Goal: Task Accomplishment & Management: Use online tool/utility

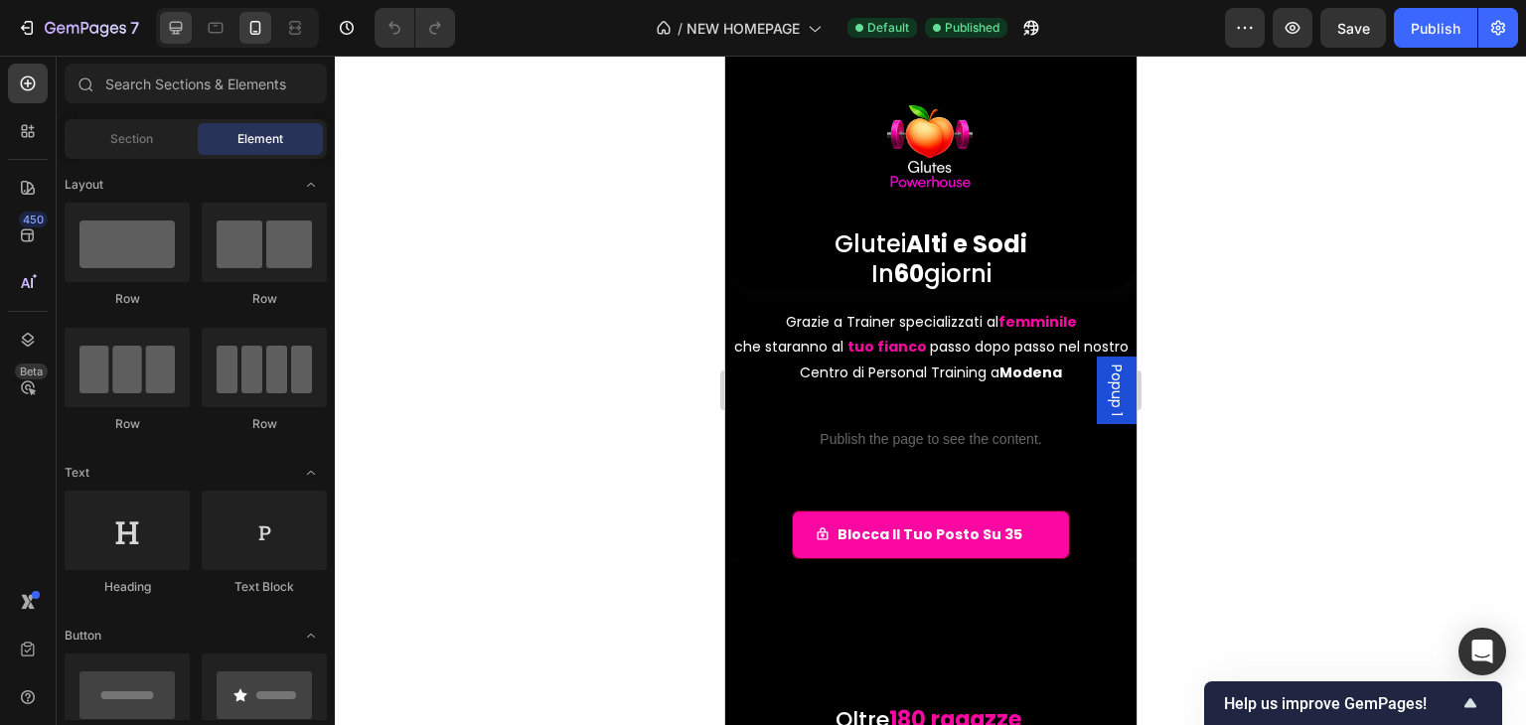
click at [181, 29] on icon at bounding box center [176, 28] width 13 height 13
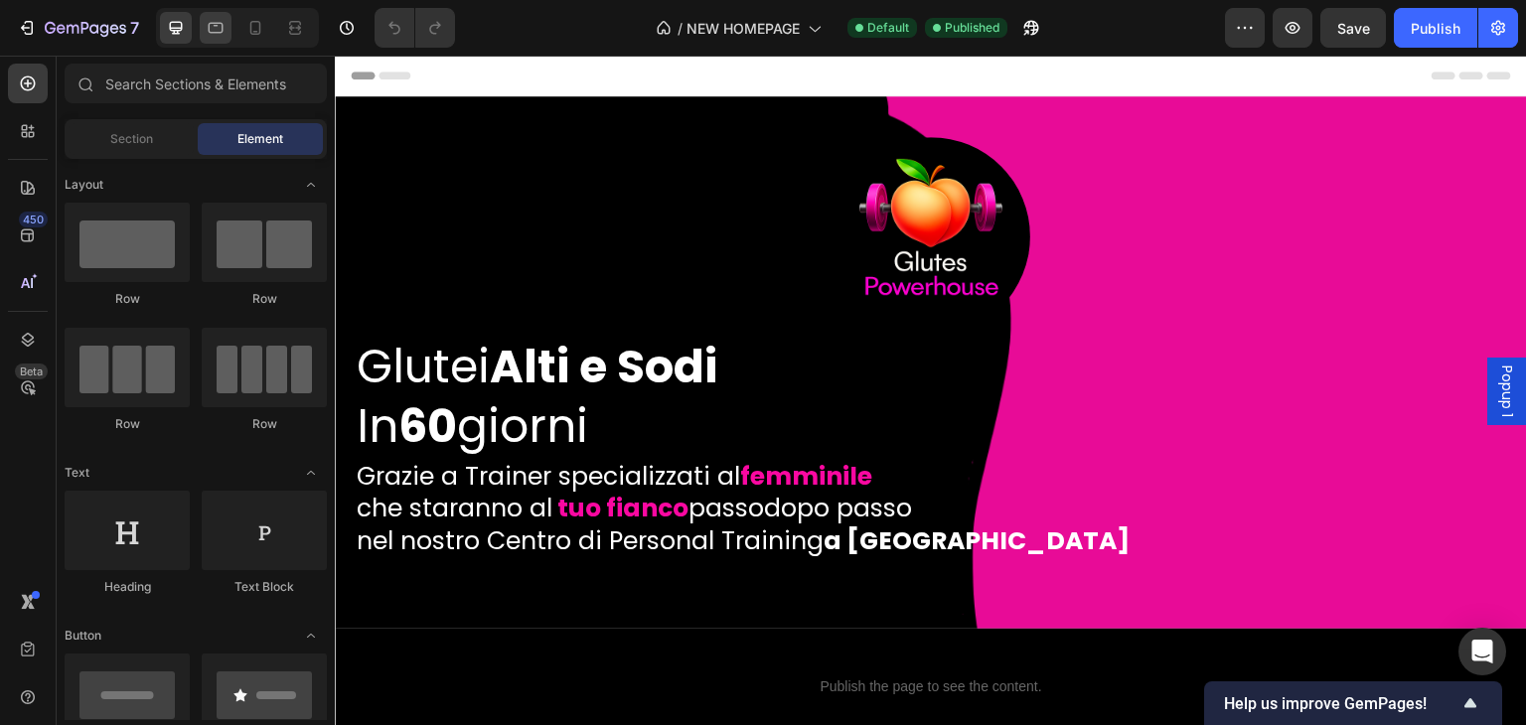
click at [211, 37] on icon at bounding box center [216, 28] width 20 height 20
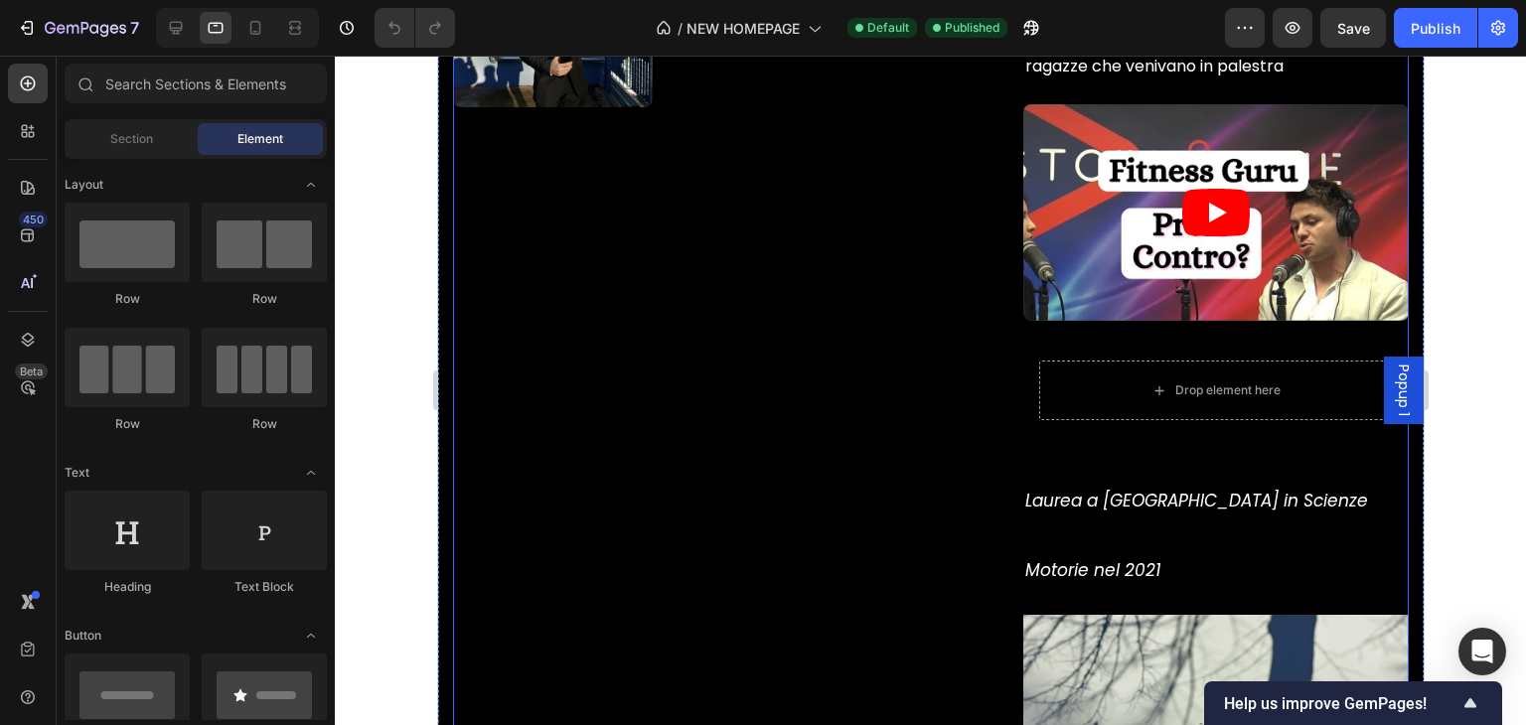
scroll to position [5763, 0]
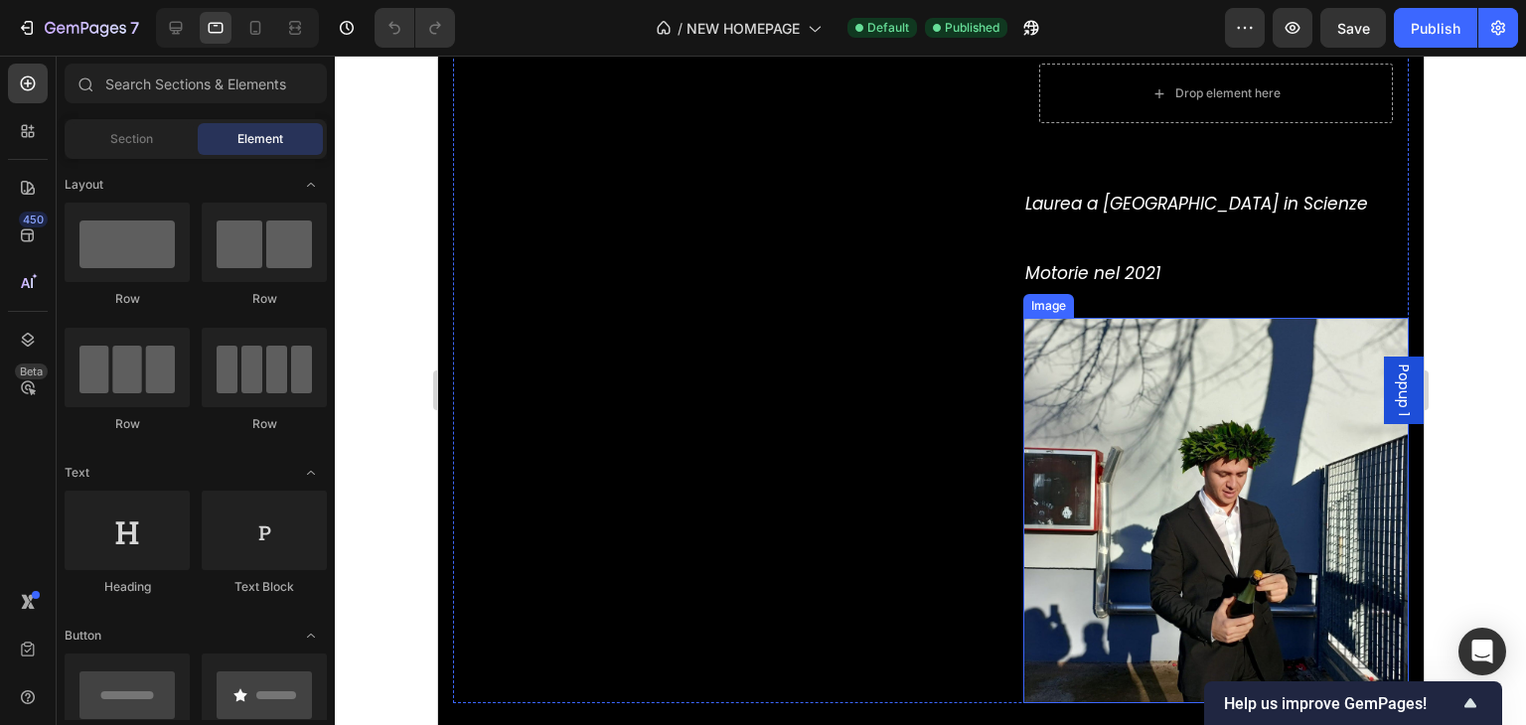
click at [1090, 362] on img at bounding box center [1214, 510] width 385 height 385
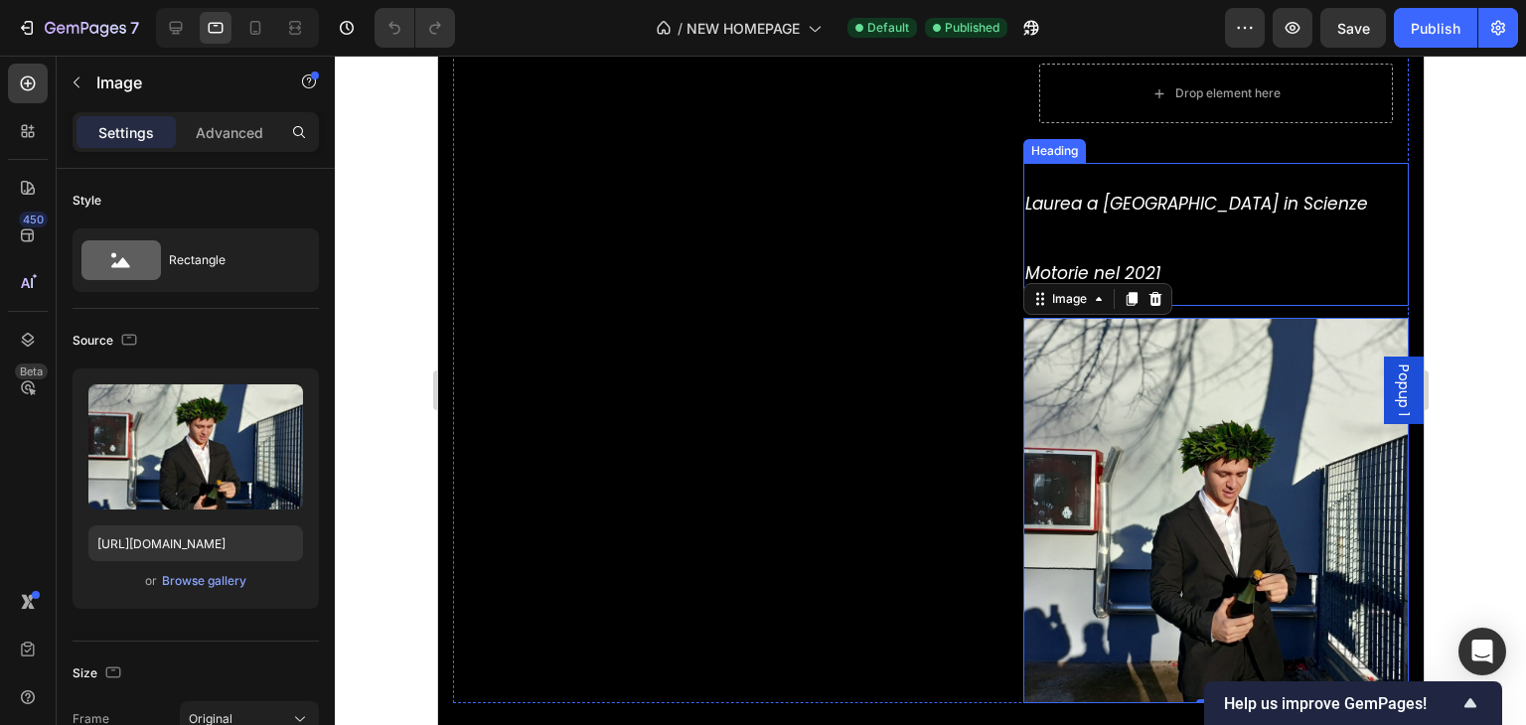
click at [1066, 254] on h2 "Laurea a [GEOGRAPHIC_DATA] in Scienze Motorie nel 2021" at bounding box center [1214, 234] width 385 height 143
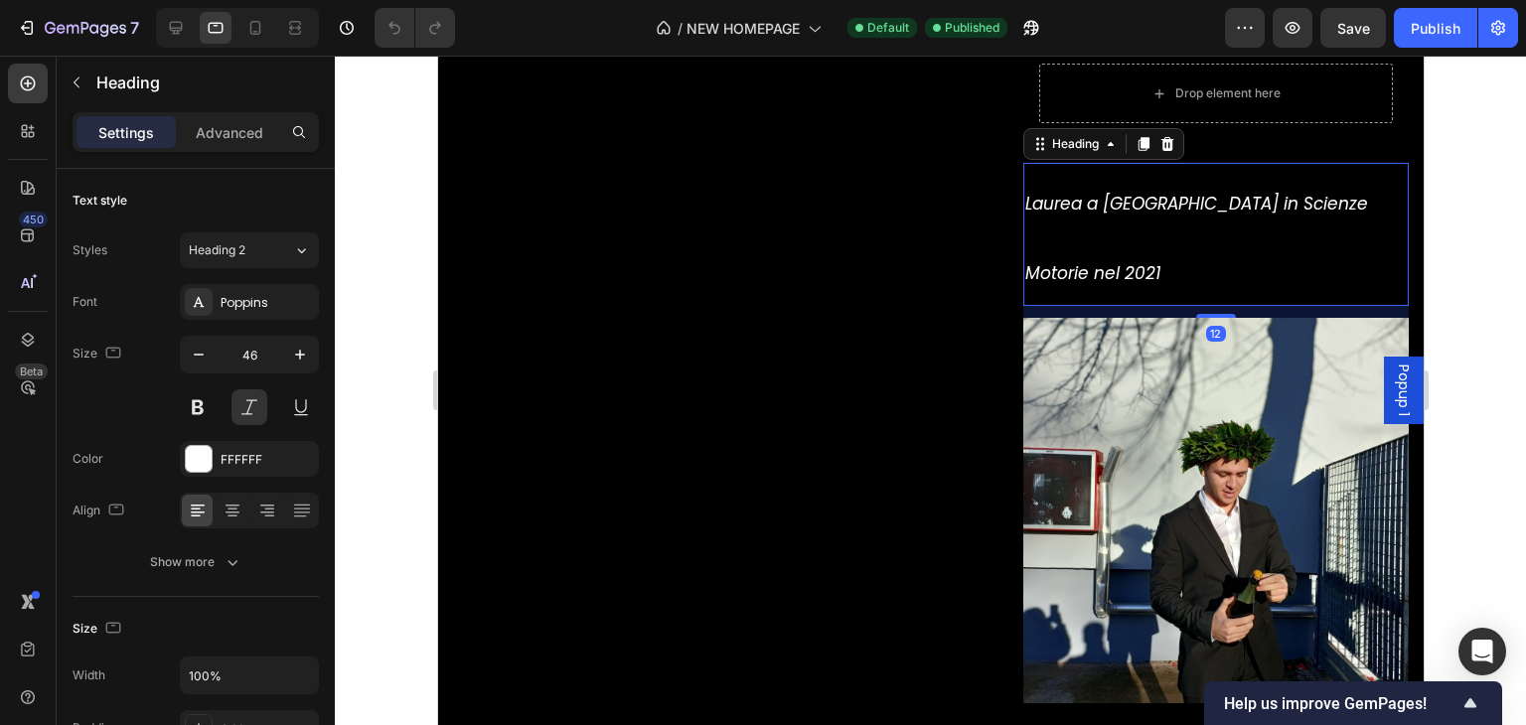
click at [1066, 184] on h2 "Laurea a [GEOGRAPHIC_DATA] in Scienze Motorie nel 2021" at bounding box center [1214, 234] width 385 height 143
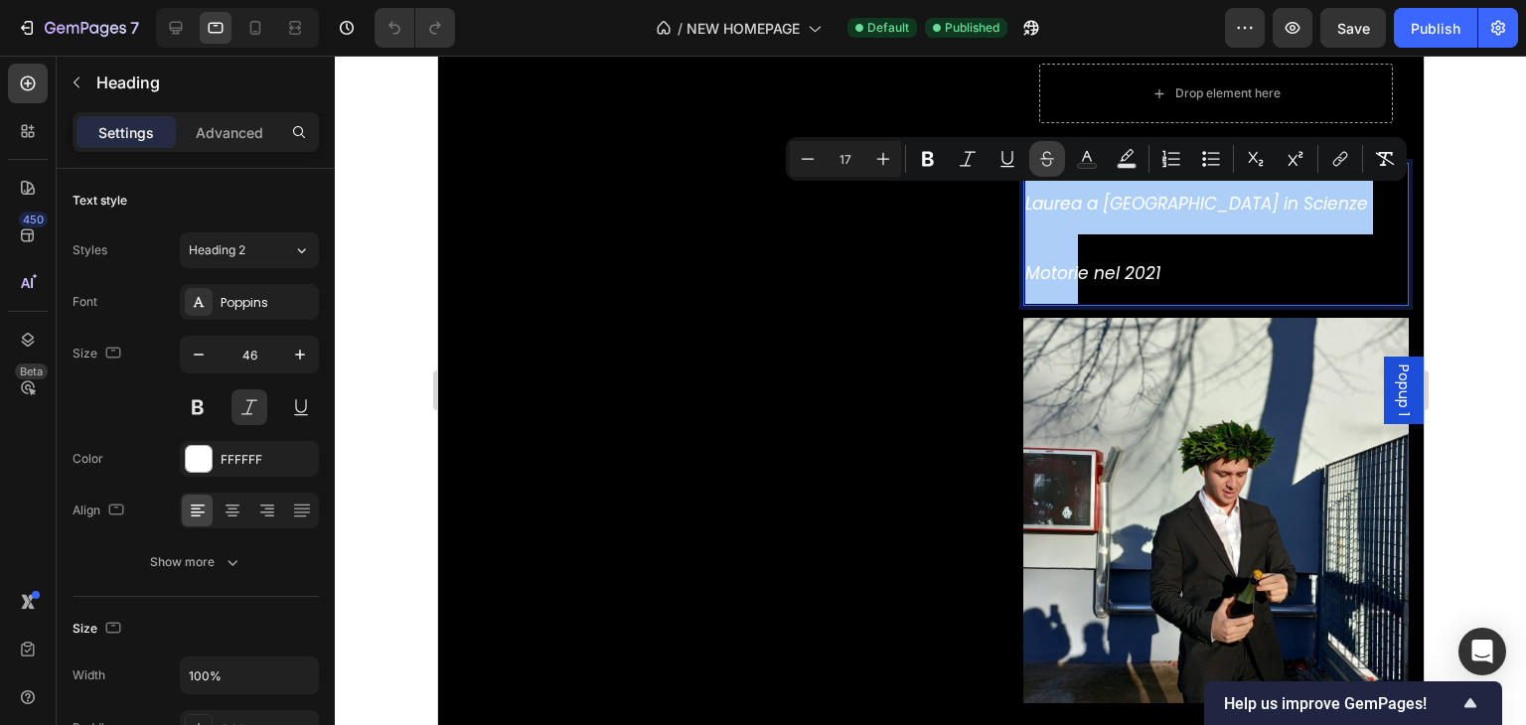
click at [1036, 175] on button "Strikethrough" at bounding box center [1047, 159] width 36 height 36
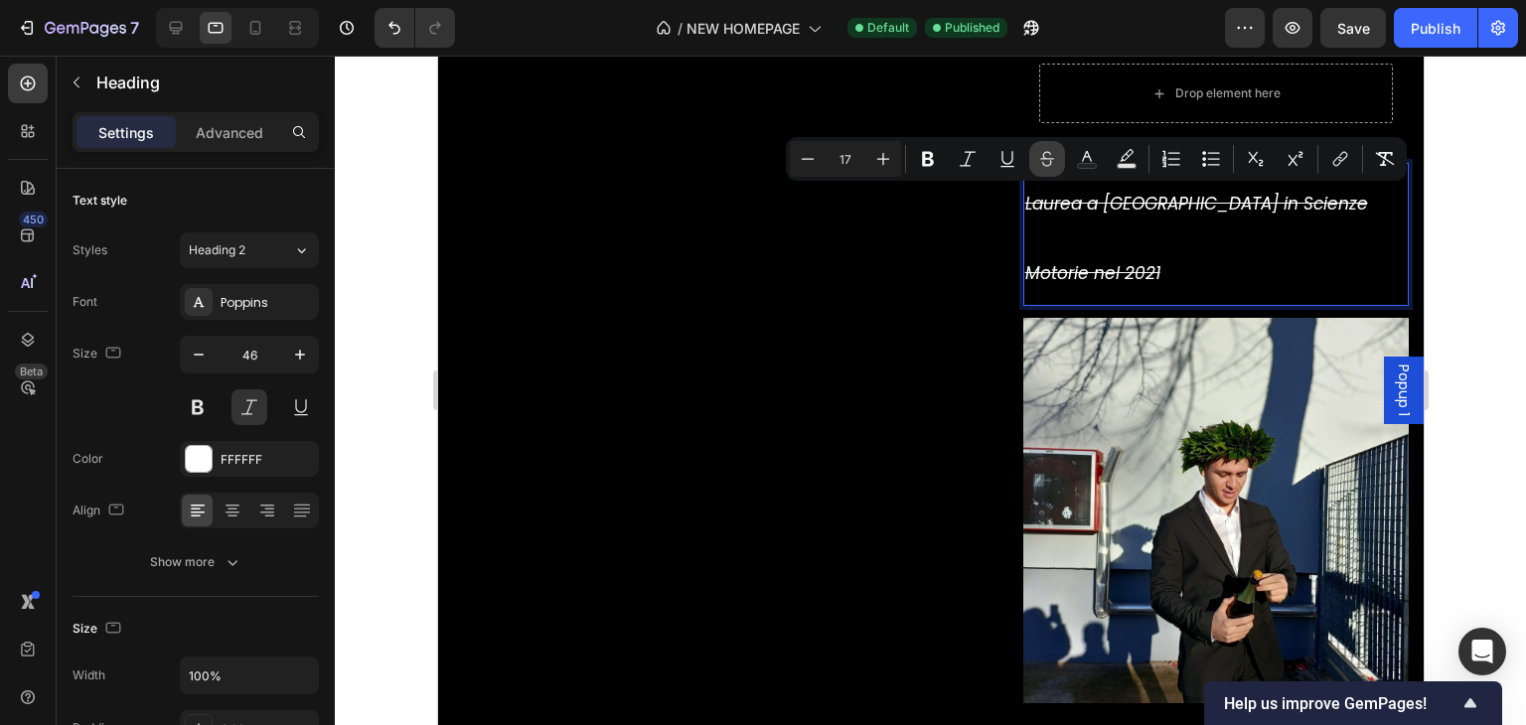
click at [1036, 175] on button "Strikethrough" at bounding box center [1047, 159] width 36 height 36
click at [1047, 192] on span "Laurea a [GEOGRAPHIC_DATA] in Scienze Motorie nel 2021" at bounding box center [1195, 238] width 343 height 93
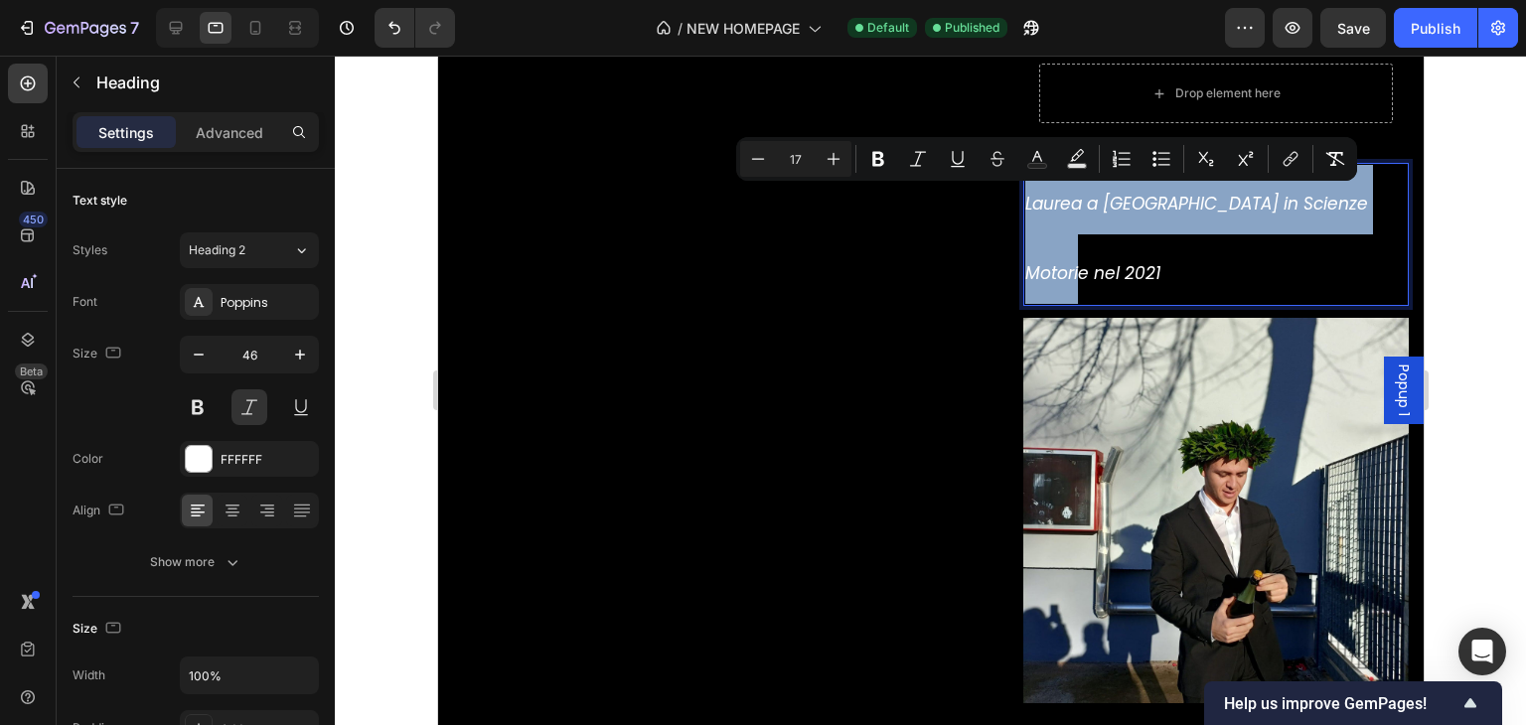
click at [1047, 192] on span "Laurea a [GEOGRAPHIC_DATA] in Scienze Motorie nel 2021" at bounding box center [1195, 238] width 343 height 93
click at [1042, 184] on p "Laurea a [GEOGRAPHIC_DATA] in Scienze Motorie nel 2021" at bounding box center [1215, 234] width 382 height 139
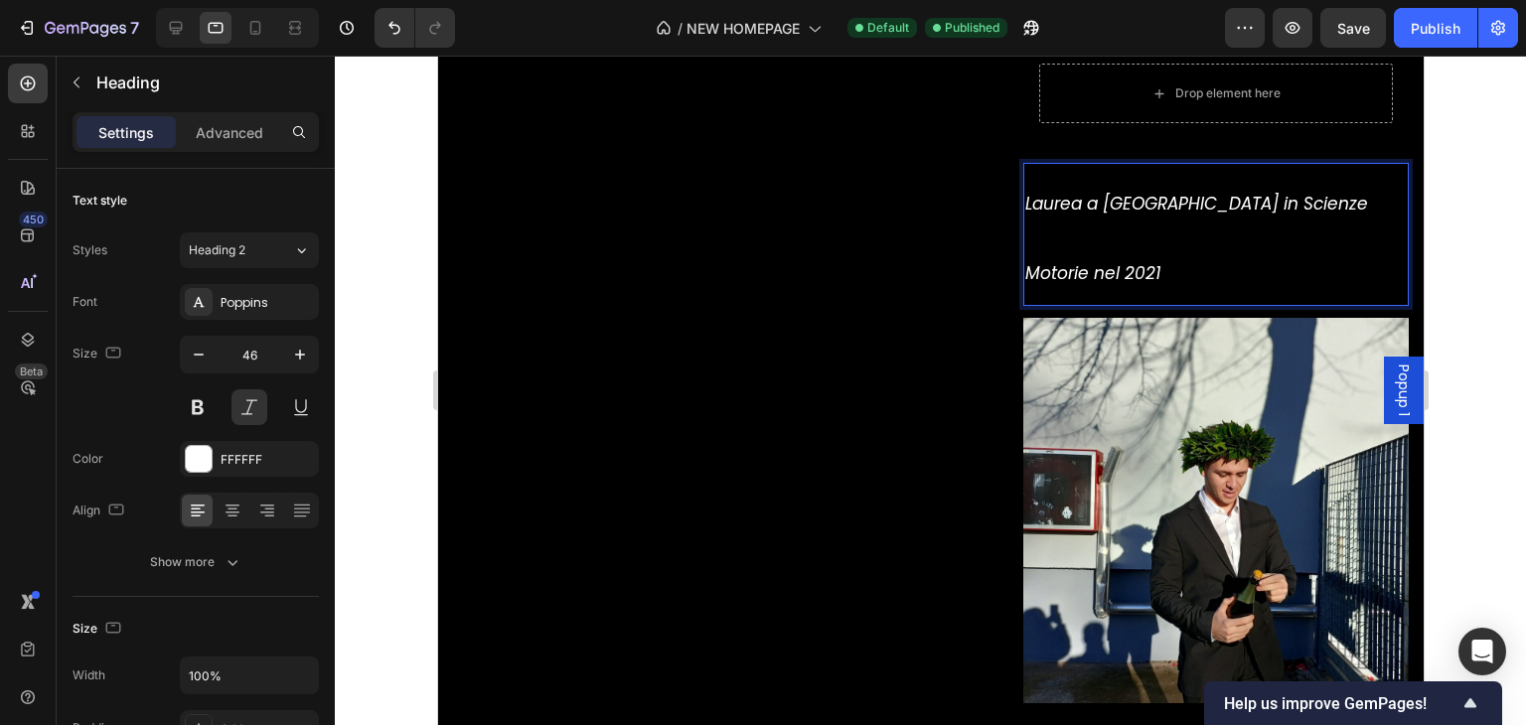
click at [1024, 183] on p "Laurea a [GEOGRAPHIC_DATA] in Scienze Motorie nel 2021" at bounding box center [1215, 234] width 382 height 139
click at [1024, 176] on p "Laurea a [GEOGRAPHIC_DATA] in Scienze Motorie nel 2021" at bounding box center [1215, 234] width 382 height 139
click at [212, 361] on button "button" at bounding box center [199, 355] width 36 height 36
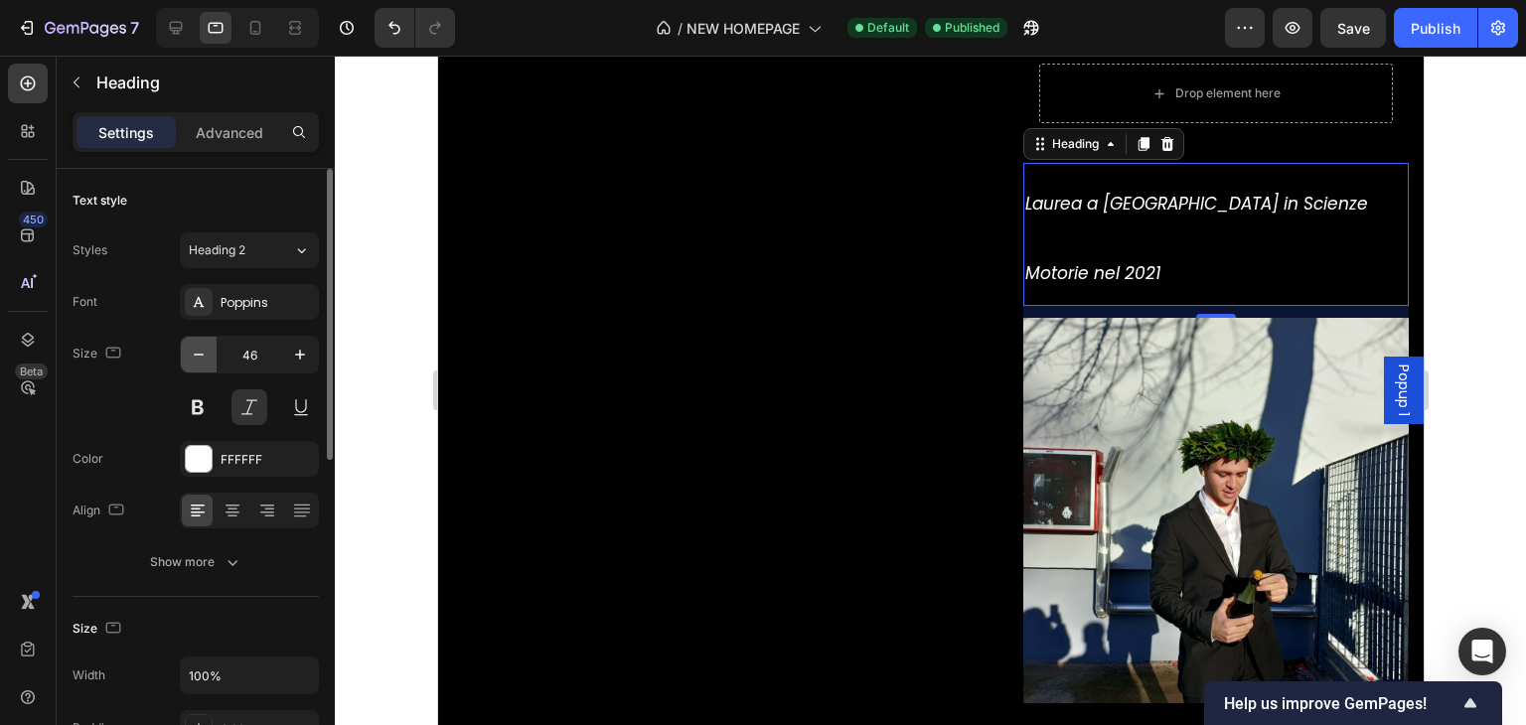
click at [212, 361] on button "button" at bounding box center [199, 355] width 36 height 36
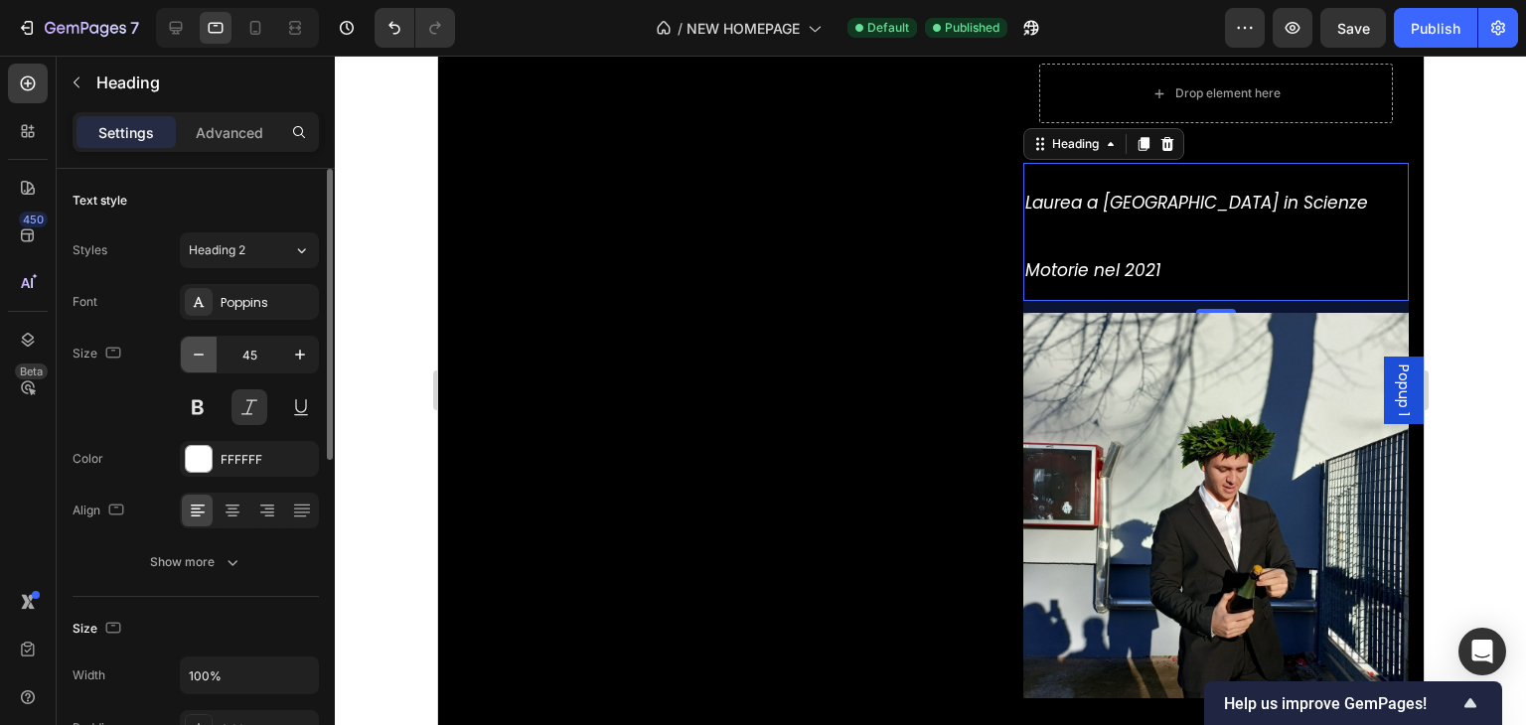
click at [212, 361] on button "button" at bounding box center [199, 355] width 36 height 36
click at [212, 362] on button "button" at bounding box center [199, 355] width 36 height 36
click at [211, 363] on button "button" at bounding box center [199, 355] width 36 height 36
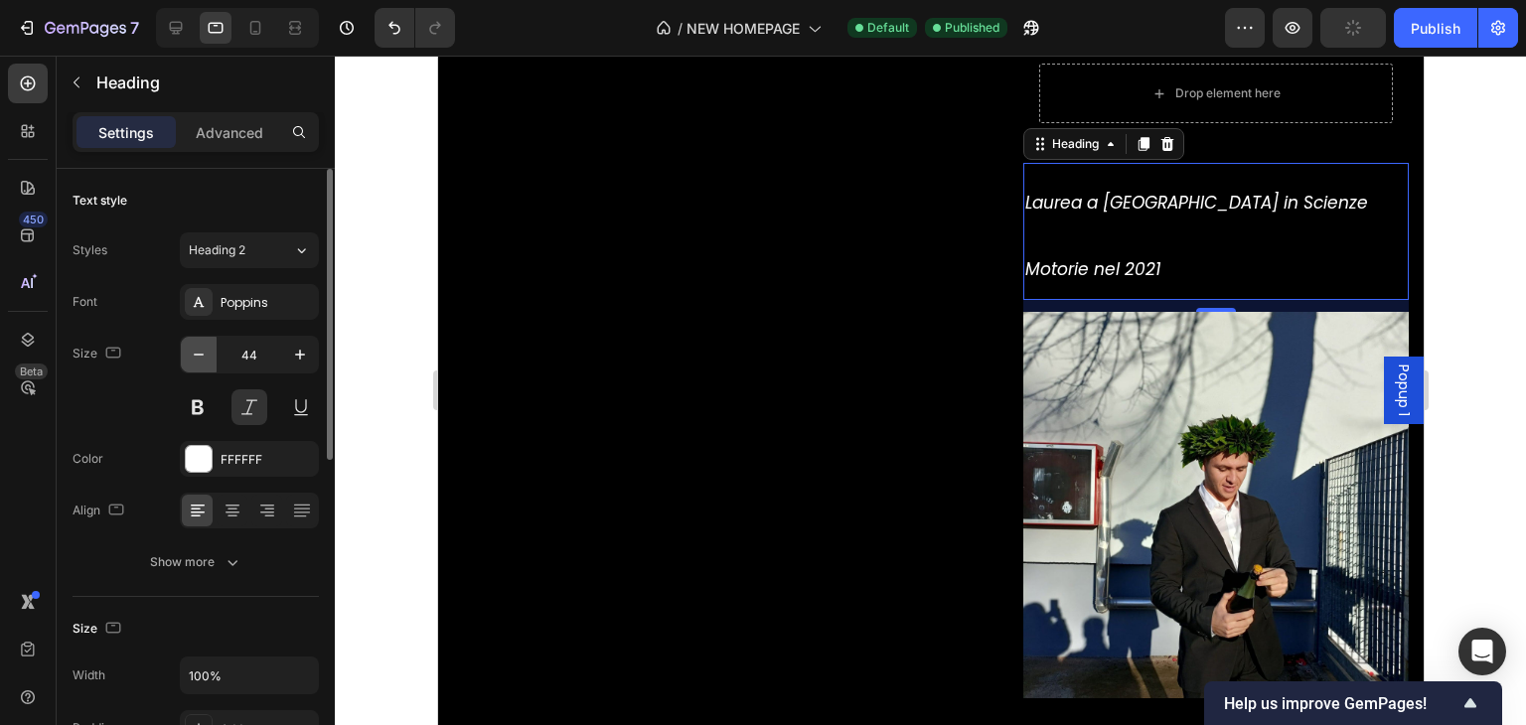
click at [211, 363] on button "button" at bounding box center [199, 355] width 36 height 36
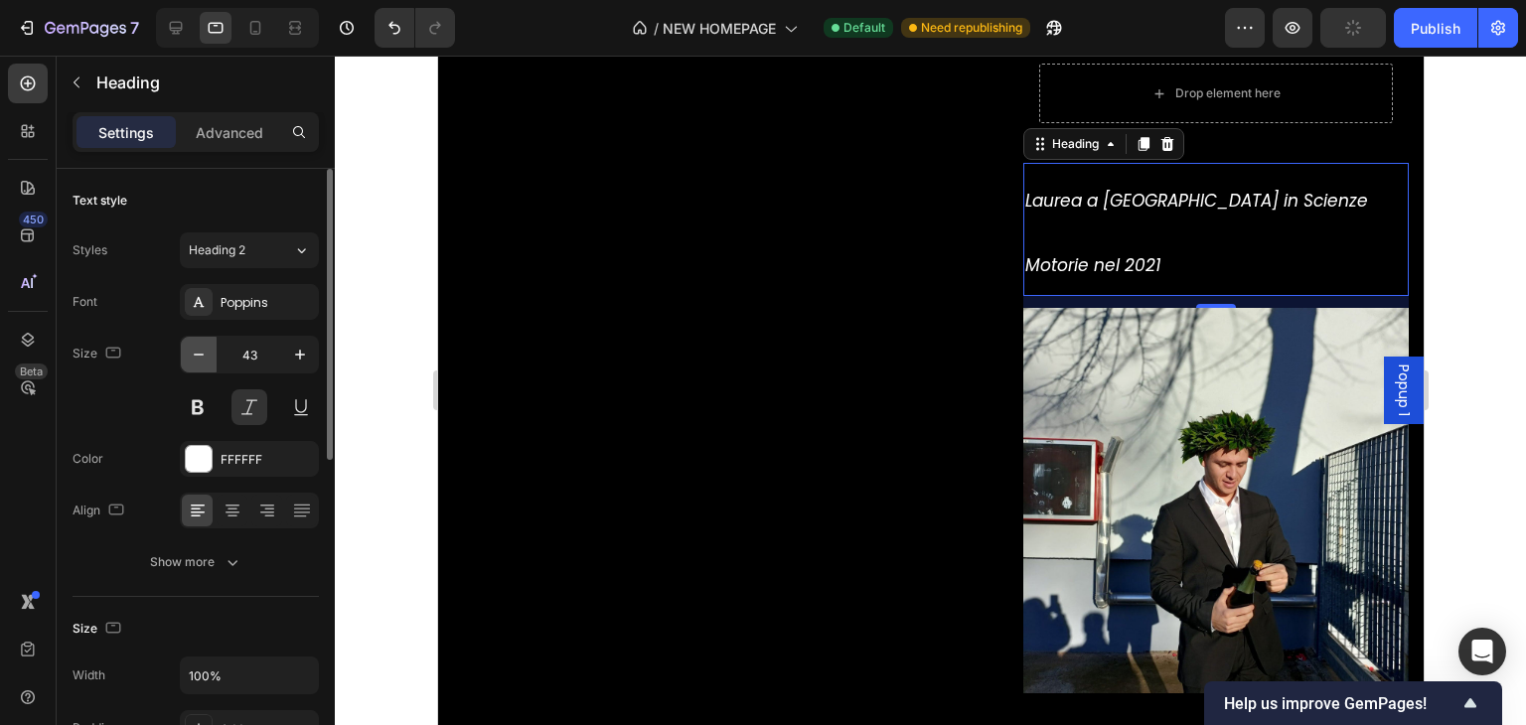
click at [211, 363] on button "button" at bounding box center [199, 355] width 36 height 36
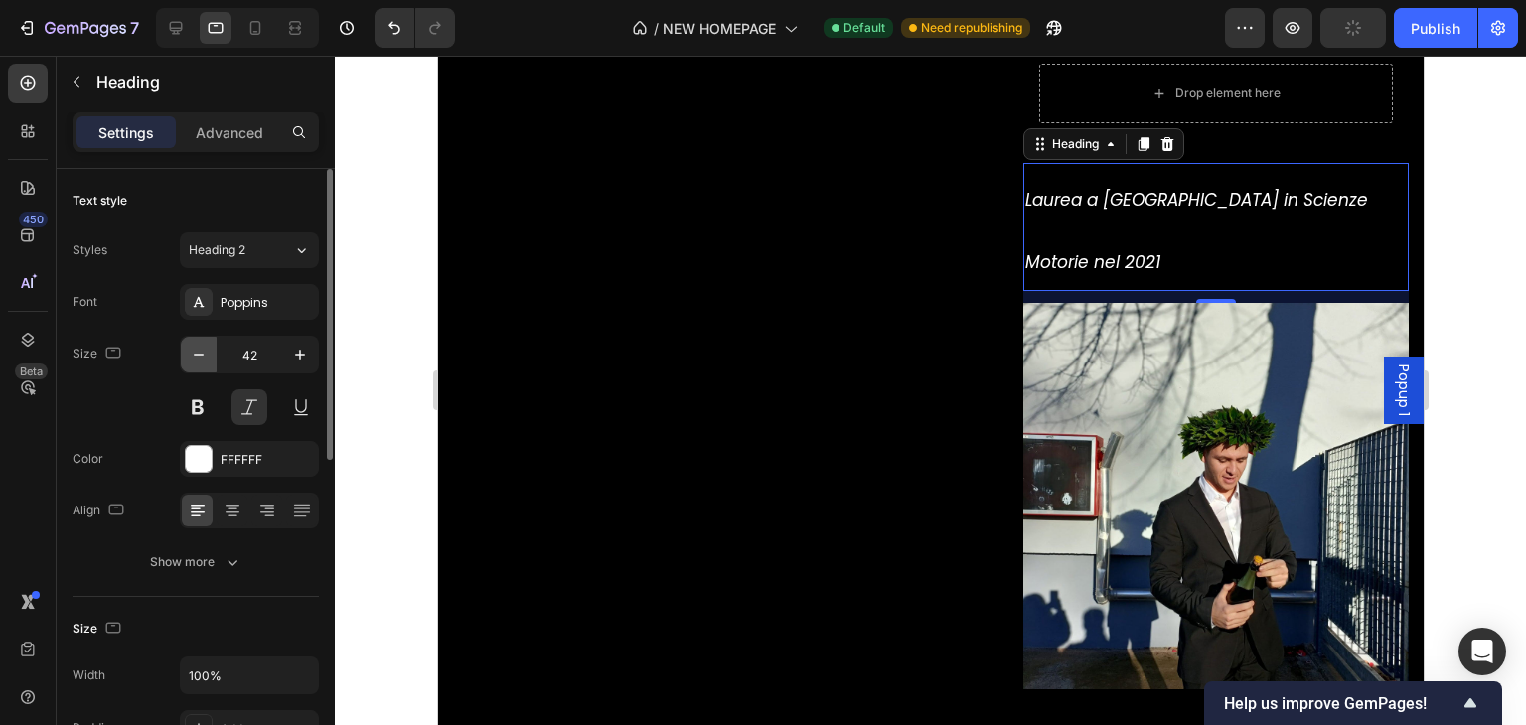
click at [211, 363] on button "button" at bounding box center [199, 355] width 36 height 36
click at [210, 363] on button "button" at bounding box center [199, 355] width 36 height 36
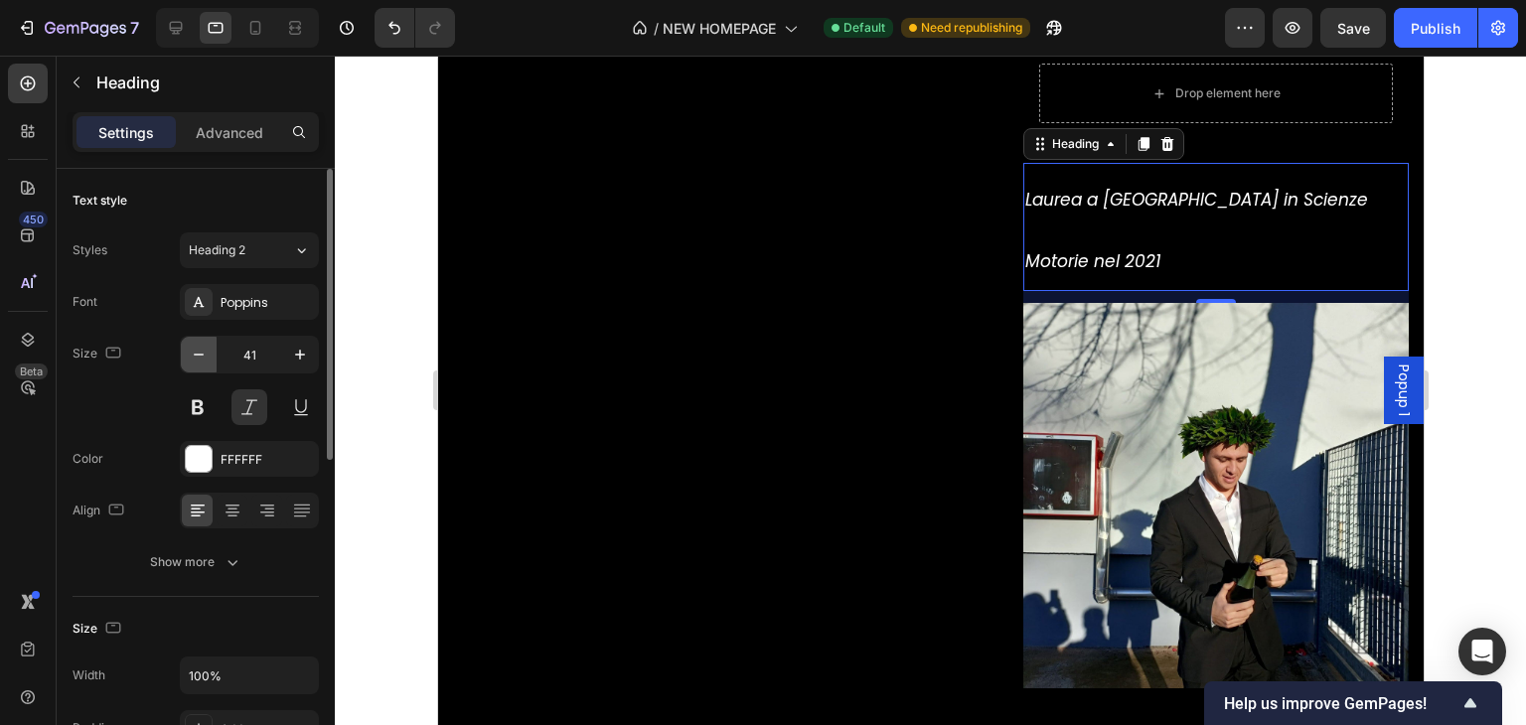
click at [210, 363] on button "button" at bounding box center [199, 355] width 36 height 36
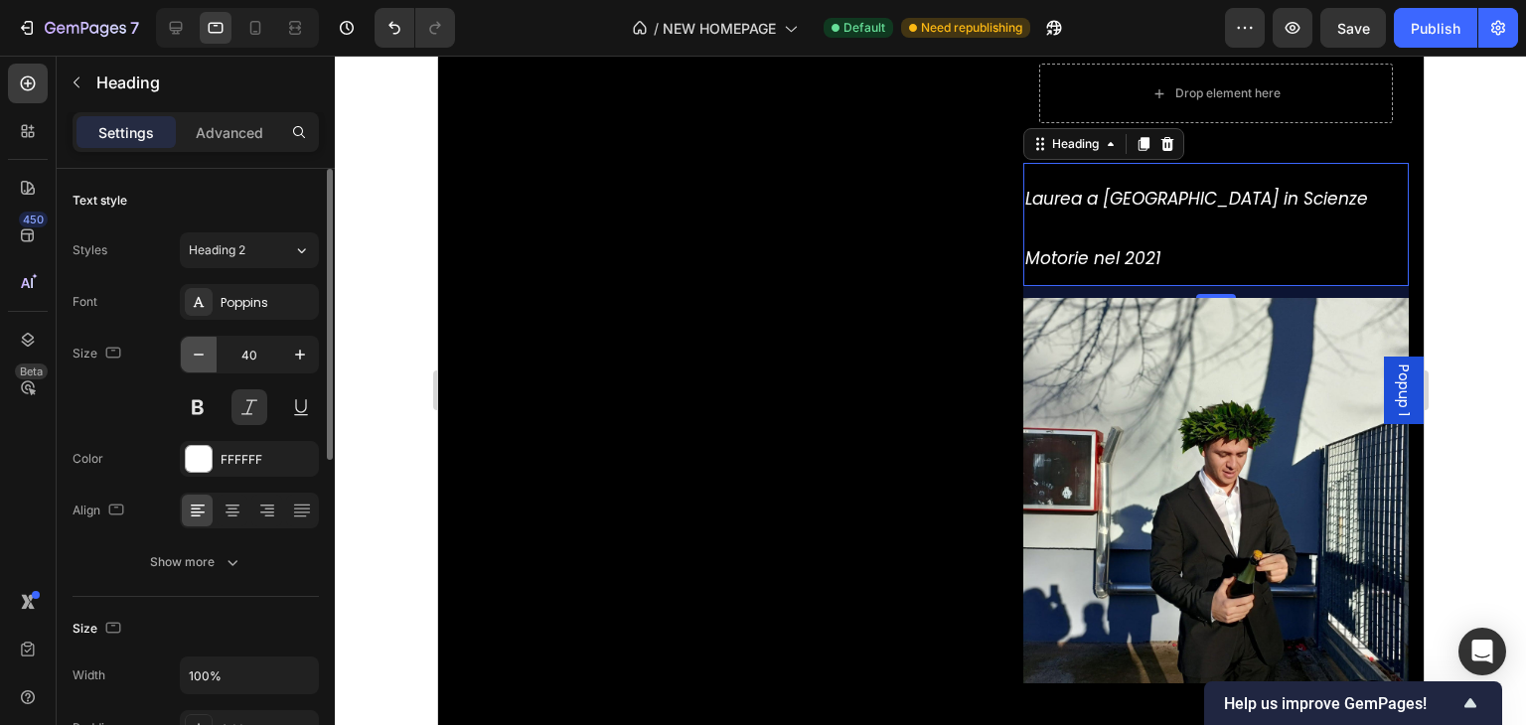
click at [209, 363] on button "button" at bounding box center [199, 355] width 36 height 36
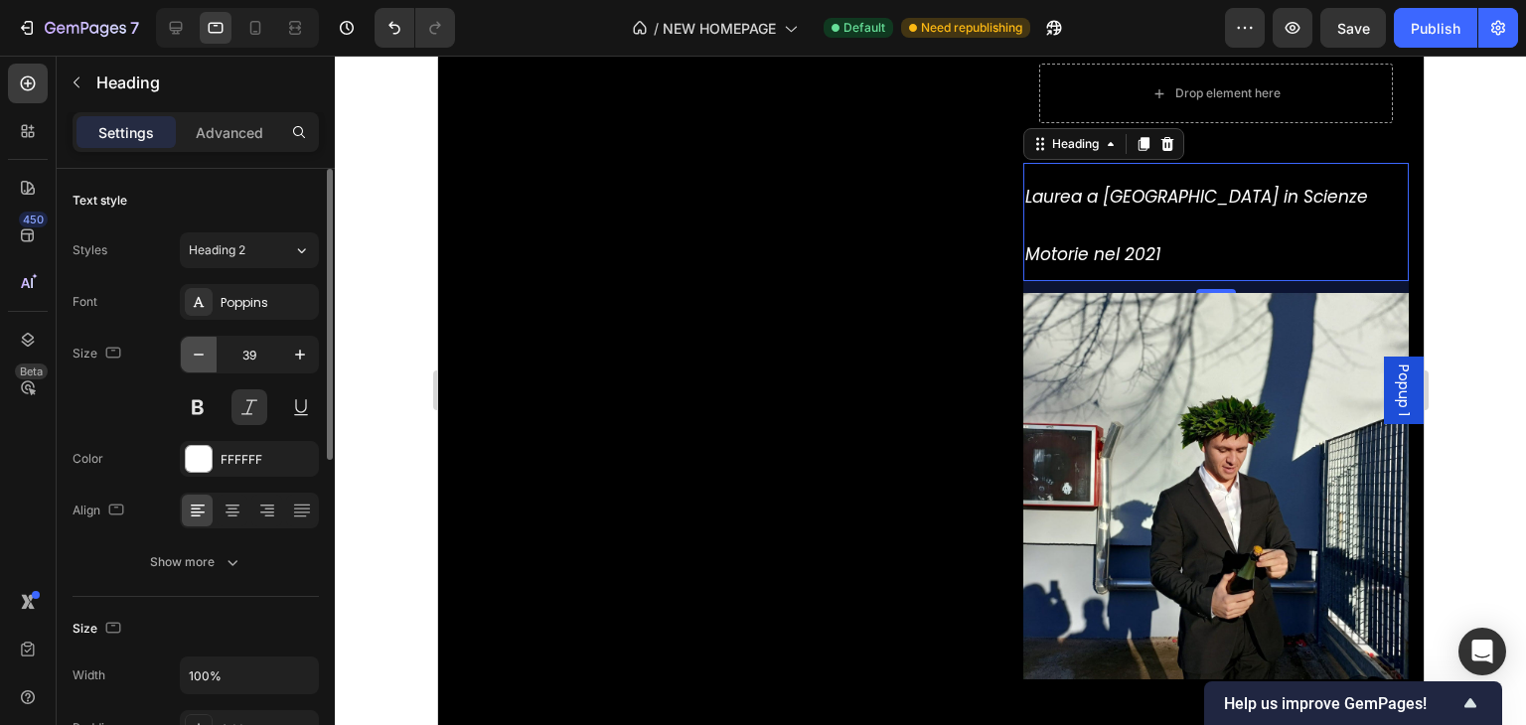
click at [209, 363] on button "button" at bounding box center [199, 355] width 36 height 36
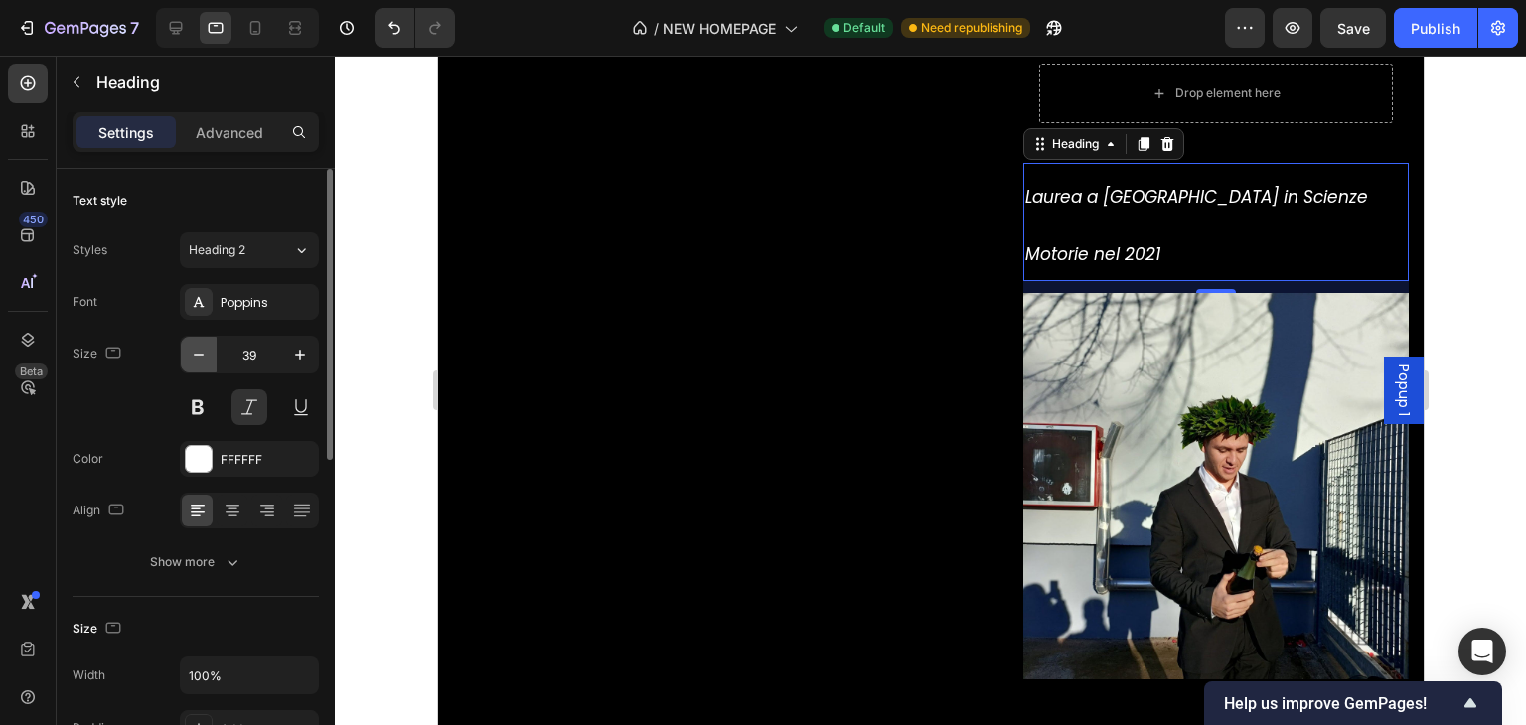
click at [209, 363] on button "button" at bounding box center [199, 355] width 36 height 36
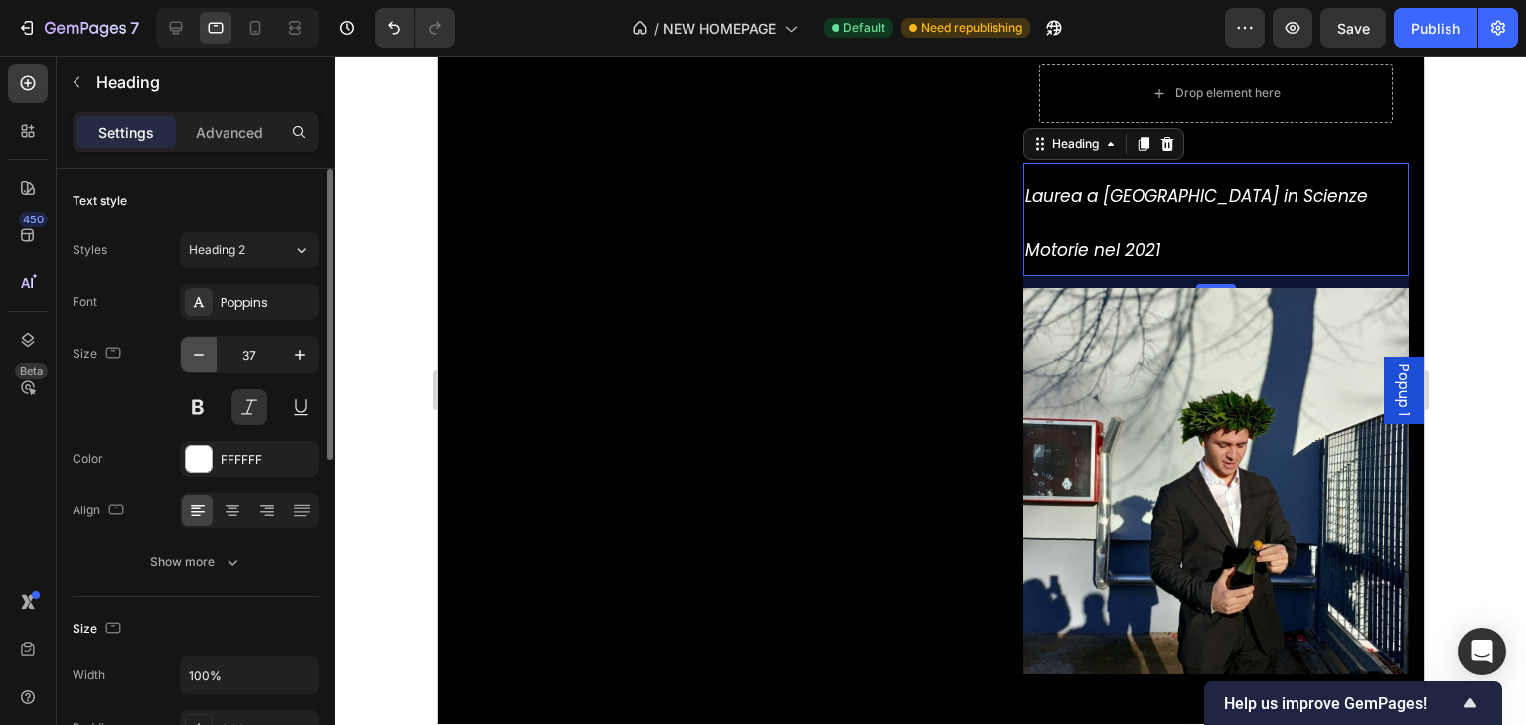
click at [209, 363] on button "button" at bounding box center [199, 355] width 36 height 36
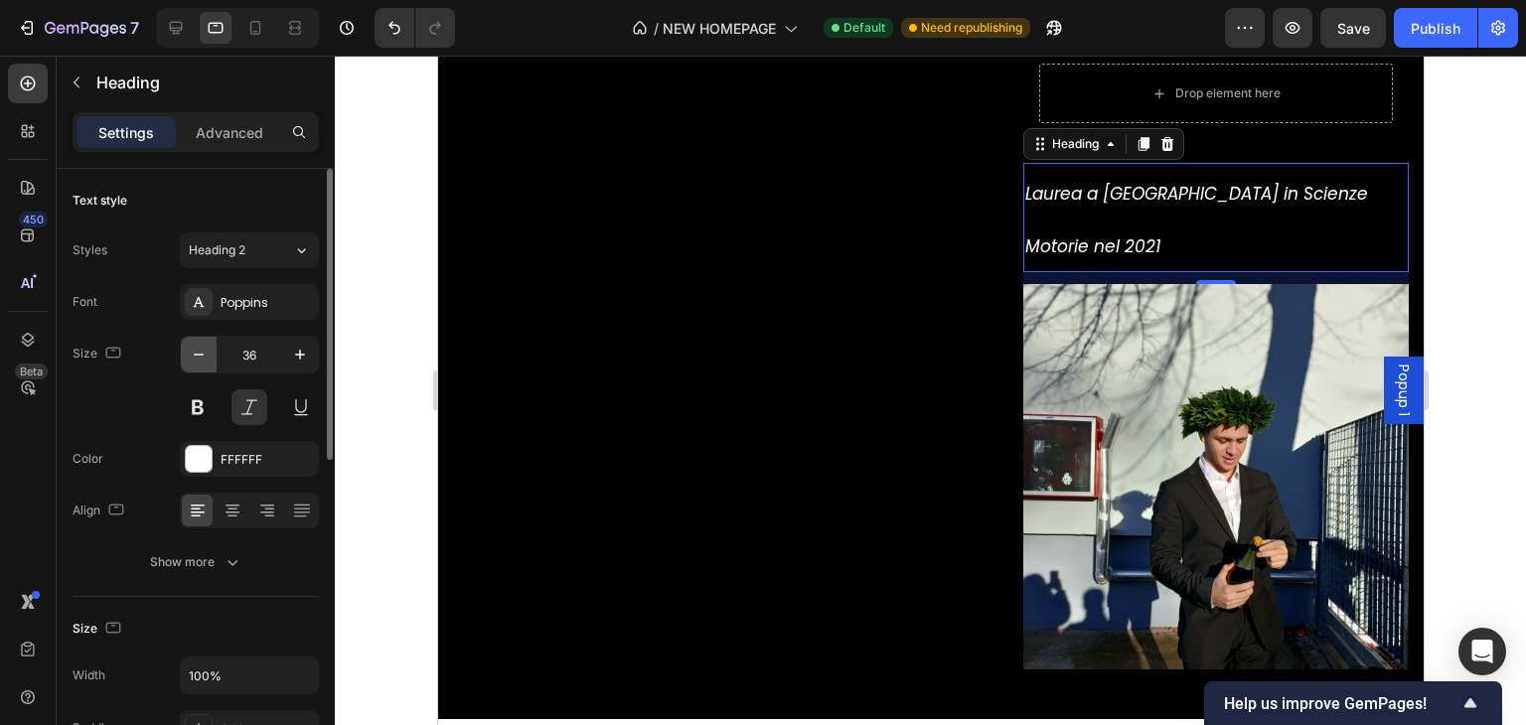
click at [209, 363] on button "button" at bounding box center [199, 355] width 36 height 36
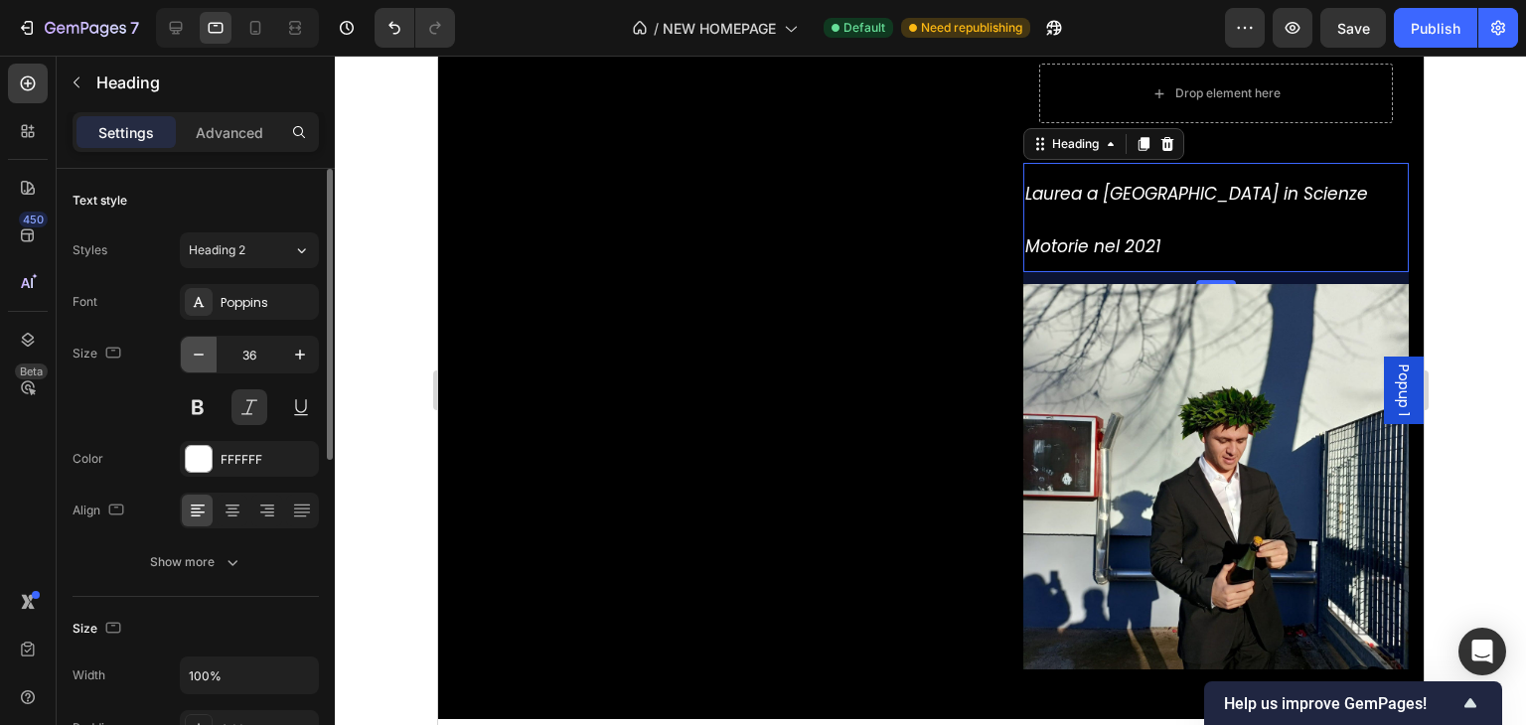
click at [209, 363] on button "button" at bounding box center [199, 355] width 36 height 36
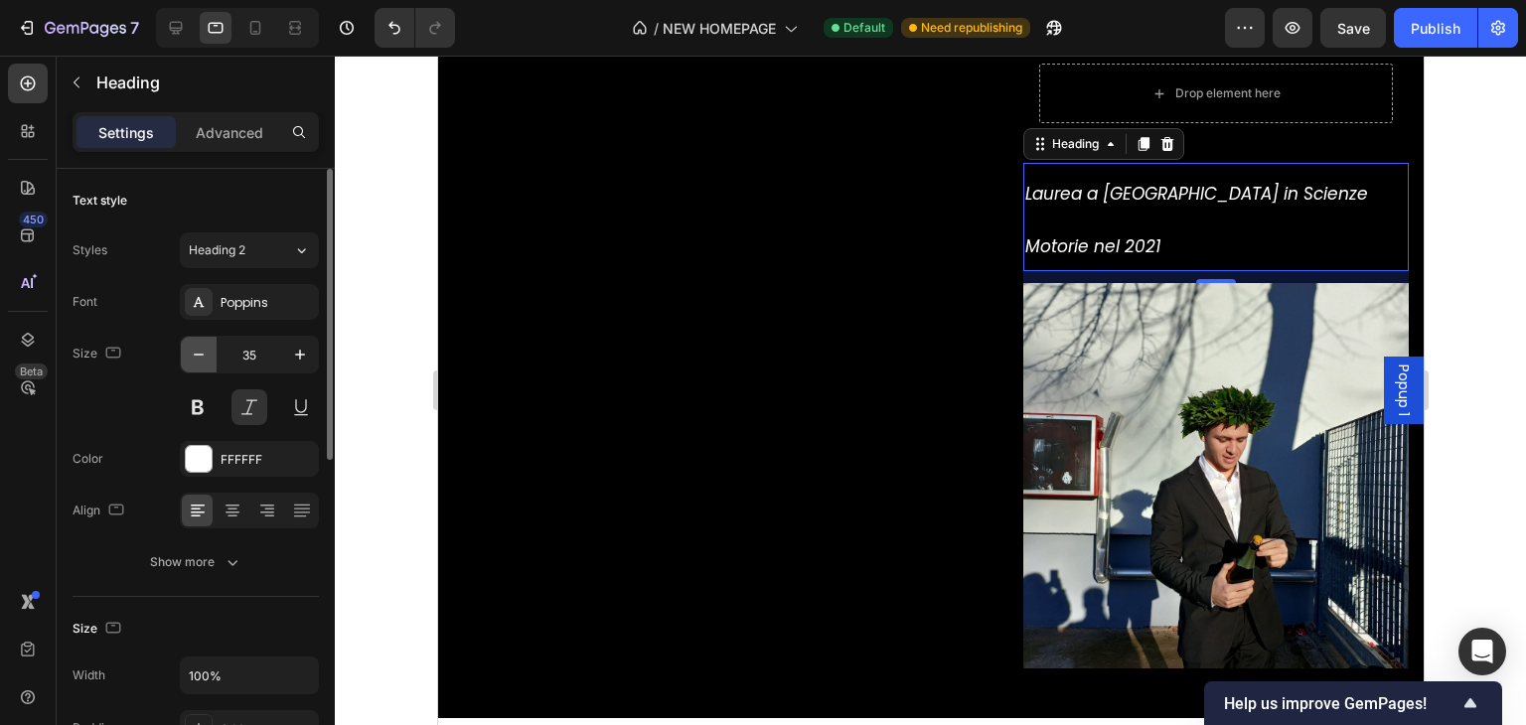
click at [209, 363] on button "button" at bounding box center [199, 355] width 36 height 36
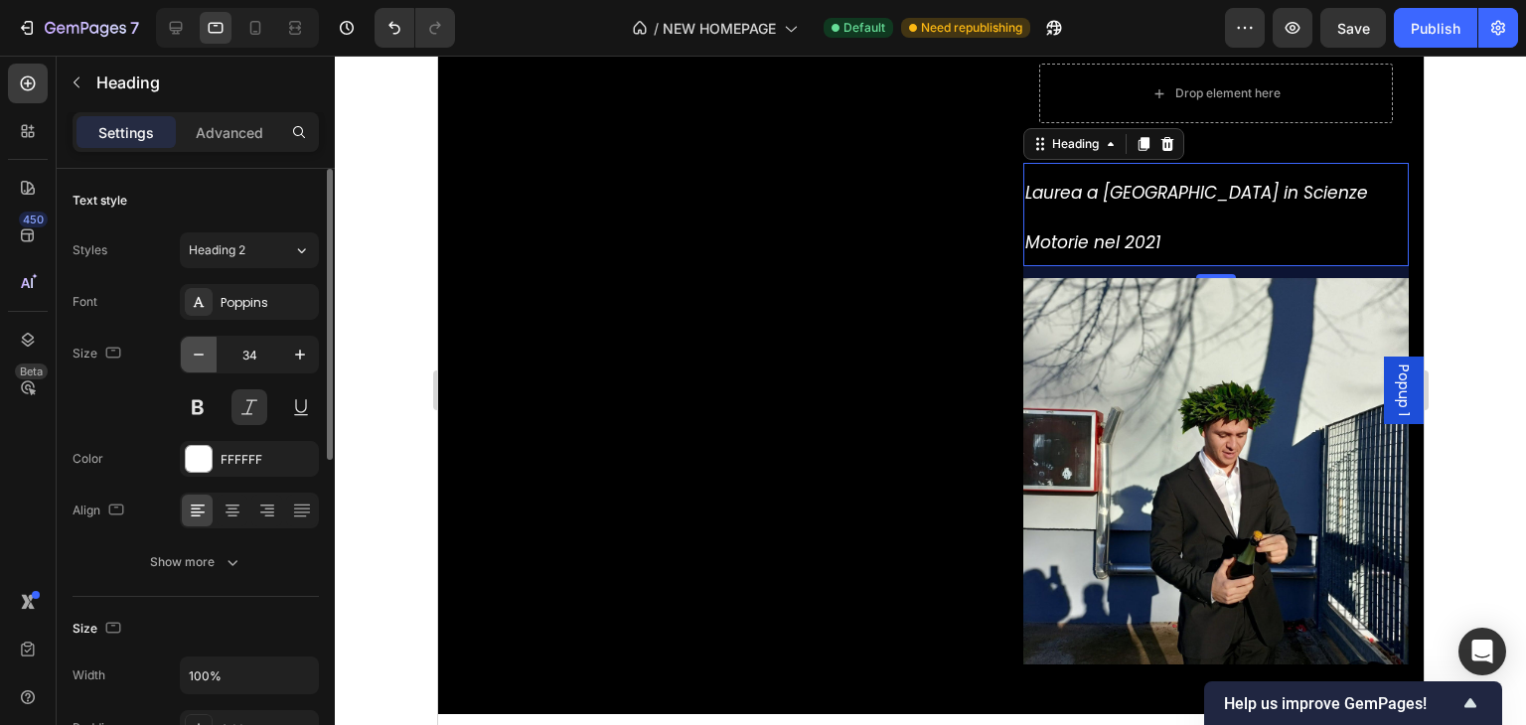
click at [209, 363] on button "button" at bounding box center [199, 355] width 36 height 36
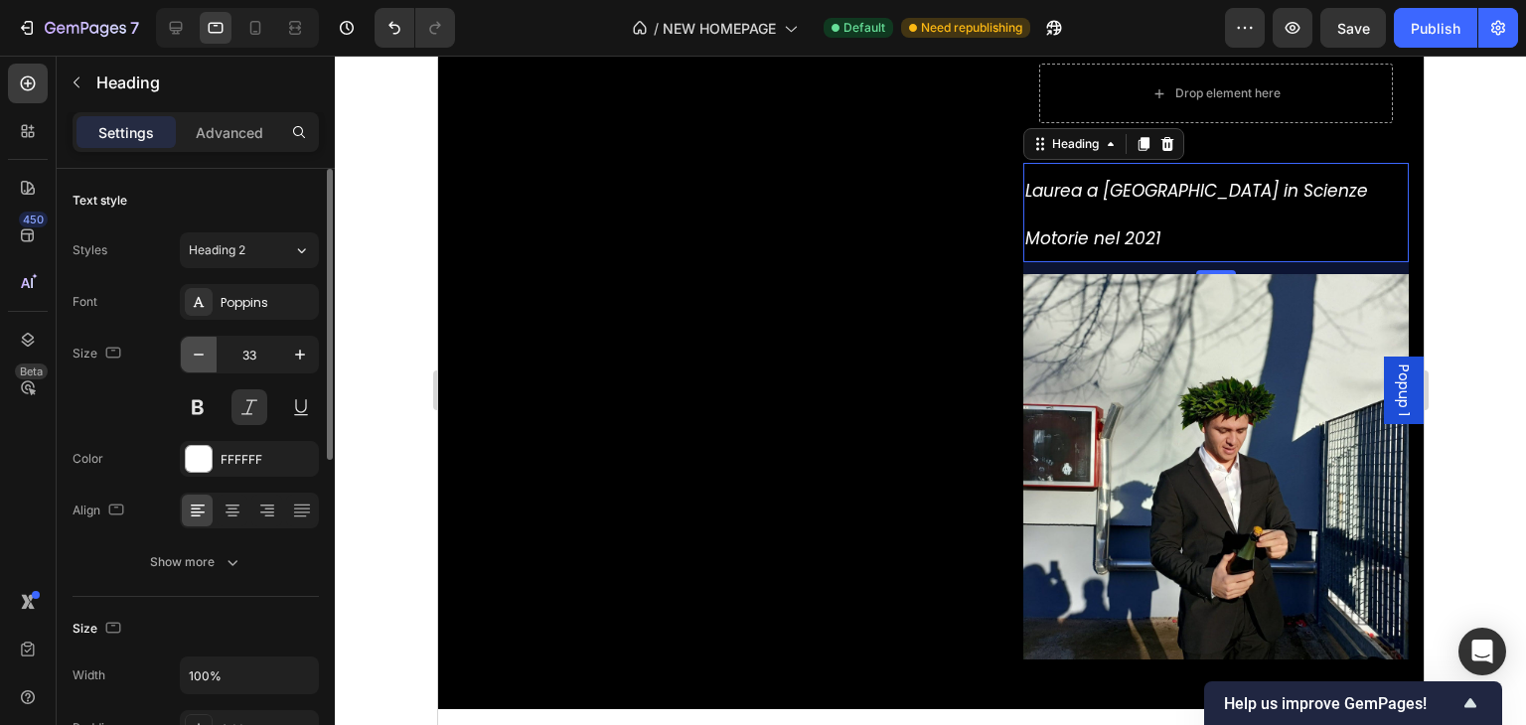
click at [209, 363] on button "button" at bounding box center [199, 355] width 36 height 36
click at [242, 352] on input "32" at bounding box center [250, 355] width 66 height 36
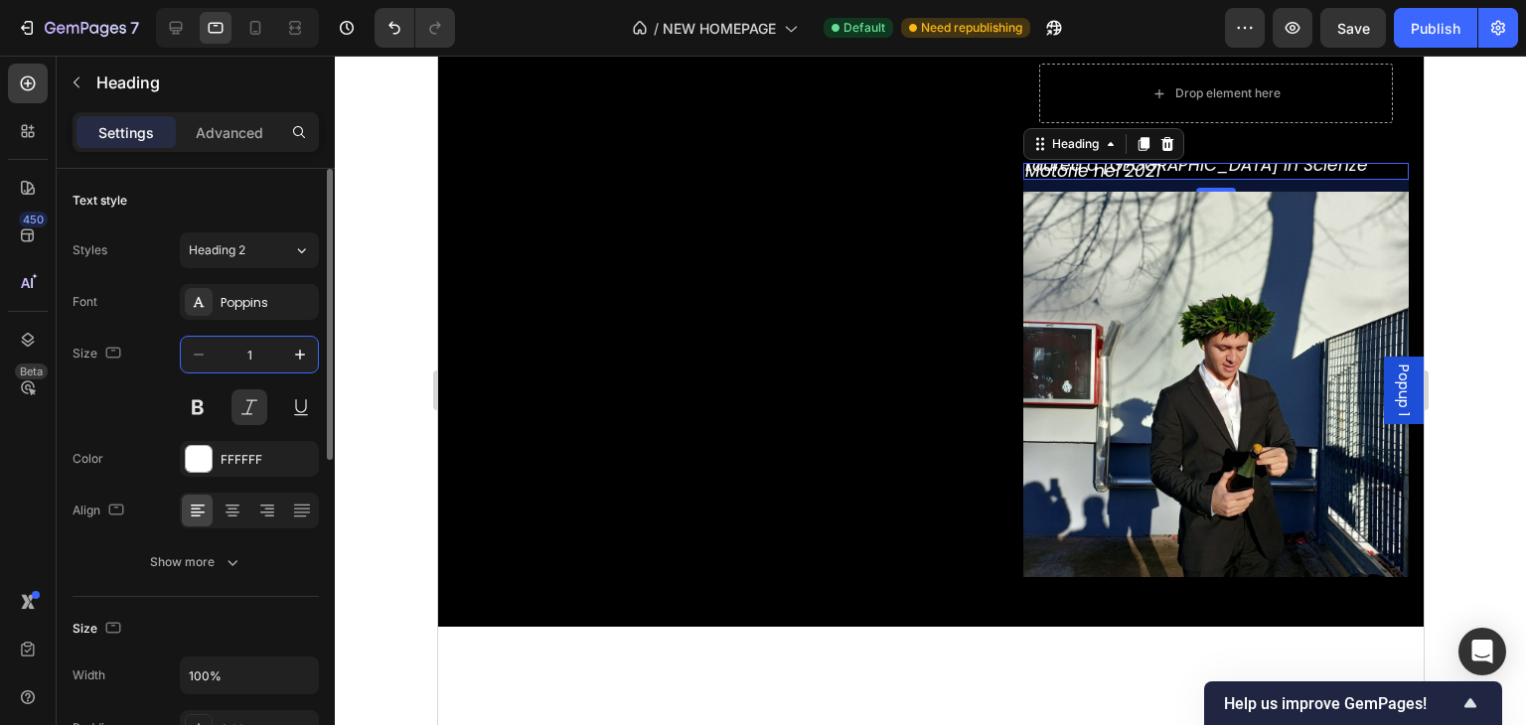
type input "16"
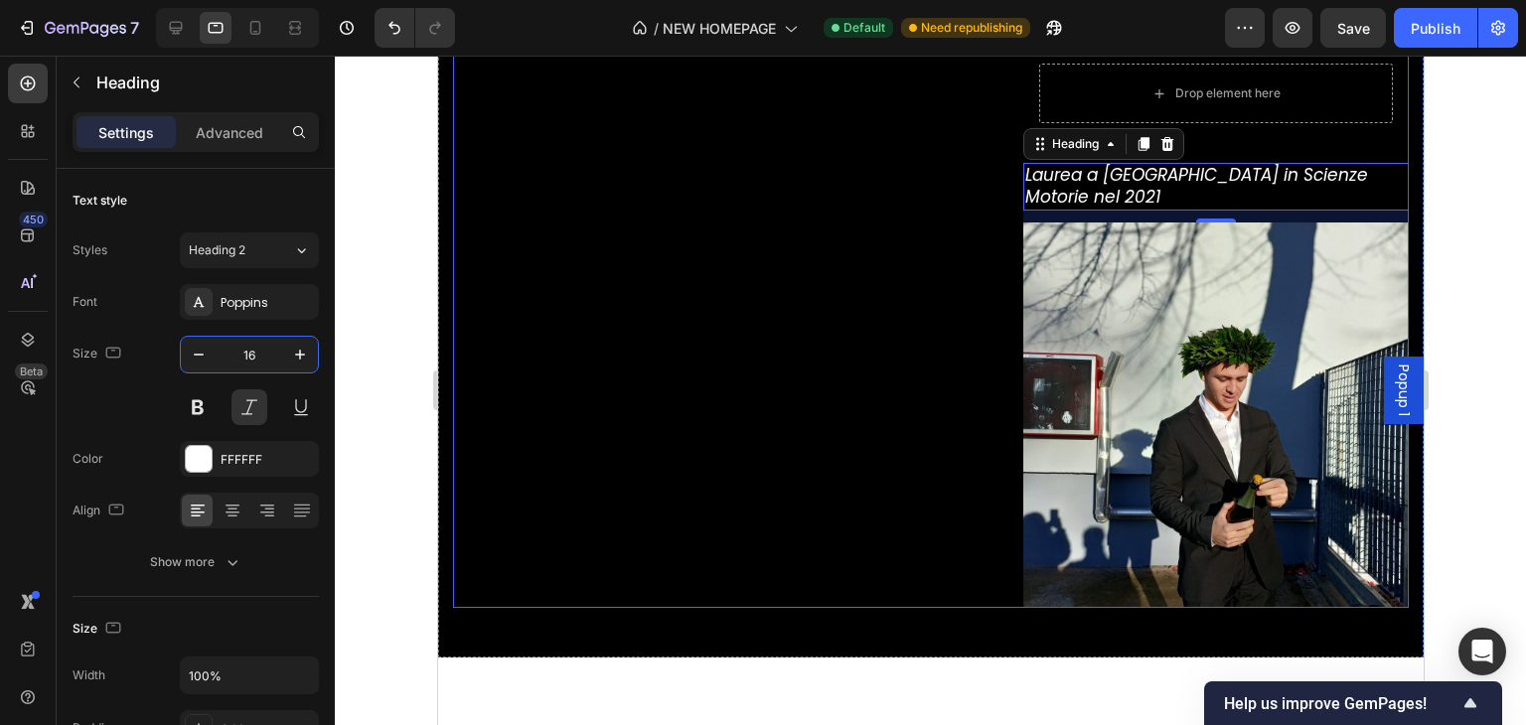
click at [832, 335] on div "Image Image Row" at bounding box center [722, 22] width 540 height 1171
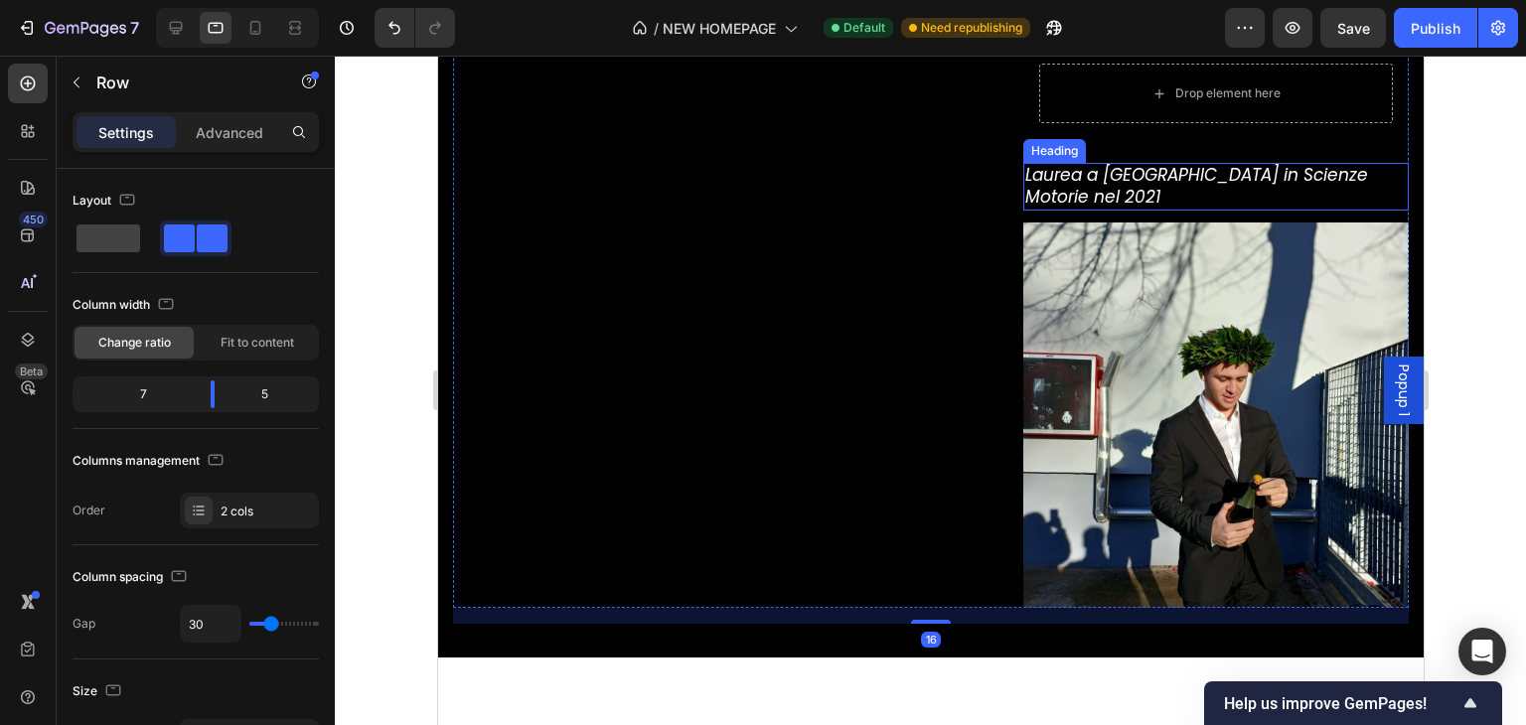
click at [1071, 177] on span "Laurea a [GEOGRAPHIC_DATA] in Scienze Motorie nel 2021" at bounding box center [1195, 186] width 343 height 46
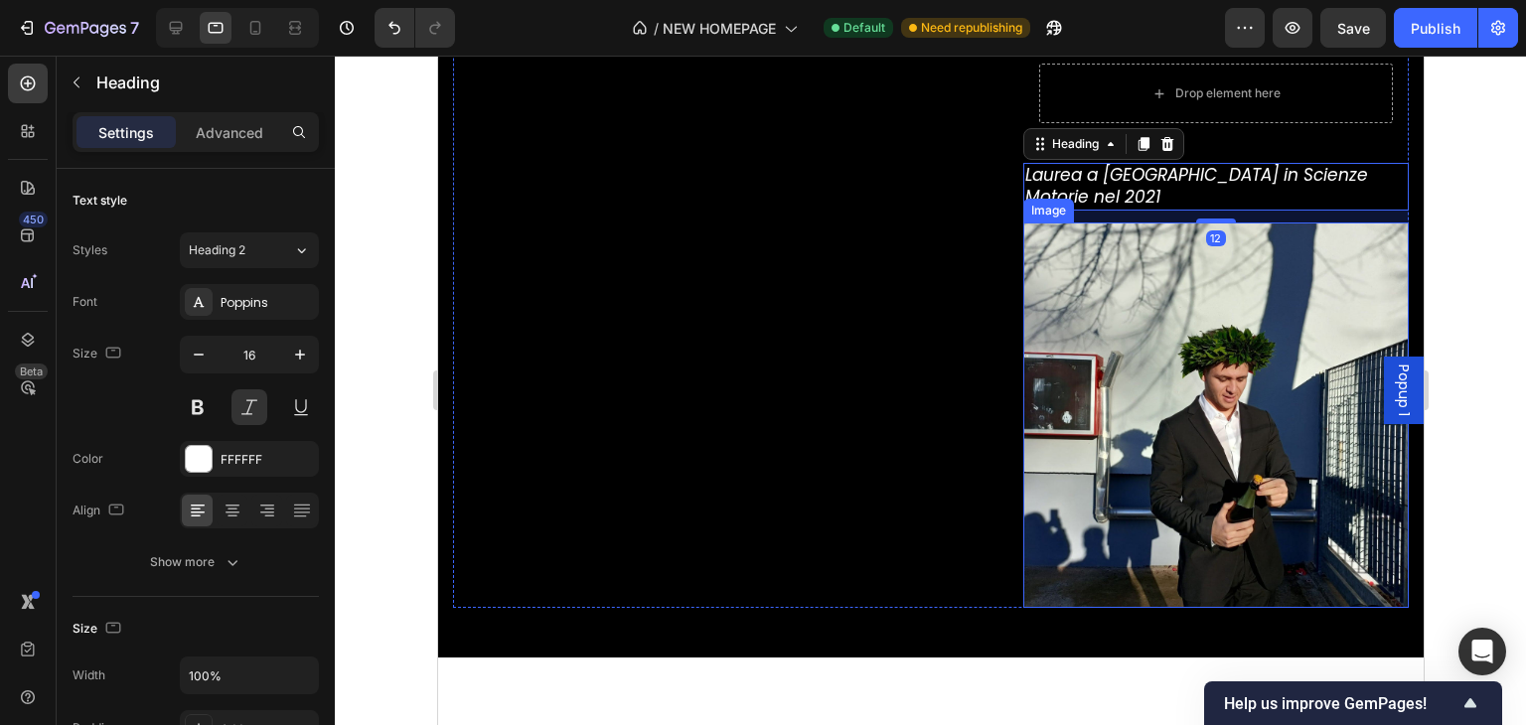
click at [1086, 280] on img at bounding box center [1214, 415] width 385 height 385
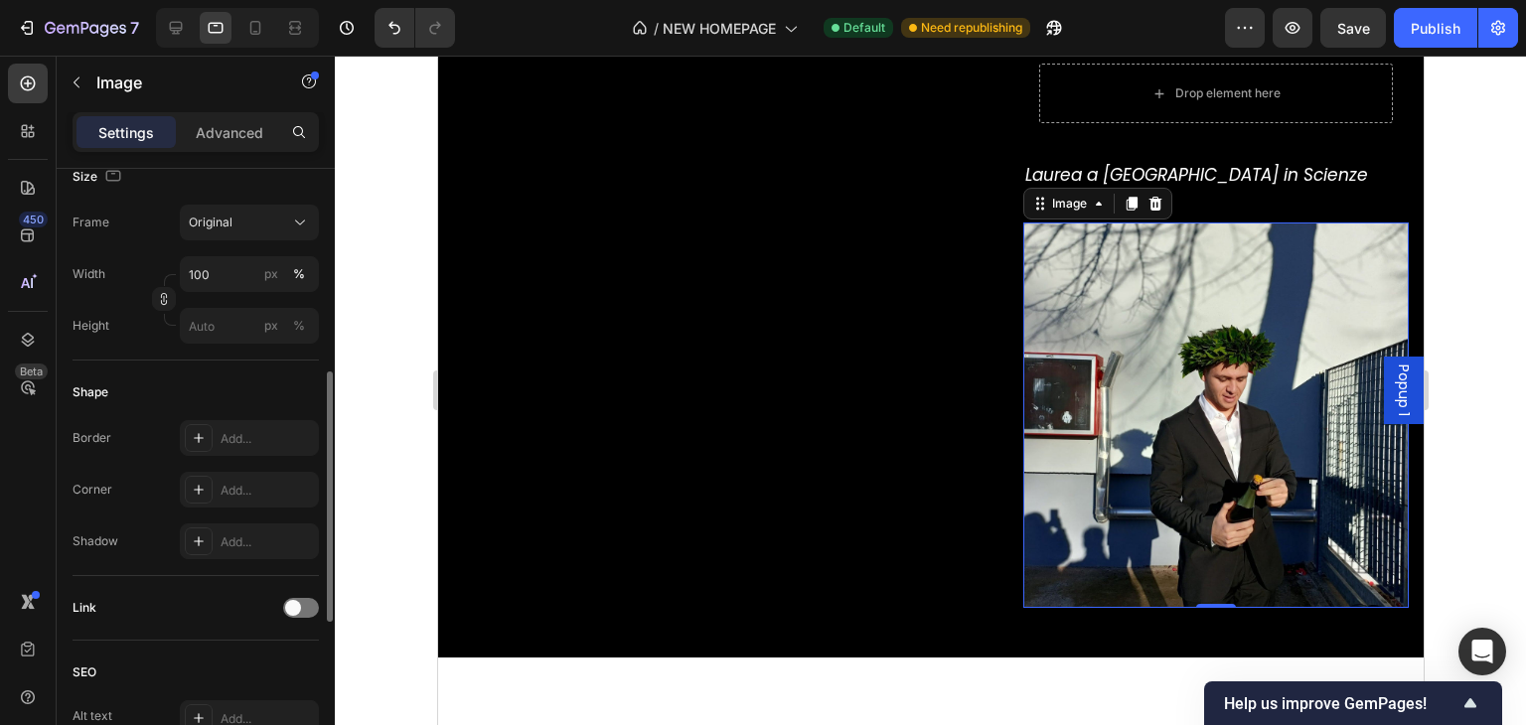
scroll to position [886, 0]
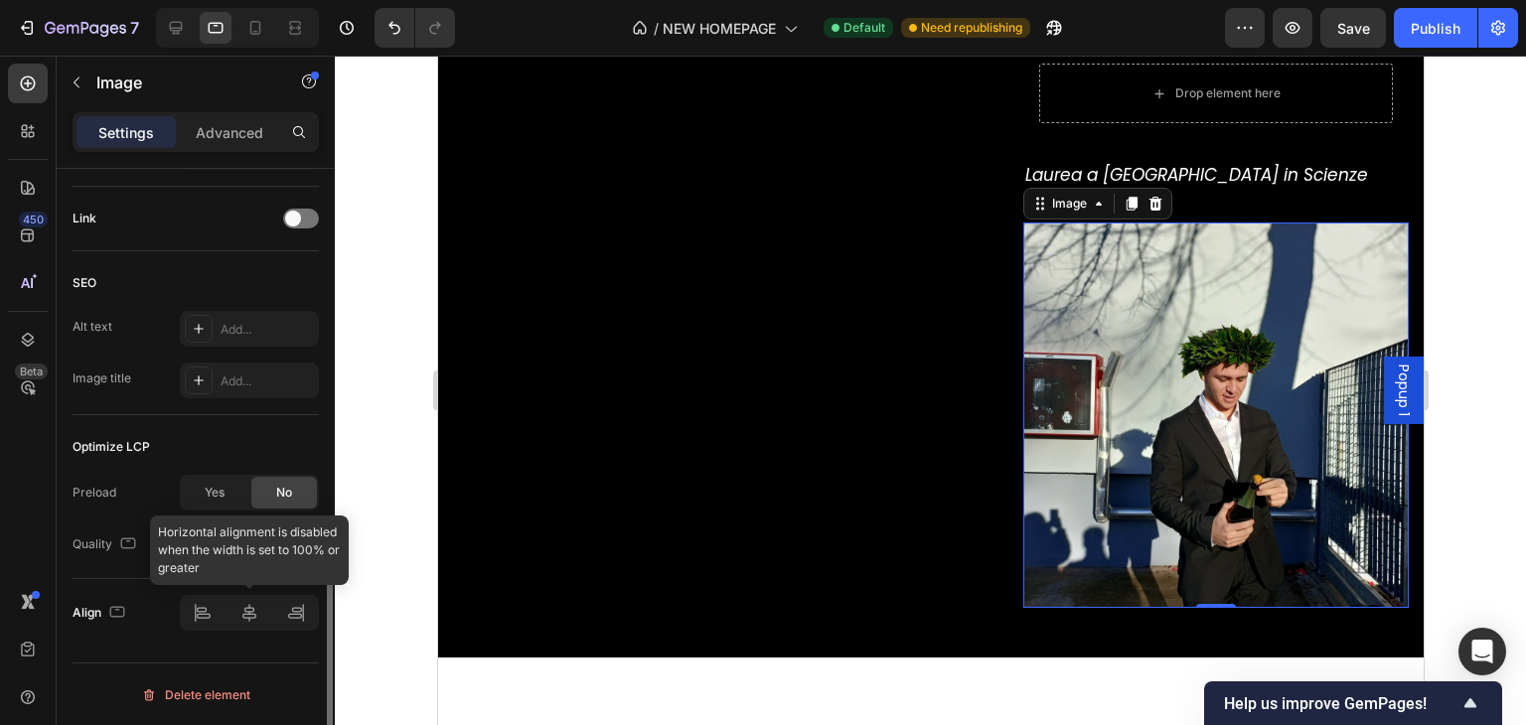
click at [263, 624] on div at bounding box center [249, 613] width 139 height 36
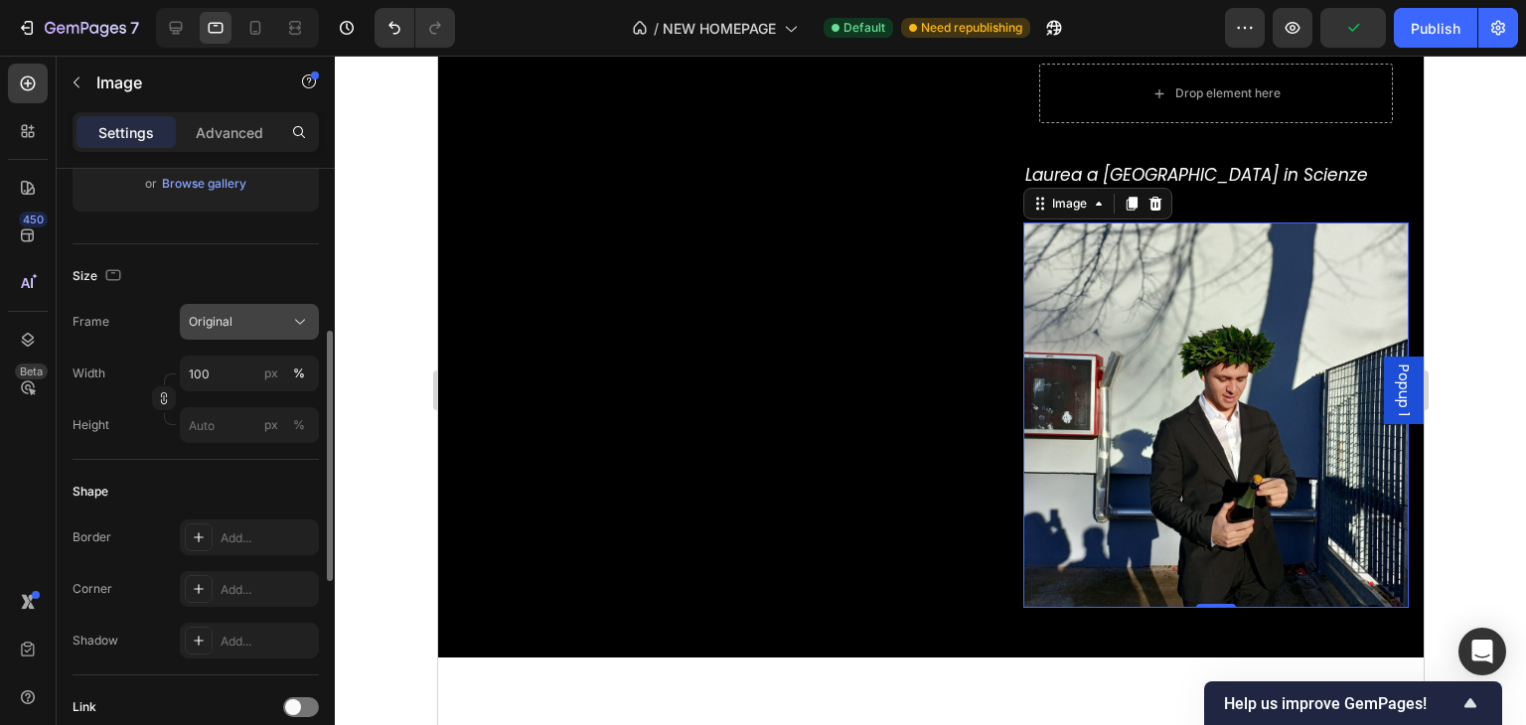
scroll to position [497, 0]
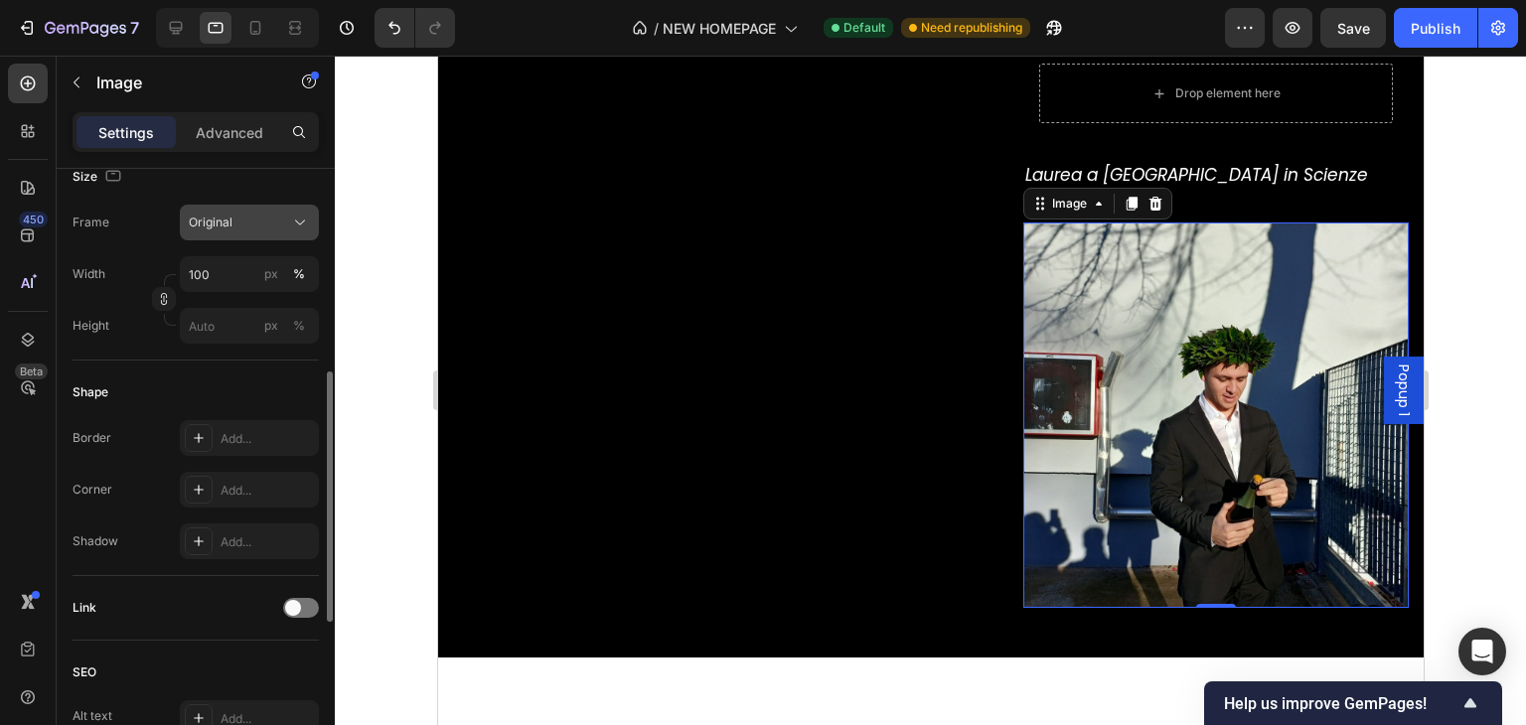
click at [257, 224] on div "Original" at bounding box center [237, 223] width 97 height 18
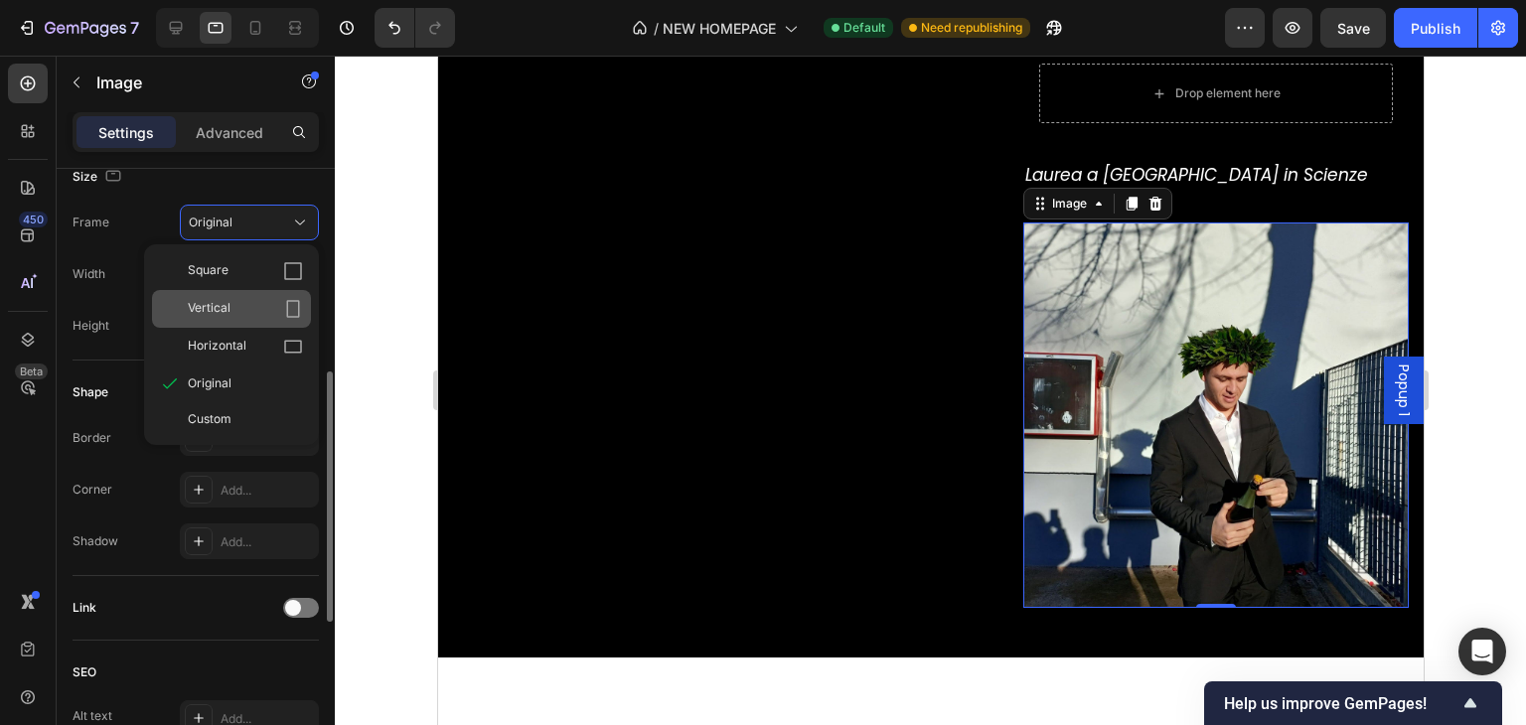
click at [274, 319] on div "Vertical" at bounding box center [231, 309] width 159 height 38
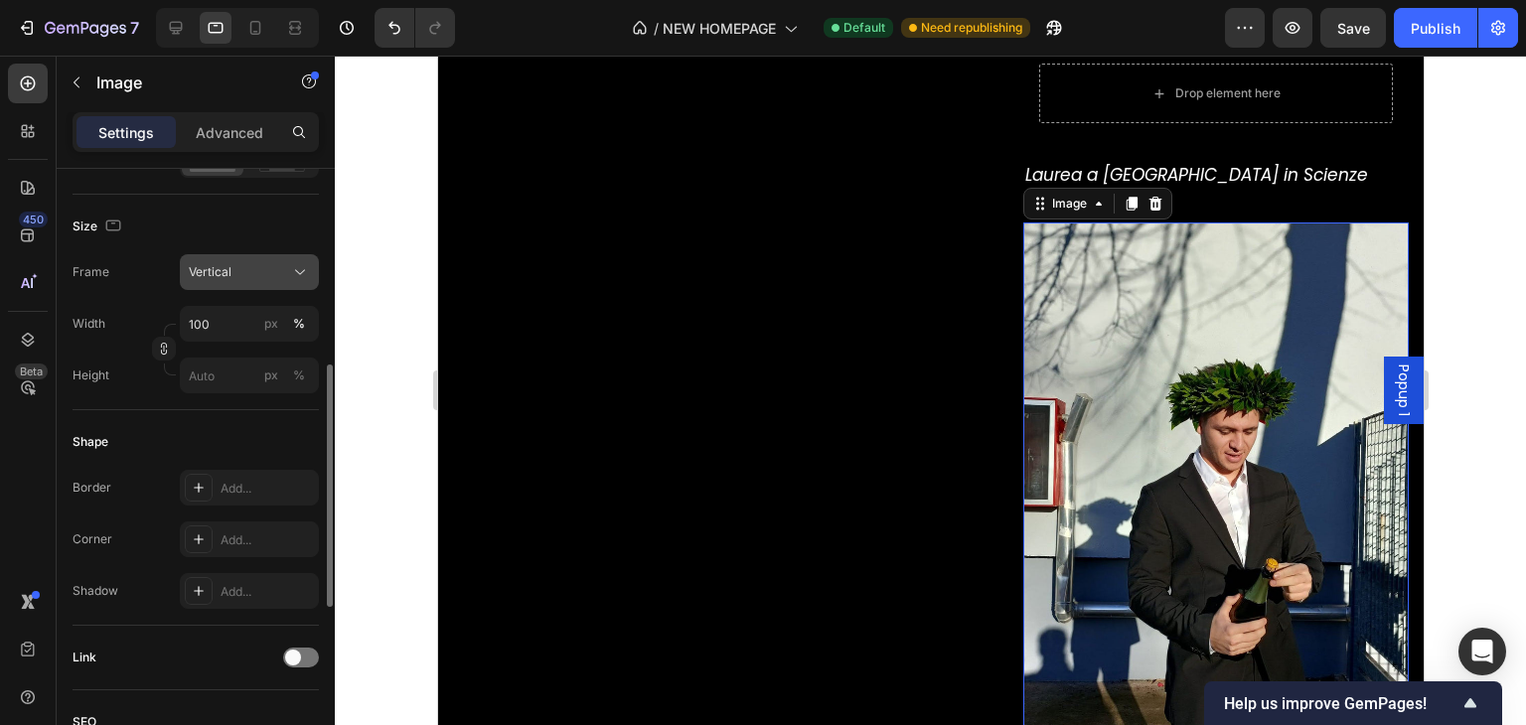
click at [278, 257] on button "Vertical" at bounding box center [249, 272] width 139 height 36
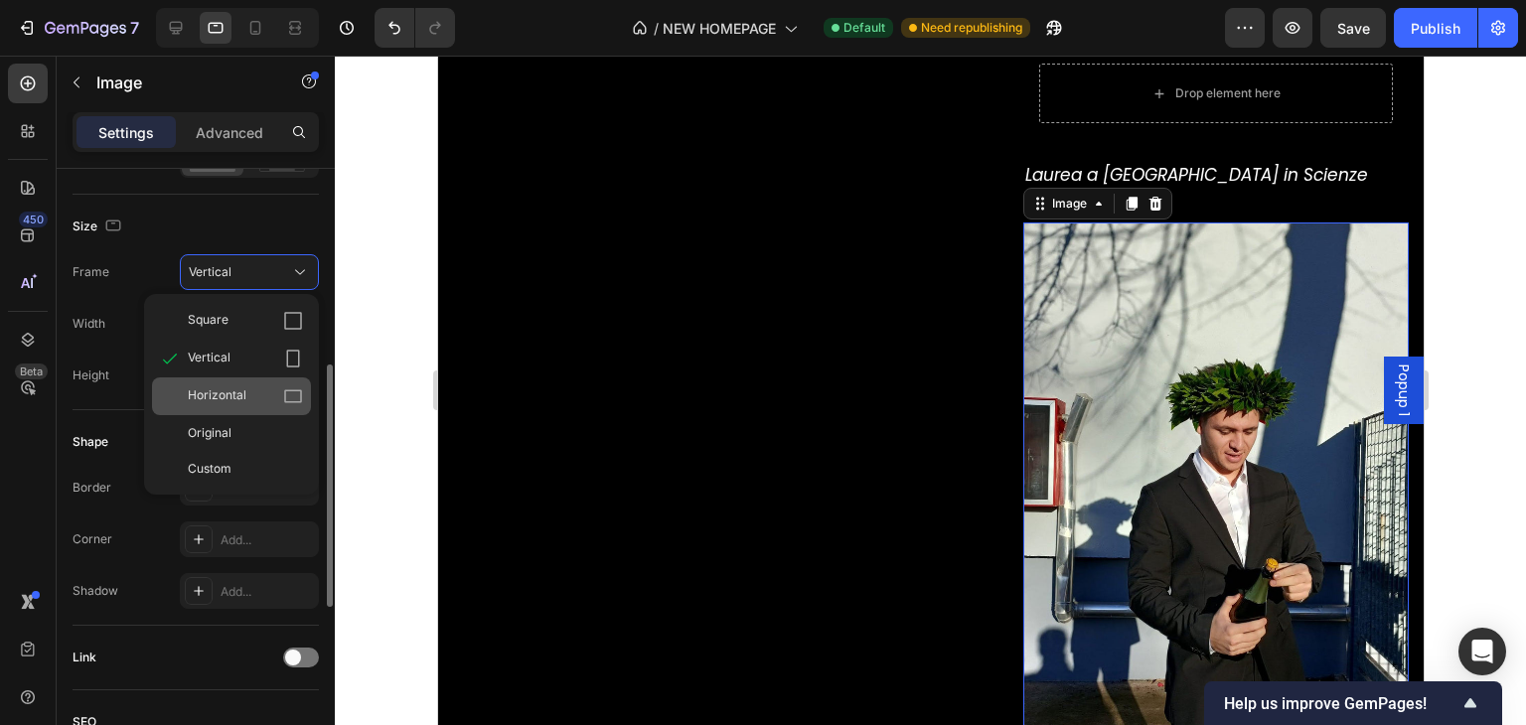
click at [258, 395] on div "Horizontal" at bounding box center [245, 396] width 115 height 20
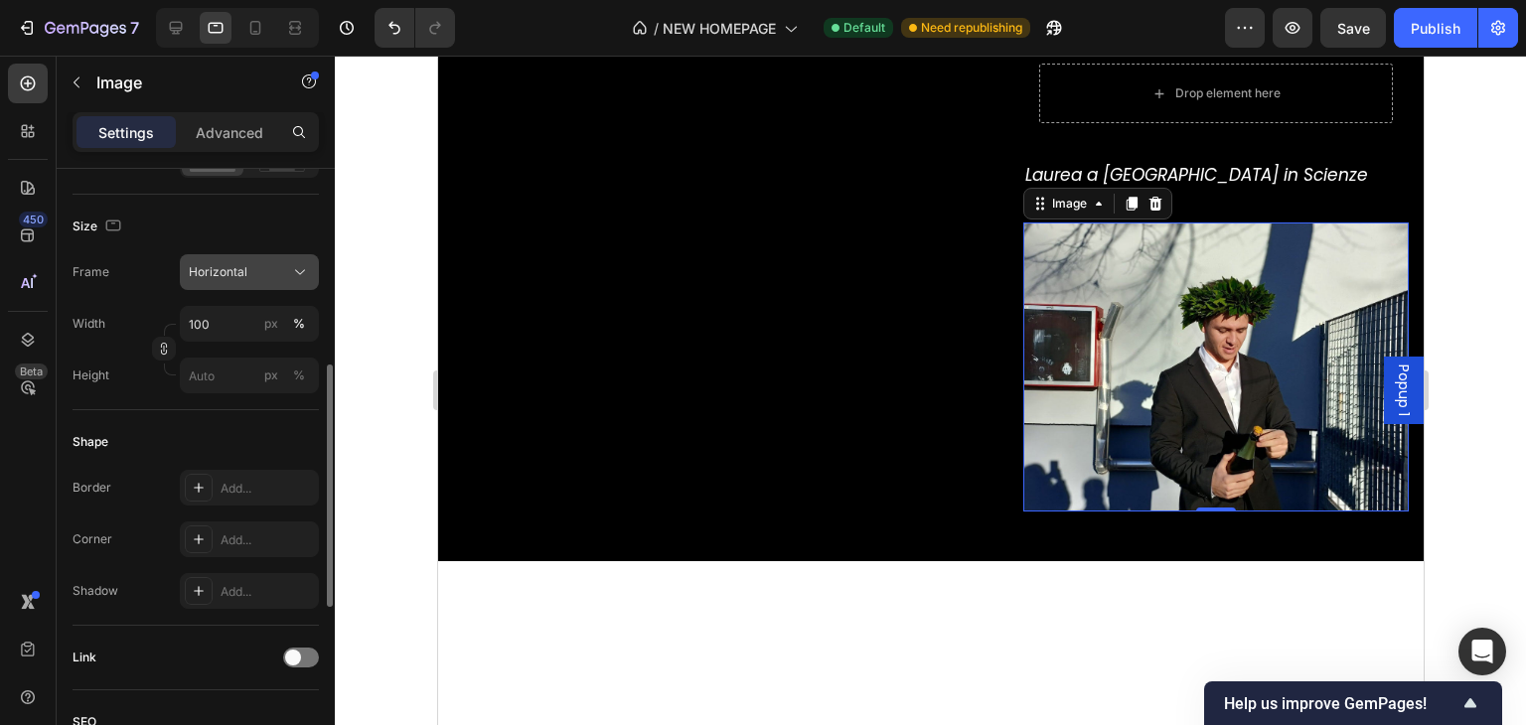
click at [250, 285] on button "Horizontal" at bounding box center [249, 272] width 139 height 36
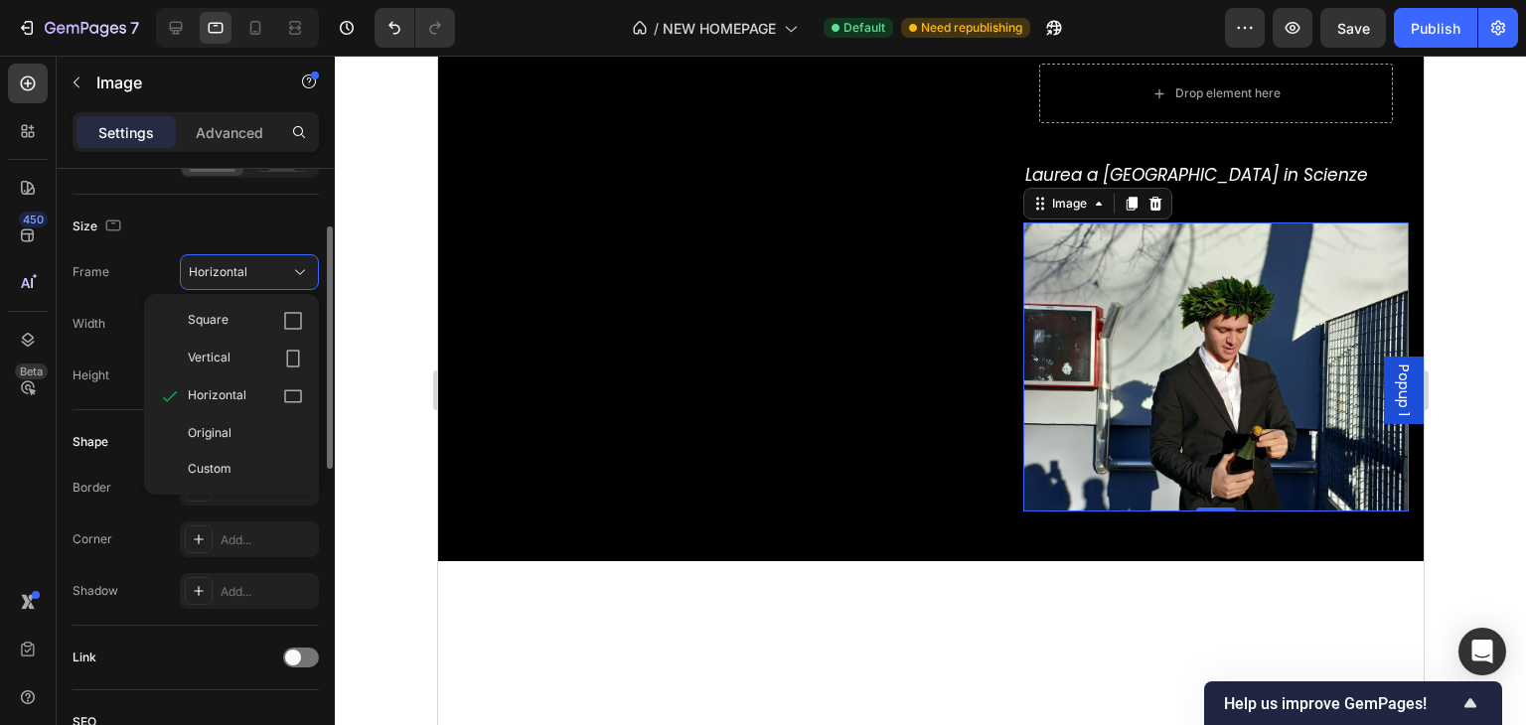
scroll to position [397, 0]
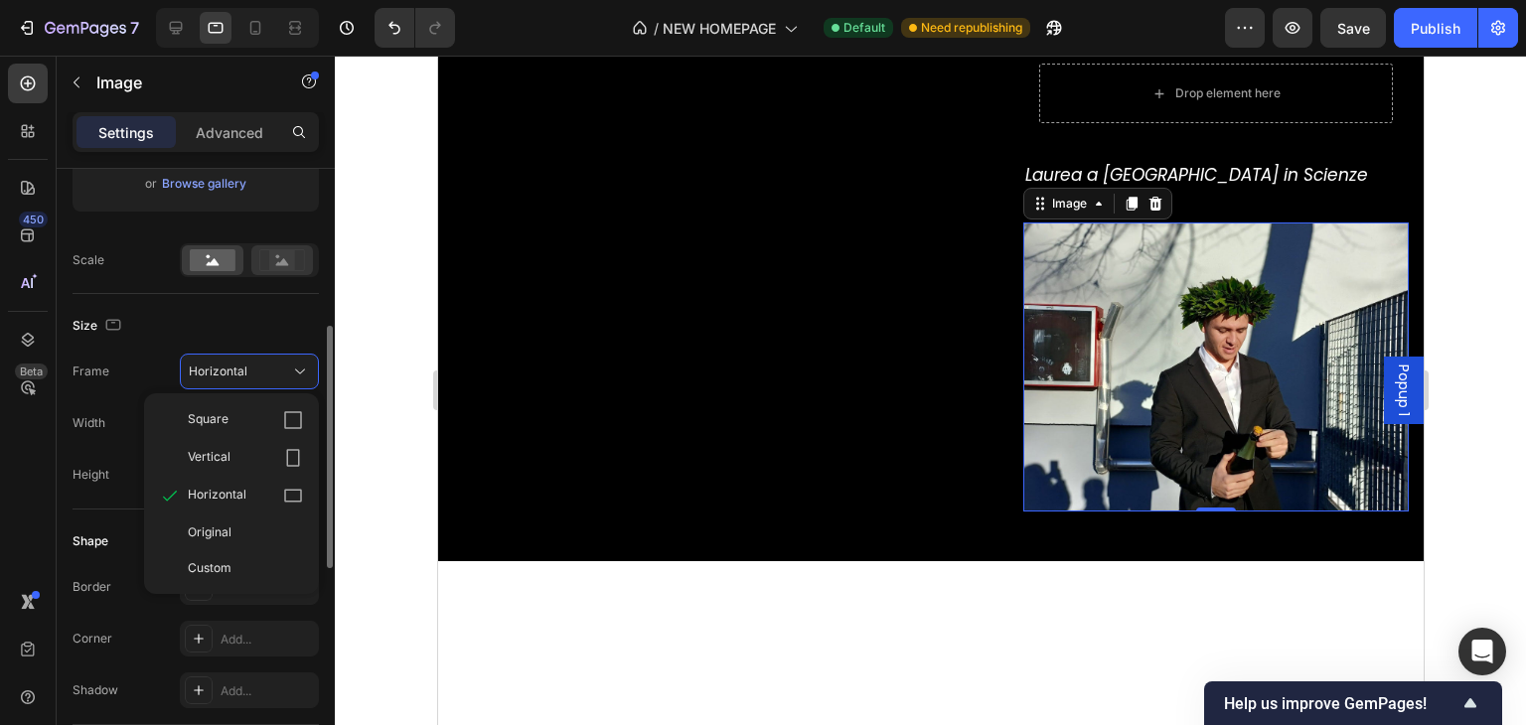
click at [285, 273] on div at bounding box center [282, 260] width 62 height 30
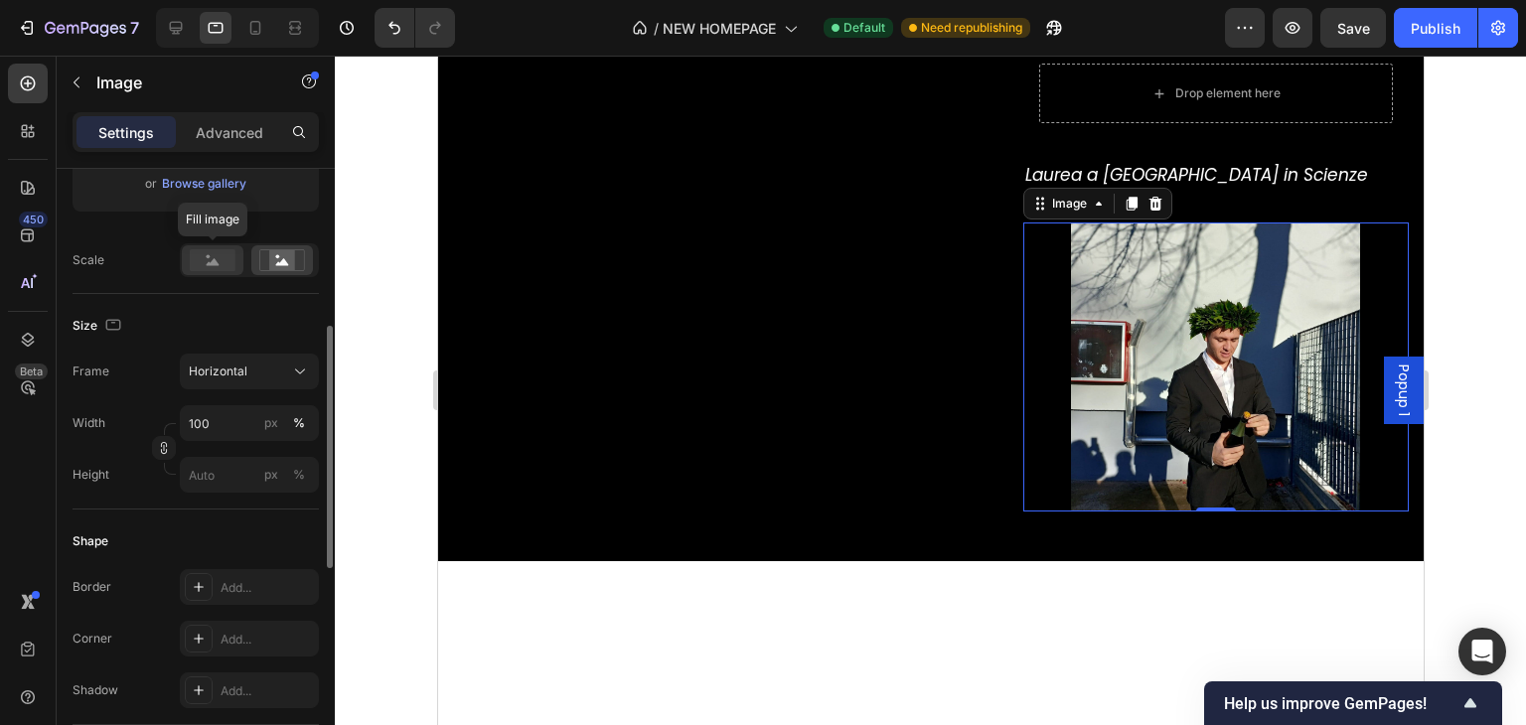
click at [231, 261] on rect at bounding box center [213, 260] width 46 height 22
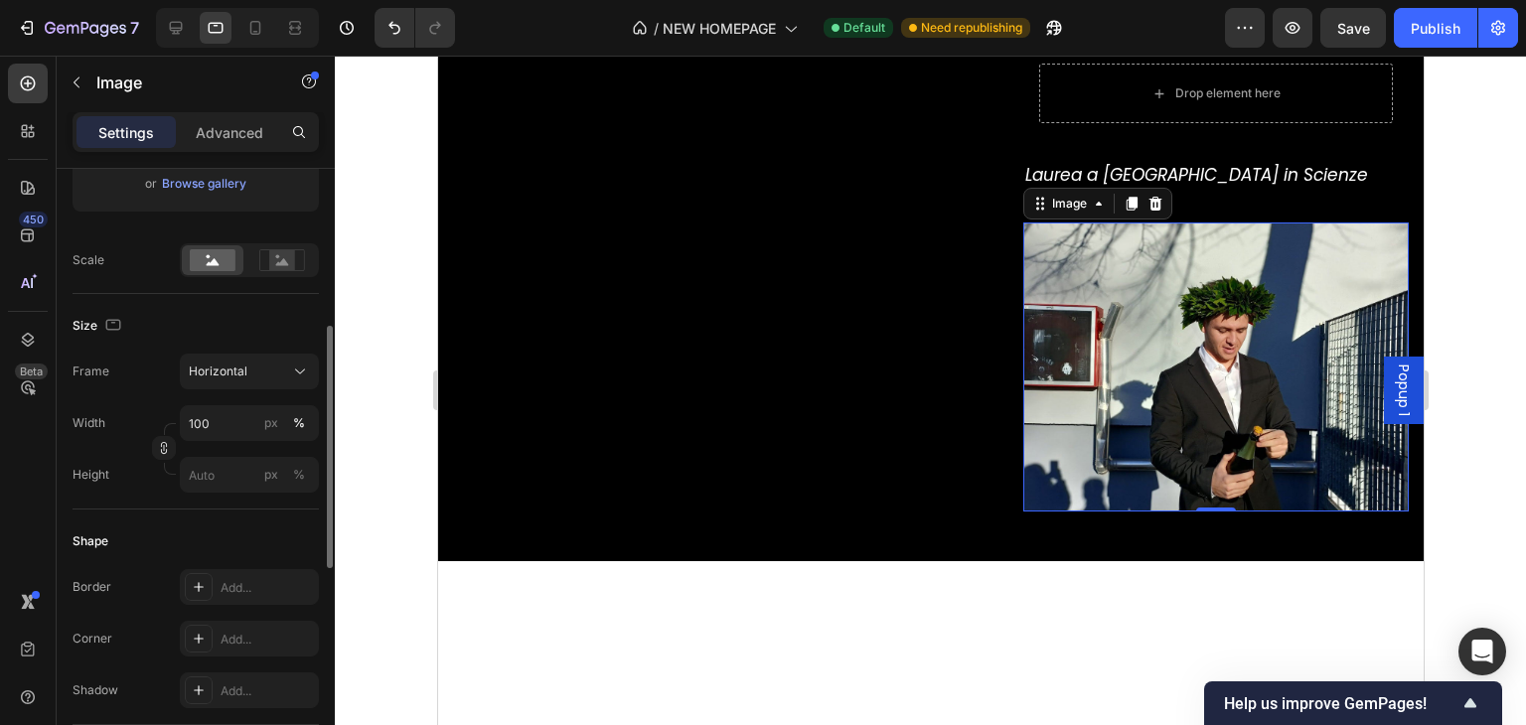
click at [237, 317] on div "Size" at bounding box center [196, 326] width 246 height 32
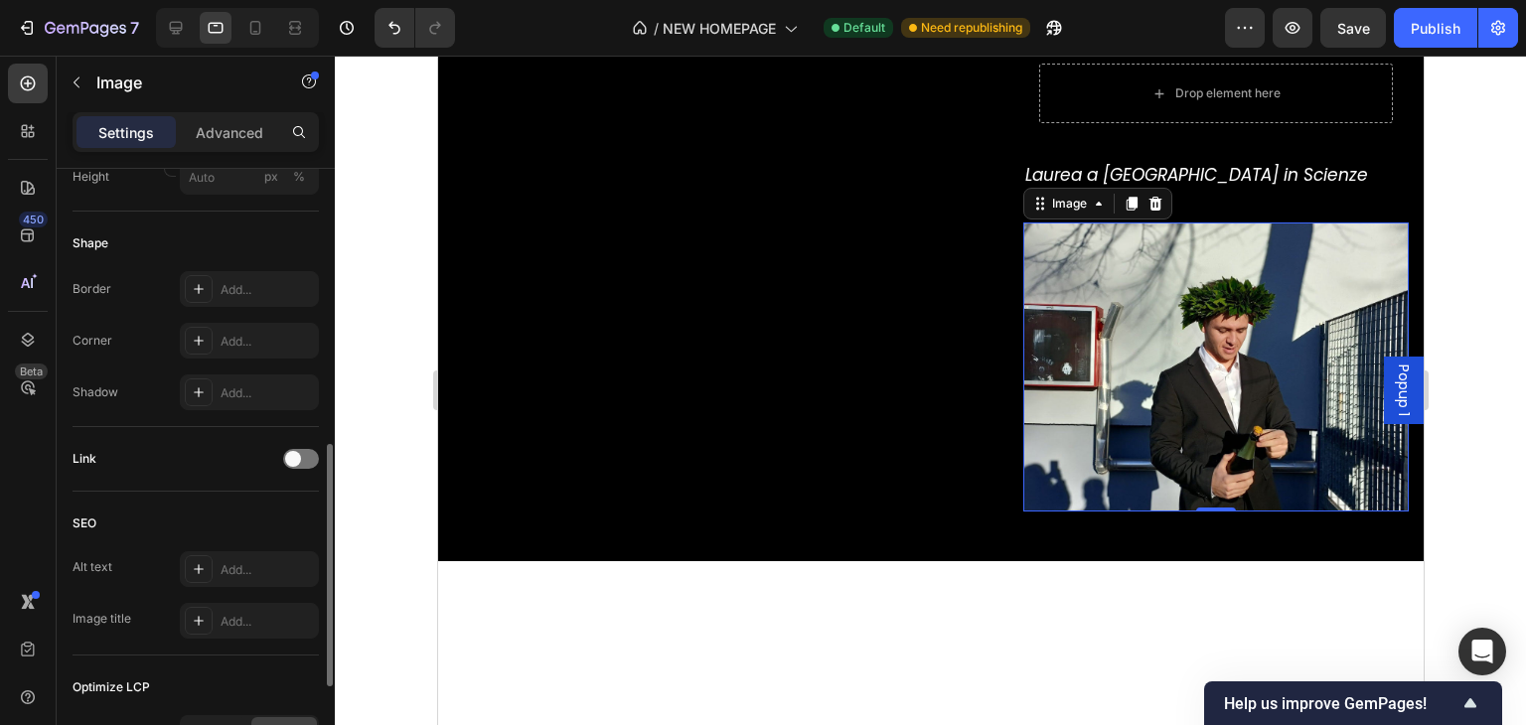
scroll to position [935, 0]
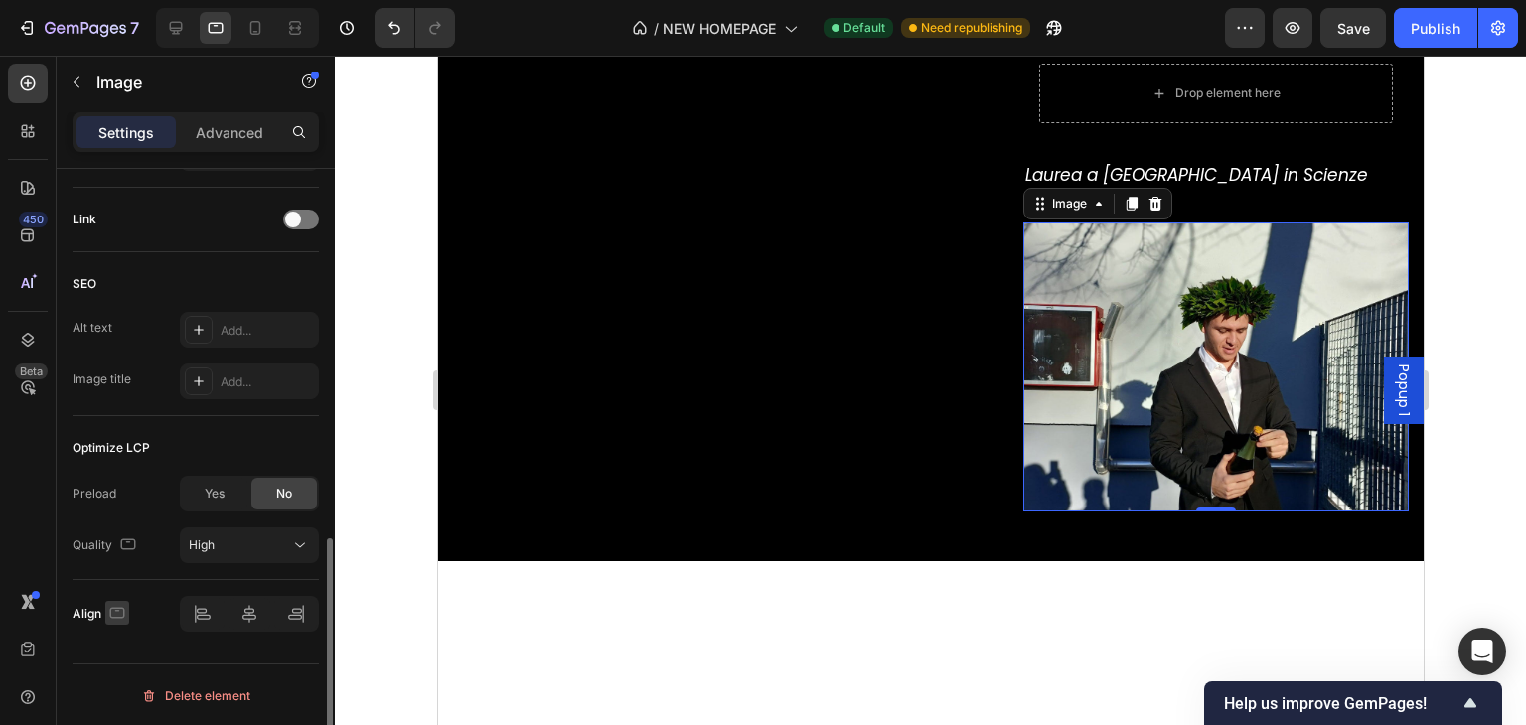
click at [121, 613] on icon "button" at bounding box center [117, 613] width 20 height 20
click at [111, 504] on icon "button" at bounding box center [121, 505] width 20 height 20
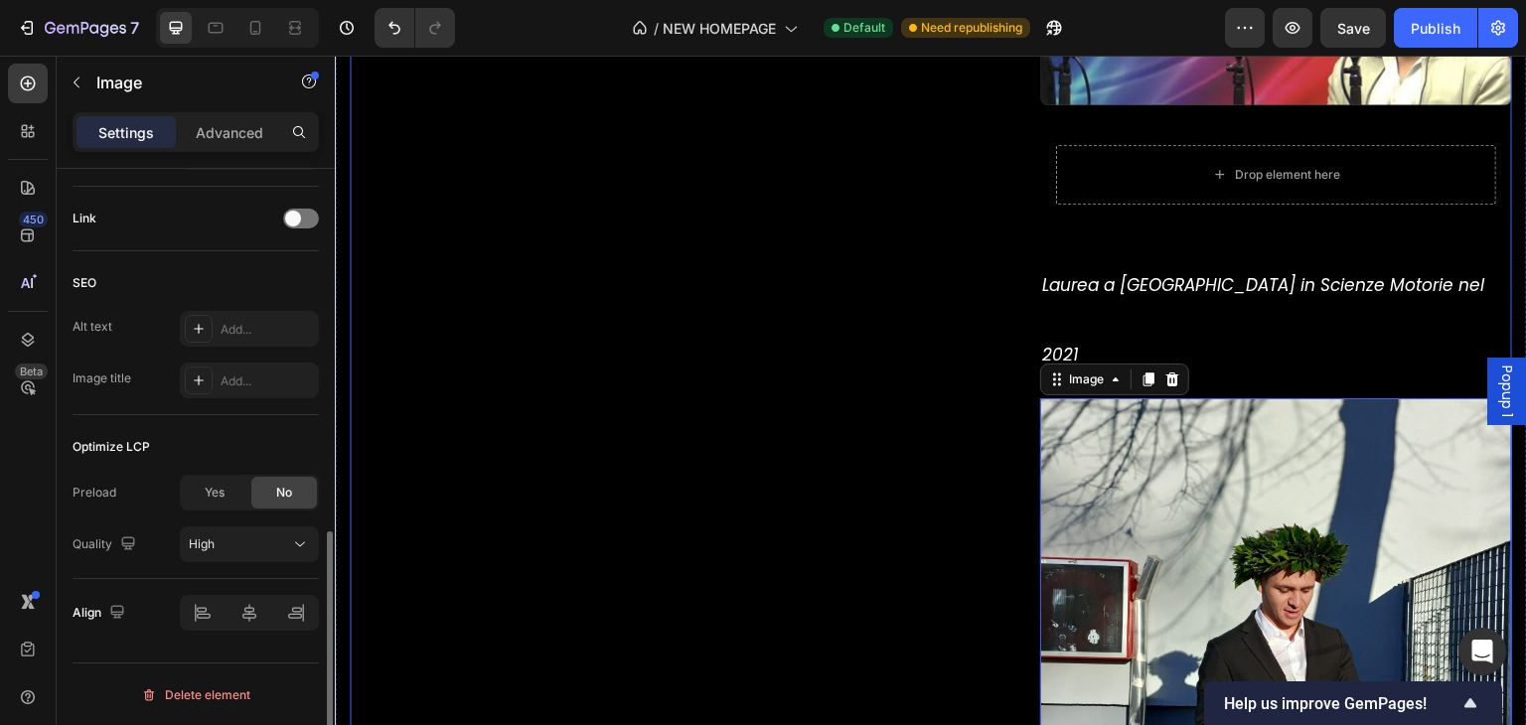
scroll to position [5963, 0]
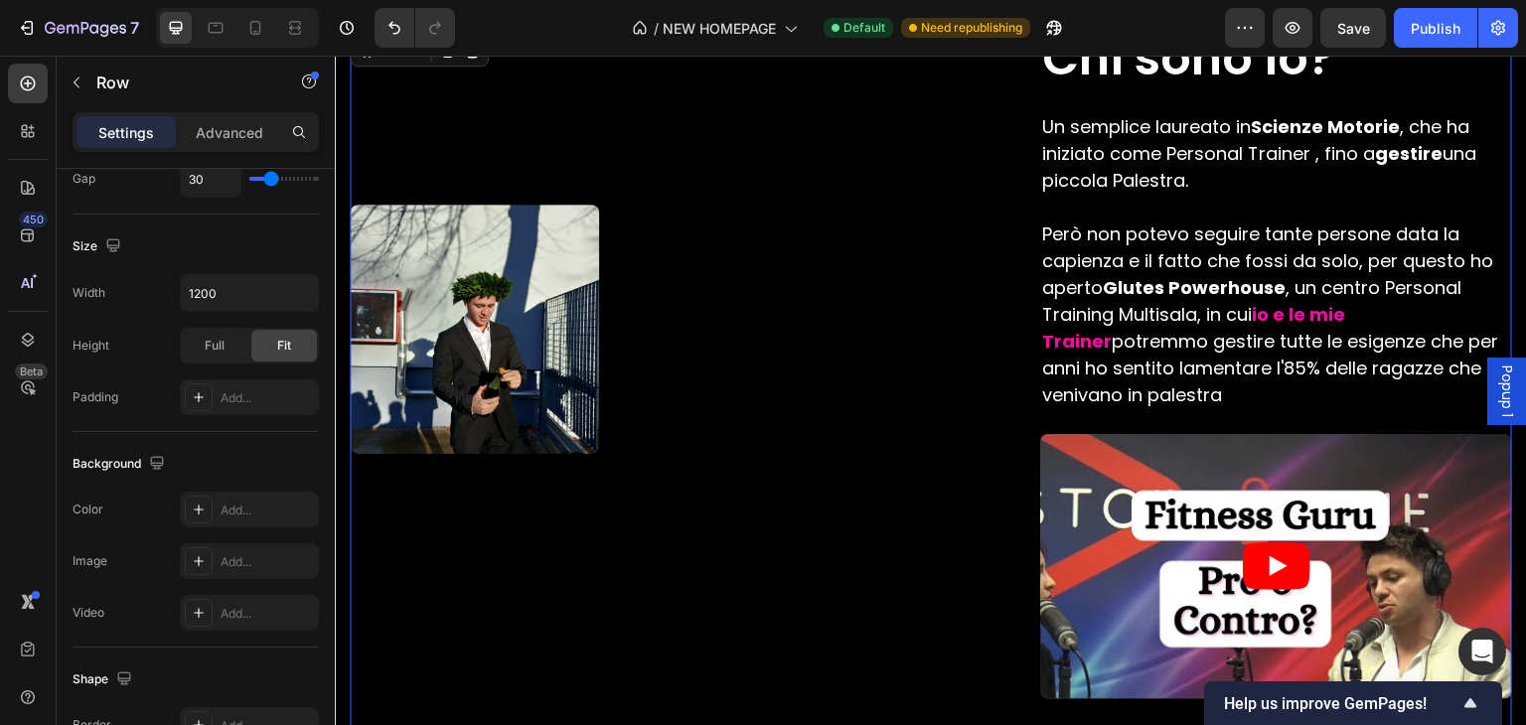
scroll to position [823, 0]
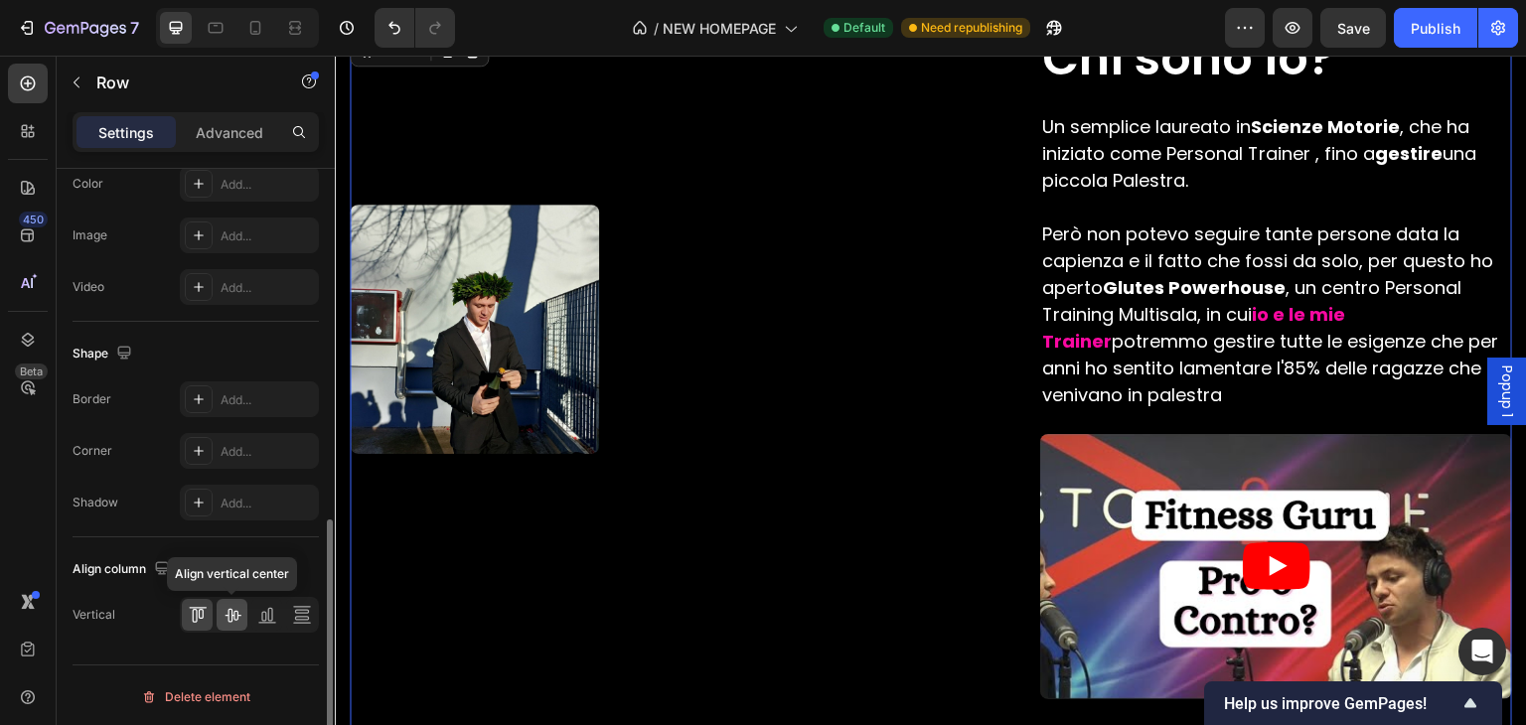
click at [244, 613] on div at bounding box center [232, 615] width 31 height 32
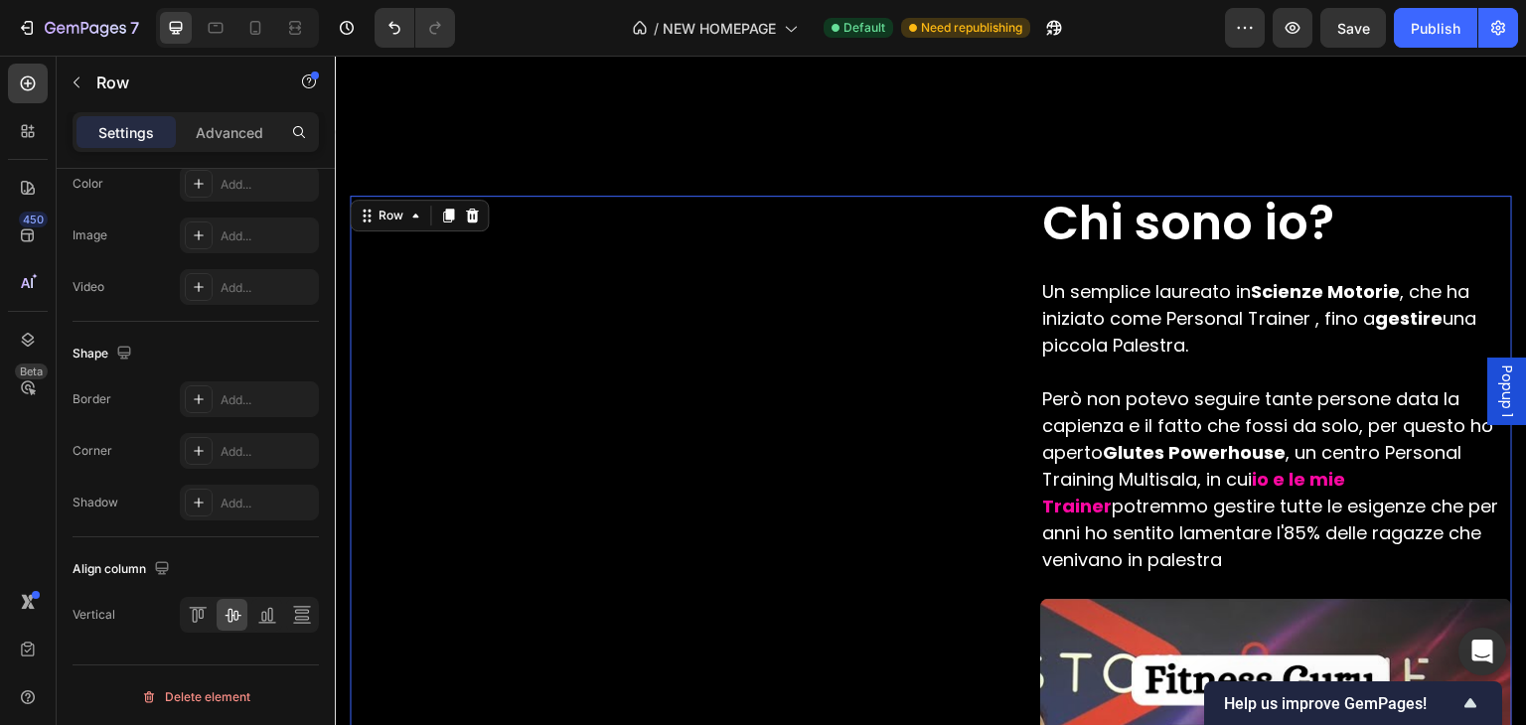
scroll to position [5798, 0]
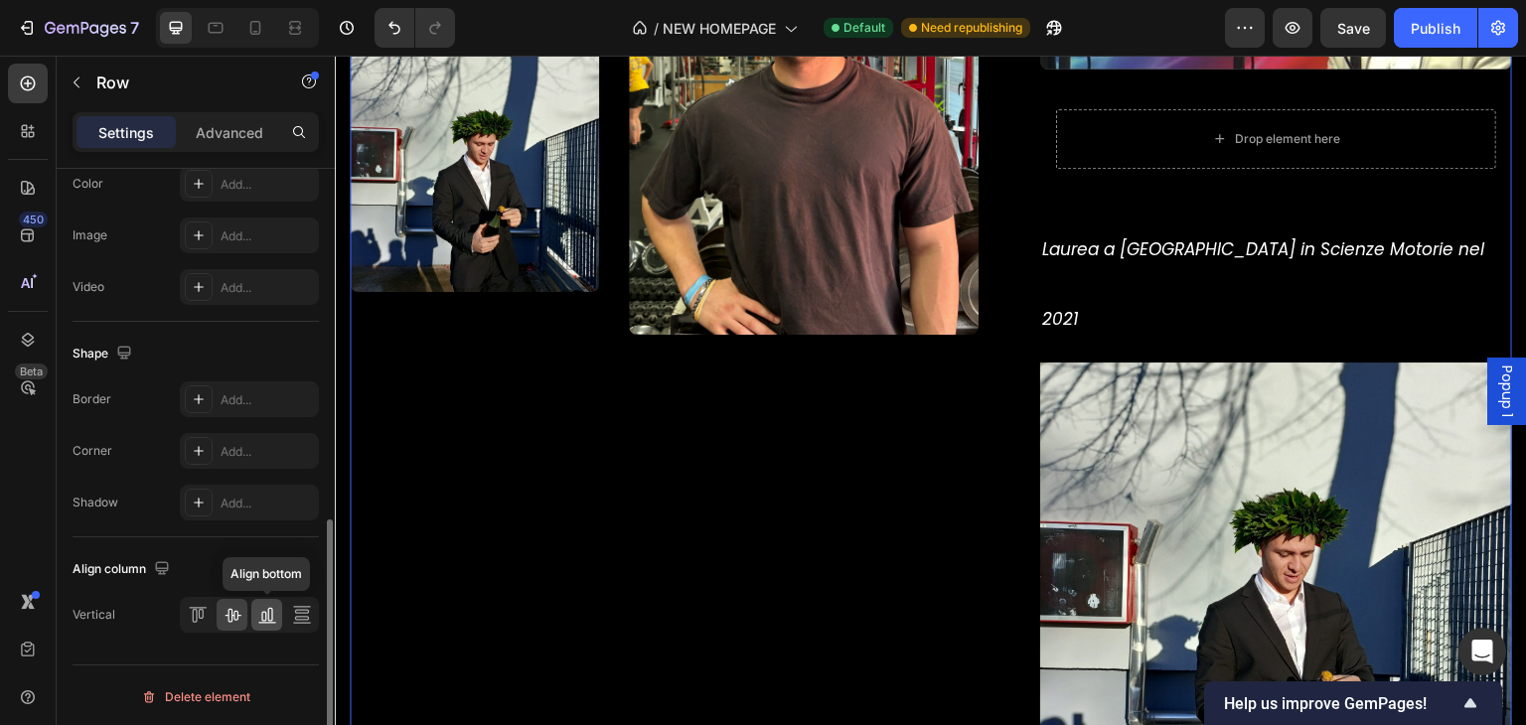
click at [275, 615] on icon at bounding box center [267, 615] width 20 height 20
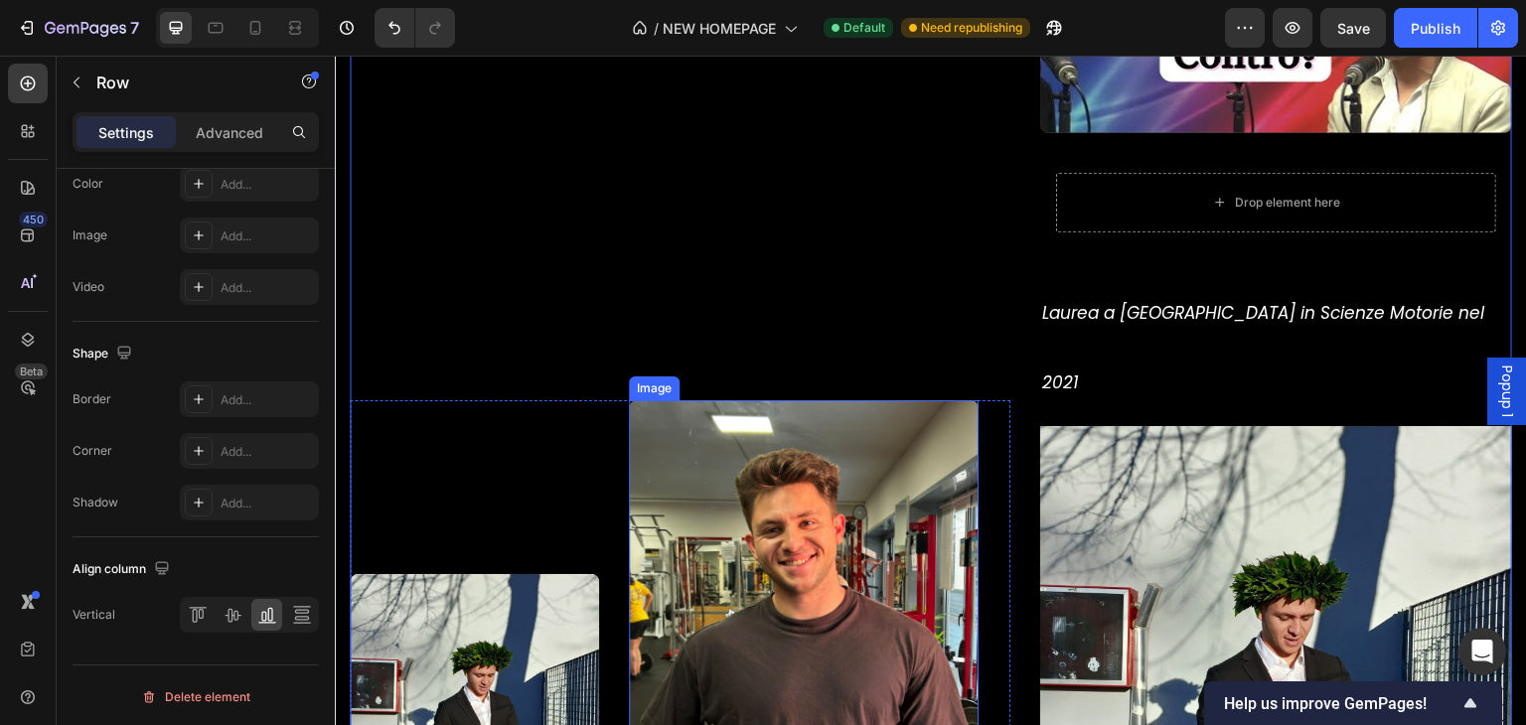
scroll to position [6132, 0]
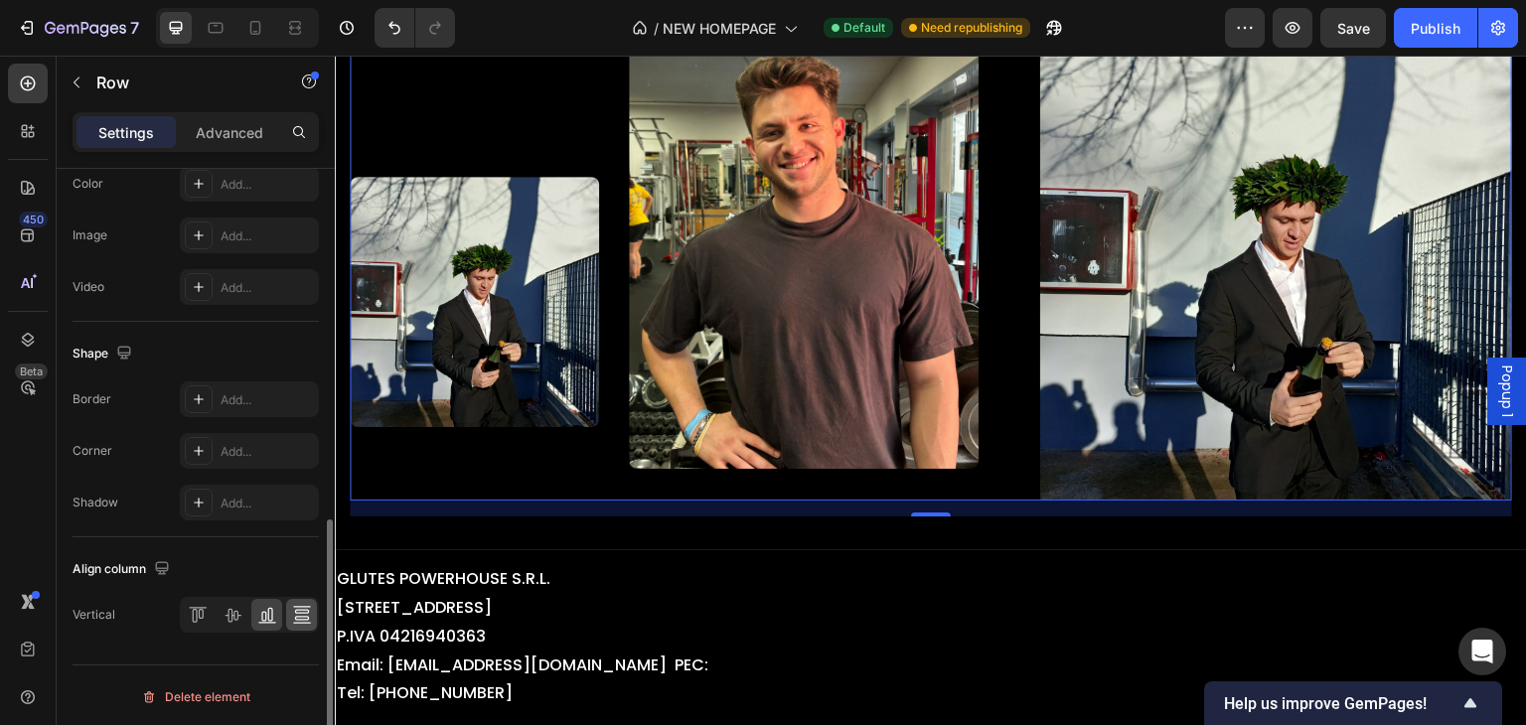
click at [286, 599] on div at bounding box center [301, 615] width 31 height 32
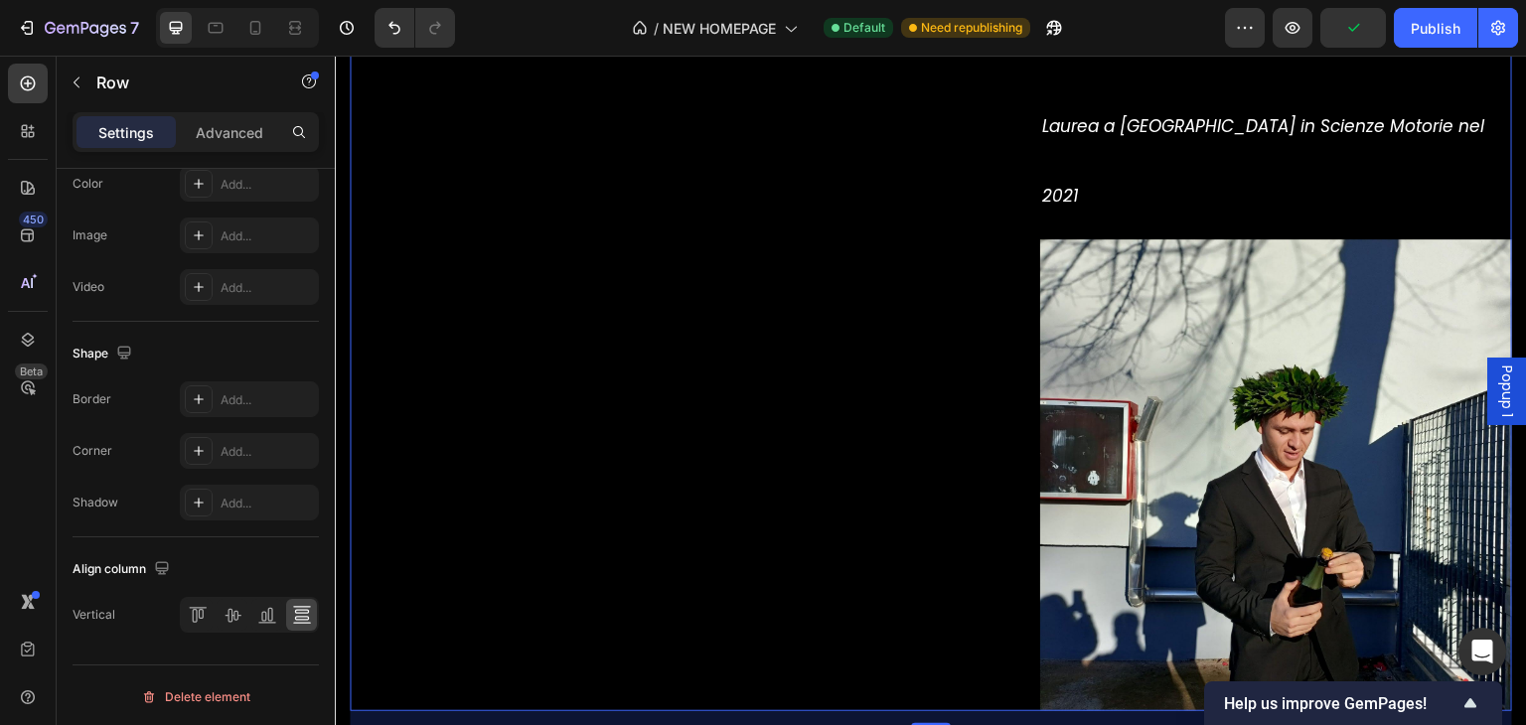
scroll to position [6063, 0]
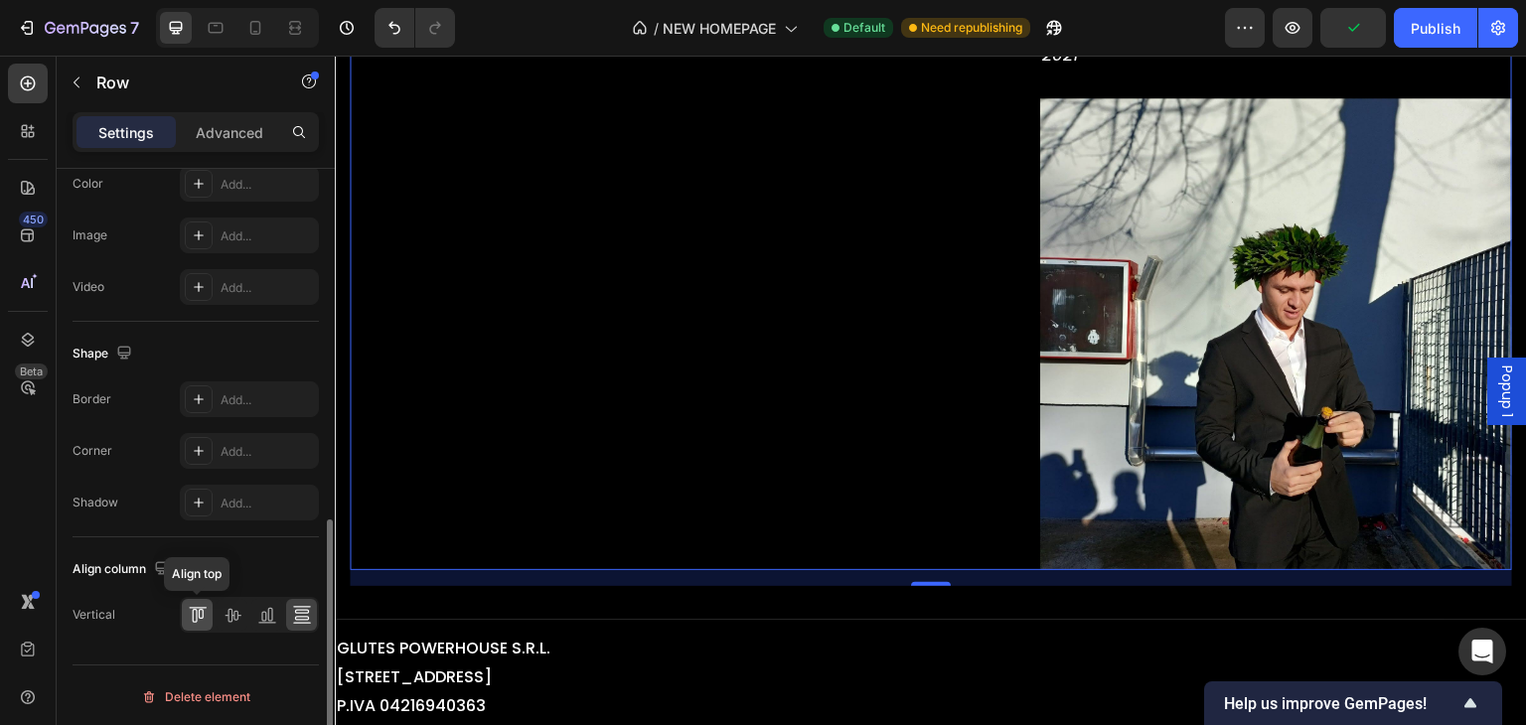
click at [204, 611] on icon at bounding box center [198, 615] width 20 height 20
click at [292, 622] on div at bounding box center [301, 615] width 31 height 32
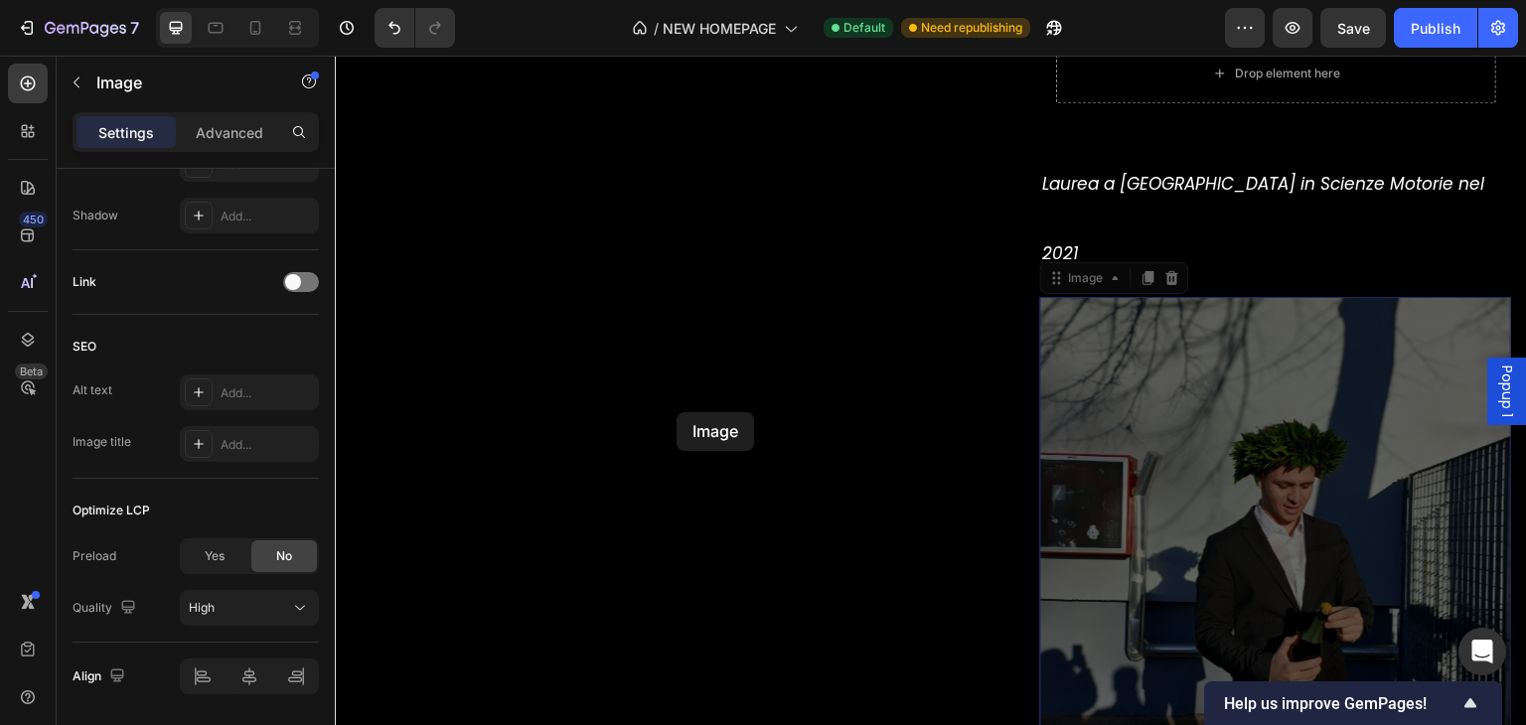
scroll to position [0, 0]
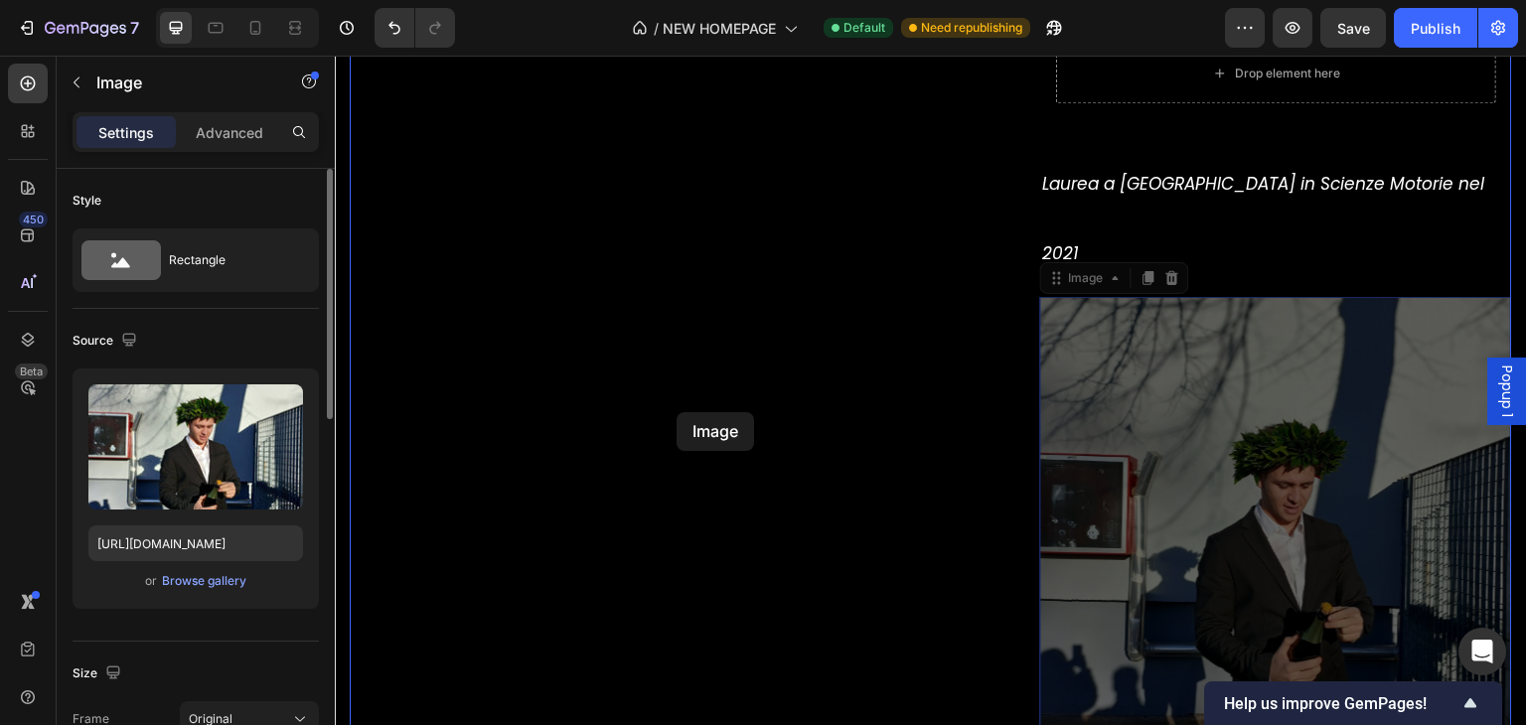
drag, startPoint x: 1128, startPoint y: 380, endPoint x: 677, endPoint y: 412, distance: 452.3
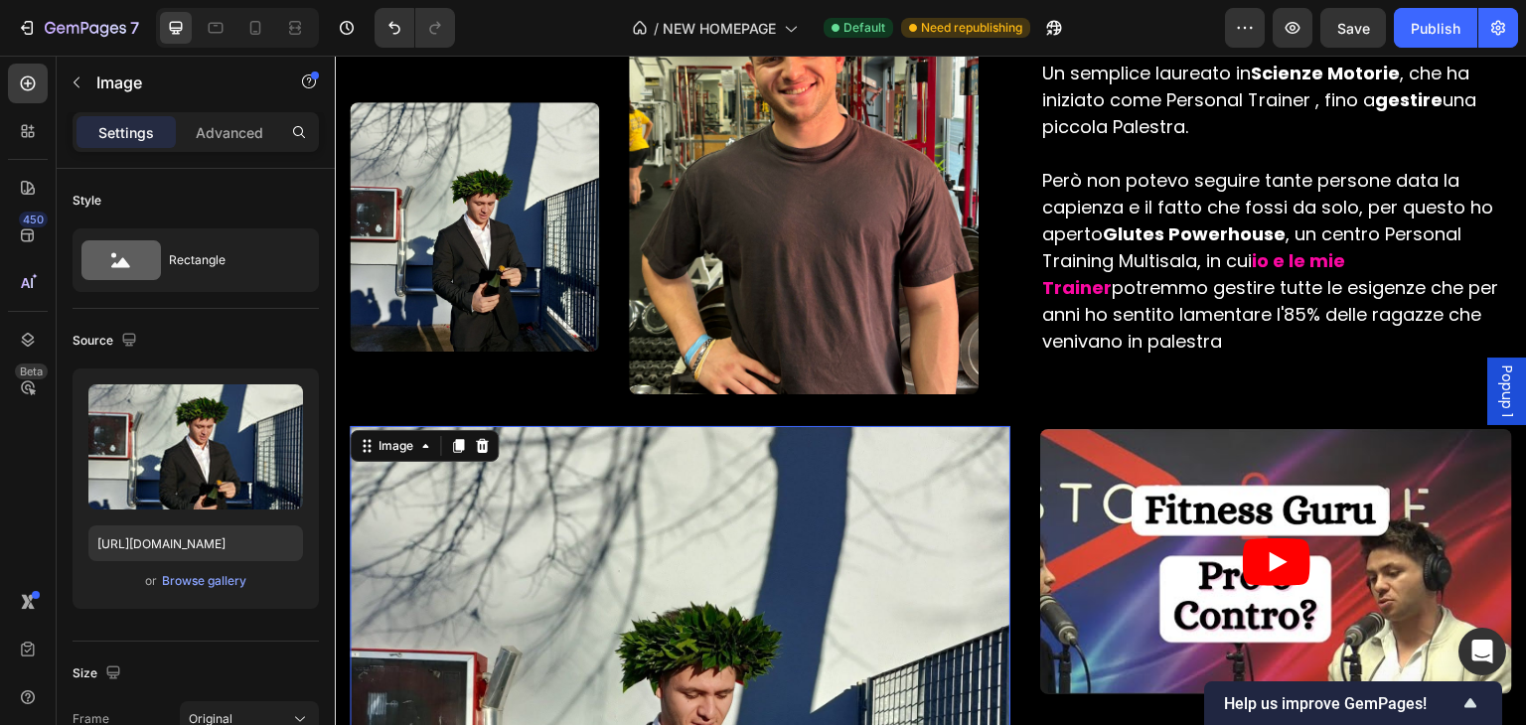
scroll to position [5268, 0]
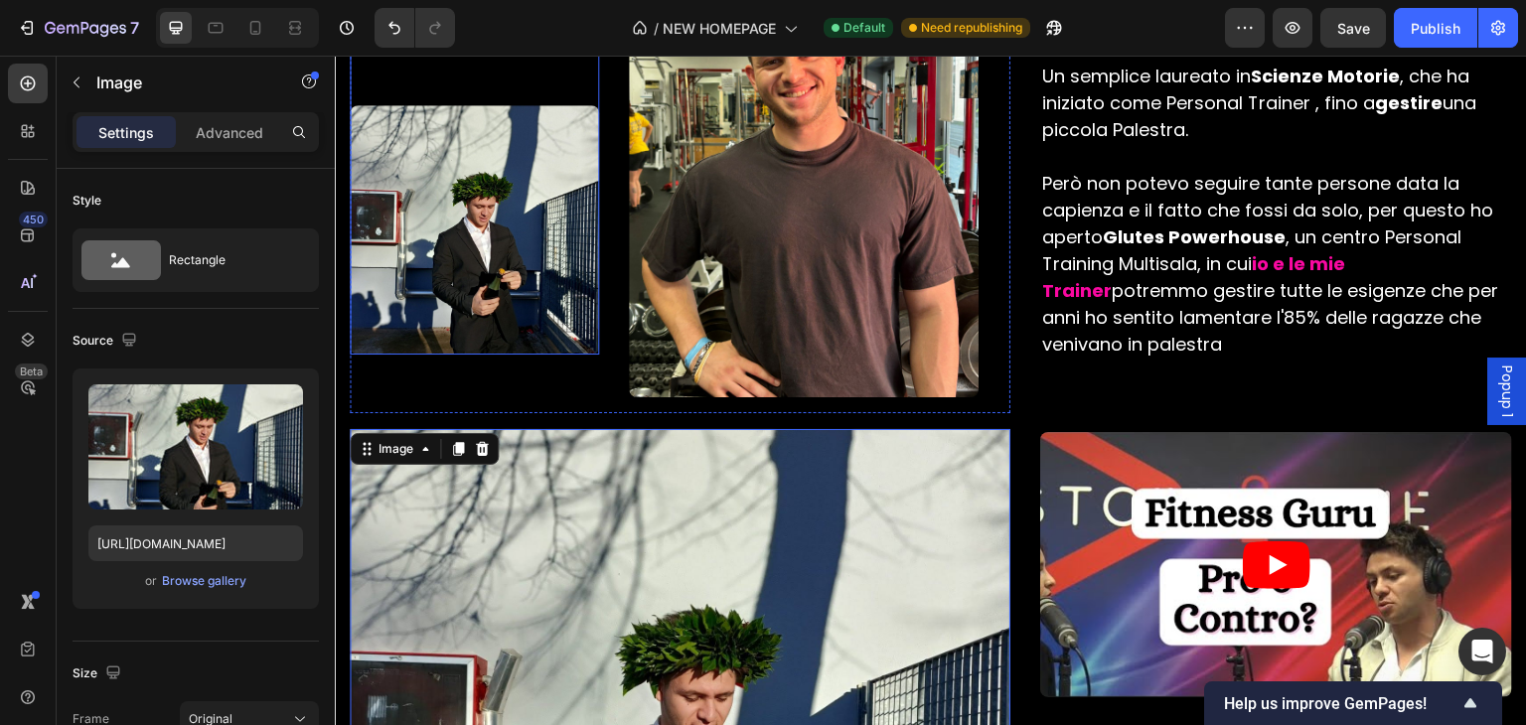
click at [508, 235] on img at bounding box center [474, 229] width 249 height 249
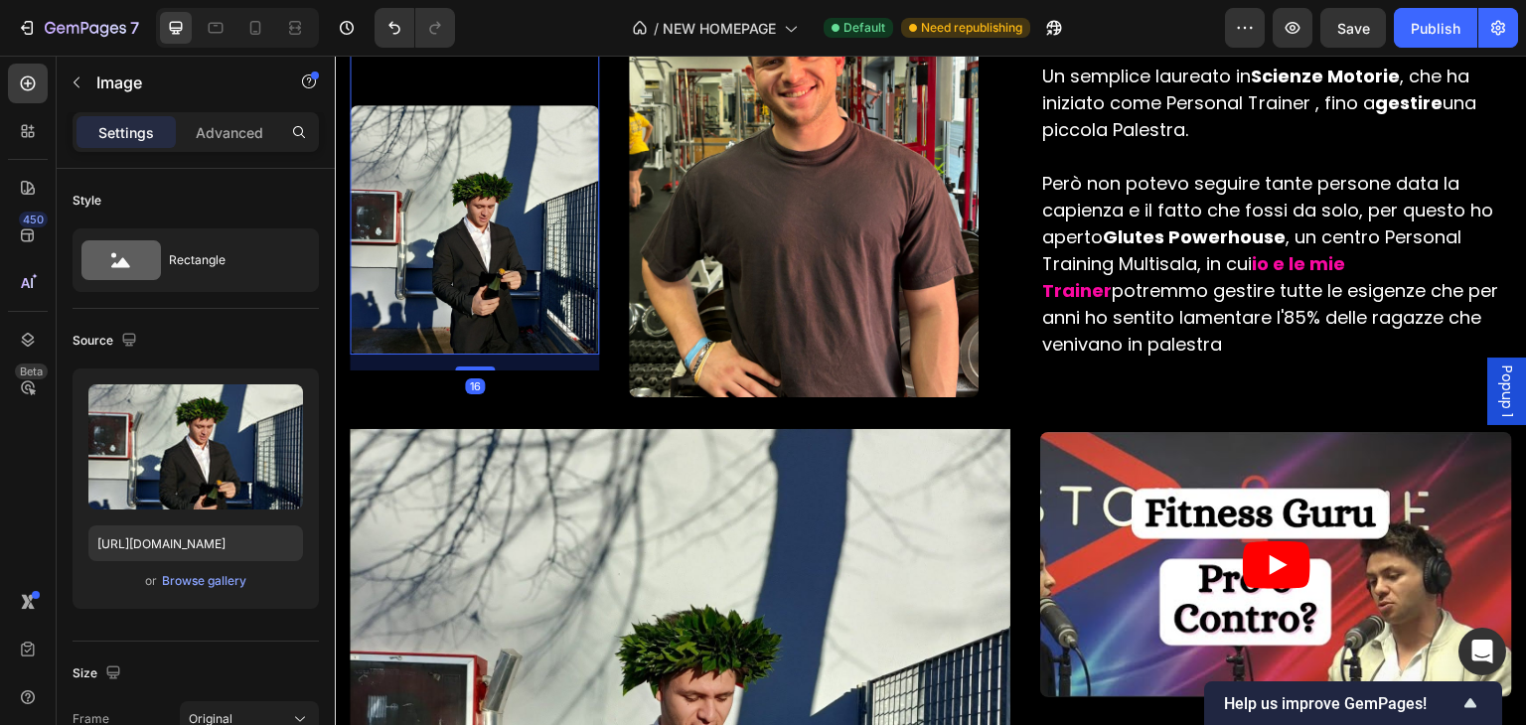
scroll to position [5069, 0]
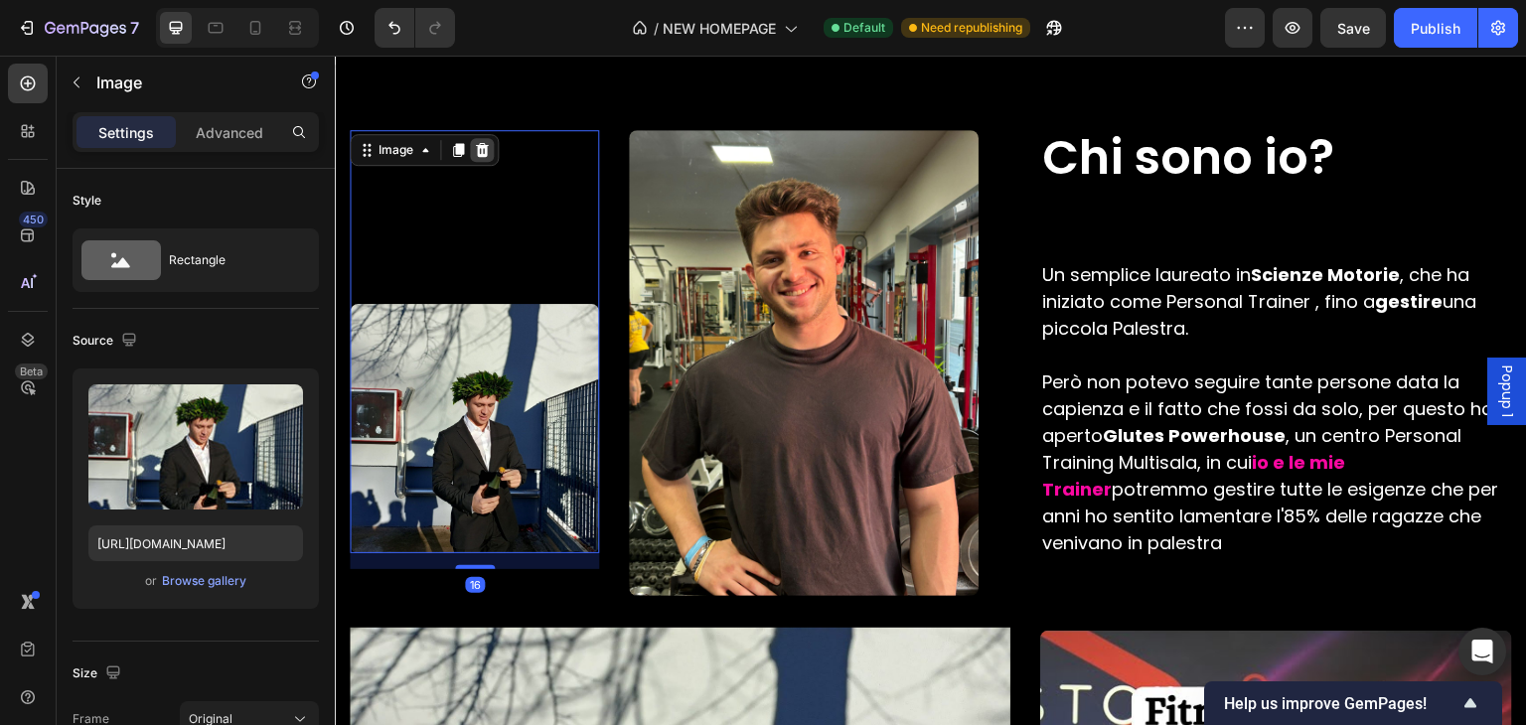
click at [487, 160] on div at bounding box center [482, 150] width 24 height 24
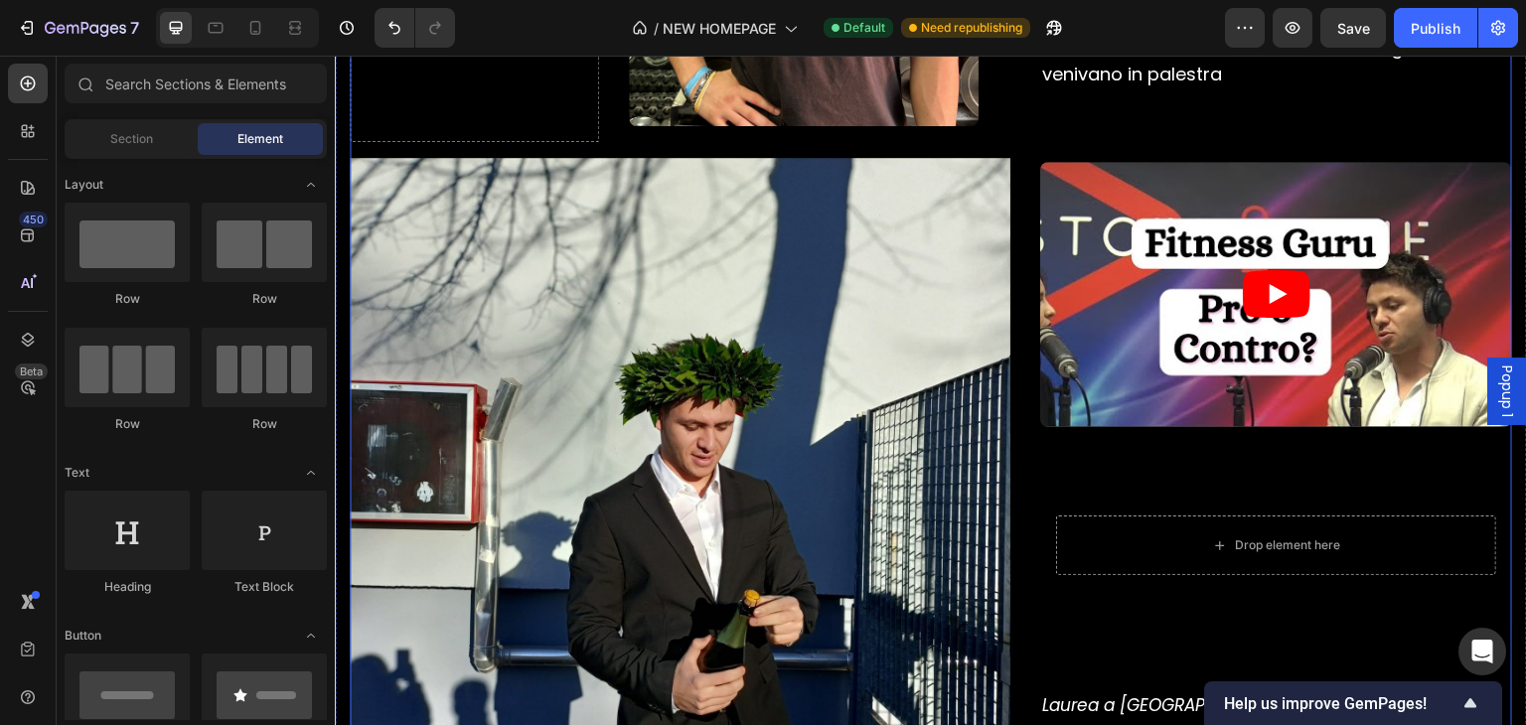
scroll to position [4670, 0]
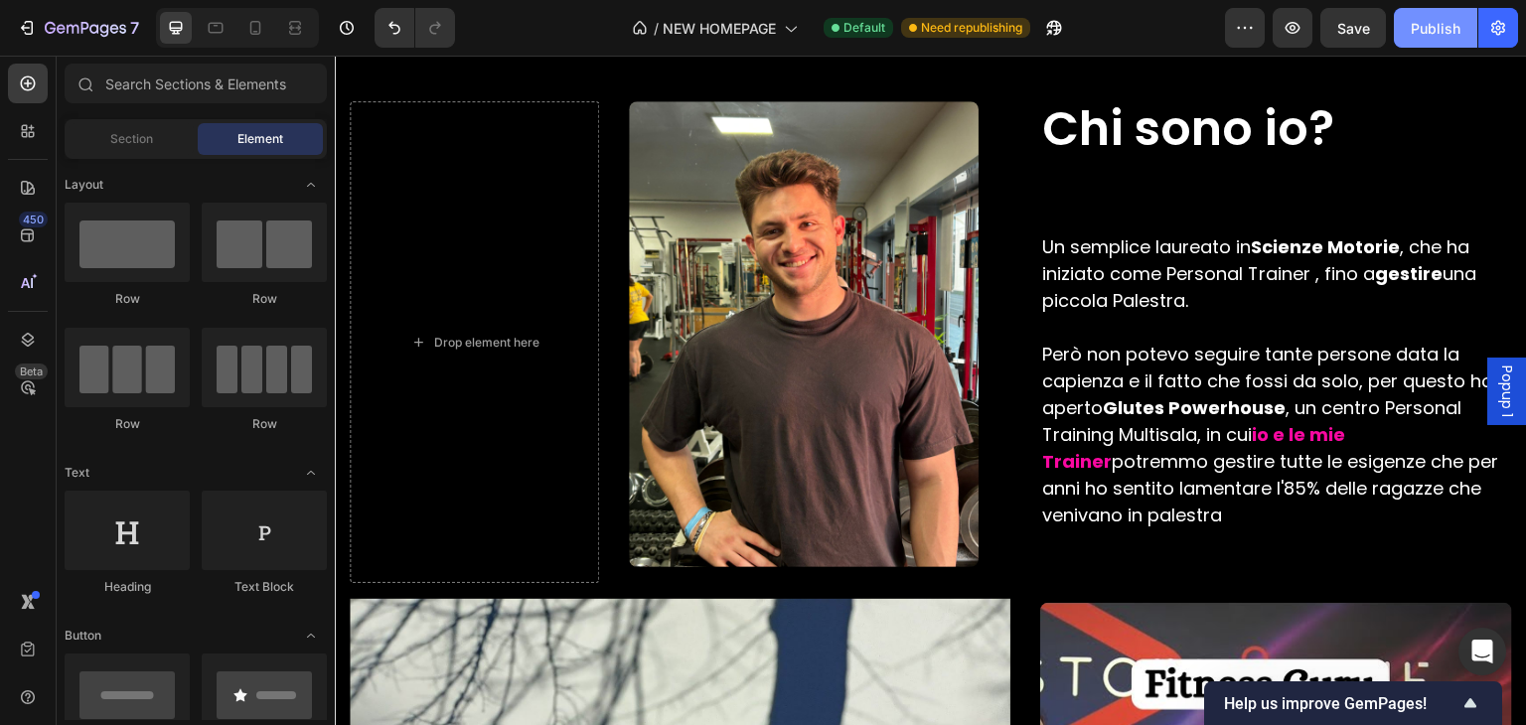
click at [1426, 47] on button "Publish" at bounding box center [1435, 28] width 83 height 40
click at [252, 37] on icon at bounding box center [255, 28] width 20 height 20
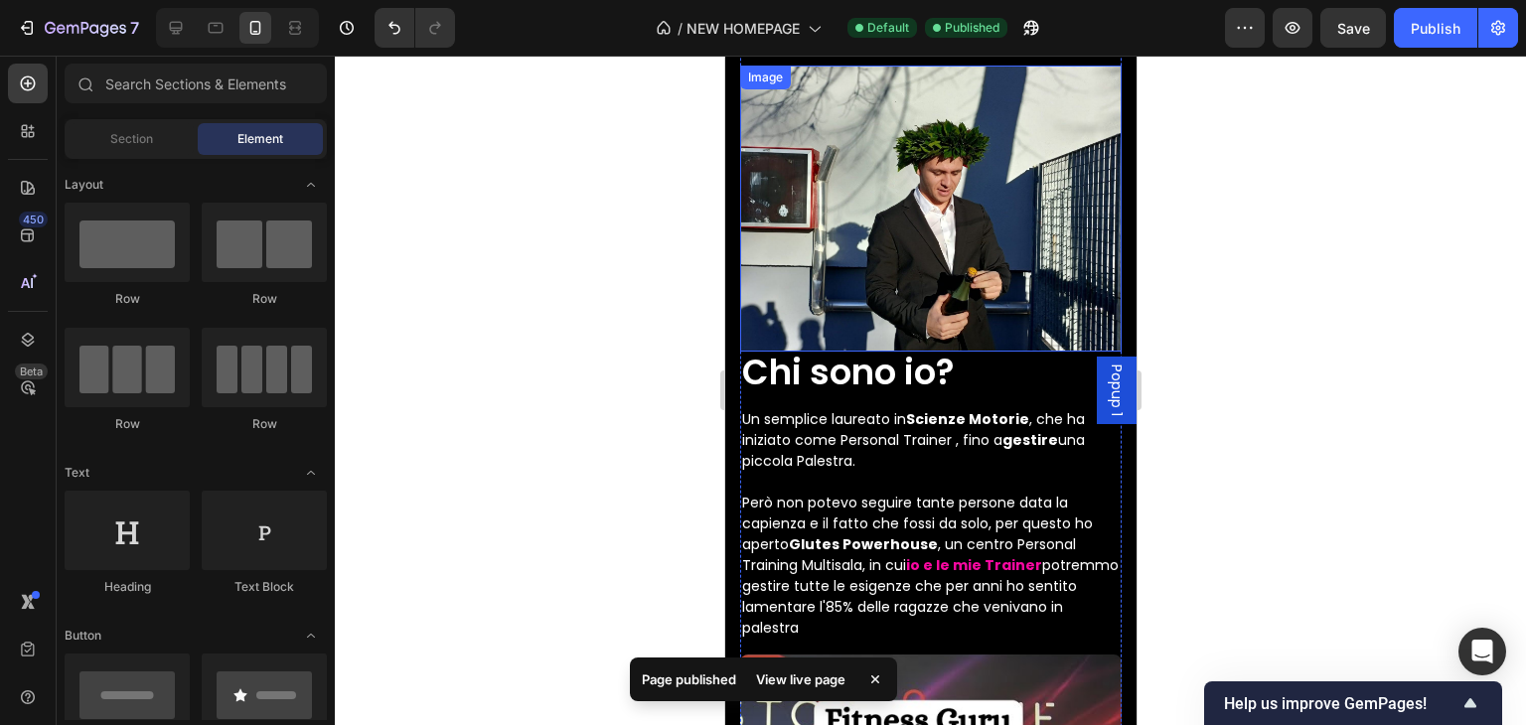
scroll to position [8112, 0]
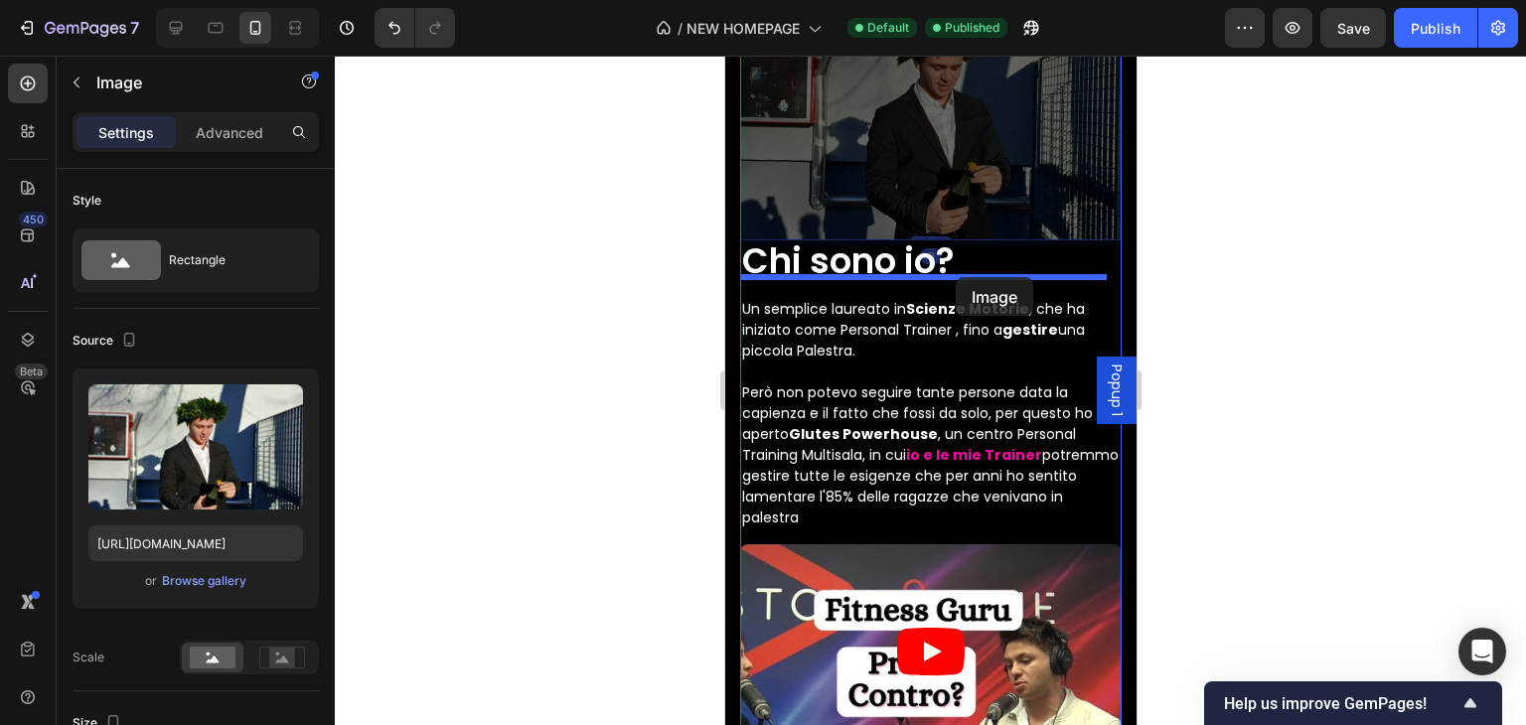
drag, startPoint x: 967, startPoint y: 216, endPoint x: 955, endPoint y: 277, distance: 62.7
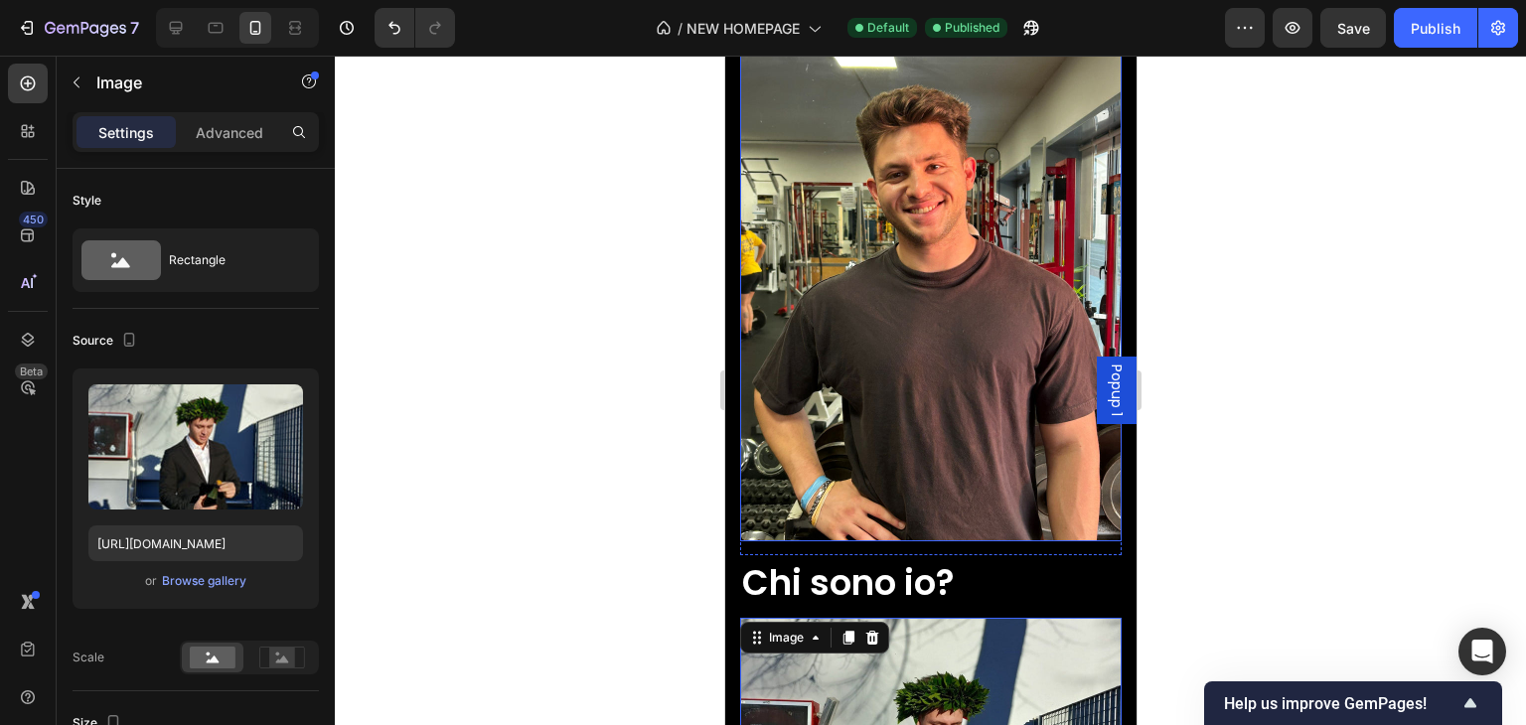
scroll to position [7914, 0]
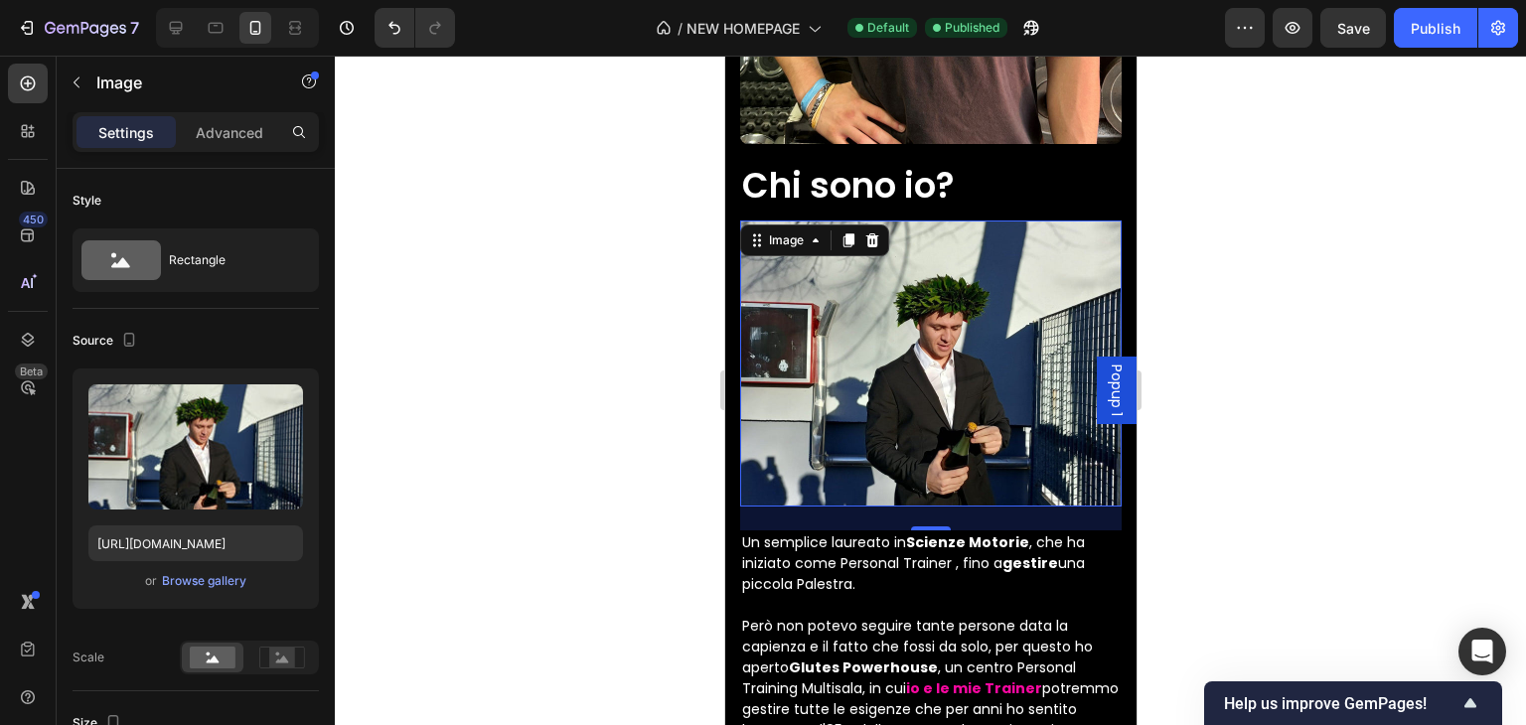
click at [971, 314] on img at bounding box center [930, 364] width 382 height 286
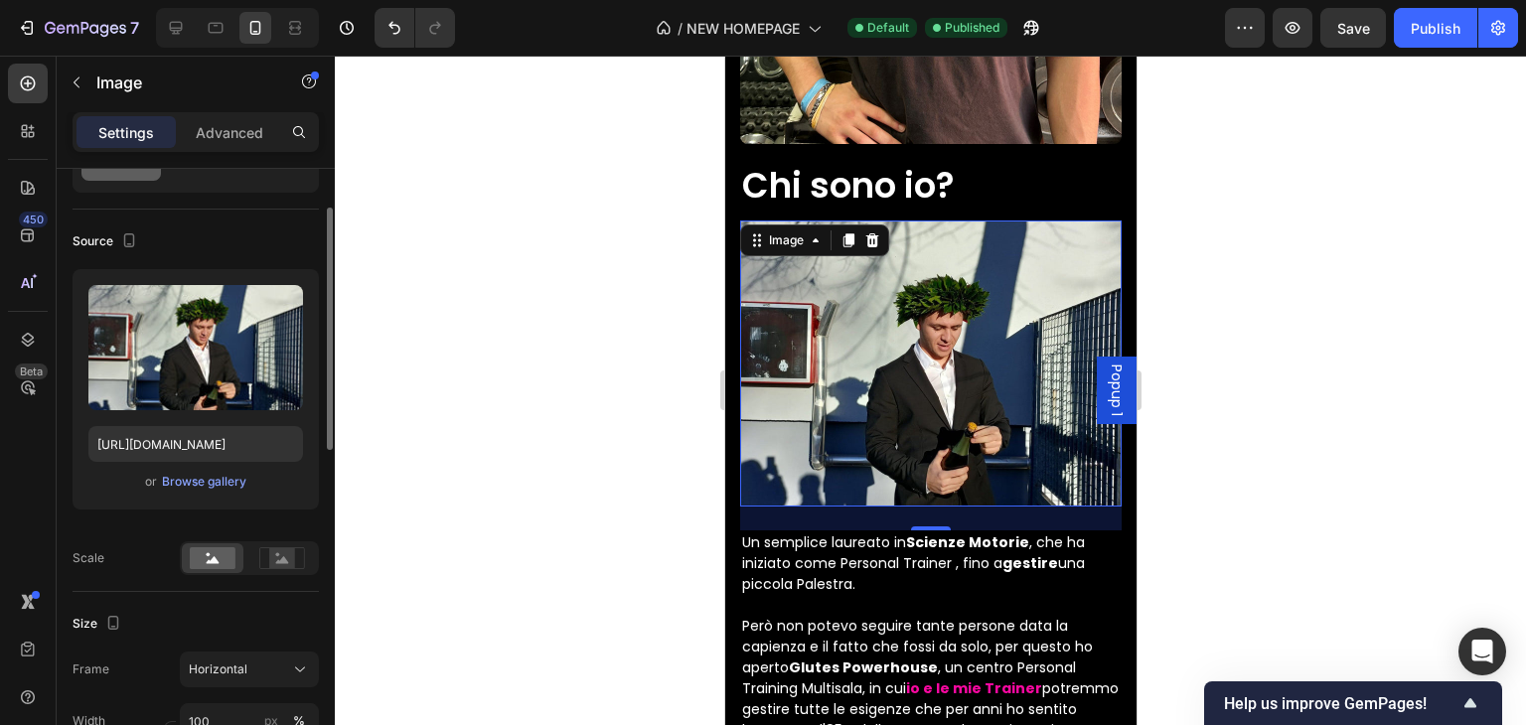
scroll to position [199, 0]
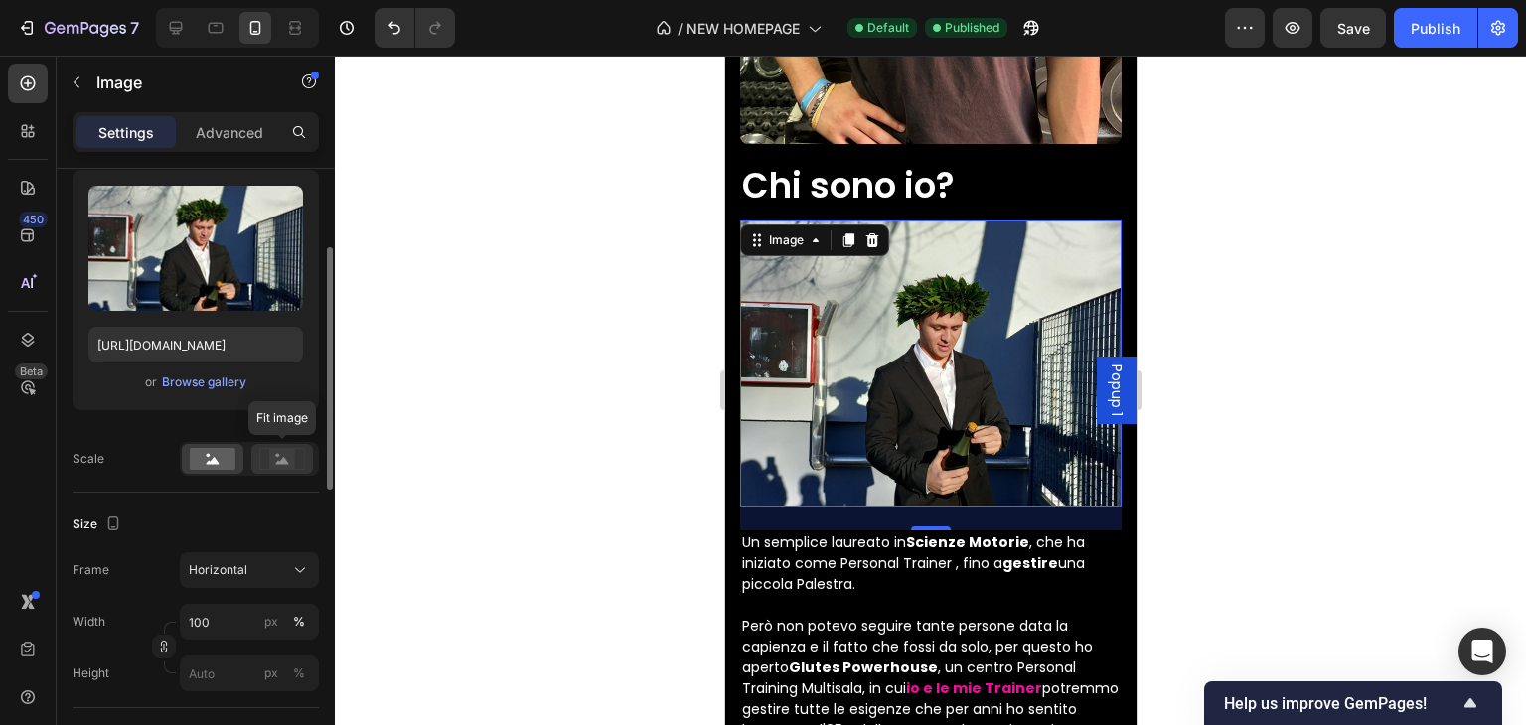
click at [294, 468] on rect at bounding box center [282, 459] width 26 height 20
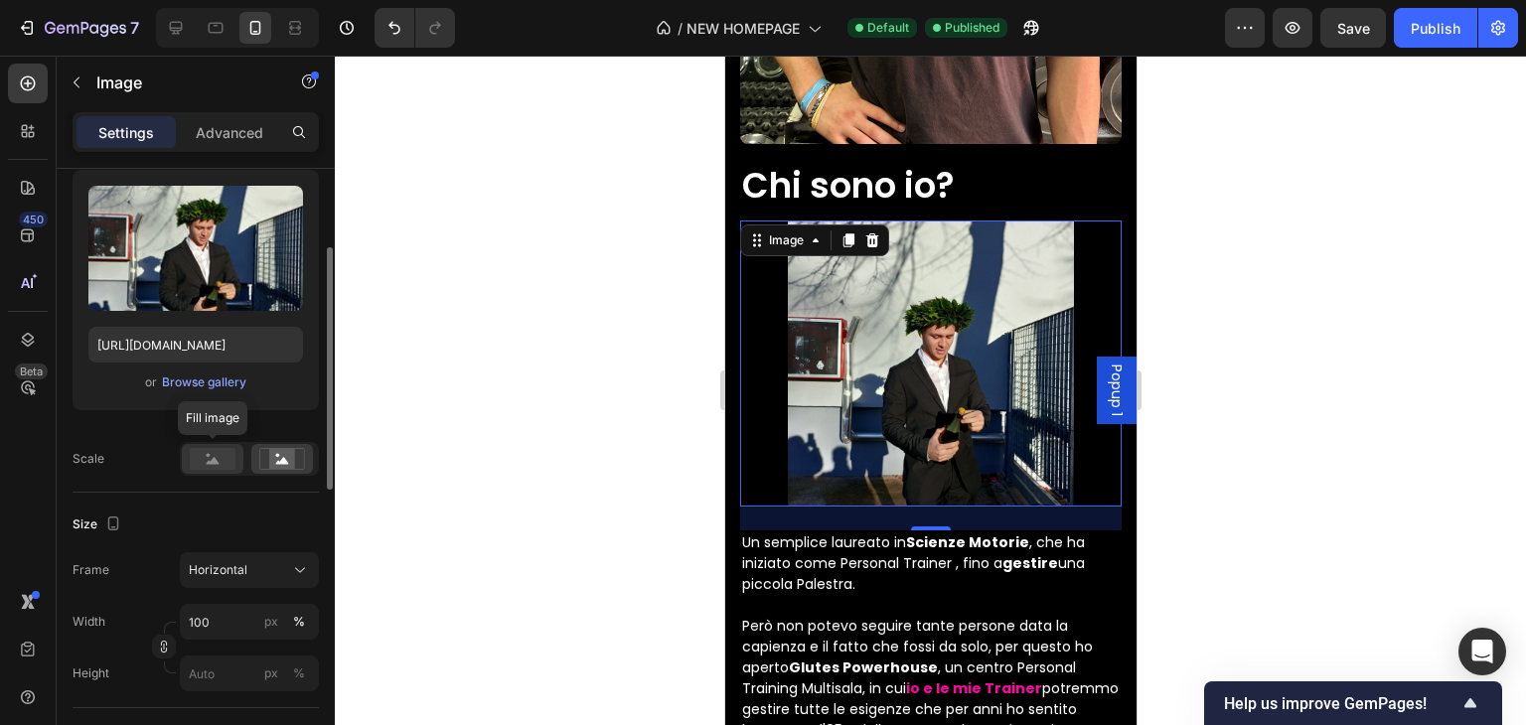
click at [226, 467] on rect at bounding box center [213, 459] width 46 height 22
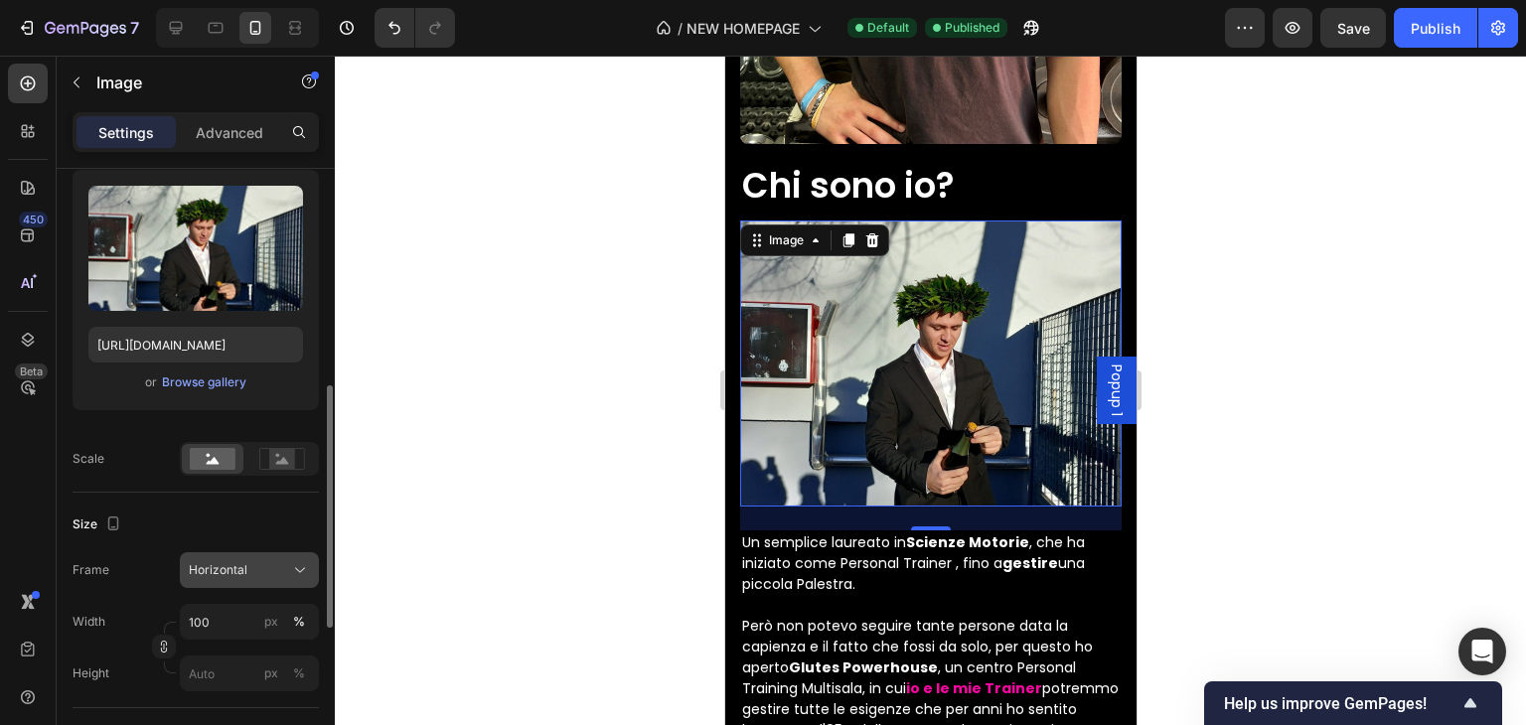
scroll to position [298, 0]
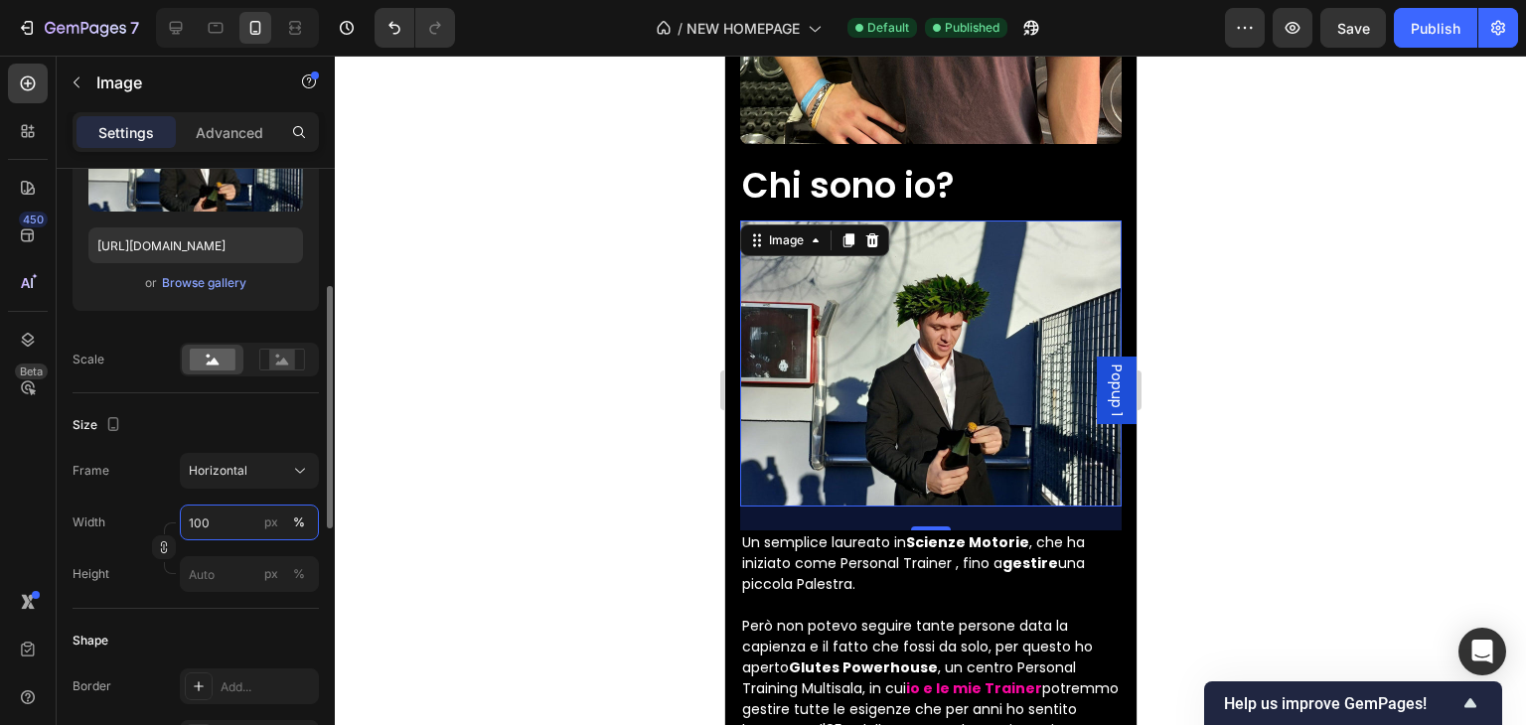
click at [226, 528] on input "100" at bounding box center [249, 523] width 139 height 36
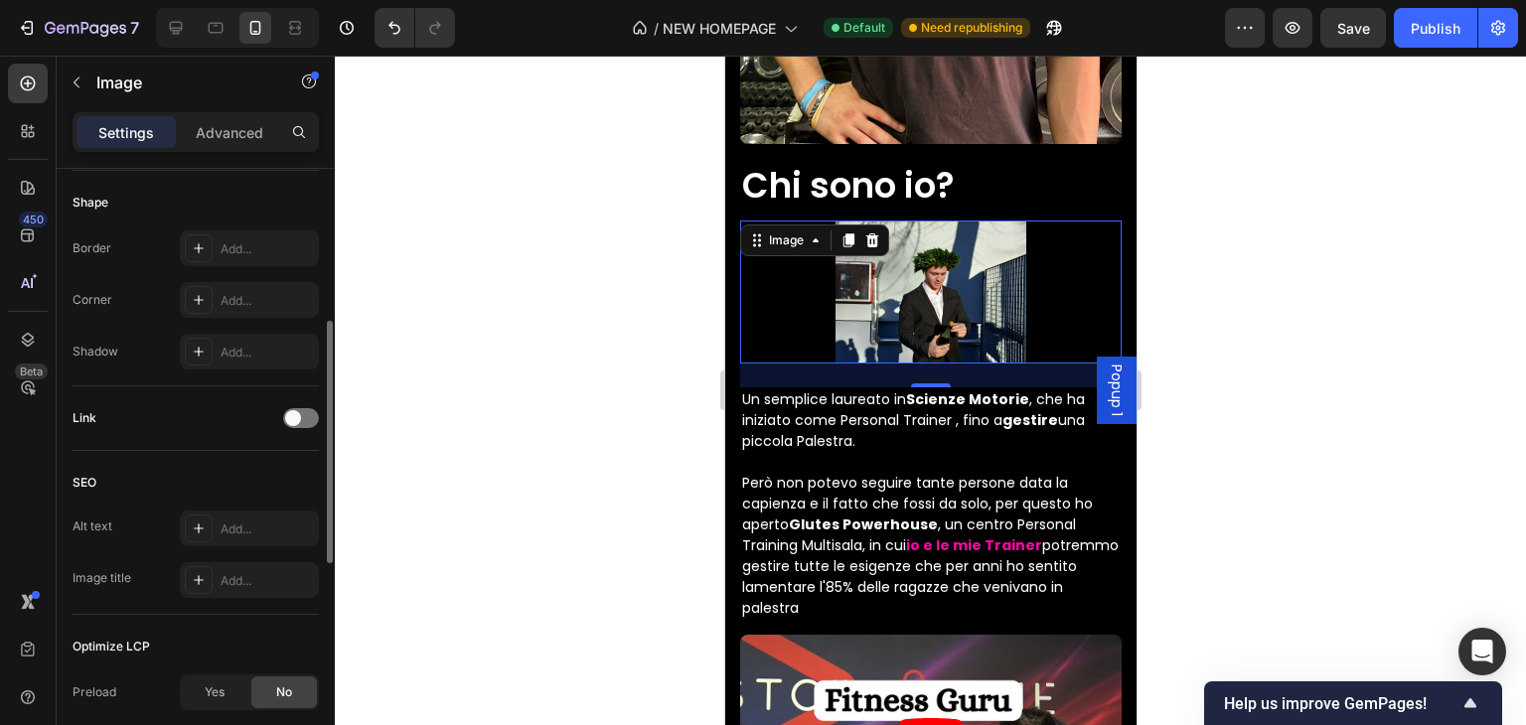
scroll to position [538, 0]
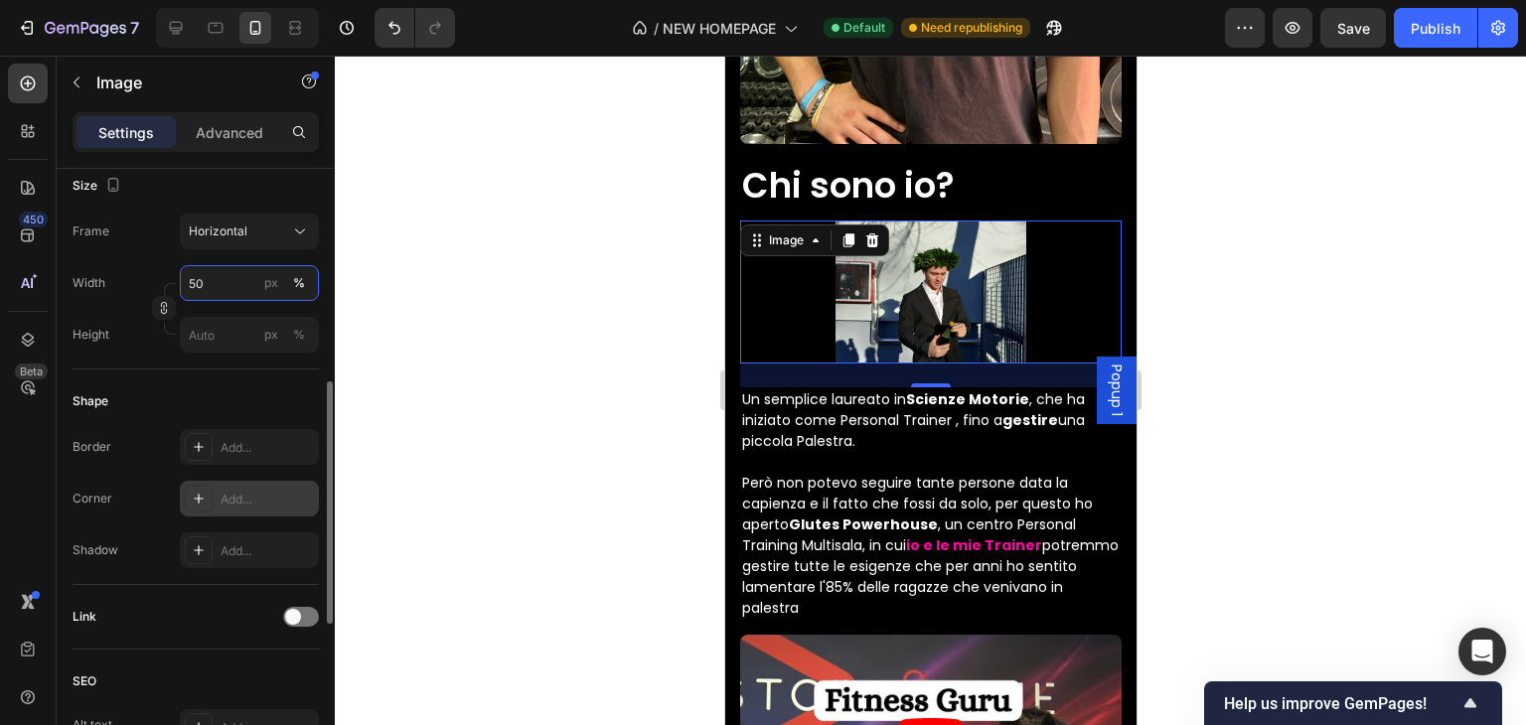
type input "50"
click at [245, 488] on div "Add..." at bounding box center [249, 499] width 139 height 36
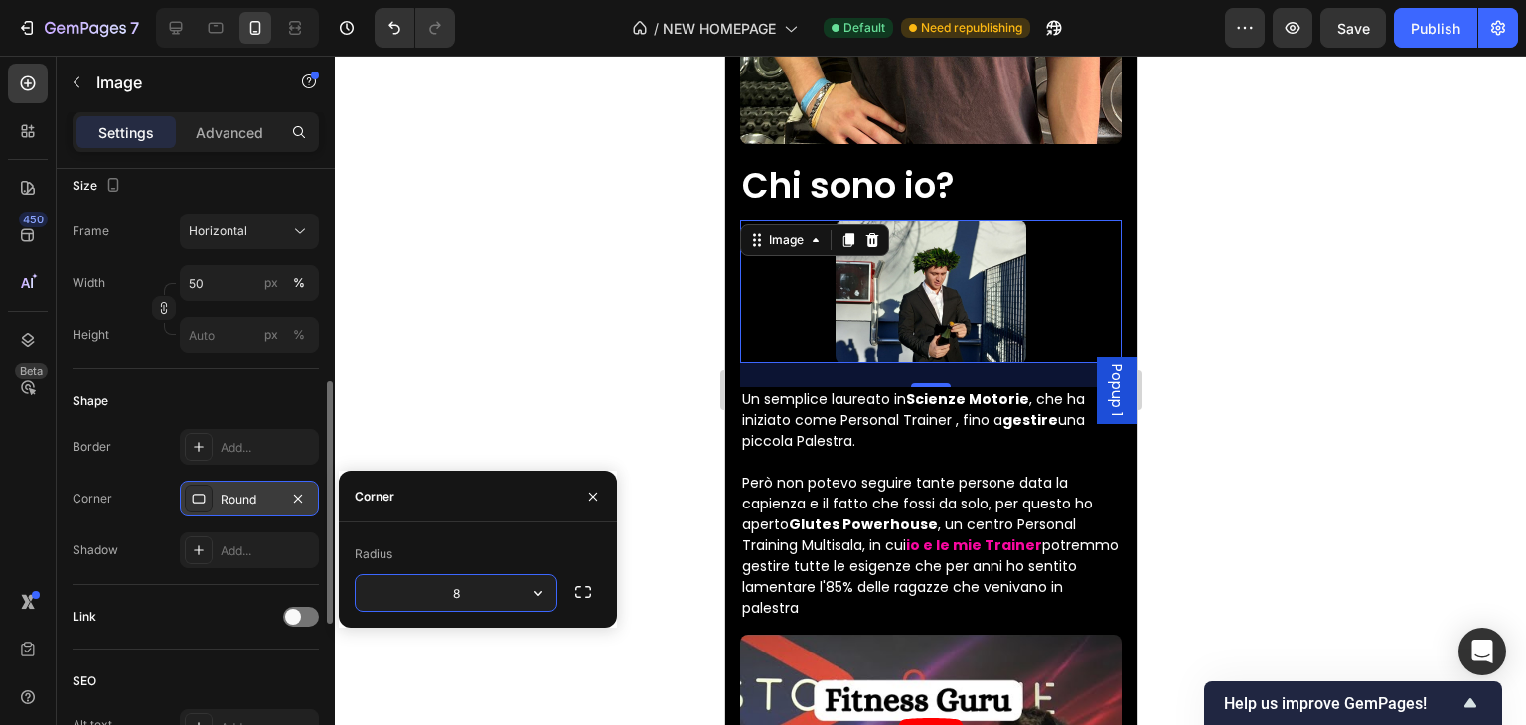
click at [1362, 330] on div at bounding box center [930, 391] width 1191 height 670
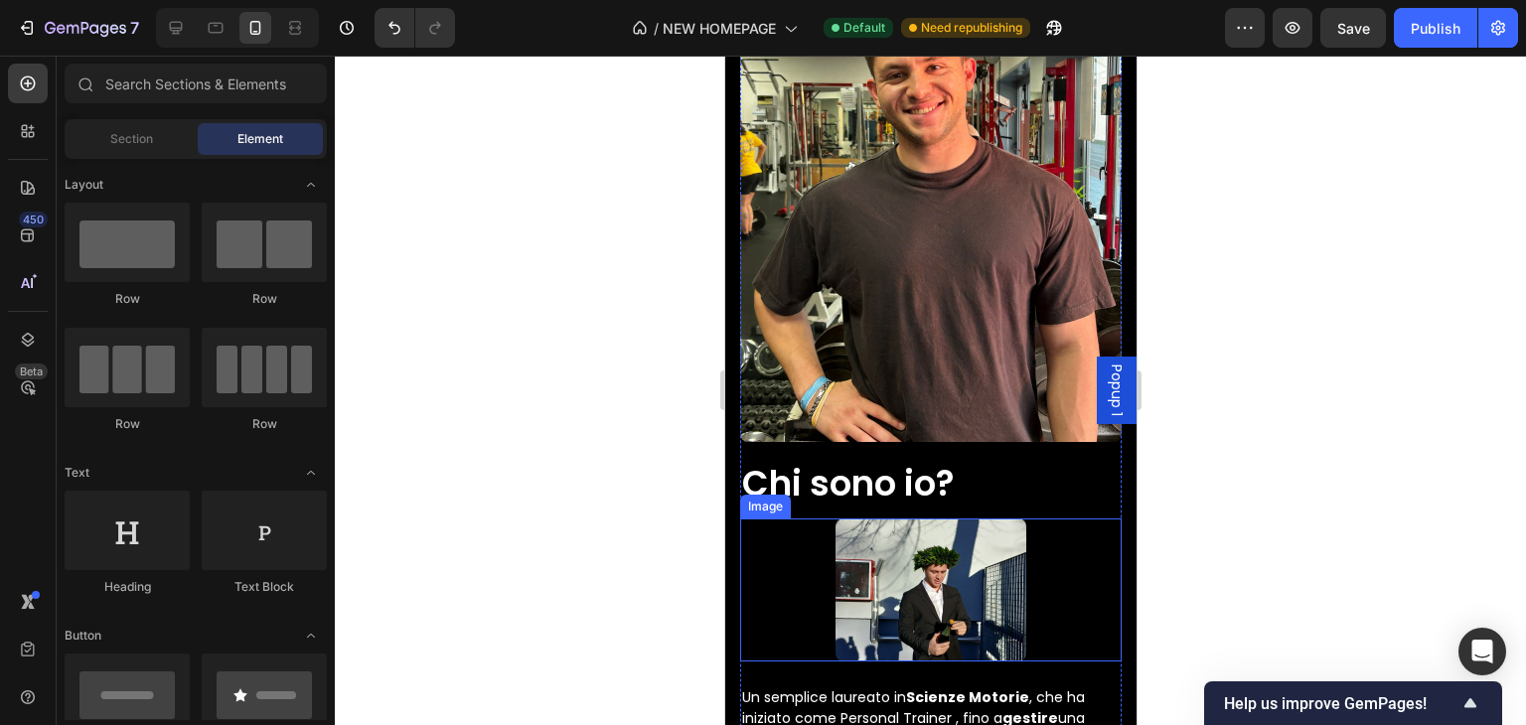
scroll to position [7814, 0]
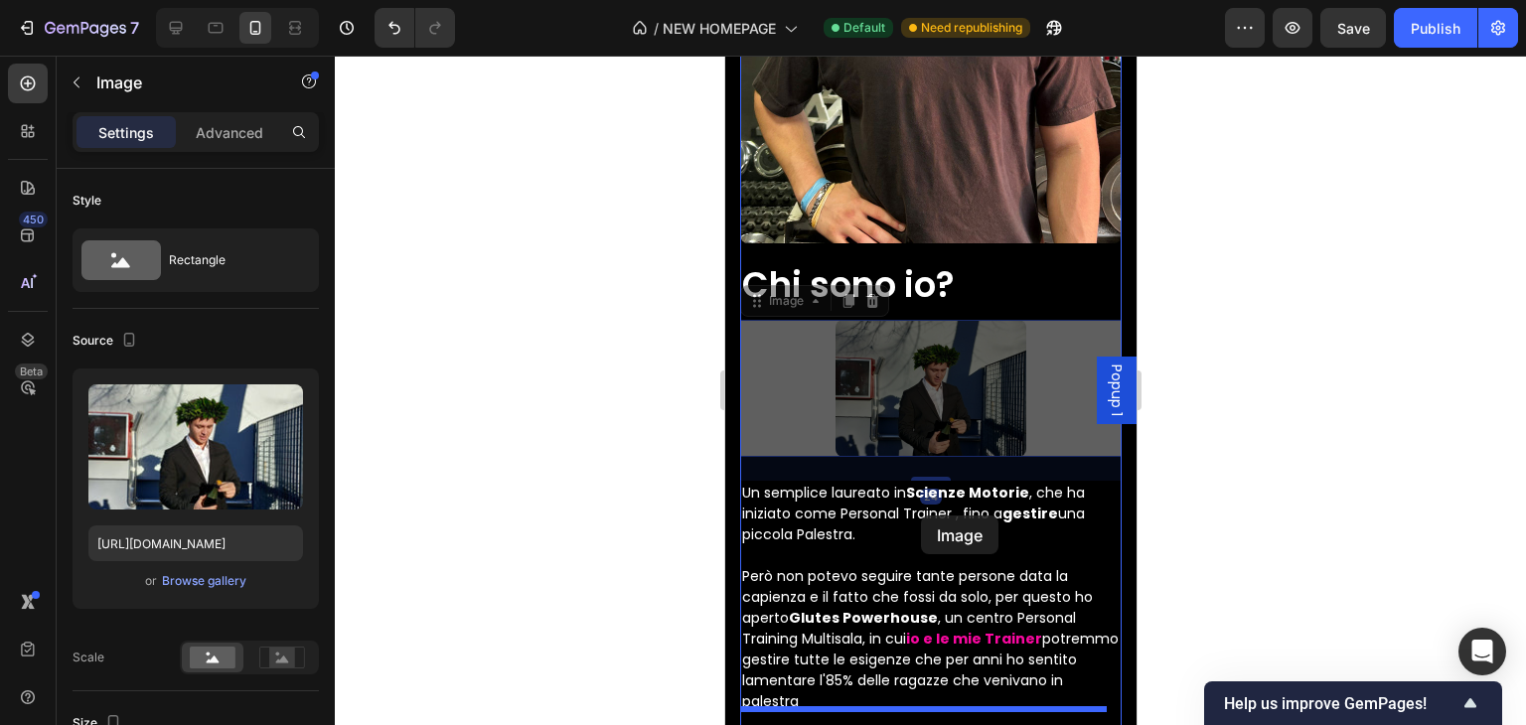
drag, startPoint x: 945, startPoint y: 350, endPoint x: 943, endPoint y: 394, distance: 44.8
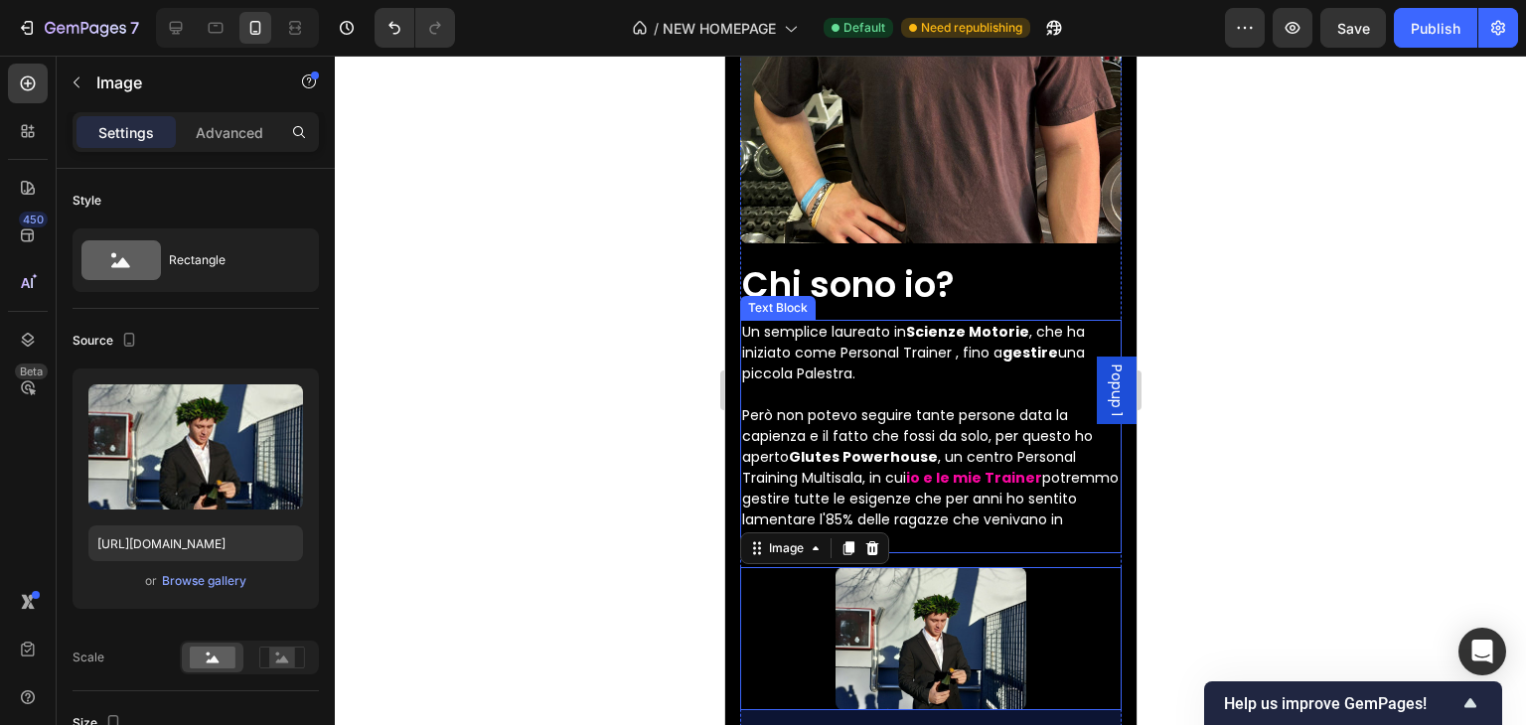
scroll to position [7914, 0]
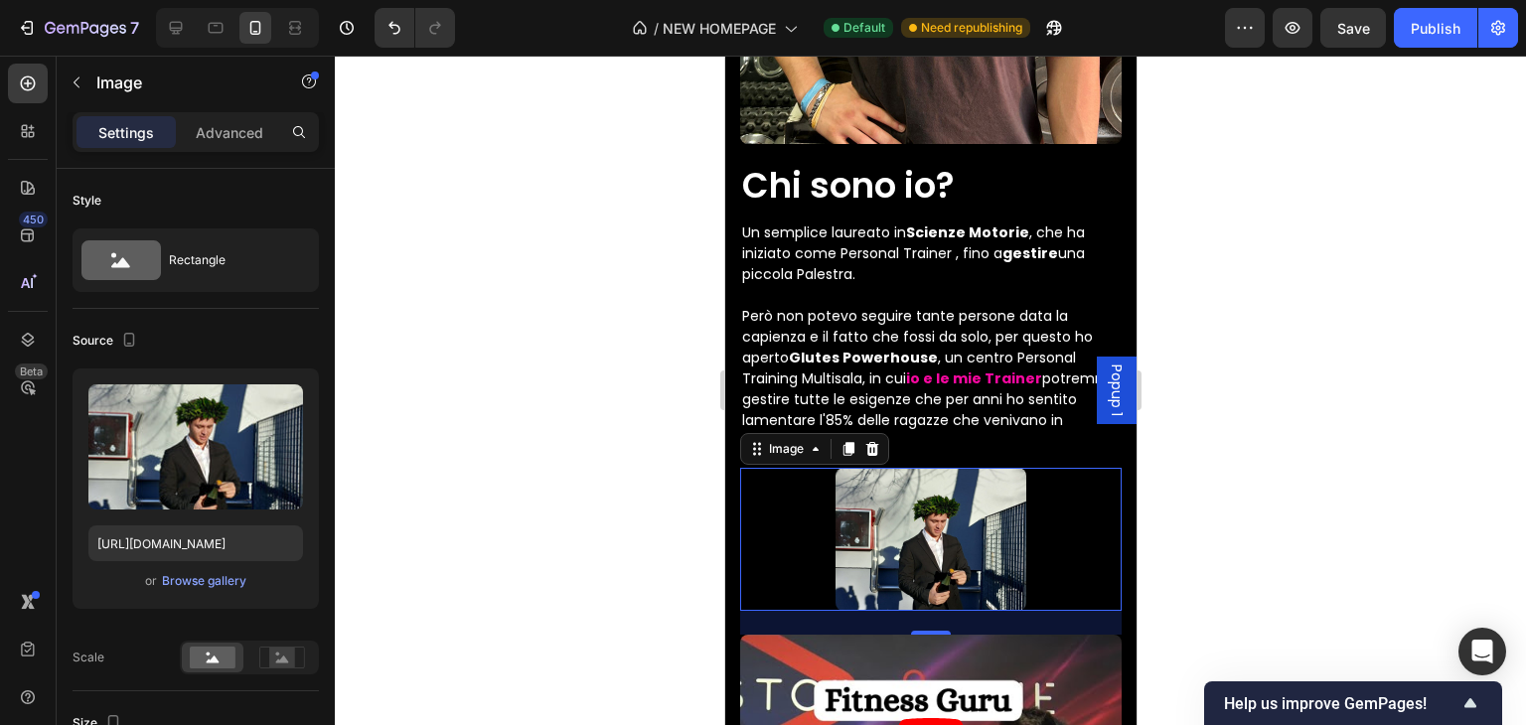
click at [1370, 389] on div at bounding box center [930, 391] width 1191 height 670
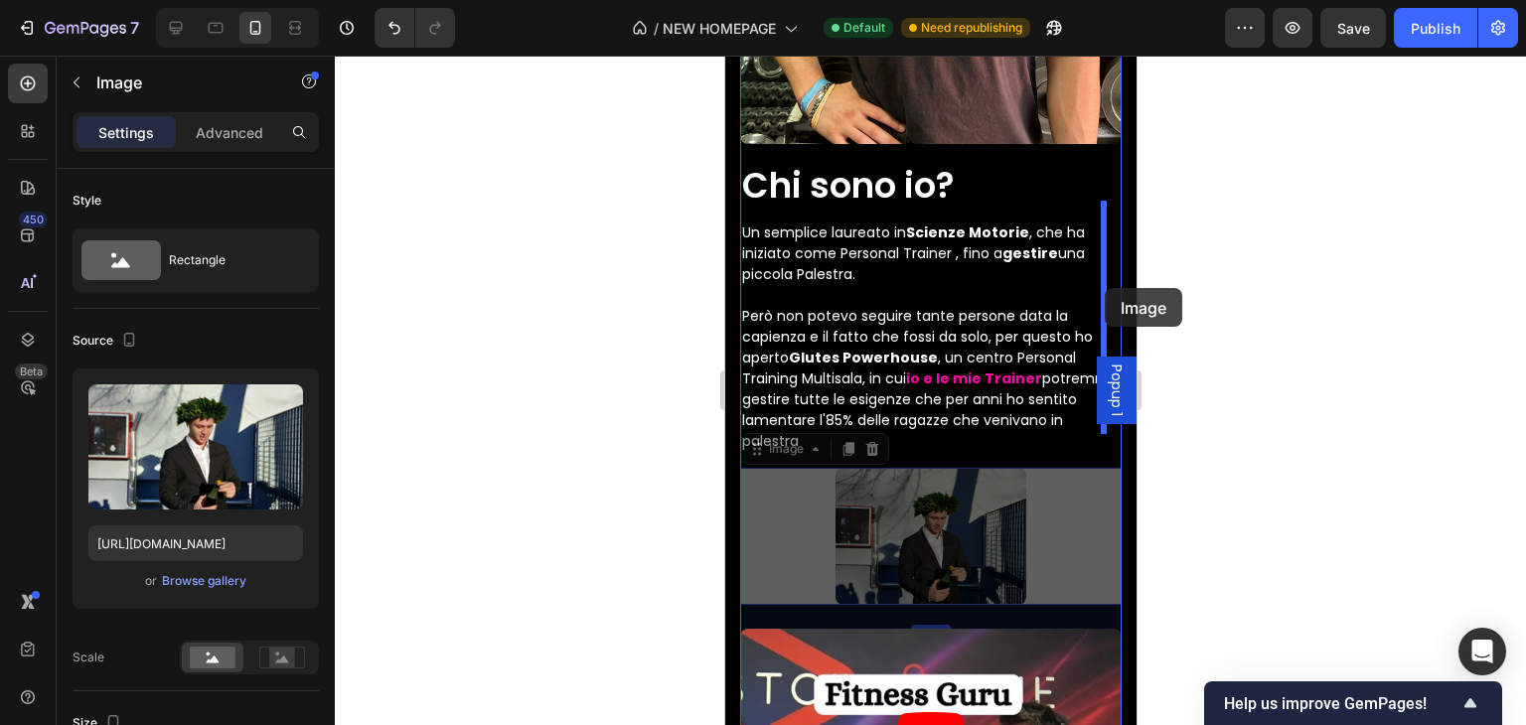
drag, startPoint x: 946, startPoint y: 481, endPoint x: 1097, endPoint y: 302, distance: 234.1
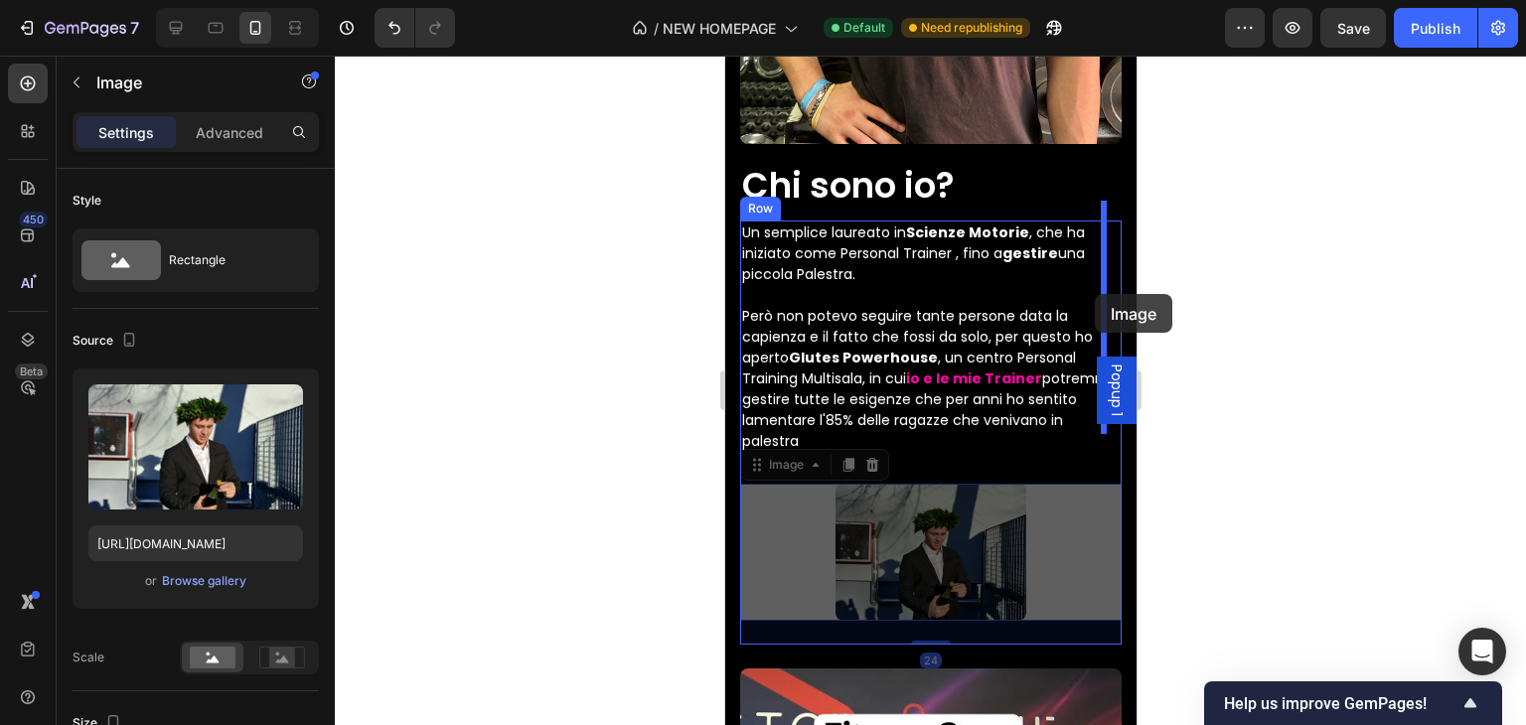
drag, startPoint x: 919, startPoint y: 535, endPoint x: 1094, endPoint y: 294, distance: 297.3
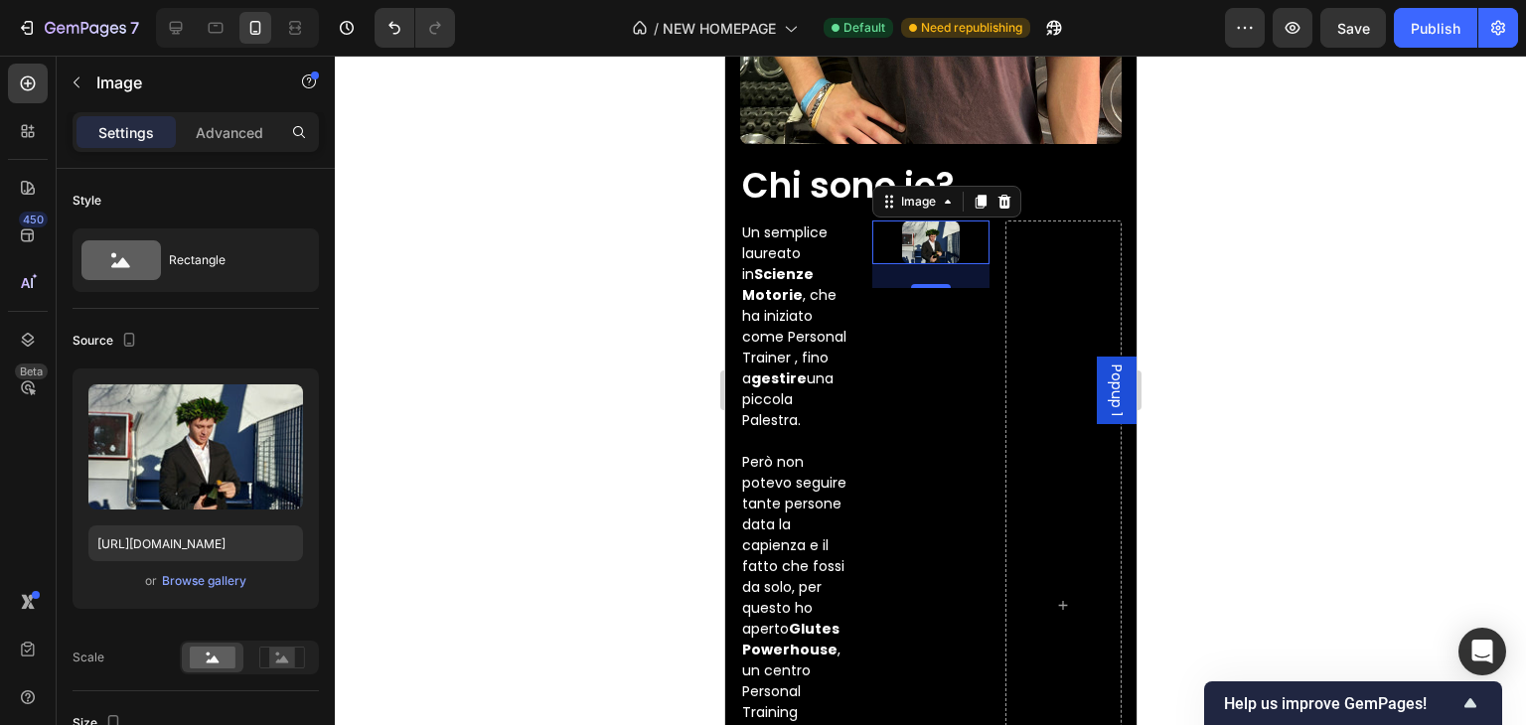
click at [1050, 369] on div at bounding box center [1062, 605] width 116 height 769
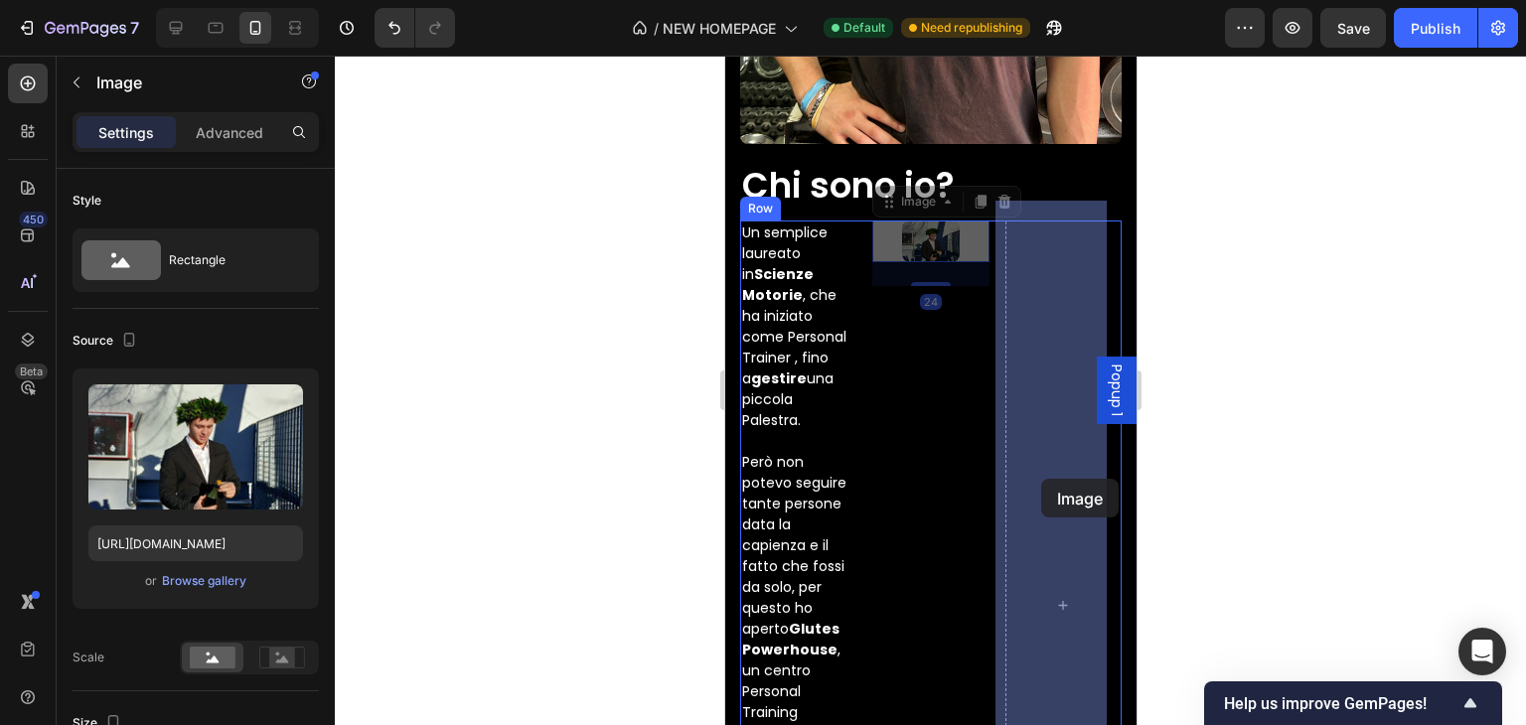
drag, startPoint x: 922, startPoint y: 229, endPoint x: 1040, endPoint y: 482, distance: 279.6
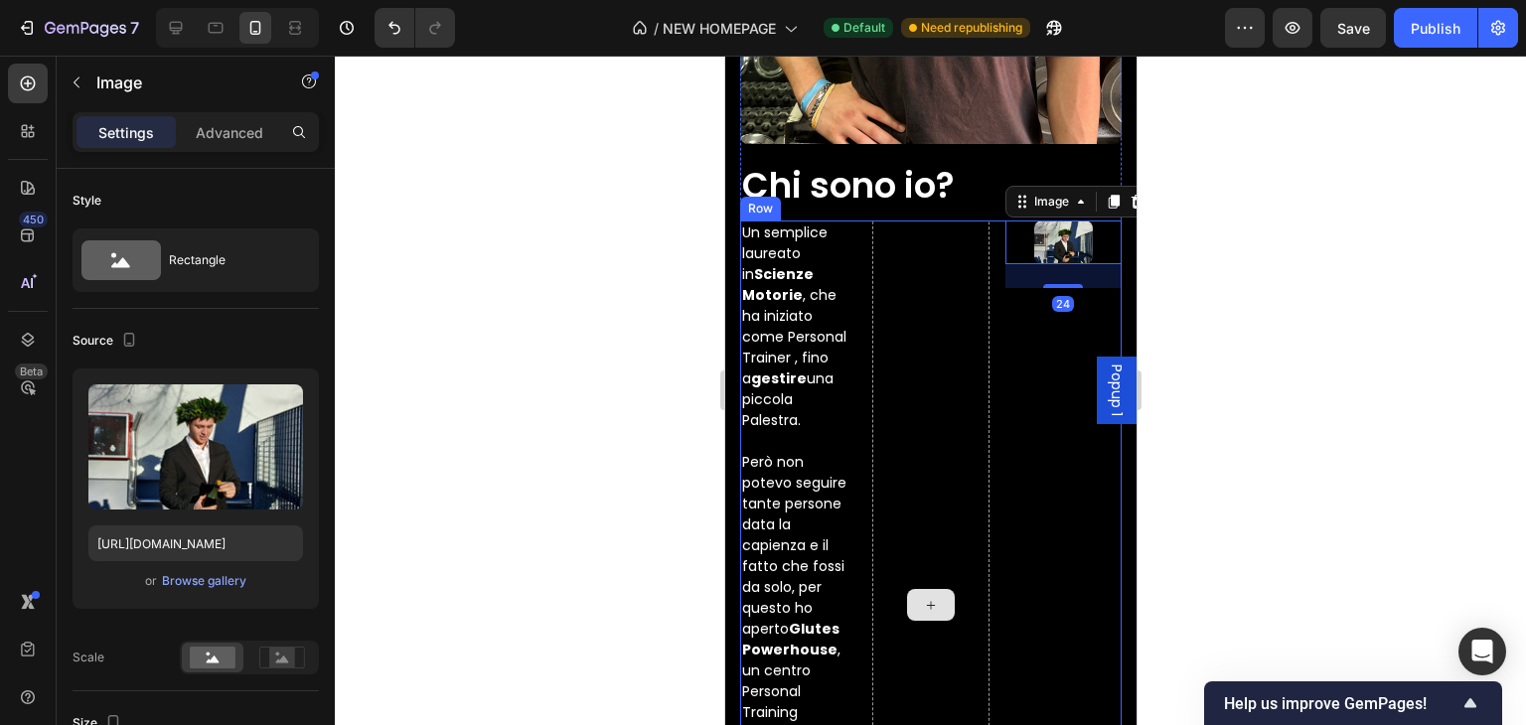
click at [947, 351] on div at bounding box center [929, 605] width 116 height 769
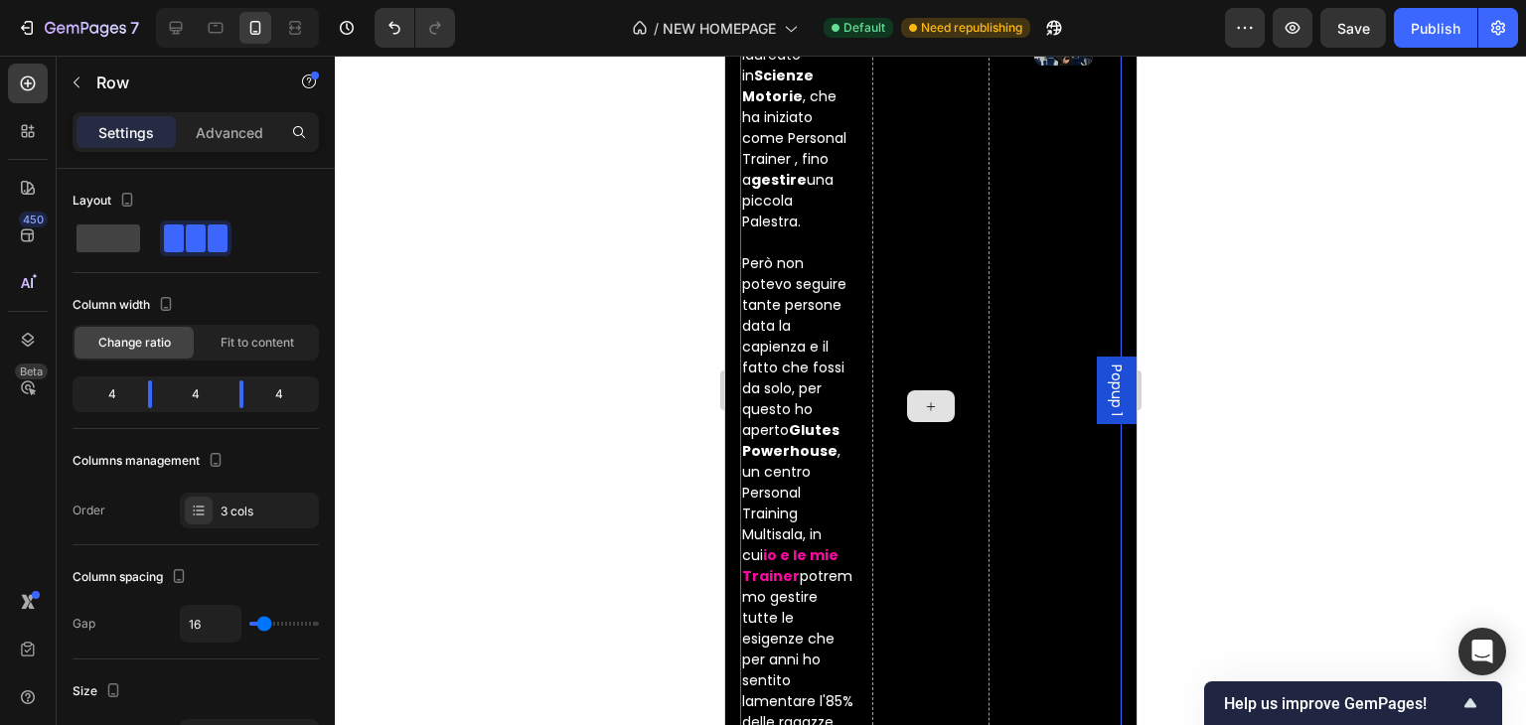
click at [942, 256] on div at bounding box center [929, 406] width 116 height 769
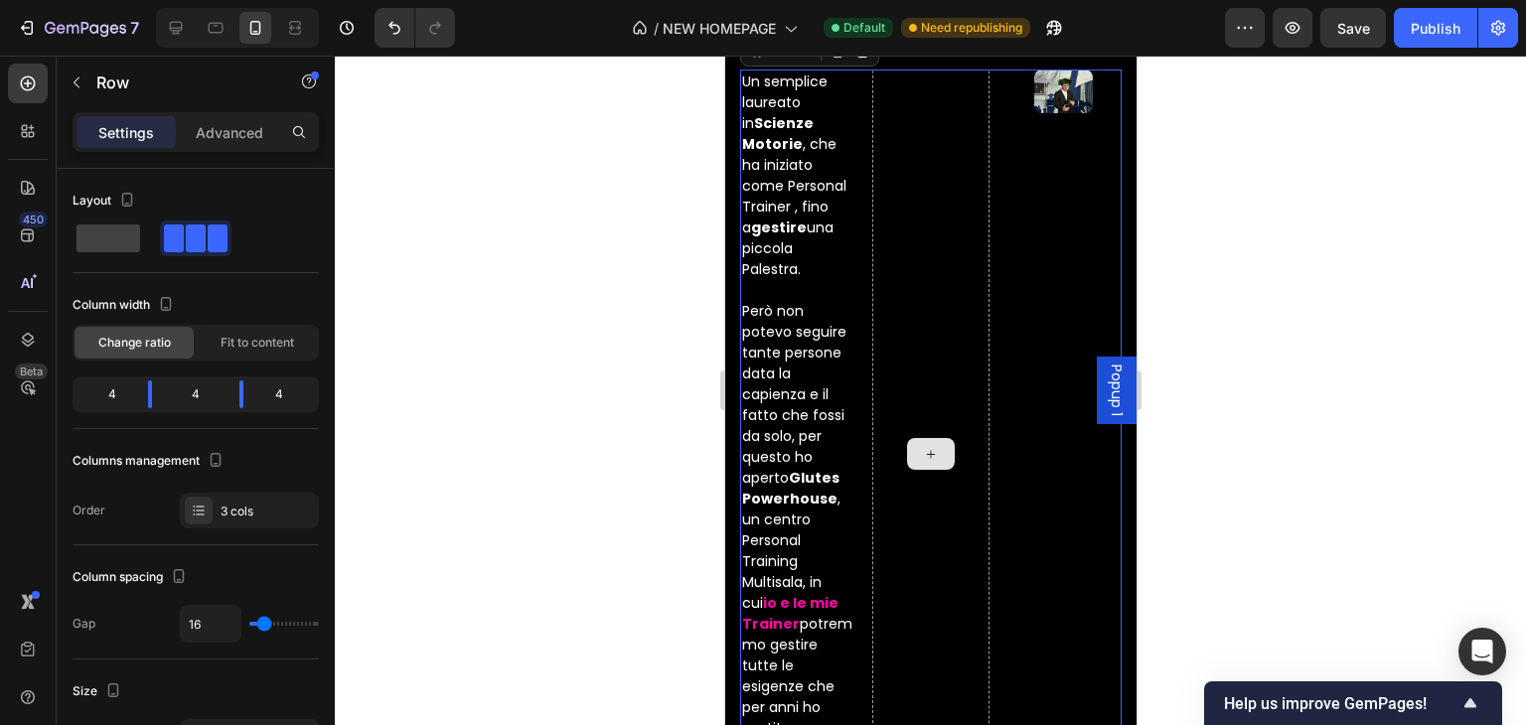
scroll to position [7814, 0]
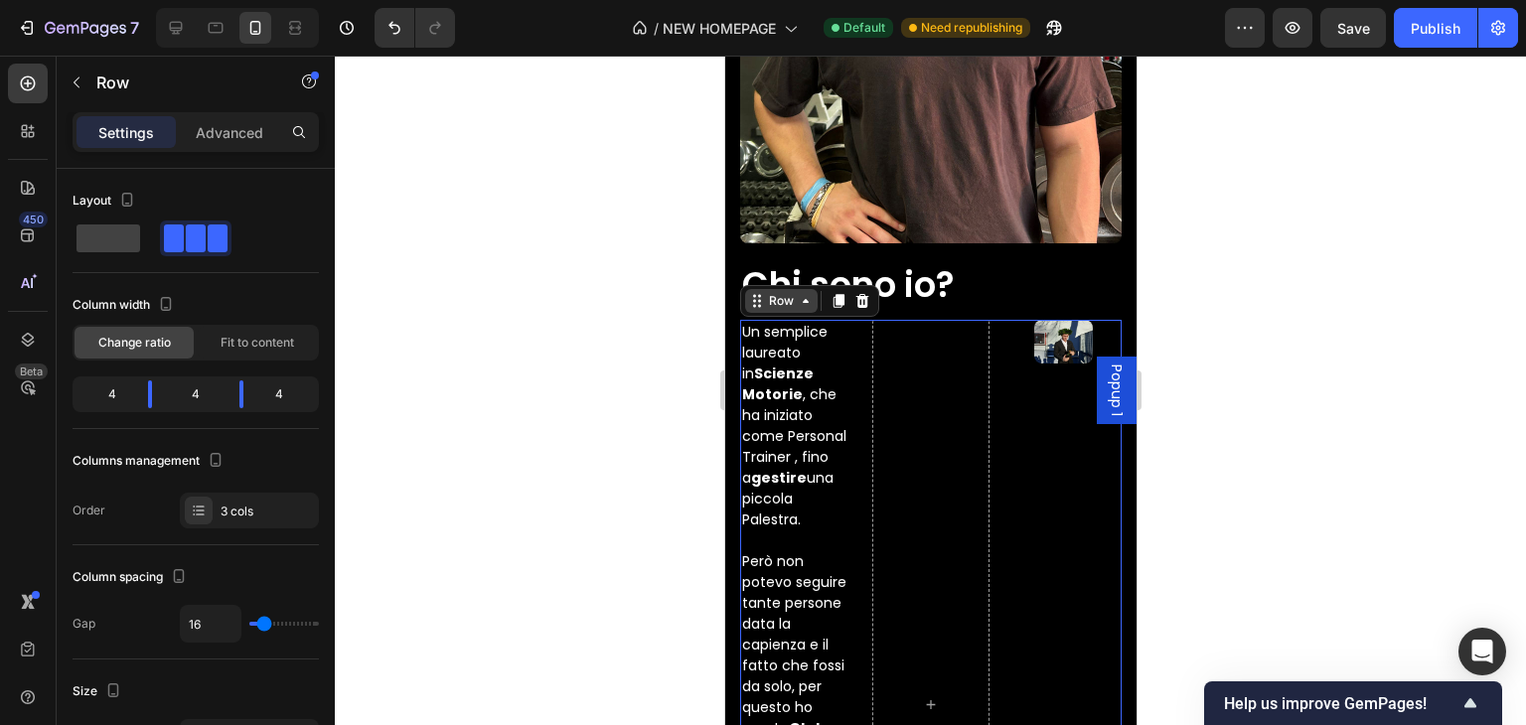
click at [802, 293] on icon at bounding box center [805, 301] width 16 height 16
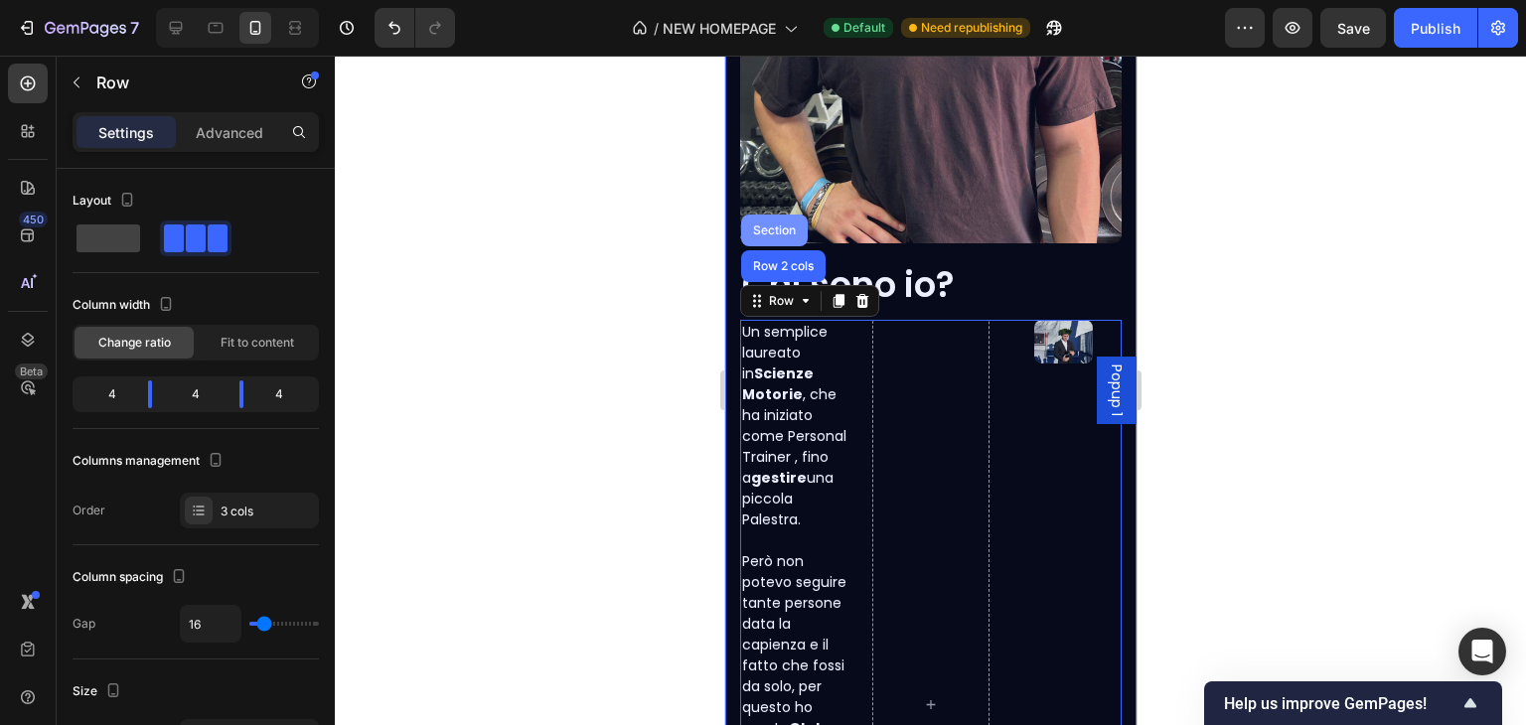
click at [778, 225] on div "Section" at bounding box center [773, 231] width 51 height 12
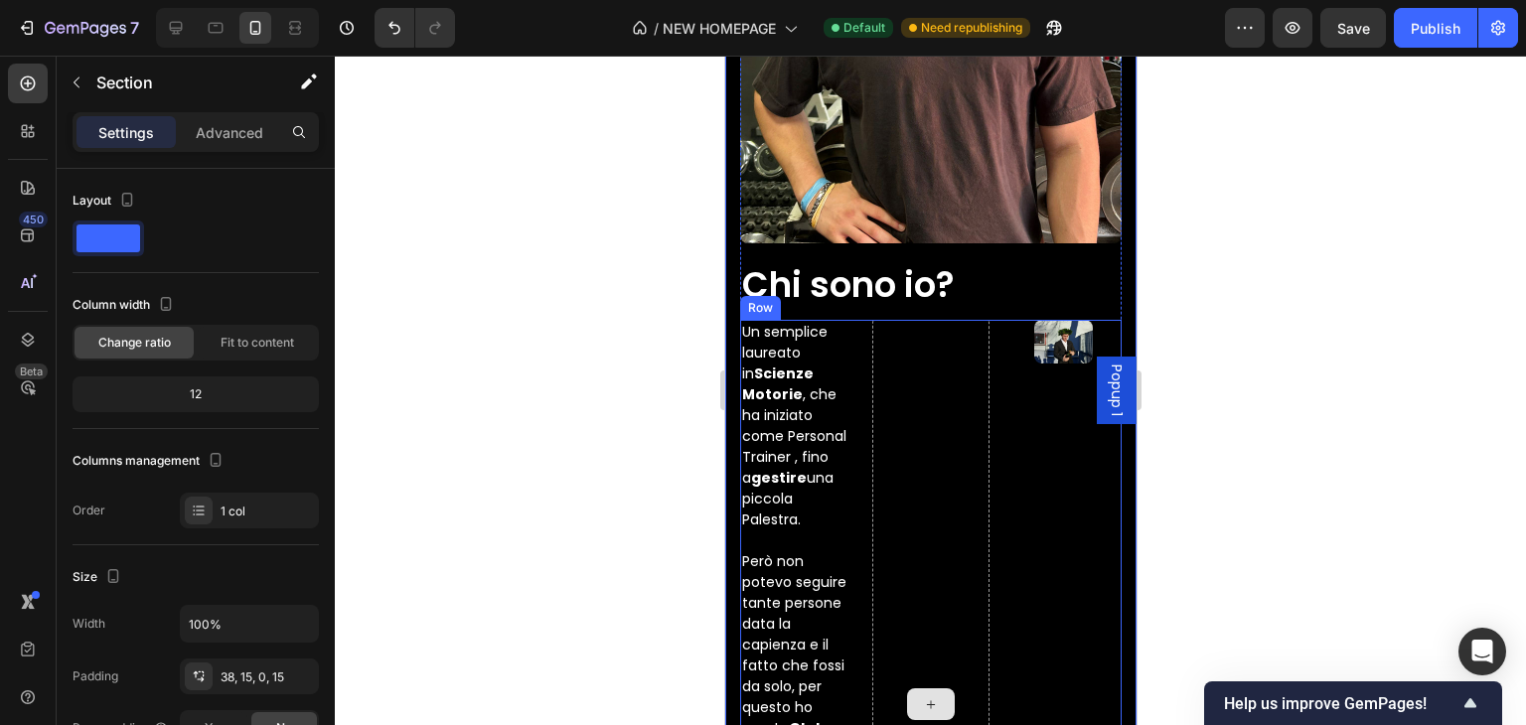
click at [909, 370] on div at bounding box center [929, 704] width 116 height 769
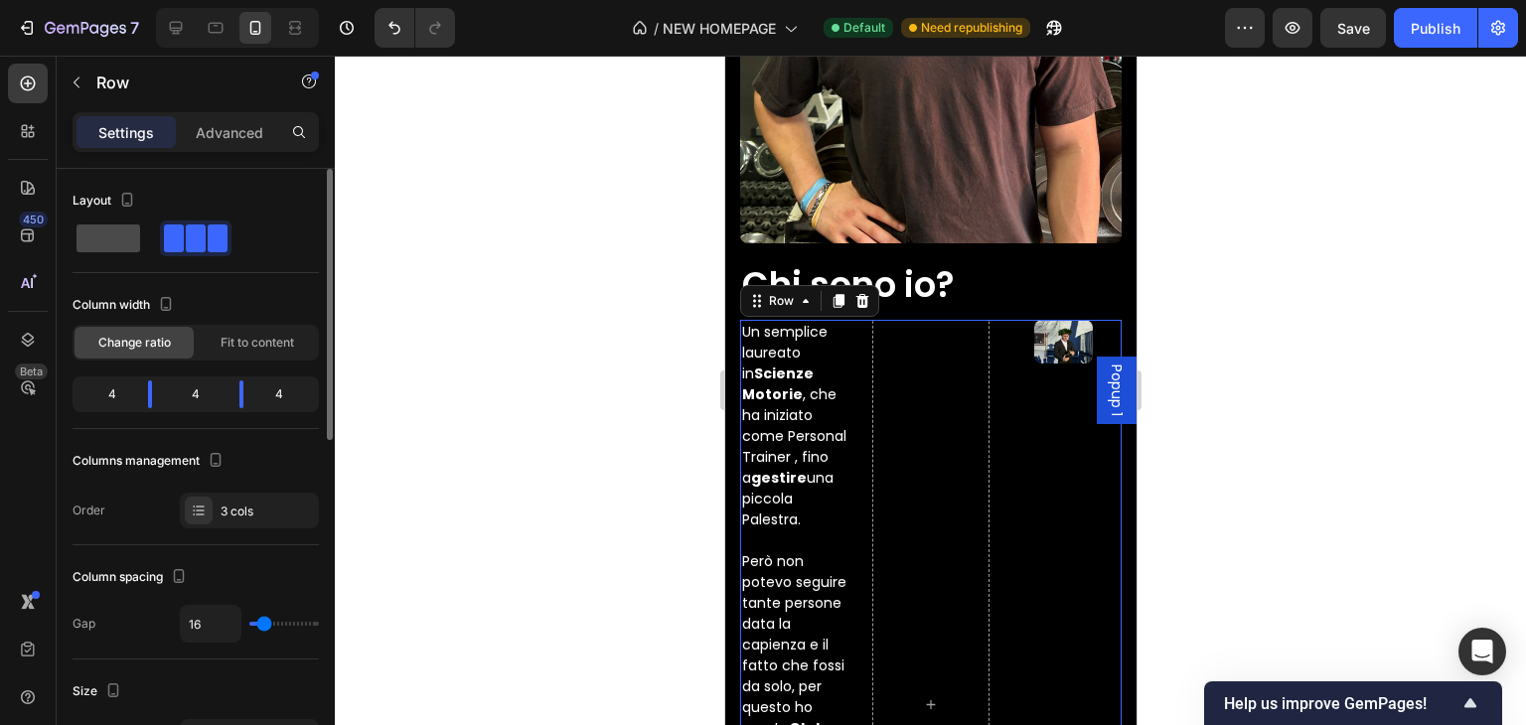
click at [125, 243] on span at bounding box center [109, 239] width 64 height 28
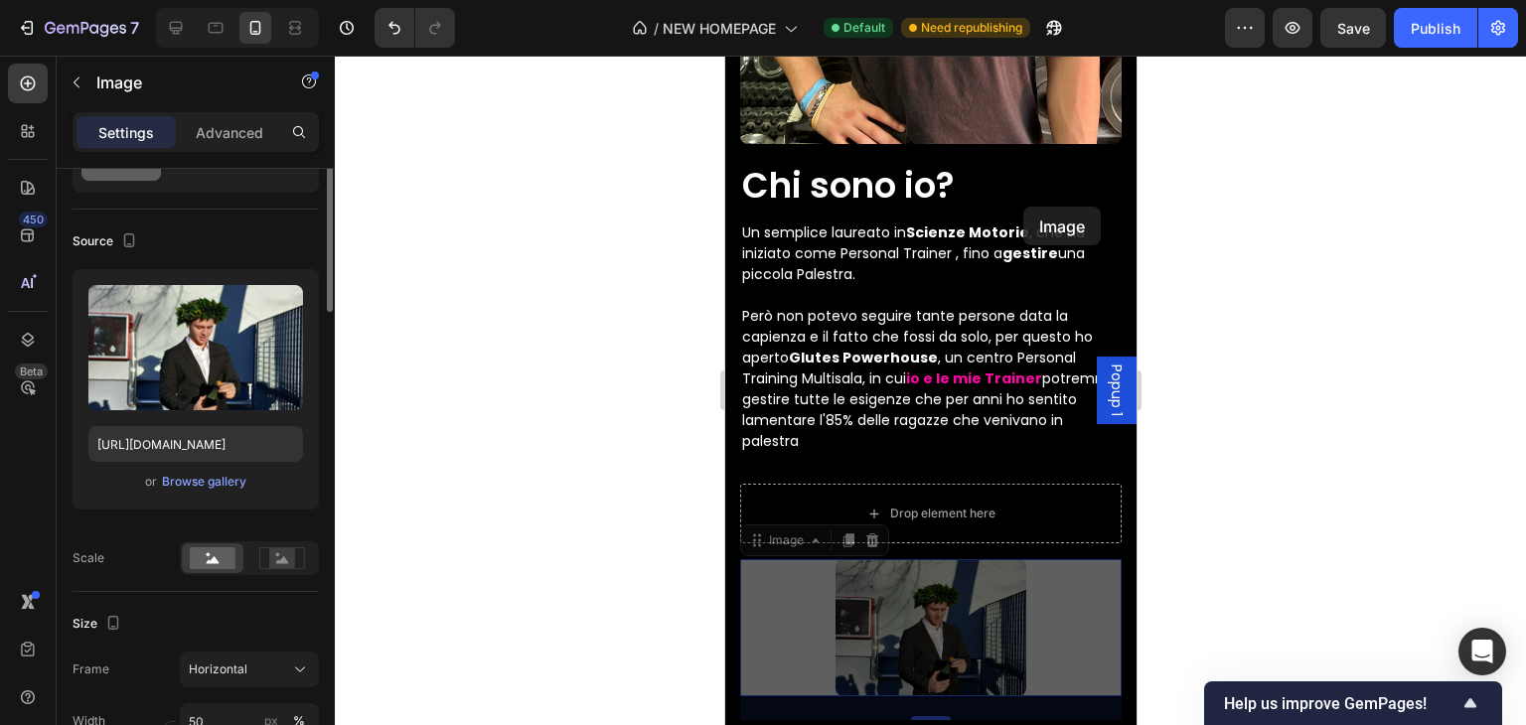
scroll to position [0, 0]
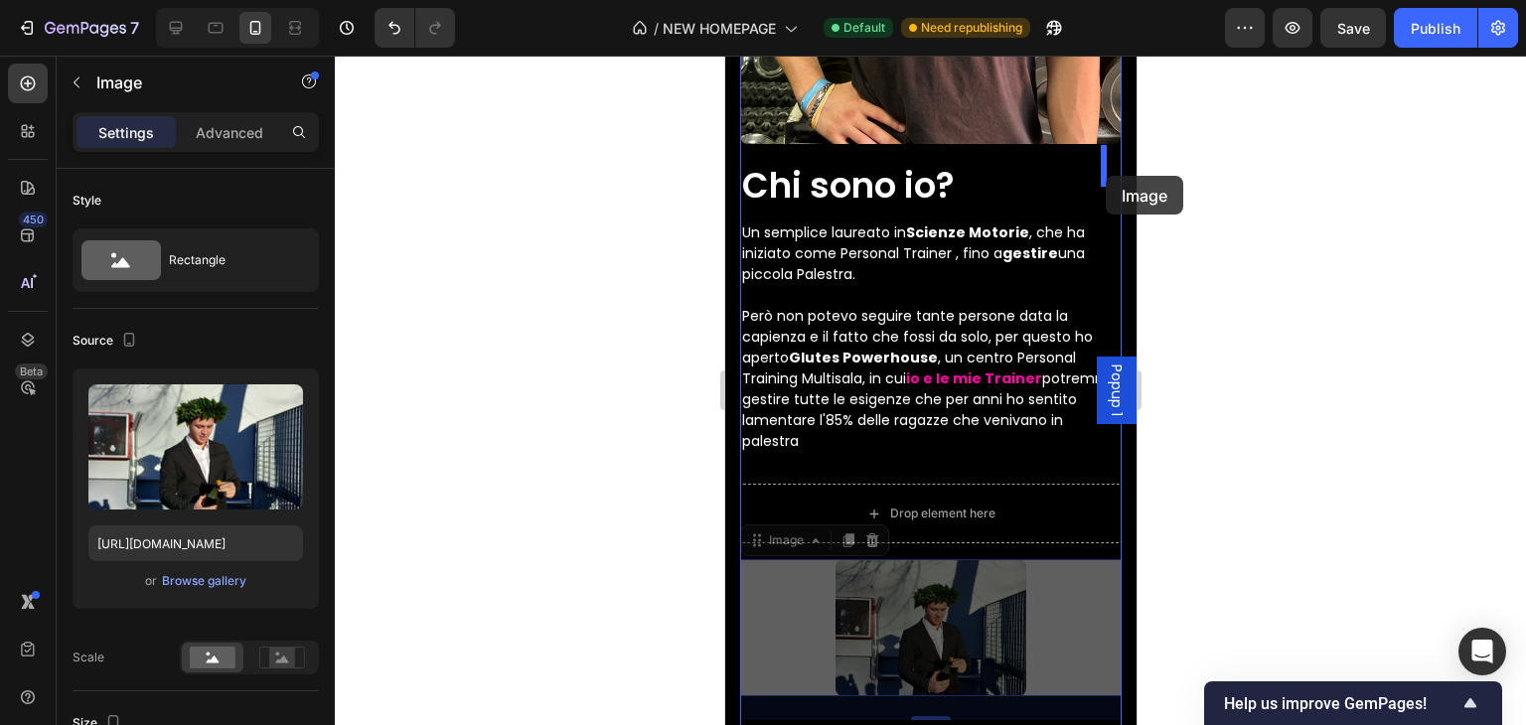
drag, startPoint x: 917, startPoint y: 594, endPoint x: 1105, endPoint y: 176, distance: 458.5
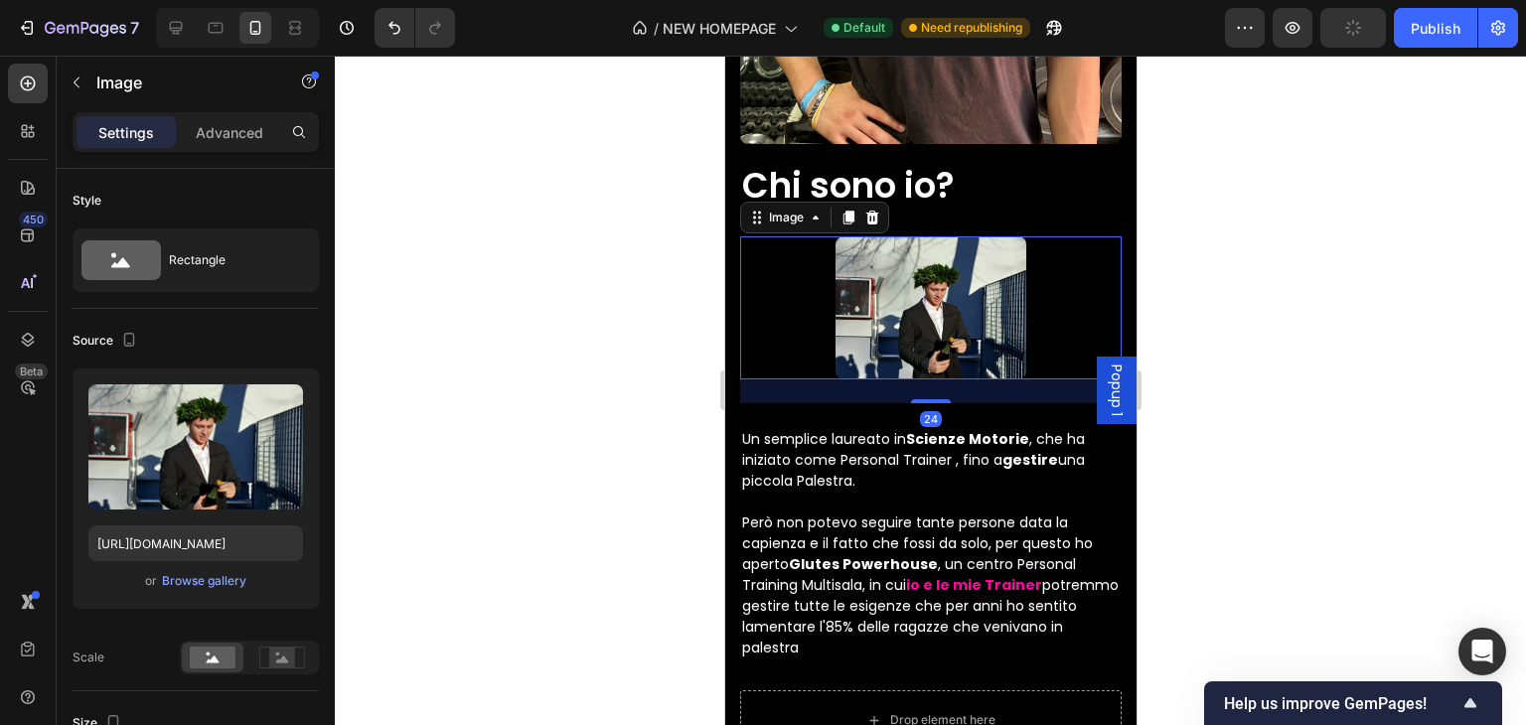
click at [1240, 294] on div at bounding box center [930, 391] width 1191 height 670
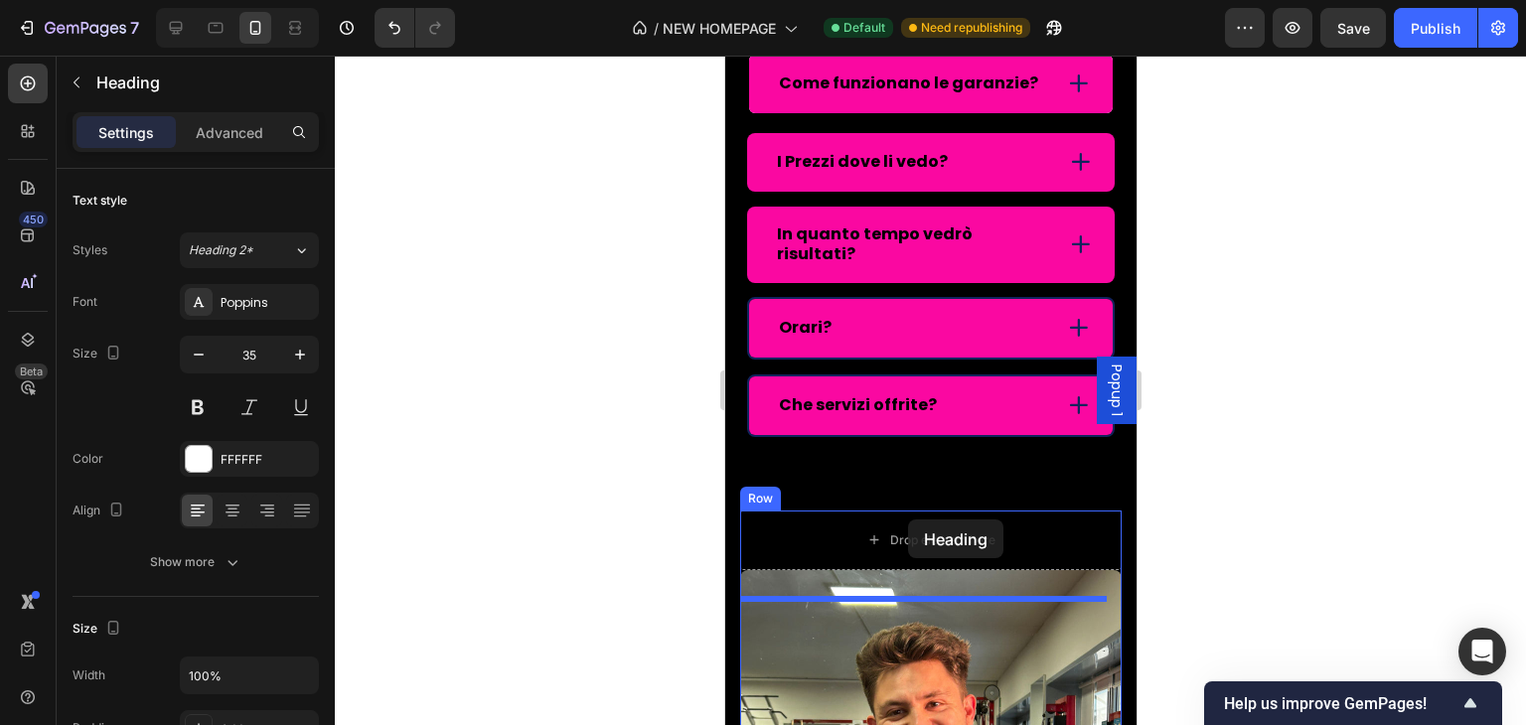
scroll to position [6881, 0]
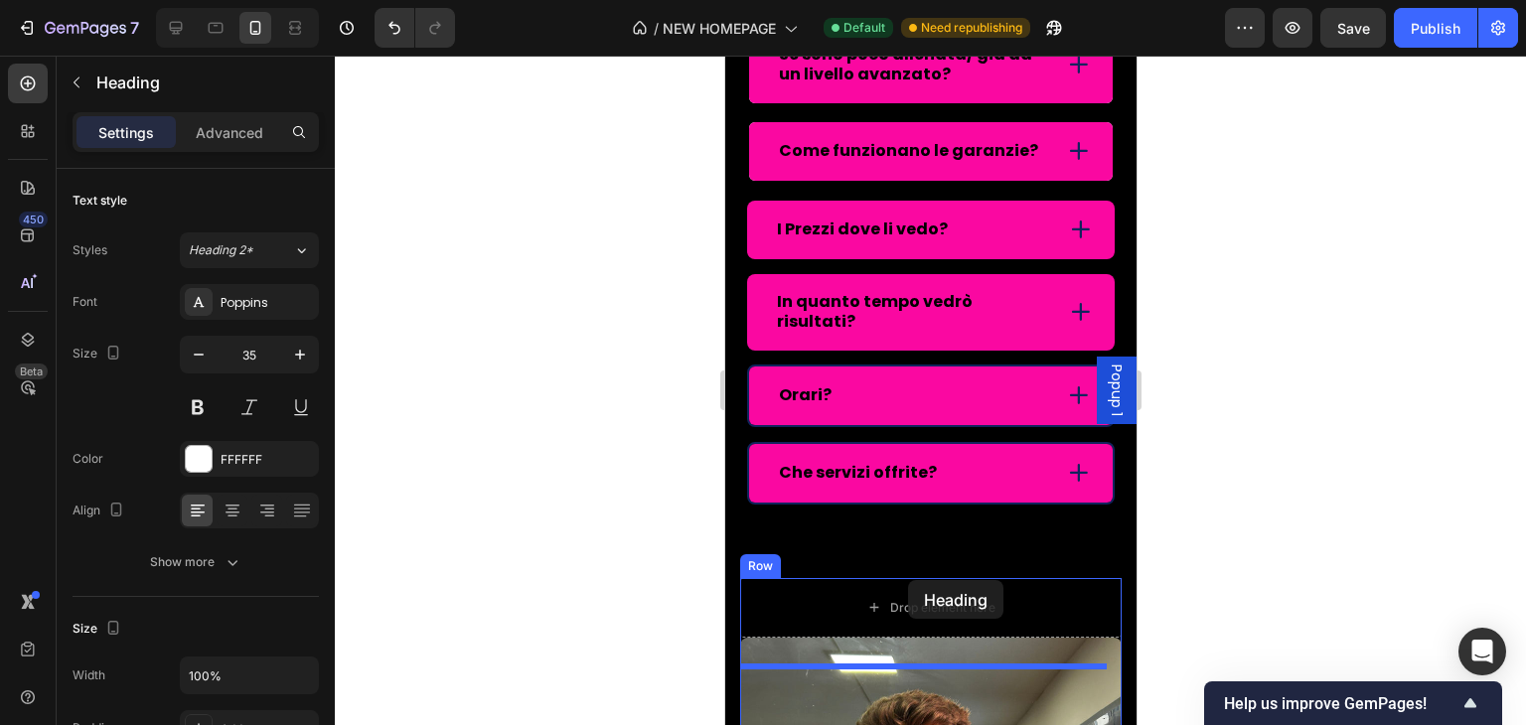
drag, startPoint x: 902, startPoint y: 540, endPoint x: 965, endPoint y: 583, distance: 75.8
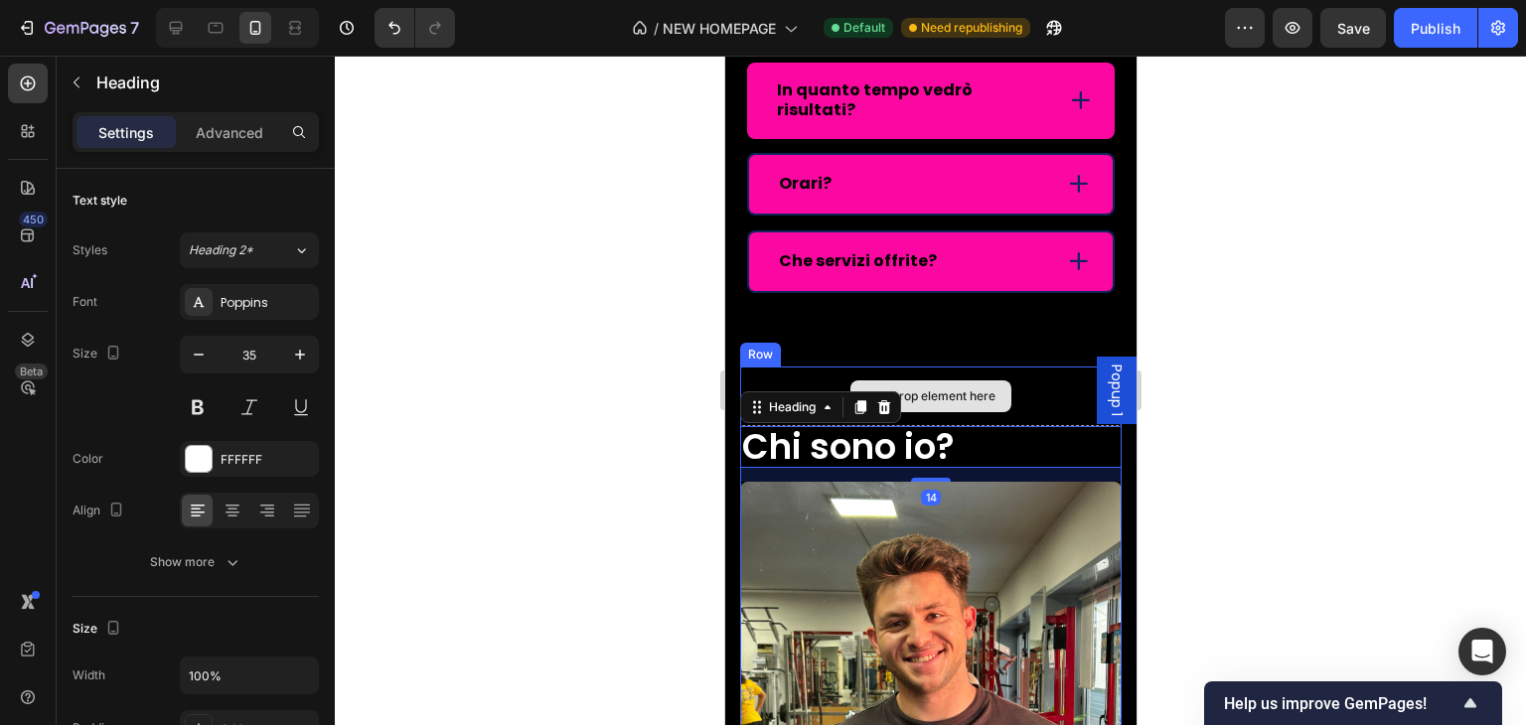
scroll to position [7139, 0]
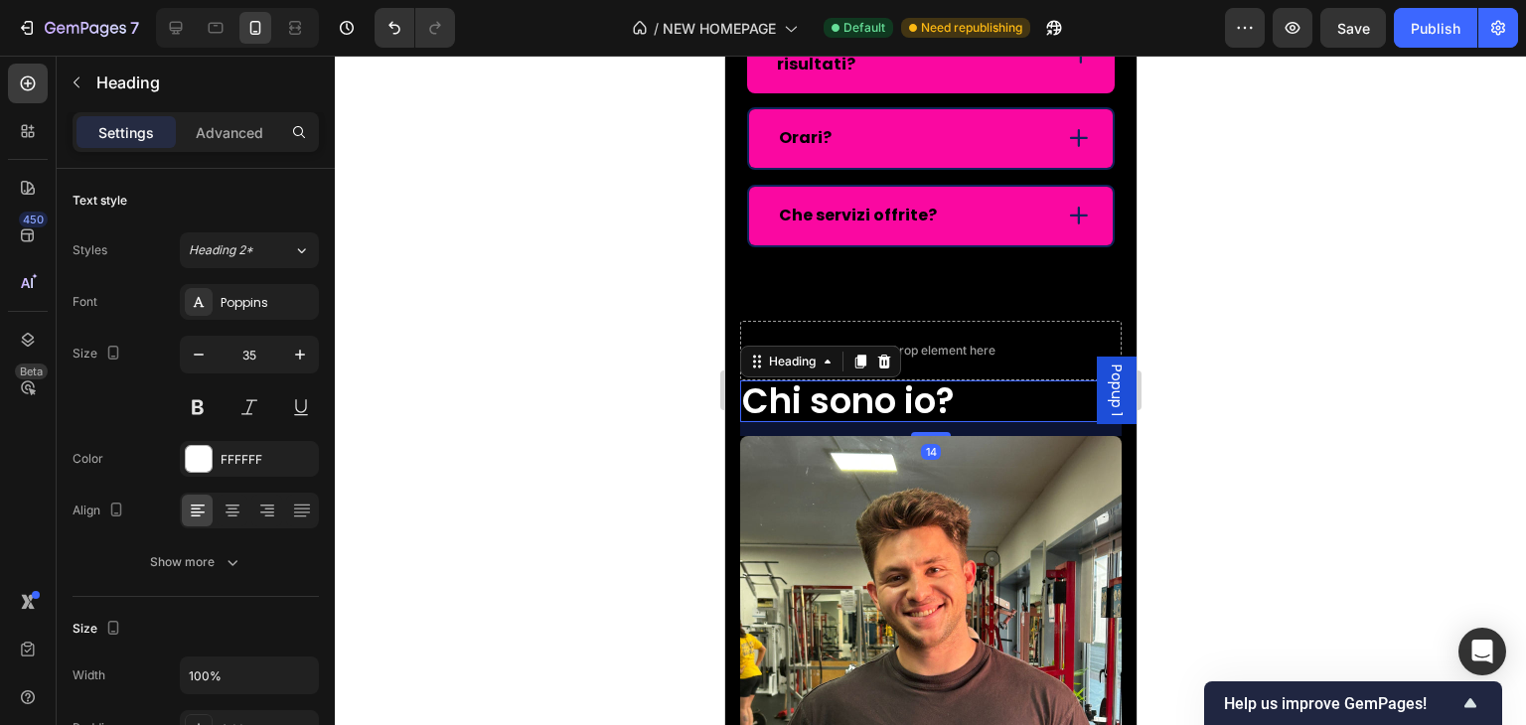
click at [1315, 383] on div at bounding box center [930, 391] width 1191 height 670
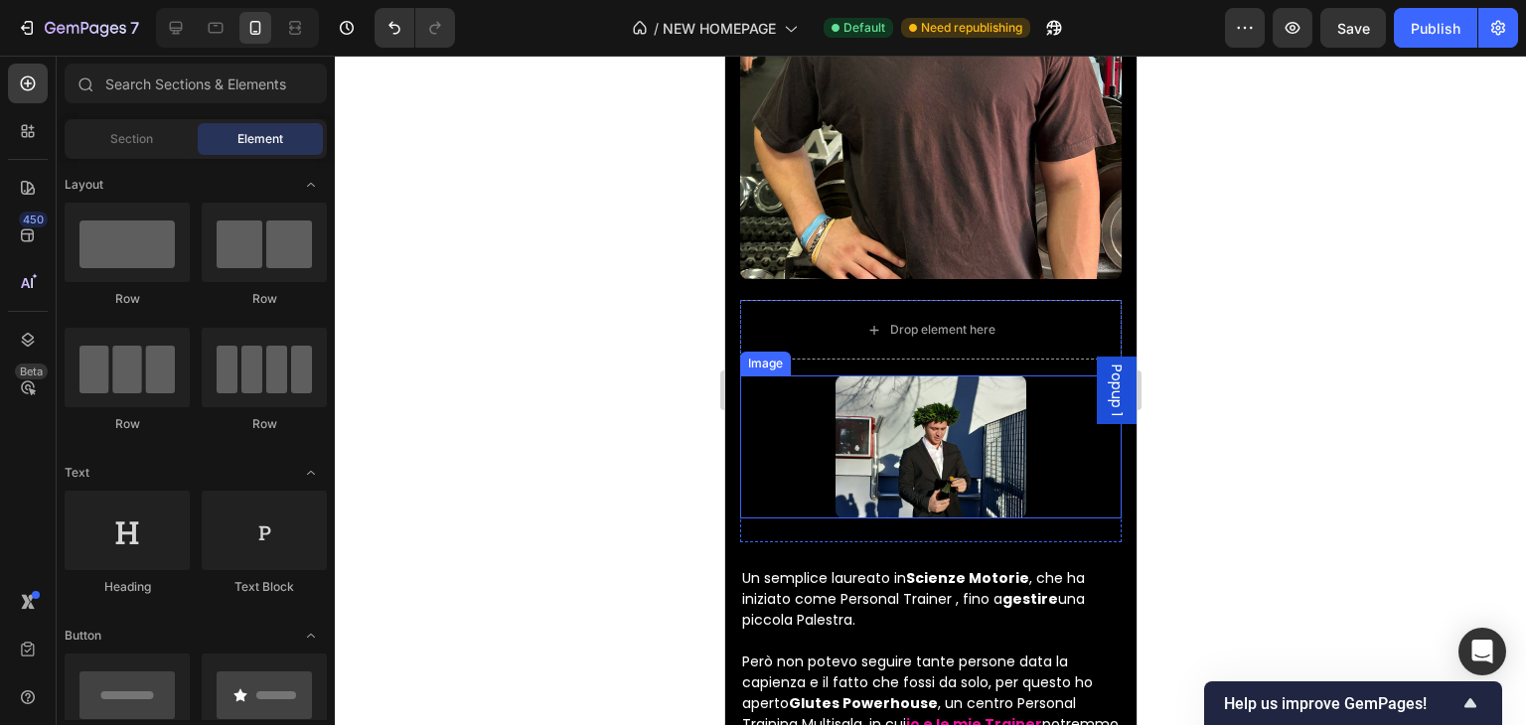
scroll to position [7933, 0]
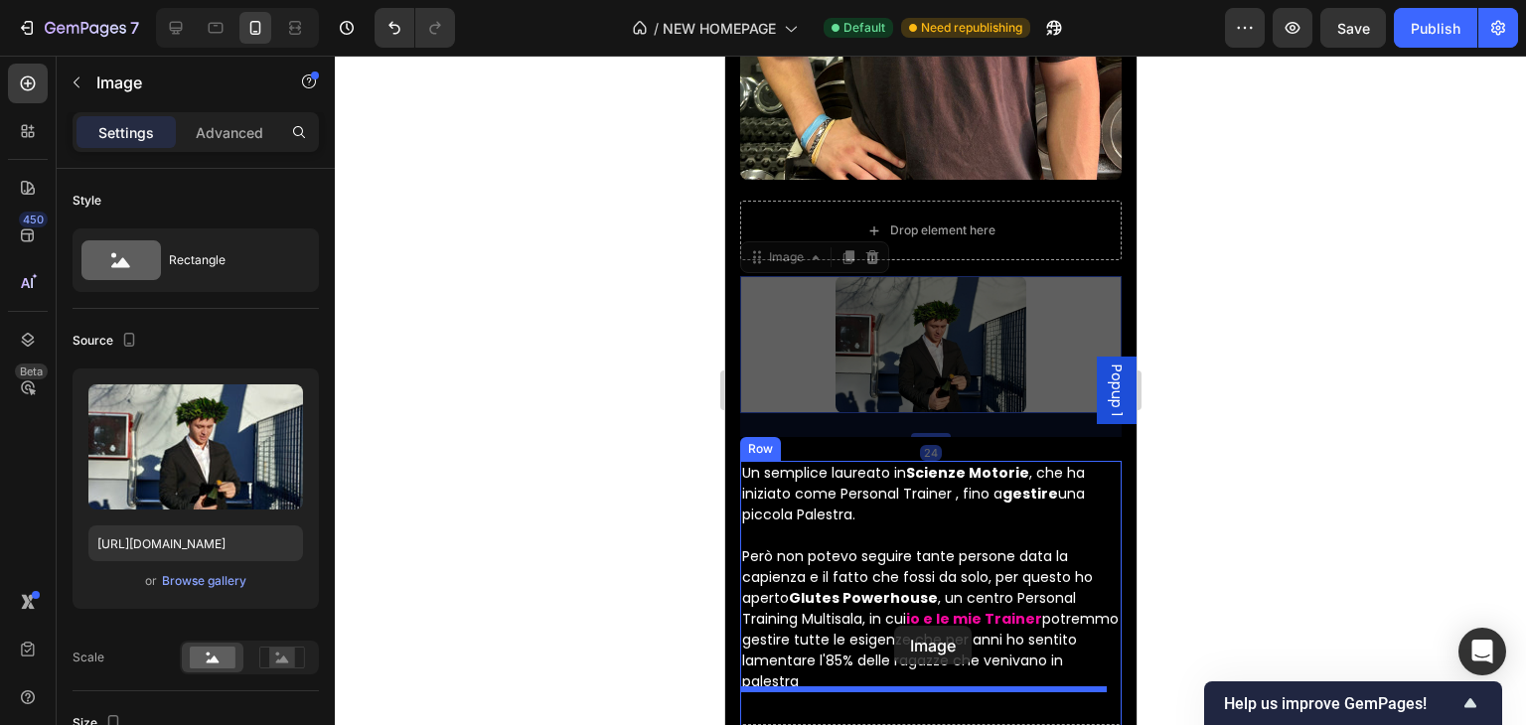
drag, startPoint x: 972, startPoint y: 327, endPoint x: 893, endPoint y: 626, distance: 309.2
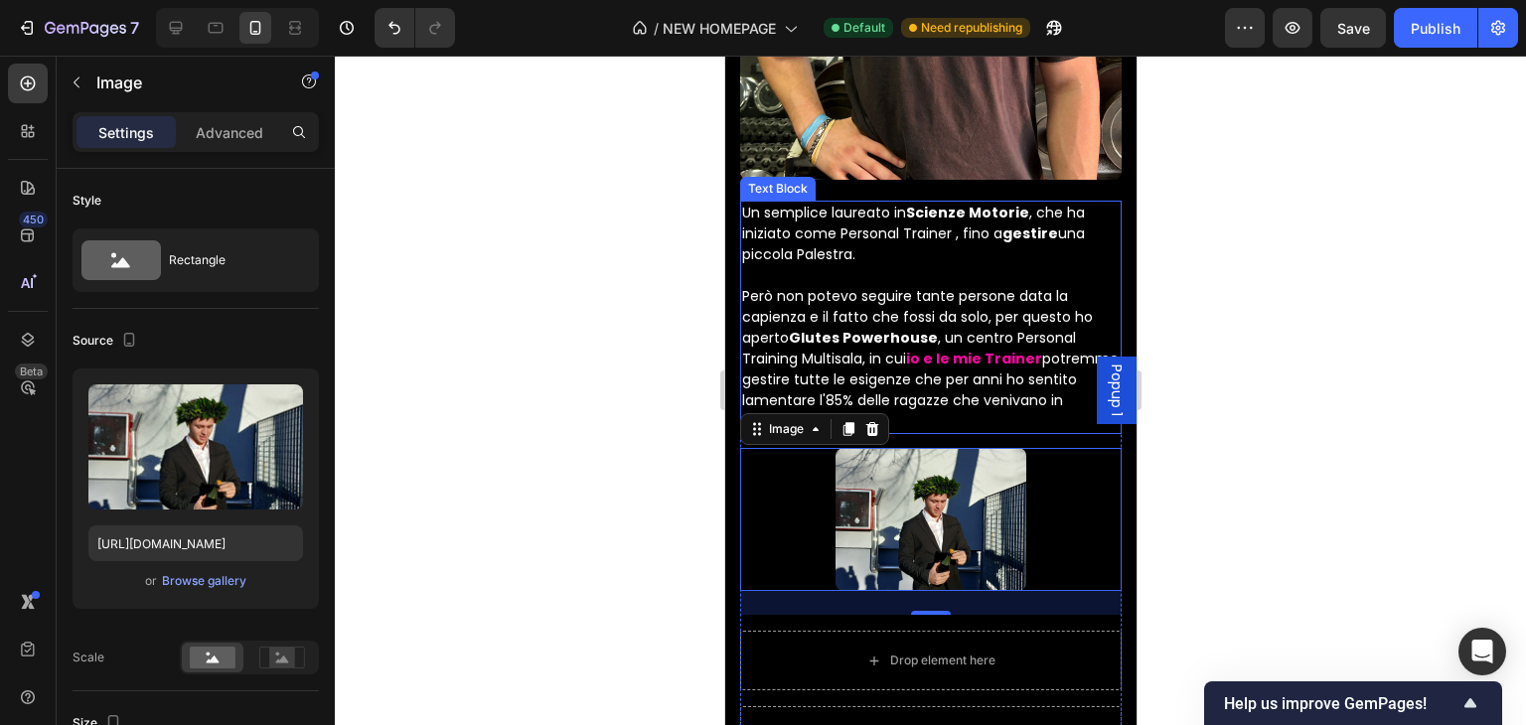
click at [804, 291] on p "Un semplice laureato in Scienze Motorie , che ha iniziato come Personal Trainer…" at bounding box center [930, 318] width 378 height 230
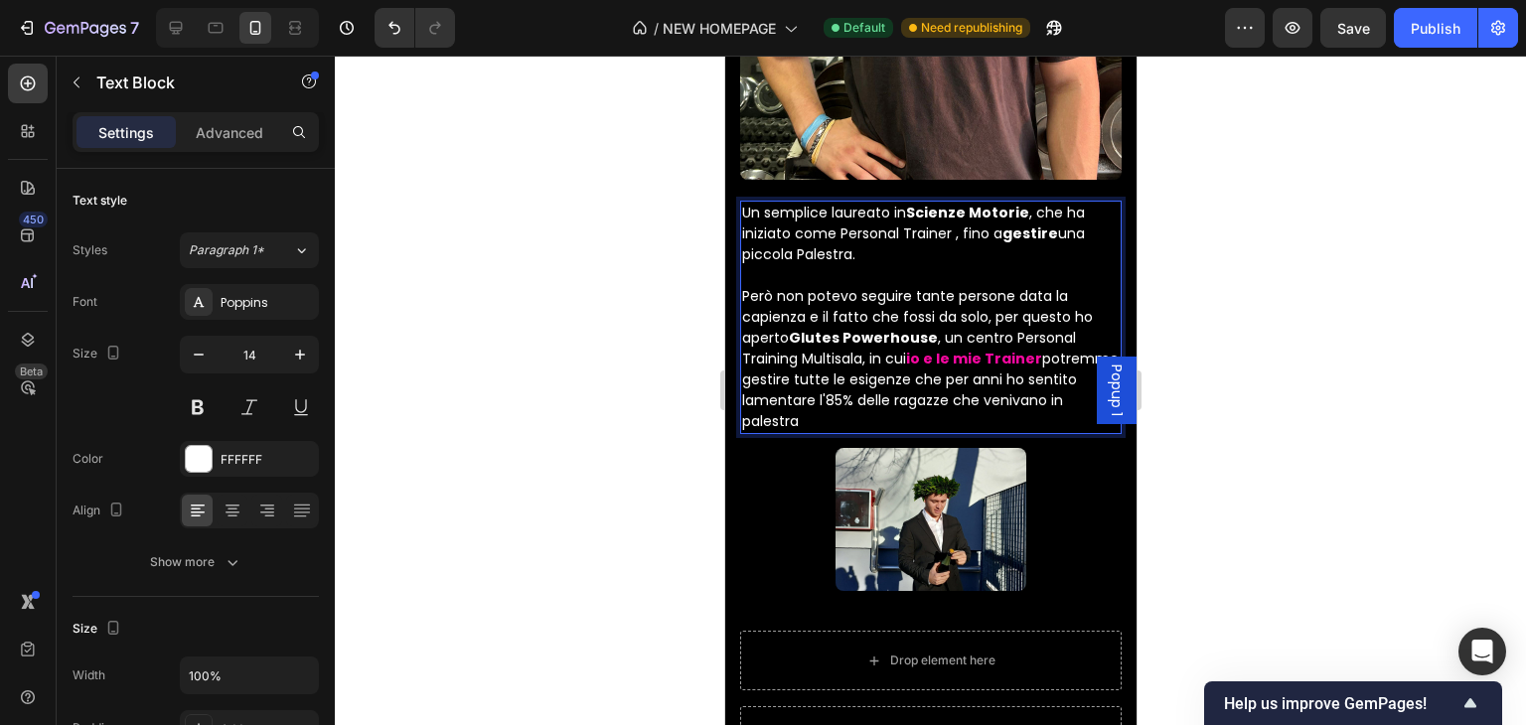
click at [875, 375] on p "Un semplice laureato in Scienze Motorie , che ha iniziato come Personal Trainer…" at bounding box center [930, 318] width 378 height 230
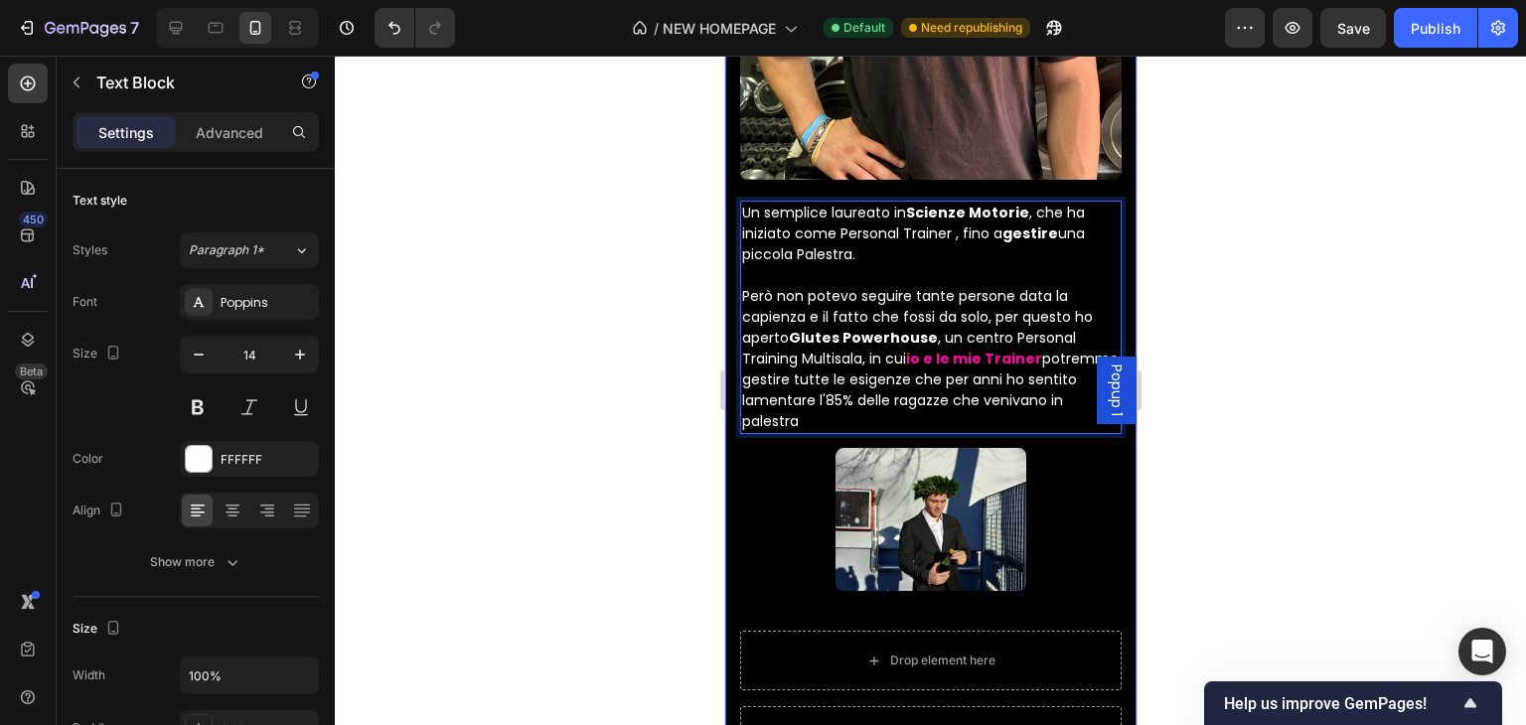
drag, startPoint x: 867, startPoint y: 401, endPoint x: 733, endPoint y: 249, distance: 202.7
click at [733, 249] on div "Drop element here Chi sono io? Heading Image Row Un semplice laureato in Scienz…" at bounding box center [929, 359] width 411 height 1682
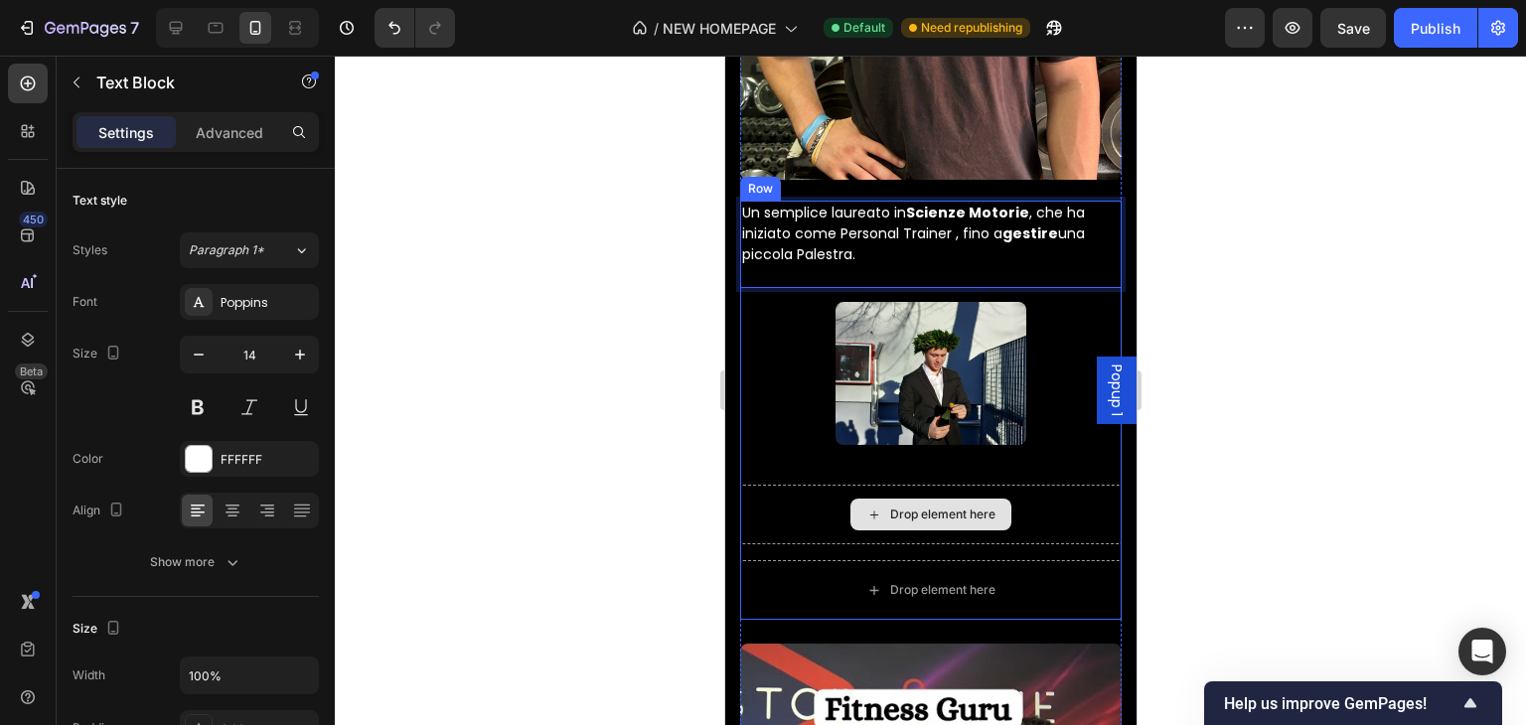
click at [840, 487] on div "Drop element here" at bounding box center [930, 515] width 382 height 60
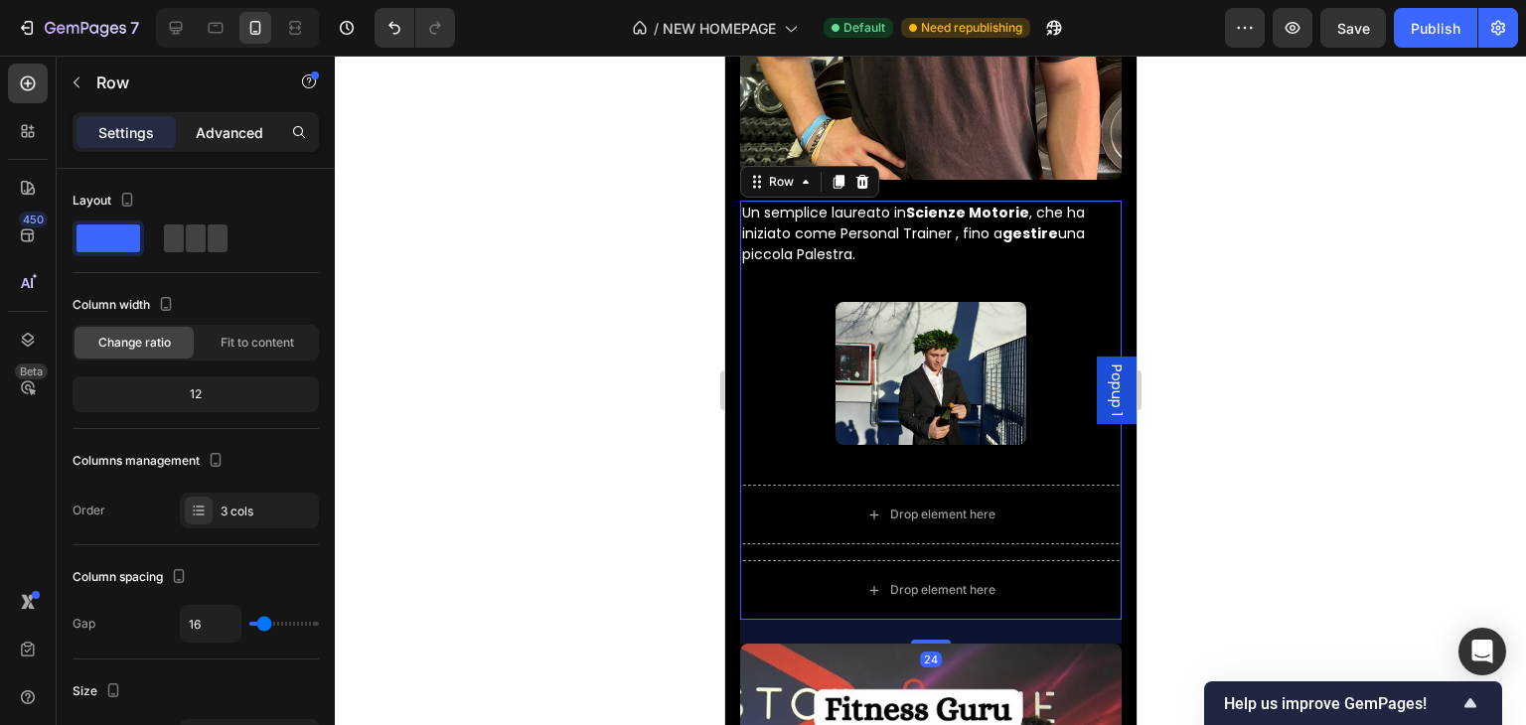
click at [231, 137] on p "Advanced" at bounding box center [230, 132] width 68 height 21
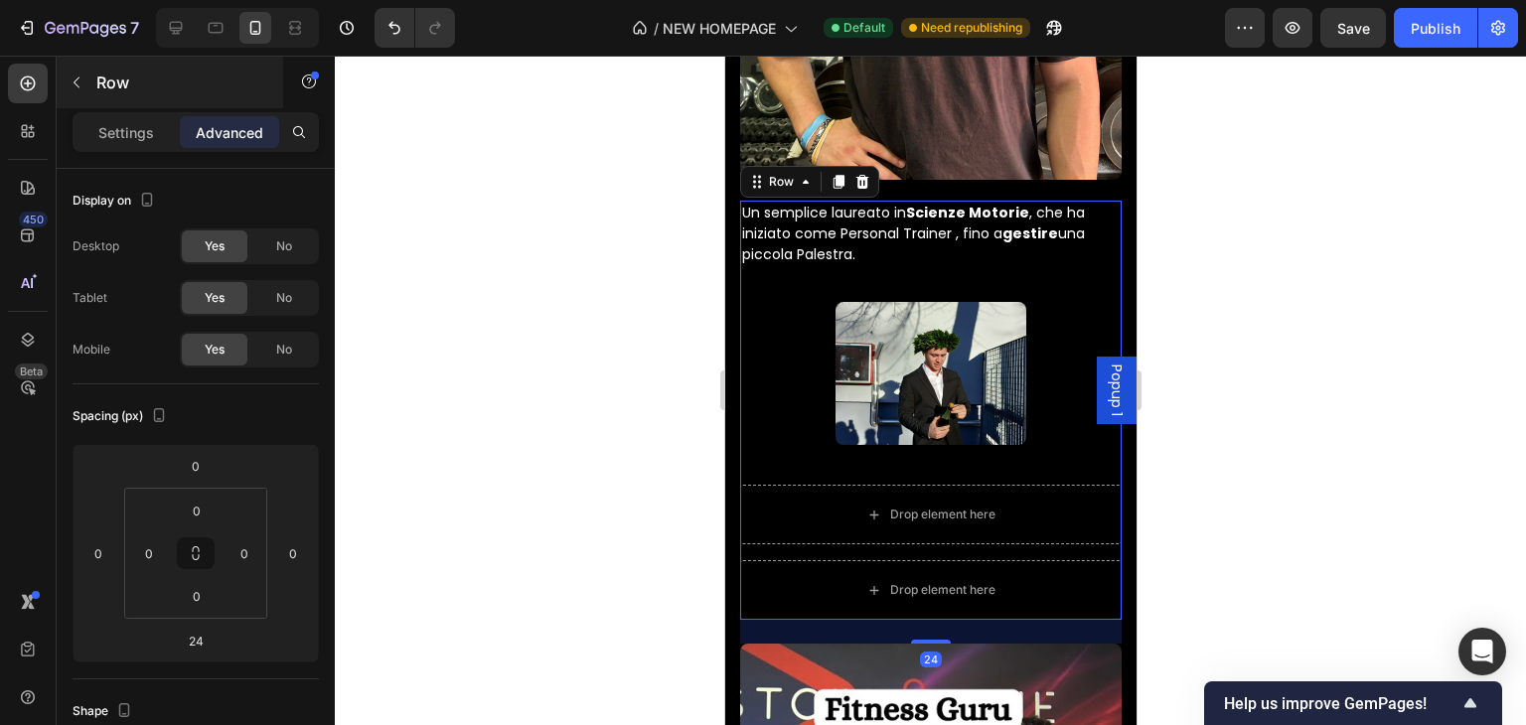
click at [140, 137] on p "Settings" at bounding box center [126, 132] width 56 height 21
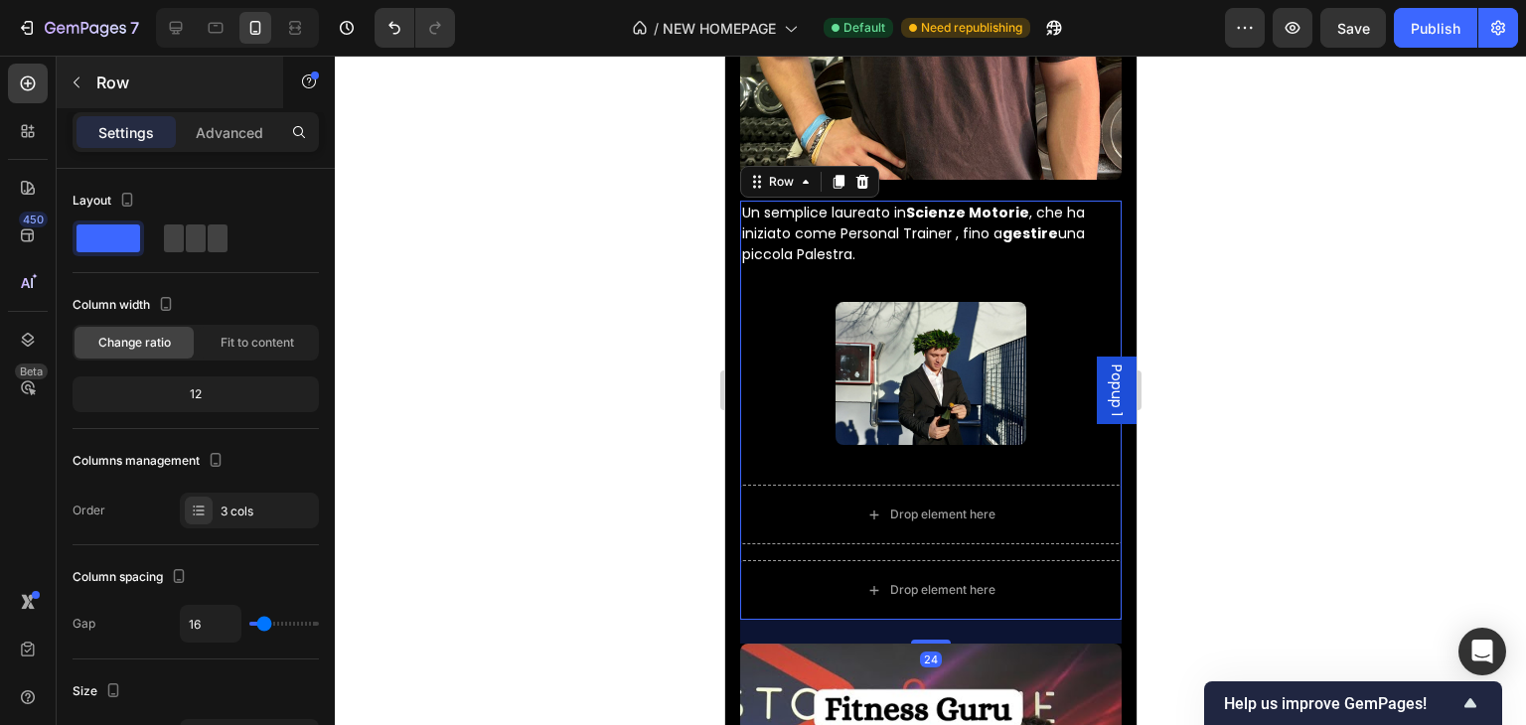
click at [77, 83] on icon "button" at bounding box center [77, 83] width 16 height 16
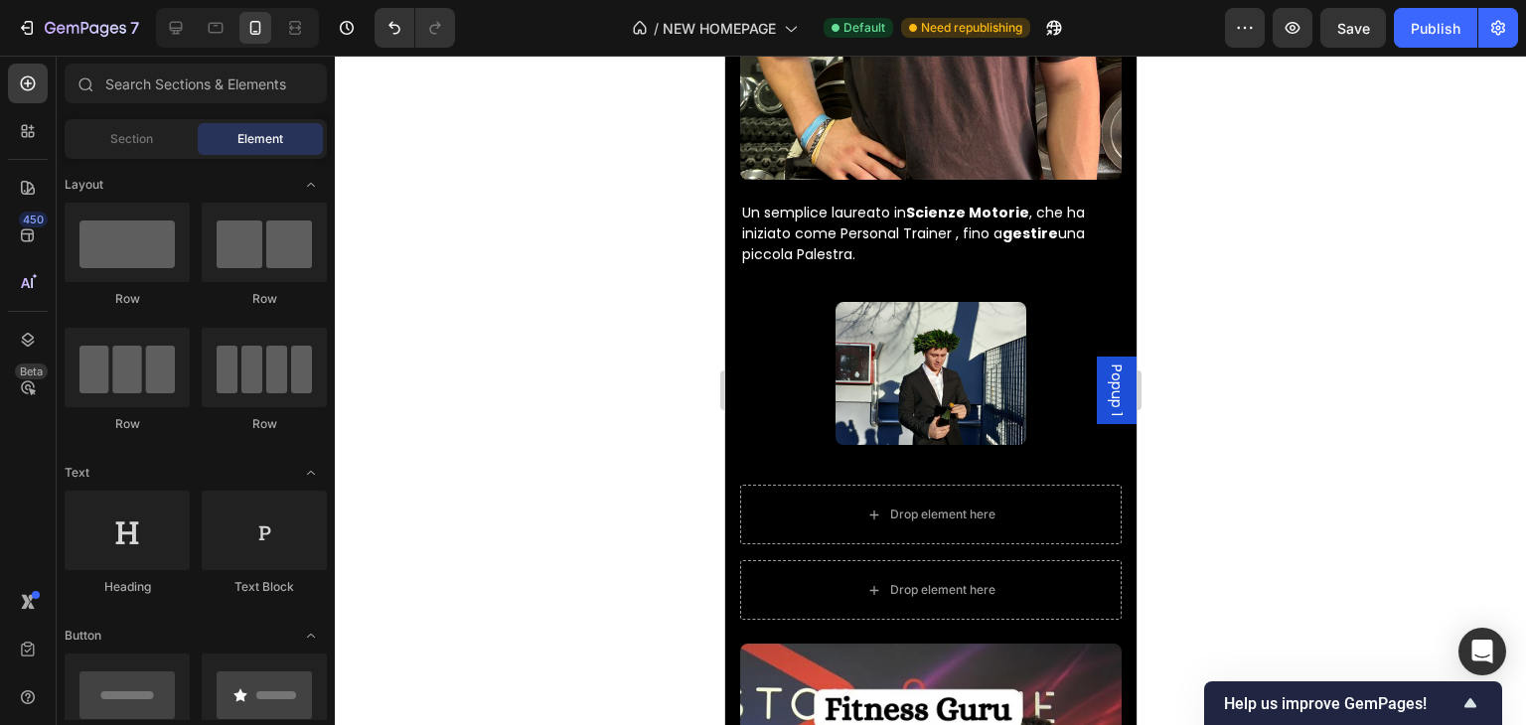
scroll to position [99, 0]
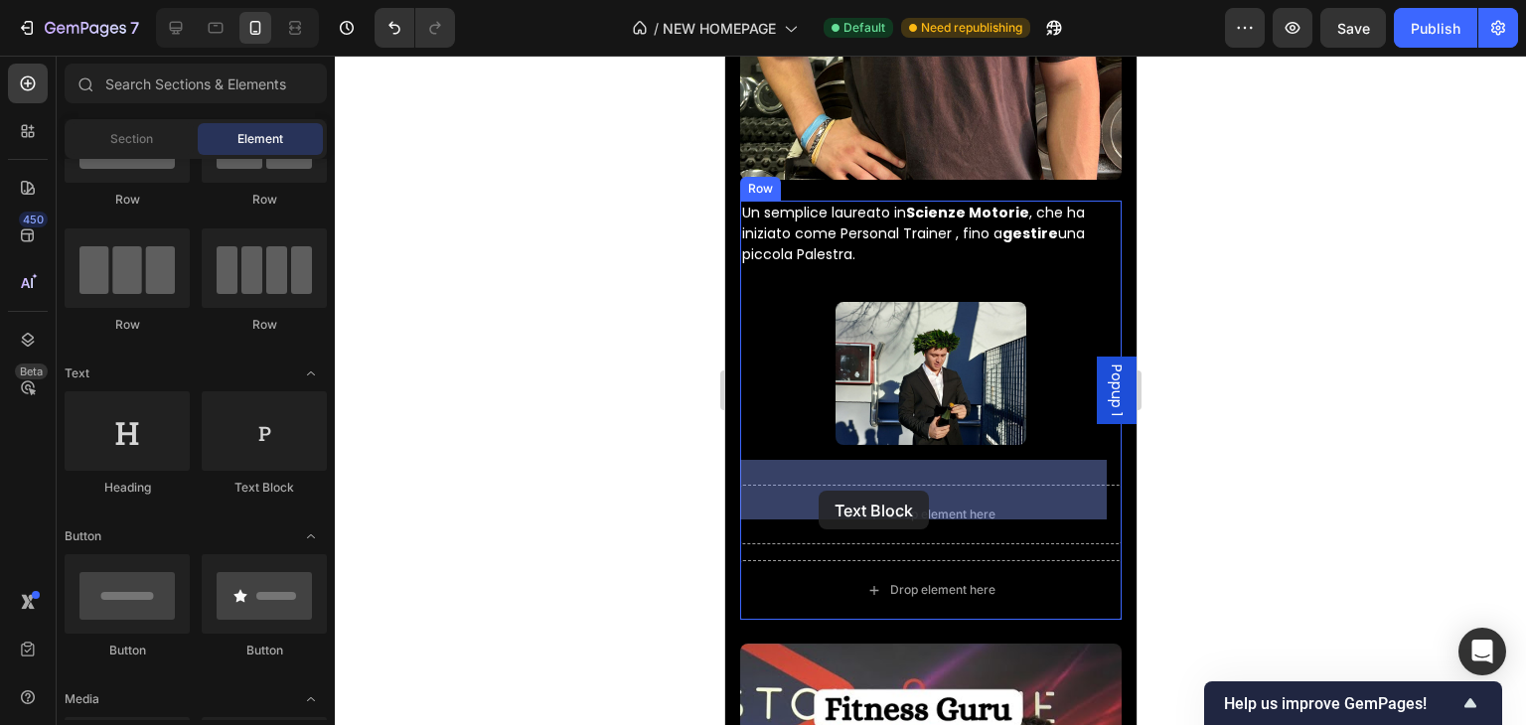
drag, startPoint x: 946, startPoint y: 479, endPoint x: 771, endPoint y: 493, distance: 175.4
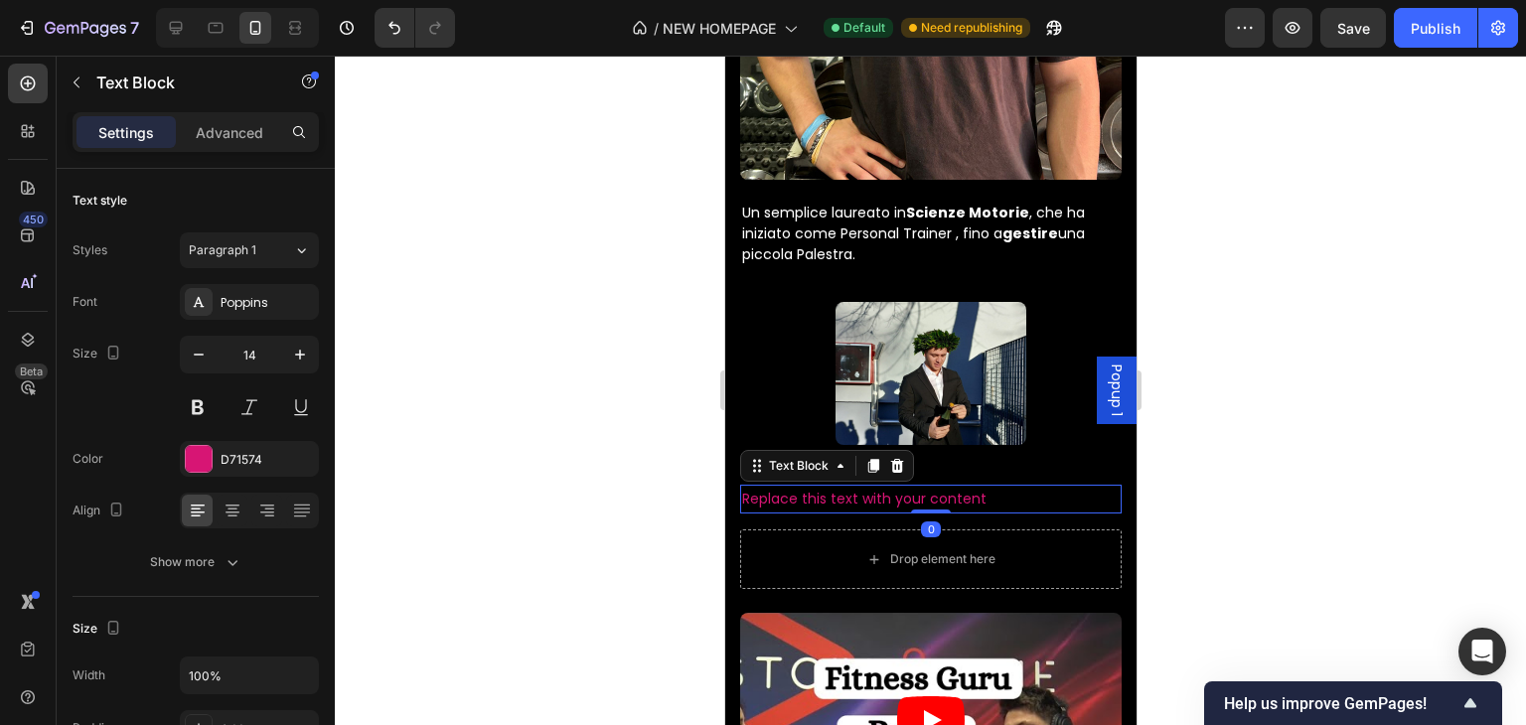
click at [830, 485] on div "Replace this text with your content" at bounding box center [930, 499] width 382 height 29
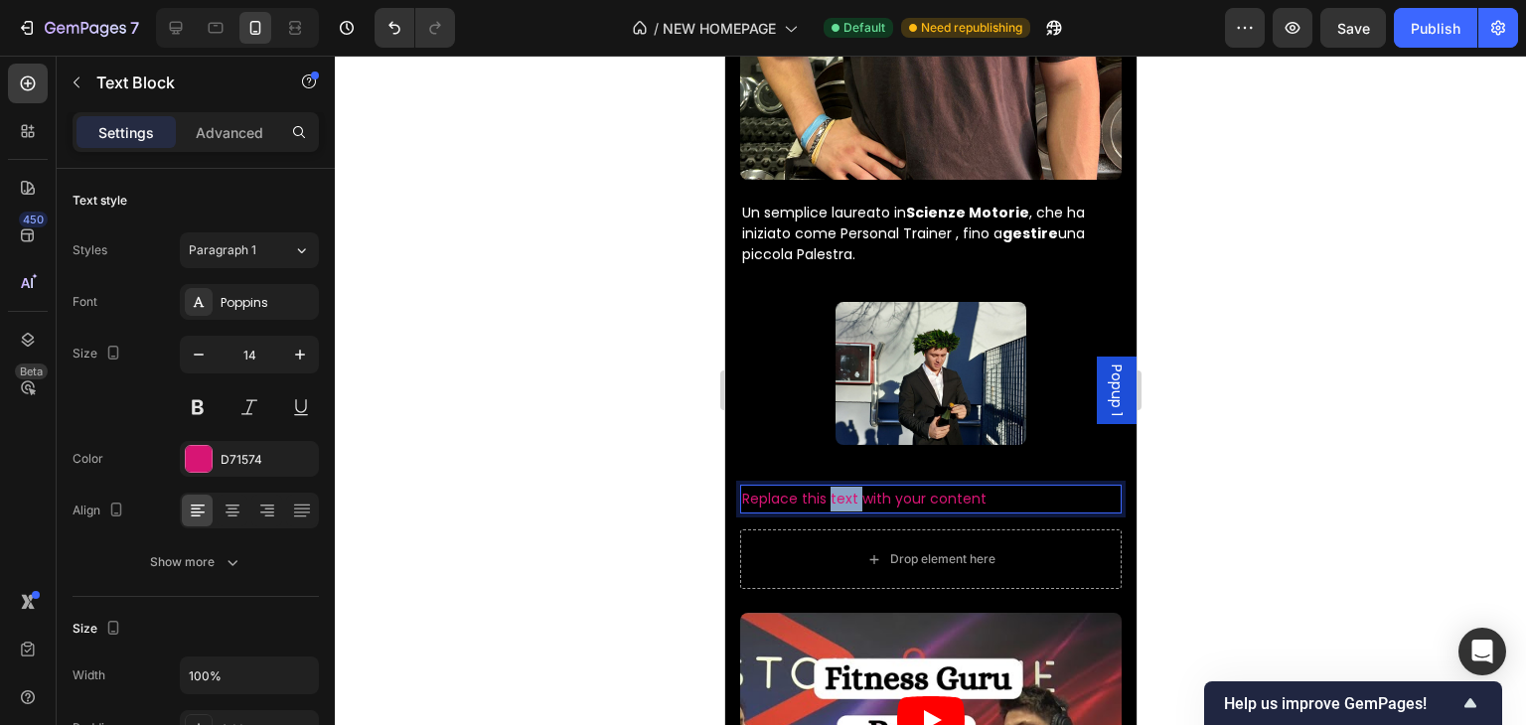
click at [830, 487] on p "Replace this text with your content" at bounding box center [930, 499] width 378 height 25
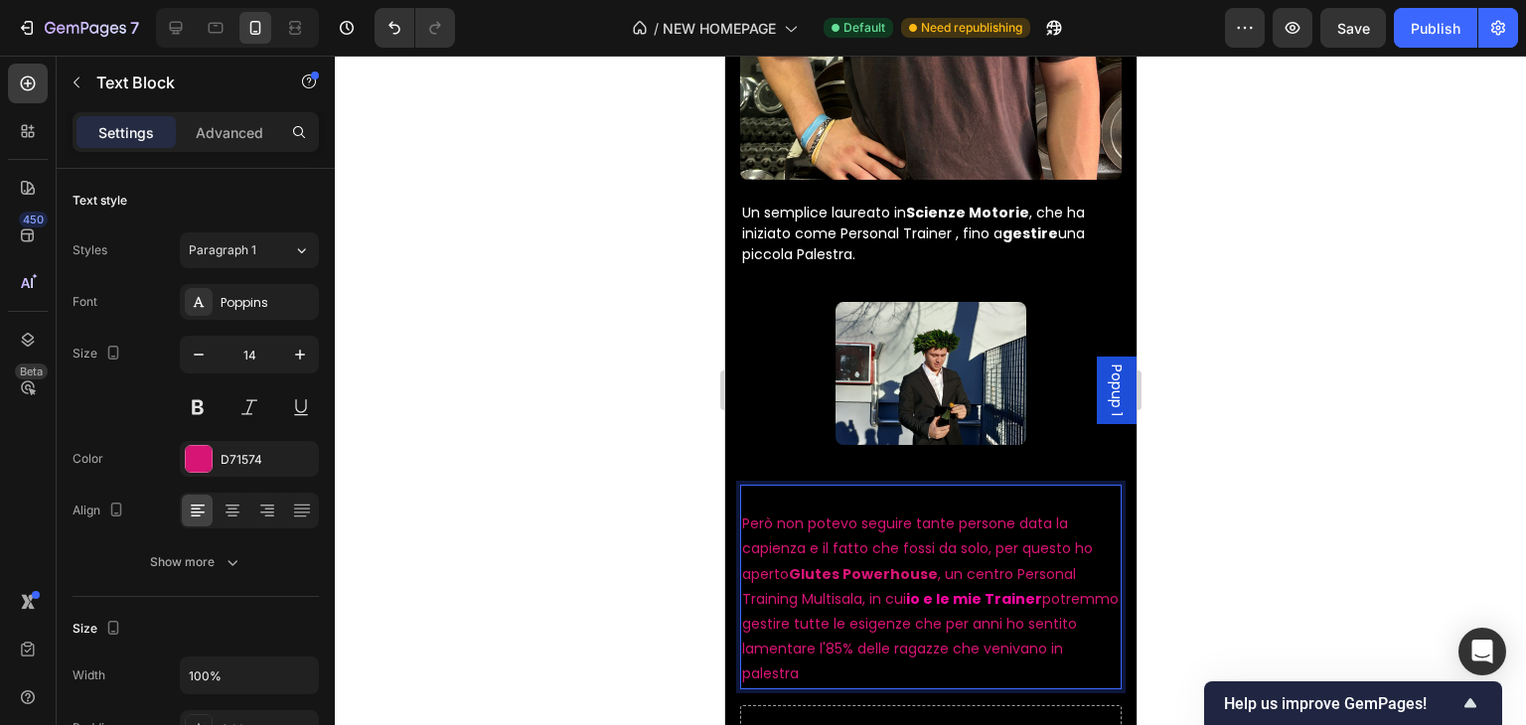
drag, startPoint x: 842, startPoint y: 658, endPoint x: 674, endPoint y: 424, distance: 287.6
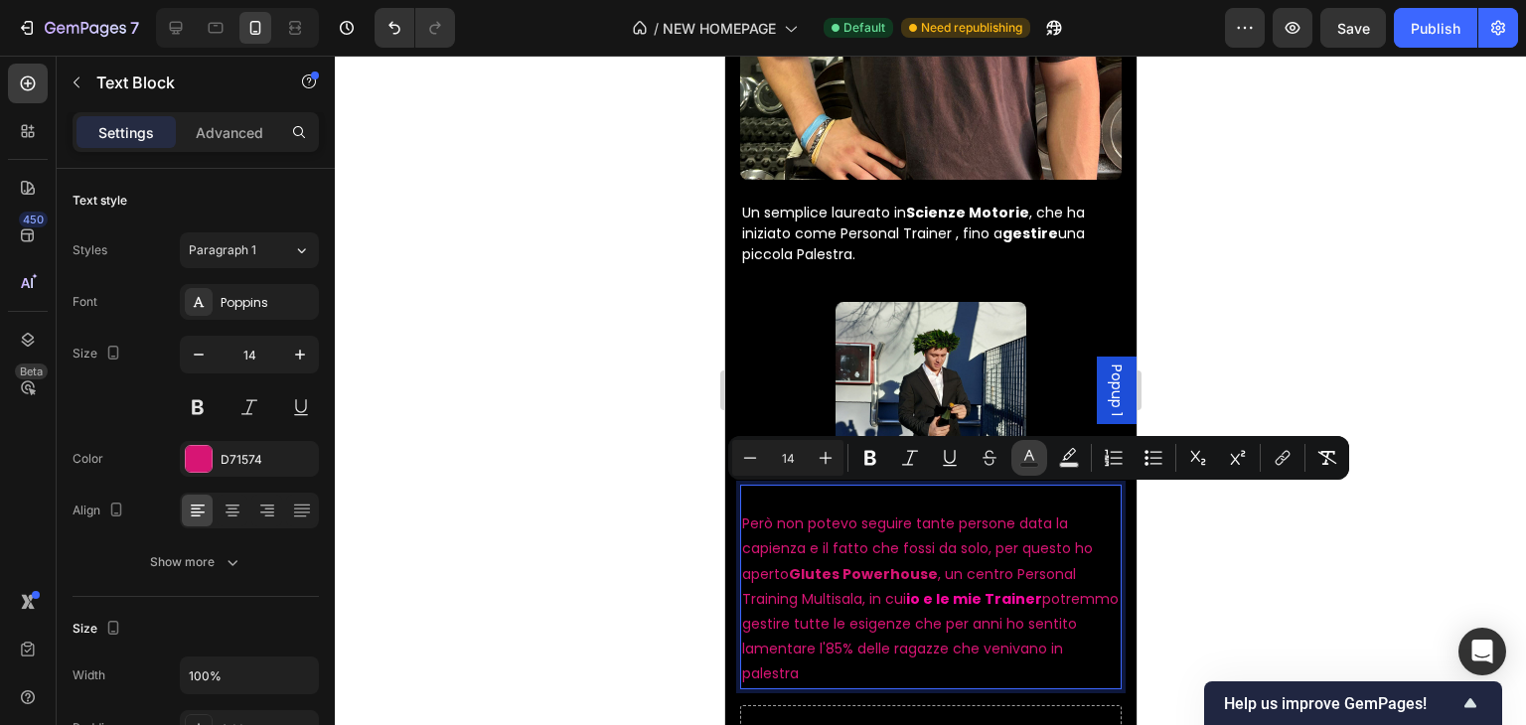
click at [1028, 466] on rect "Editor contextual toolbar" at bounding box center [1029, 465] width 19 height 5
type input "D71574"
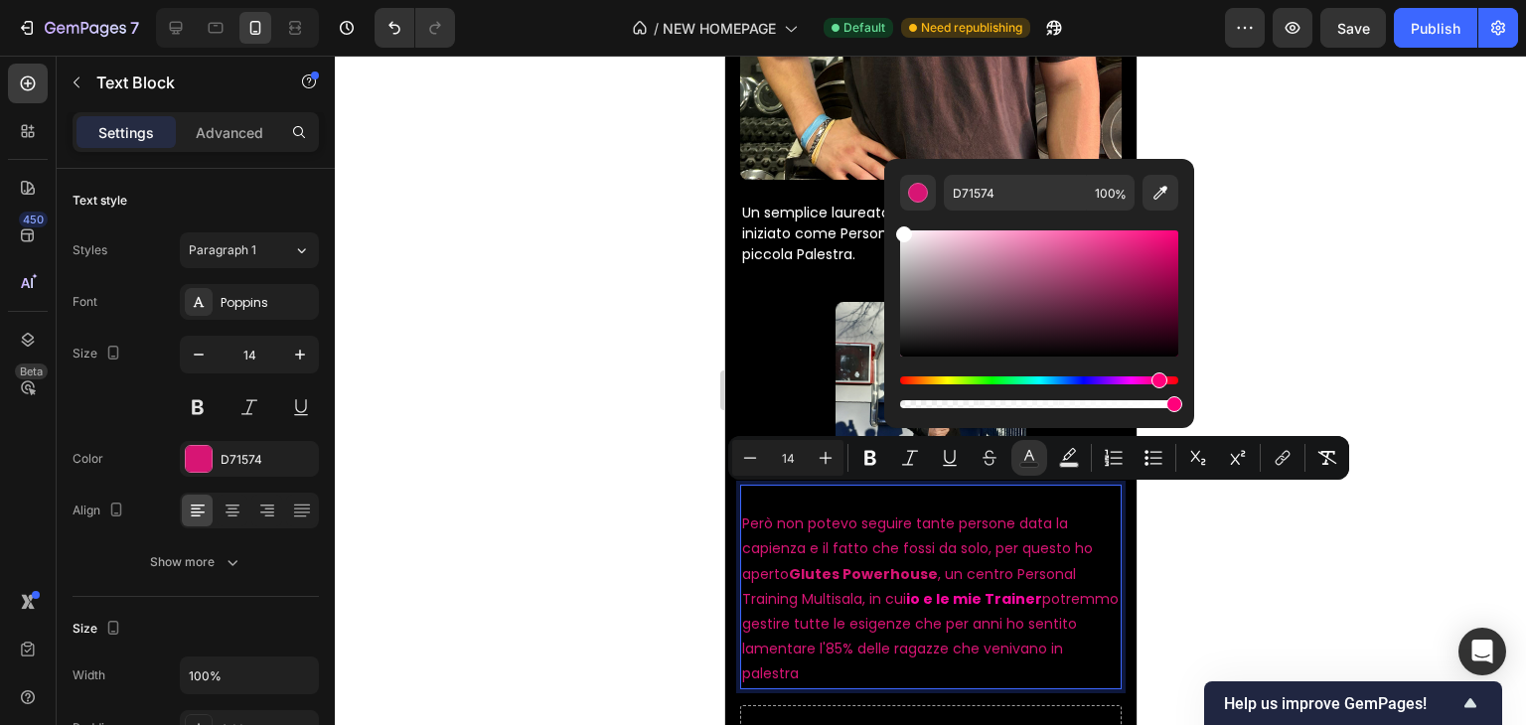
drag, startPoint x: 893, startPoint y: 232, endPoint x: 886, endPoint y: 214, distance: 20.1
click at [886, 214] on div "D71574 100 %" at bounding box center [1039, 285] width 310 height 253
type input "FFFFFF"
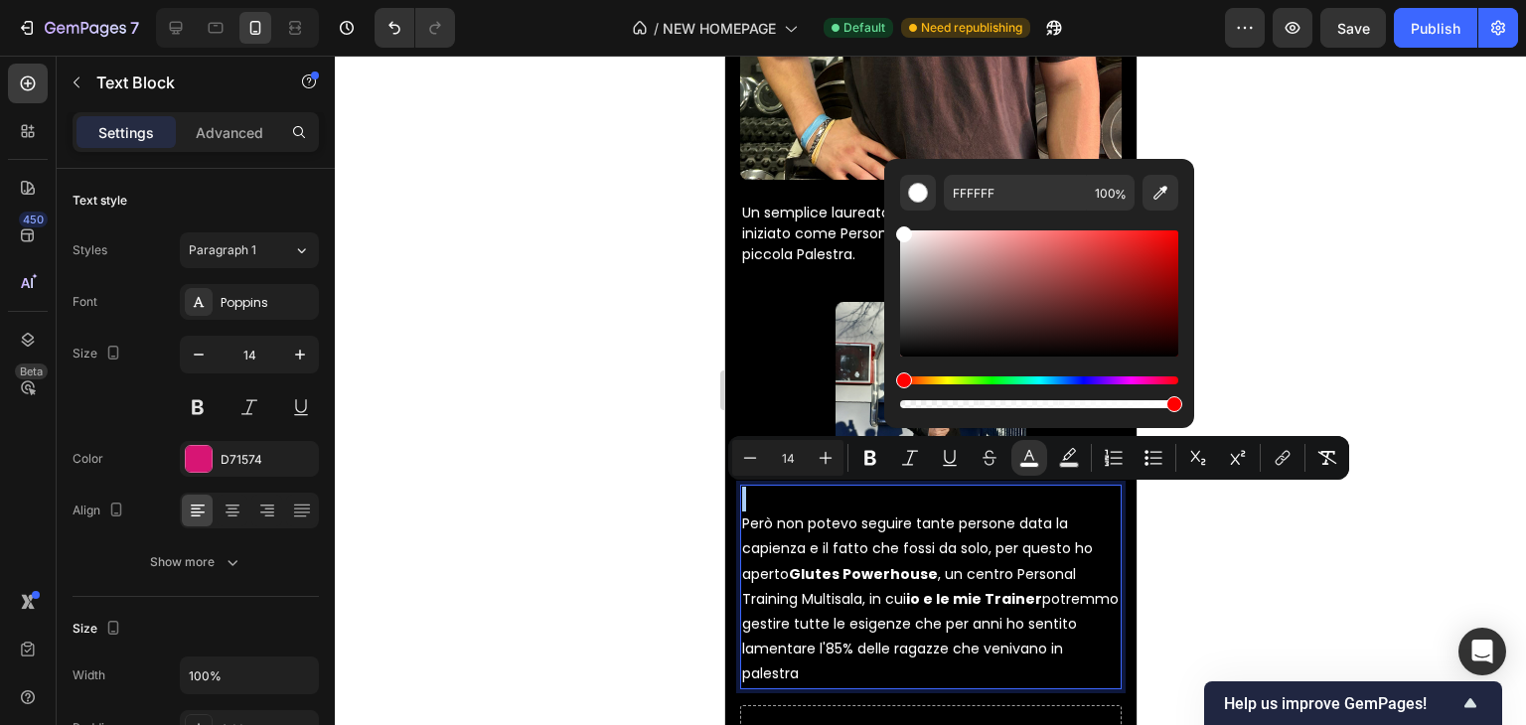
click at [1181, 584] on div at bounding box center [930, 391] width 1191 height 670
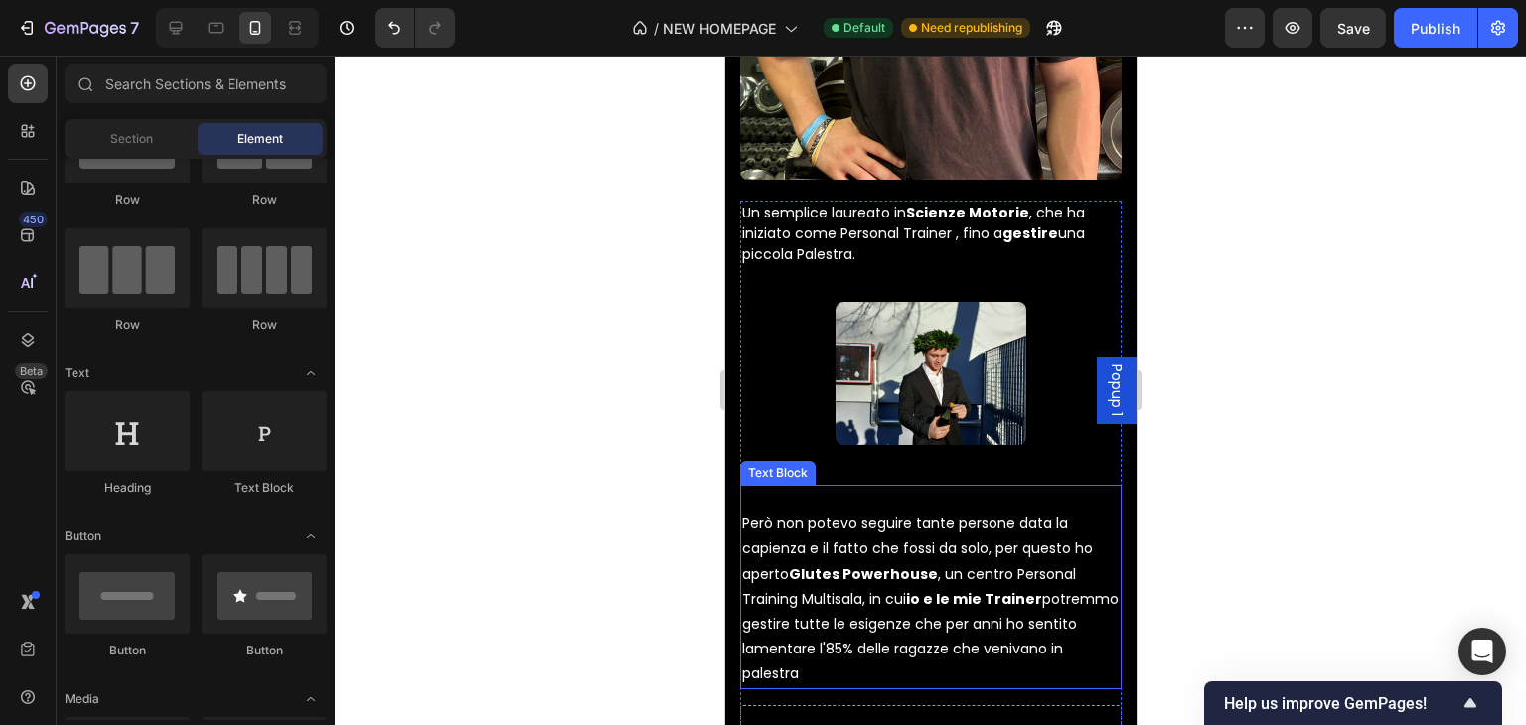
click at [913, 589] on strong "io e le mie Trainer" at bounding box center [973, 599] width 136 height 20
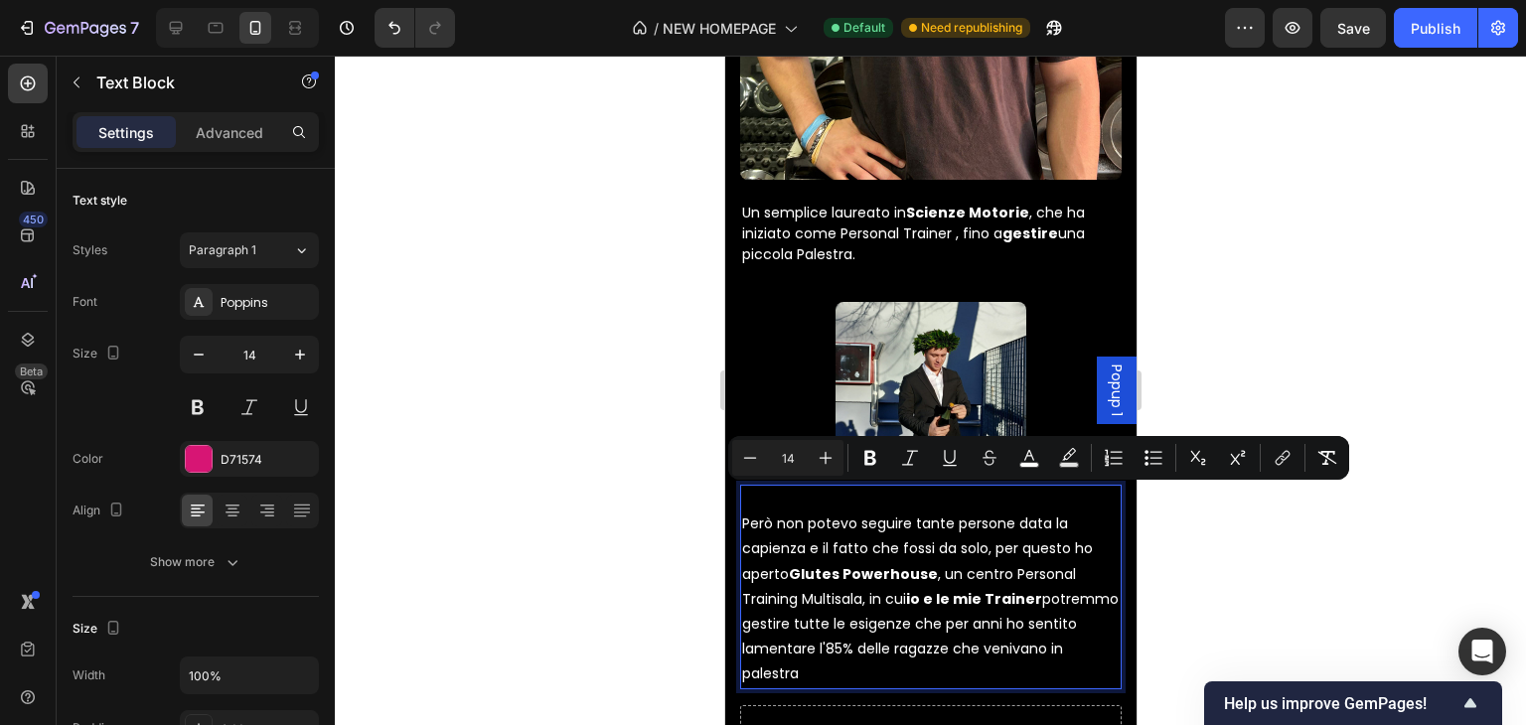
drag, startPoint x: 914, startPoint y: 575, endPoint x: 960, endPoint y: 581, distance: 46.1
click at [960, 589] on strong "io e le mie Trainer" at bounding box center [973, 599] width 136 height 20
click at [959, 589] on strong "io e le mie Trainer" at bounding box center [973, 599] width 136 height 20
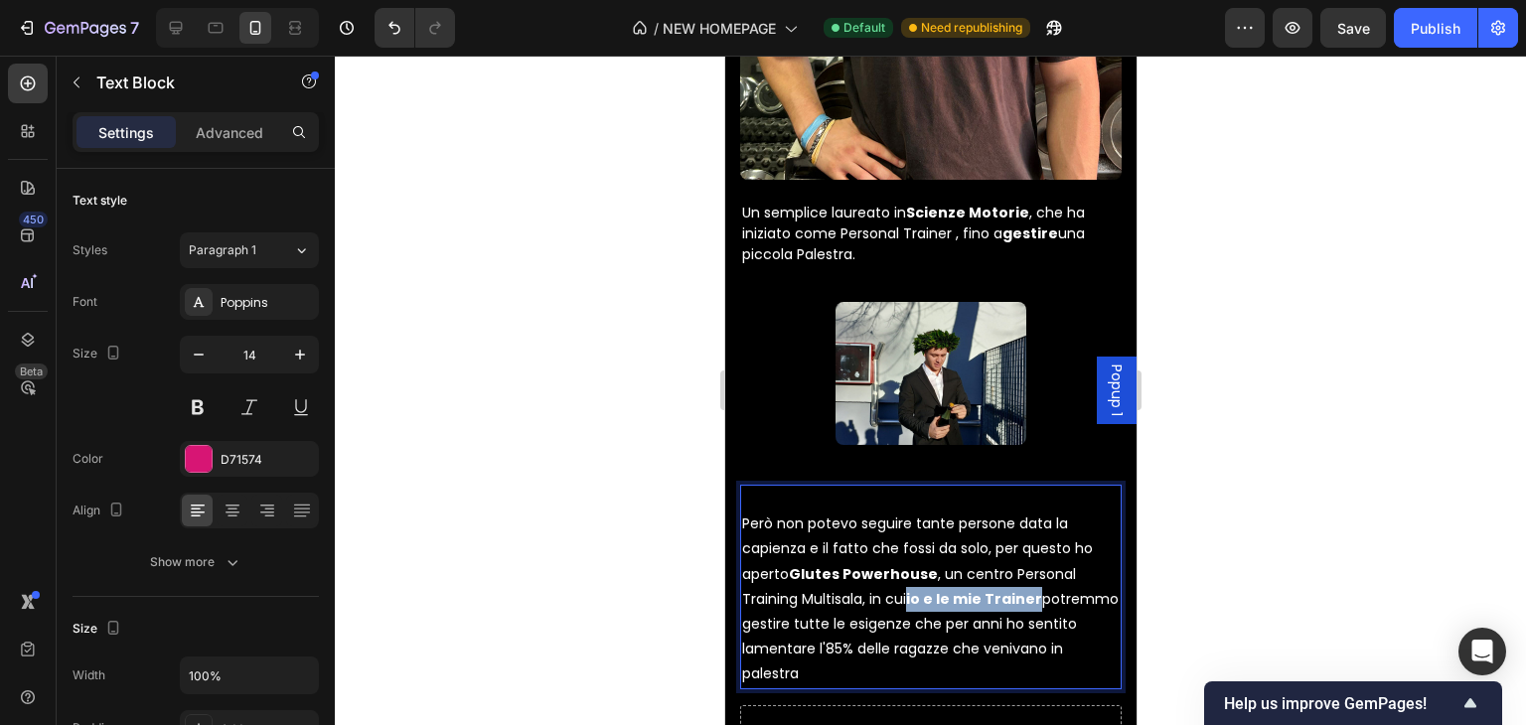
drag, startPoint x: 910, startPoint y: 569, endPoint x: 1041, endPoint y: 572, distance: 131.2
click at [1041, 572] on p "Però non potevo seguire tante persone data la capienza e il fatto che fossi da …" at bounding box center [930, 587] width 378 height 201
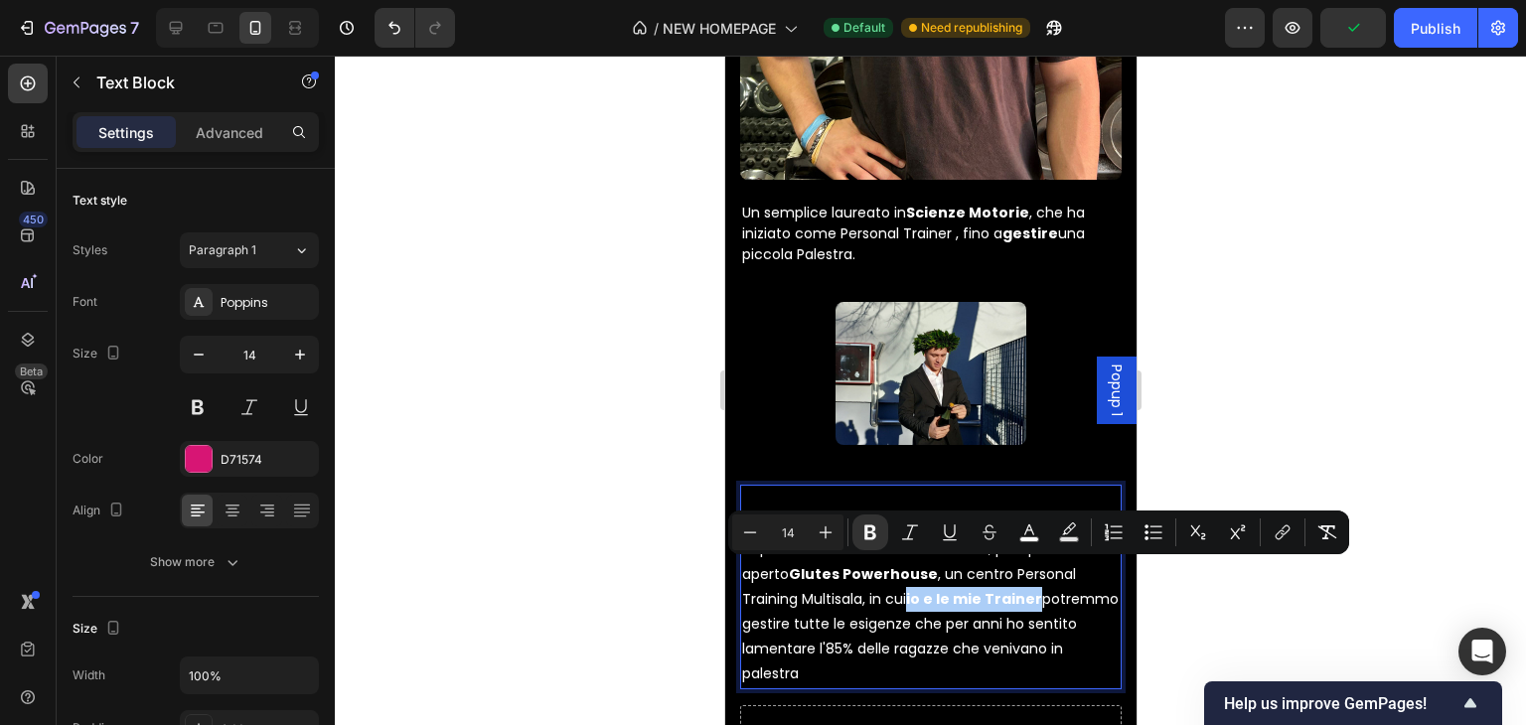
click at [1025, 533] on icon "Editor contextual toolbar" at bounding box center [1029, 530] width 10 height 11
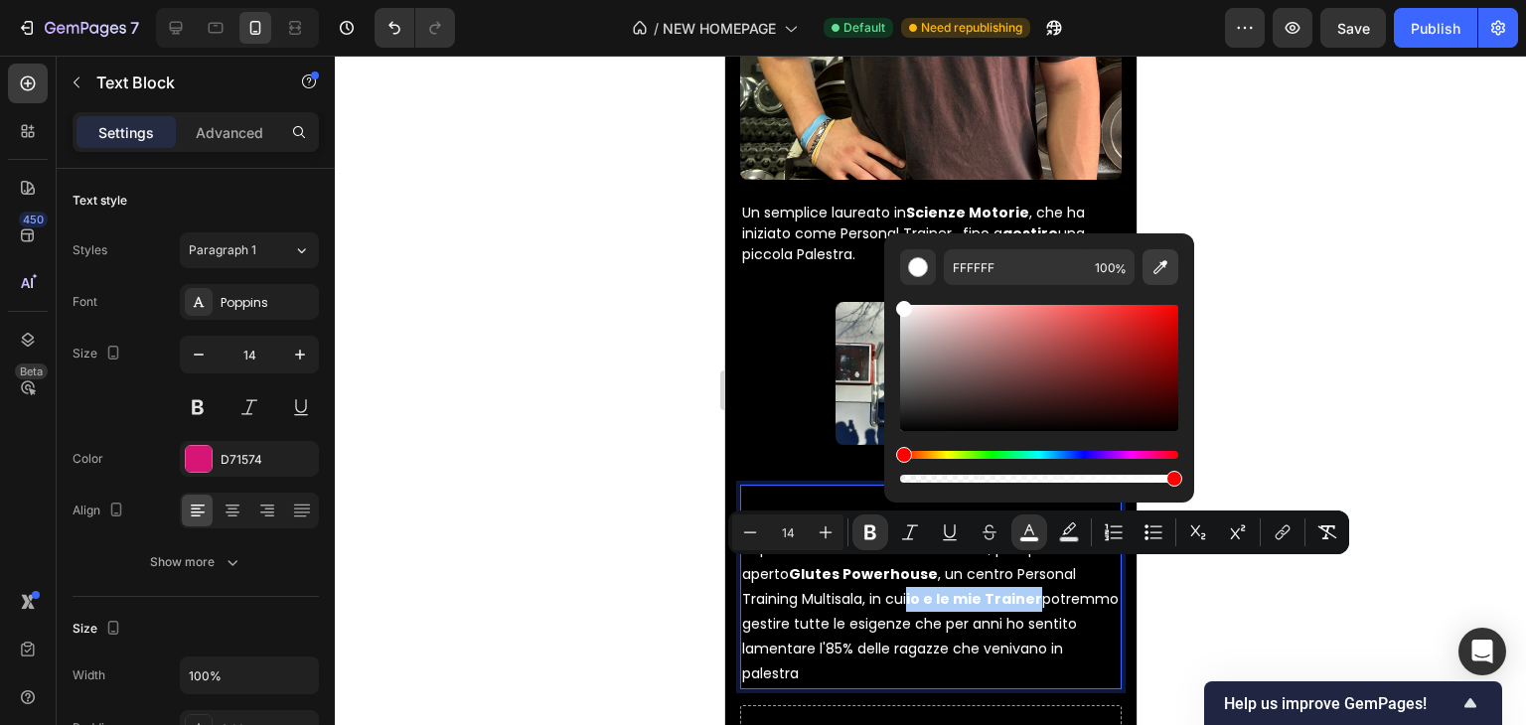
click at [1156, 267] on icon "Editor contextual toolbar" at bounding box center [1160, 267] width 14 height 14
type input "D71574"
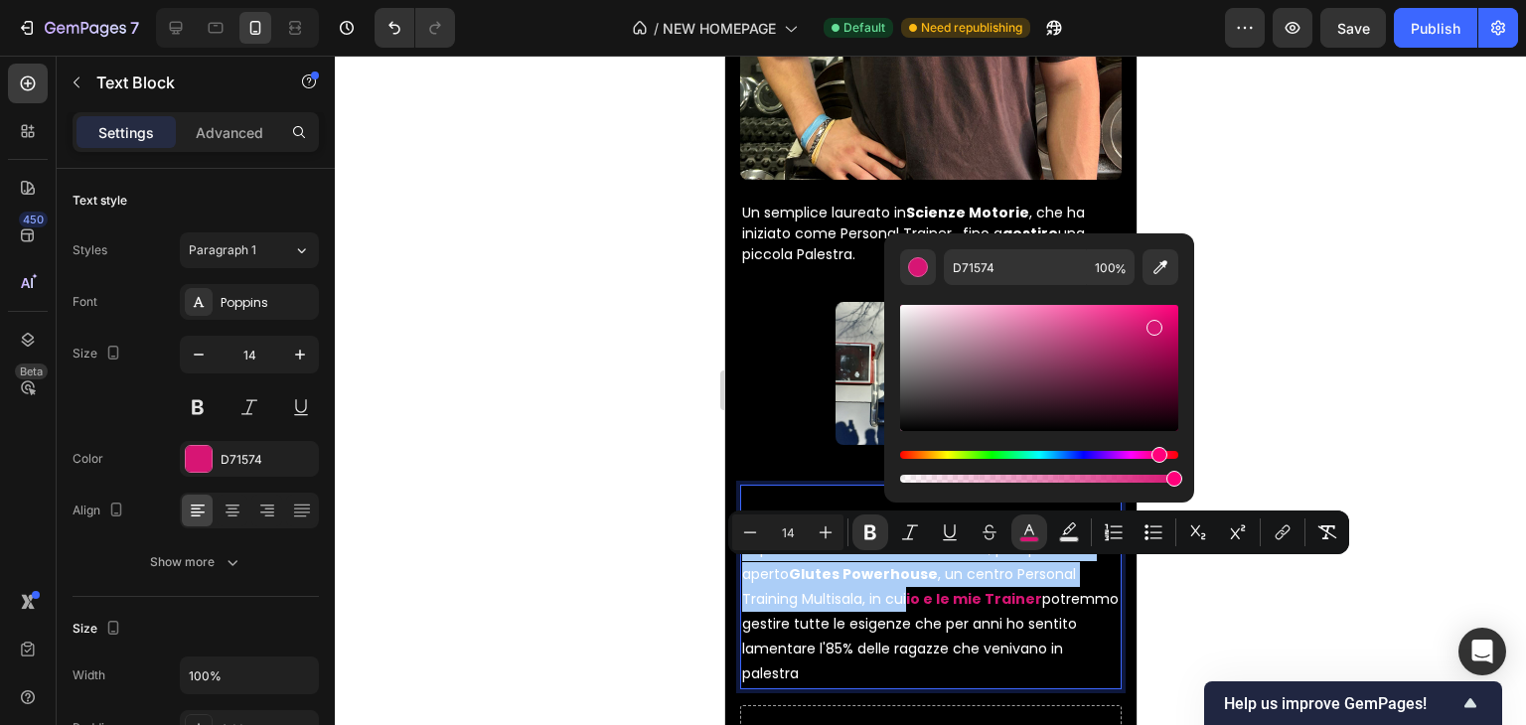
click at [1326, 271] on div at bounding box center [930, 391] width 1191 height 670
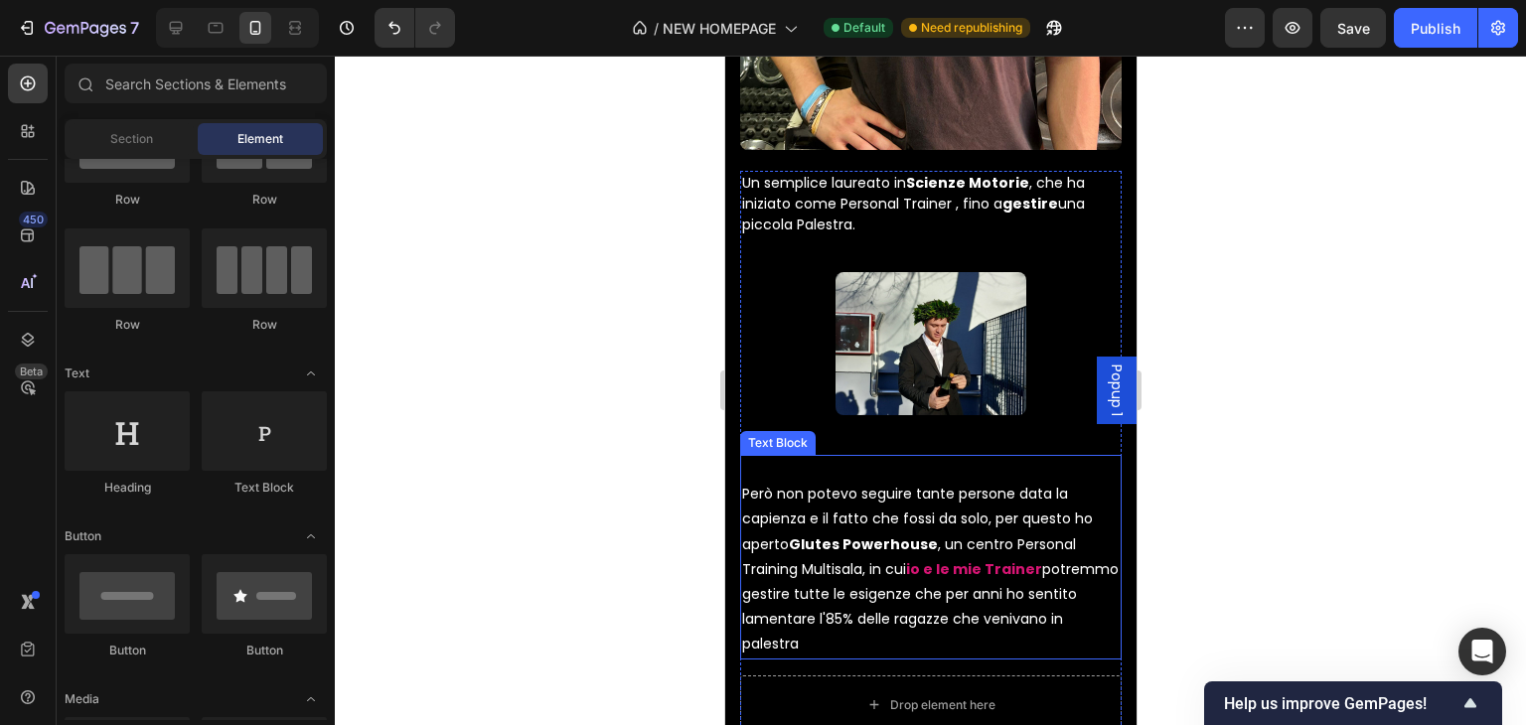
scroll to position [7864, 0]
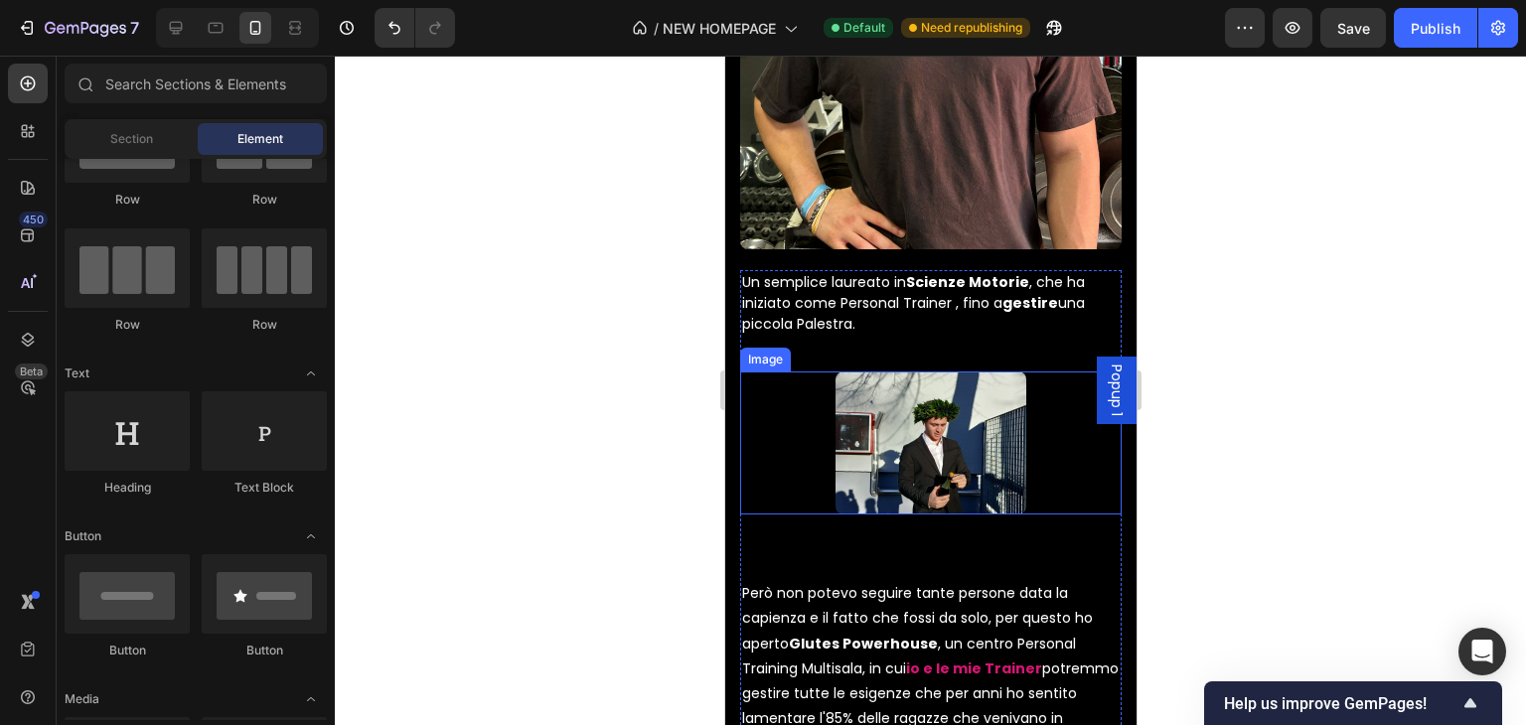
click at [926, 451] on img at bounding box center [930, 443] width 191 height 143
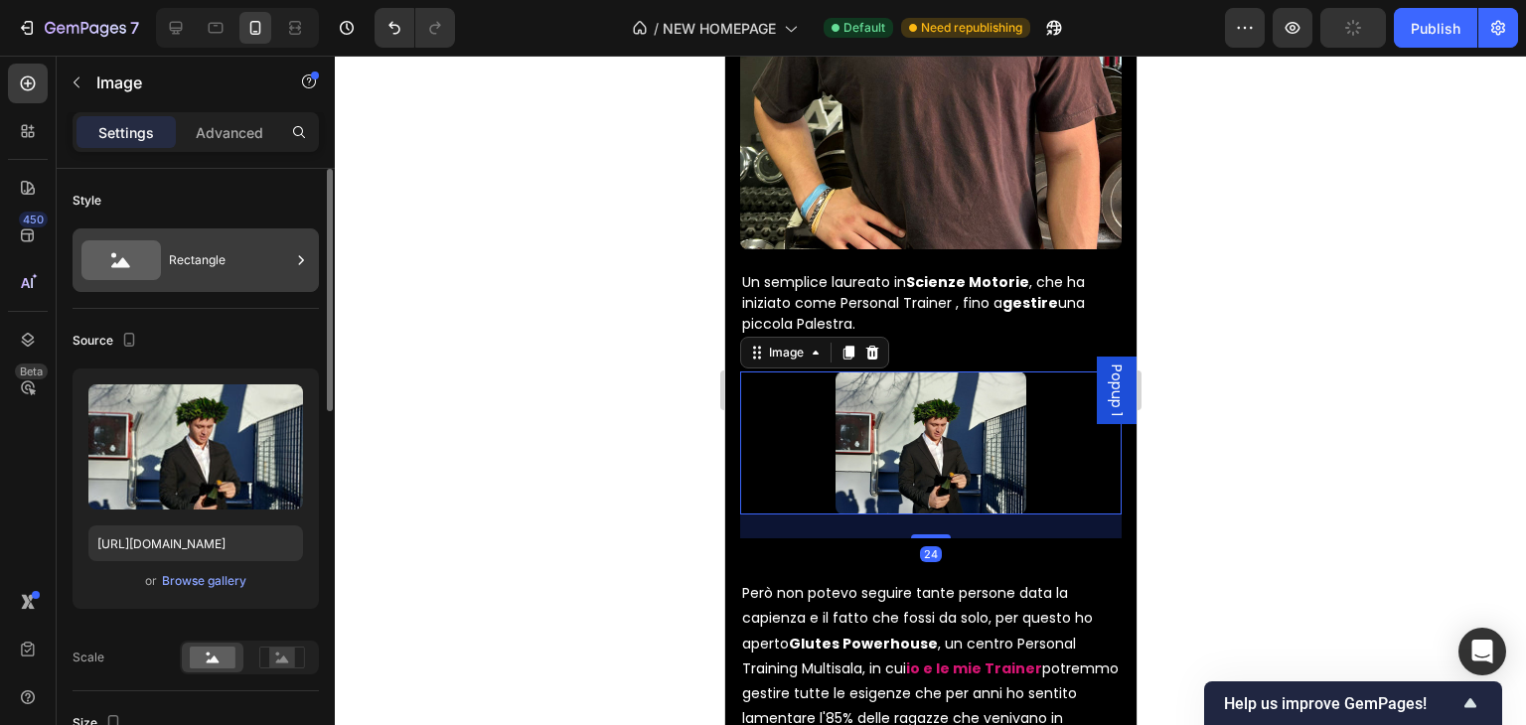
click at [209, 275] on div "Rectangle" at bounding box center [229, 260] width 121 height 46
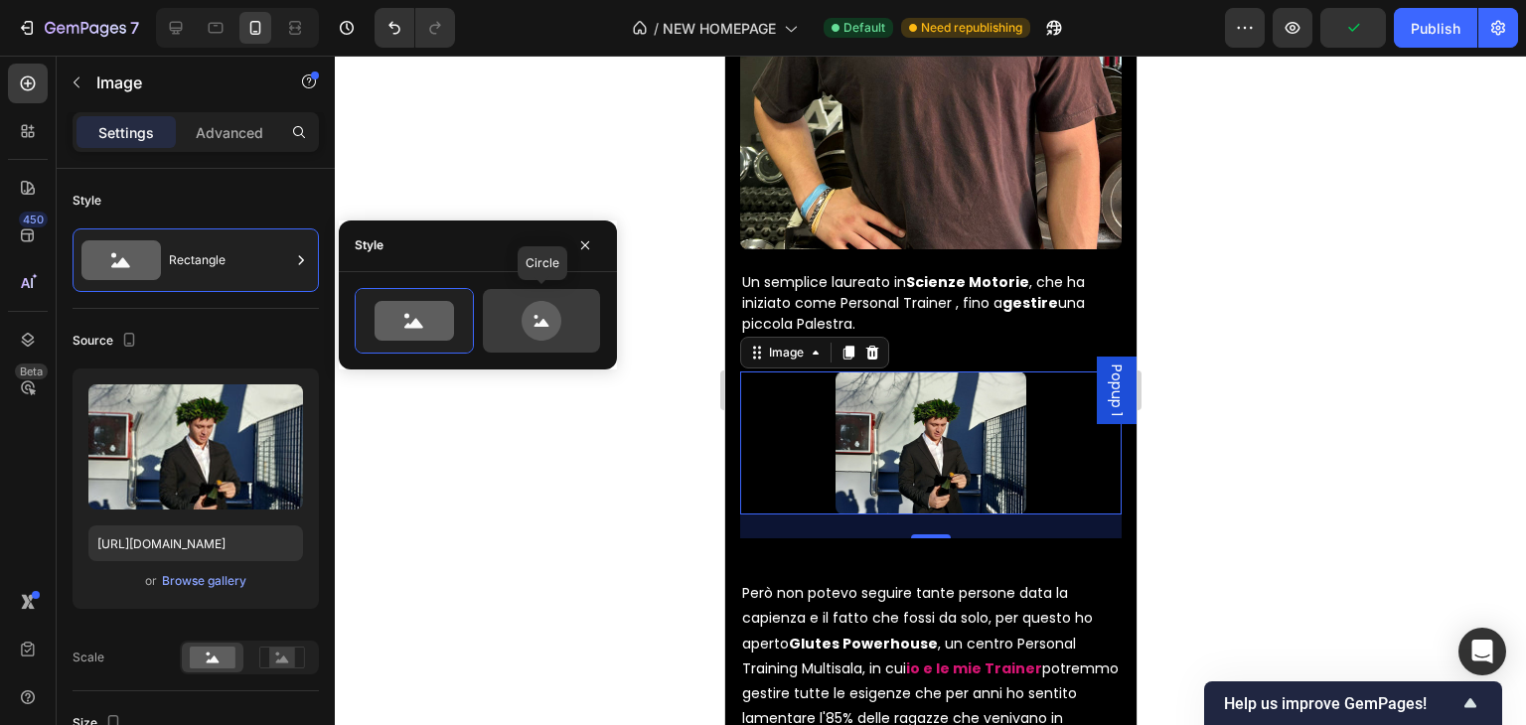
click at [525, 321] on icon at bounding box center [542, 321] width 40 height 40
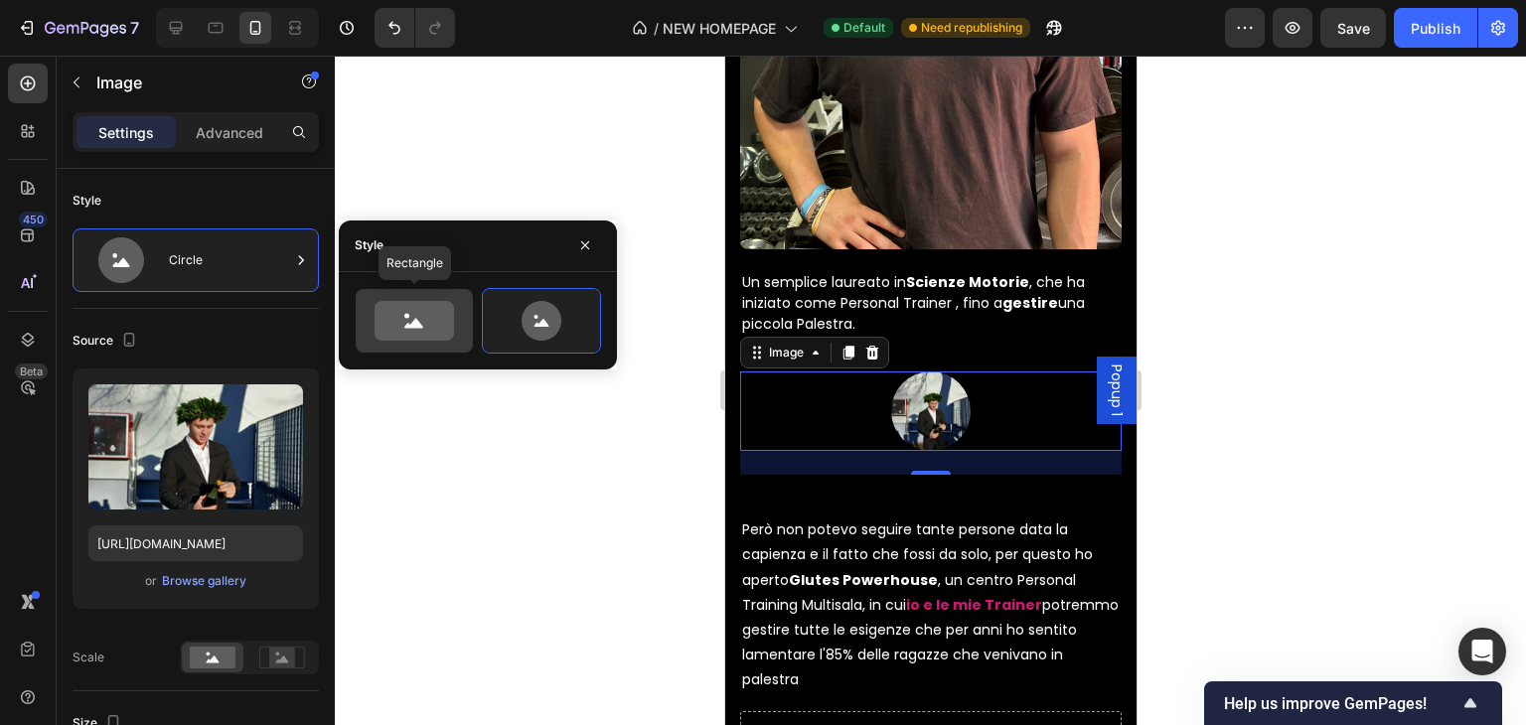
click at [431, 315] on icon at bounding box center [414, 321] width 79 height 40
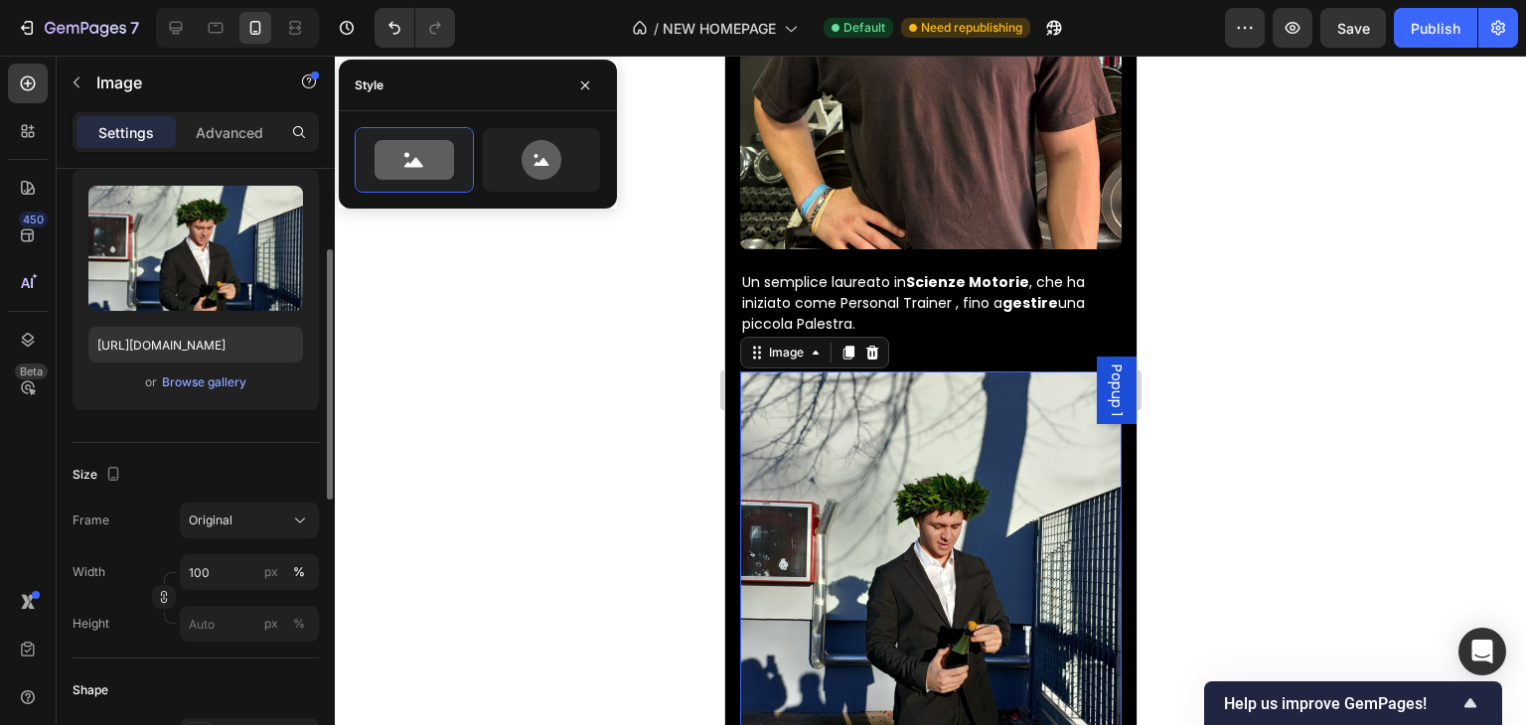
scroll to position [298, 0]
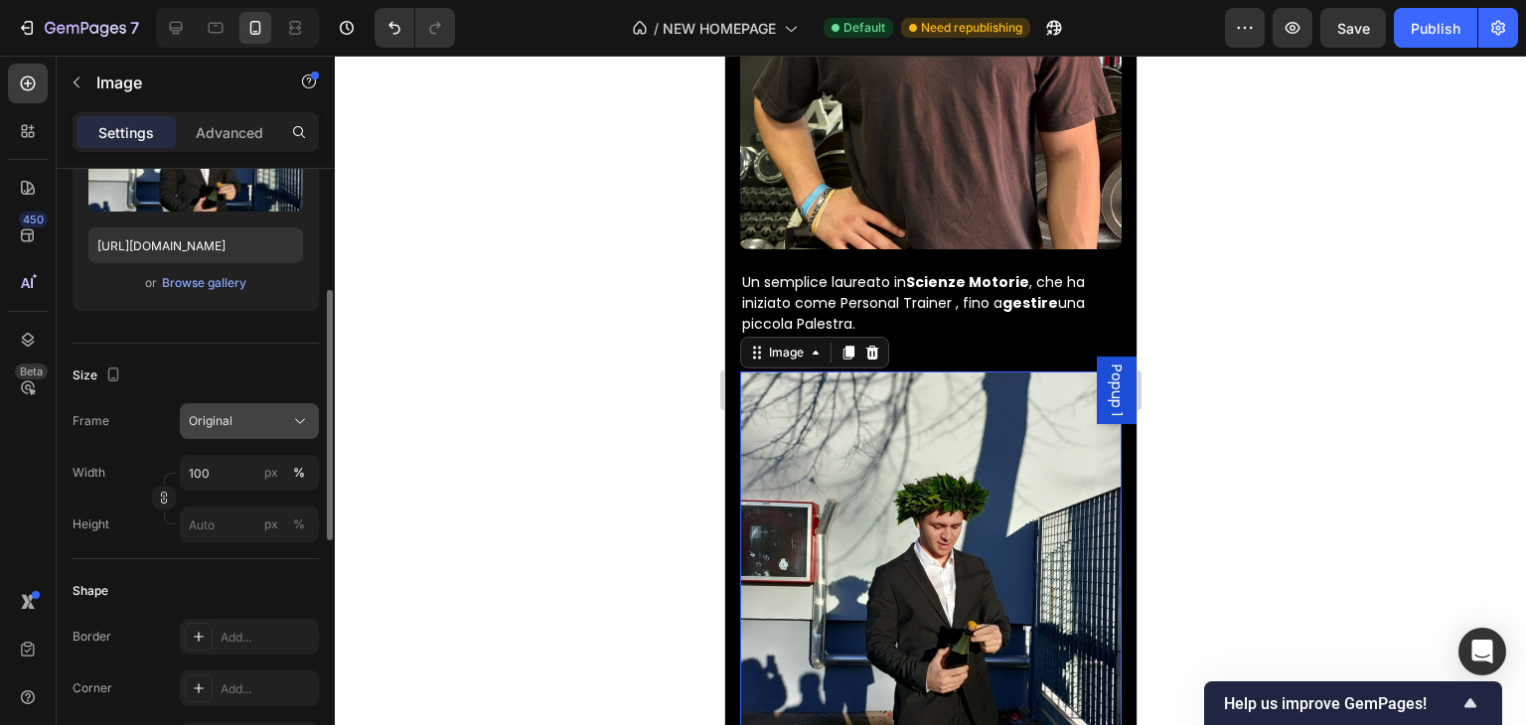
click at [249, 407] on button "Original" at bounding box center [249, 421] width 139 height 36
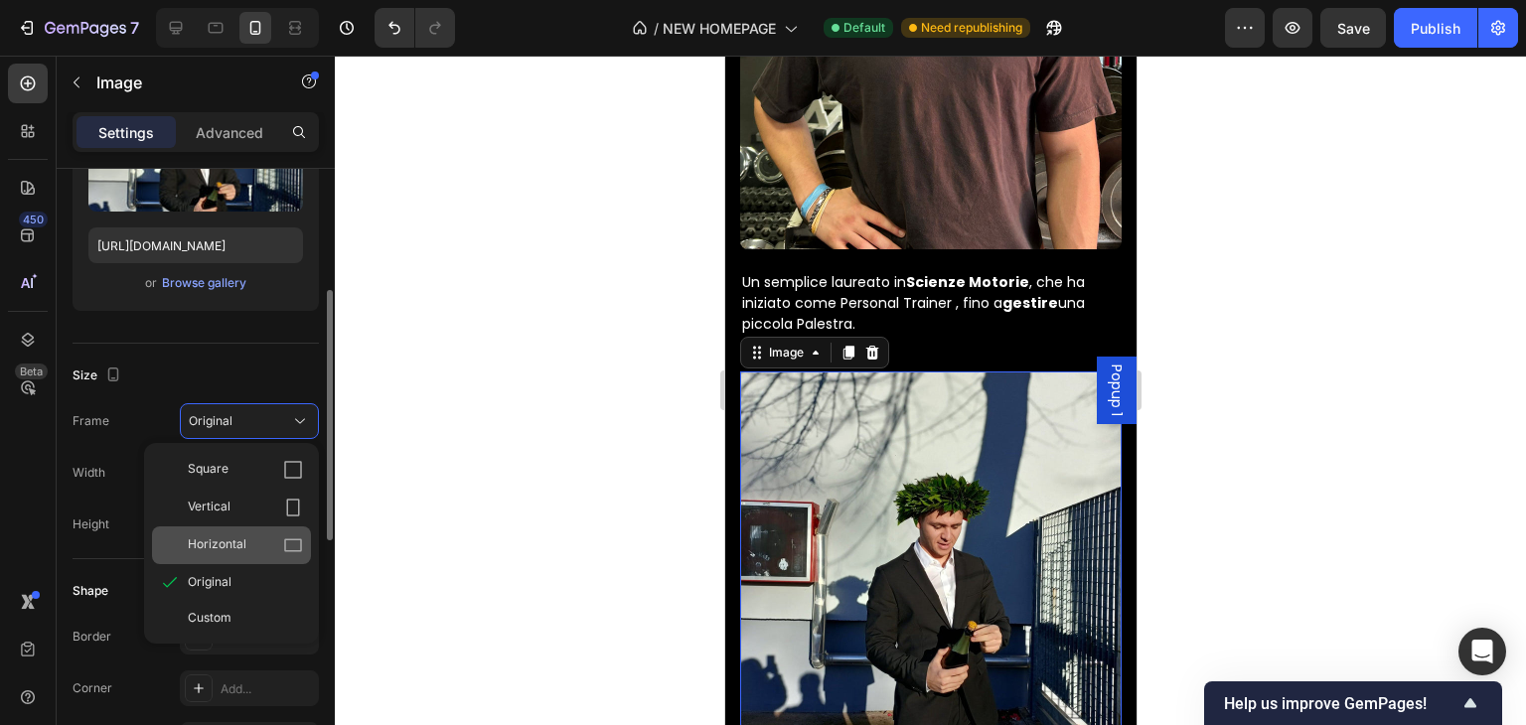
click at [254, 536] on div "Horizontal" at bounding box center [245, 546] width 115 height 20
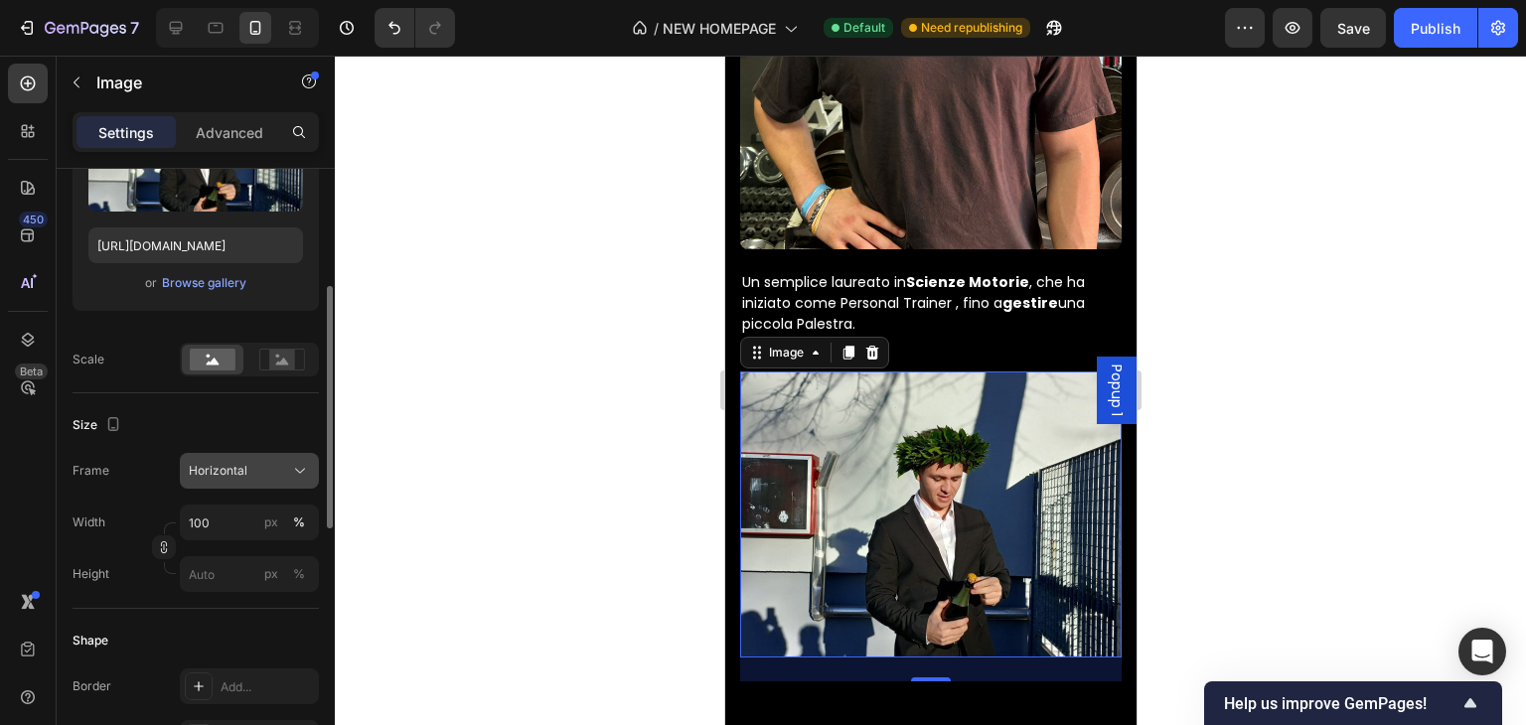
click at [251, 476] on div "Horizontal" at bounding box center [237, 471] width 97 height 18
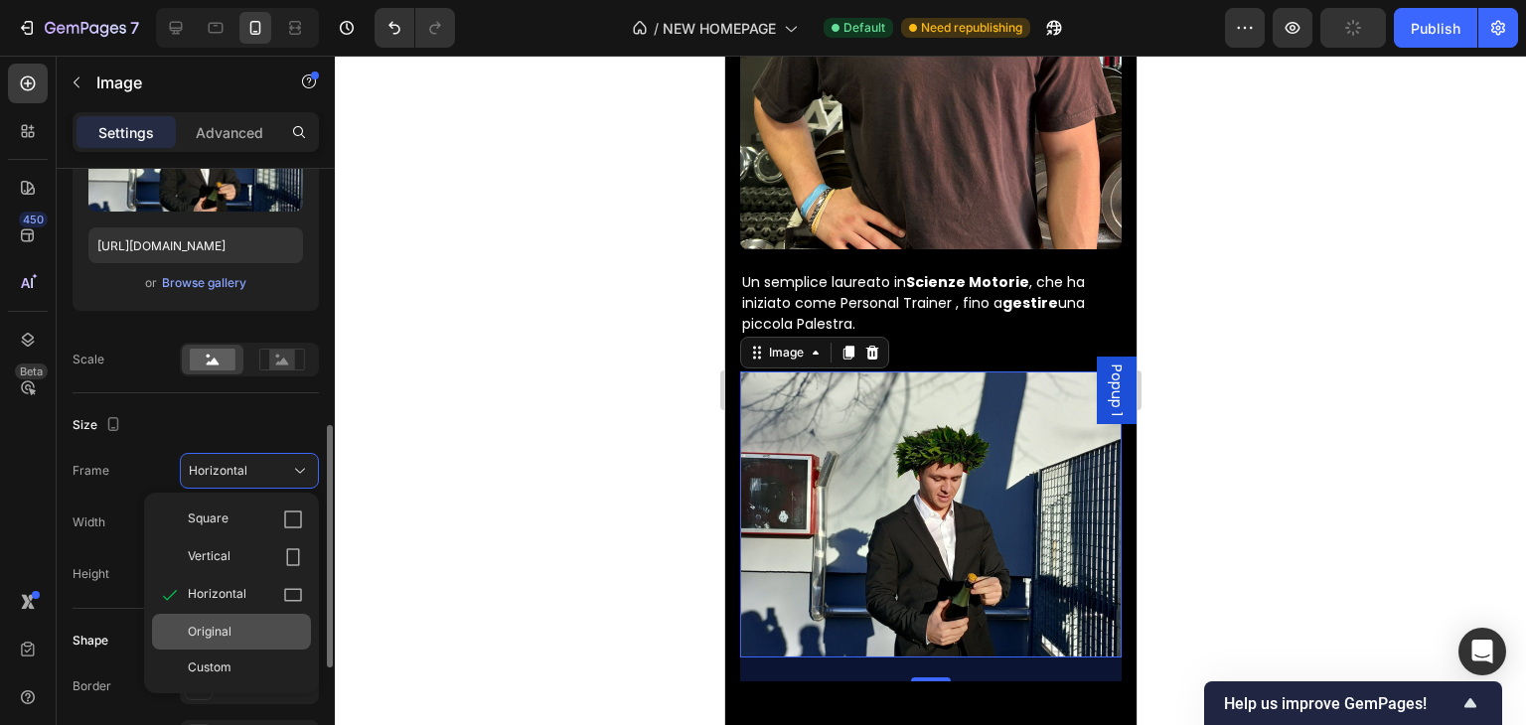
scroll to position [397, 0]
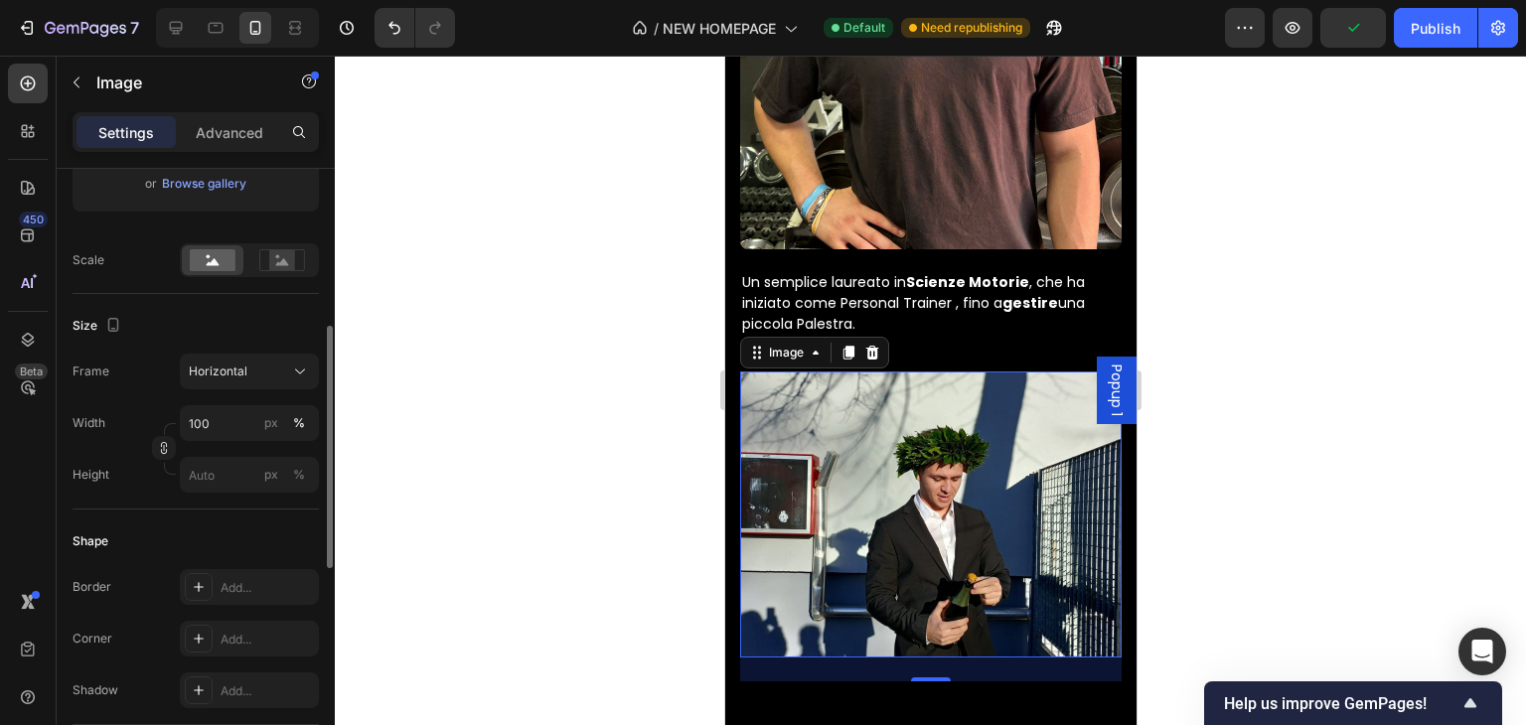
click at [250, 284] on div "Source Upload Image [URL][DOMAIN_NAME] or Browse gallery Scale" at bounding box center [196, 103] width 246 height 383
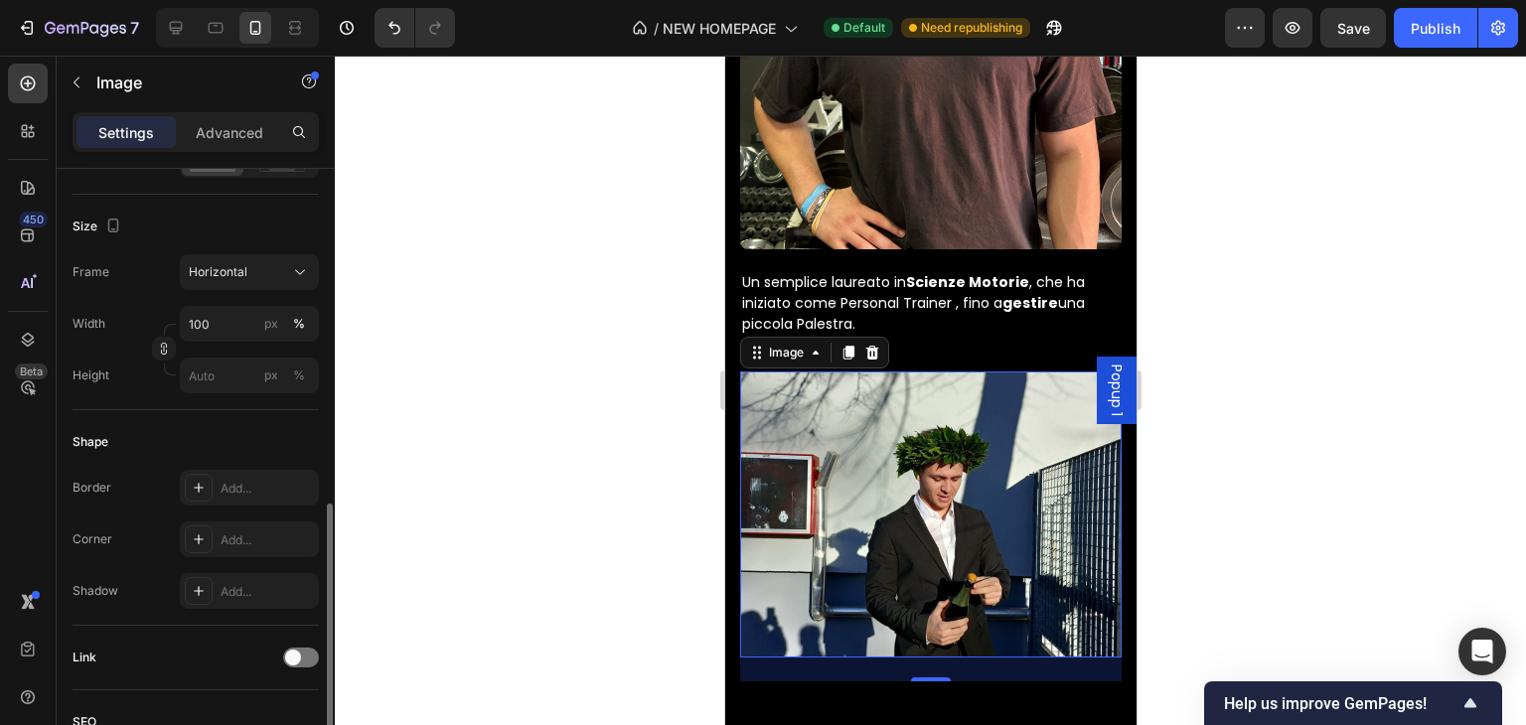
scroll to position [596, 0]
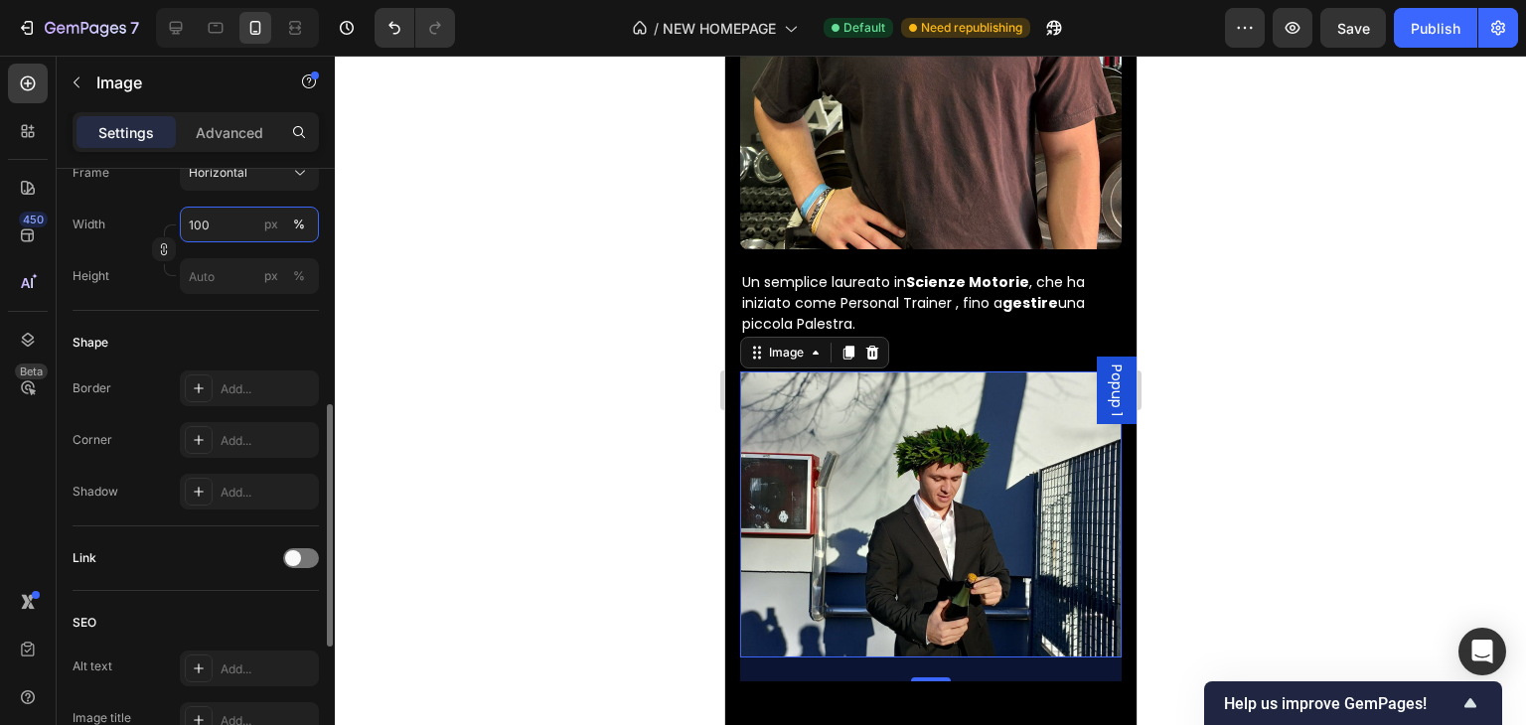
click at [230, 232] on input "100" at bounding box center [249, 225] width 139 height 36
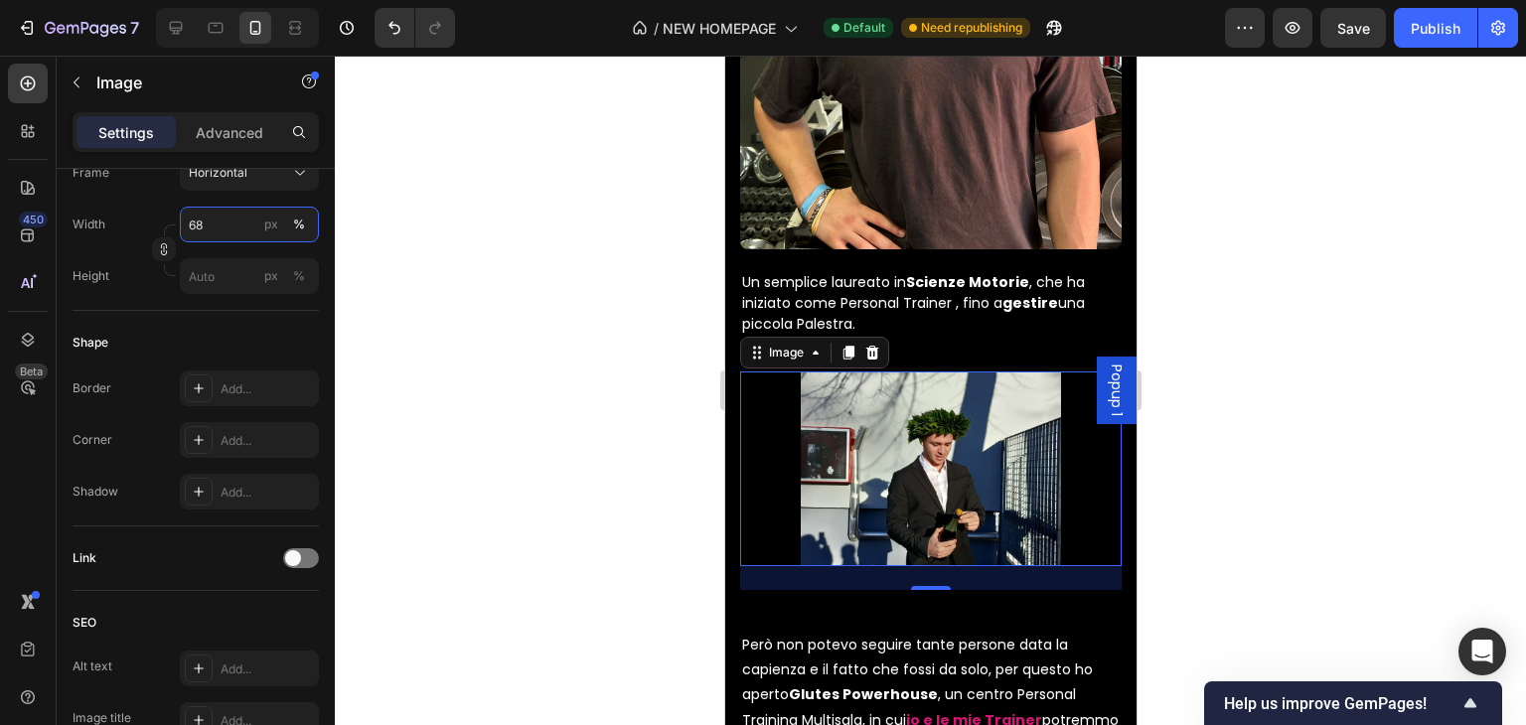
type input "68"
click at [950, 402] on img at bounding box center [929, 469] width 259 height 195
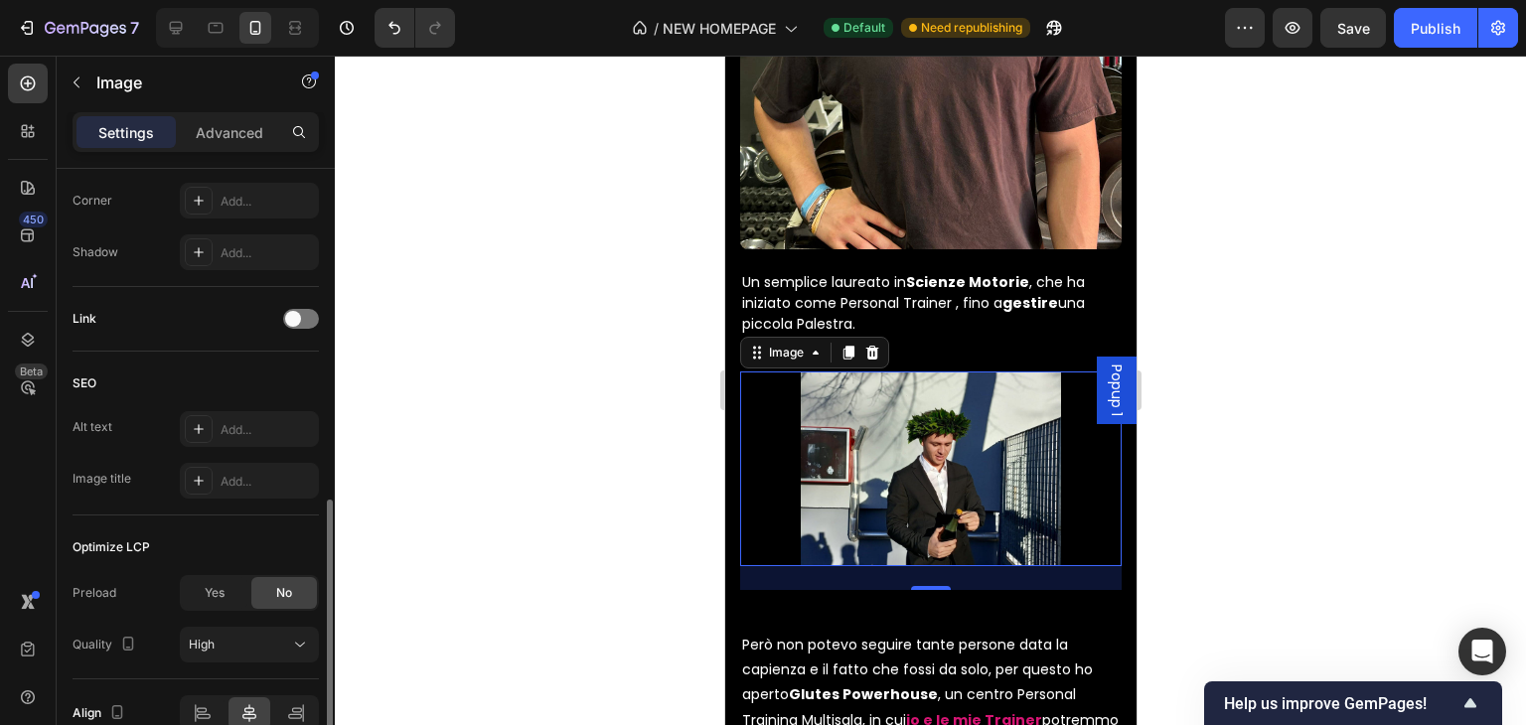
scroll to position [736, 0]
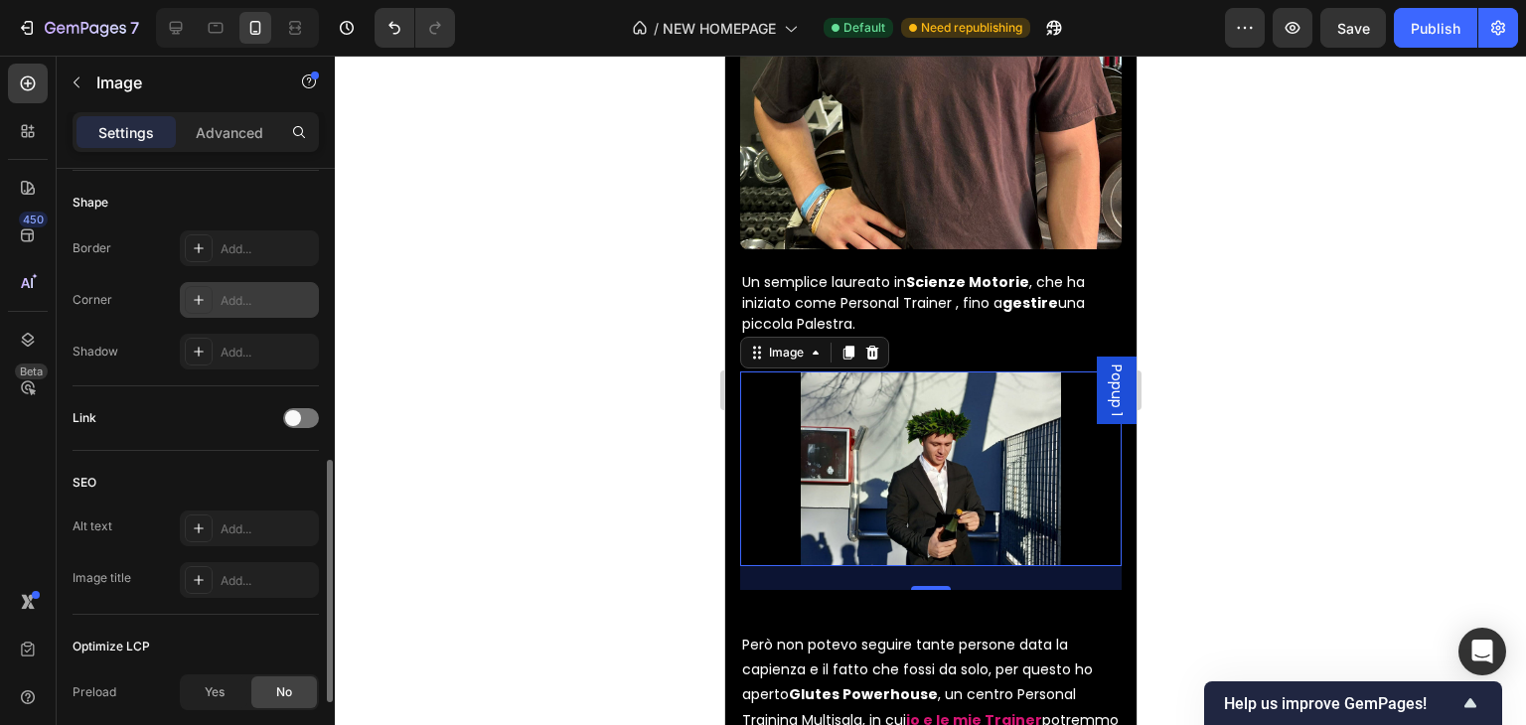
click at [262, 299] on div "Add..." at bounding box center [267, 301] width 93 height 18
click at [1272, 246] on div at bounding box center [930, 391] width 1191 height 670
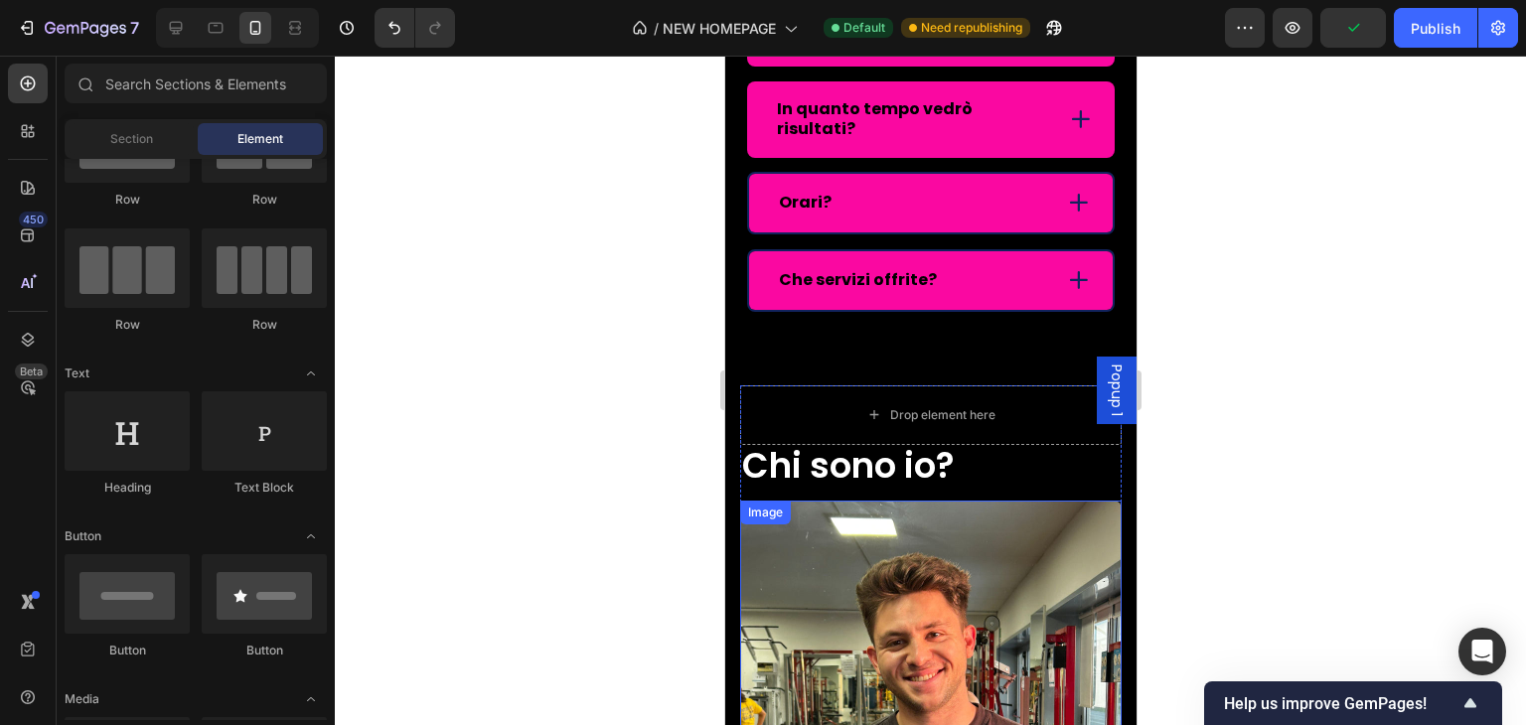
scroll to position [7069, 0]
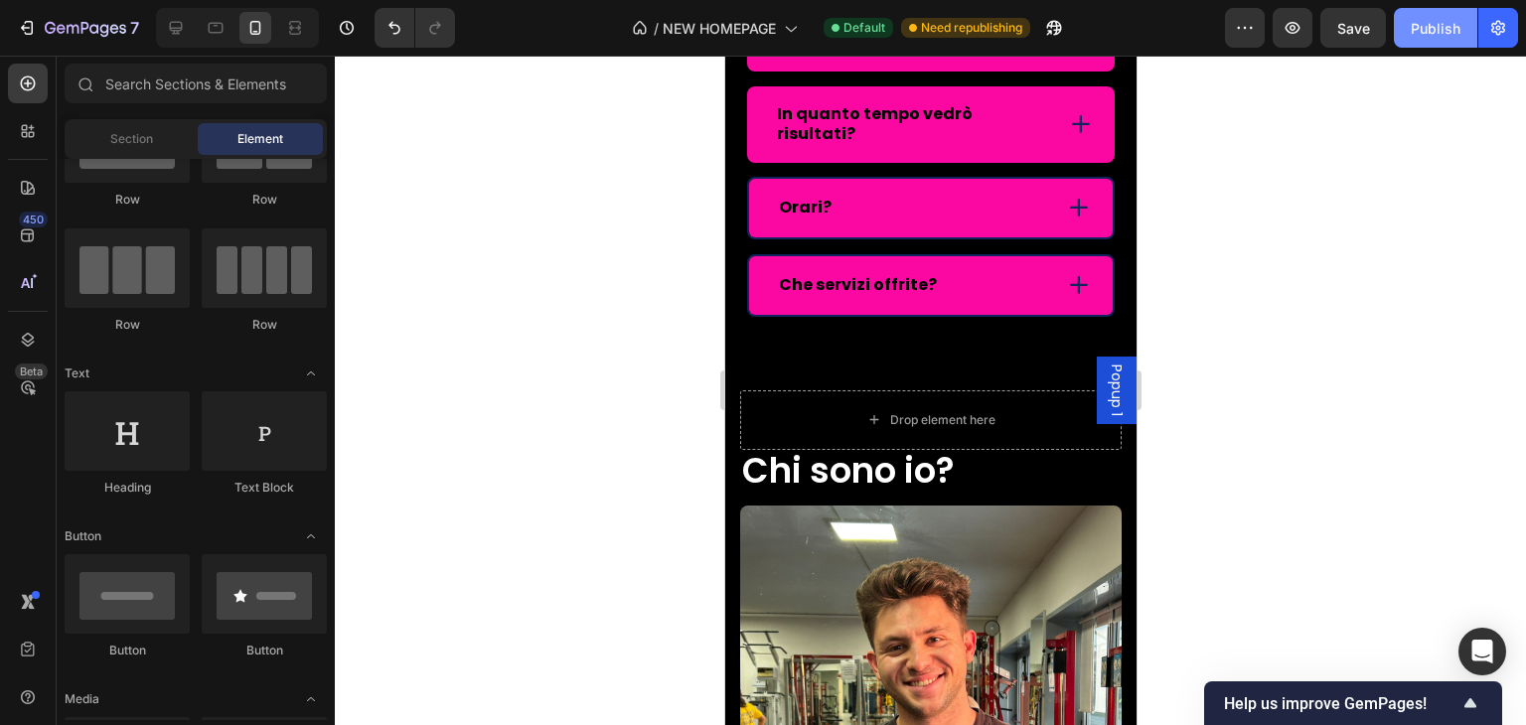
click at [1448, 21] on div "Publish" at bounding box center [1436, 28] width 50 height 21
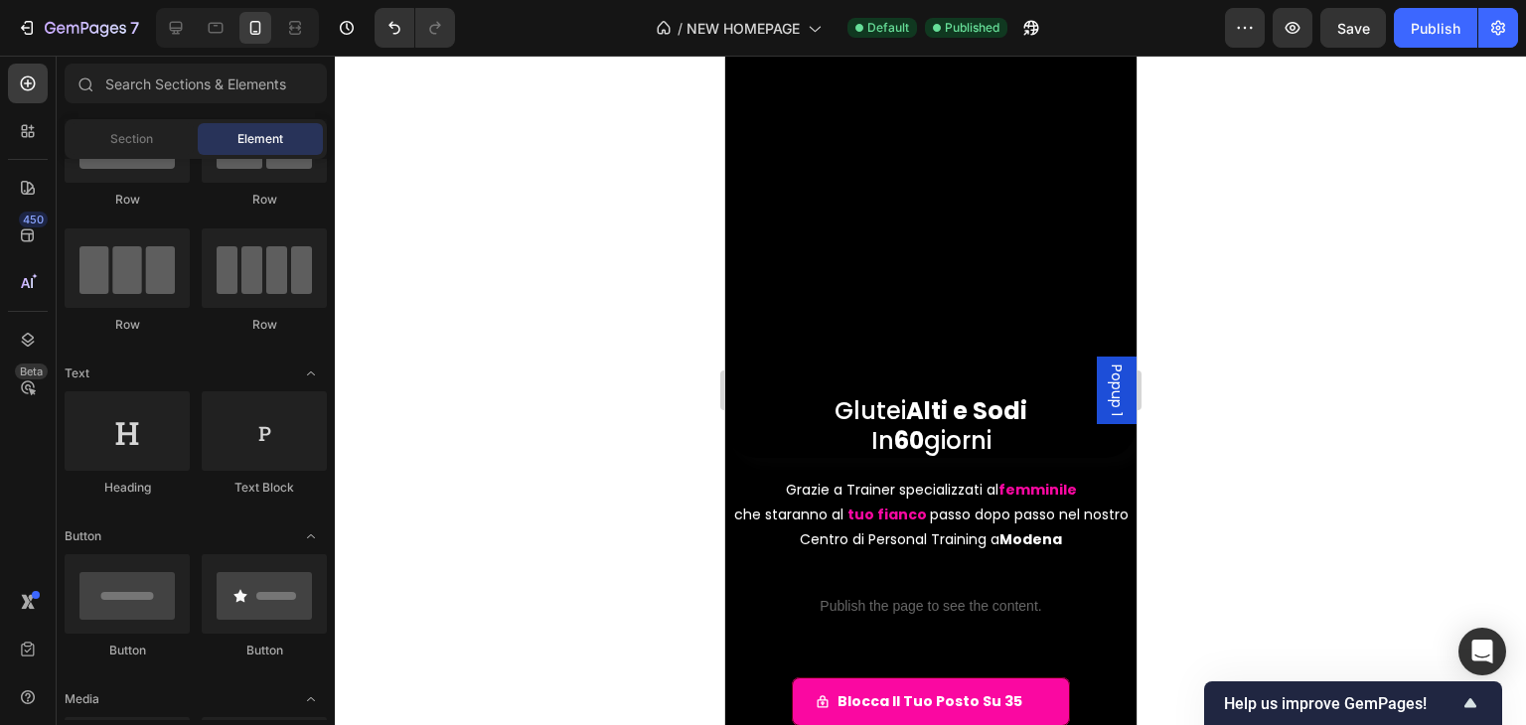
scroll to position [0, 0]
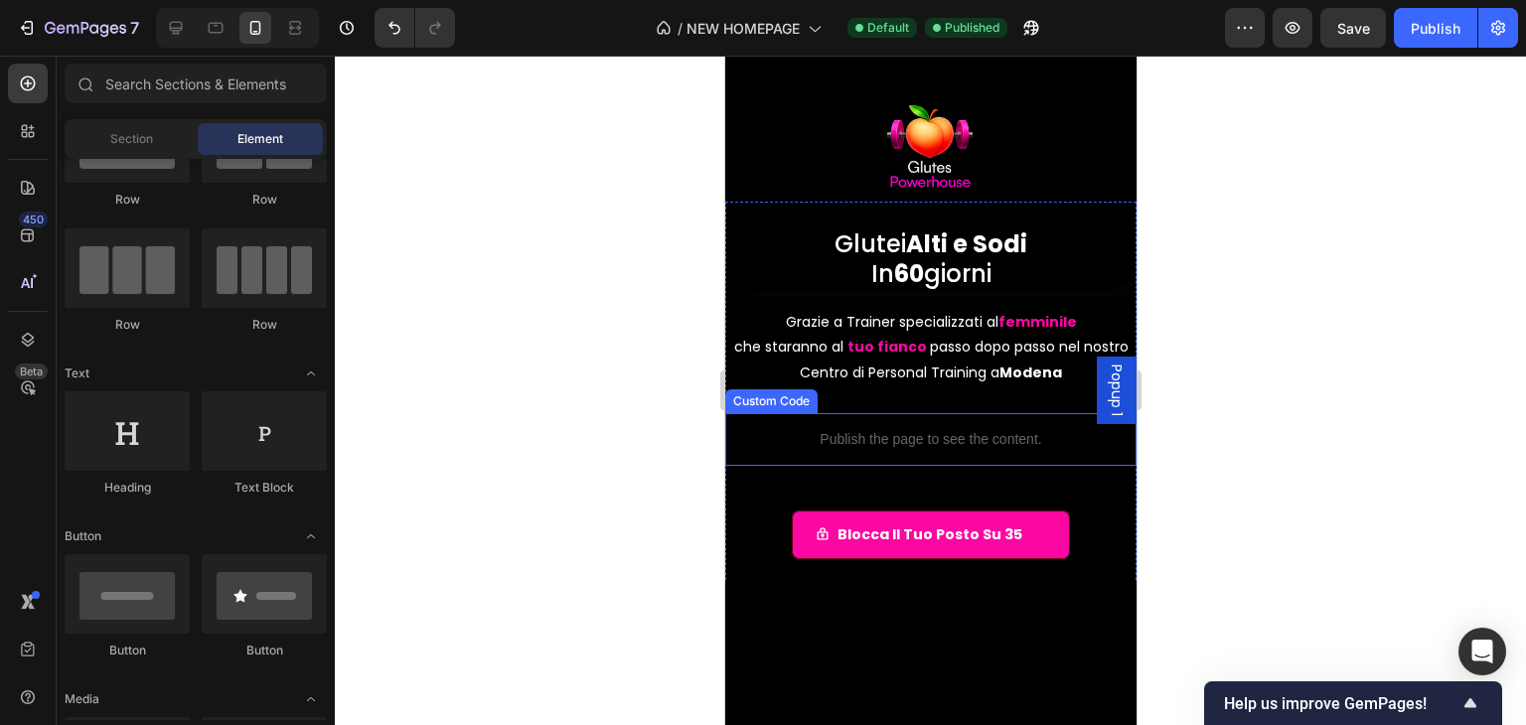
click at [901, 446] on p "Publish the page to see the content." at bounding box center [929, 439] width 411 height 21
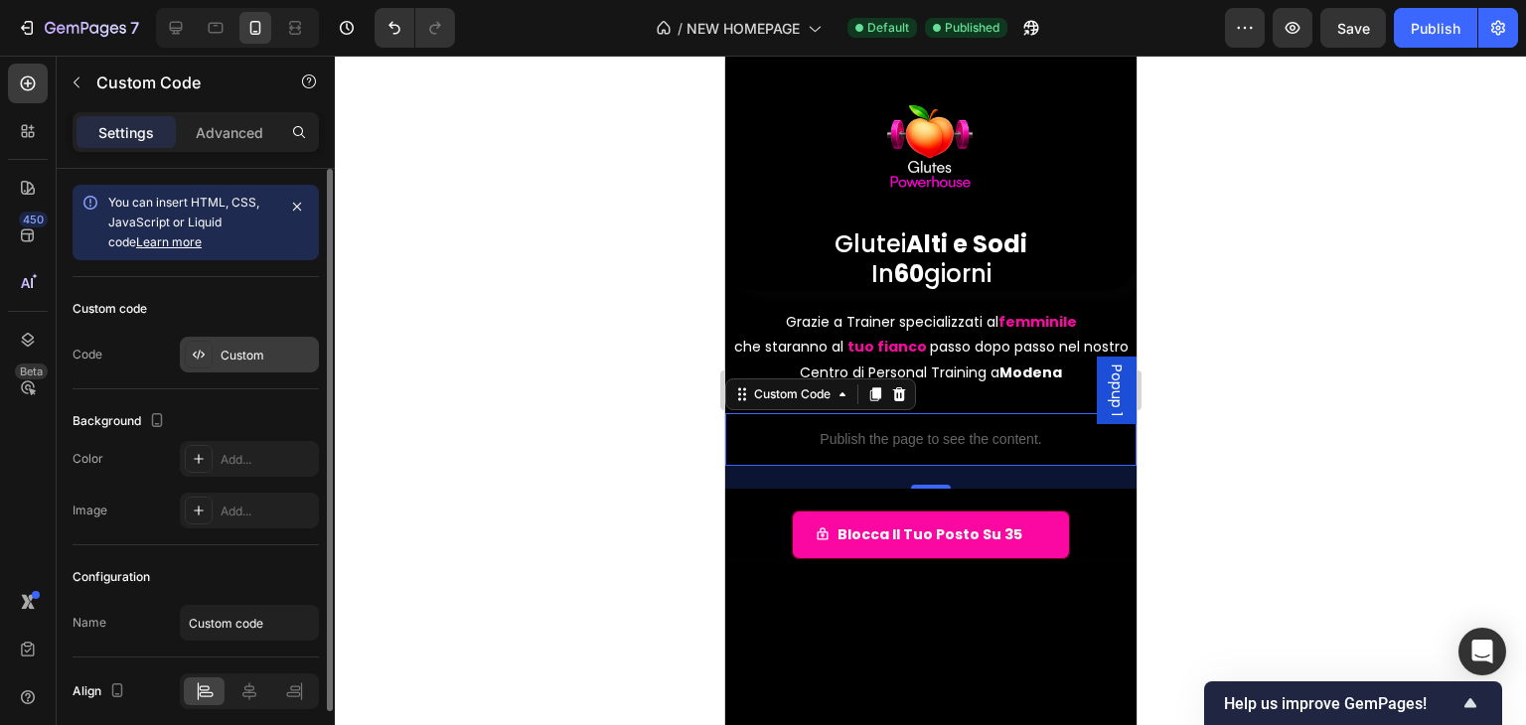
click at [215, 355] on div "Custom" at bounding box center [249, 355] width 139 height 36
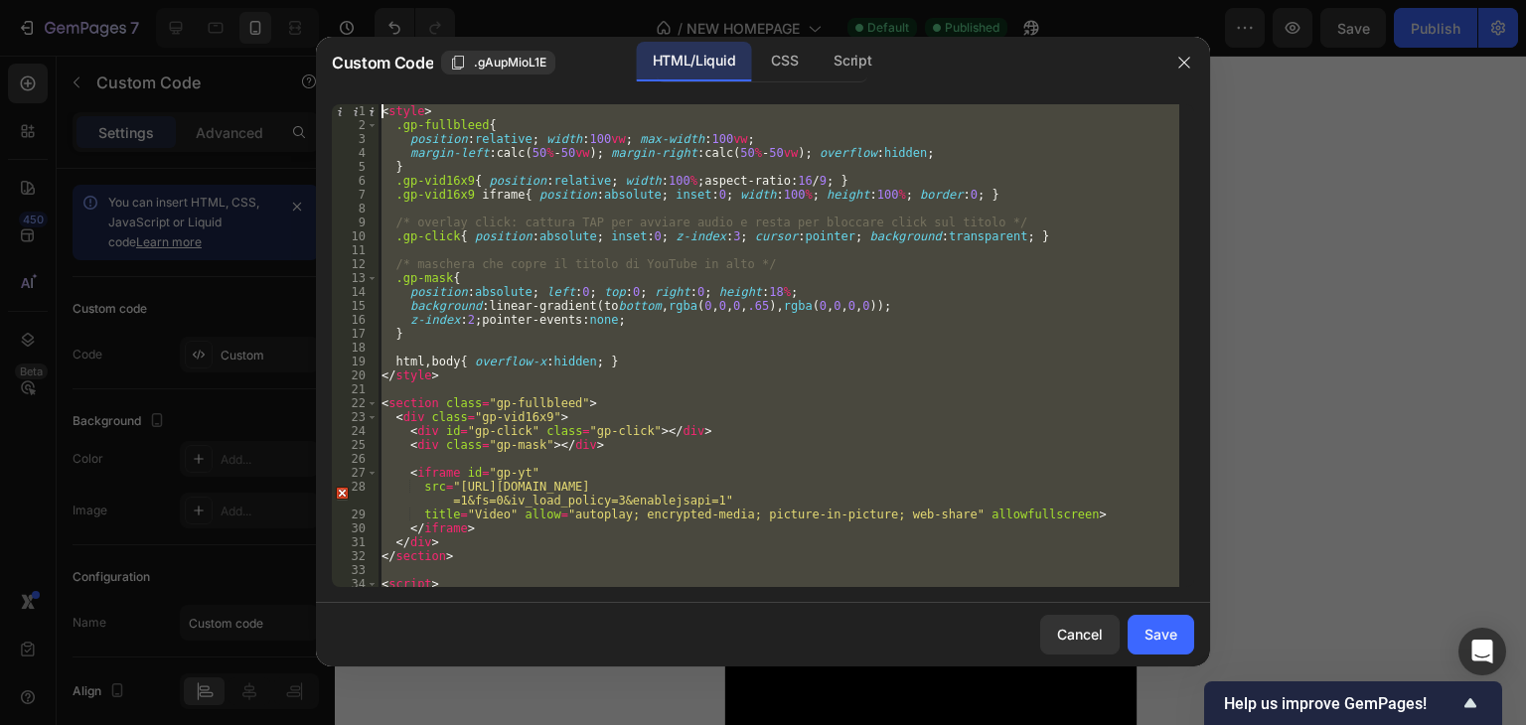
drag, startPoint x: 482, startPoint y: 565, endPoint x: 357, endPoint y: 57, distance: 523.9
click at [357, 57] on div "Custom Code .gAupMioL1E HTML/Liquid CSS Script 1 2 3 4 5 6 7 8 9 10 11 12 13 14…" at bounding box center [763, 352] width 894 height 630
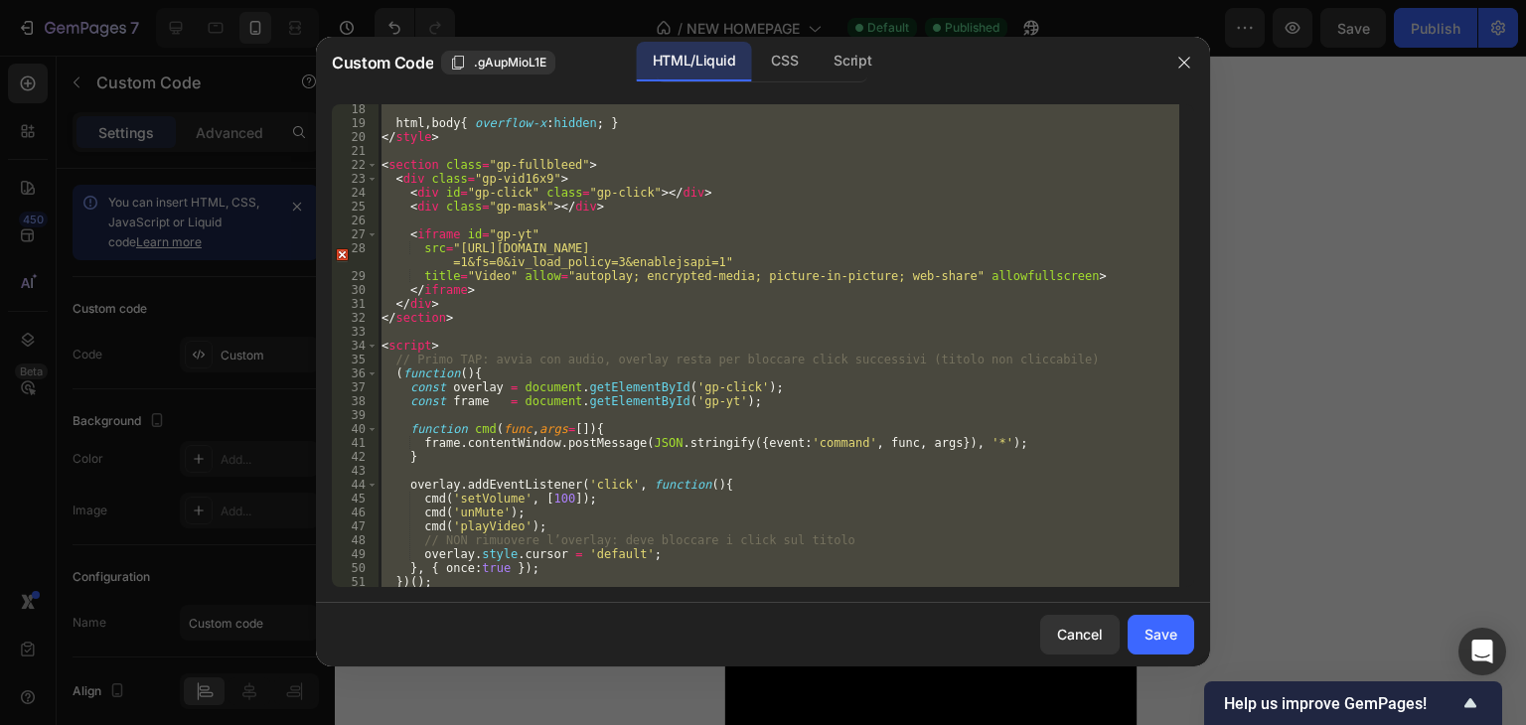
scroll to position [282, 0]
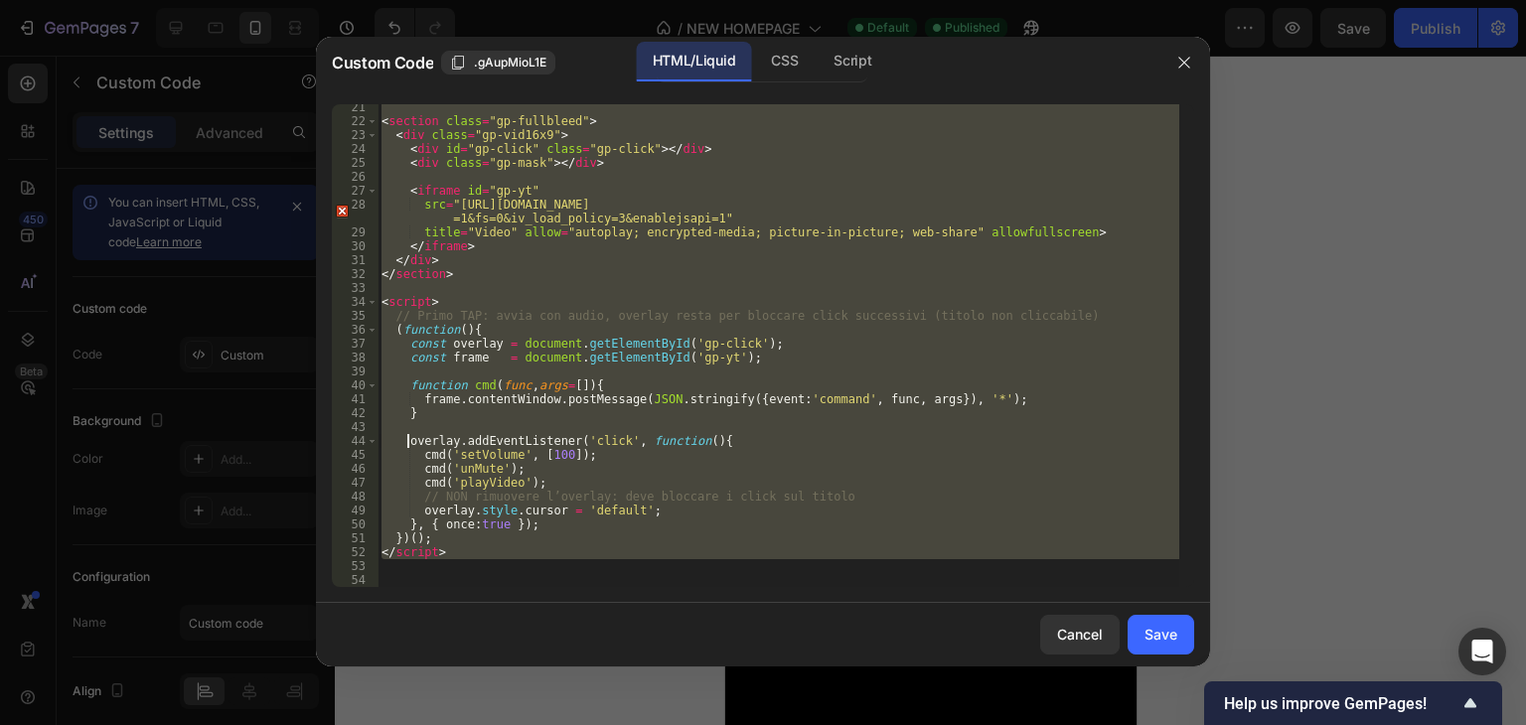
type textarea "frame.contentWindow.postMessage(JSON.stringify({event:'command', func, args}), …"
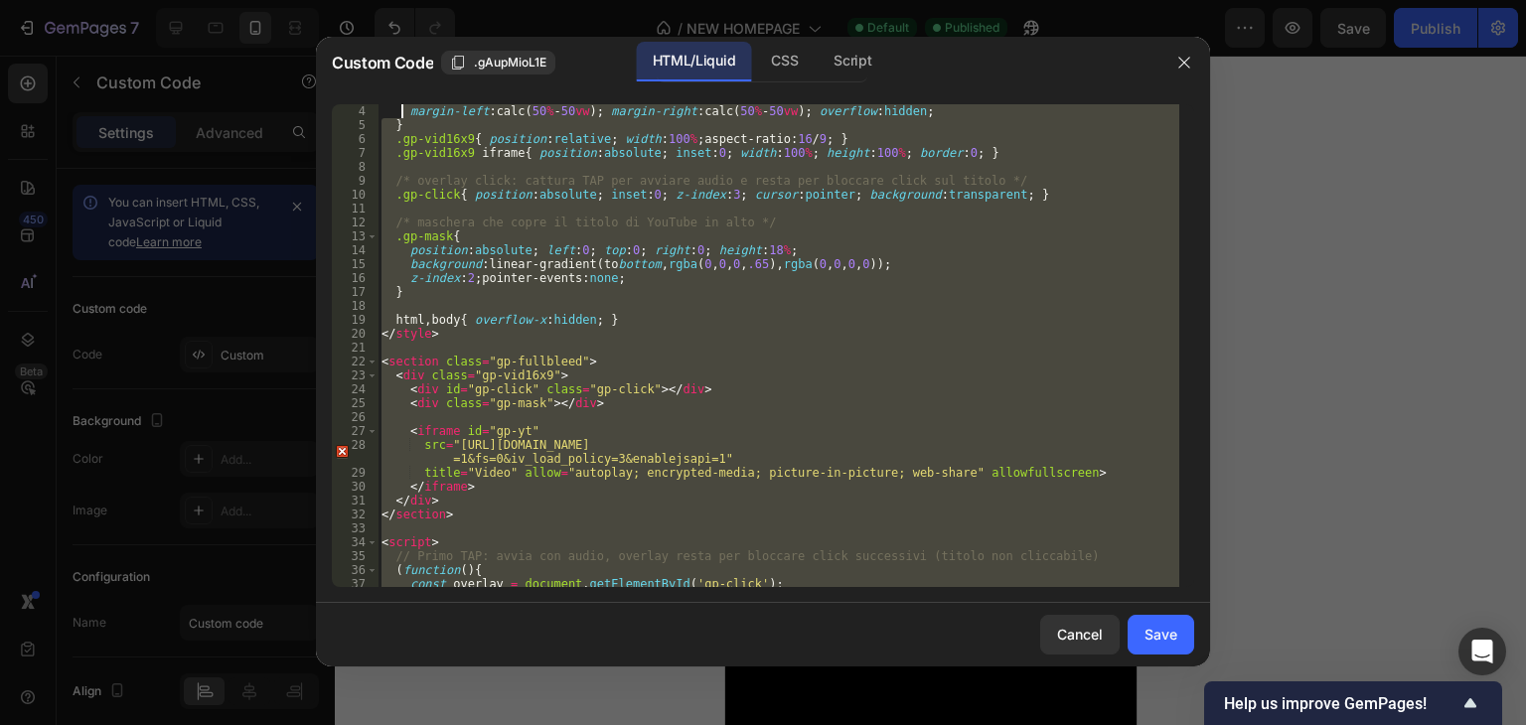
scroll to position [0, 0]
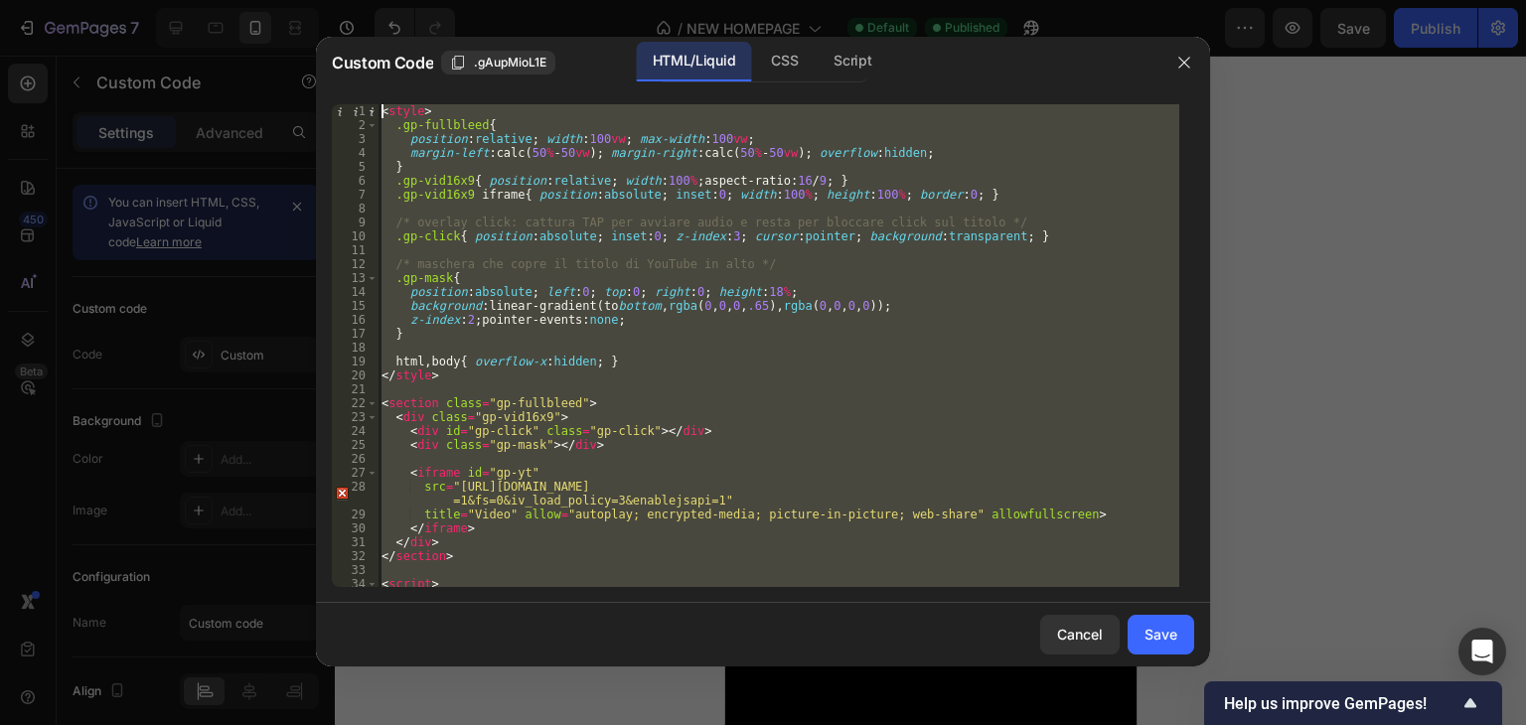
drag, startPoint x: 442, startPoint y: 497, endPoint x: 404, endPoint y: -47, distance: 544.8
click at [404, 0] on html "7 / NEW HOMEPAGE Default Published Preview Save Publish 450 Beta Sections(18) E…" at bounding box center [763, 0] width 1526 height 0
type textarea "<style> .gp-fullbleed{"
paste textarea
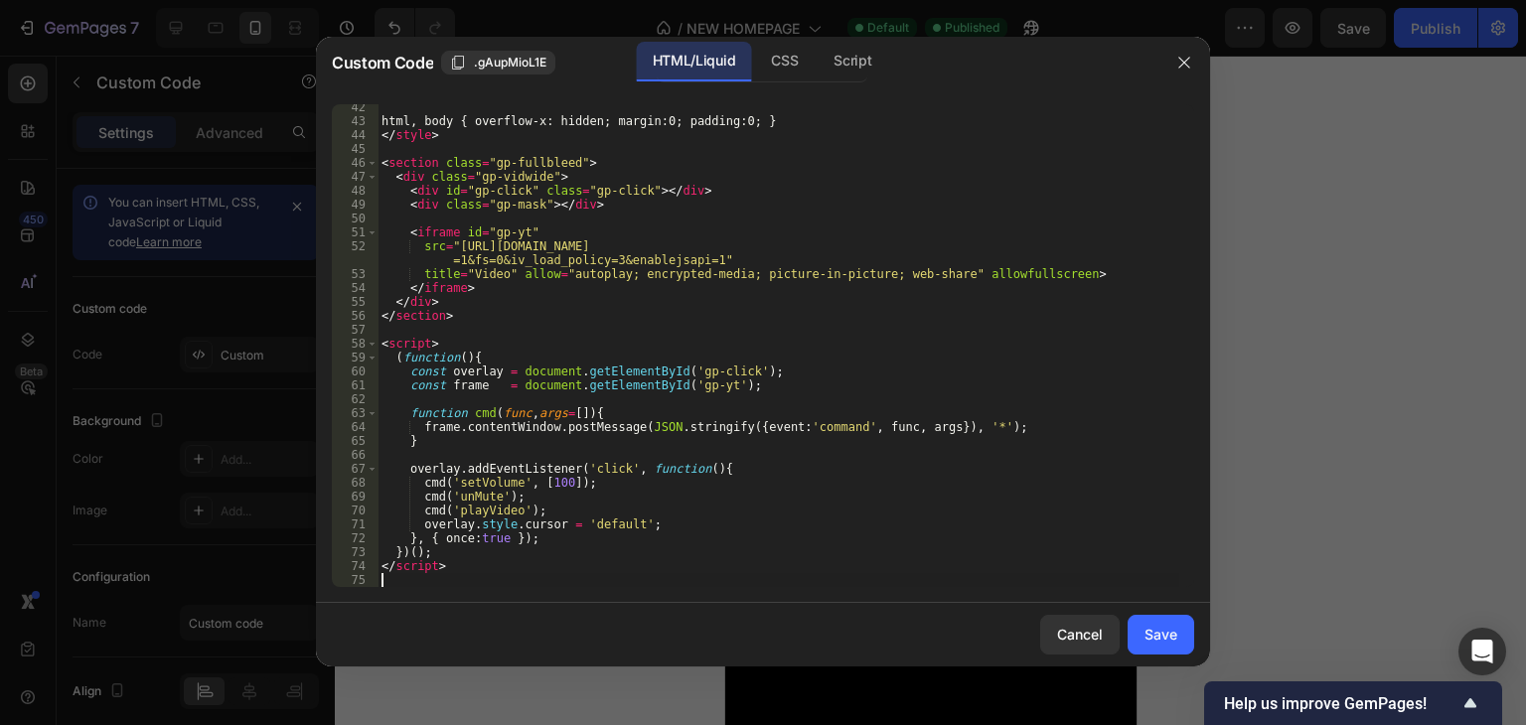
scroll to position [574, 0]
click at [1153, 637] on div "Save" at bounding box center [1161, 634] width 33 height 21
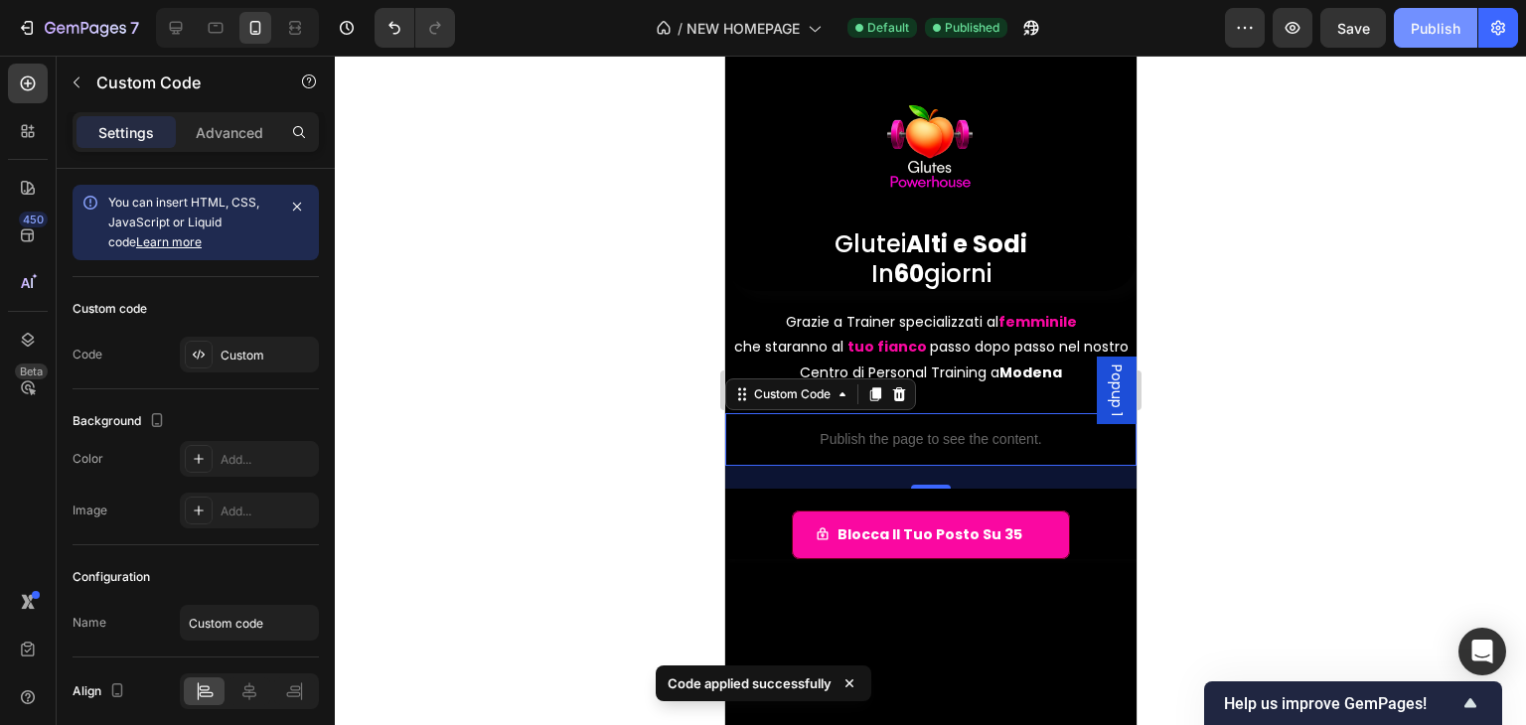
click at [1418, 36] on div "Publish" at bounding box center [1436, 28] width 50 height 21
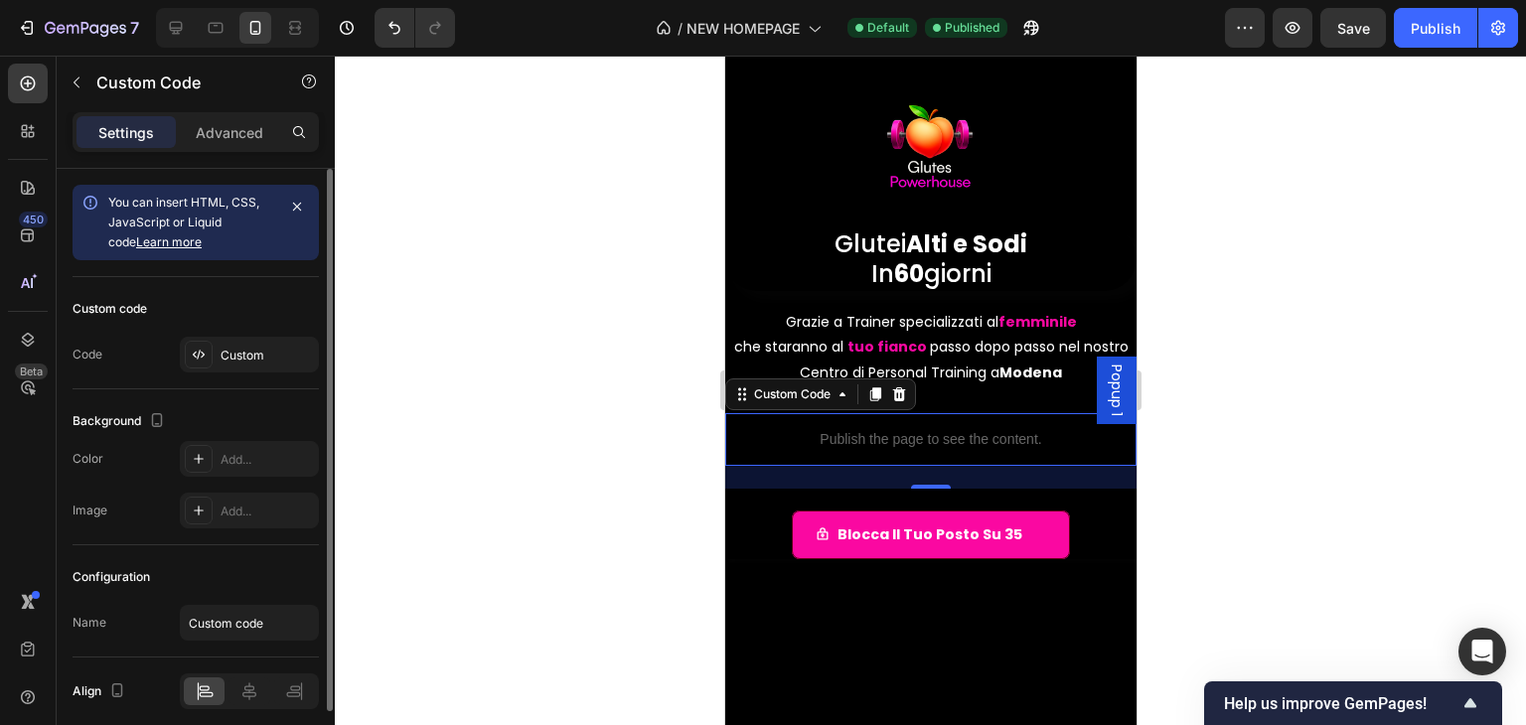
scroll to position [78, 0]
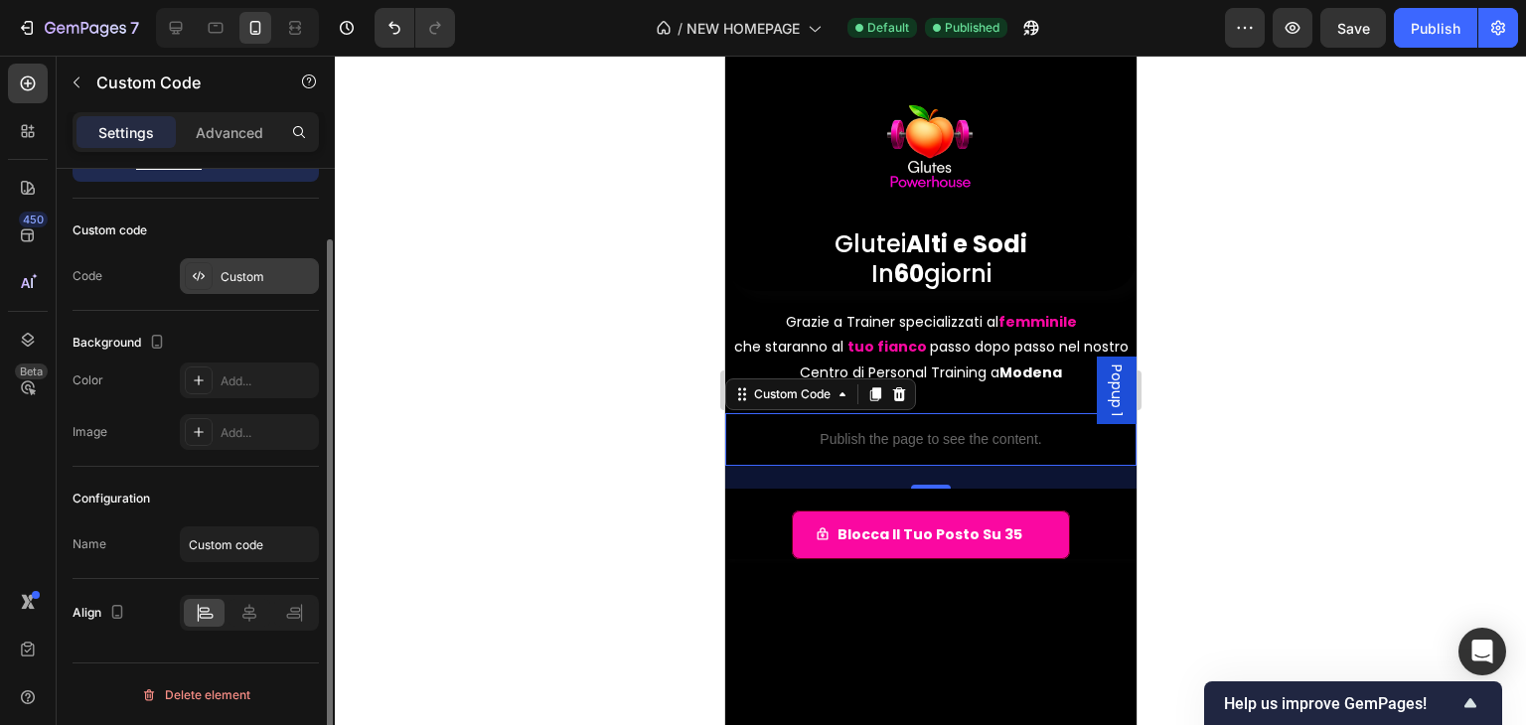
click at [238, 287] on div "Custom" at bounding box center [249, 276] width 139 height 36
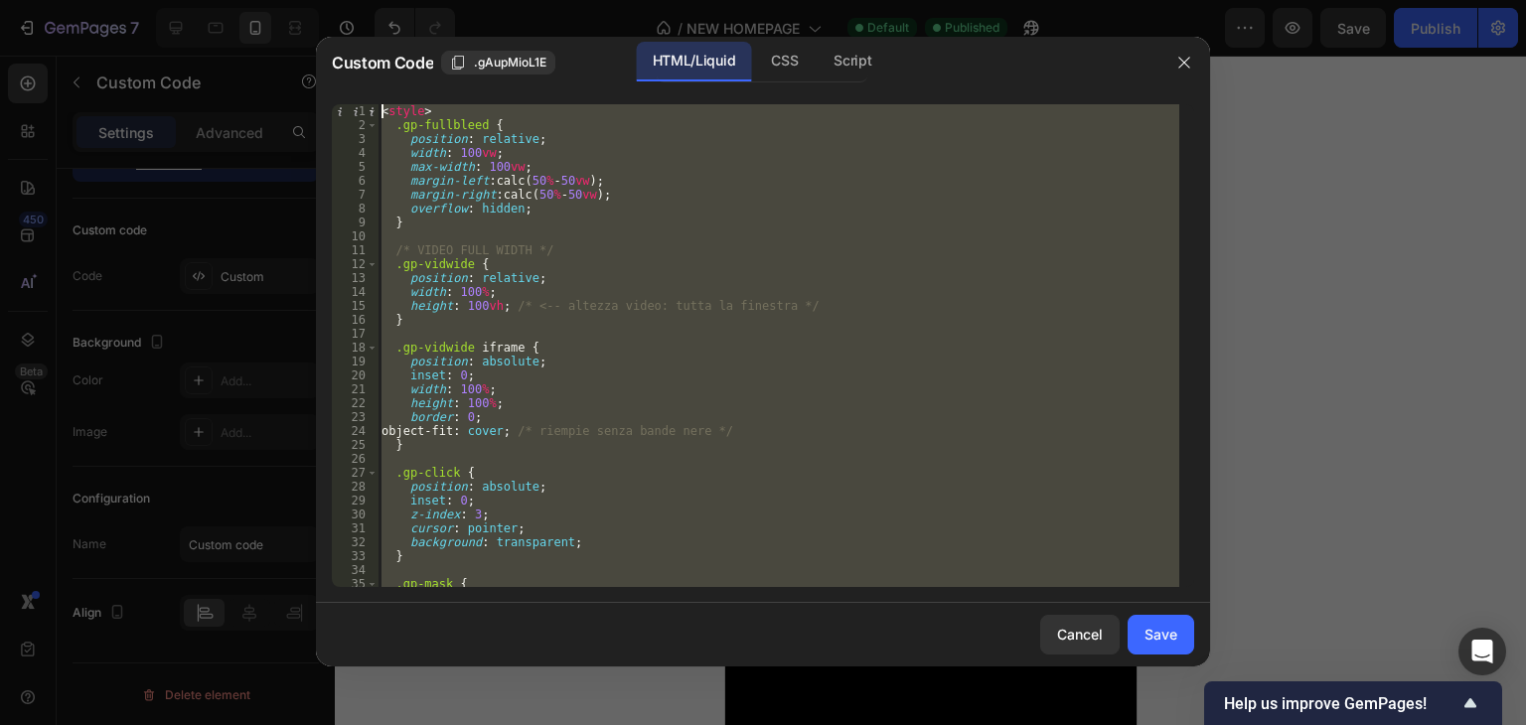
scroll to position [0, 0]
drag, startPoint x: 549, startPoint y: 559, endPoint x: 403, endPoint y: 49, distance: 531.2
click at [403, 49] on div "Custom Code .gAupMioL1E HTML/Liquid CSS Script 1 2 3 4 5 6 7 8 9 10 11 12 13 14…" at bounding box center [763, 352] width 894 height 630
type textarea "<style> .gp-fullbleed {"
paste textarea
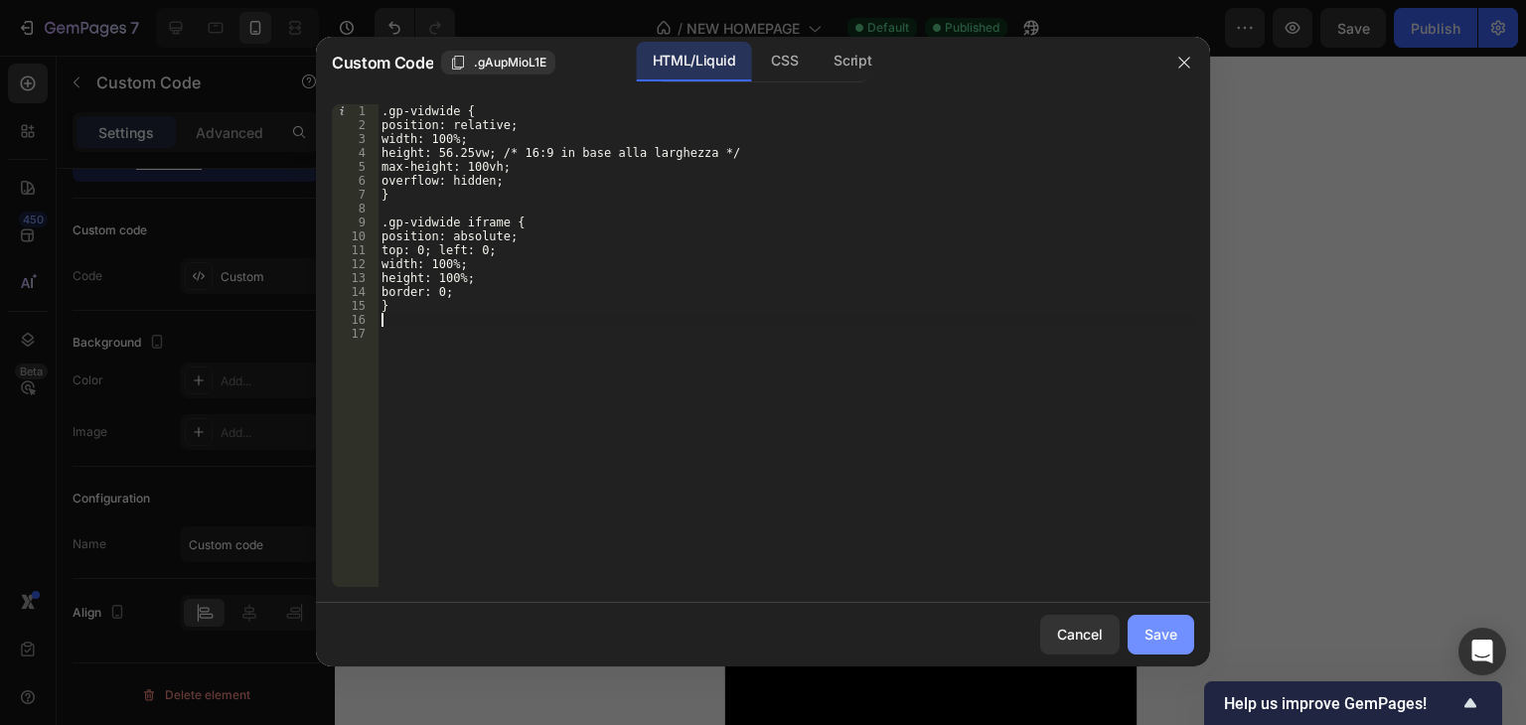
click at [1160, 626] on div "Save" at bounding box center [1161, 634] width 33 height 21
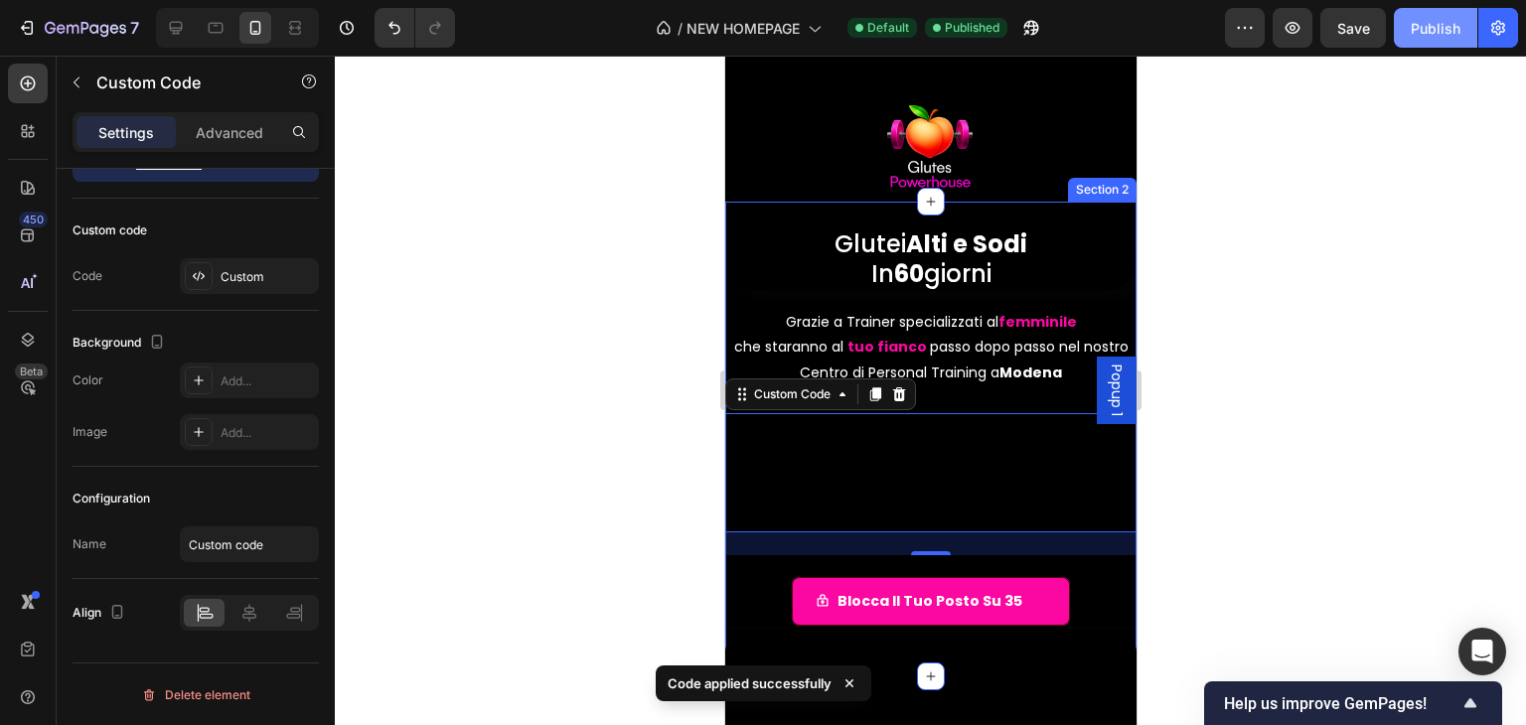
click at [1405, 29] on button "Publish" at bounding box center [1435, 28] width 83 height 40
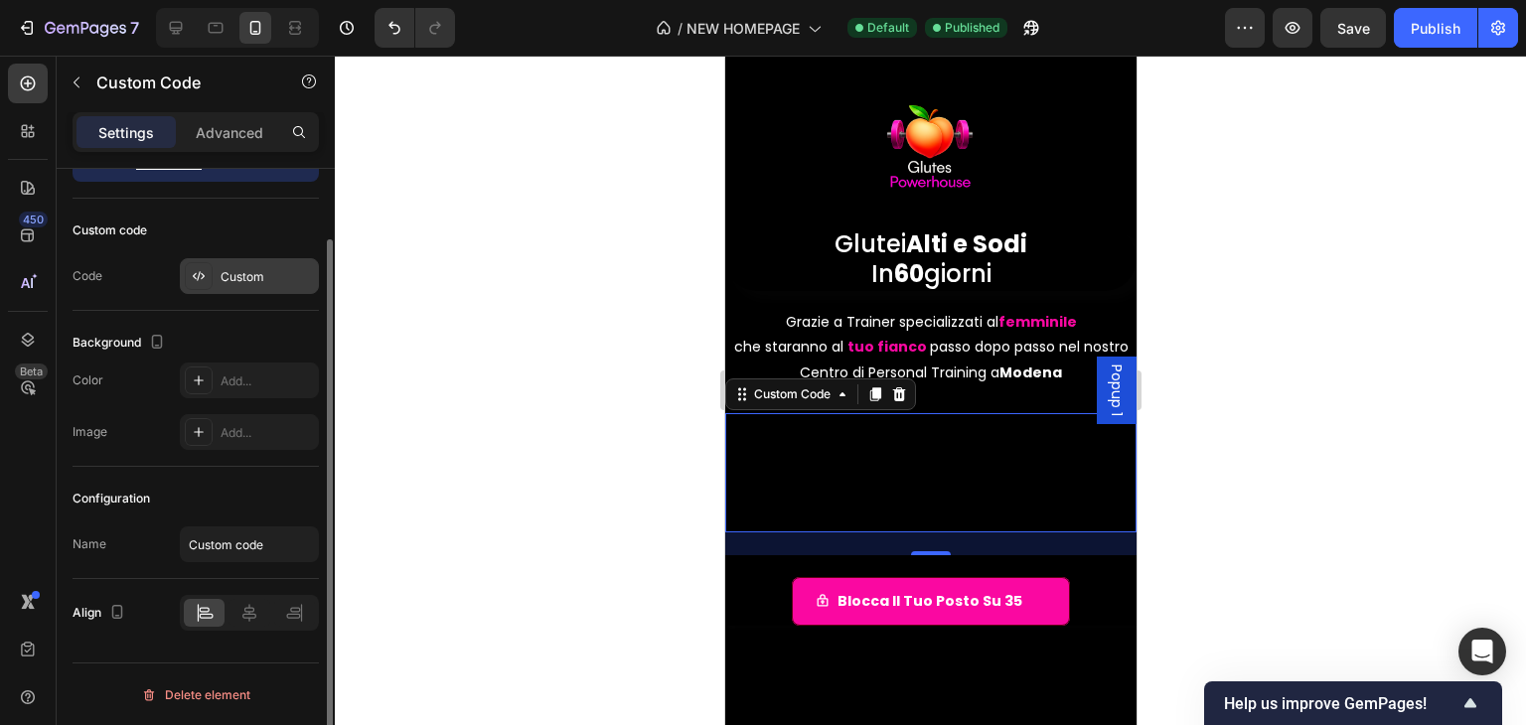
click at [199, 264] on div at bounding box center [199, 276] width 28 height 28
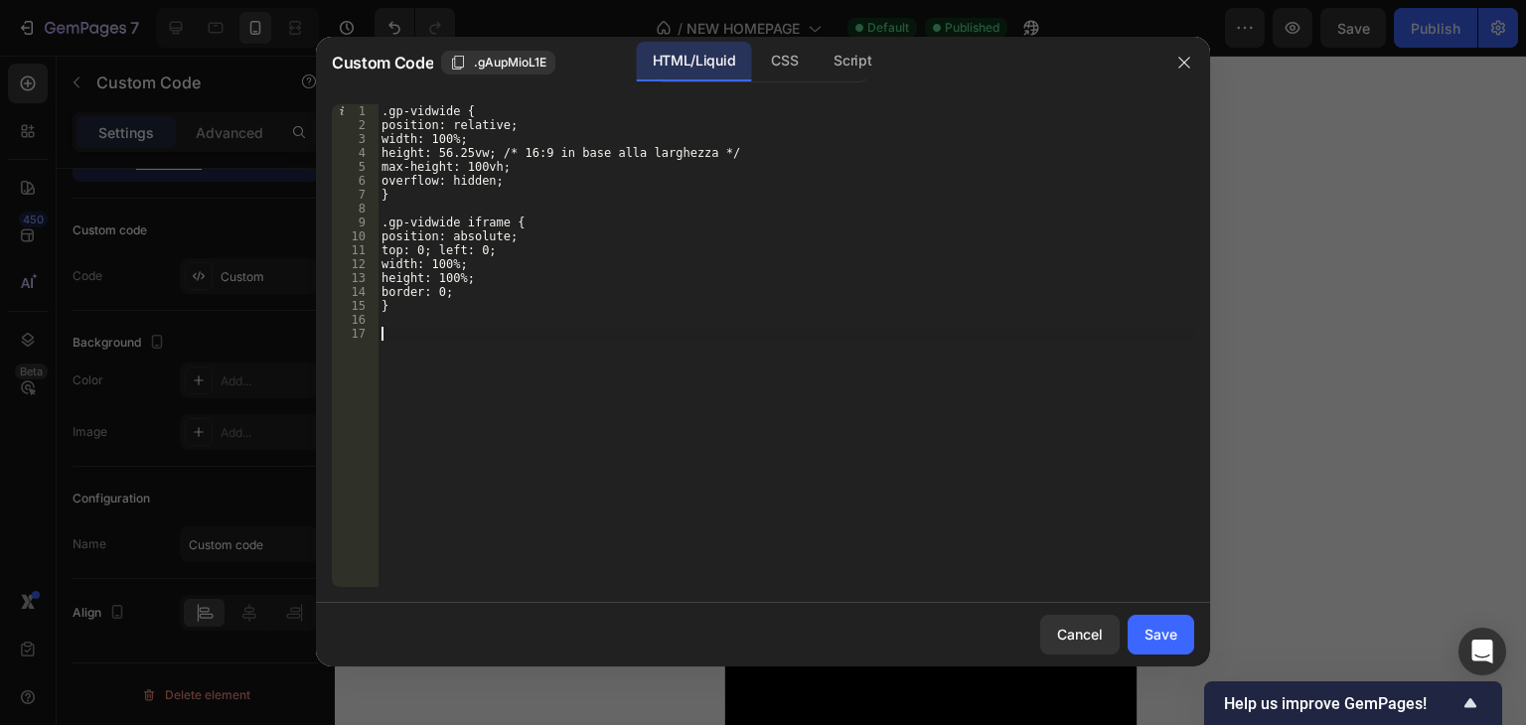
click at [543, 421] on div ".gp-vidwide { position: relative; width: 100%; height: 56.25vw; /* 16:9 in base…" at bounding box center [786, 359] width 817 height 511
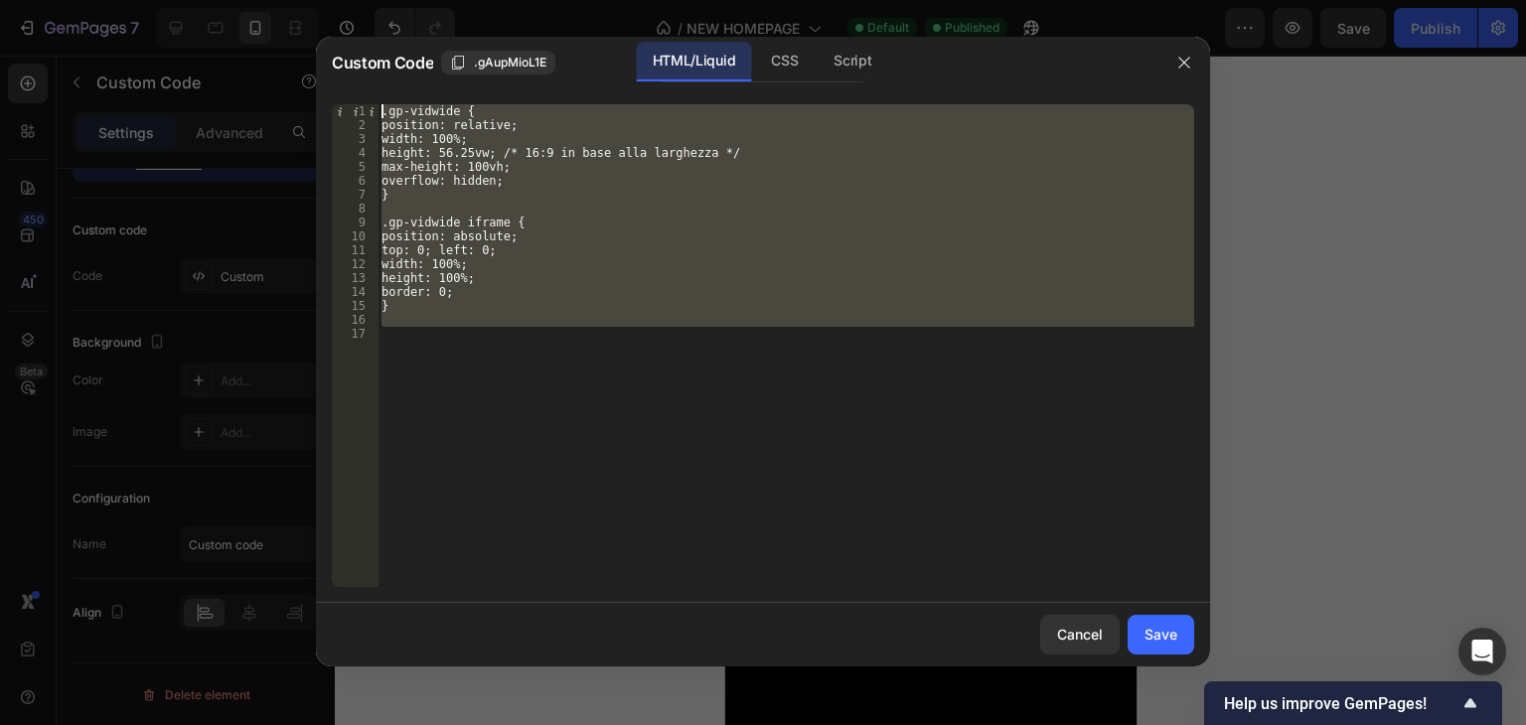
drag, startPoint x: 428, startPoint y: 442, endPoint x: 373, endPoint y: 61, distance: 385.6
click at [373, 62] on div "Custom Code .gAupMioL1E HTML/Liquid CSS Script 1 2 3 4 5 6 7 8 9 10 11 12 13 14…" at bounding box center [763, 352] width 894 height 630
type textarea ".gp-vidwide { position: relative;"
paste textarea
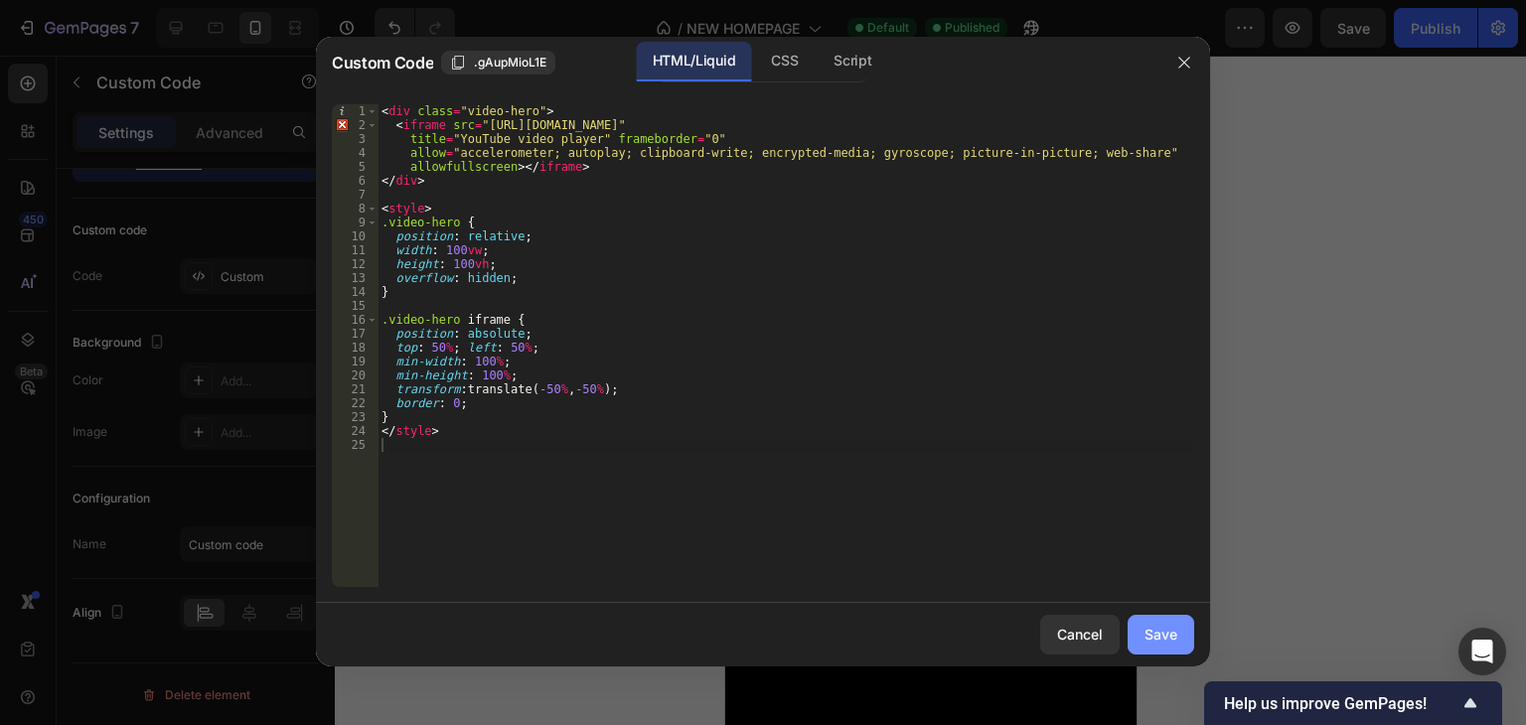
click at [1160, 629] on div "Save" at bounding box center [1161, 634] width 33 height 21
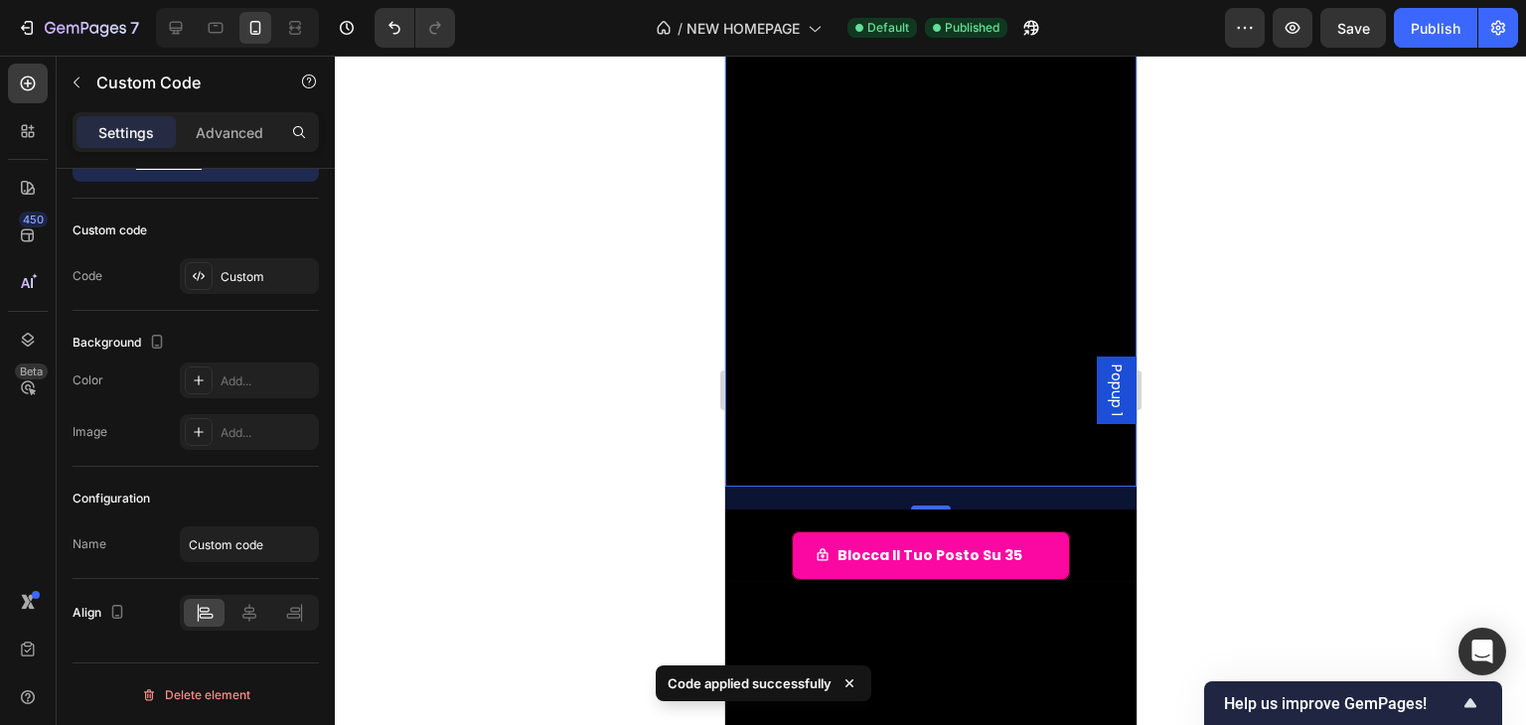
scroll to position [497, 0]
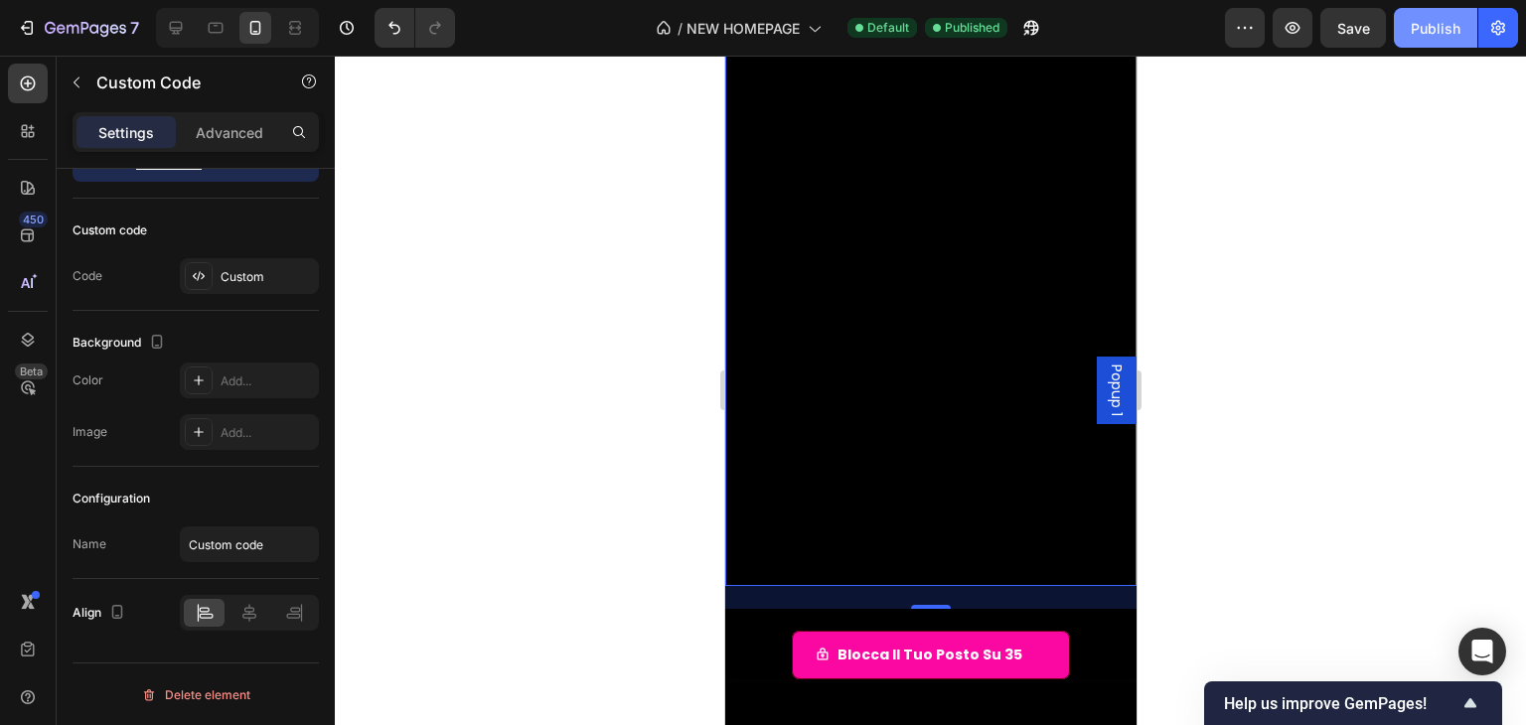
click at [1408, 37] on button "Publish" at bounding box center [1435, 28] width 83 height 40
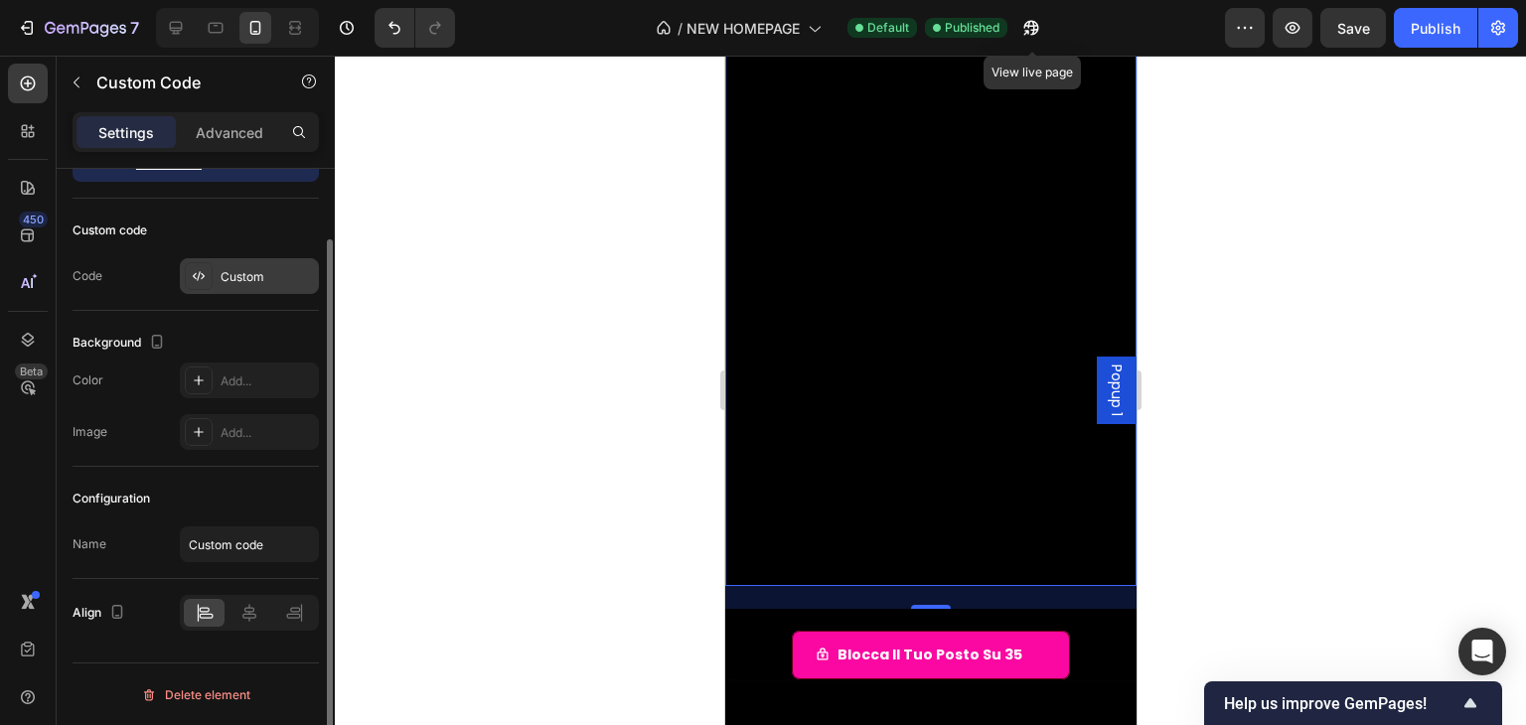
click at [244, 264] on div "Custom" at bounding box center [249, 276] width 139 height 36
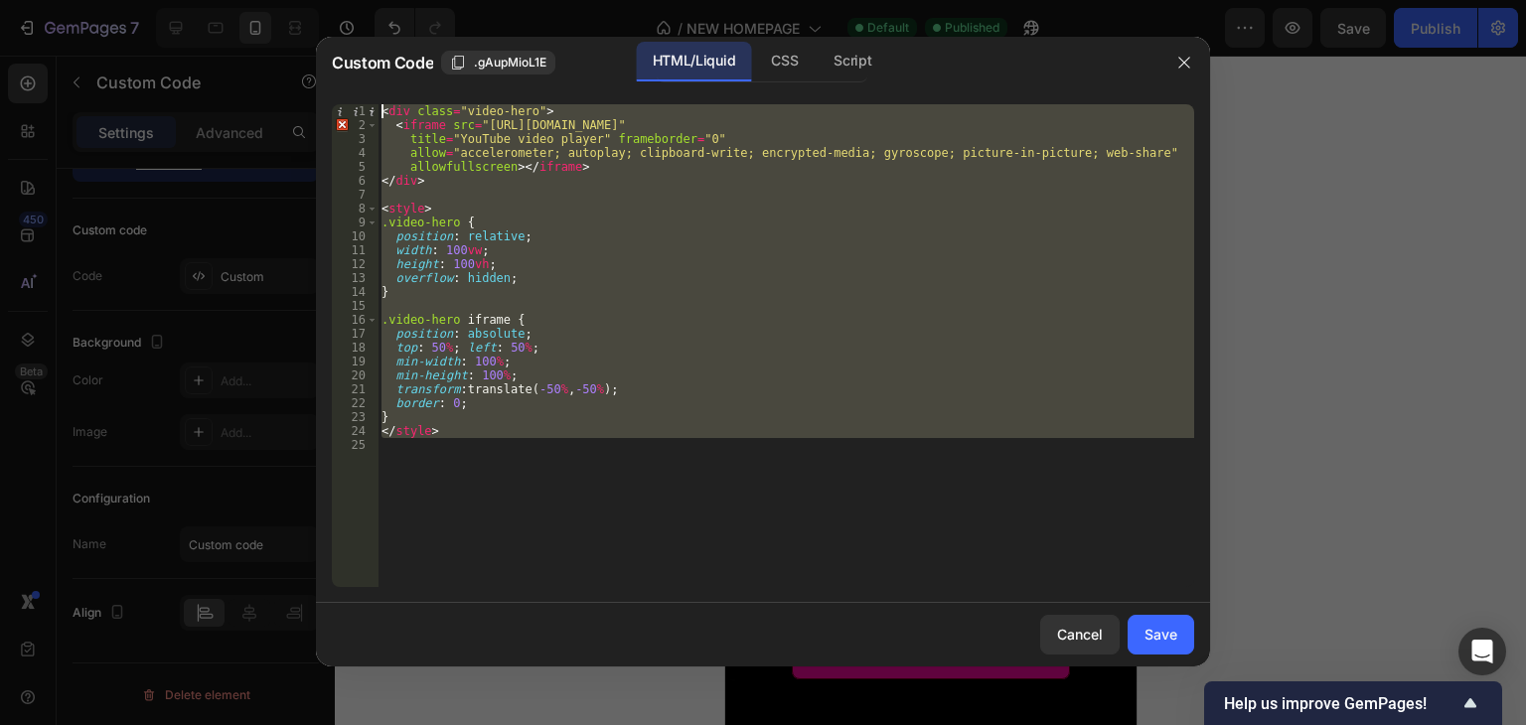
drag, startPoint x: 481, startPoint y: 449, endPoint x: 344, endPoint y: 36, distance: 435.5
click at [344, 37] on div "Custom Code .gAupMioL1E HTML/Liquid CSS Script 1 2 3 4 5 6 7 8 9 10 11 12 13 14…" at bounding box center [763, 352] width 894 height 630
type textarea "<div class="video-hero"> <iframe src="[URL][DOMAIN_NAME]""
paste textarea
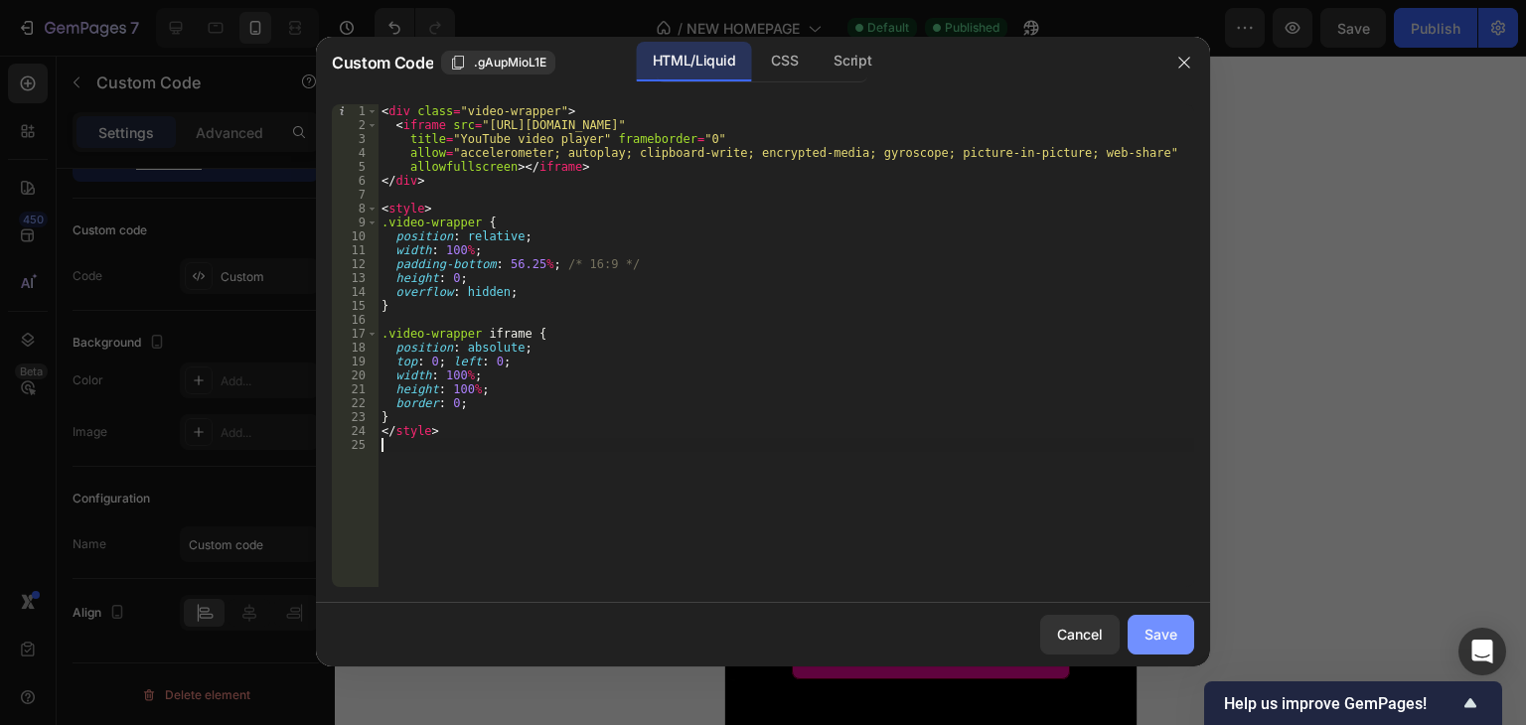
click at [1186, 636] on button "Save" at bounding box center [1161, 635] width 67 height 40
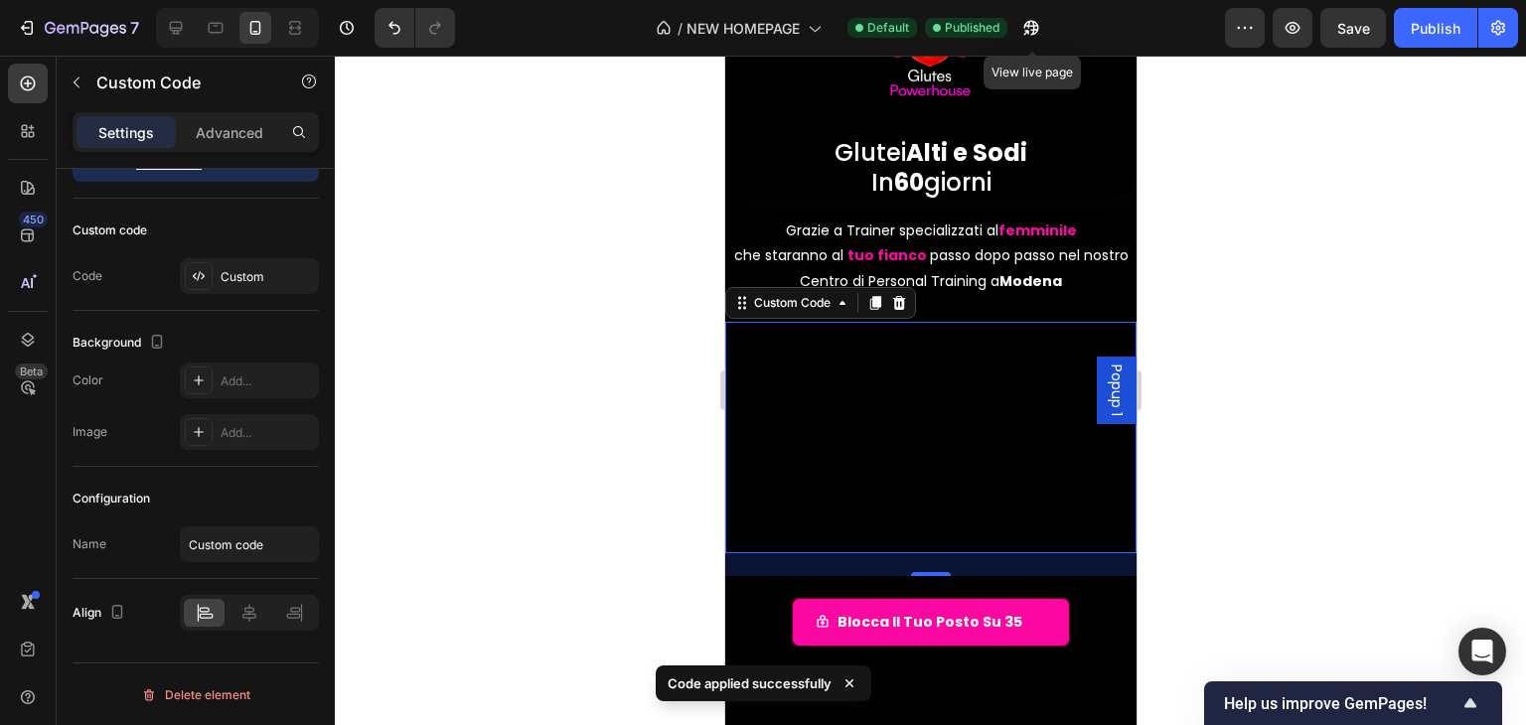
scroll to position [99, 0]
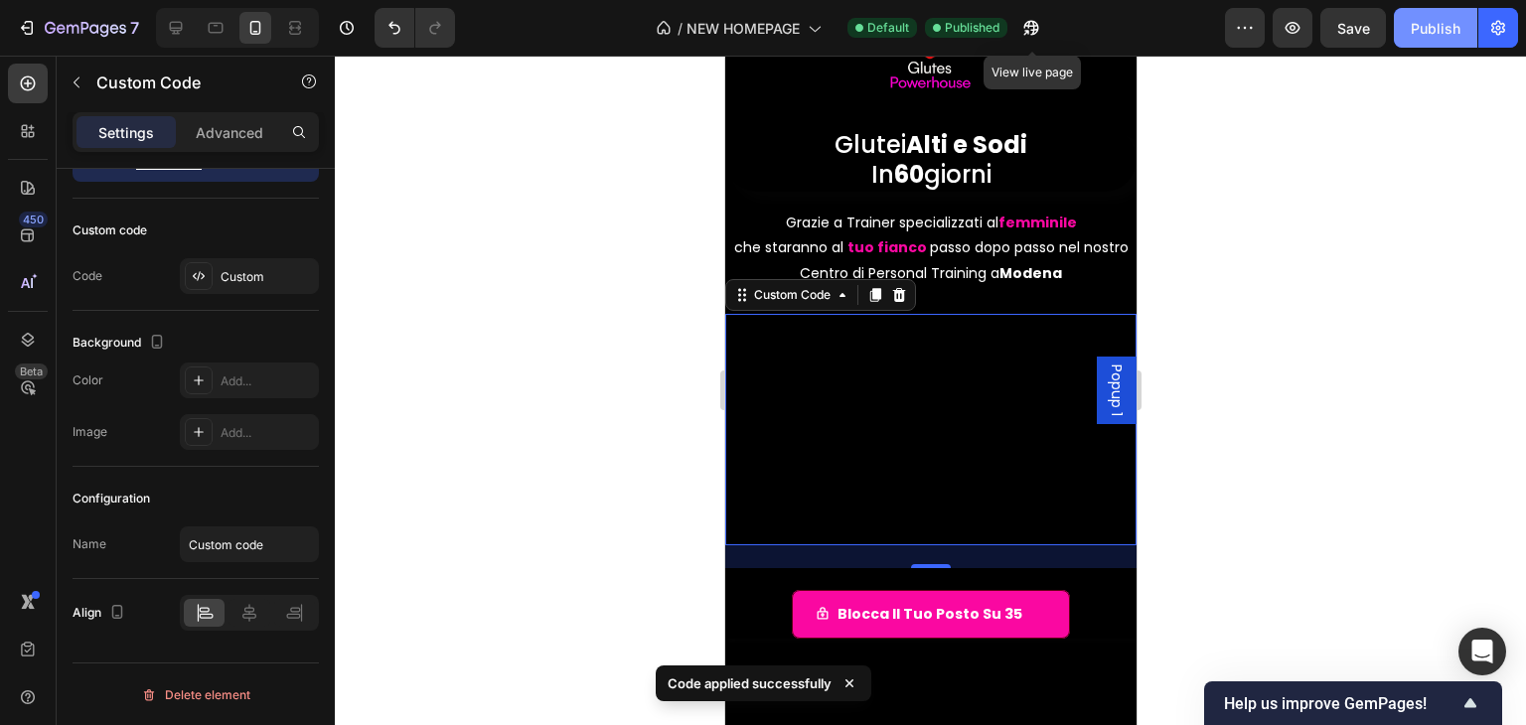
click at [1400, 41] on button "Publish" at bounding box center [1435, 28] width 83 height 40
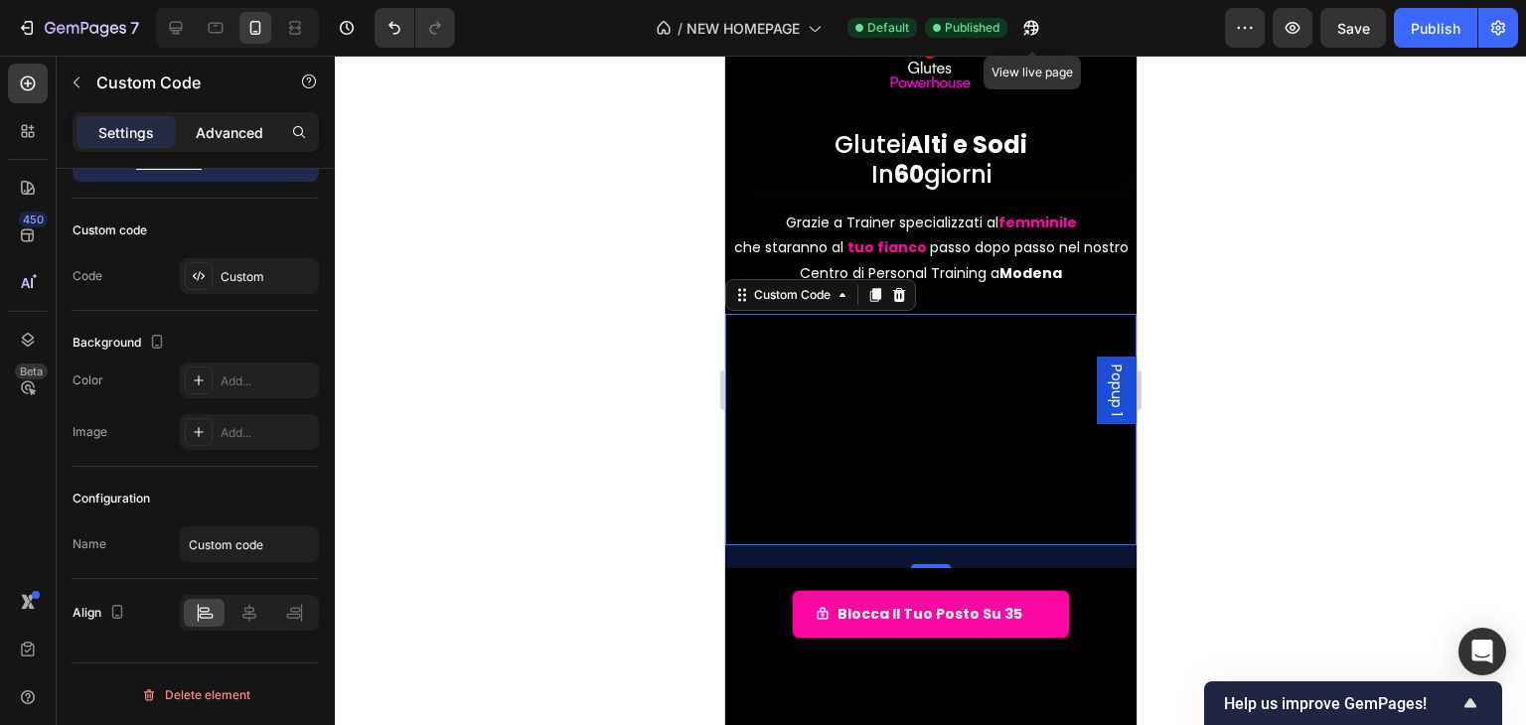
click at [241, 134] on p "Advanced" at bounding box center [230, 132] width 68 height 21
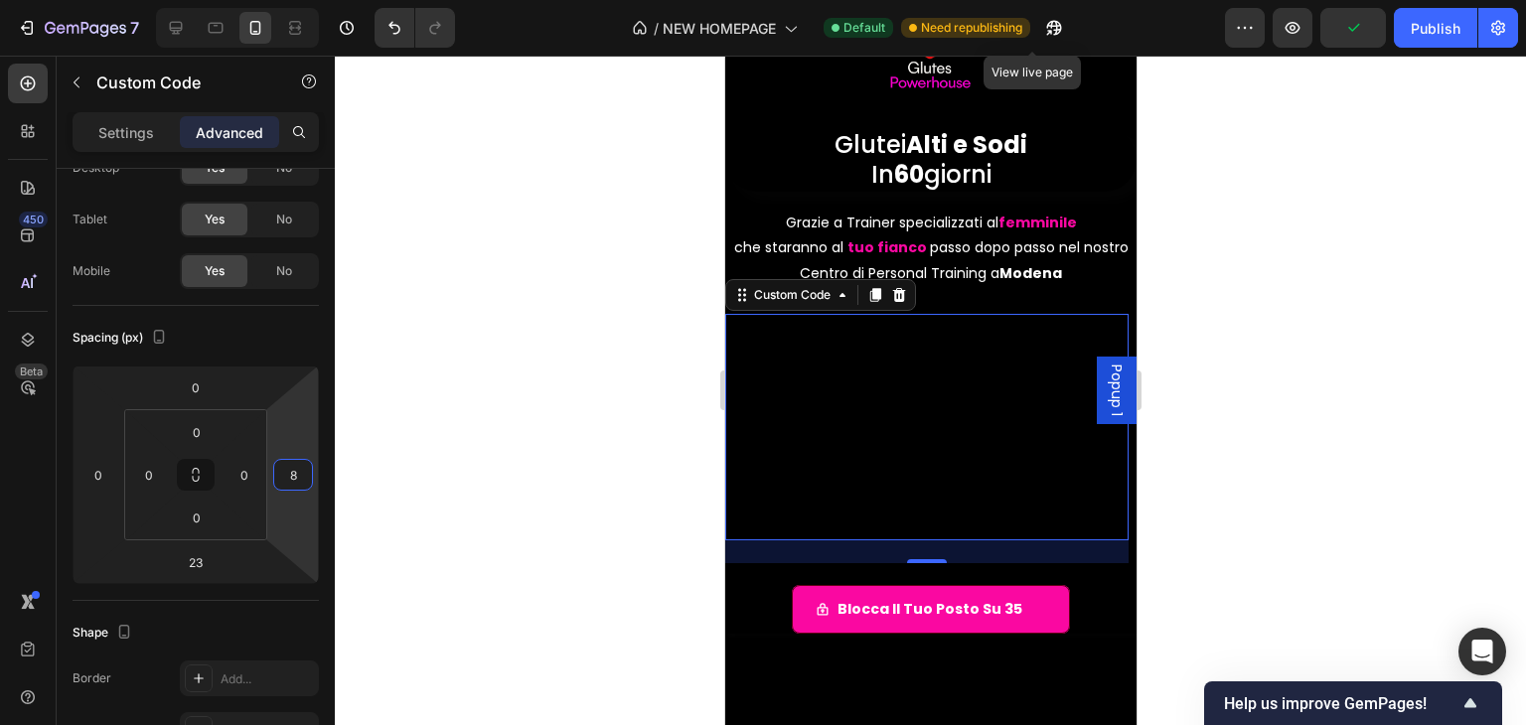
type input "0"
drag, startPoint x: 308, startPoint y: 438, endPoint x: 292, endPoint y: 438, distance: 15.9
click at [292, 0] on html "7 / NEW HOMEPAGE Default Need republishing View live page Preview Save Publish …" at bounding box center [763, 0] width 1526 height 0
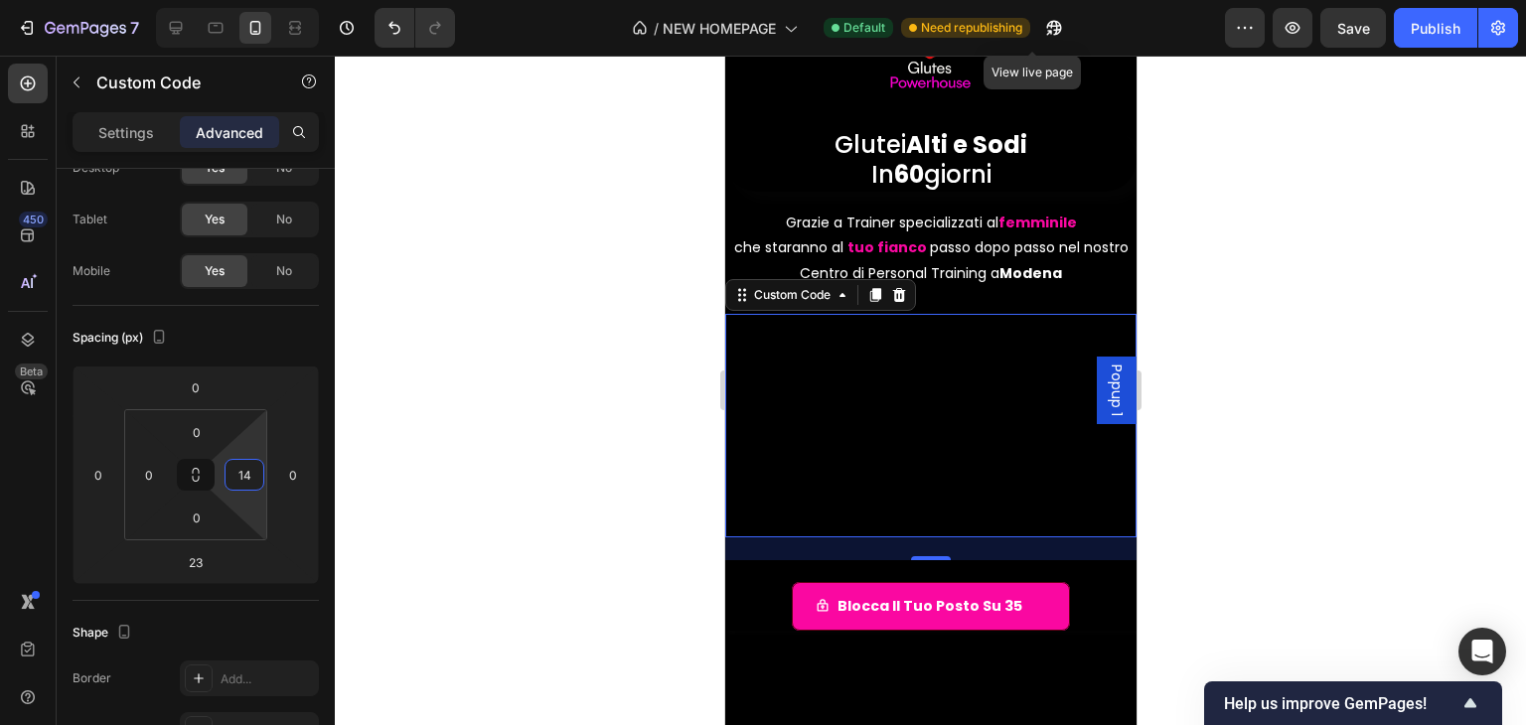
type input "0"
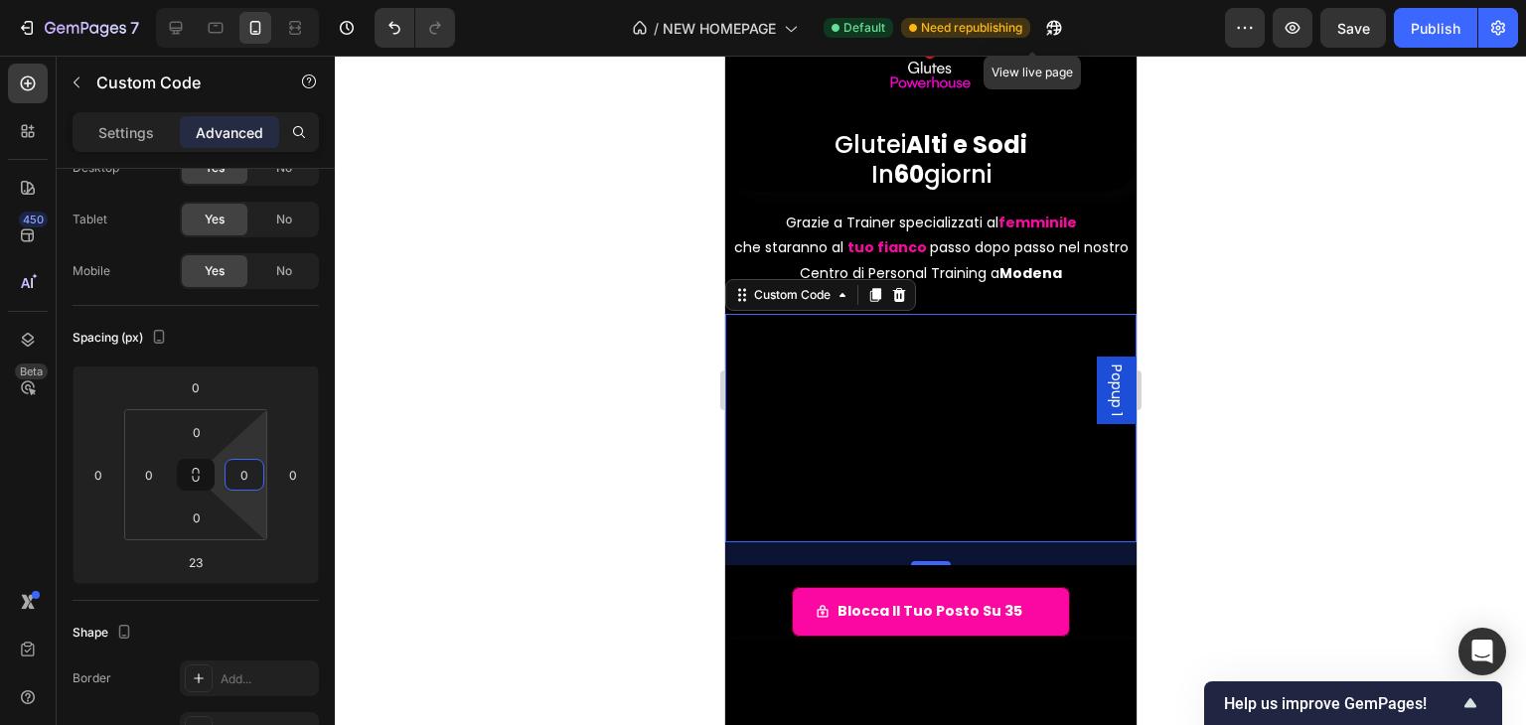
drag, startPoint x: 246, startPoint y: 438, endPoint x: 0, endPoint y: 466, distance: 248.0
click at [0, 0] on html "7 / NEW HOMEPAGE Default Need republishing View live page Preview Save Publish …" at bounding box center [763, 0] width 1526 height 0
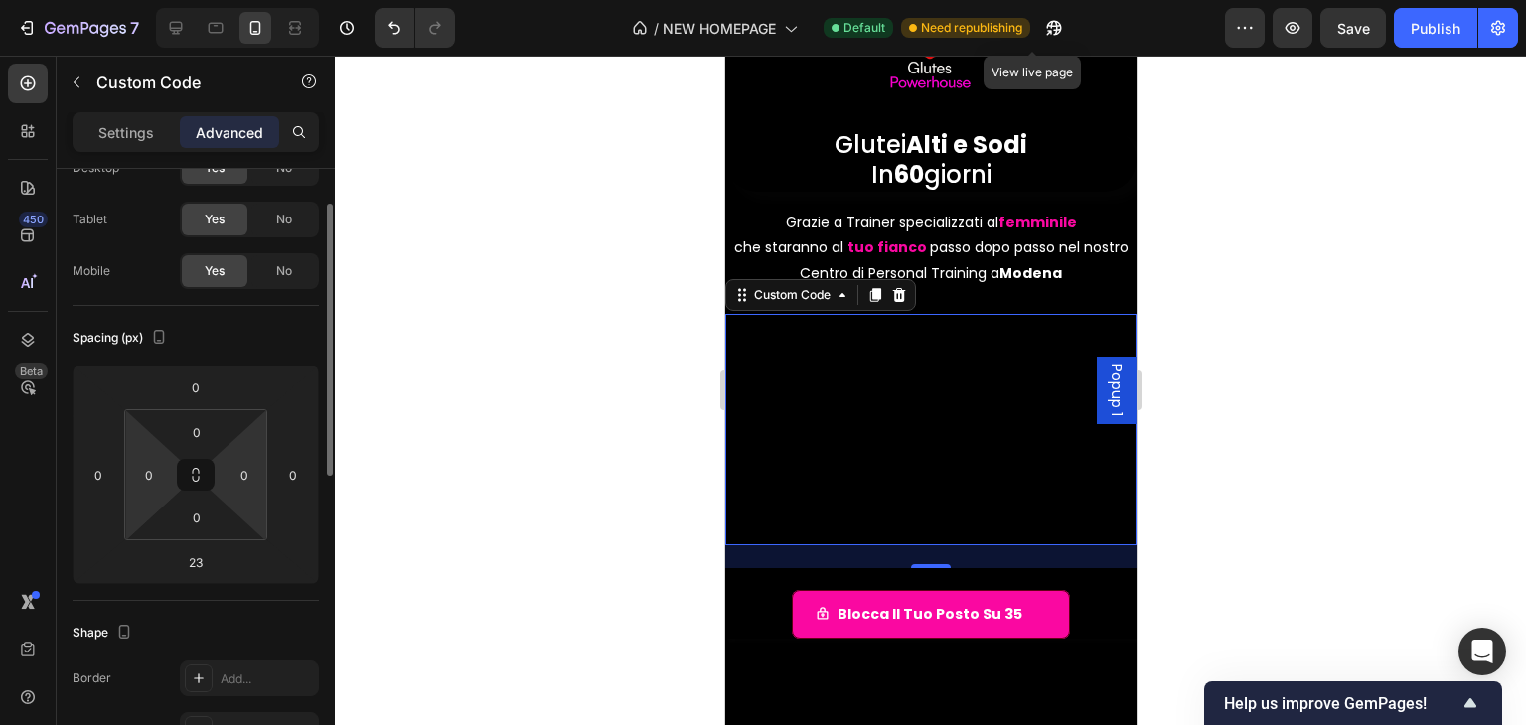
drag, startPoint x: 251, startPoint y: 450, endPoint x: 146, endPoint y: 446, distance: 105.4
click at [152, 0] on html "7 / NEW HOMEPAGE Default Need republishing View live page Preview Save Publish …" at bounding box center [763, 0] width 1526 height 0
drag, startPoint x: 175, startPoint y: 443, endPoint x: 159, endPoint y: 454, distance: 19.3
click at [0, 0] on html "7 / NEW HOMEPAGE Default Need republishing View live page Preview Save Publish …" at bounding box center [763, 0] width 1526 height 0
type input "0"
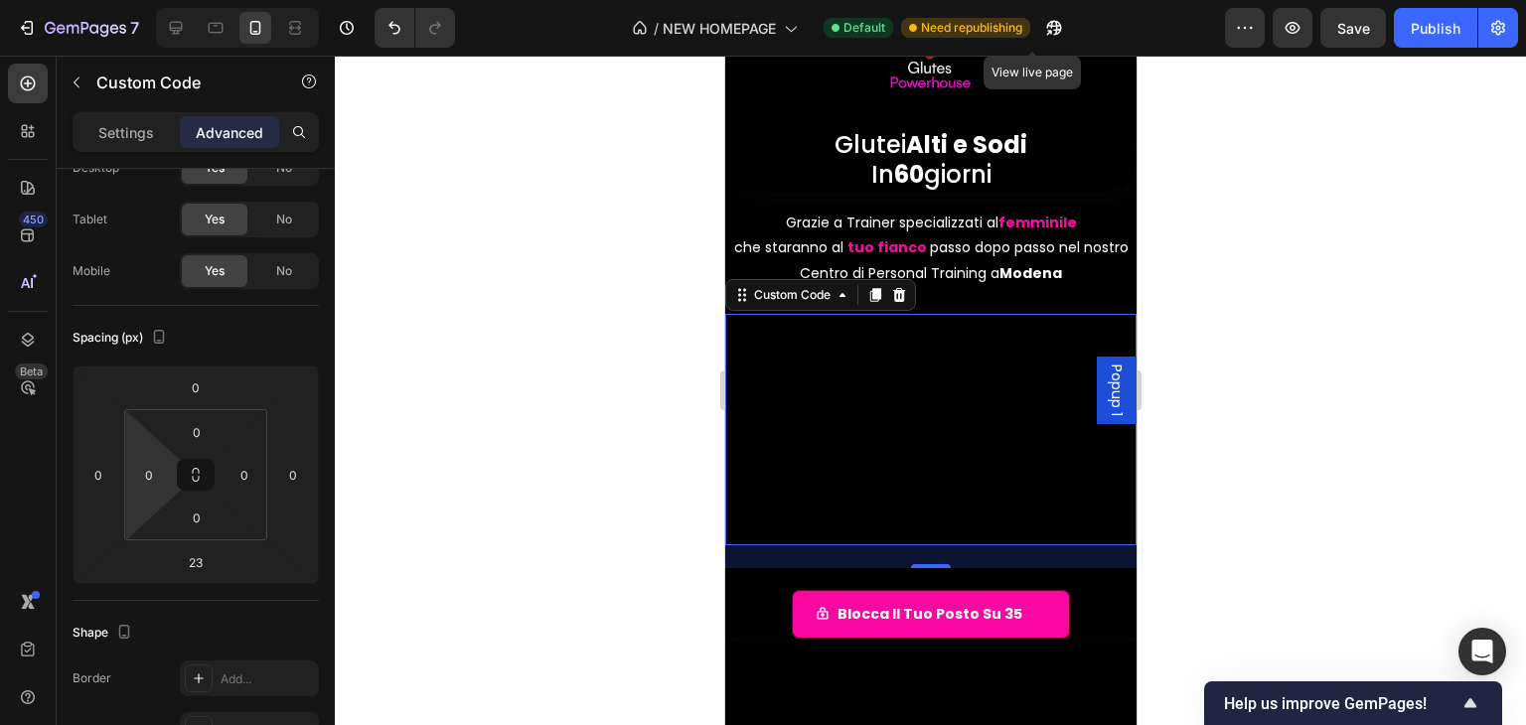
drag, startPoint x: 137, startPoint y: 450, endPoint x: 186, endPoint y: 456, distance: 49.0
click at [186, 0] on html "7 / NEW HOMEPAGE Default Need republishing View live page Preview Save Publish …" at bounding box center [763, 0] width 1526 height 0
drag, startPoint x: 142, startPoint y: 455, endPoint x: 119, endPoint y: 454, distance: 22.9
click at [119, 0] on html "7 / NEW HOMEPAGE Default Need republishing View live page Preview Save Publish …" at bounding box center [763, 0] width 1526 height 0
drag, startPoint x: 211, startPoint y: 480, endPoint x: 174, endPoint y: 477, distance: 36.9
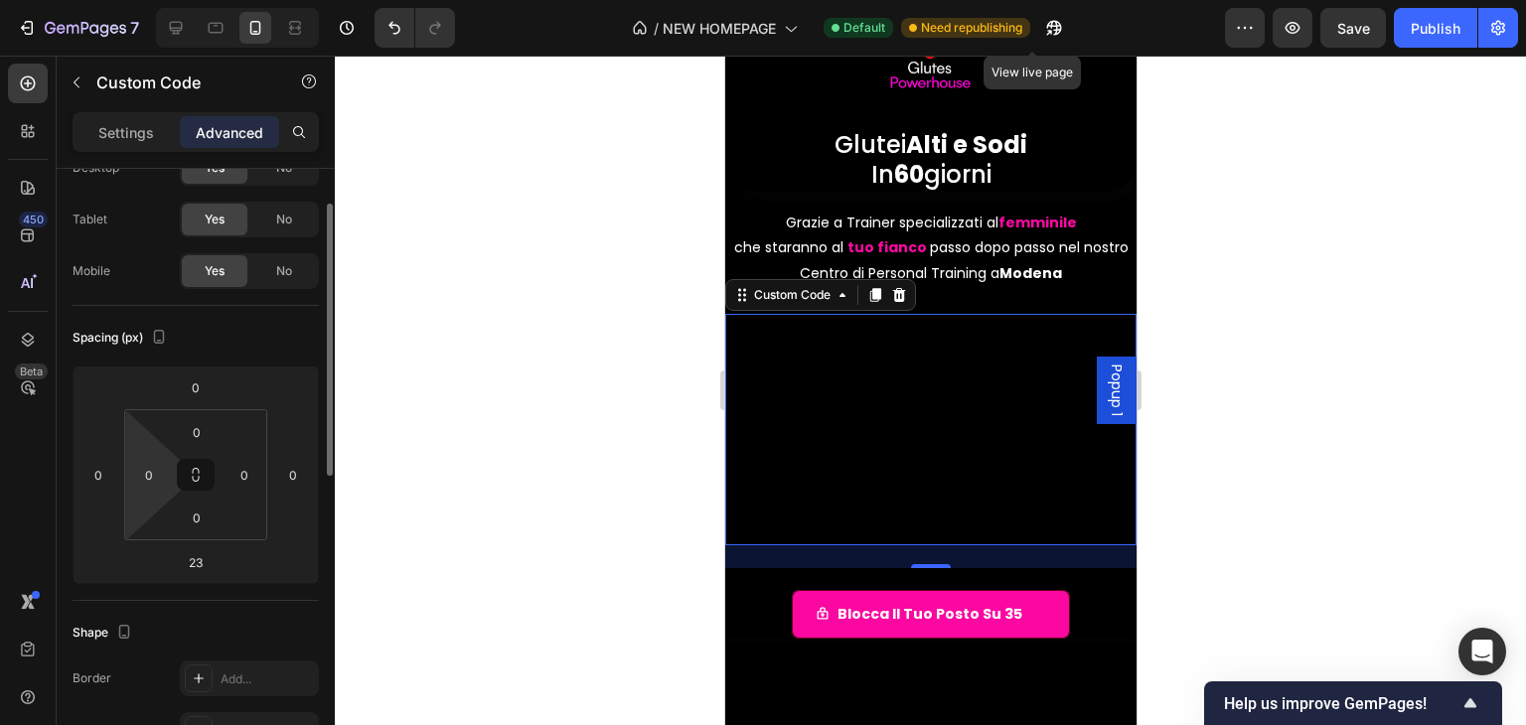
click at [174, 477] on div "0 0 0 0" at bounding box center [195, 474] width 143 height 131
click at [197, 472] on icon at bounding box center [196, 475] width 16 height 16
drag, startPoint x: 166, startPoint y: 485, endPoint x: 126, endPoint y: 485, distance: 39.7
click at [126, 485] on div "0 0 0 0" at bounding box center [195, 474] width 143 height 131
drag, startPoint x: 139, startPoint y: 491, endPoint x: 134, endPoint y: 478, distance: 13.8
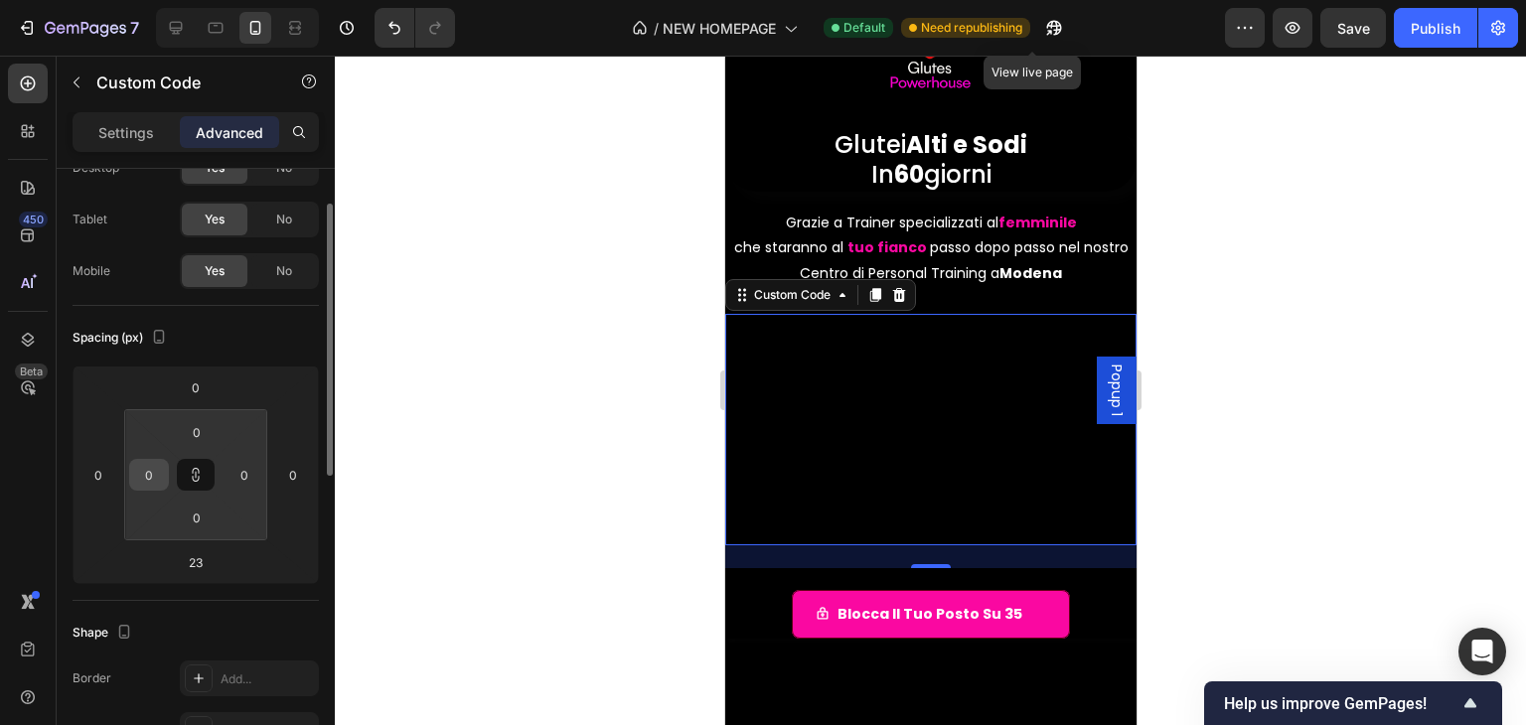
click at [98, 0] on html "7 / NEW HOMEPAGE Default Need republishing View live page Preview Save Publish …" at bounding box center [763, 0] width 1526 height 0
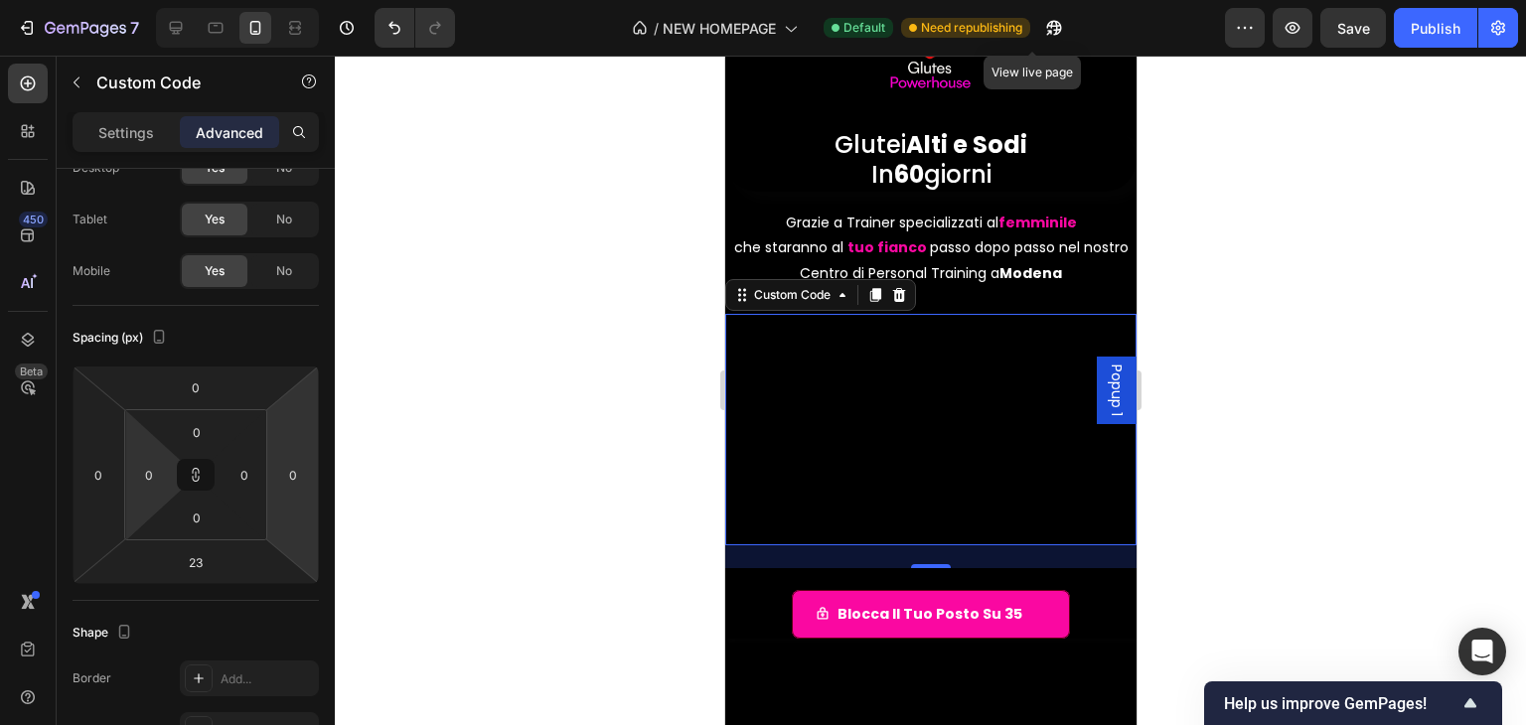
type input "4"
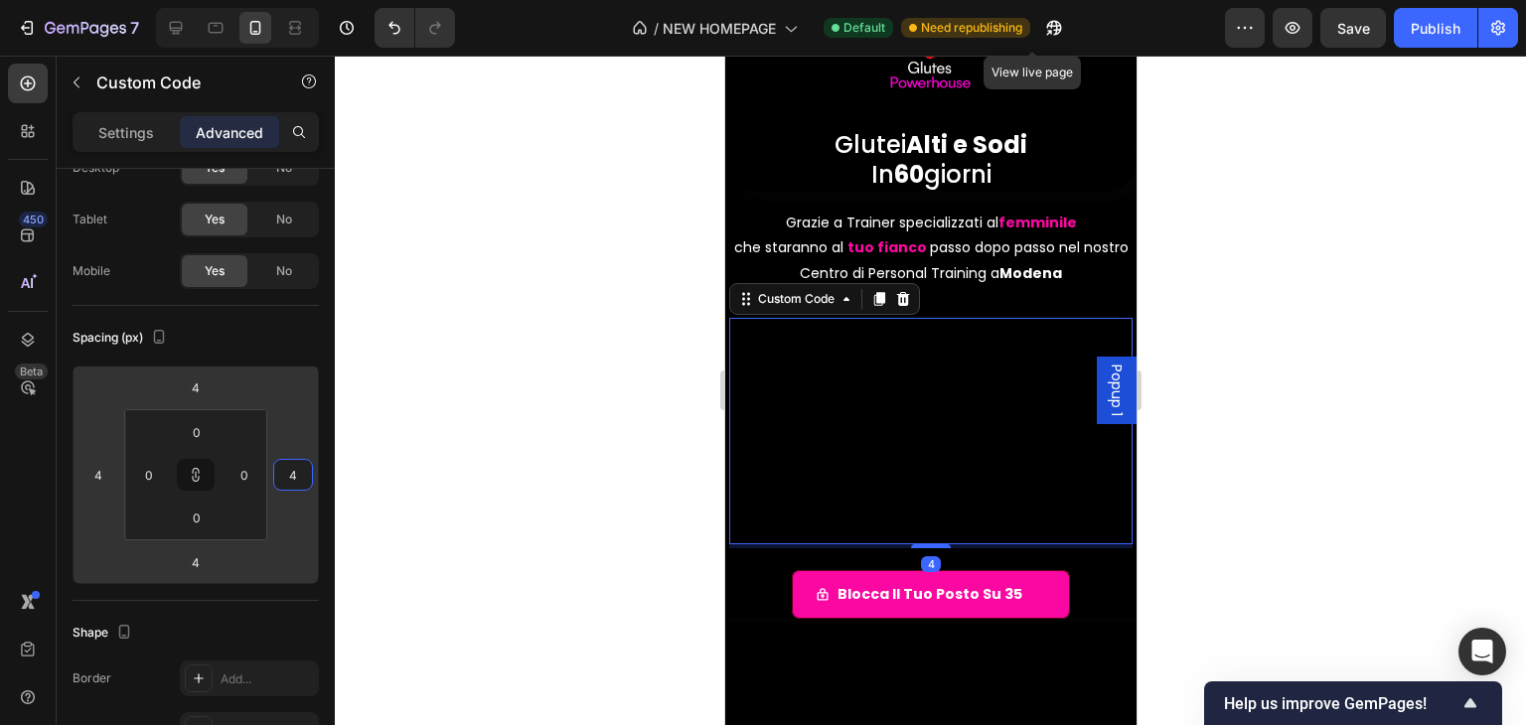
type input "2"
type input "-2"
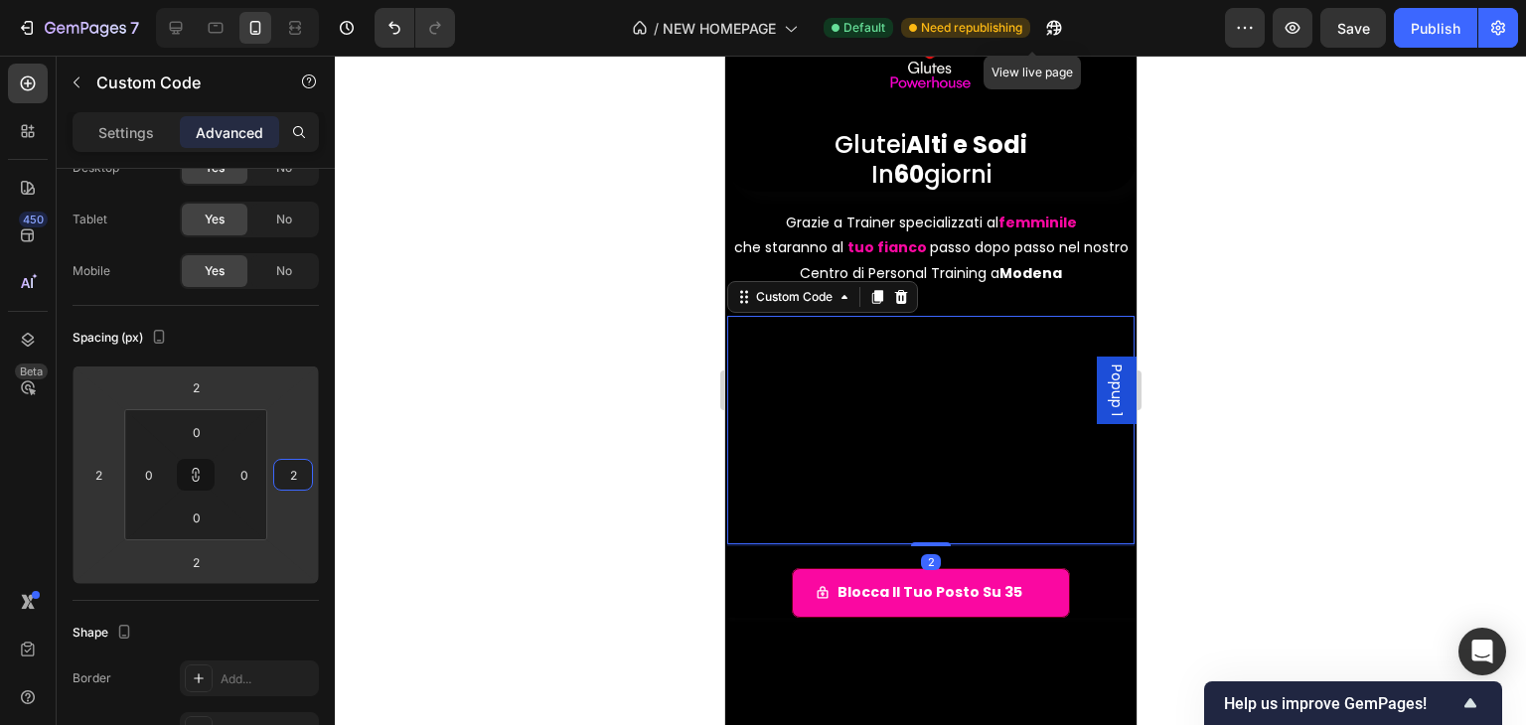
type input "-2"
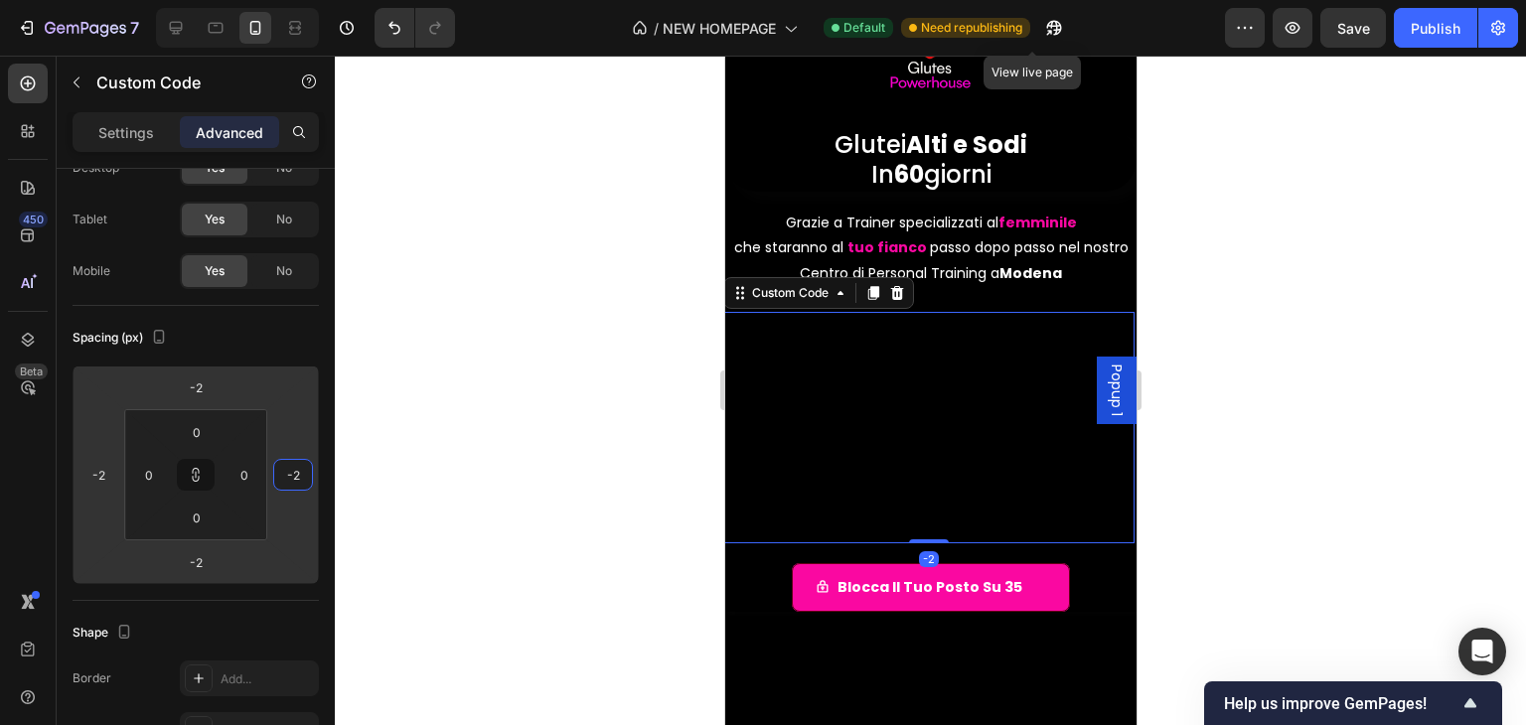
type input "-22"
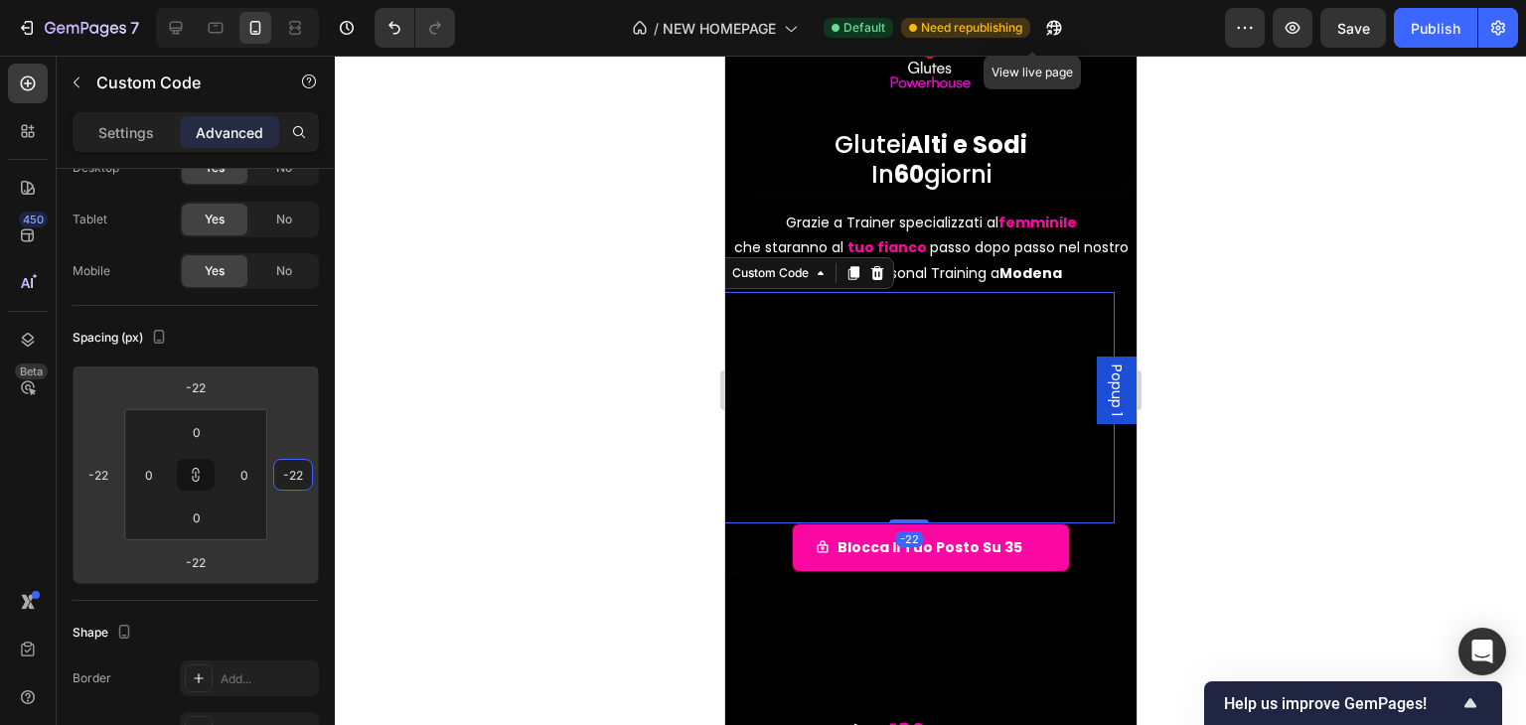
type input "-50"
type input "-52"
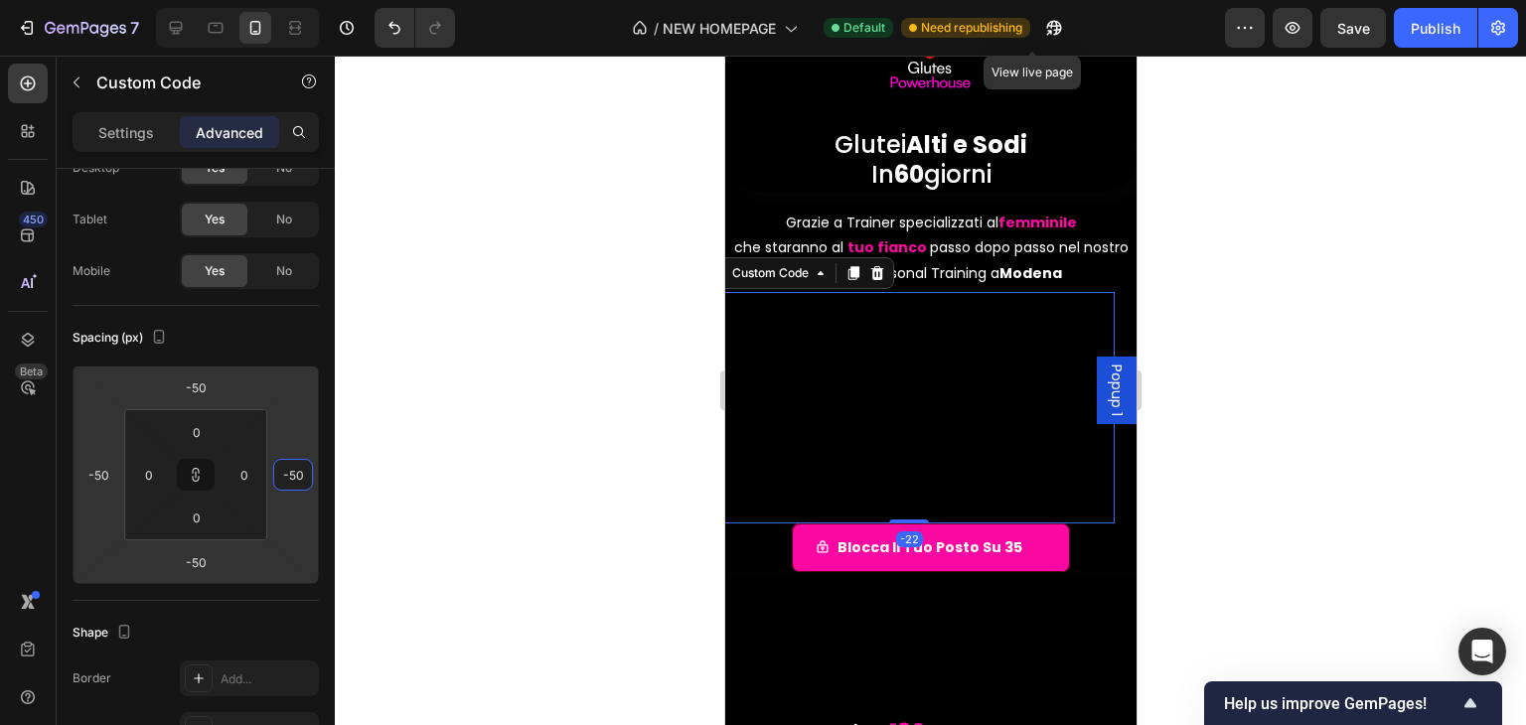
type input "-52"
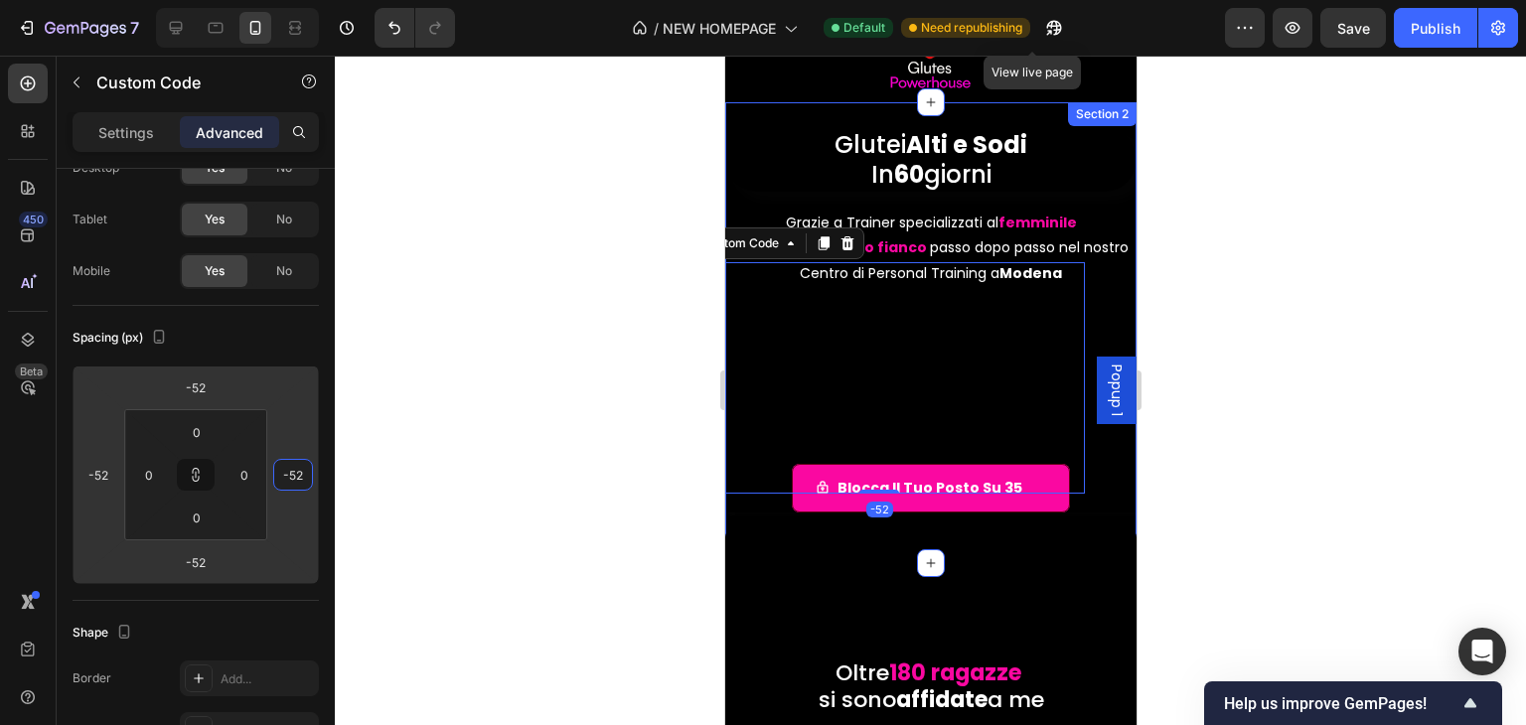
type input "-34"
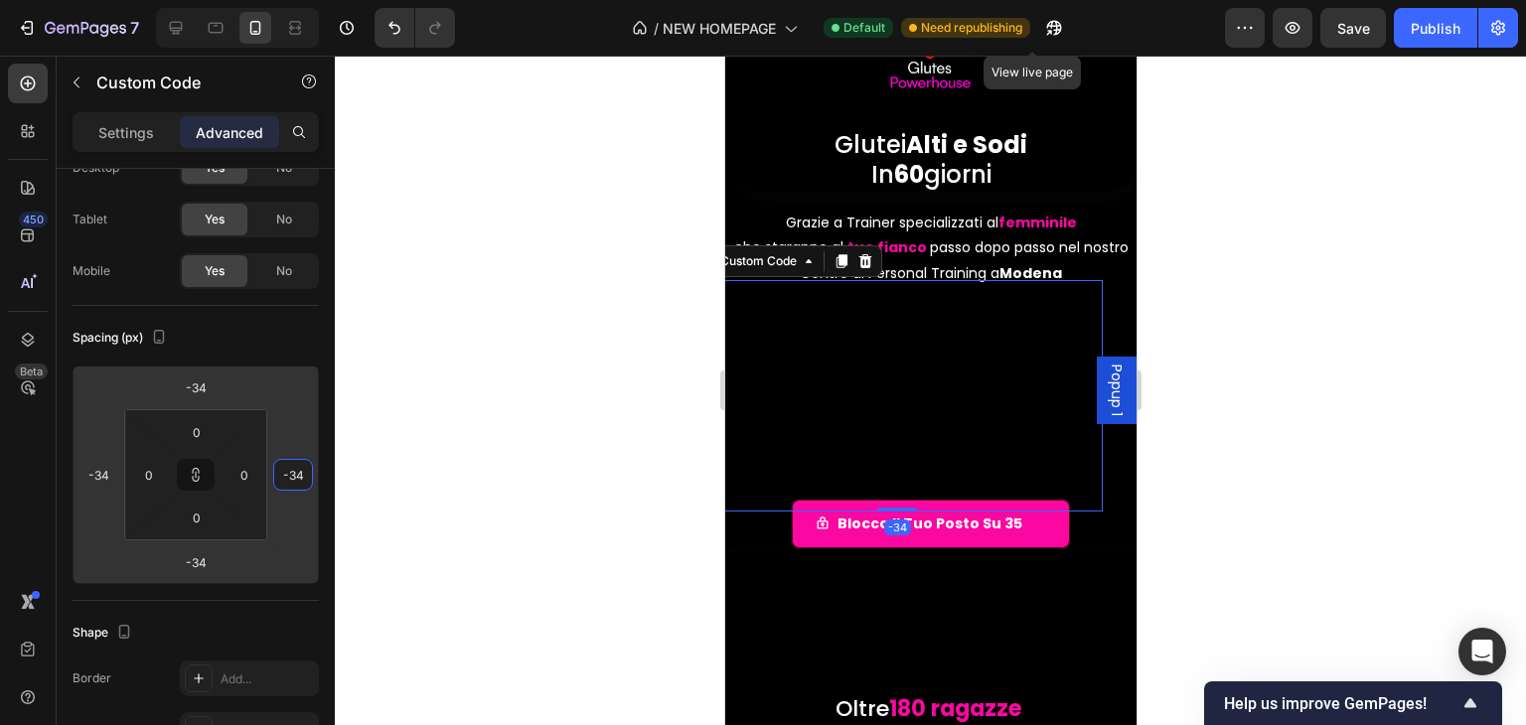
type input "-82"
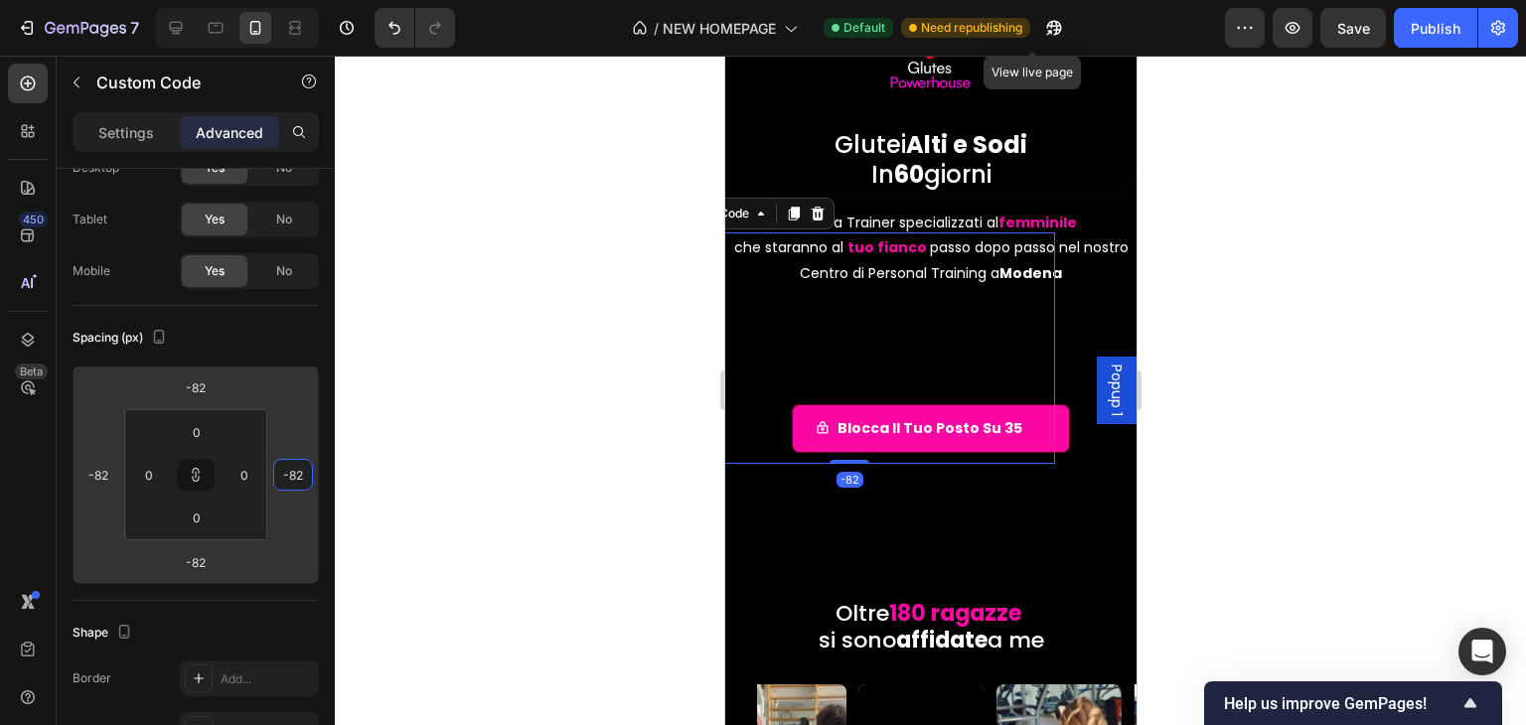
type input "-104"
type input "-128"
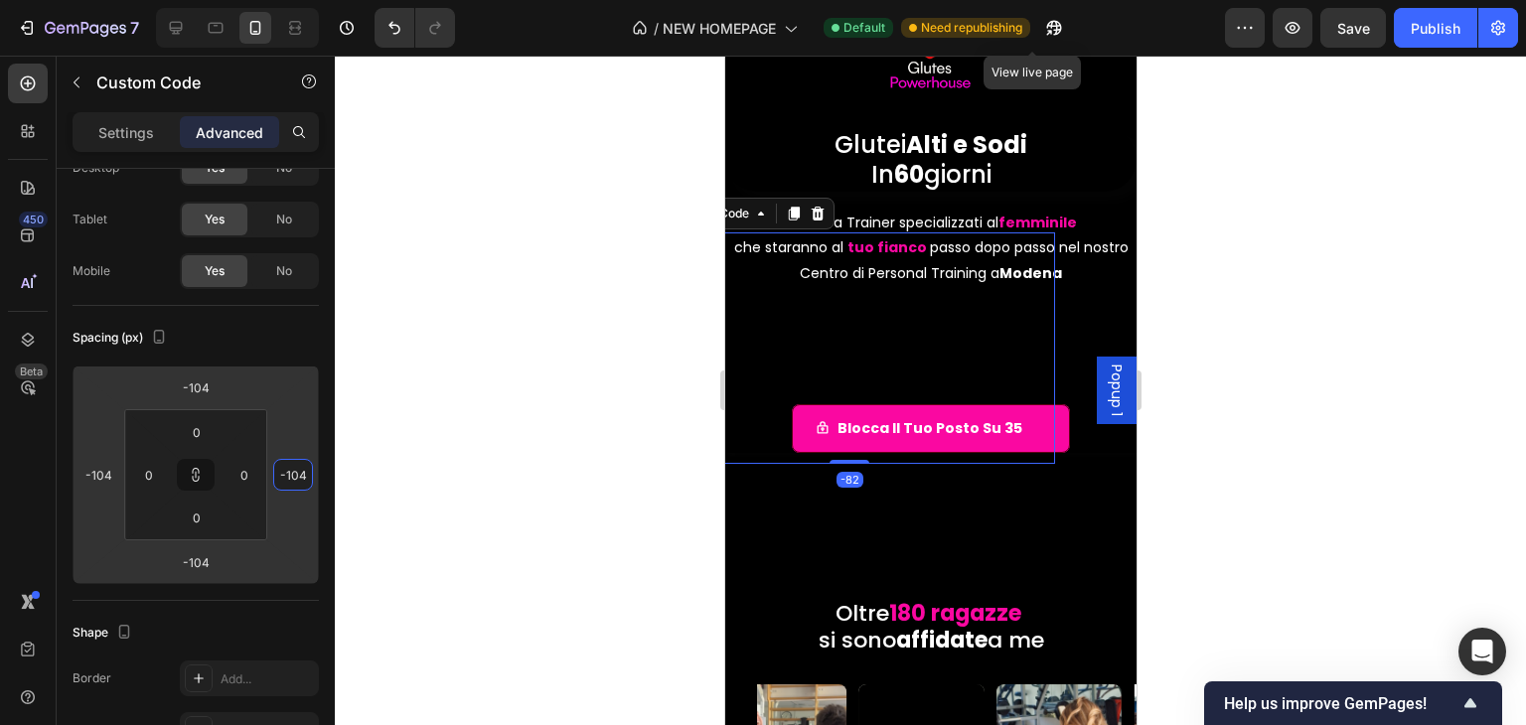
type input "-128"
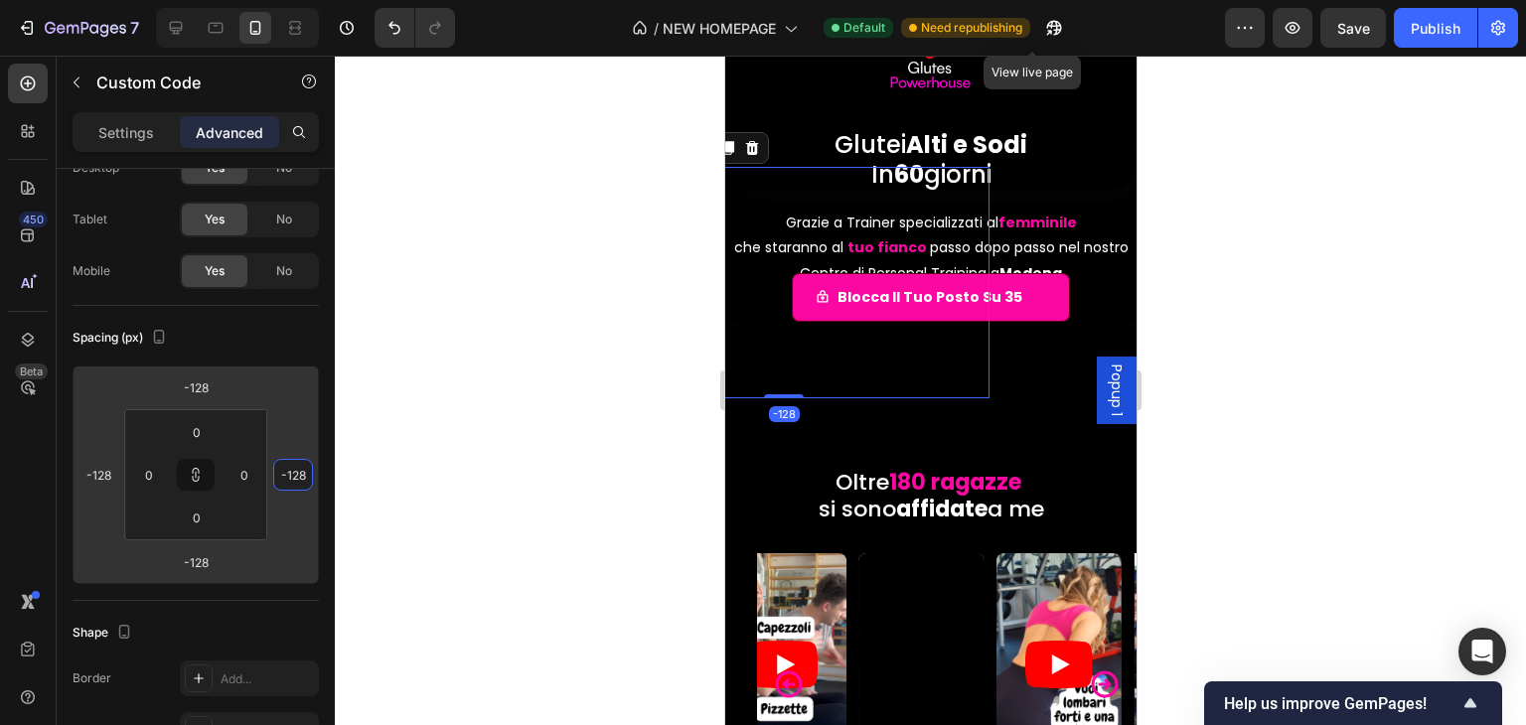
type input "-148"
type input "-152"
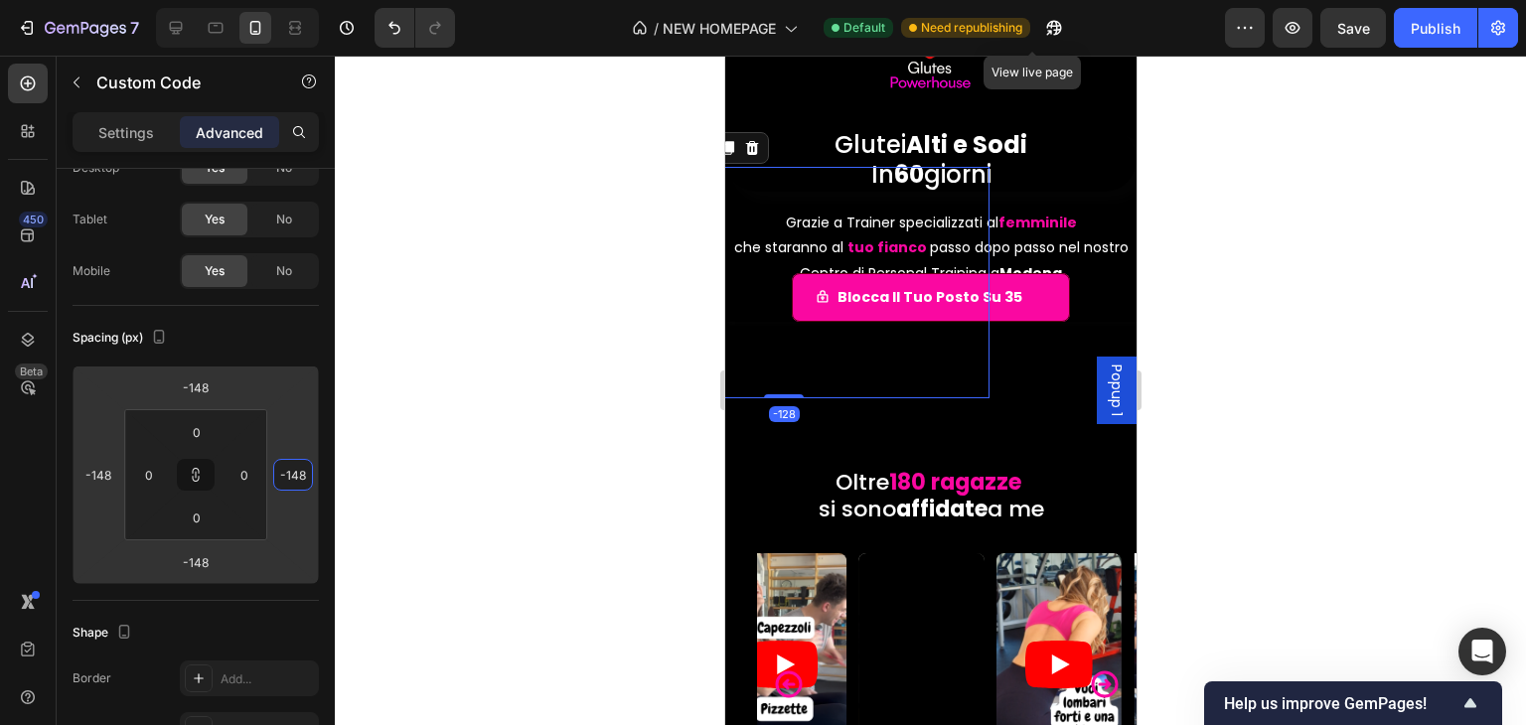
type input "-152"
type input "-200"
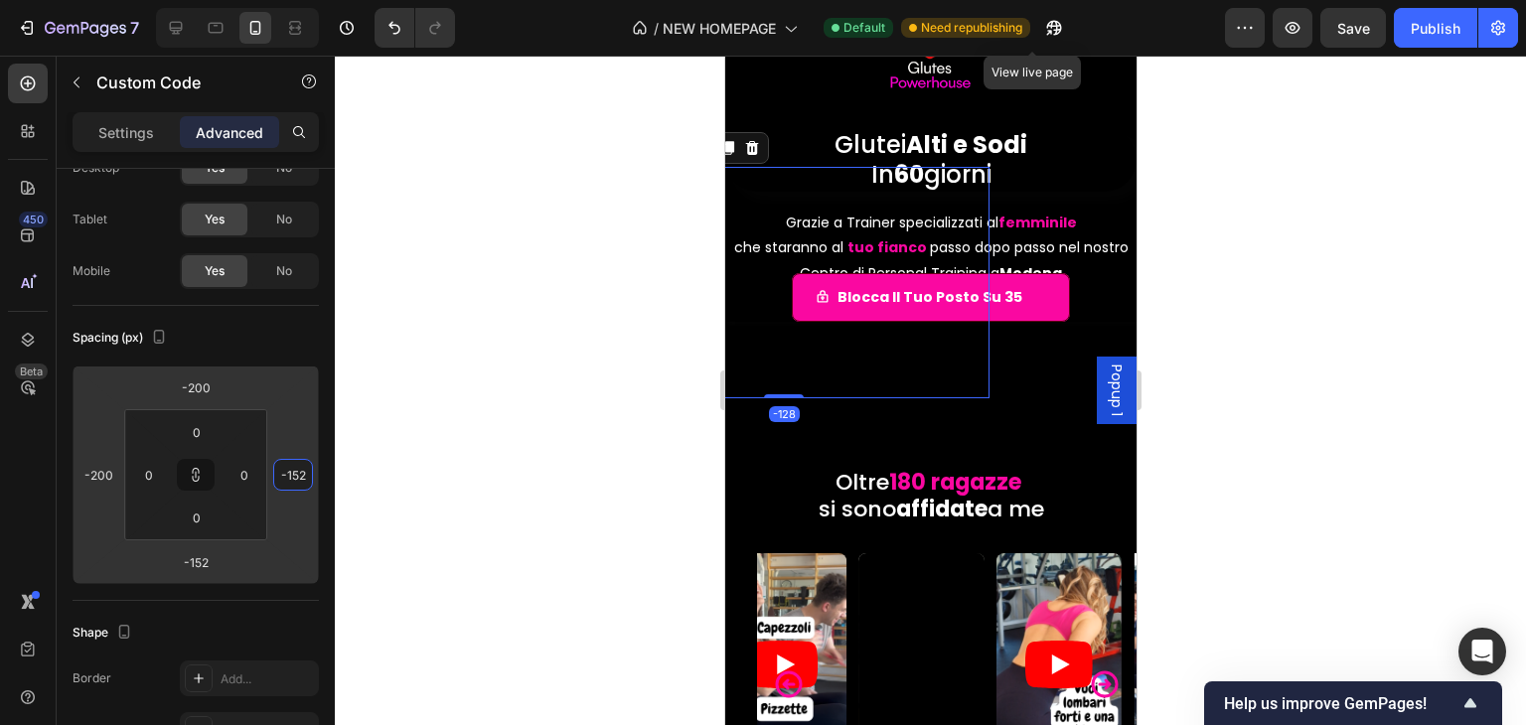
type input "-200"
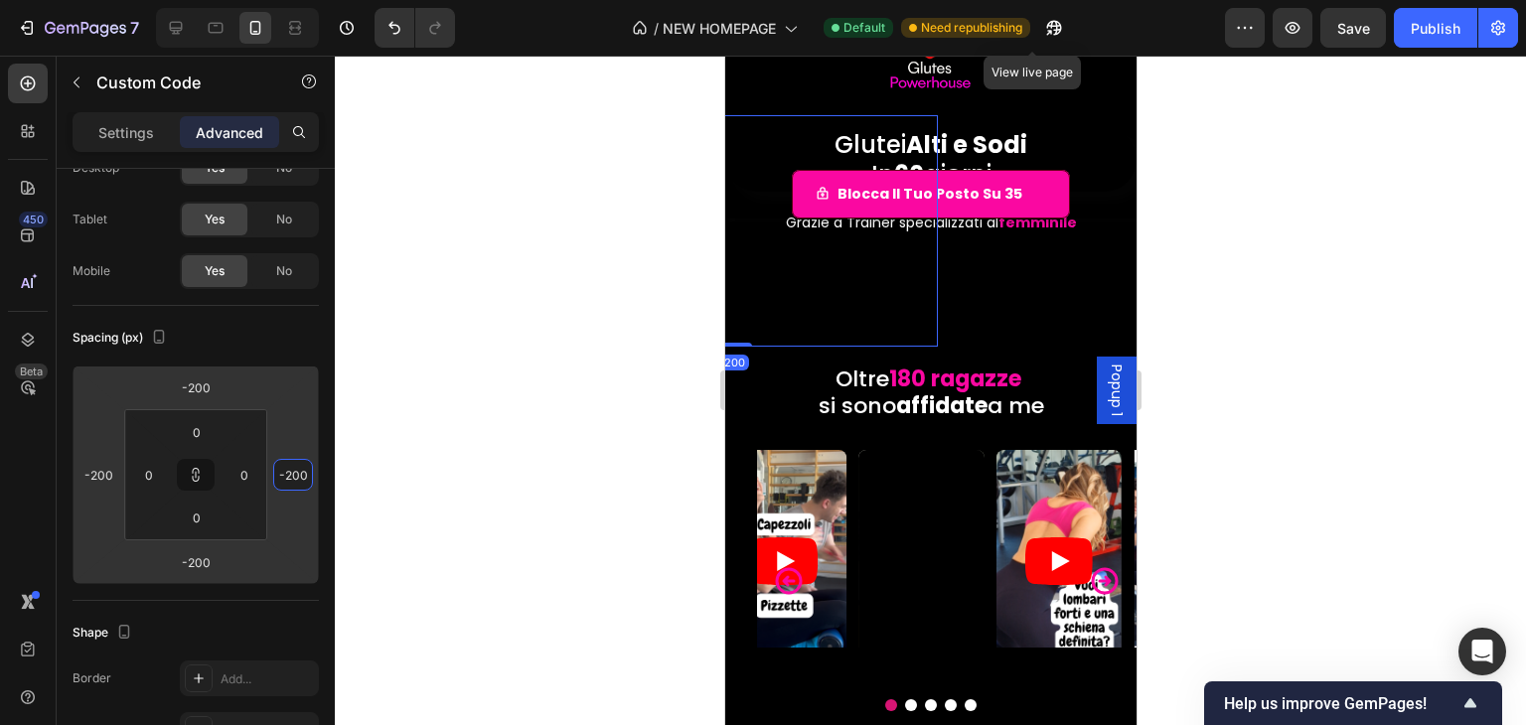
type input "-132"
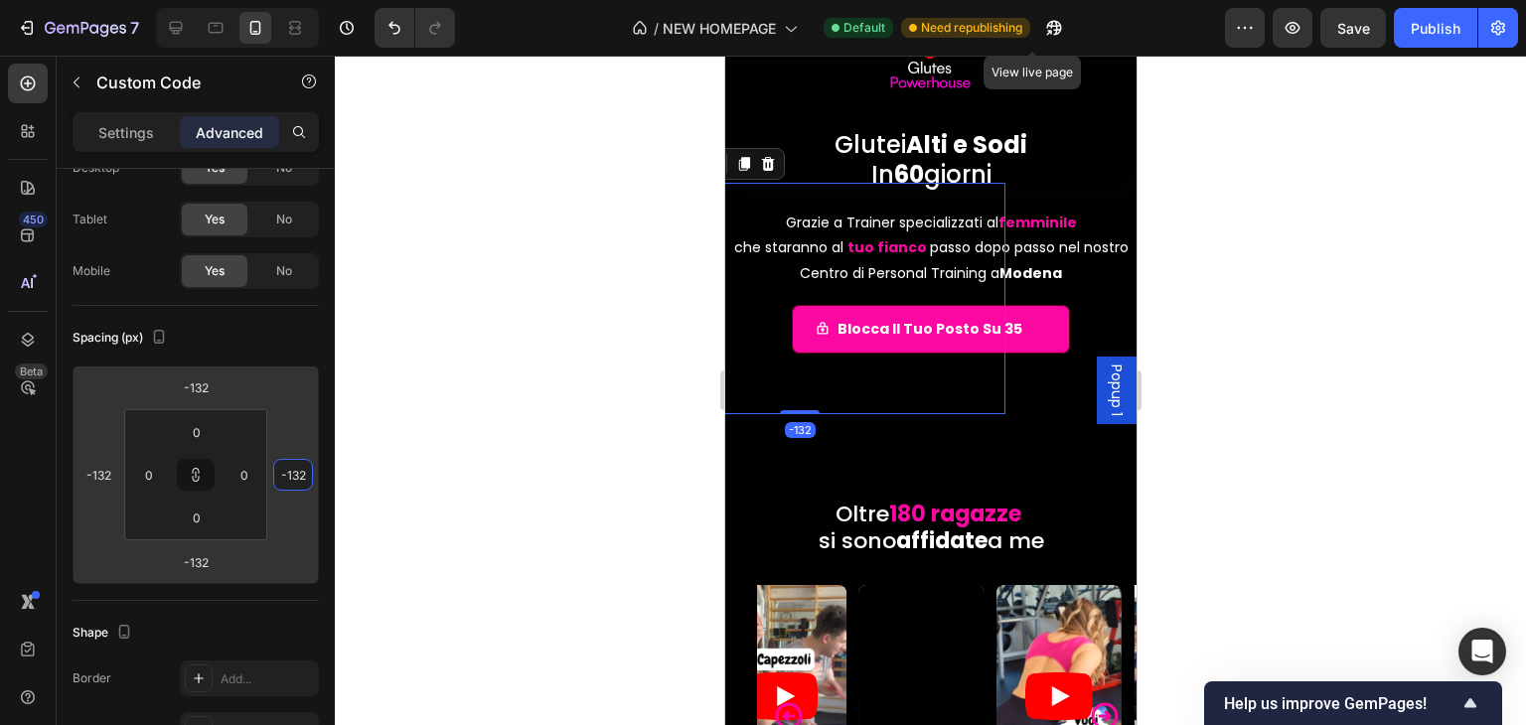
type input "-98"
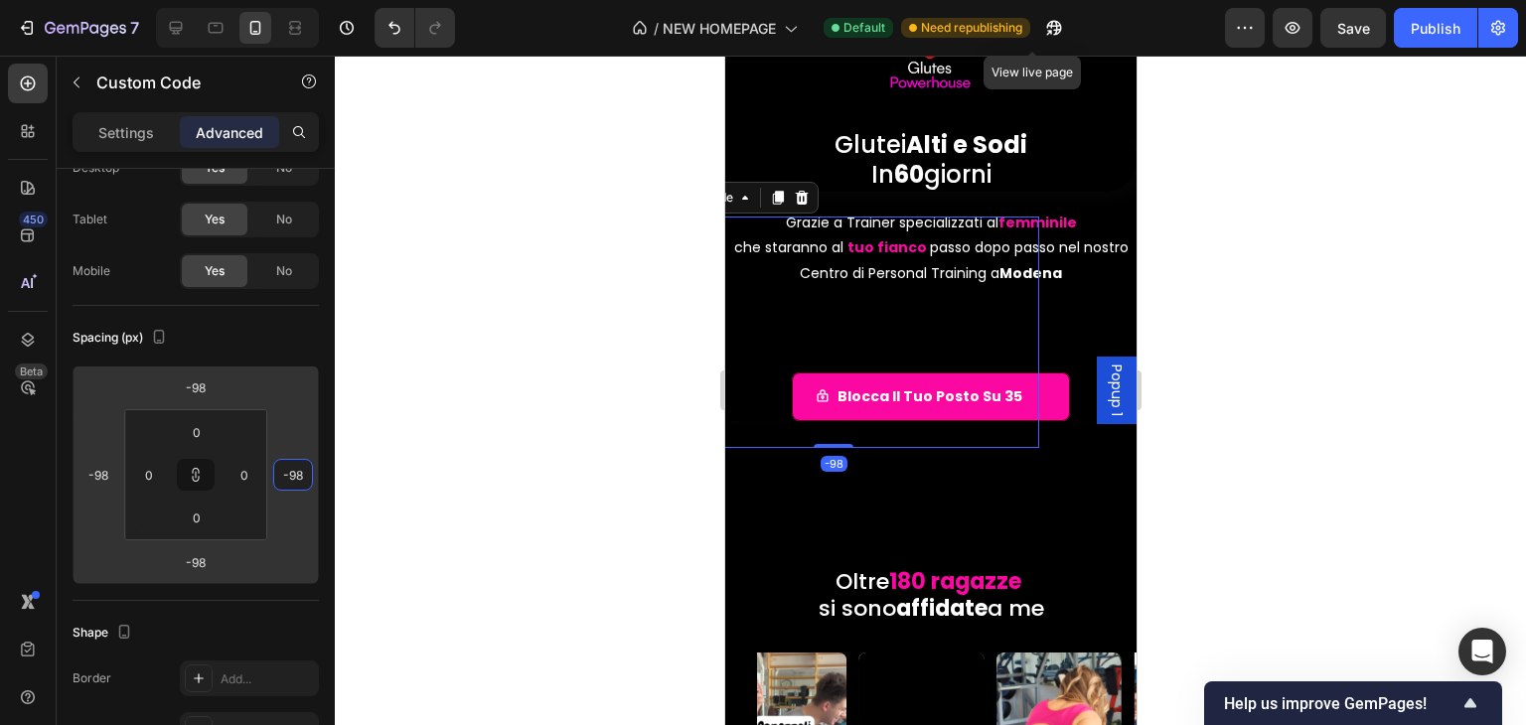
type input "-82"
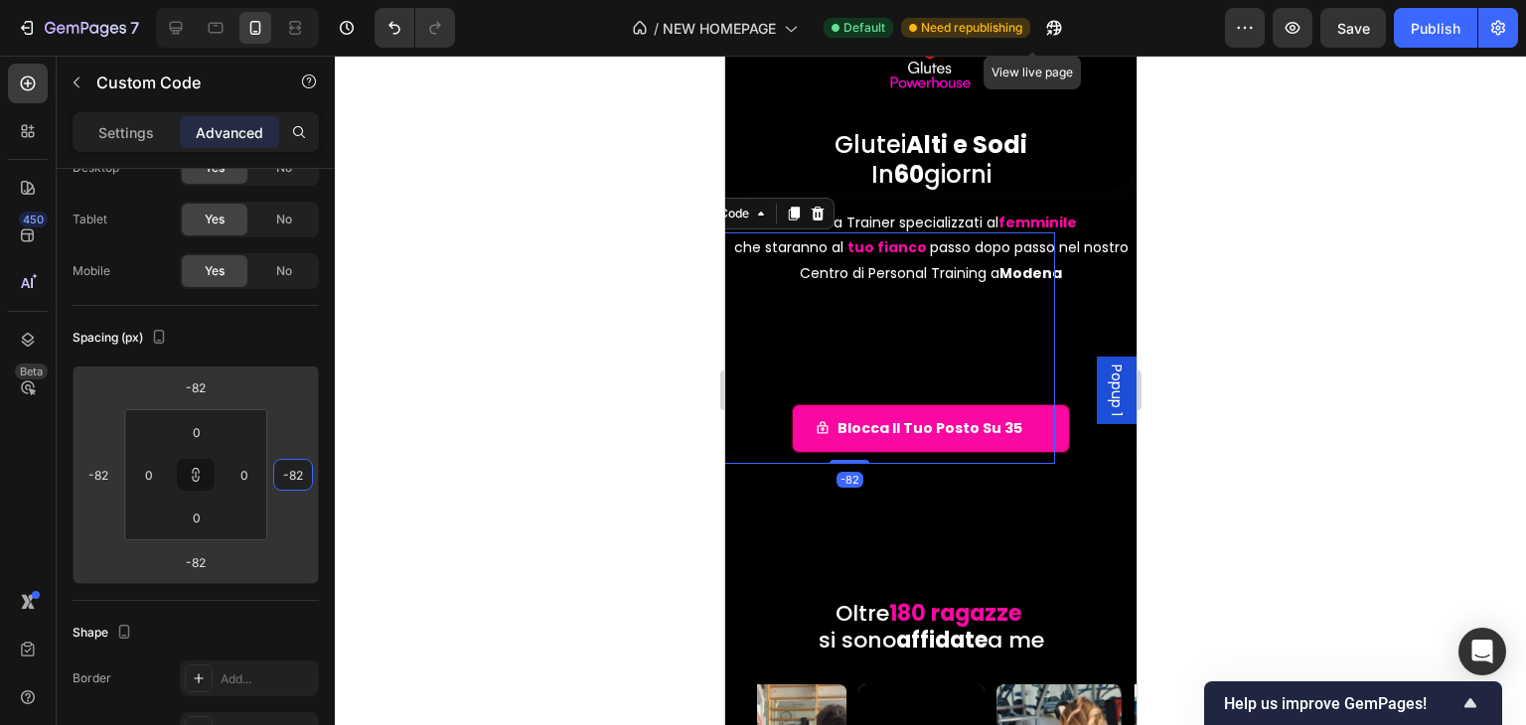
type input "-74"
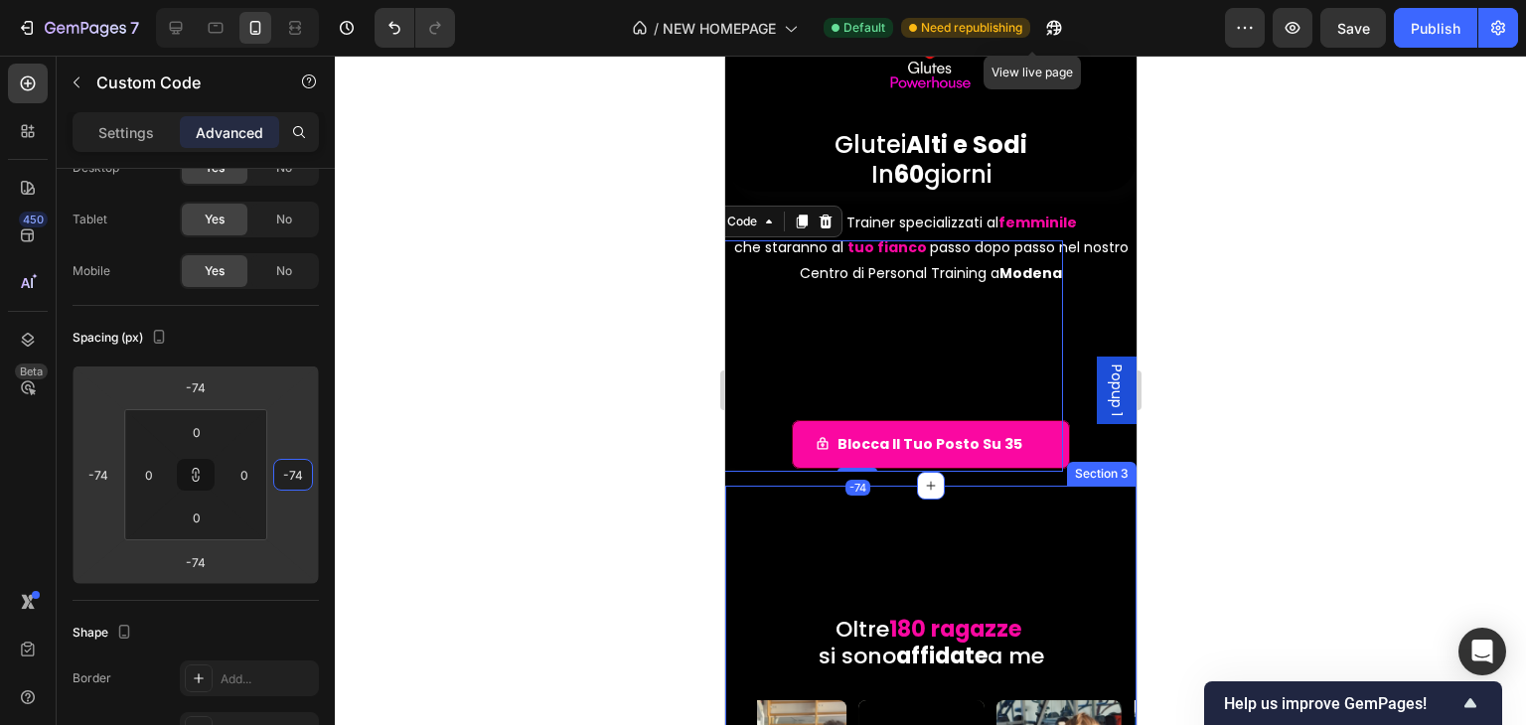
type input "-58"
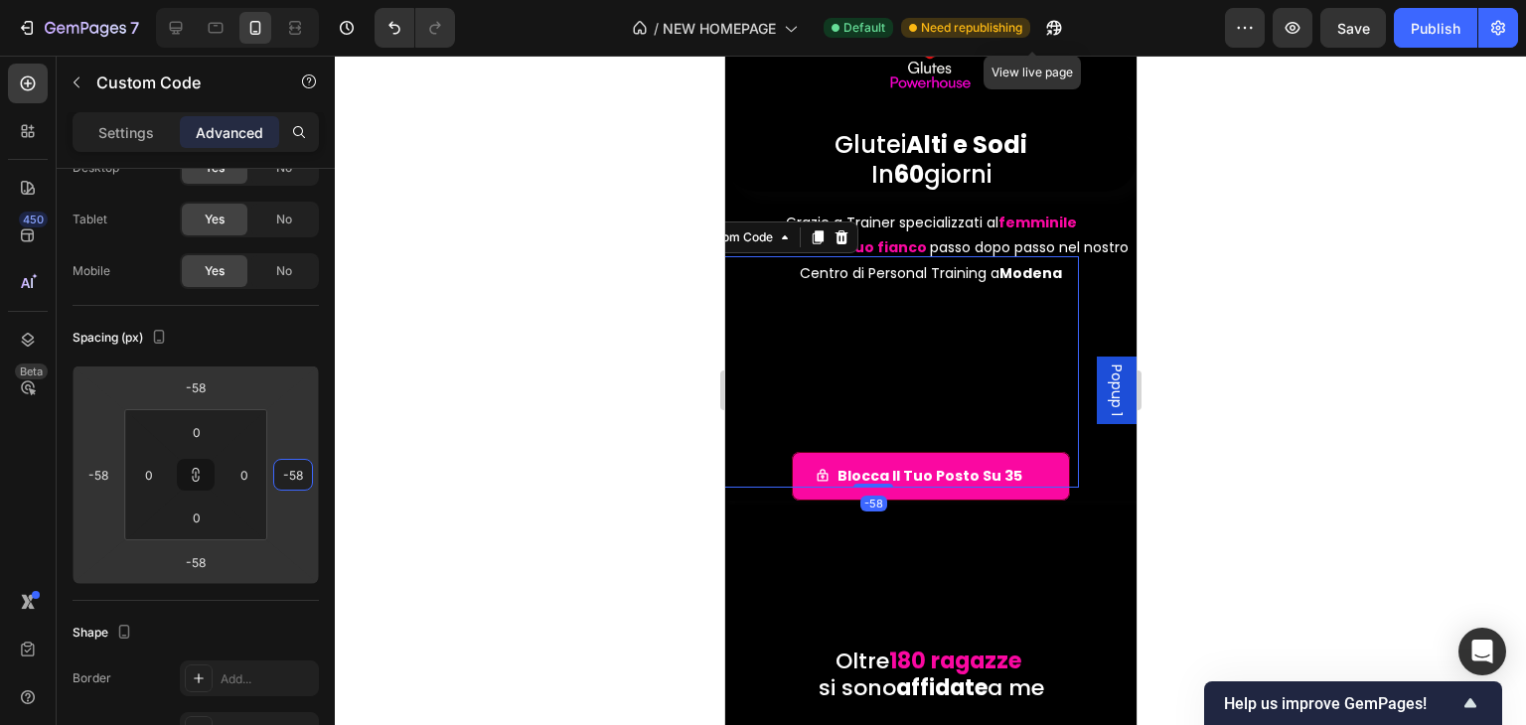
type input "-82"
type input "-138"
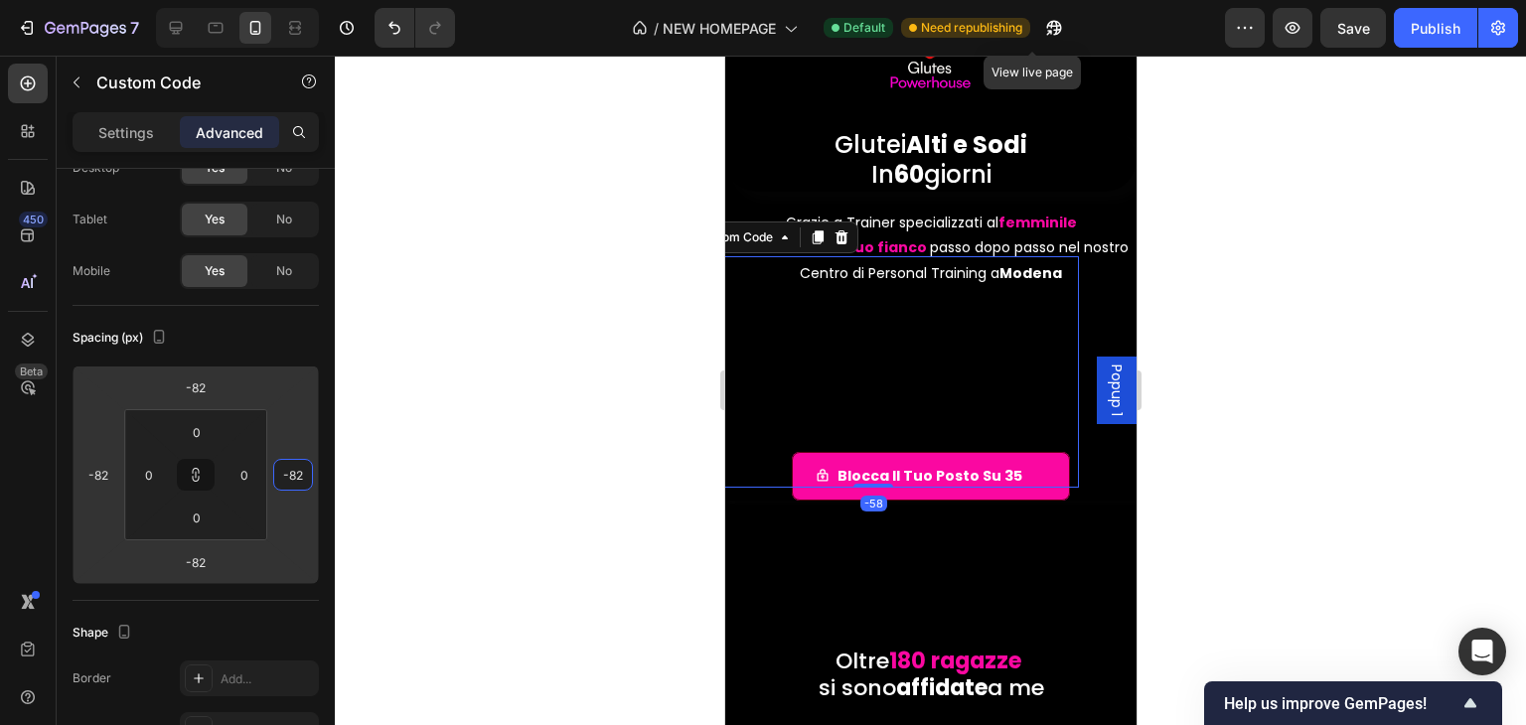
type input "-138"
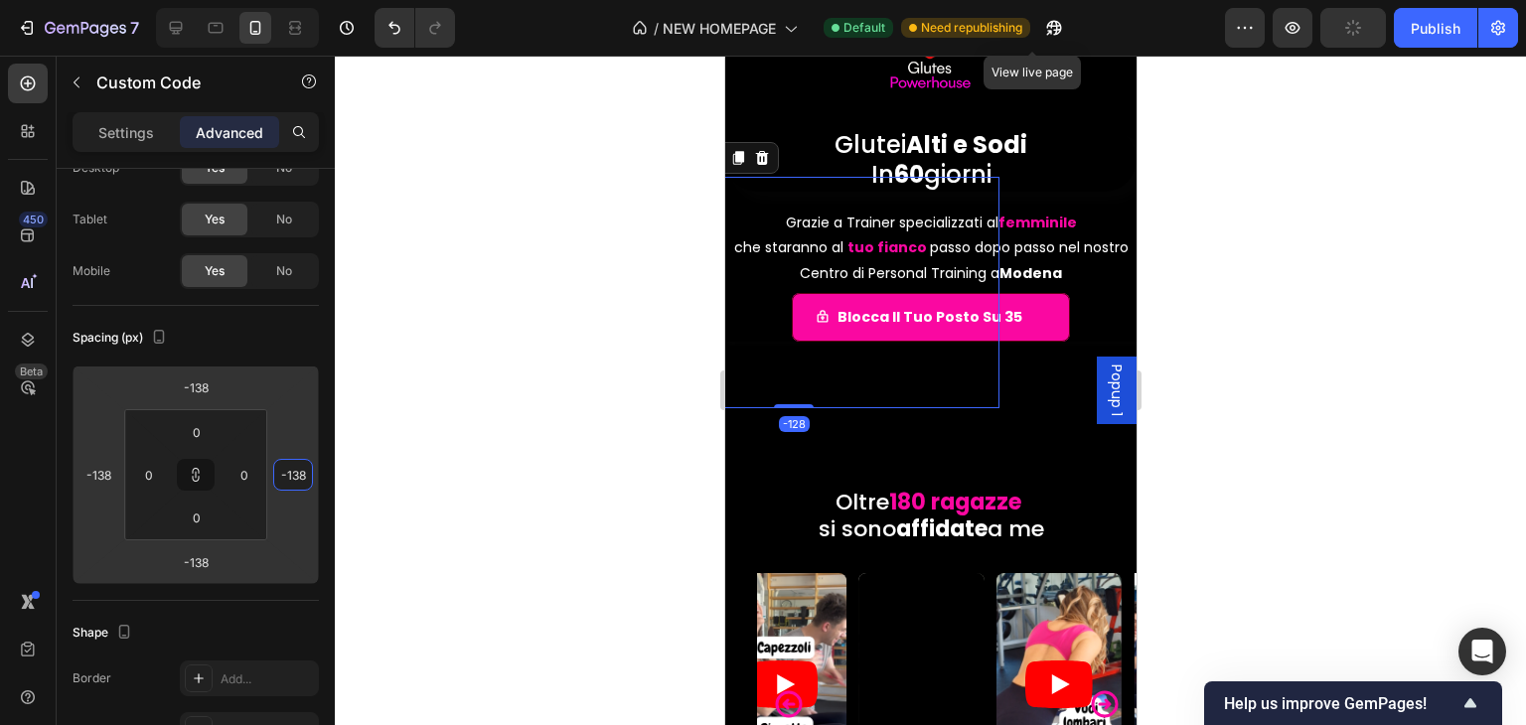
type input "-106"
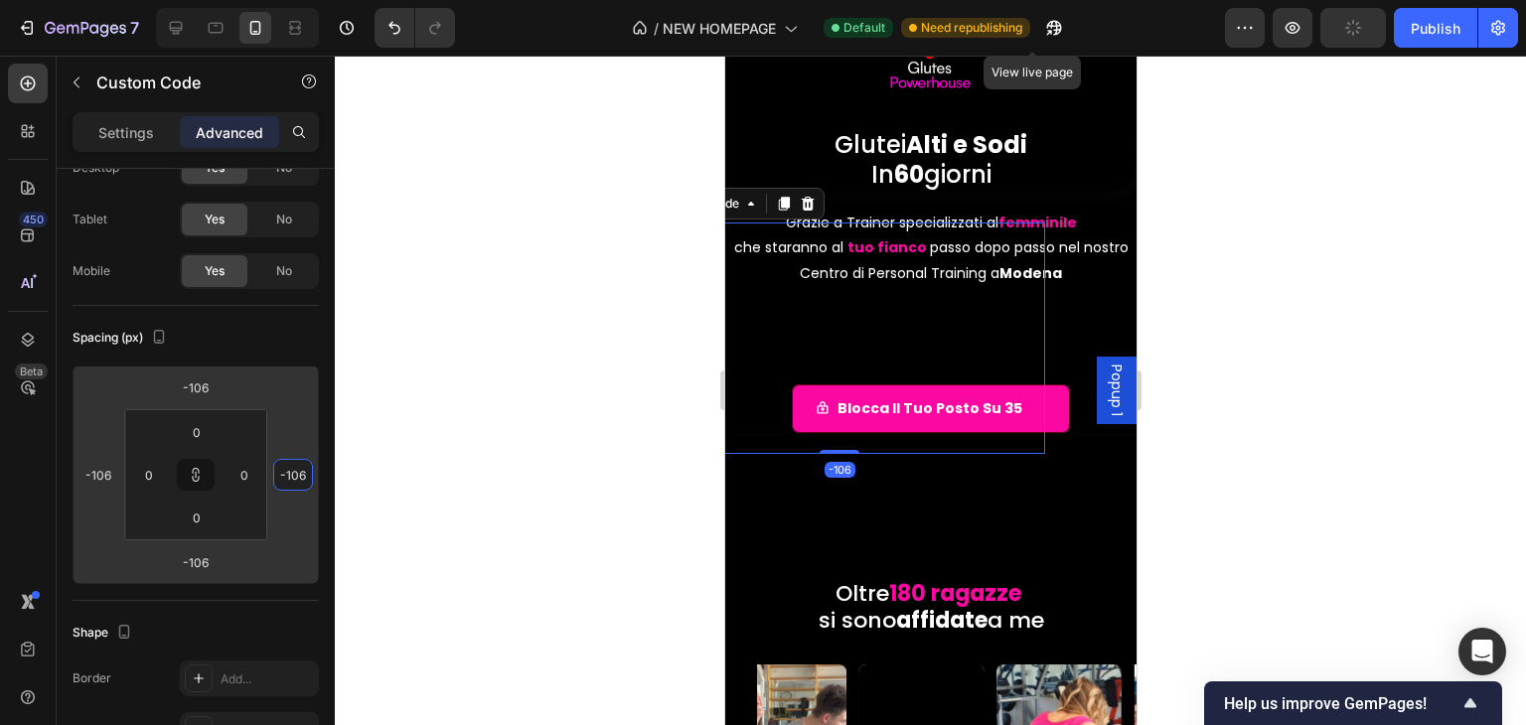
type input "-92"
type input "-100"
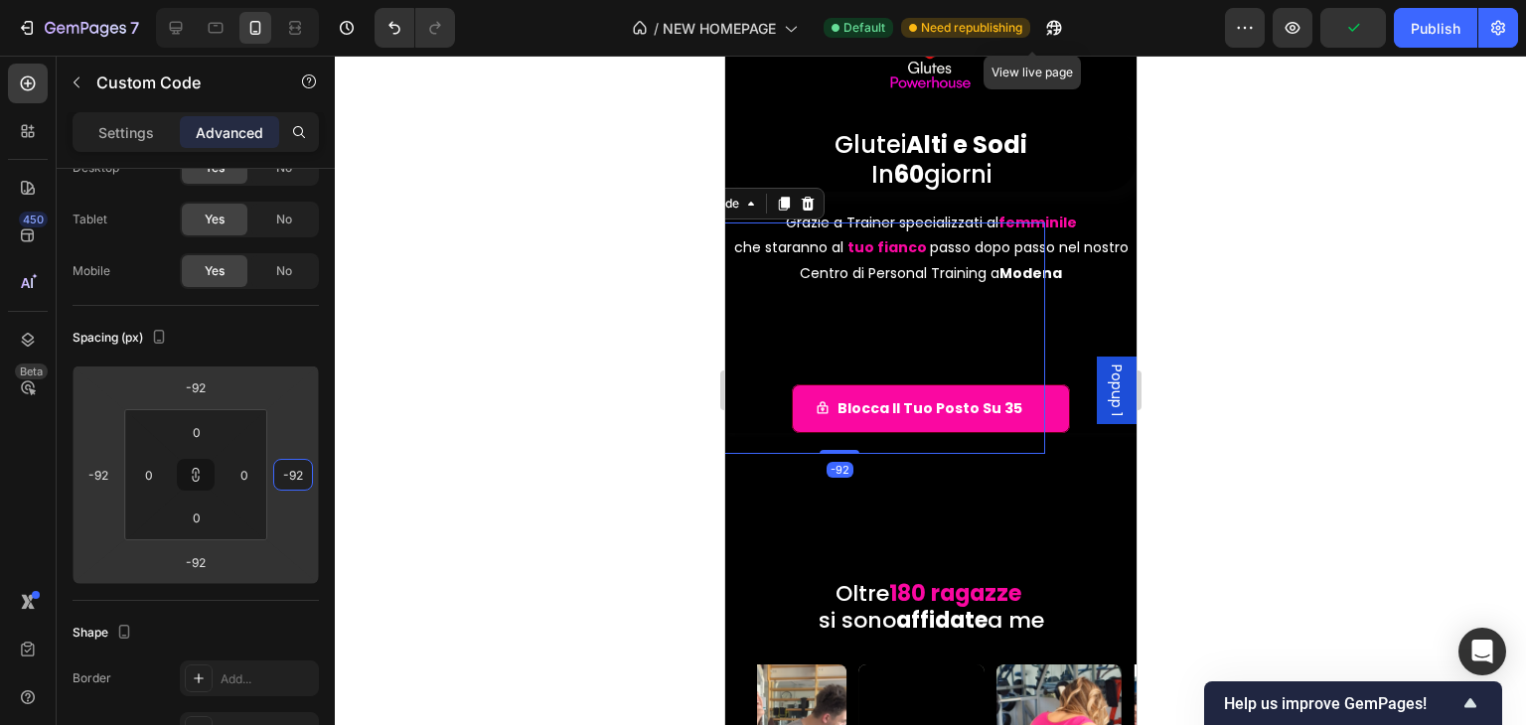
type input "-100"
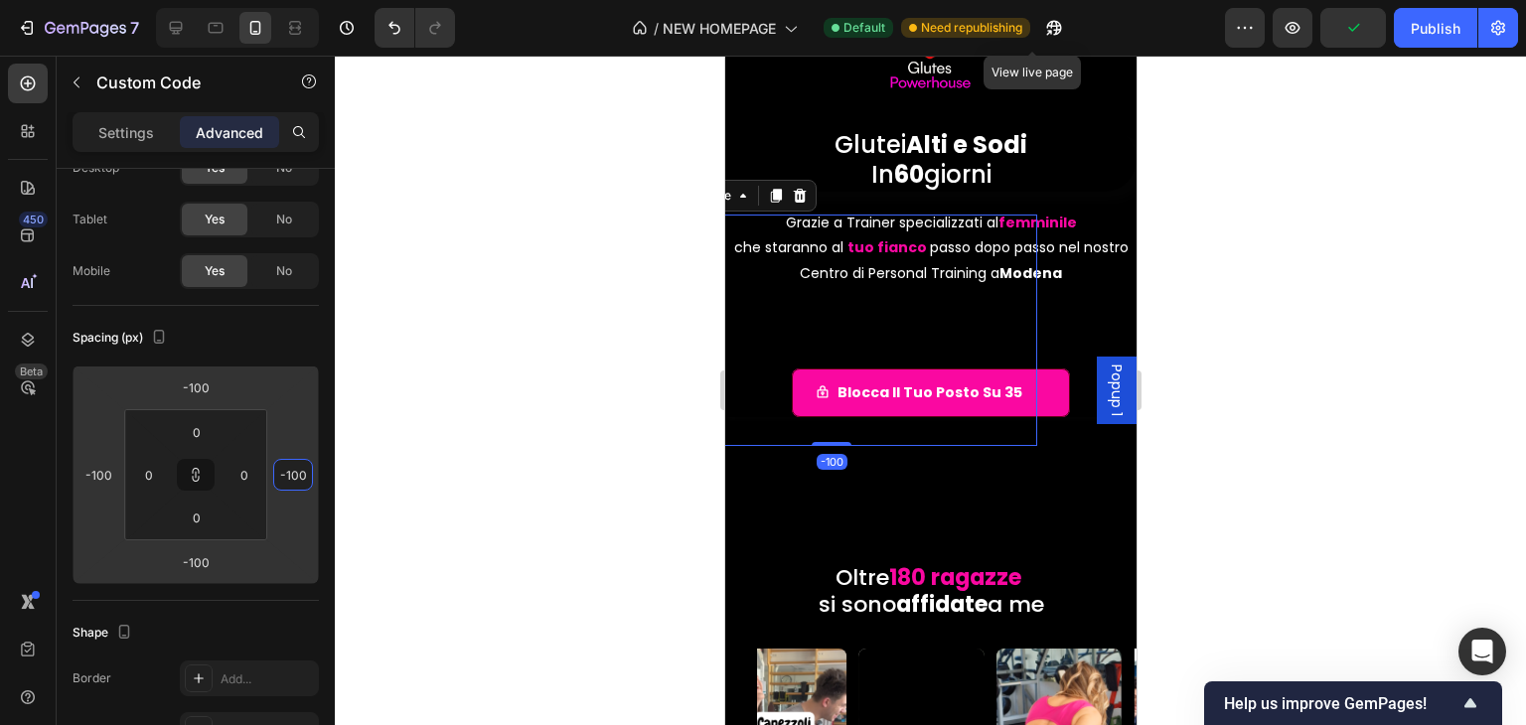
type input "-102"
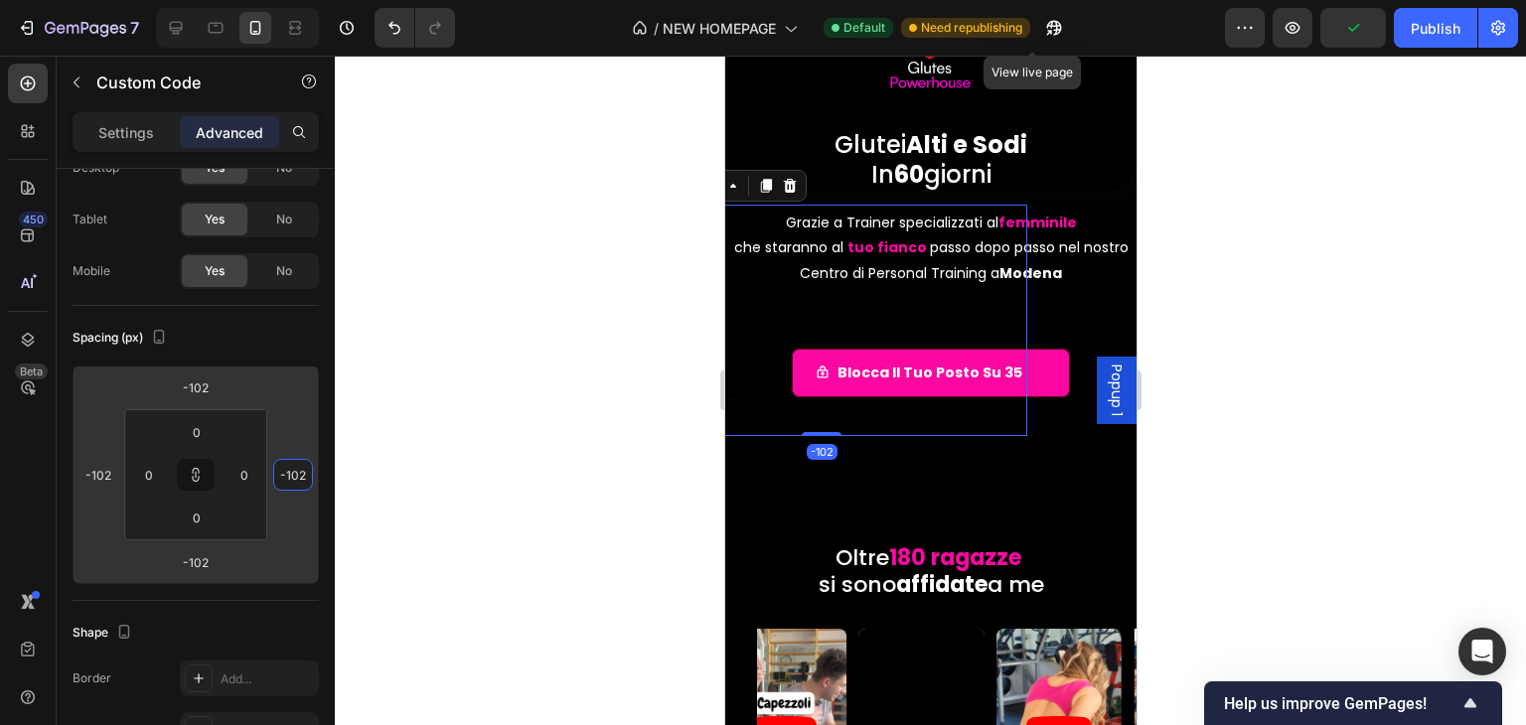
type input "-106"
type input "-88"
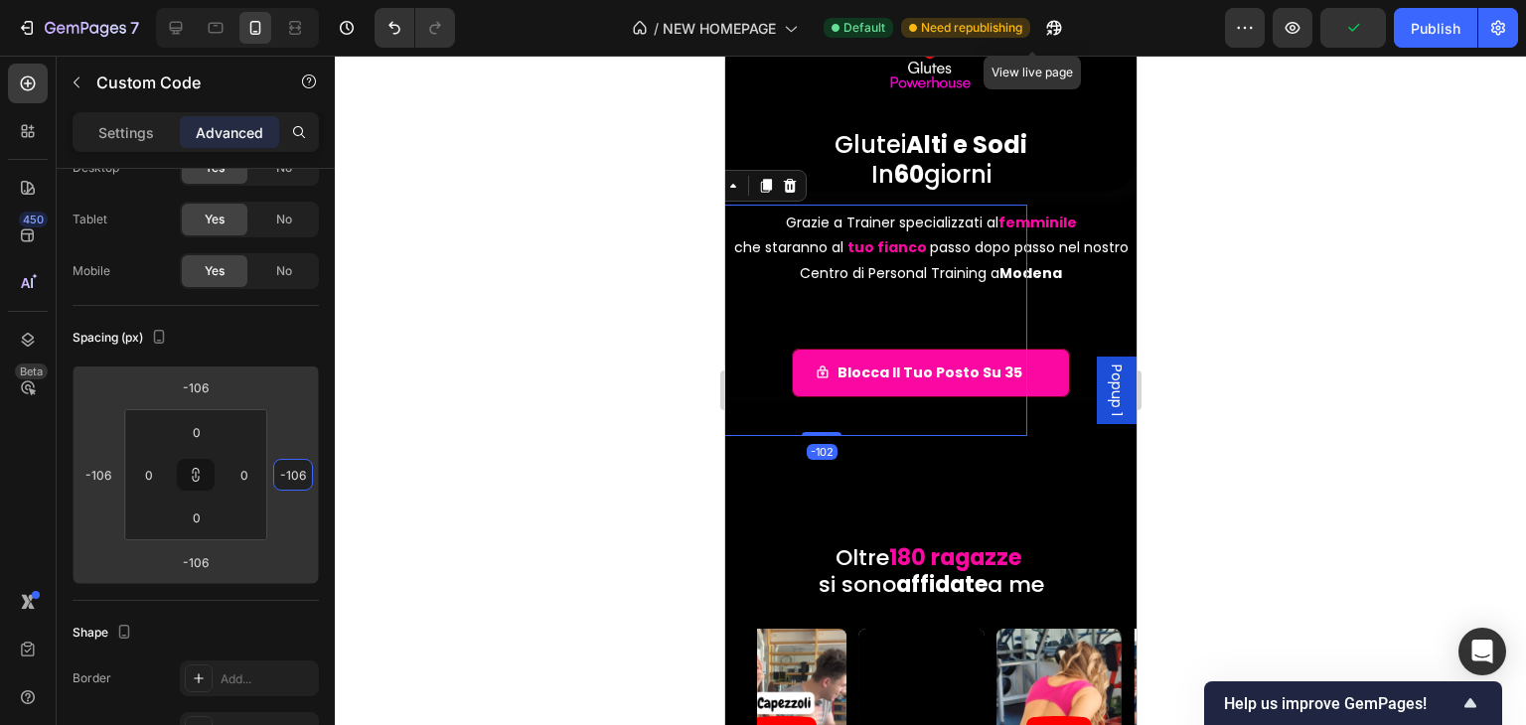
type input "-88"
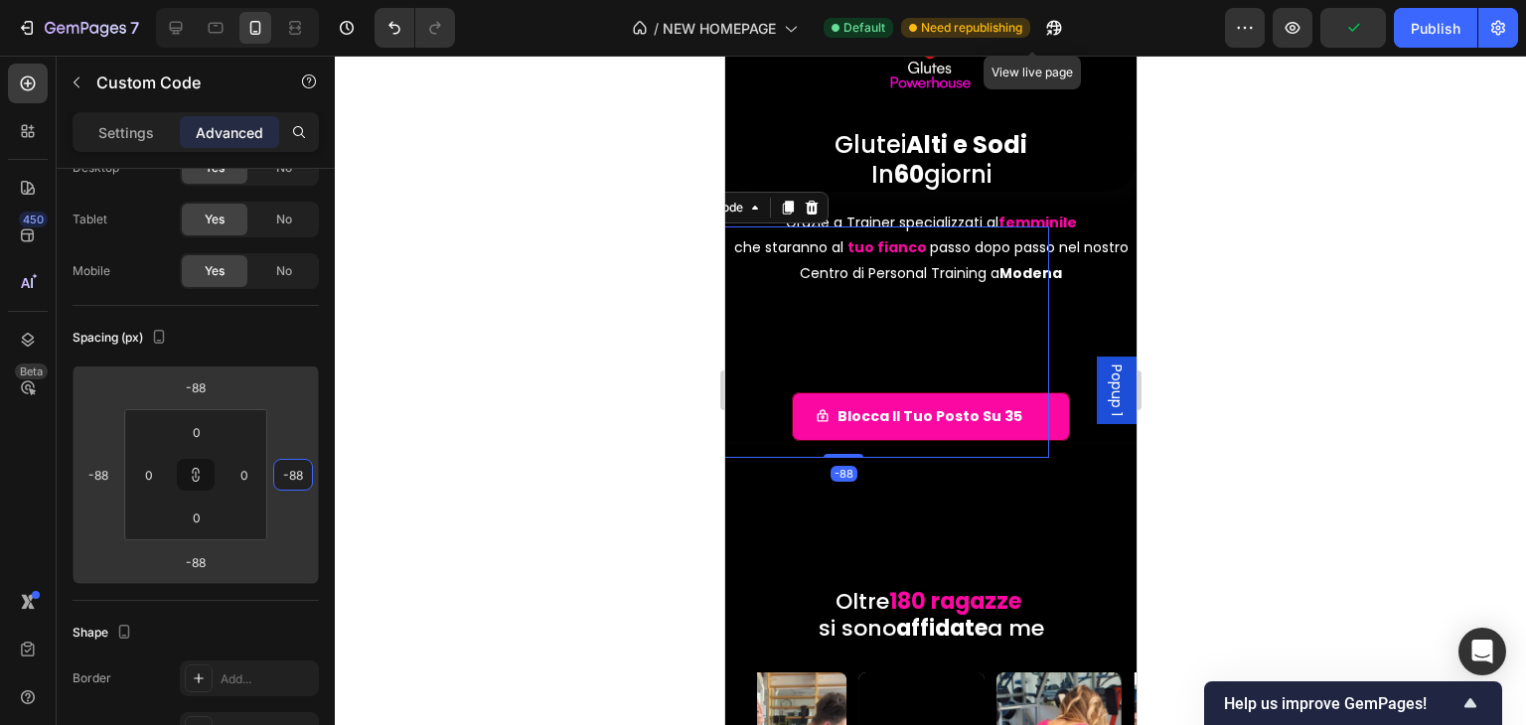
type input "-80"
type input "-72"
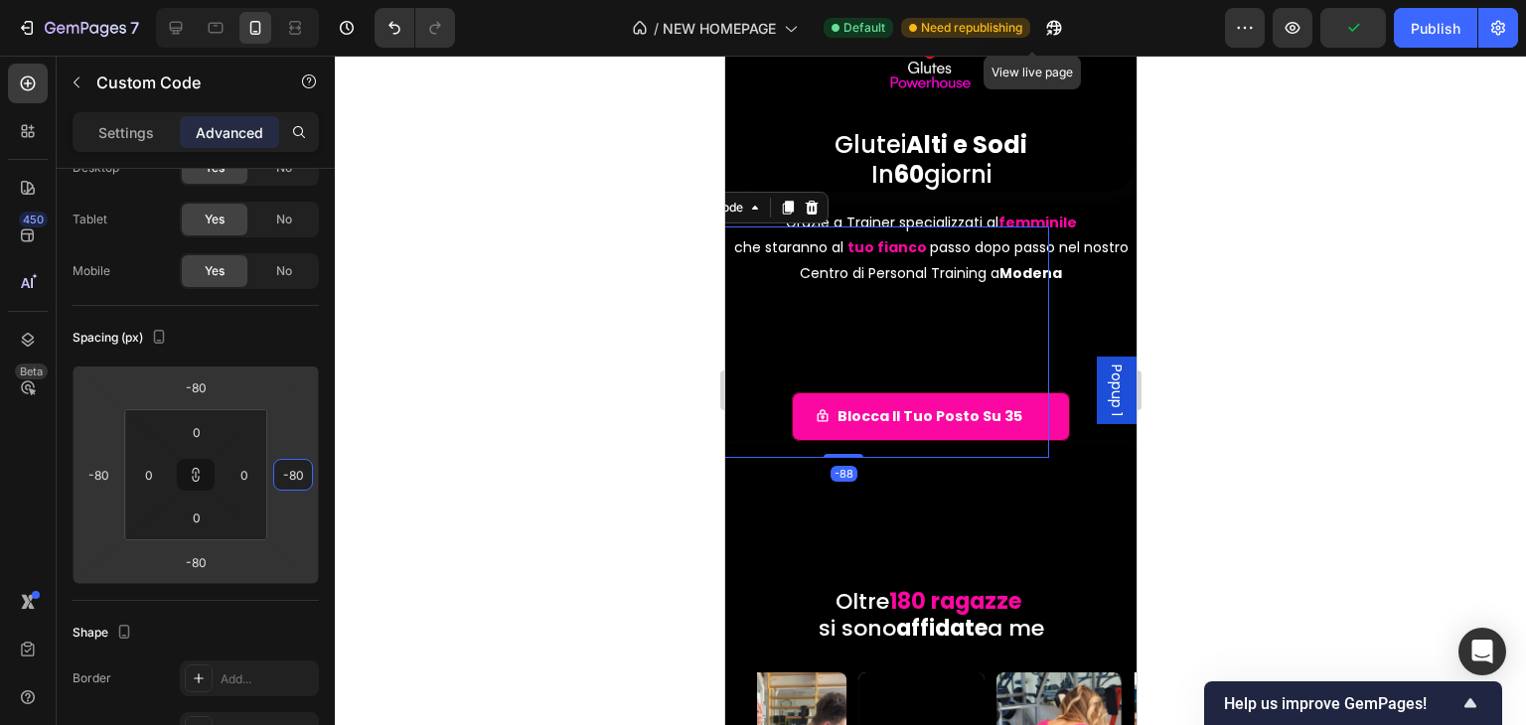
type input "-72"
type input "-60"
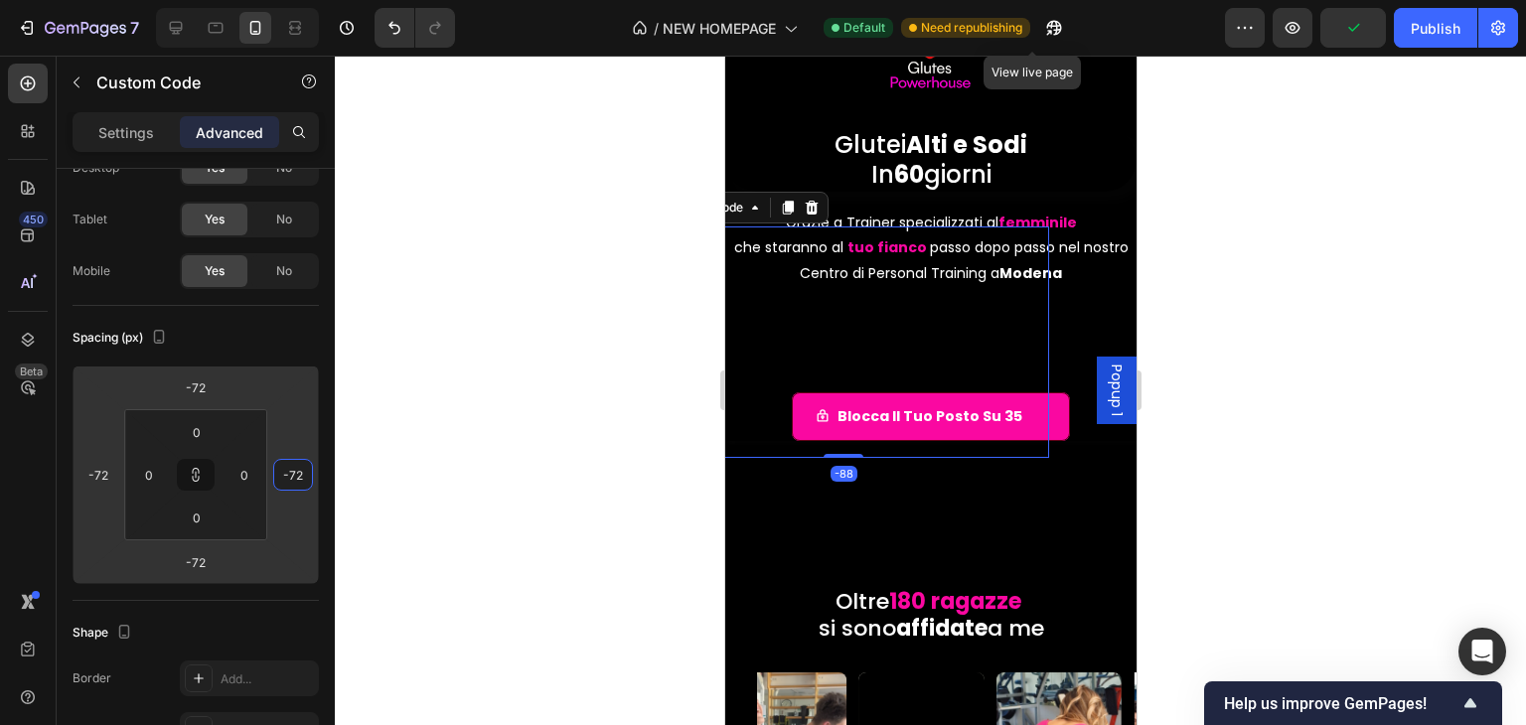
type input "-60"
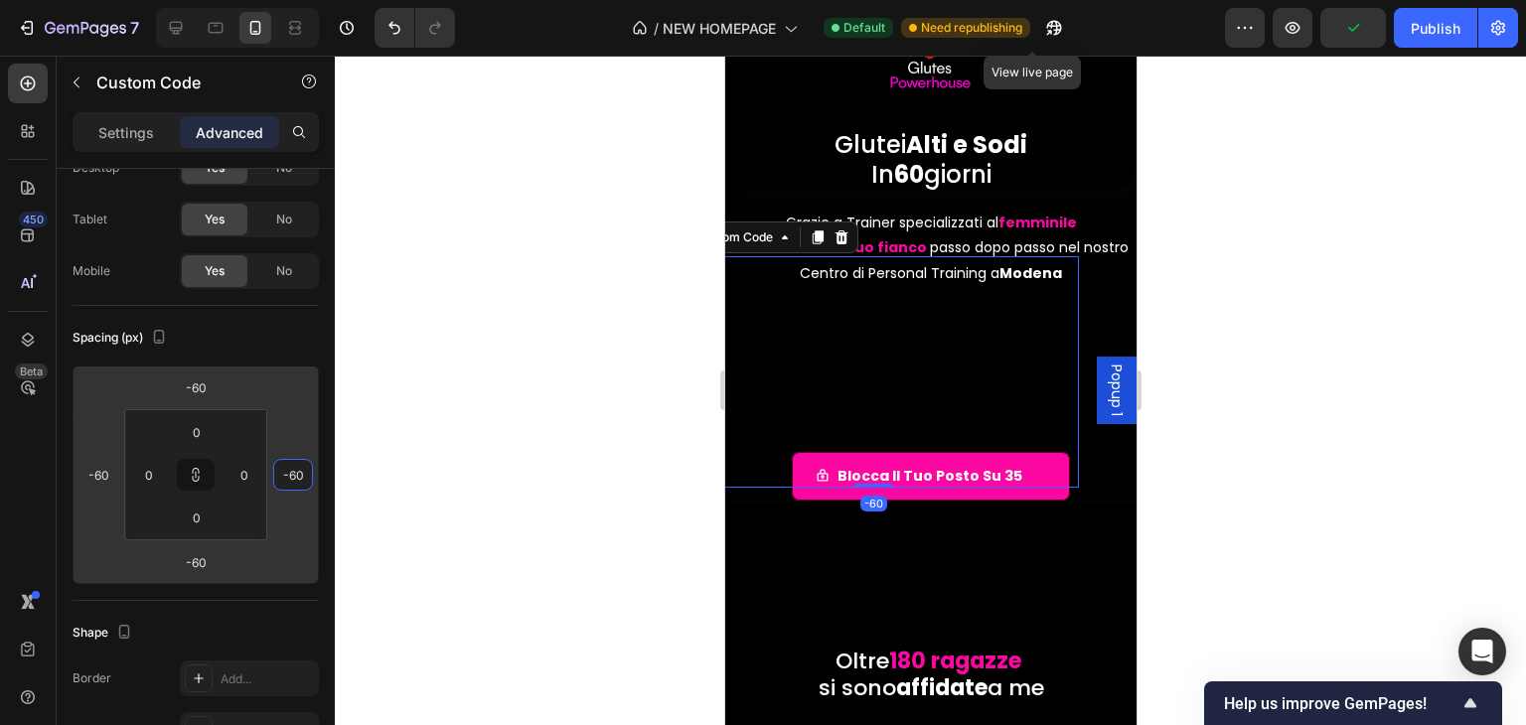
type input "-58"
type input "-32"
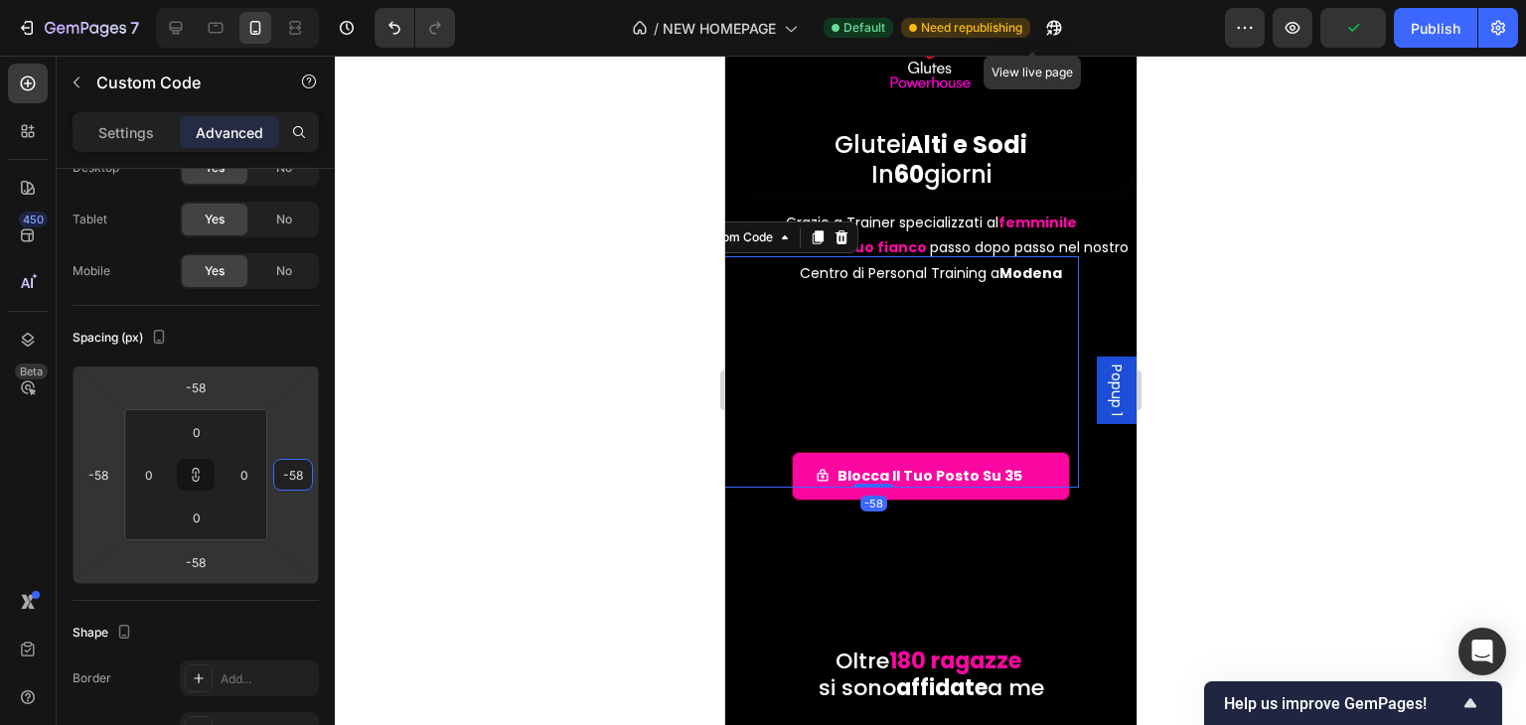
type input "-32"
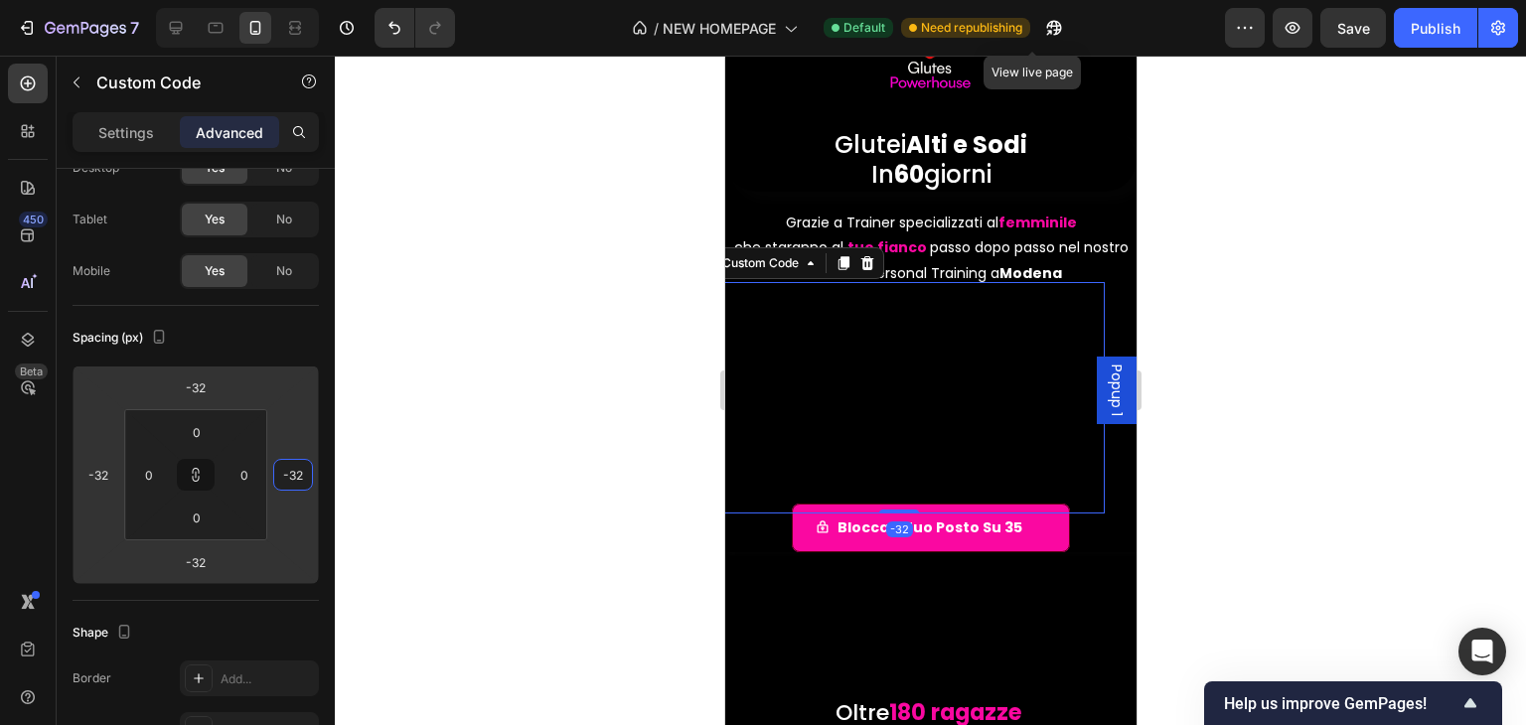
type input "-42"
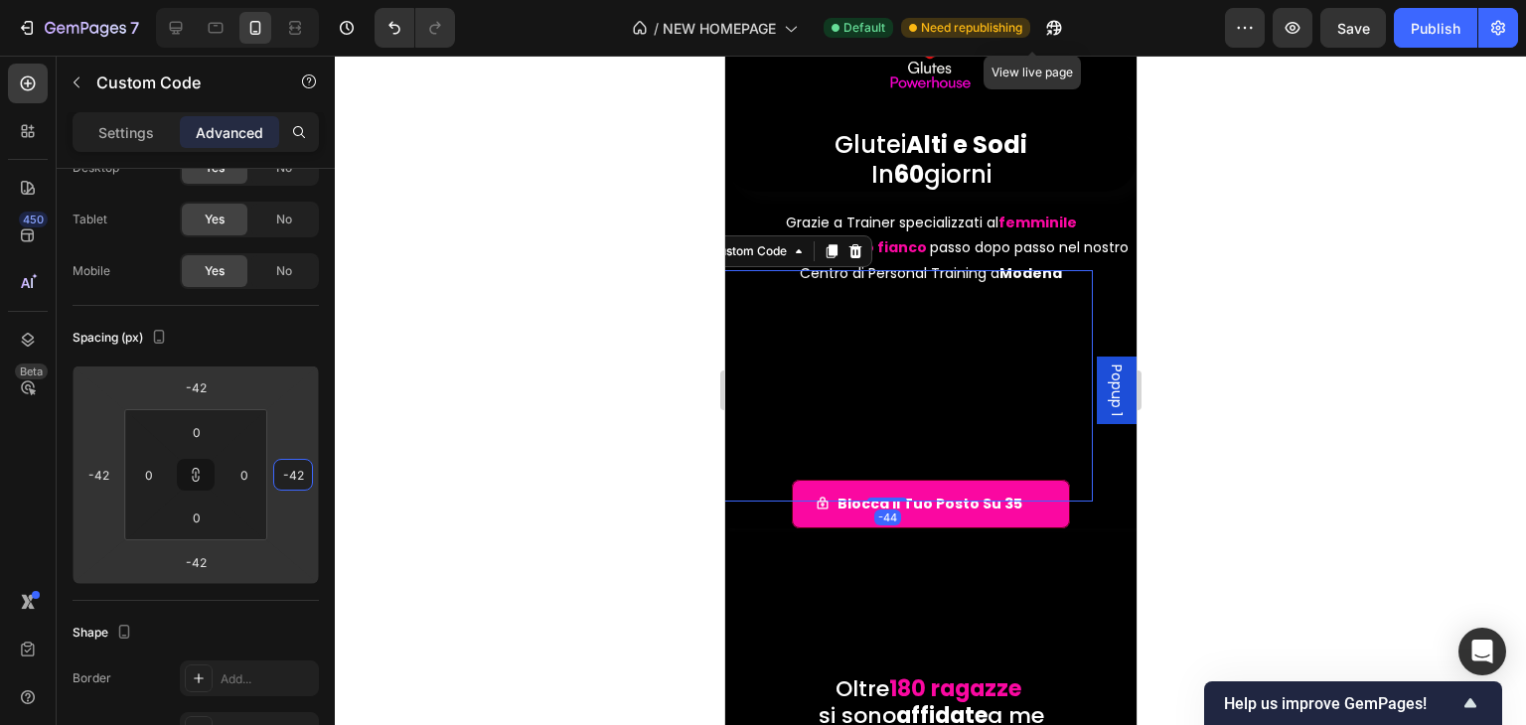
type input "-44"
type input "-142"
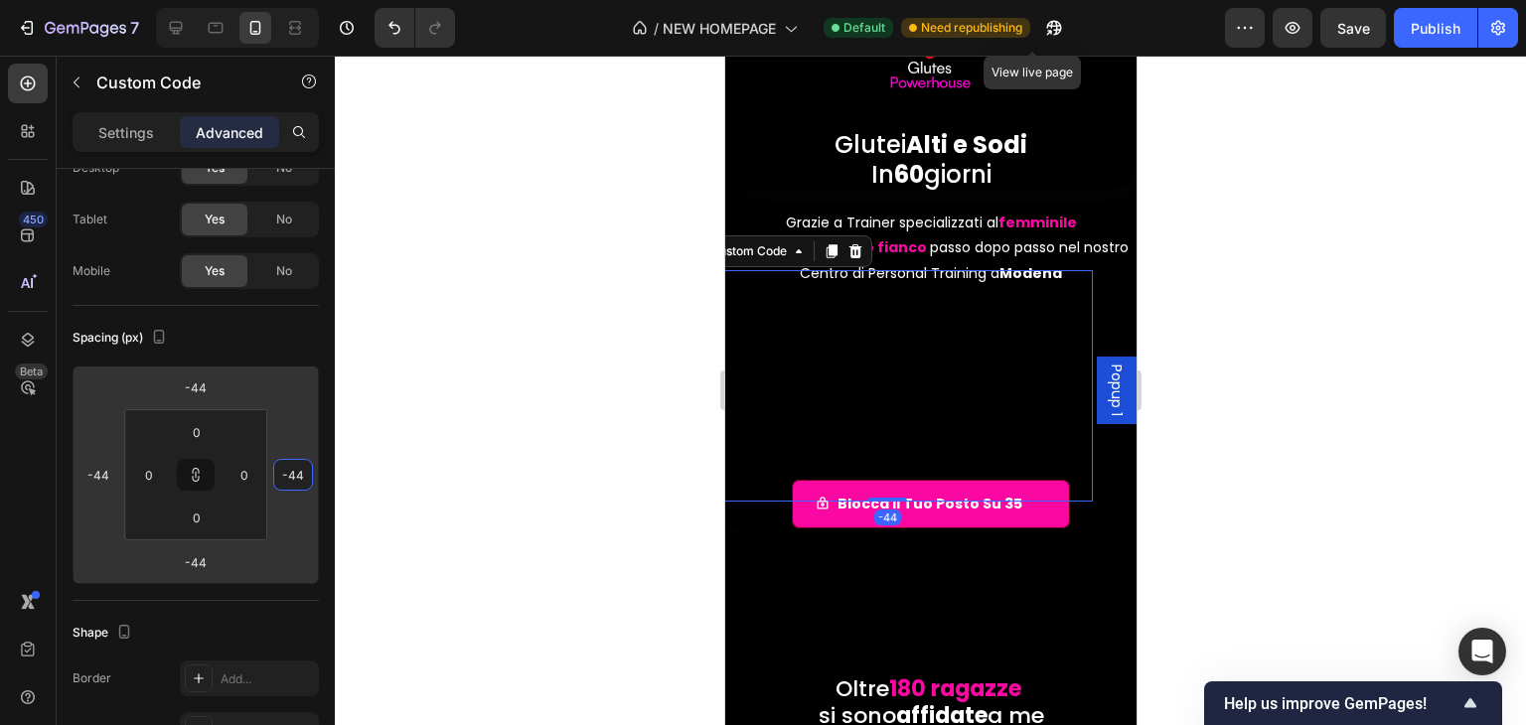
type input "-142"
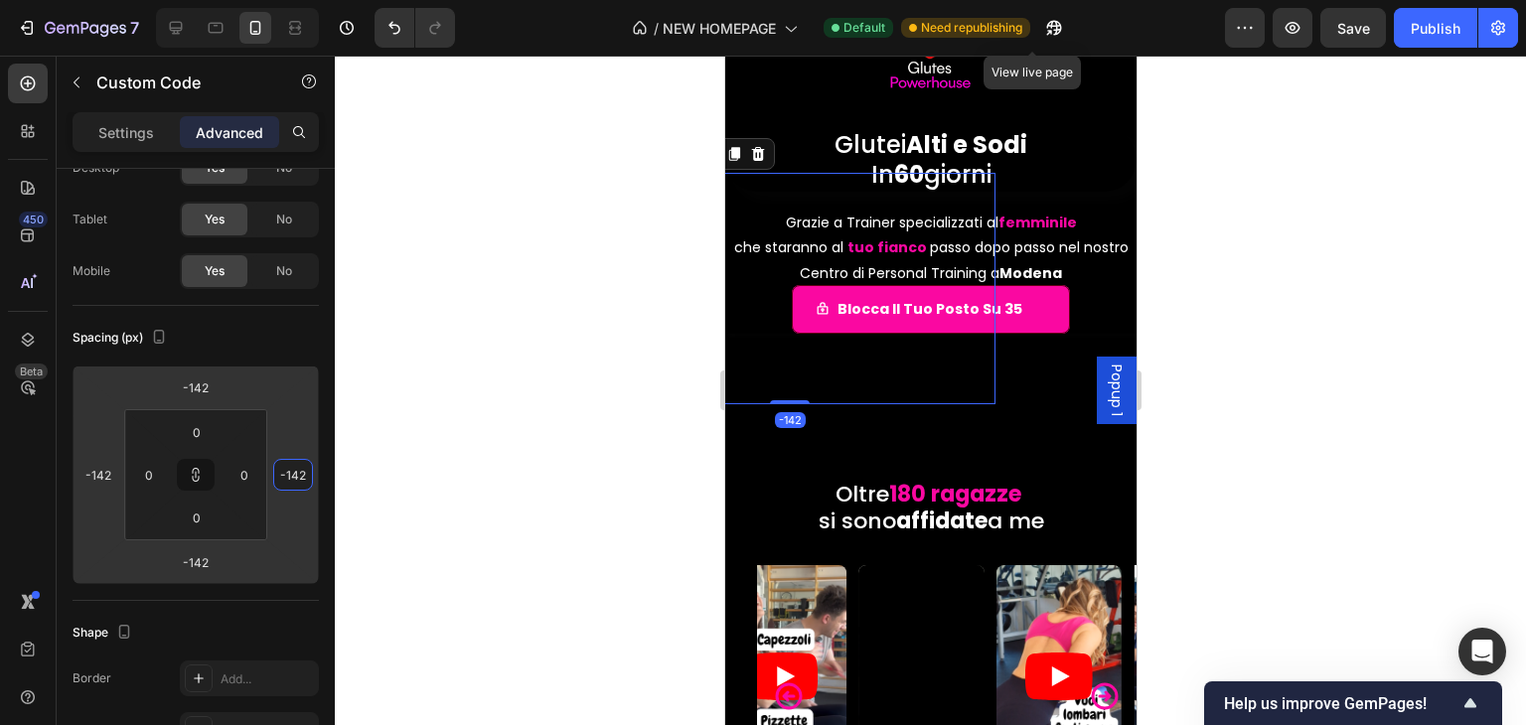
type input "-190"
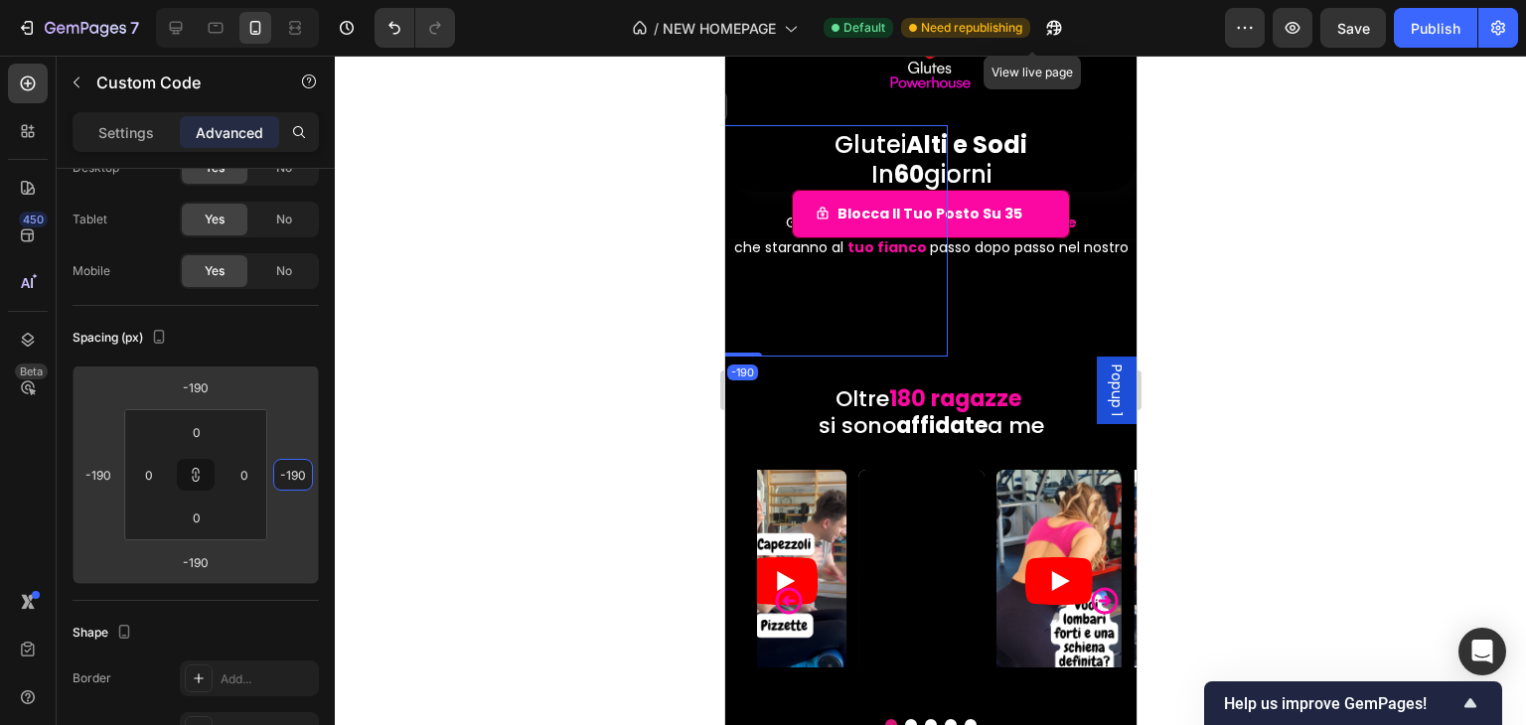
type input "-192"
type input "-150"
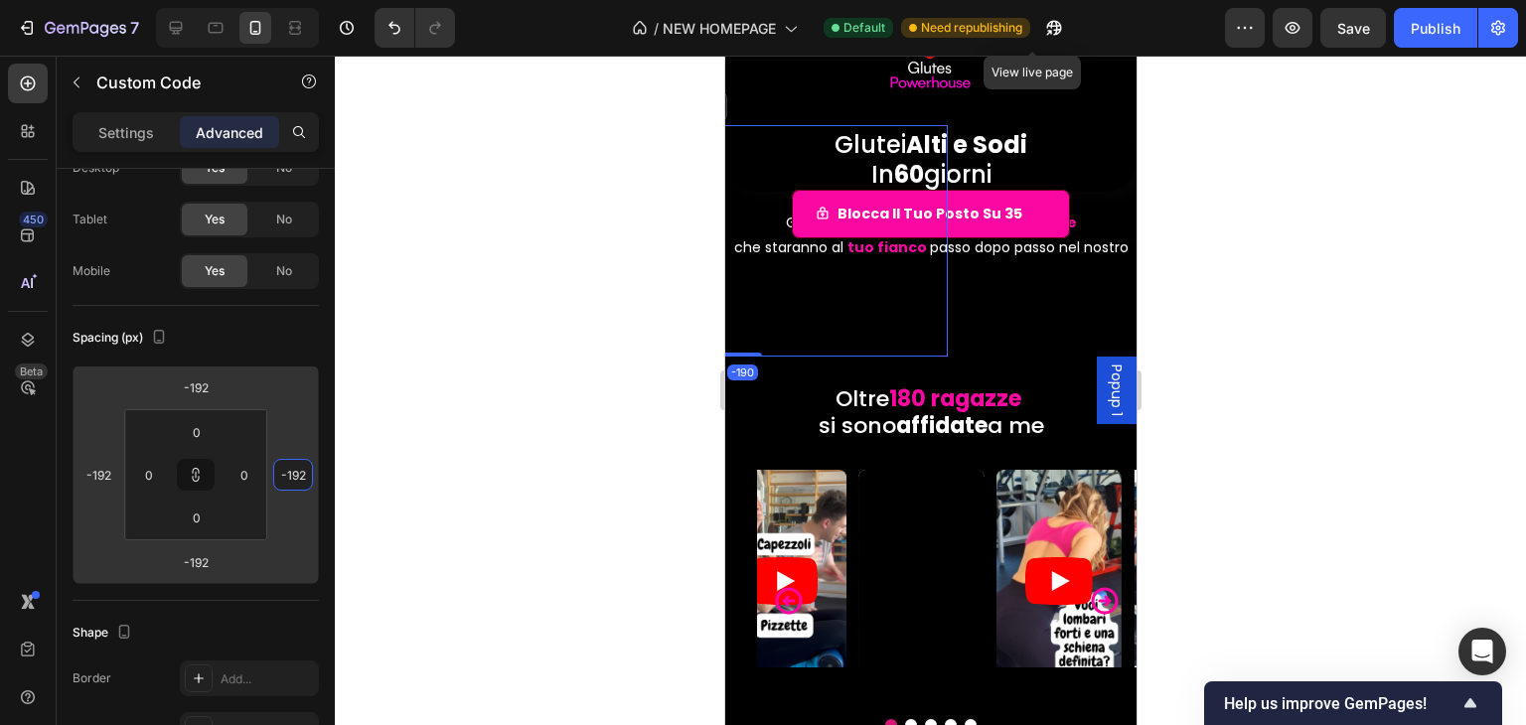
type input "-150"
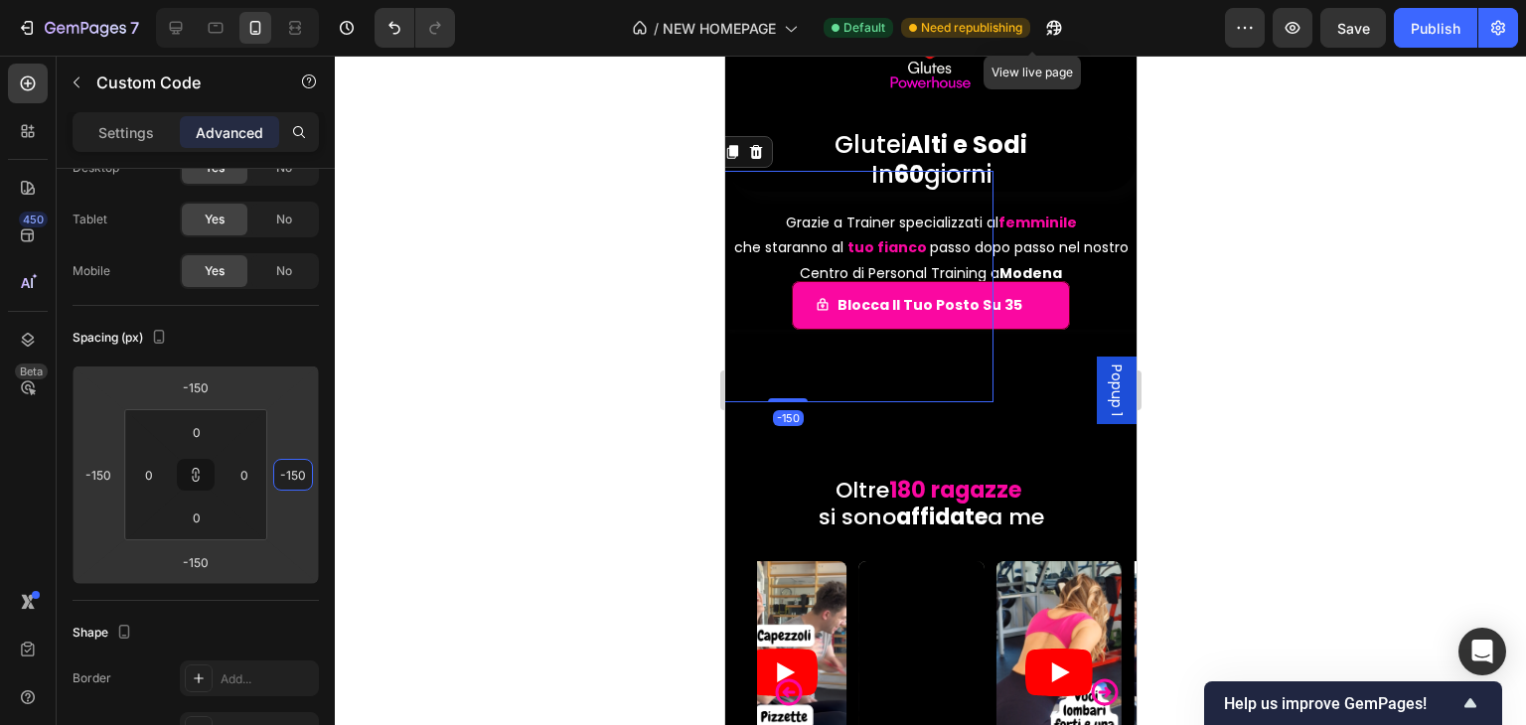
type input "-144"
type input "-138"
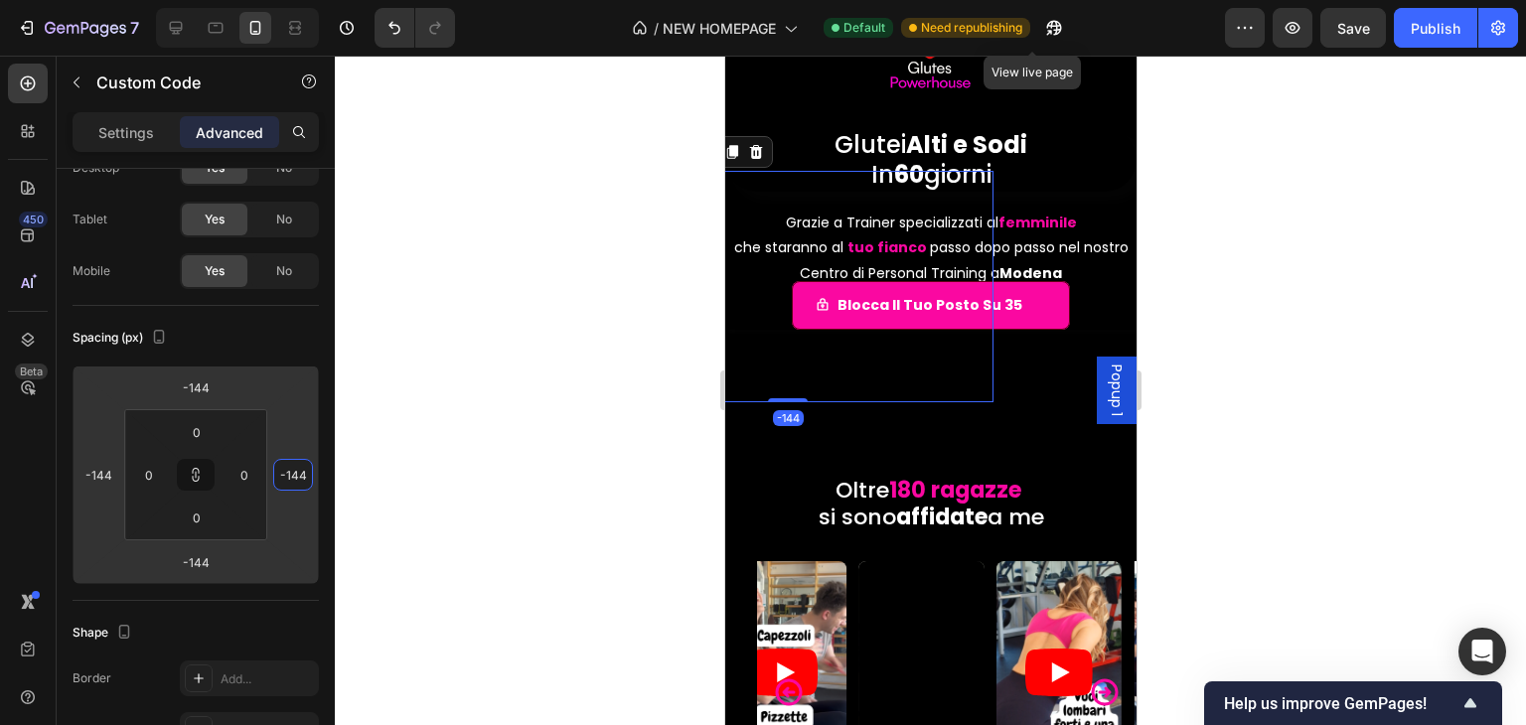
type input "-138"
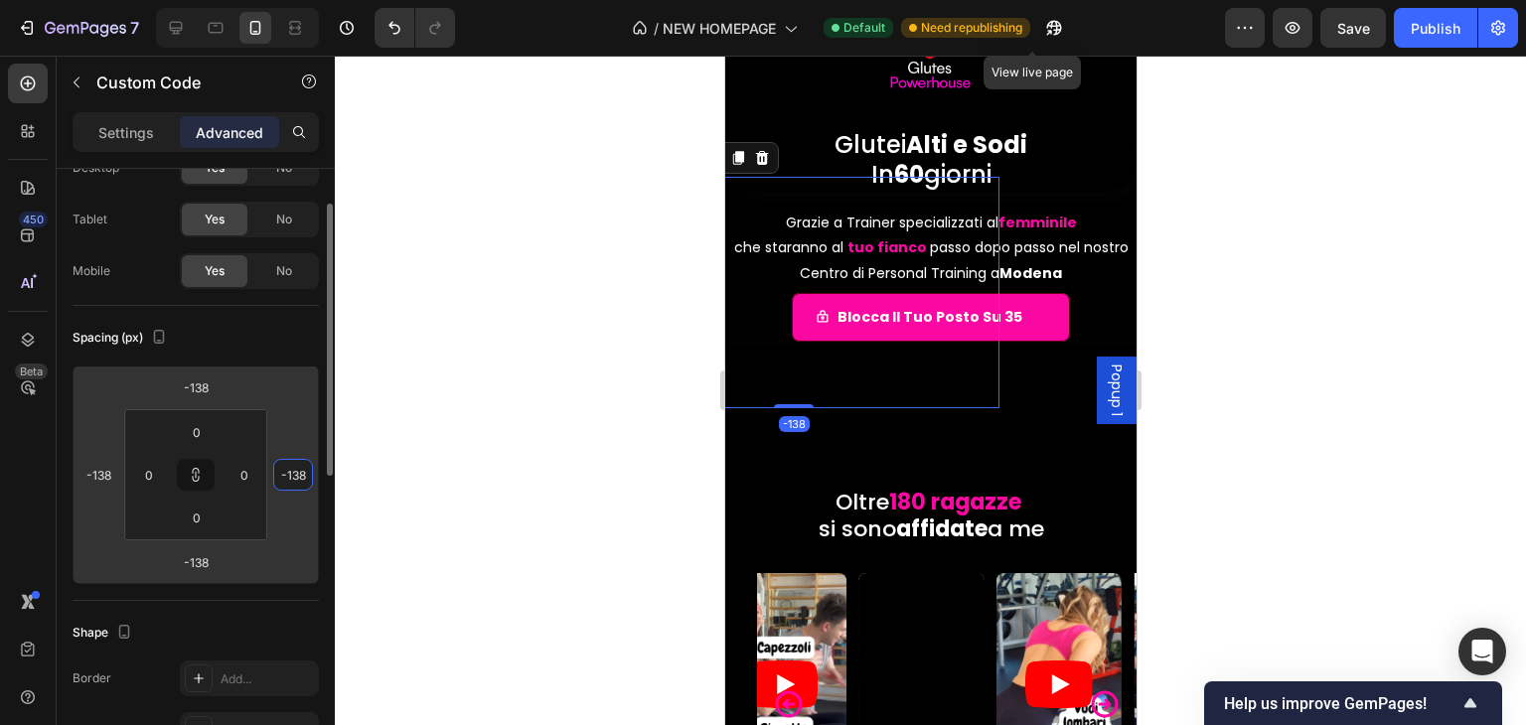
type input "-136"
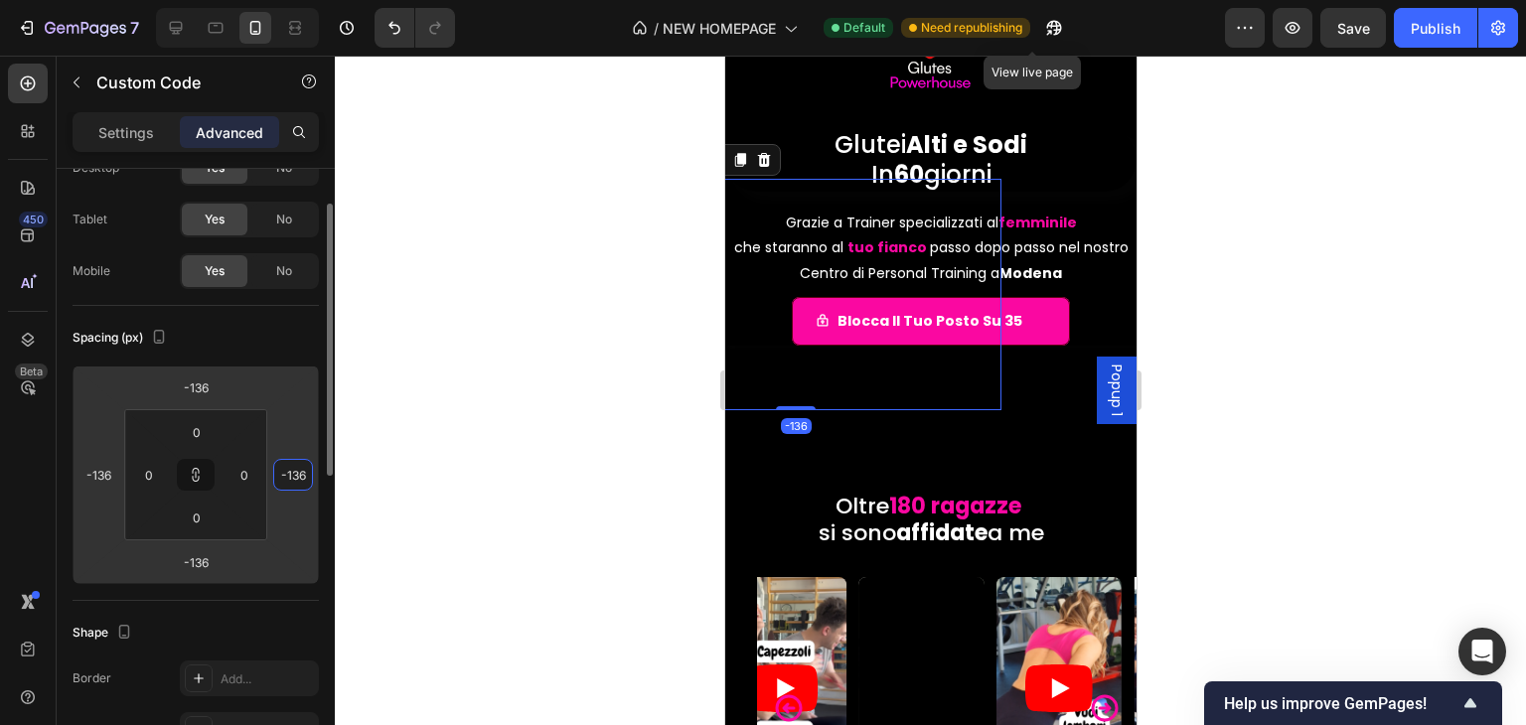
drag, startPoint x: 299, startPoint y: 452, endPoint x: 294, endPoint y: 478, distance: 26.3
click at [285, 0] on html "7 / NEW HOMEPAGE Default Need republishing View live page Preview Save Publish …" at bounding box center [763, 0] width 1526 height 0
click at [294, 477] on input "-136" at bounding box center [293, 475] width 30 height 30
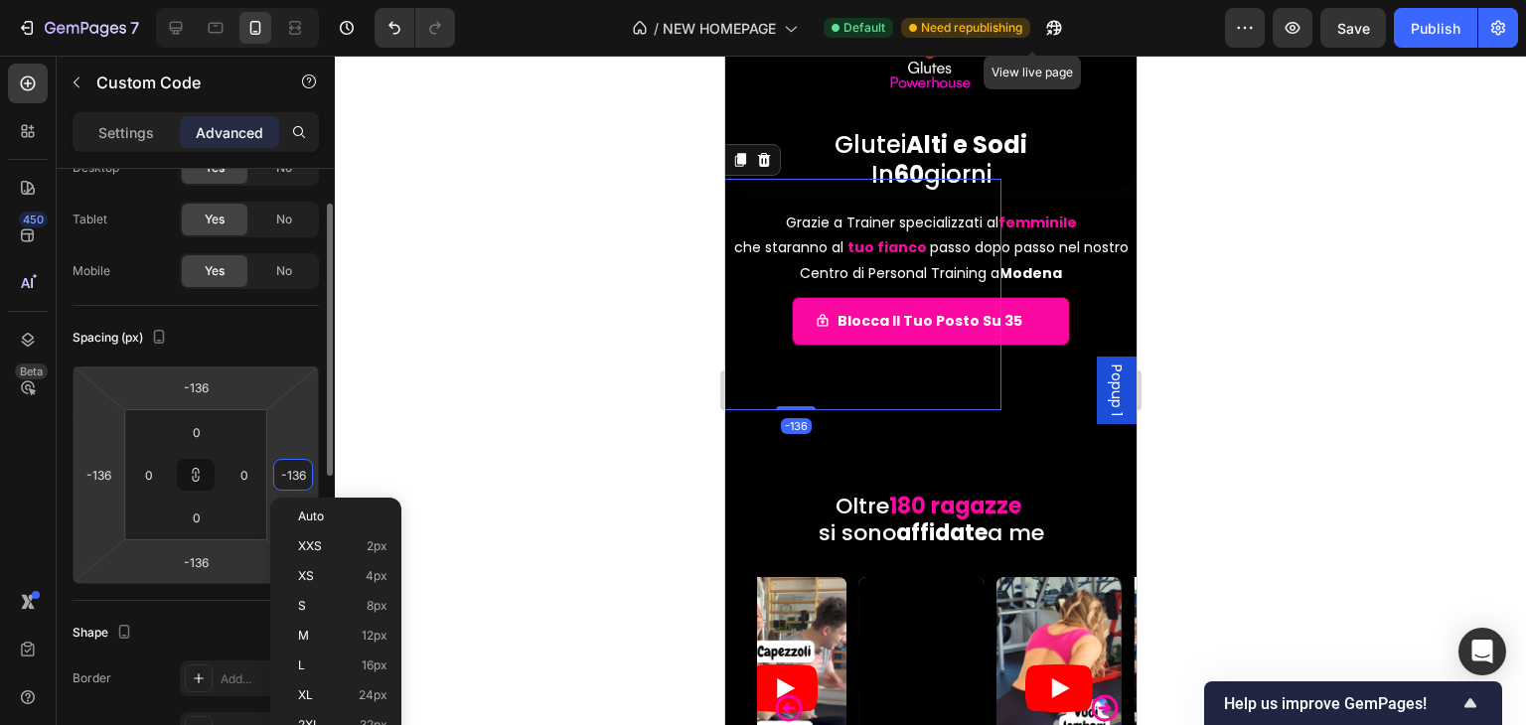
click at [294, 477] on input "-136" at bounding box center [293, 475] width 30 height 30
type input "0"
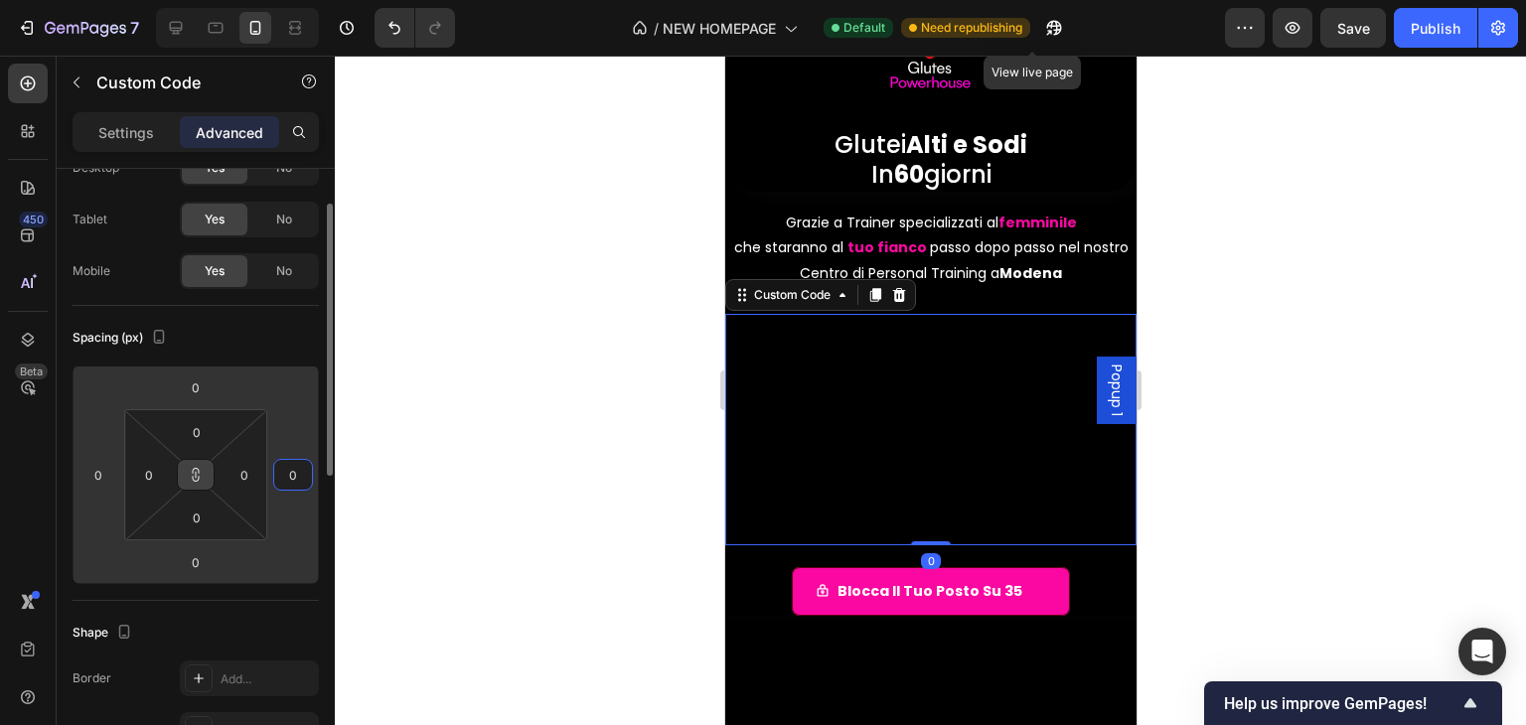
type input "0"
click at [191, 474] on icon at bounding box center [196, 475] width 16 height 16
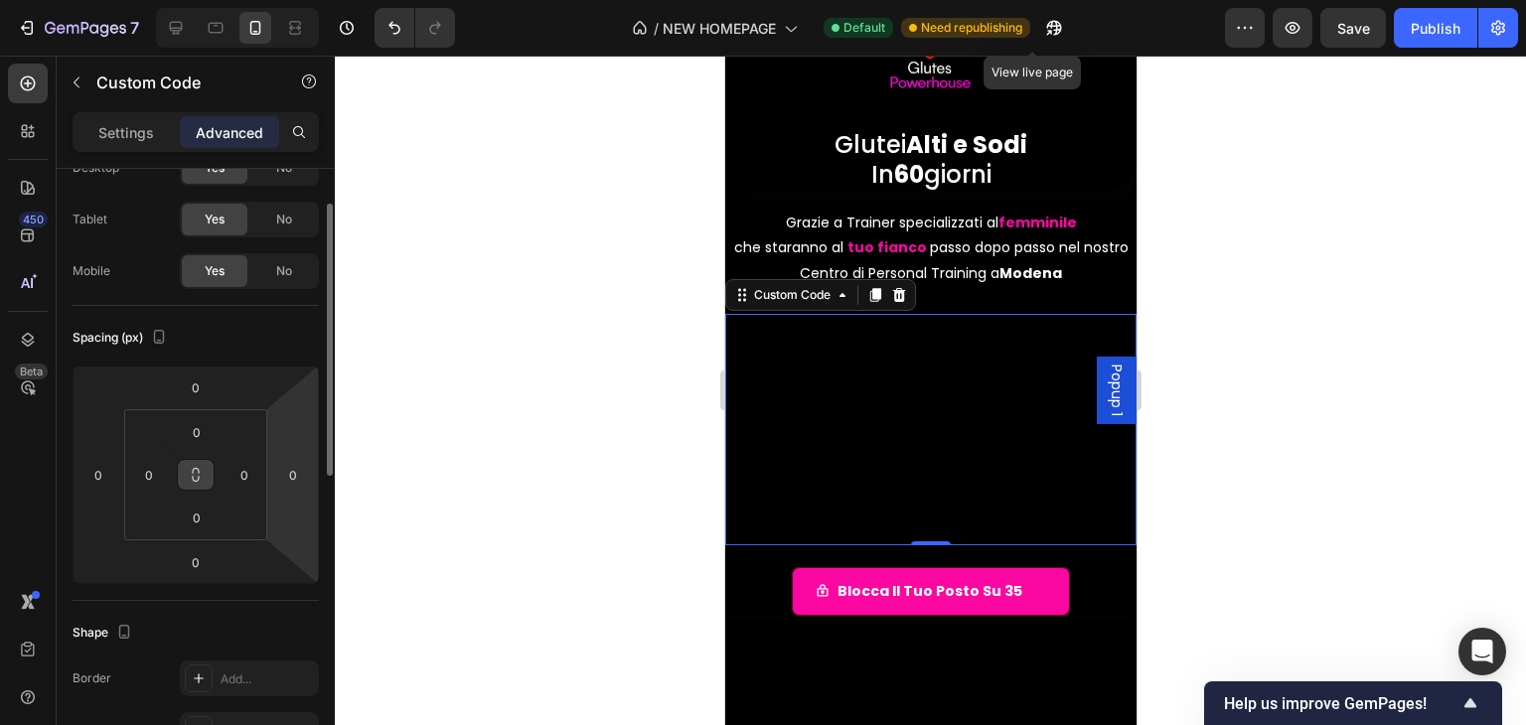
click at [203, 478] on icon at bounding box center [196, 475] width 16 height 16
click at [200, 479] on icon at bounding box center [196, 475] width 16 height 16
click at [187, 470] on button at bounding box center [196, 475] width 38 height 32
click at [191, 477] on icon at bounding box center [196, 475] width 16 height 16
click at [298, 470] on input "0" at bounding box center [293, 475] width 30 height 30
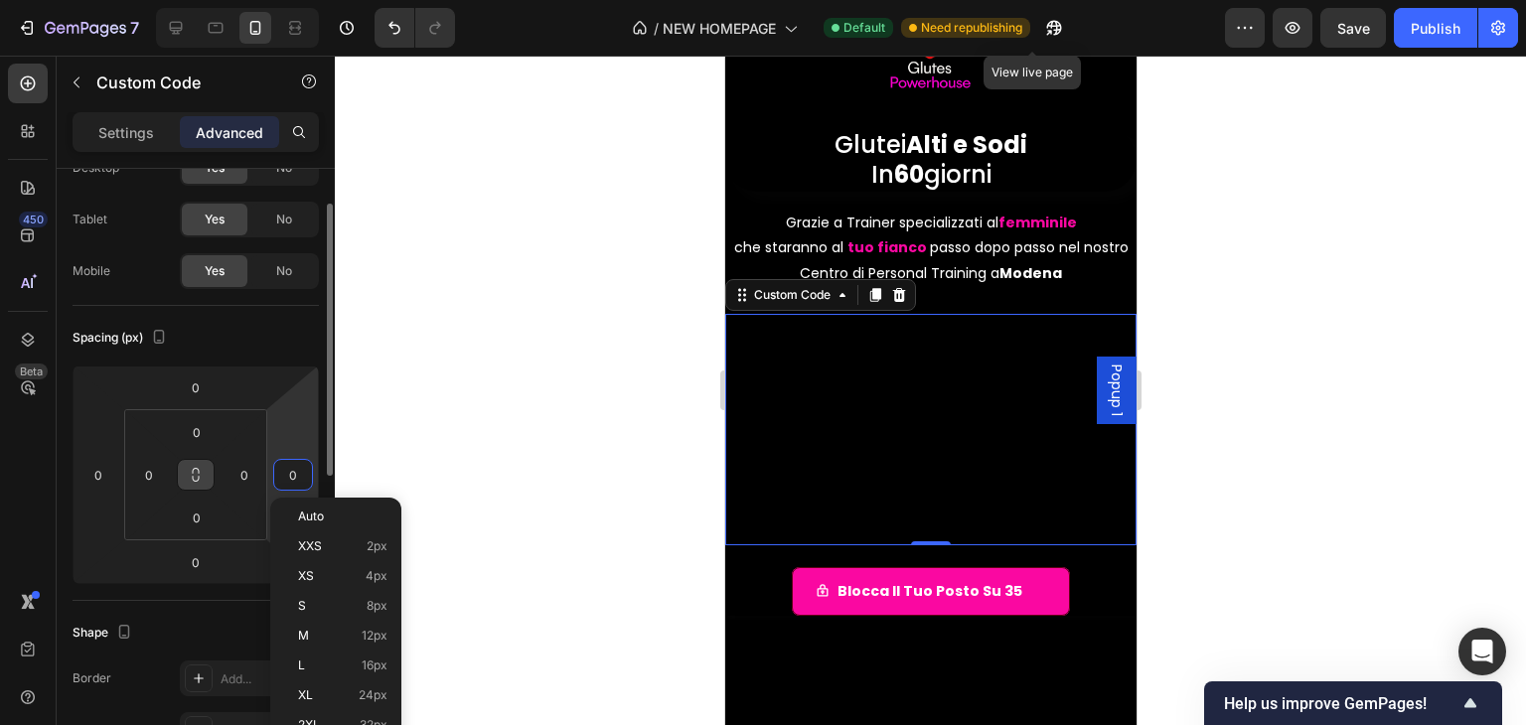
click at [298, 470] on input "0" at bounding box center [293, 475] width 30 height 30
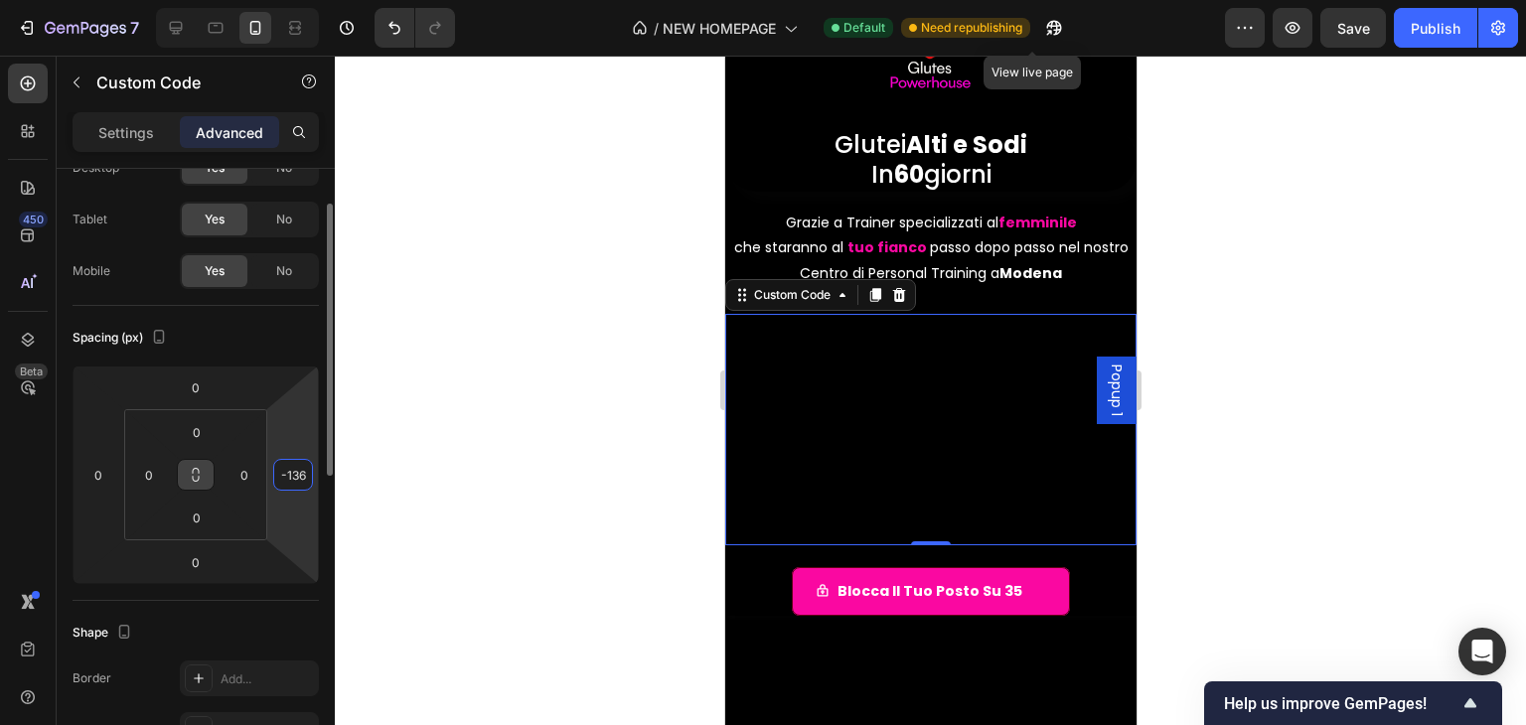
type input "-136"
click at [89, 482] on input "0" at bounding box center [98, 475] width 30 height 30
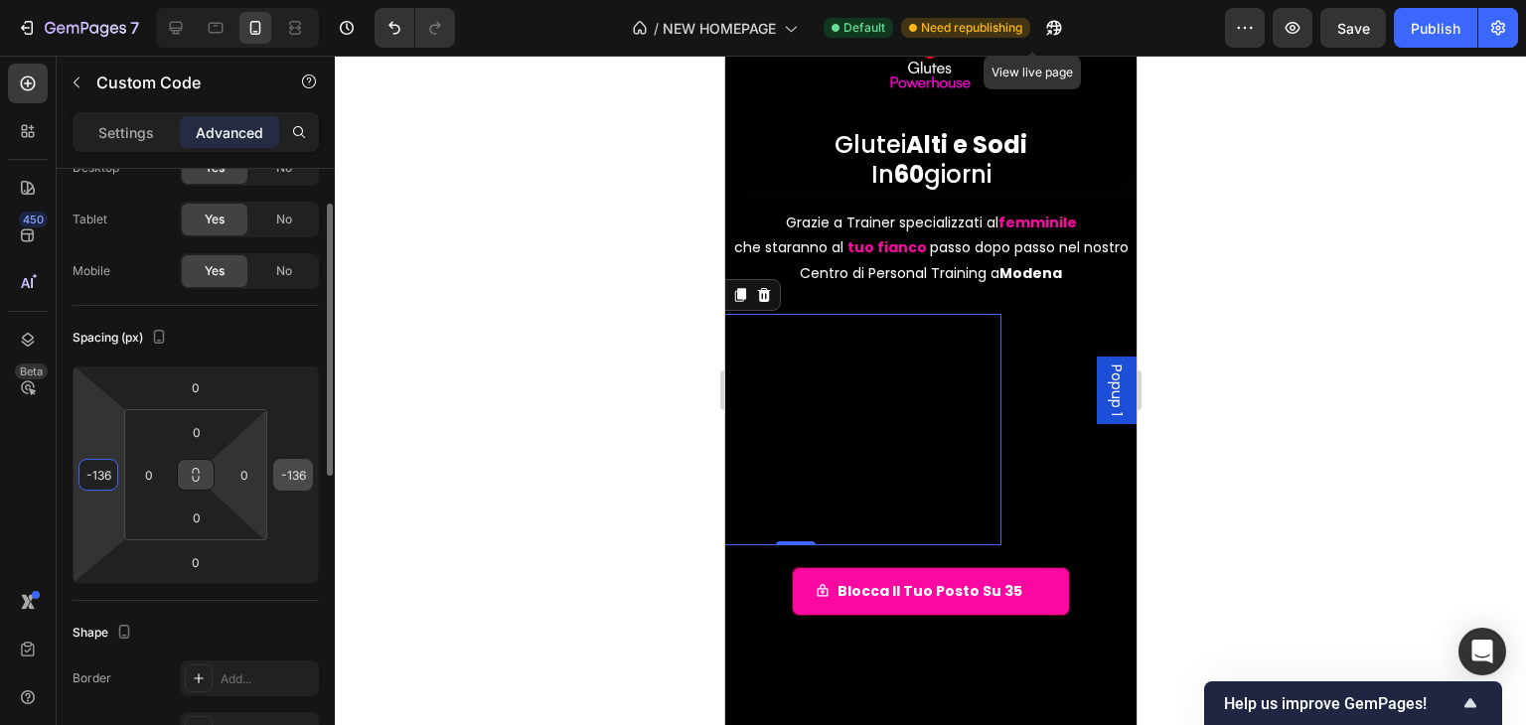
type input "-136"
click at [273, 474] on div "-136" at bounding box center [293, 475] width 40 height 32
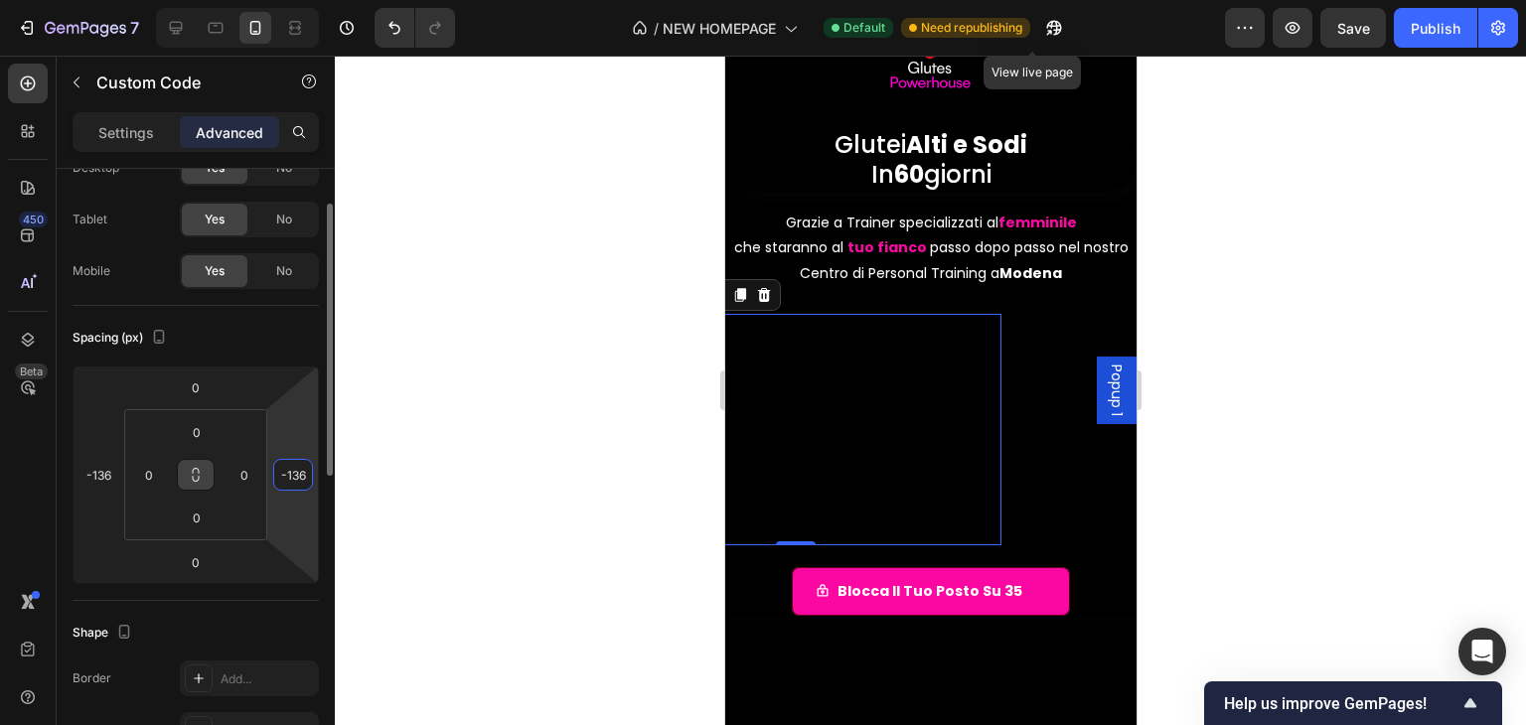
click at [280, 474] on input "-136" at bounding box center [293, 475] width 30 height 30
click at [297, 472] on input "-136" at bounding box center [293, 475] width 30 height 30
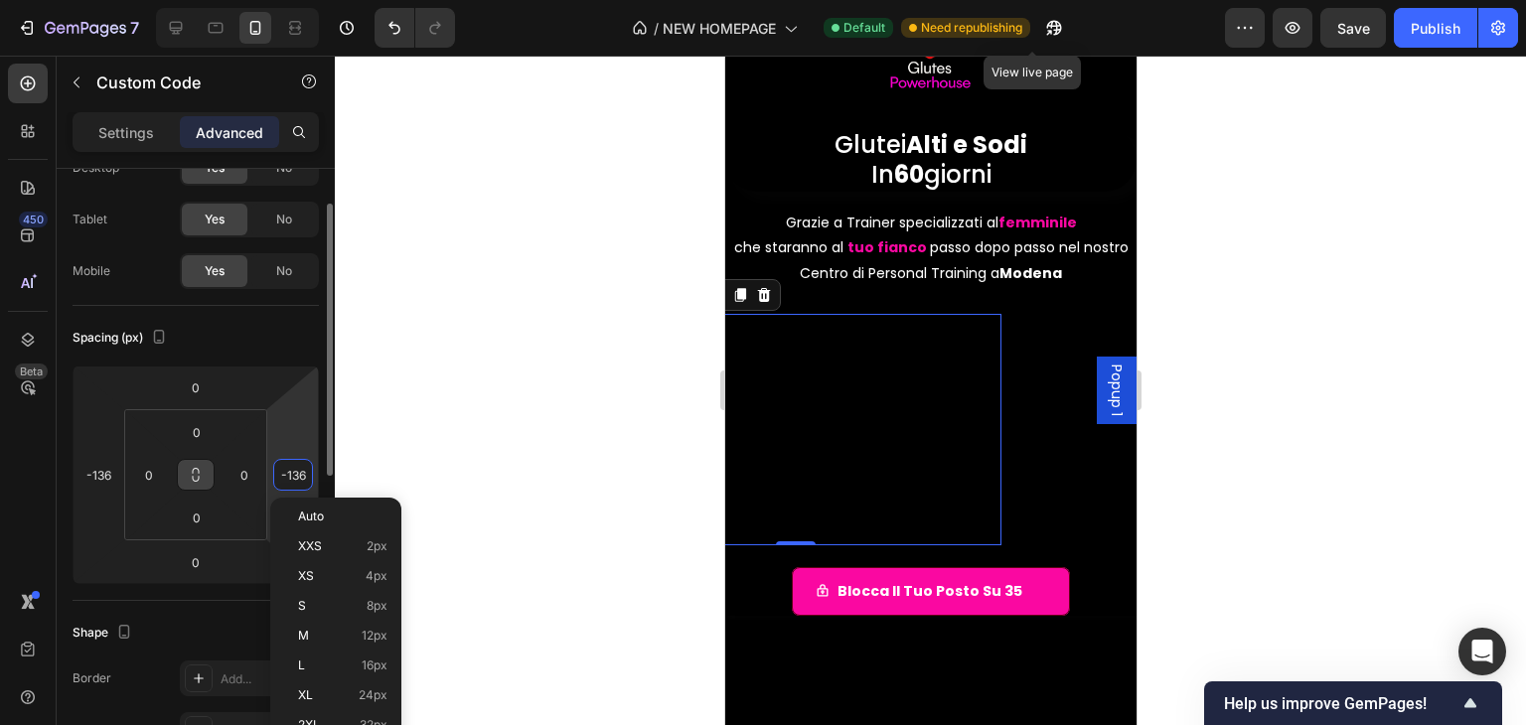
click at [297, 472] on input "-136" at bounding box center [293, 475] width 30 height 30
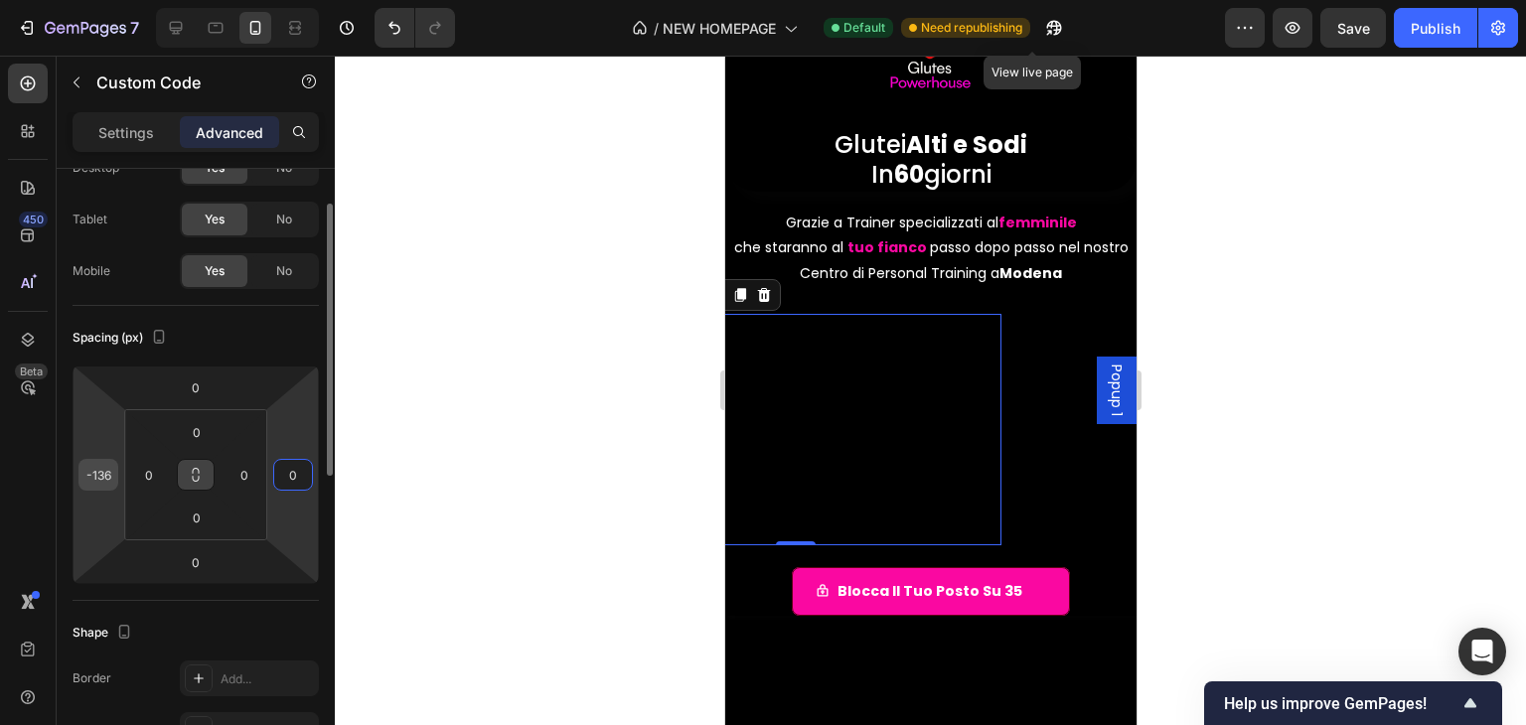
type input "0"
click at [98, 482] on input "-136" at bounding box center [98, 475] width 30 height 30
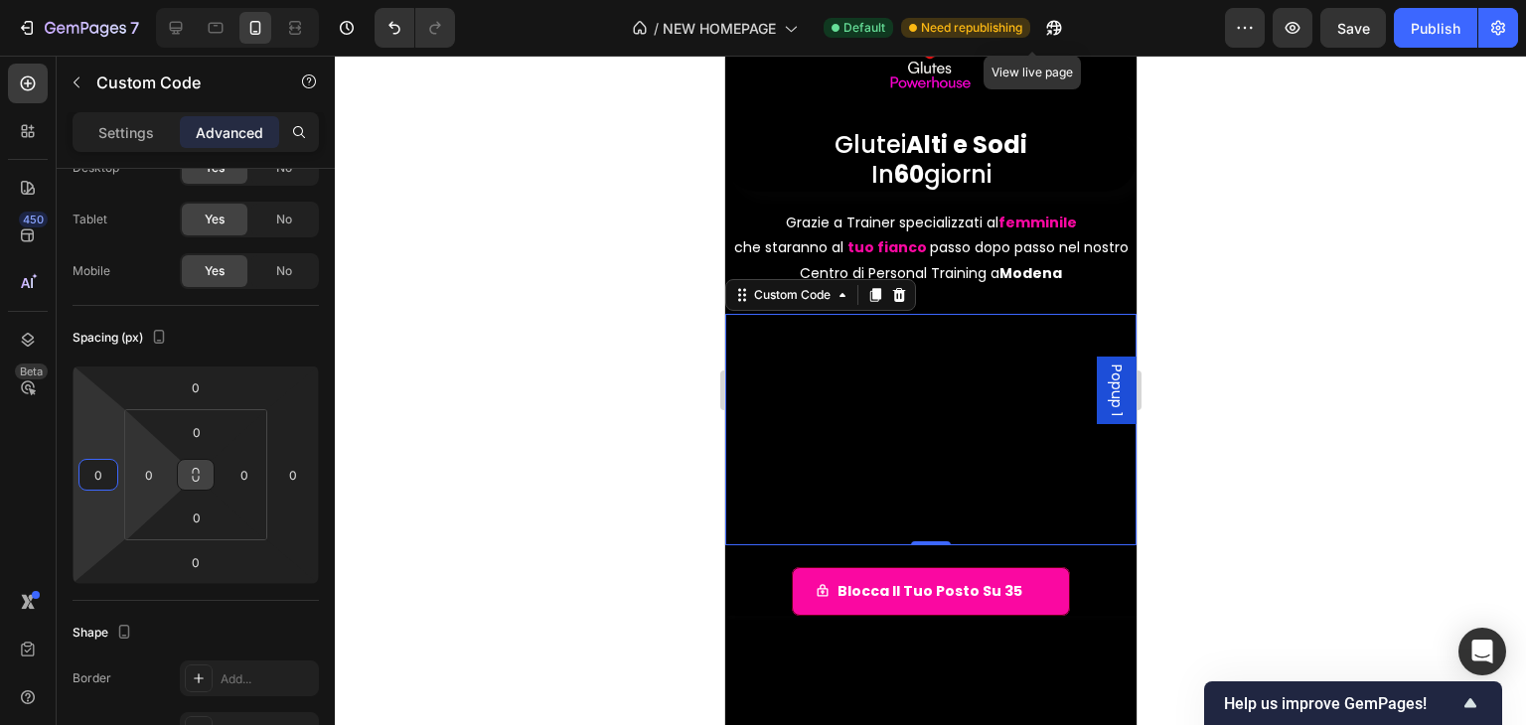
type input "0"
drag, startPoint x: 143, startPoint y: 453, endPoint x: 153, endPoint y: 452, distance: 10.0
click at [161, 0] on html "7 / NEW HOMEPAGE Default Need republishing View live page Preview Save Publish …" at bounding box center [763, 0] width 1526 height 0
click at [155, 333] on icon "button" at bounding box center [159, 337] width 11 height 14
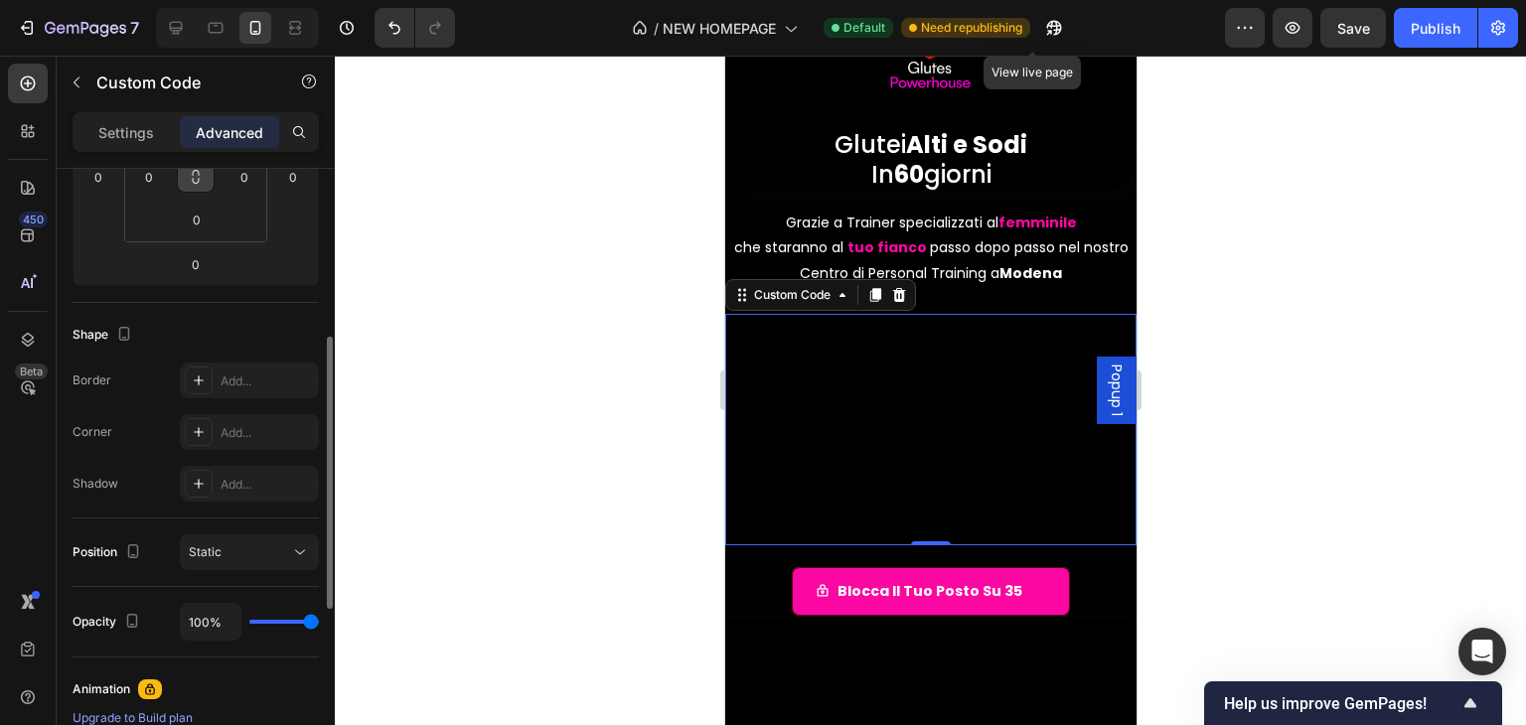
scroll to position [575, 0]
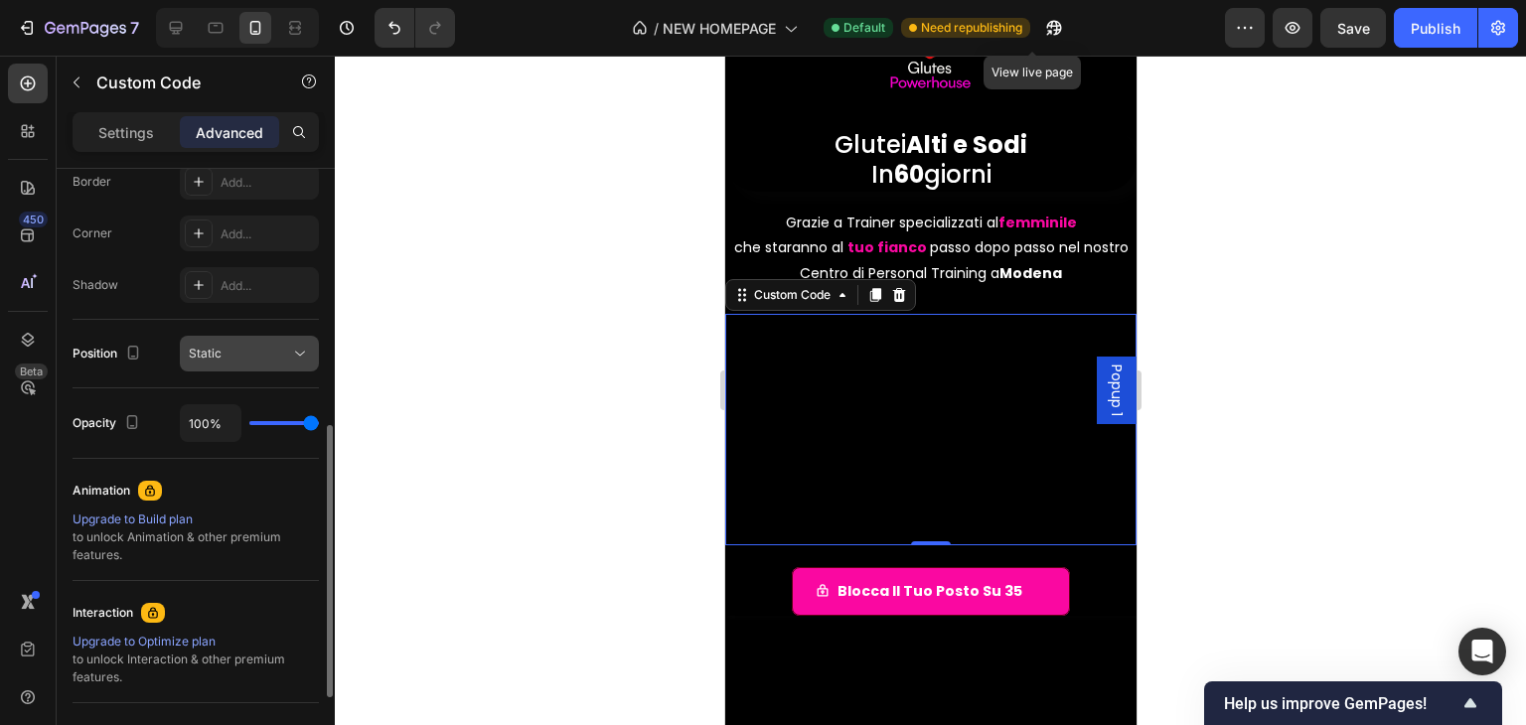
click at [287, 349] on div "Static" at bounding box center [239, 354] width 101 height 18
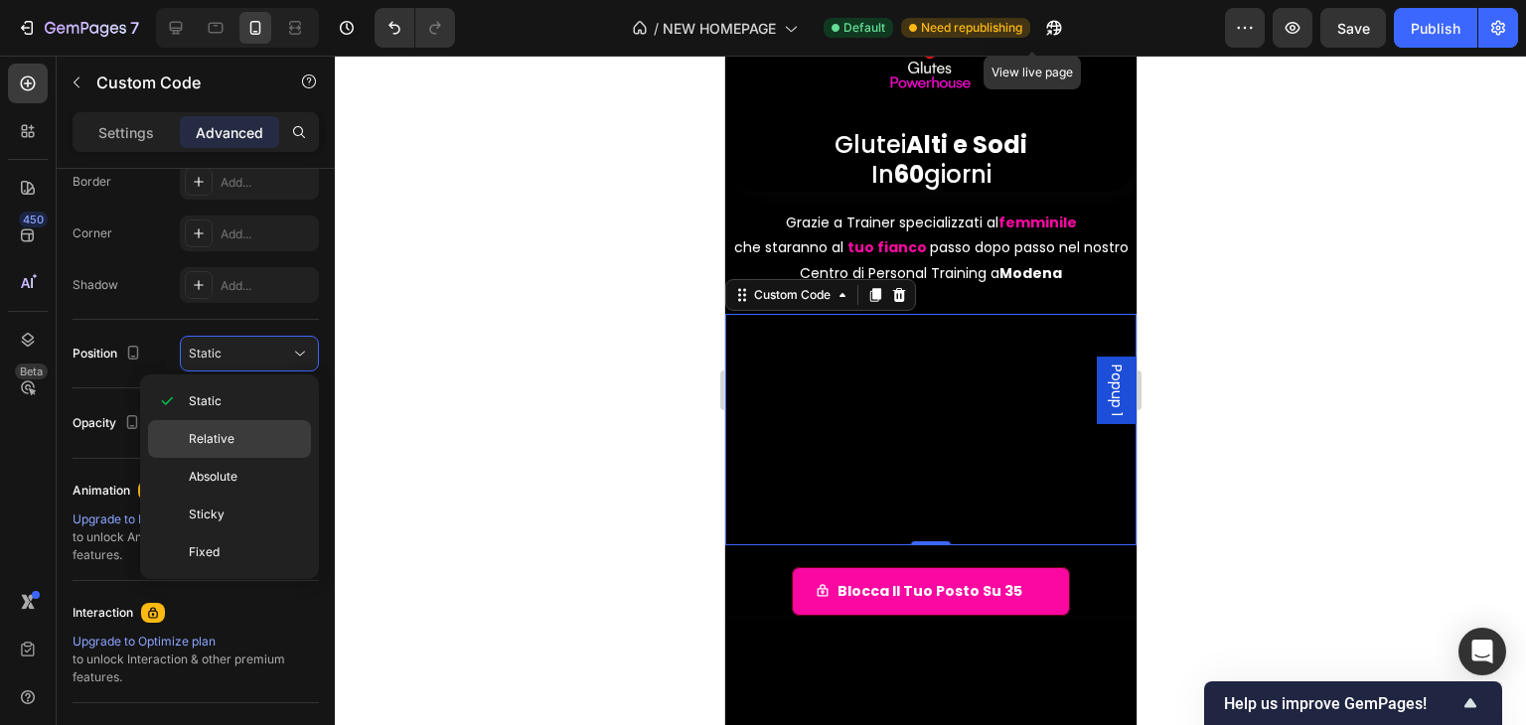
click at [250, 446] on p "Relative" at bounding box center [245, 439] width 113 height 18
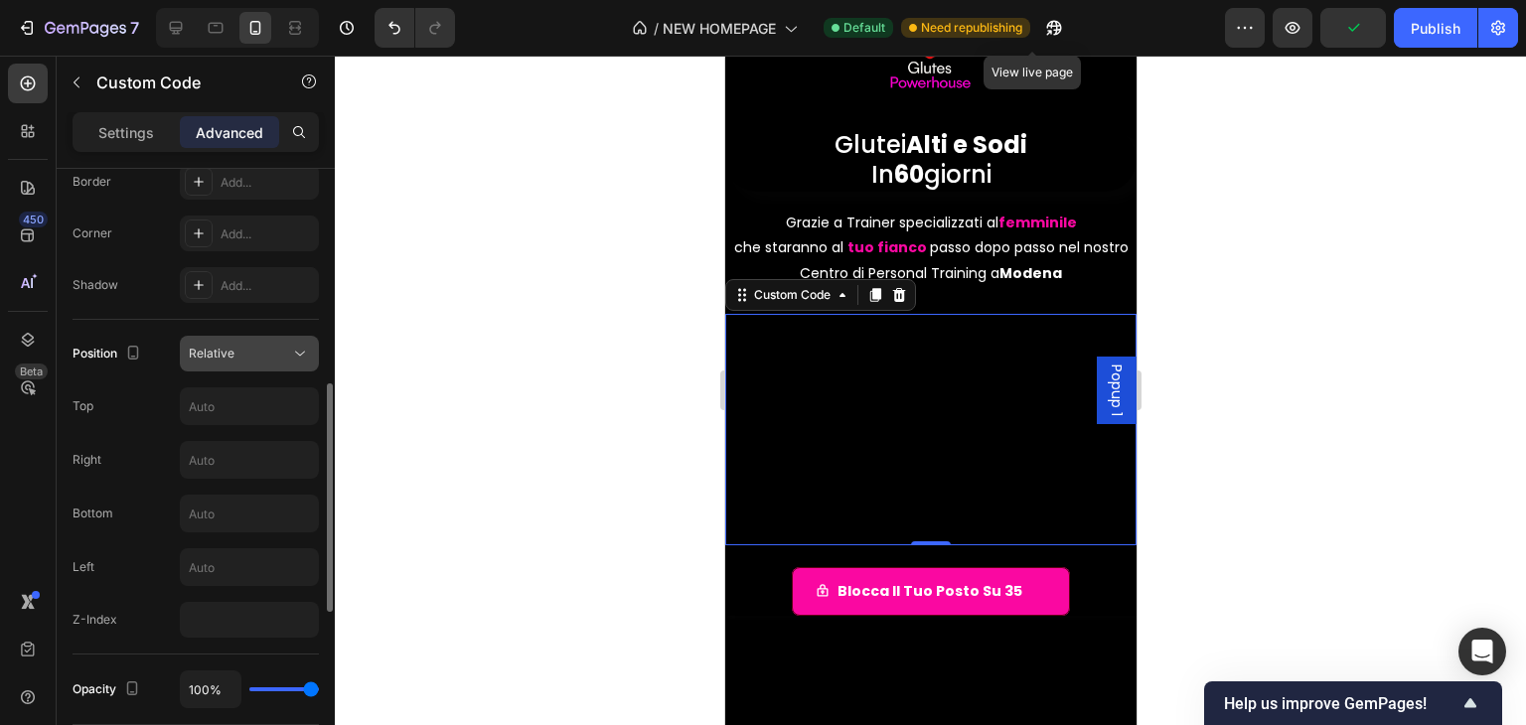
click at [282, 348] on div "Relative" at bounding box center [239, 354] width 101 height 18
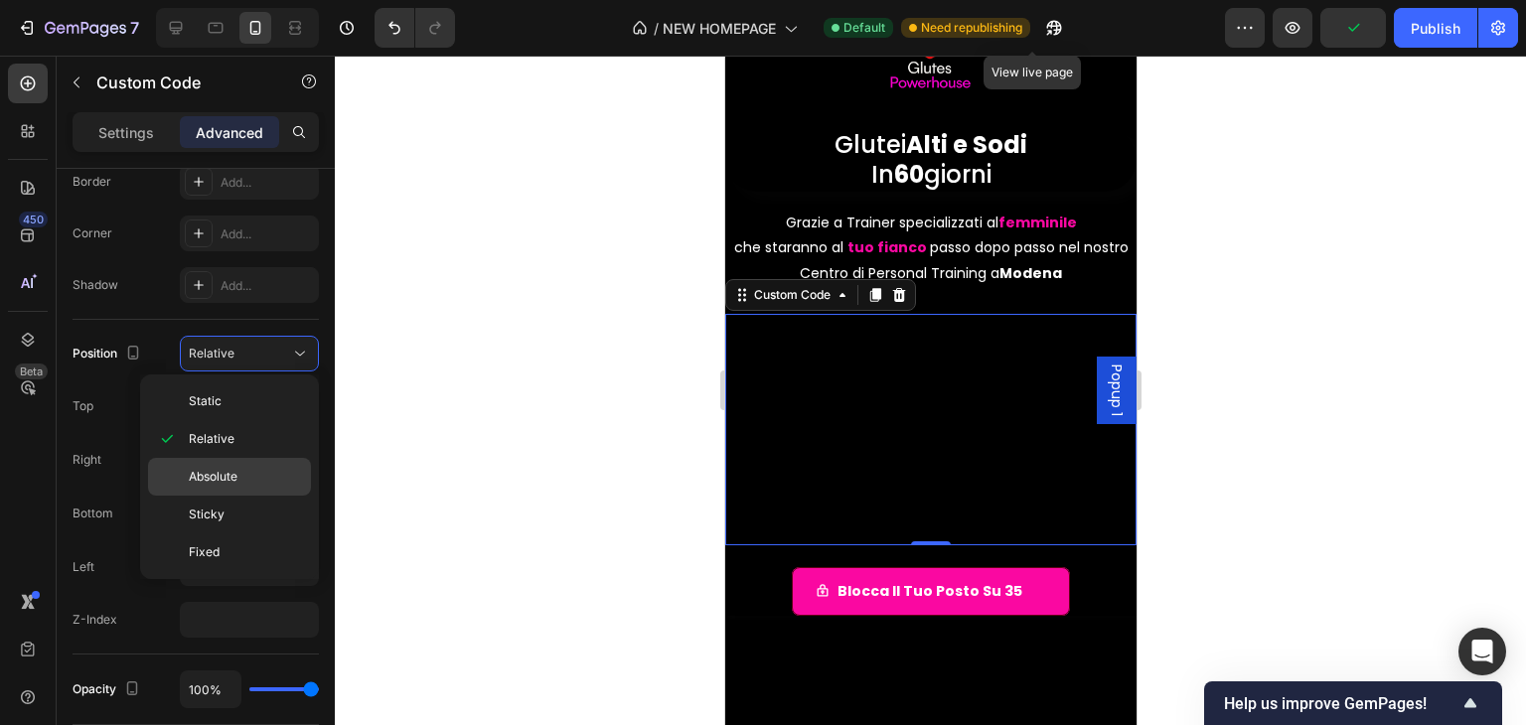
click at [238, 466] on div "Absolute" at bounding box center [229, 477] width 163 height 38
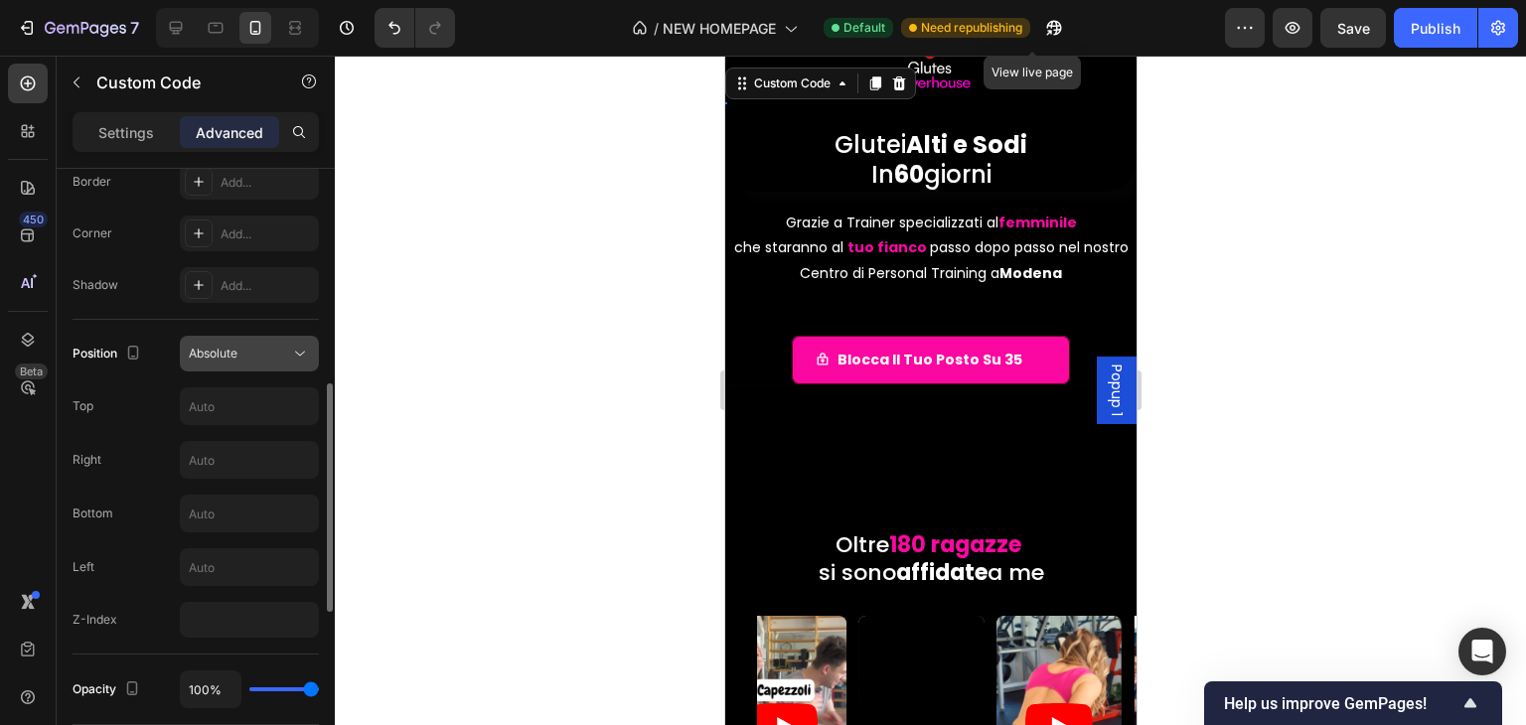
click at [266, 351] on div "Absolute" at bounding box center [239, 354] width 101 height 18
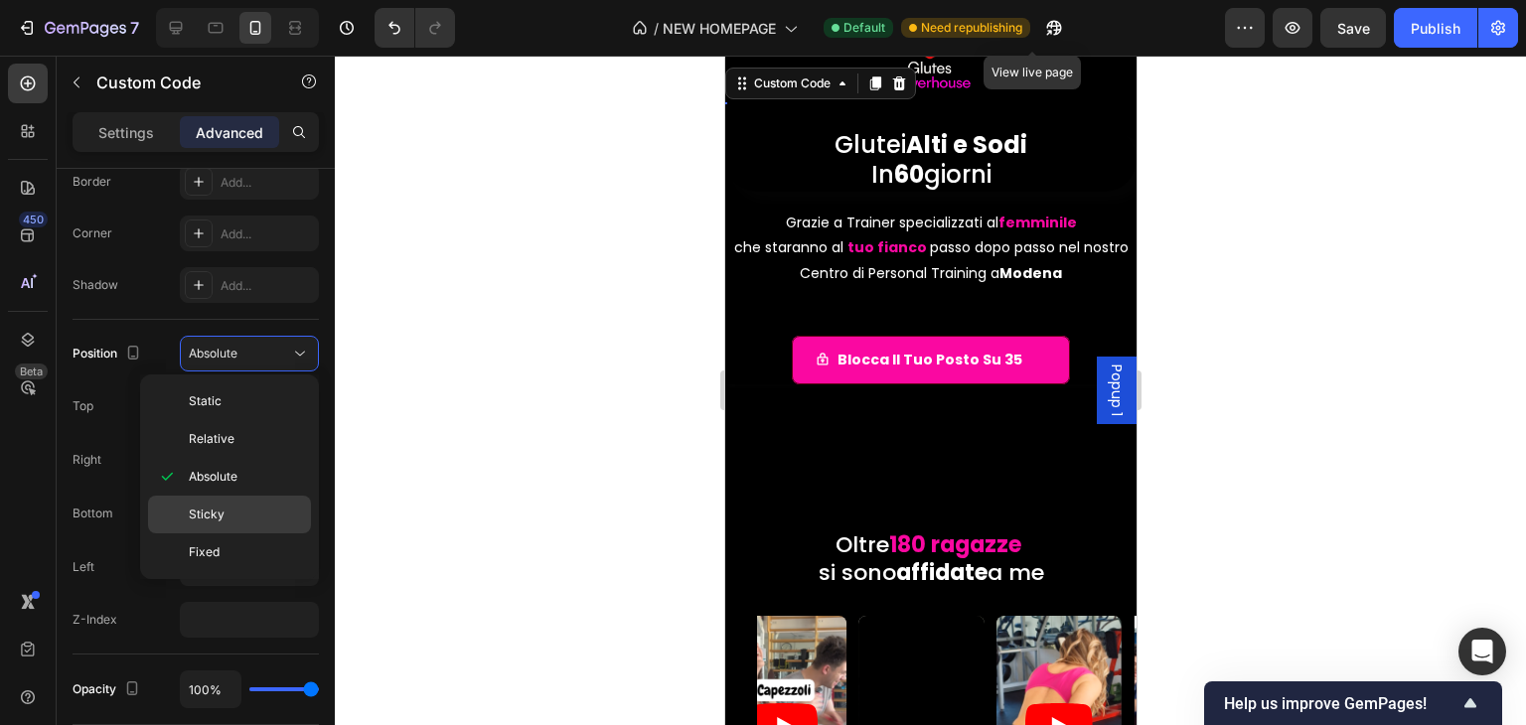
click at [238, 503] on div "Sticky" at bounding box center [229, 515] width 163 height 38
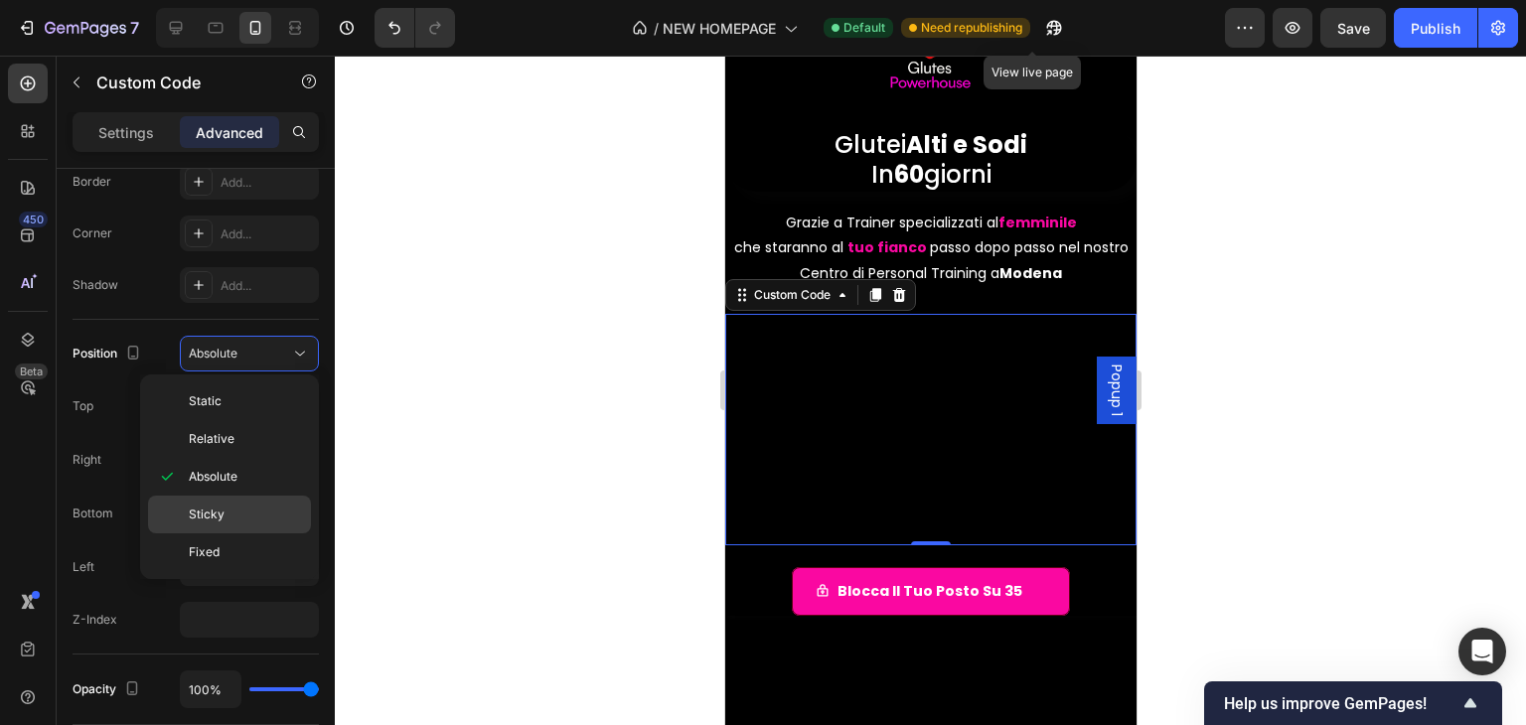
type input "0"
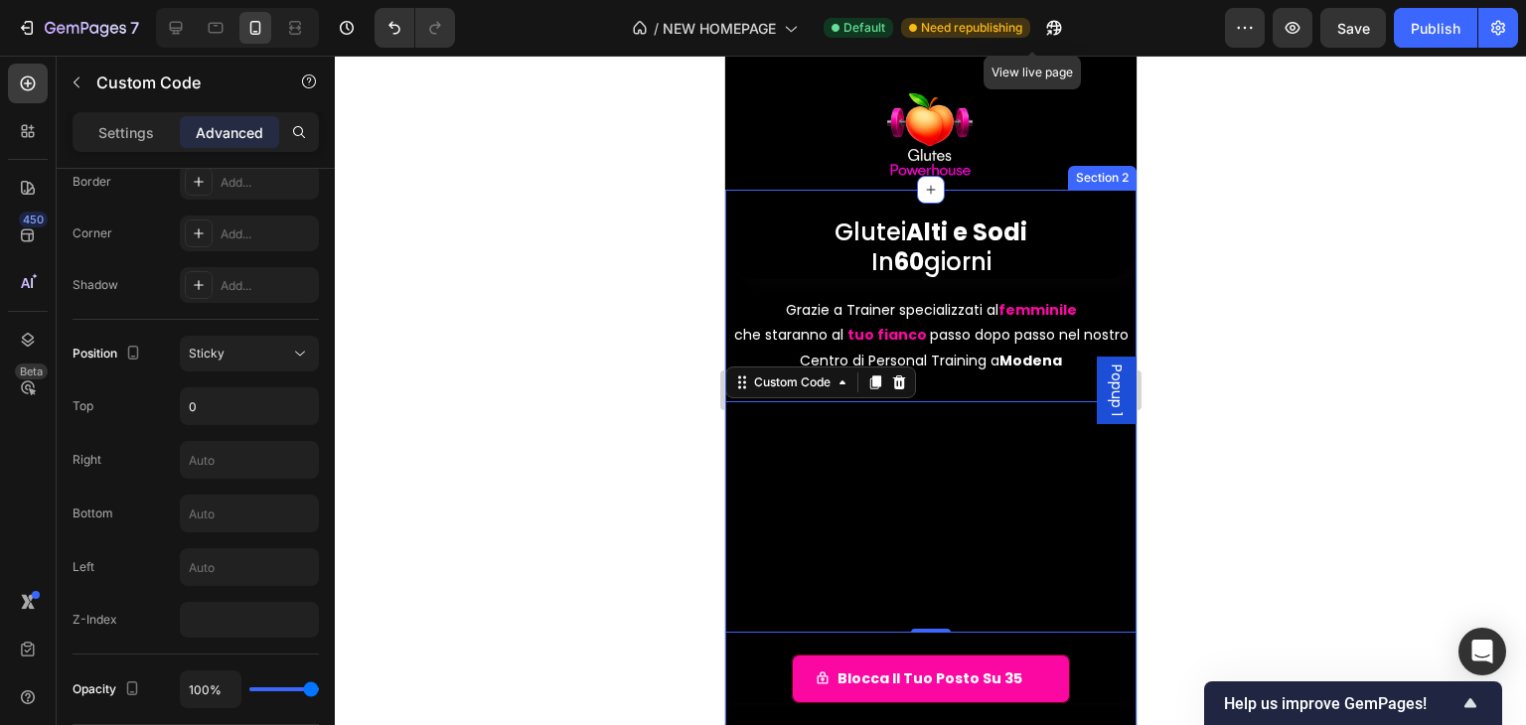
scroll to position [0, 0]
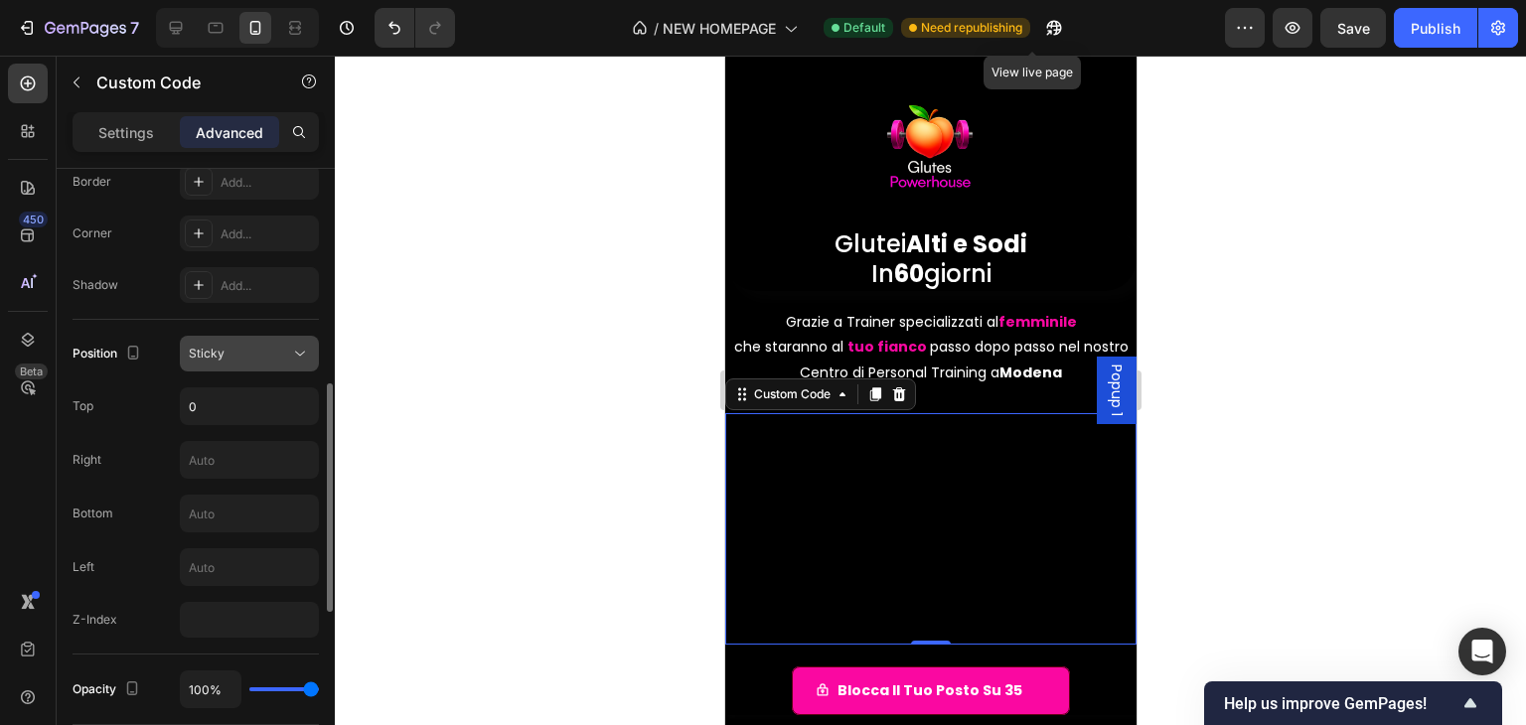
click at [269, 360] on div "Sticky" at bounding box center [239, 354] width 101 height 18
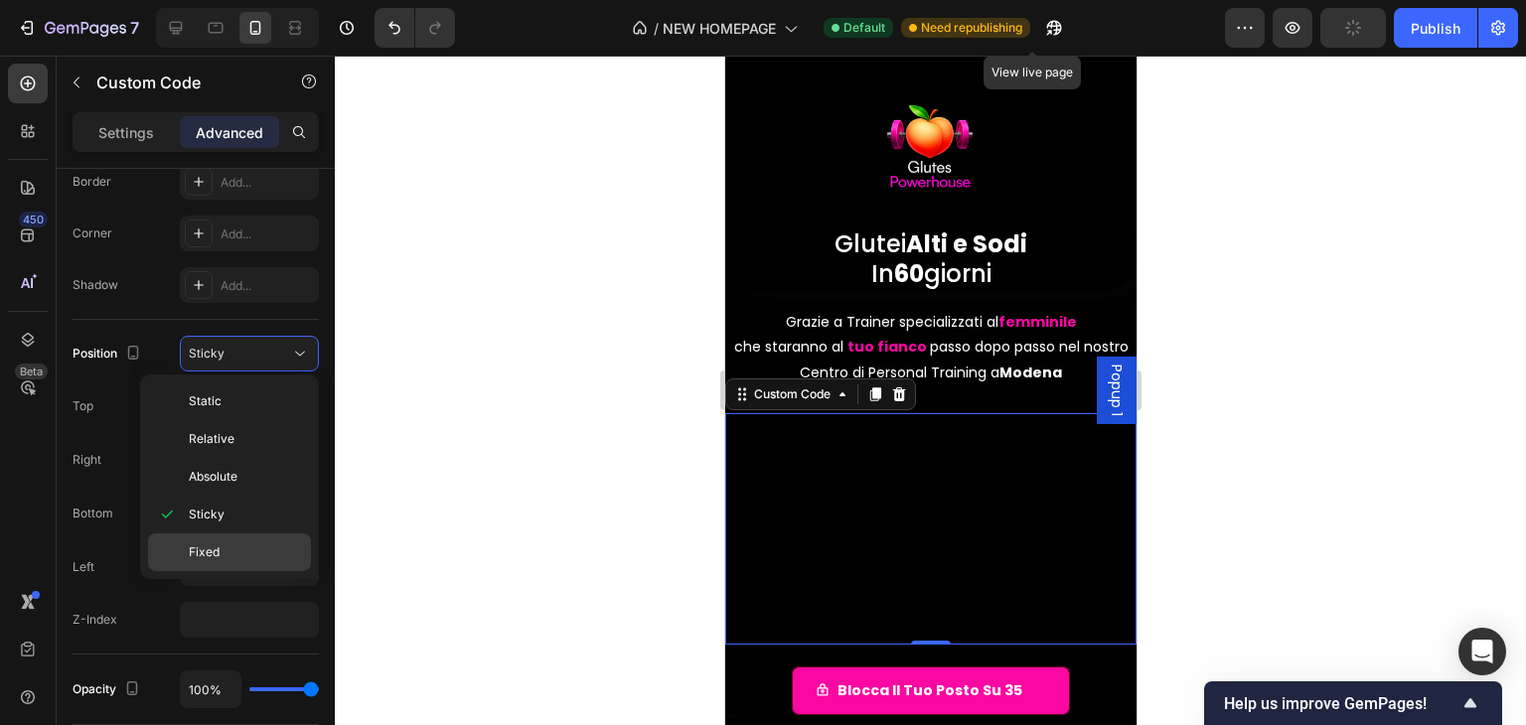
click at [230, 535] on div "Fixed" at bounding box center [229, 553] width 163 height 38
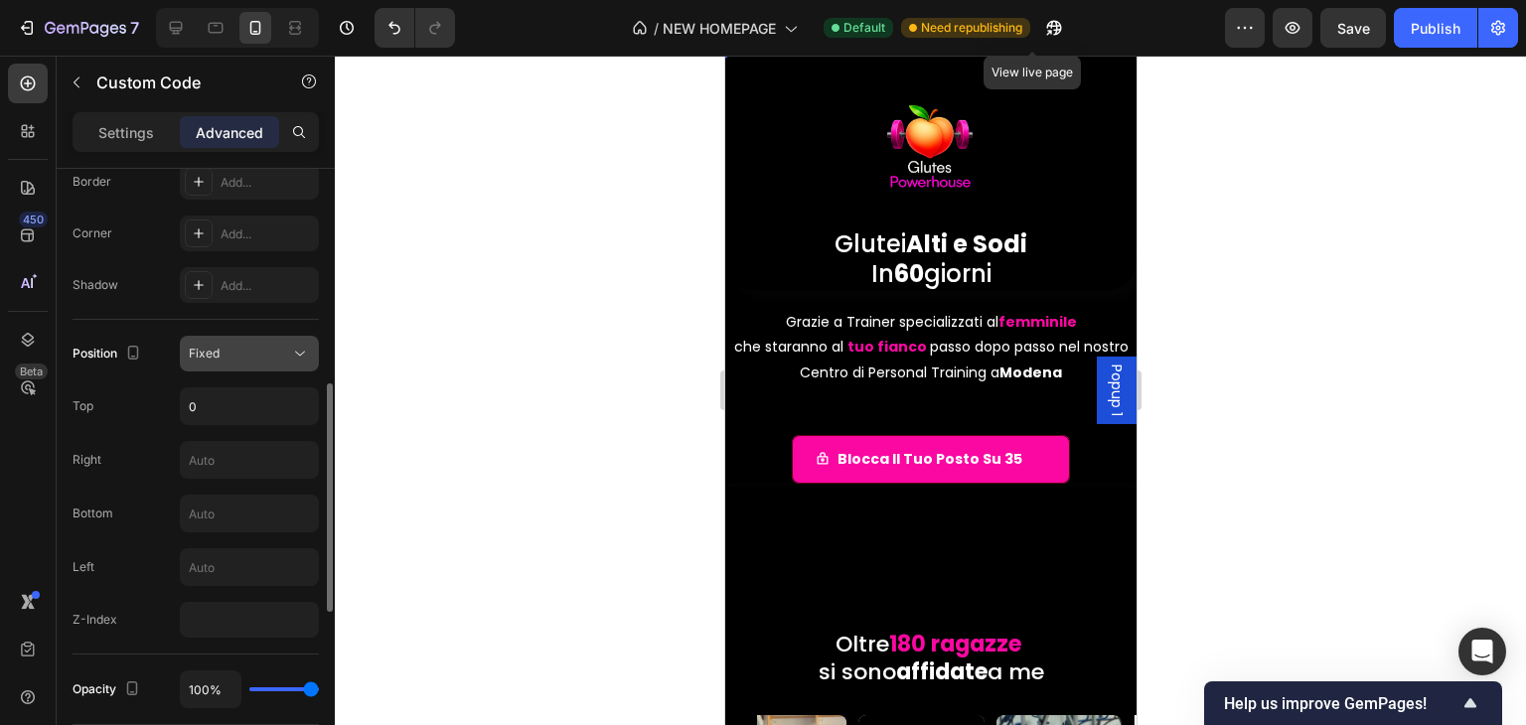
click at [274, 363] on button "Fixed" at bounding box center [249, 354] width 139 height 36
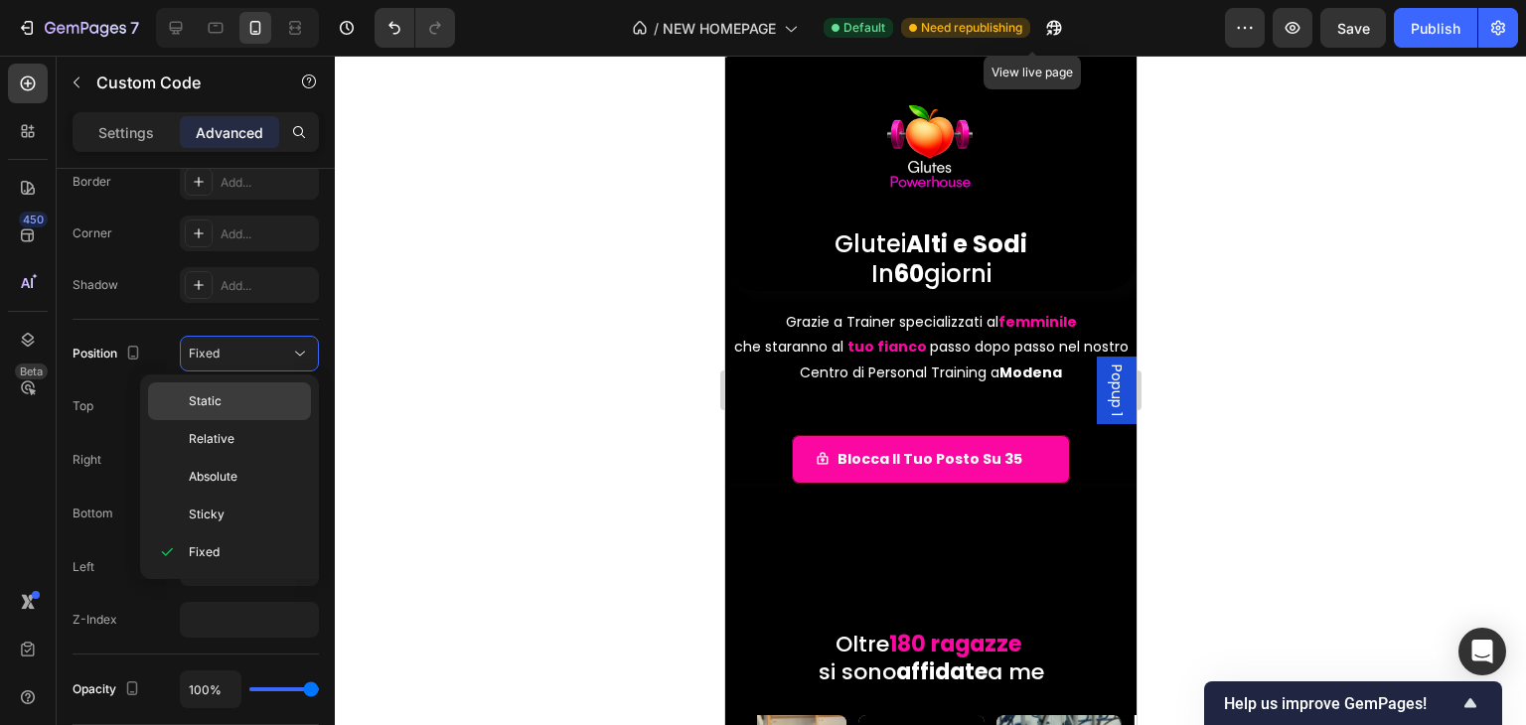
click at [273, 395] on p "Static" at bounding box center [245, 401] width 113 height 18
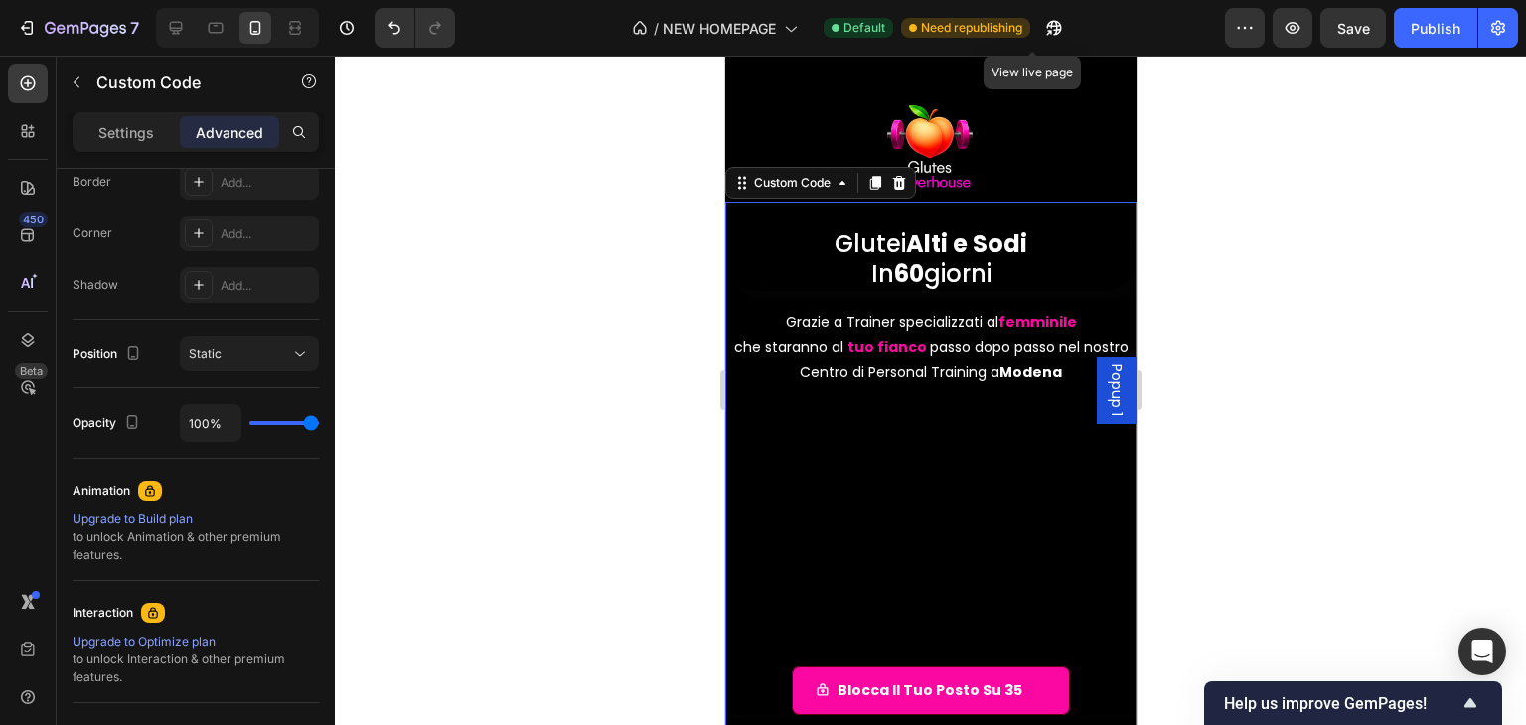
scroll to position [99, 0]
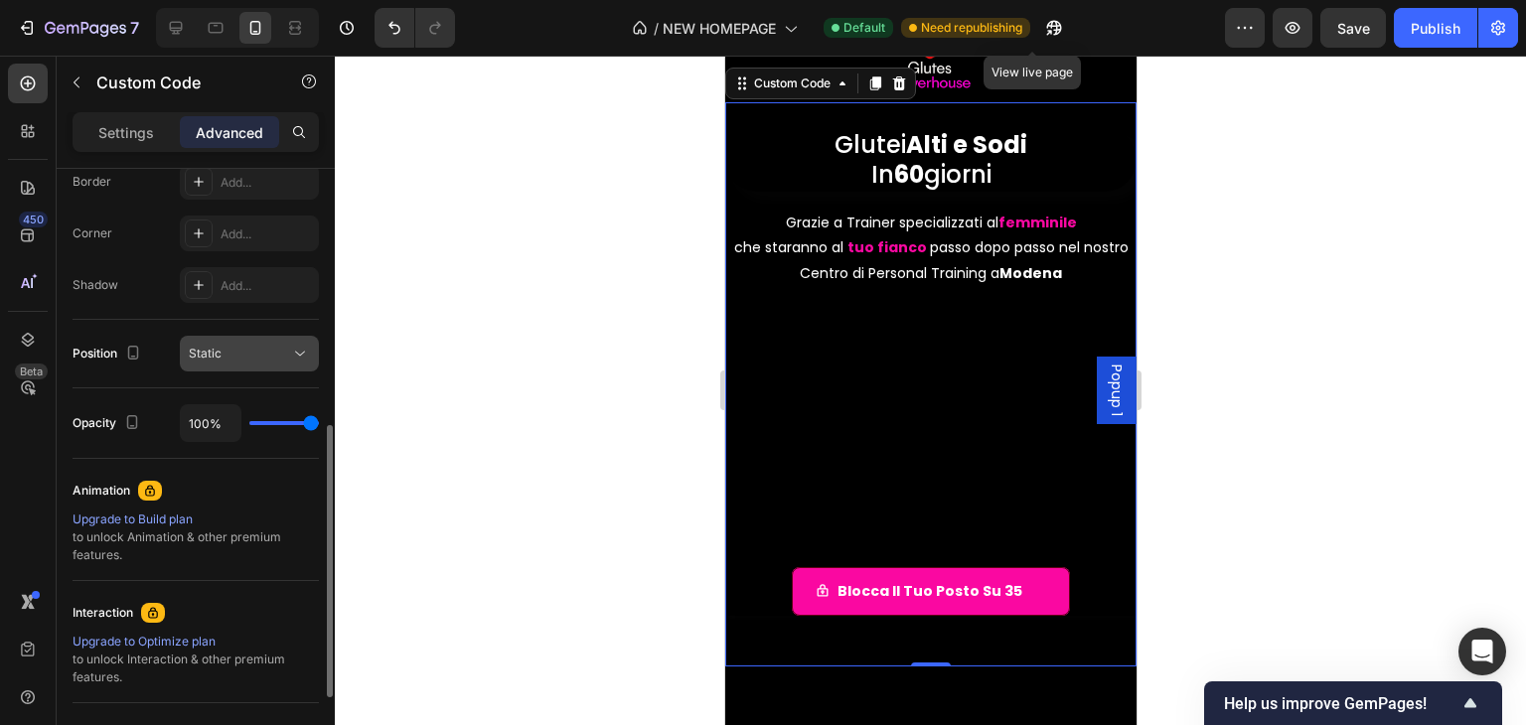
click at [270, 361] on div "Static" at bounding box center [239, 354] width 101 height 18
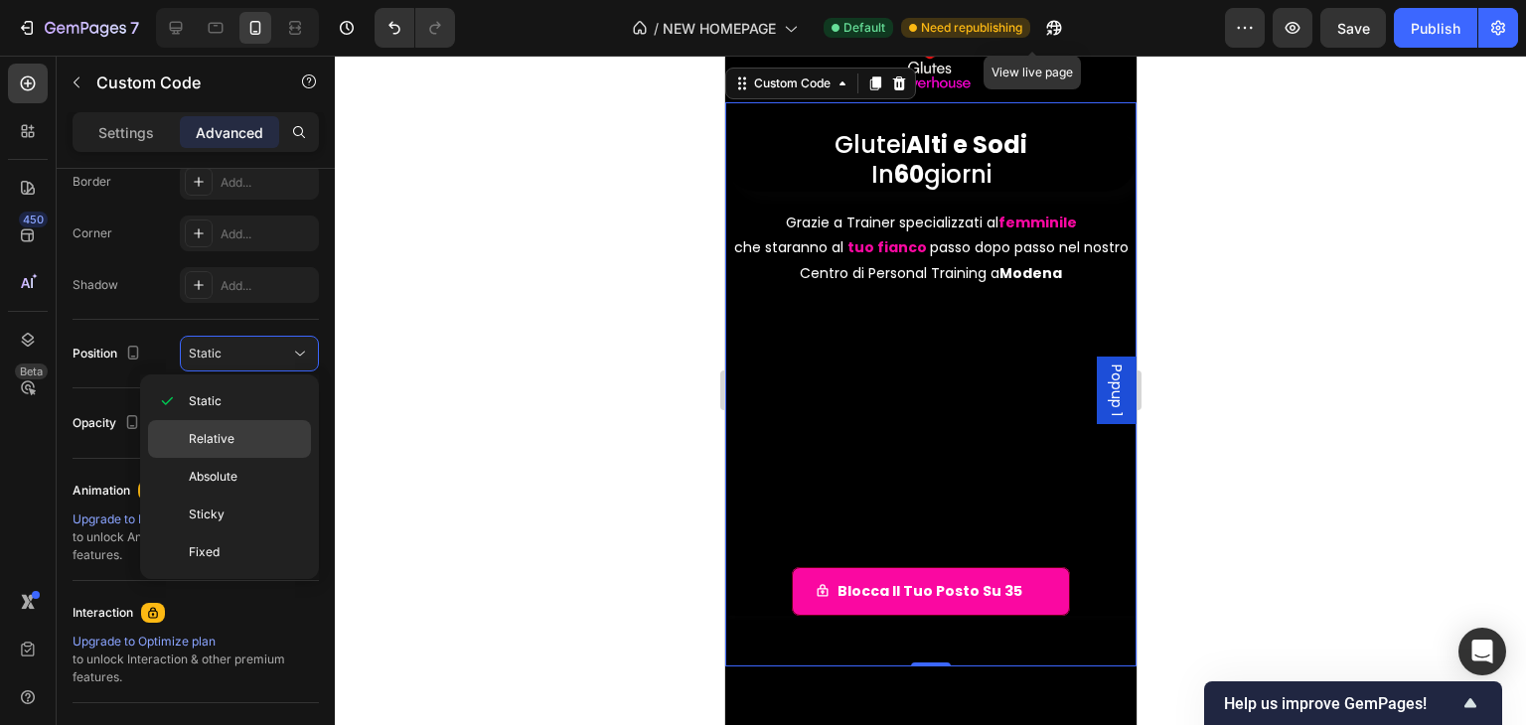
click at [253, 428] on div "Relative" at bounding box center [229, 439] width 163 height 38
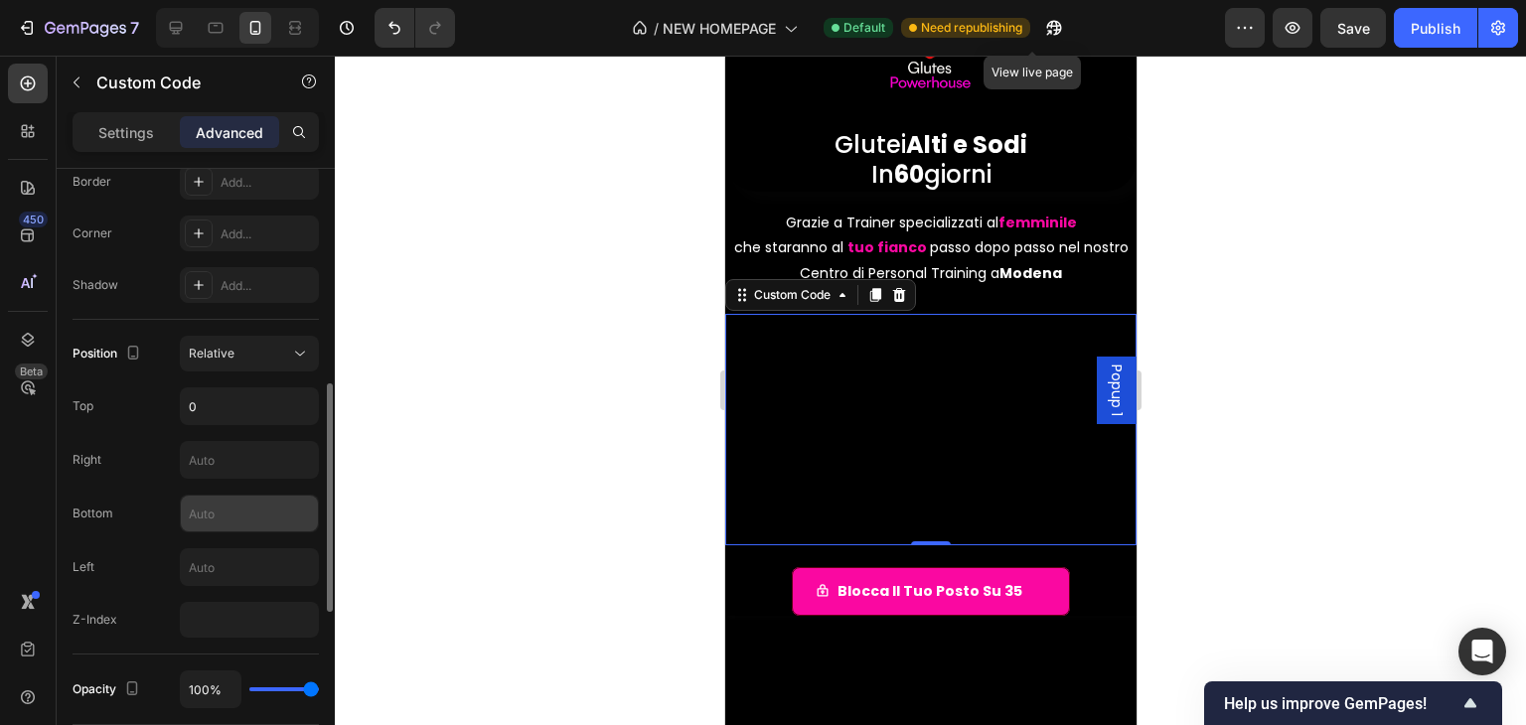
click at [234, 497] on input "text" at bounding box center [249, 514] width 137 height 36
click at [231, 577] on input "text" at bounding box center [249, 567] width 137 height 36
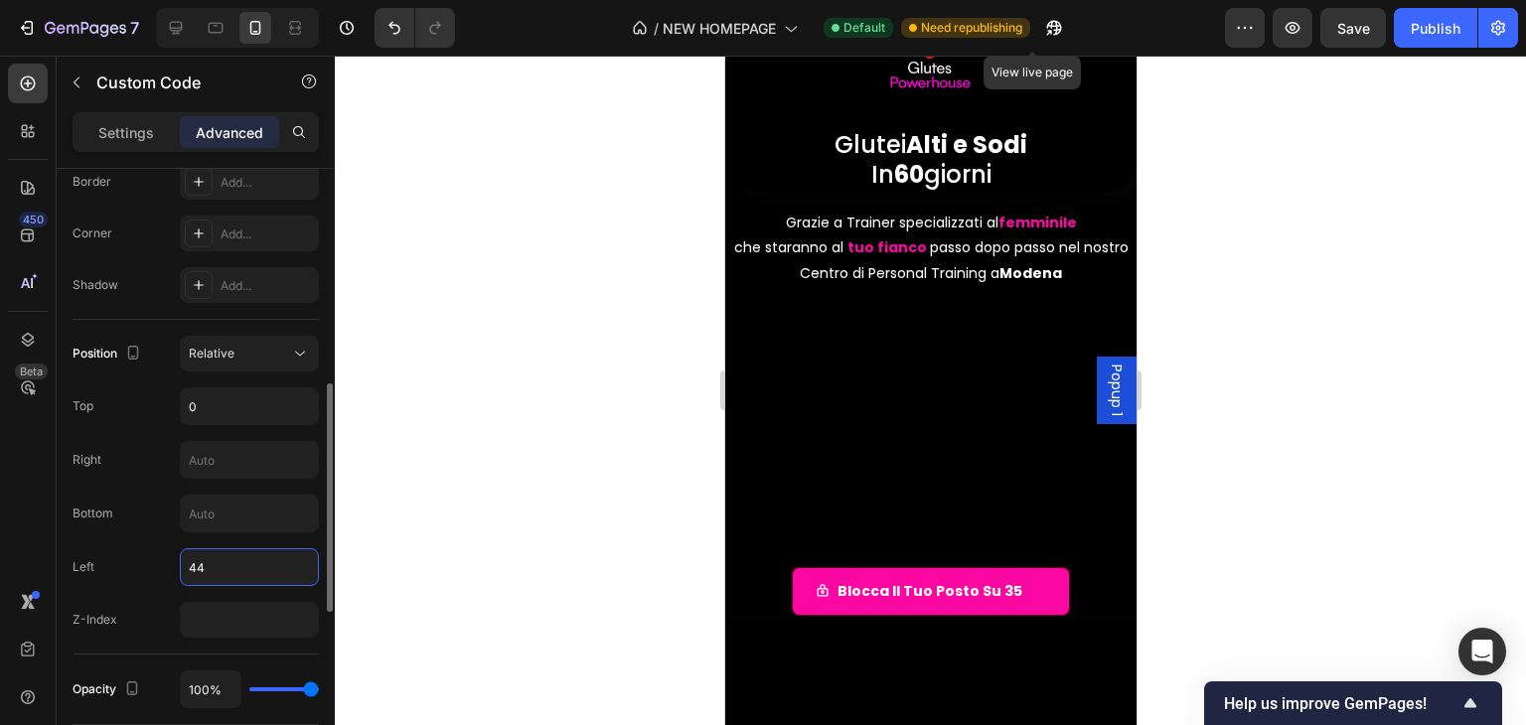
type input "4"
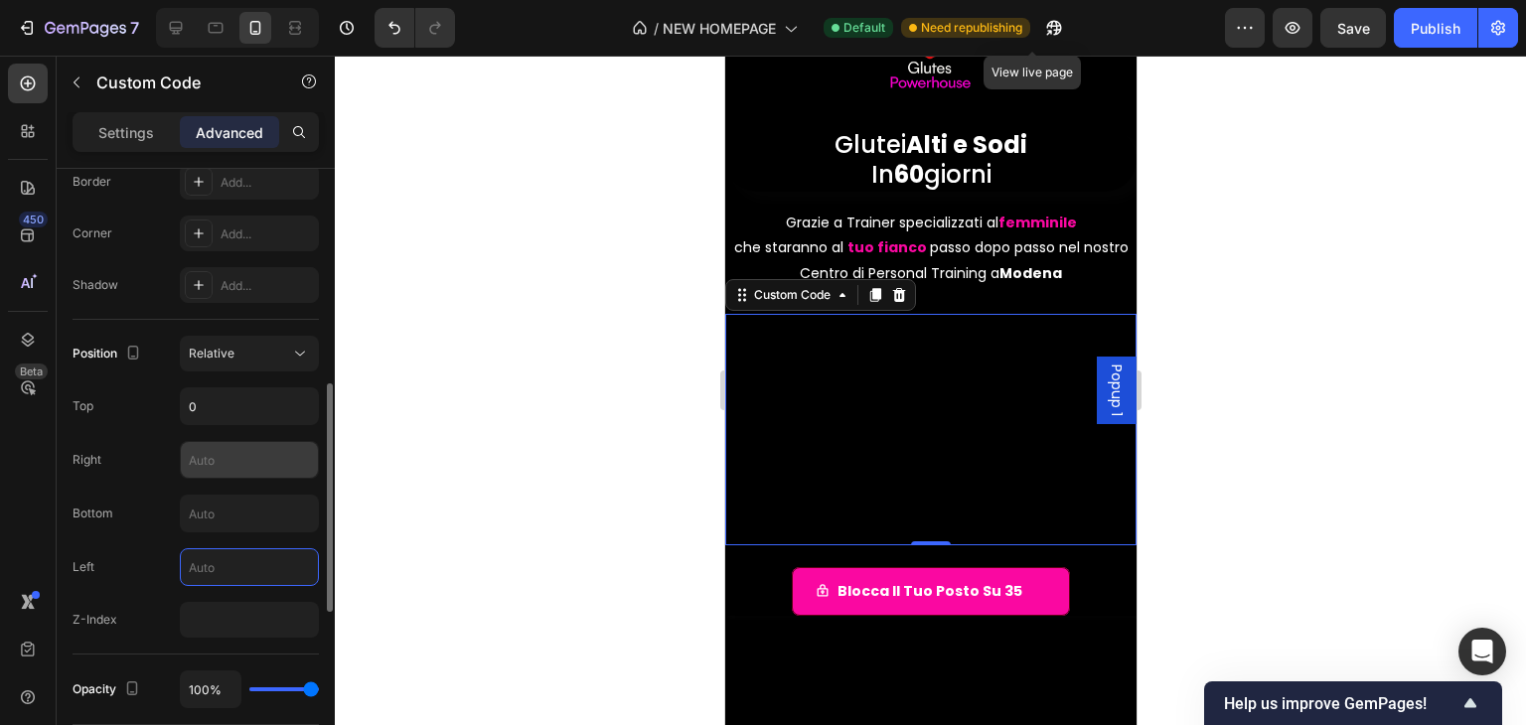
click at [302, 466] on input "text" at bounding box center [249, 460] width 137 height 36
type input "3"
click at [238, 569] on input "text" at bounding box center [249, 567] width 137 height 36
type input "3"
click at [224, 608] on input "number" at bounding box center [249, 620] width 139 height 36
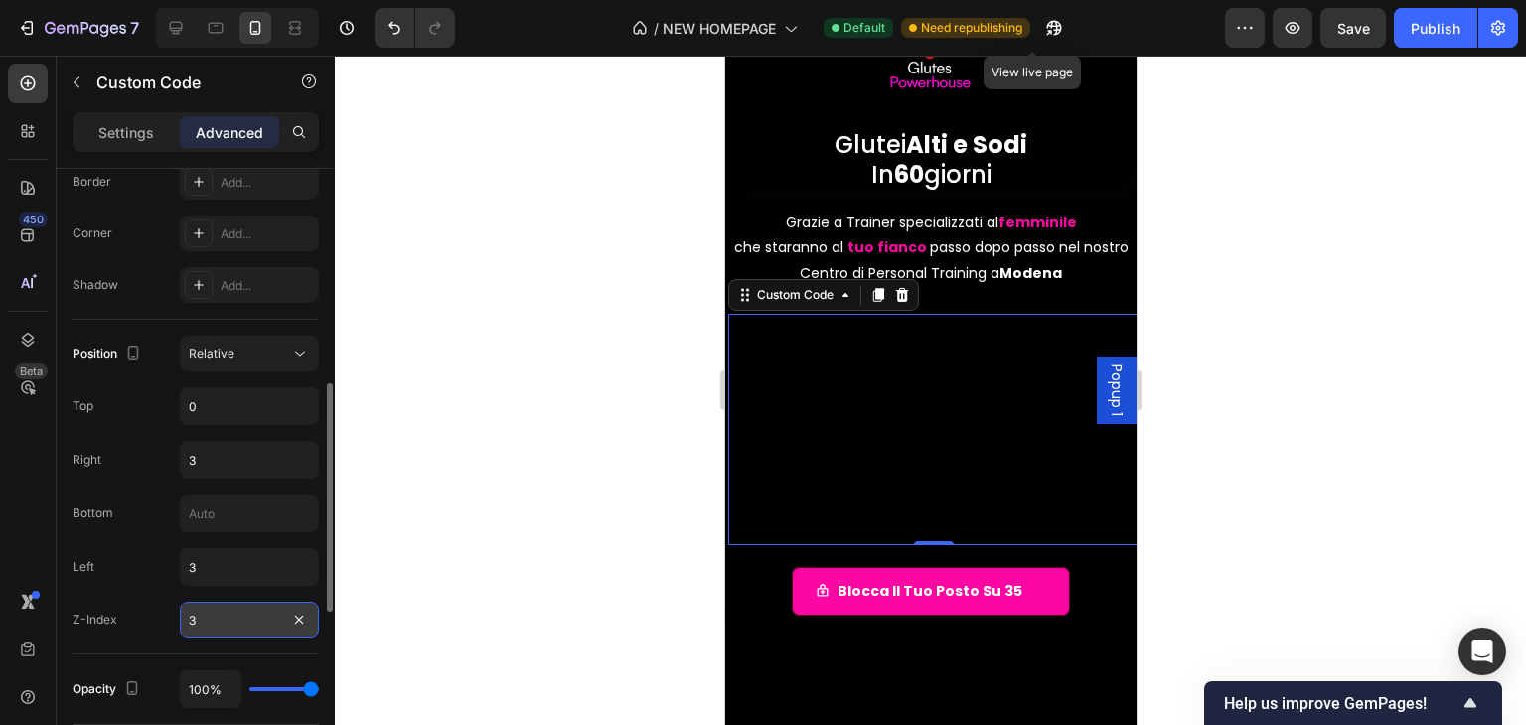
type input "34"
click at [225, 615] on input "34" at bounding box center [249, 620] width 139 height 36
click at [225, 582] on div "3" at bounding box center [249, 567] width 139 height 38
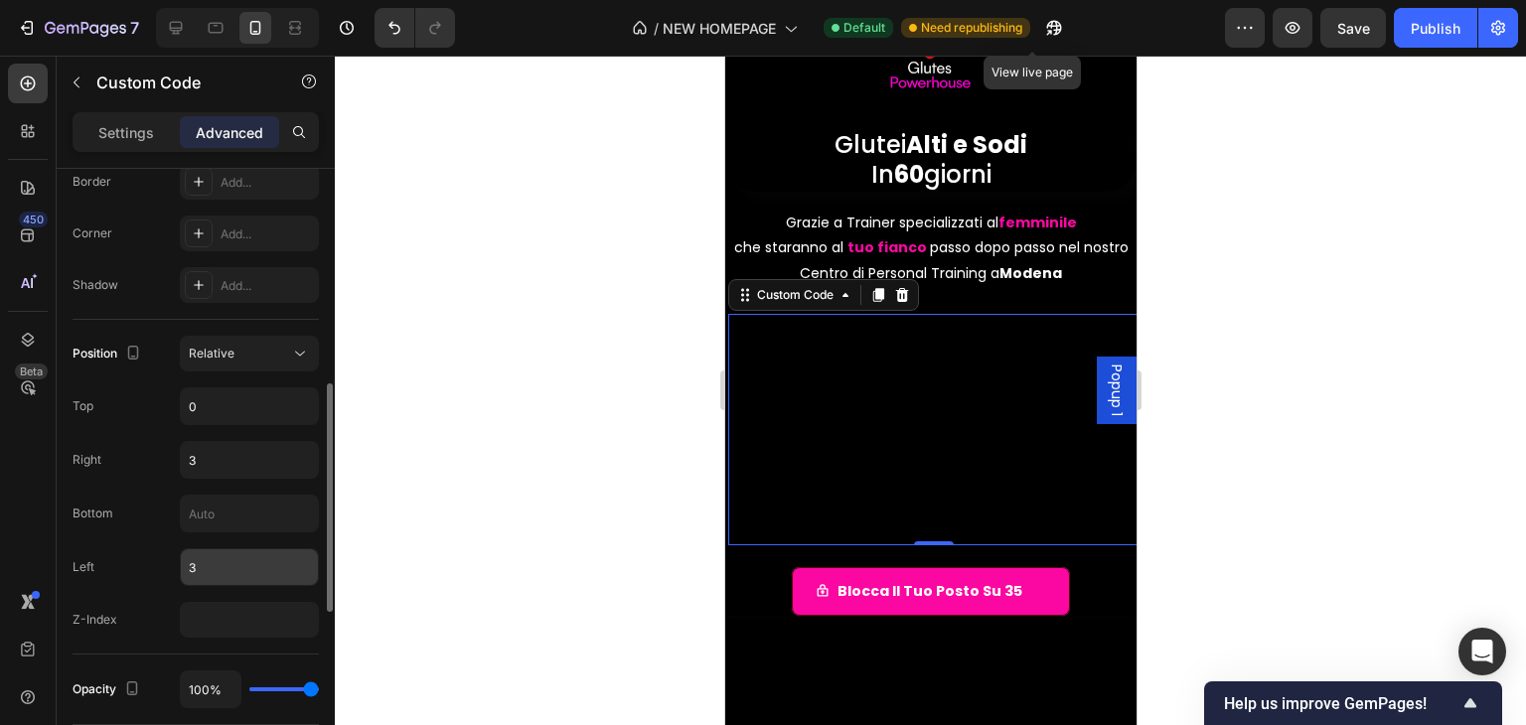
click at [225, 571] on input "3" at bounding box center [249, 567] width 137 height 36
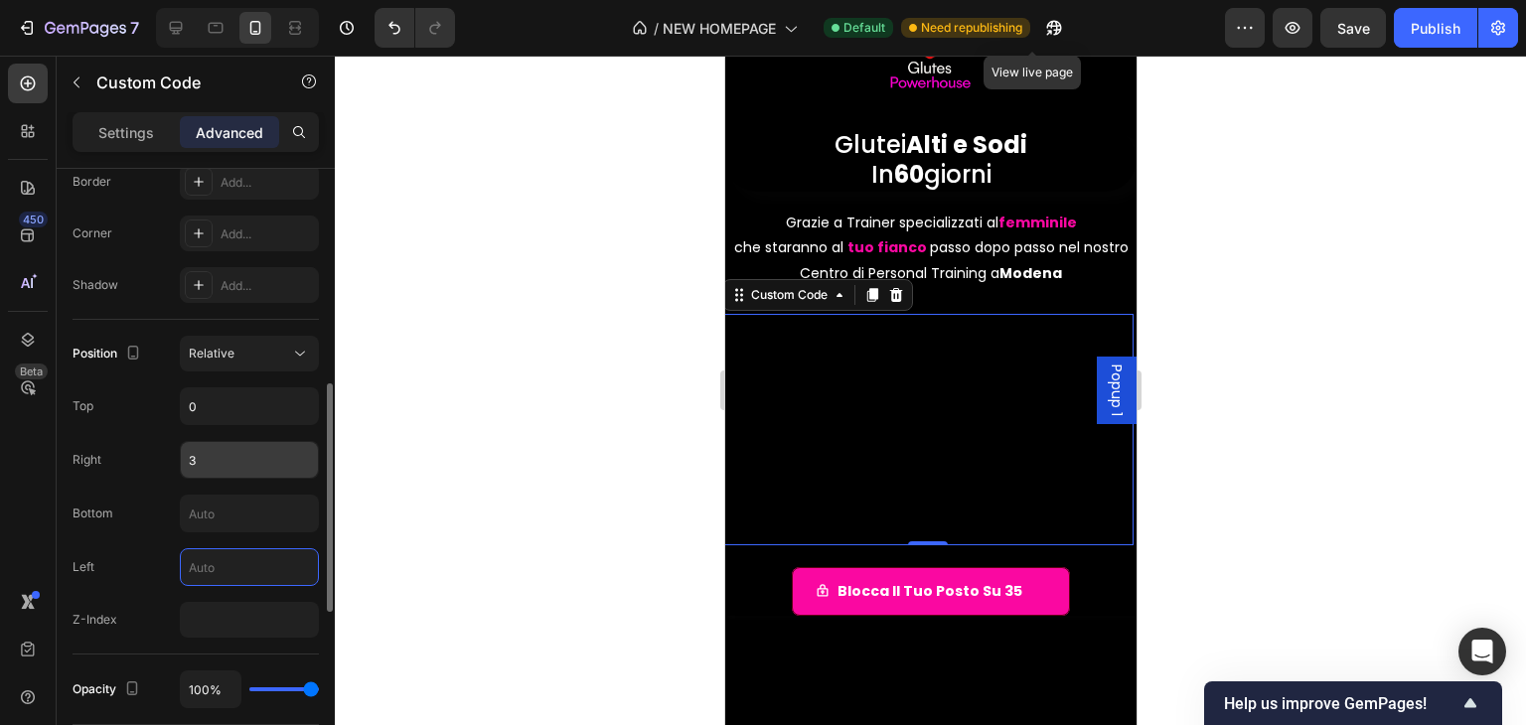
click at [226, 446] on input "3" at bounding box center [249, 460] width 137 height 36
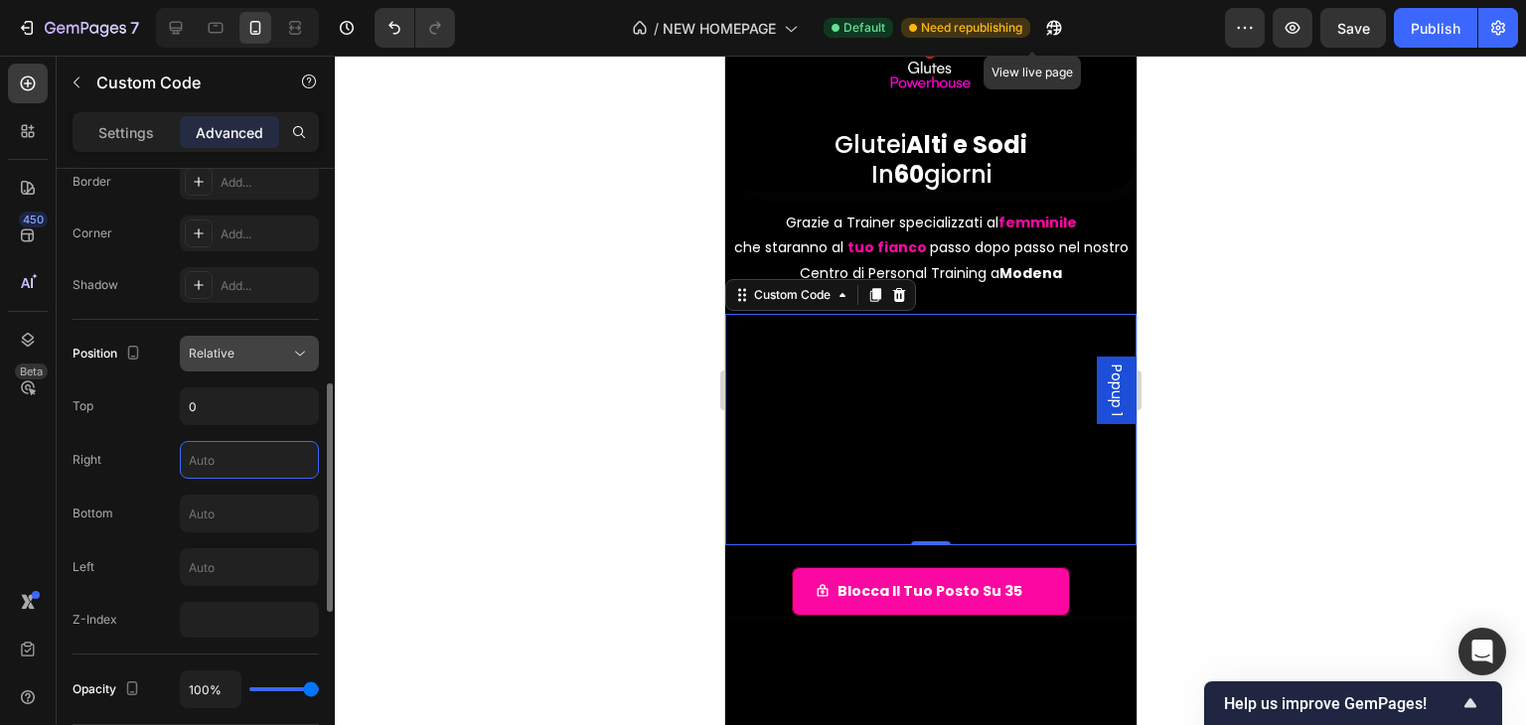
click at [265, 346] on div "Relative" at bounding box center [239, 354] width 101 height 18
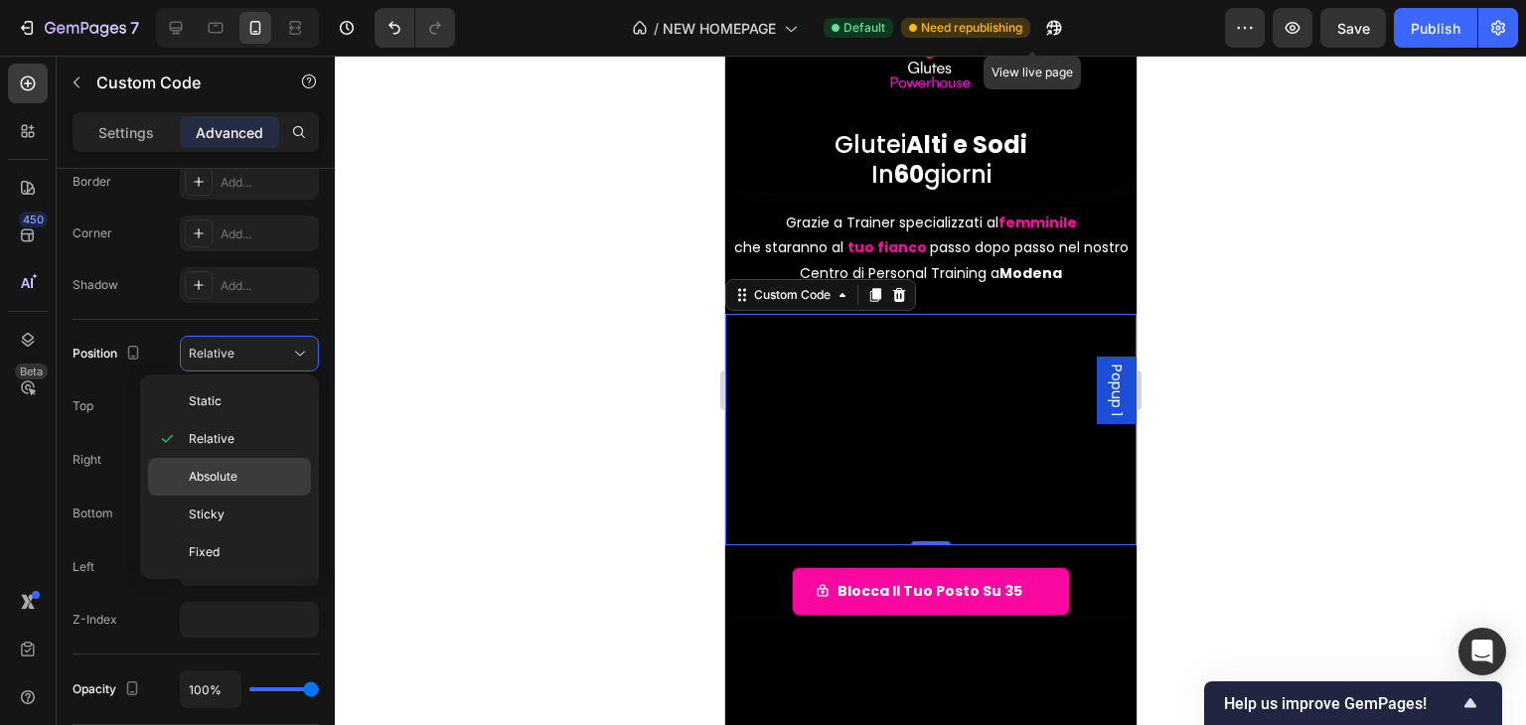
click at [228, 488] on div "Absolute" at bounding box center [229, 477] width 163 height 38
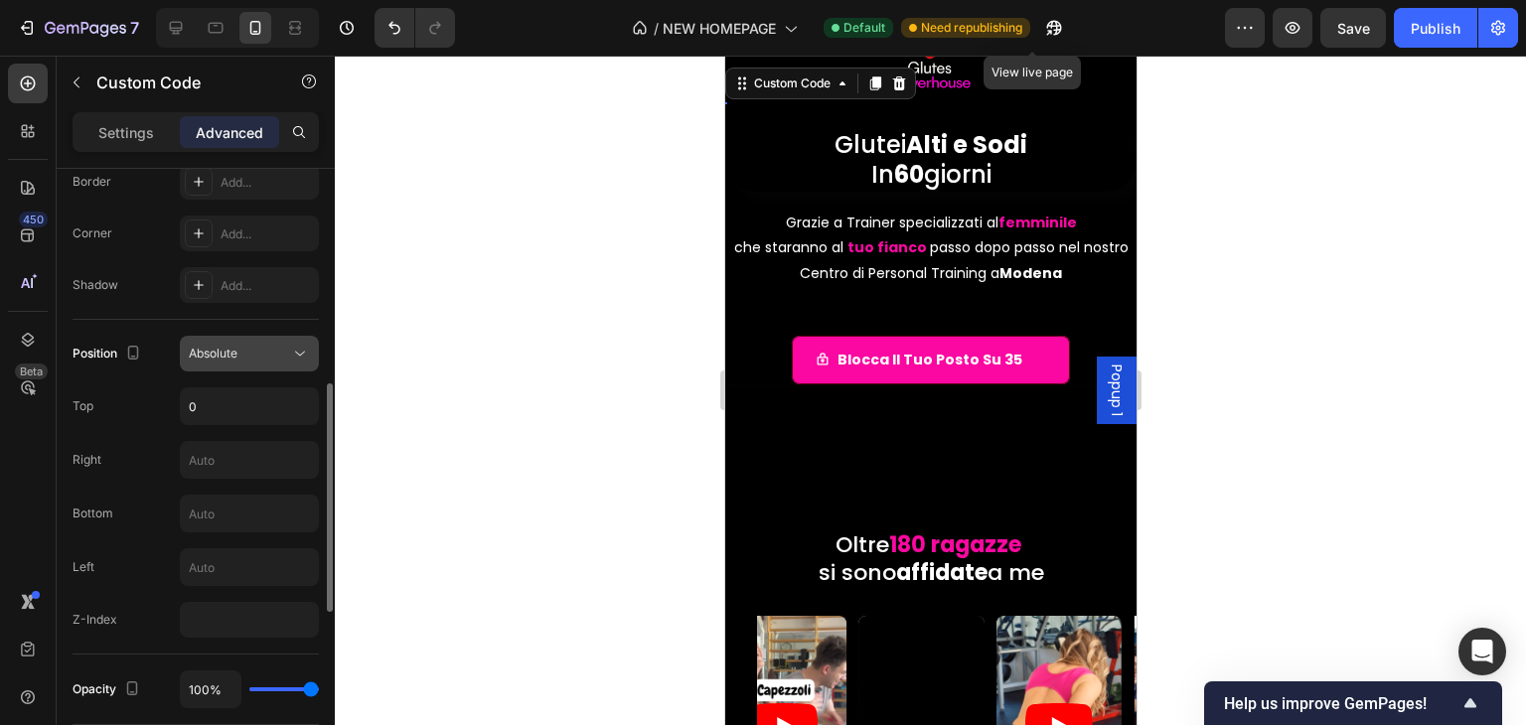
click at [282, 344] on div "Absolute" at bounding box center [249, 354] width 121 height 20
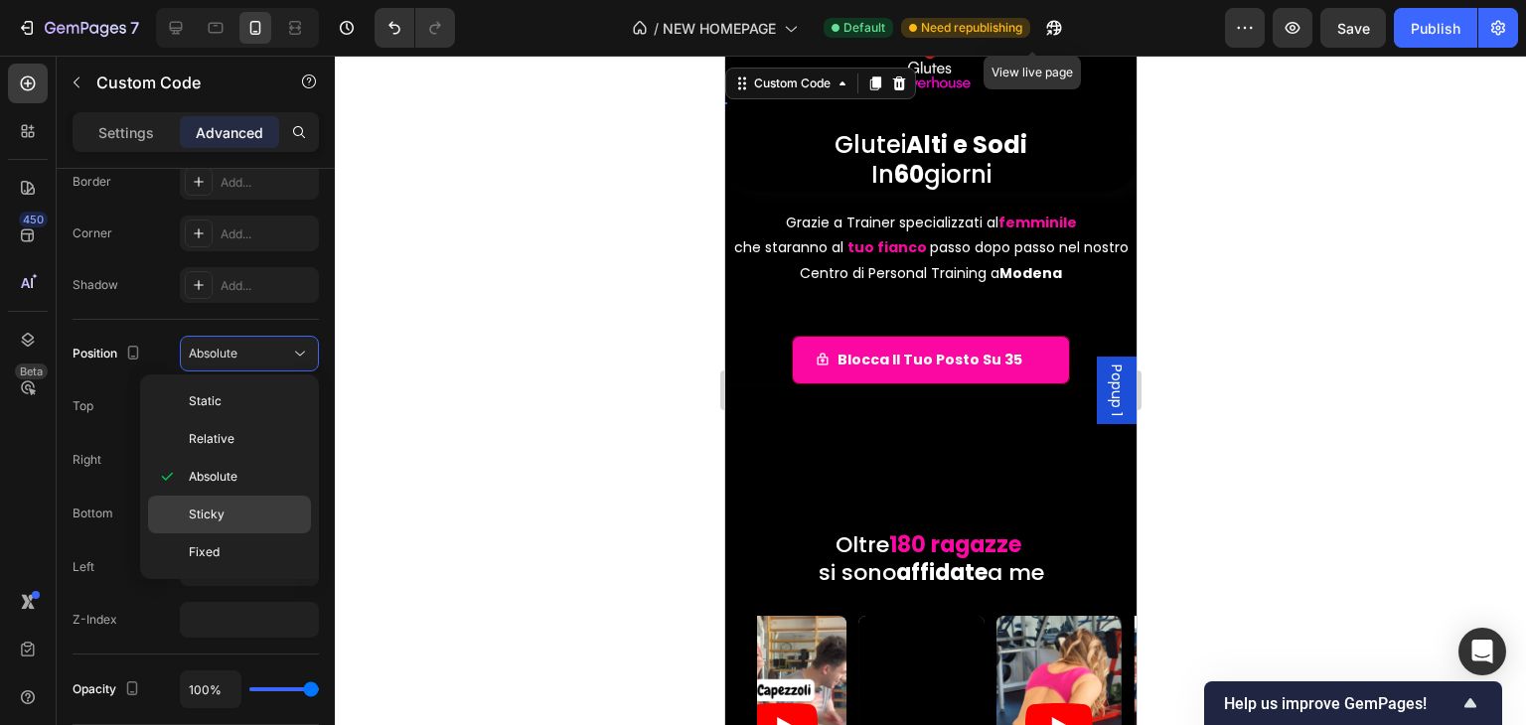
click at [231, 508] on p "Sticky" at bounding box center [245, 515] width 113 height 18
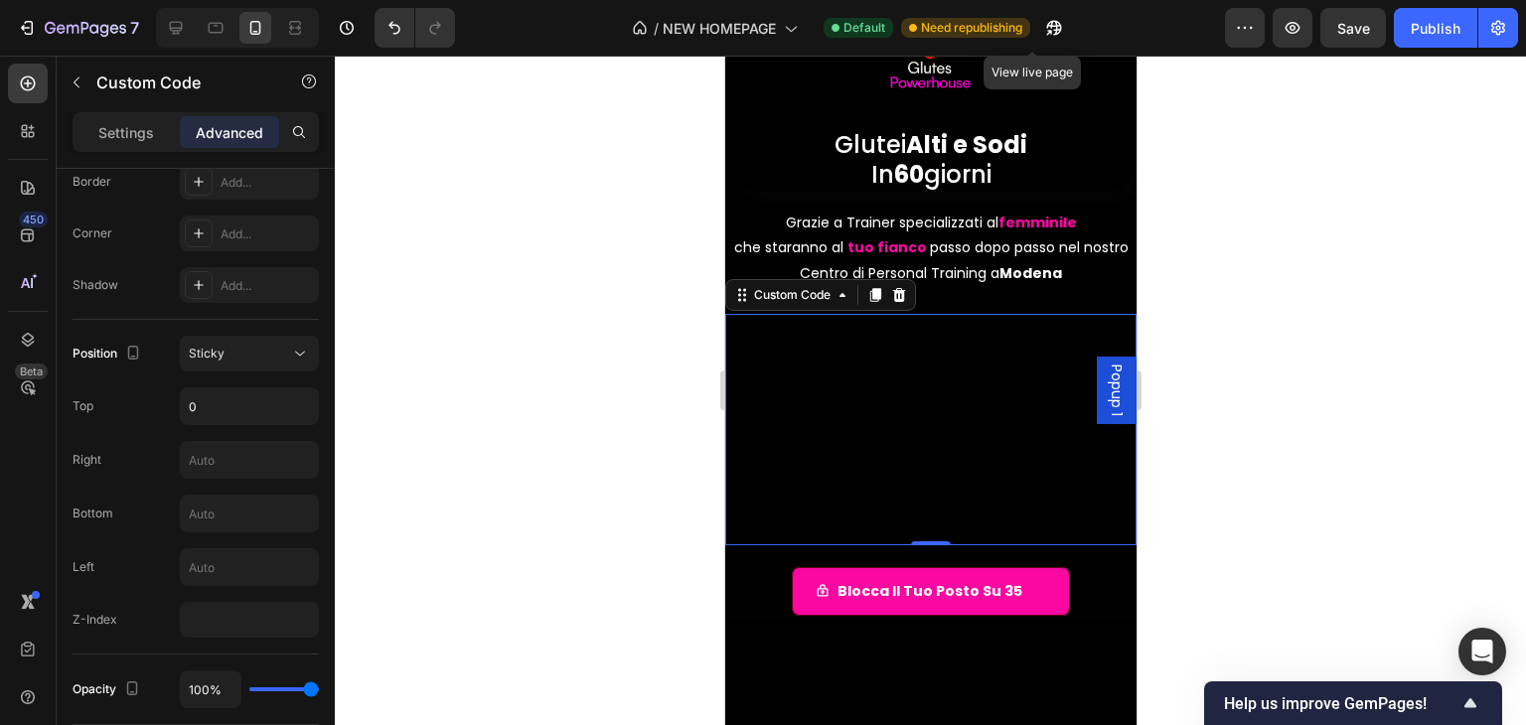
scroll to position [199, 0]
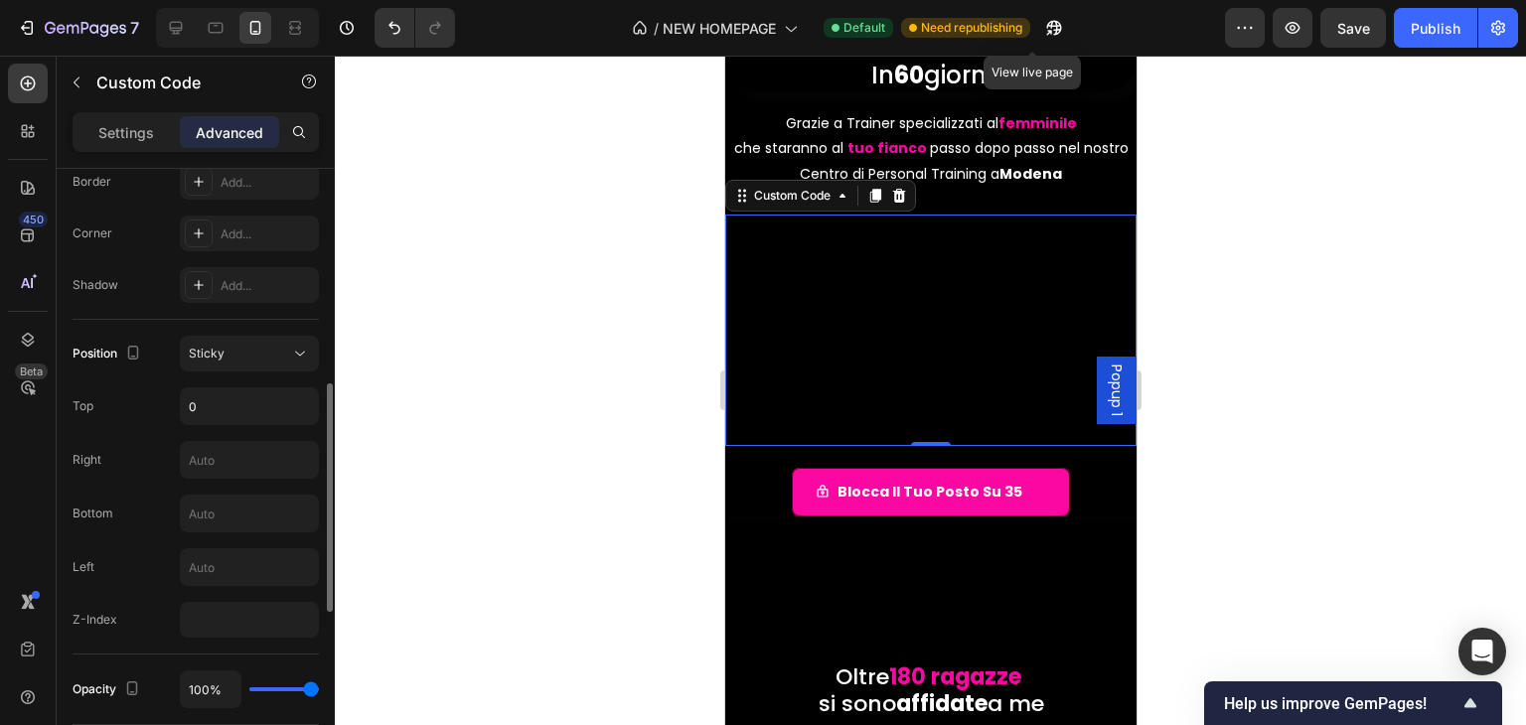
click at [234, 479] on div "Position Sticky Top 0 Right Bottom Left Z-Index" at bounding box center [196, 487] width 246 height 302
click at [239, 459] on input "text" at bounding box center [249, 460] width 137 height 36
type input "-34"
click at [266, 566] on input "text" at bounding box center [249, 567] width 137 height 36
type input "45"
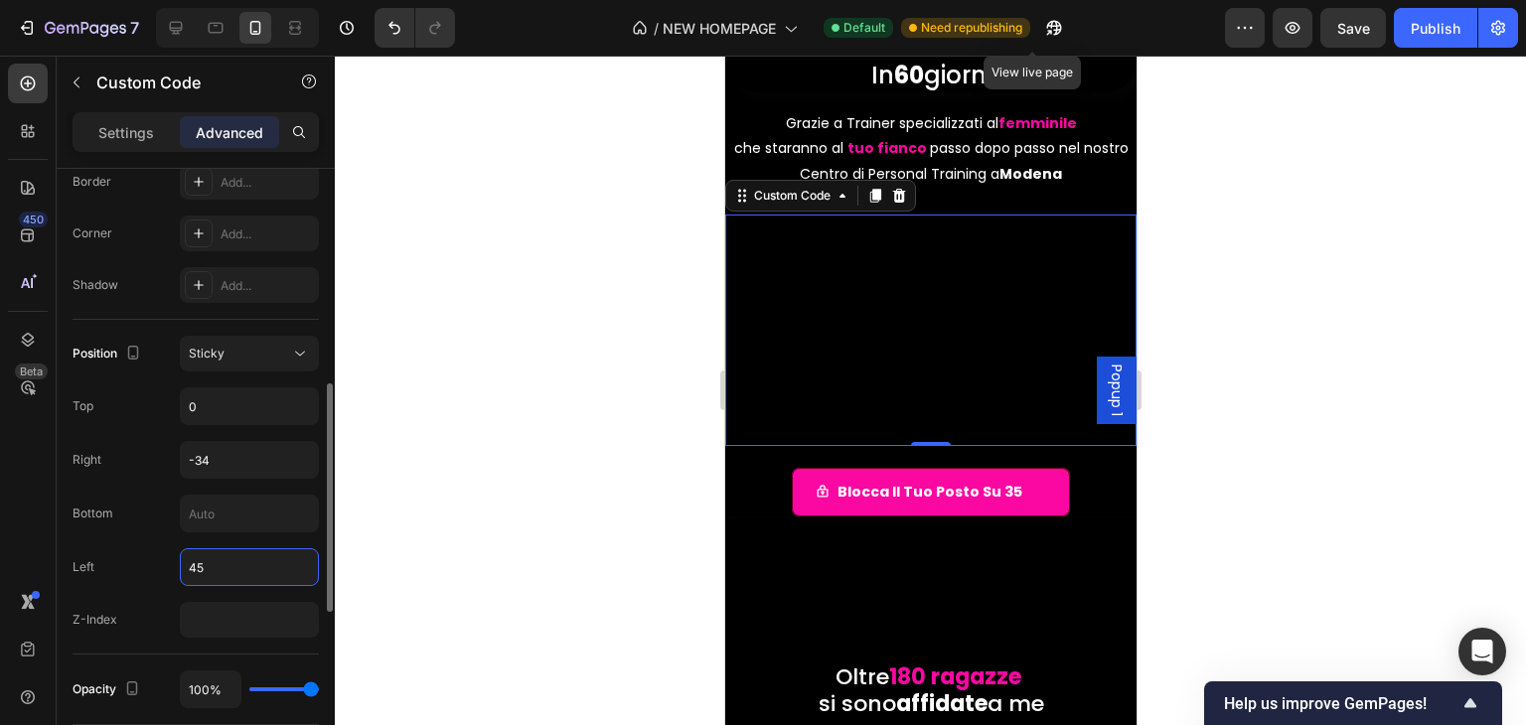
click at [266, 566] on input "45" at bounding box center [249, 567] width 137 height 36
click at [268, 471] on input "-34" at bounding box center [249, 460] width 137 height 36
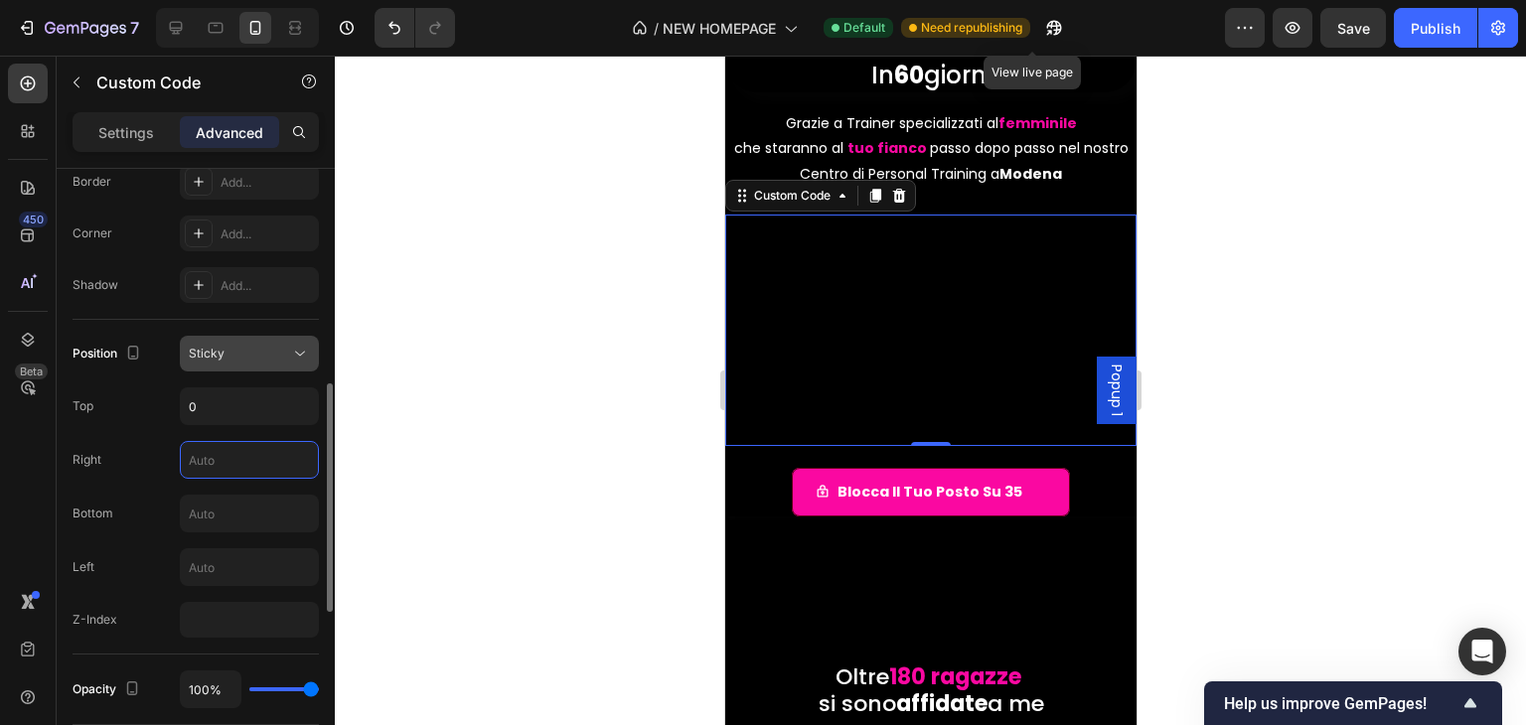
click at [275, 349] on div "Sticky" at bounding box center [239, 354] width 101 height 18
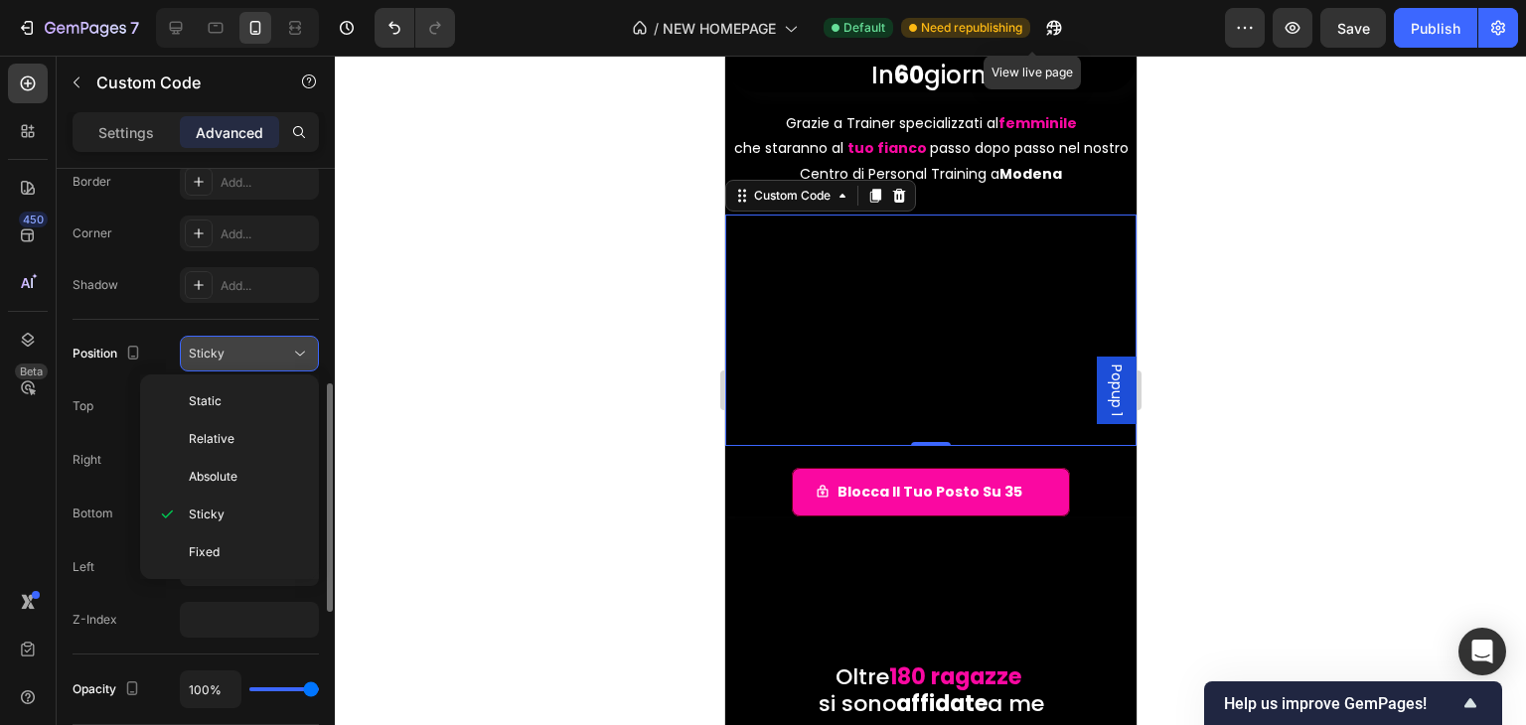
click at [238, 348] on div "Sticky" at bounding box center [239, 354] width 101 height 18
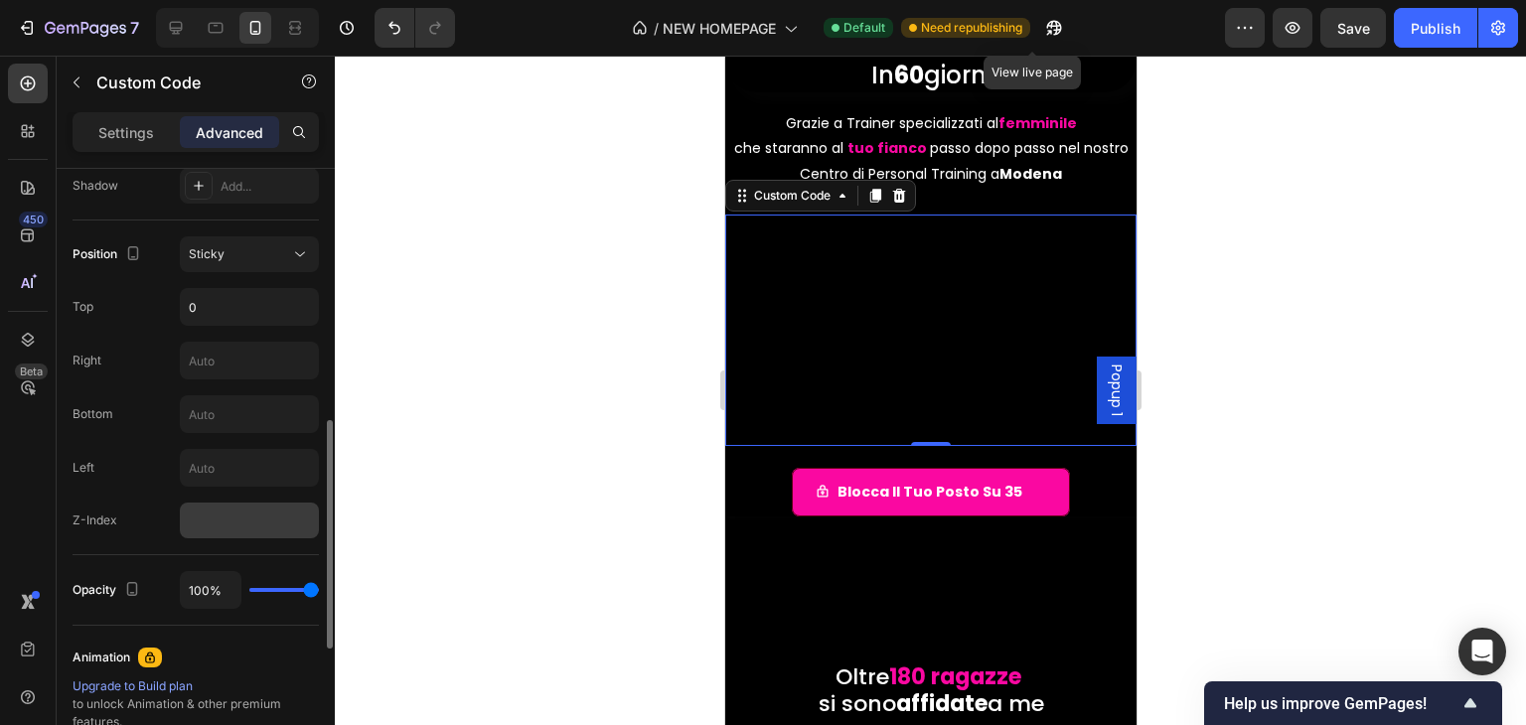
scroll to position [575, 0]
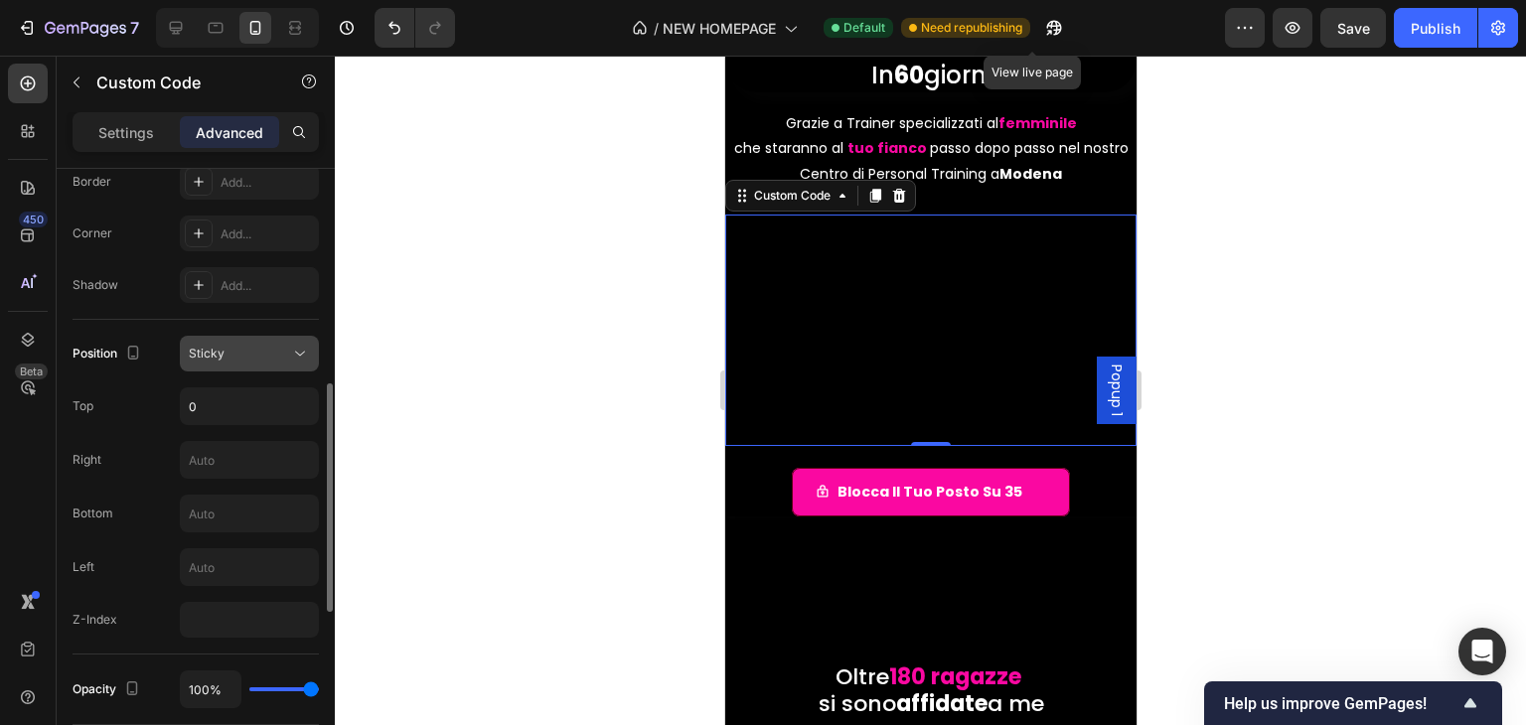
click at [300, 355] on icon at bounding box center [300, 354] width 10 height 5
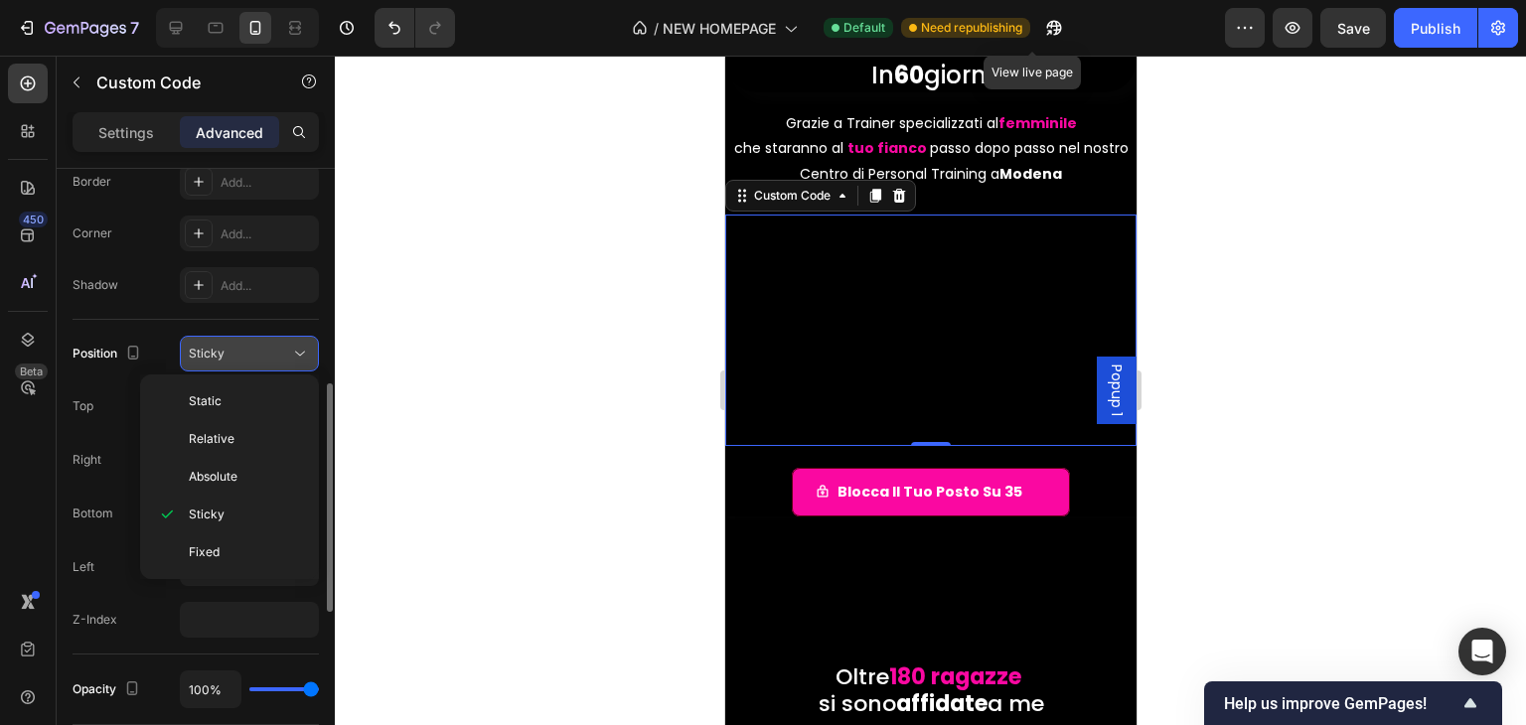
click at [300, 356] on icon at bounding box center [300, 354] width 20 height 20
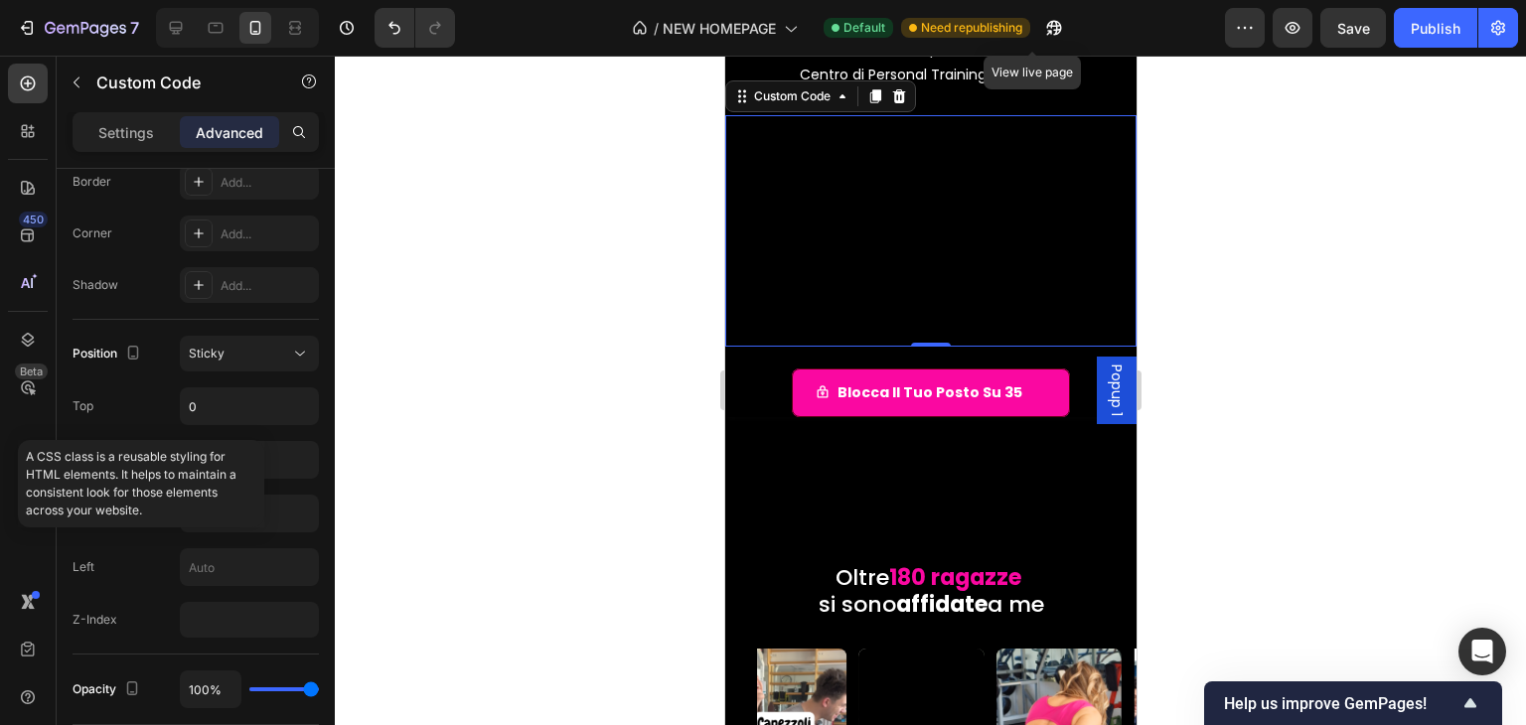
scroll to position [1029, 0]
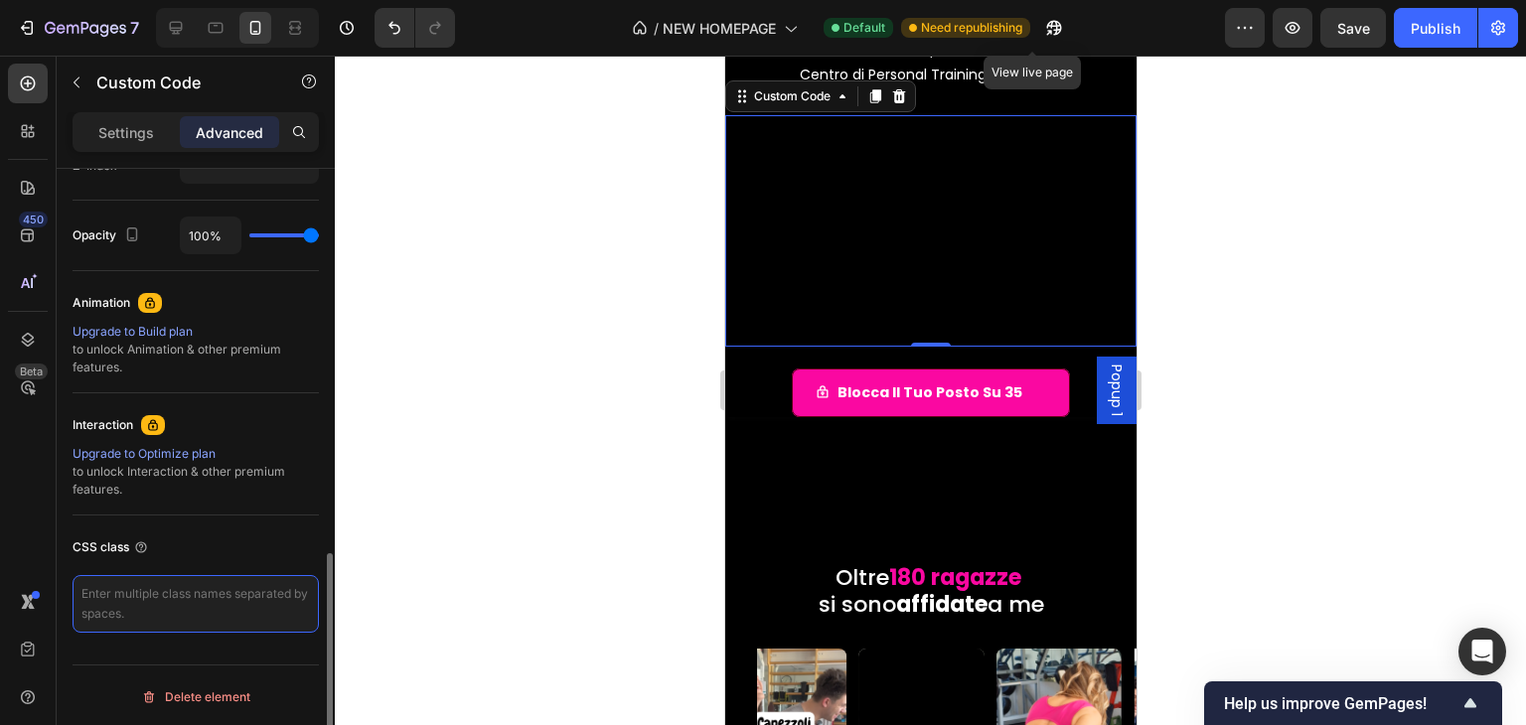
click at [163, 617] on textarea at bounding box center [196, 604] width 246 height 58
paste textarea "<div class="video-wrapper"> <iframe src="[URL][DOMAIN_NAME]" title="YouTube vid…"
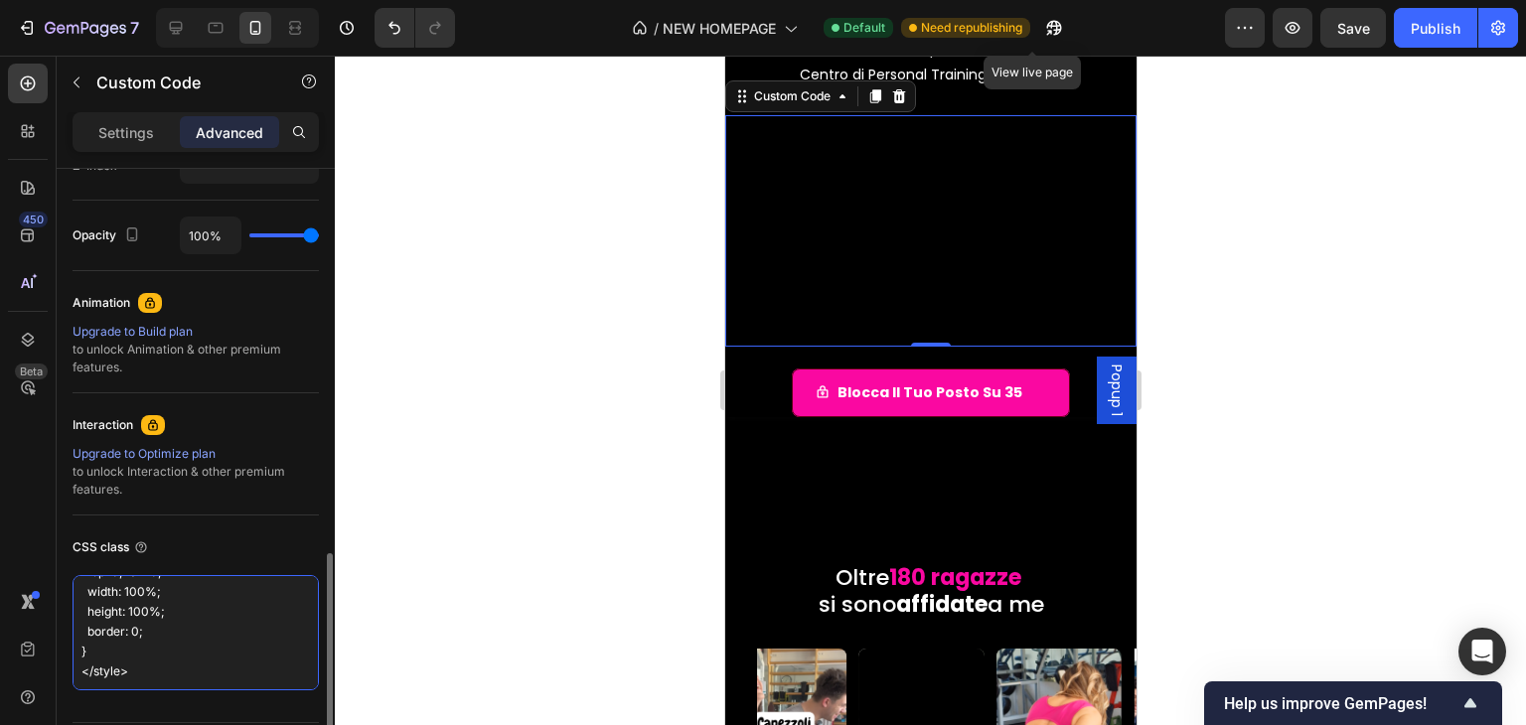
scroll to position [547, 0]
type textarea "<div class="video-wrapper"> <iframe src="[URL][DOMAIN_NAME]" title="YouTube vid…"
click at [1190, 310] on div at bounding box center [930, 391] width 1191 height 670
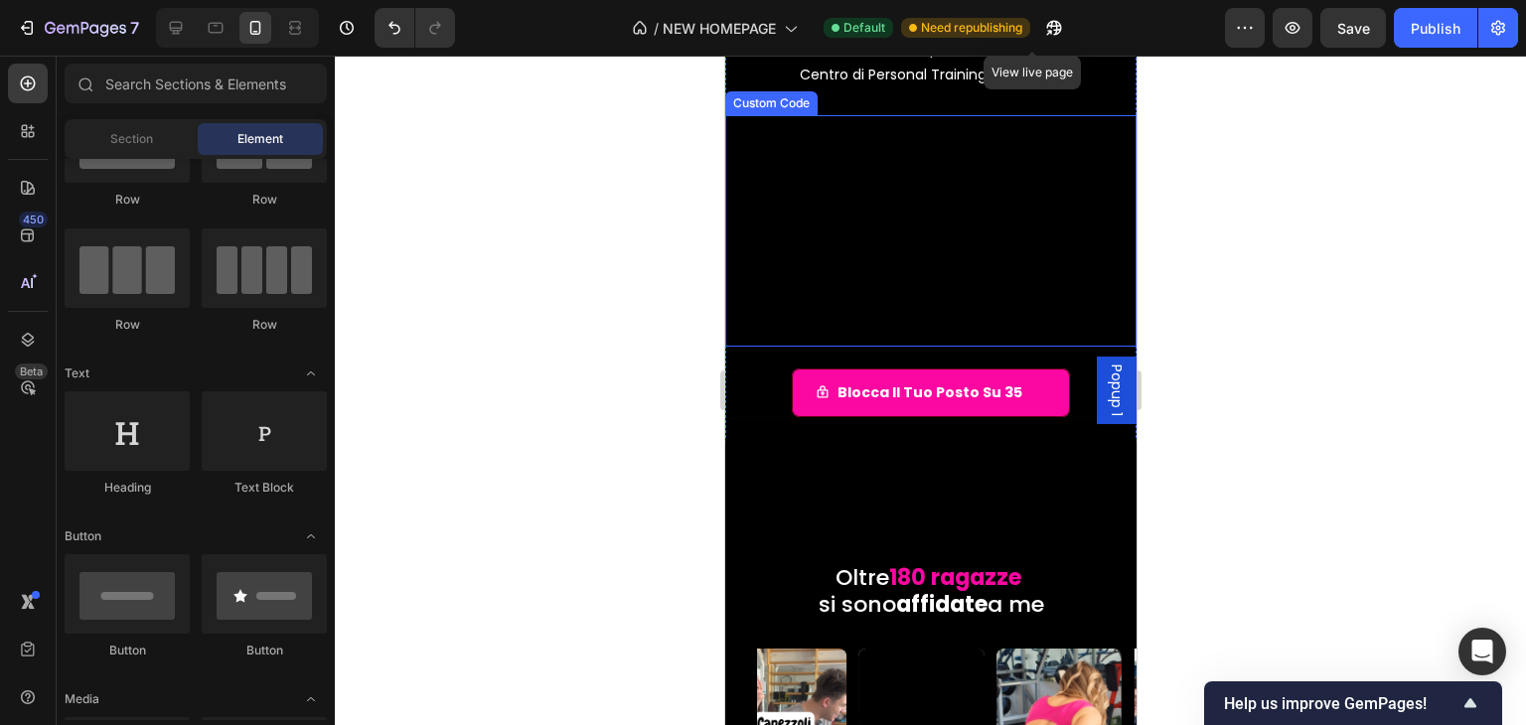
scroll to position [199, 0]
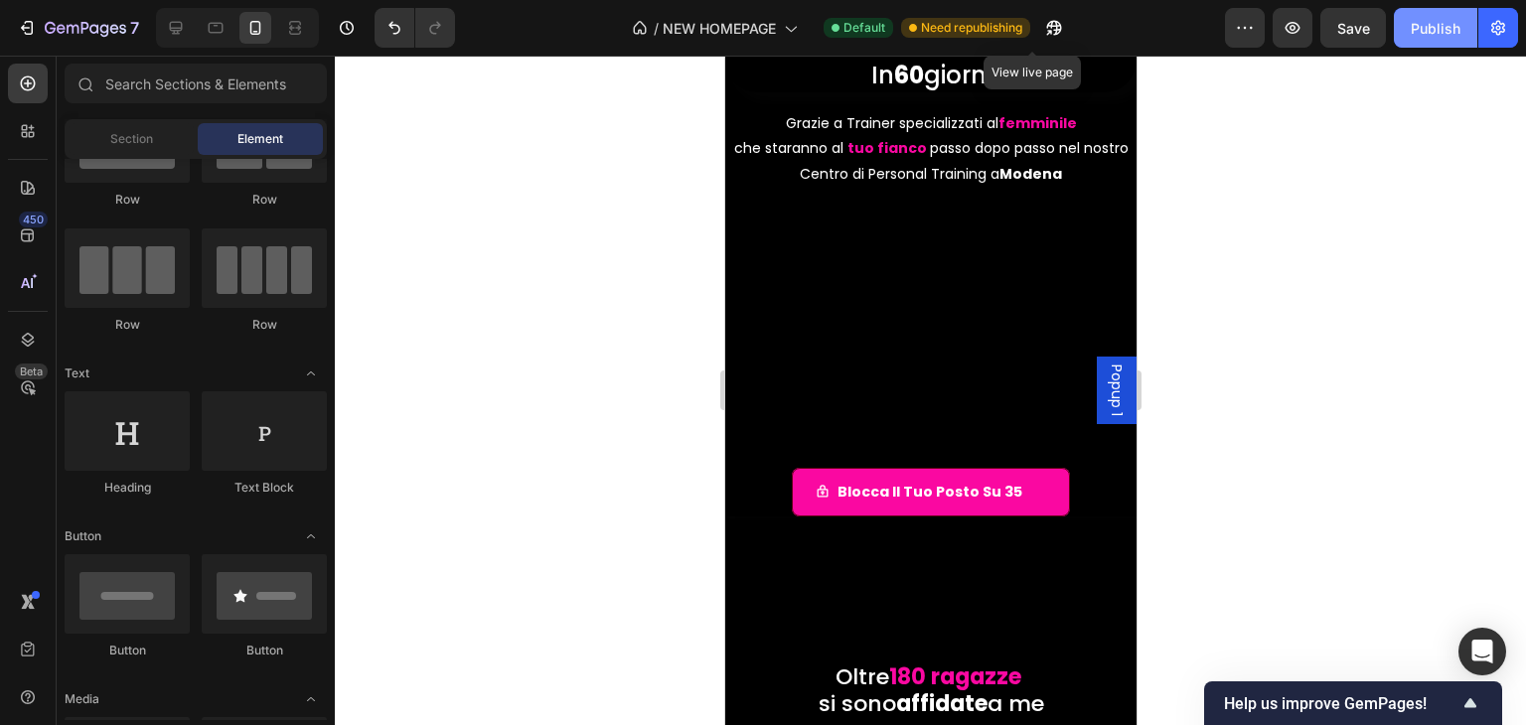
click at [1419, 37] on div "Publish" at bounding box center [1436, 28] width 50 height 21
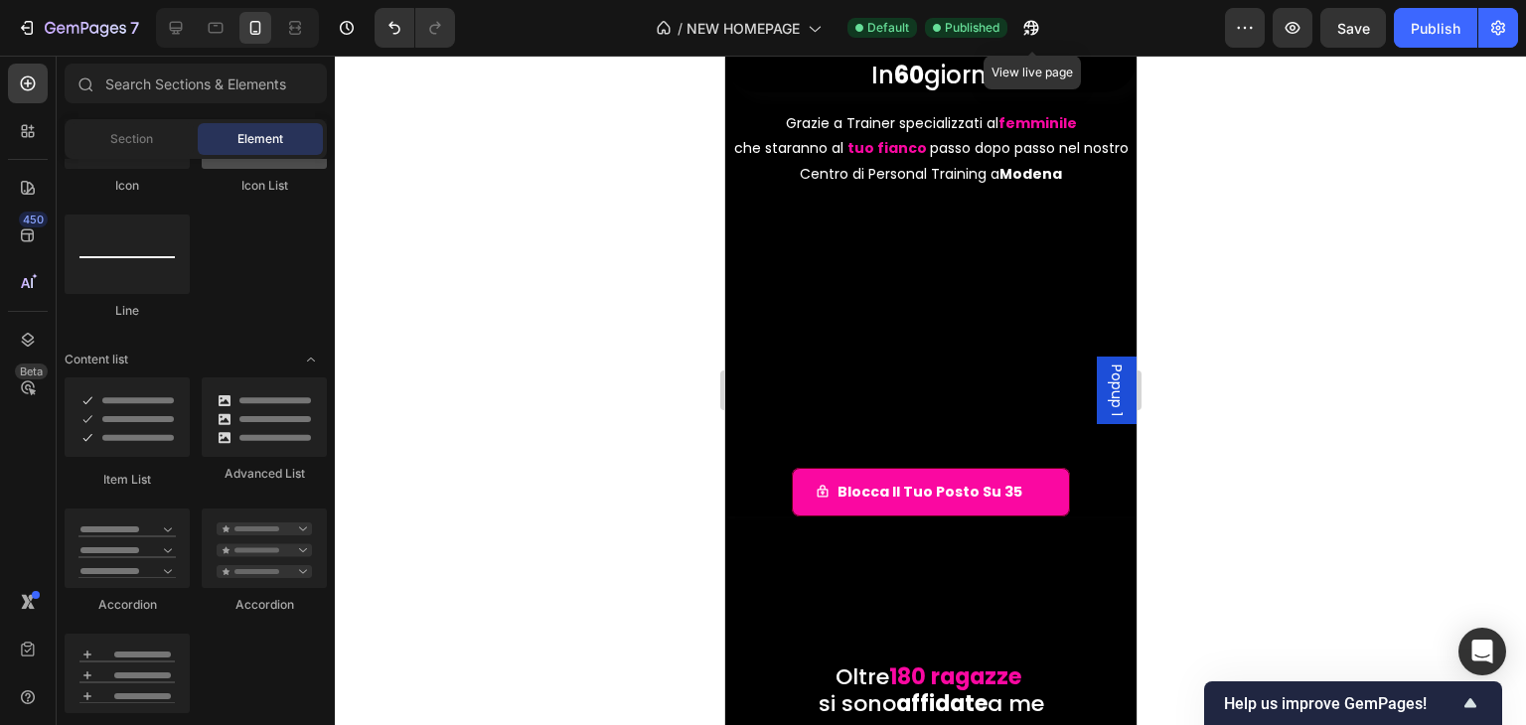
scroll to position [1093, 0]
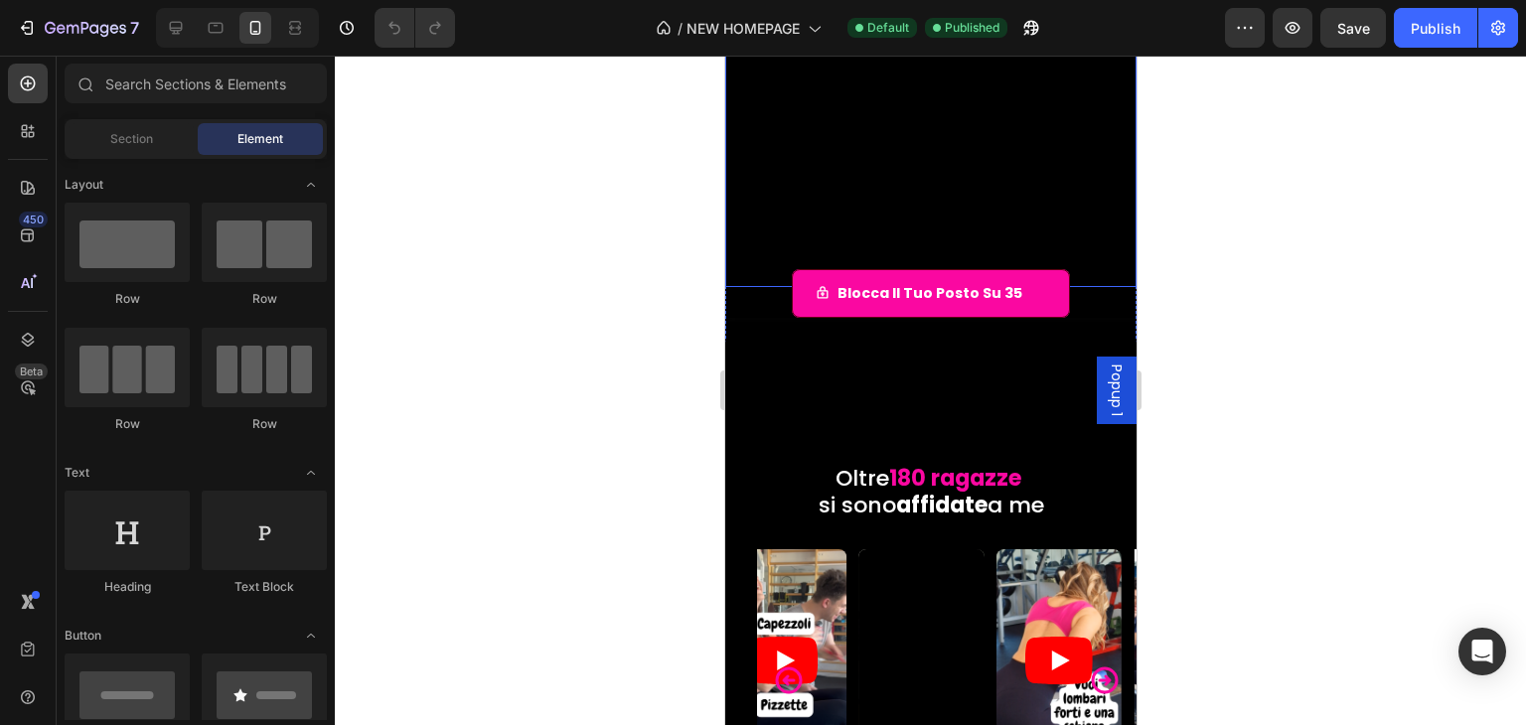
scroll to position [99, 0]
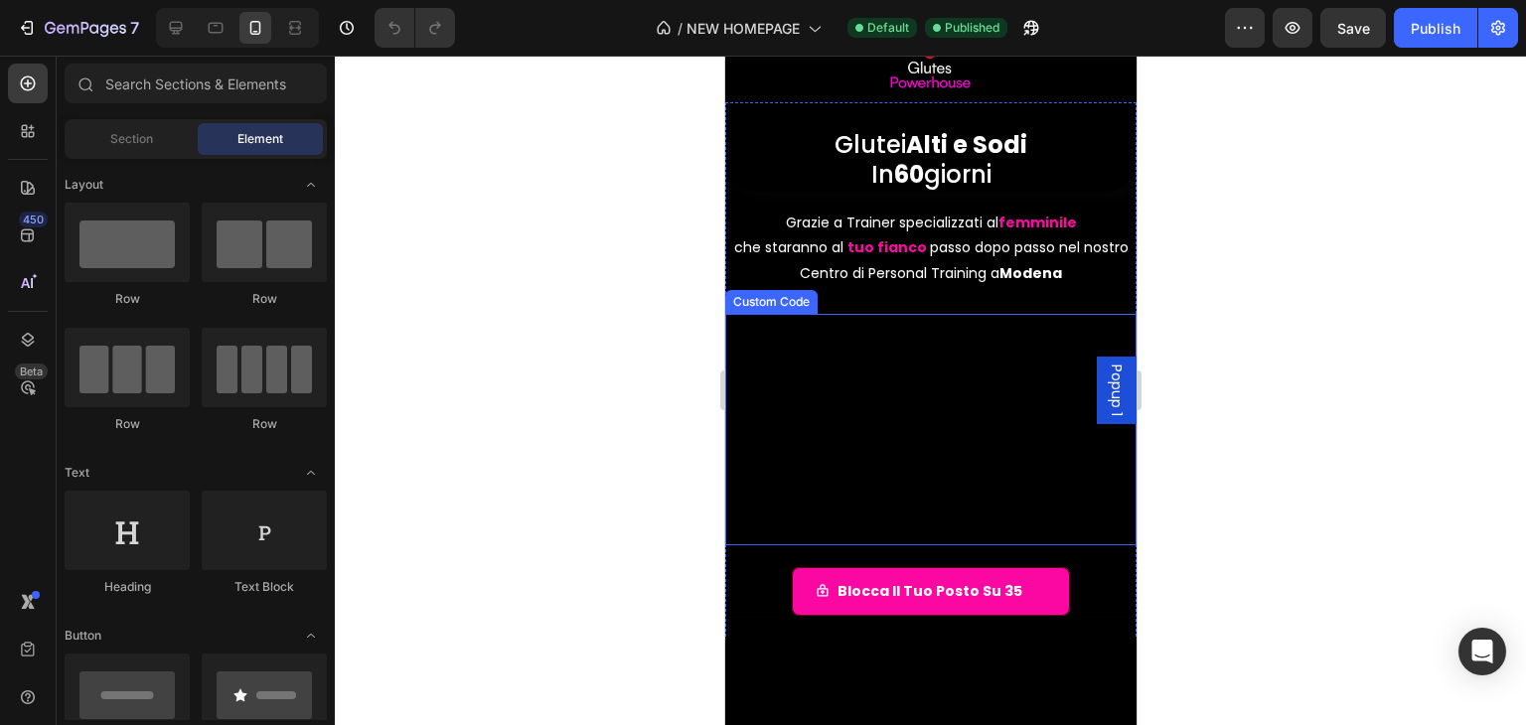
click at [797, 301] on div "Custom Code" at bounding box center [770, 302] width 84 height 18
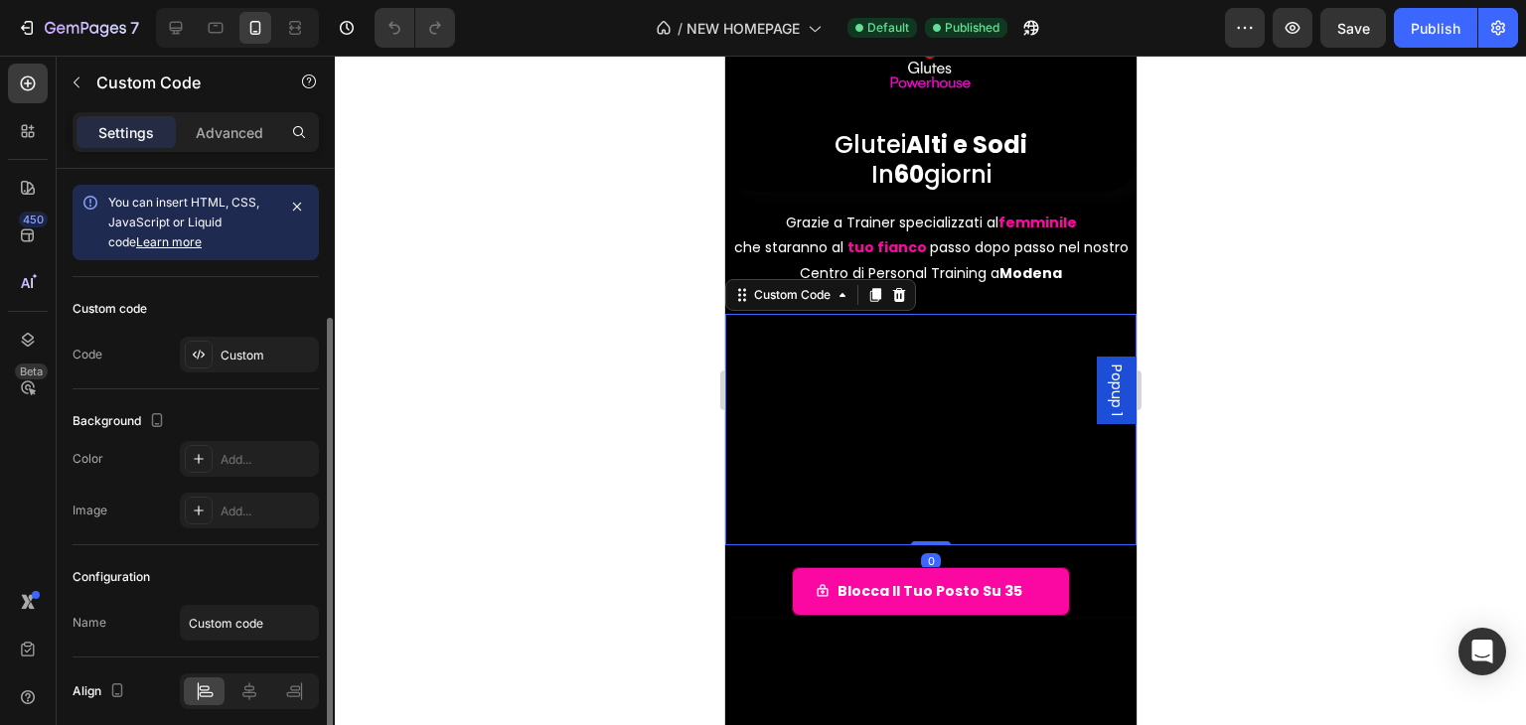
scroll to position [78, 0]
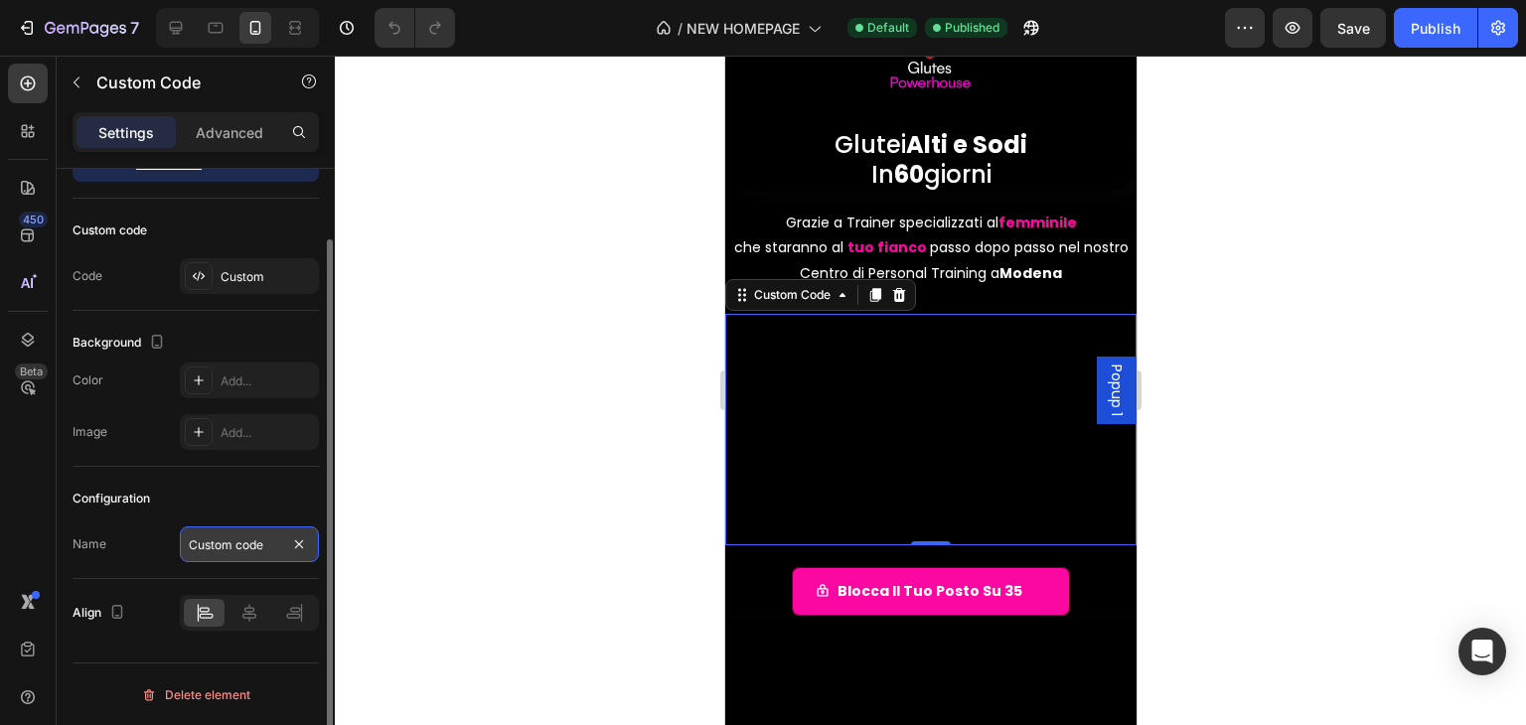
click at [234, 537] on input "Custom code" at bounding box center [249, 545] width 139 height 36
click at [274, 512] on div "Configuration" at bounding box center [196, 499] width 246 height 32
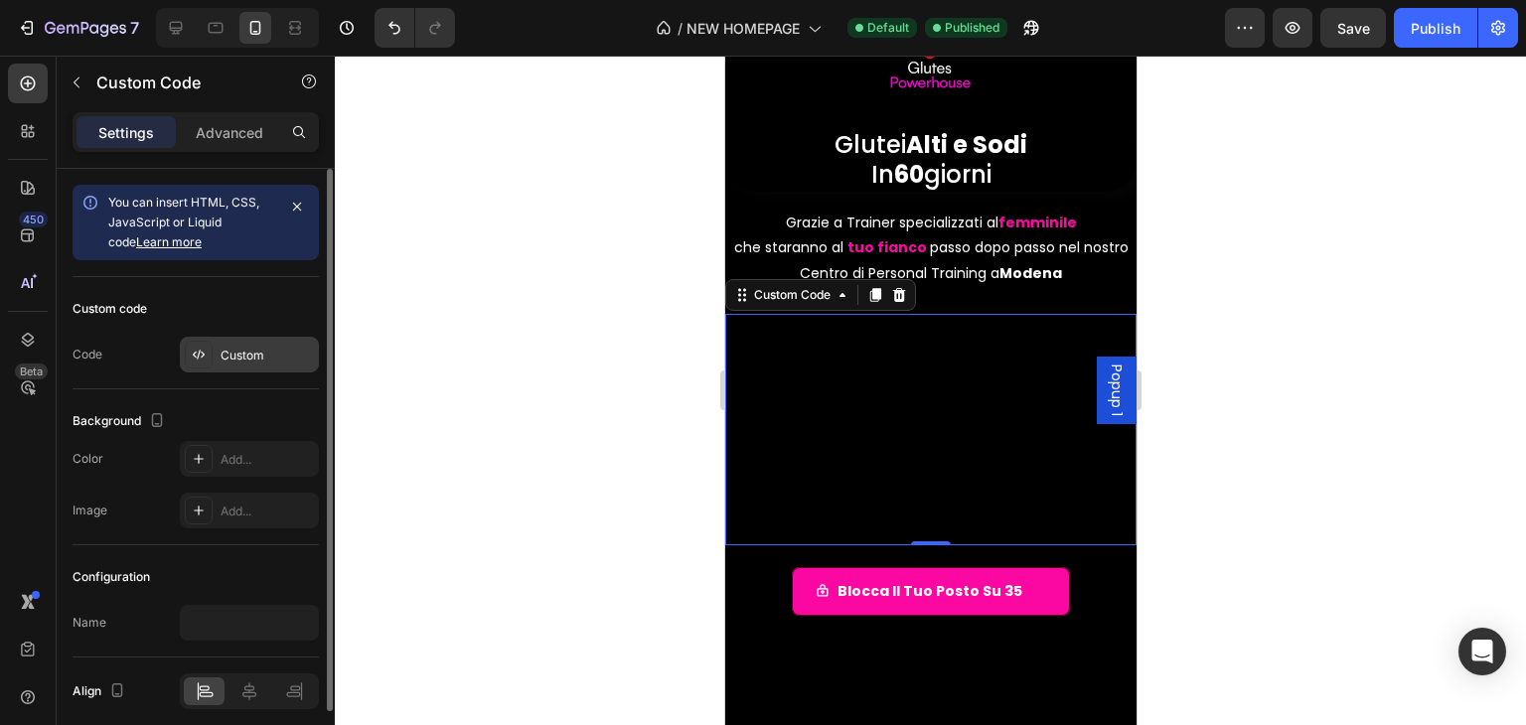
click at [290, 347] on div "Custom" at bounding box center [267, 356] width 93 height 18
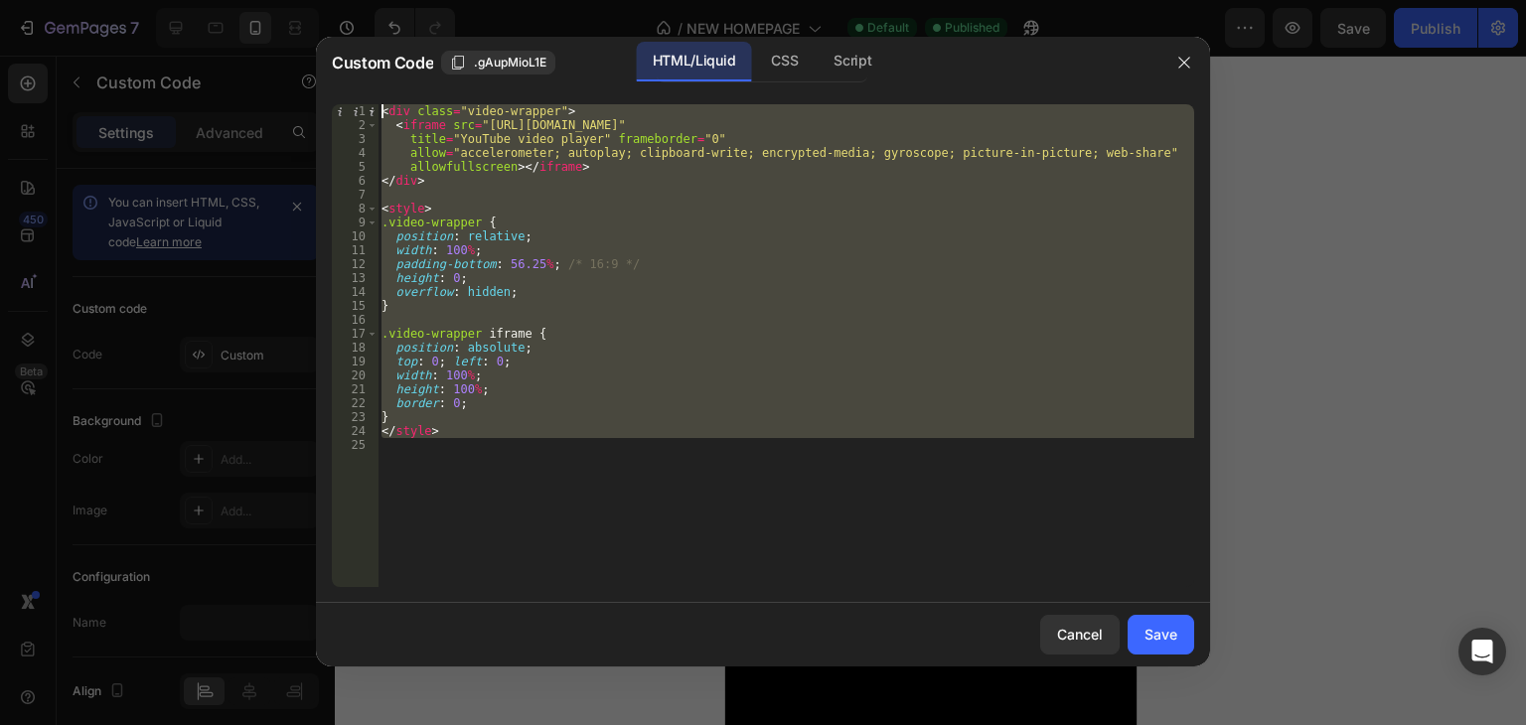
drag, startPoint x: 531, startPoint y: 444, endPoint x: 283, endPoint y: 11, distance: 498.8
click at [283, 11] on div "Custom Code .gAupMioL1E HTML/Liquid CSS Script 1 2 3 4 5 6 7 8 9 10 11 12 13 14…" at bounding box center [763, 362] width 1526 height 725
type textarea "<div class="video-wrapper"> <iframe src="https://www.youtube.com/embed/z-pjQjwt…"
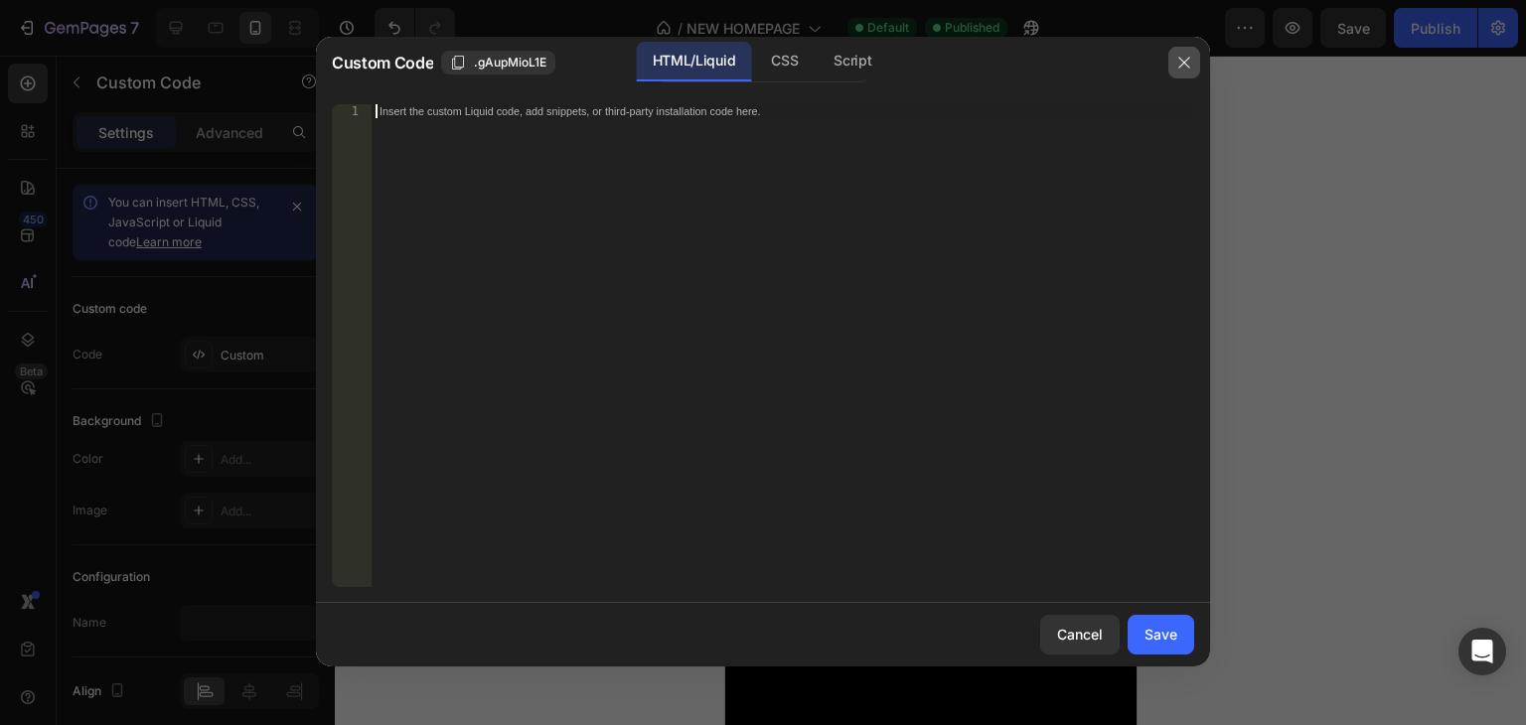
click at [1172, 65] on button "button" at bounding box center [1184, 63] width 32 height 32
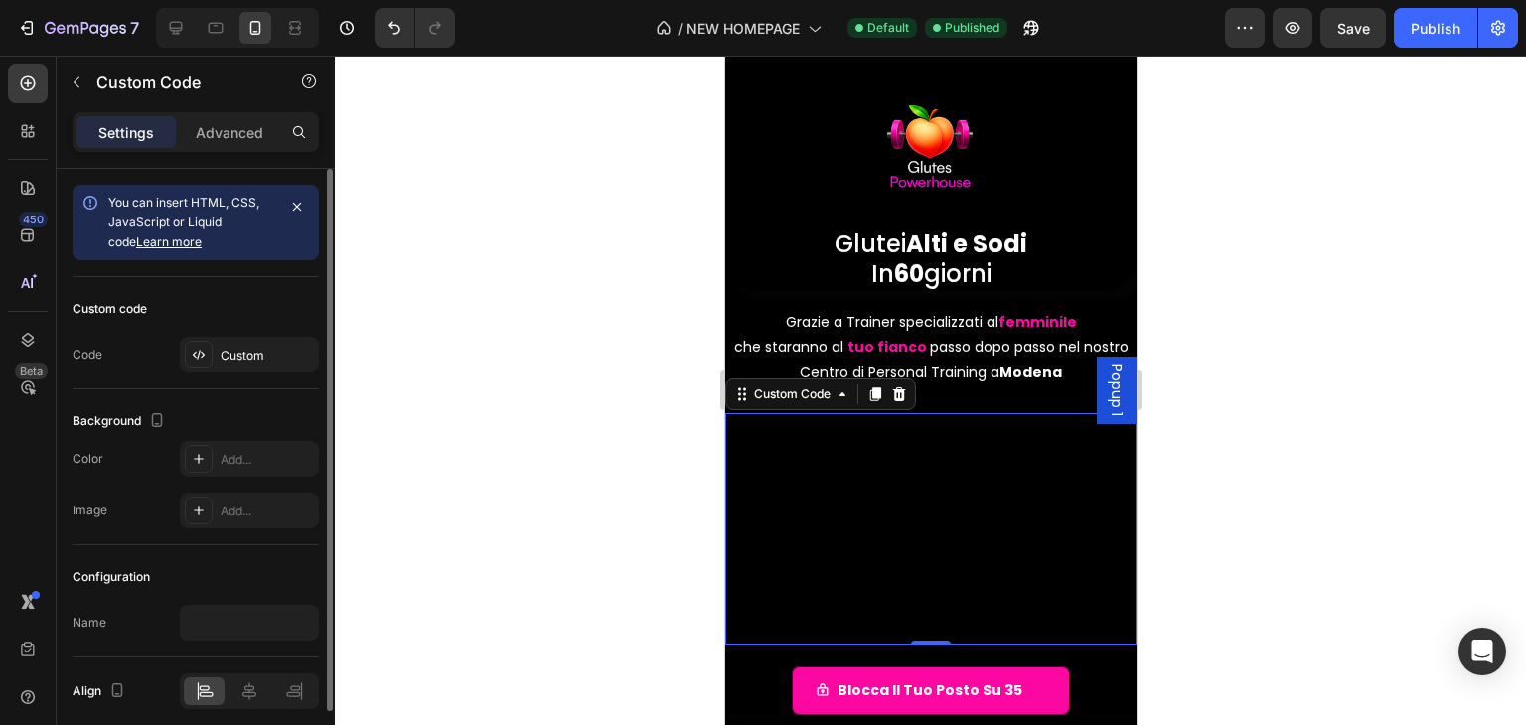
drag, startPoint x: 250, startPoint y: 128, endPoint x: 209, endPoint y: 382, distance: 256.8
click at [250, 128] on p "Advanced" at bounding box center [230, 132] width 68 height 21
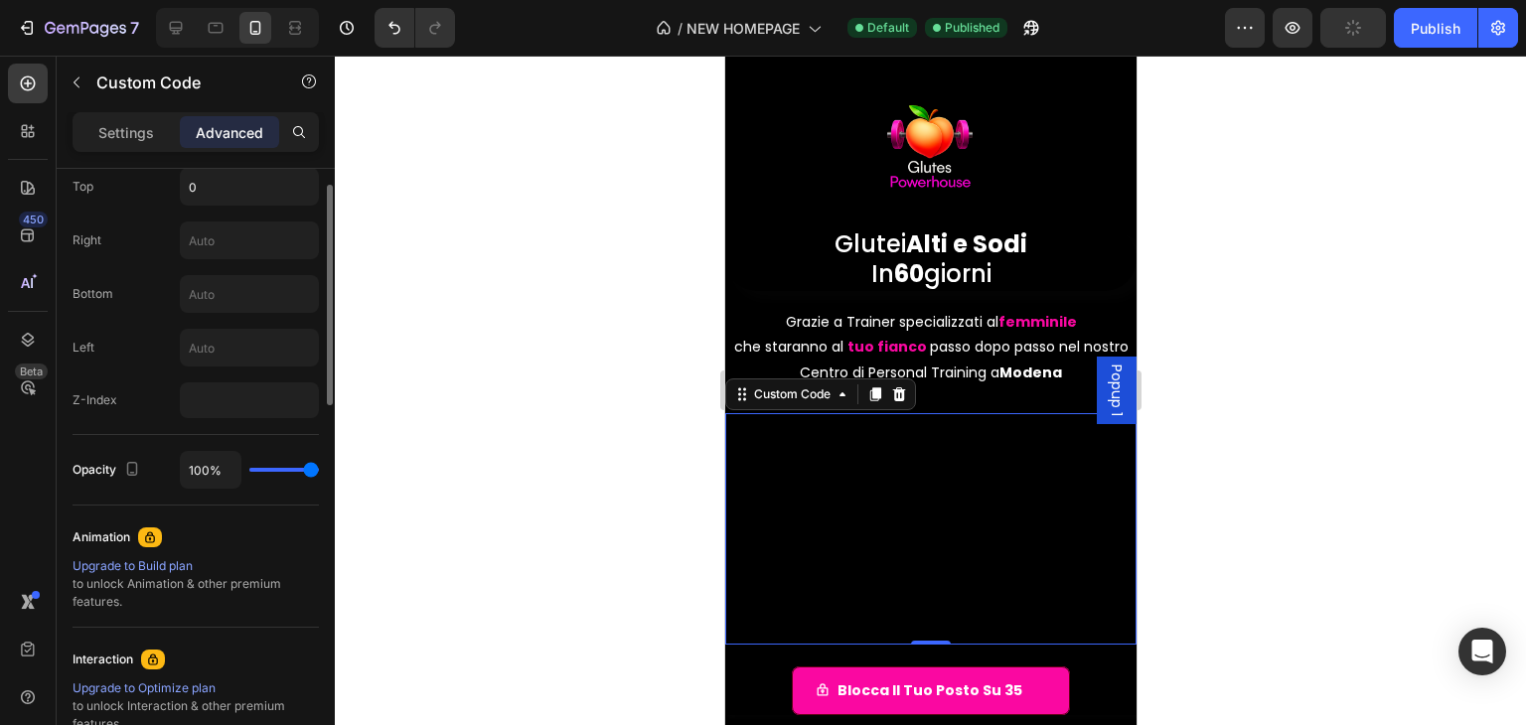
scroll to position [596, 0]
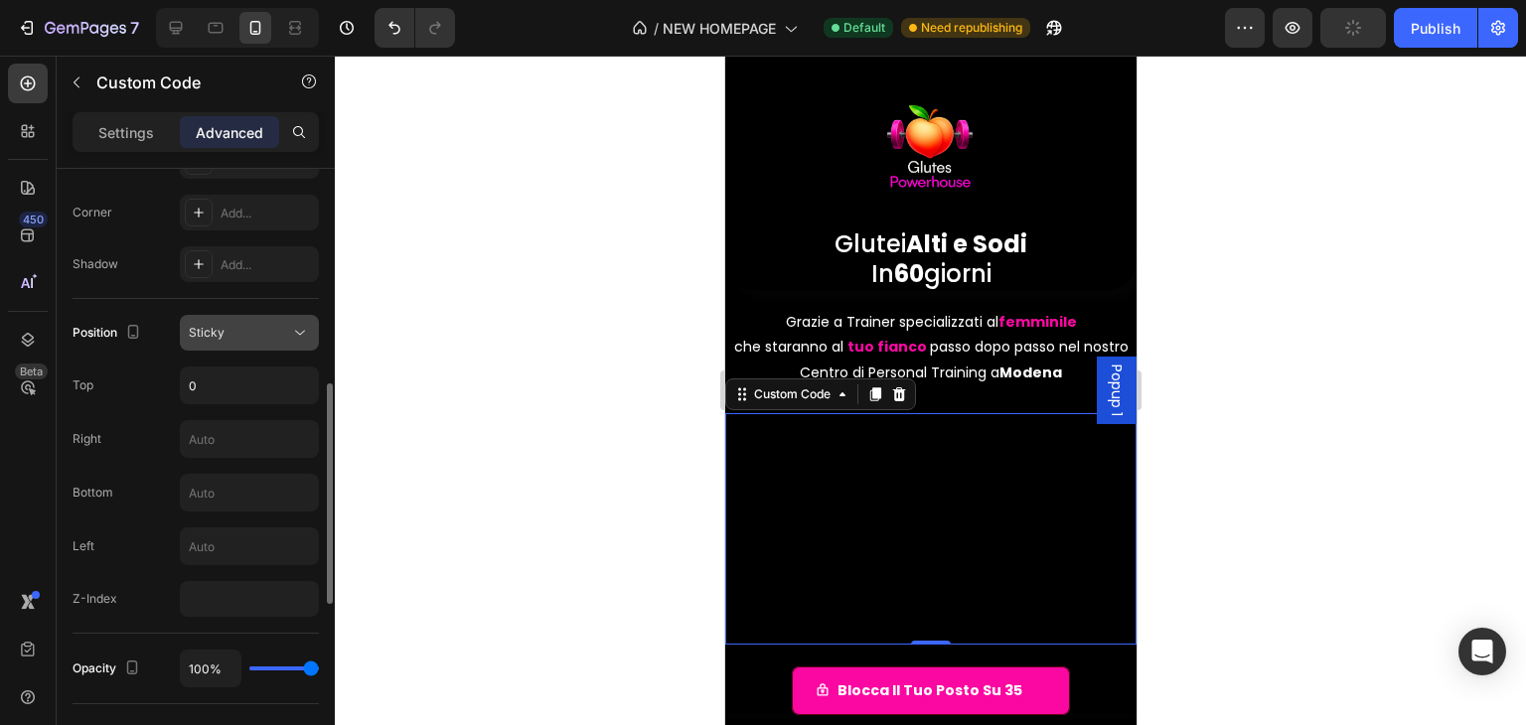
click at [281, 324] on div "Sticky" at bounding box center [239, 333] width 101 height 18
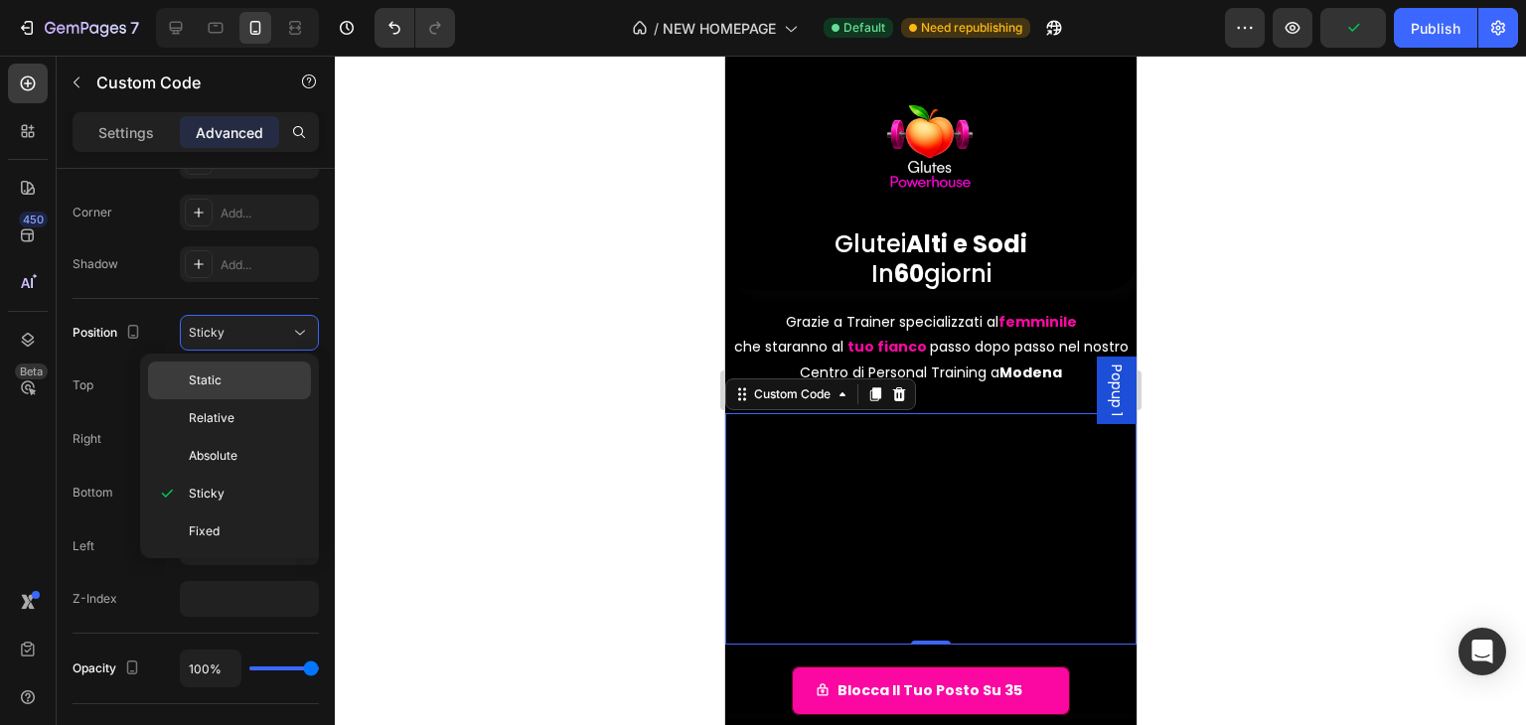
click at [270, 367] on div "Static" at bounding box center [229, 381] width 163 height 38
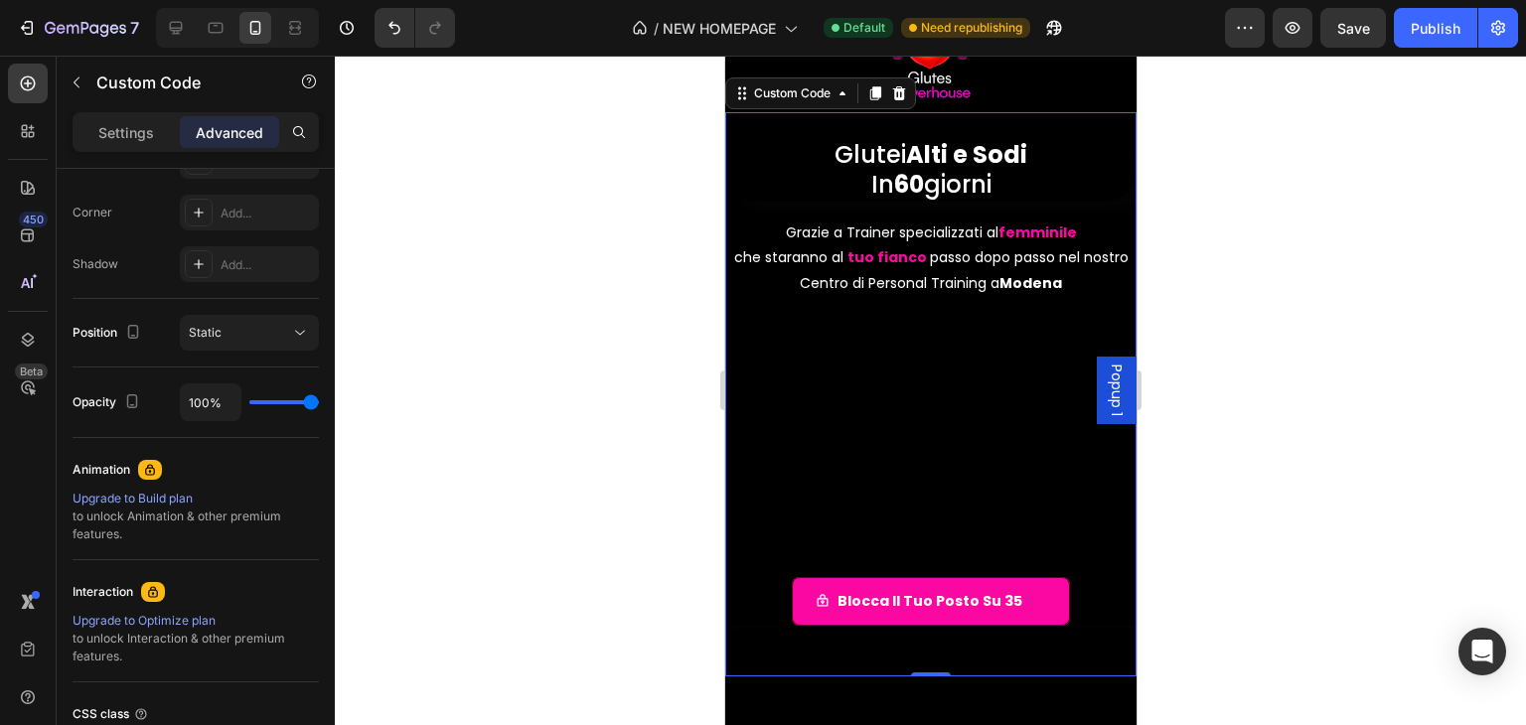
scroll to position [99, 0]
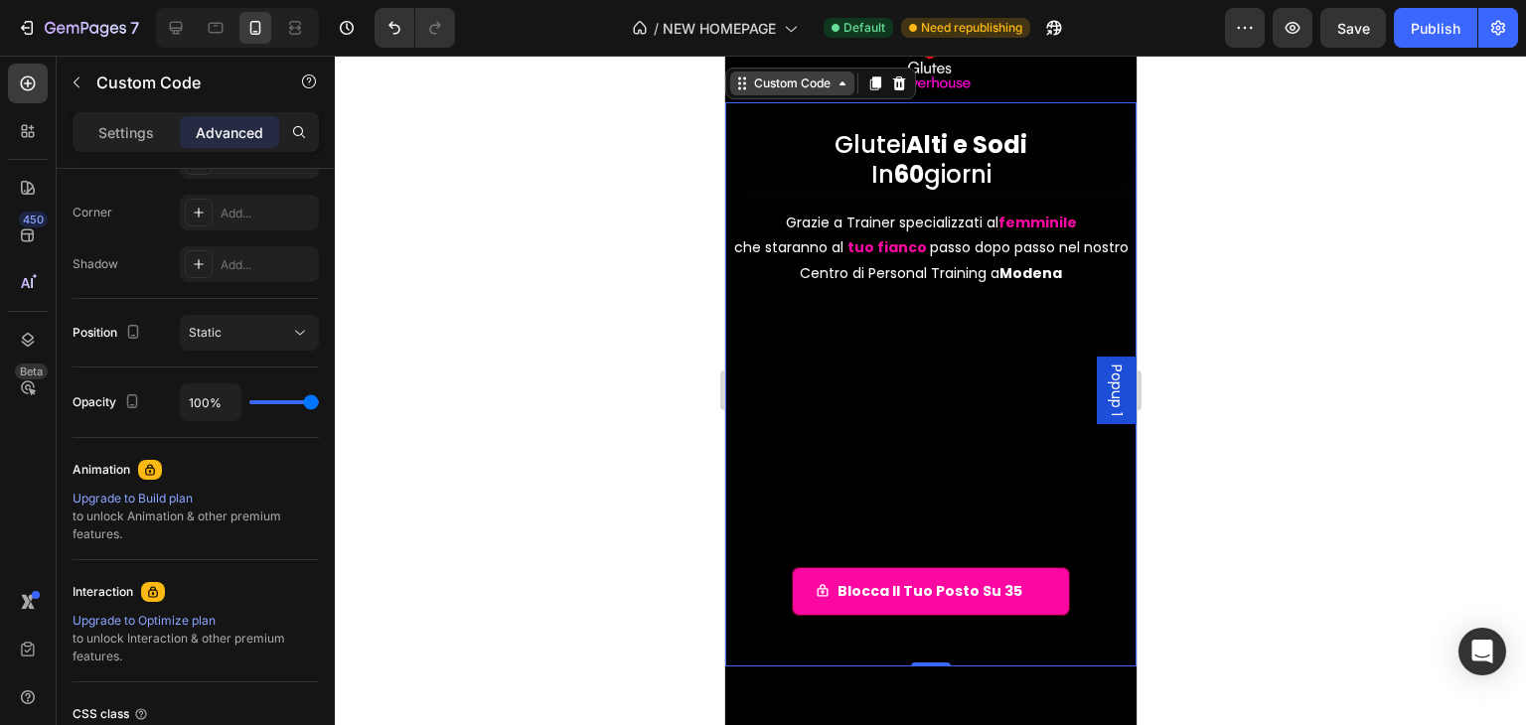
click at [751, 78] on div "Custom Code" at bounding box center [791, 84] width 84 height 18
click at [738, 85] on icon at bounding box center [741, 84] width 16 height 16
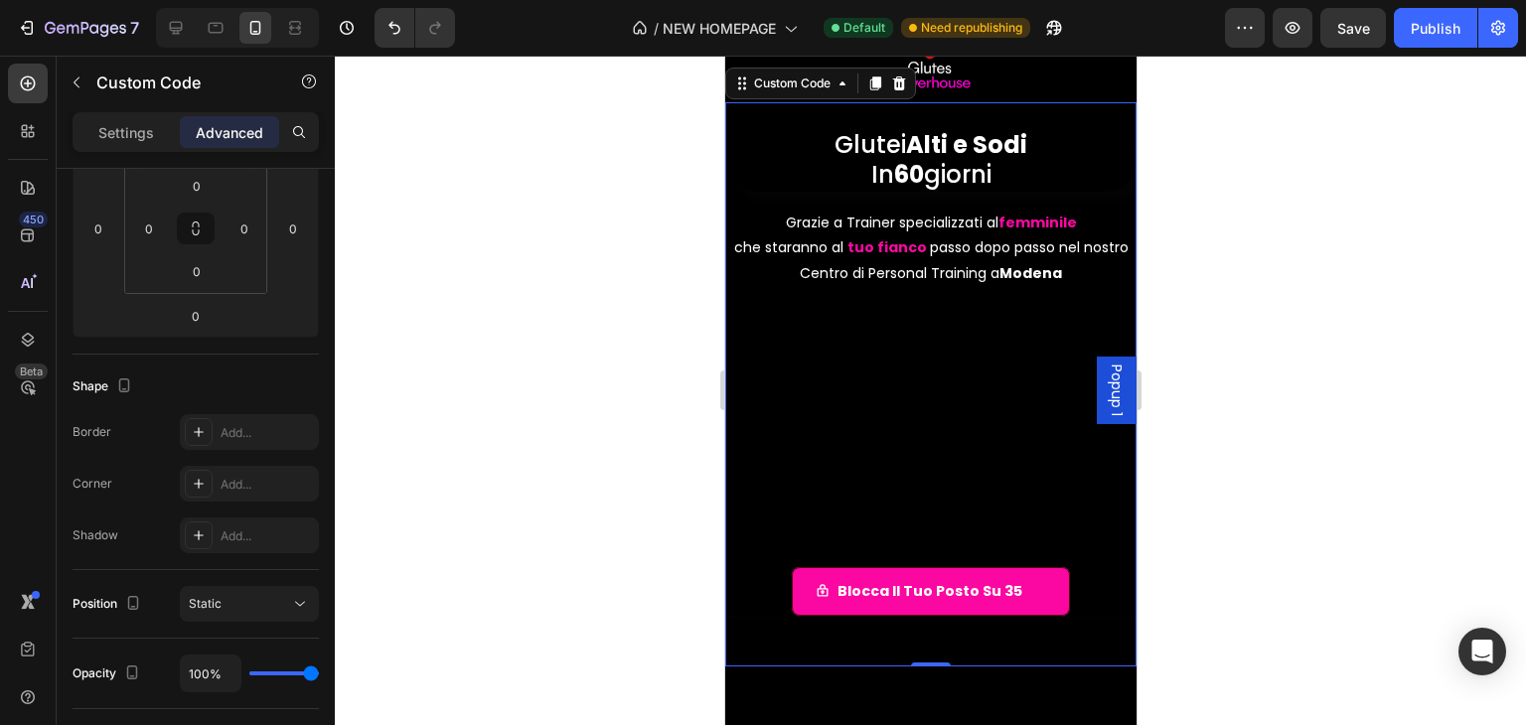
scroll to position [822, 0]
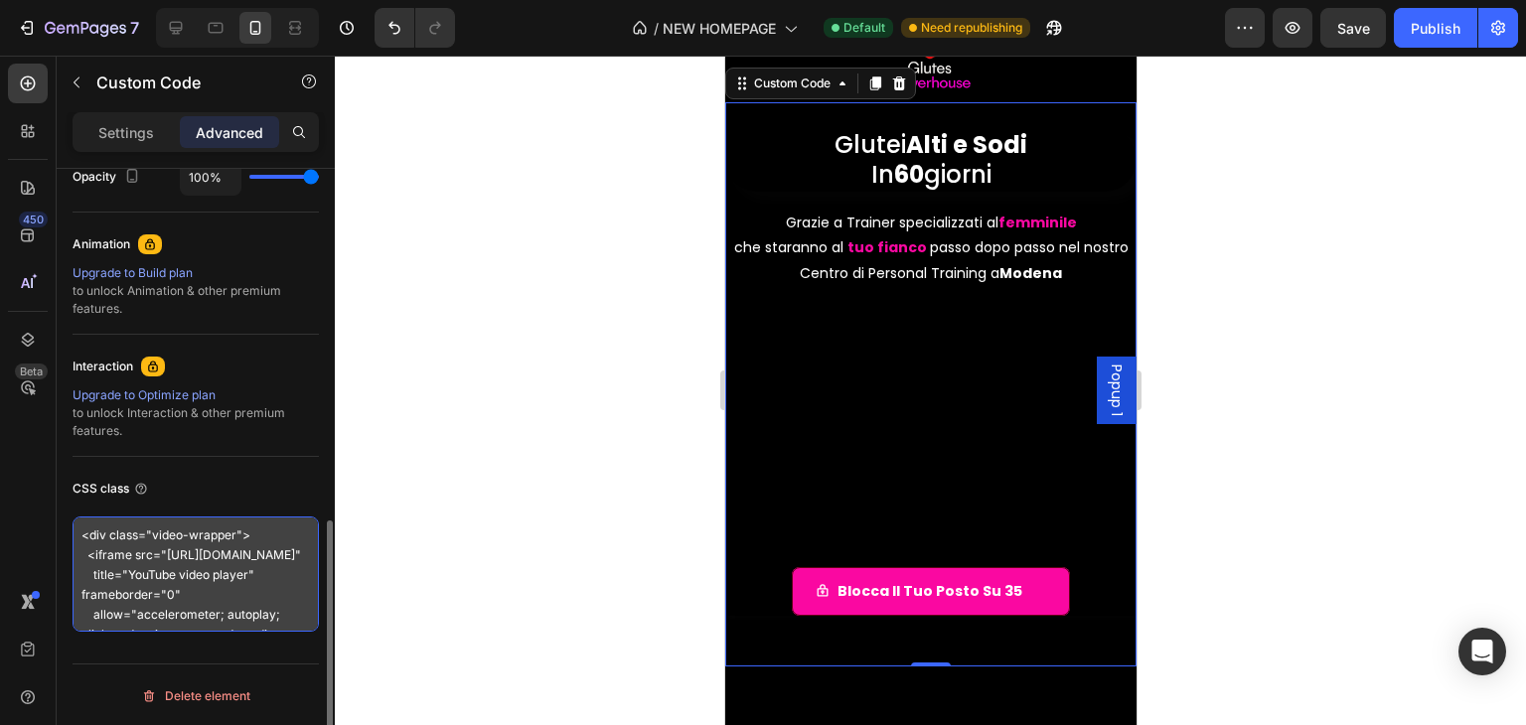
click at [183, 546] on textarea "<div class="video-wrapper"> <iframe src="[URL][DOMAIN_NAME]" title="YouTube vid…" at bounding box center [196, 574] width 246 height 115
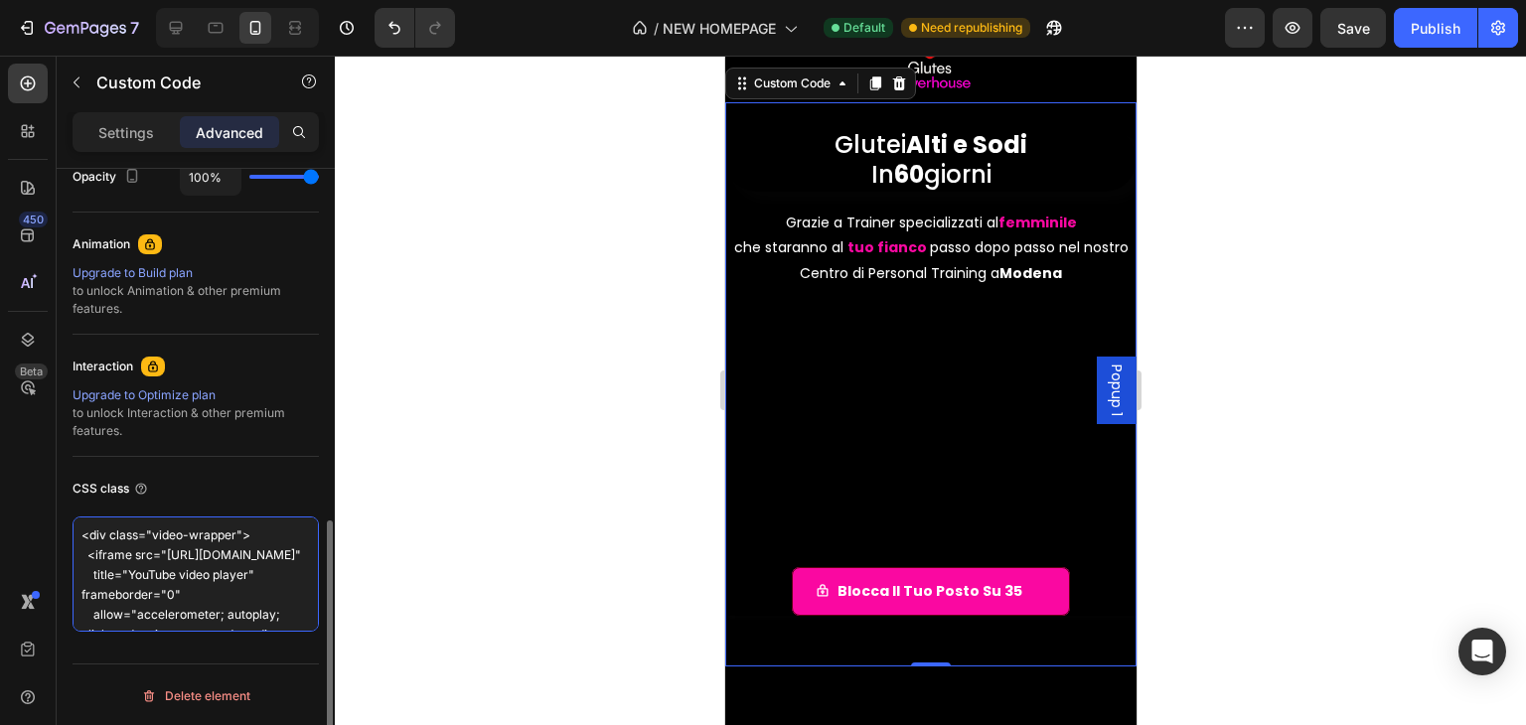
click at [183, 546] on textarea "<div class="video-wrapper"> <iframe src="[URL][DOMAIN_NAME]" title="YouTube vid…" at bounding box center [196, 574] width 246 height 115
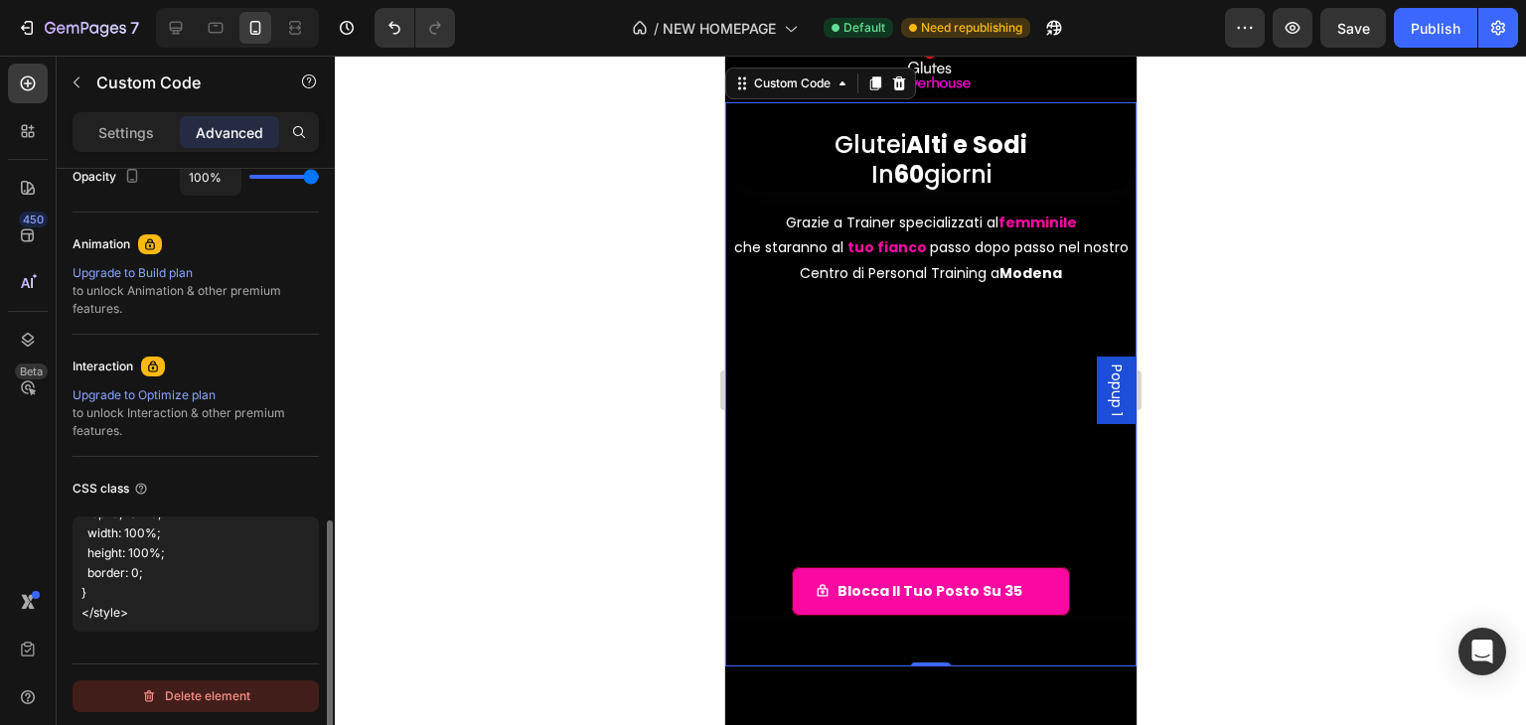
click at [198, 685] on div "Delete element" at bounding box center [195, 697] width 109 height 24
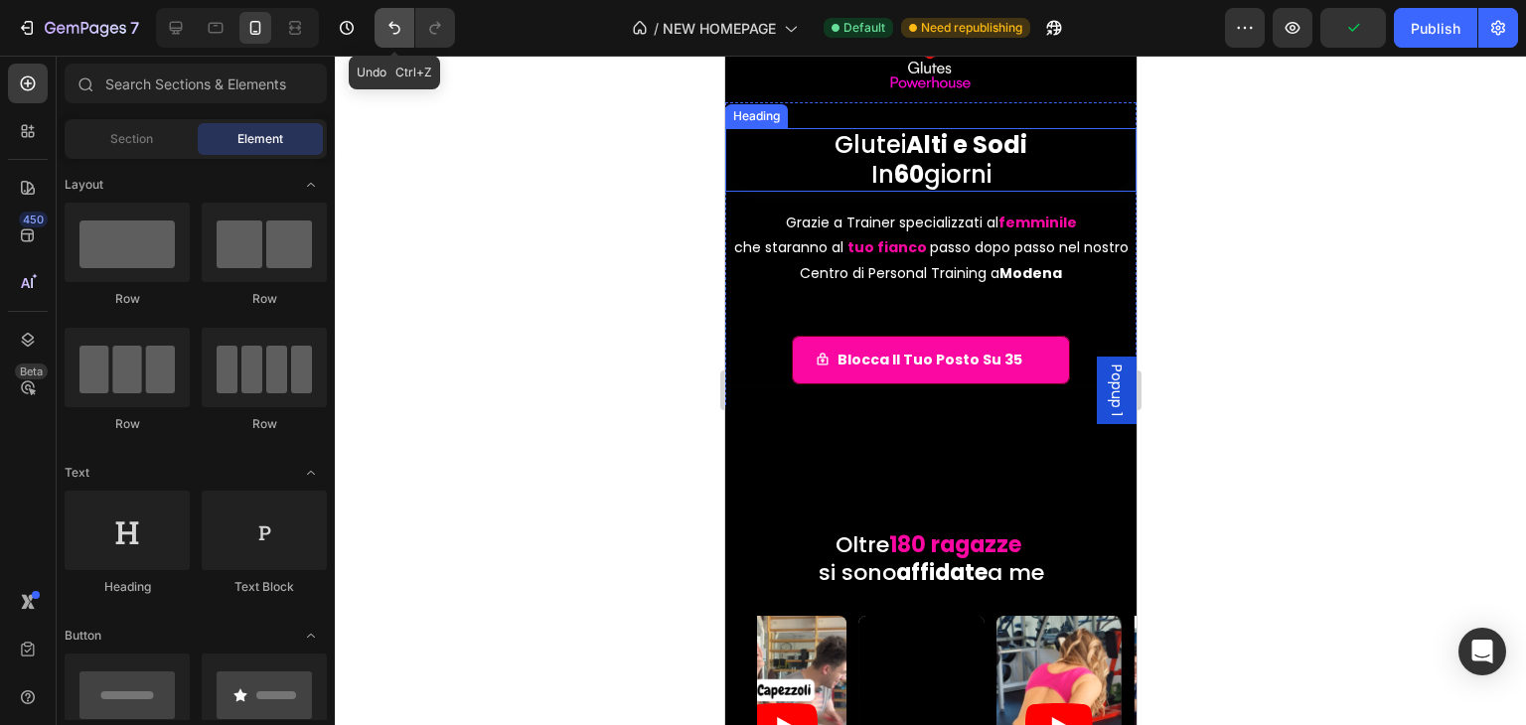
click at [390, 35] on icon "Undo/Redo" at bounding box center [394, 28] width 20 height 20
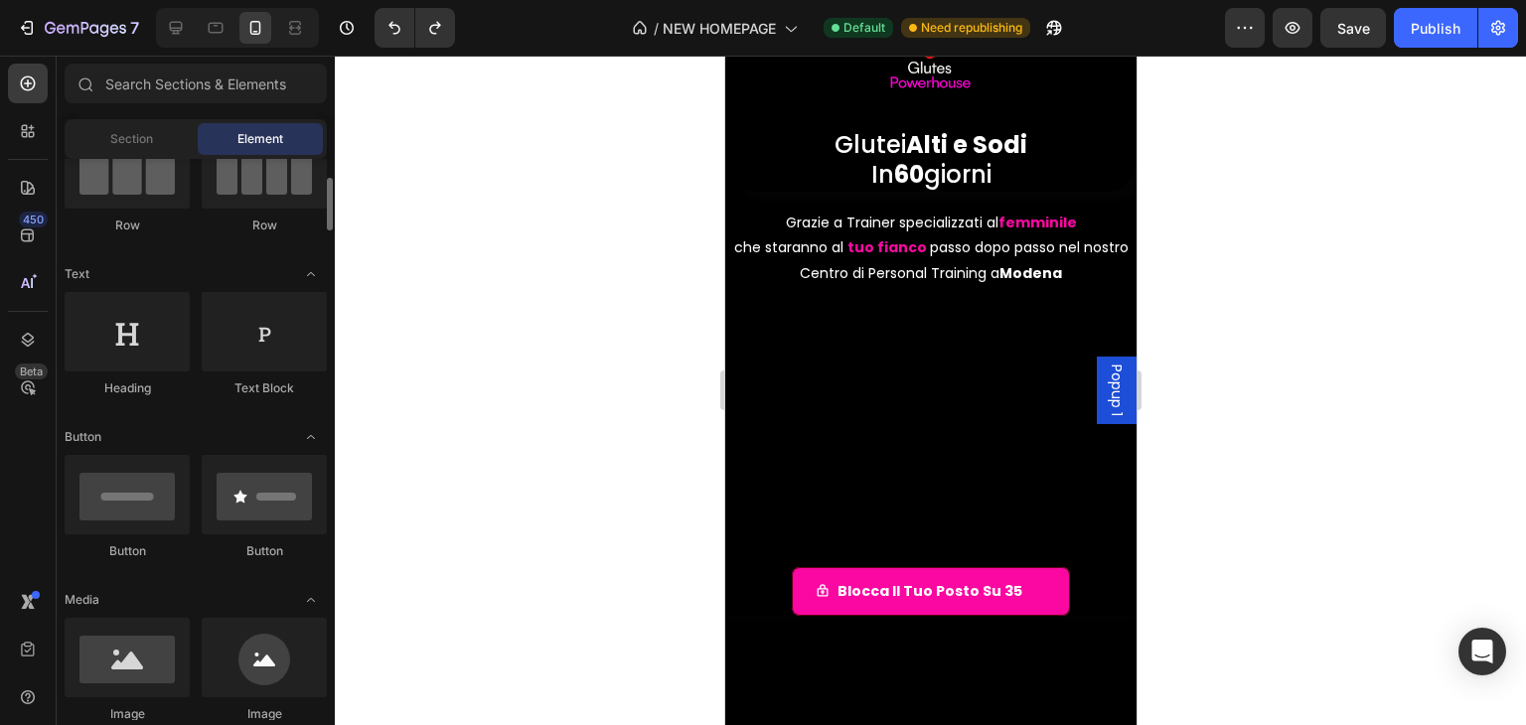
scroll to position [596, 0]
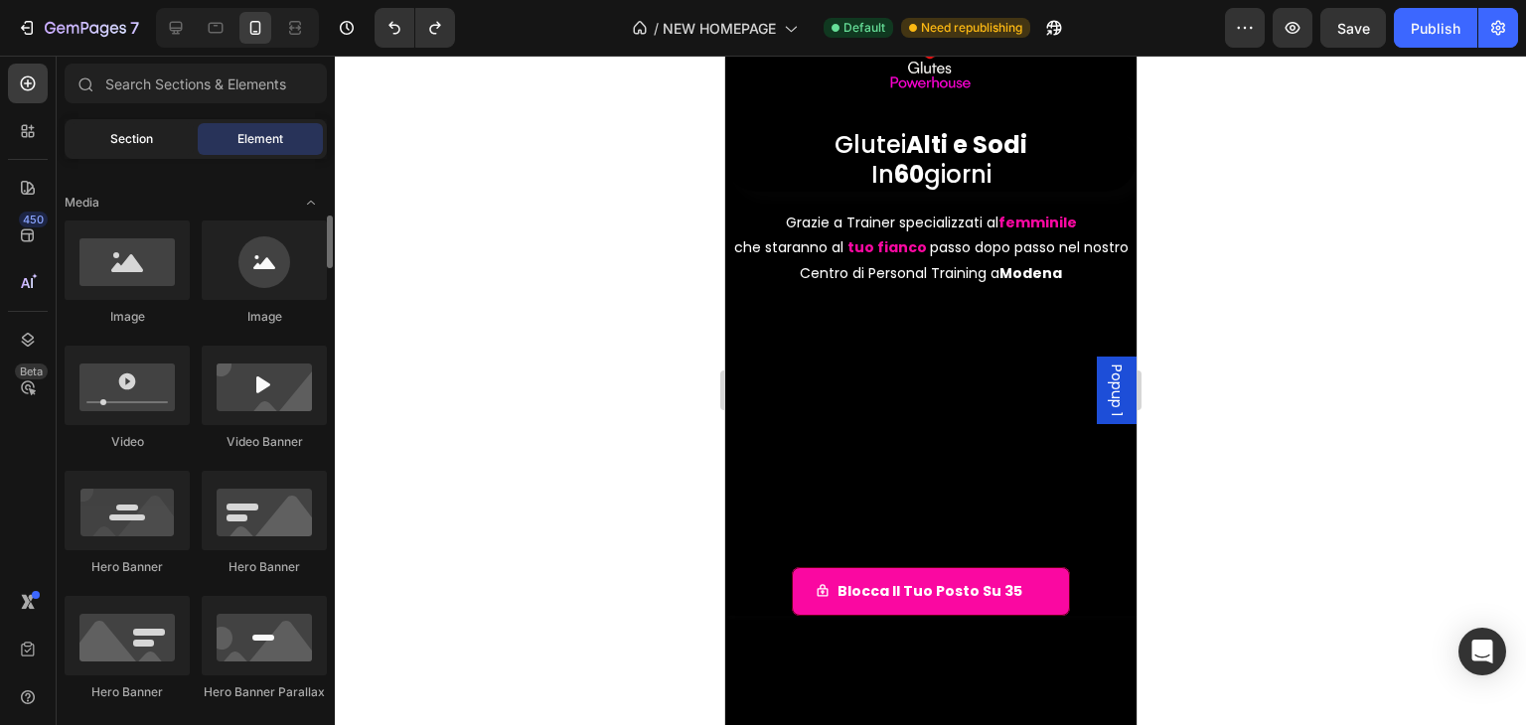
click at [150, 127] on div "Section" at bounding box center [131, 139] width 125 height 32
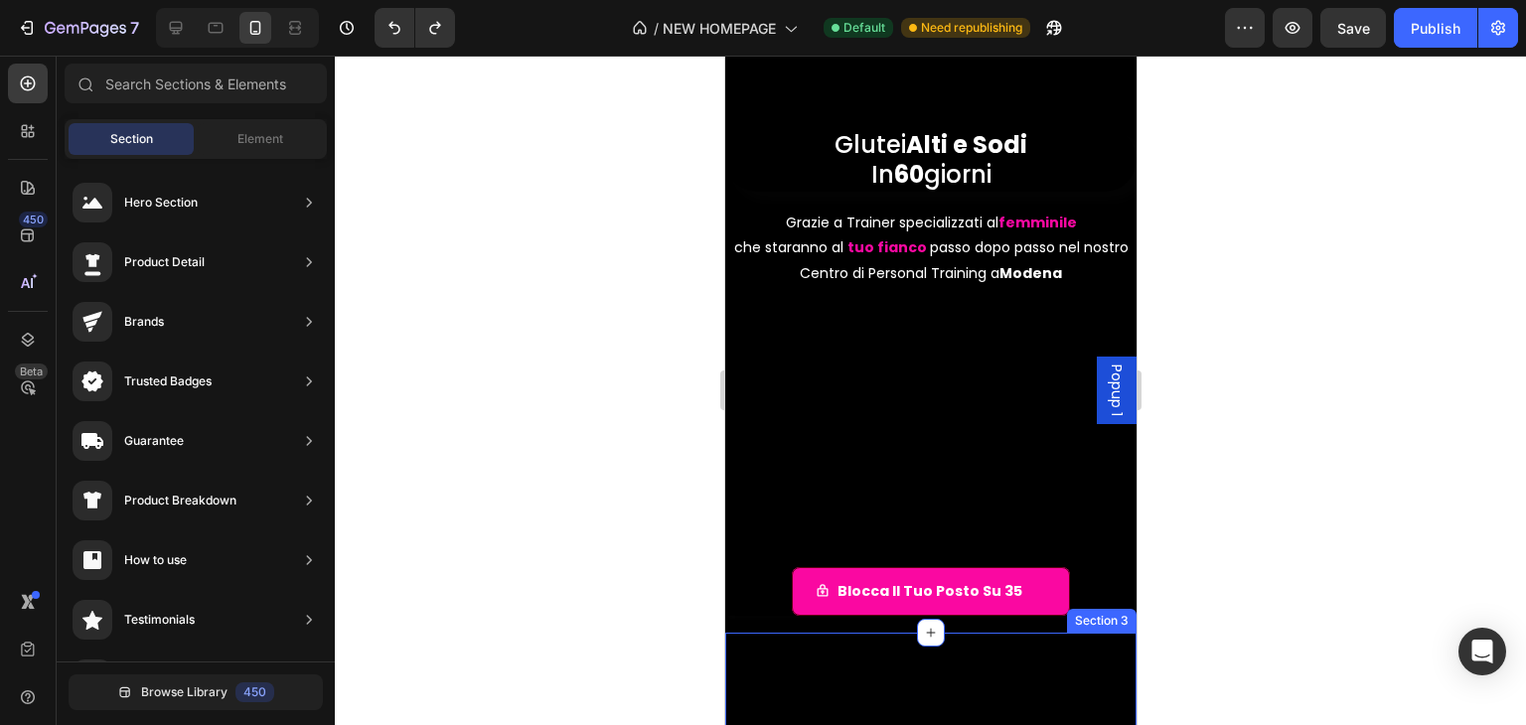
scroll to position [298, 0]
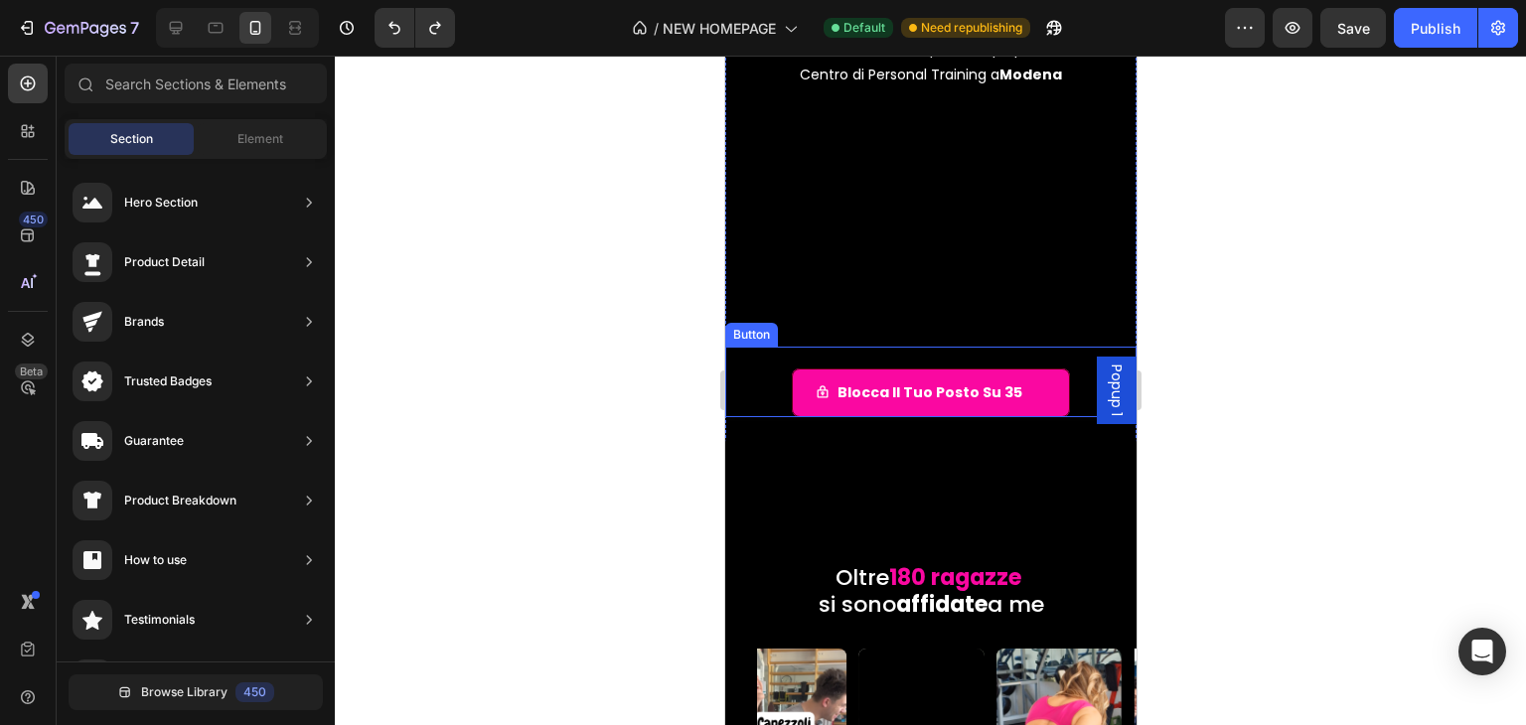
click at [756, 424] on div "Blocca il tuo posto su 35 Button" at bounding box center [929, 407] width 411 height 121
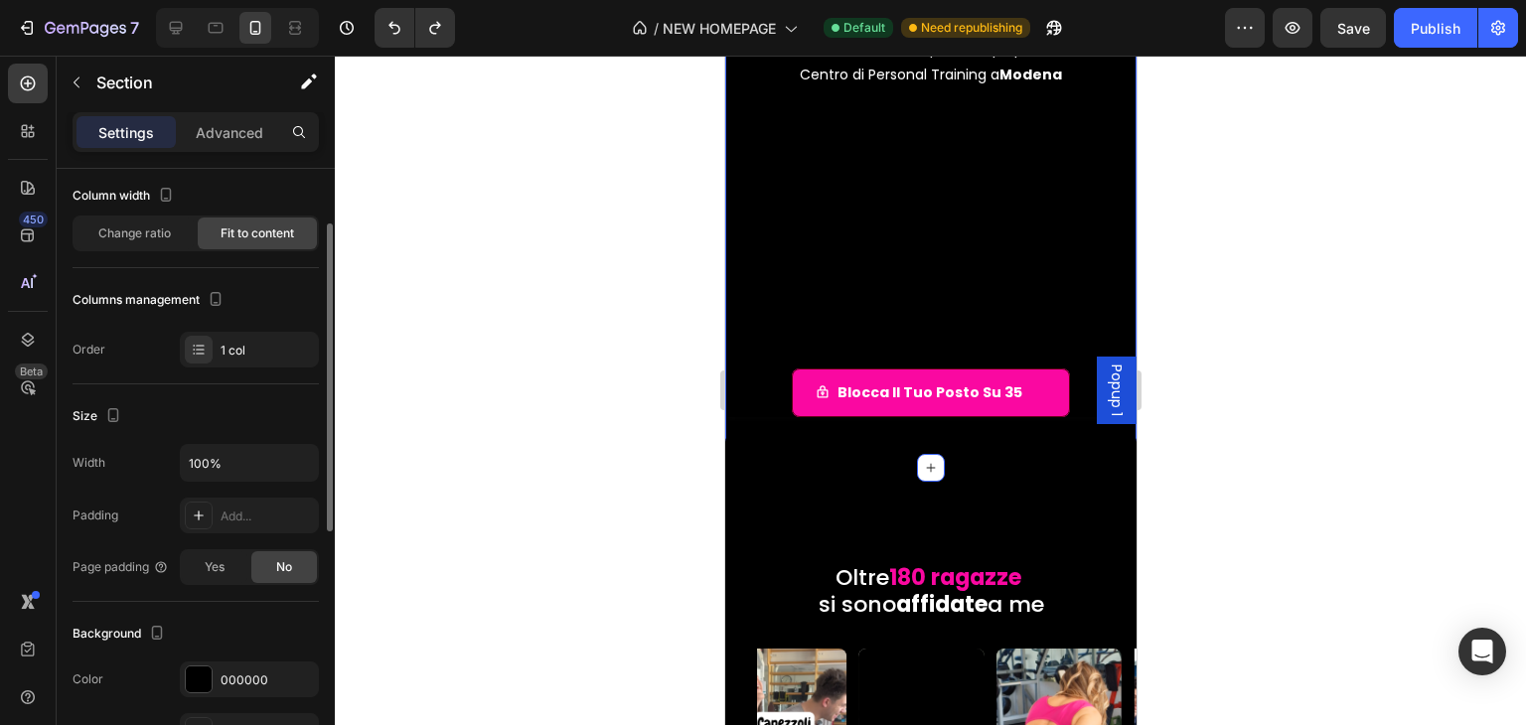
scroll to position [0, 0]
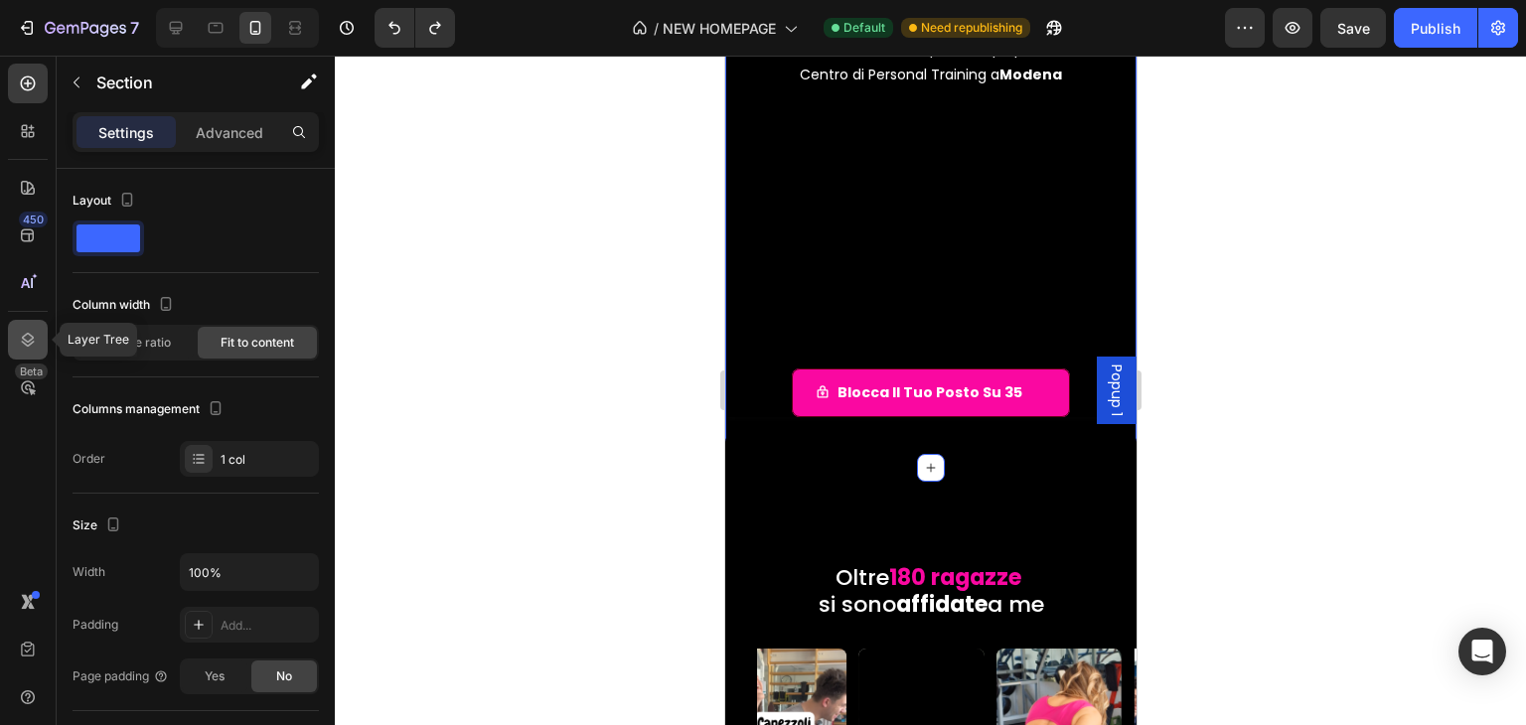
click at [29, 351] on div at bounding box center [28, 340] width 40 height 40
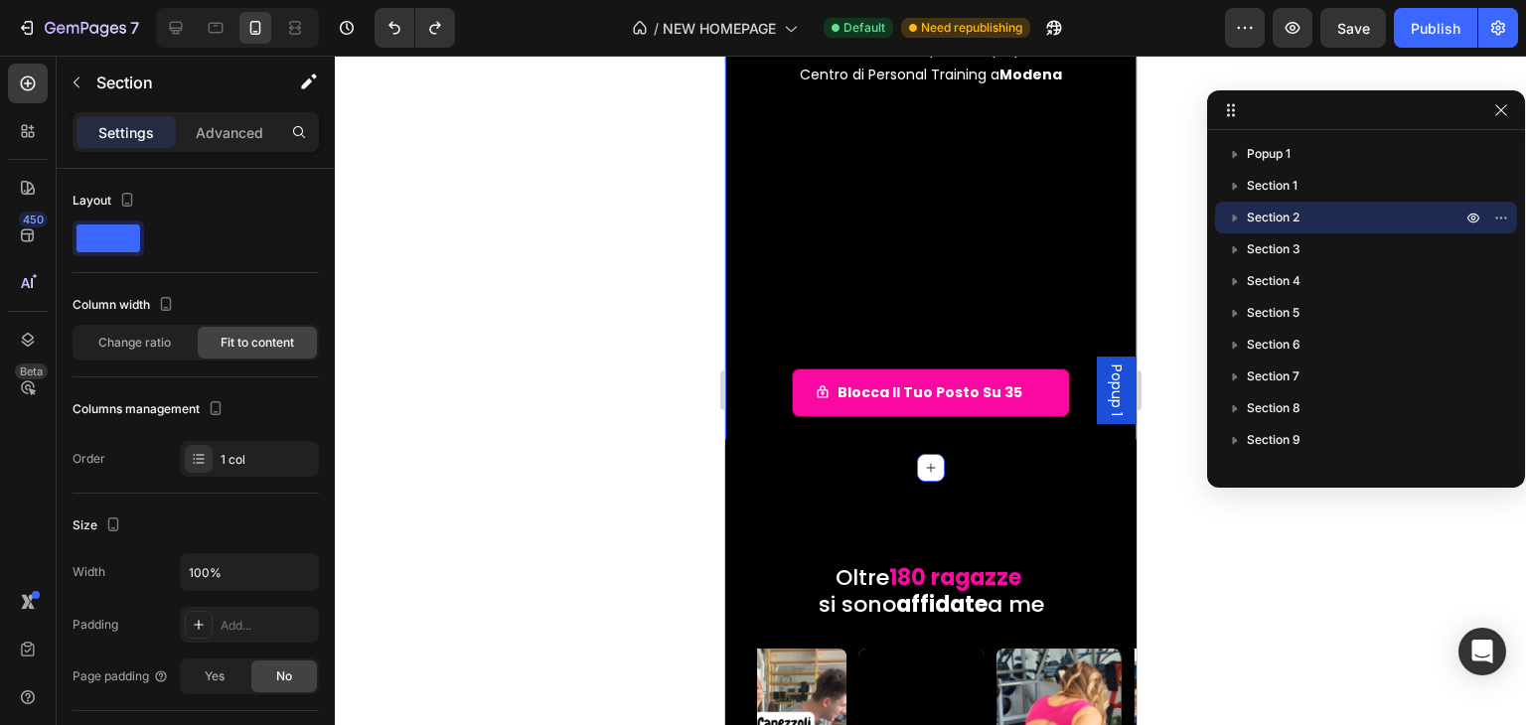
click at [1314, 217] on p "Section 2" at bounding box center [1356, 218] width 219 height 20
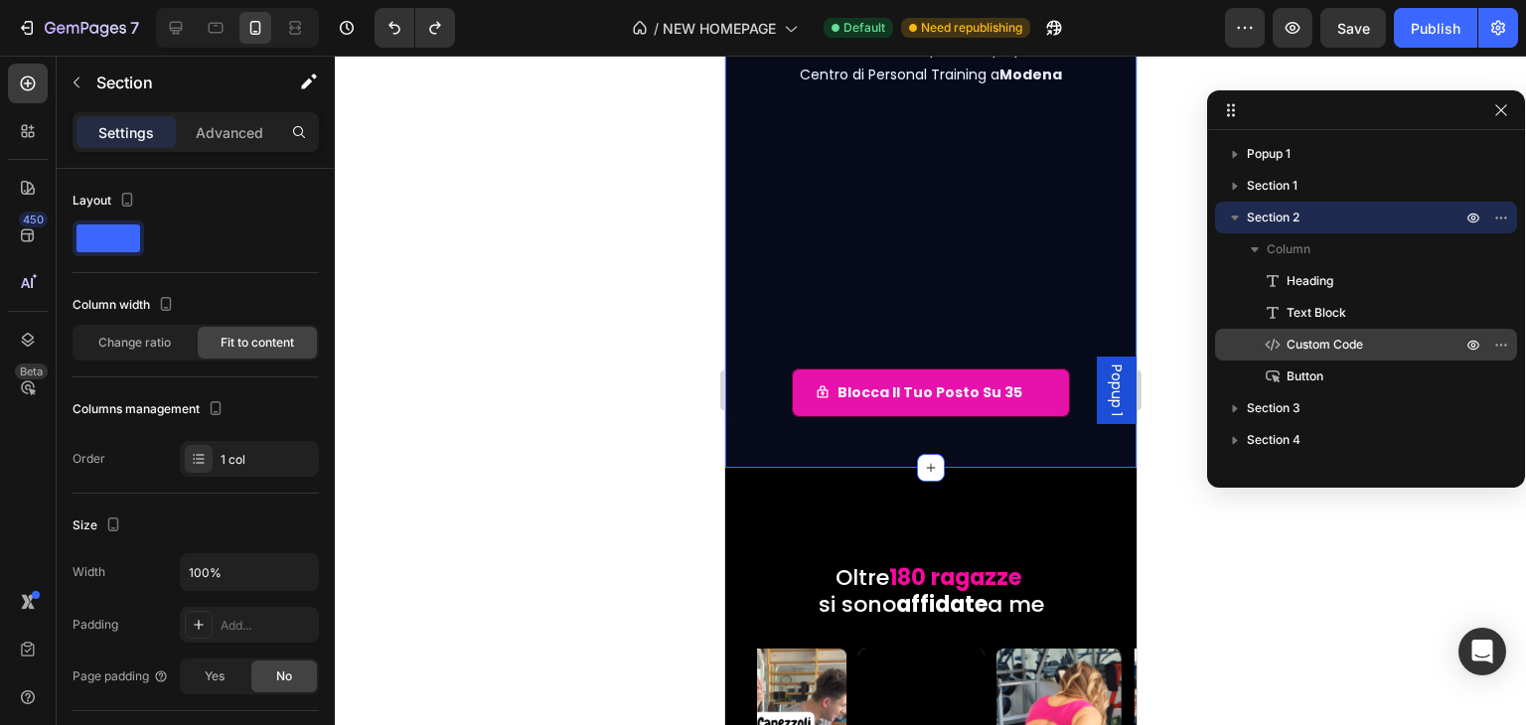
click at [1315, 339] on span "Custom Code" at bounding box center [1325, 345] width 77 height 20
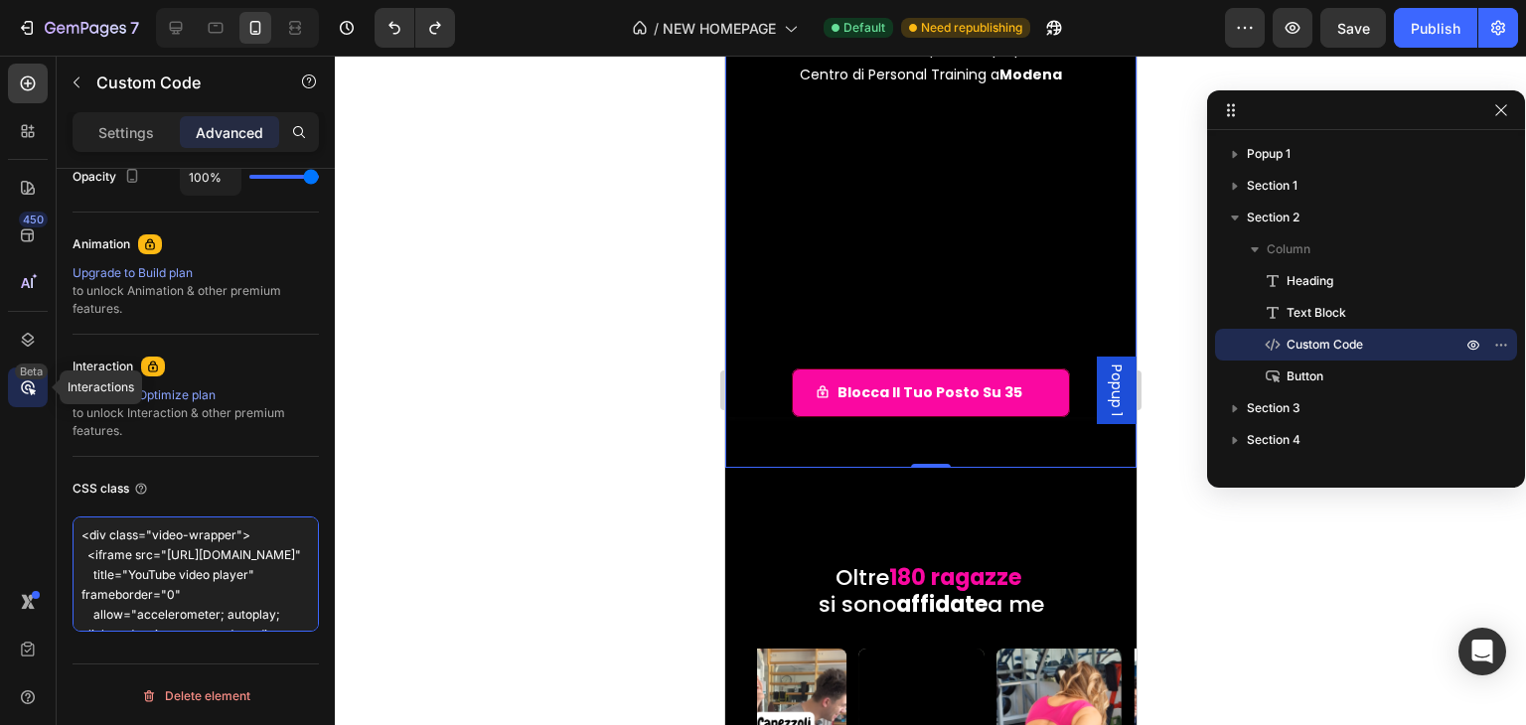
drag, startPoint x: 175, startPoint y: 617, endPoint x: 14, endPoint y: 400, distance: 269.8
click at [14, 400] on div "450 Beta Interactions Sections(18) Elements(83) Section Element Hero Section Pr…" at bounding box center [167, 391] width 335 height 670
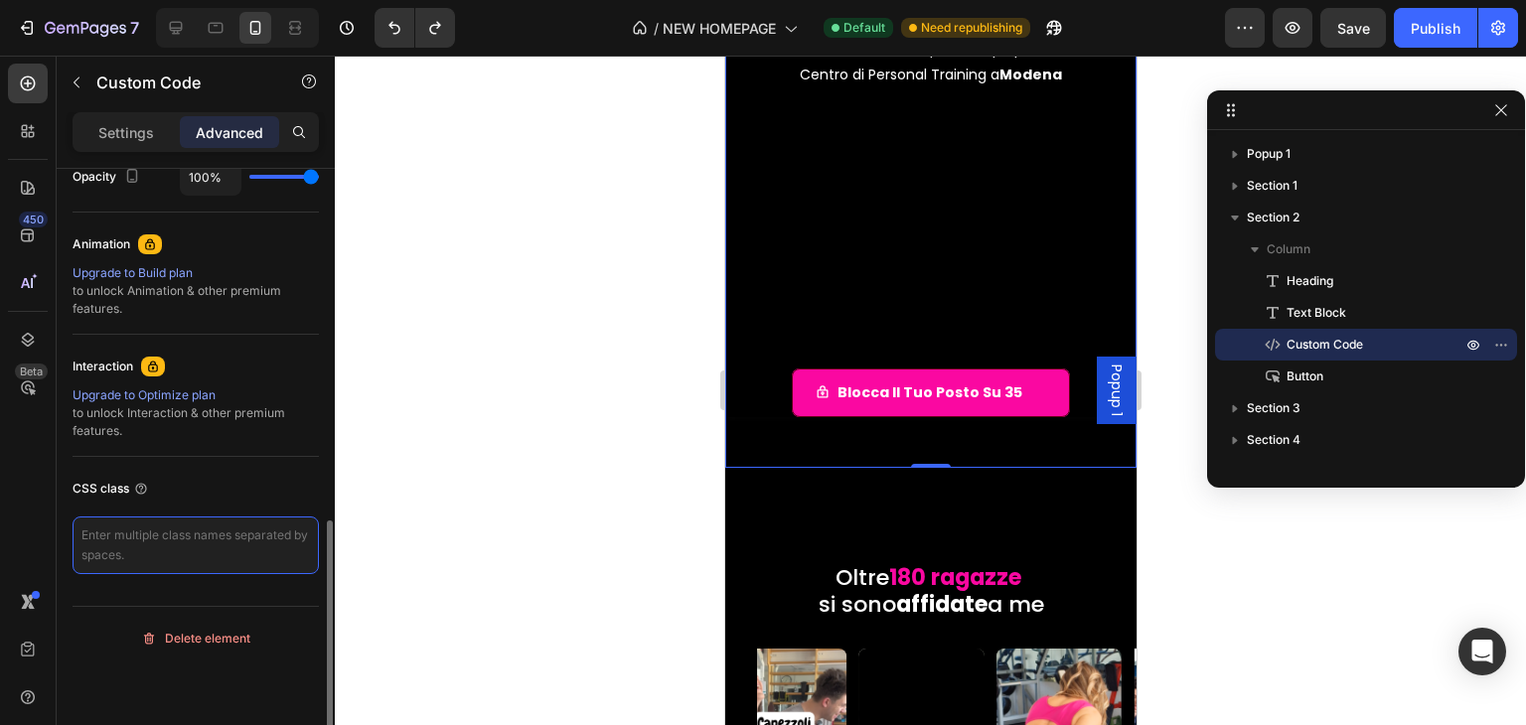
scroll to position [623, 0]
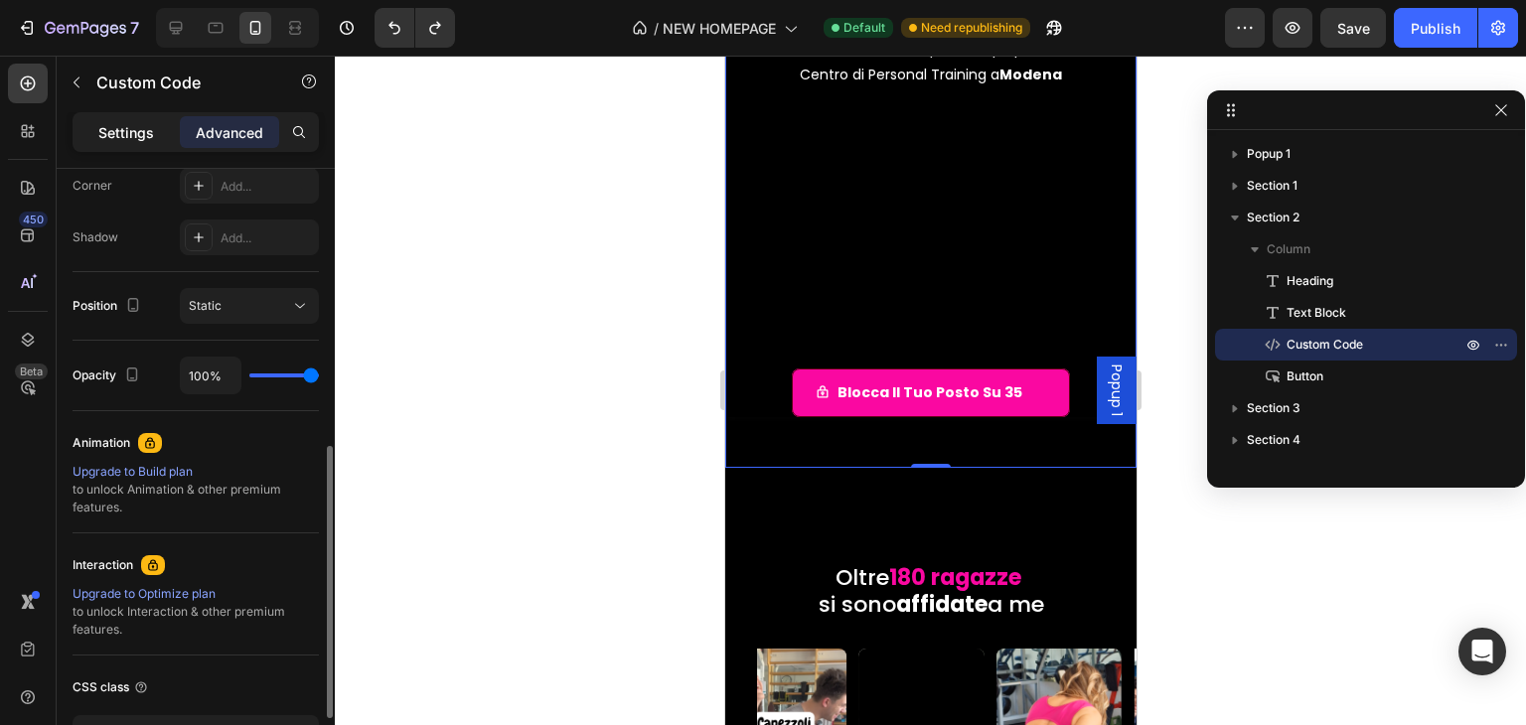
click at [150, 143] on div "Settings" at bounding box center [126, 132] width 99 height 32
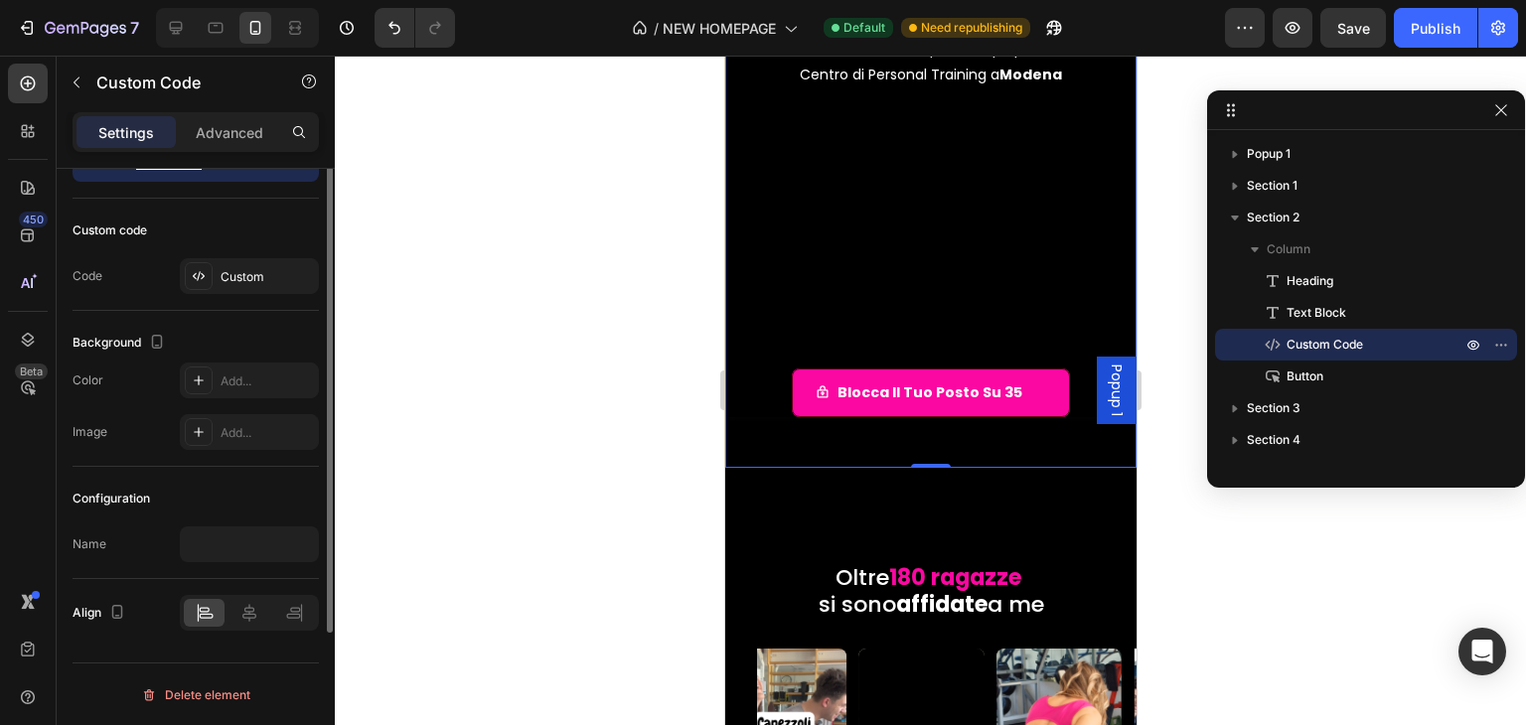
scroll to position [0, 0]
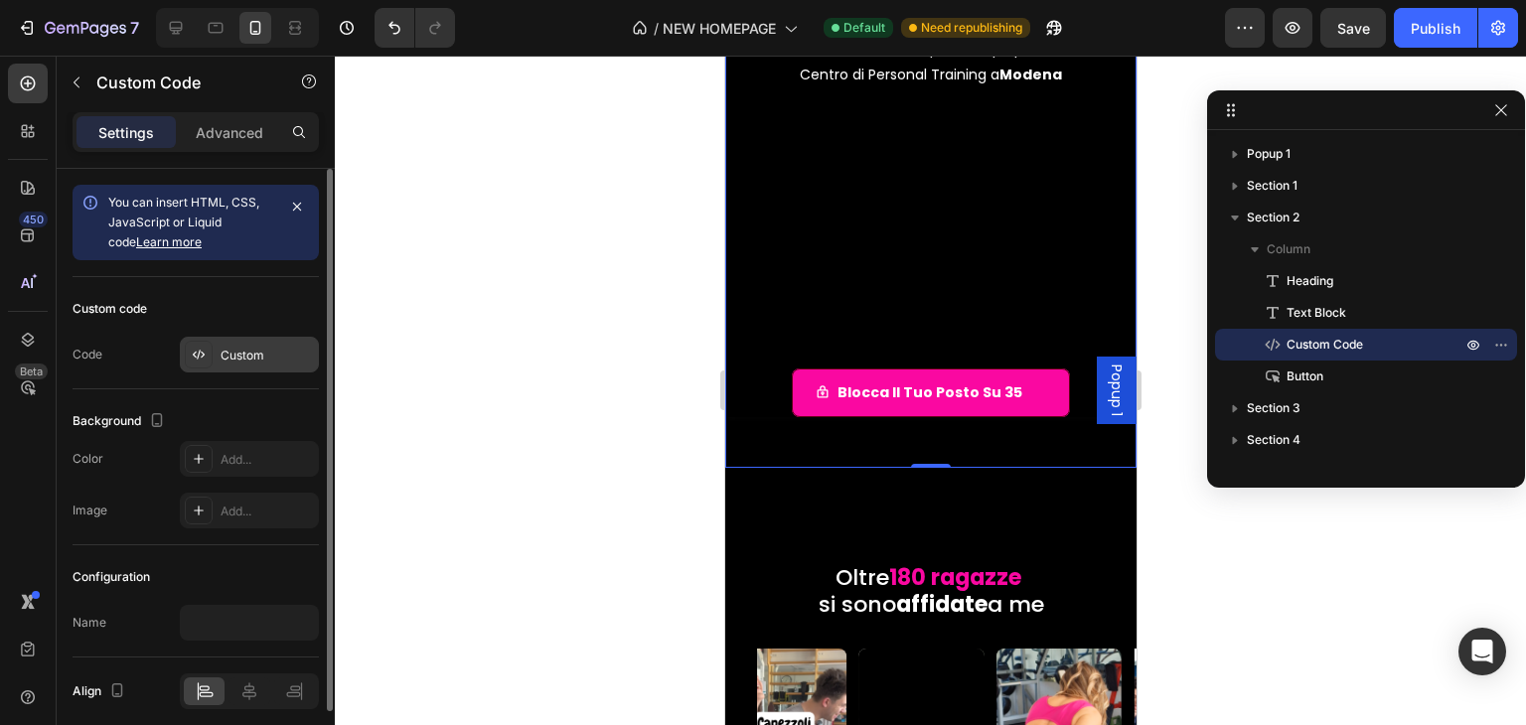
click at [231, 363] on div "Custom" at bounding box center [267, 356] width 93 height 18
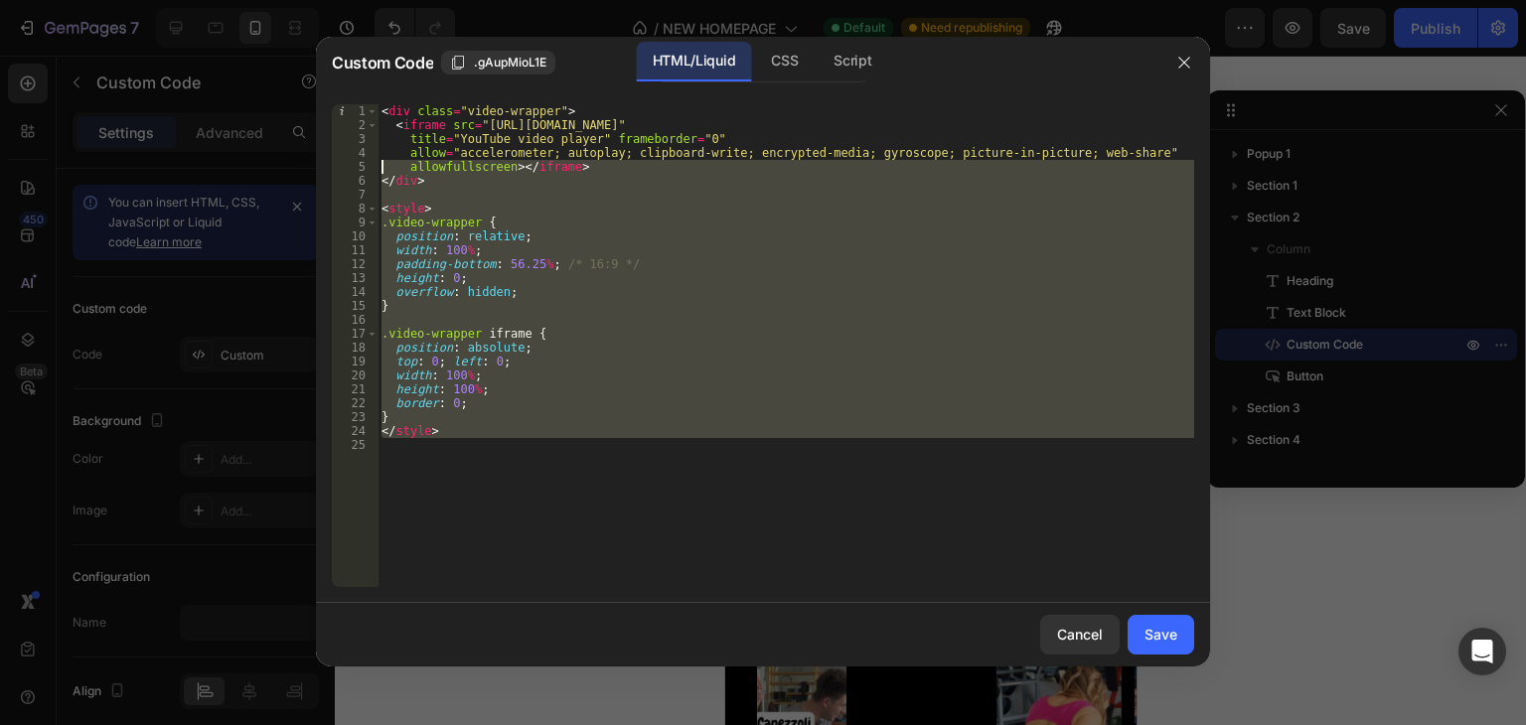
drag, startPoint x: 299, startPoint y: 9, endPoint x: 250, endPoint y: -86, distance: 107.1
click at [250, 0] on html "7 / NEW HOMEPAGE Default Need republishing Preview Save Publish 450 Beta Sectio…" at bounding box center [763, 0] width 1526 height 0
type textarea "<div class="video-wrapper"> <iframe src="https://www.youtube.com/embed/z-pjQjwt…"
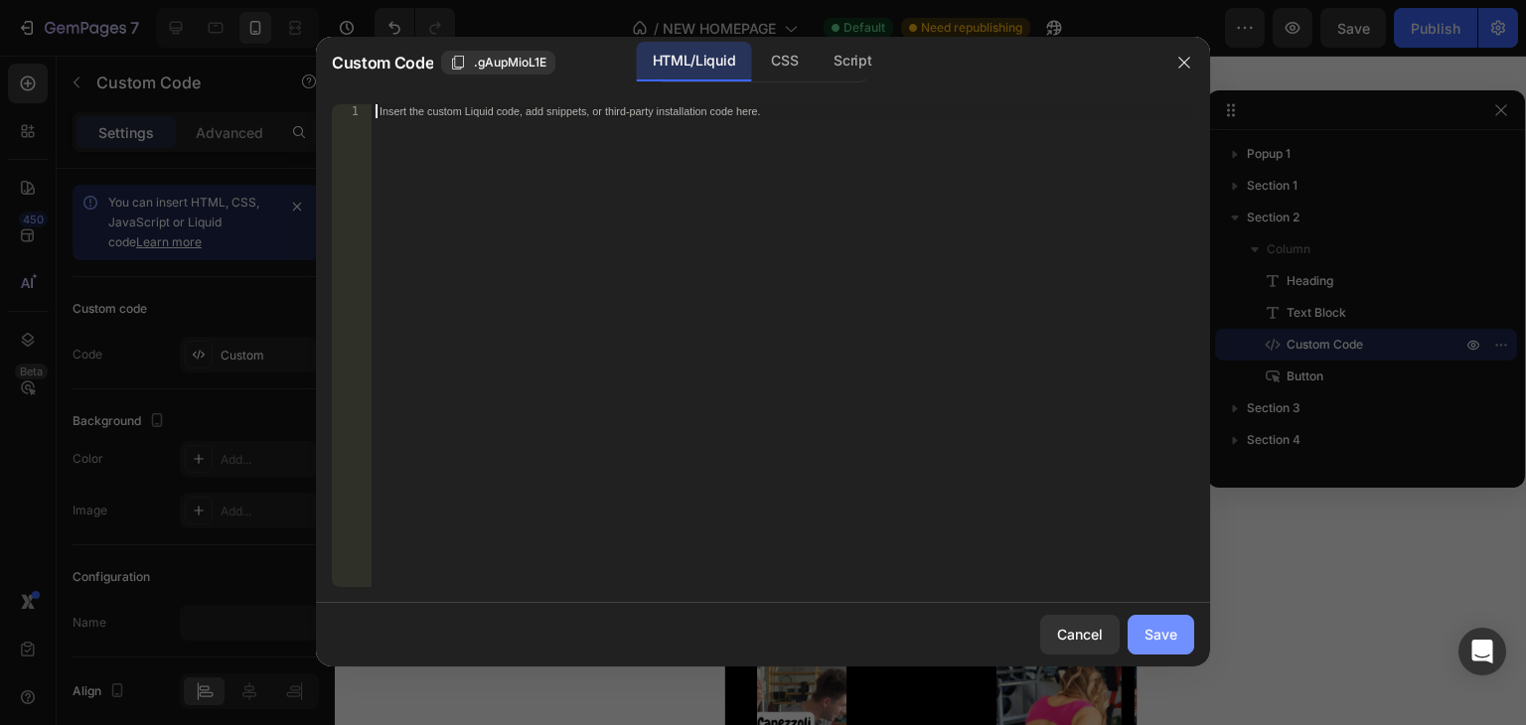
click at [1163, 632] on div "Save" at bounding box center [1161, 634] width 33 height 21
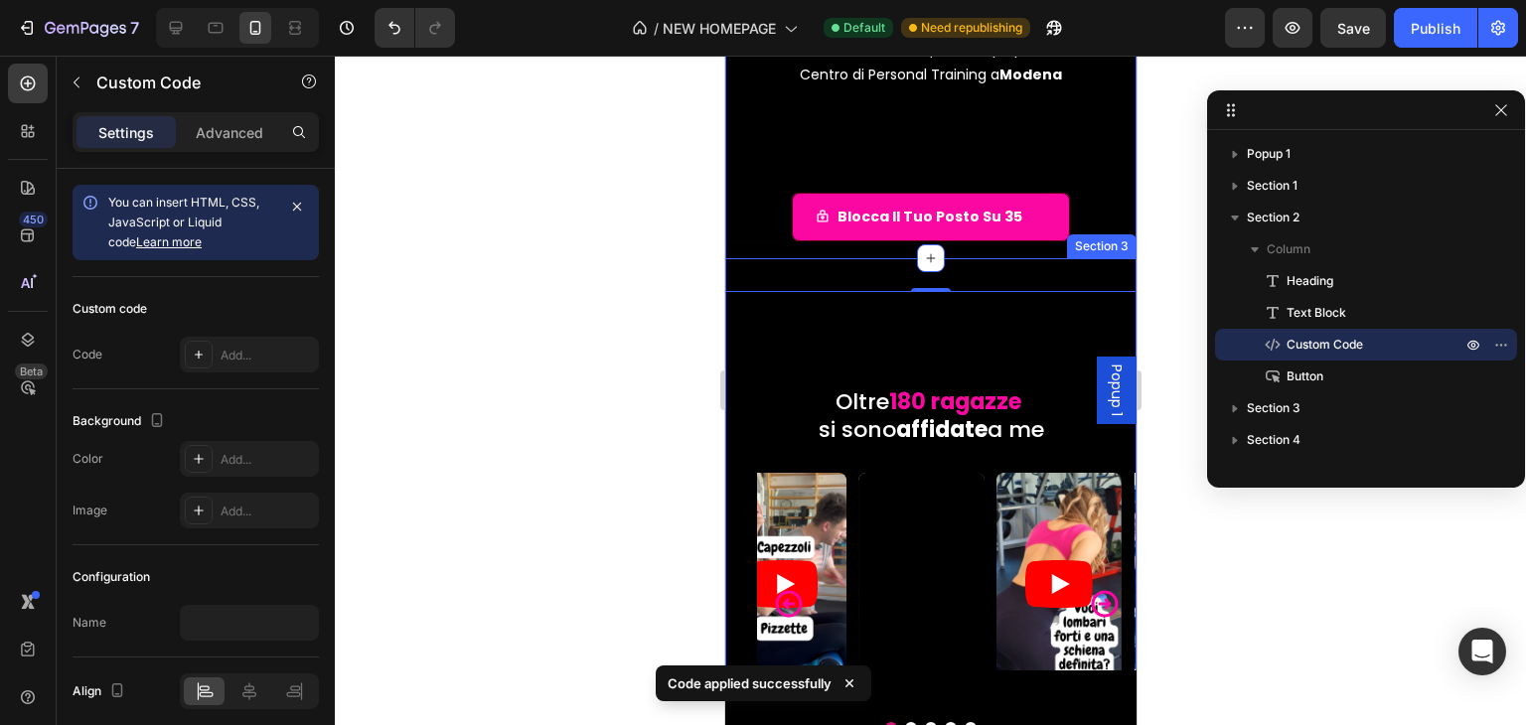
scroll to position [99, 0]
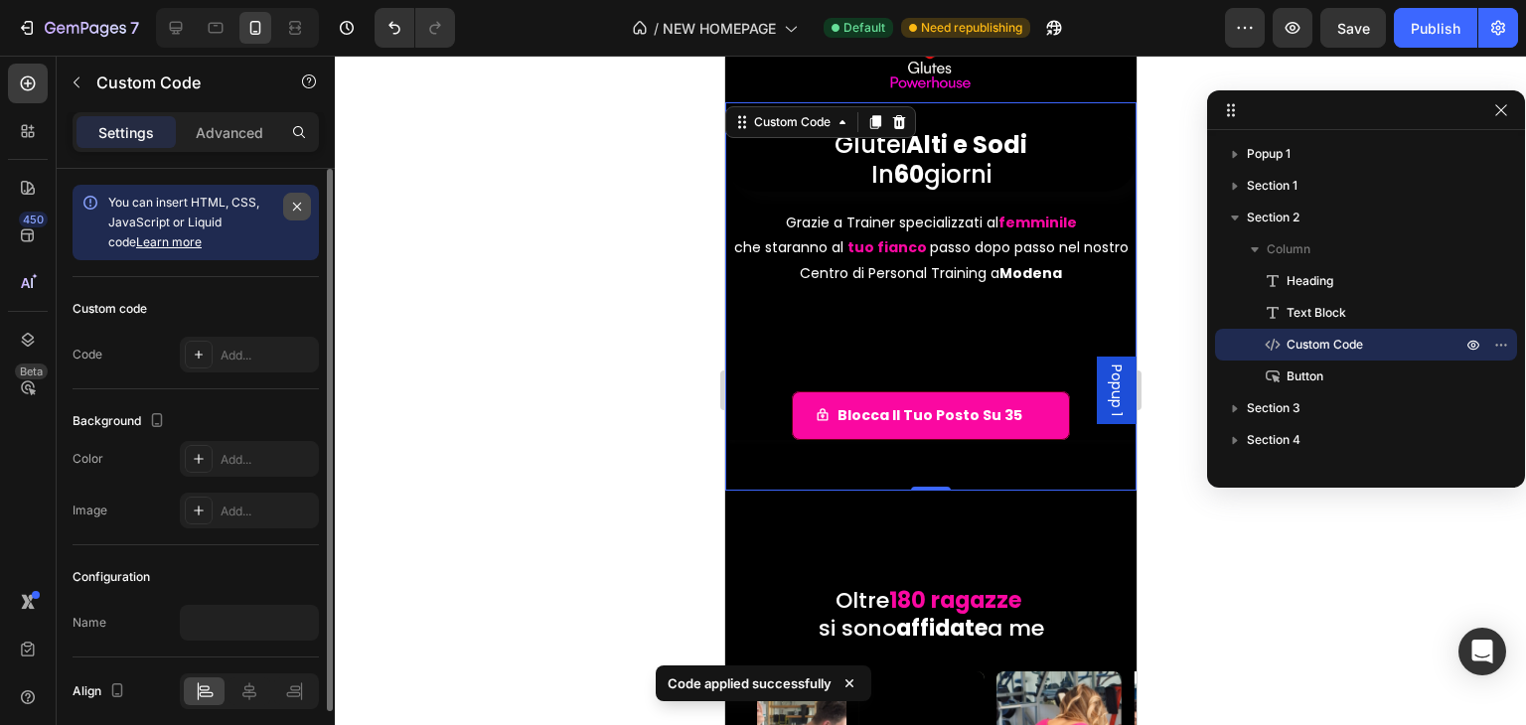
click at [289, 204] on icon "button" at bounding box center [297, 207] width 16 height 16
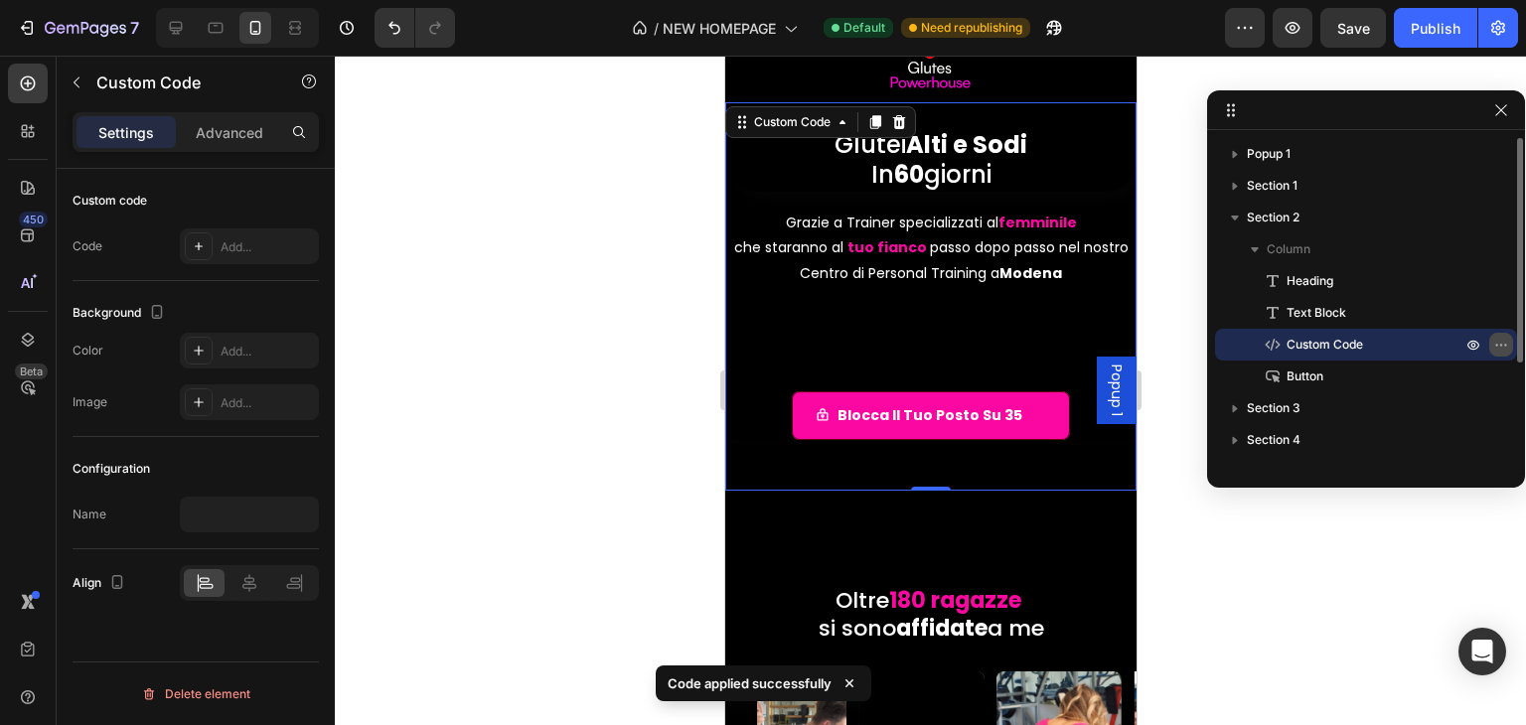
click at [1498, 346] on icon "button" at bounding box center [1501, 345] width 16 height 16
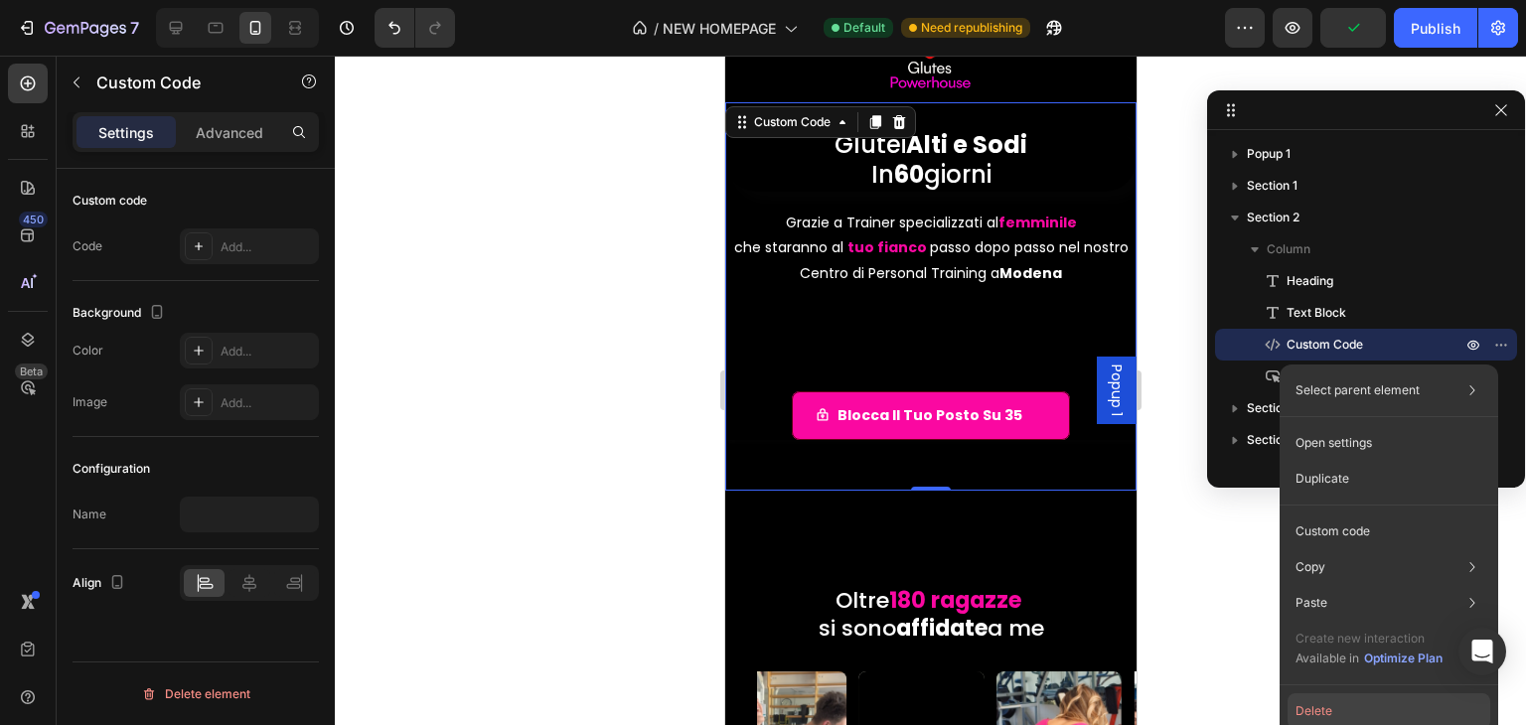
click at [1356, 712] on button "Delete" at bounding box center [1389, 711] width 203 height 36
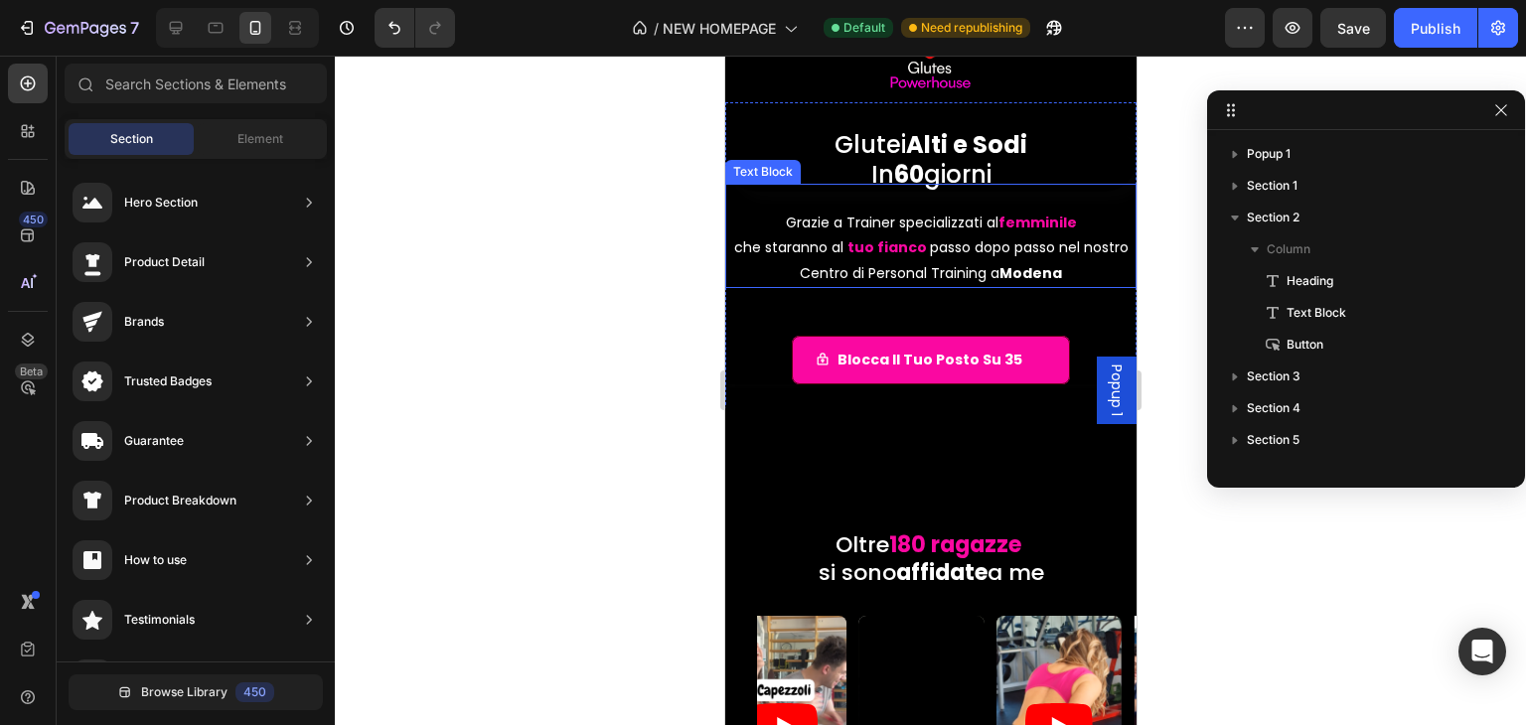
scroll to position [0, 0]
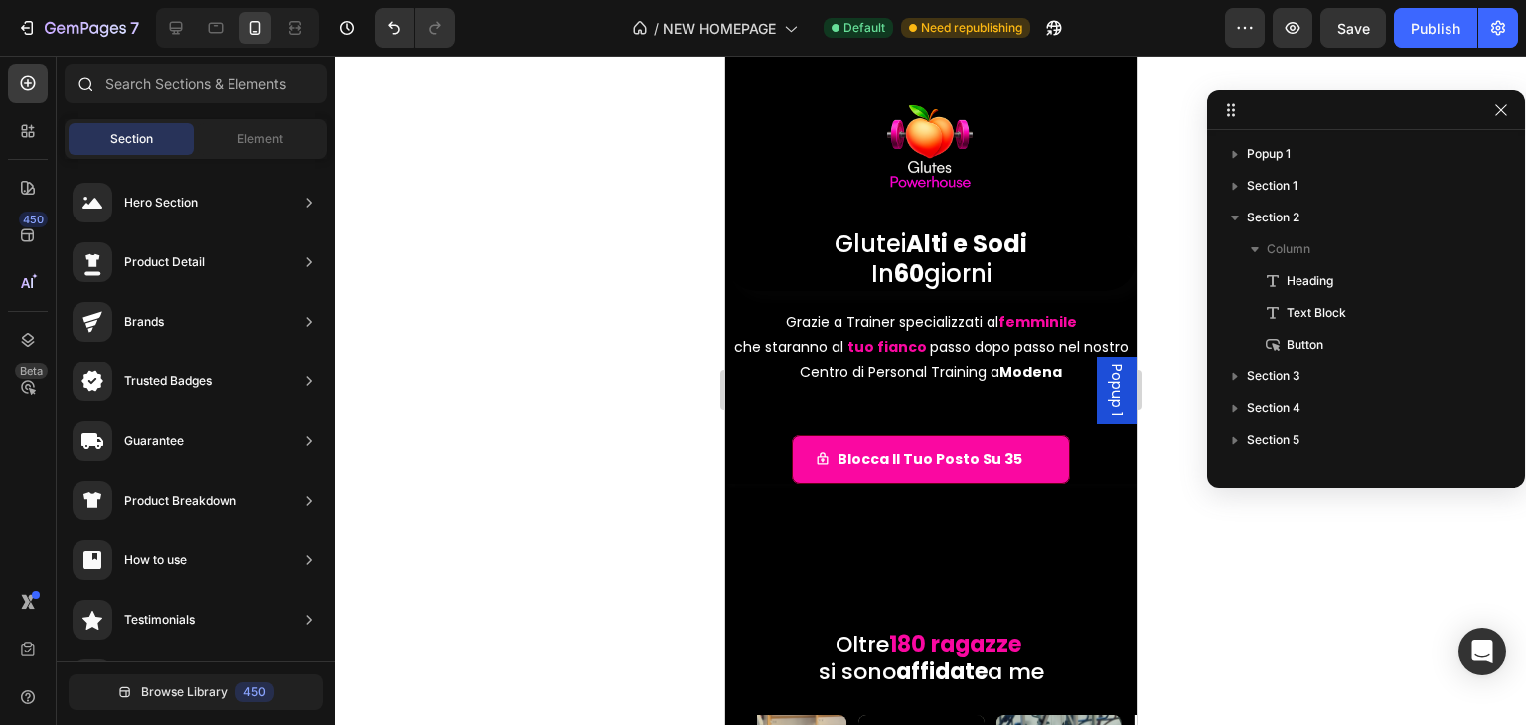
click at [67, 82] on div at bounding box center [85, 84] width 40 height 40
click at [212, 135] on div "Element" at bounding box center [260, 139] width 125 height 32
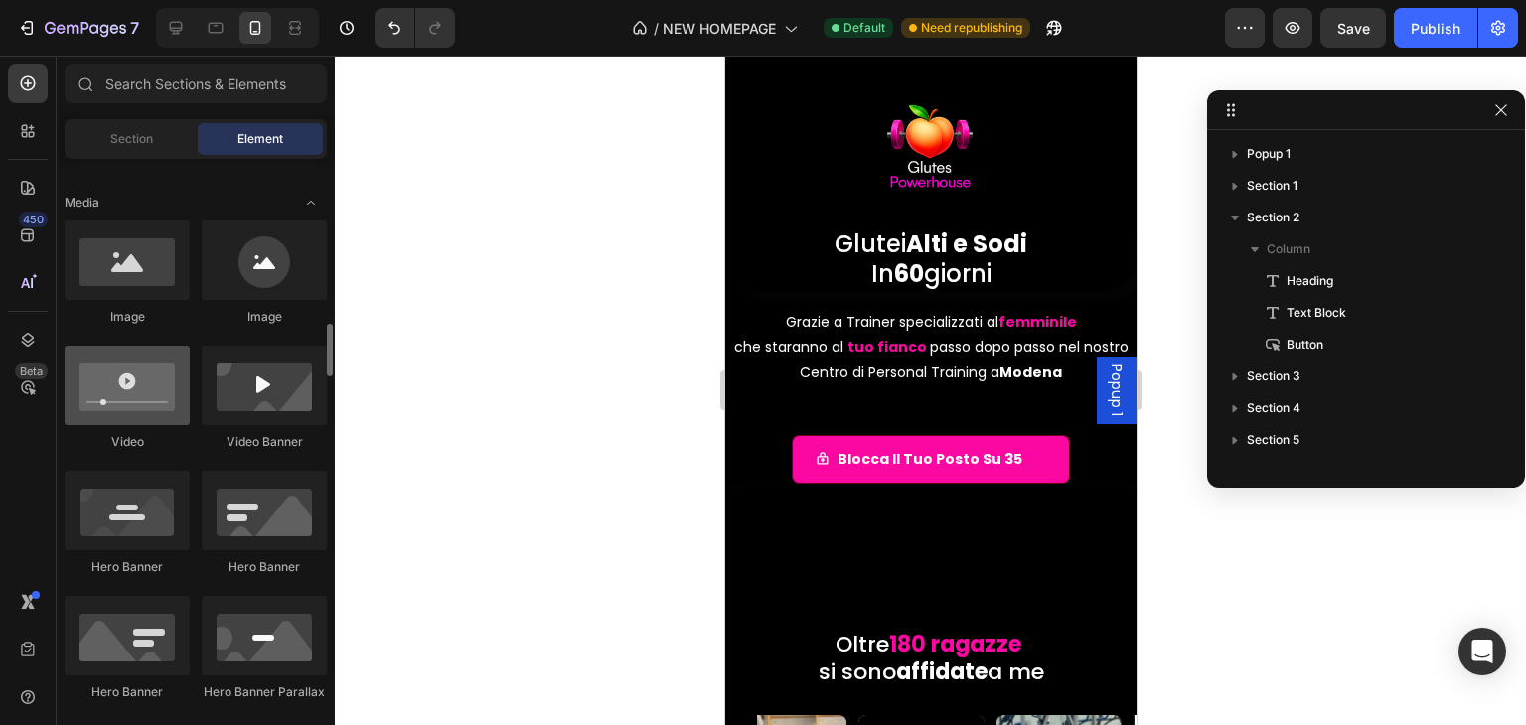
scroll to position [695, 0]
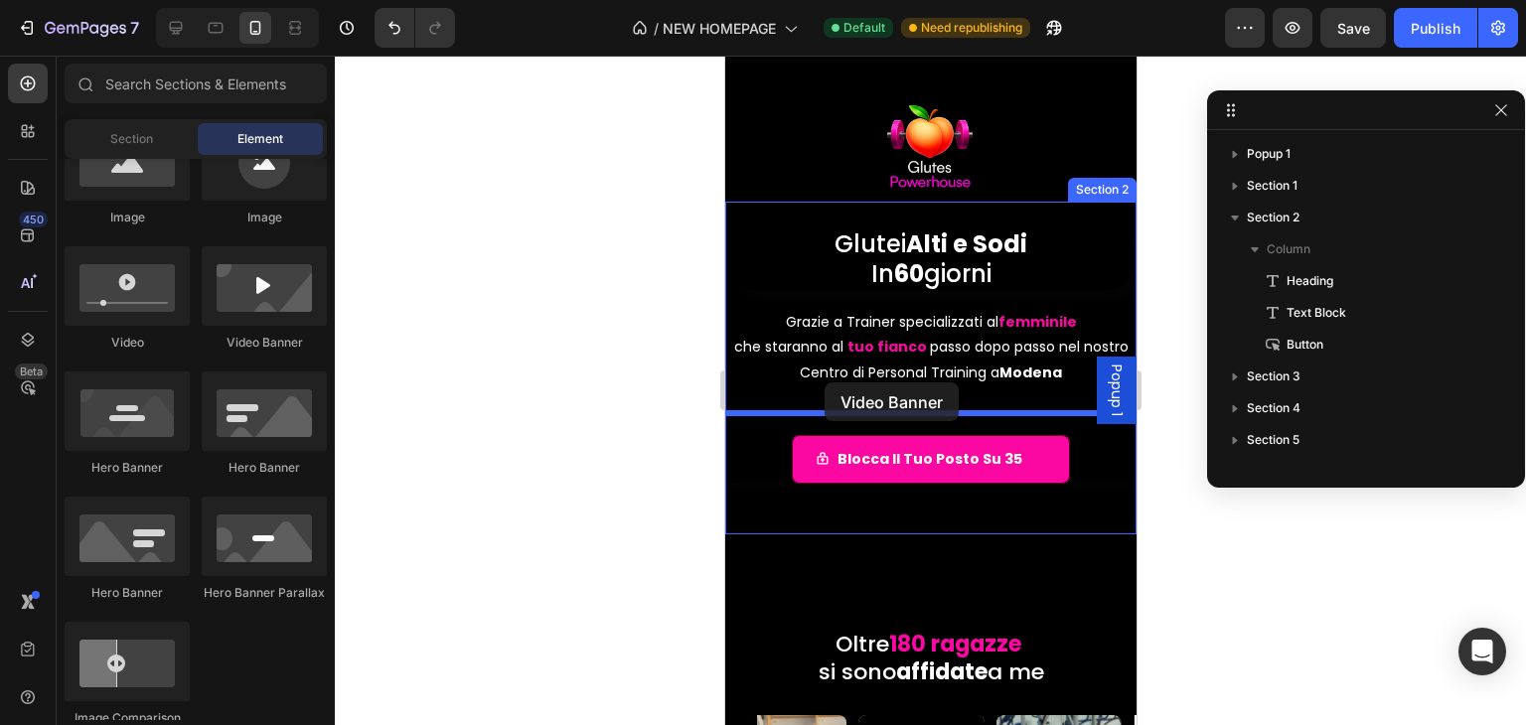
drag, startPoint x: 974, startPoint y: 354, endPoint x: 824, endPoint y: 383, distance: 152.8
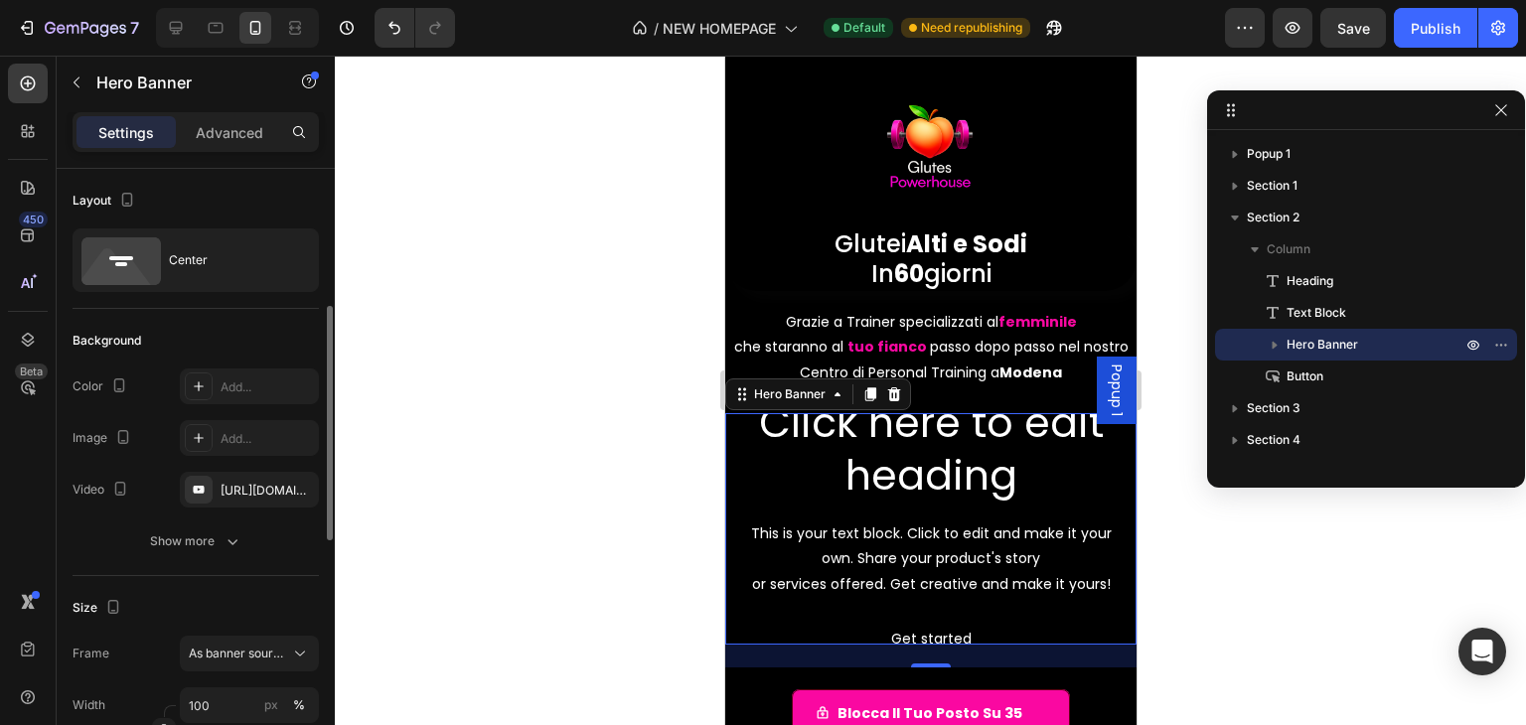
scroll to position [99, 0]
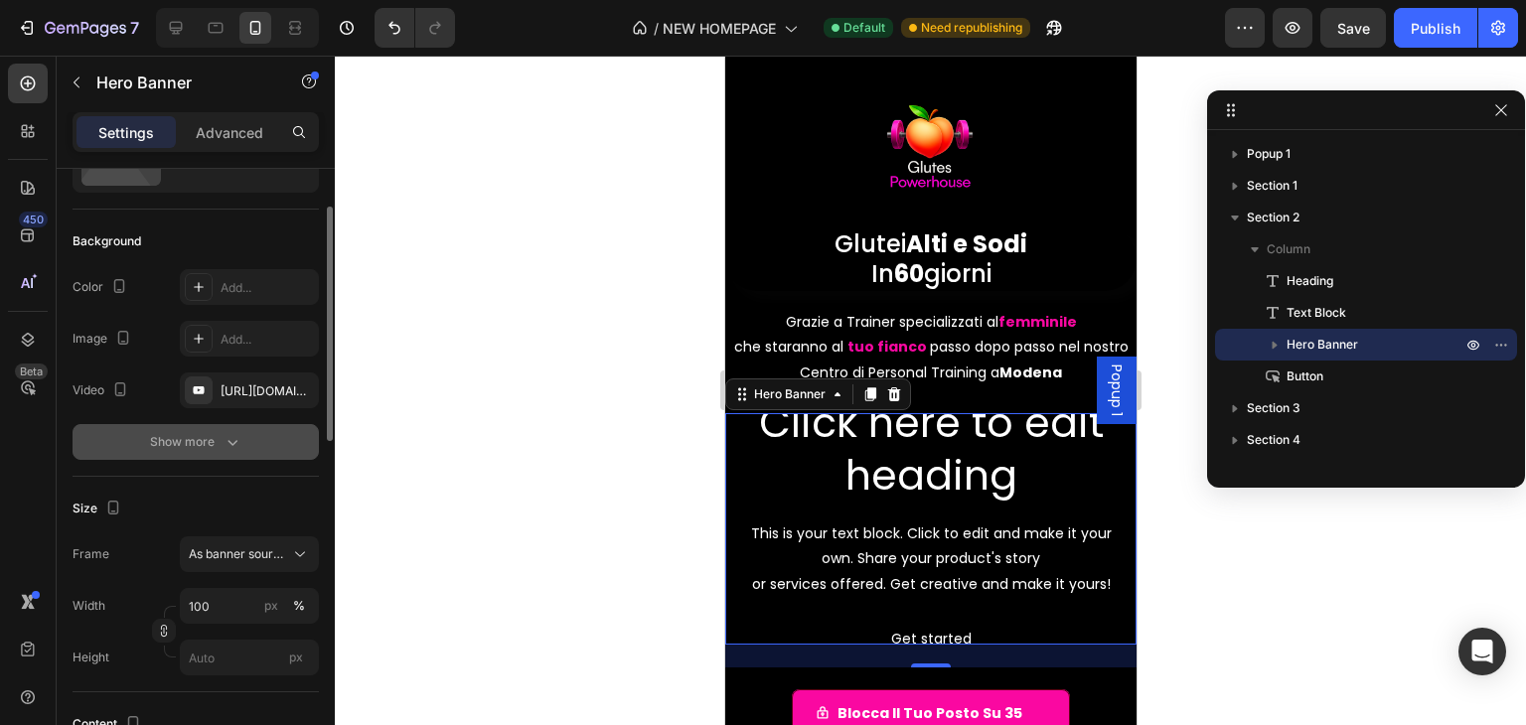
click at [215, 445] on div "Show more" at bounding box center [196, 442] width 92 height 20
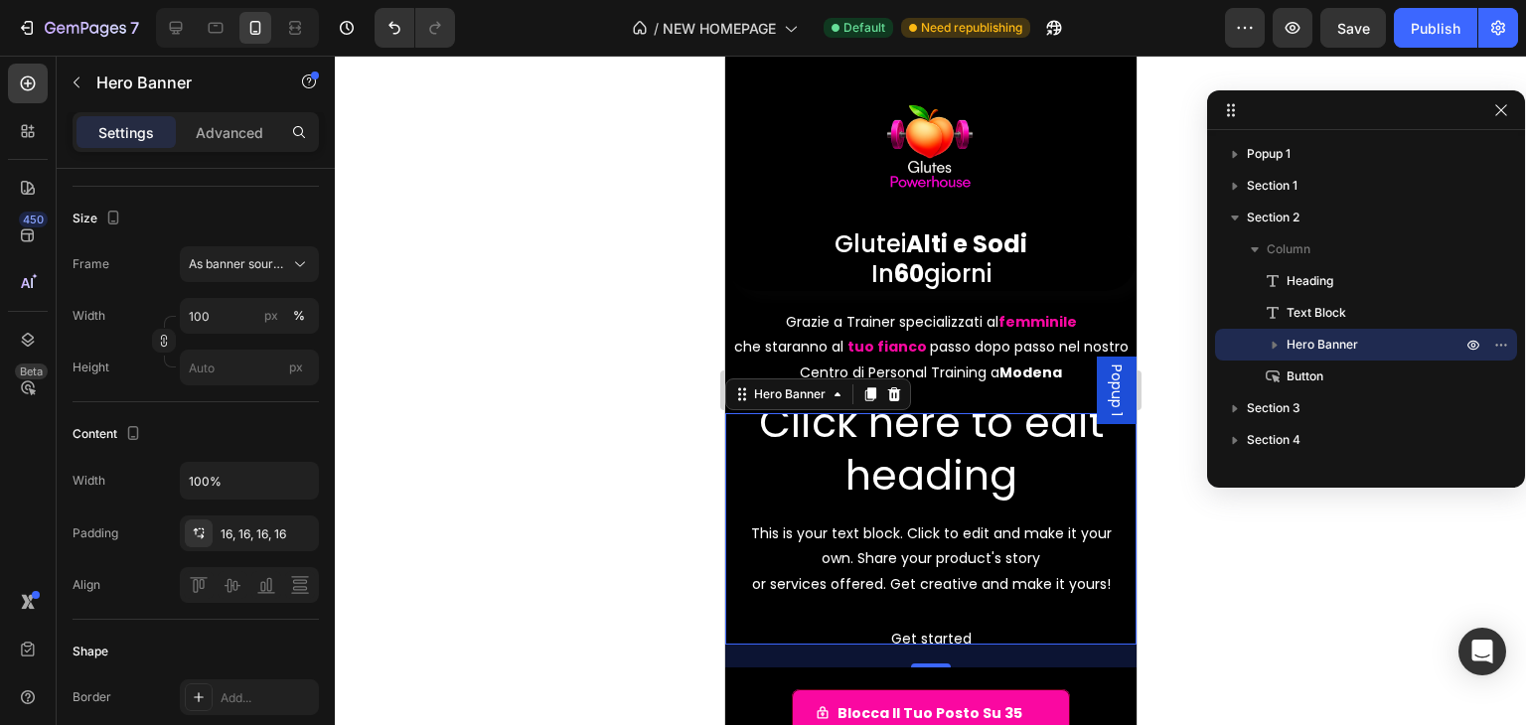
scroll to position [143, 0]
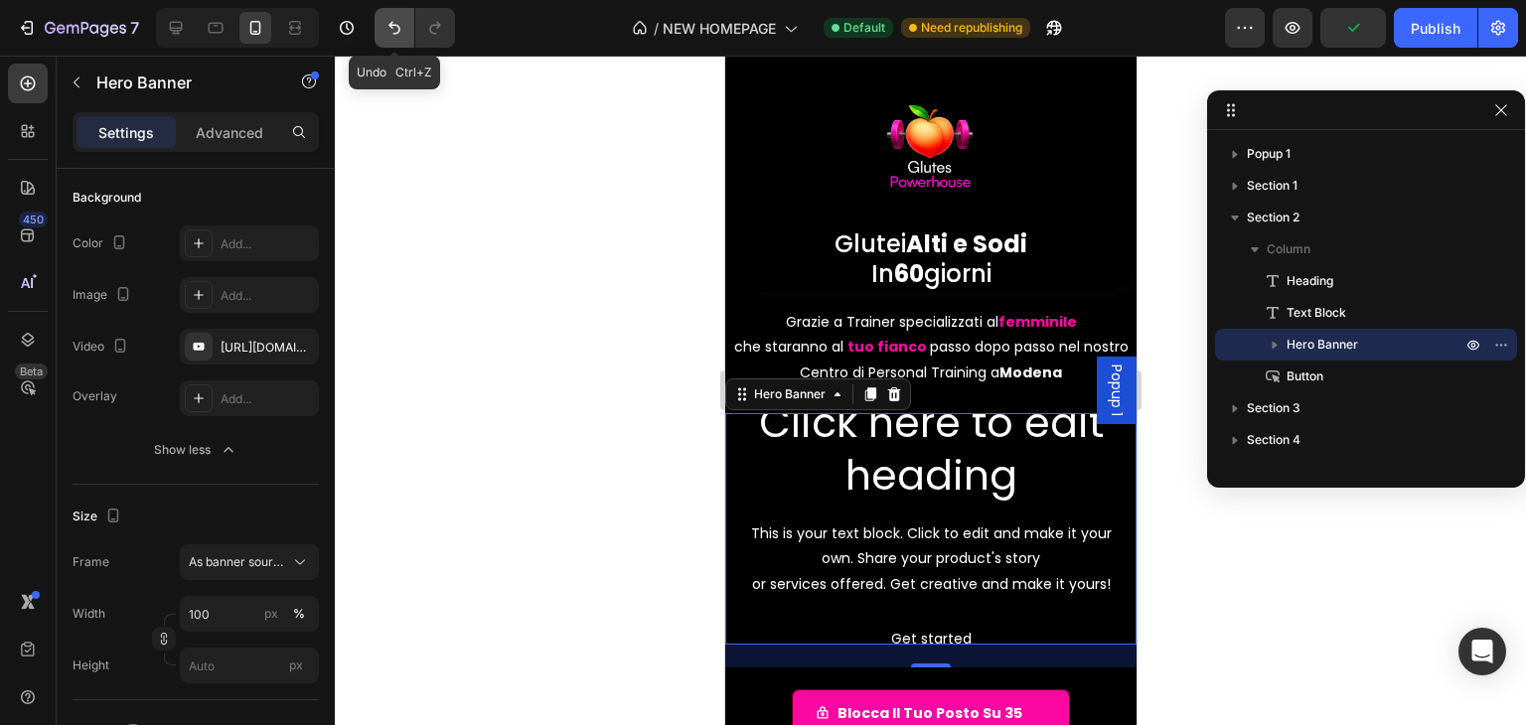
click at [381, 27] on button "Undo/Redo" at bounding box center [395, 28] width 40 height 40
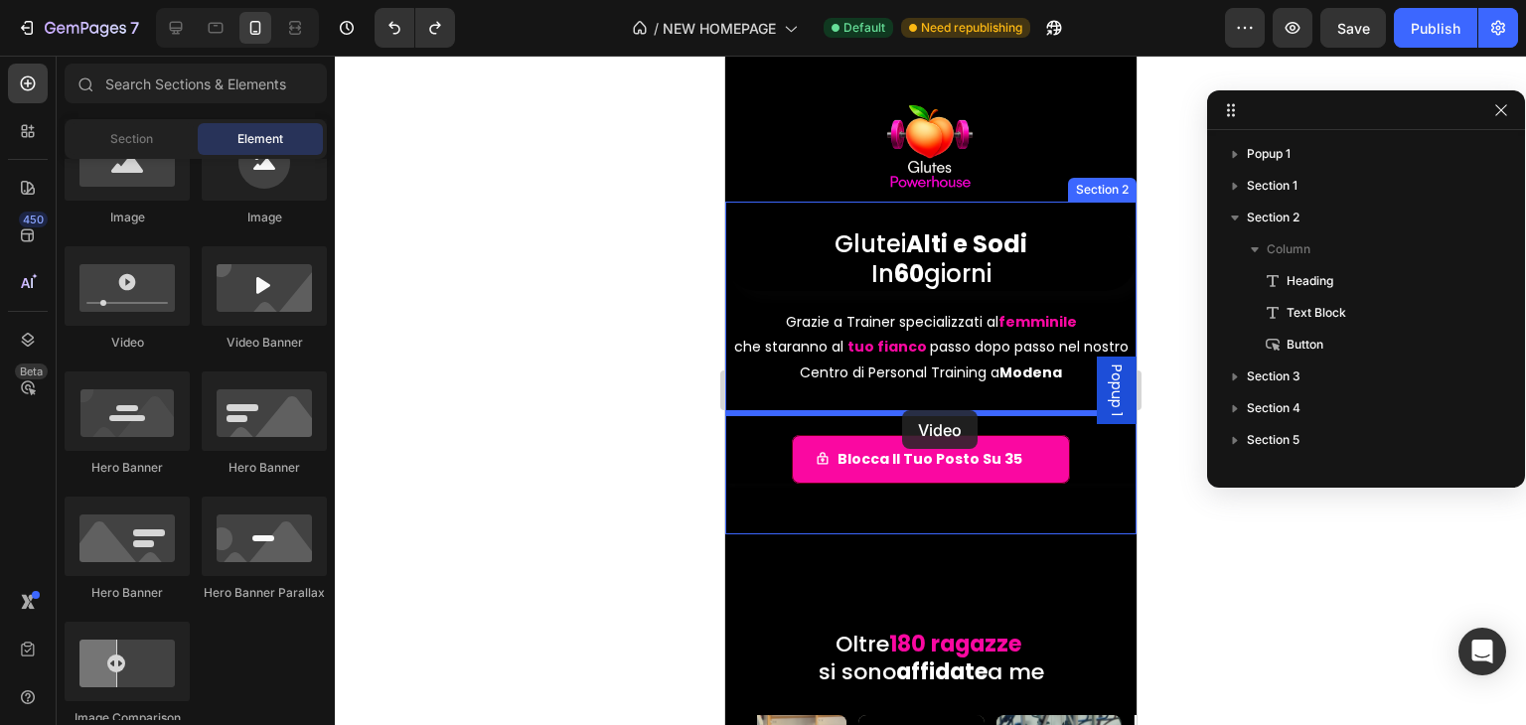
drag, startPoint x: 883, startPoint y: 355, endPoint x: 901, endPoint y: 410, distance: 58.4
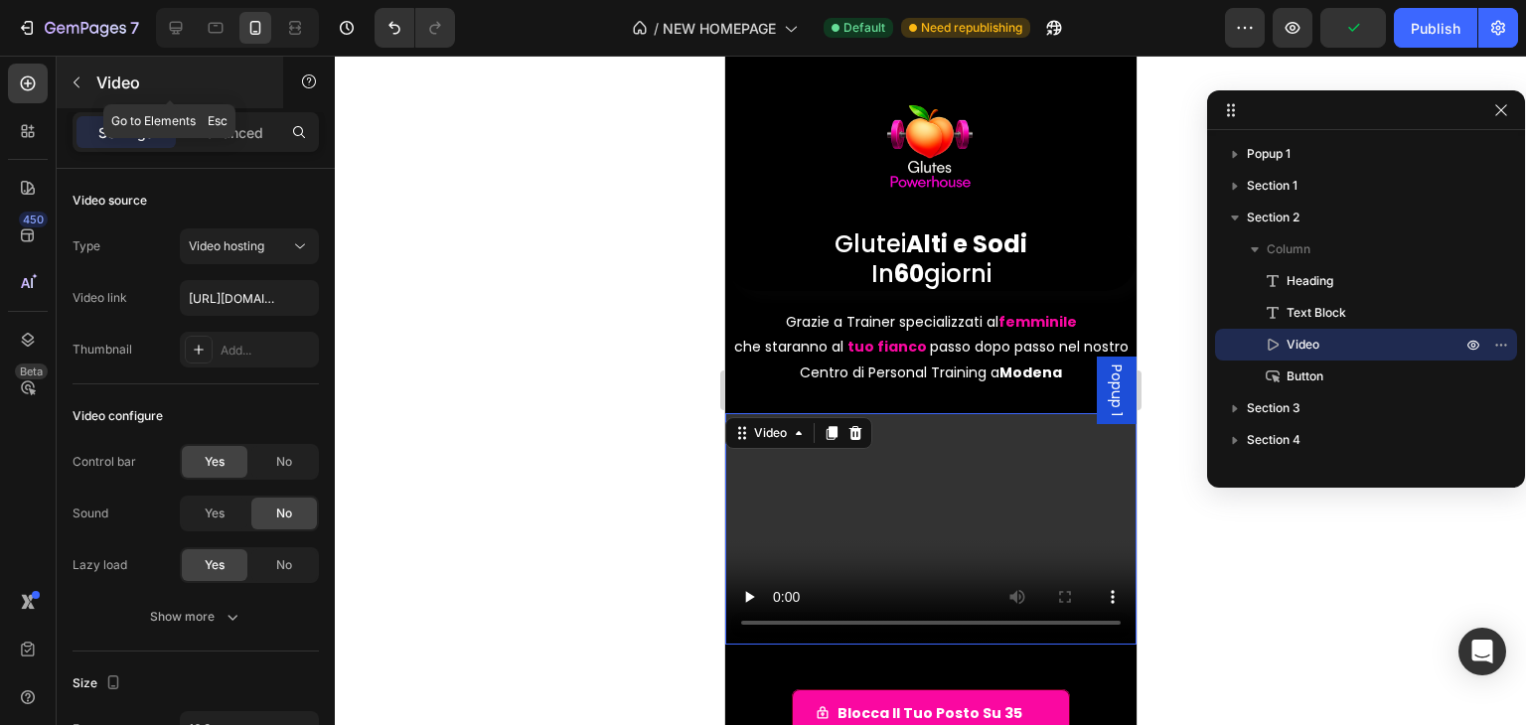
click at [65, 77] on button "button" at bounding box center [77, 83] width 32 height 32
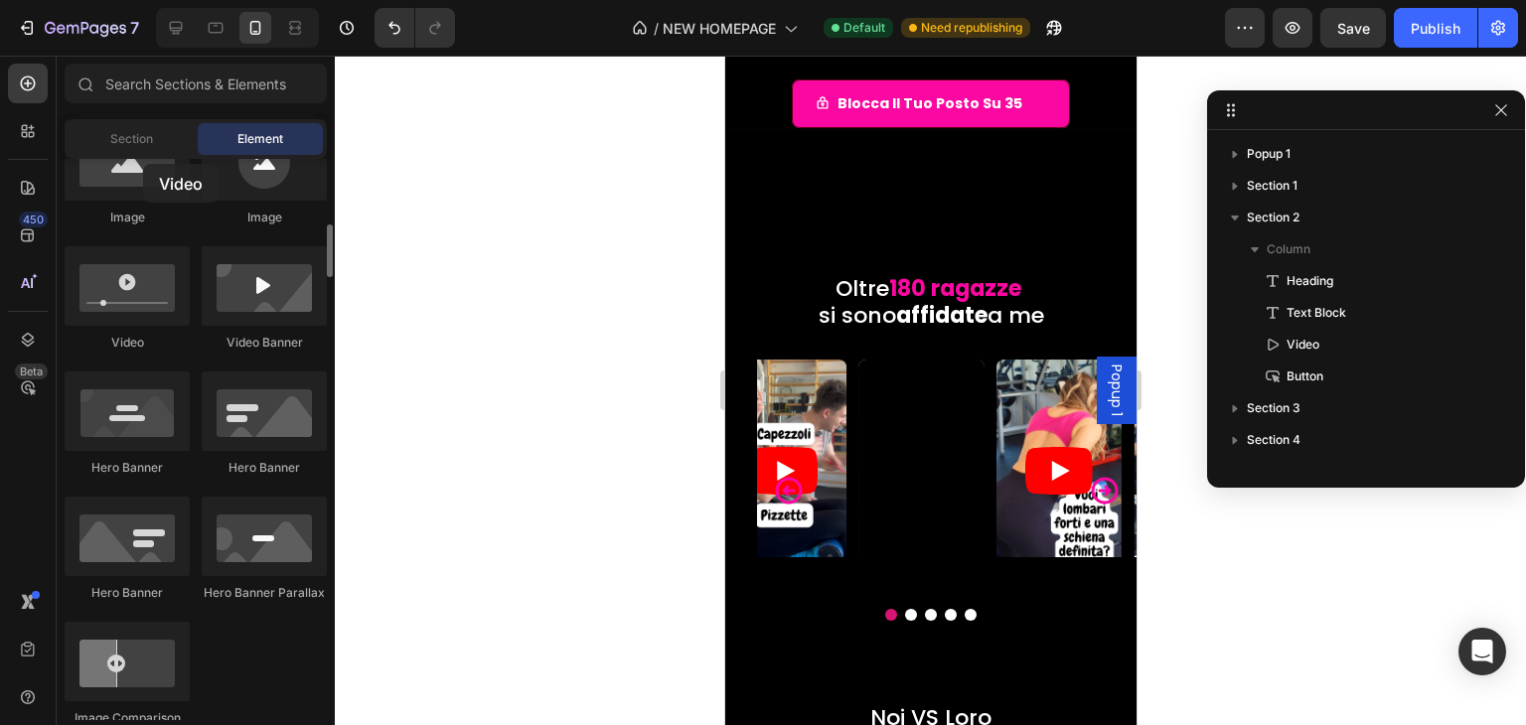
scroll to position [515, 0]
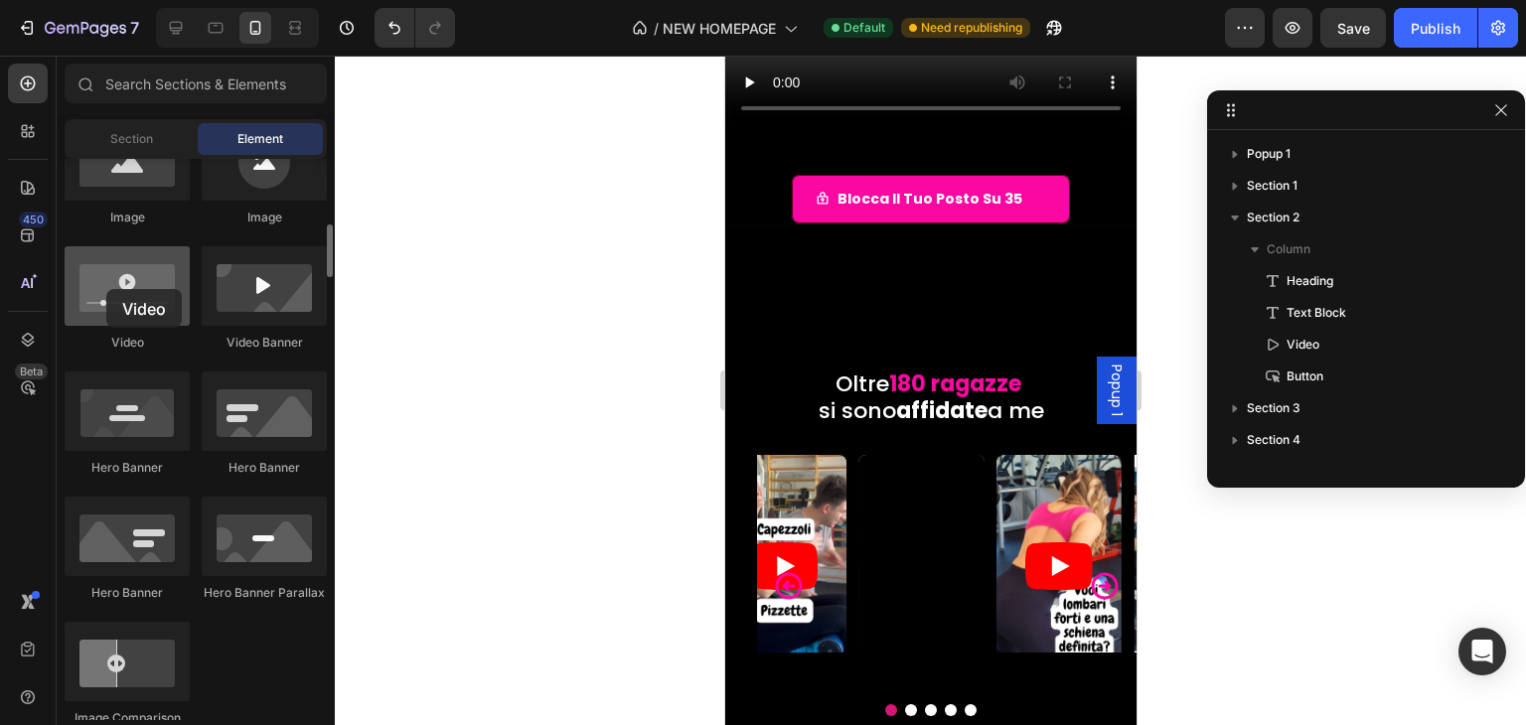
drag, startPoint x: 137, startPoint y: 289, endPoint x: 178, endPoint y: 272, distance: 44.1
click at [106, 289] on div at bounding box center [127, 285] width 125 height 79
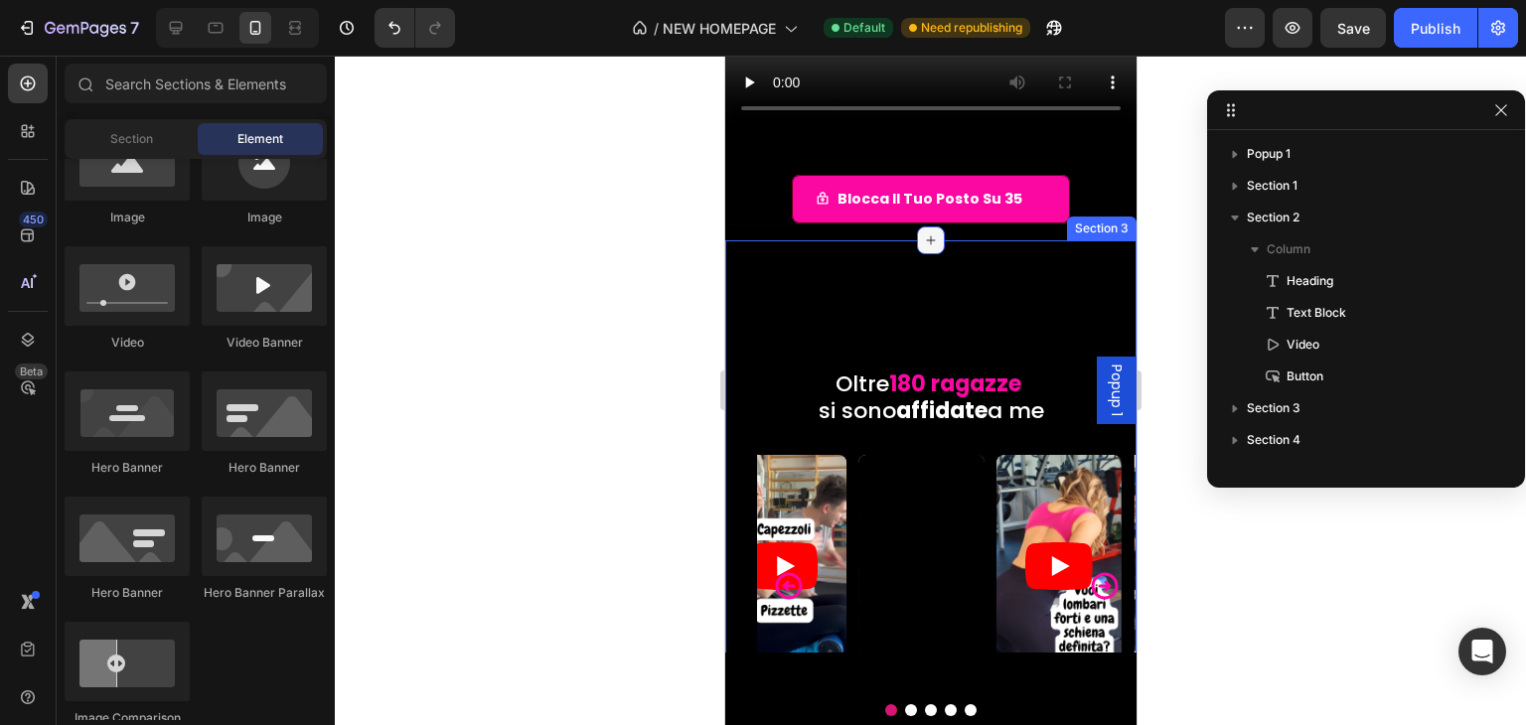
click at [931, 235] on div at bounding box center [930, 241] width 28 height 28
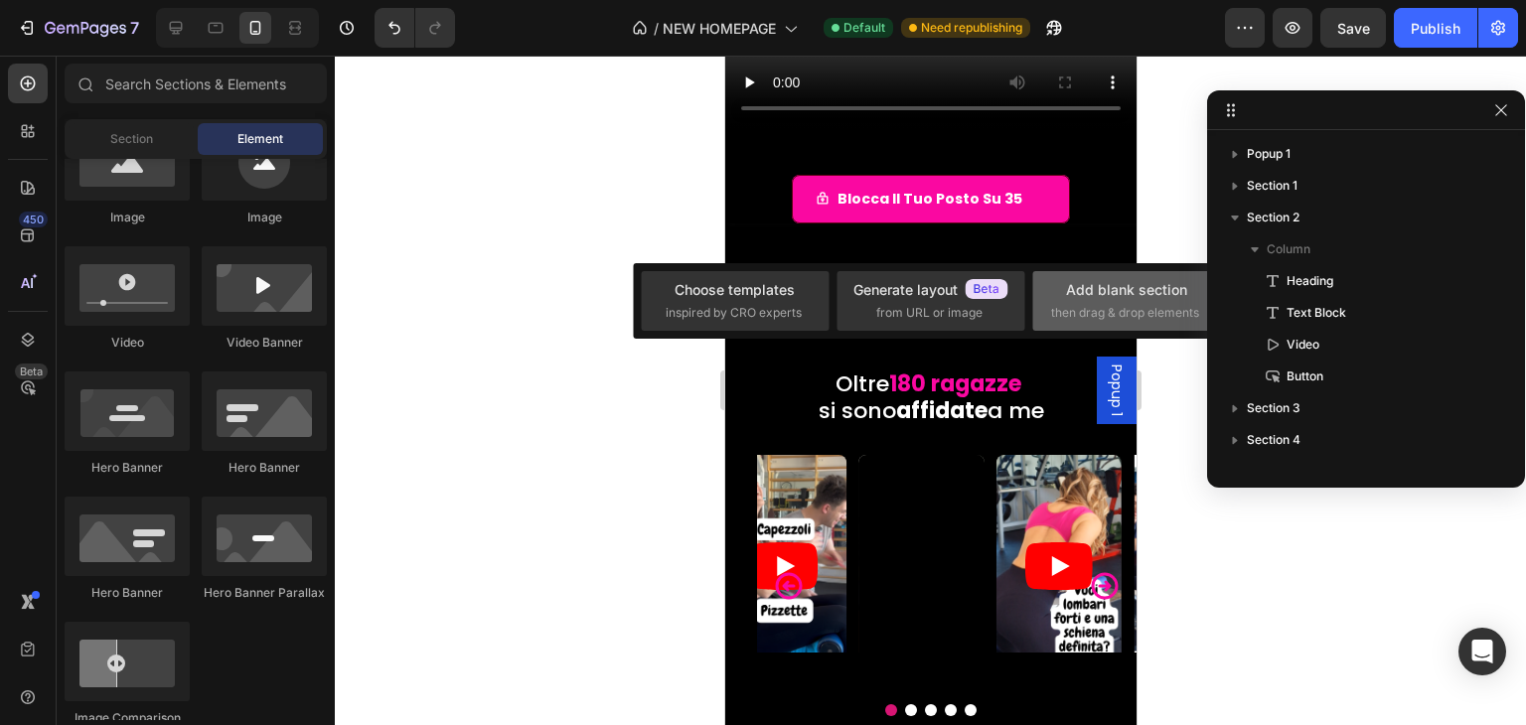
click at [1117, 295] on div "Add blank section" at bounding box center [1126, 289] width 121 height 21
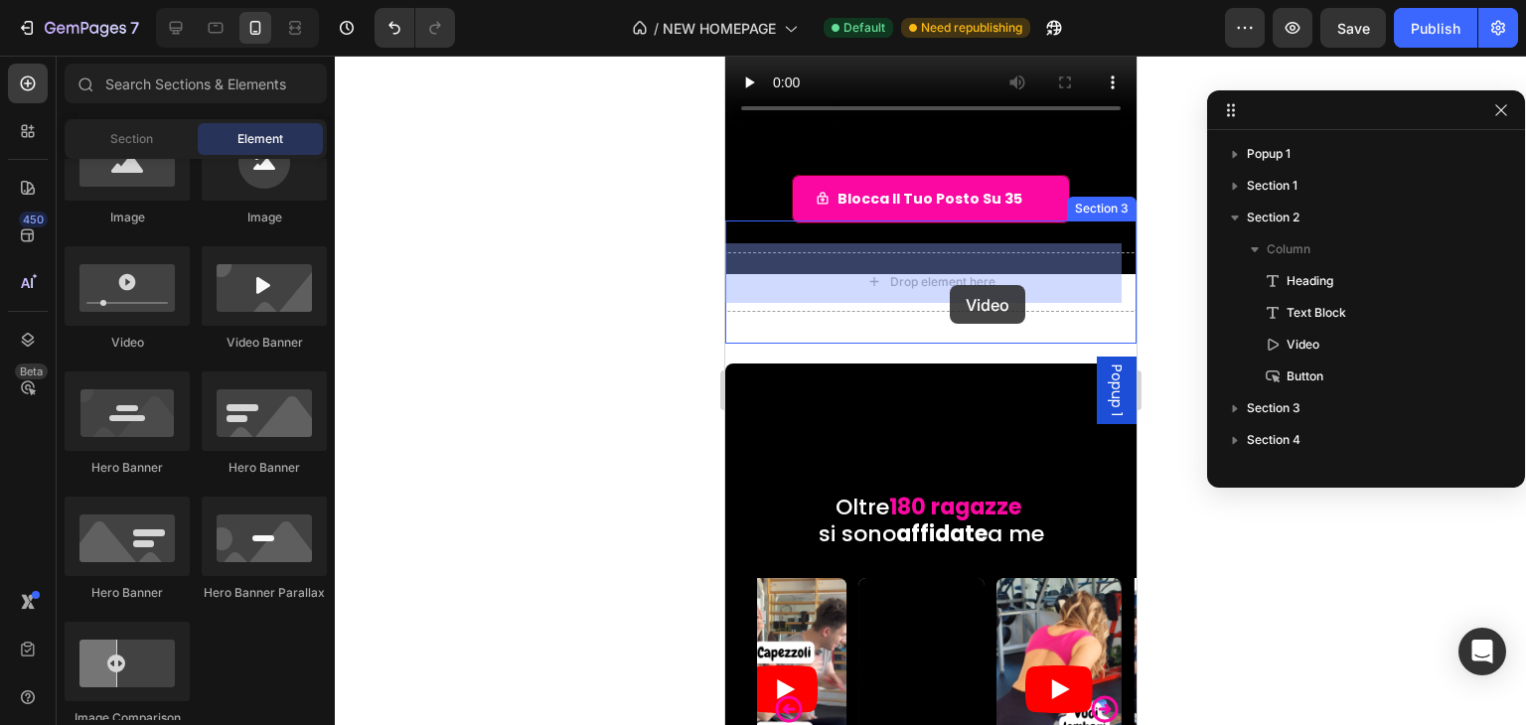
drag, startPoint x: 936, startPoint y: 373, endPoint x: 949, endPoint y: 285, distance: 88.4
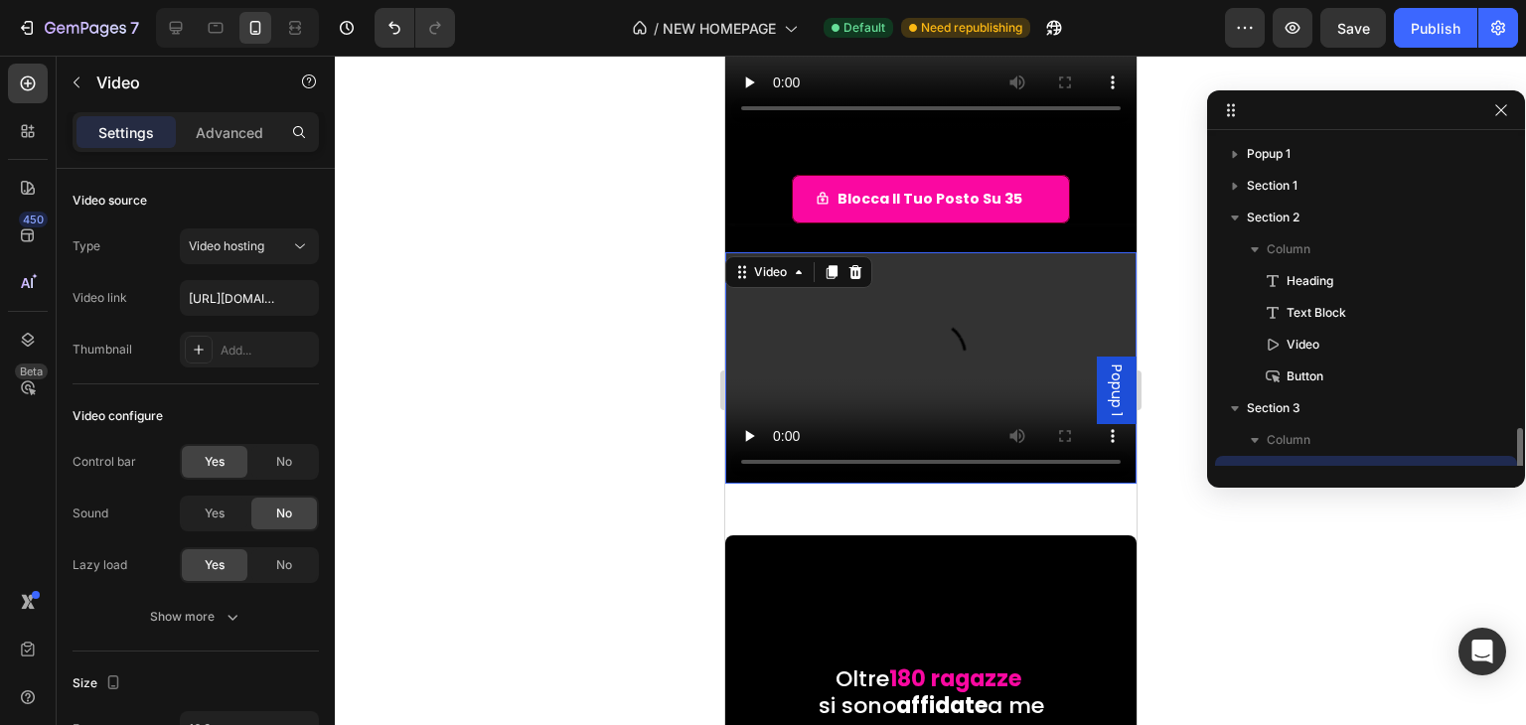
scroll to position [185, 0]
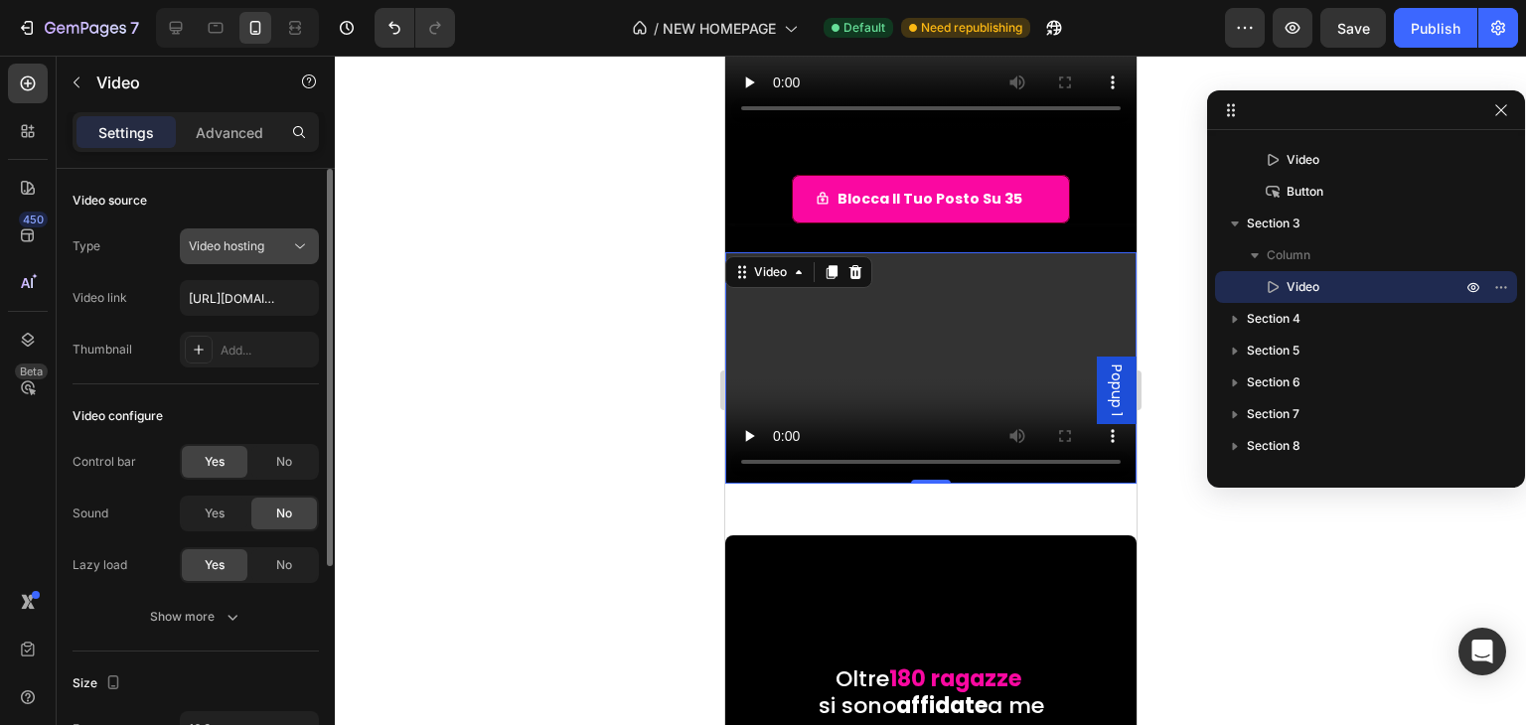
click at [242, 236] on div "Video hosting" at bounding box center [249, 246] width 121 height 20
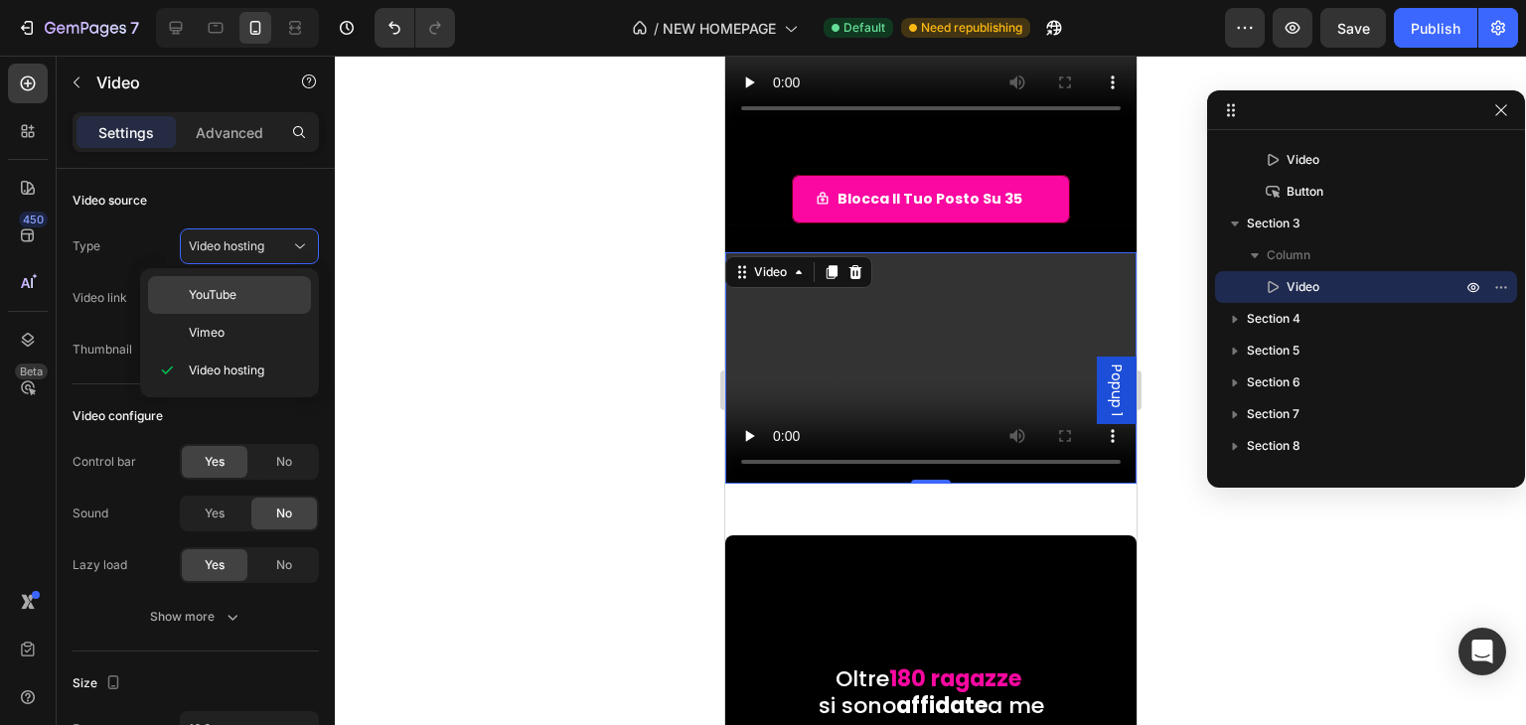
click at [250, 290] on p "YouTube" at bounding box center [245, 295] width 113 height 18
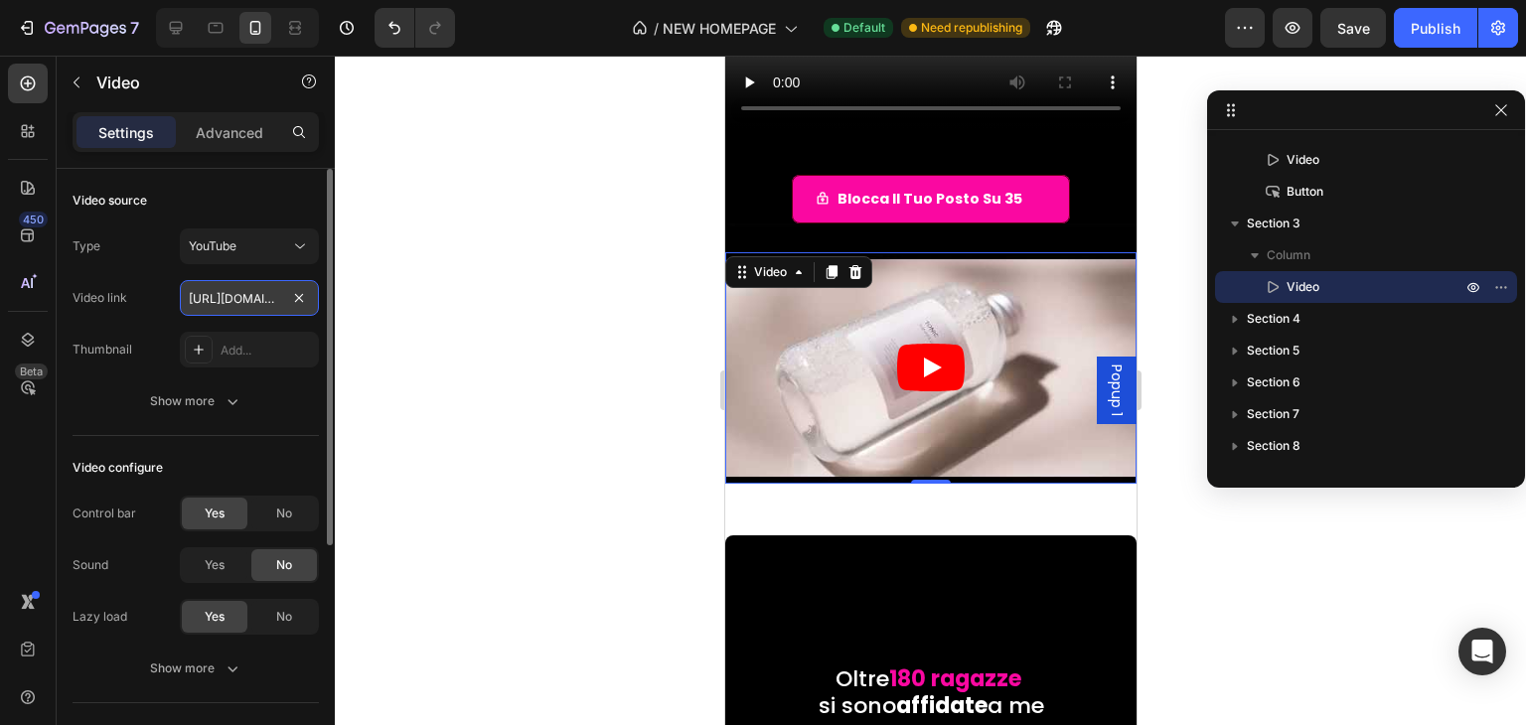
click at [231, 307] on input "https://www.youtube.com/watch?v=drIt4RH_kyQ" at bounding box center [249, 298] width 139 height 36
paste input "youtu.be/z-pjQjwtTWM?si=yxX3fu9FFFisv9_I"
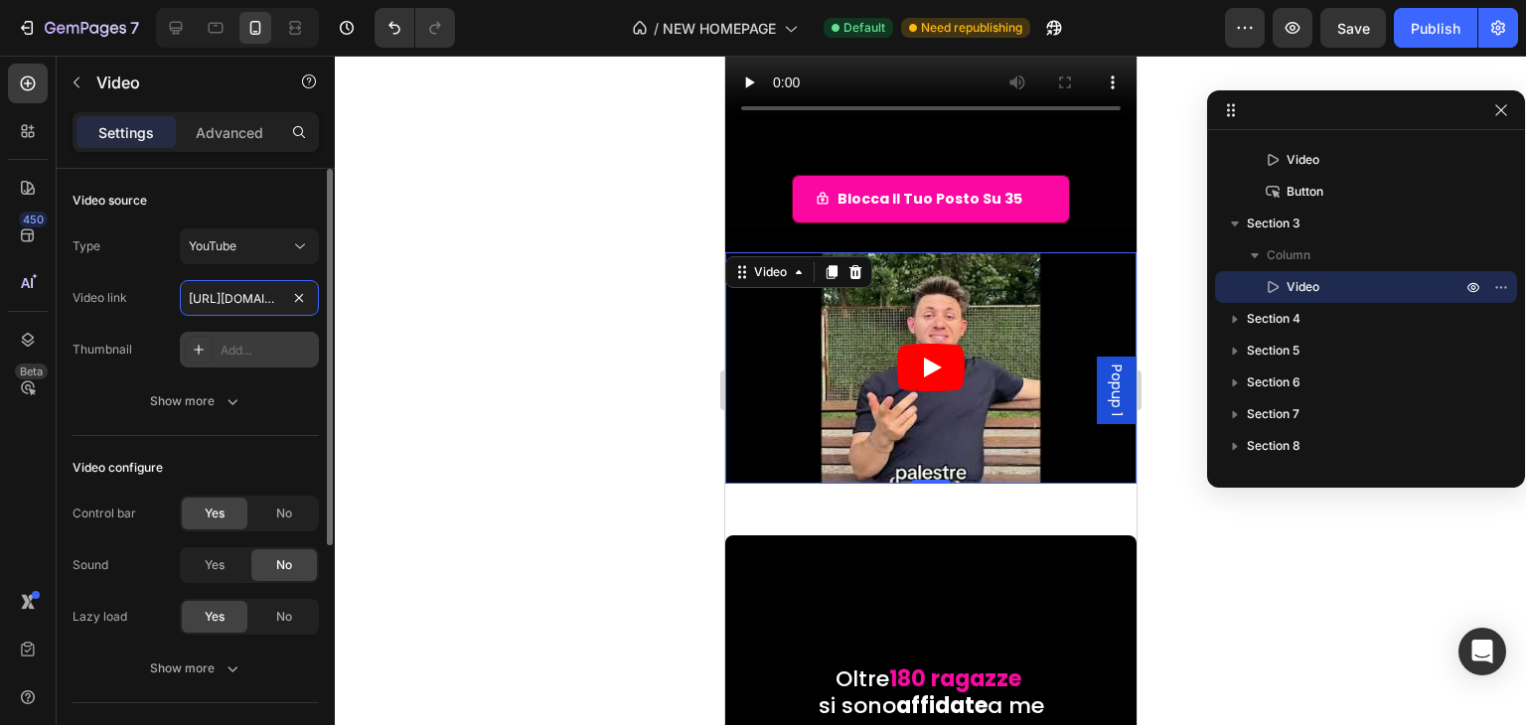
scroll to position [0, 205]
type input "https://youtu.be/z-pjQjwtTWM?si=yxX3fu9FFFisv9_I"
click at [920, 322] on article at bounding box center [929, 367] width 411 height 231
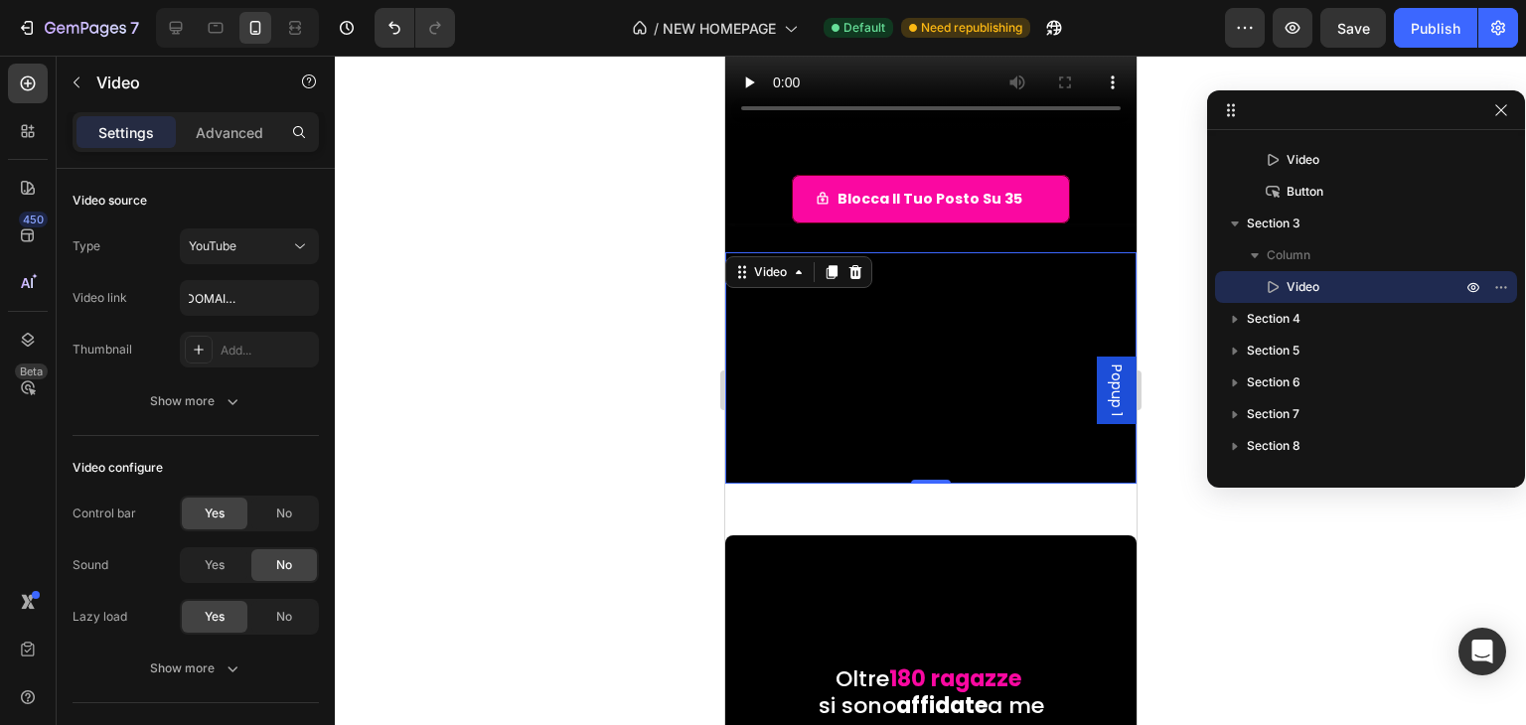
scroll to position [0, 0]
click at [635, 413] on div at bounding box center [930, 391] width 1191 height 670
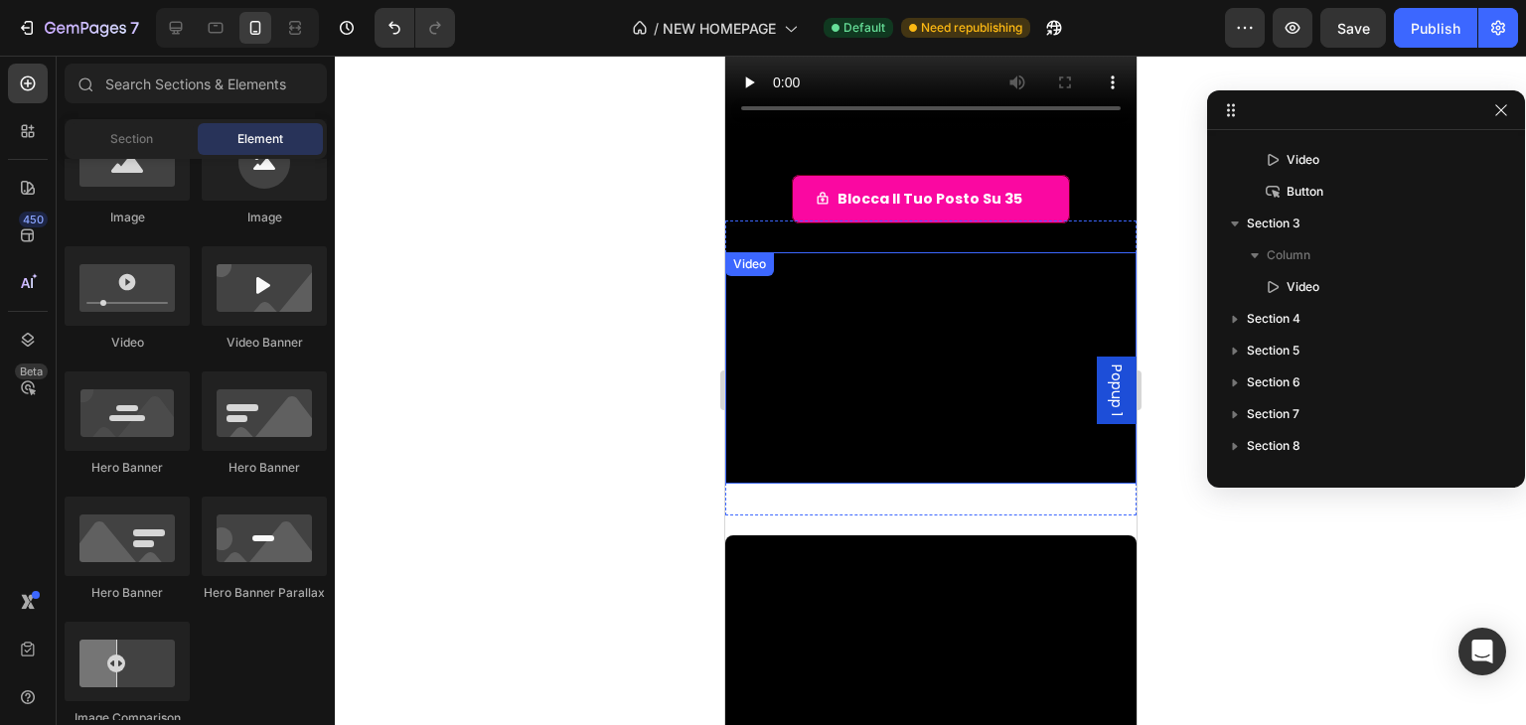
scroll to position [117, 0]
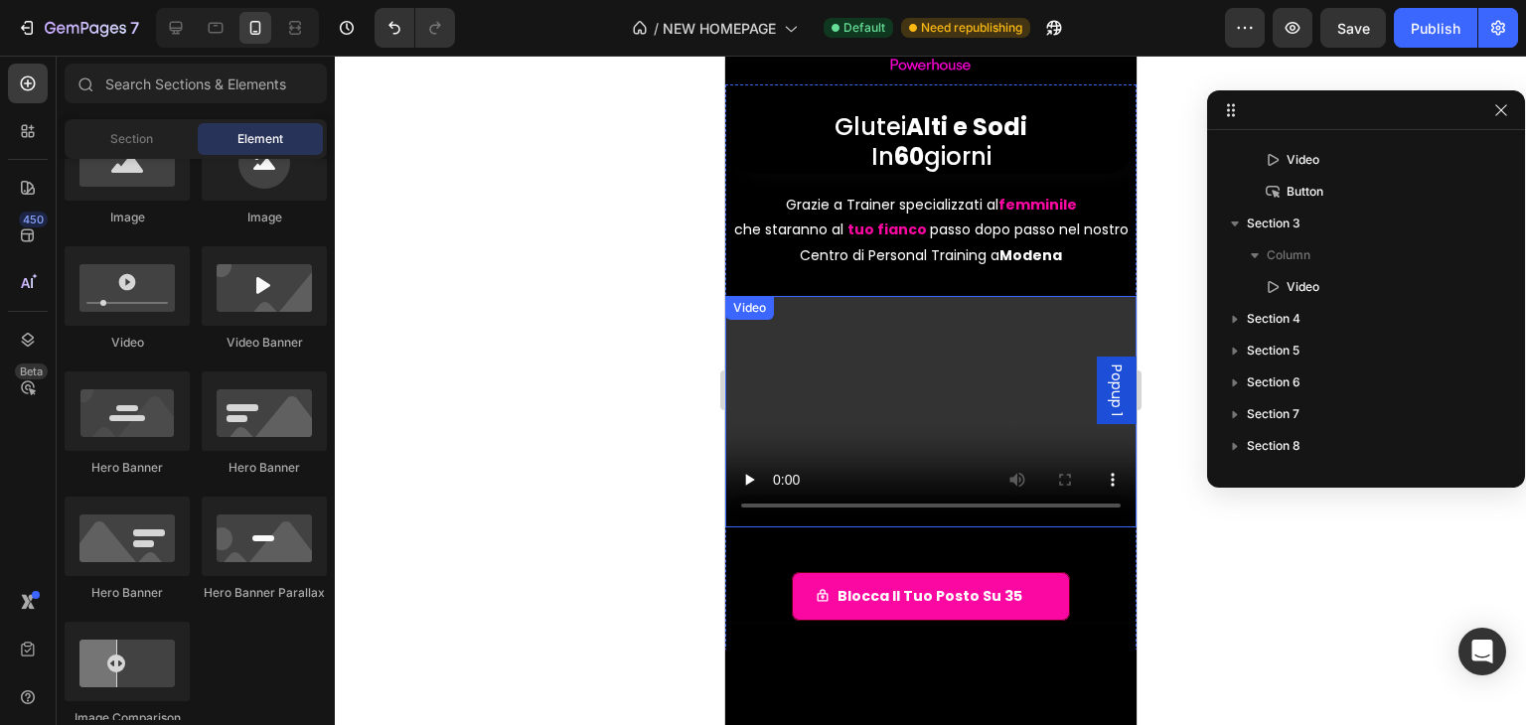
click at [932, 376] on video at bounding box center [929, 411] width 411 height 231
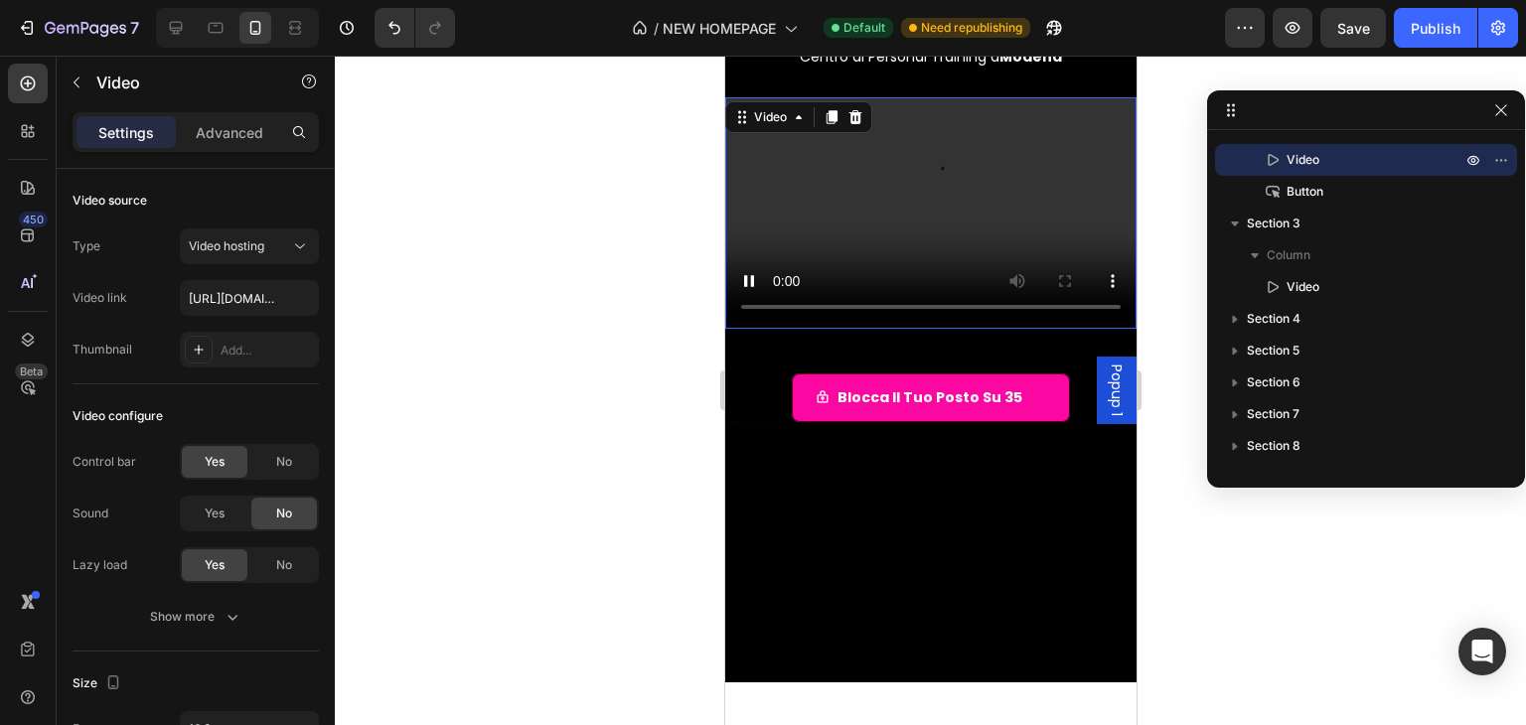
scroll to position [217, 0]
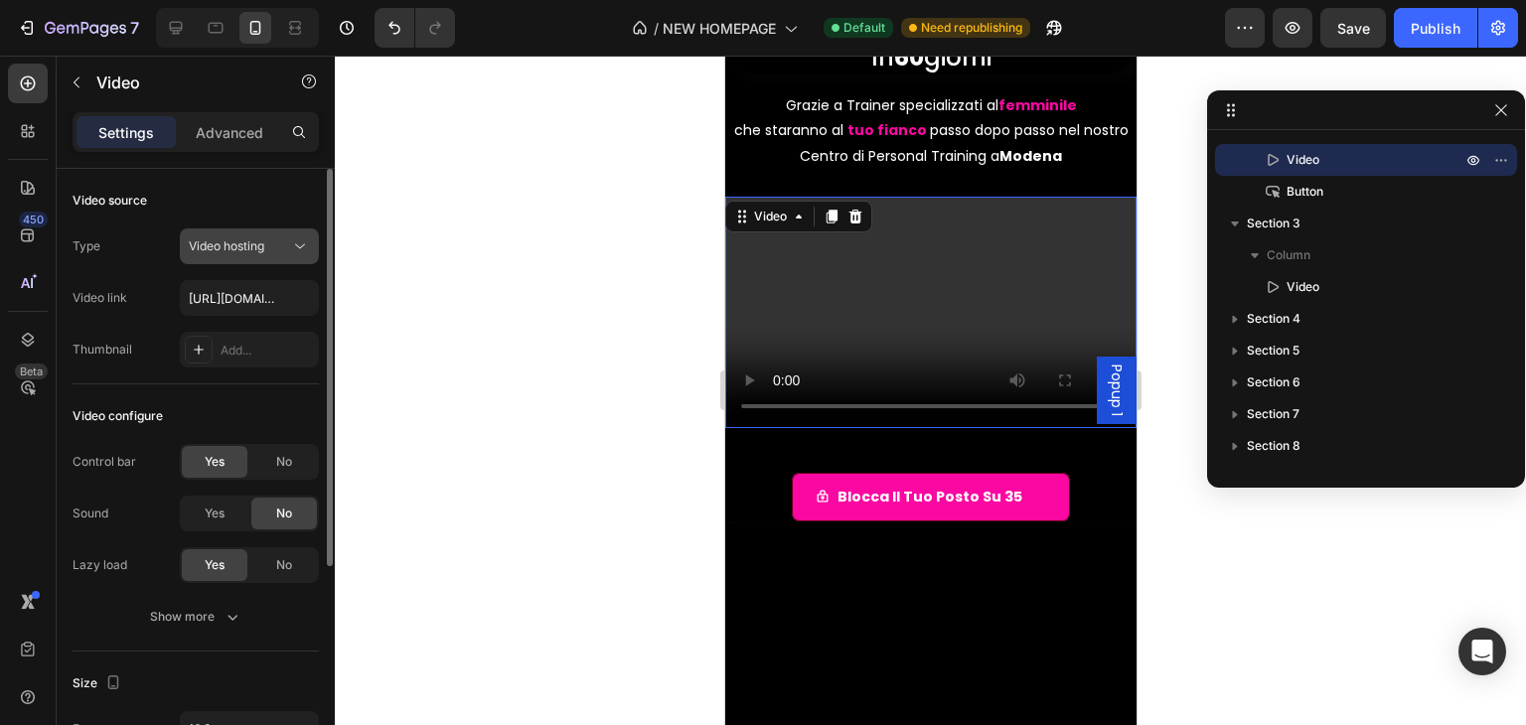
click at [209, 256] on button "Video hosting" at bounding box center [249, 247] width 139 height 36
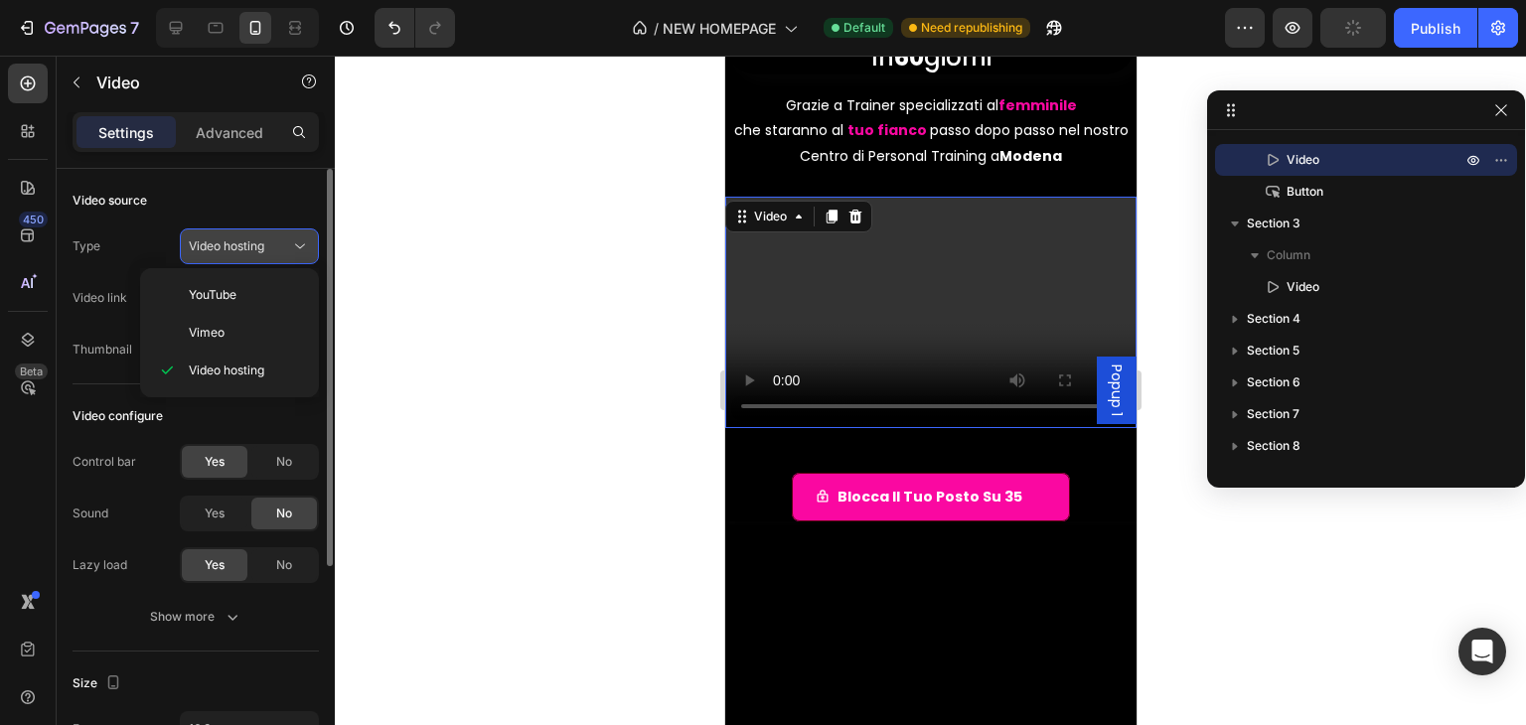
click at [236, 295] on span "YouTube" at bounding box center [213, 295] width 48 height 18
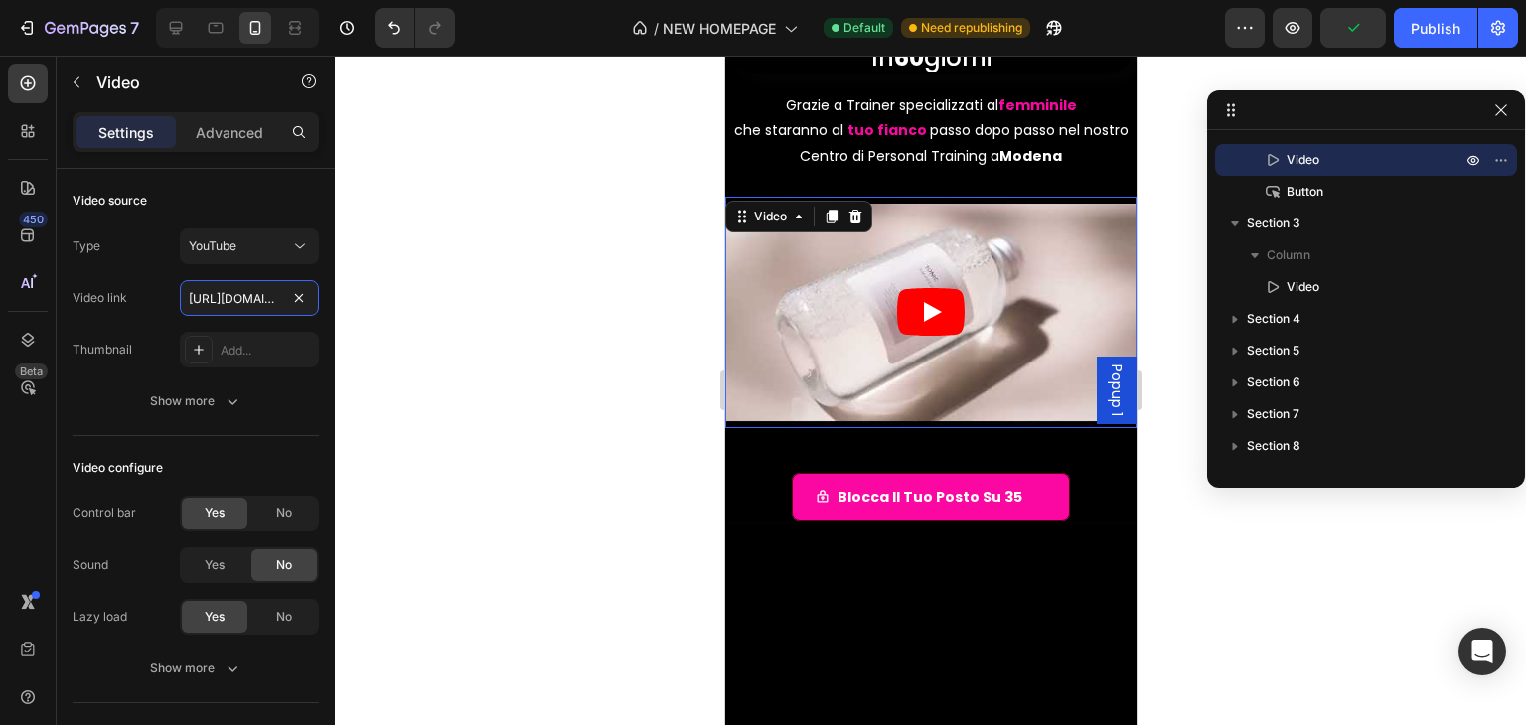
click at [242, 289] on input "https://www.youtube.com/watch?v=drIt4RH_kyQ" at bounding box center [249, 298] width 139 height 36
paste input "youtu.be/z-pjQjwtTWM?si=yxX3fu9FFFisv9_I"
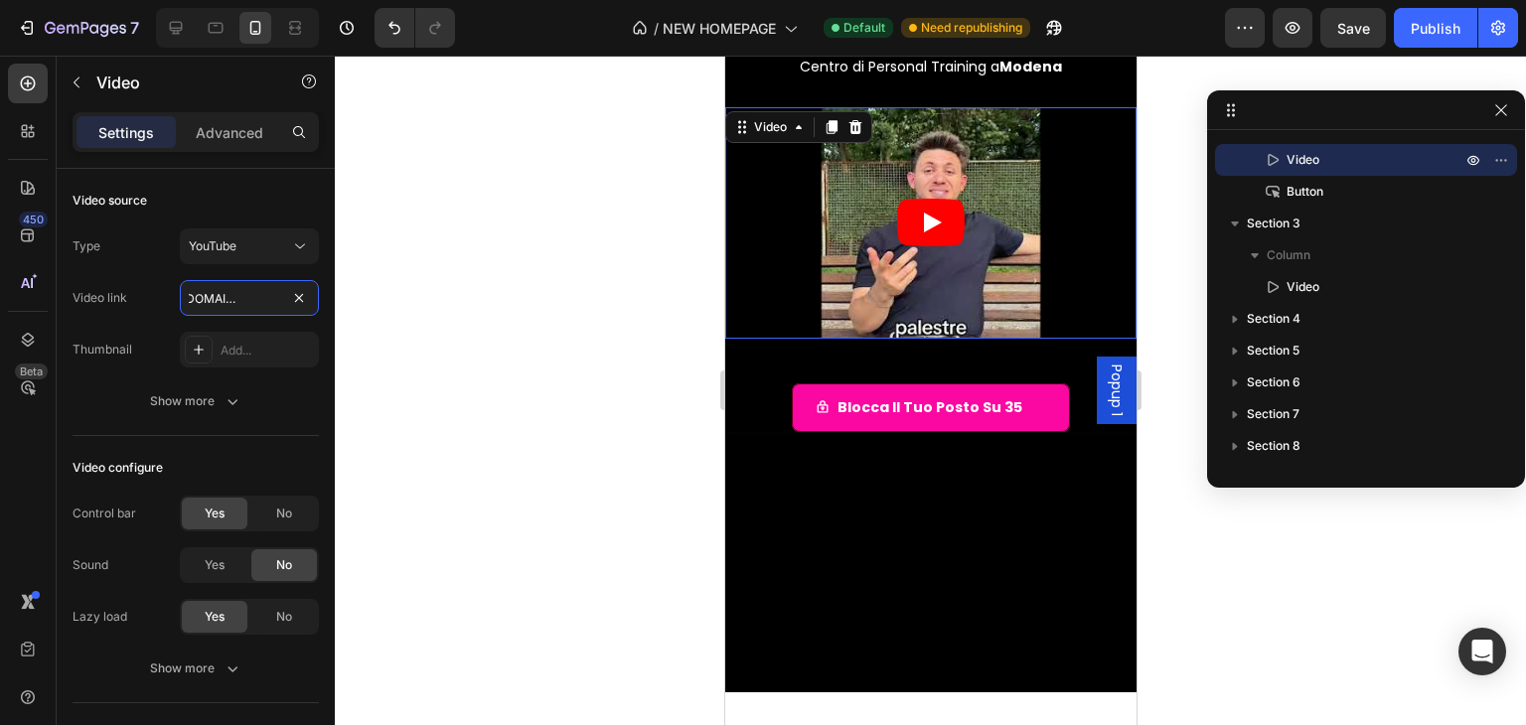
scroll to position [316, 0]
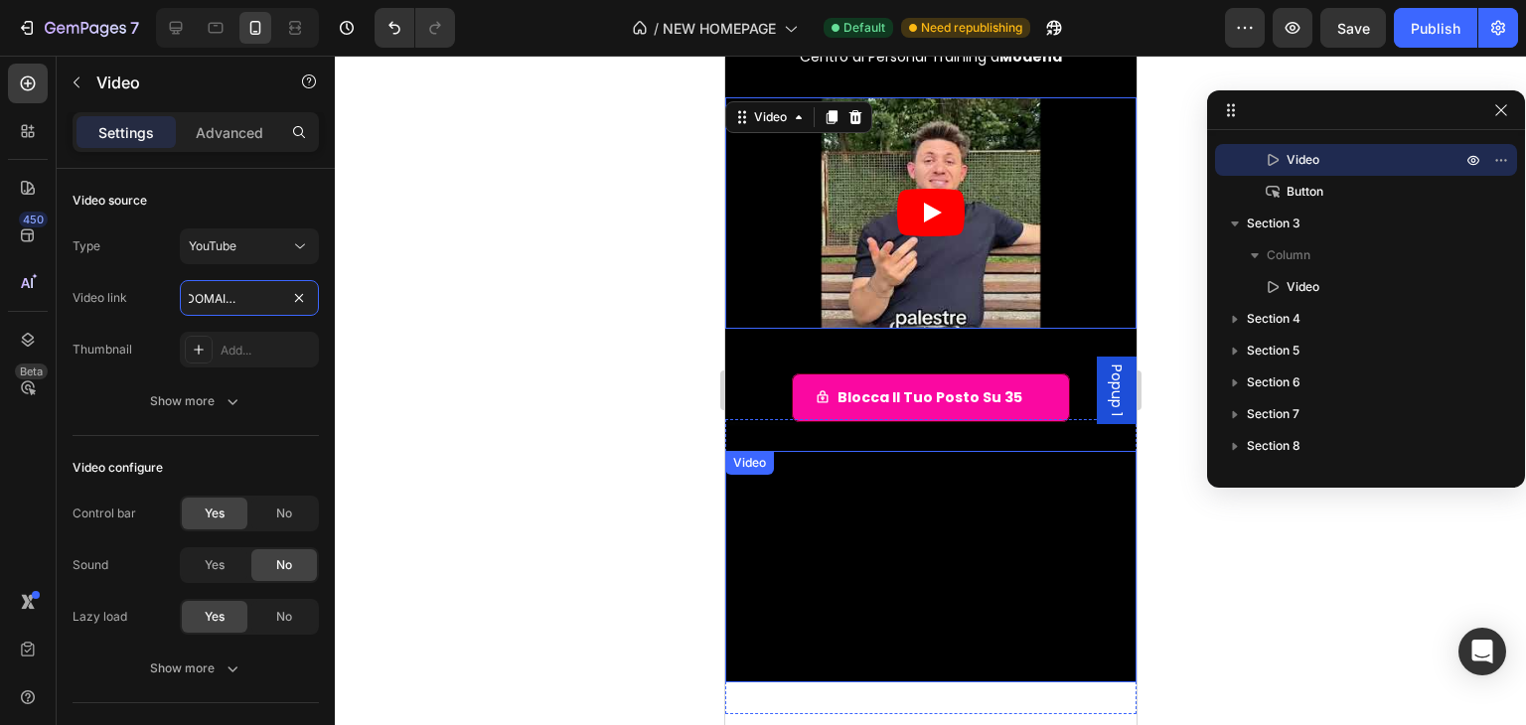
type input "https://youtu.be/z-pjQjwtTWM?si=yxX3fu9FFFisv9_I"
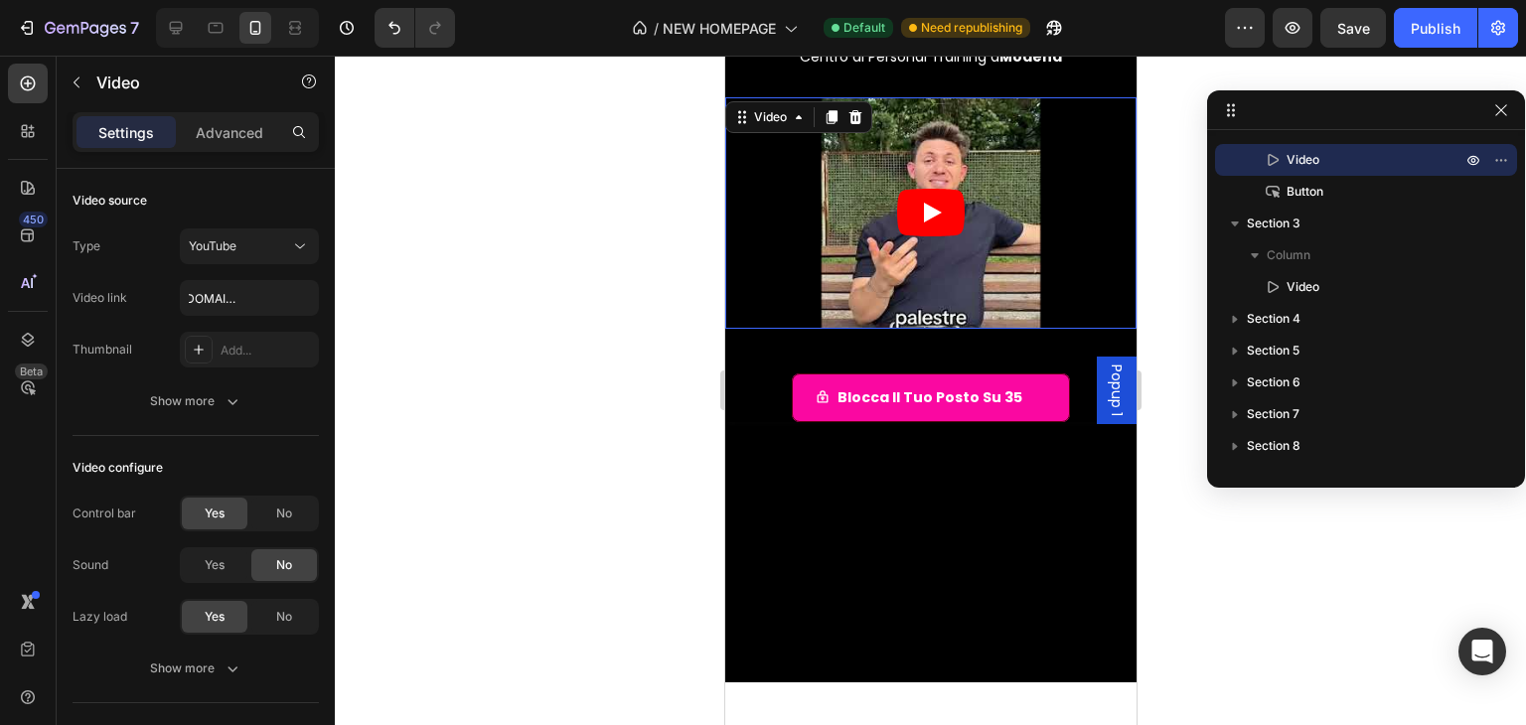
scroll to position [0, 0]
click at [907, 125] on article at bounding box center [929, 212] width 411 height 231
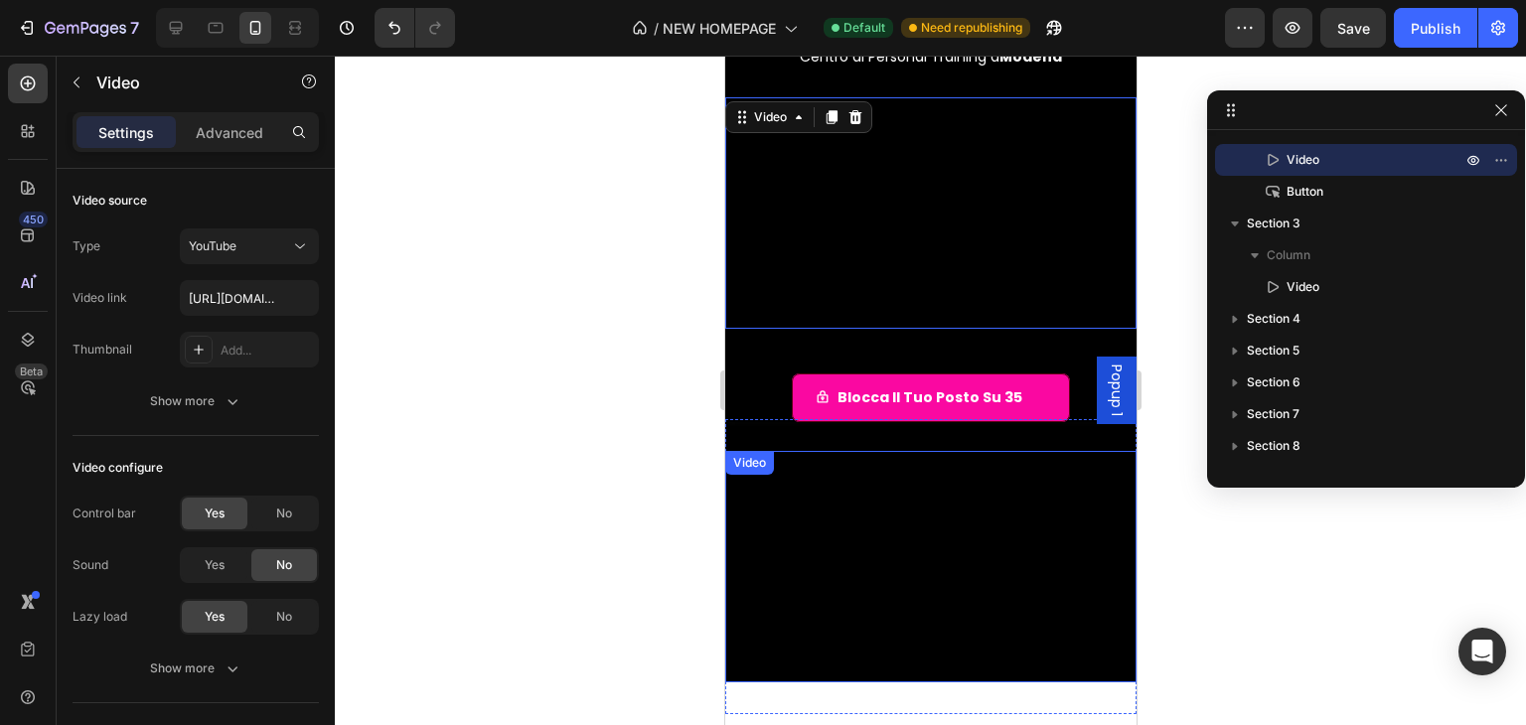
scroll to position [415, 0]
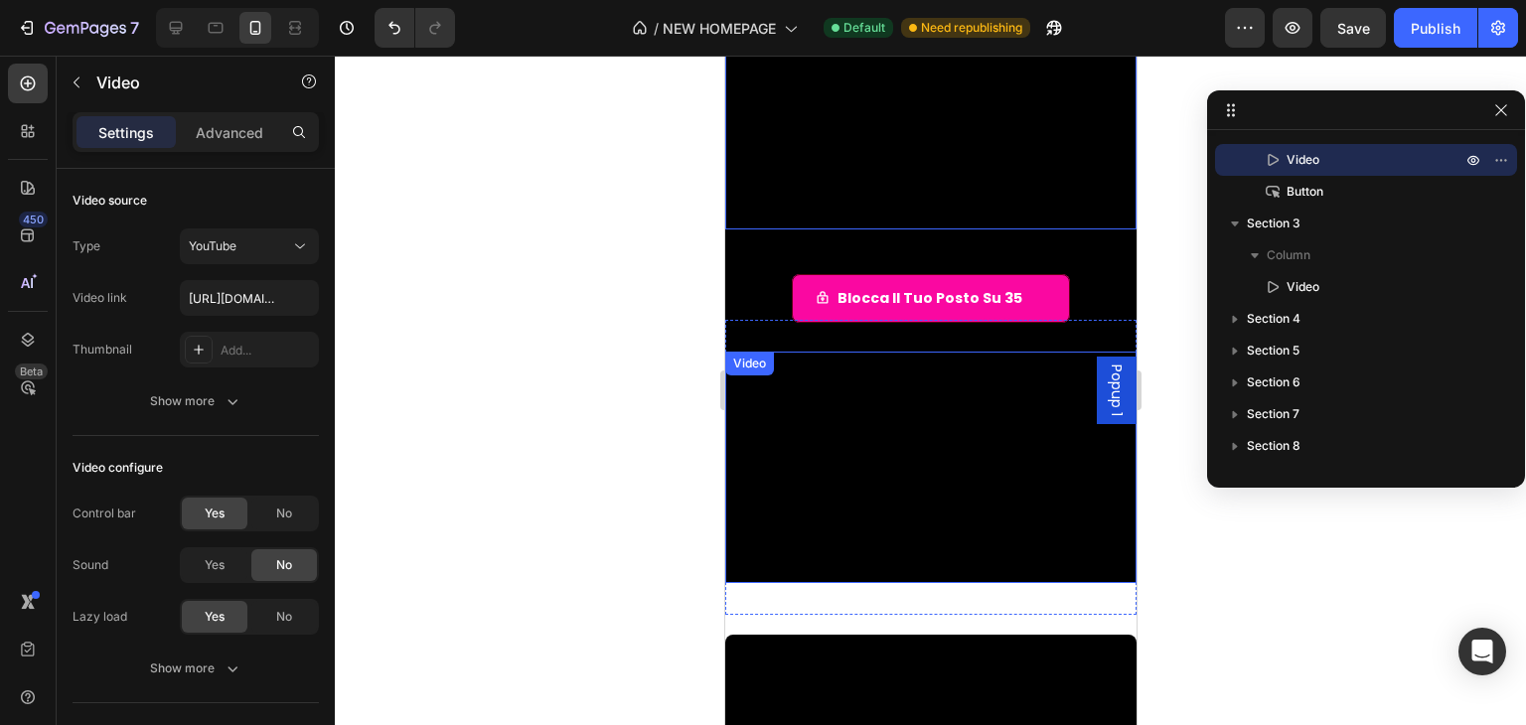
click at [757, 355] on div "Video" at bounding box center [748, 364] width 41 height 18
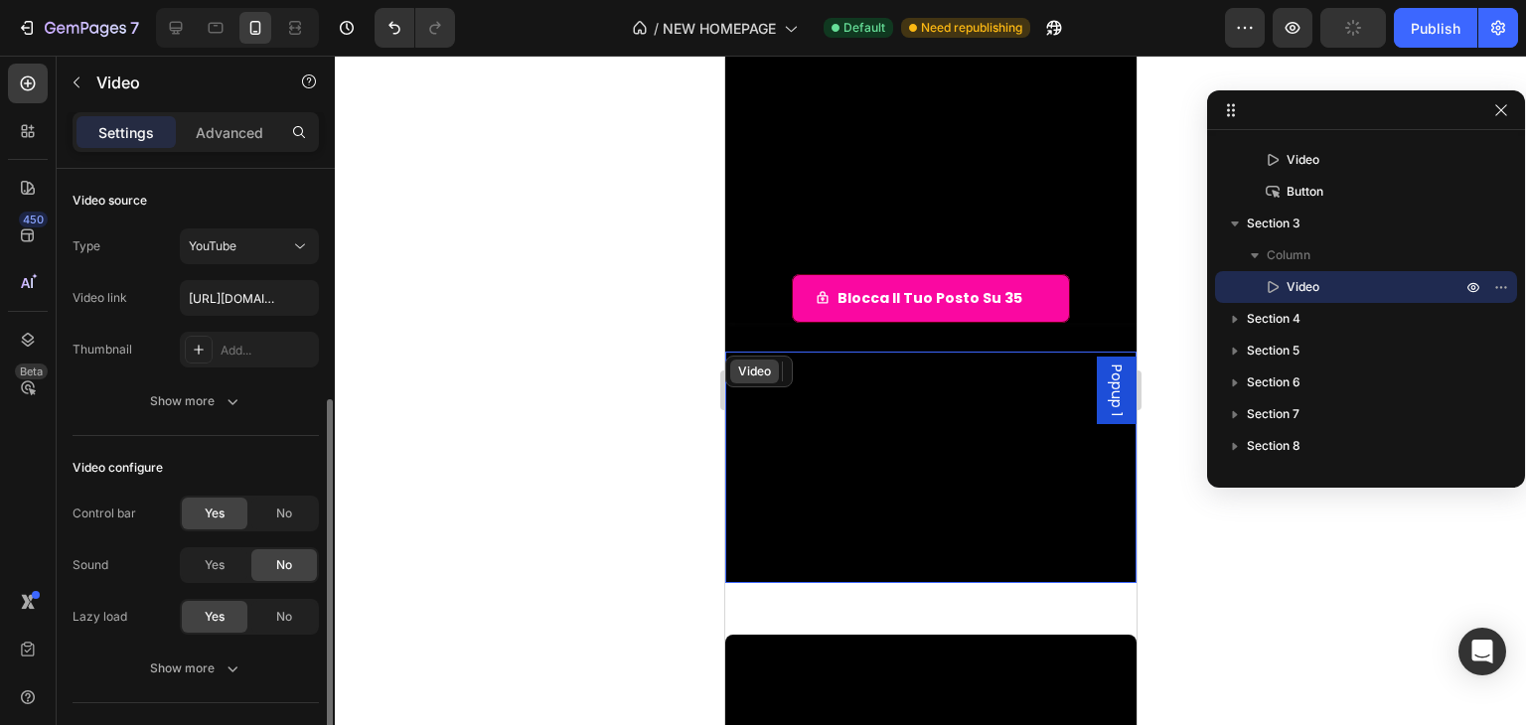
scroll to position [143, 0]
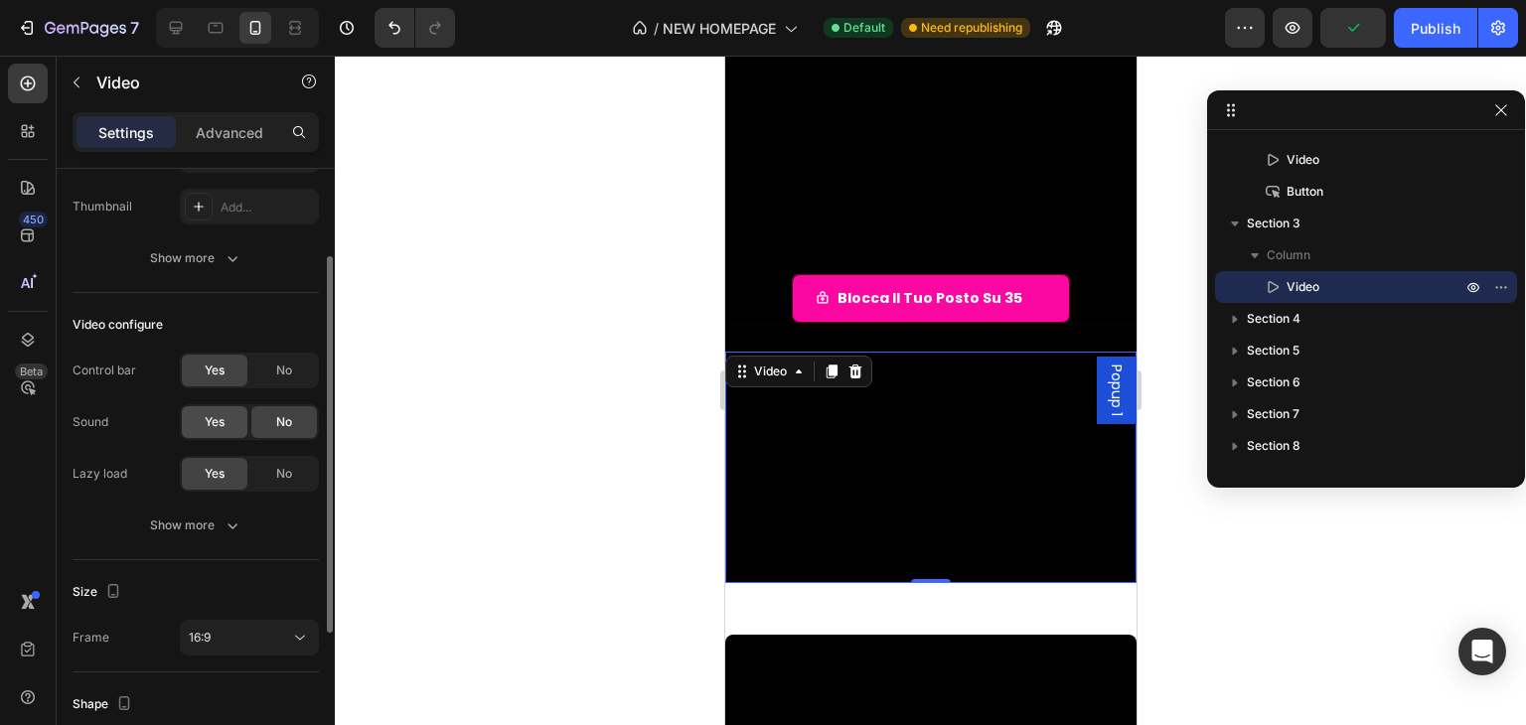
click at [223, 411] on div "Yes" at bounding box center [215, 422] width 66 height 32
click at [241, 517] on icon "button" at bounding box center [233, 526] width 20 height 20
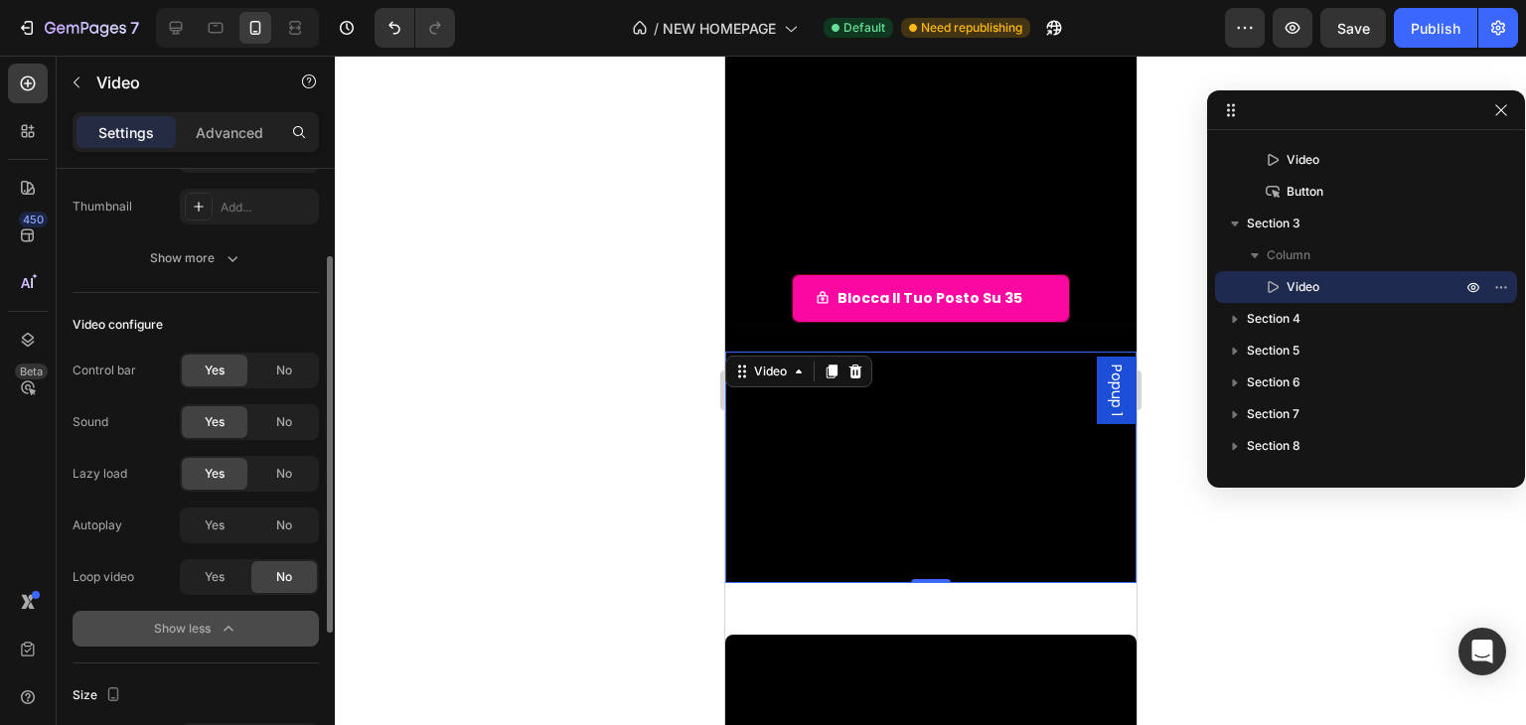
scroll to position [242, 0]
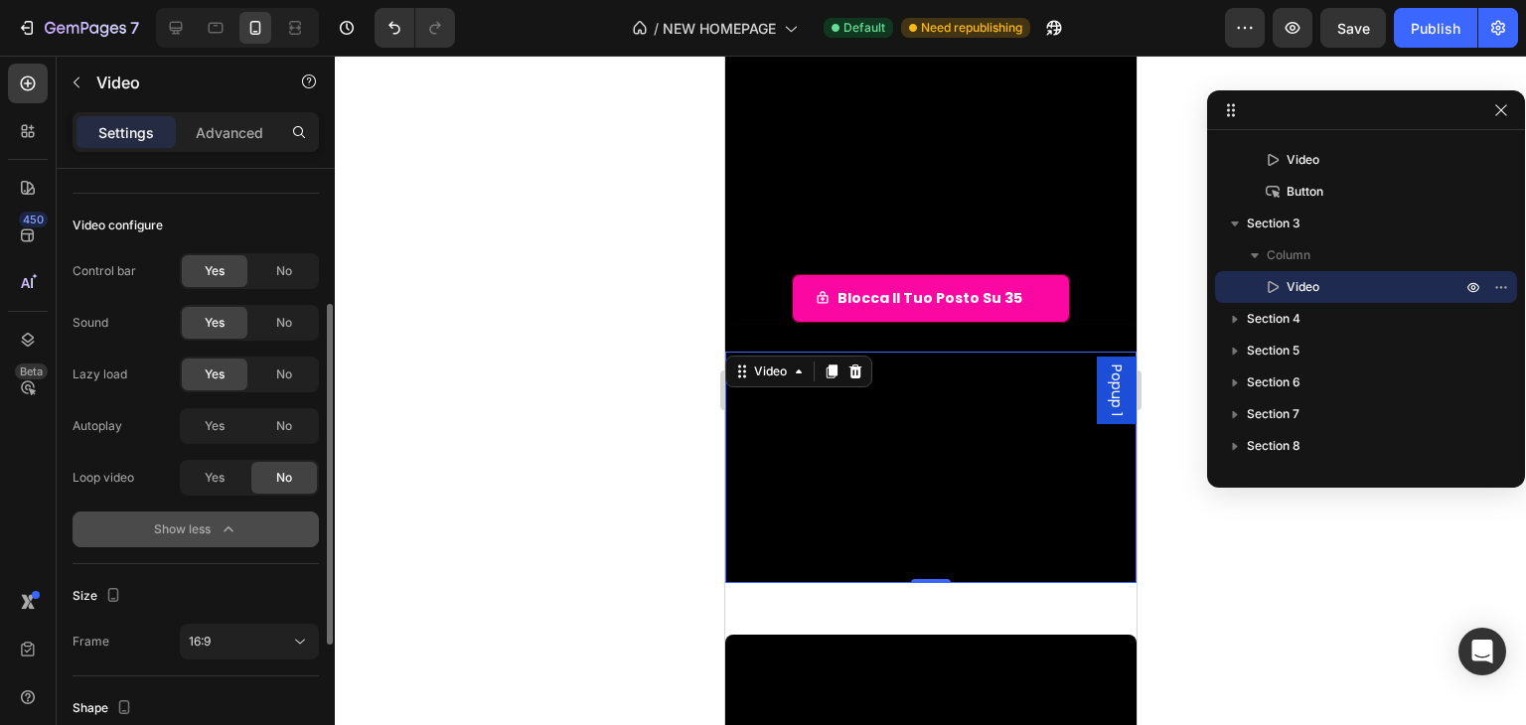
click at [197, 460] on div "Yes No" at bounding box center [249, 478] width 139 height 36
click at [200, 482] on div "Yes" at bounding box center [215, 478] width 66 height 32
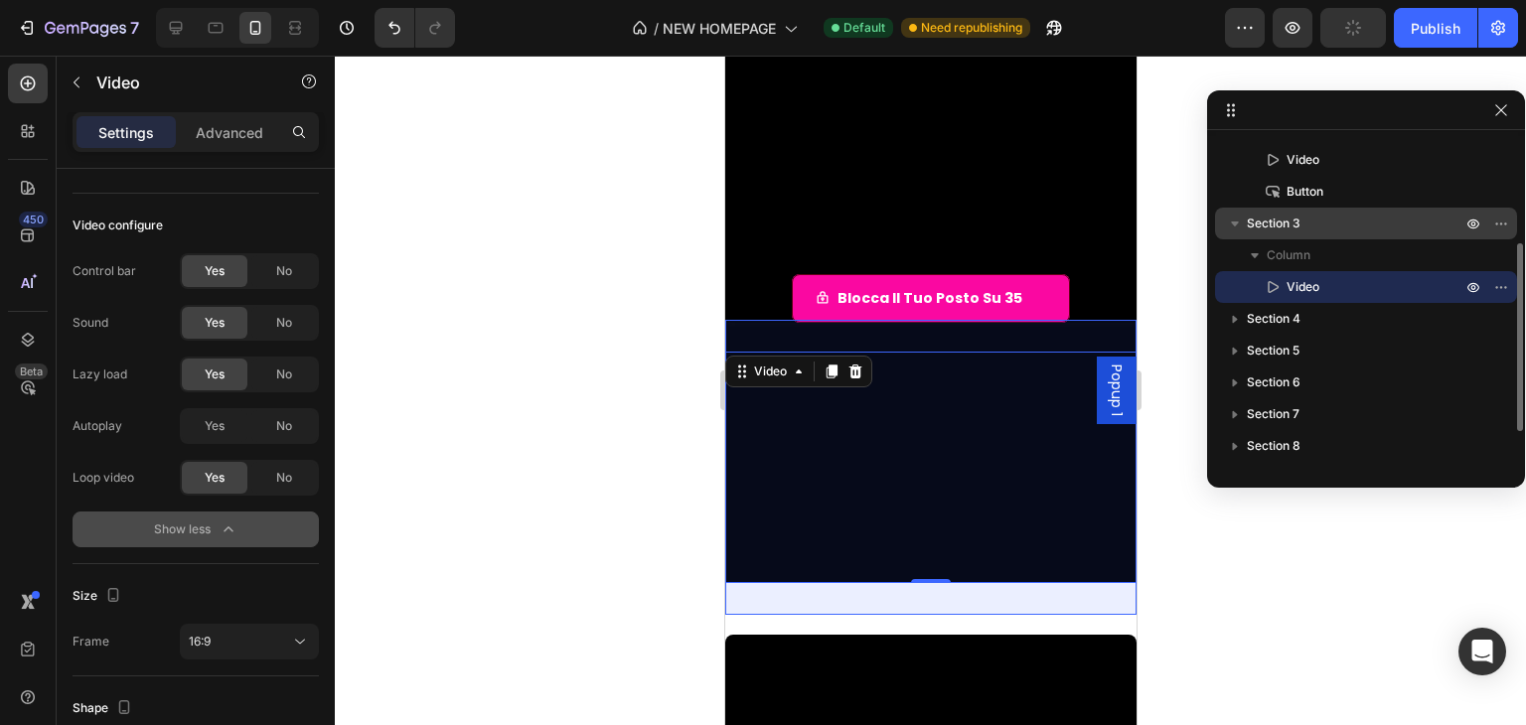
click at [1256, 219] on span "Section 3" at bounding box center [1274, 224] width 54 height 20
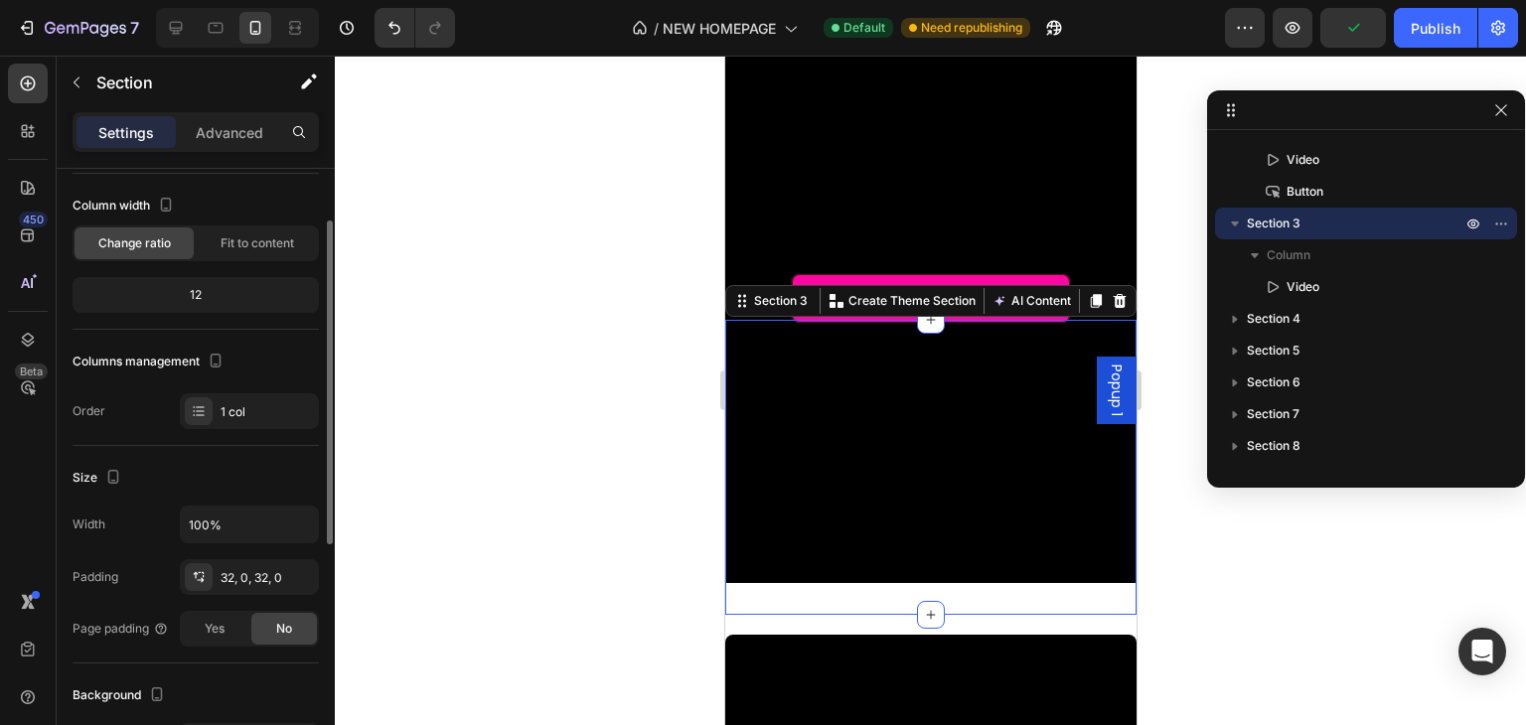
scroll to position [199, 0]
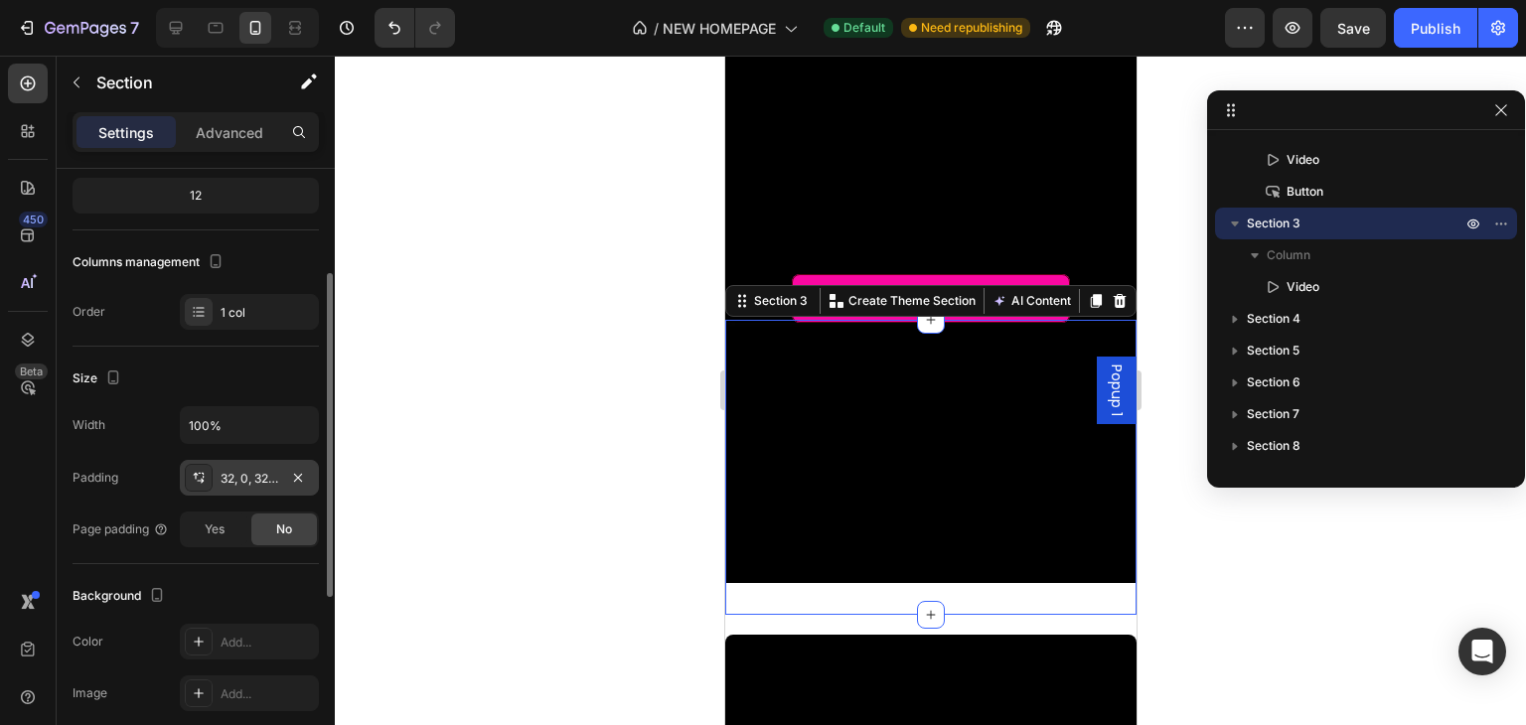
click at [213, 468] on div "32, 0, 32, 0" at bounding box center [249, 478] width 139 height 36
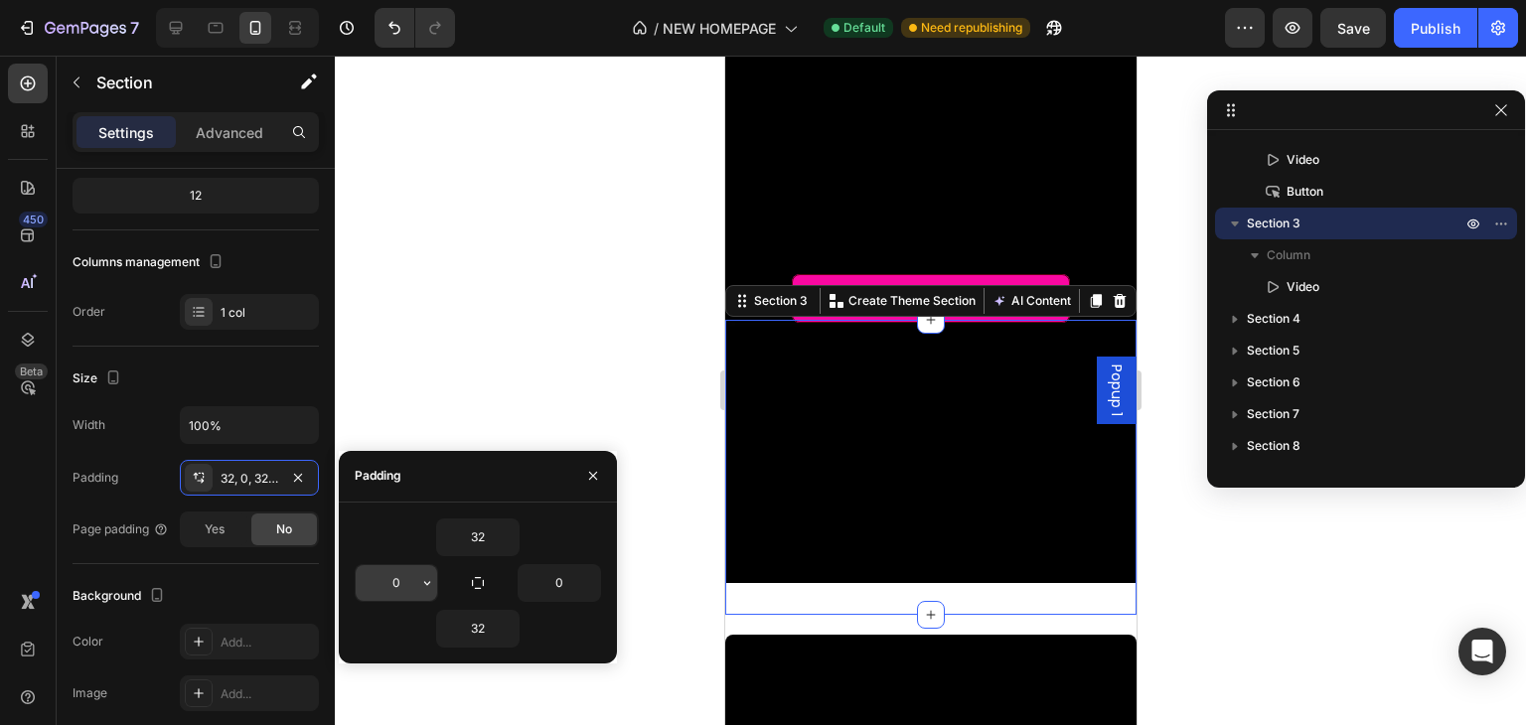
click at [385, 572] on input "0" at bounding box center [396, 583] width 81 height 36
type input "-"
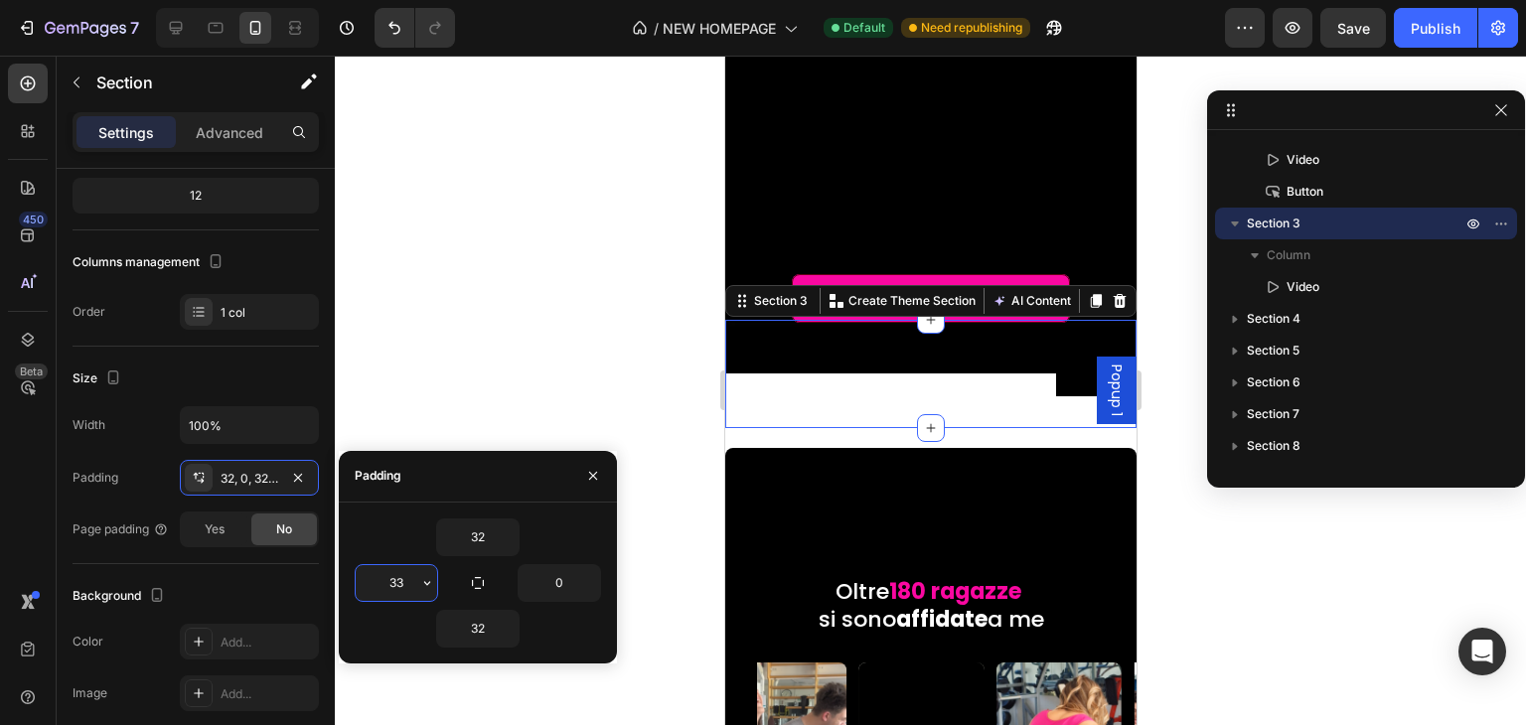
type input "3"
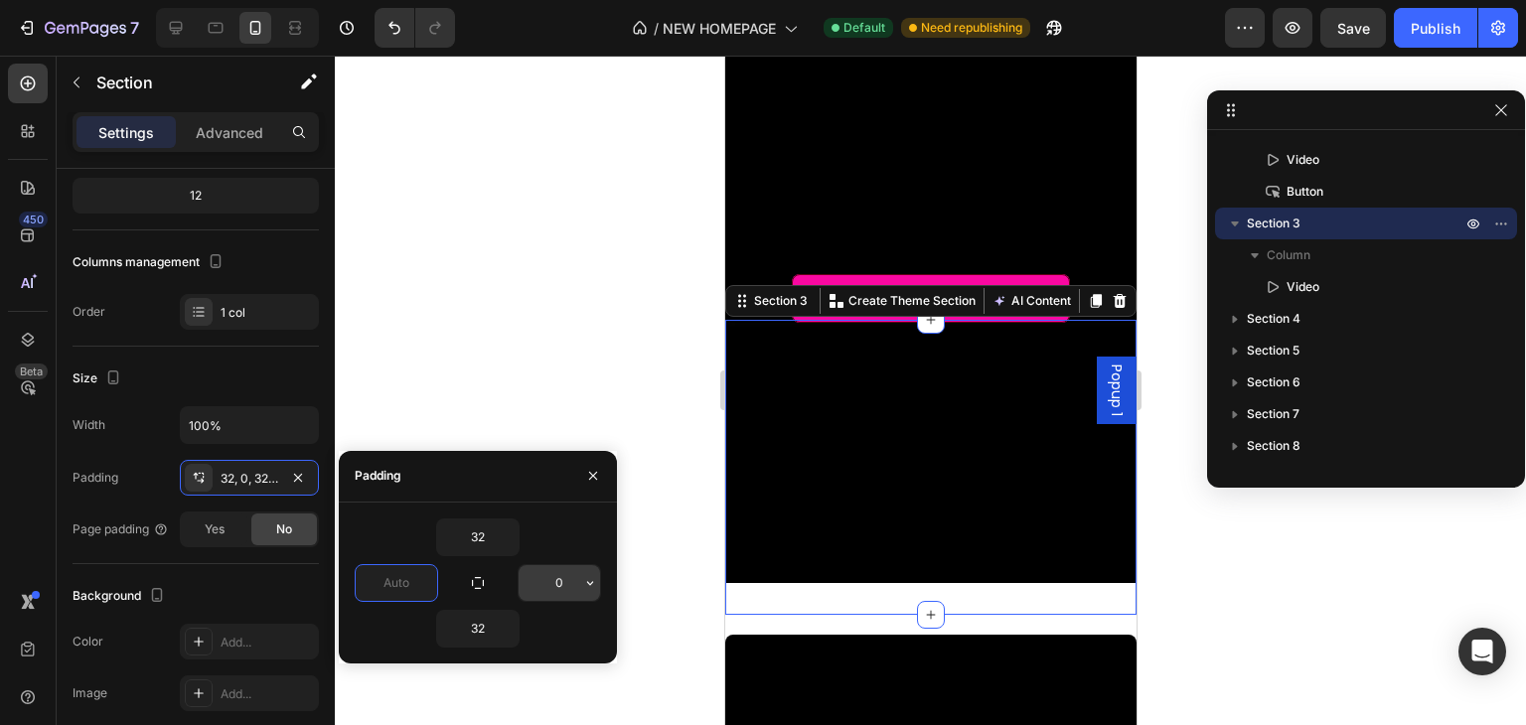
click at [556, 584] on input "0" at bounding box center [559, 583] width 81 height 36
type input "0"
click at [600, 575] on div "0" at bounding box center [559, 583] width 83 height 38
click at [595, 581] on icon "button" at bounding box center [590, 583] width 16 height 16
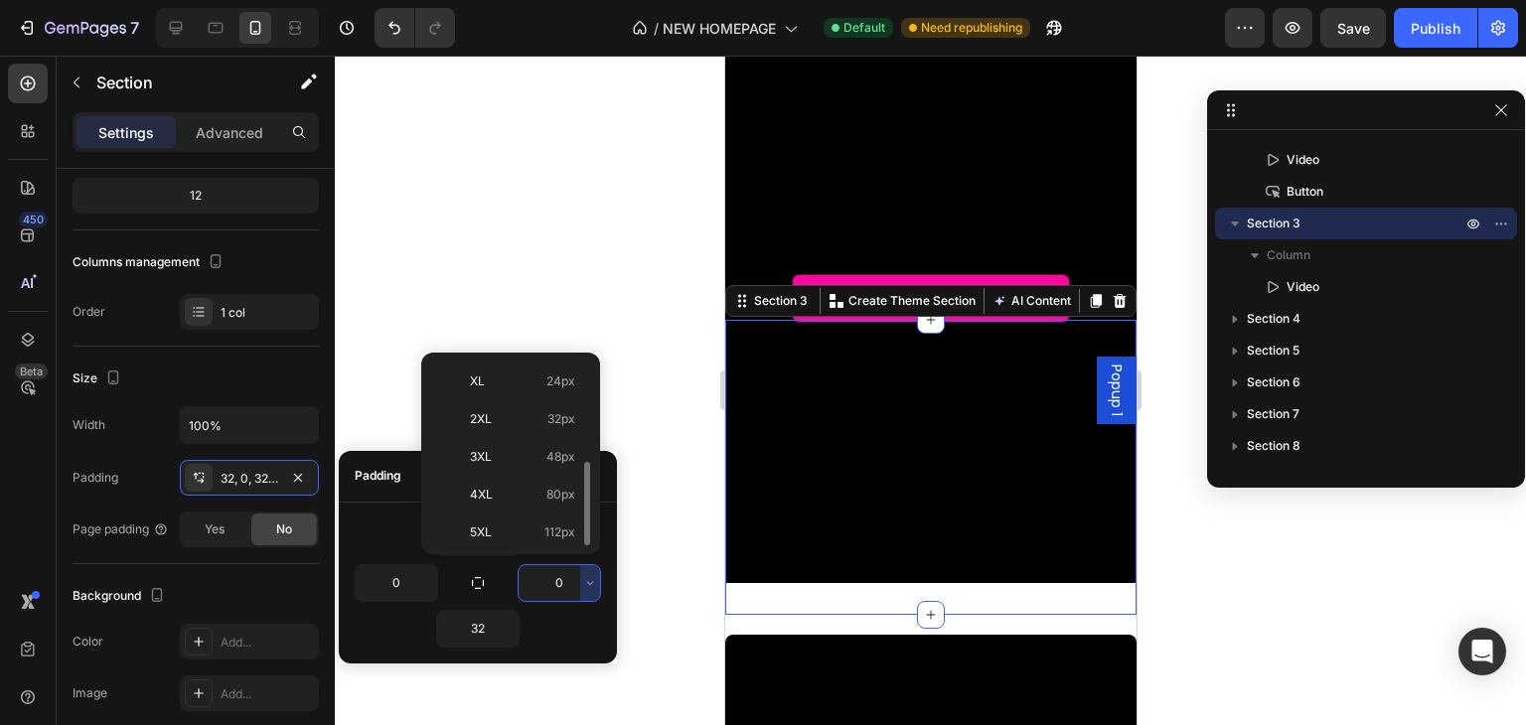
scroll to position [0, 0]
click at [215, 564] on div "Background The changes might be hidden by the video. Color Add... Image Add... …" at bounding box center [196, 672] width 246 height 216
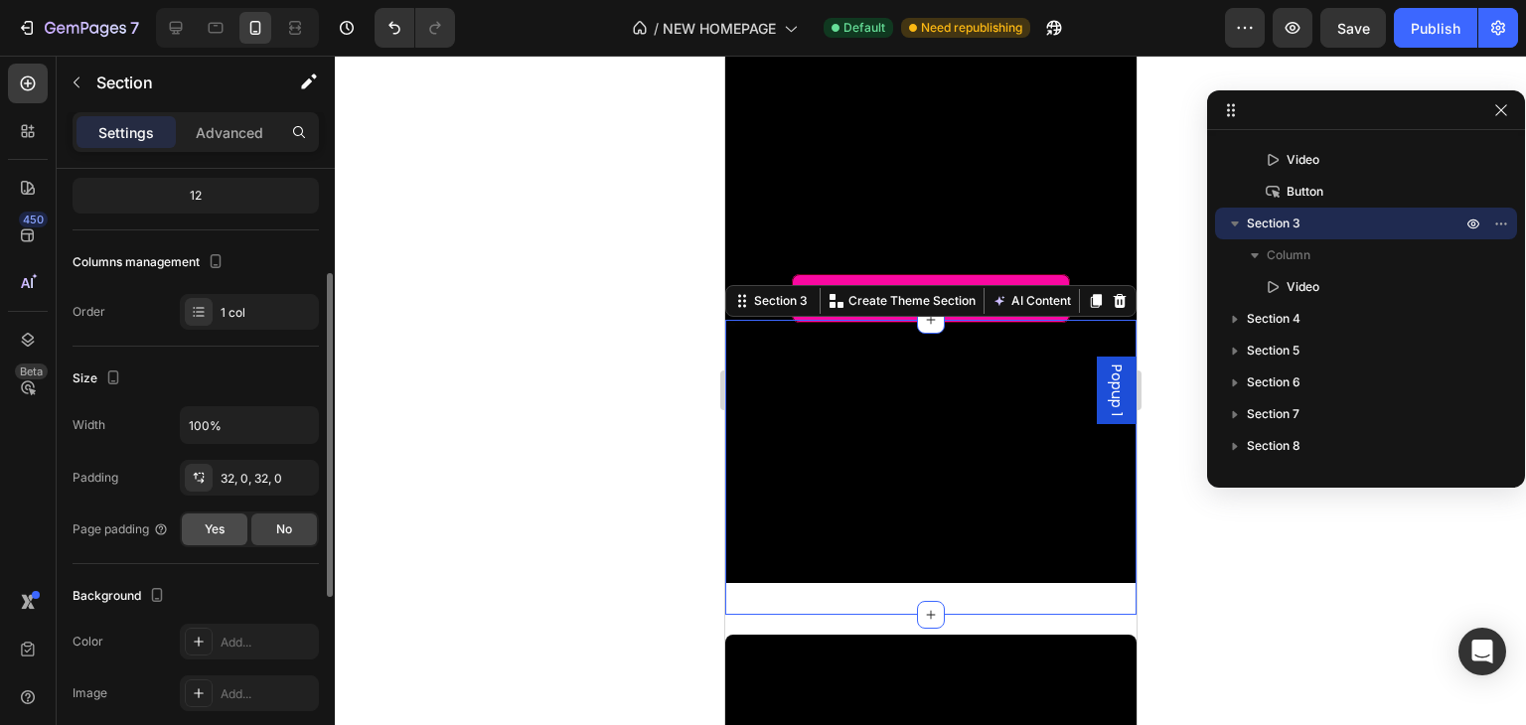
click at [223, 537] on span "Yes" at bounding box center [215, 530] width 20 height 18
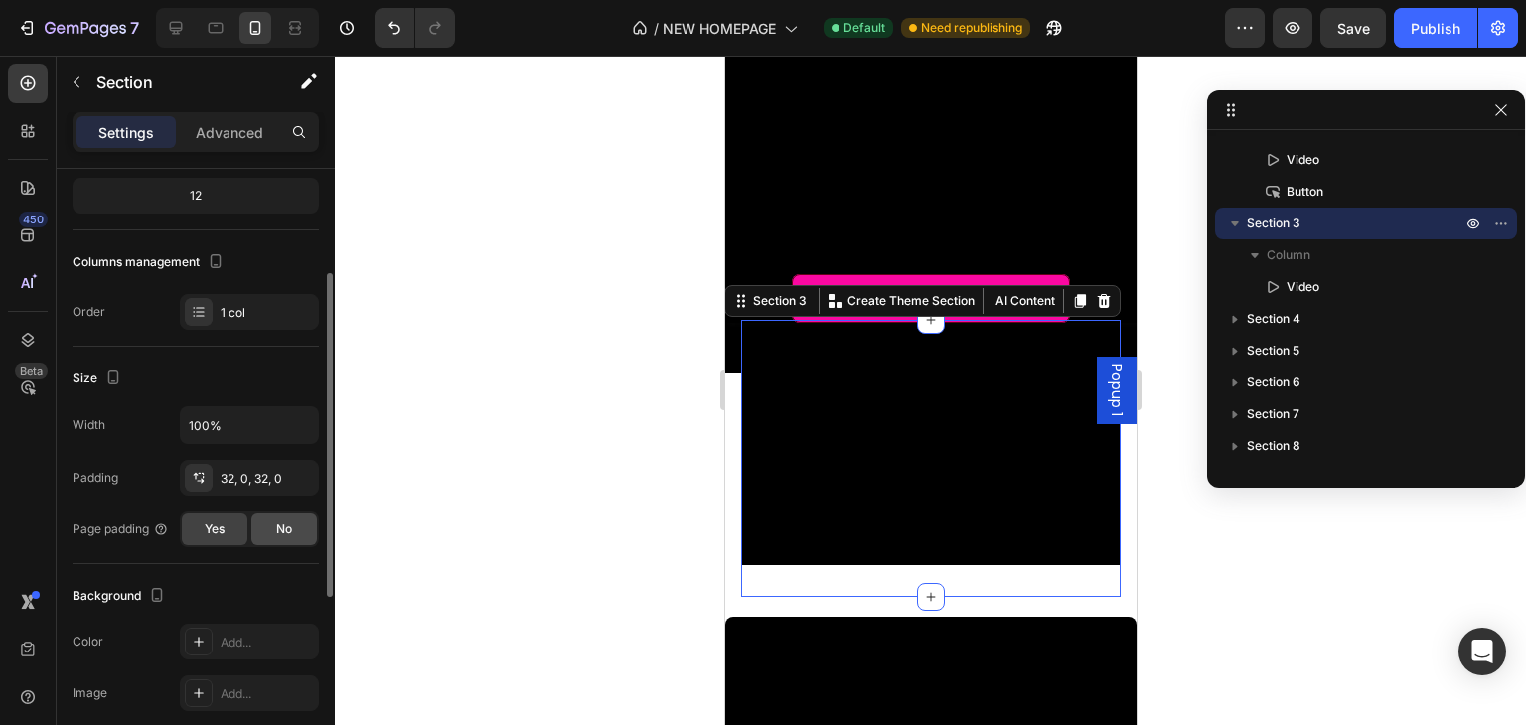
click at [264, 532] on div "No" at bounding box center [284, 530] width 66 height 32
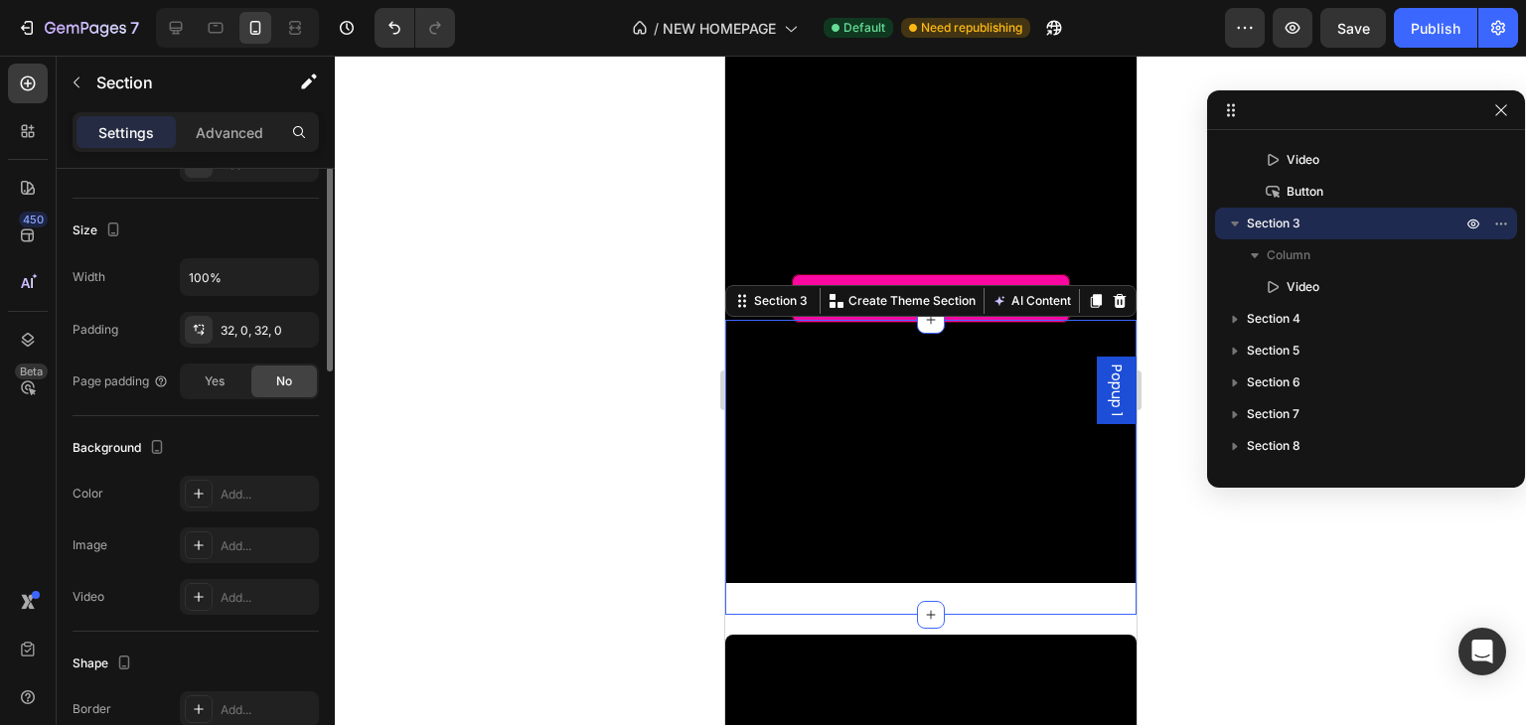
scroll to position [148, 0]
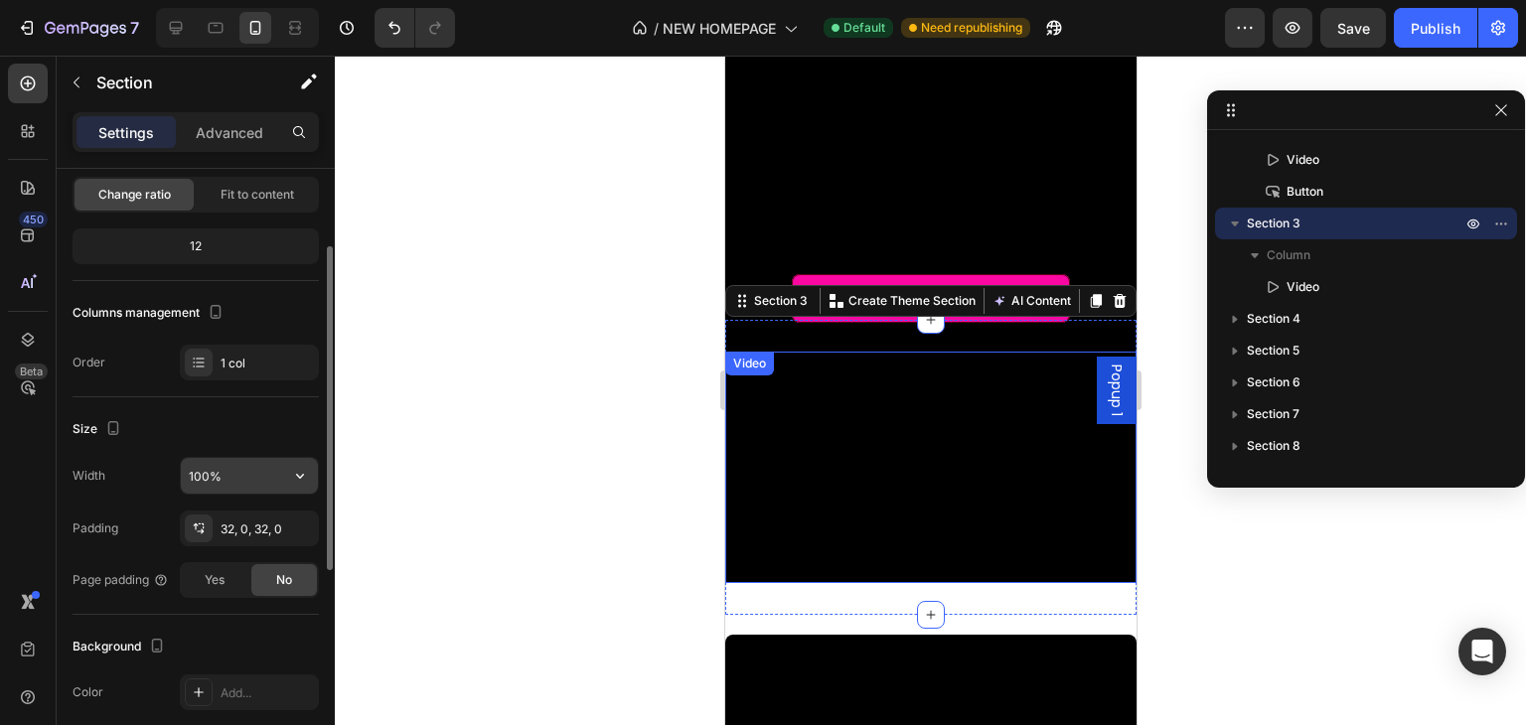
click at [219, 475] on input "100%" at bounding box center [249, 476] width 137 height 36
click at [282, 472] on button "button" at bounding box center [300, 476] width 36 height 36
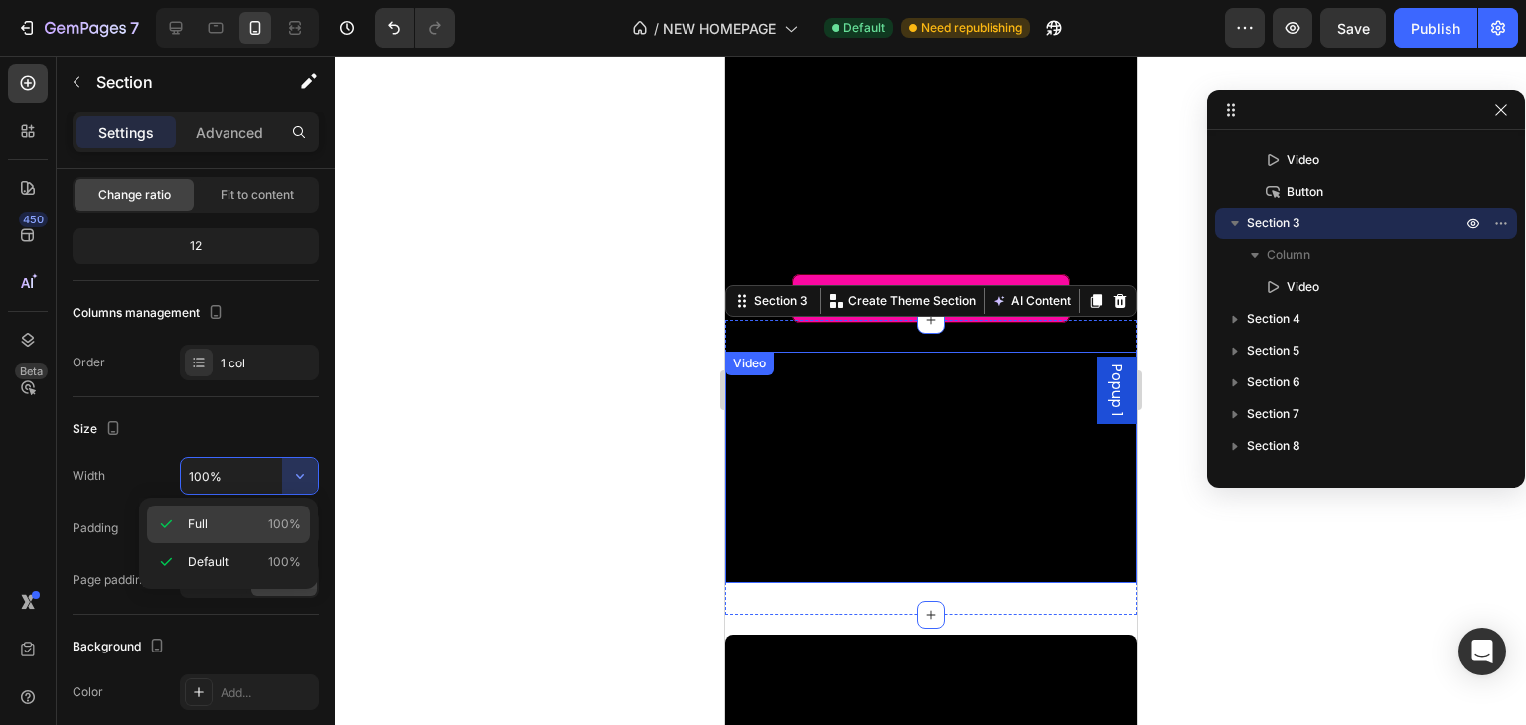
click at [273, 538] on div "Full 100%" at bounding box center [228, 525] width 163 height 38
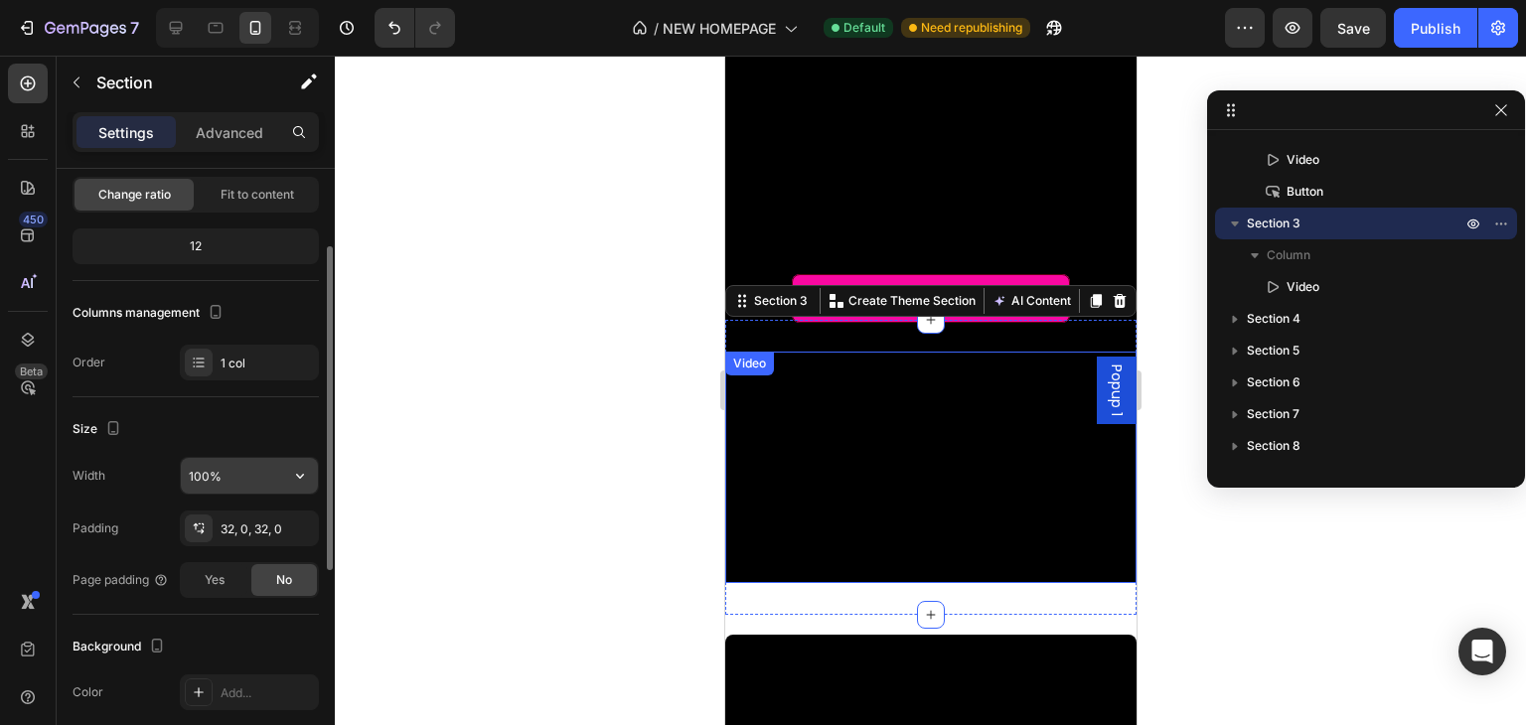
click at [290, 480] on icon "button" at bounding box center [300, 476] width 20 height 20
click at [266, 553] on p "Default 100%" at bounding box center [244, 562] width 113 height 18
click at [292, 482] on icon "button" at bounding box center [300, 476] width 20 height 20
click at [258, 481] on input "100%" at bounding box center [249, 476] width 137 height 36
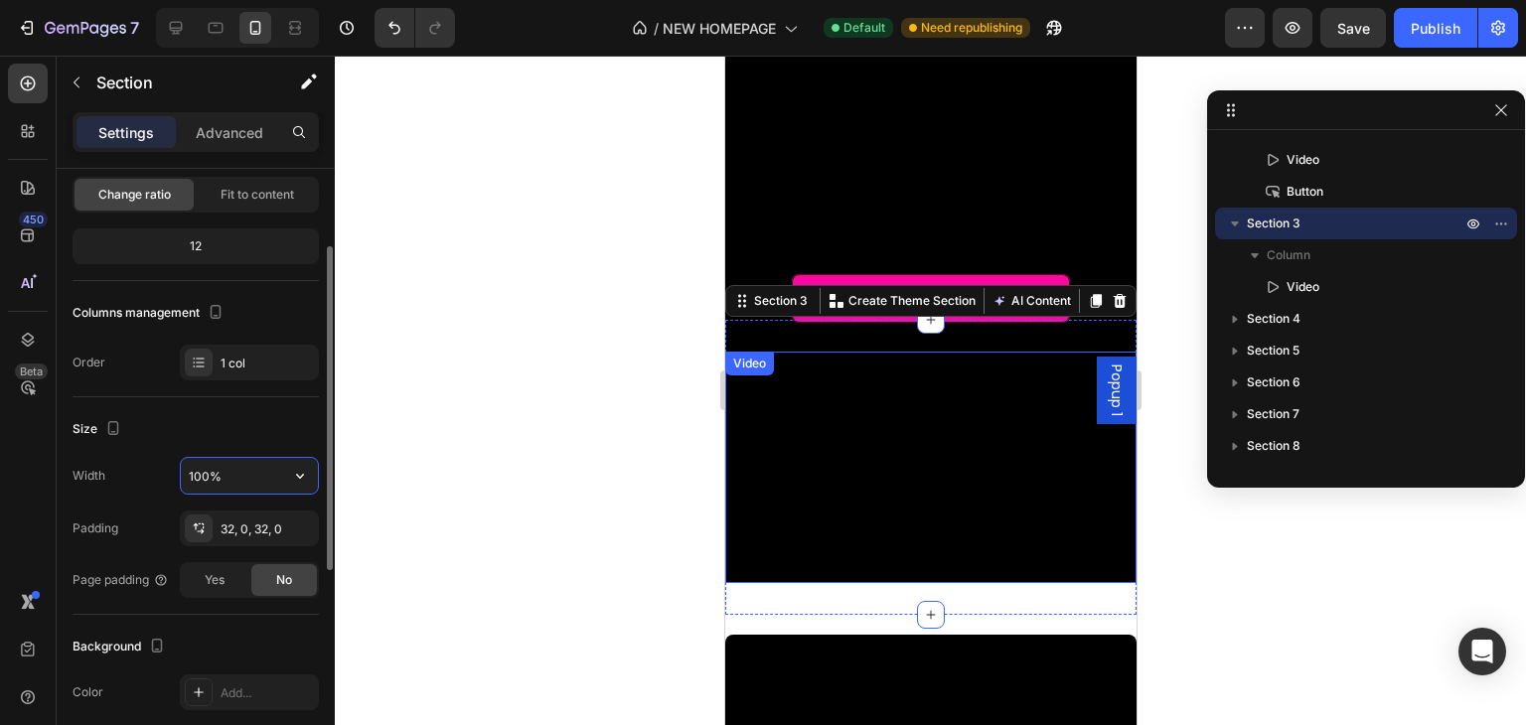
click at [271, 476] on input "100%" at bounding box center [249, 476] width 137 height 36
click at [292, 474] on icon "button" at bounding box center [300, 476] width 20 height 20
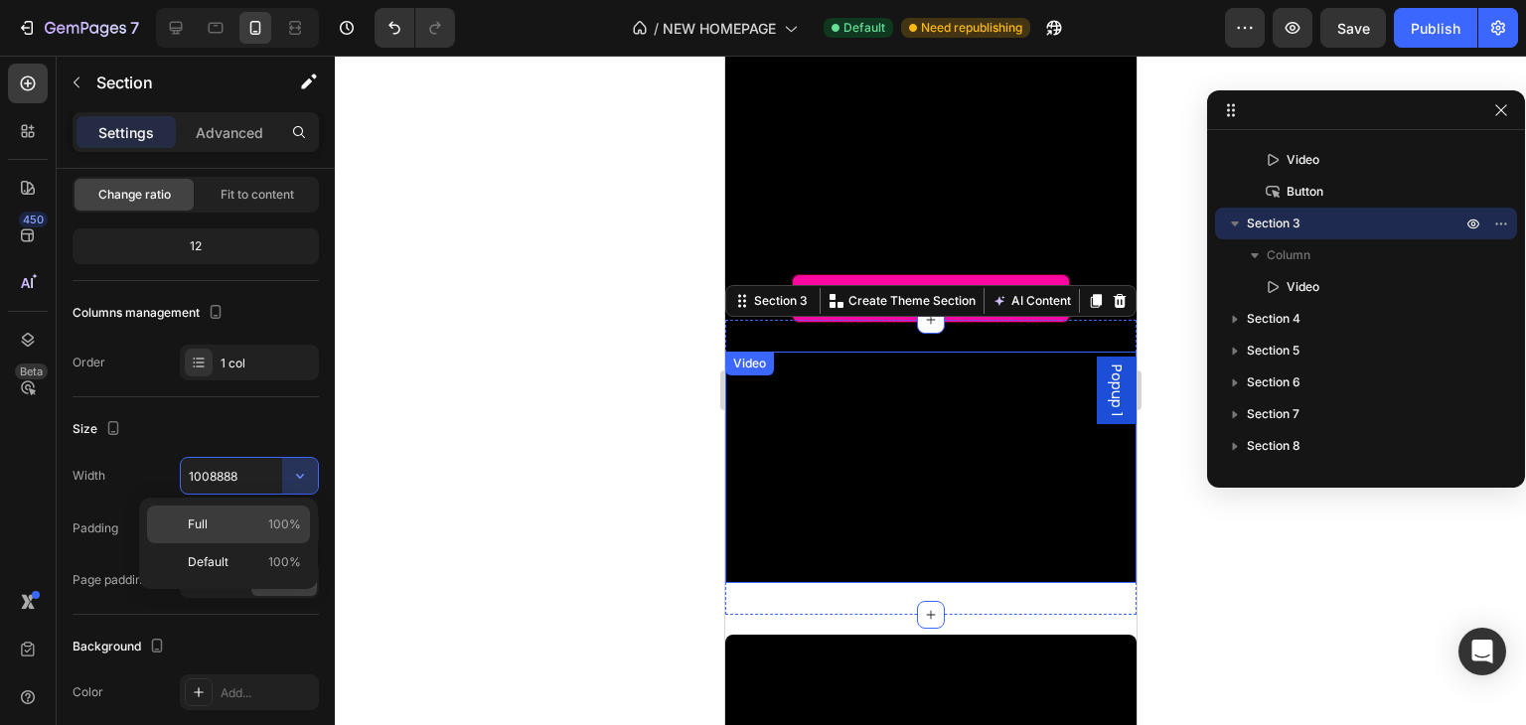
click at [278, 533] on span "100%" at bounding box center [284, 525] width 33 height 18
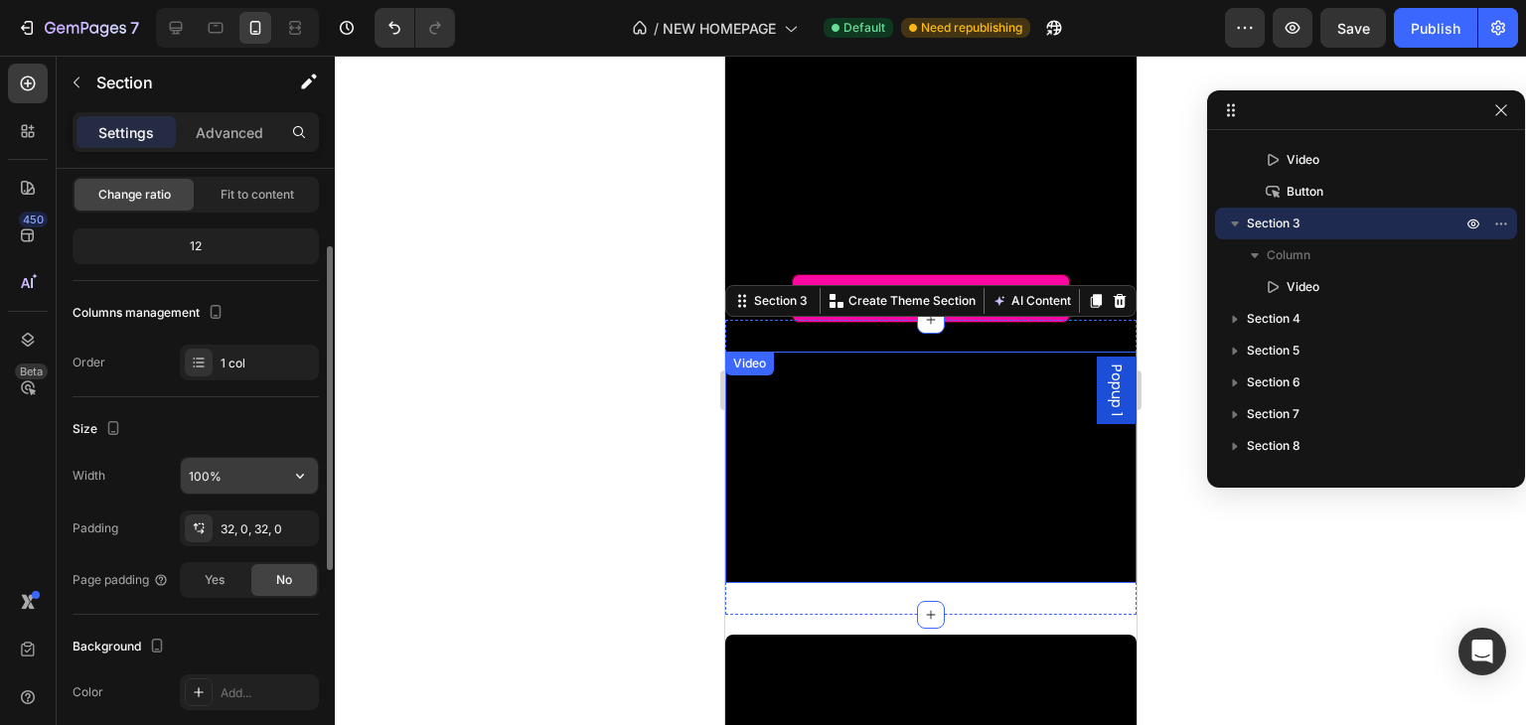
click at [258, 486] on input "100%" at bounding box center [249, 476] width 137 height 36
click at [300, 472] on icon "button" at bounding box center [300, 476] width 20 height 20
click at [297, 474] on icon "button" at bounding box center [300, 476] width 8 height 5
click at [257, 484] on input "100%" at bounding box center [249, 476] width 137 height 36
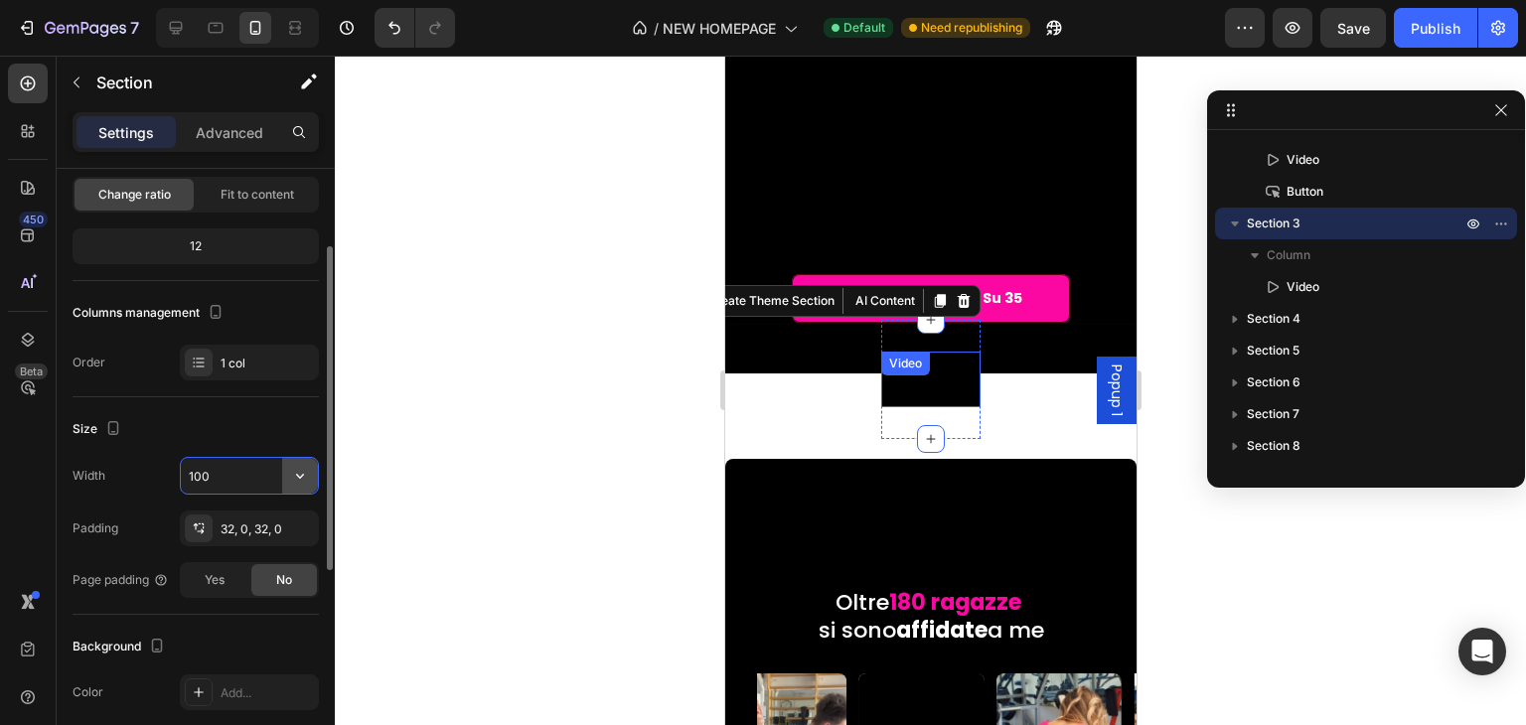
click at [288, 482] on button "button" at bounding box center [300, 476] width 36 height 36
click at [269, 427] on div "Size" at bounding box center [196, 429] width 246 height 32
click at [259, 465] on input "100" at bounding box center [249, 476] width 137 height 36
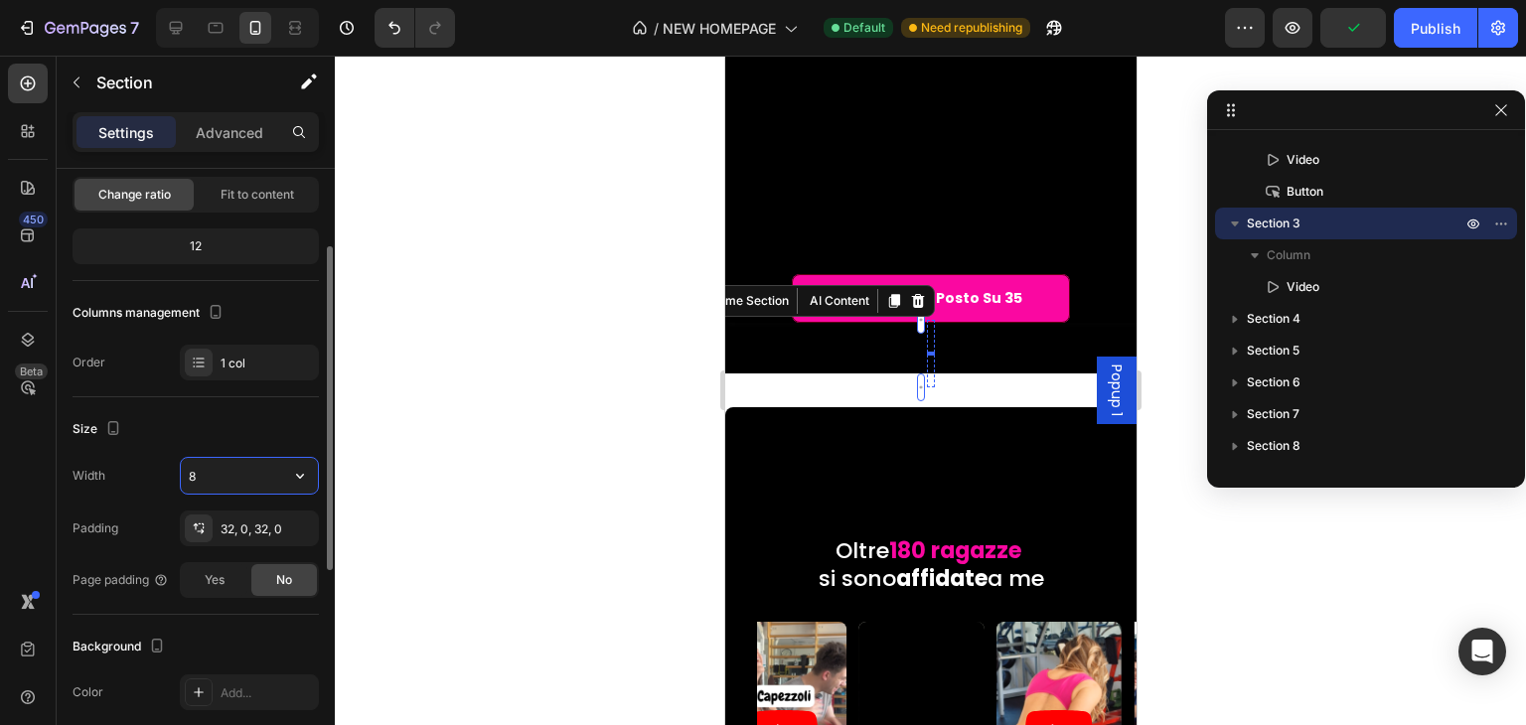
click at [259, 466] on input "8" at bounding box center [249, 476] width 137 height 36
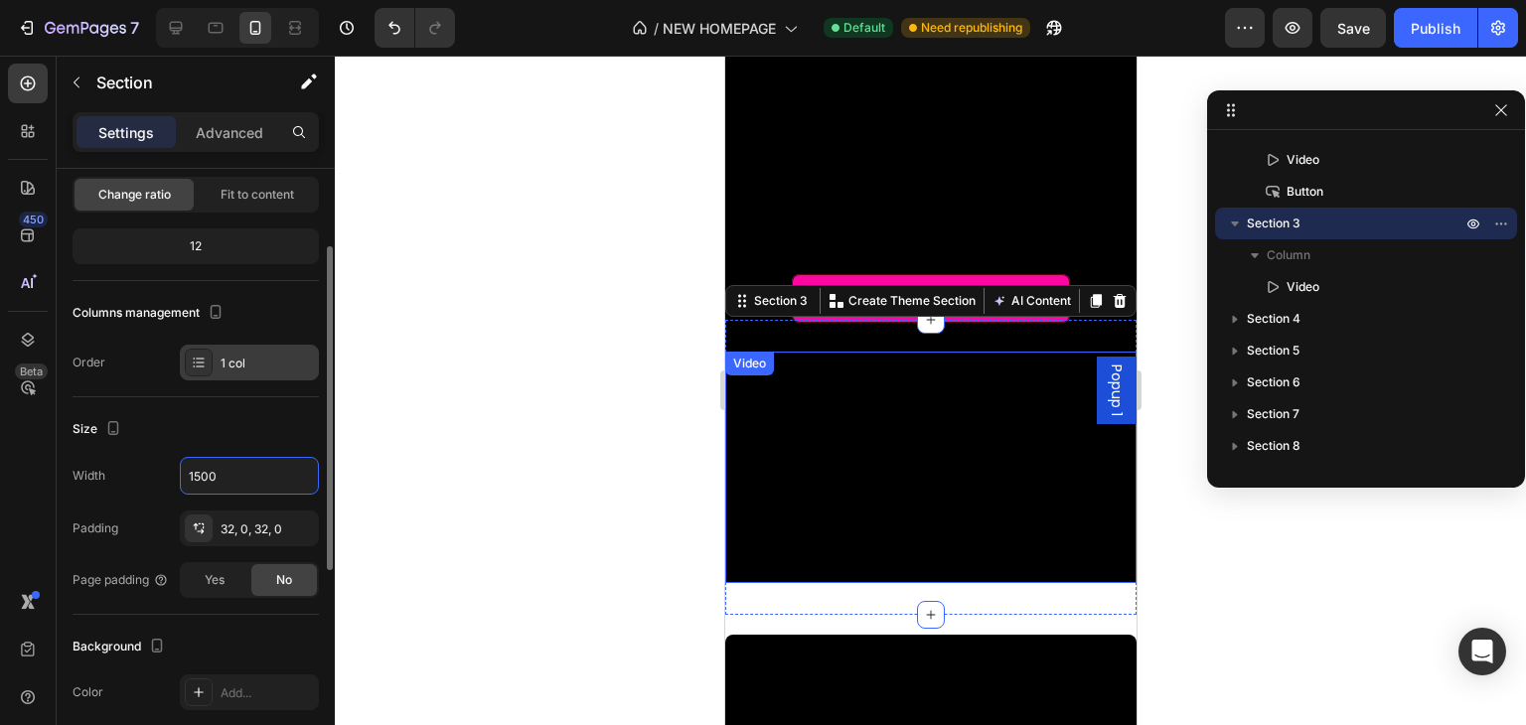
type input "1500"
click at [262, 367] on div "1 col" at bounding box center [267, 364] width 93 height 18
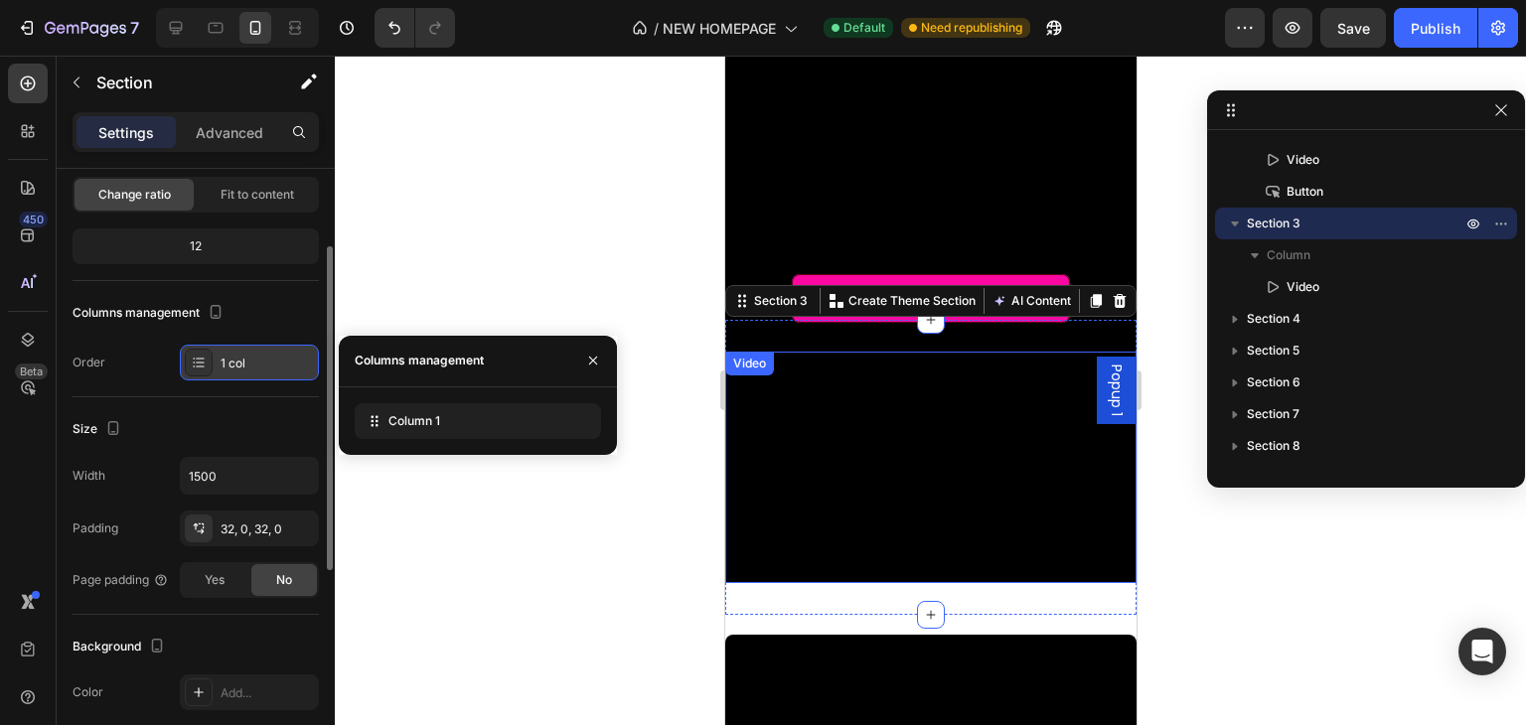
scroll to position [49, 0]
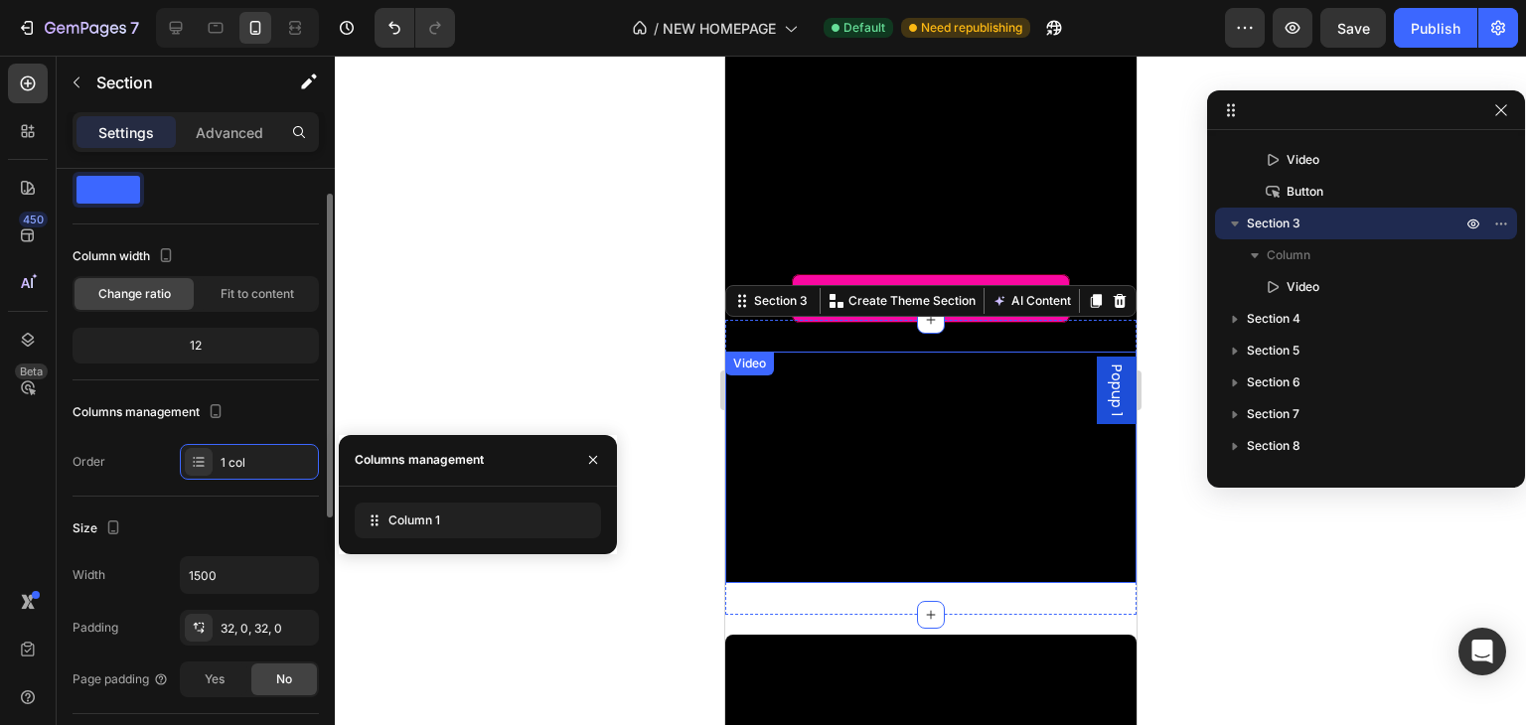
click at [211, 347] on div "12" at bounding box center [196, 346] width 238 height 28
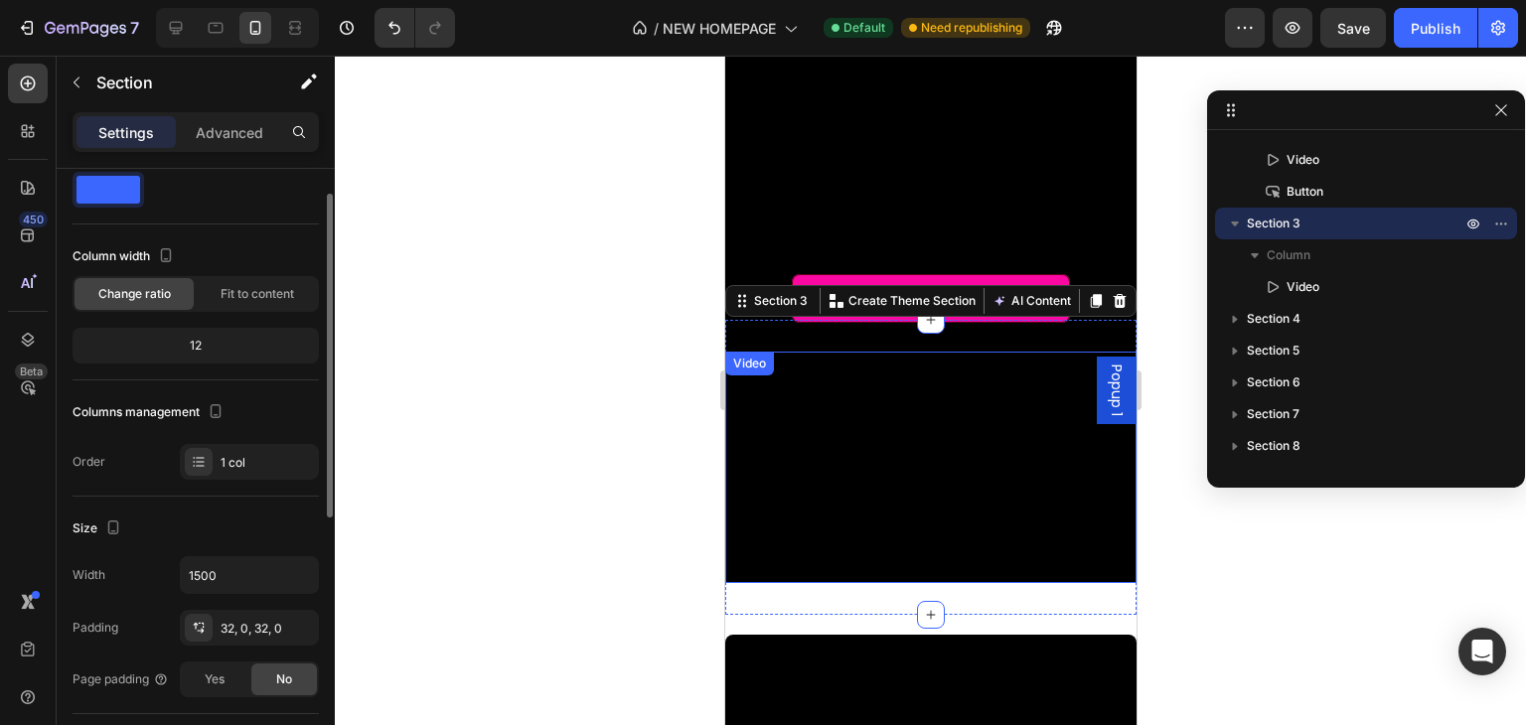
click at [211, 311] on div "Column width Change ratio Fit to content 12" at bounding box center [196, 310] width 246 height 140
click at [218, 299] on div "Fit to content" at bounding box center [257, 294] width 119 height 32
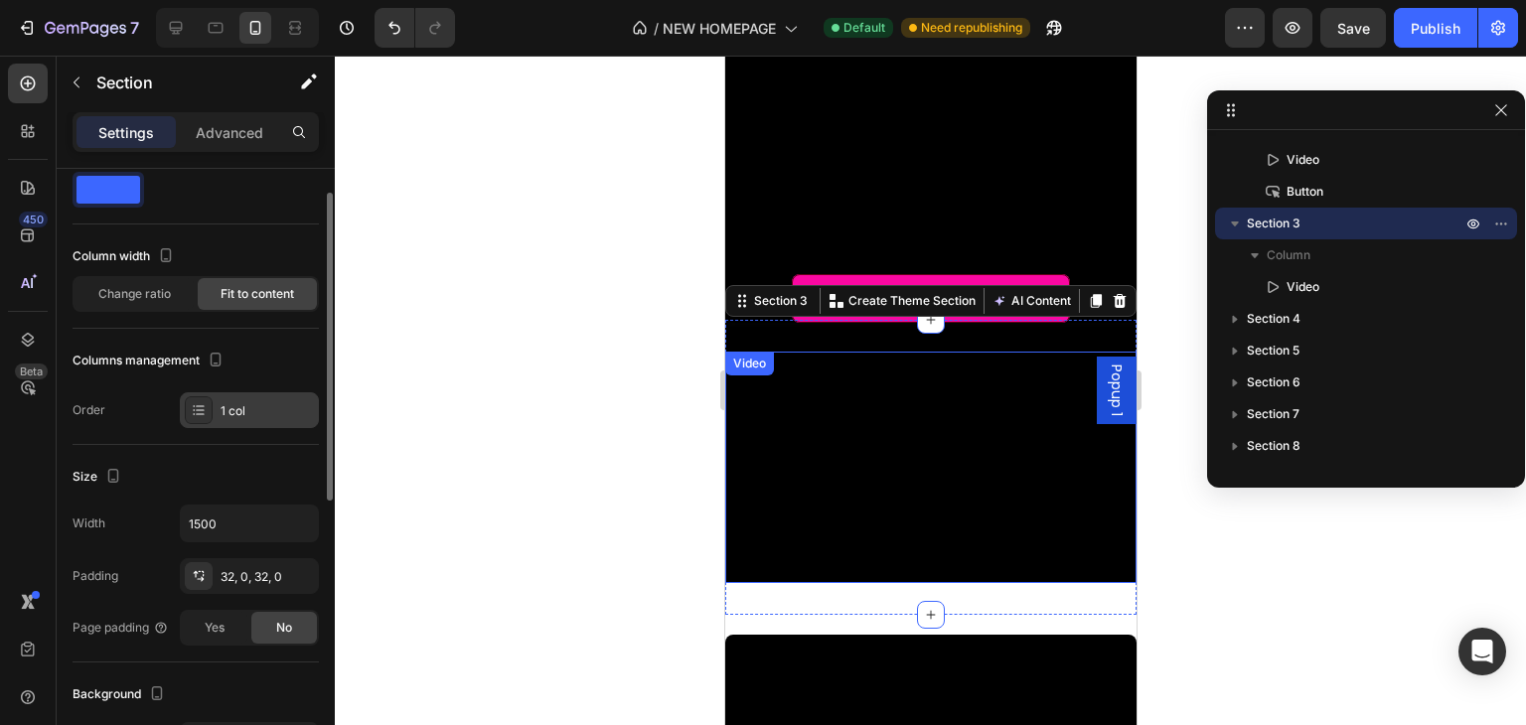
click at [244, 416] on div "1 col" at bounding box center [267, 411] width 93 height 18
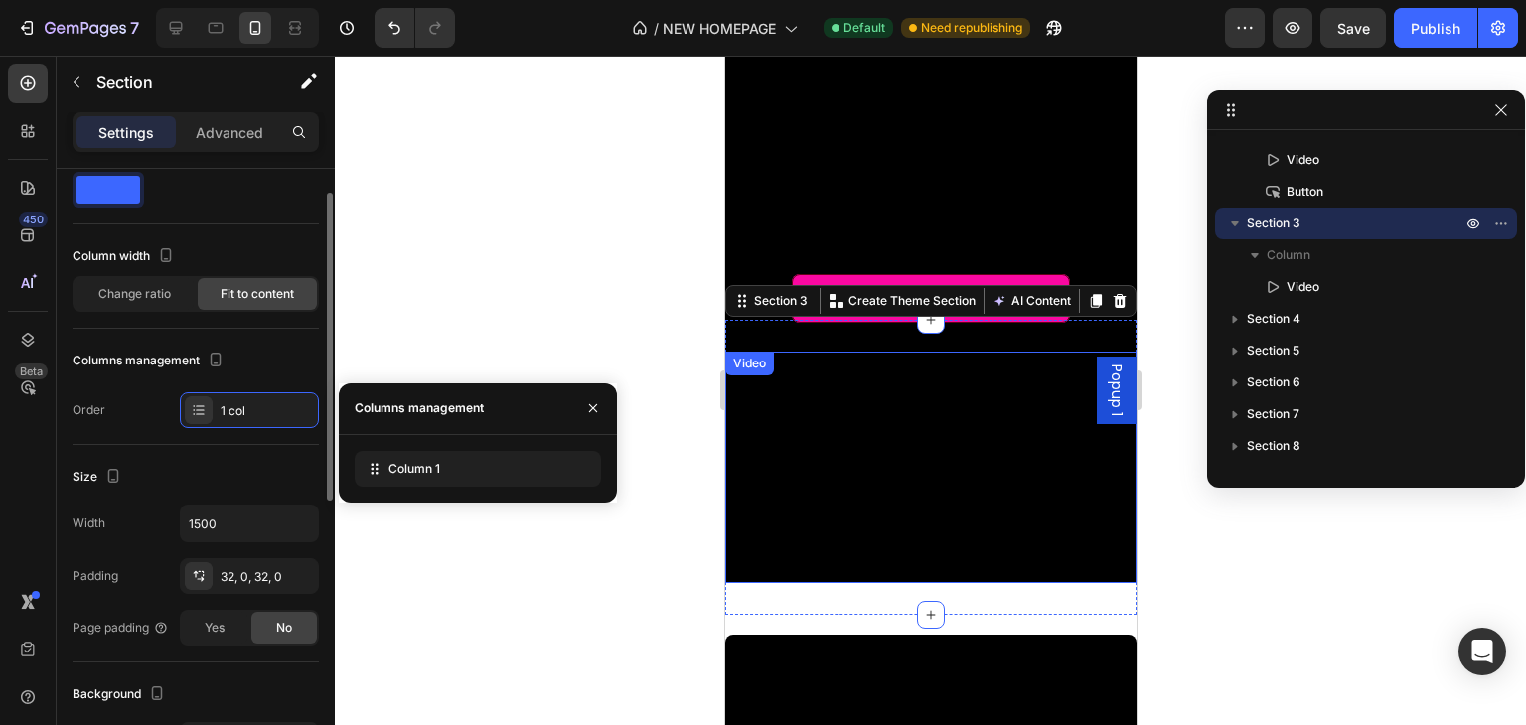
click at [232, 479] on div "Size" at bounding box center [196, 477] width 246 height 32
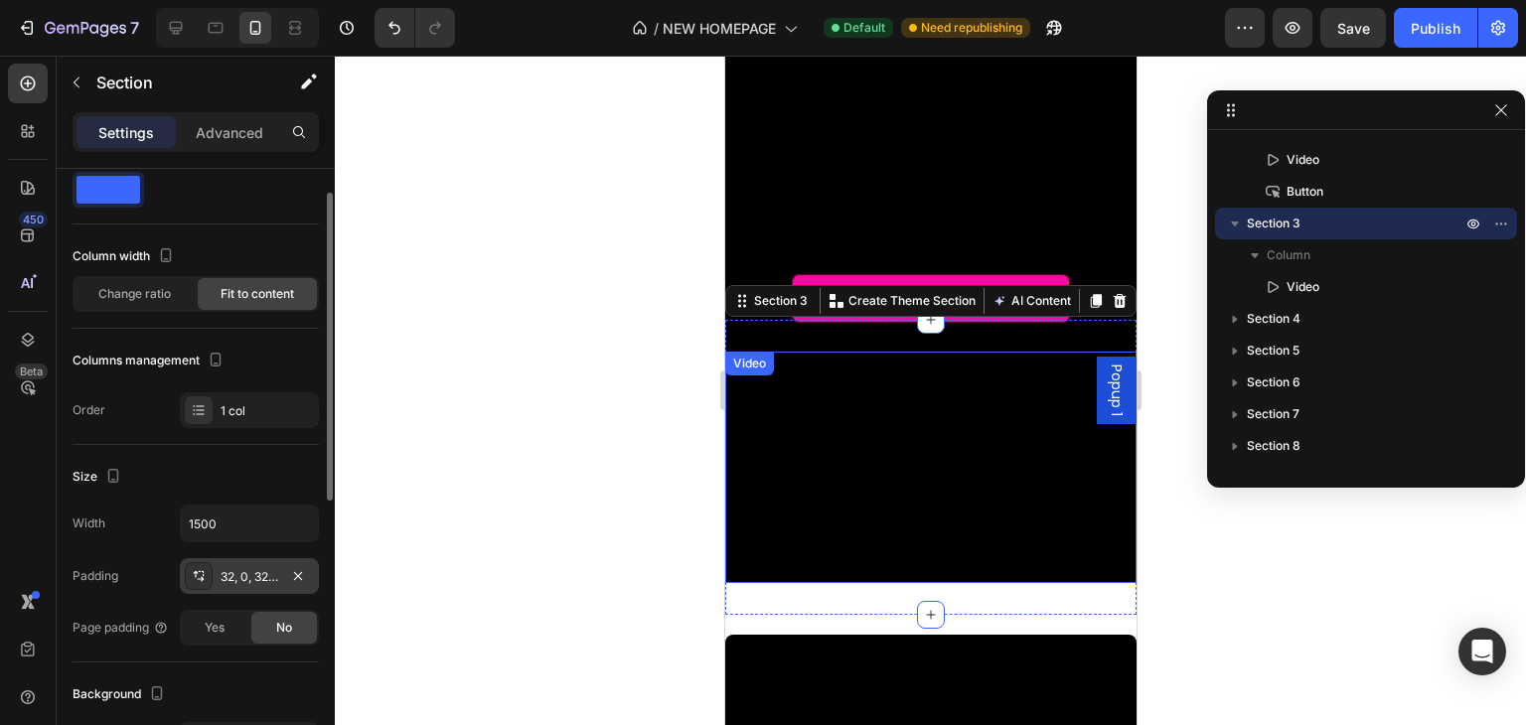
click at [231, 576] on div "32, 0, 32, 0" at bounding box center [250, 577] width 58 height 18
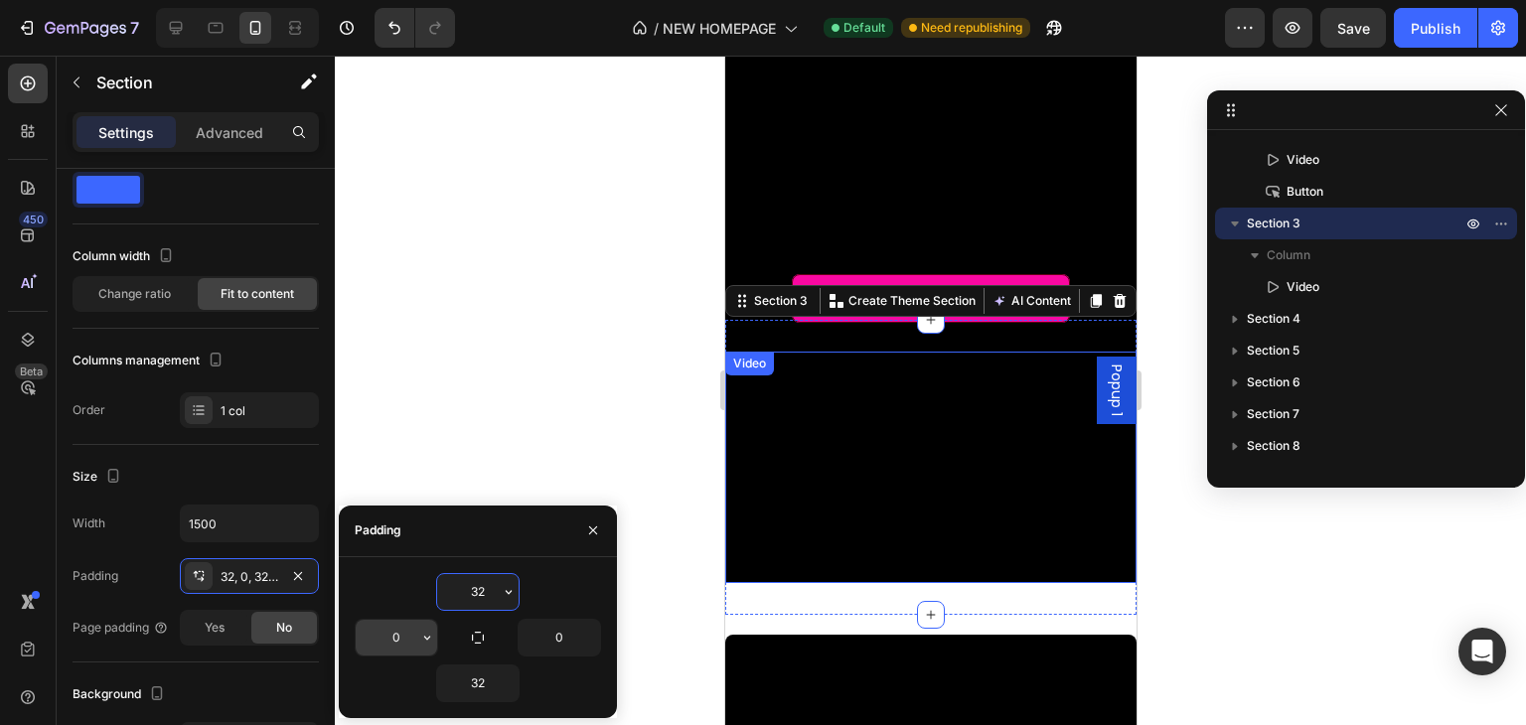
click at [364, 629] on input "0" at bounding box center [396, 638] width 81 height 36
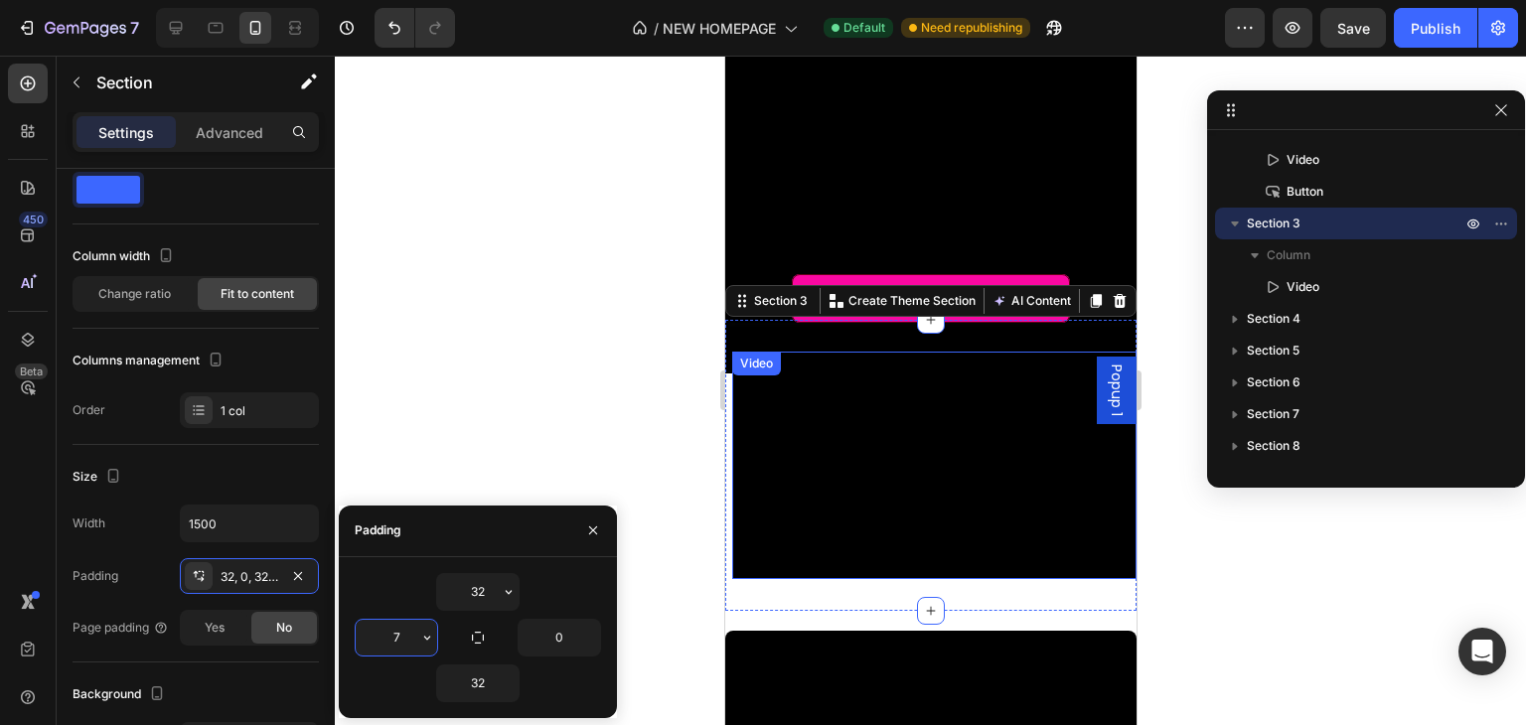
type input "78"
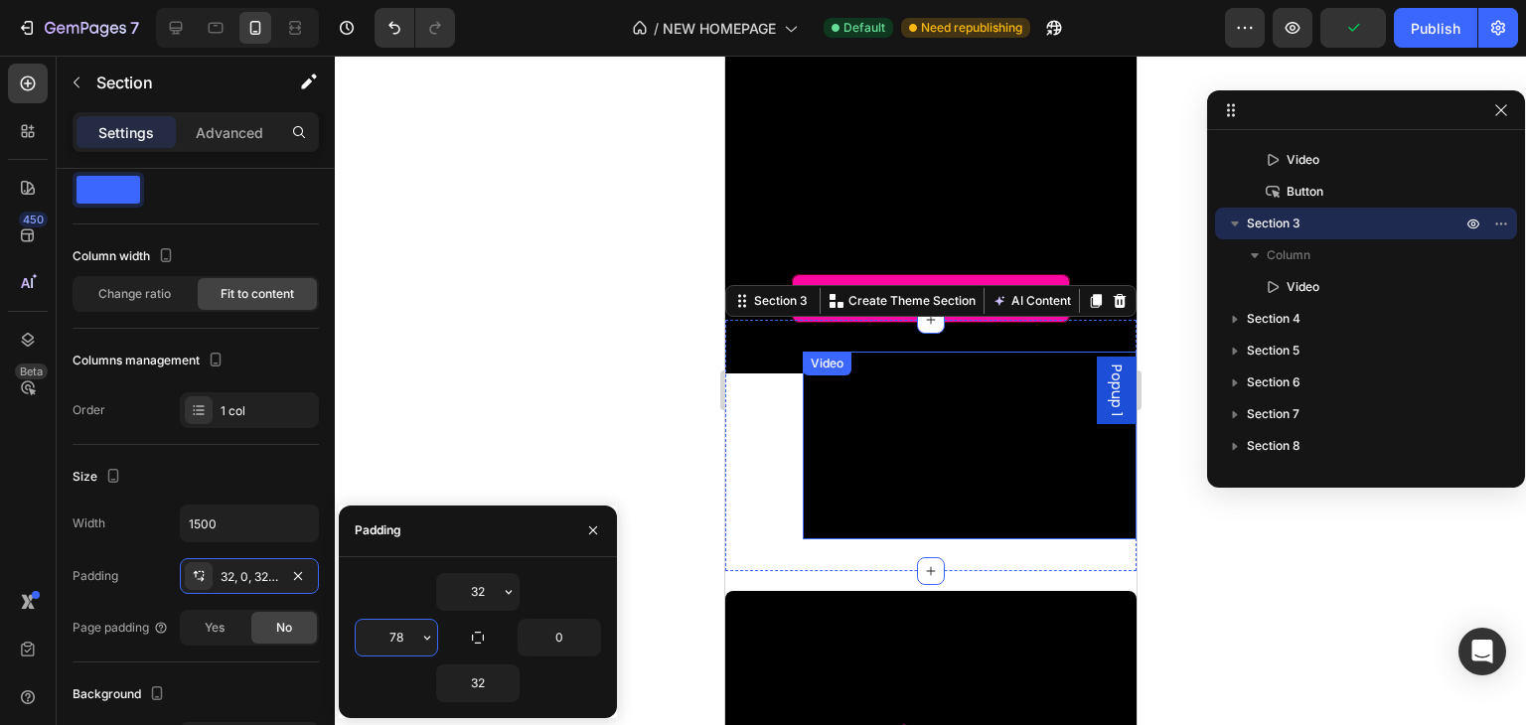
click at [385, 641] on input "78" at bounding box center [396, 638] width 81 height 36
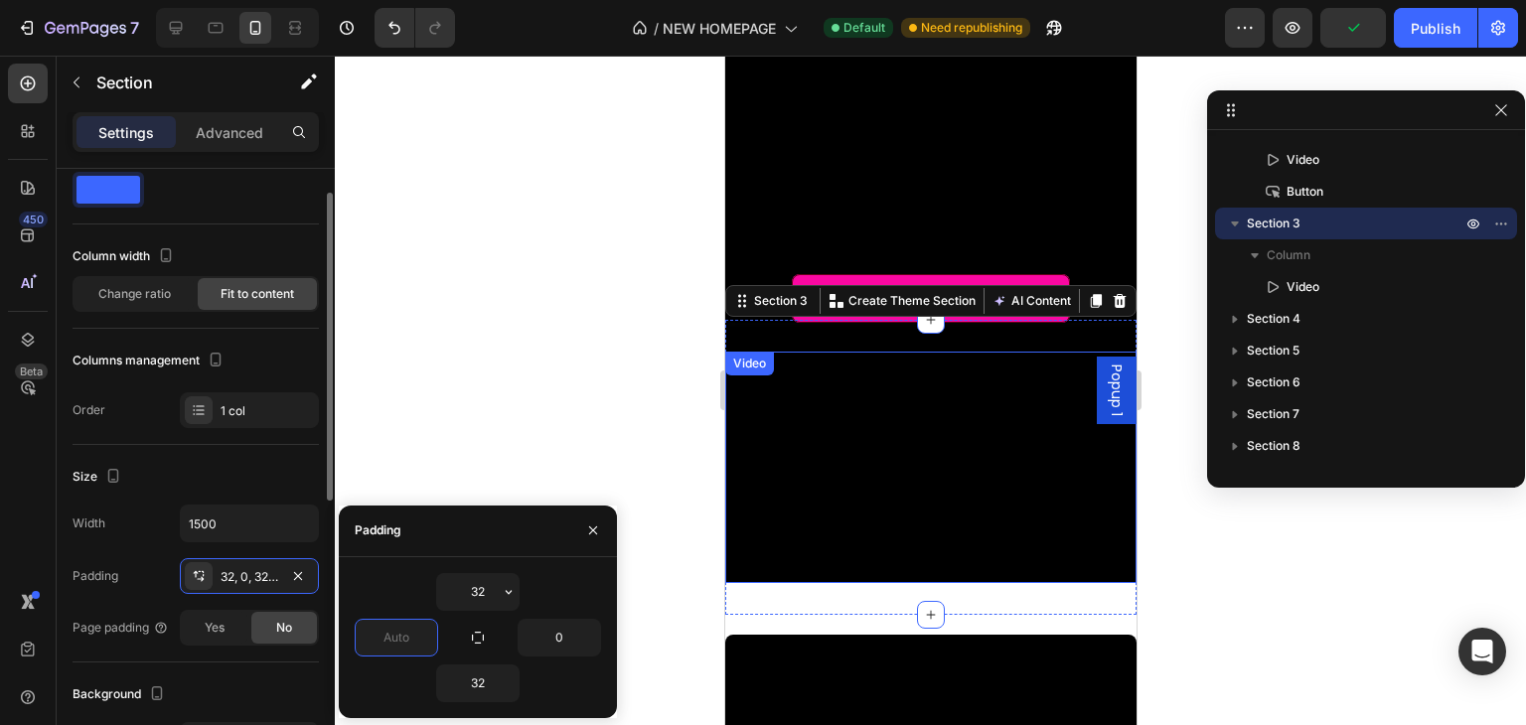
click at [187, 483] on div "Size" at bounding box center [196, 477] width 246 height 32
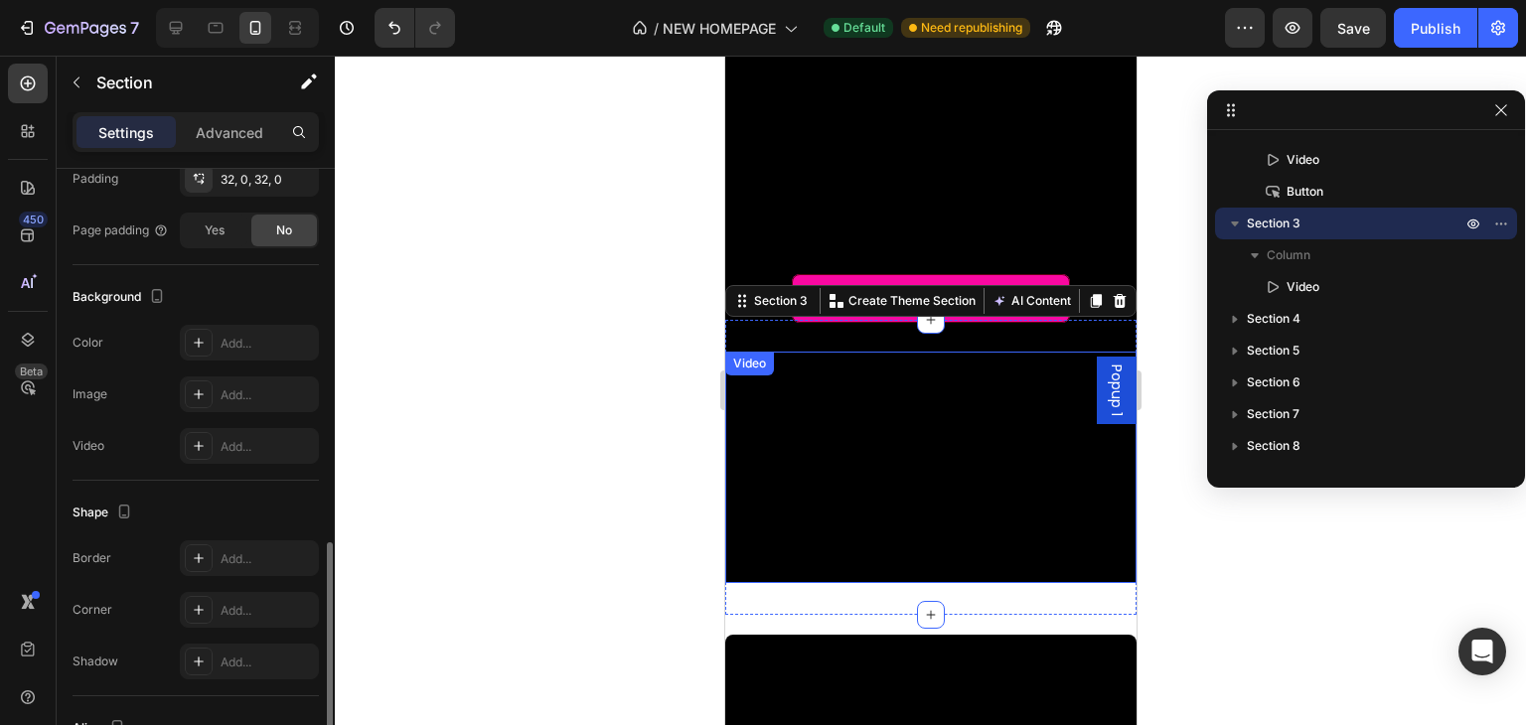
scroll to position [606, 0]
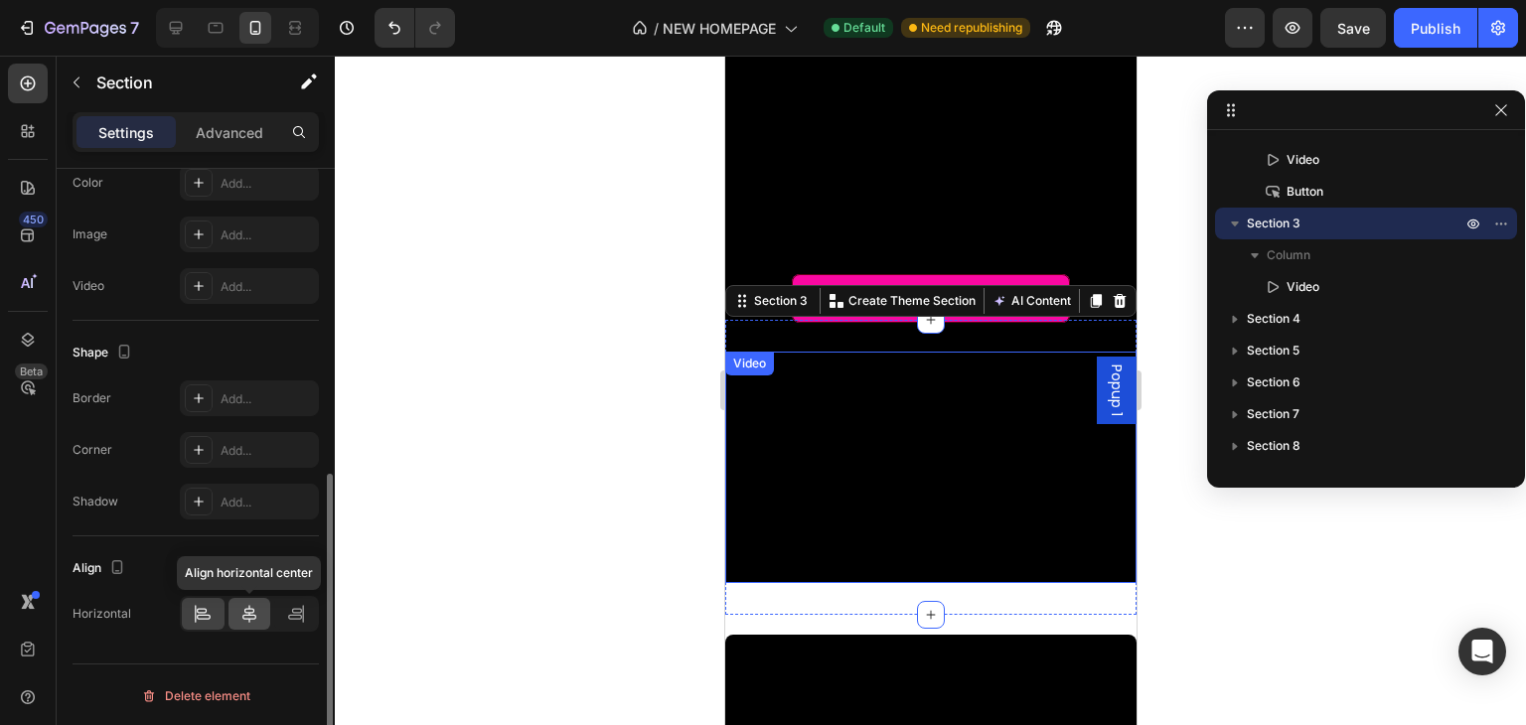
click at [258, 616] on icon at bounding box center [249, 614] width 20 height 20
click at [219, 609] on div at bounding box center [203, 614] width 43 height 32
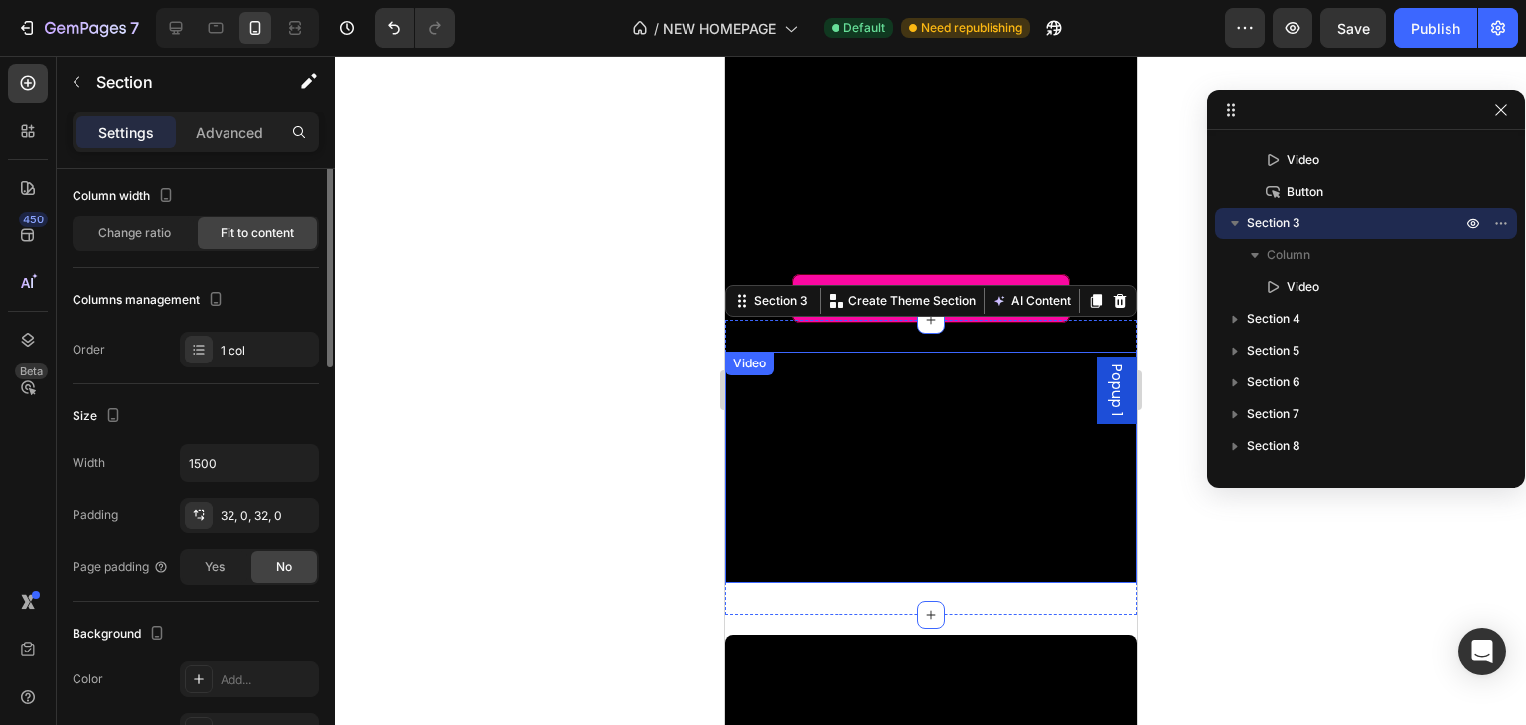
scroll to position [0, 0]
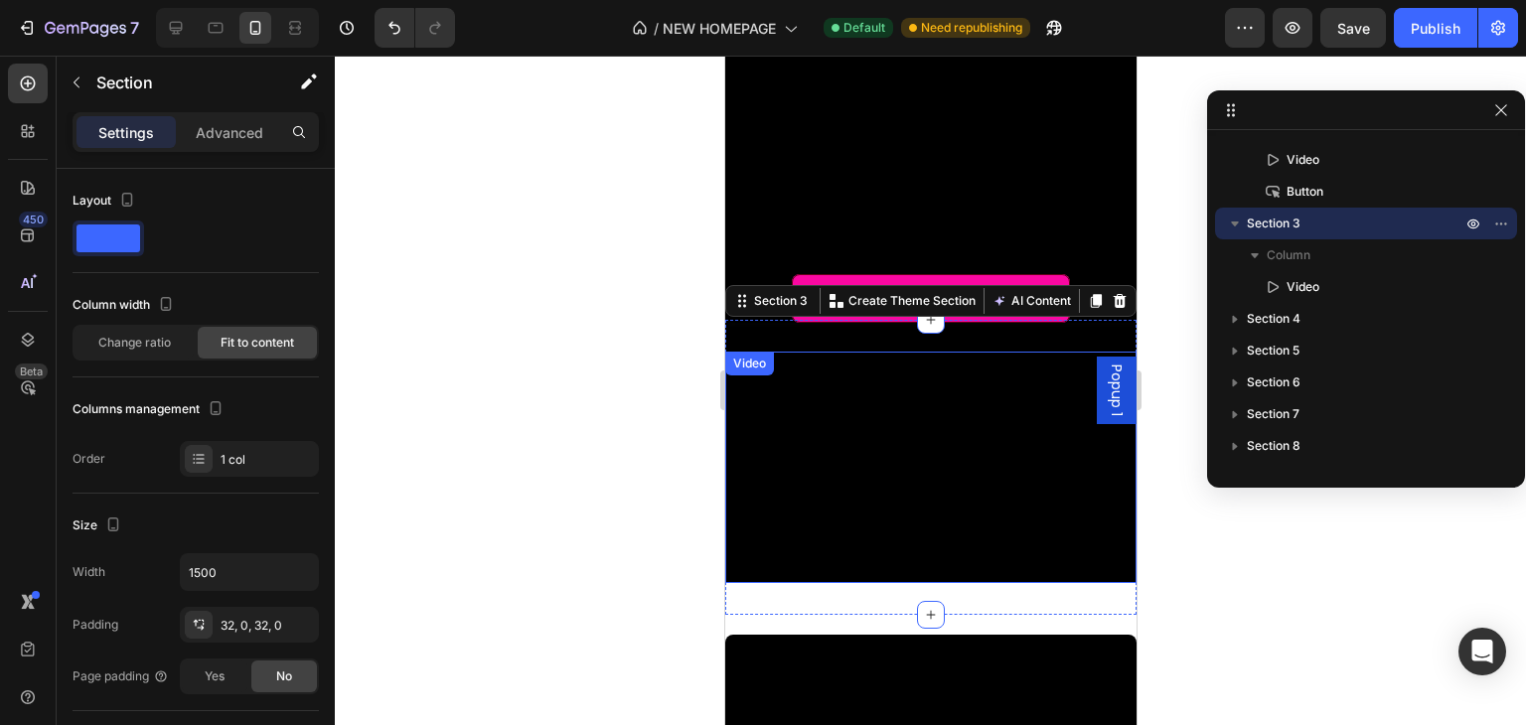
click at [208, 113] on div "Settings Advanced" at bounding box center [196, 132] width 246 height 40
click at [211, 117] on div "Advanced" at bounding box center [229, 132] width 99 height 32
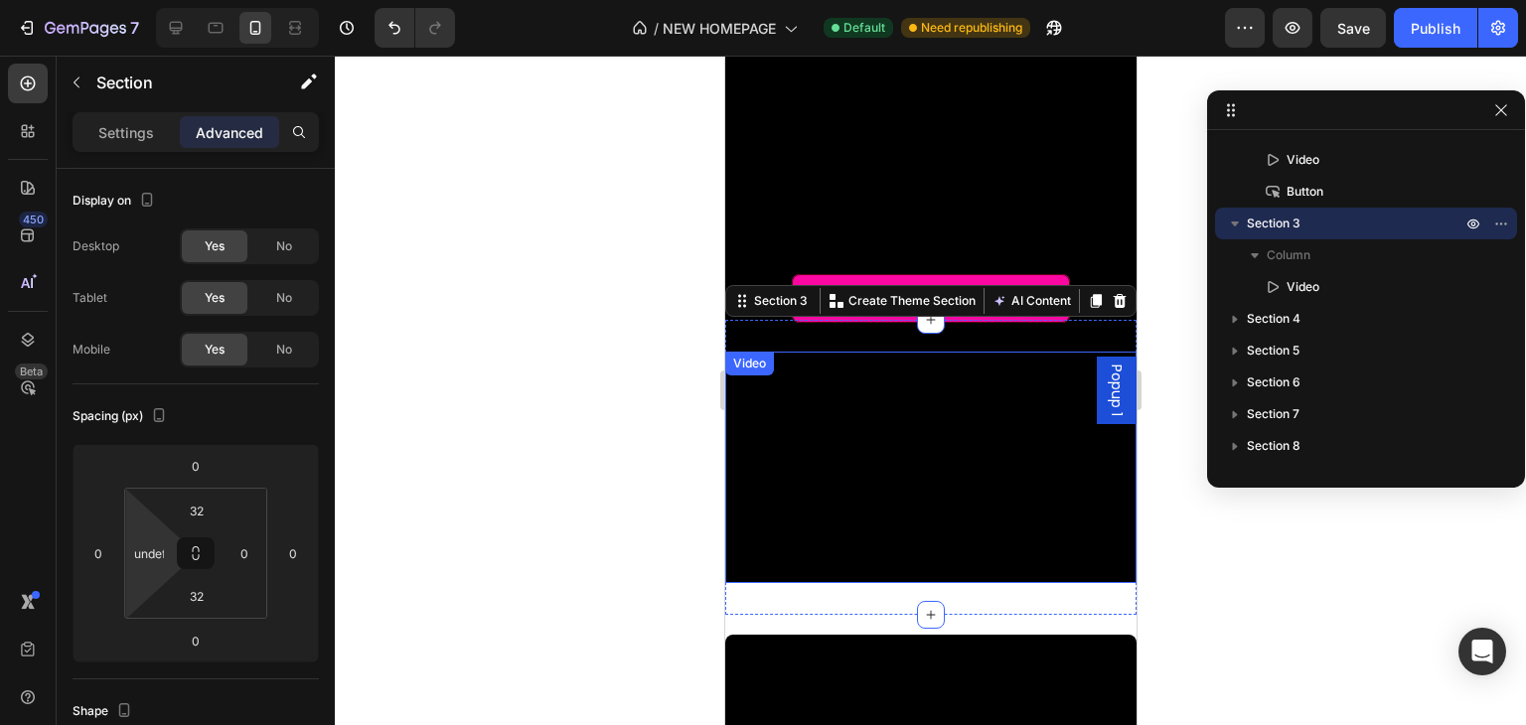
type input "0"
drag, startPoint x: 151, startPoint y: 536, endPoint x: 128, endPoint y: 532, distance: 23.2
click at [128, 0] on html "7 / NEW HOMEPAGE Default Need republishing Preview Save Publish 450 Beta Sectio…" at bounding box center [763, 0] width 1526 height 0
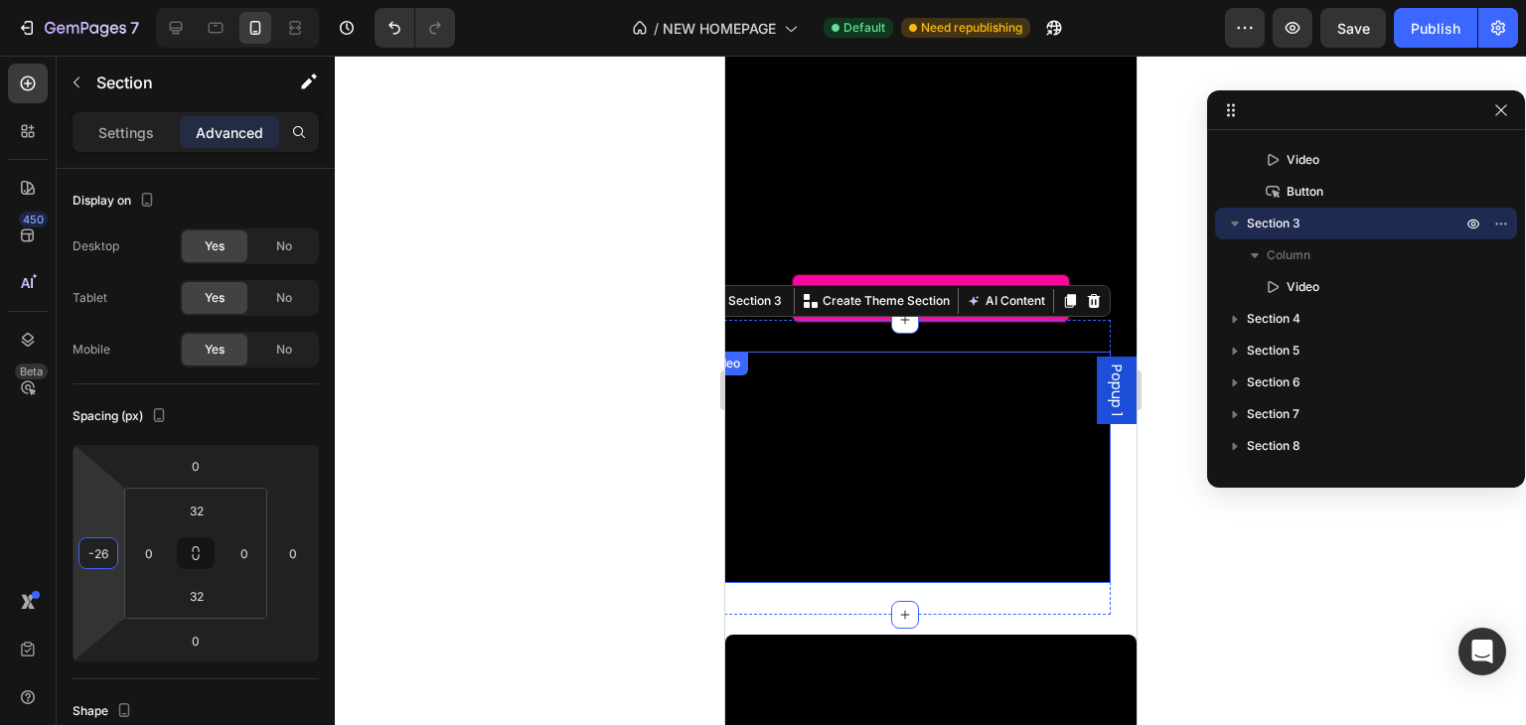
type input "-24"
drag, startPoint x: 104, startPoint y: 527, endPoint x: 175, endPoint y: 538, distance: 71.5
click at [175, 0] on html "7 / NEW HOMEPAGE Default Need republishing Preview Save Publish 450 Beta Sectio…" at bounding box center [763, 0] width 1526 height 0
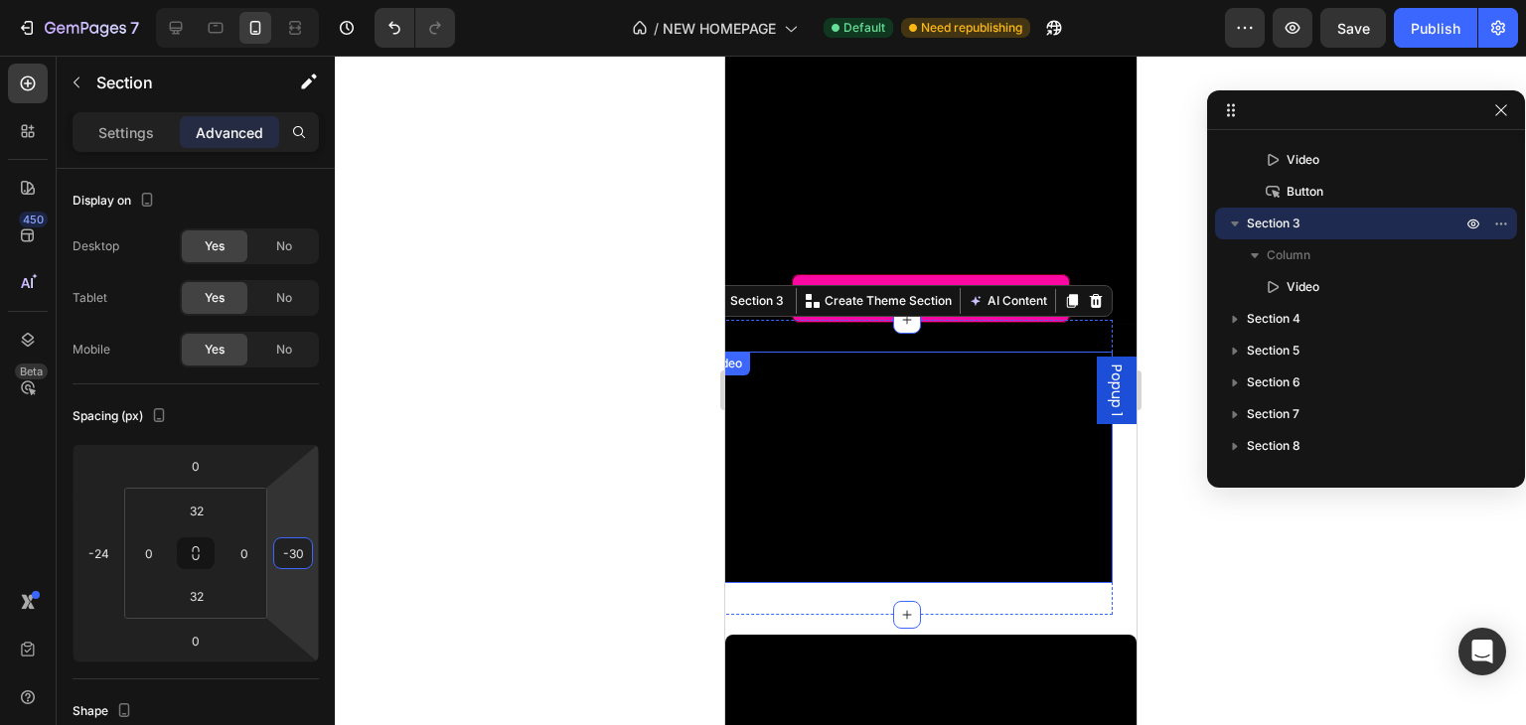
type input "-32"
drag, startPoint x: 226, startPoint y: 524, endPoint x: 12, endPoint y: 538, distance: 214.1
click at [12, 0] on html "7 / NEW HOMEPAGE Default Need republishing Preview Save Publish 450 Beta Sectio…" at bounding box center [763, 0] width 1526 height 0
type input "-42"
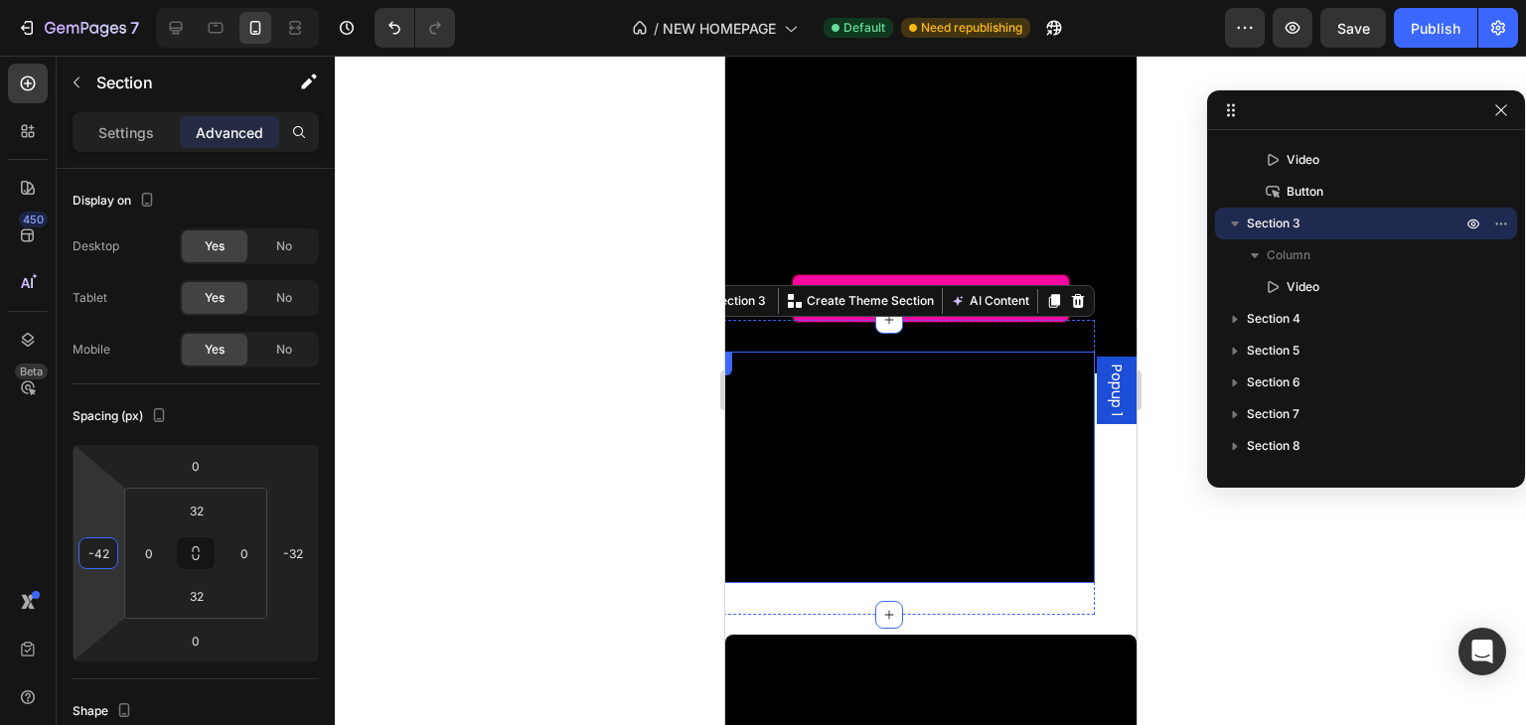
drag, startPoint x: 120, startPoint y: 519, endPoint x: 155, endPoint y: 519, distance: 34.8
click at [155, 0] on html "7 / NEW HOMEPAGE Default Need republishing Preview Save Publish 450 Beta Sectio…" at bounding box center [763, 0] width 1526 height 0
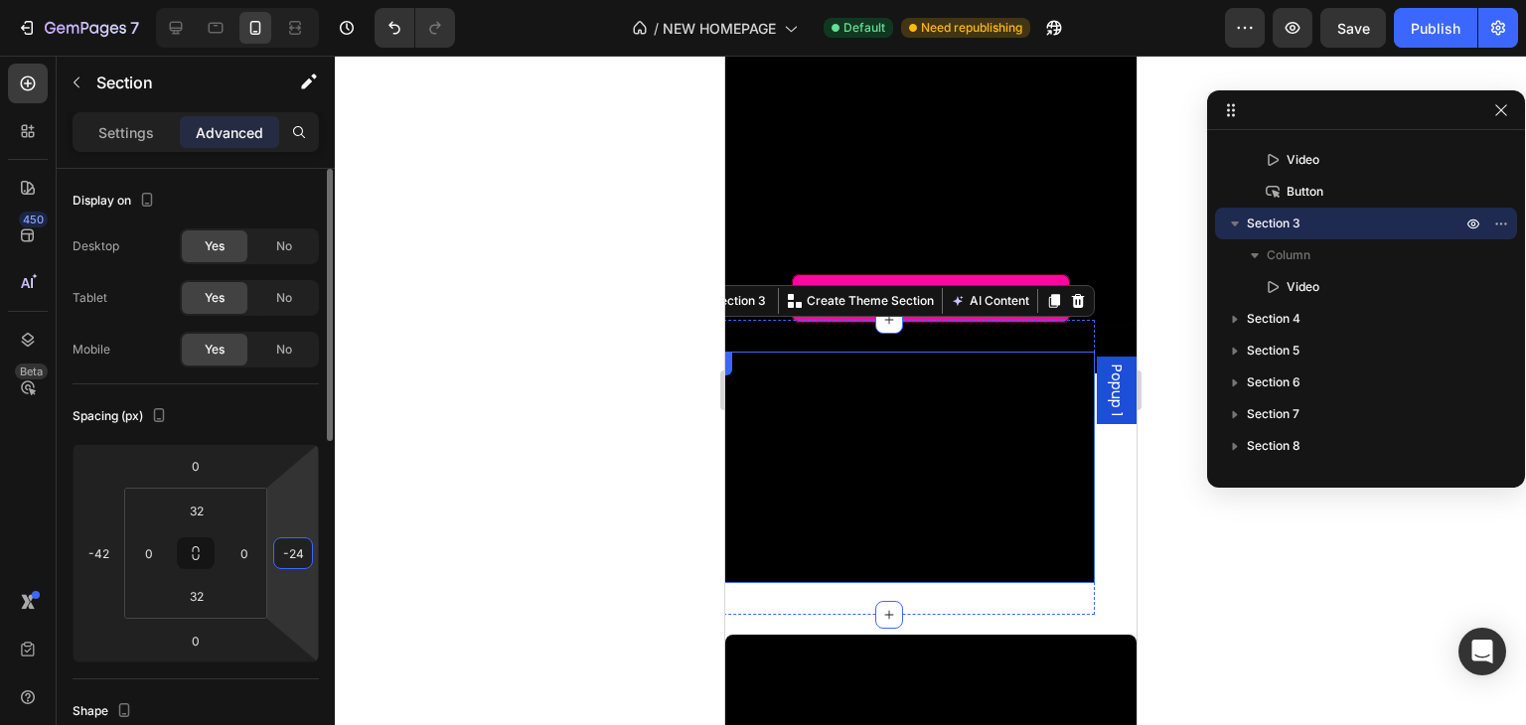
drag, startPoint x: 288, startPoint y: 522, endPoint x: 67, endPoint y: 525, distance: 221.6
click at [62, 0] on html "7 / NEW HOMEPAGE Default Need republishing Preview Save Publish 450 Beta Sectio…" at bounding box center [763, 0] width 1526 height 0
type input "-40"
drag, startPoint x: 97, startPoint y: 504, endPoint x: 139, endPoint y: 506, distance: 41.8
click at [139, 0] on html "7 / NEW HOMEPAGE Default Need republishing Preview Save Publish 450 Beta Sectio…" at bounding box center [763, 0] width 1526 height 0
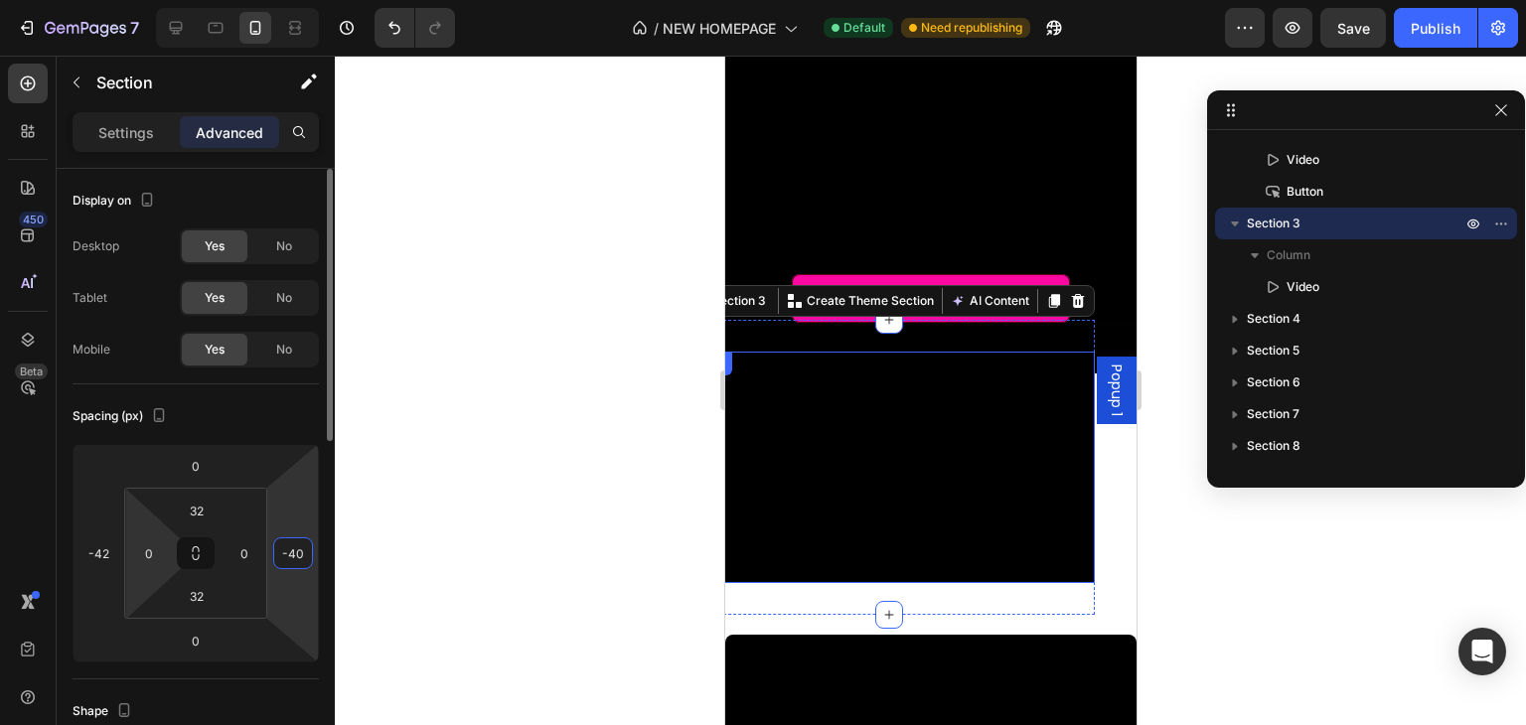
type input "-46"
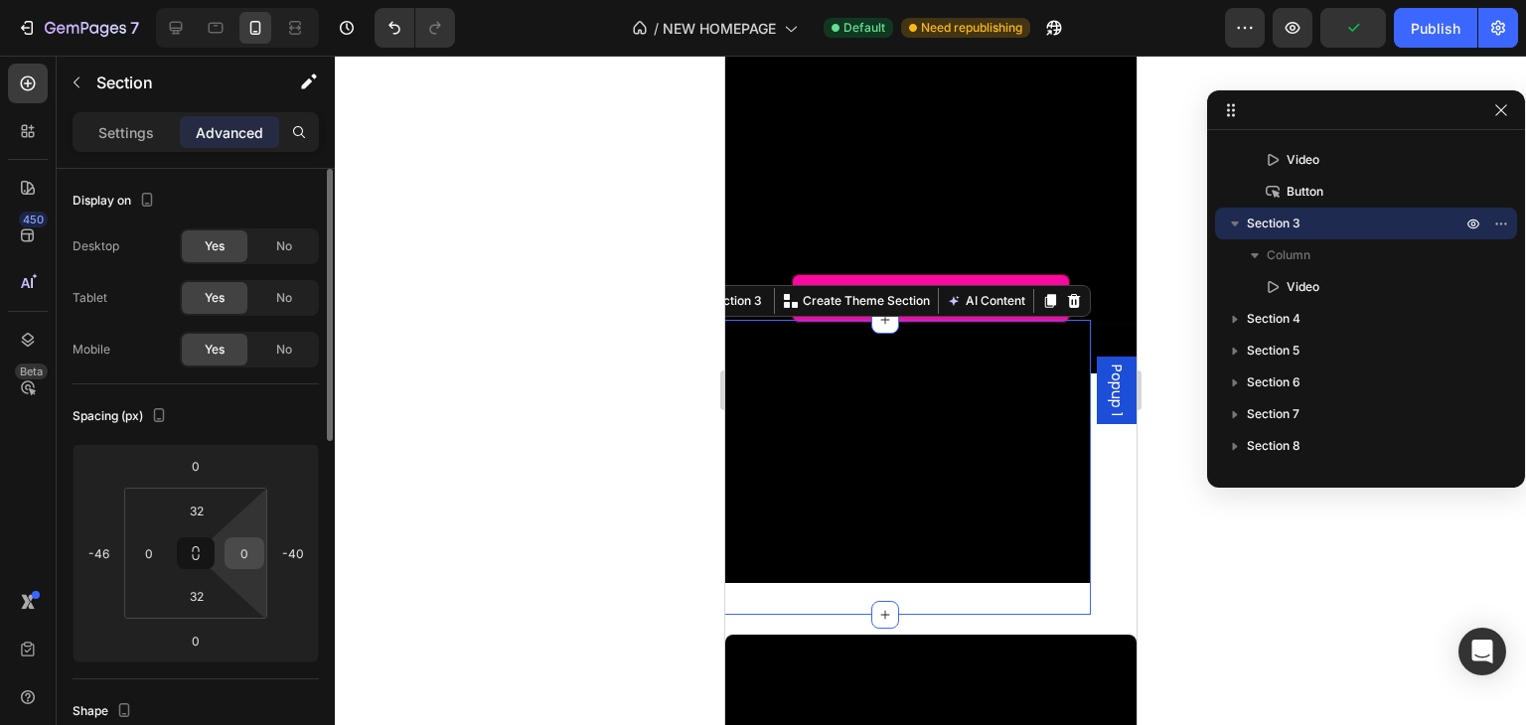
drag, startPoint x: 120, startPoint y: 538, endPoint x: 247, endPoint y: 538, distance: 127.2
click at [101, 0] on html "7 / NEW HOMEPAGE Default Need republishing Preview Publish 450 Beta Sections(18…" at bounding box center [763, 0] width 1526 height 0
drag, startPoint x: 268, startPoint y: 525, endPoint x: 286, endPoint y: 530, distance: 18.6
click at [284, 0] on html "7 / NEW HOMEPAGE Default Need republishing Preview Save Publish 450 Beta Sectio…" at bounding box center [763, 0] width 1526 height 0
click at [302, 559] on input "-40" at bounding box center [293, 553] width 30 height 30
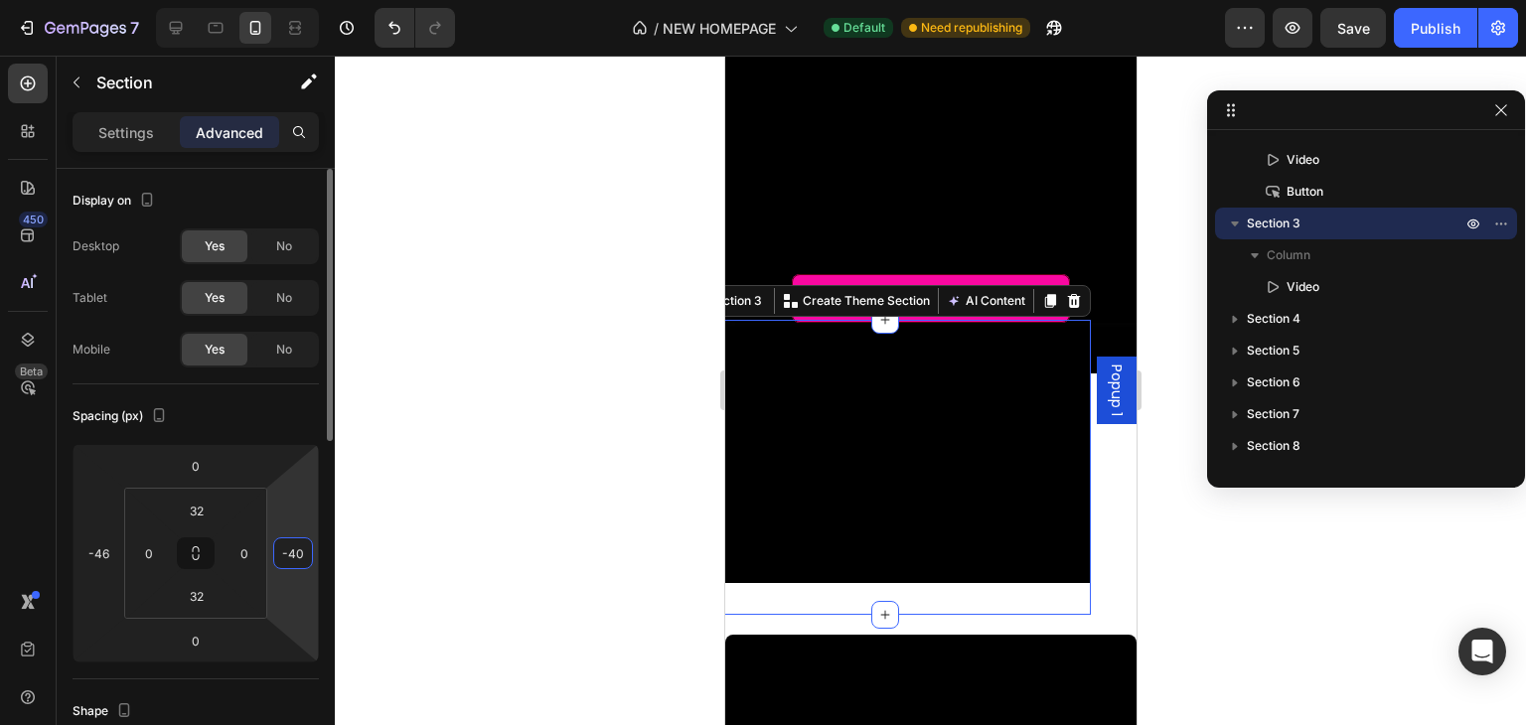
click at [302, 559] on input "-40" at bounding box center [293, 553] width 30 height 30
type input "0"
click at [89, 557] on input "-46" at bounding box center [98, 553] width 30 height 30
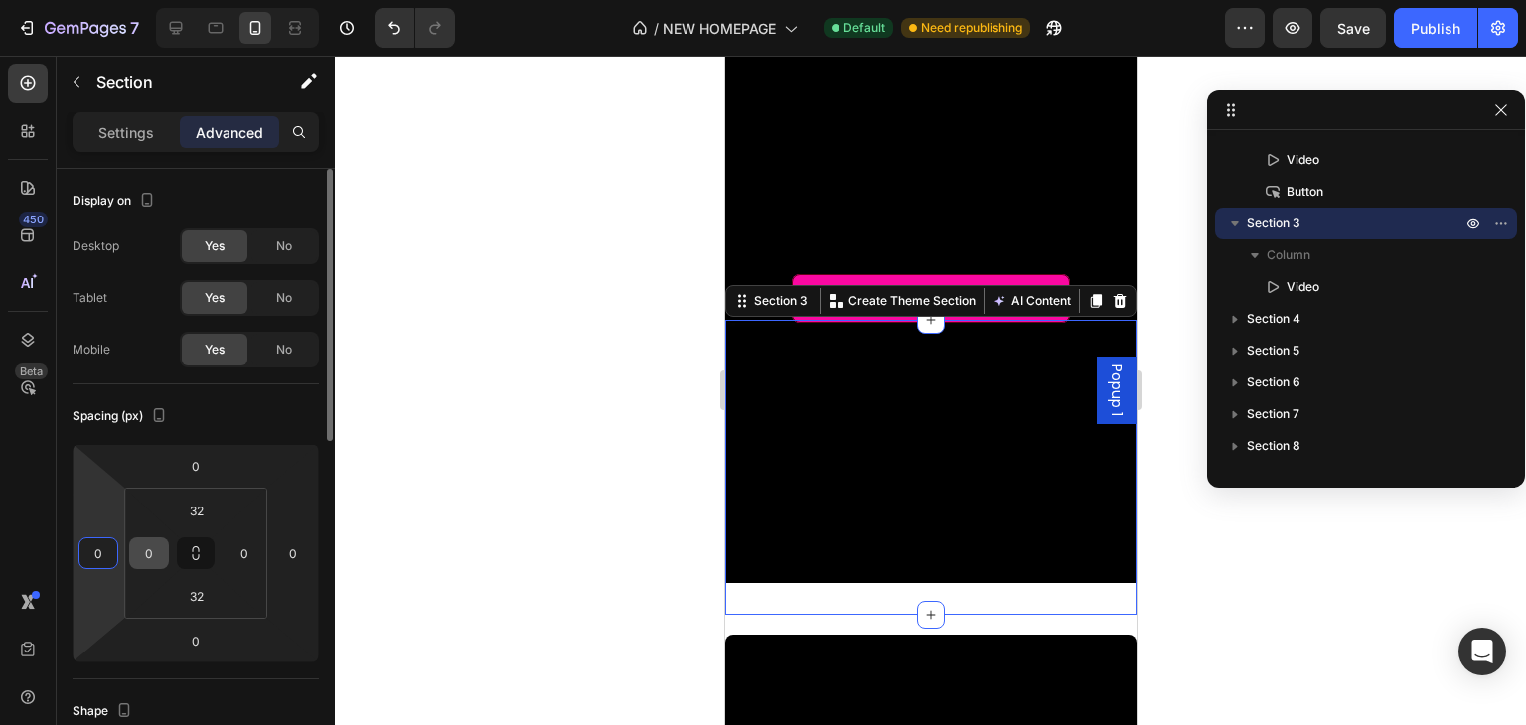
type input "0"
click at [148, 561] on input "0" at bounding box center [149, 553] width 30 height 30
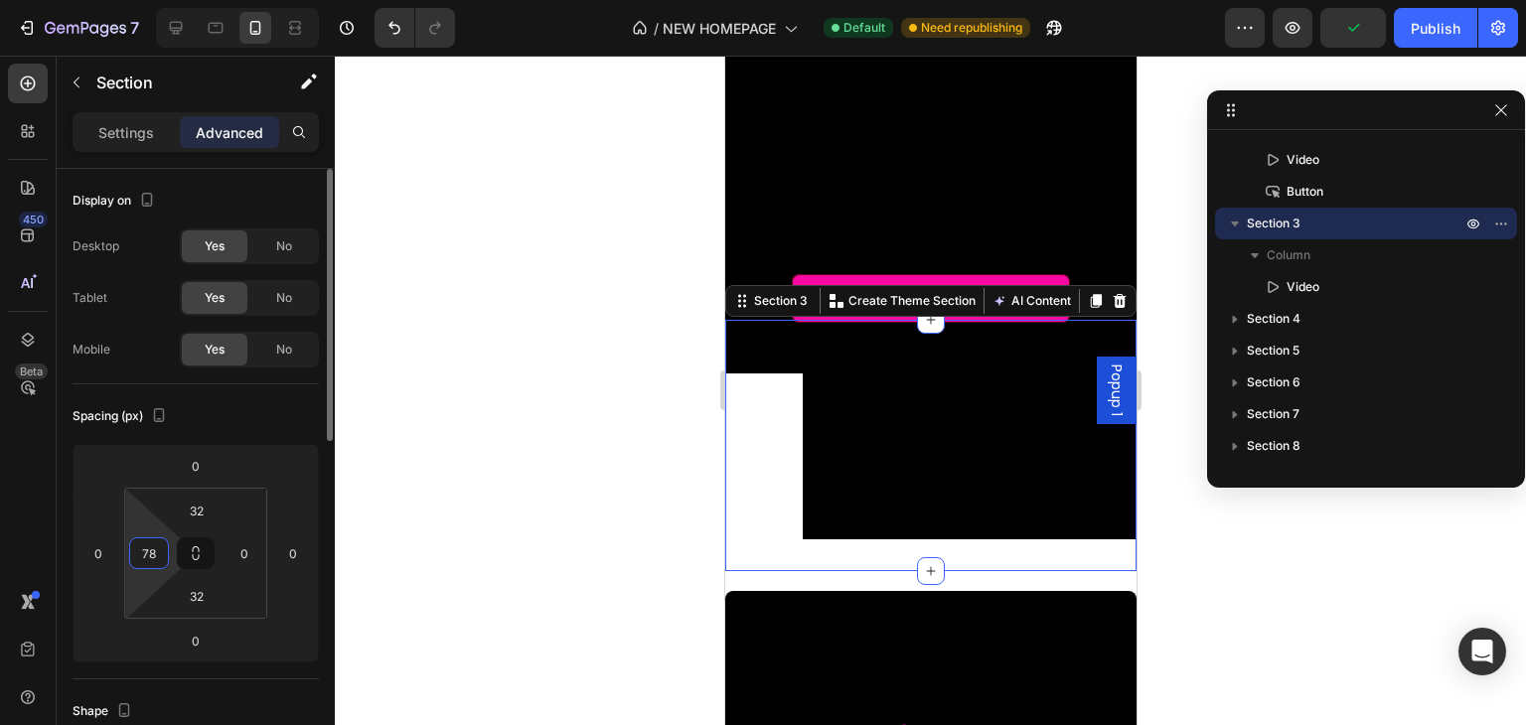
click at [155, 549] on input "78" at bounding box center [149, 553] width 30 height 30
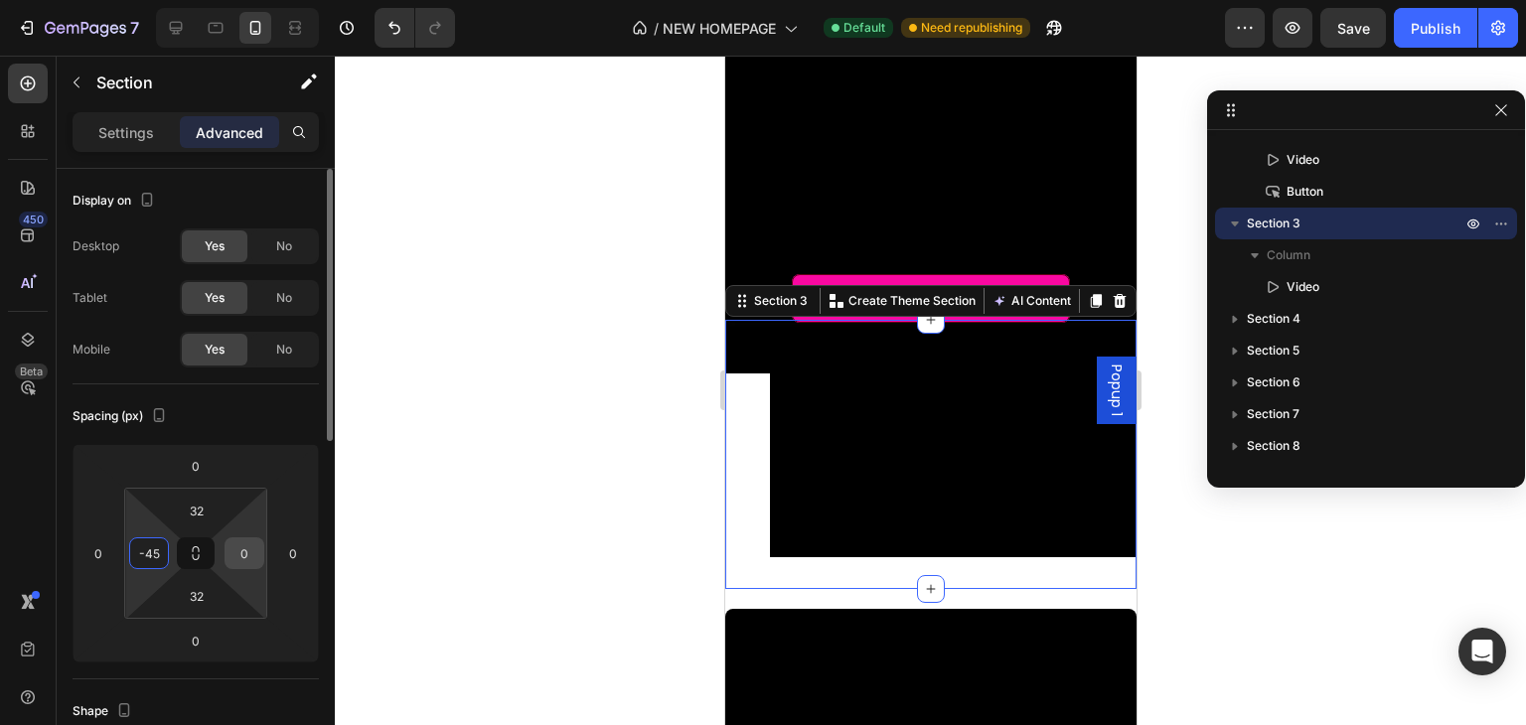
type input "45"
click at [244, 547] on input "0" at bounding box center [245, 553] width 30 height 30
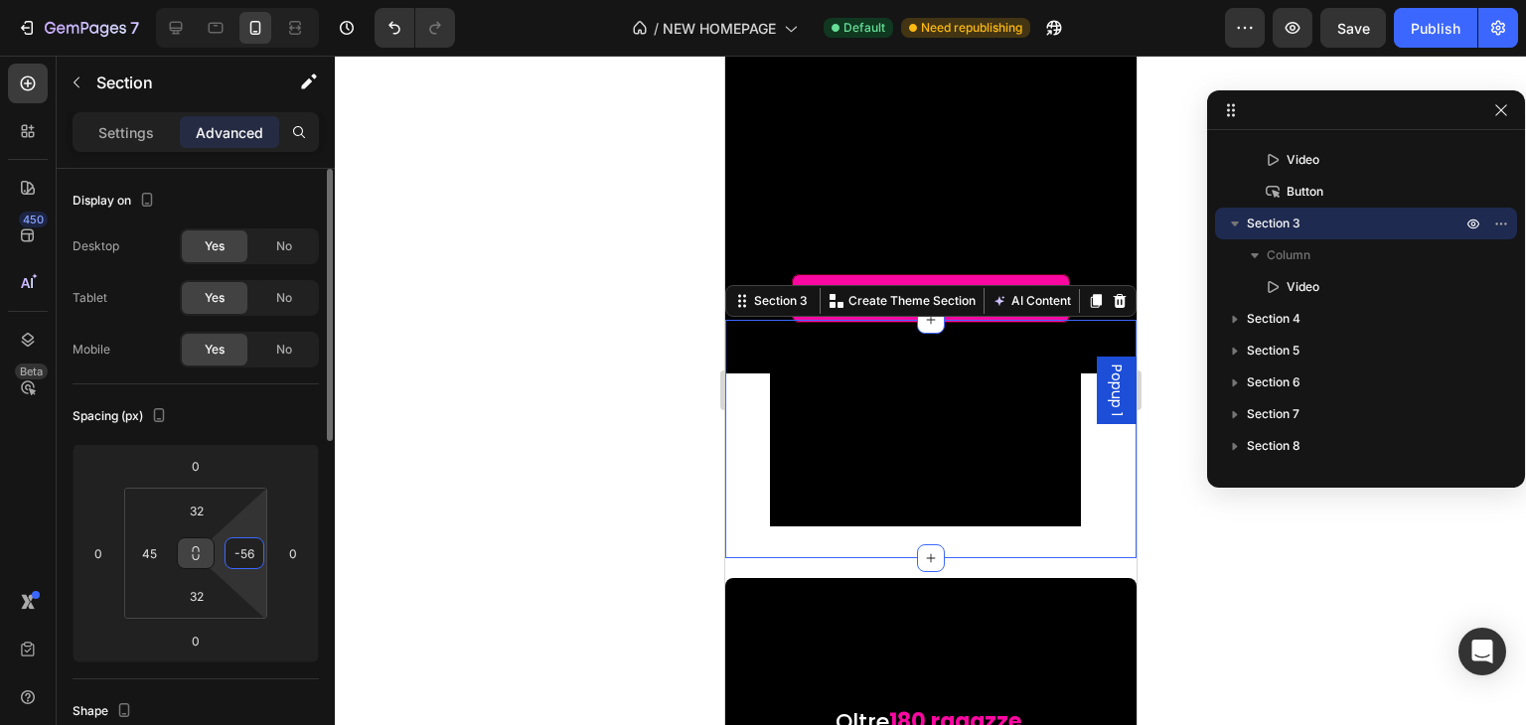
click at [193, 545] on icon at bounding box center [196, 553] width 16 height 16
type input "56"
click at [146, 547] on input "45" at bounding box center [149, 553] width 30 height 30
click at [248, 554] on input "56" at bounding box center [245, 553] width 30 height 30
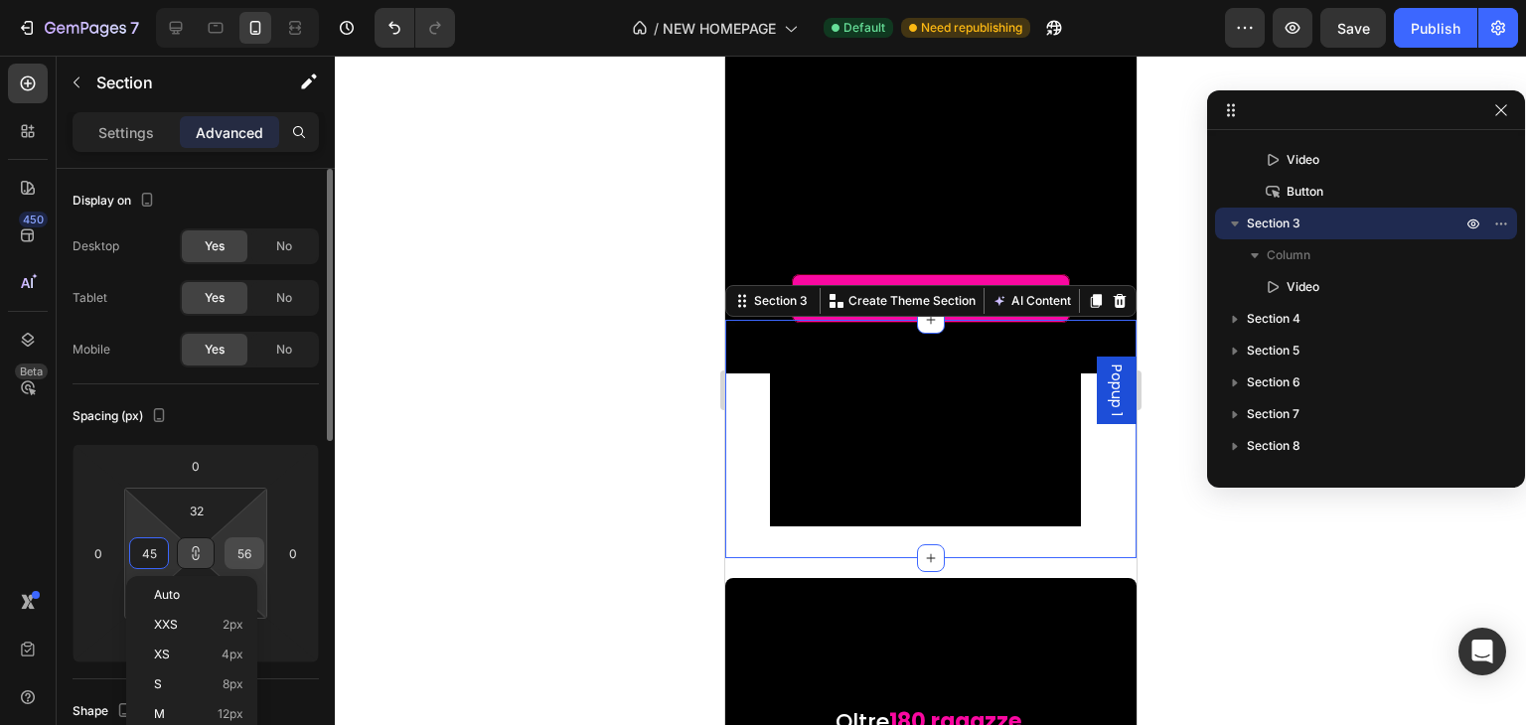
type input "45"
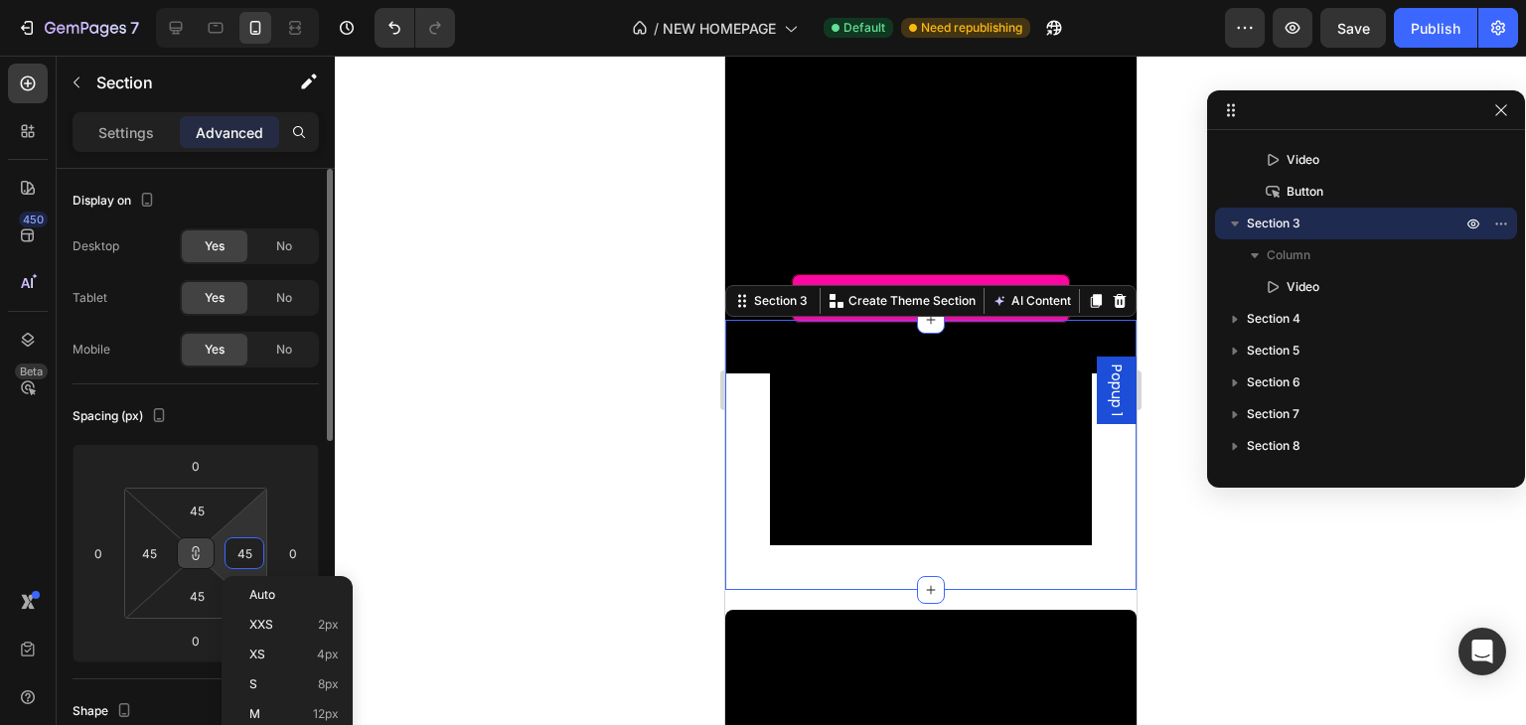
type input "0"
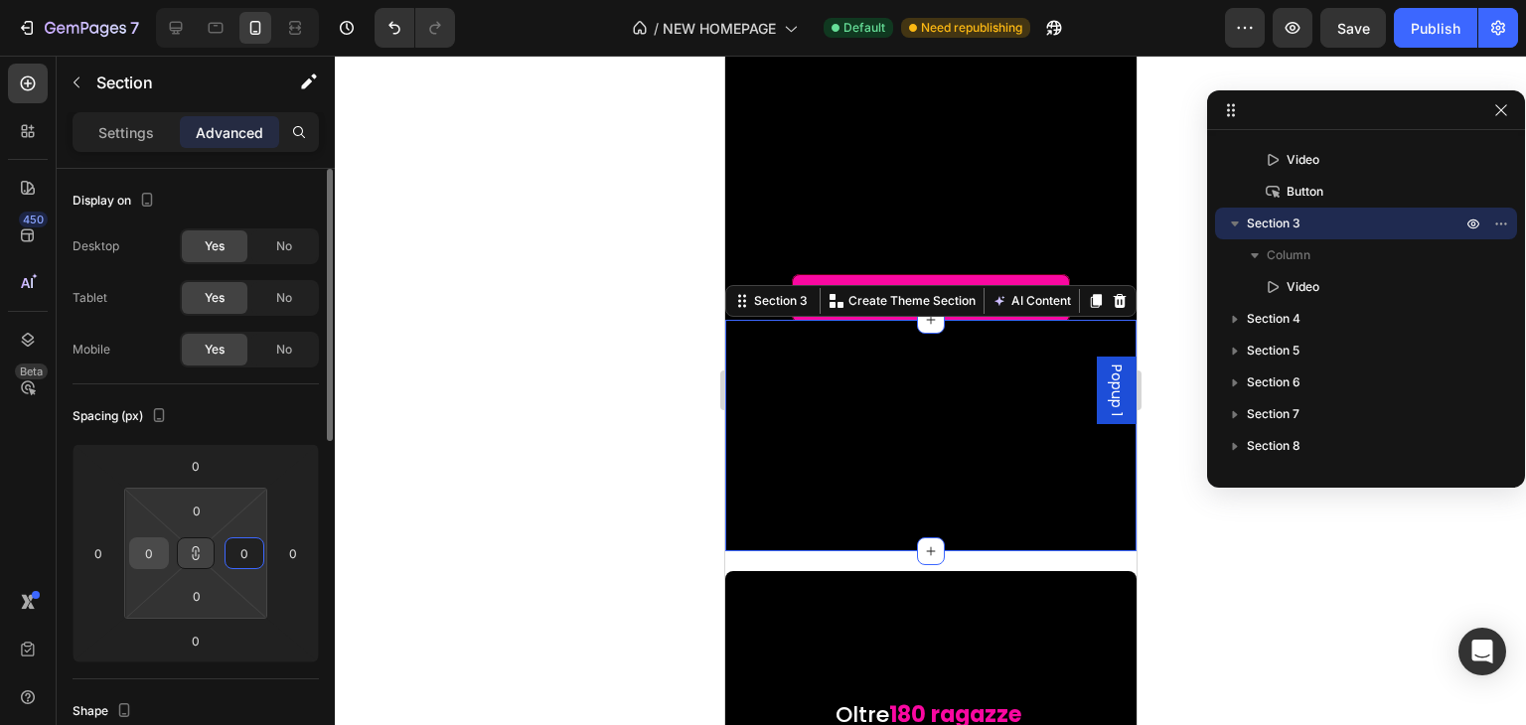
type input "0"
click at [144, 561] on input "0" at bounding box center [149, 553] width 30 height 30
click at [244, 0] on html "7 / NEW HOMEPAGE Default Need republishing Preview Publish 450 Beta Sections(18…" at bounding box center [763, 0] width 1526 height 0
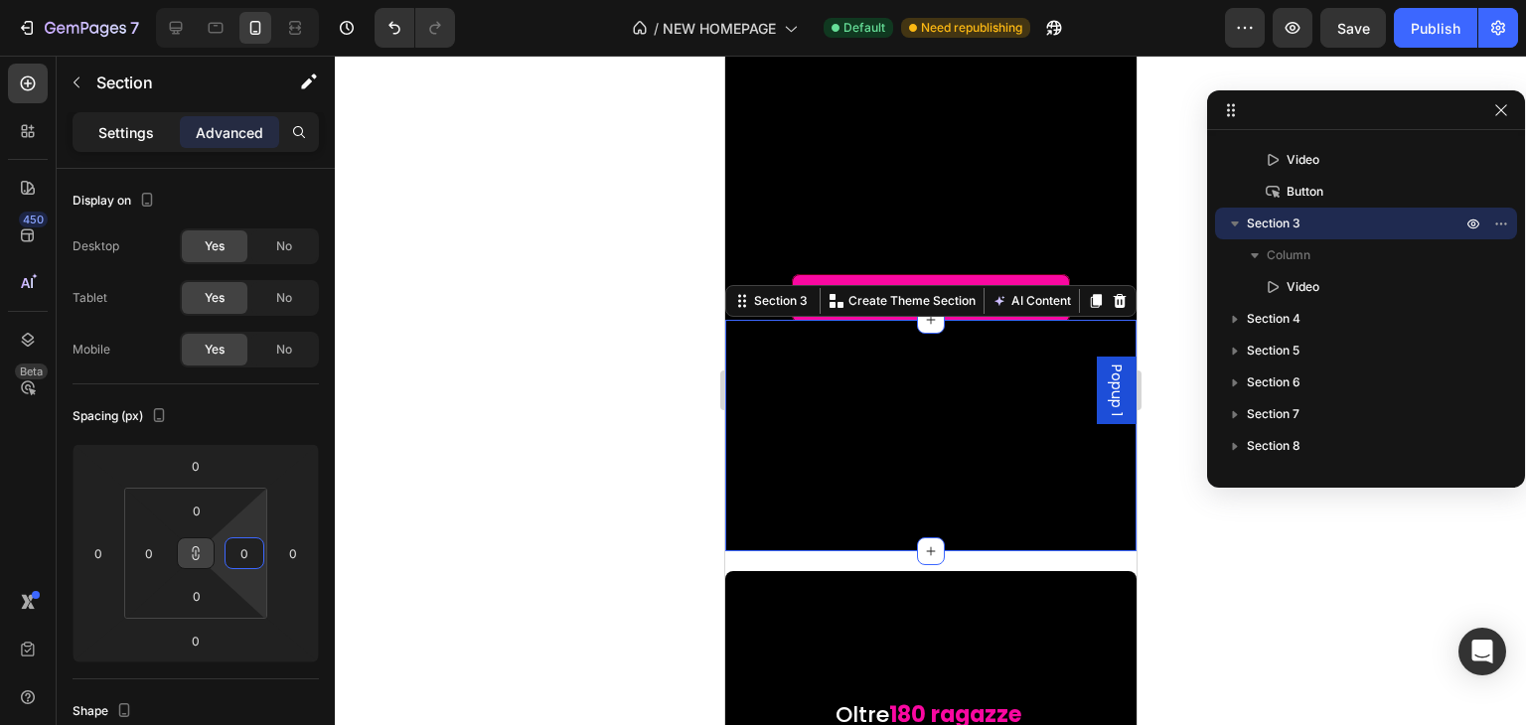
click at [150, 140] on p "Settings" at bounding box center [126, 132] width 56 height 21
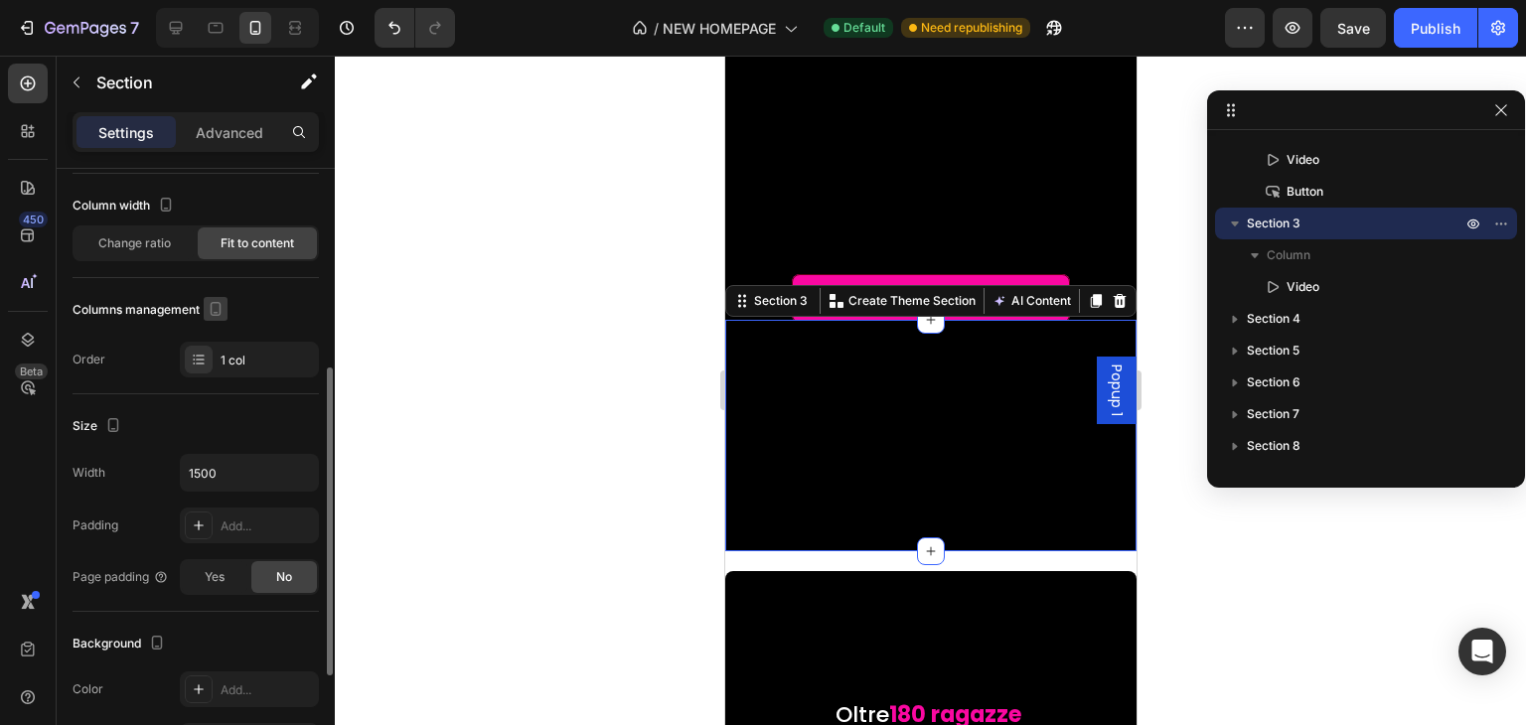
scroll to position [199, 0]
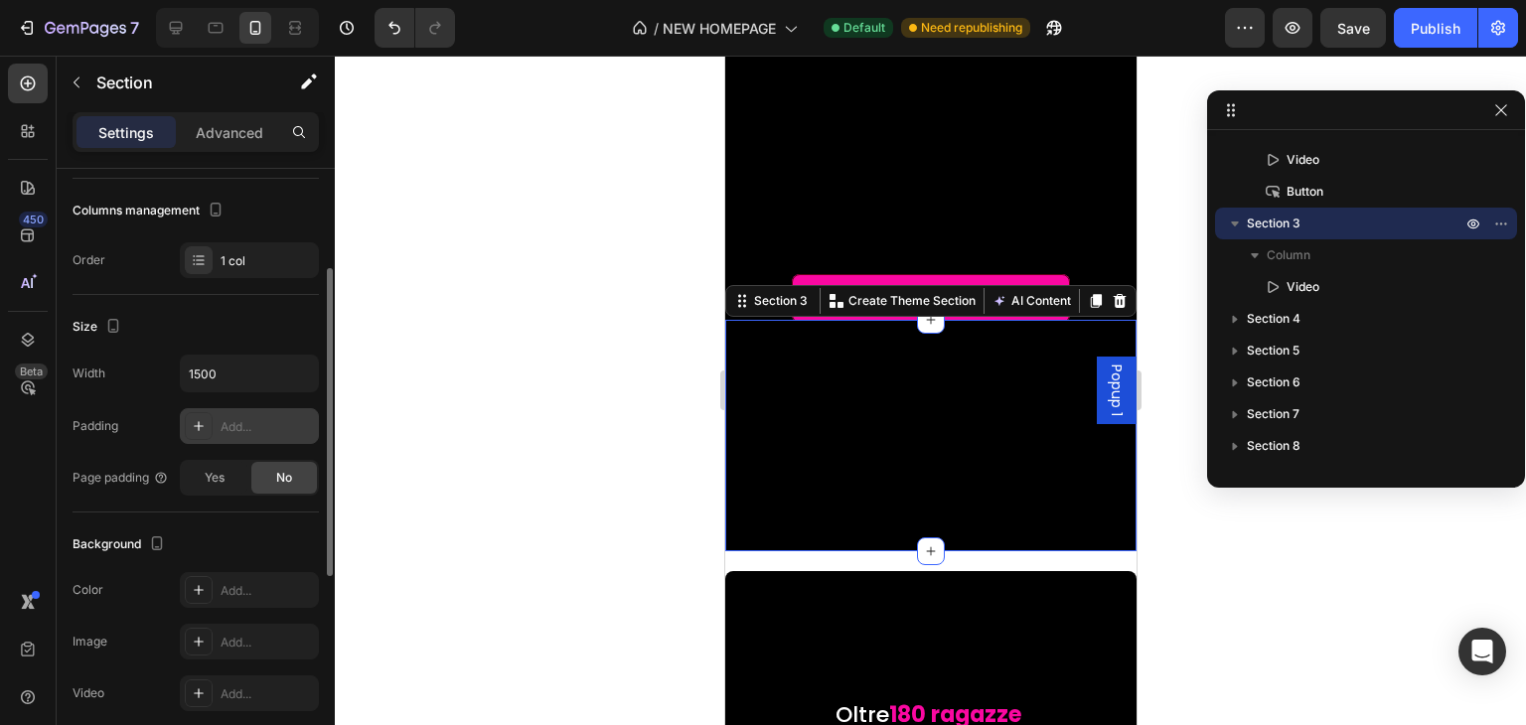
click at [242, 422] on div "Add..." at bounding box center [267, 427] width 93 height 18
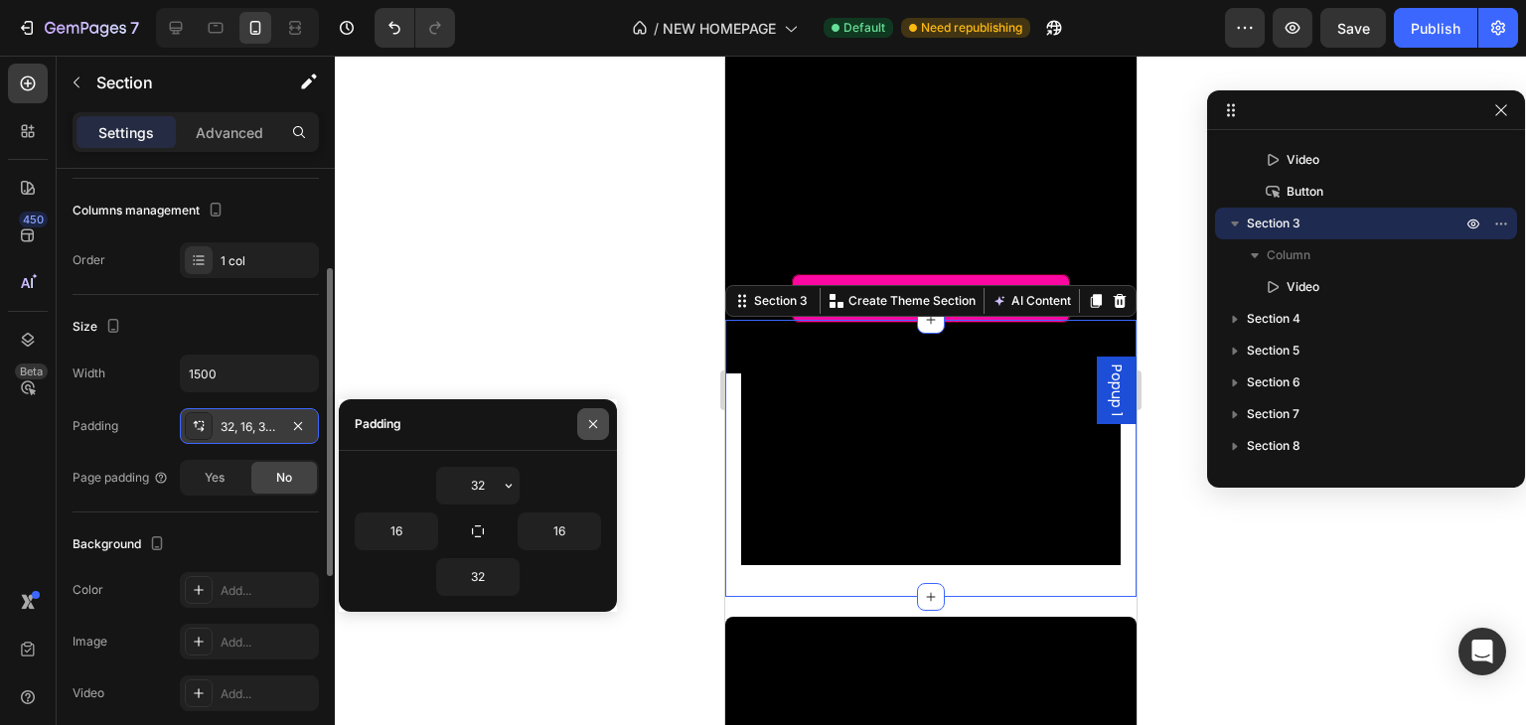
click at [604, 422] on button "button" at bounding box center [593, 424] width 32 height 32
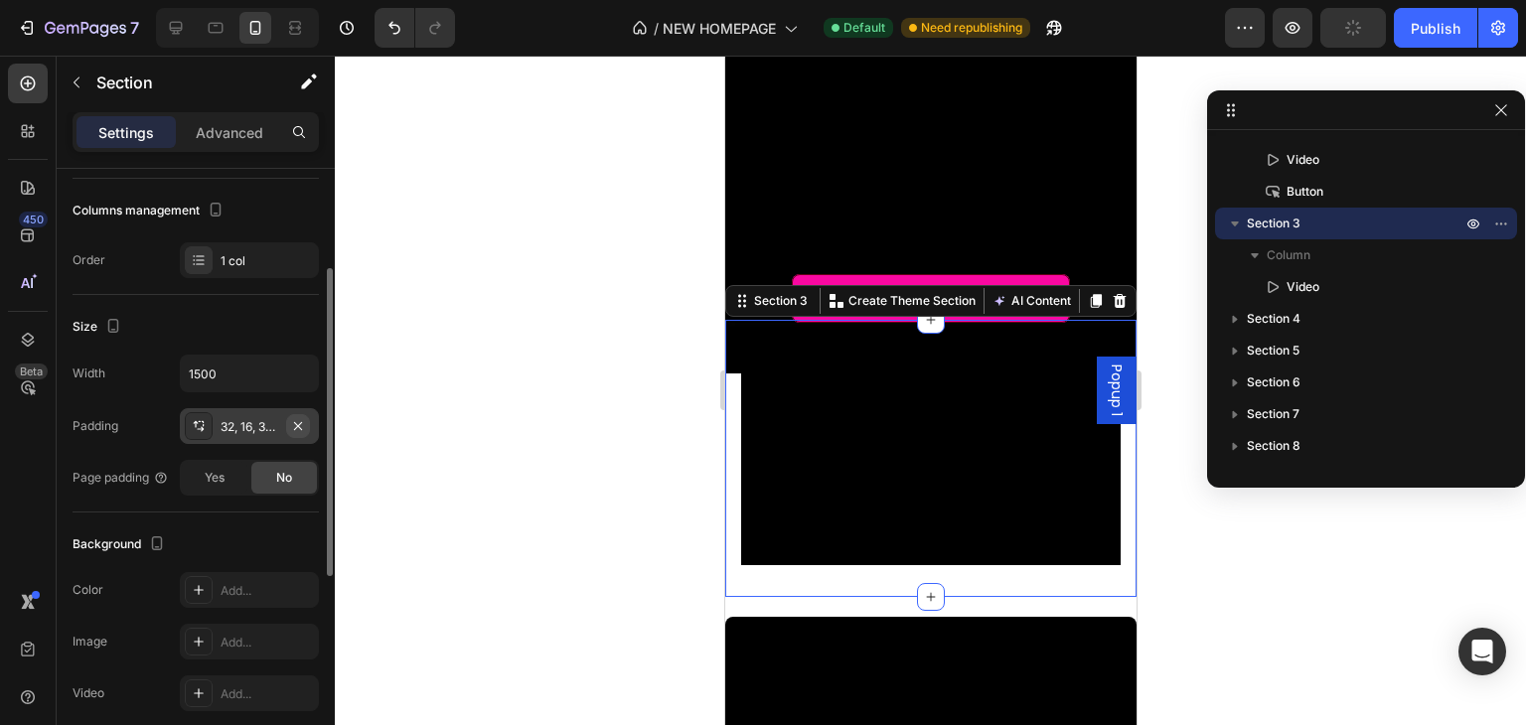
click at [299, 426] on icon "button" at bounding box center [298, 426] width 16 height 16
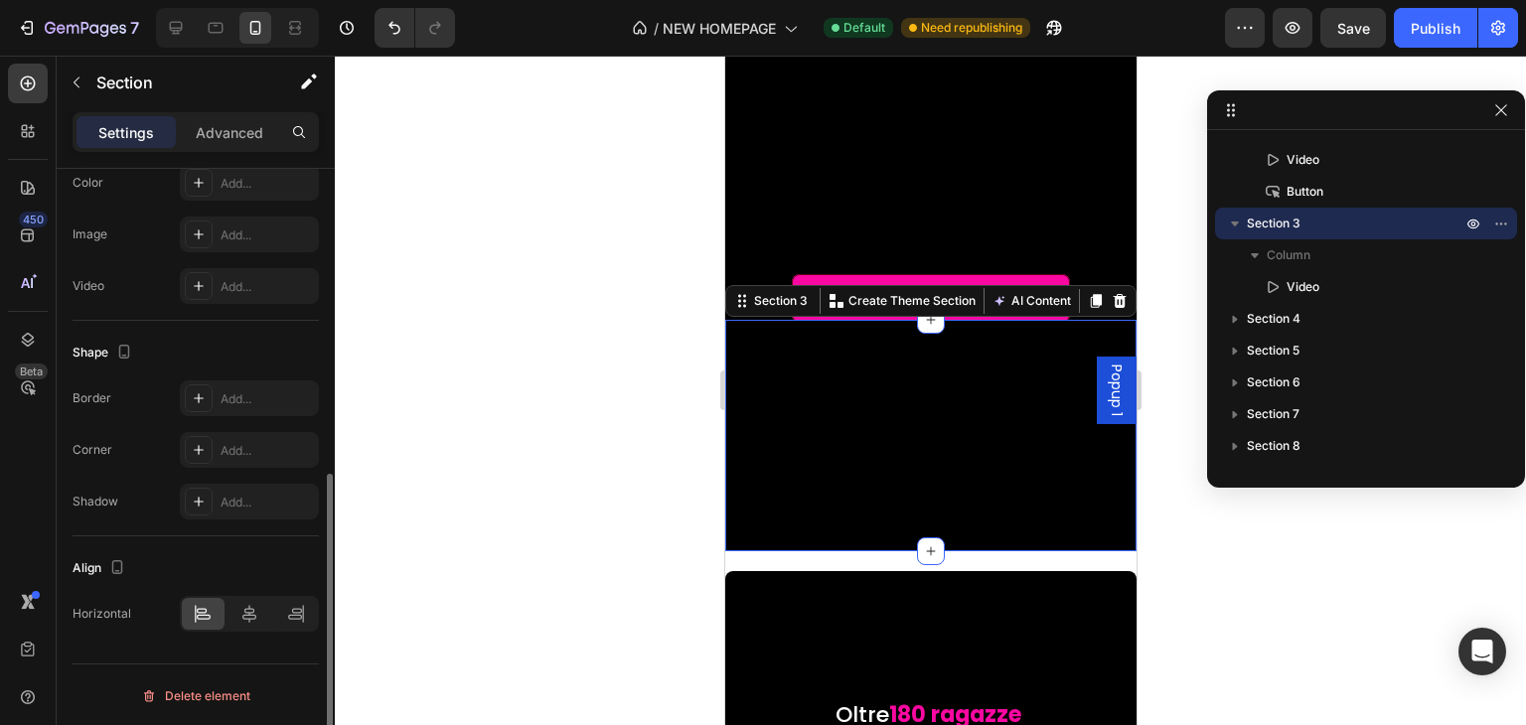
scroll to position [0, 0]
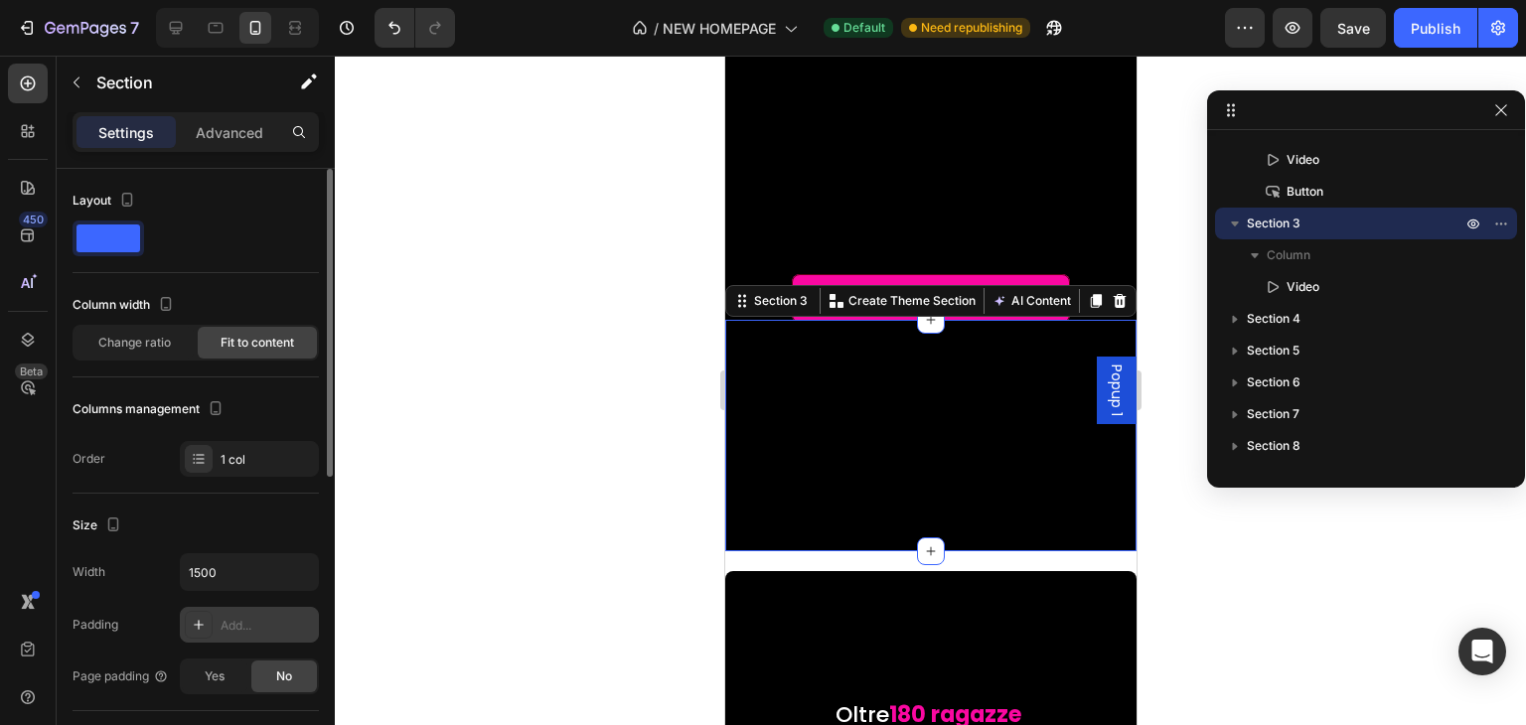
click at [119, 239] on span at bounding box center [109, 239] width 64 height 28
click at [127, 200] on icon "button" at bounding box center [127, 200] width 20 height 20
click at [239, 199] on div "Layout" at bounding box center [196, 201] width 246 height 32
click at [245, 134] on p "Advanced" at bounding box center [230, 132] width 68 height 21
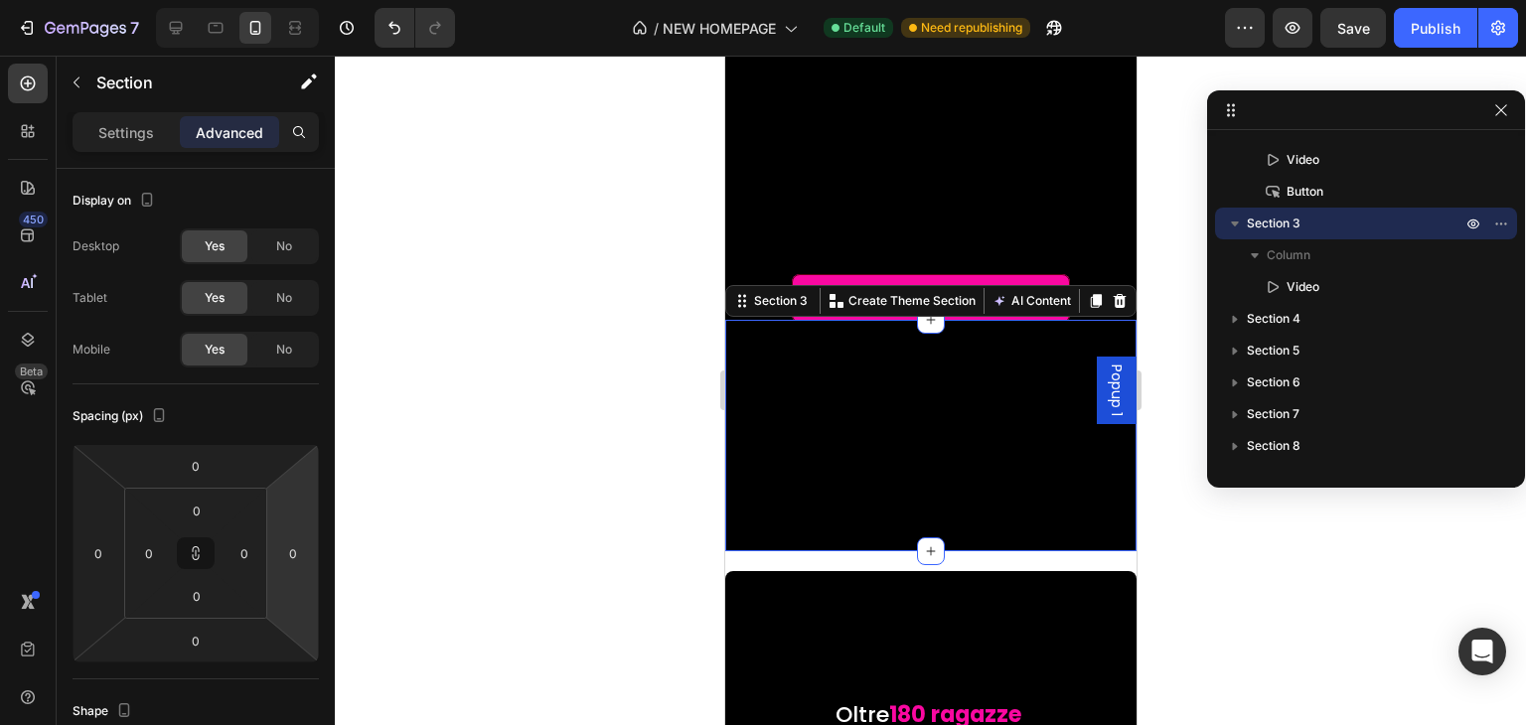
type input "14"
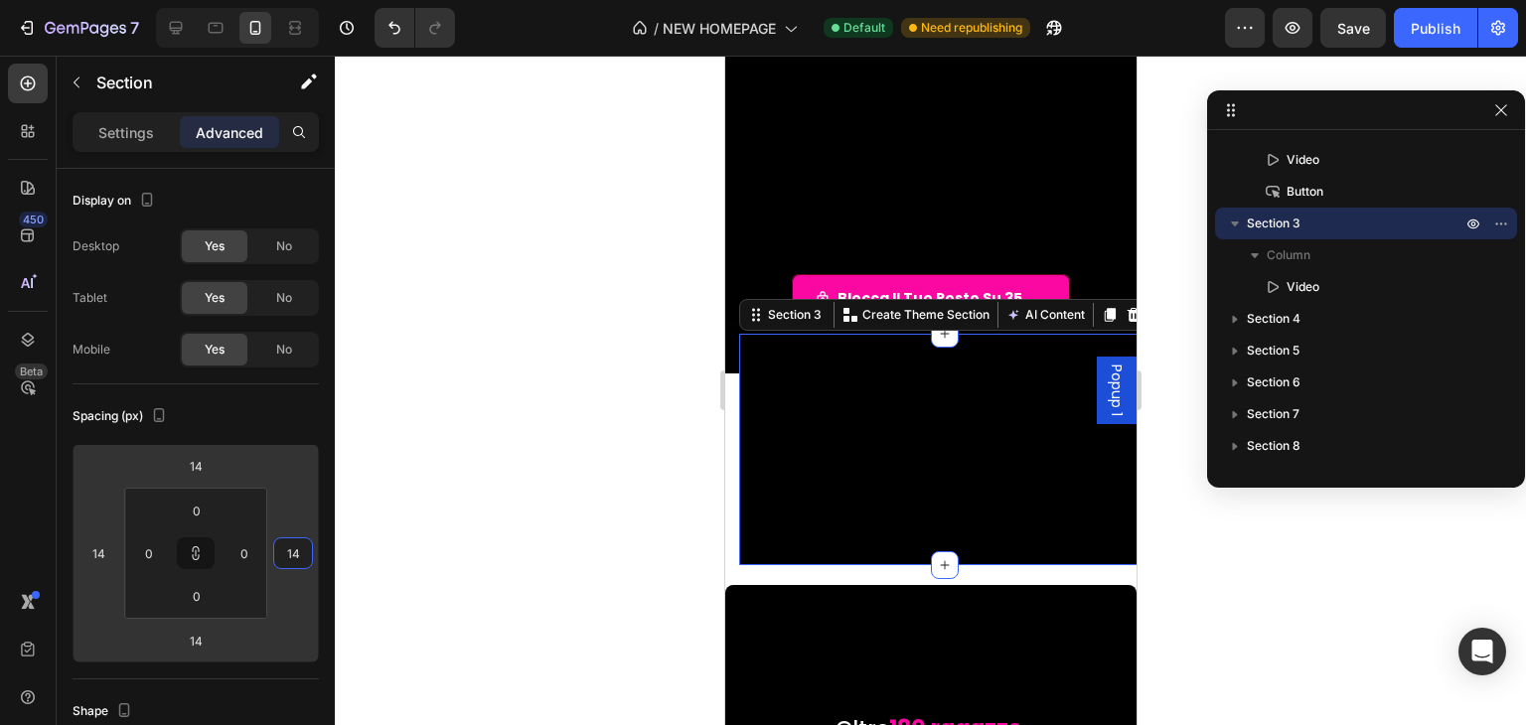
type input "-10"
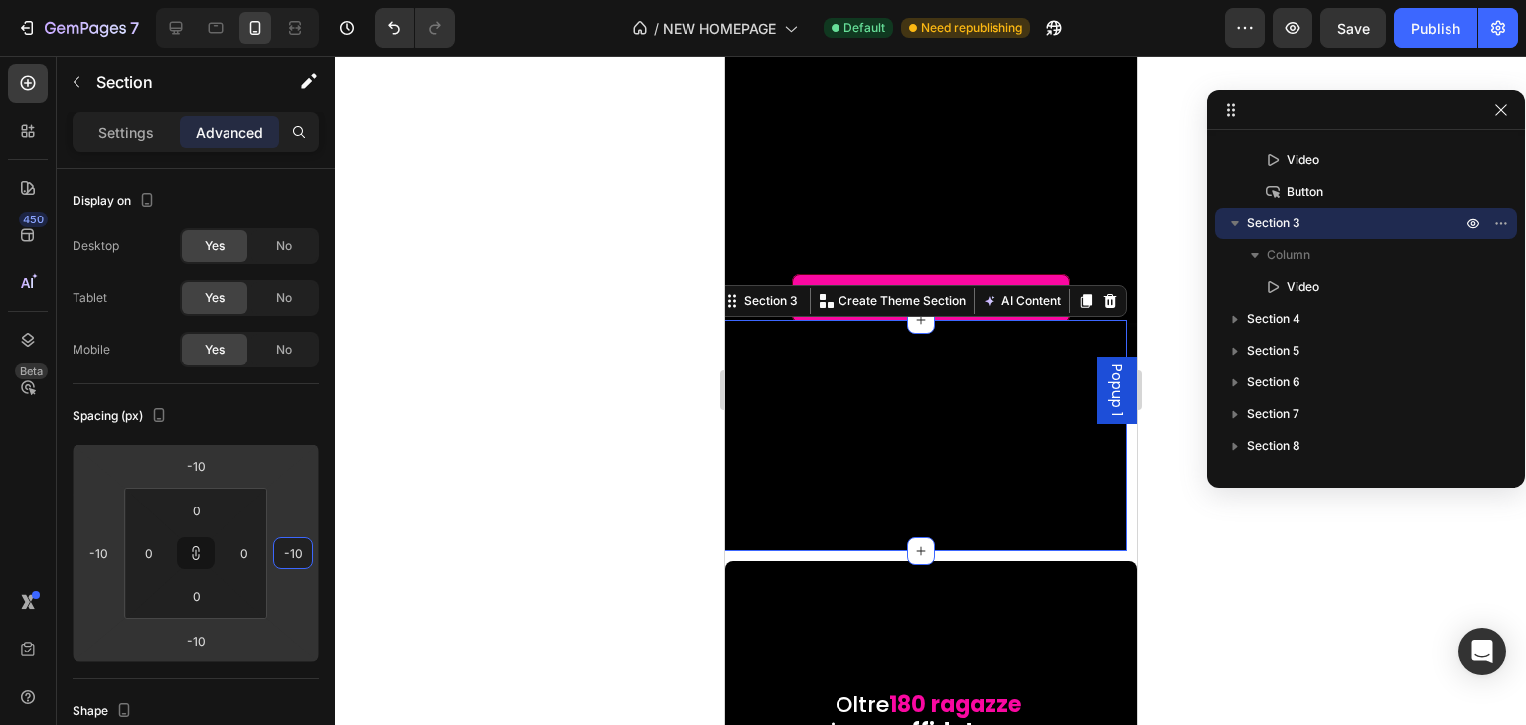
type input "-58"
type input "-62"
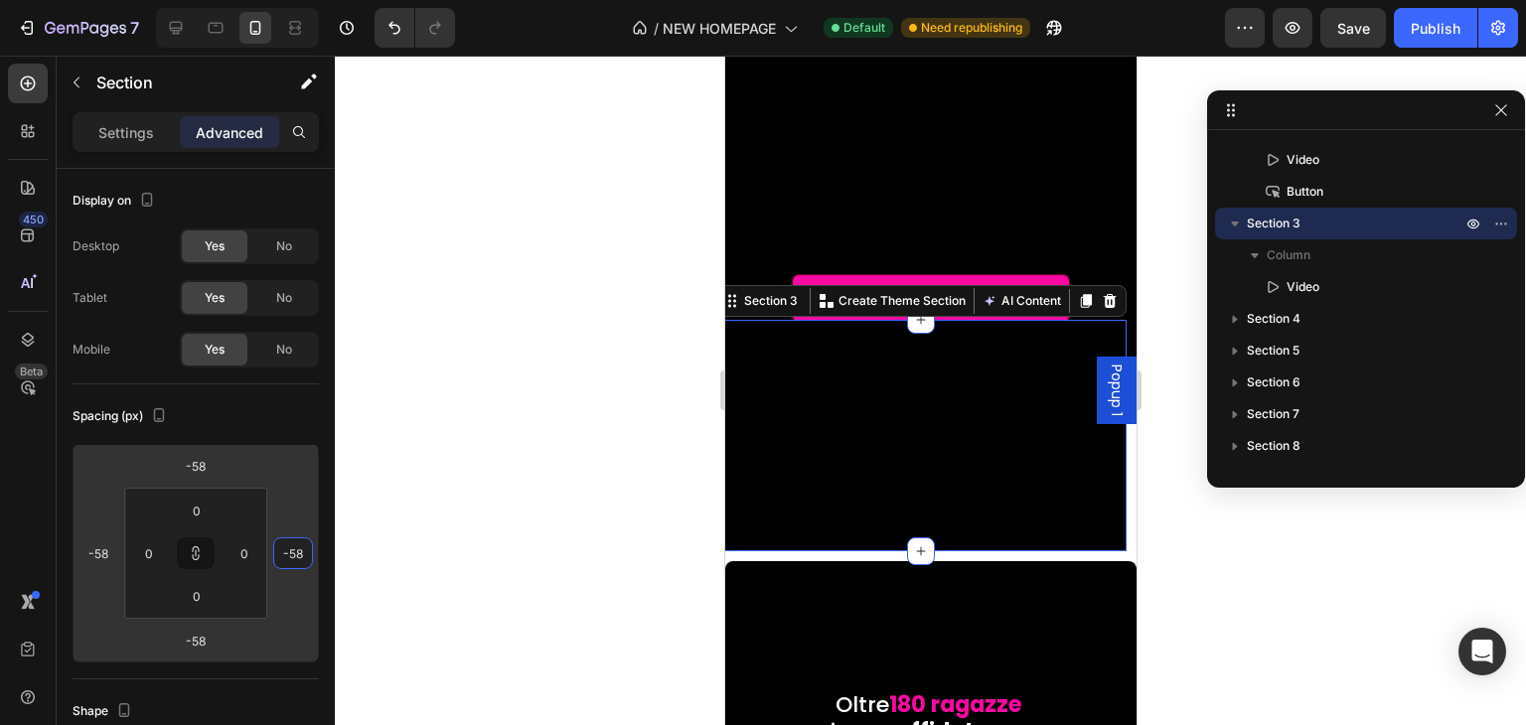
type input "-62"
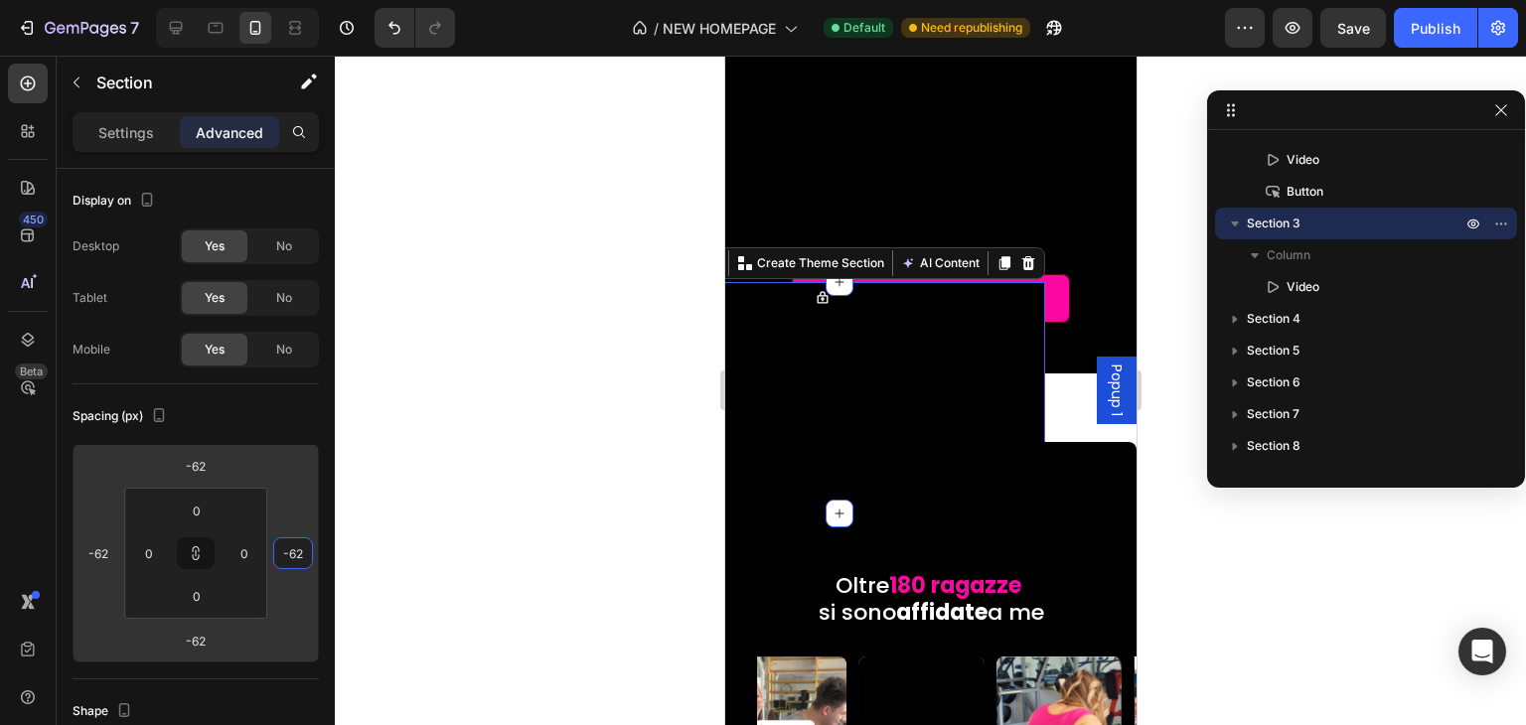
type input "-92"
type input "-114"
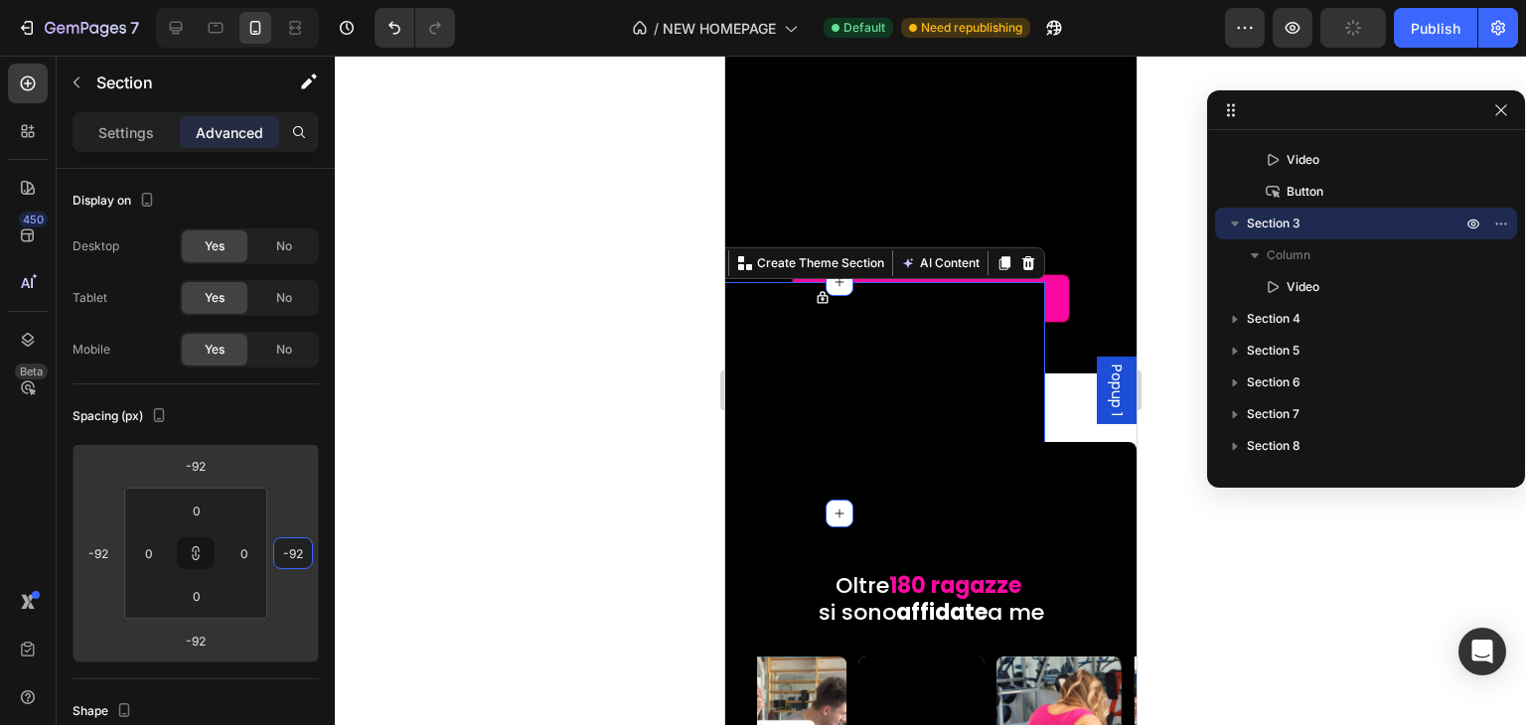
type input "-114"
type input "-120"
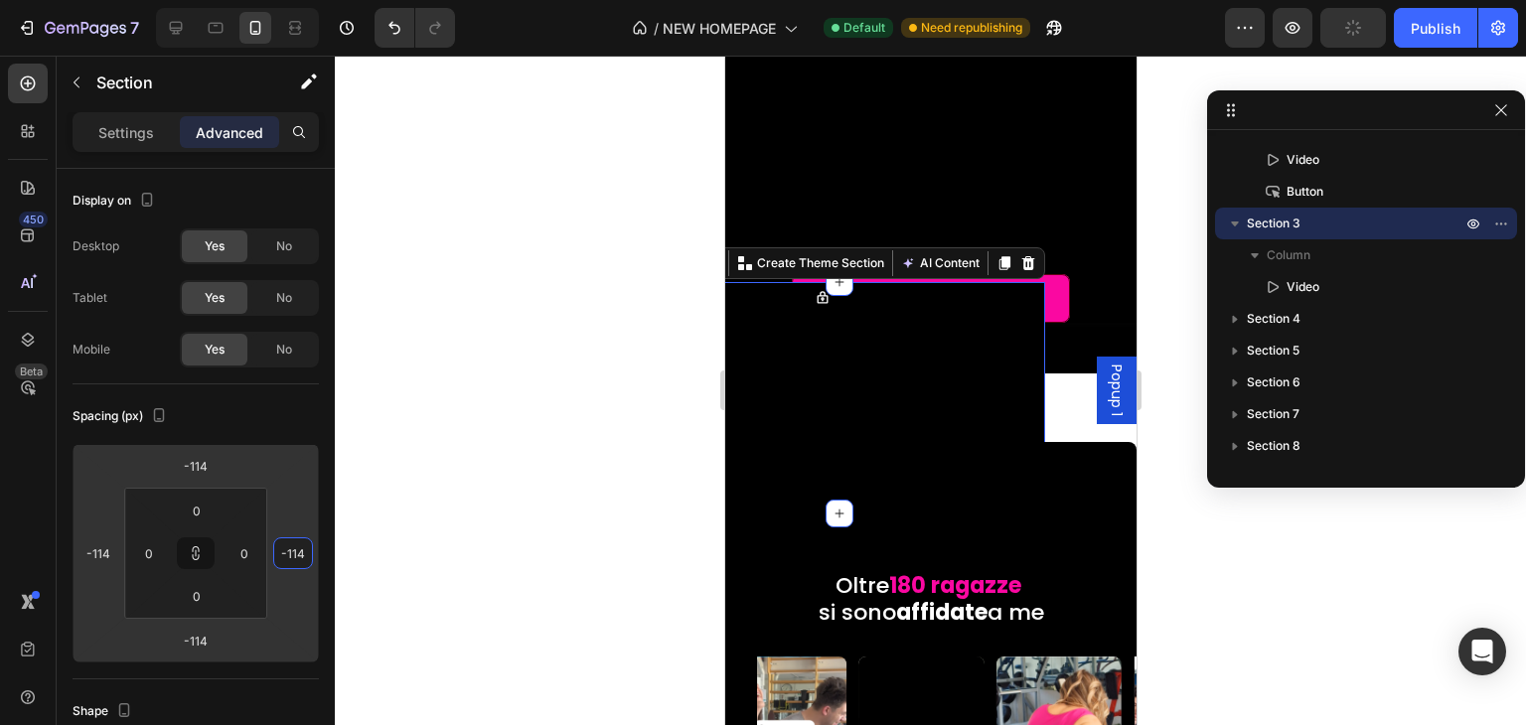
type input "-120"
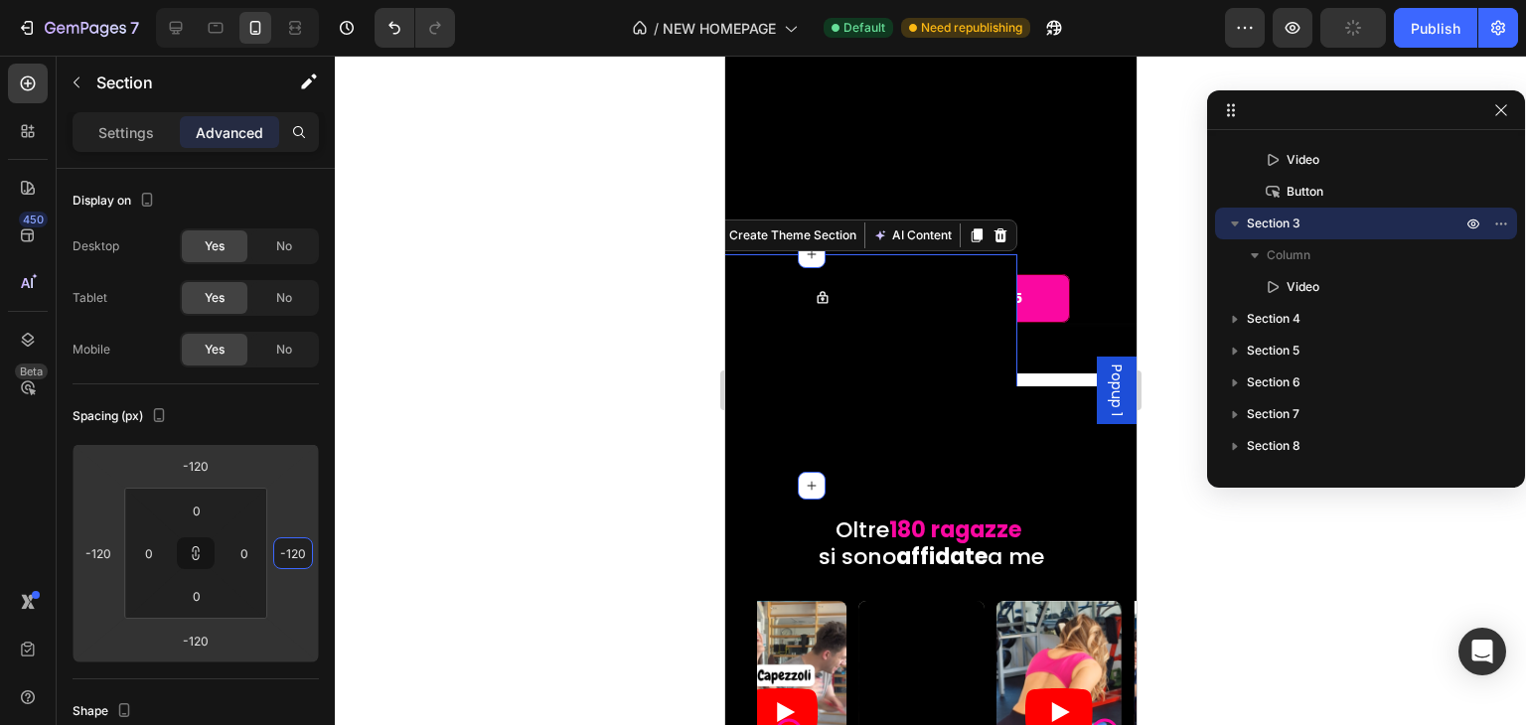
type input "-106"
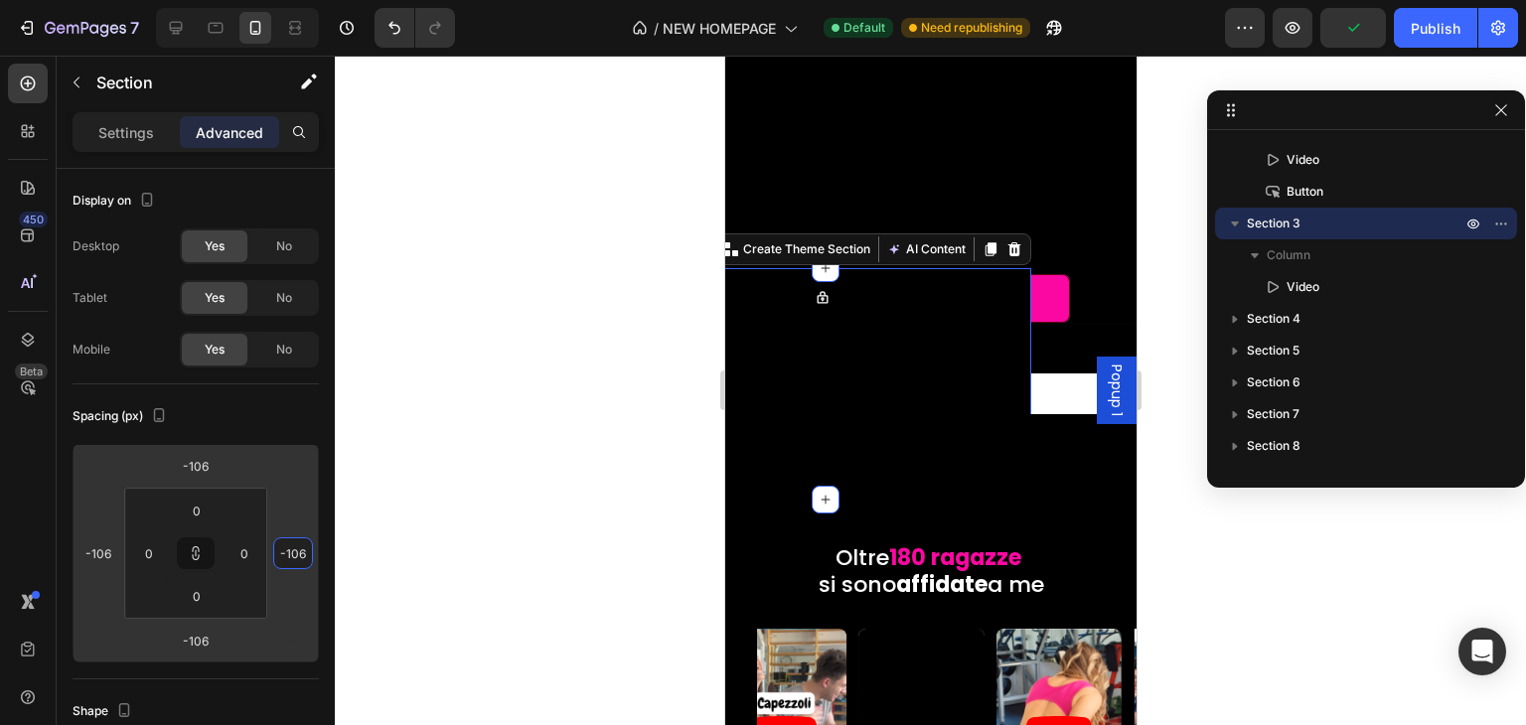
type input "-74"
type input "-48"
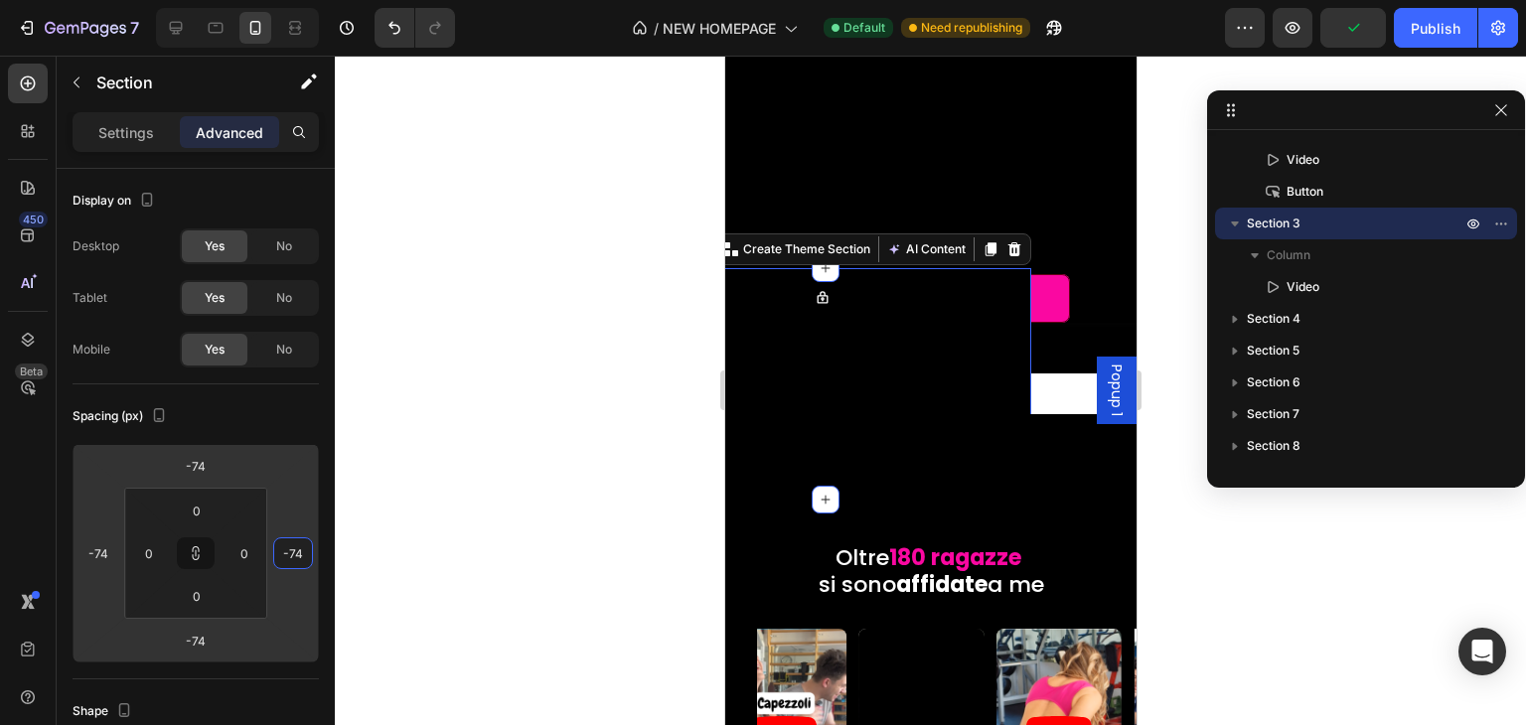
type input "-48"
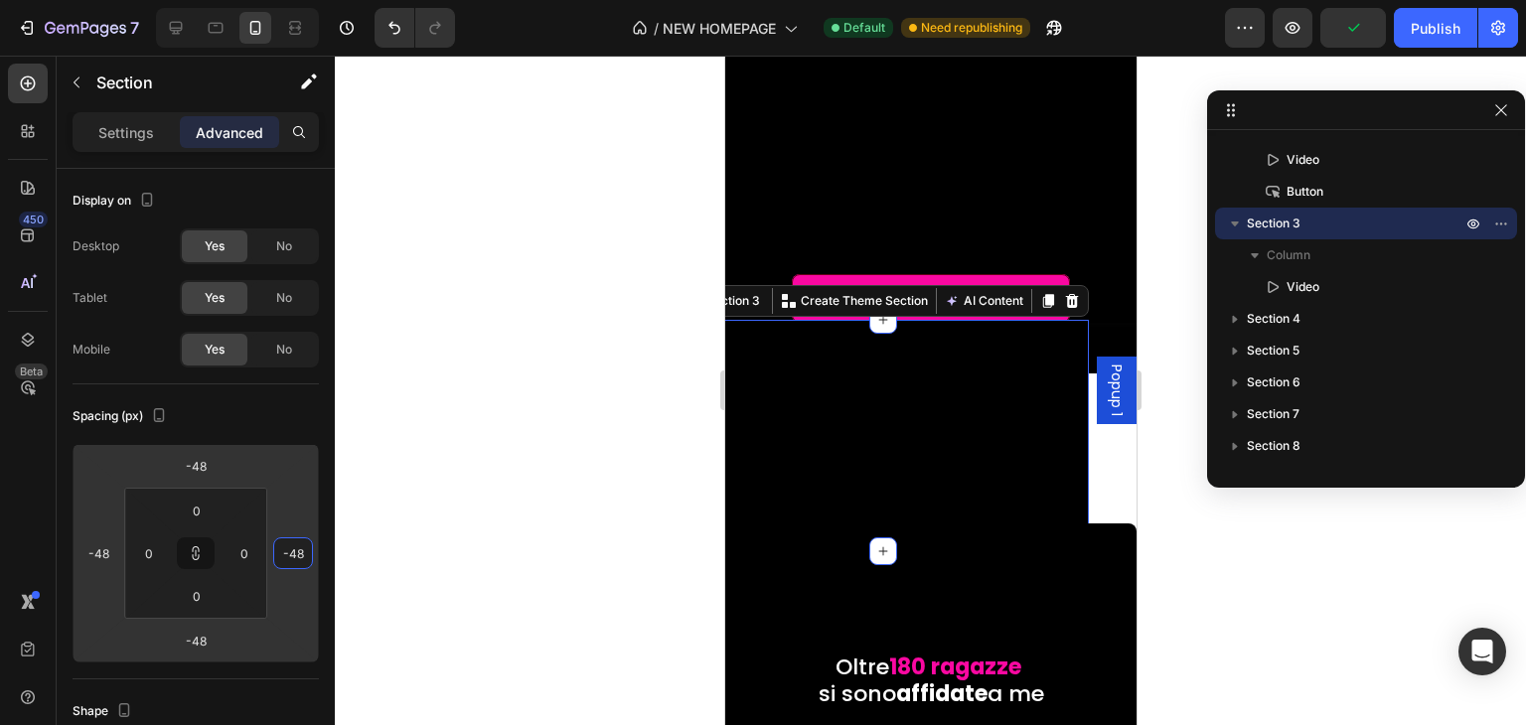
type input "-30"
type input "-28"
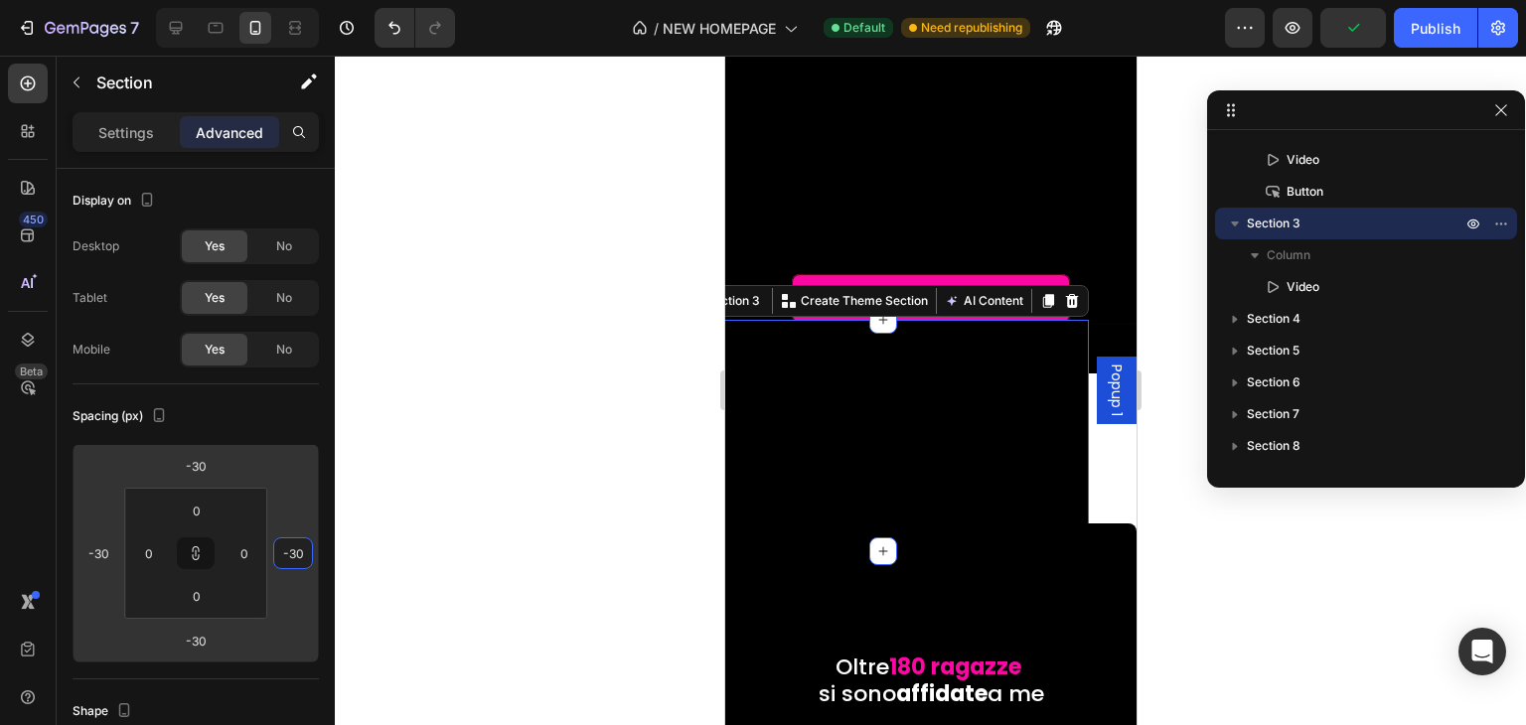
type input "-28"
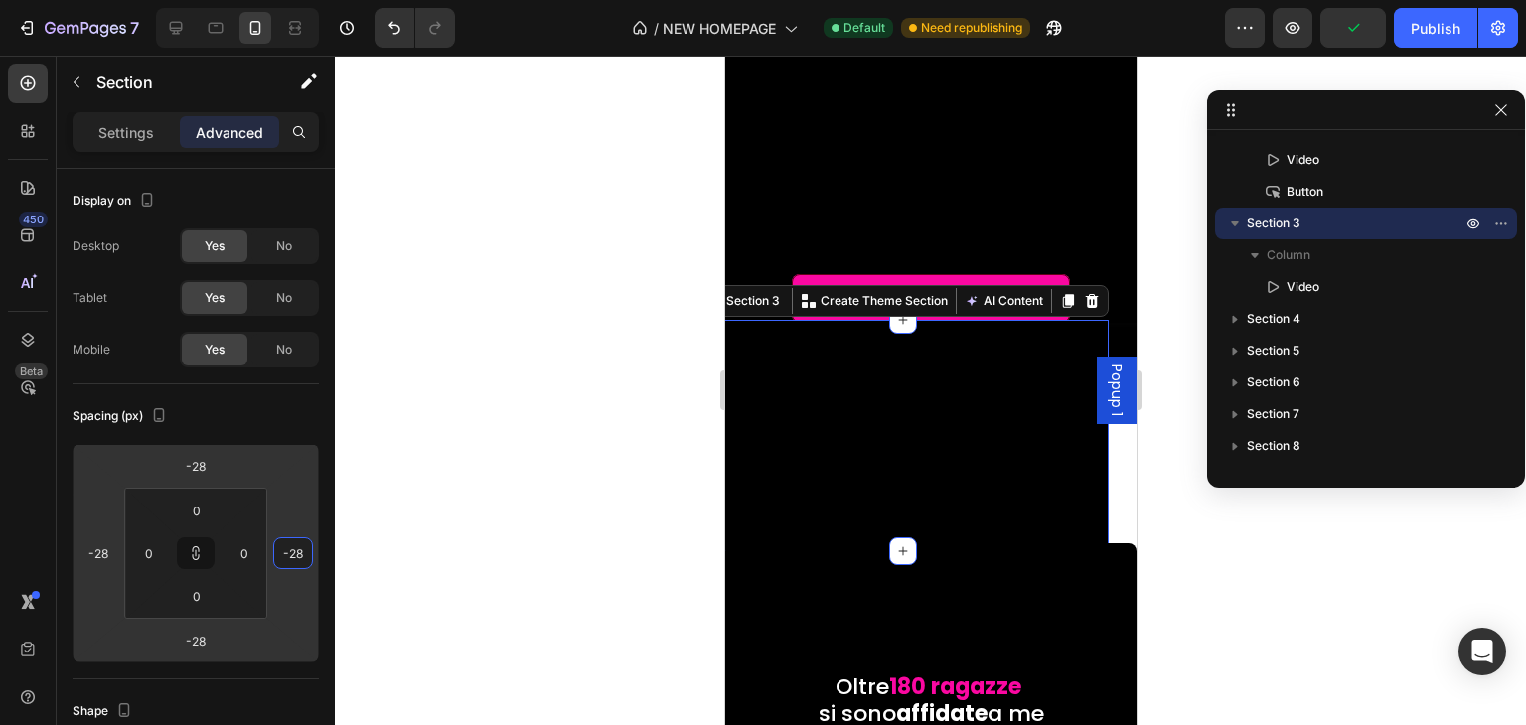
type input "-22"
type input "-18"
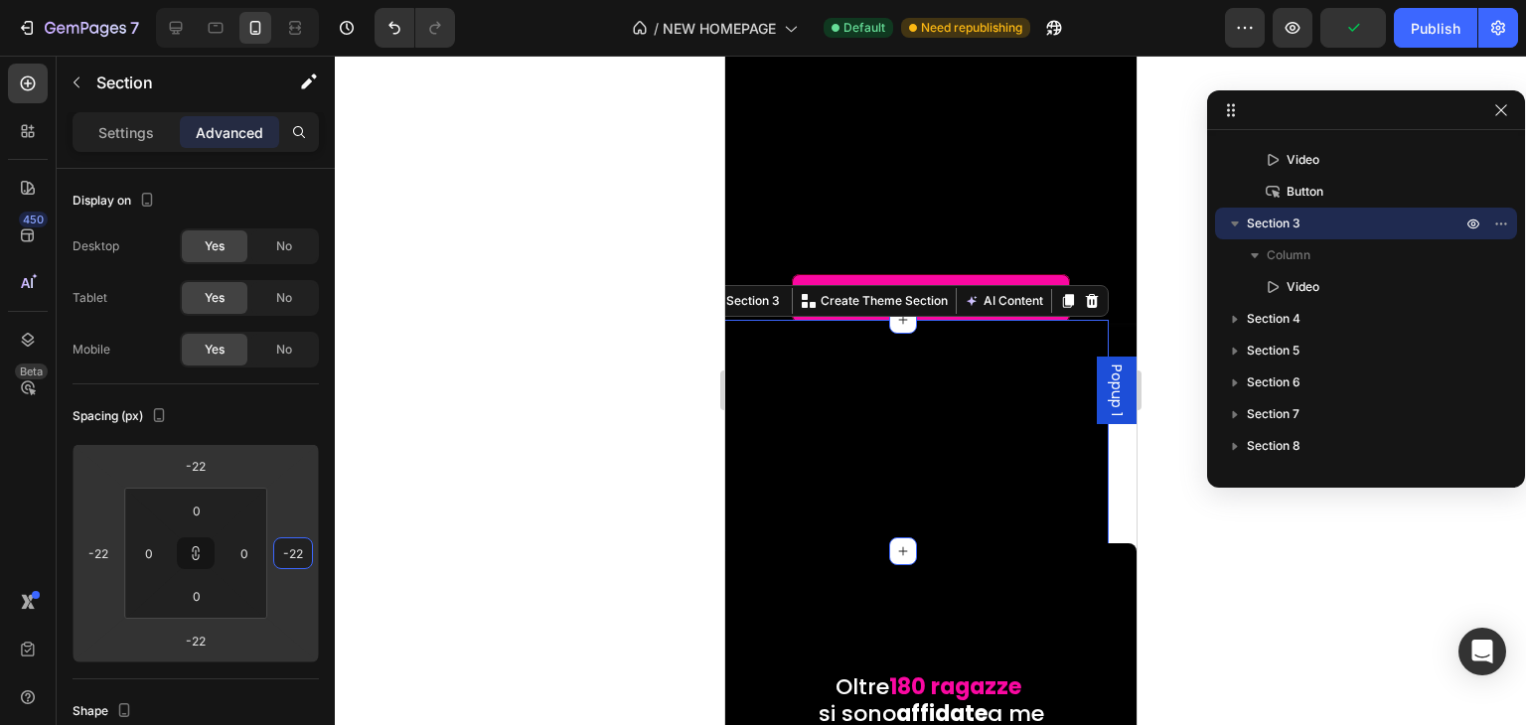
type input "-18"
type input "-14"
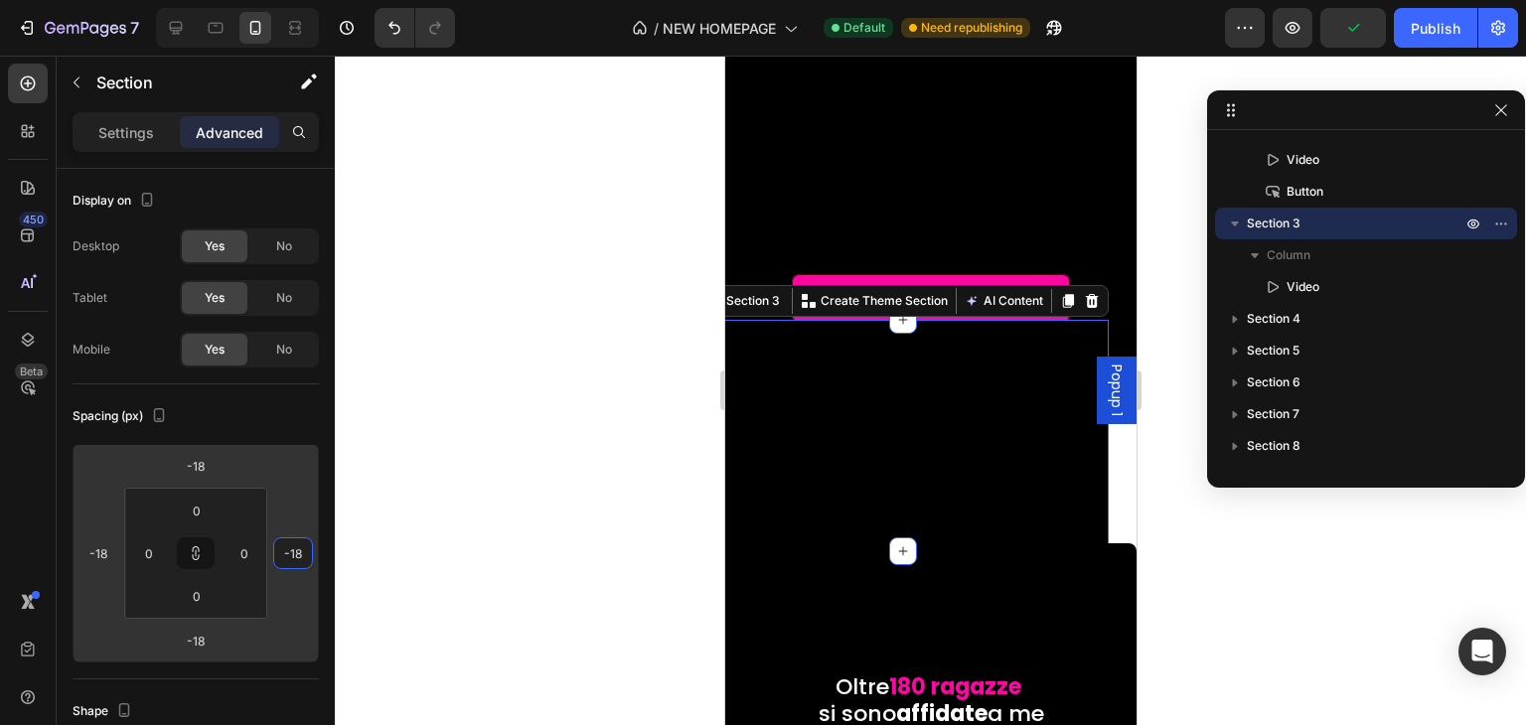
type input "-14"
type input "-10"
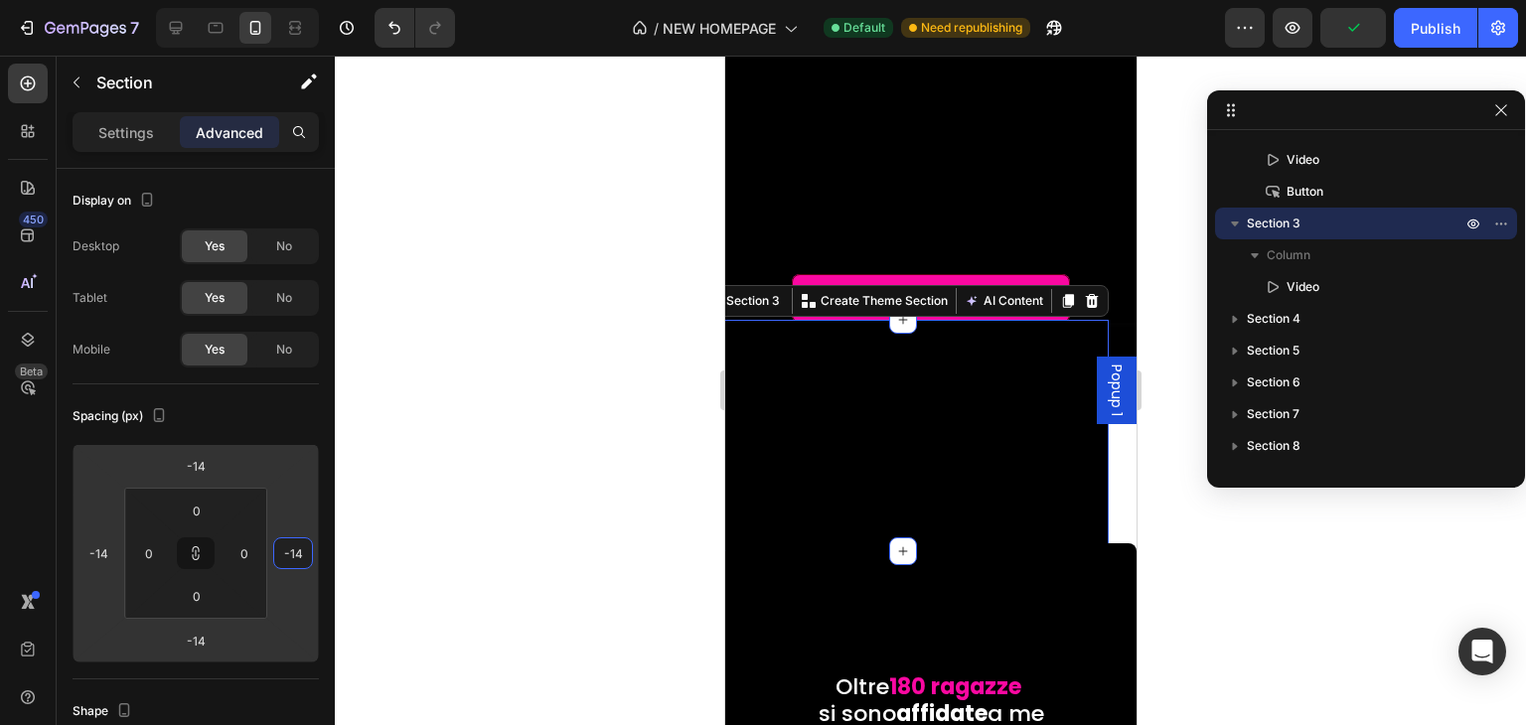
type input "-10"
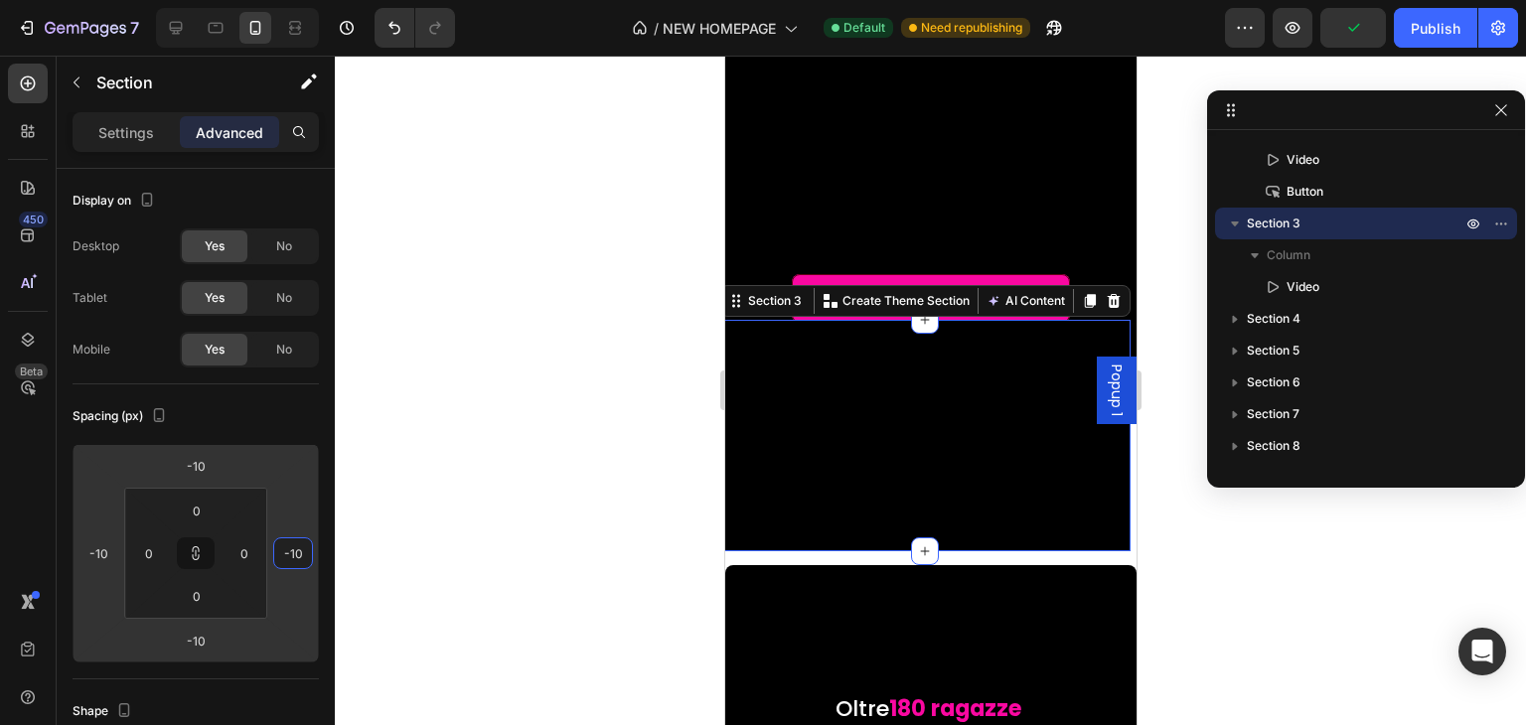
type input "-6"
type input "-4"
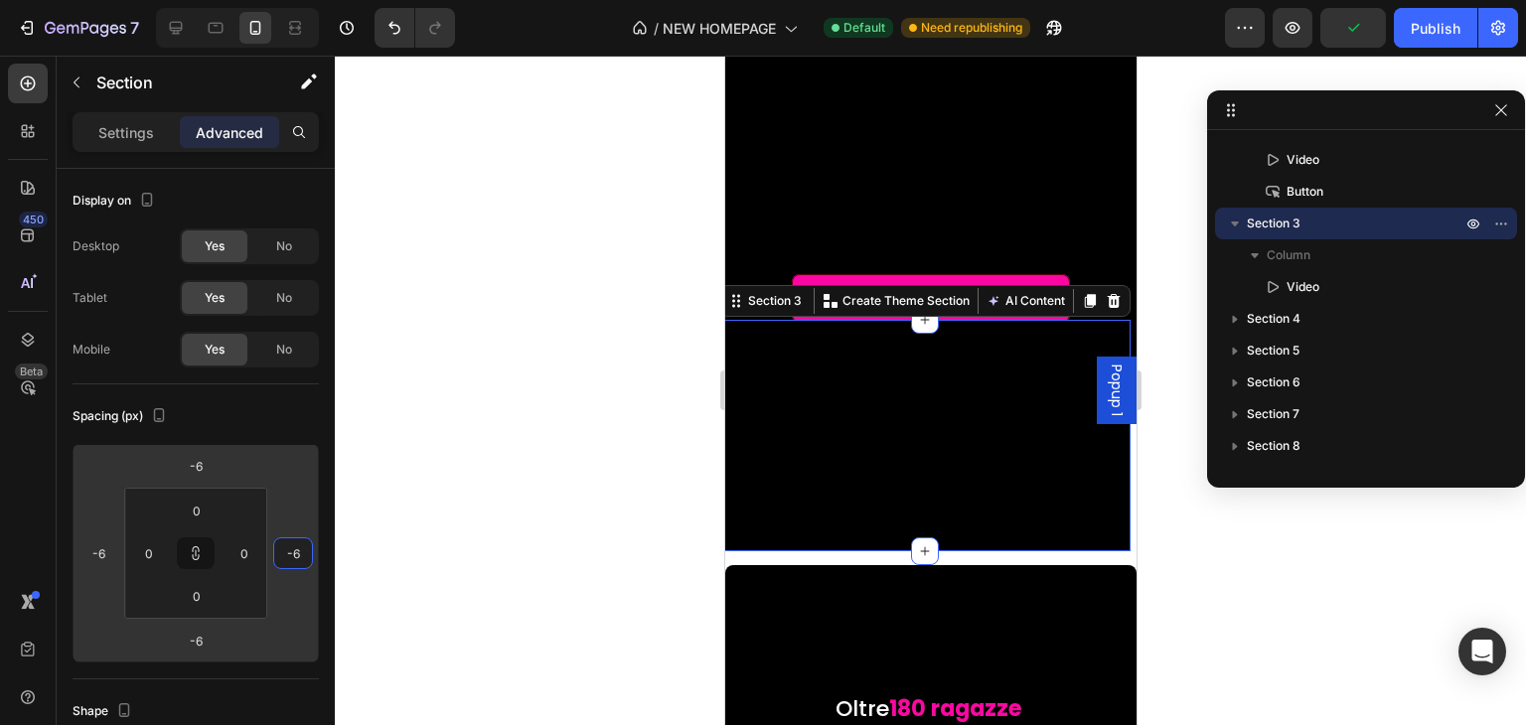
type input "-4"
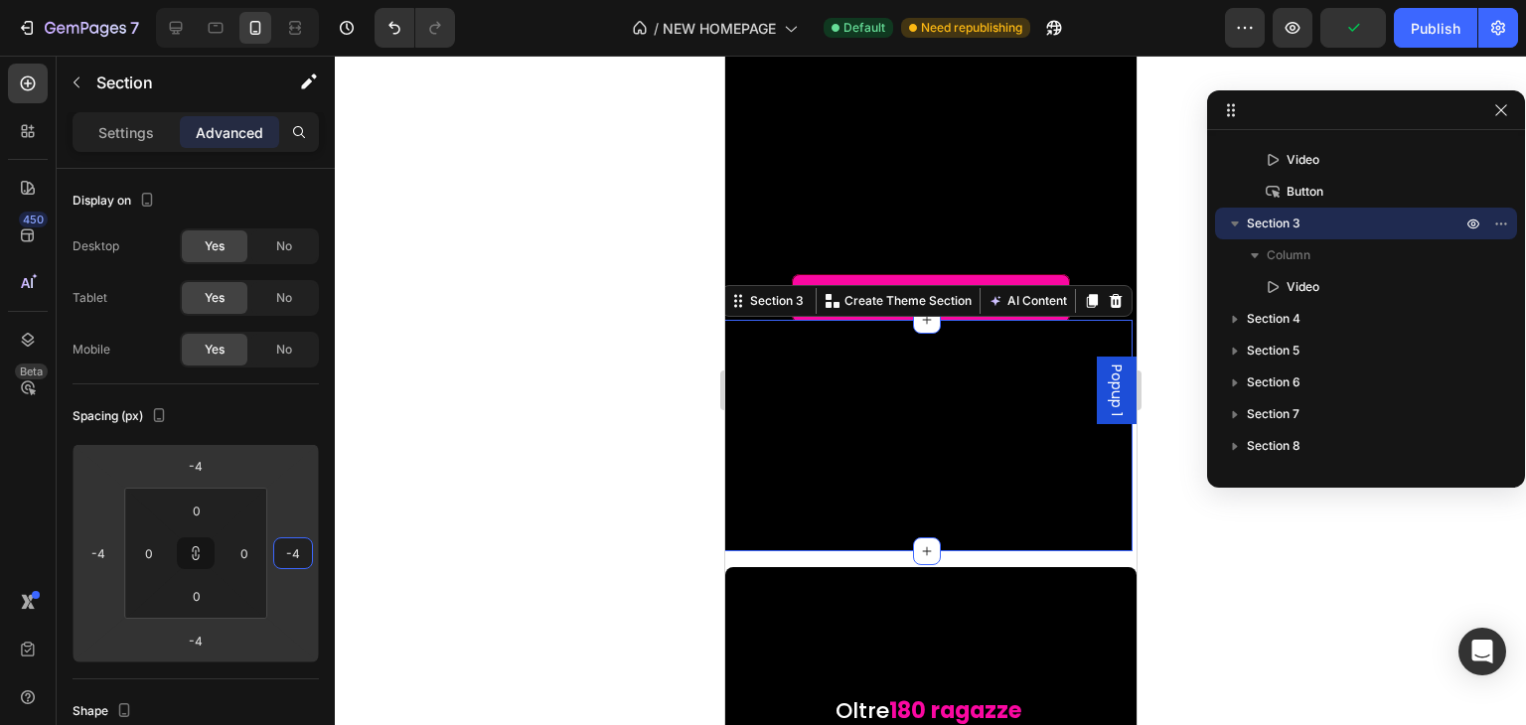
type input "2"
type input "4"
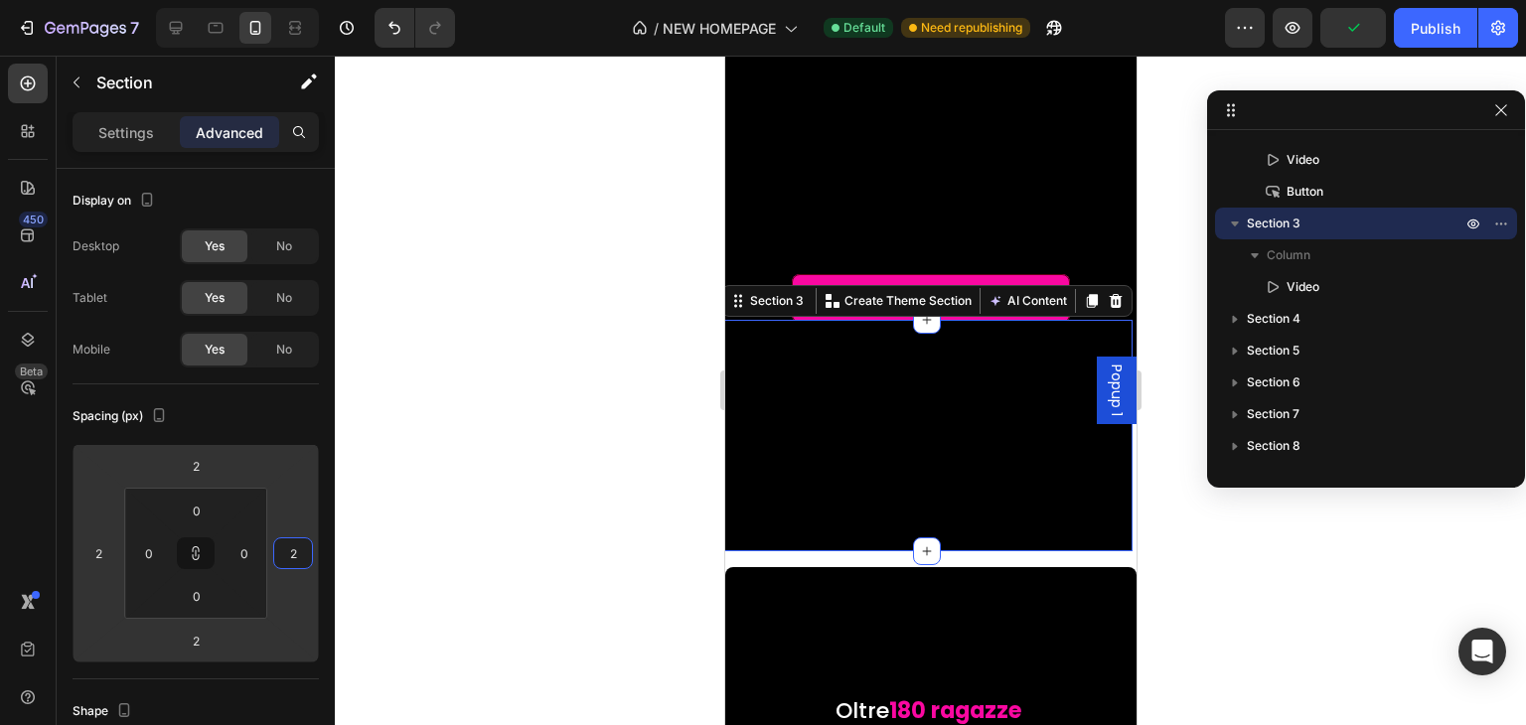
type input "4"
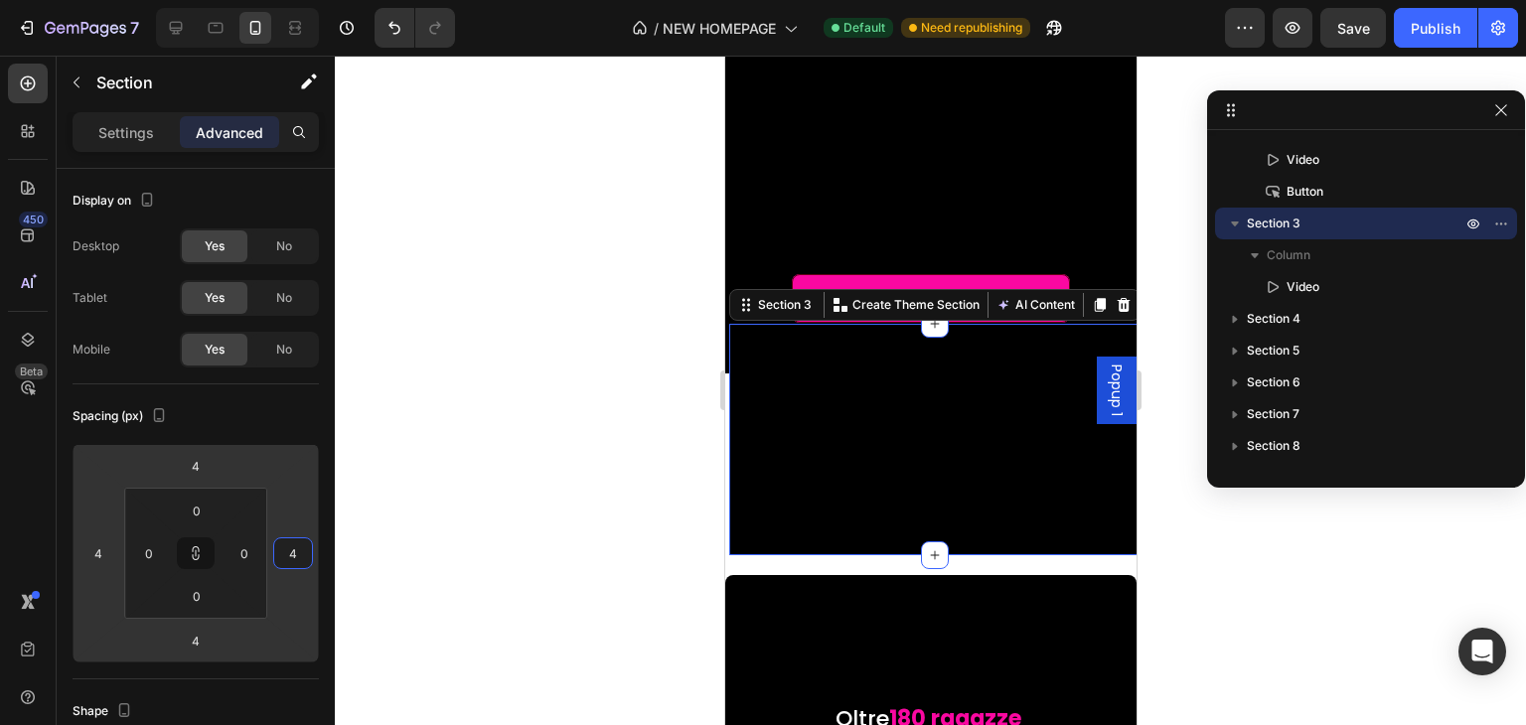
type input "-2"
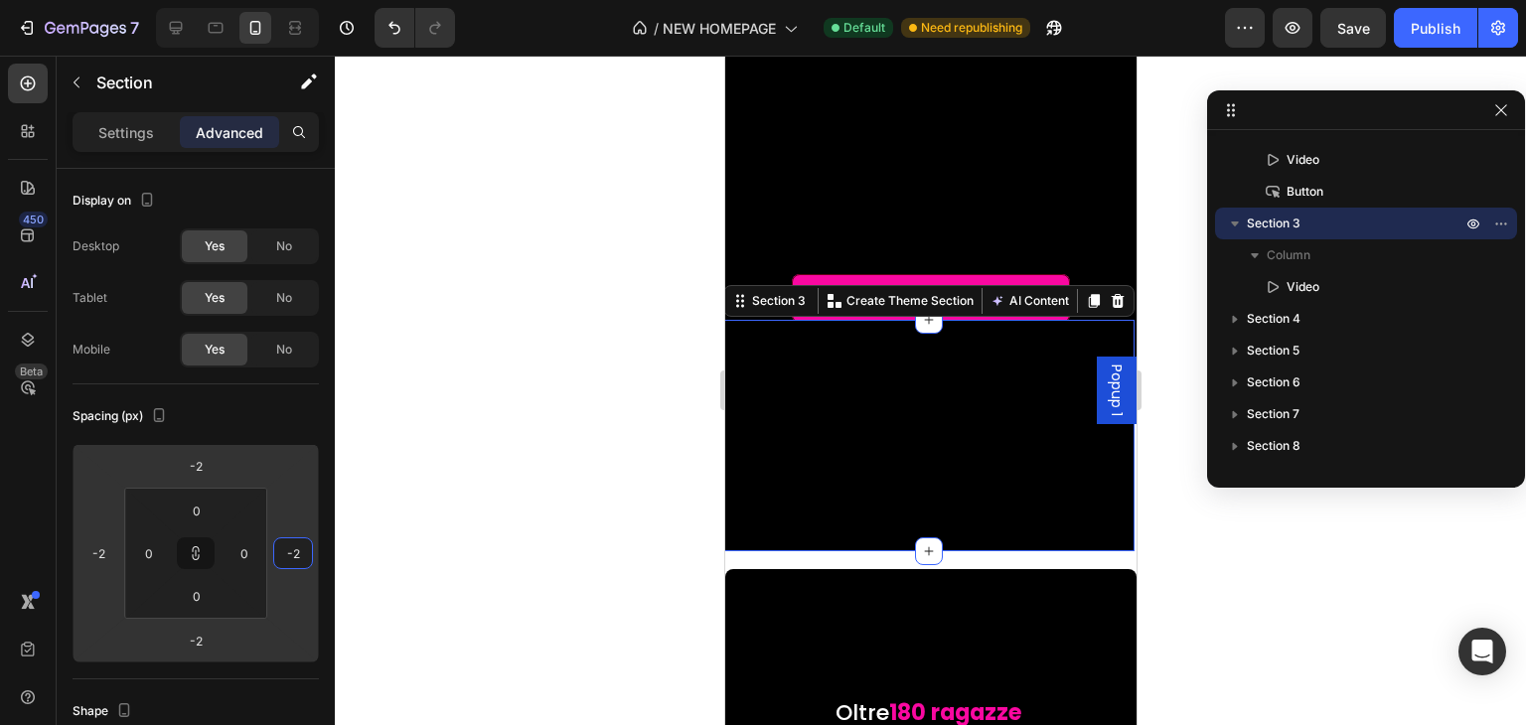
type input "0"
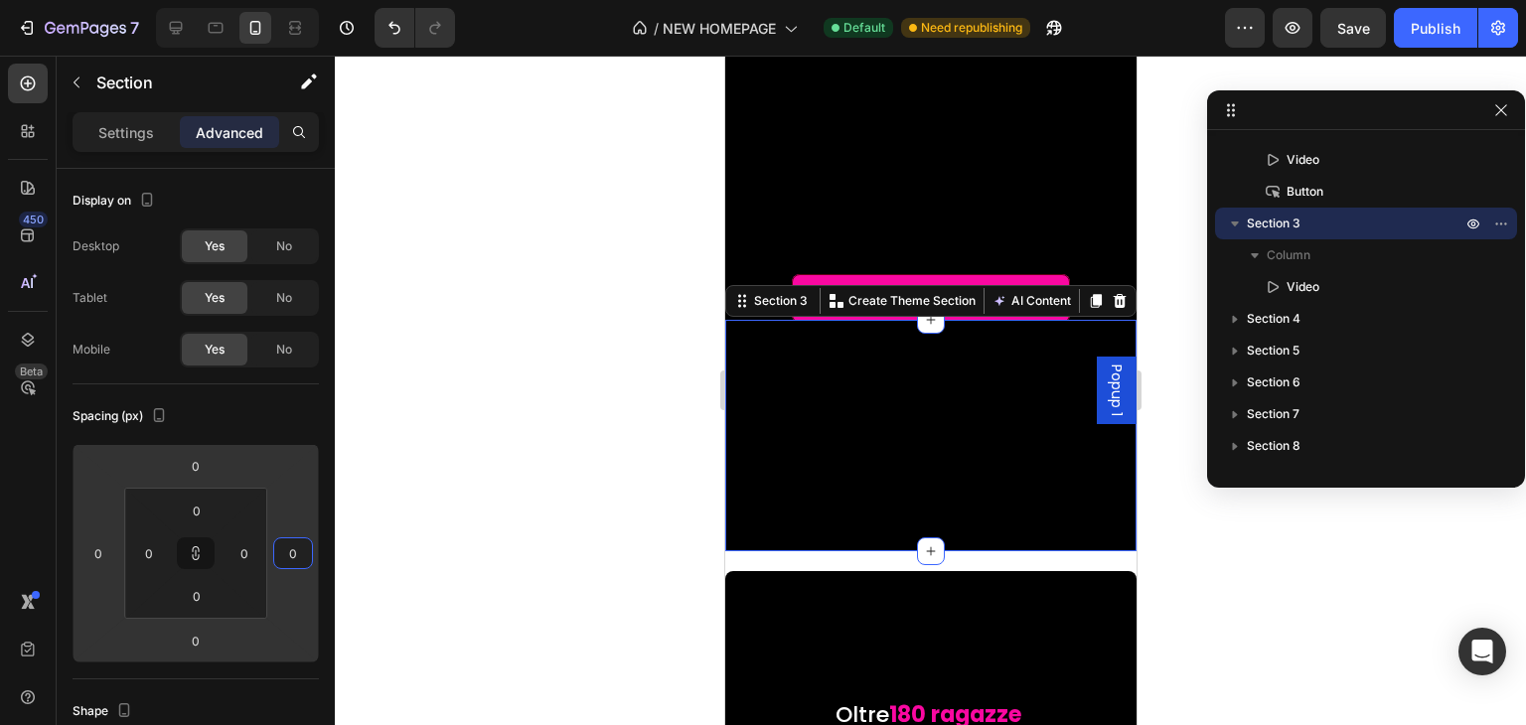
drag, startPoint x: 294, startPoint y: 509, endPoint x: 314, endPoint y: 509, distance: 19.9
click at [314, 0] on html "7 / NEW HOMEPAGE Default Need republishing Preview Save Publish 450 Beta Sectio…" at bounding box center [763, 0] width 1526 height 0
click at [161, 164] on div "Settings Advanced" at bounding box center [196, 140] width 278 height 57
click at [159, 148] on div "Settings Advanced" at bounding box center [196, 132] width 246 height 40
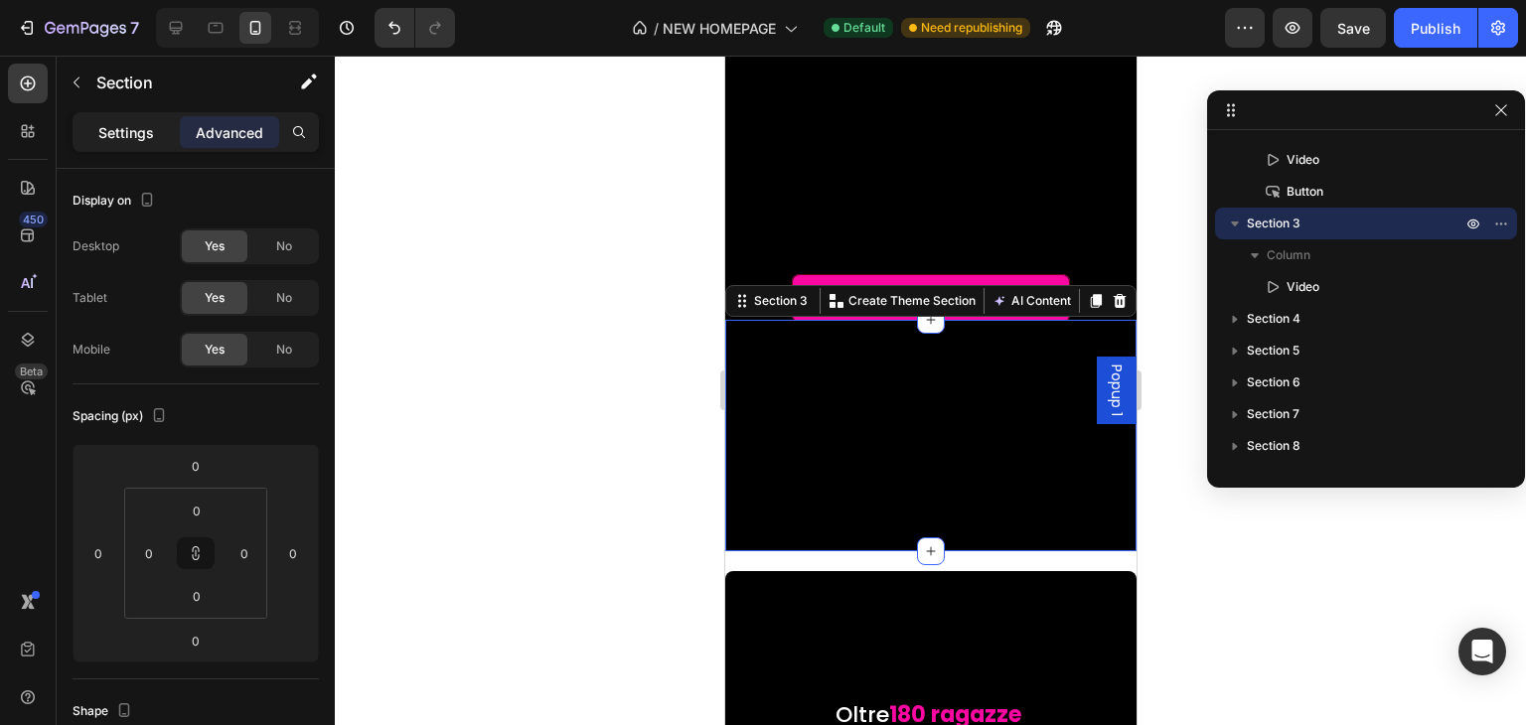
click at [154, 143] on div "Settings" at bounding box center [126, 132] width 99 height 32
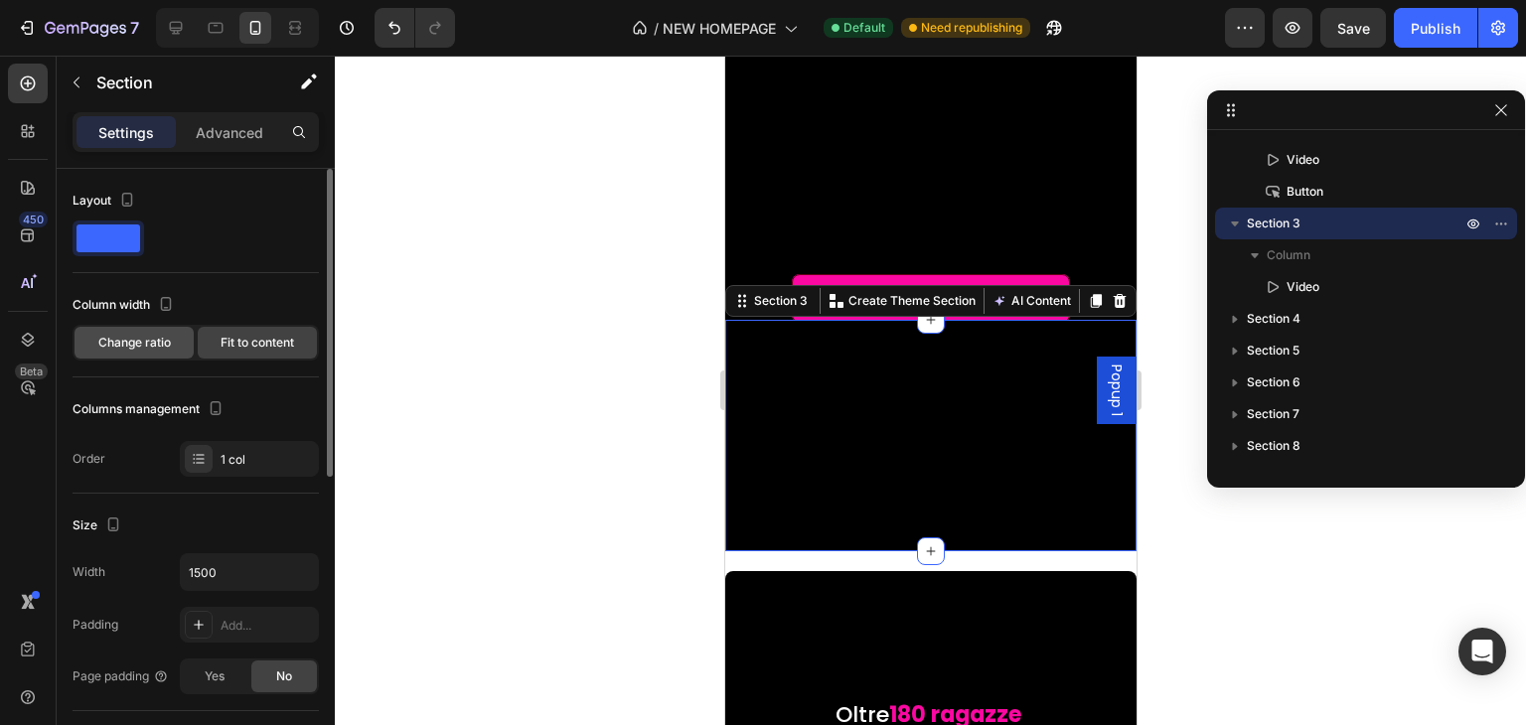
click at [152, 348] on span "Change ratio" at bounding box center [134, 343] width 73 height 18
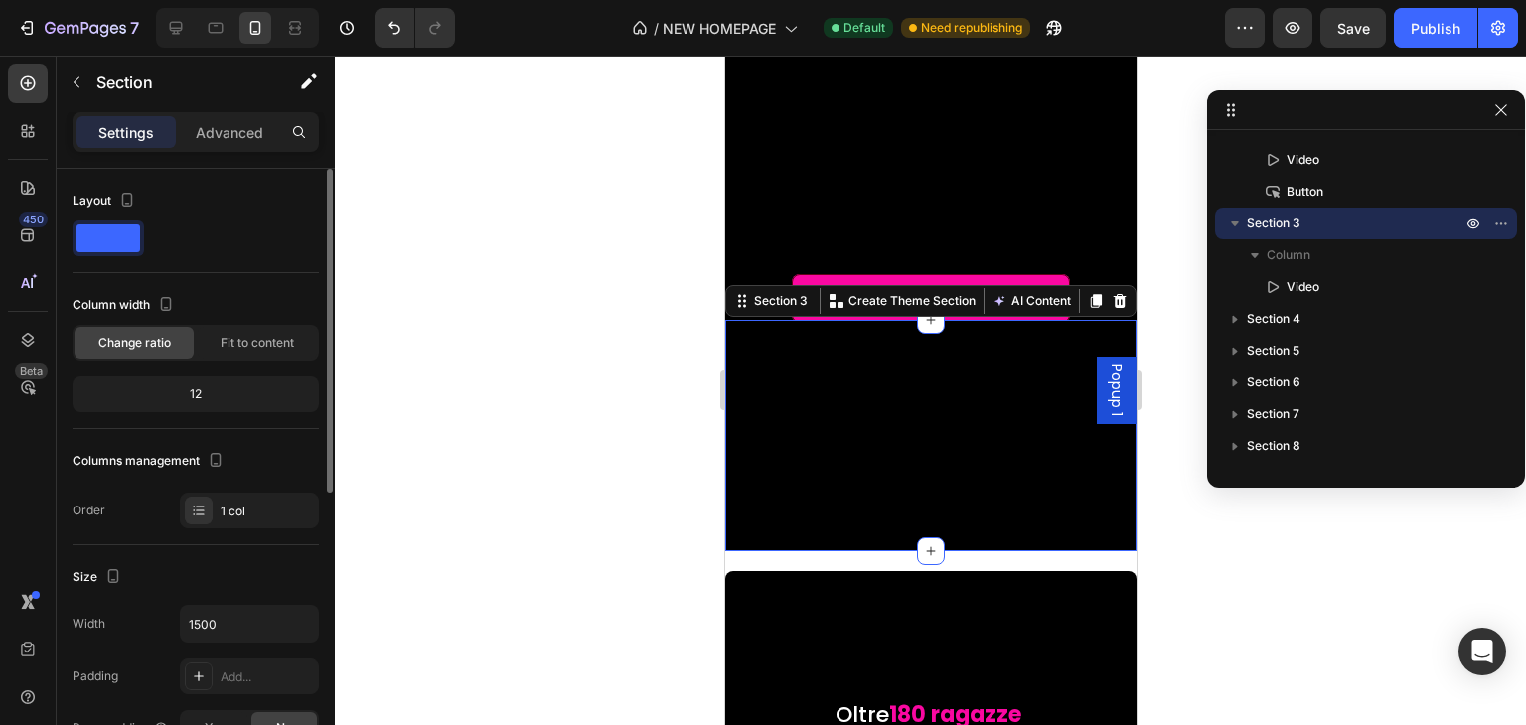
scroll to position [99, 0]
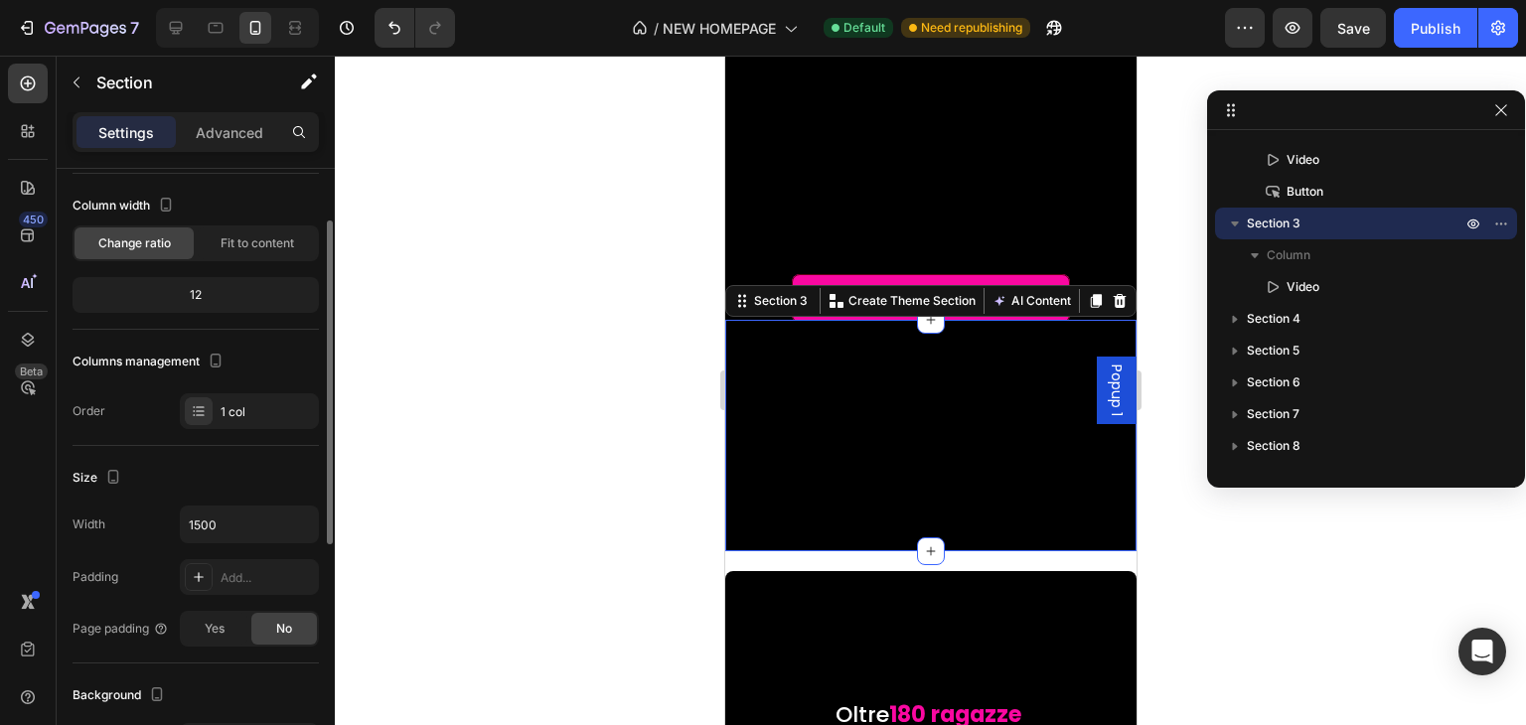
click at [230, 351] on div "Columns management" at bounding box center [196, 362] width 246 height 32
click at [234, 302] on div "12" at bounding box center [196, 295] width 238 height 28
click at [195, 283] on div "12" at bounding box center [196, 295] width 238 height 28
click at [166, 205] on icon "button" at bounding box center [166, 205] width 20 height 20
click at [241, 288] on div "12" at bounding box center [196, 295] width 238 height 28
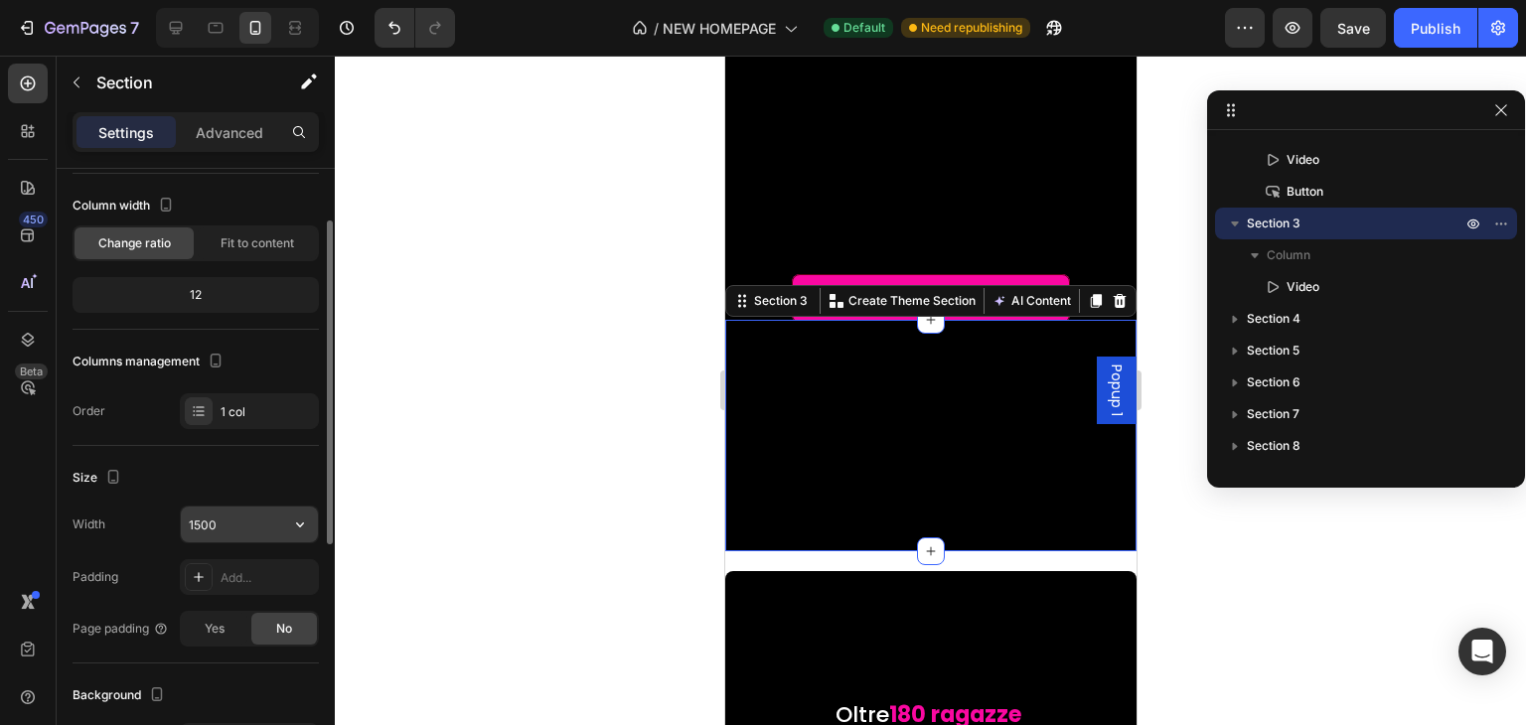
click at [223, 521] on input "1500" at bounding box center [249, 525] width 137 height 36
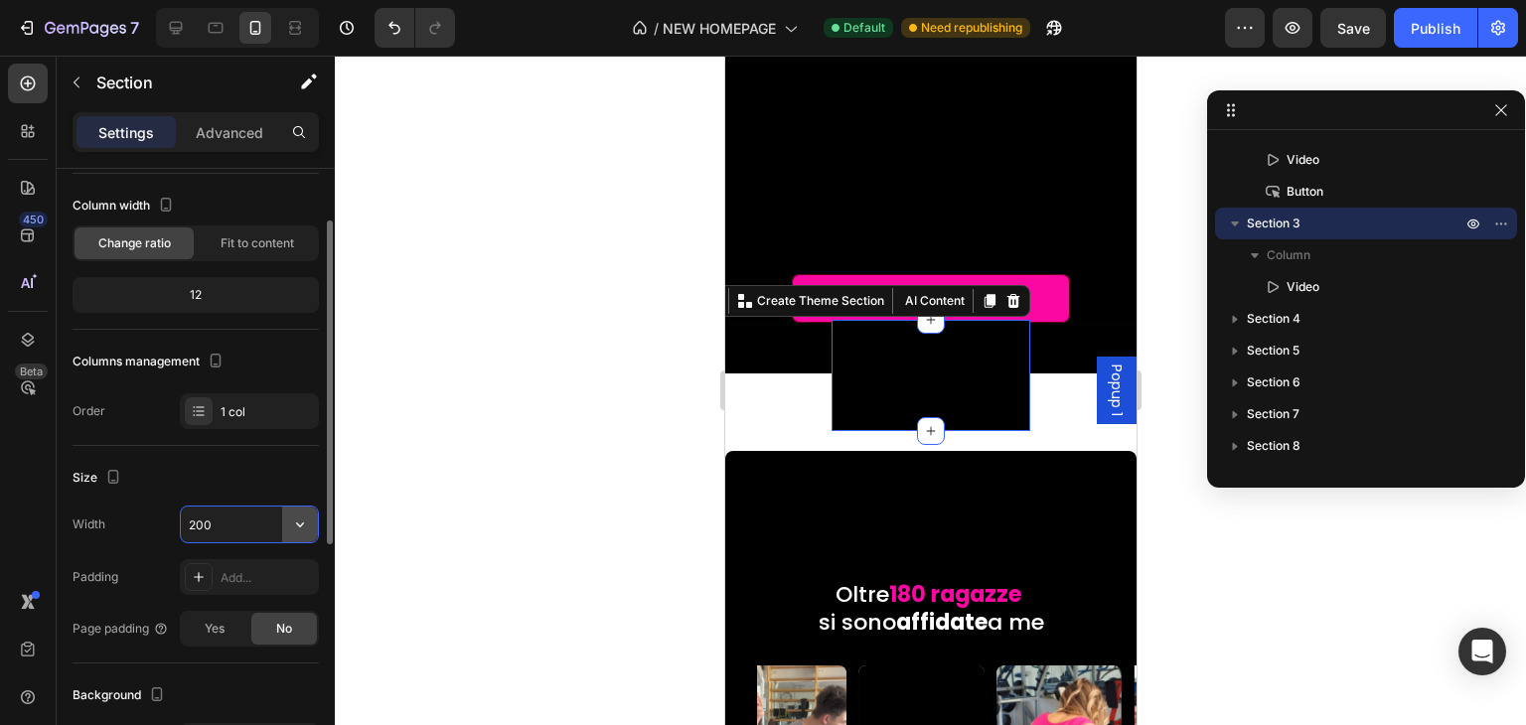
click at [302, 532] on icon "button" at bounding box center [300, 525] width 20 height 20
click at [255, 507] on input "200" at bounding box center [249, 525] width 137 height 36
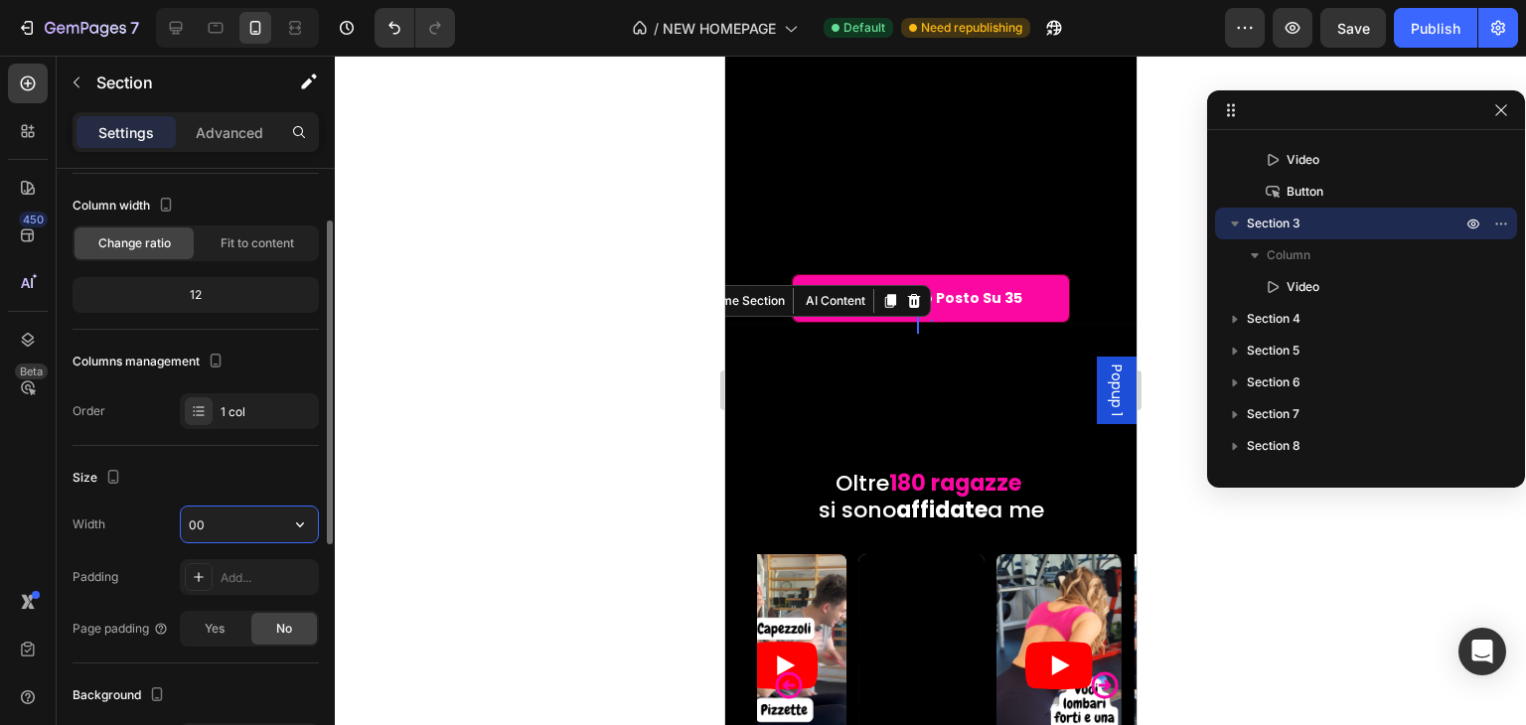
click at [255, 513] on input "00" at bounding box center [249, 525] width 137 height 36
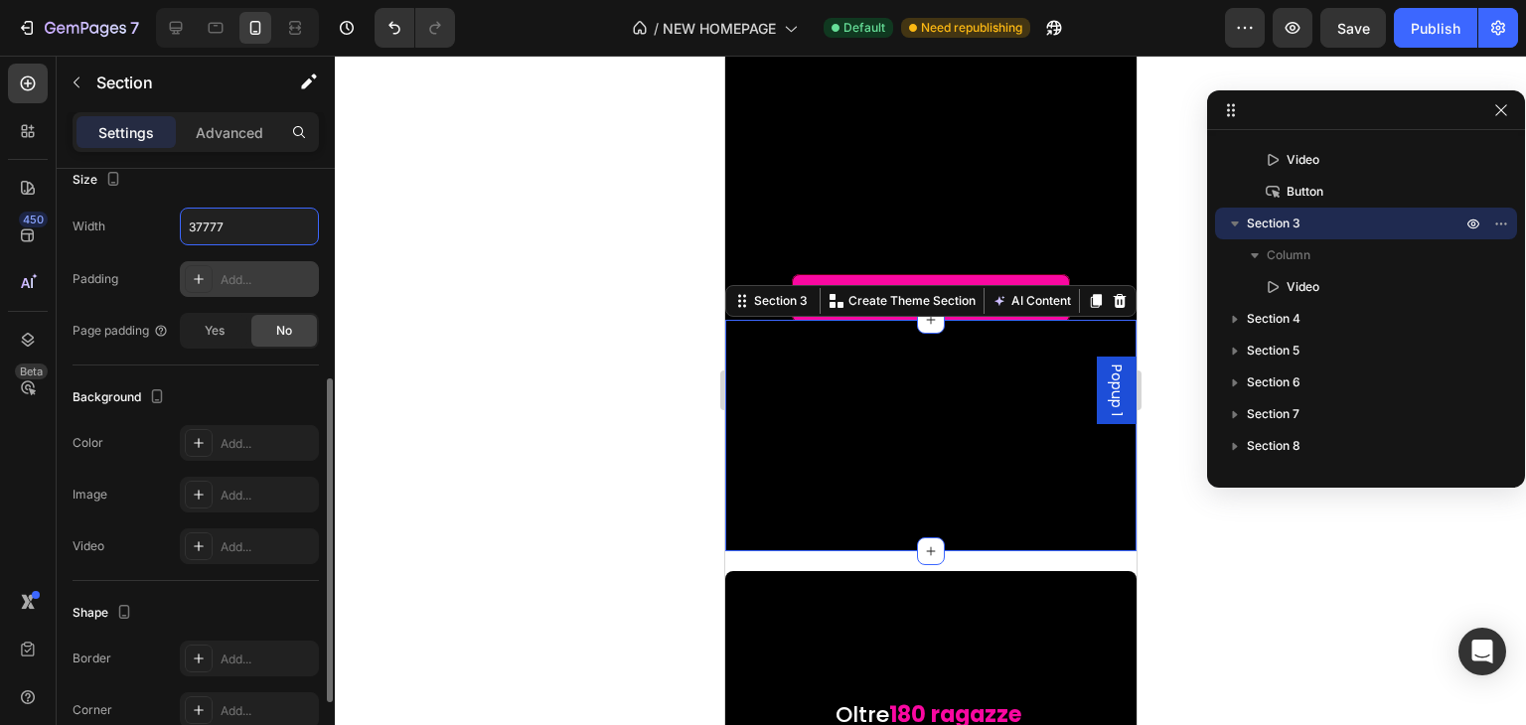
scroll to position [545, 0]
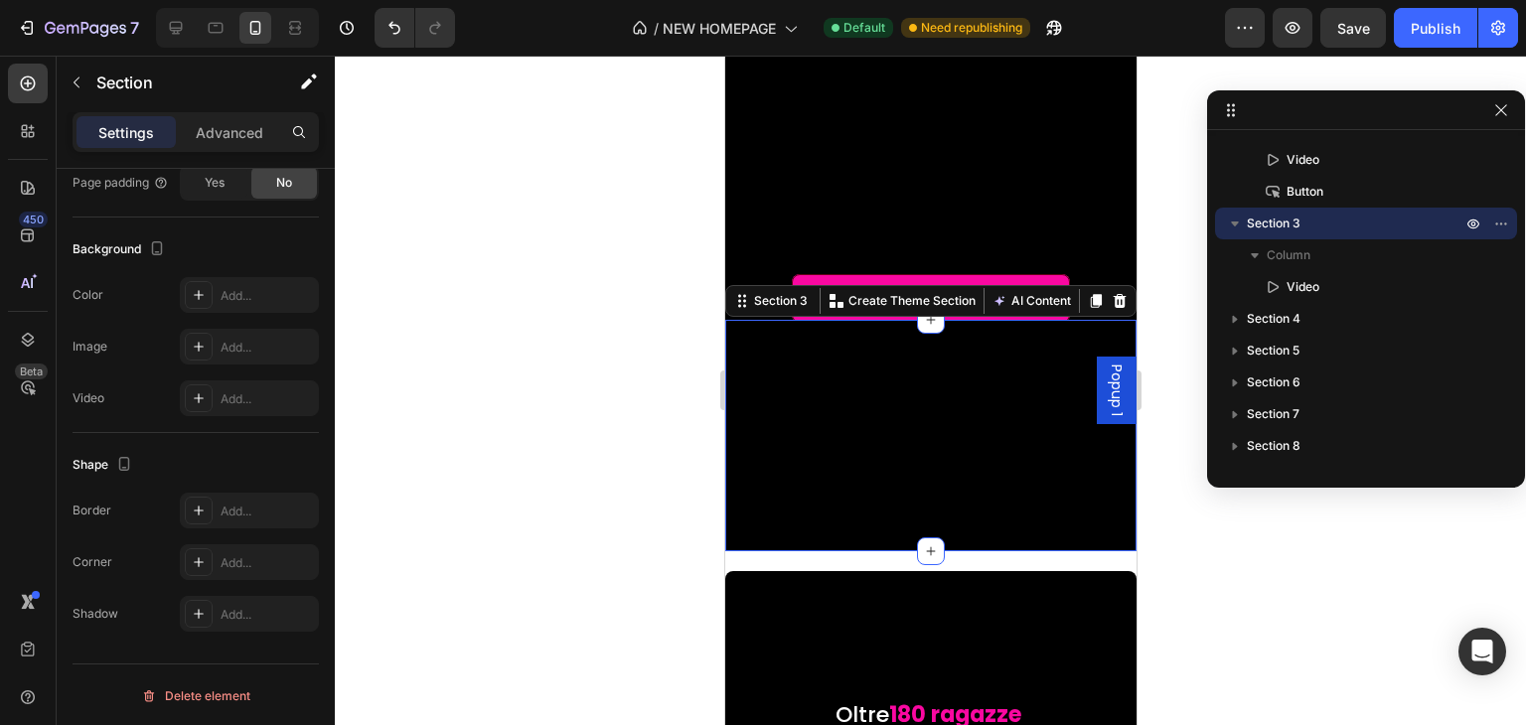
type input "37777"
click at [246, 149] on div "Settings Advanced" at bounding box center [196, 132] width 246 height 40
click at [251, 133] on p "Advanced" at bounding box center [230, 132] width 68 height 21
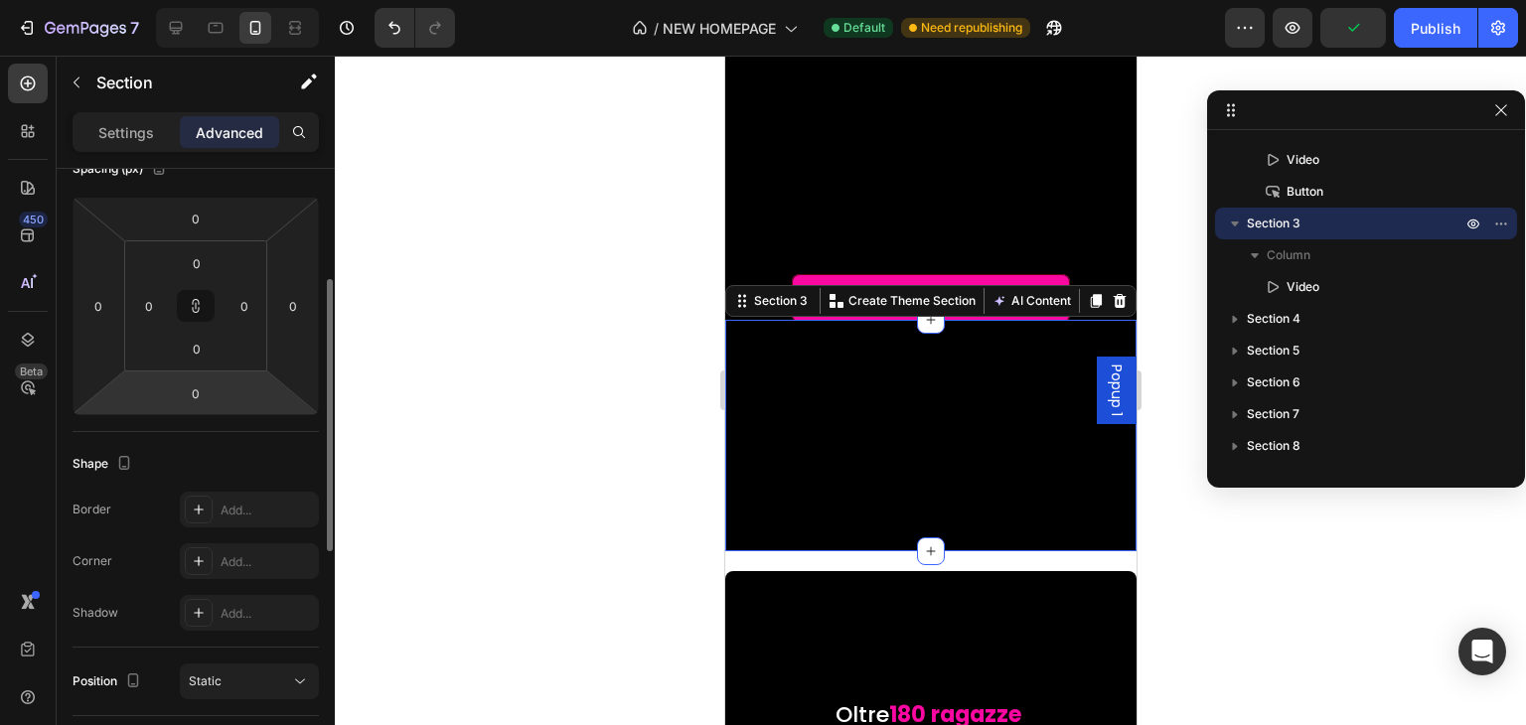
scroll to position [446, 0]
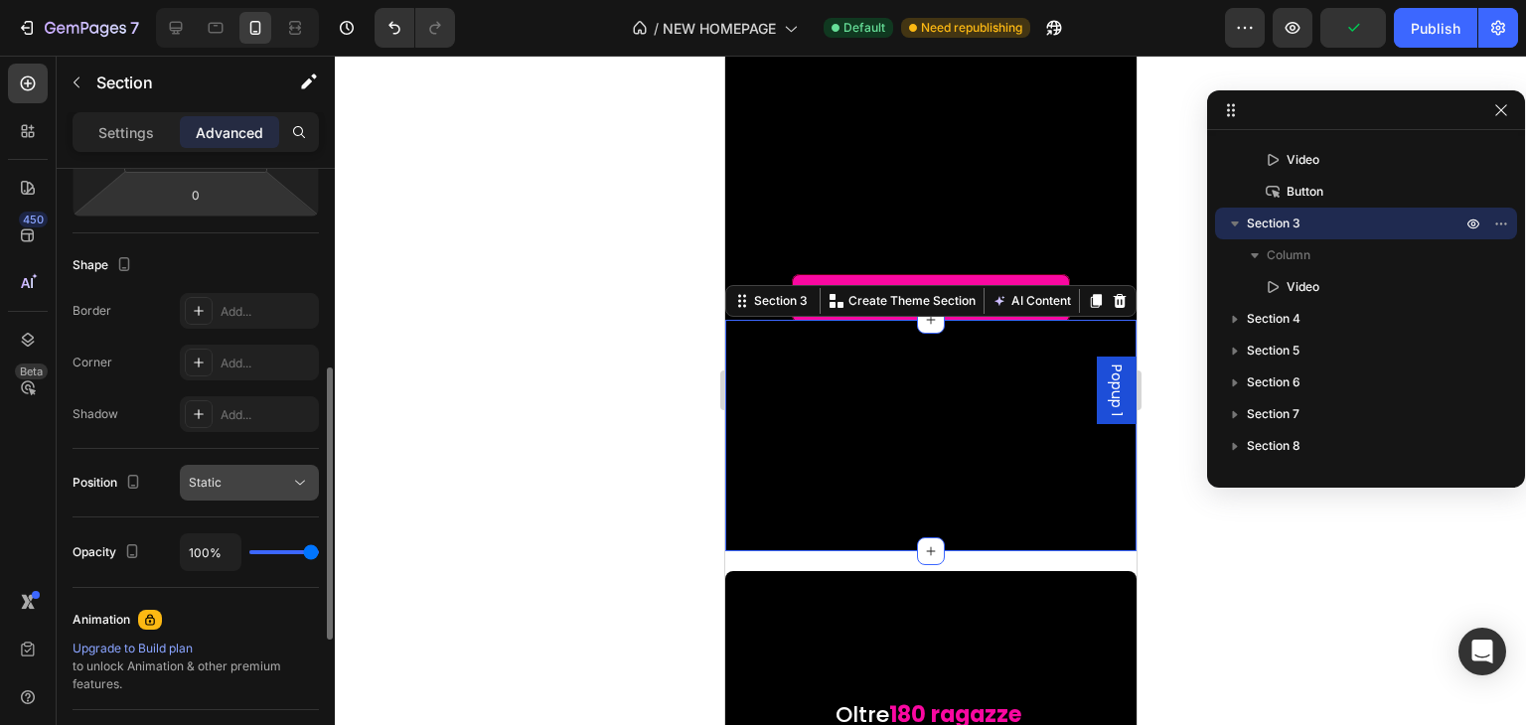
click at [253, 480] on div "Static" at bounding box center [239, 483] width 101 height 18
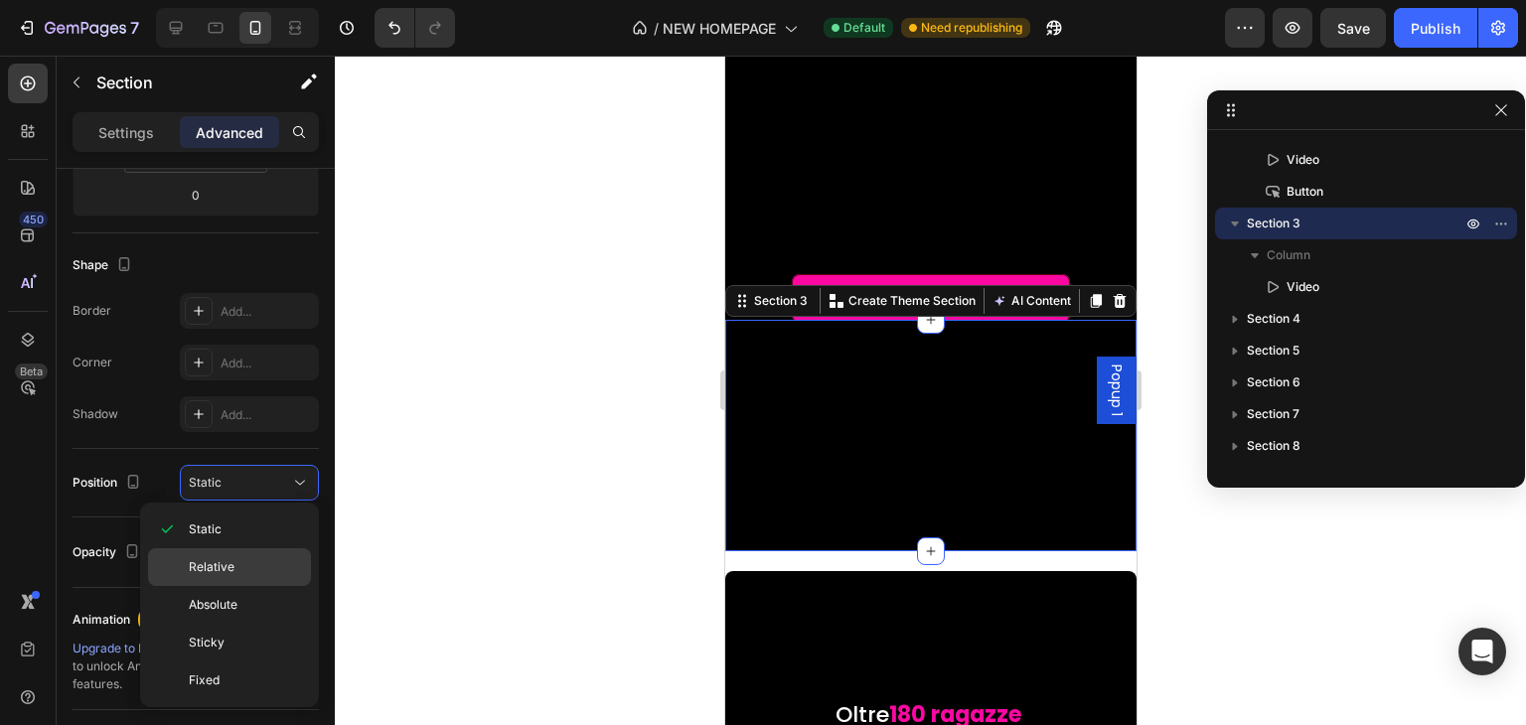
click at [254, 549] on div "Relative" at bounding box center [229, 567] width 163 height 38
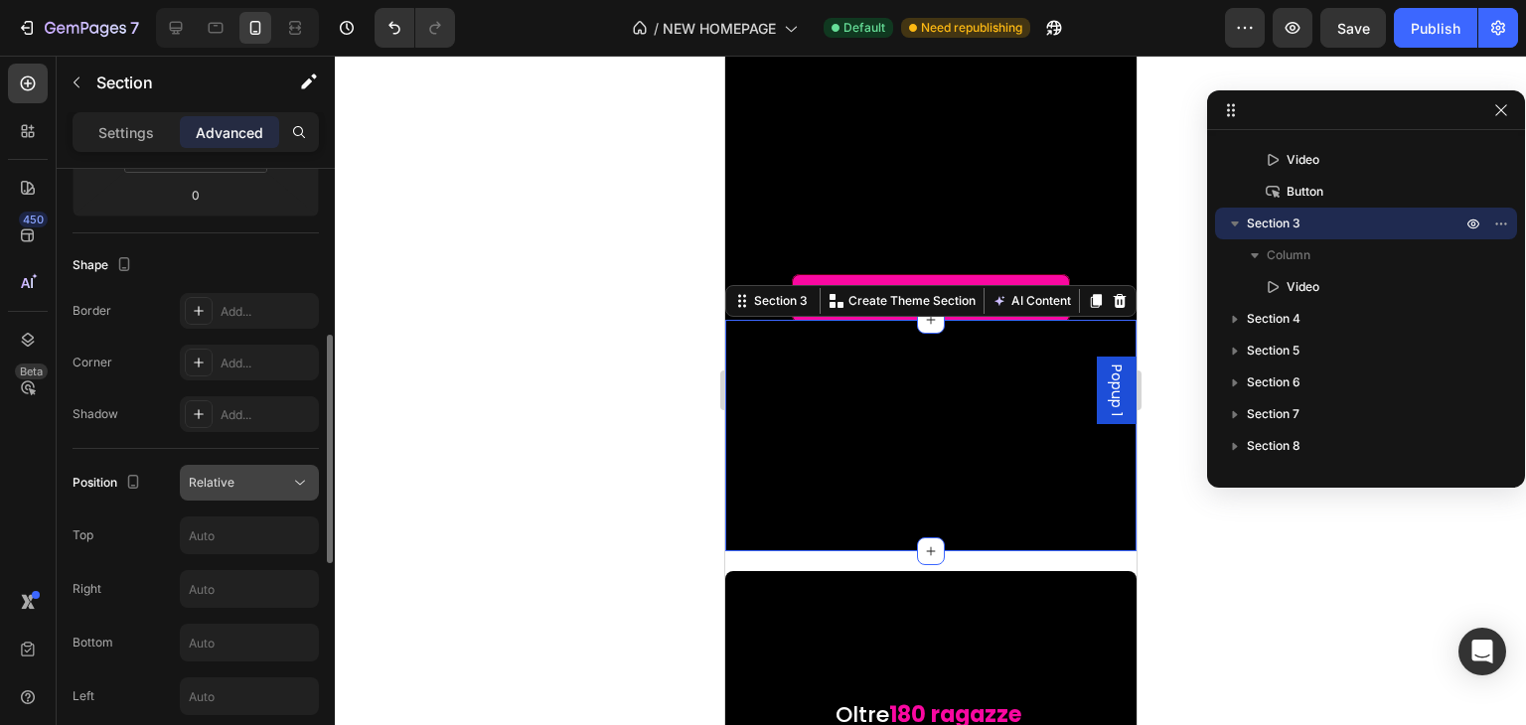
click at [275, 488] on div "Relative" at bounding box center [239, 483] width 101 height 18
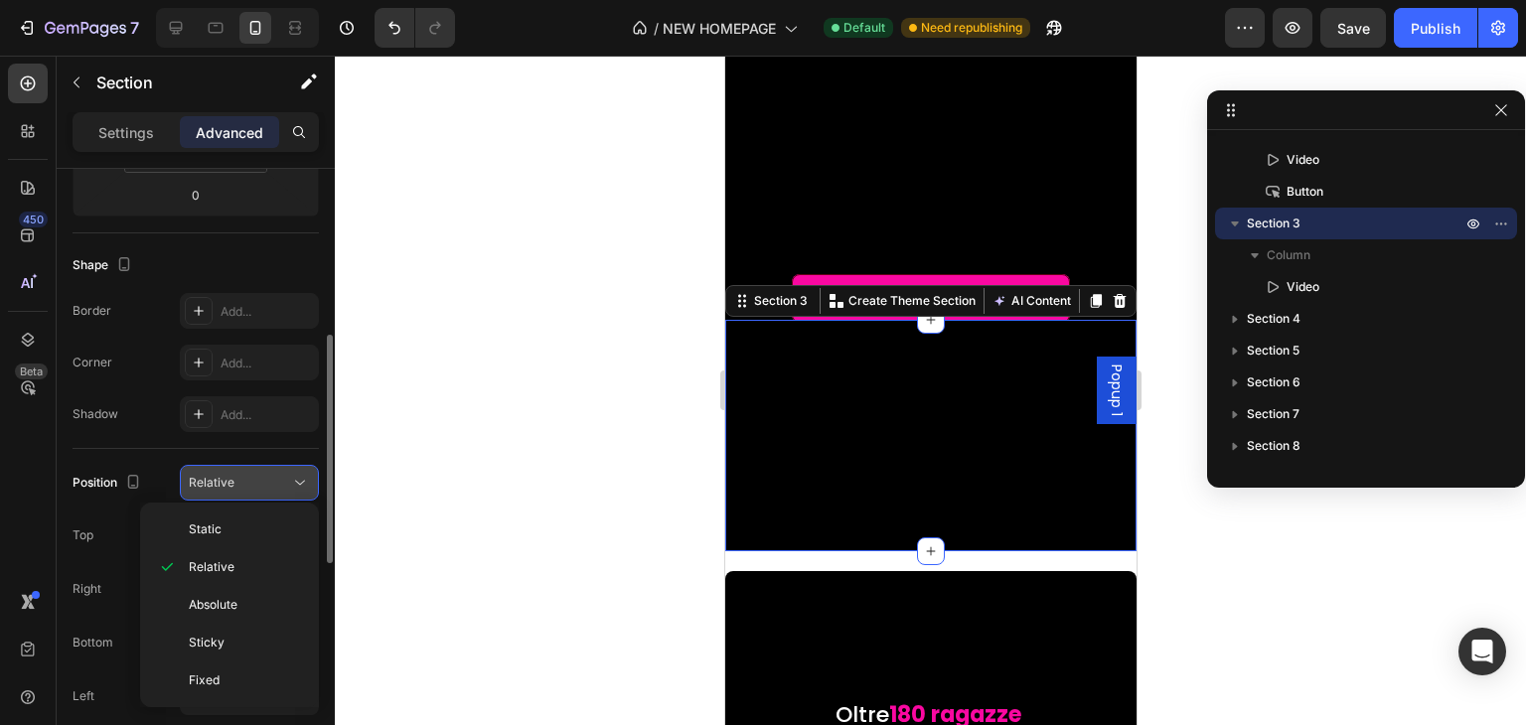
click at [275, 488] on div "Relative" at bounding box center [239, 483] width 101 height 18
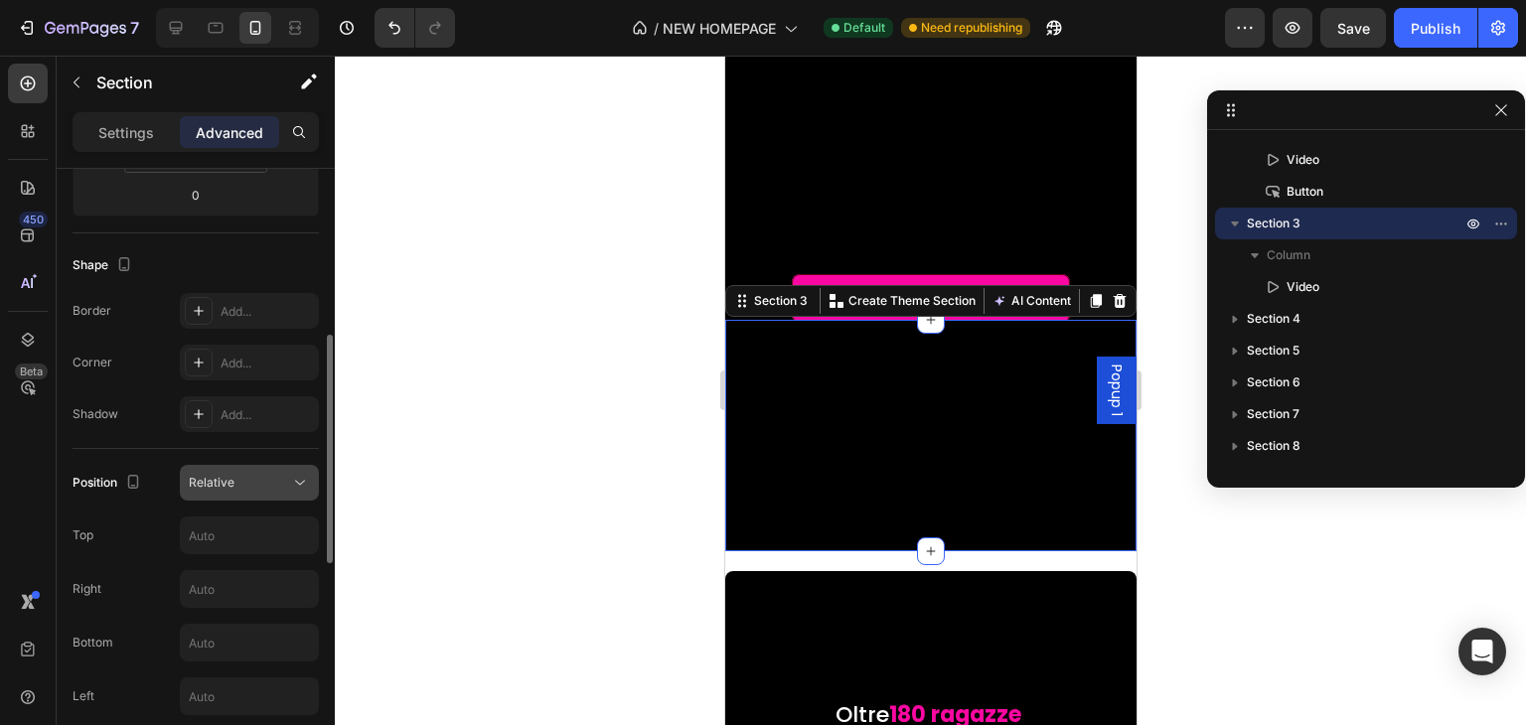
click at [281, 465] on button "Relative" at bounding box center [249, 483] width 139 height 36
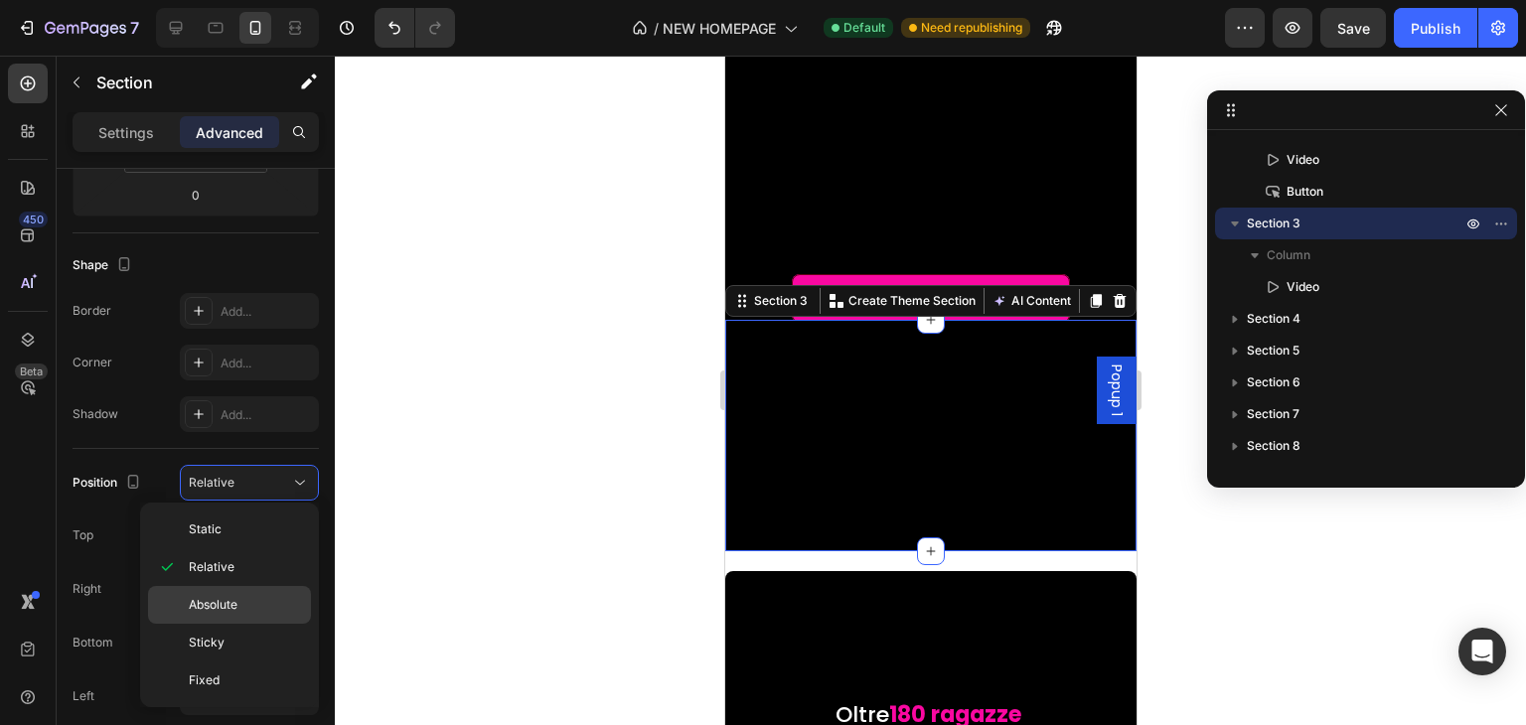
click at [253, 597] on p "Absolute" at bounding box center [245, 605] width 113 height 18
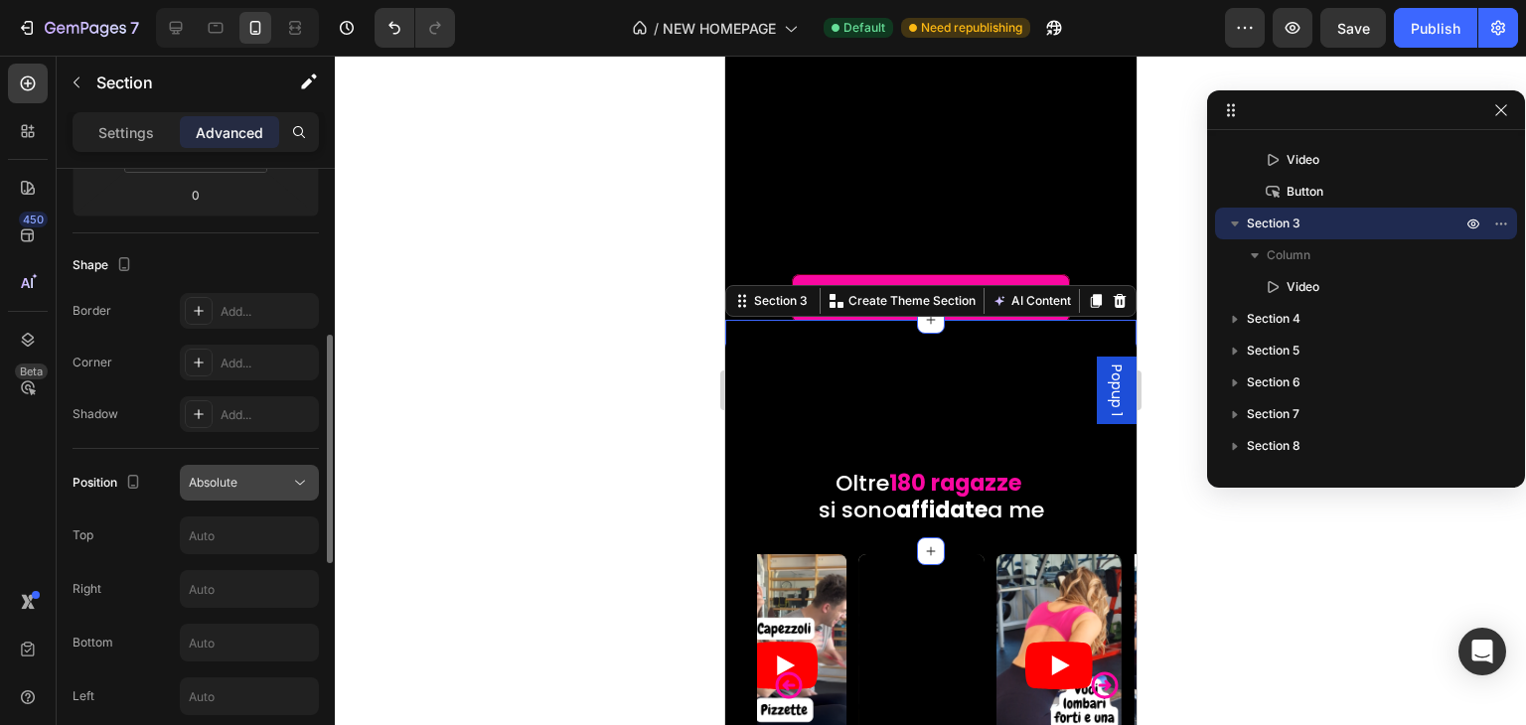
click at [273, 481] on div "Absolute" at bounding box center [239, 483] width 101 height 18
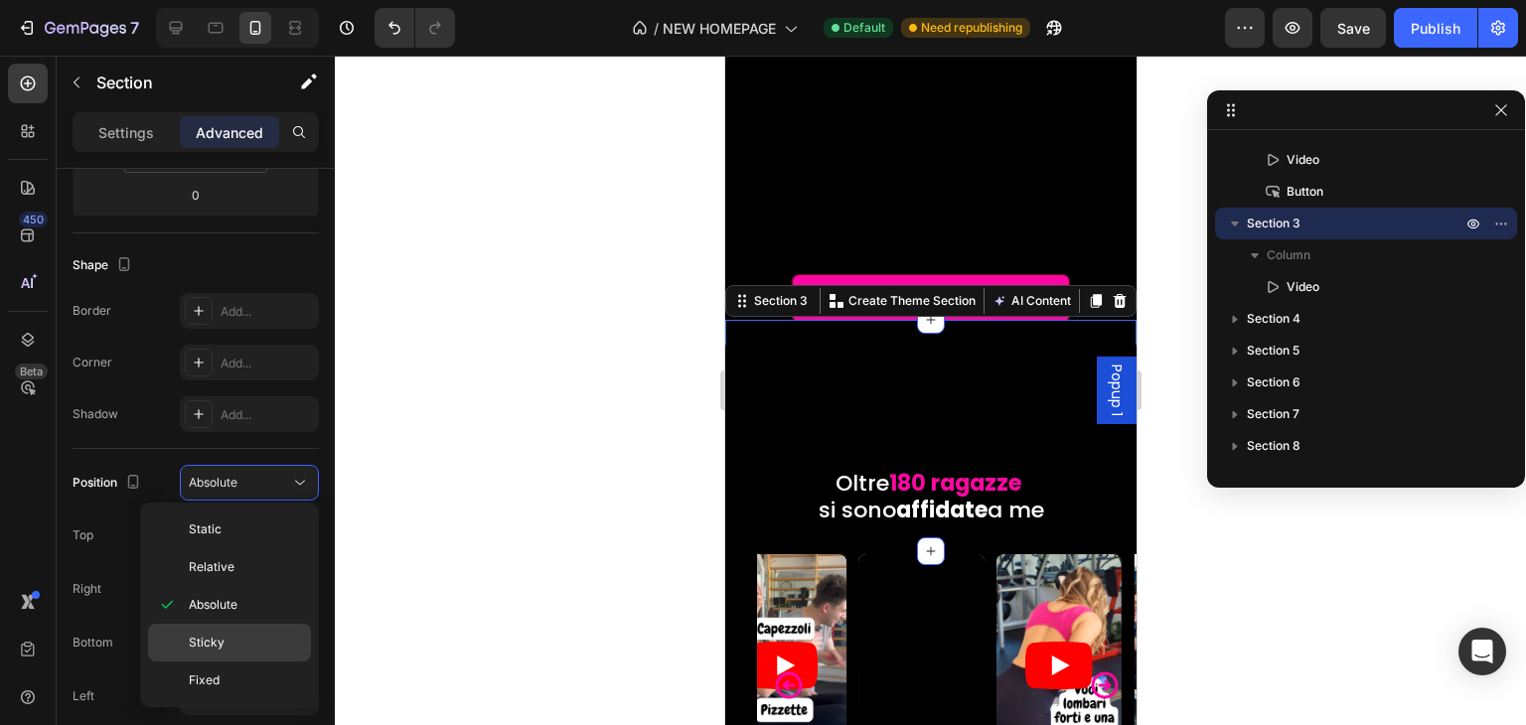
click at [257, 645] on p "Sticky" at bounding box center [245, 643] width 113 height 18
type input "0"
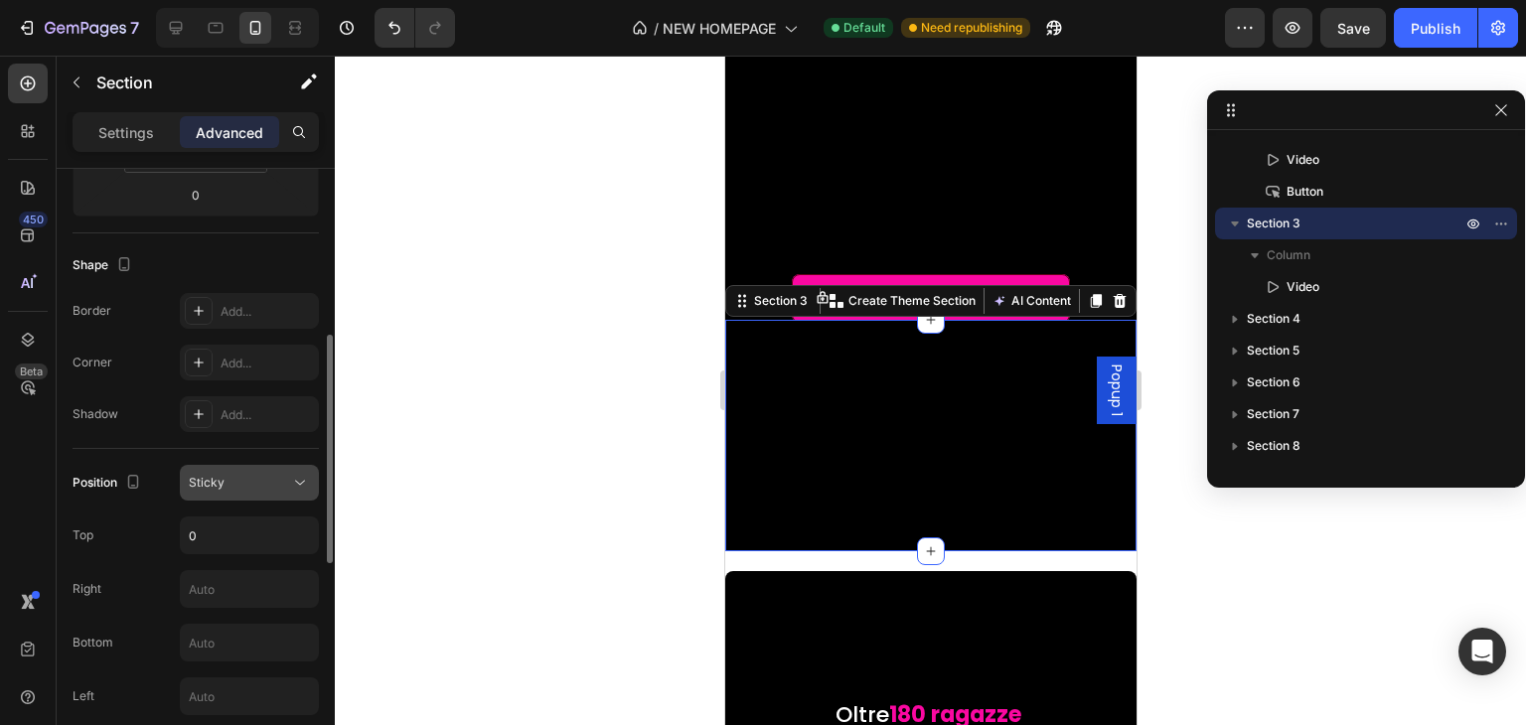
click at [290, 479] on icon at bounding box center [300, 483] width 20 height 20
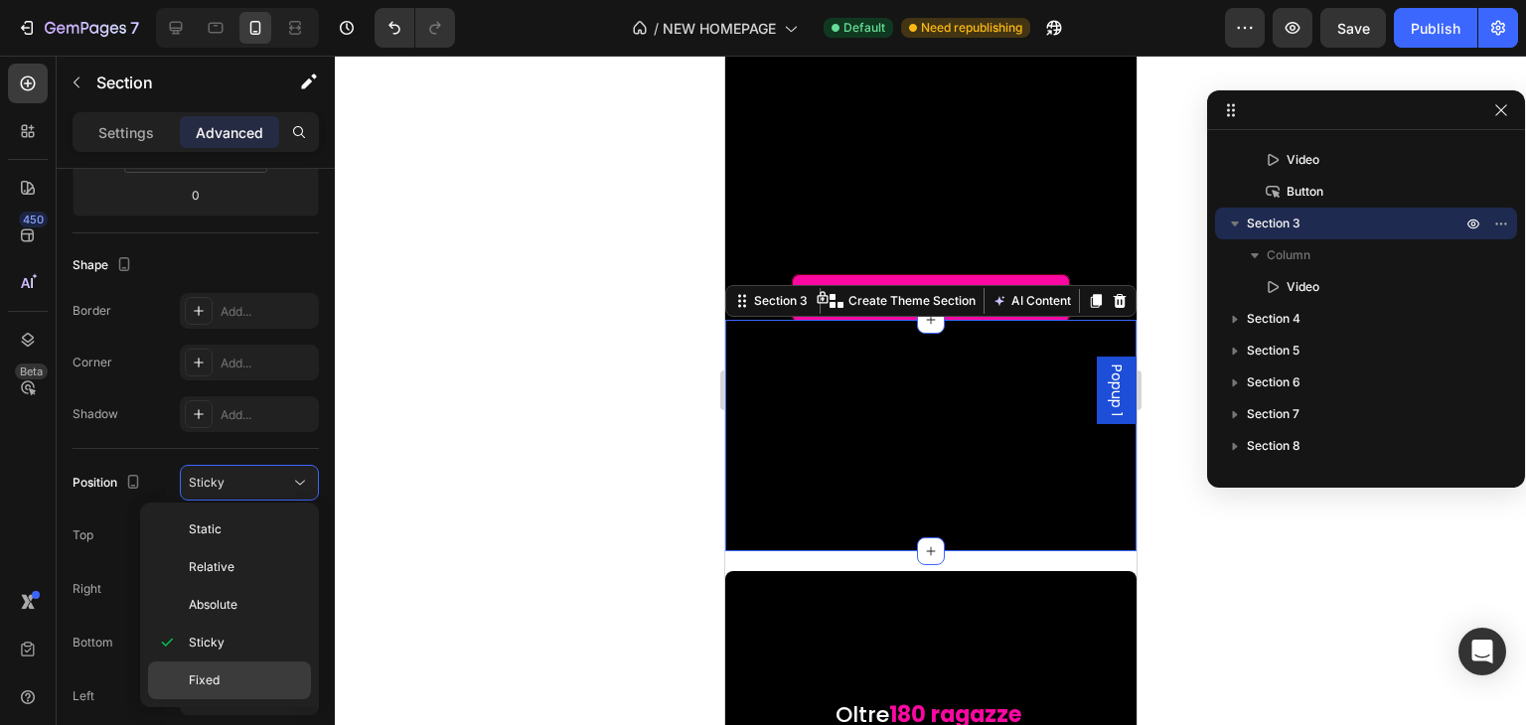
click at [258, 668] on div "Fixed" at bounding box center [229, 681] width 163 height 38
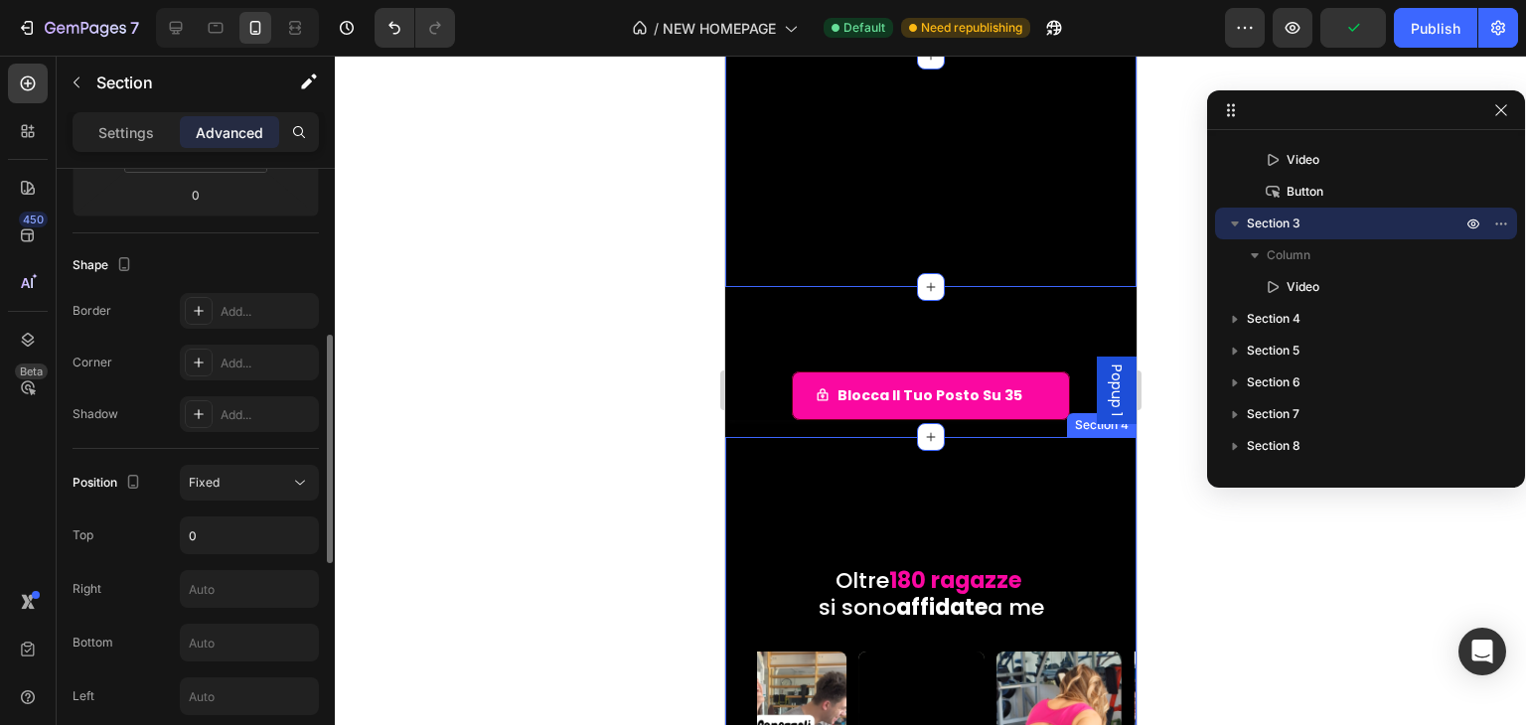
scroll to position [415, 0]
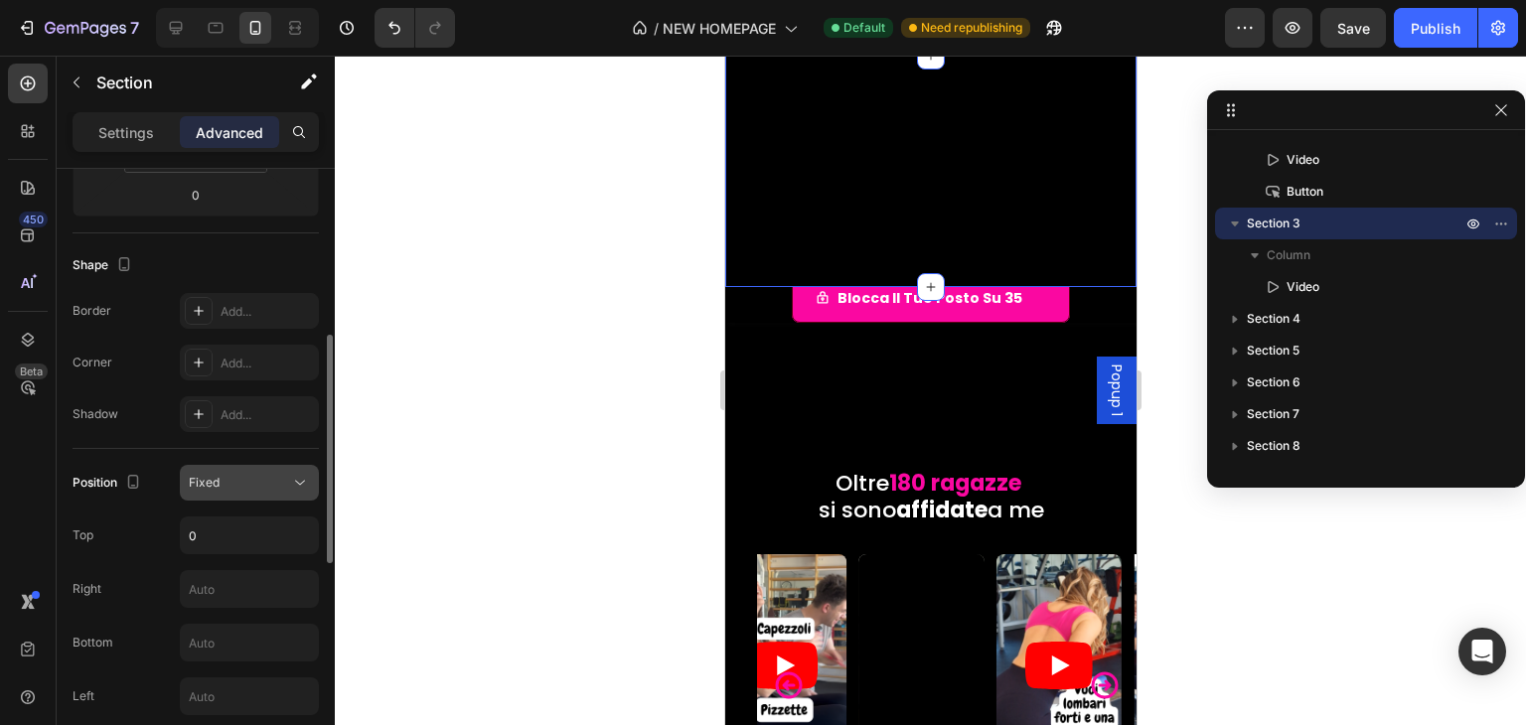
click at [219, 485] on div "Fixed" at bounding box center [239, 483] width 101 height 18
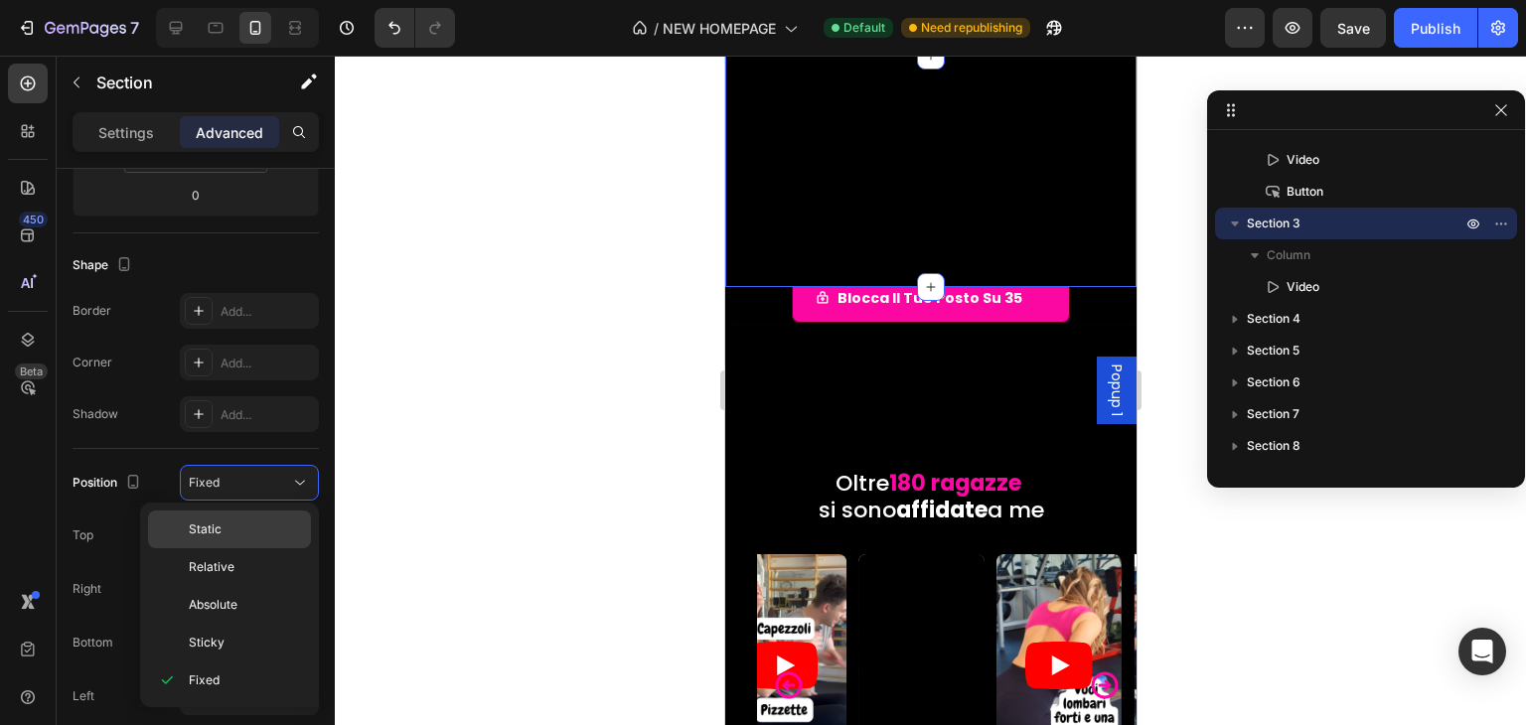
click at [254, 530] on p "Static" at bounding box center [245, 530] width 113 height 18
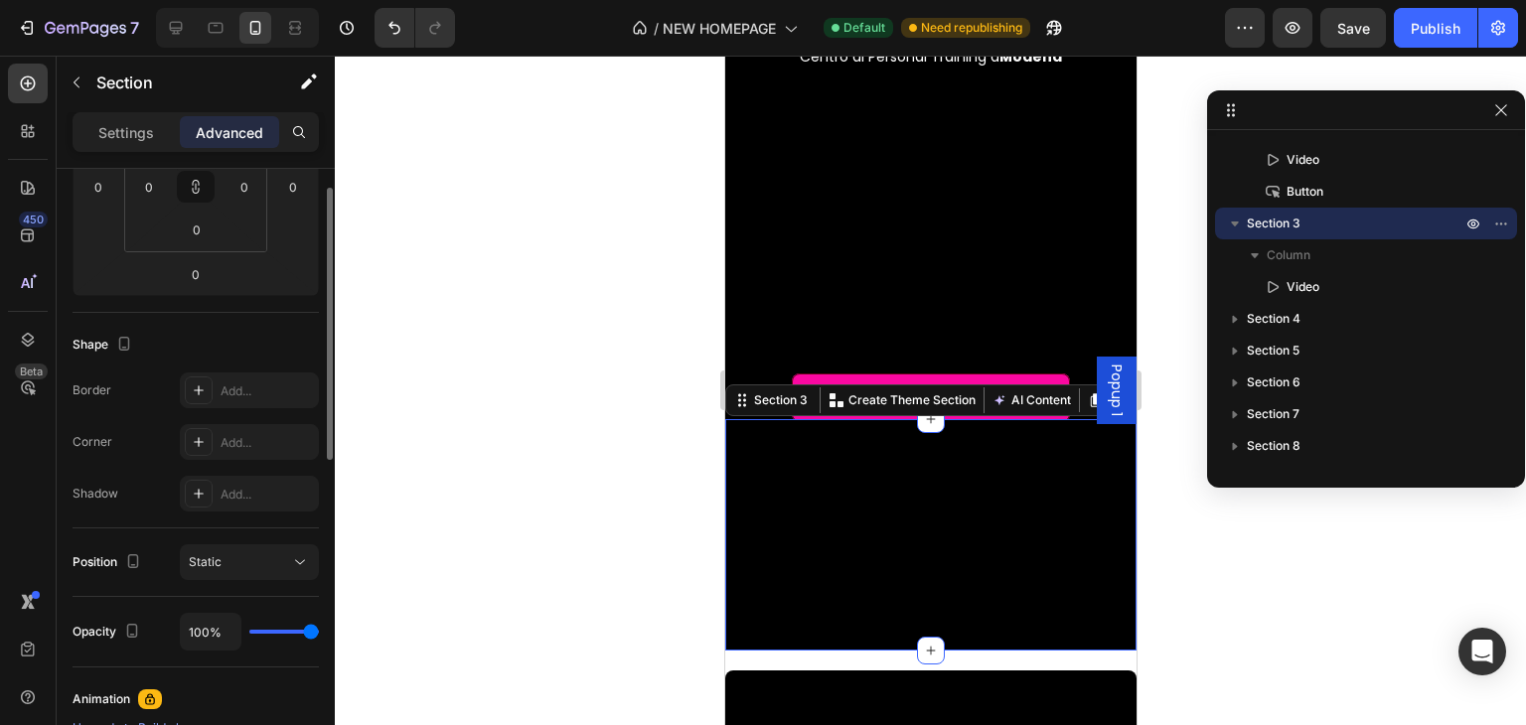
scroll to position [168, 0]
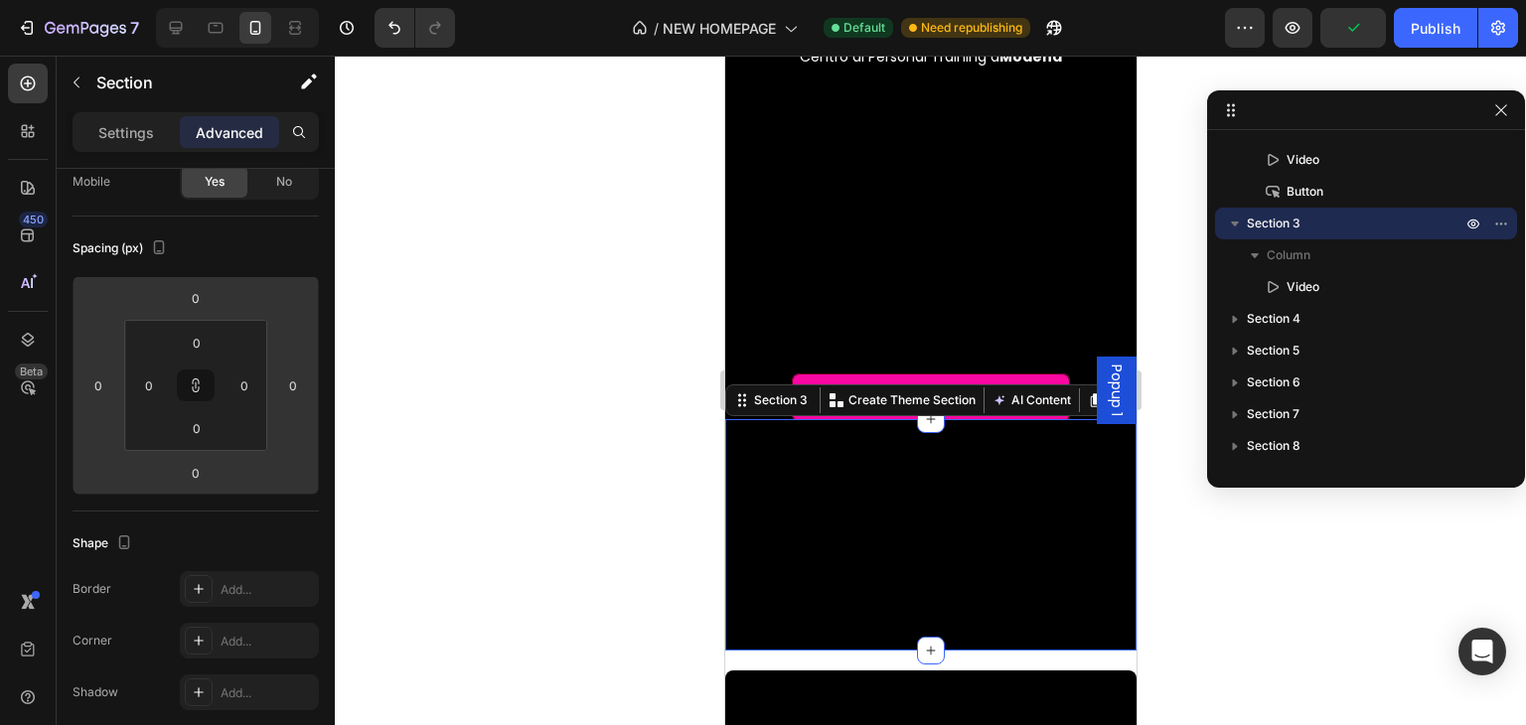
type input "-26"
type input "-34"
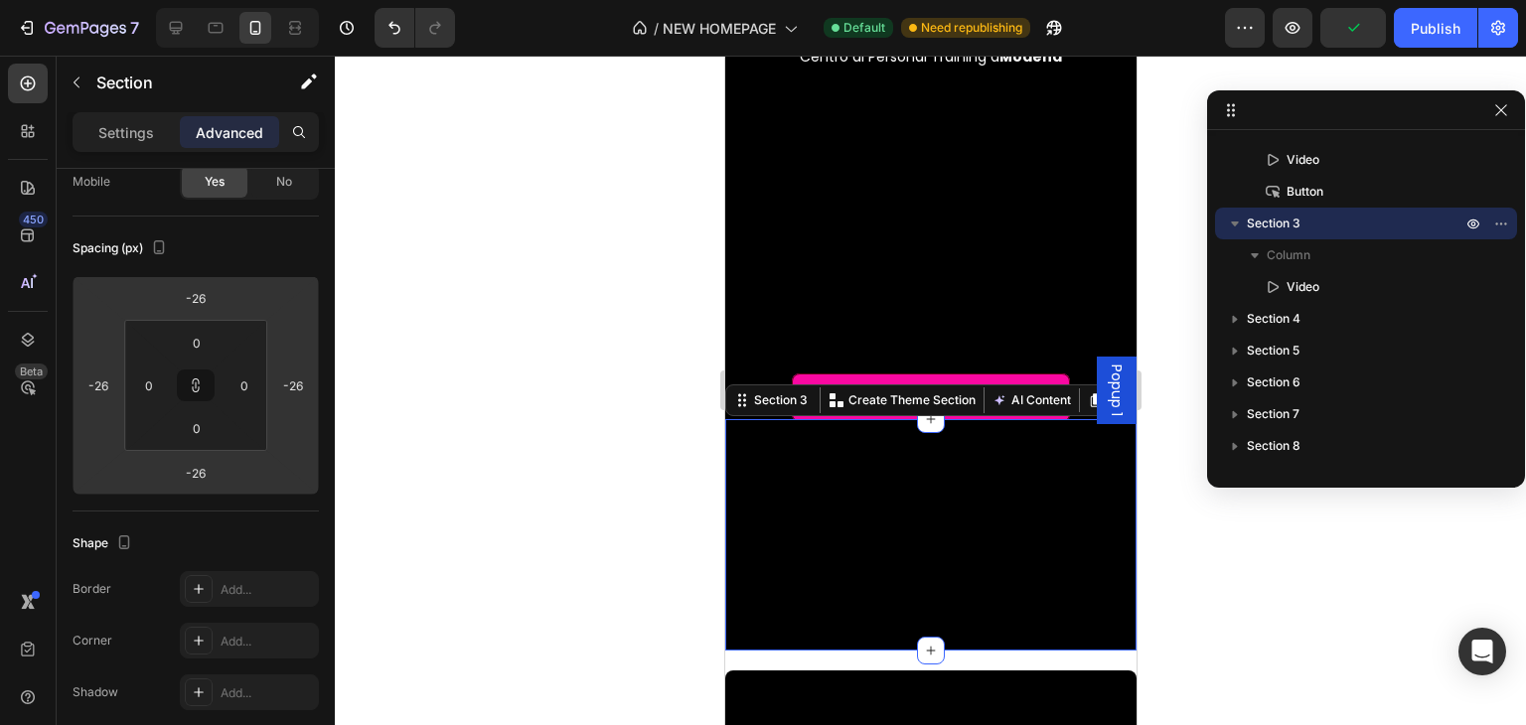
type input "-34"
type input "-2"
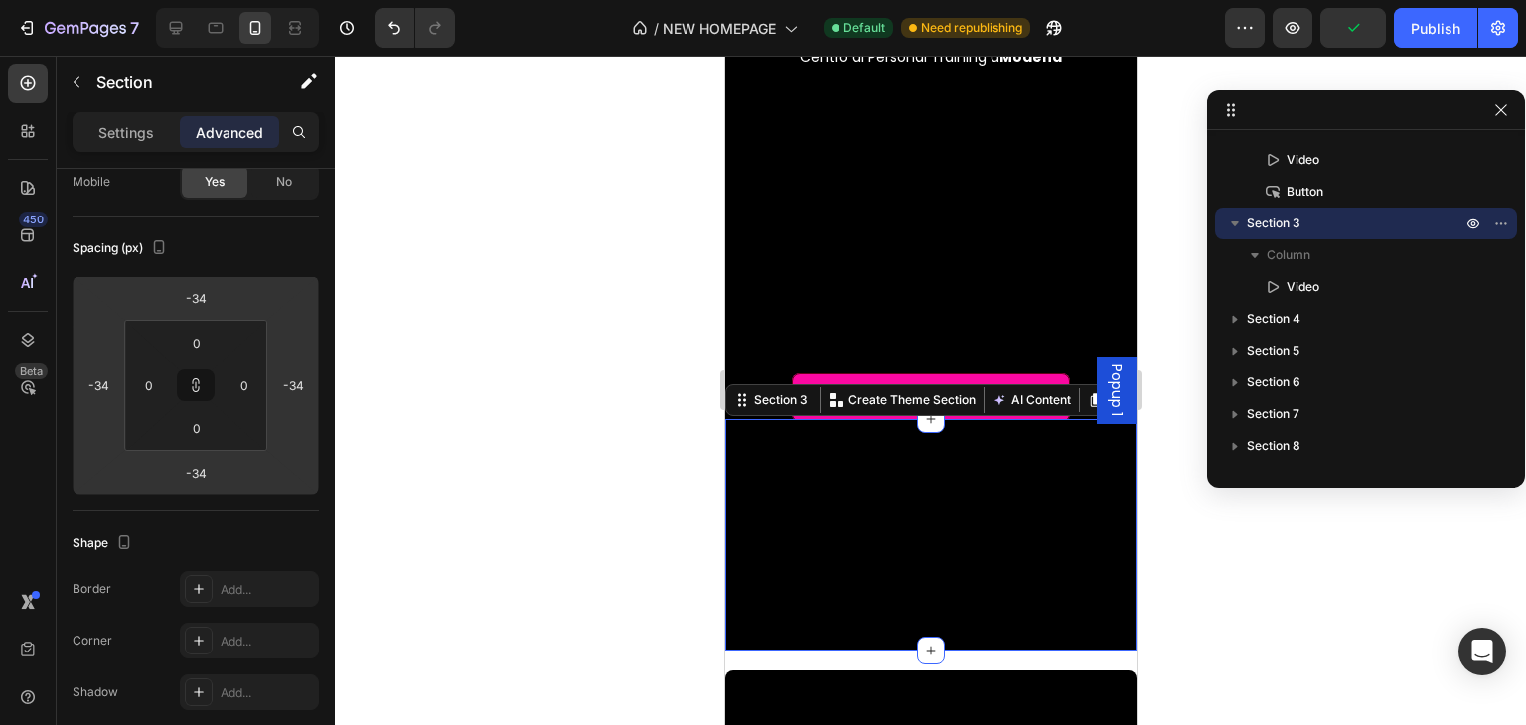
type input "-2"
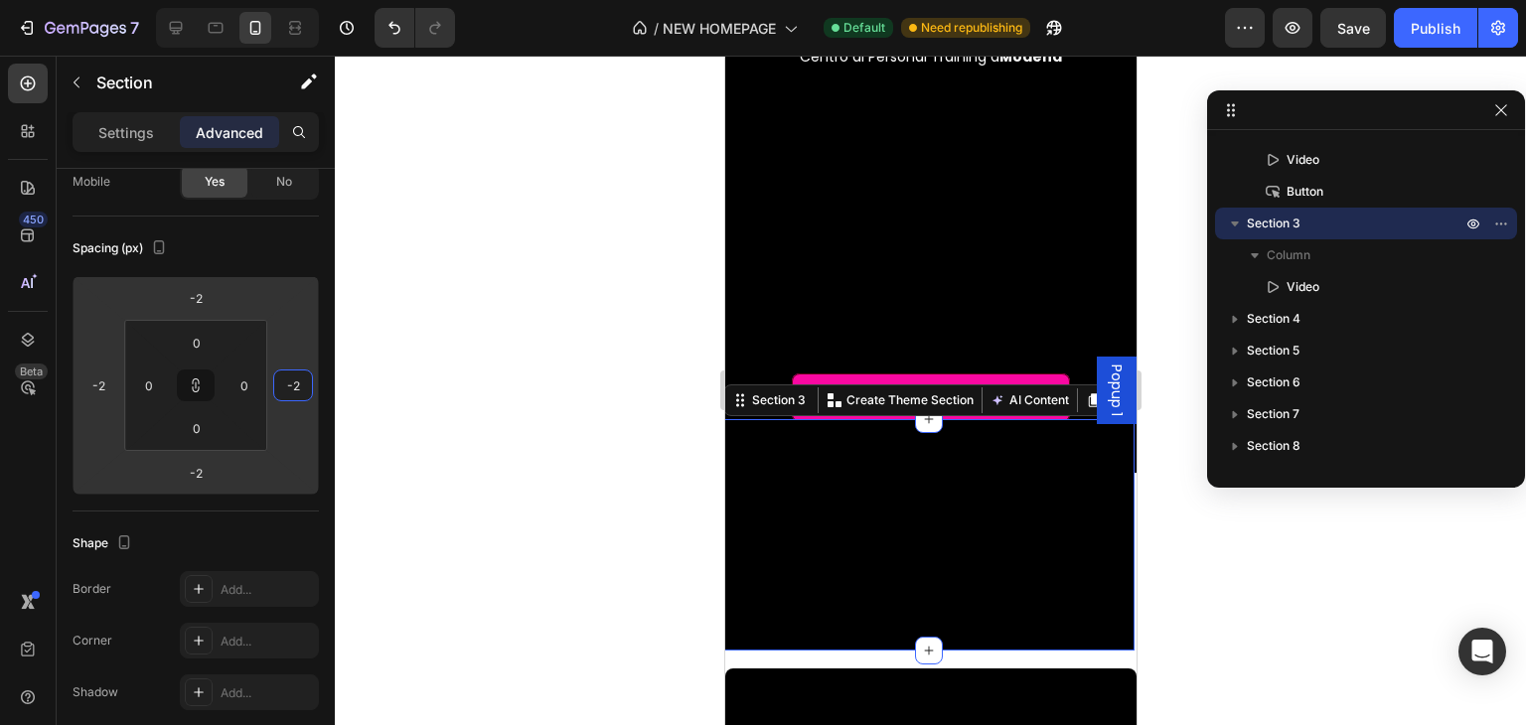
type input "-4"
type input "-6"
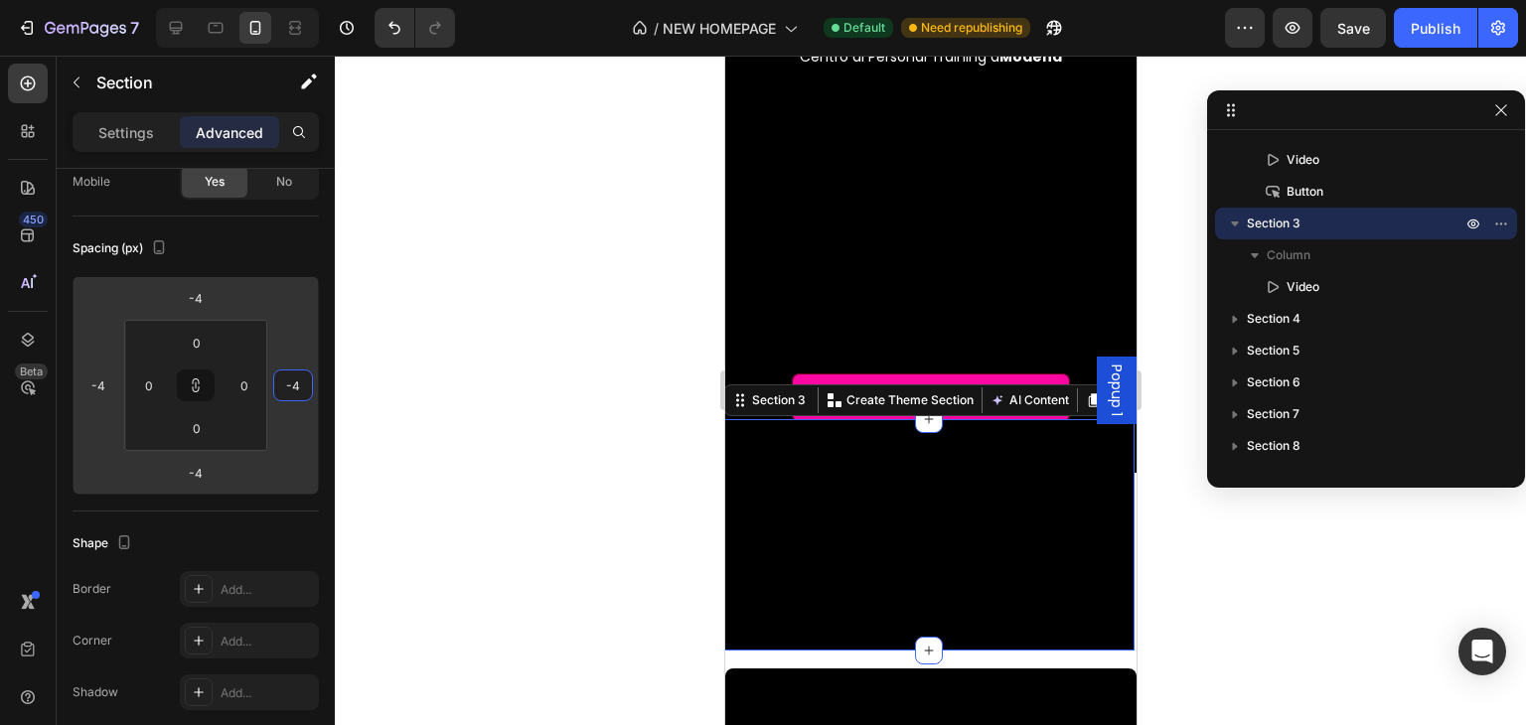
type input "-6"
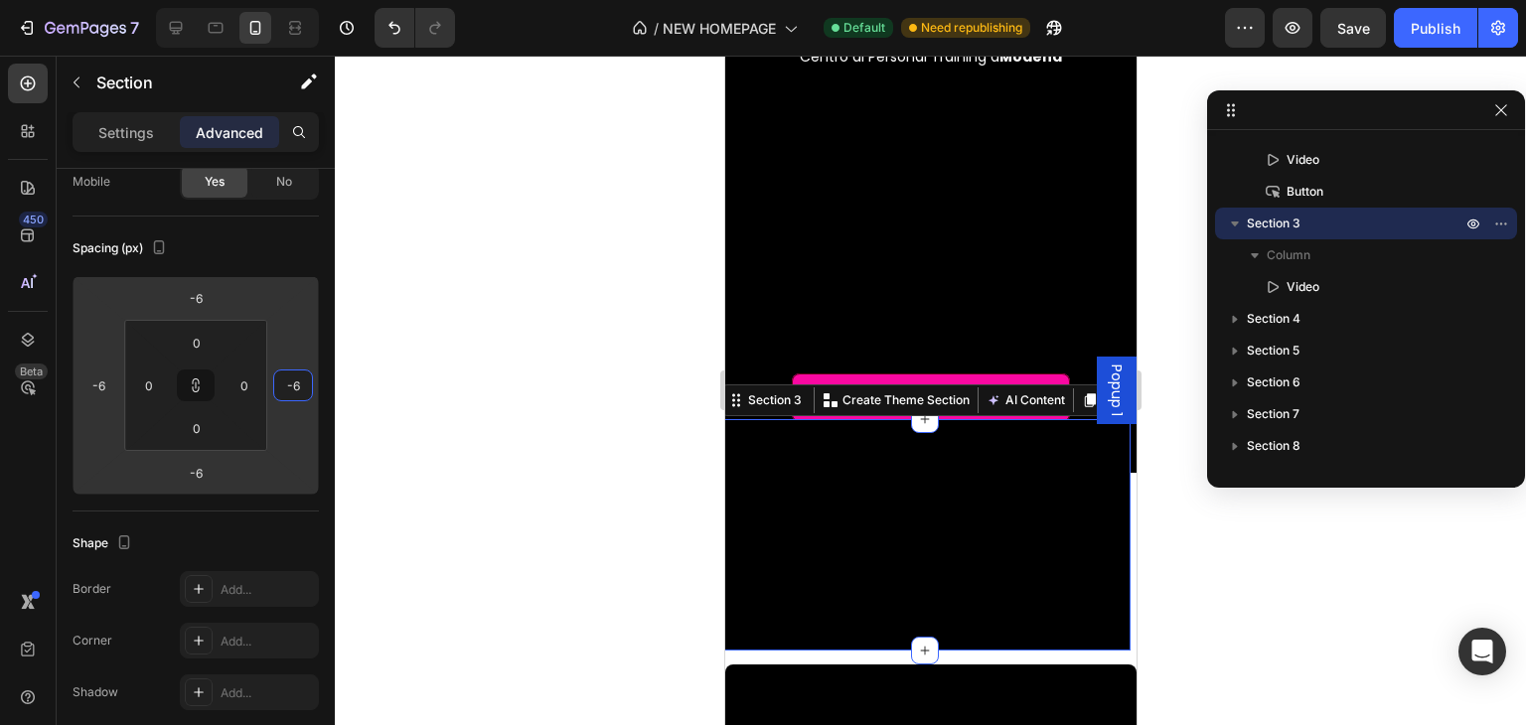
type input "-8"
type input "-10"
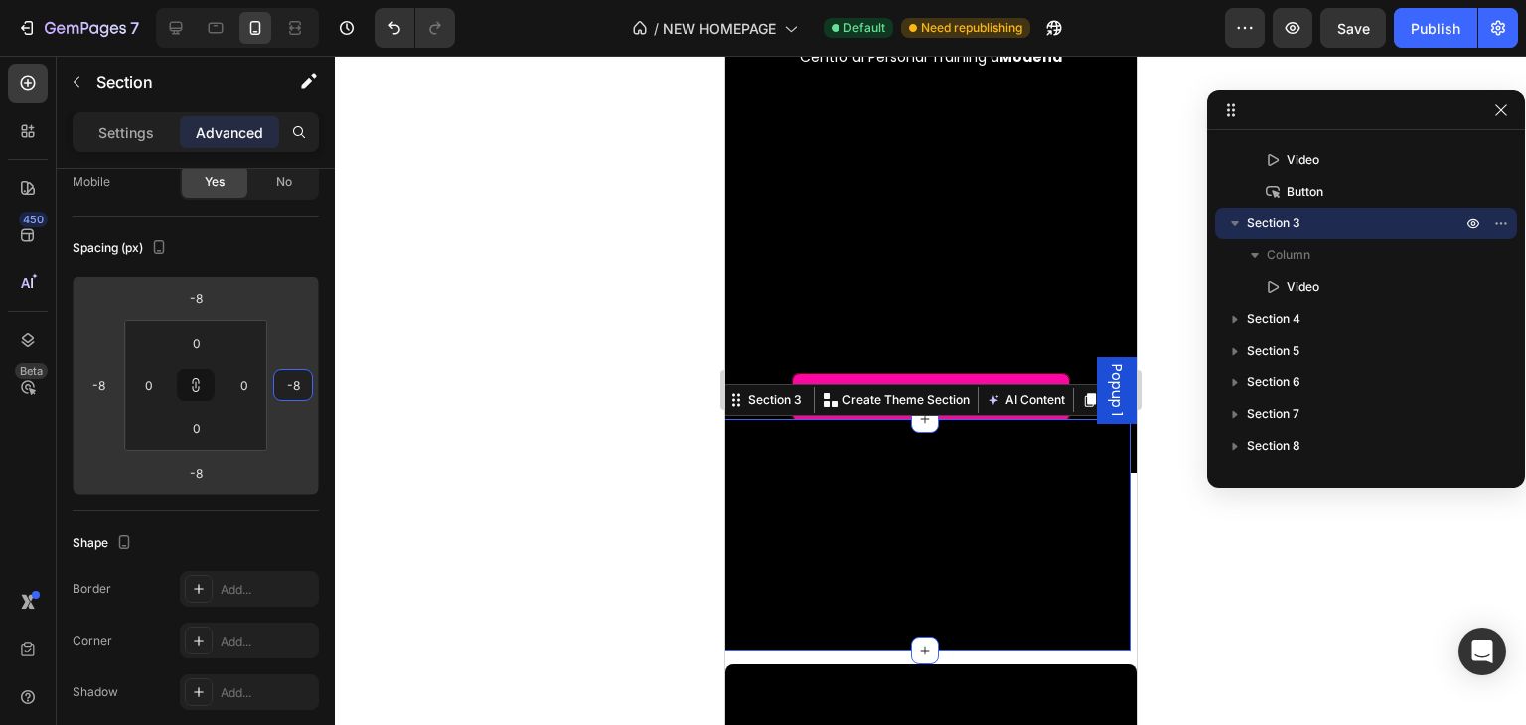
type input "-10"
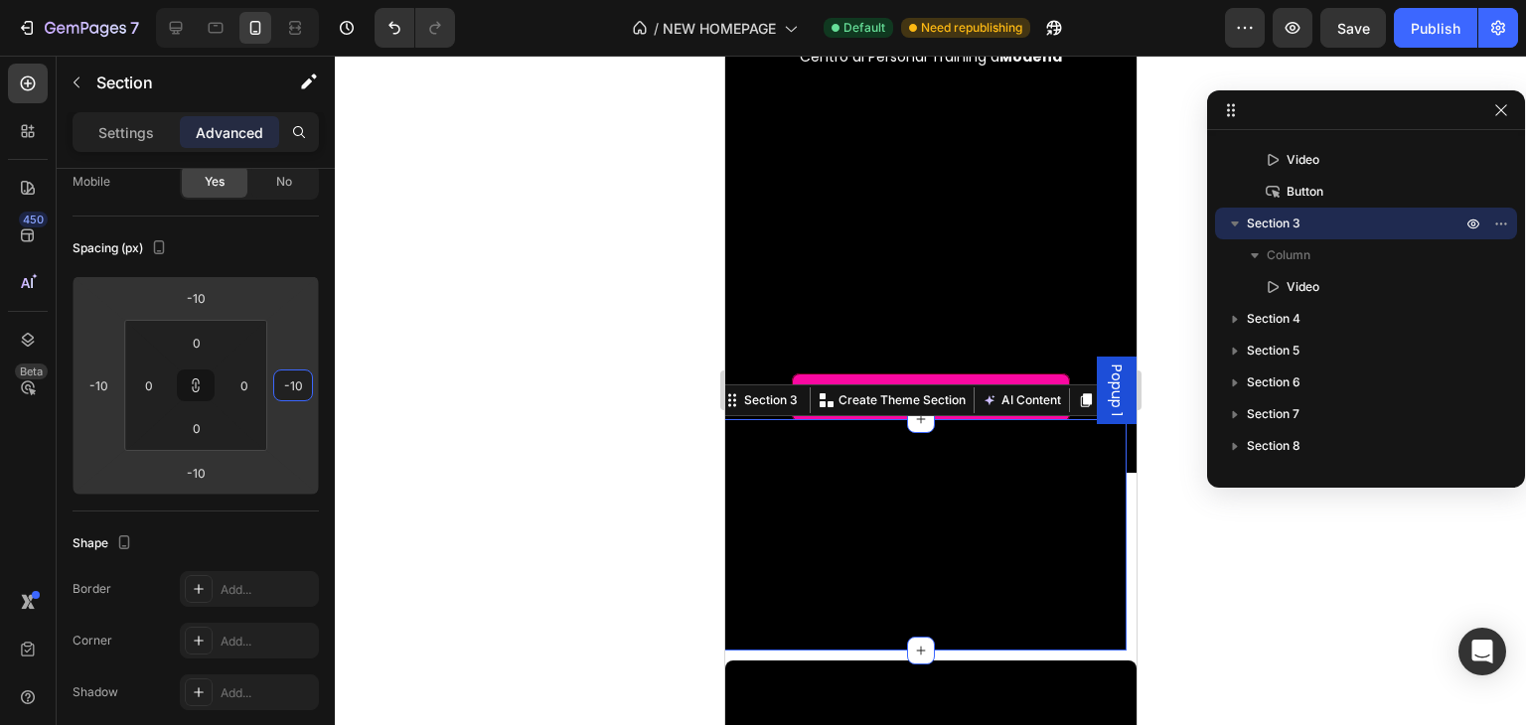
type input "-12"
type input "-14"
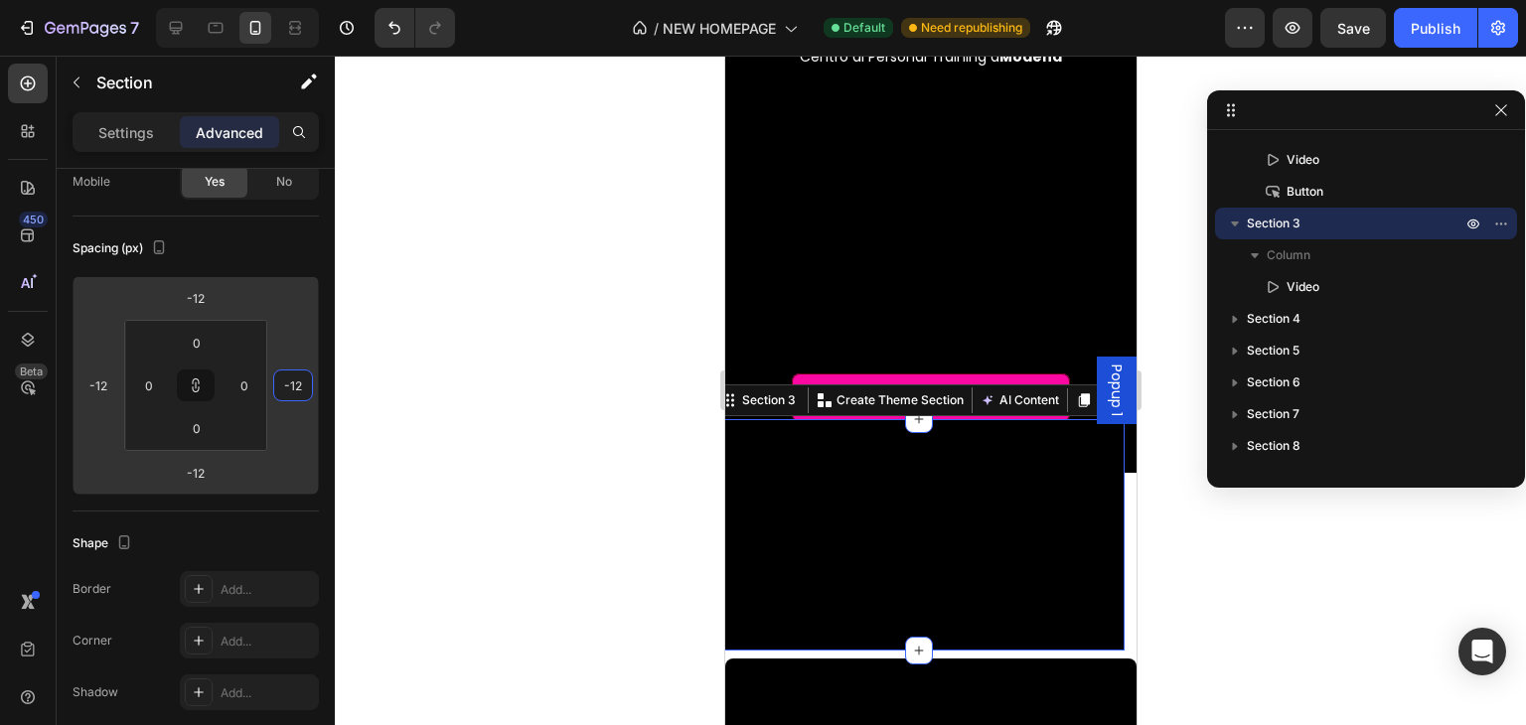
type input "-14"
type input "-8"
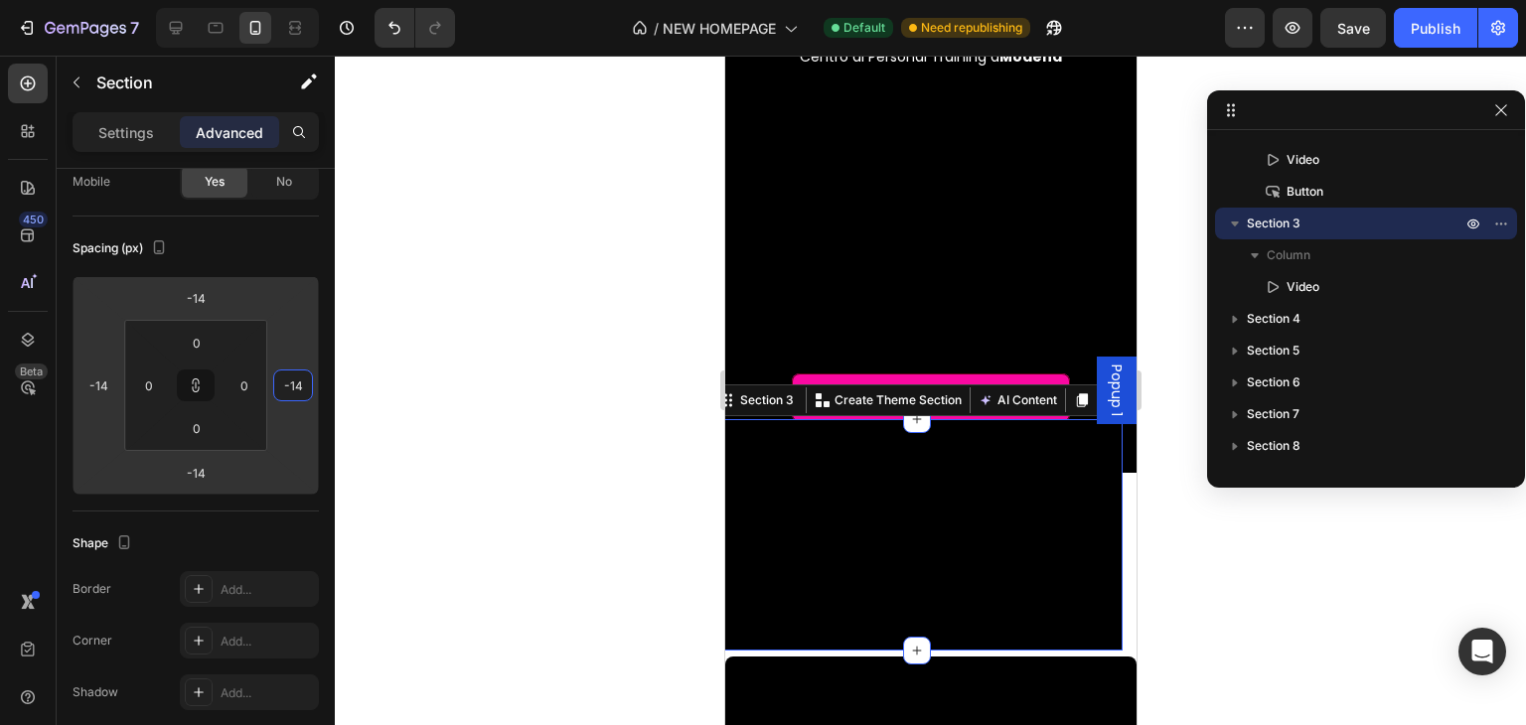
type input "-8"
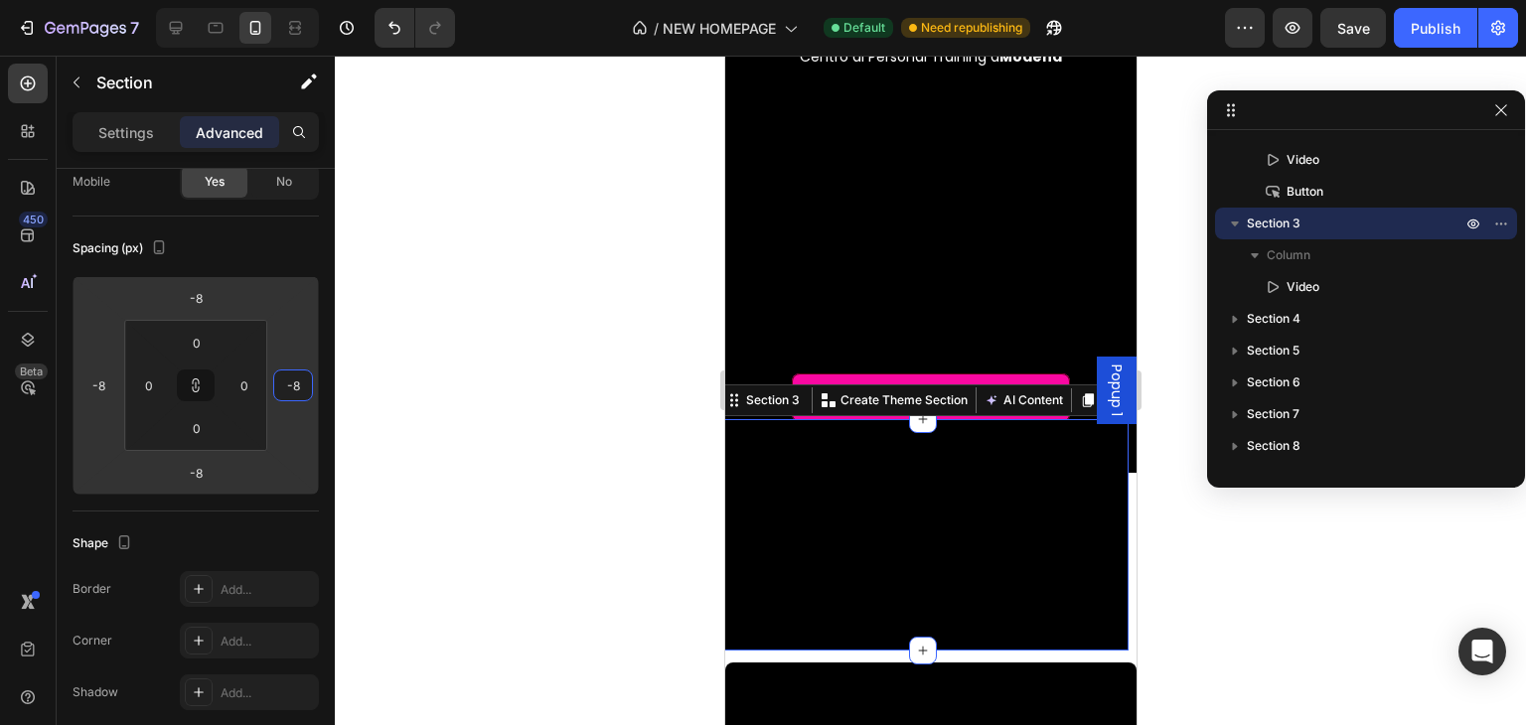
click at [299, 0] on html "7 / NEW HOMEPAGE Default Need republishing Preview Save Publish 450 Beta Sectio…" at bounding box center [763, 0] width 1526 height 0
click at [295, 381] on input "-8" at bounding box center [293, 386] width 30 height 30
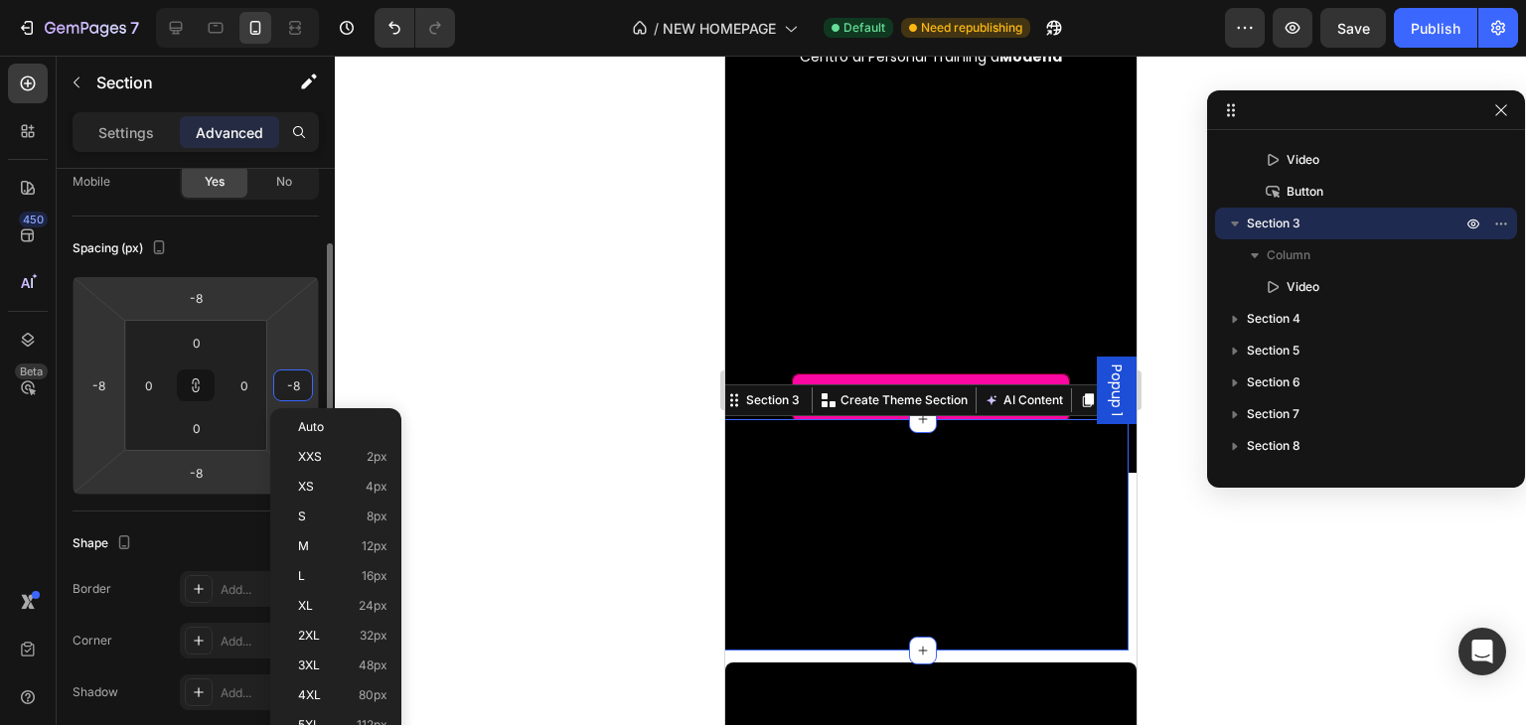
type input "0"
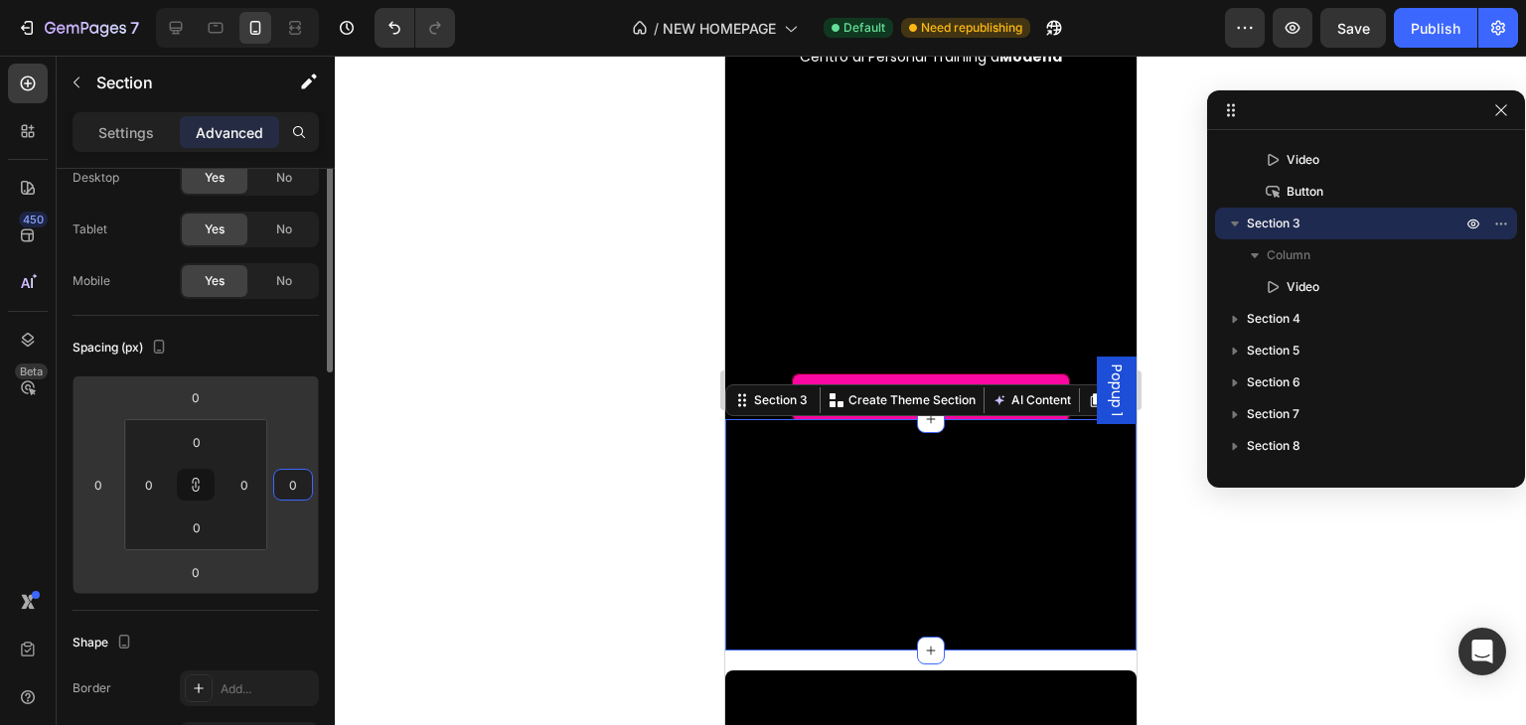
scroll to position [0, 0]
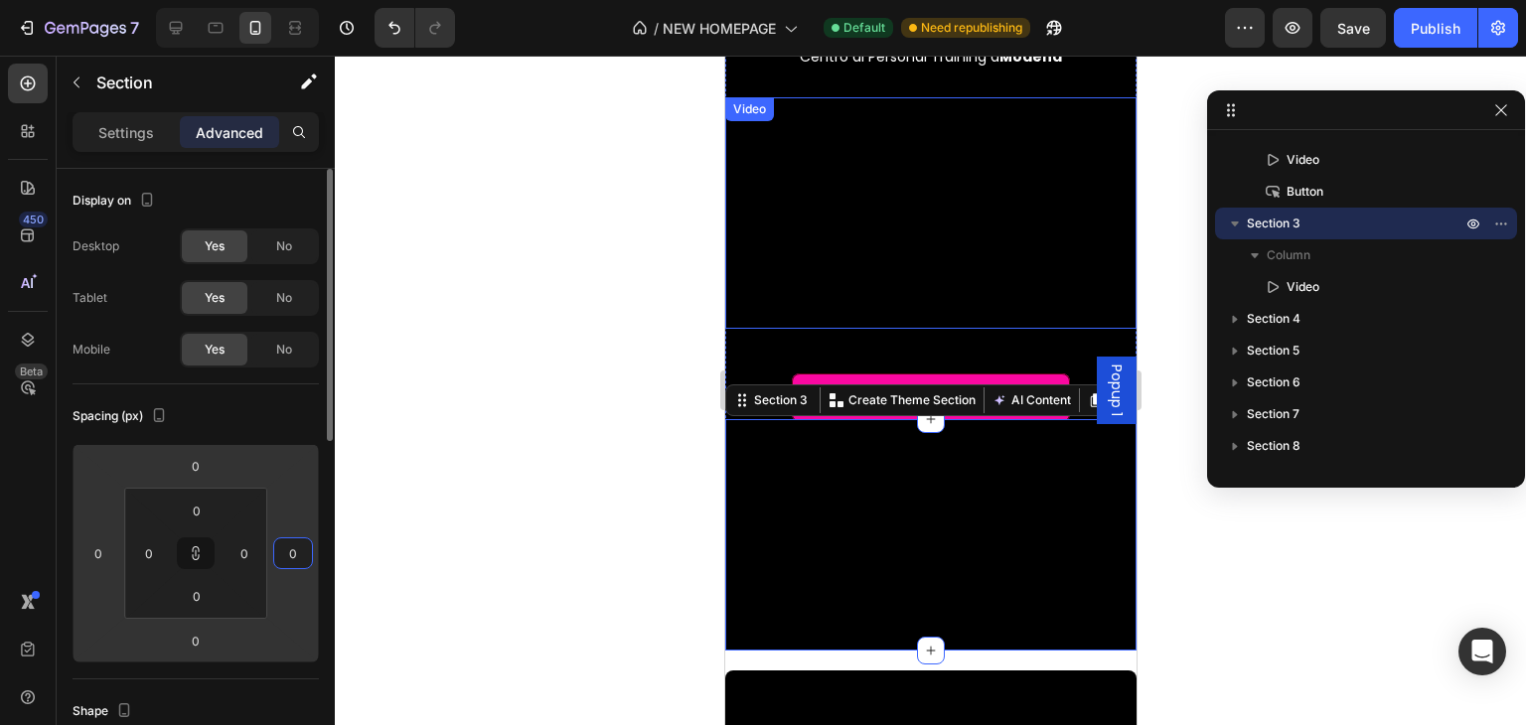
type input "0"
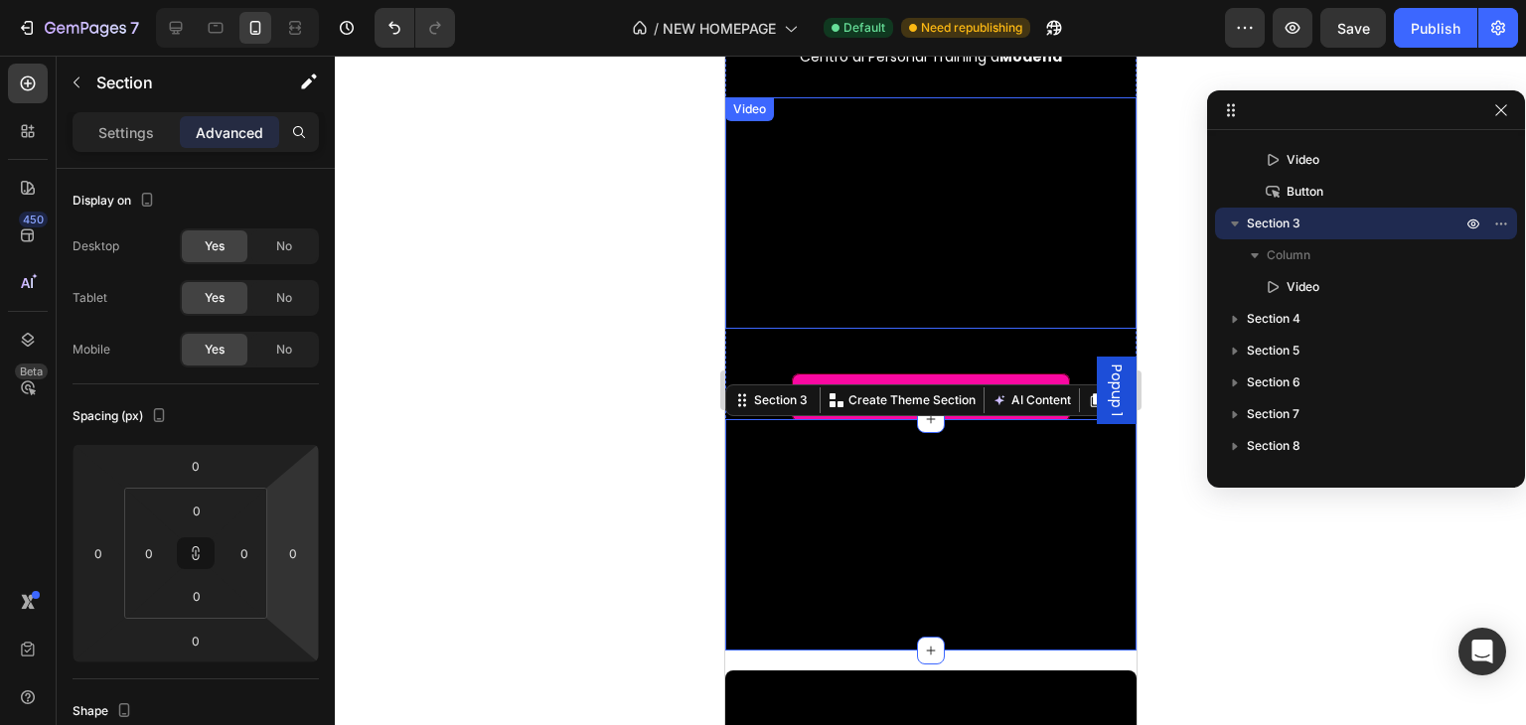
click at [761, 103] on div "Video" at bounding box center [748, 109] width 49 height 24
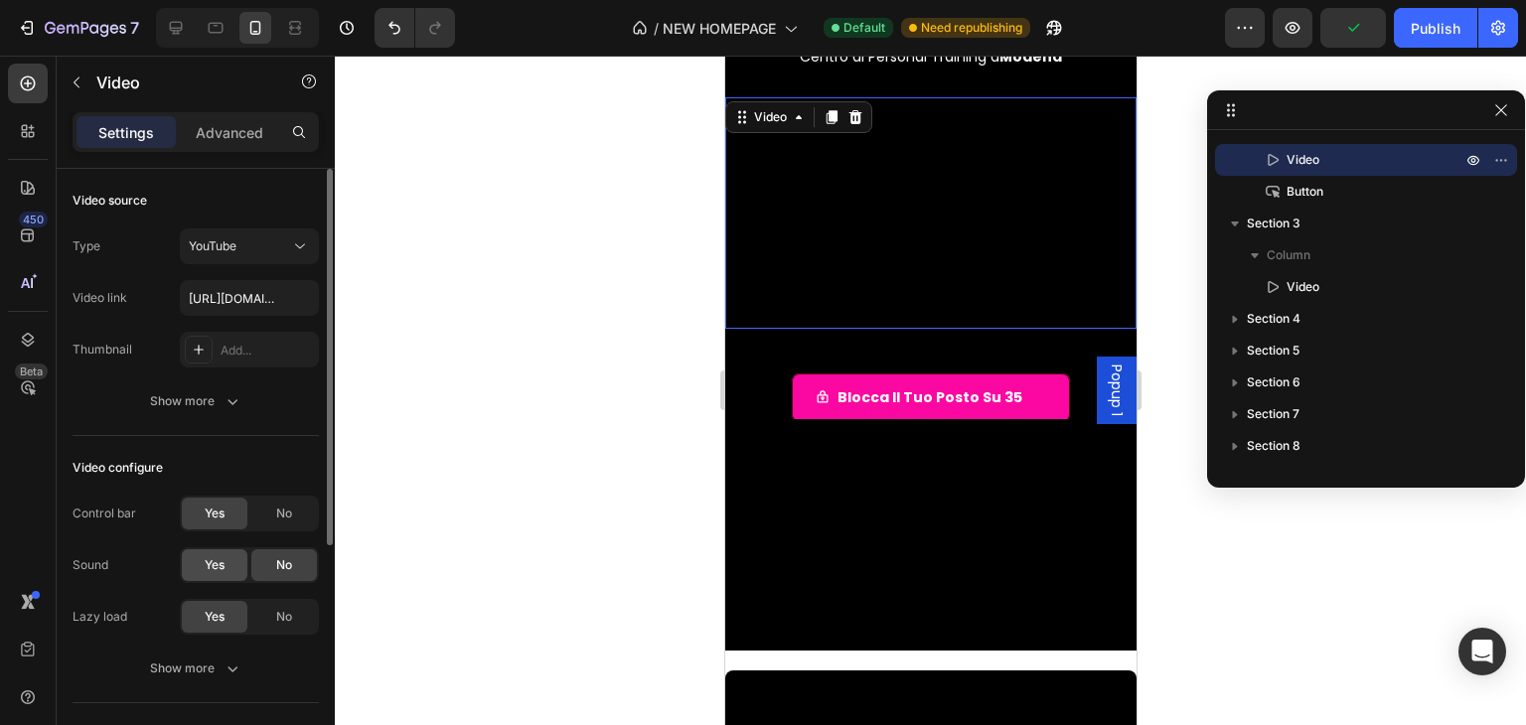
click at [220, 549] on div "Yes" at bounding box center [215, 565] width 66 height 32
click at [193, 116] on div "Advanced" at bounding box center [229, 132] width 99 height 32
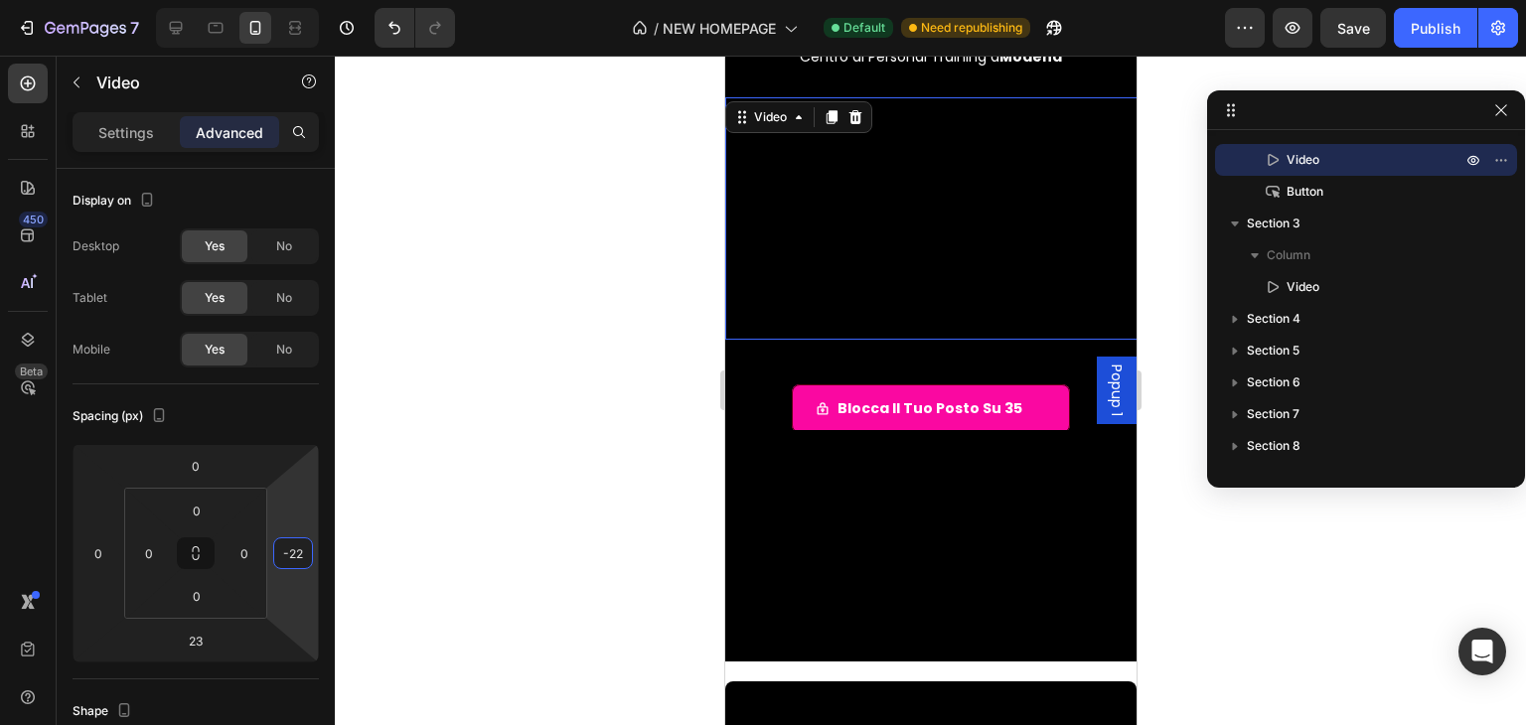
type input "-36"
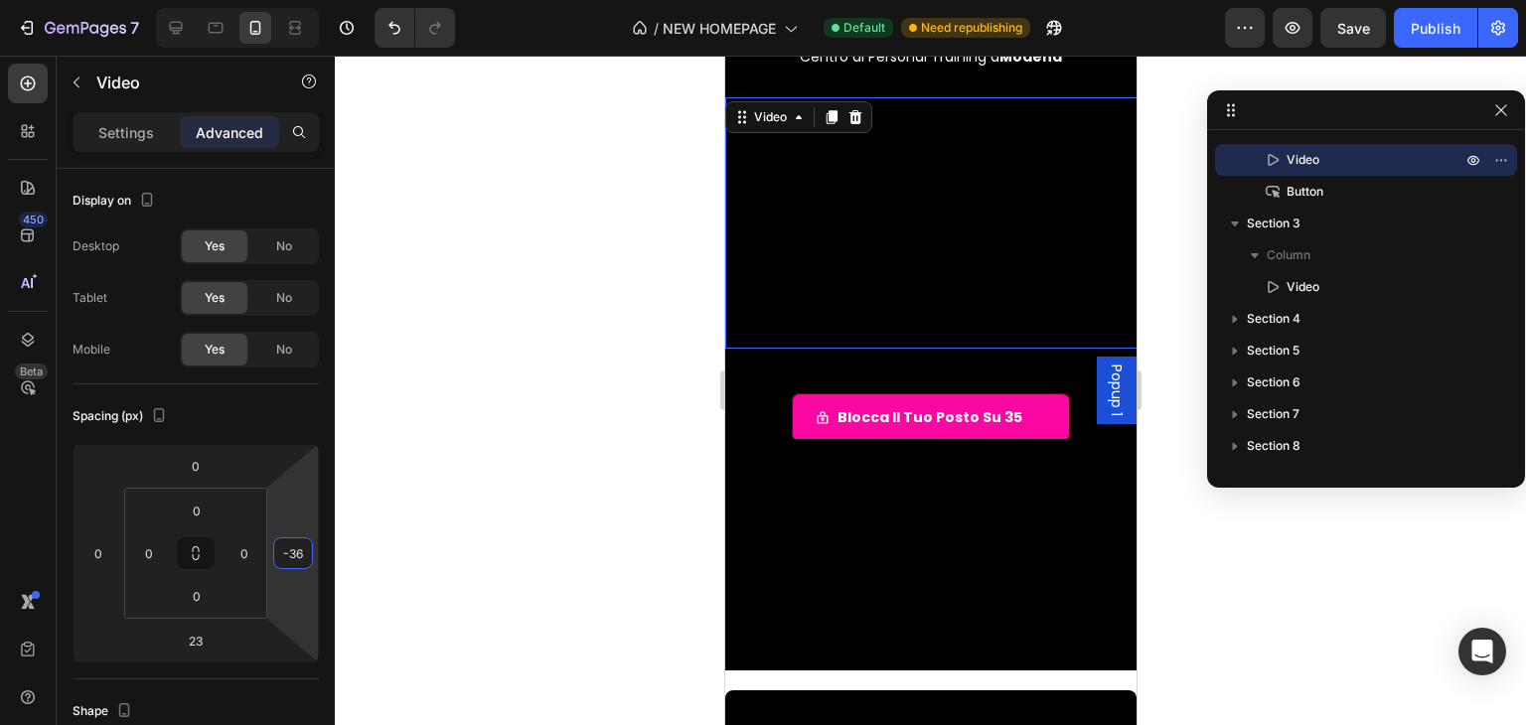
drag, startPoint x: 154, startPoint y: 517, endPoint x: 125, endPoint y: 526, distance: 30.2
click at [125, 0] on html "7 / NEW HOMEPAGE Default Need republishing Preview Save Publish 450 Beta Sectio…" at bounding box center [763, 0] width 1526 height 0
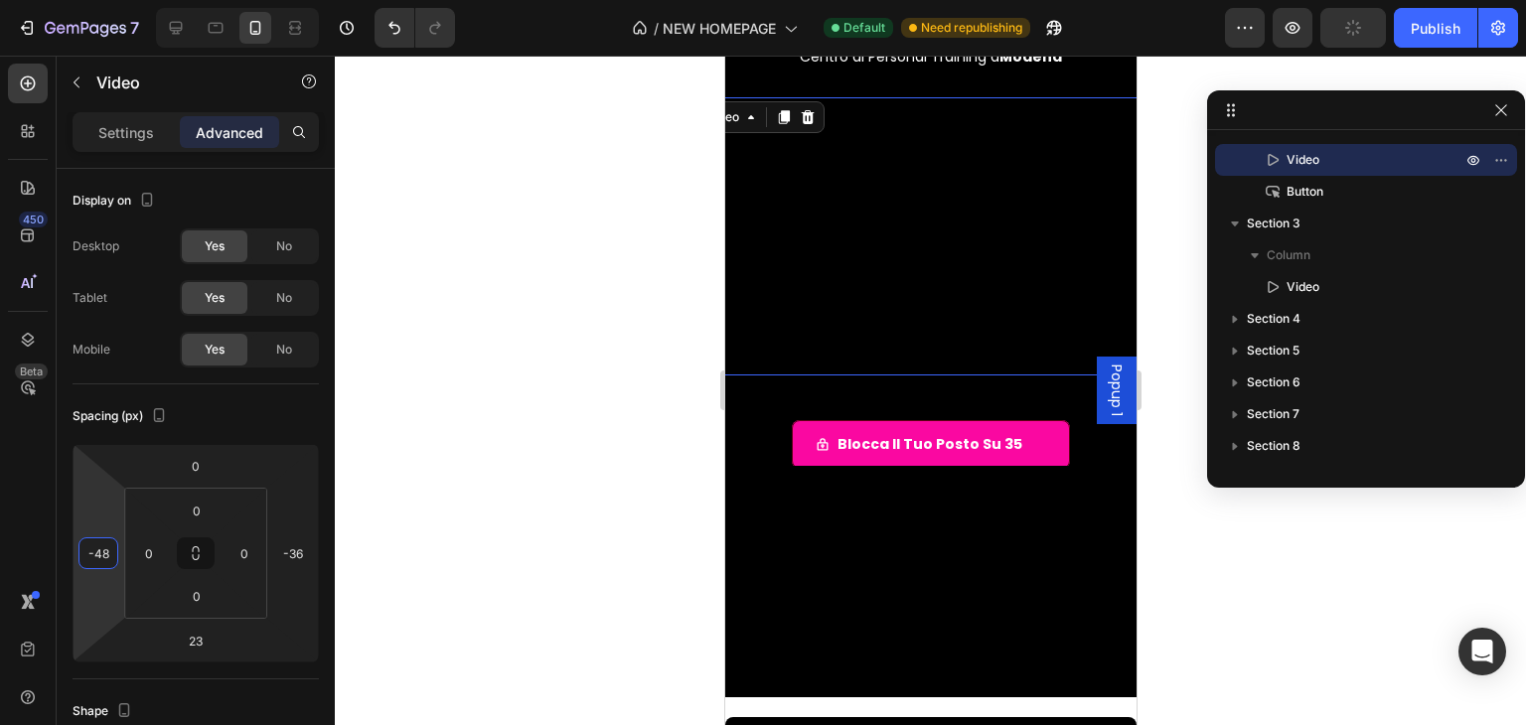
type input "-50"
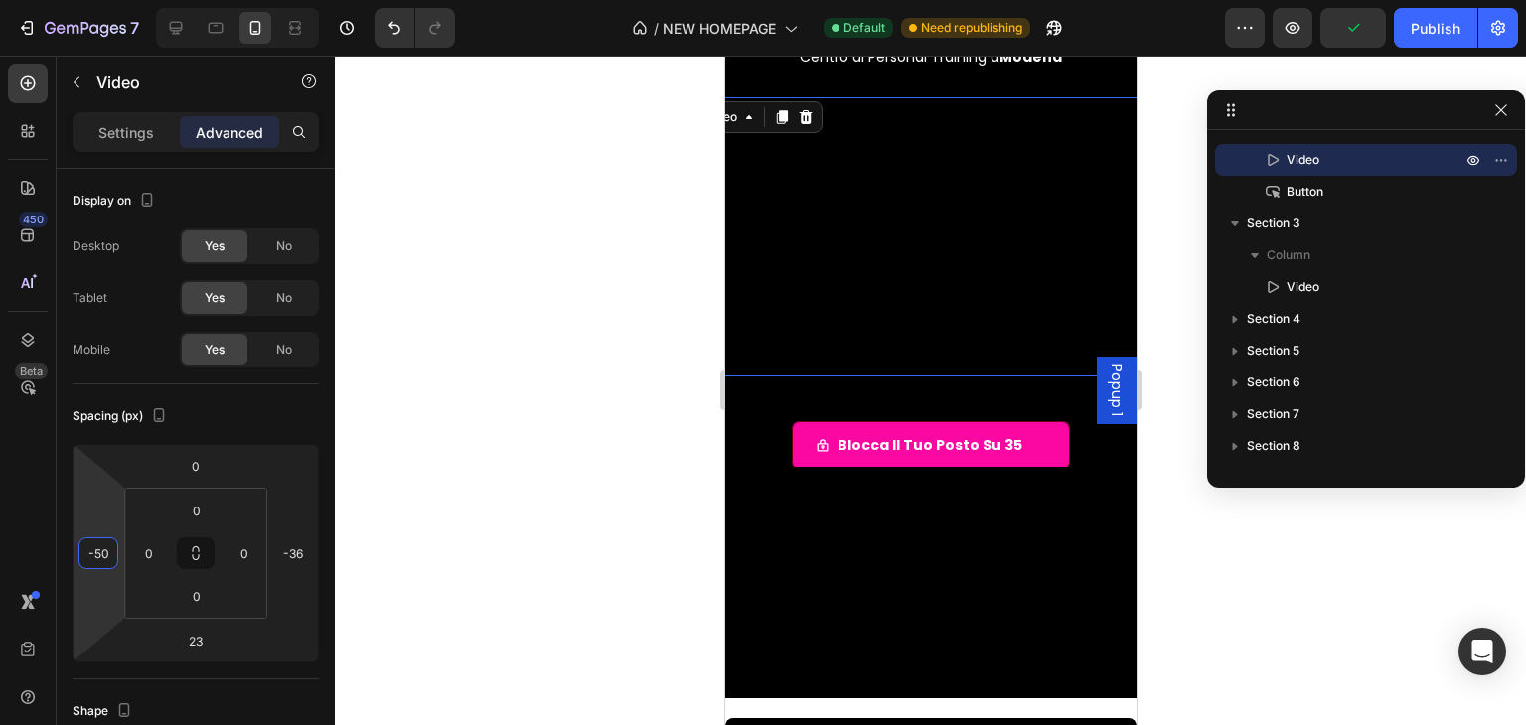
drag, startPoint x: 108, startPoint y: 522, endPoint x: 220, endPoint y: 548, distance: 114.5
click at [220, 0] on html "7 / NEW HOMEPAGE Default Need republishing Preview Publish 450 Beta Sections(18…" at bounding box center [763, 0] width 1526 height 0
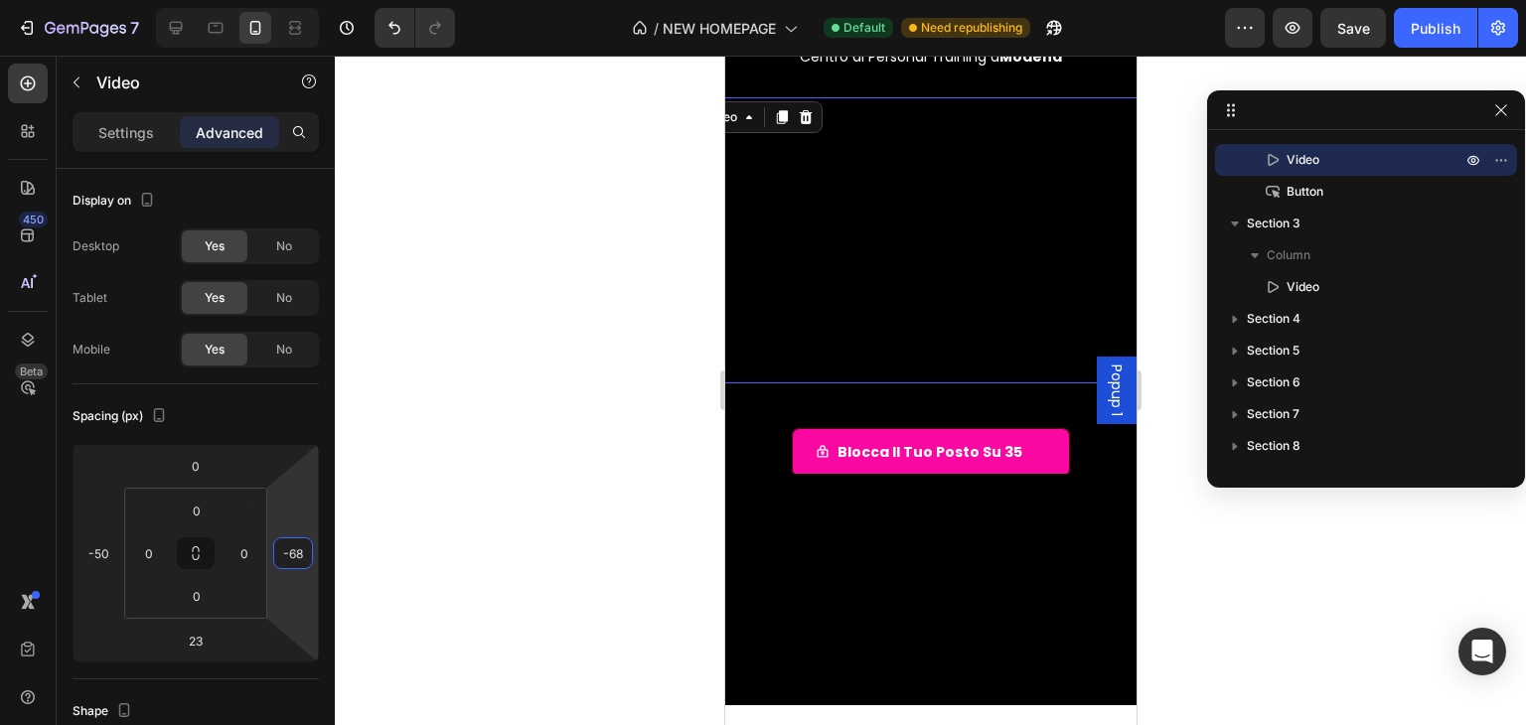
type input "-70"
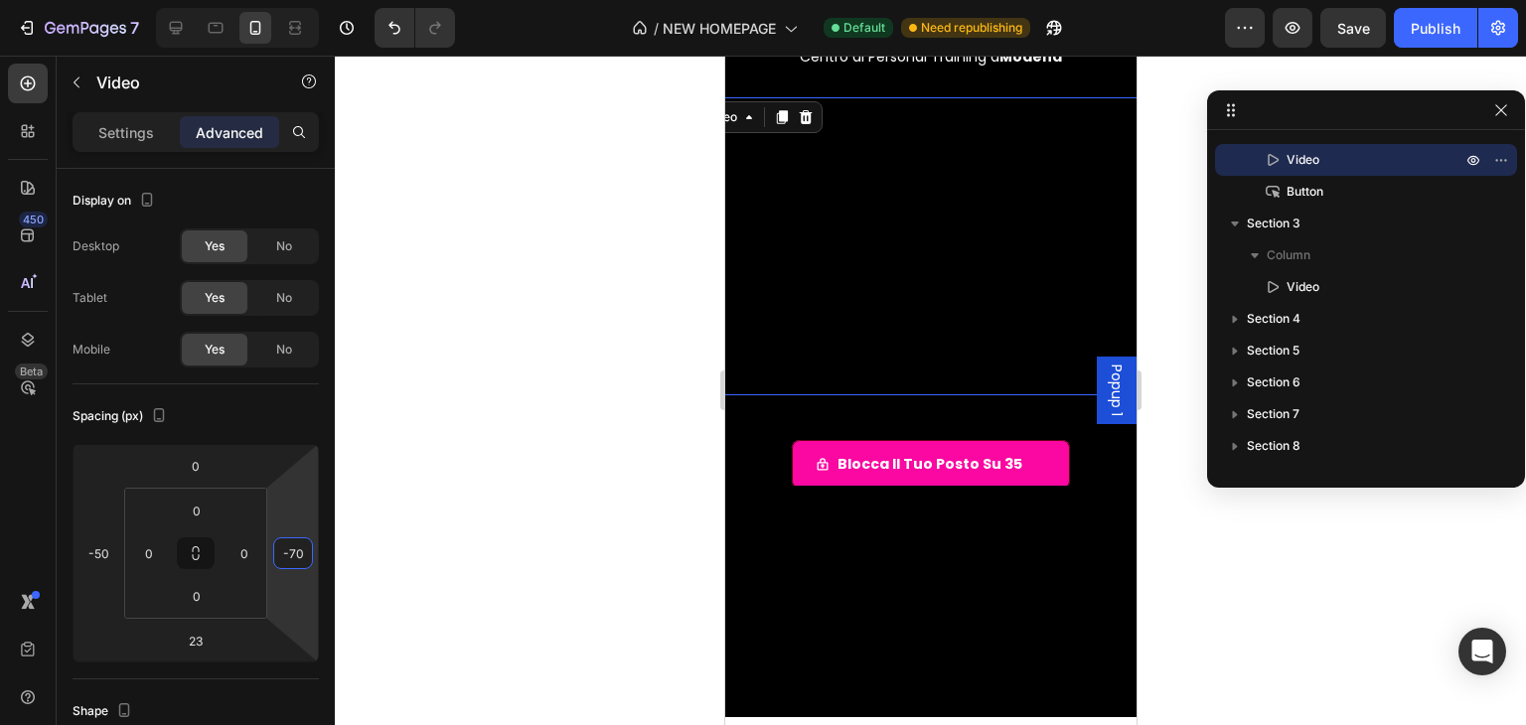
drag, startPoint x: 315, startPoint y: 508, endPoint x: 321, endPoint y: 525, distance: 17.9
click at [321, 0] on html "7 / NEW HOMEPAGE Default Need republishing Preview Save Publish 450 Beta Sectio…" at bounding box center [763, 0] width 1526 height 0
click at [103, 553] on input "-50" at bounding box center [98, 553] width 30 height 30
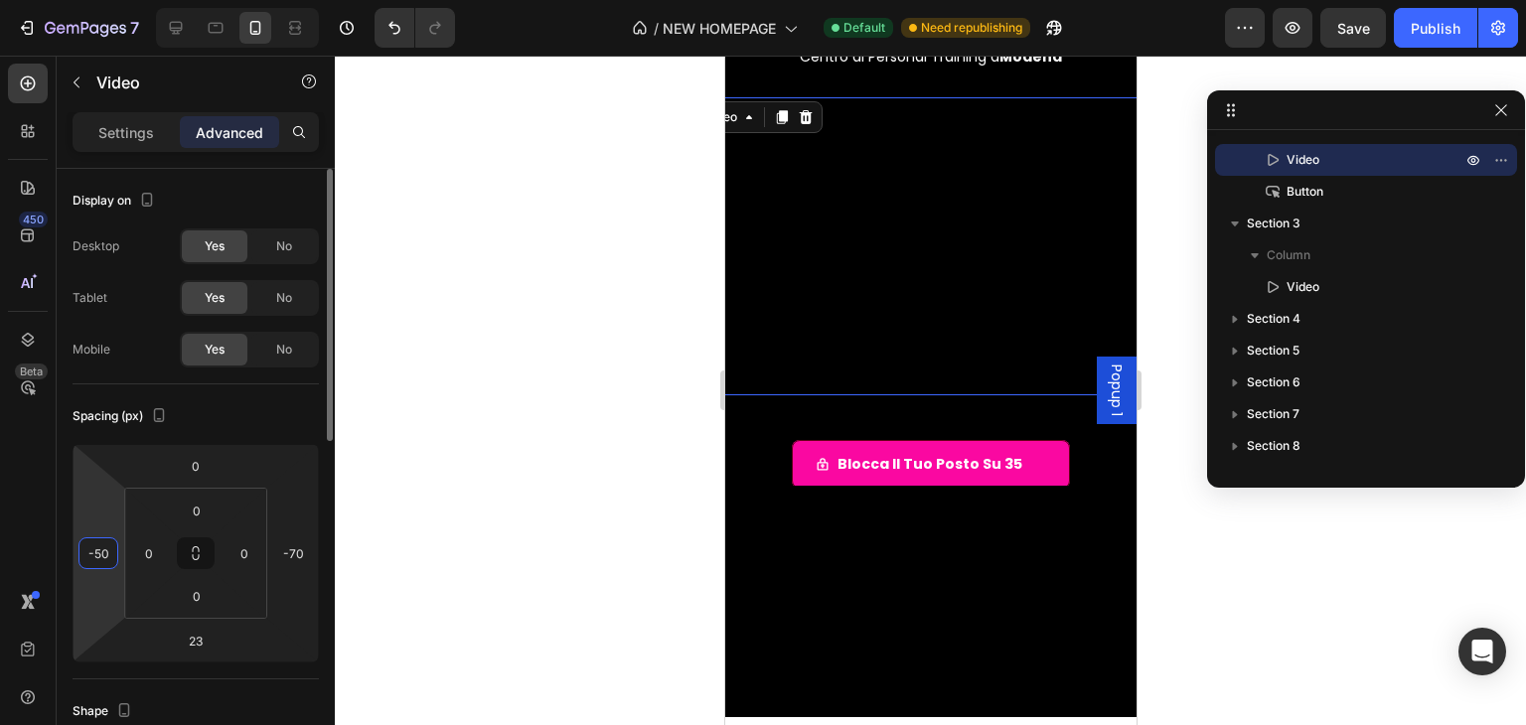
click at [103, 553] on input "-50" at bounding box center [98, 553] width 30 height 30
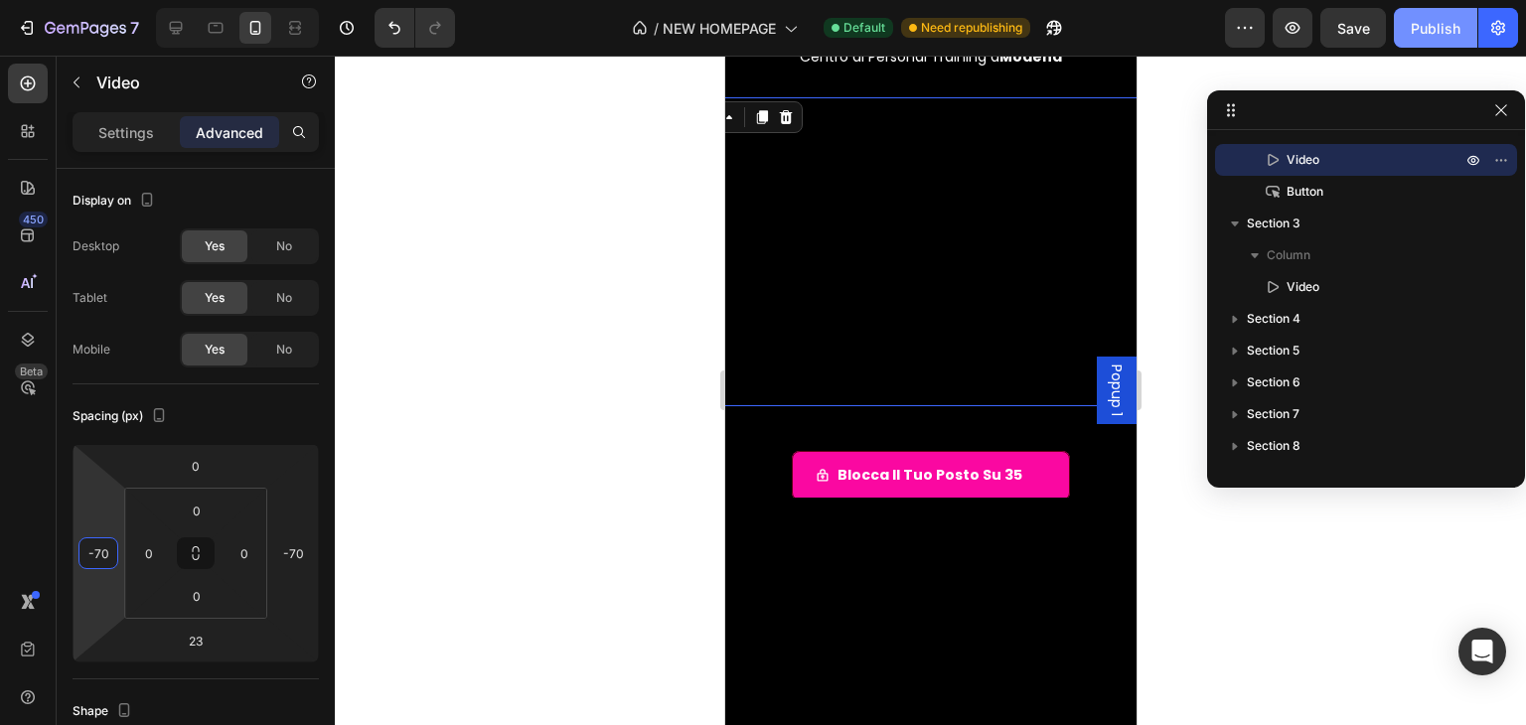
type input "-70"
click at [1447, 24] on div "Publish" at bounding box center [1436, 28] width 50 height 21
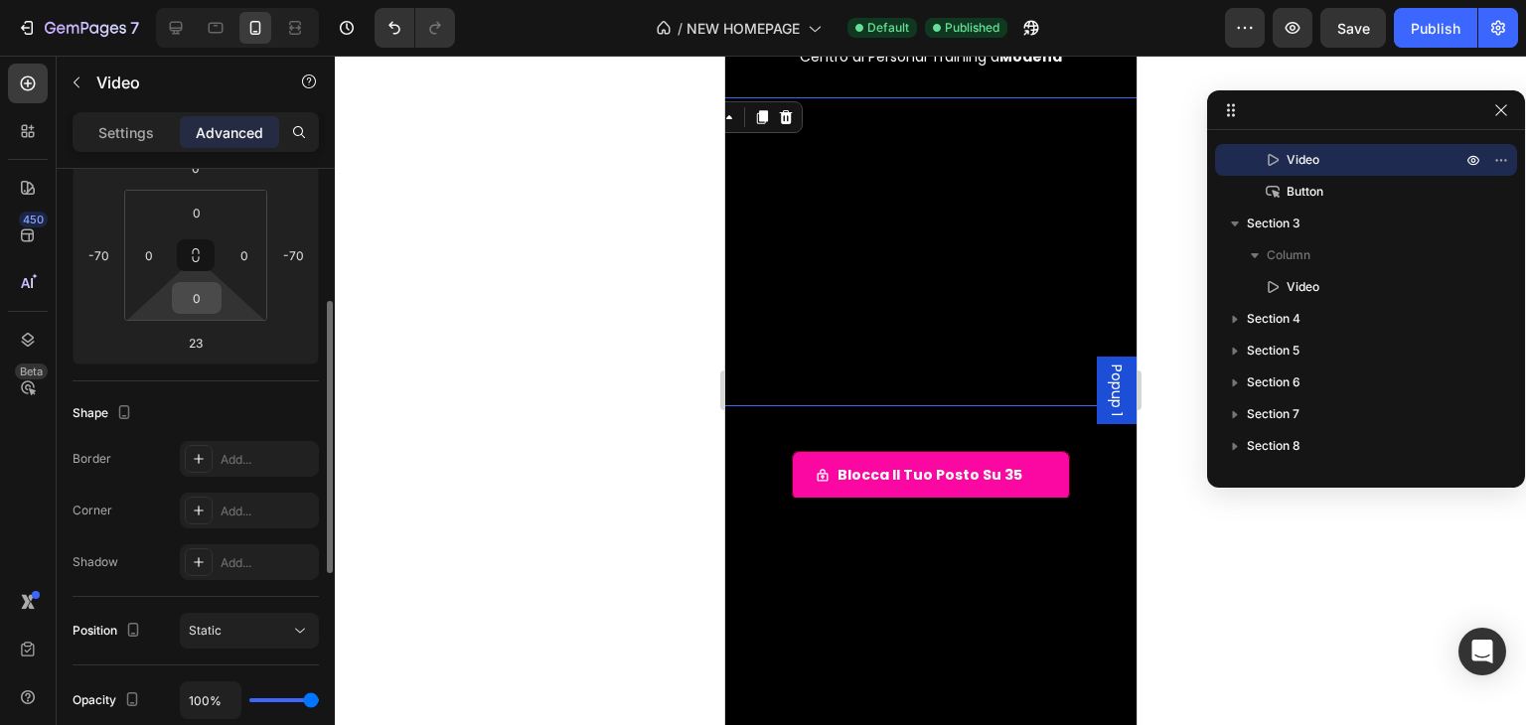
scroll to position [497, 0]
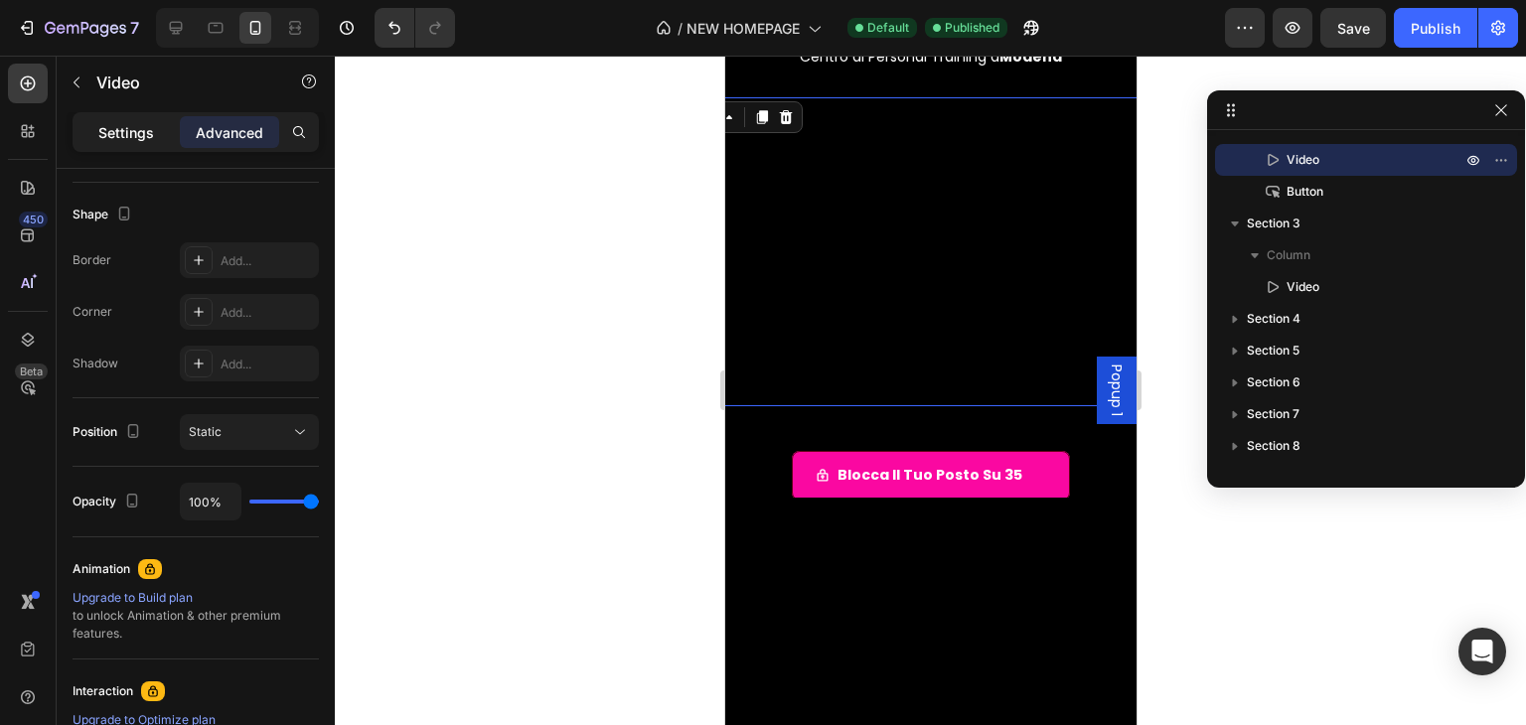
click at [163, 127] on div "Settings" at bounding box center [126, 132] width 99 height 32
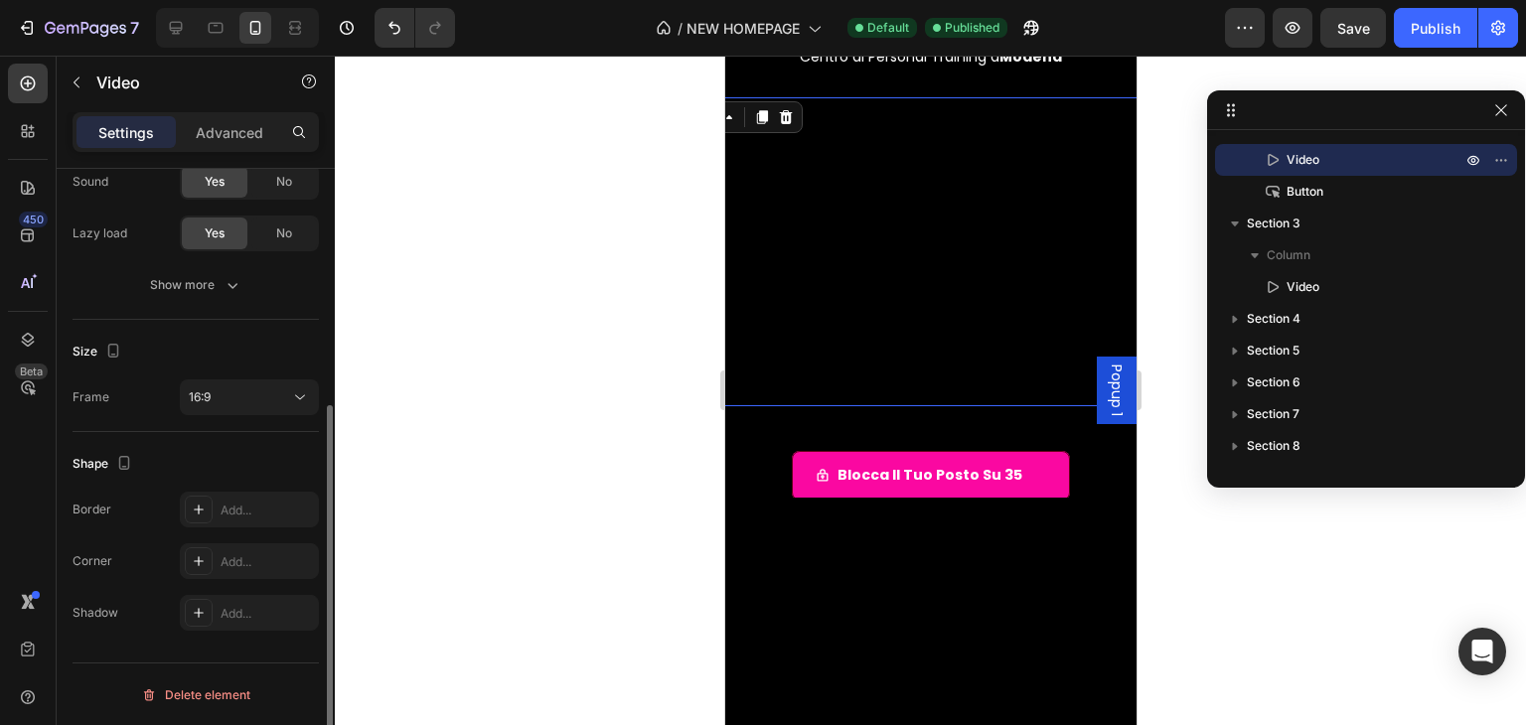
scroll to position [284, 0]
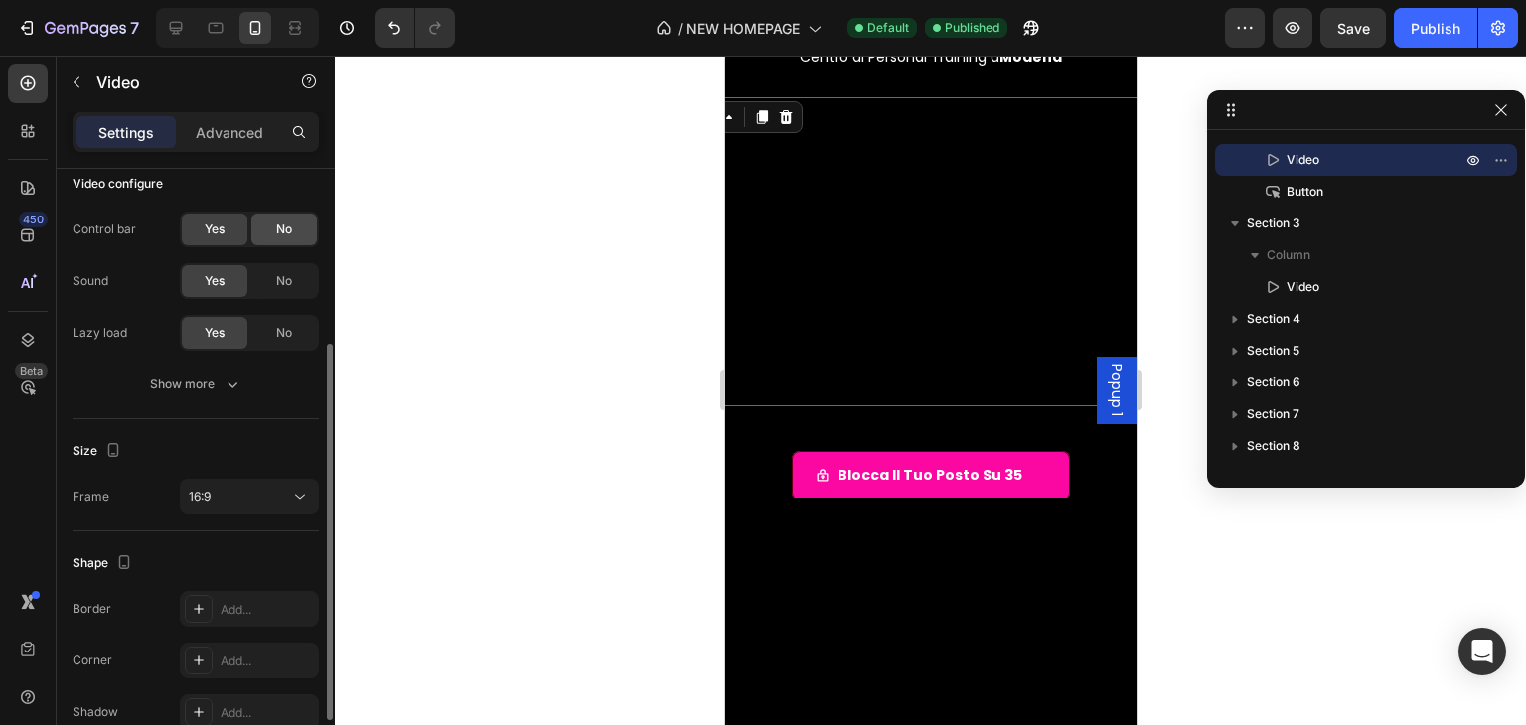
click at [258, 224] on div "No" at bounding box center [284, 230] width 66 height 32
click at [1411, 30] on button "Publish" at bounding box center [1435, 28] width 83 height 40
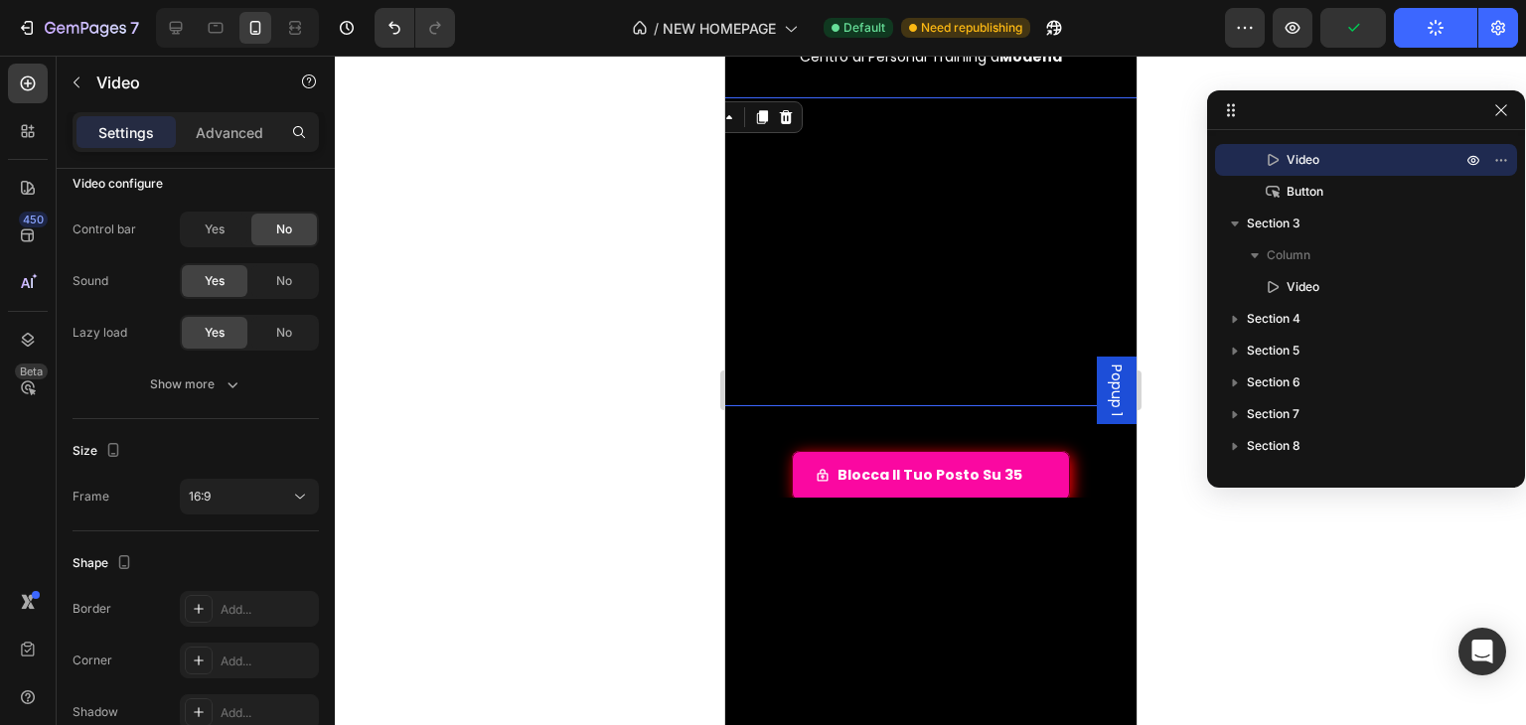
scroll to position [415, 0]
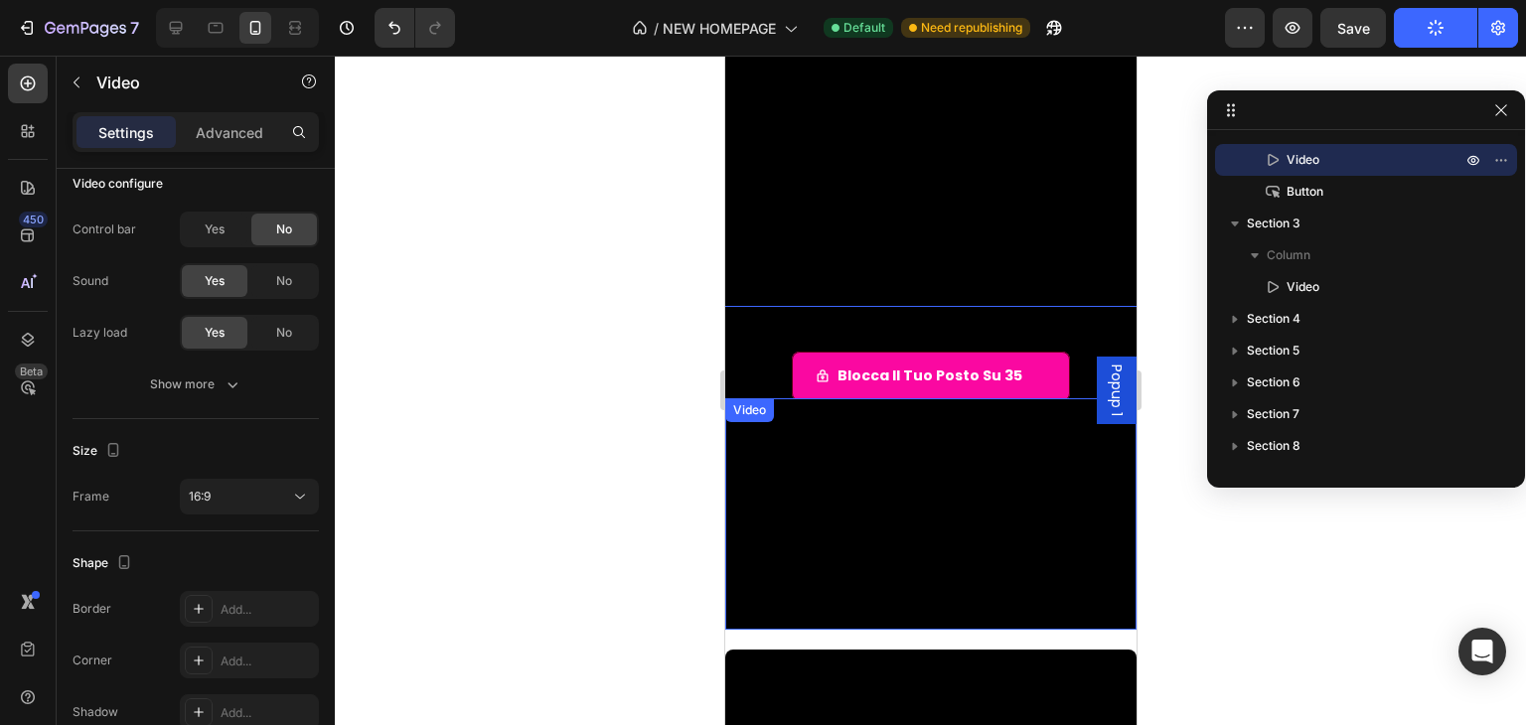
click at [764, 401] on div "Video" at bounding box center [748, 410] width 41 height 18
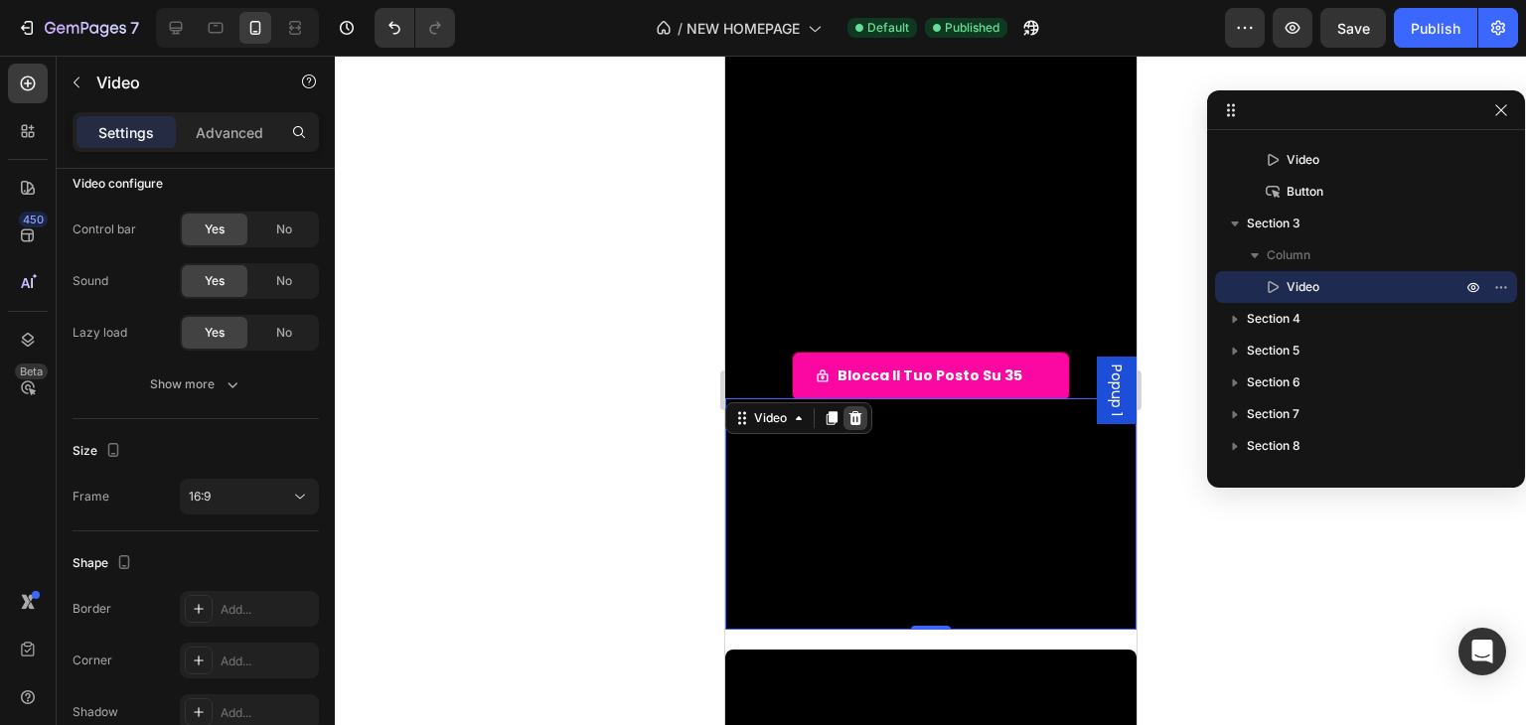
click at [848, 410] on icon at bounding box center [854, 418] width 16 height 16
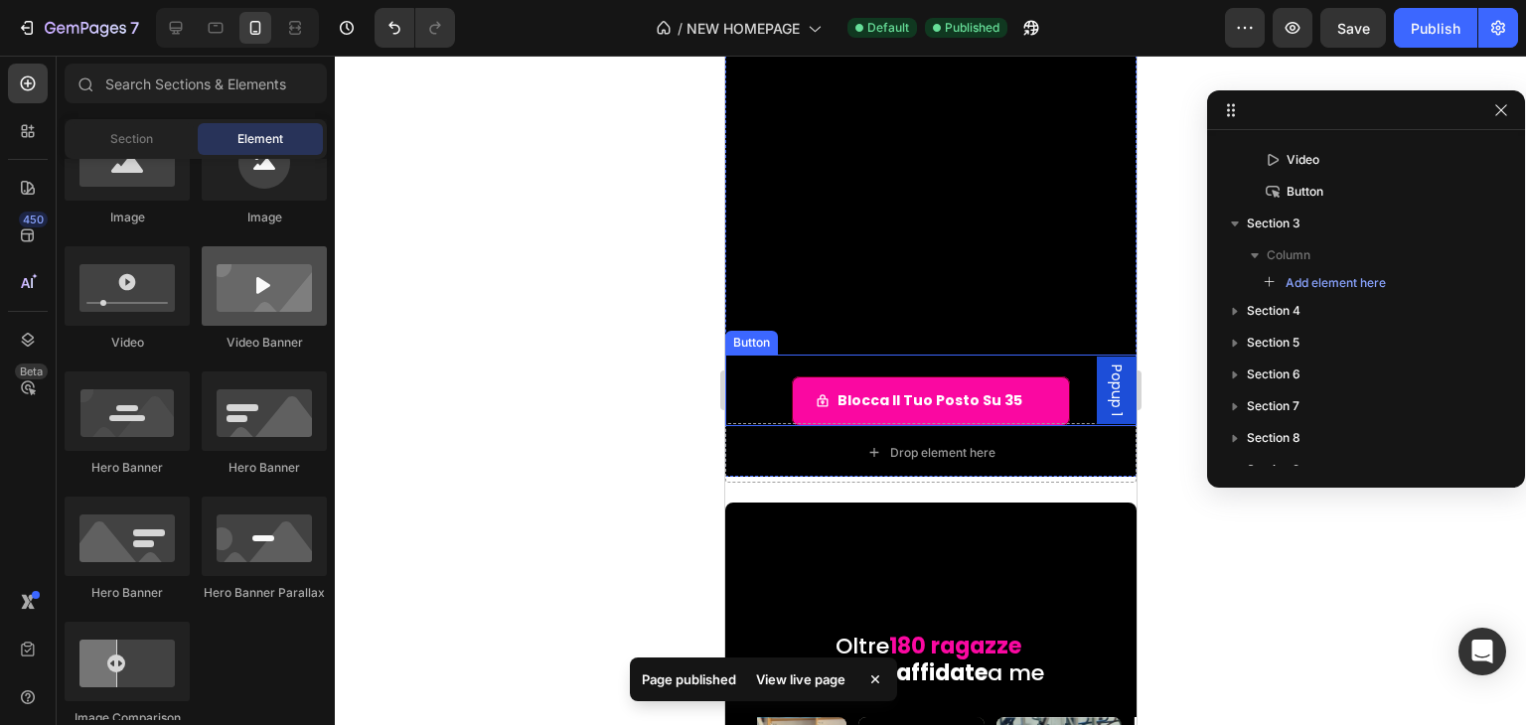
scroll to position [316, 0]
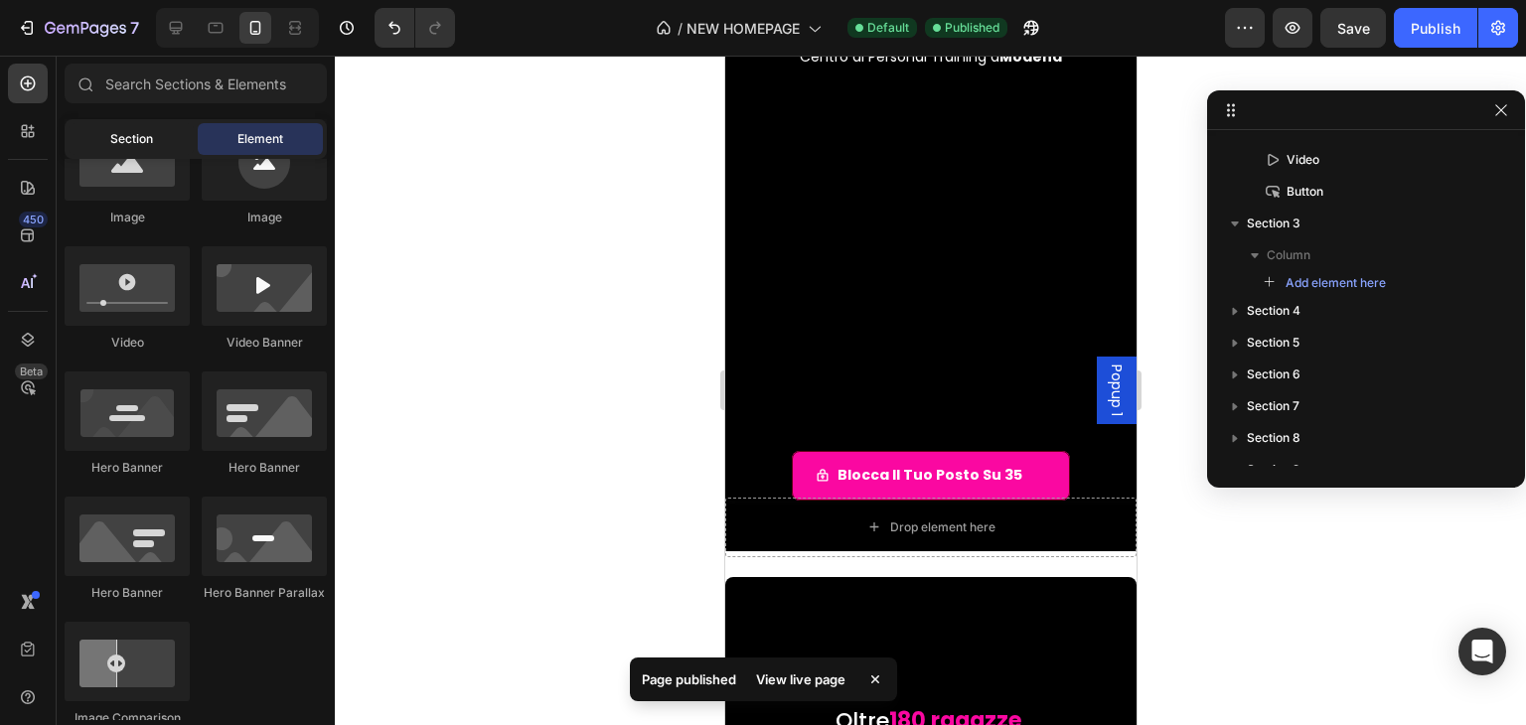
click at [179, 148] on div "Section" at bounding box center [131, 139] width 125 height 32
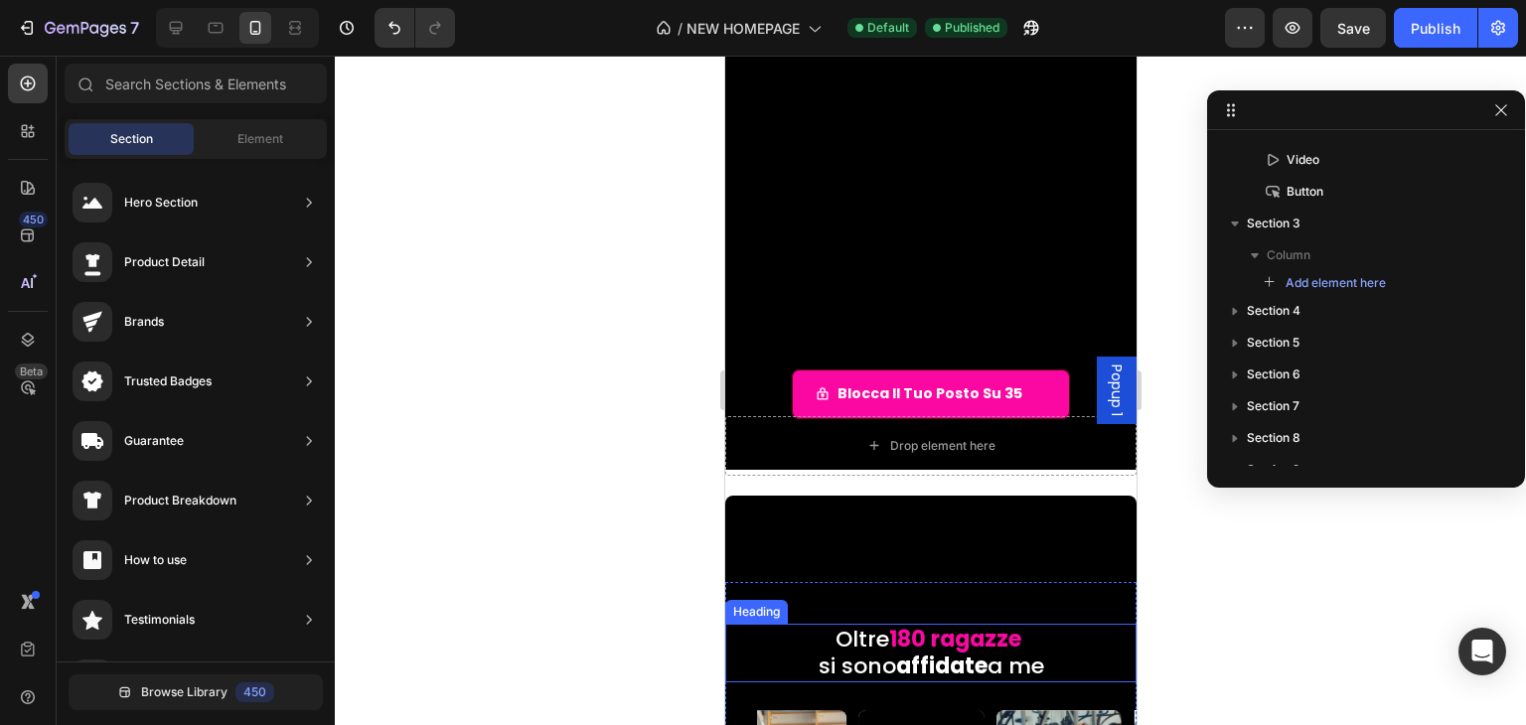
scroll to position [596, 0]
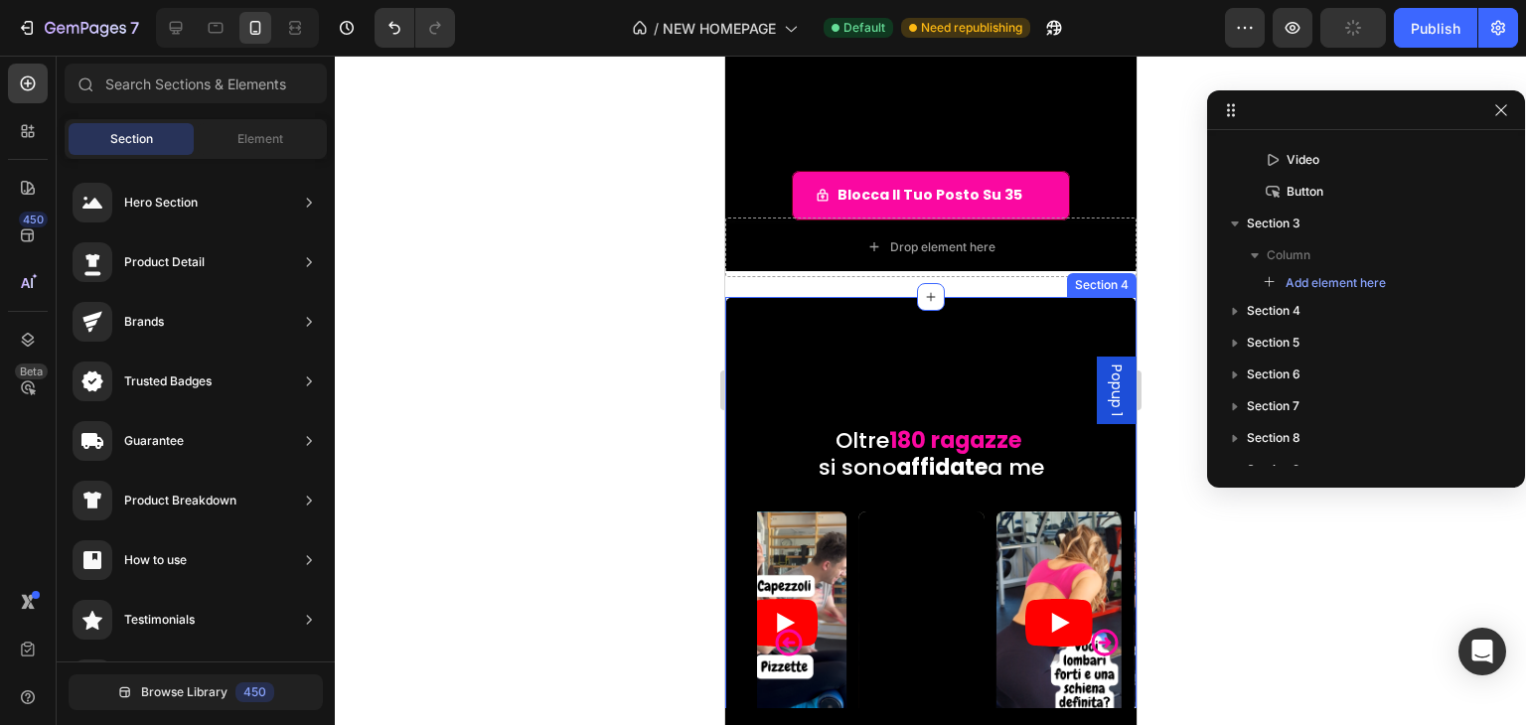
click at [740, 315] on div "Oltre 180 ragazze si sono affidate a me Heading Video Row Video Video Video Vid…" at bounding box center [929, 579] width 411 height 565
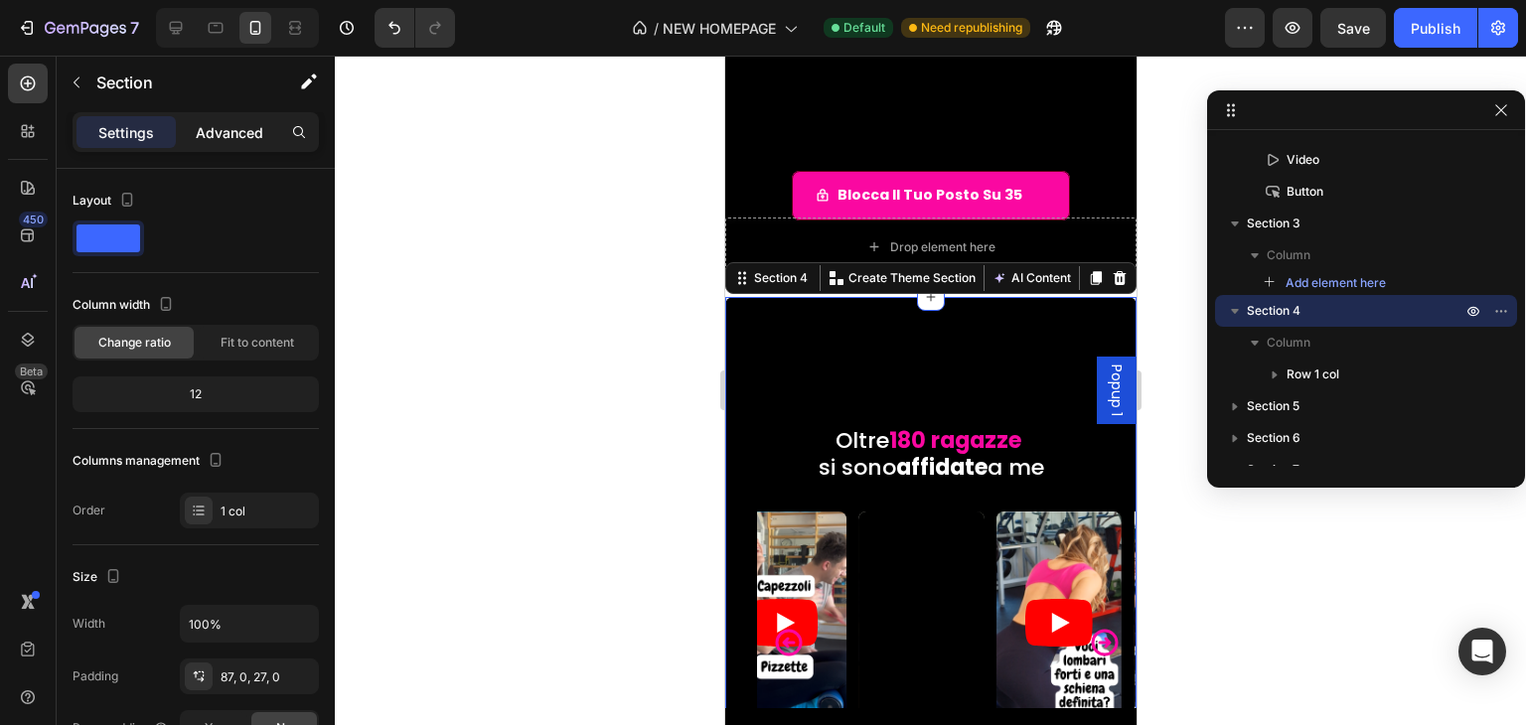
click at [240, 141] on p "Advanced" at bounding box center [230, 132] width 68 height 21
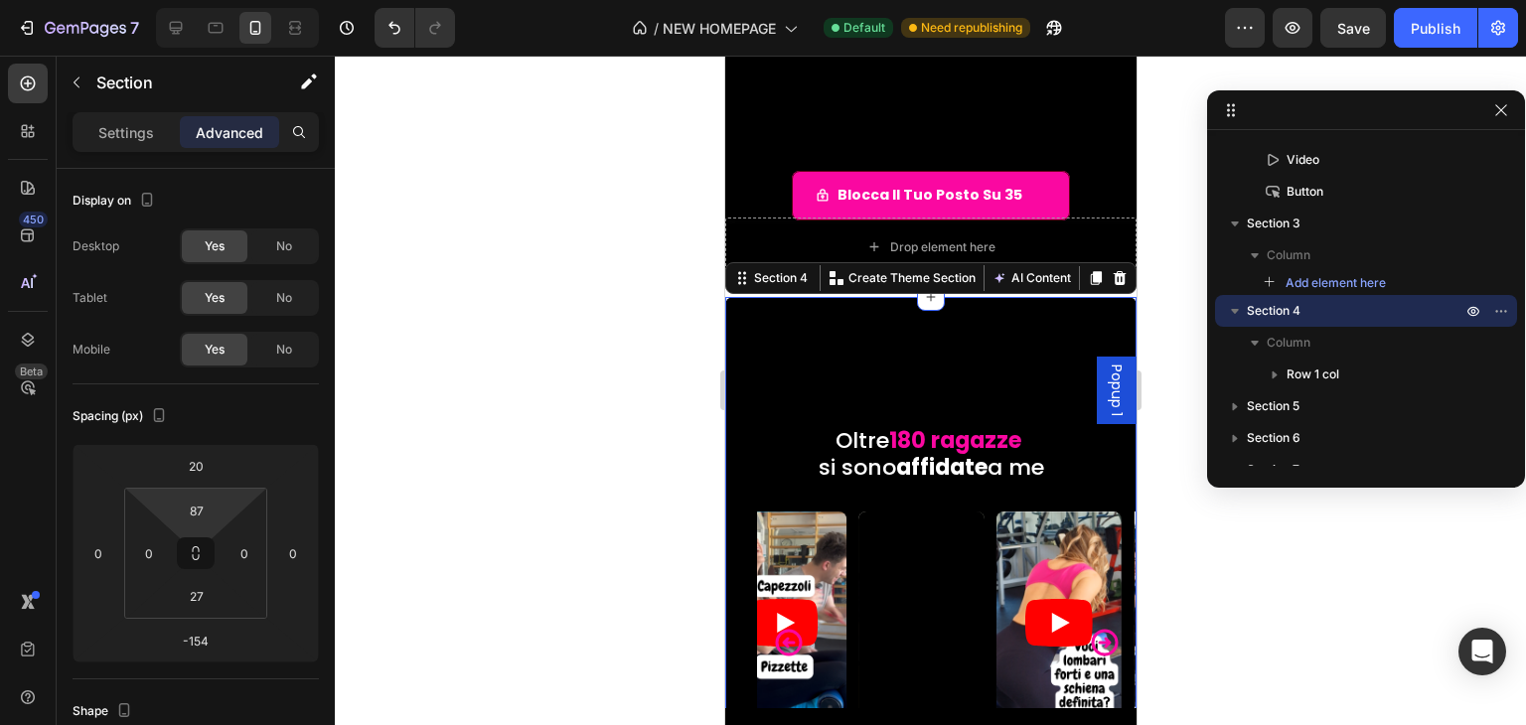
type input "75"
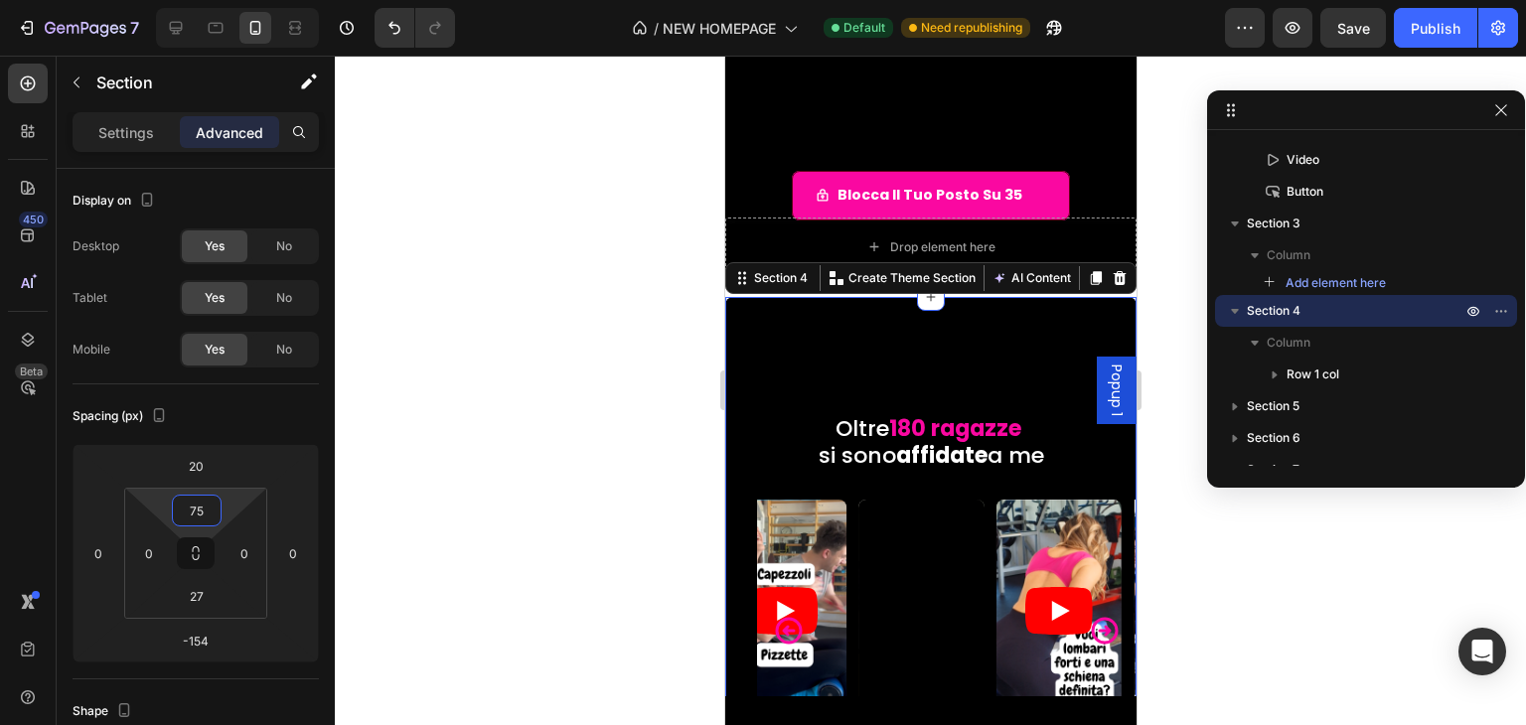
click at [234, 0] on html "7 / NEW HOMEPAGE Default Need republishing Preview Save Publish 450 Beta Sectio…" at bounding box center [763, 0] width 1526 height 0
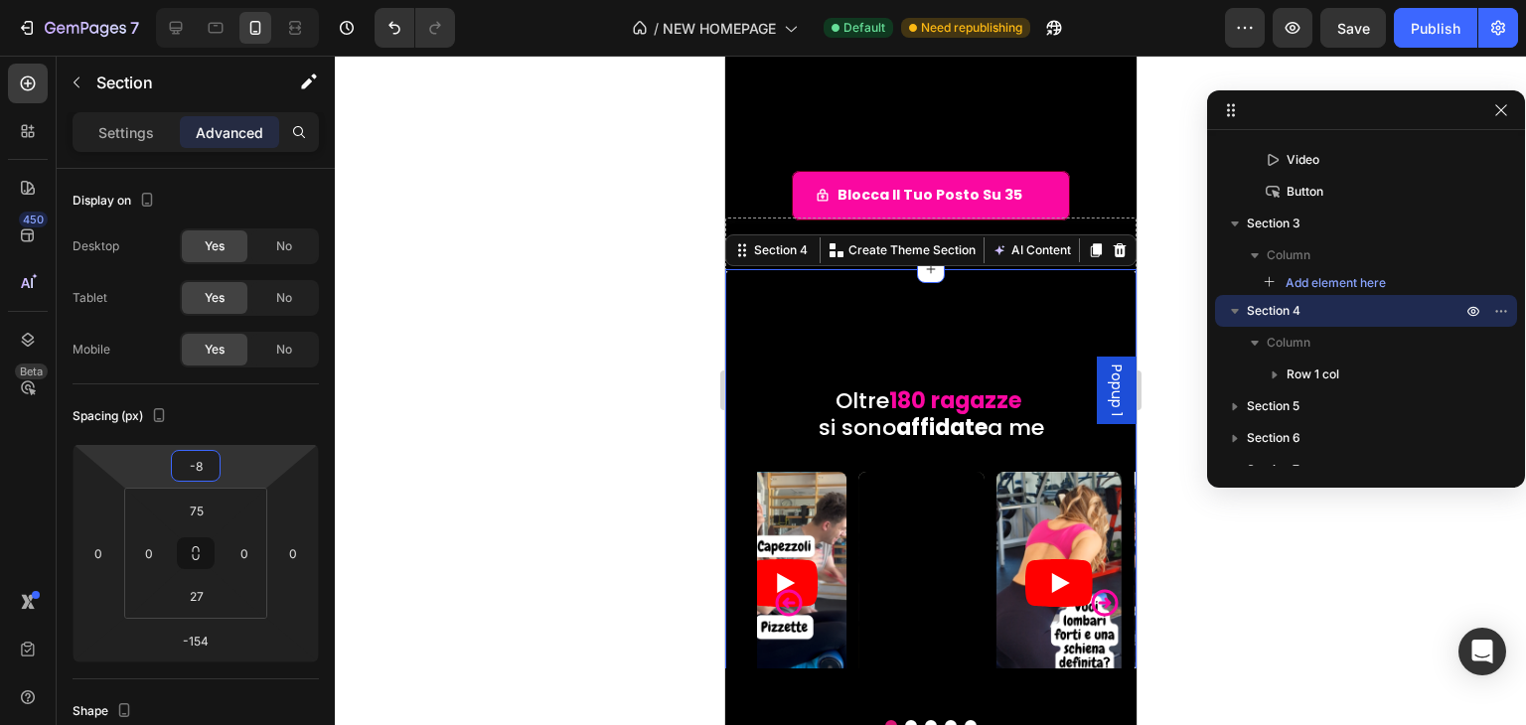
type input "-18"
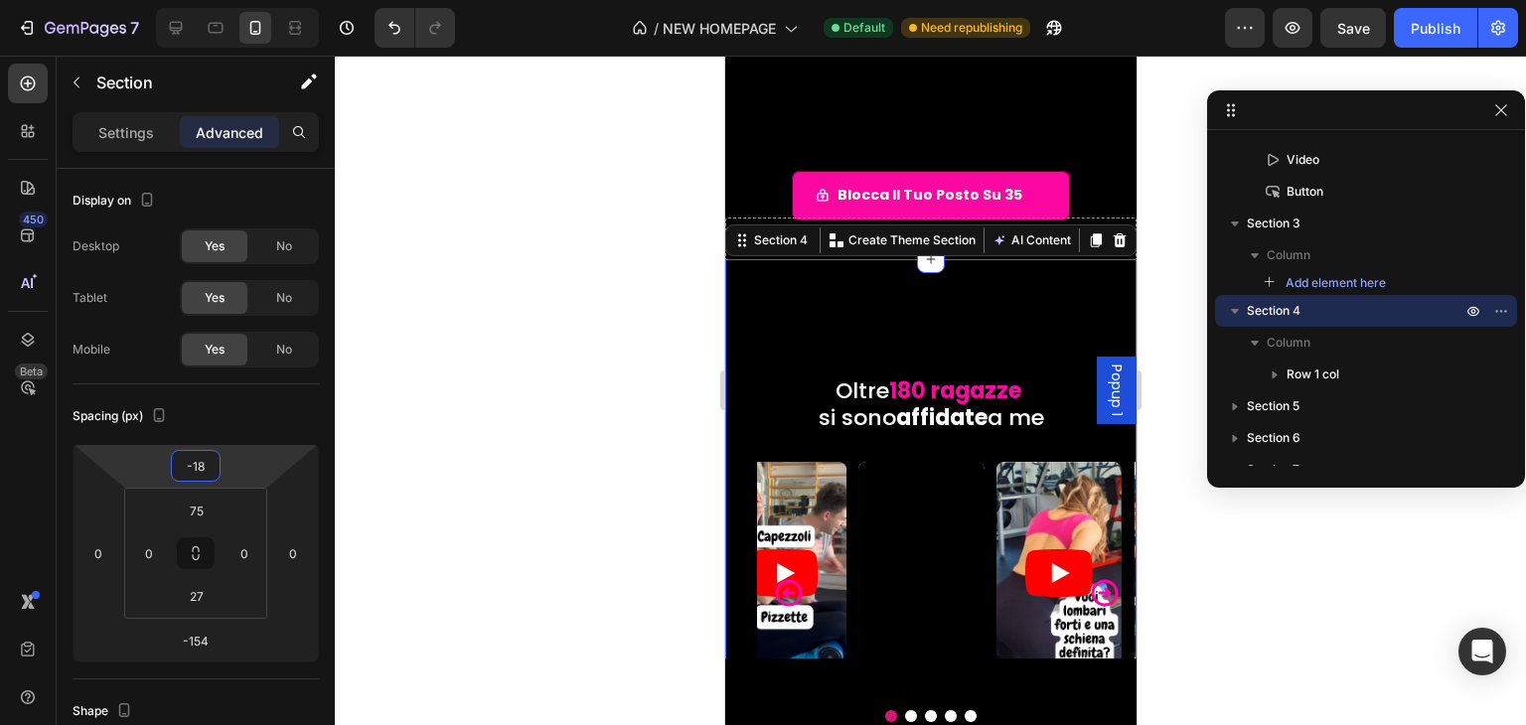
drag, startPoint x: 242, startPoint y: 471, endPoint x: 245, endPoint y: 490, distance: 19.1
click at [245, 0] on html "7 / NEW HOMEPAGE Default Need republishing Preview Save Publish 450 Beta Sectio…" at bounding box center [763, 0] width 1526 height 0
click at [1423, 21] on div "Publish" at bounding box center [1436, 28] width 50 height 21
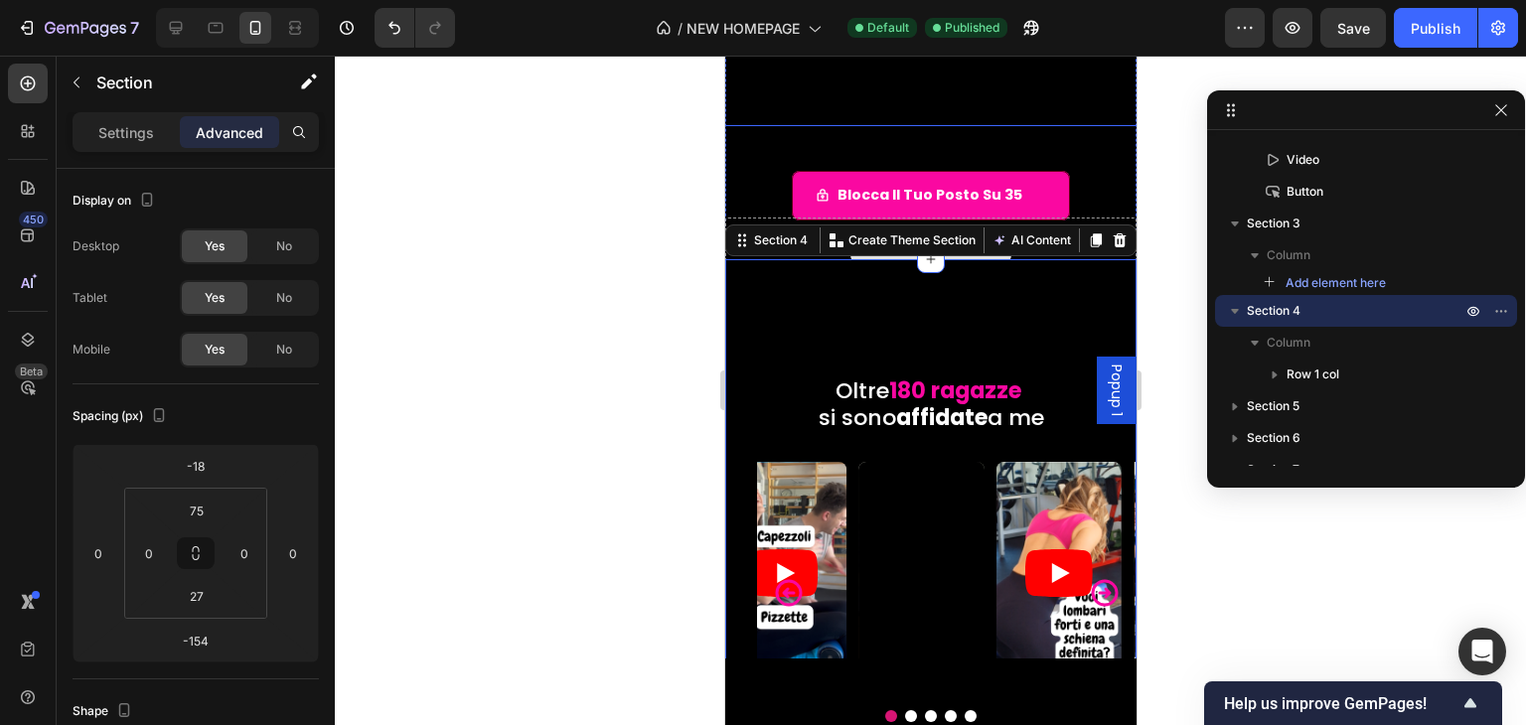
scroll to position [199, 0]
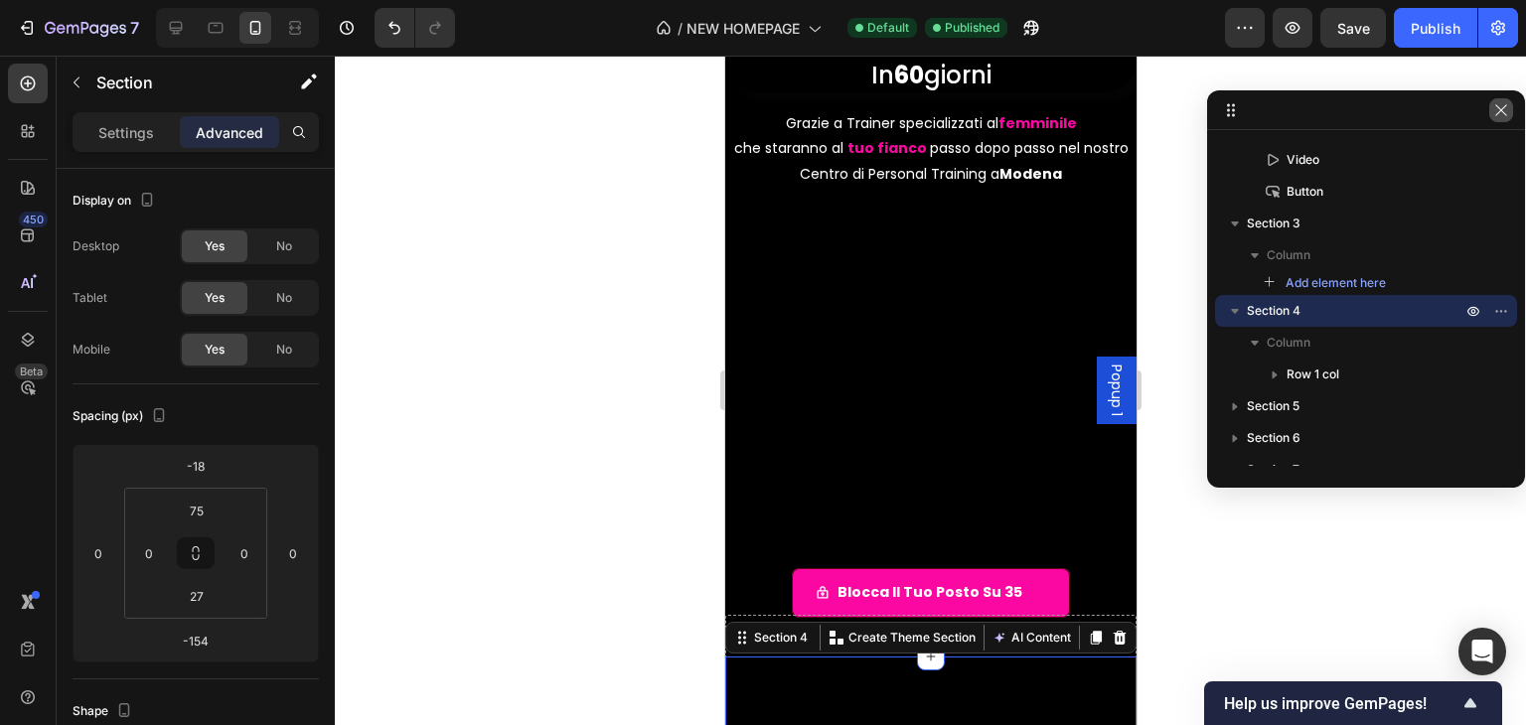
click at [1511, 113] on button "button" at bounding box center [1501, 110] width 24 height 24
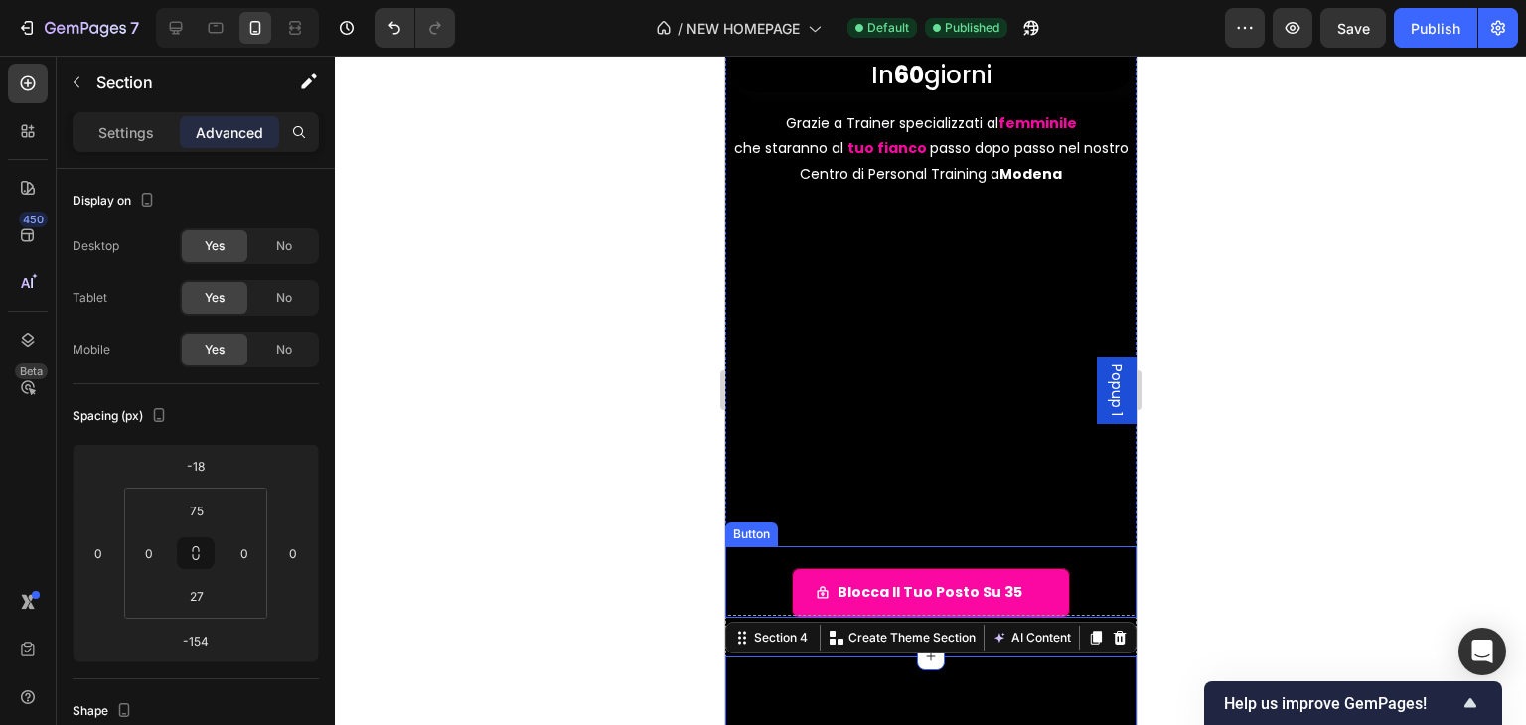
scroll to position [298, 0]
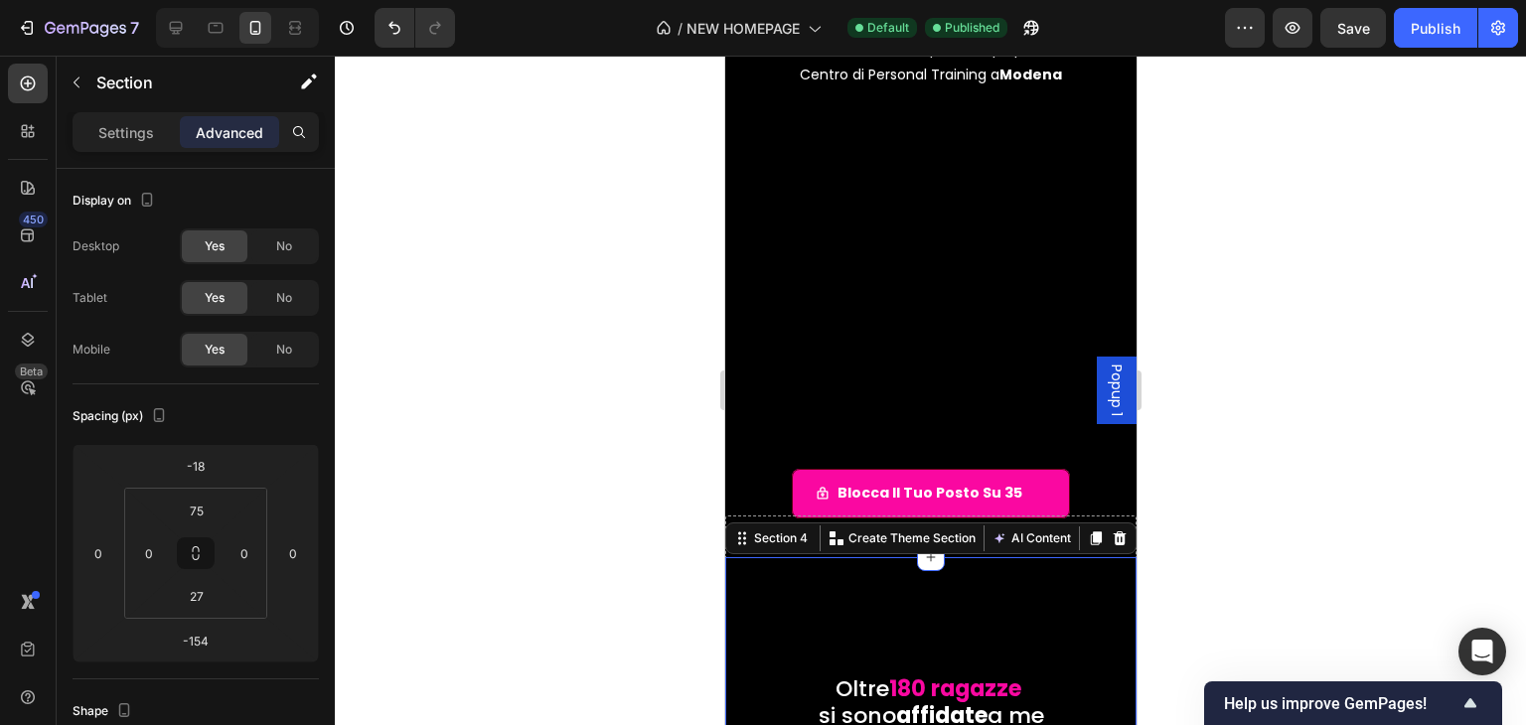
click at [1154, 480] on div at bounding box center [930, 391] width 1191 height 670
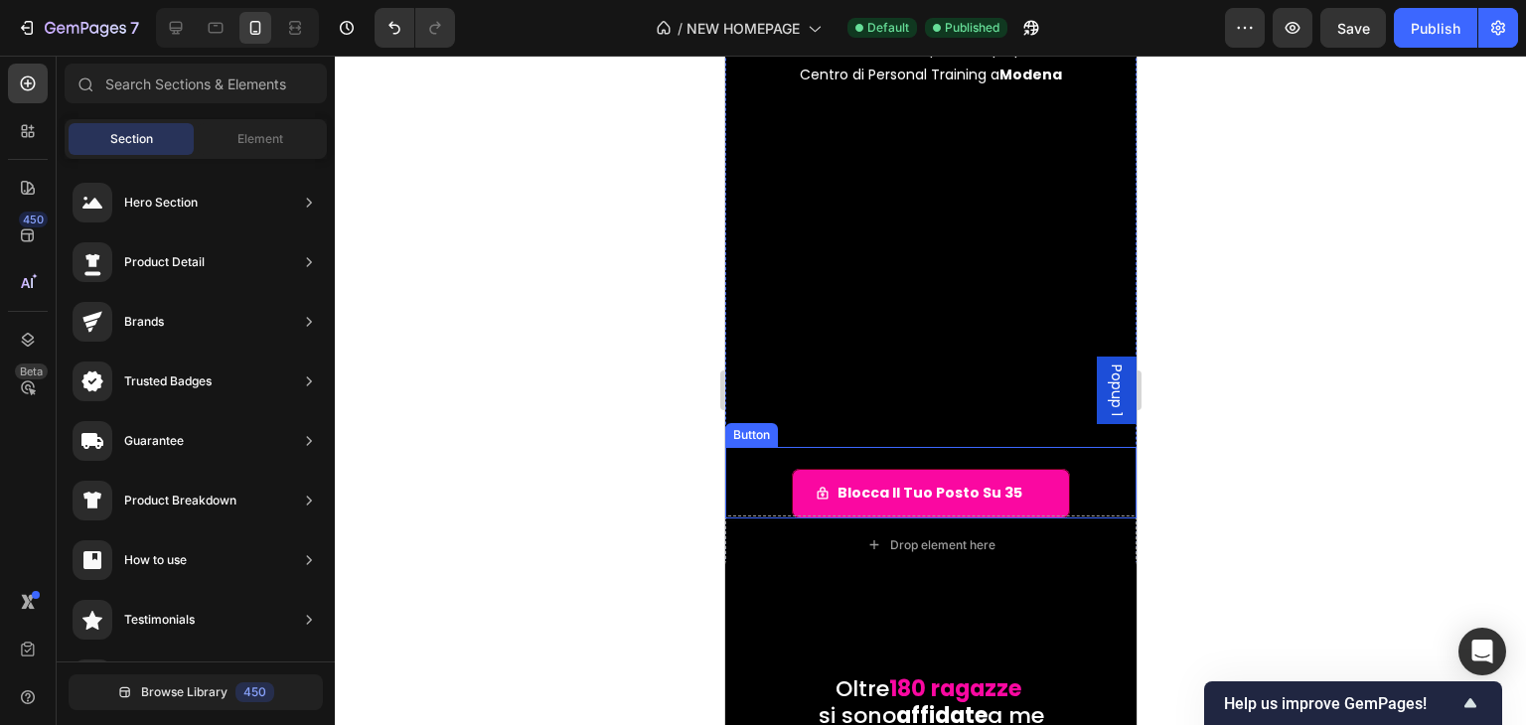
click at [770, 479] on div "Blocca il tuo posto su 35 Button" at bounding box center [929, 482] width 411 height 71
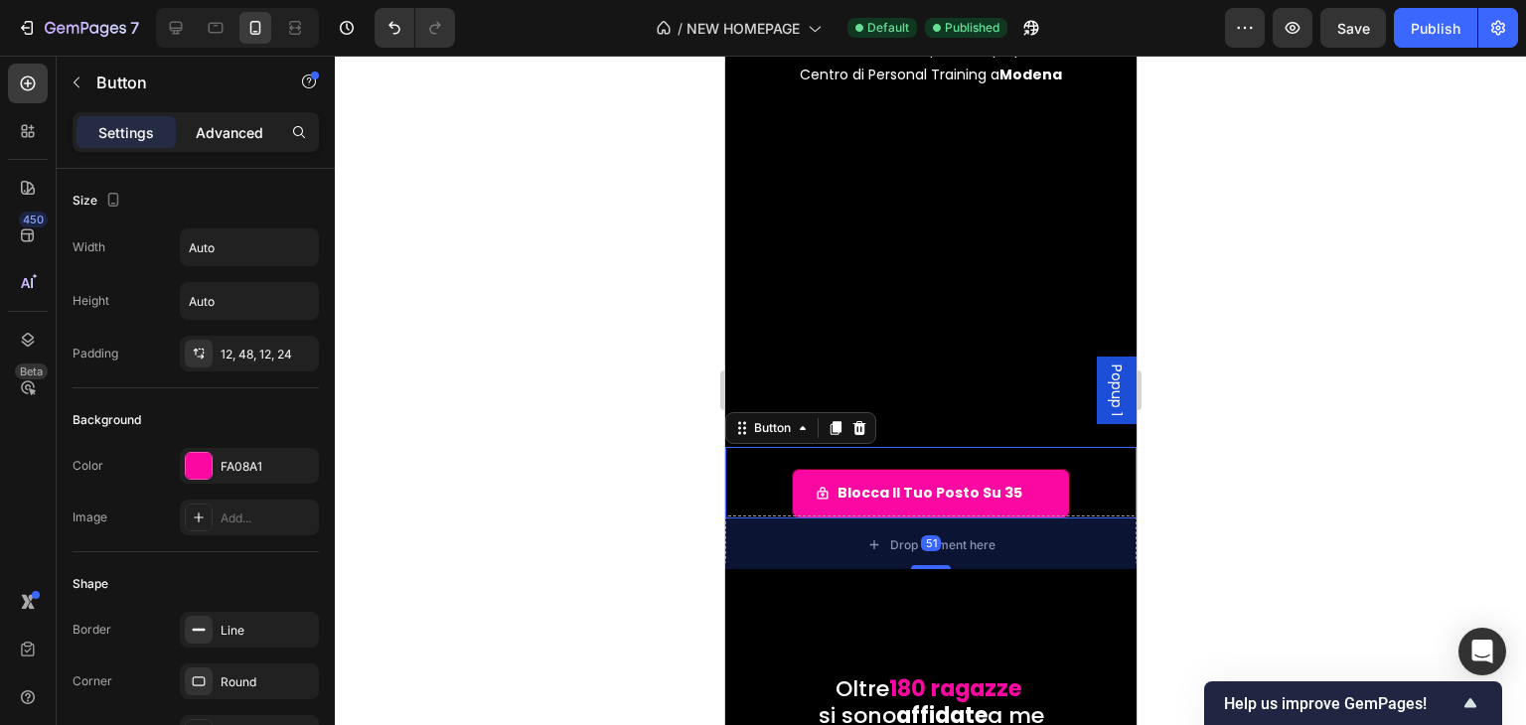
click at [221, 128] on p "Advanced" at bounding box center [230, 132] width 68 height 21
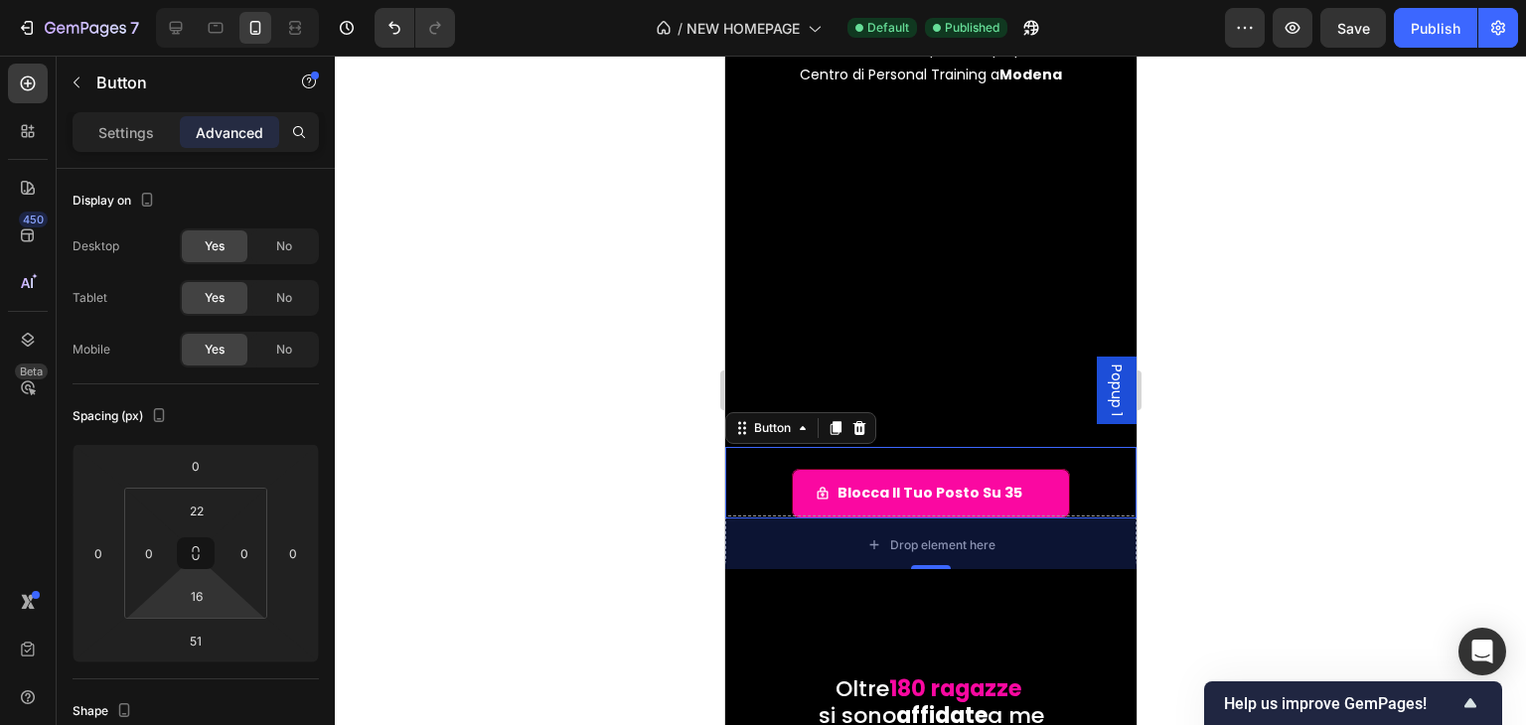
type input "22"
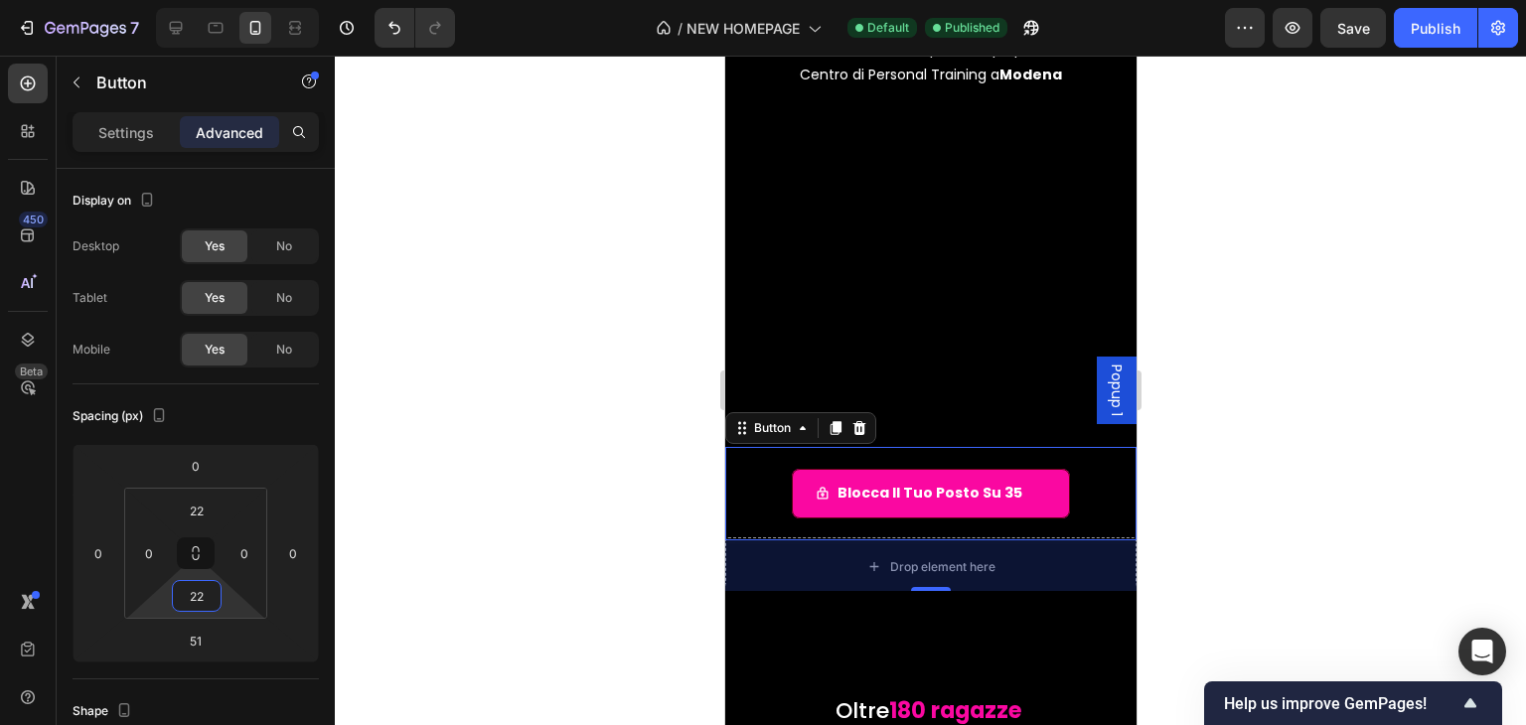
drag, startPoint x: 225, startPoint y: 594, endPoint x: 224, endPoint y: 583, distance: 11.0
click at [224, 0] on html "7 / NEW HOMEPAGE Default Published Preview Save Publish 450 Beta Sections(18) E…" at bounding box center [763, 0] width 1526 height 0
click at [1408, 33] on button "Publish" at bounding box center [1435, 28] width 83 height 40
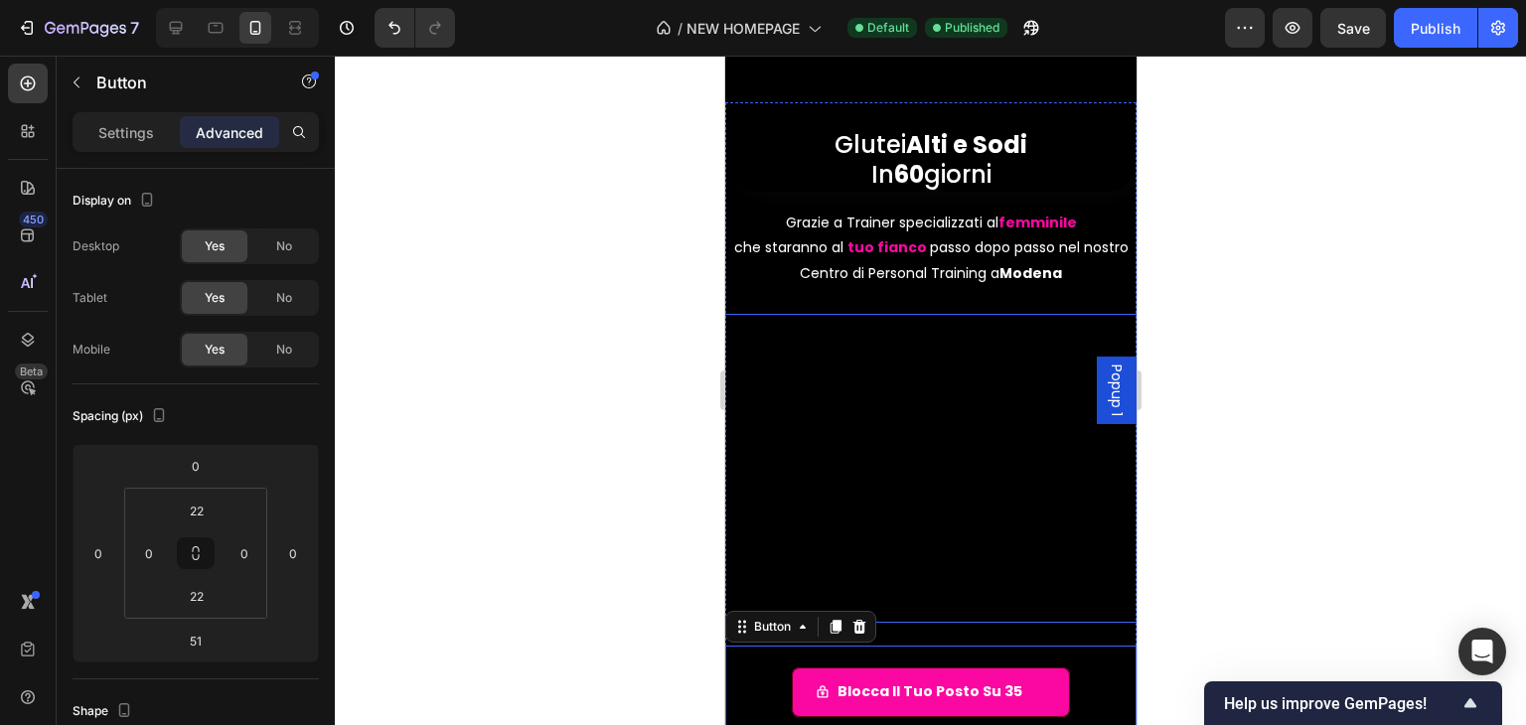
scroll to position [199, 0]
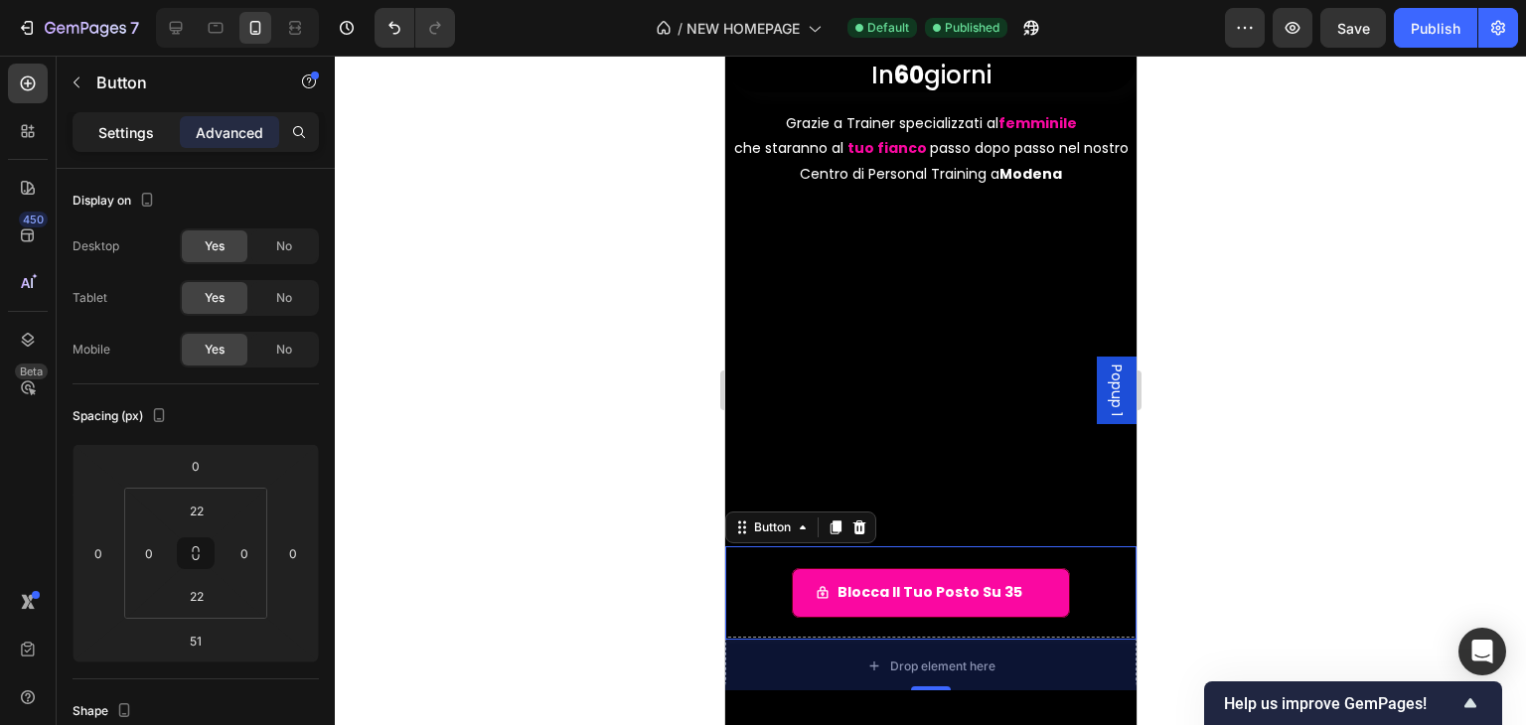
click at [156, 137] on div "Settings" at bounding box center [126, 132] width 99 height 32
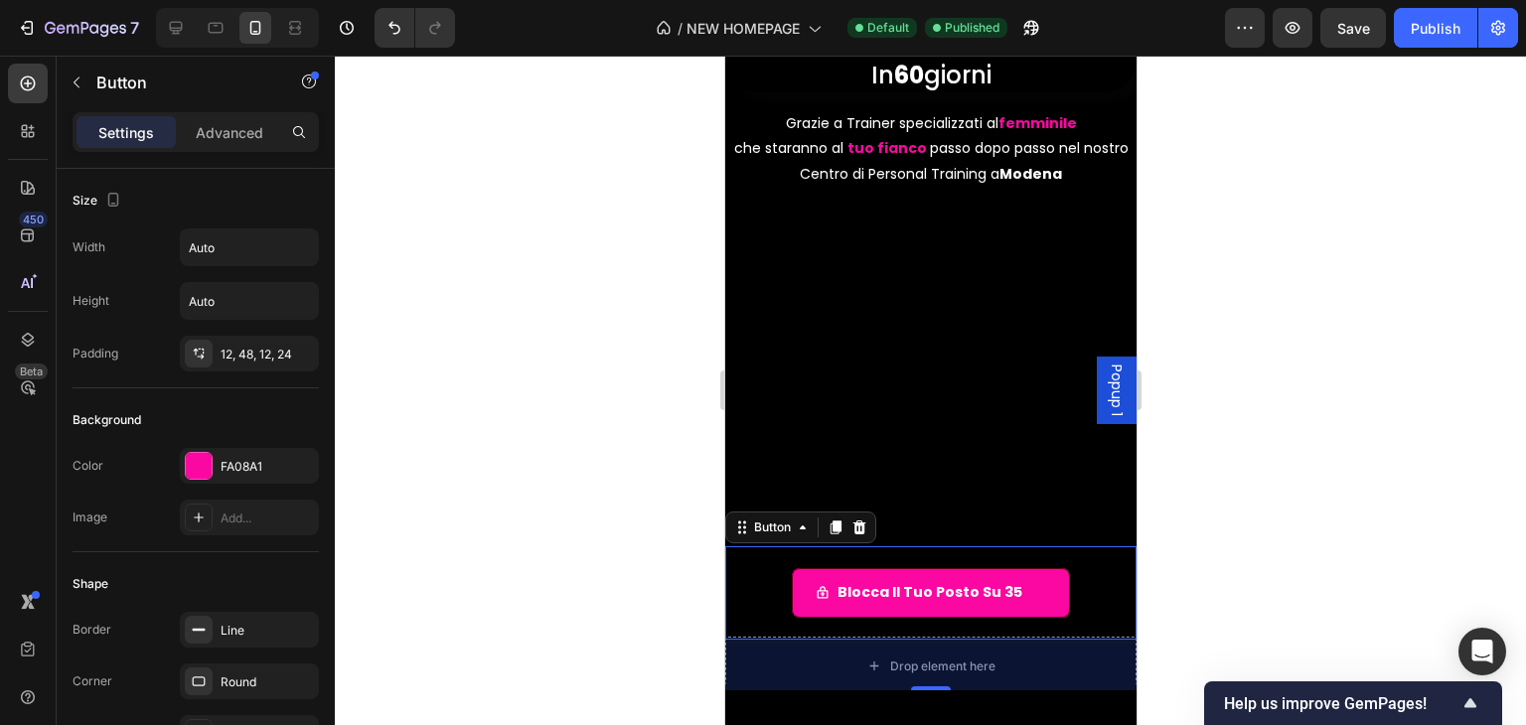
click at [342, 299] on div at bounding box center [930, 391] width 1191 height 670
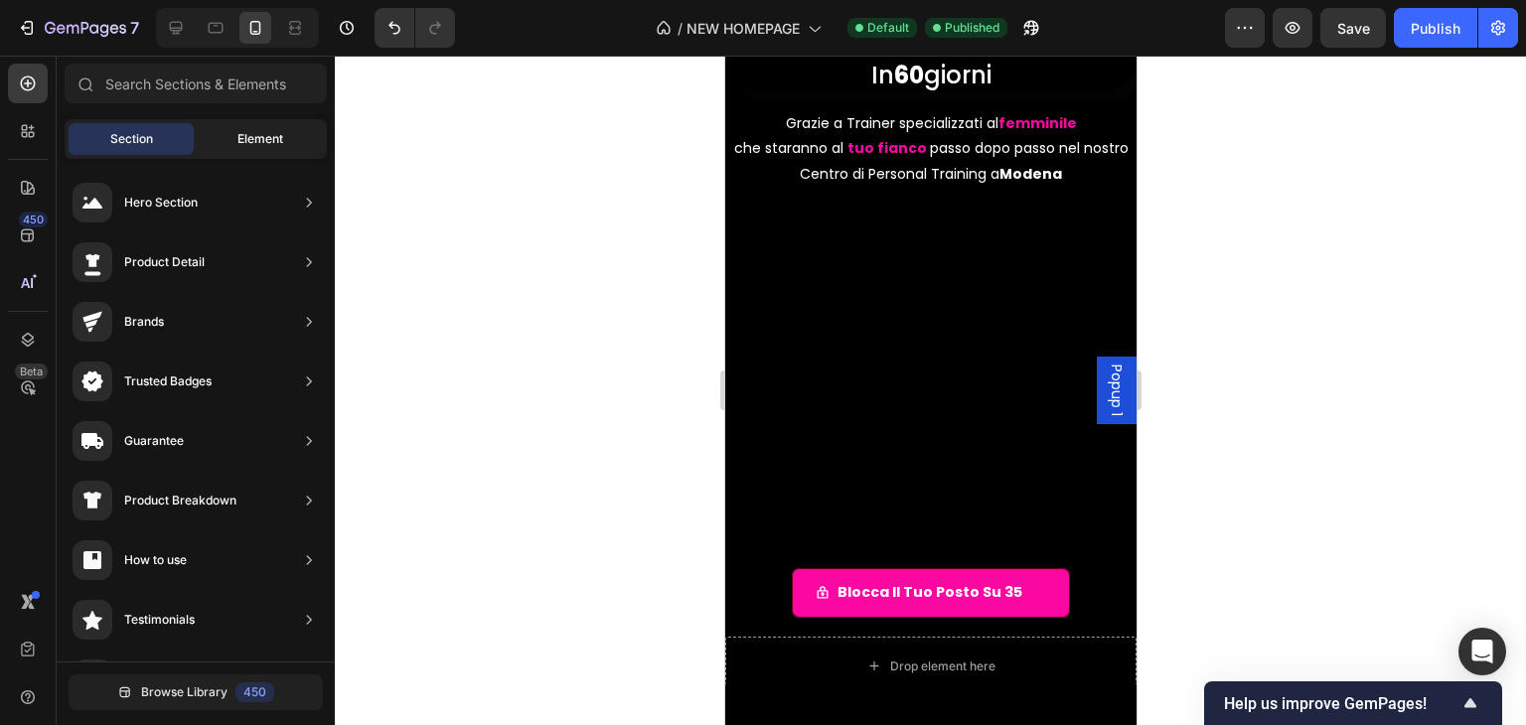
click at [272, 146] on span "Element" at bounding box center [260, 139] width 46 height 18
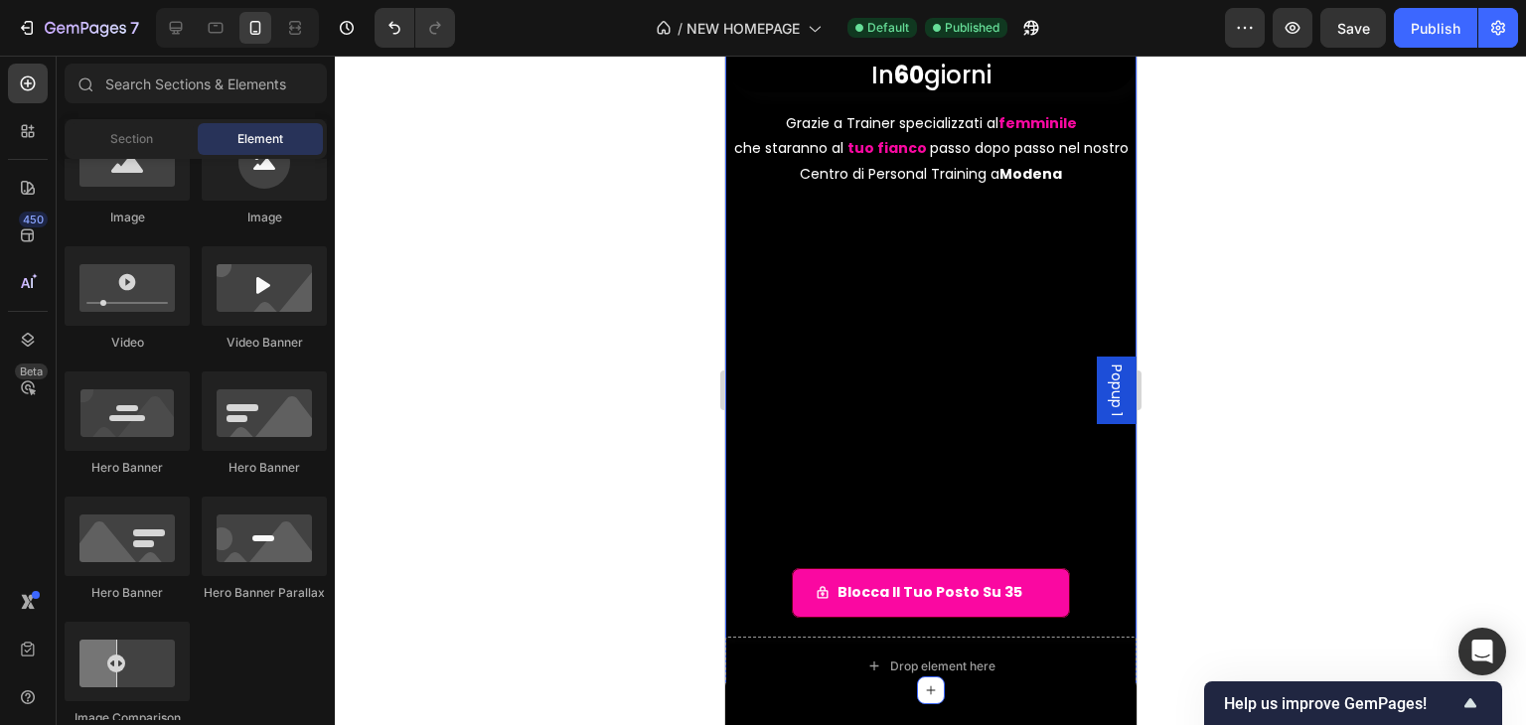
click at [724, 202] on div "Glutei Alti e Sodi In 60 giorni Heading Grazie a Trainer specializzati al femmi…" at bounding box center [929, 347] width 411 height 688
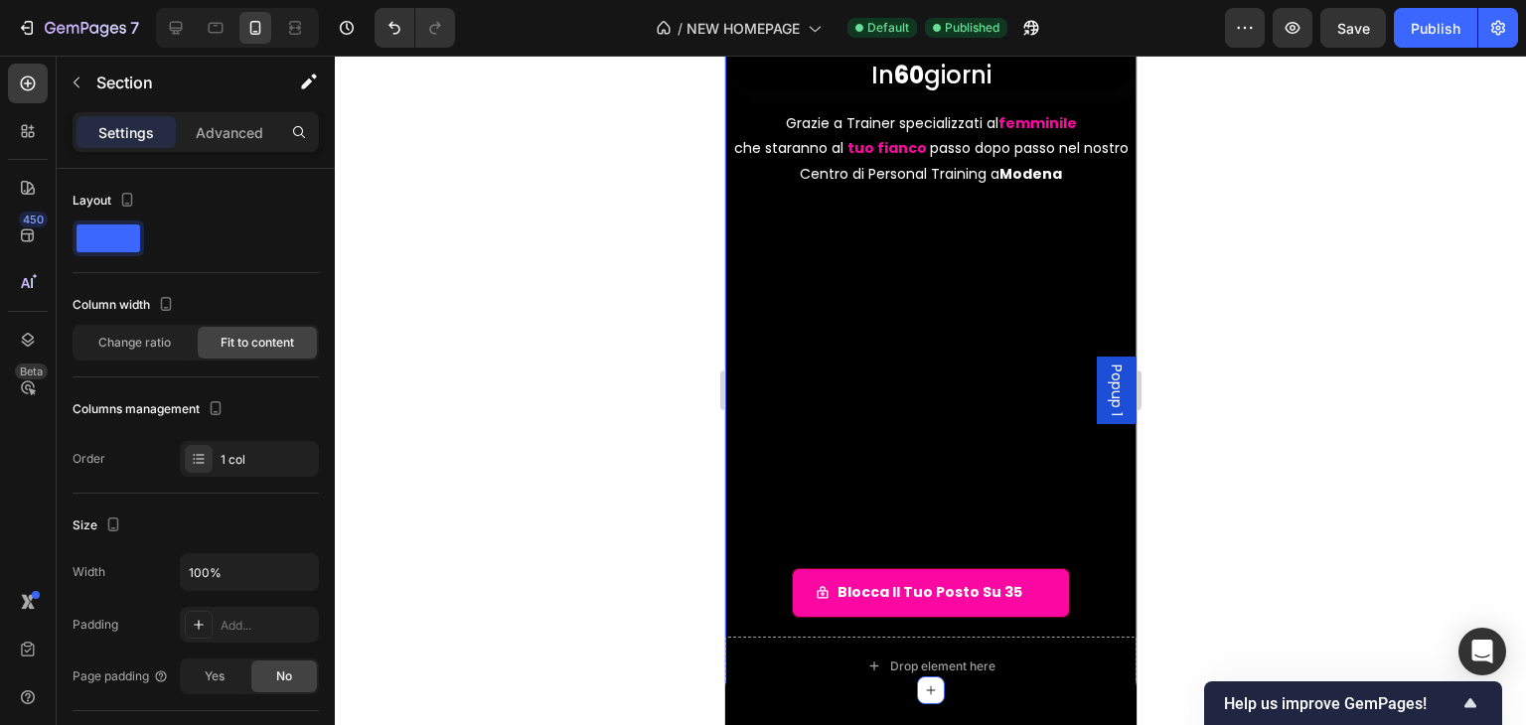
click at [732, 209] on div "Glutei Alti e Sodi In 60 giorni Heading Grazie a Trainer specializzati al femmi…" at bounding box center [929, 347] width 411 height 688
click at [259, 128] on p "Advanced" at bounding box center [230, 132] width 68 height 21
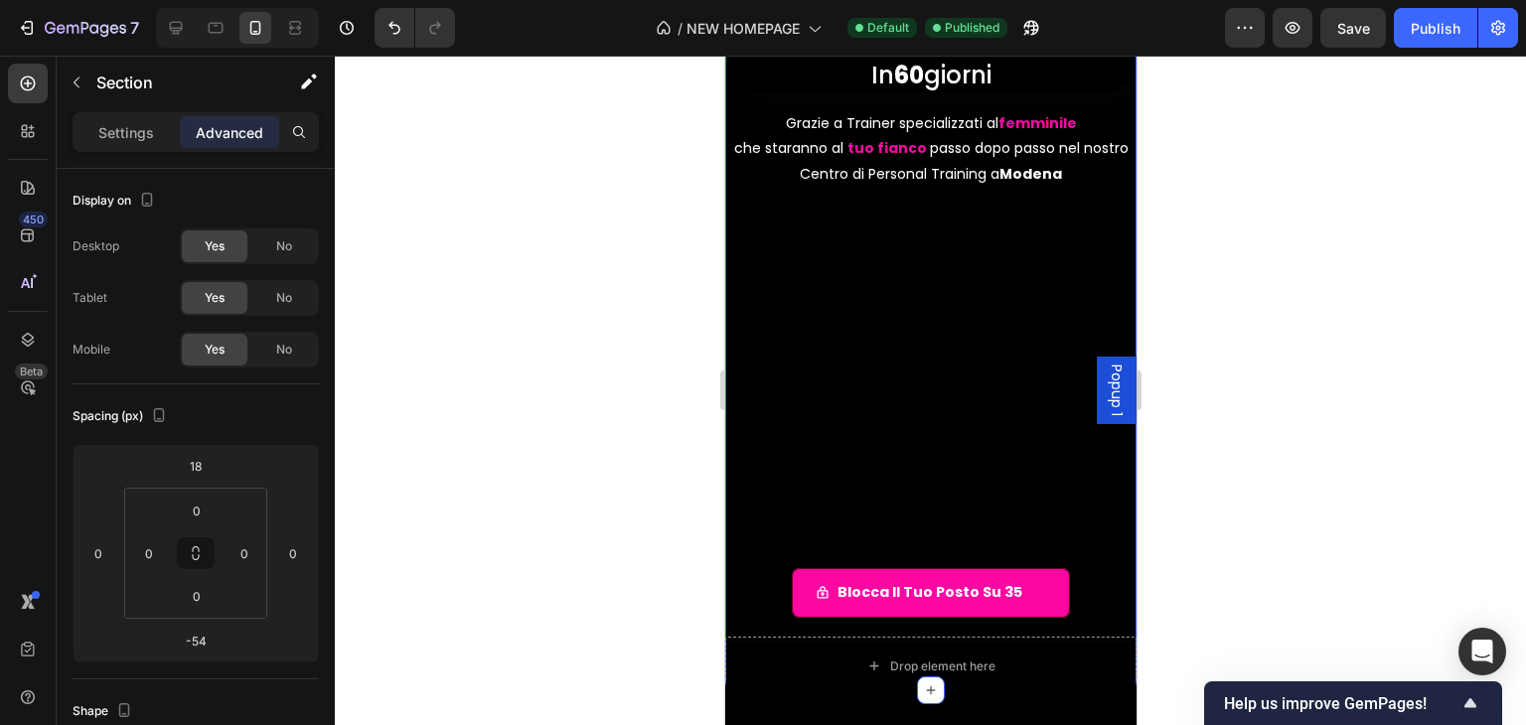
click at [741, 210] on div "Glutei Alti e Sodi In 60 giorni Heading Grazie a Trainer specializzati al femmi…" at bounding box center [929, 347] width 411 height 688
click at [752, 187] on div "Grazie a Trainer specializzati al femminile che staranno al tuo fianco passo do…" at bounding box center [929, 136] width 411 height 104
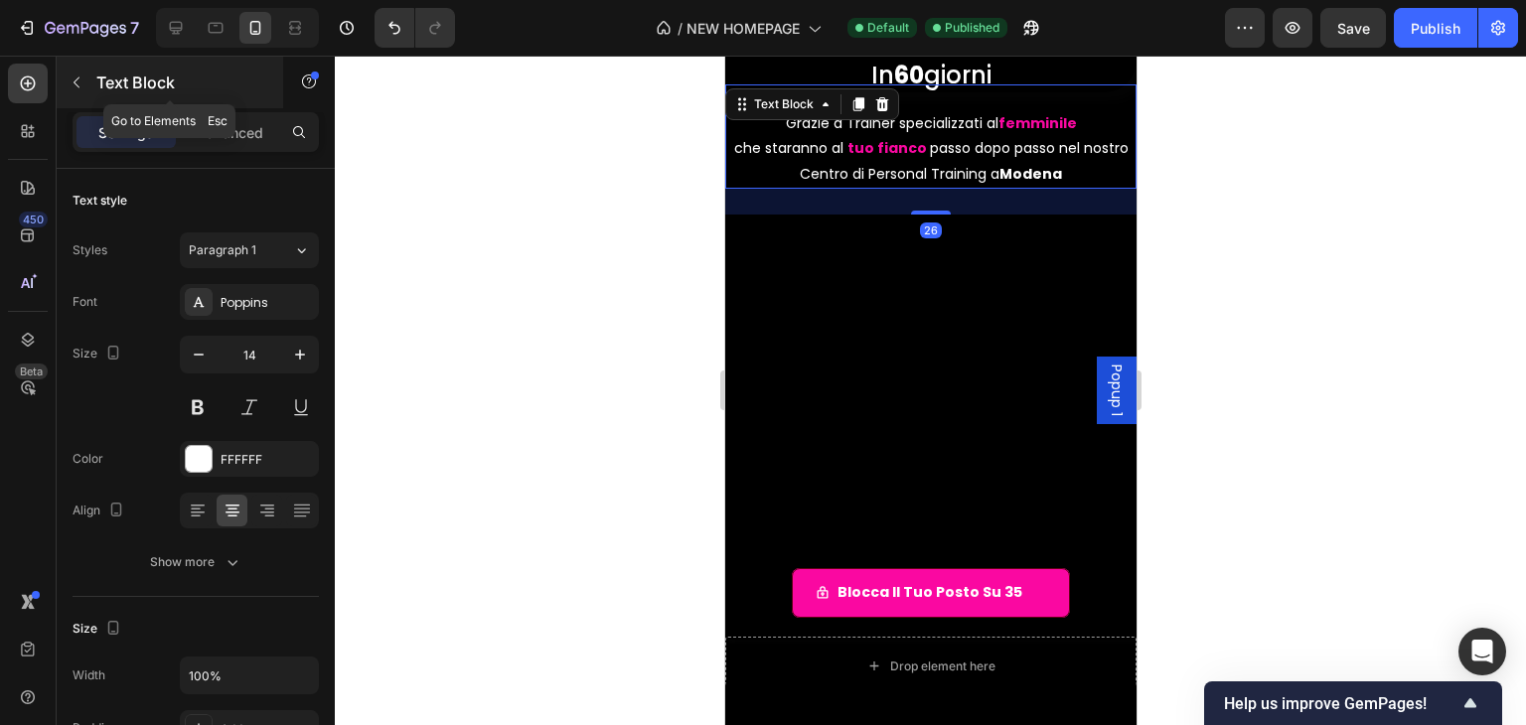
click at [67, 82] on button "button" at bounding box center [77, 83] width 32 height 32
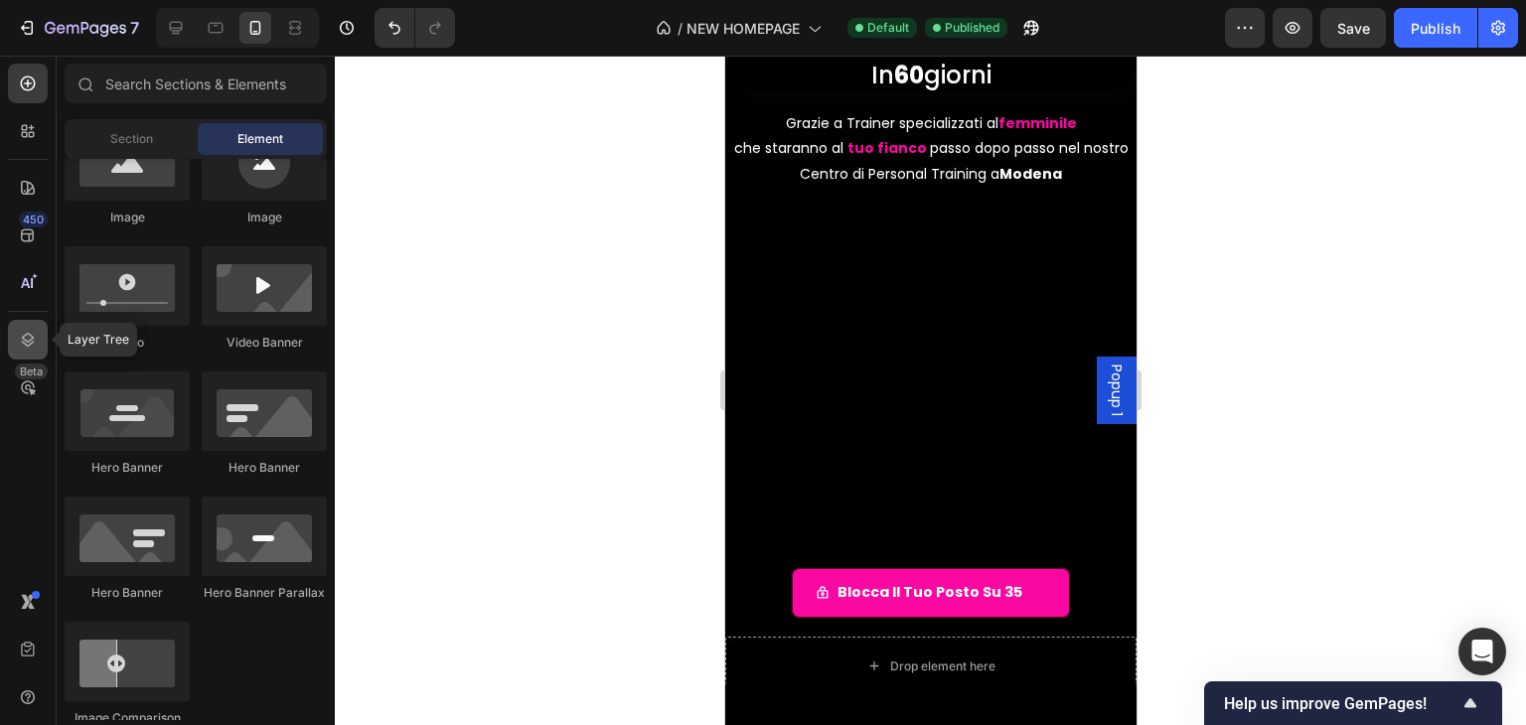
click at [24, 347] on icon at bounding box center [28, 340] width 20 height 20
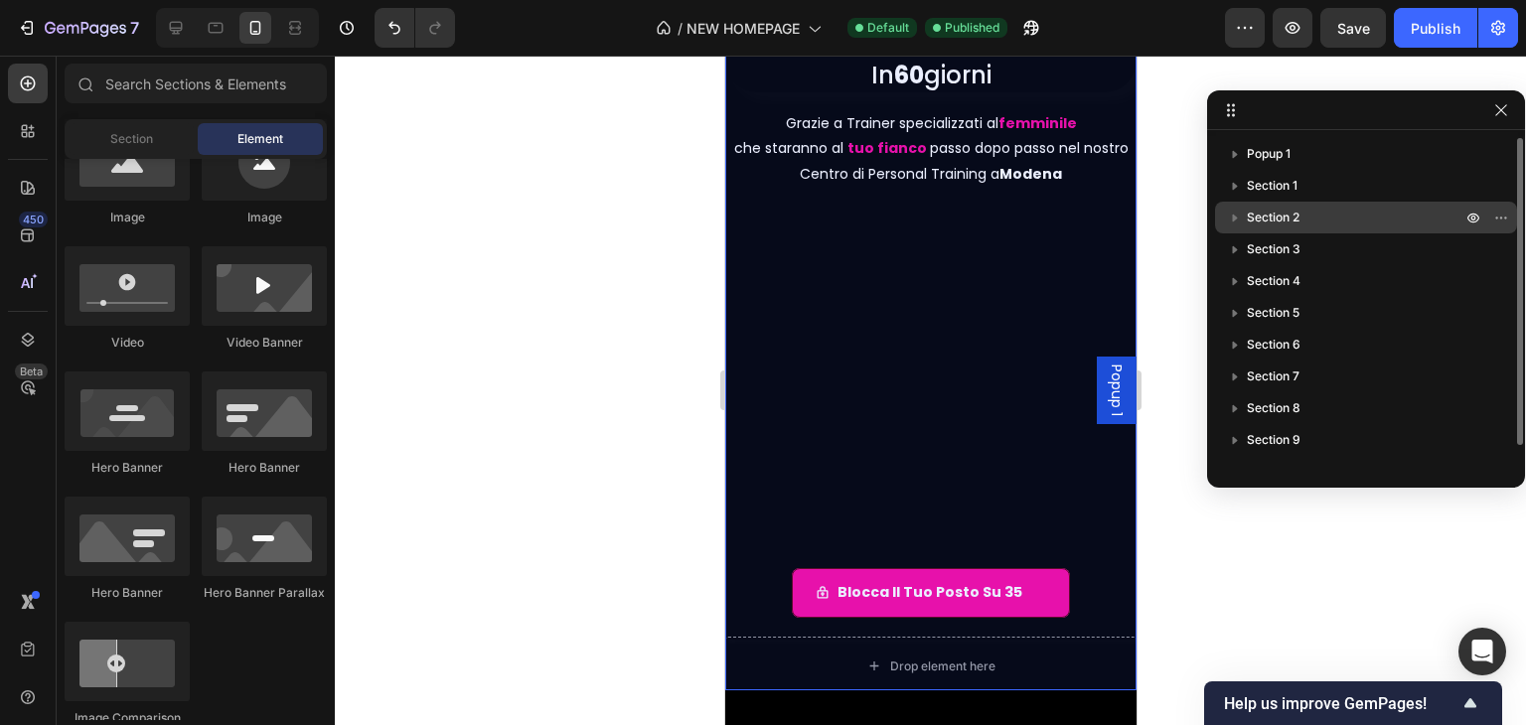
click at [1292, 205] on div "Section 2" at bounding box center [1366, 218] width 286 height 32
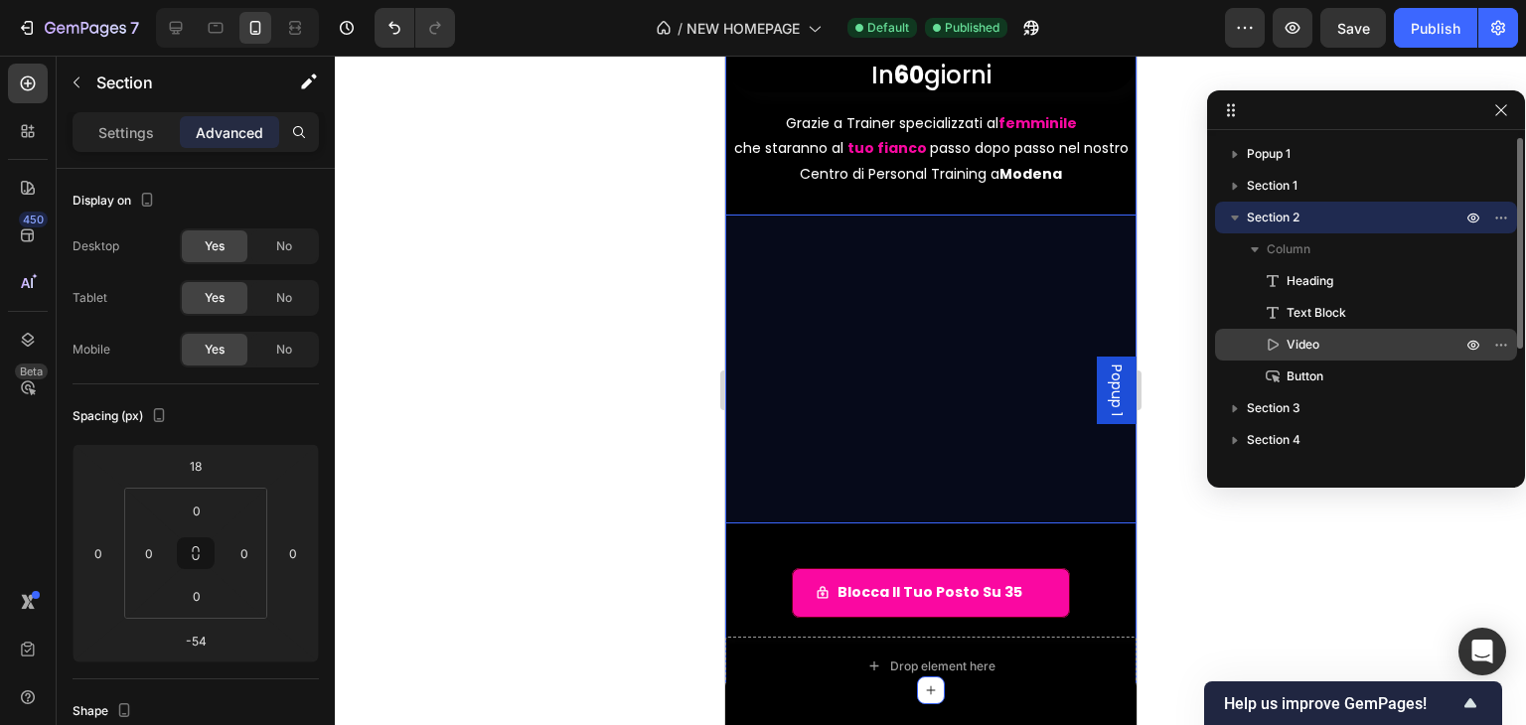
click at [1303, 339] on span "Video" at bounding box center [1303, 345] width 33 height 20
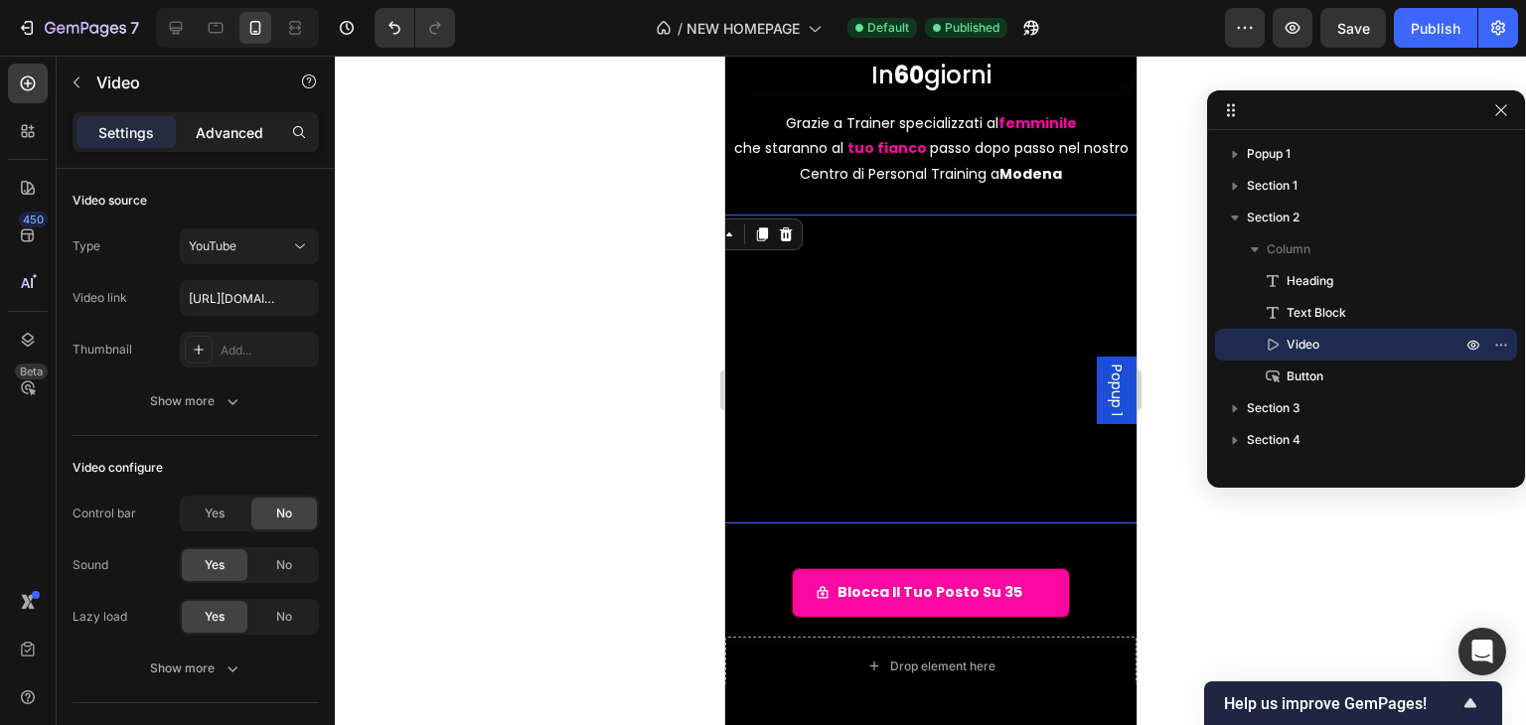
click at [246, 146] on div "Advanced" at bounding box center [229, 132] width 99 height 32
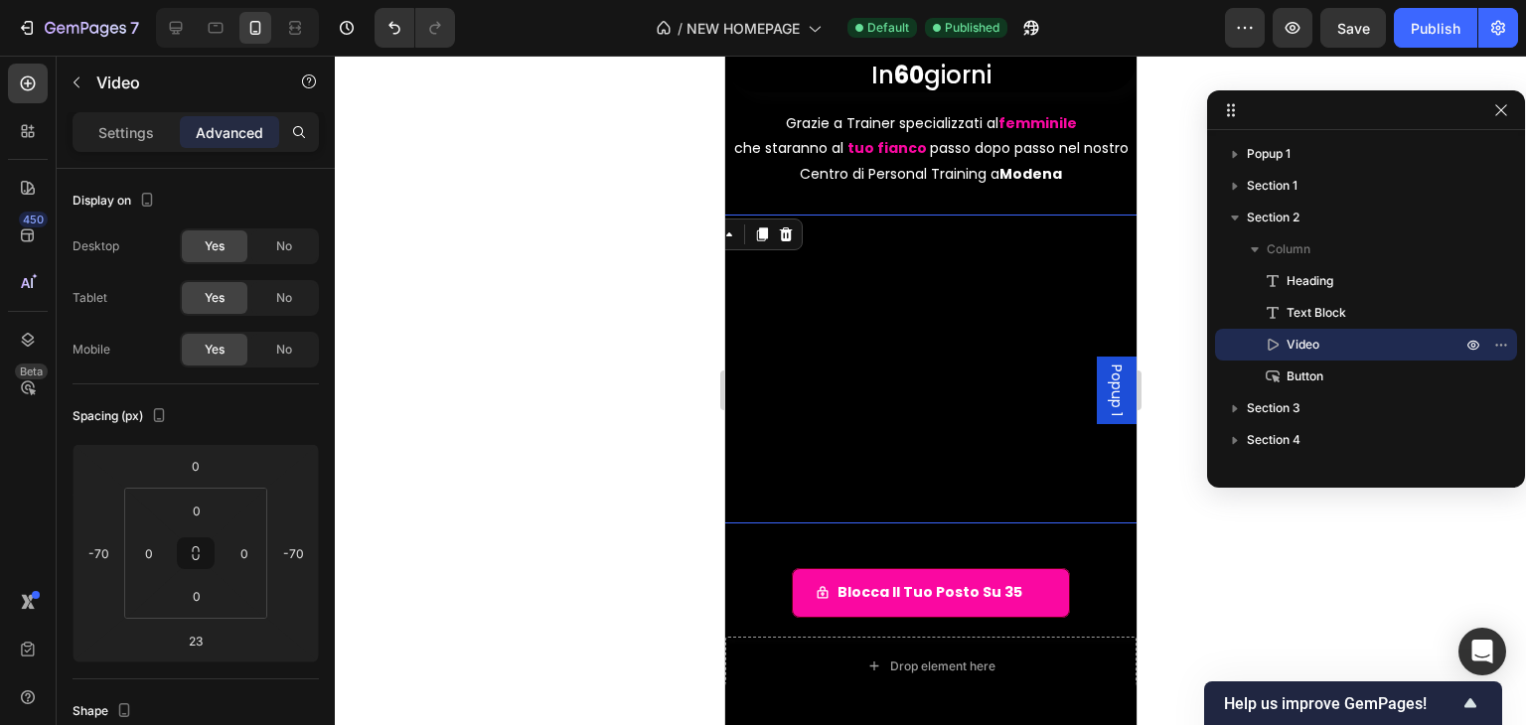
scroll to position [397, 0]
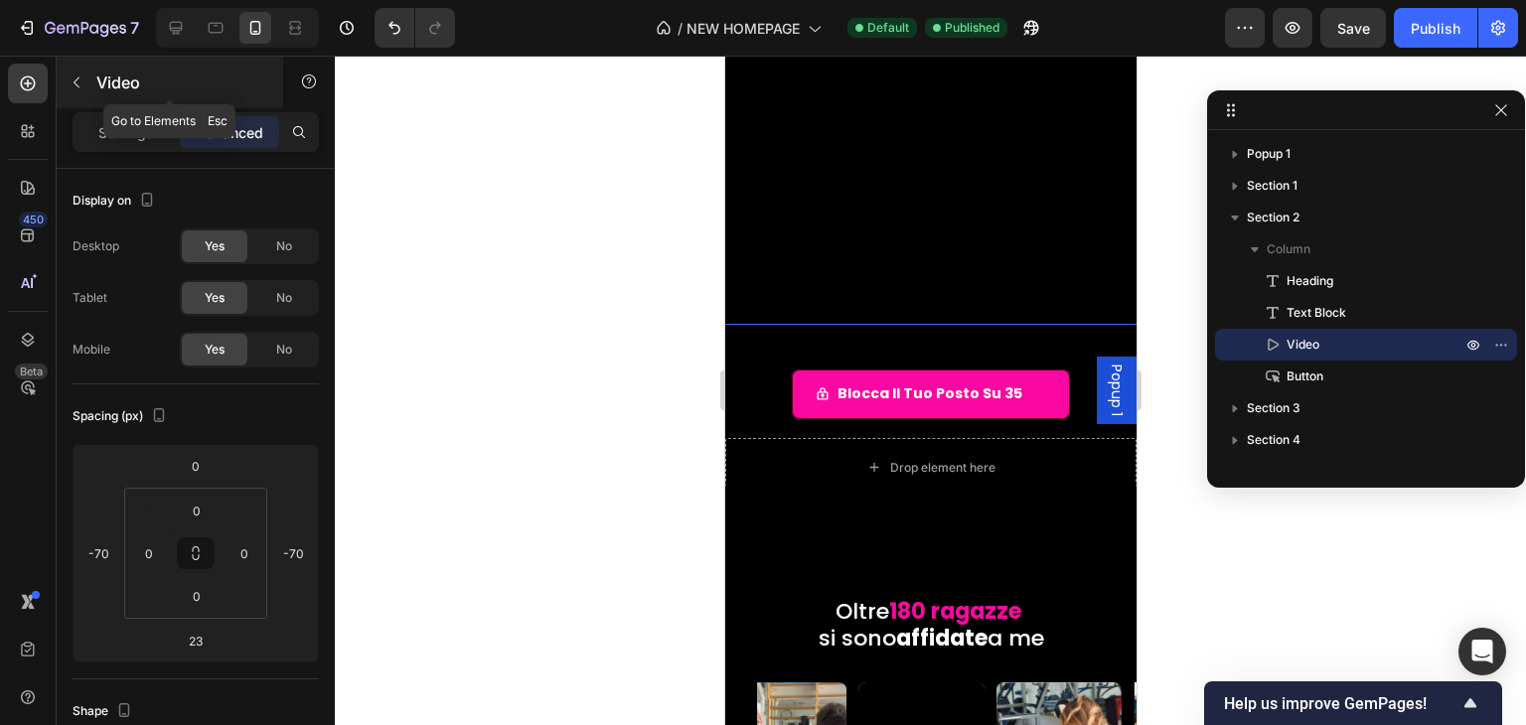
click at [76, 84] on icon "button" at bounding box center [77, 82] width 6 height 11
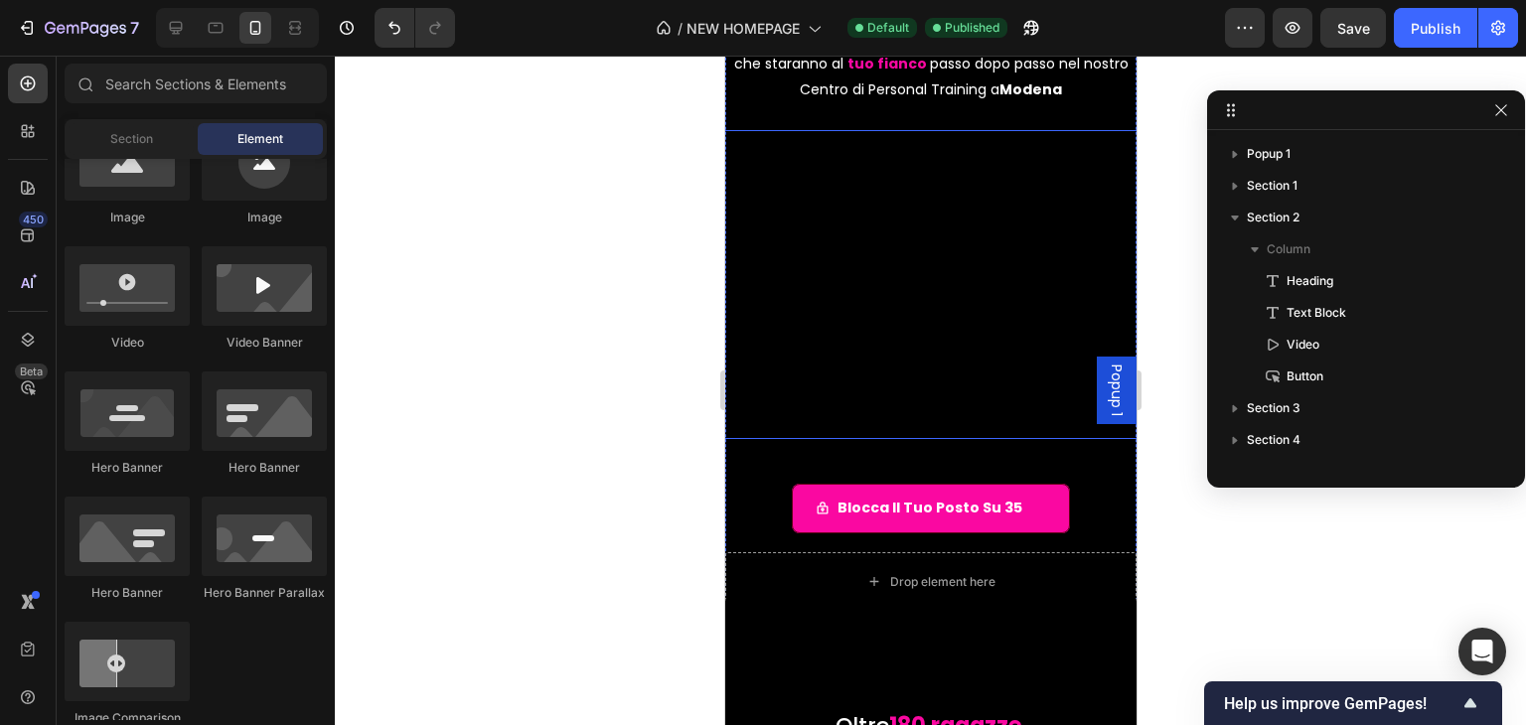
scroll to position [199, 0]
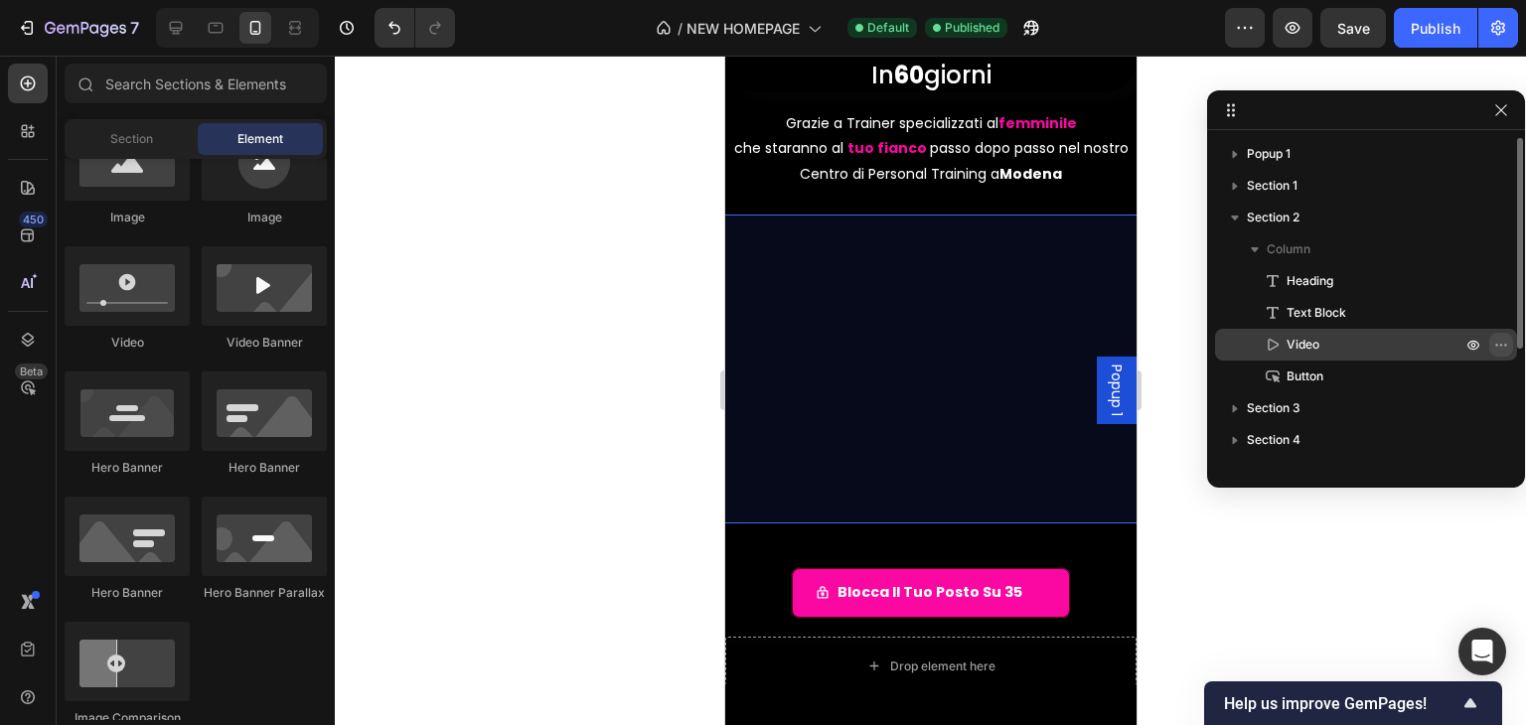
click at [1508, 343] on icon "button" at bounding box center [1501, 345] width 16 height 16
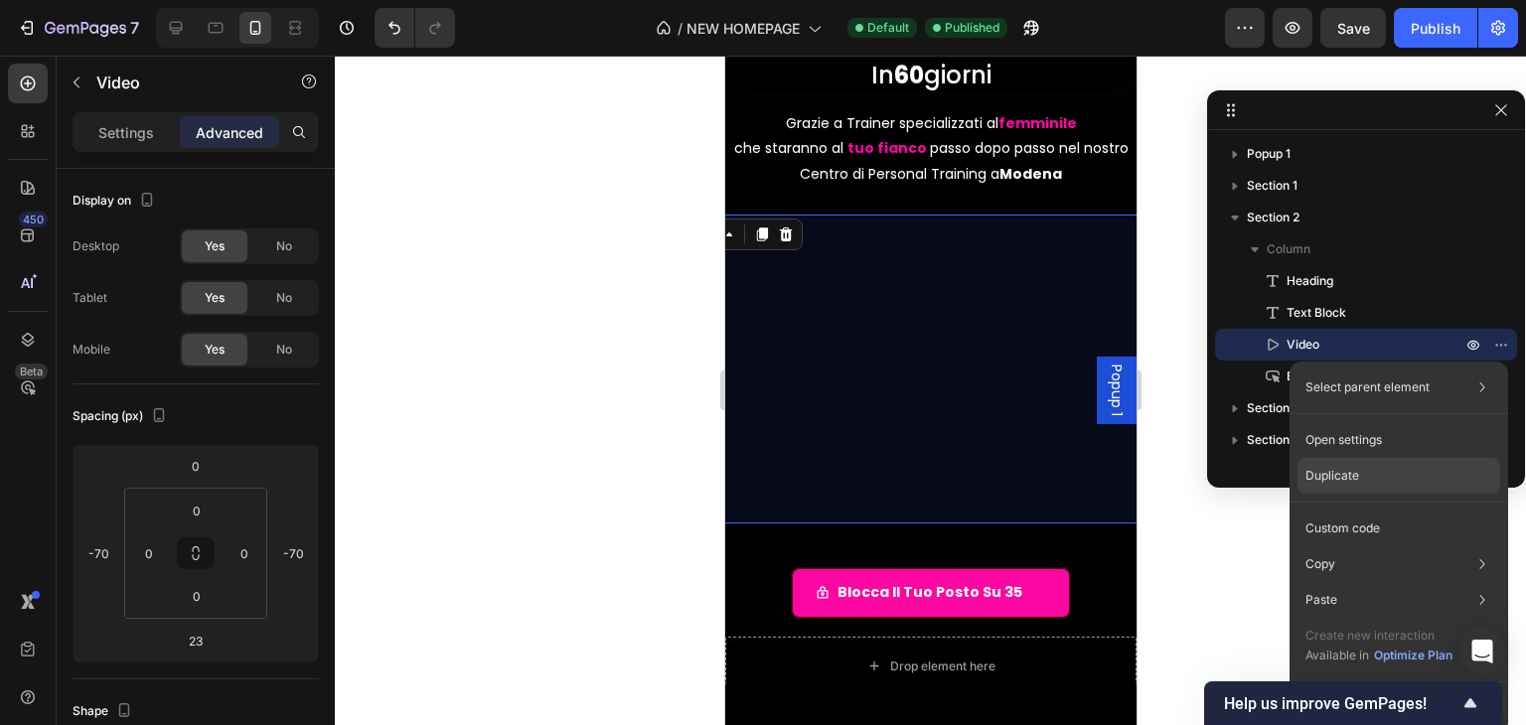
click at [1391, 477] on div "Duplicate" at bounding box center [1399, 476] width 203 height 36
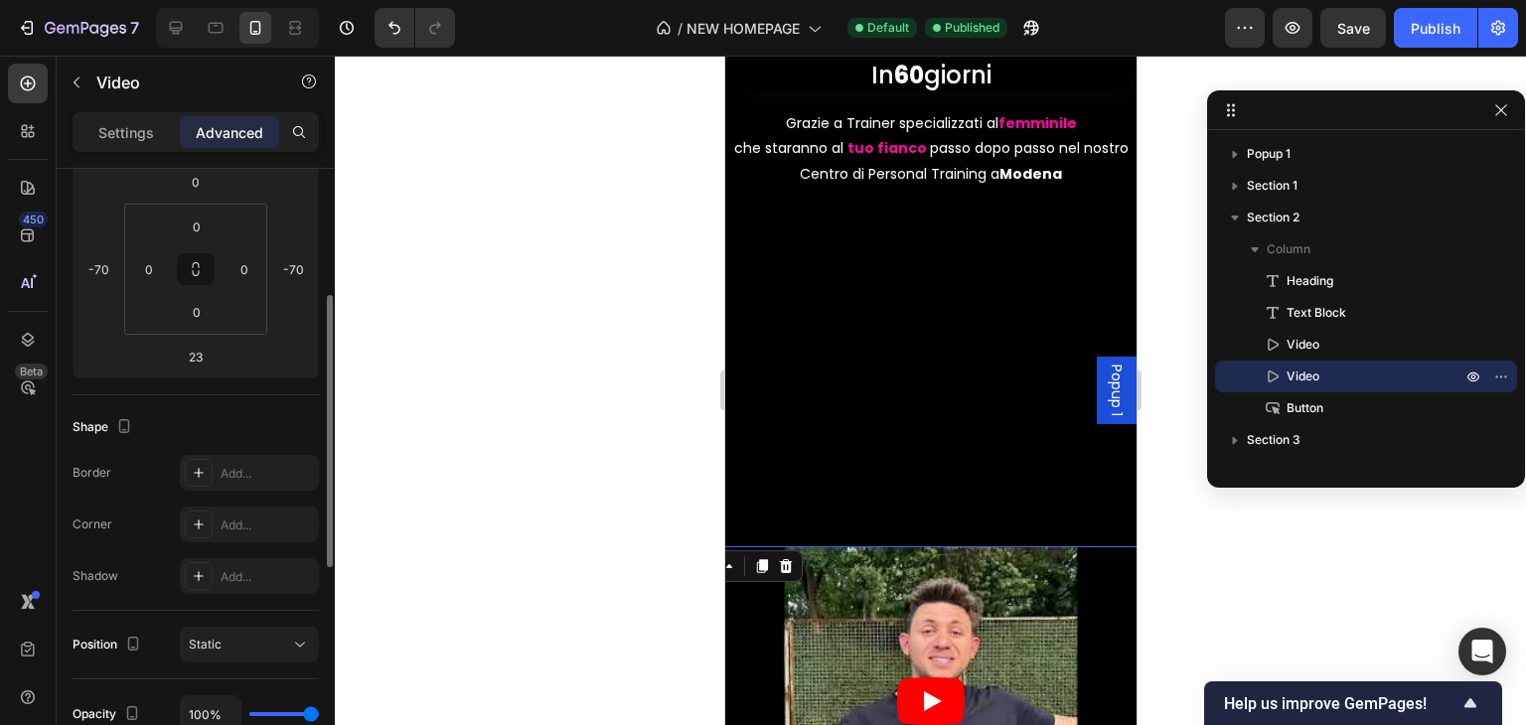
scroll to position [612, 0]
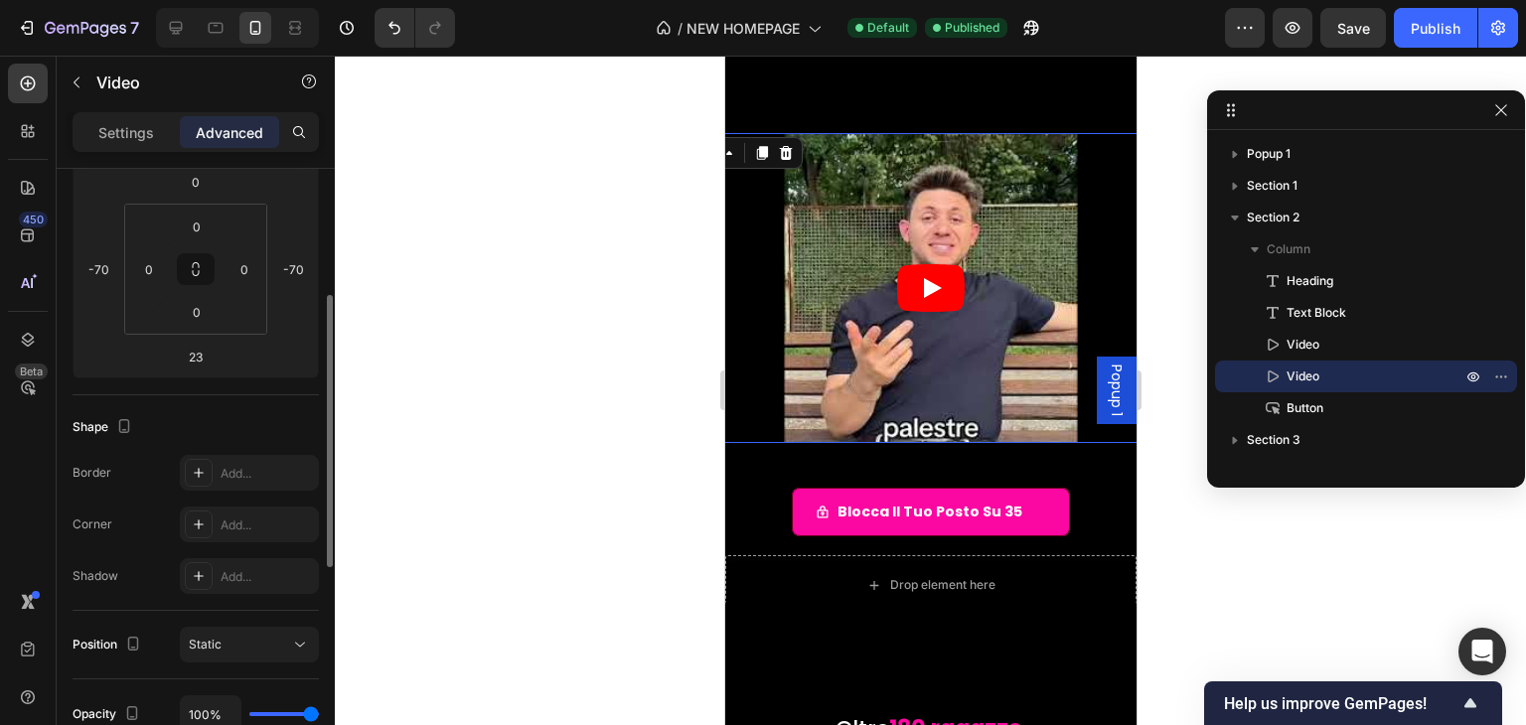
click at [881, 333] on article at bounding box center [930, 288] width 550 height 310
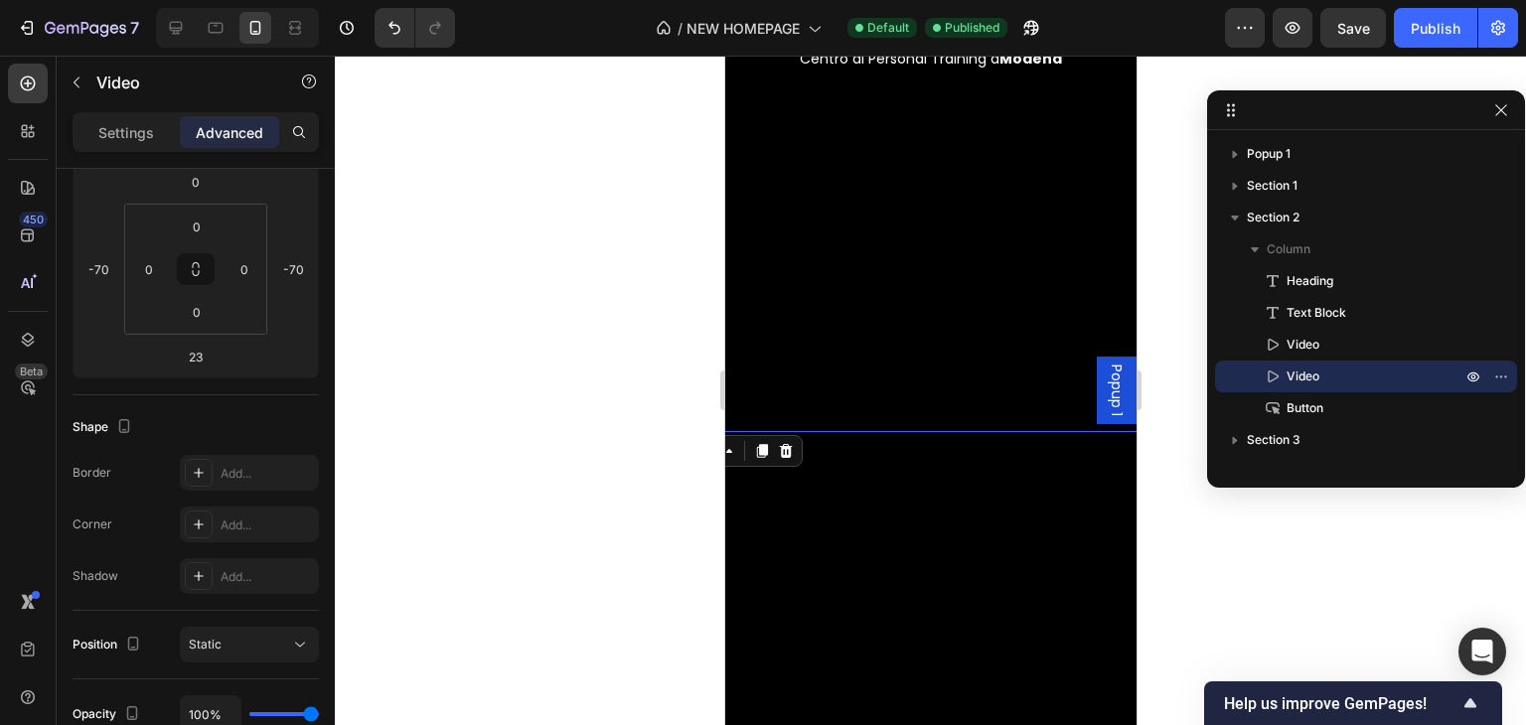
scroll to position [413, 0]
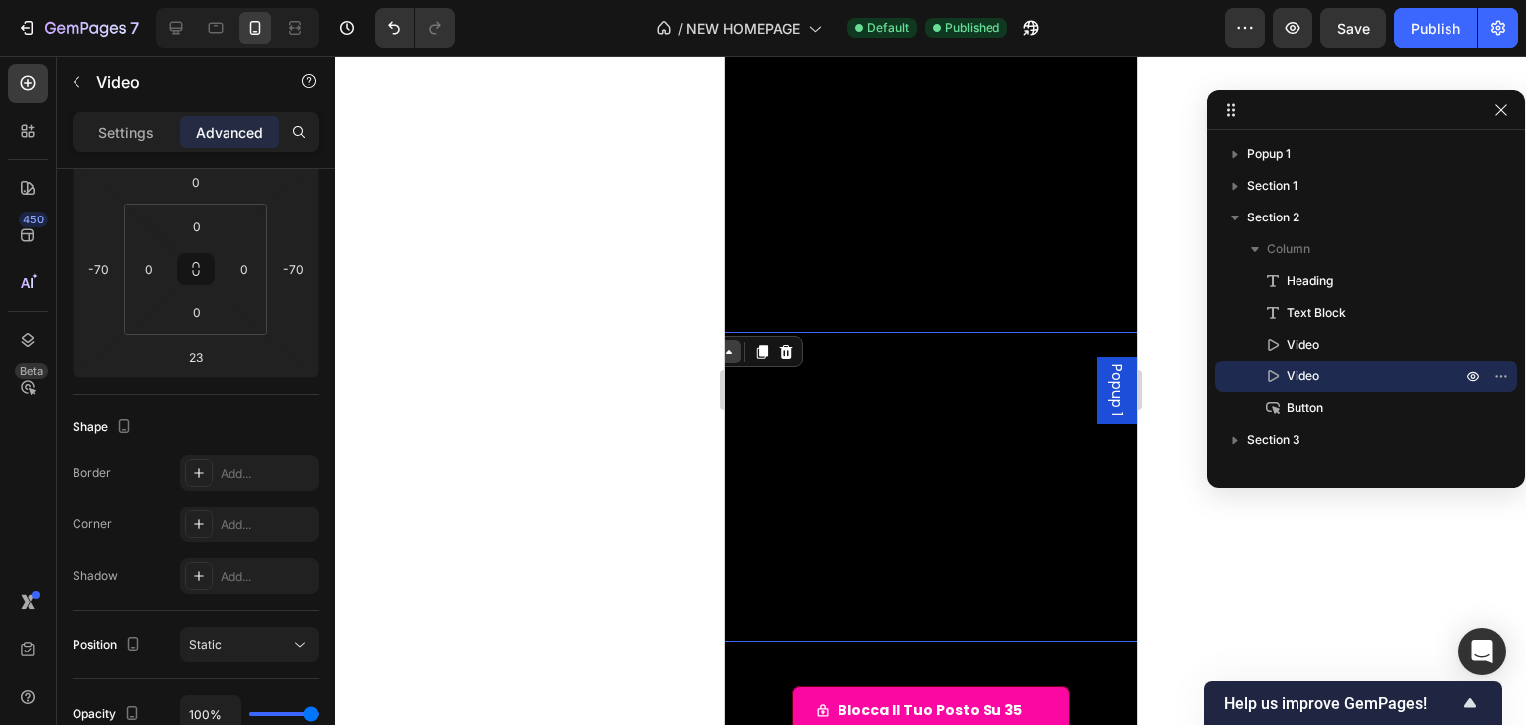
click at [733, 347] on icon at bounding box center [728, 352] width 16 height 16
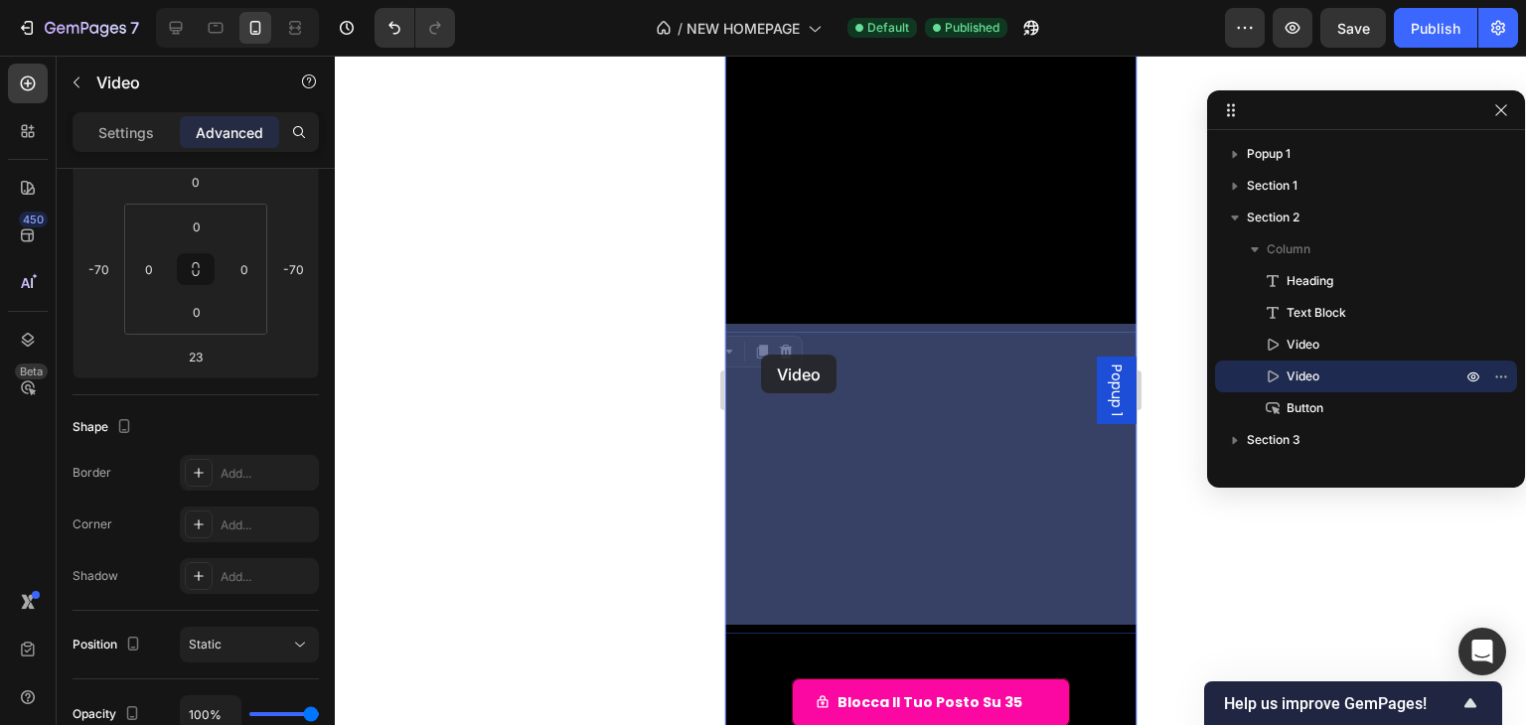
drag, startPoint x: 733, startPoint y: 347, endPoint x: 753, endPoint y: 346, distance: 19.9
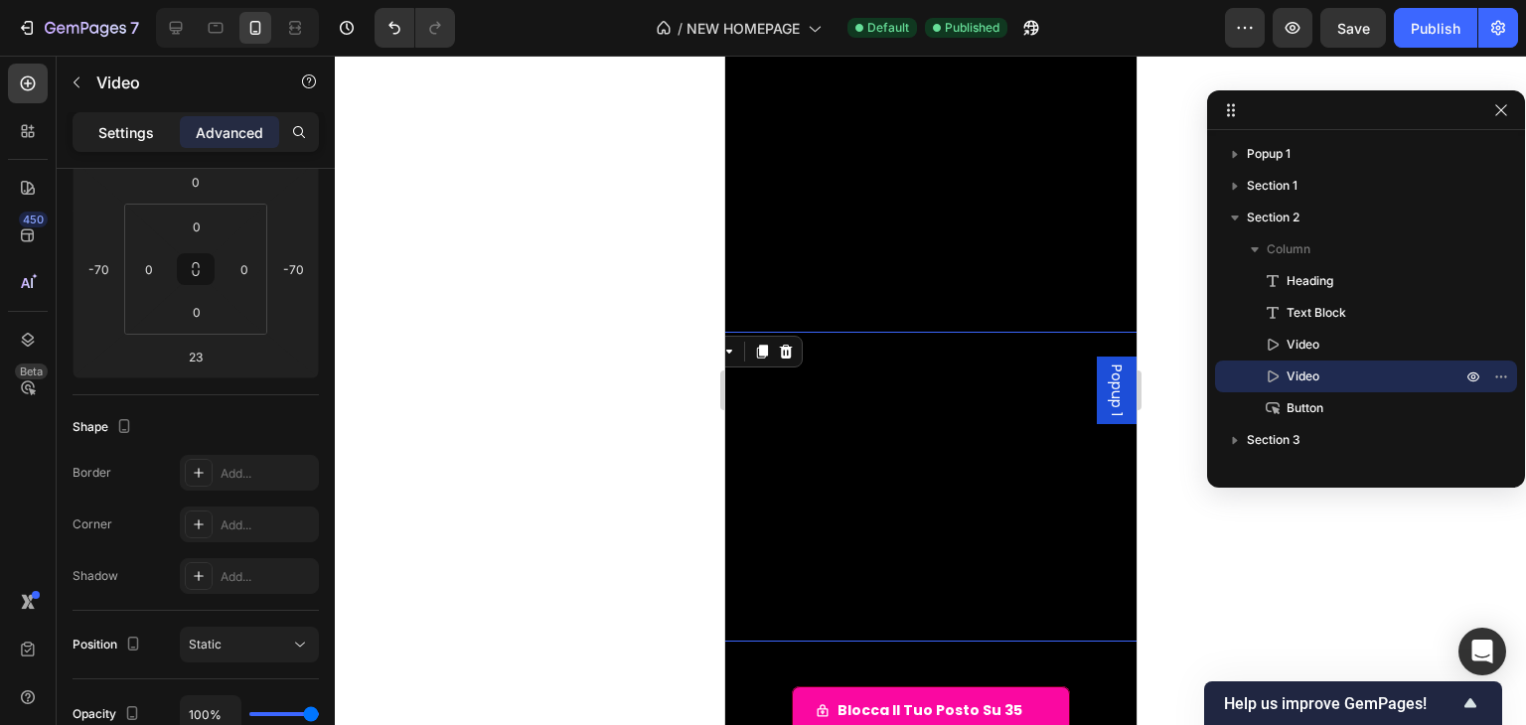
click at [122, 128] on p "Settings" at bounding box center [126, 132] width 56 height 21
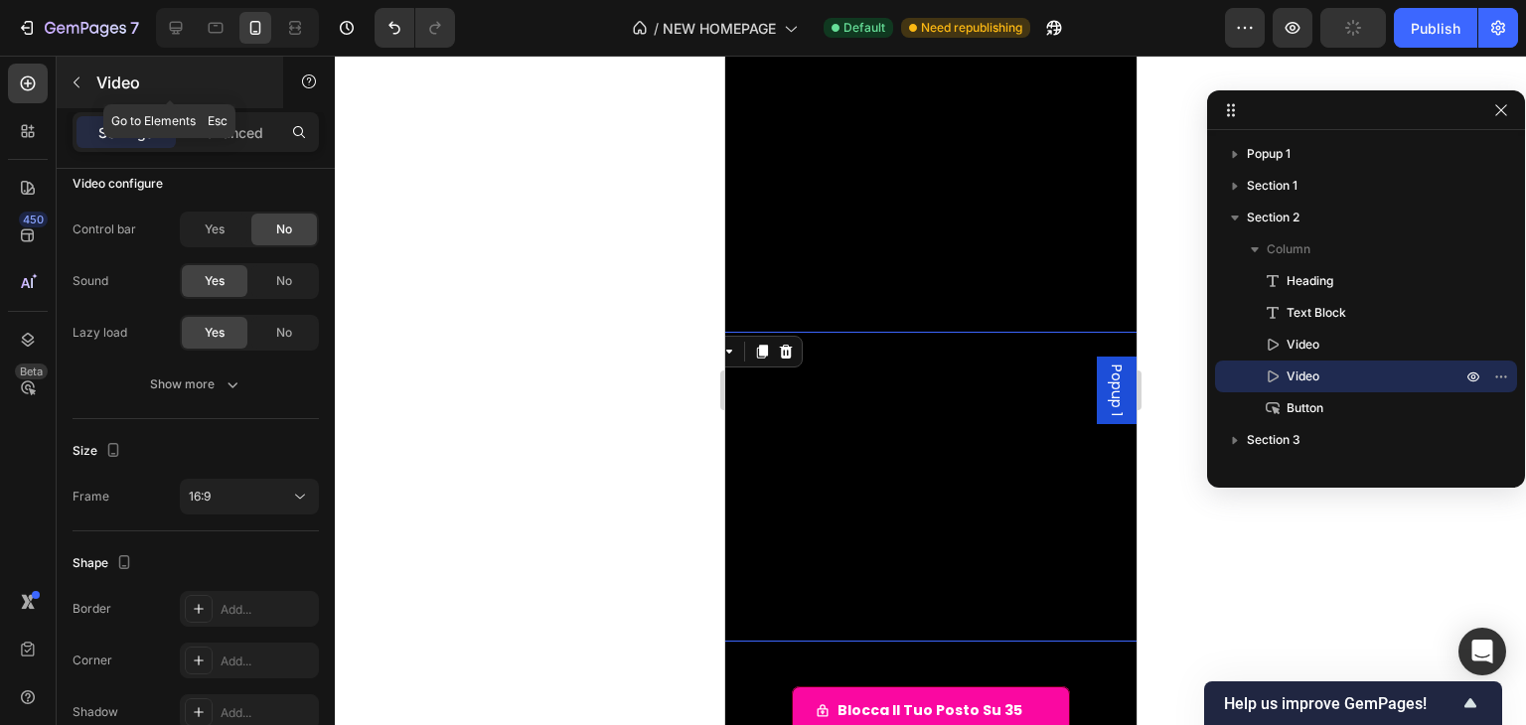
click at [77, 84] on icon "button" at bounding box center [77, 82] width 6 height 11
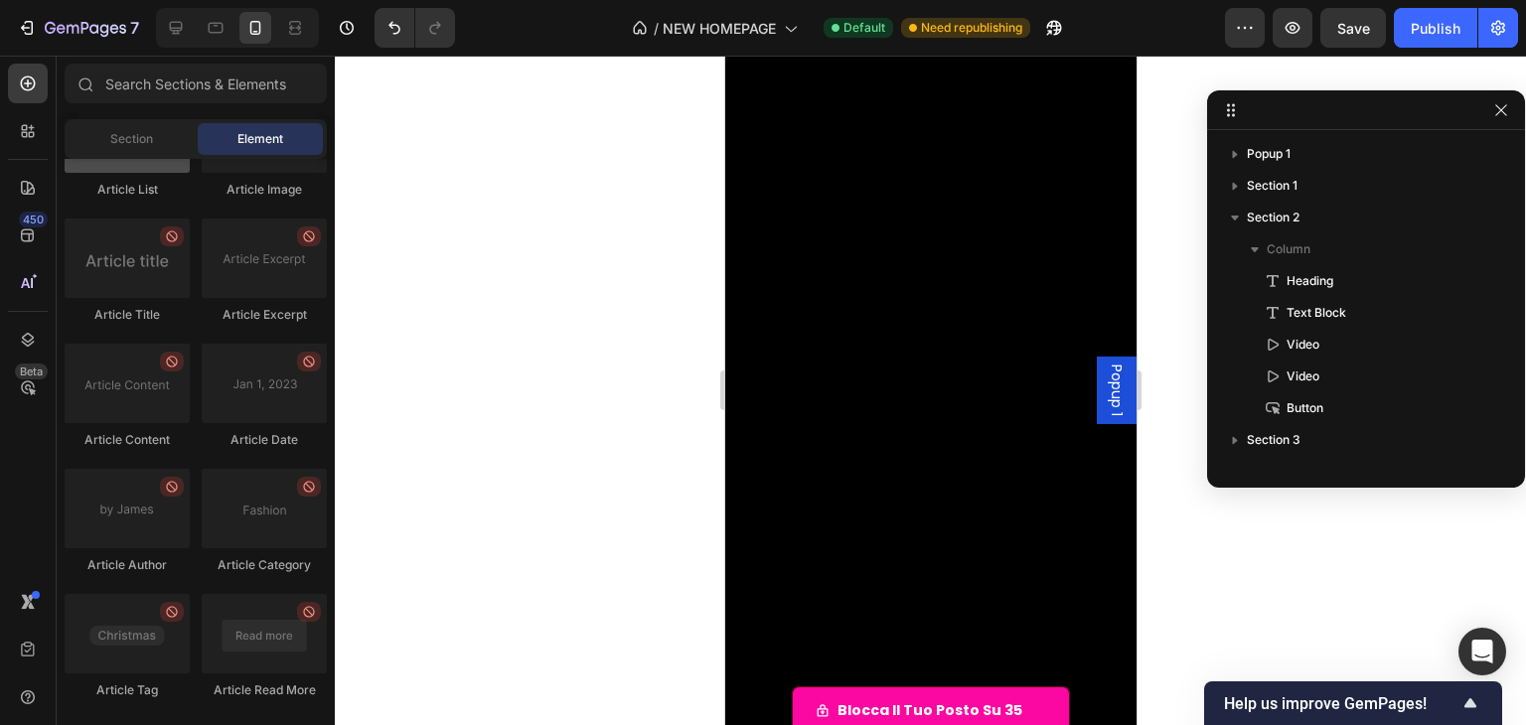
scroll to position [5327, 0]
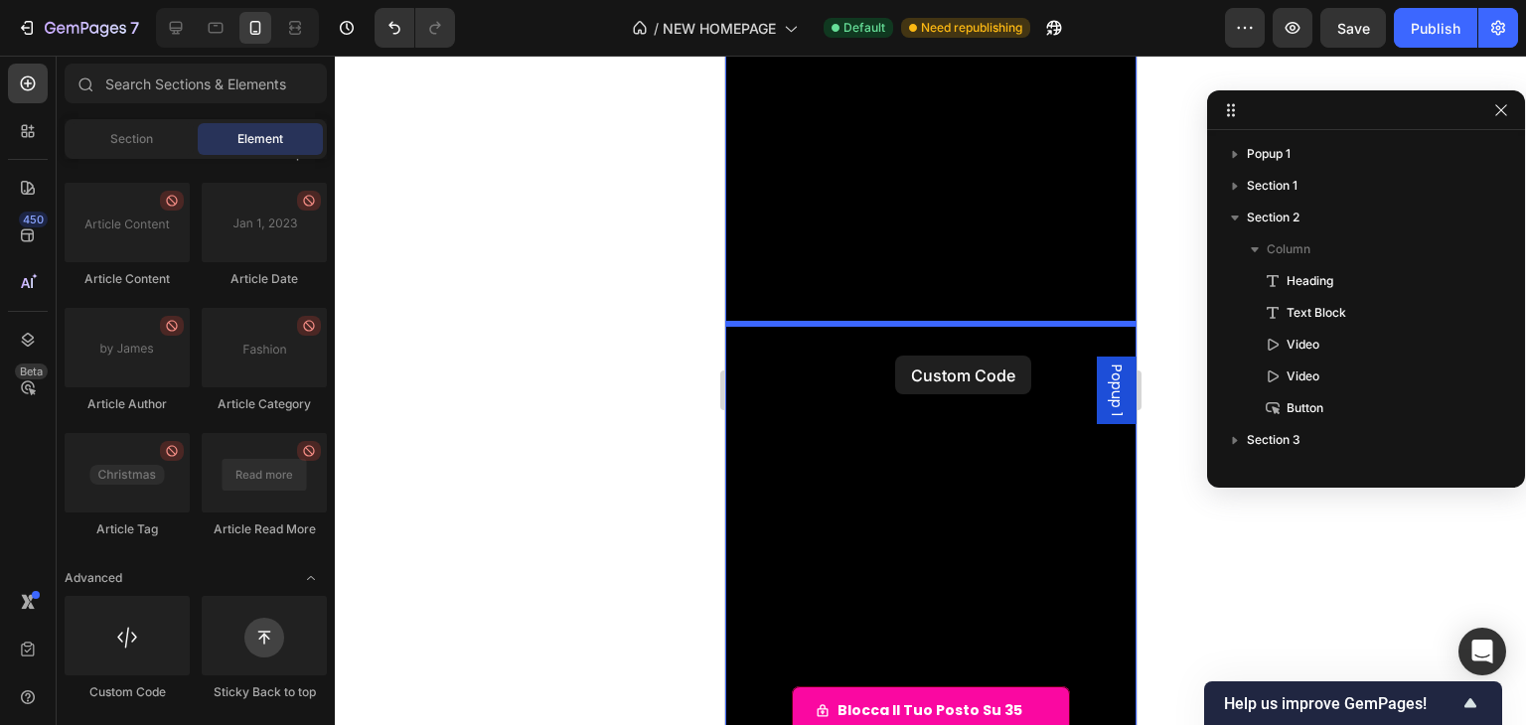
drag, startPoint x: 867, startPoint y: 685, endPoint x: 906, endPoint y: 345, distance: 342.0
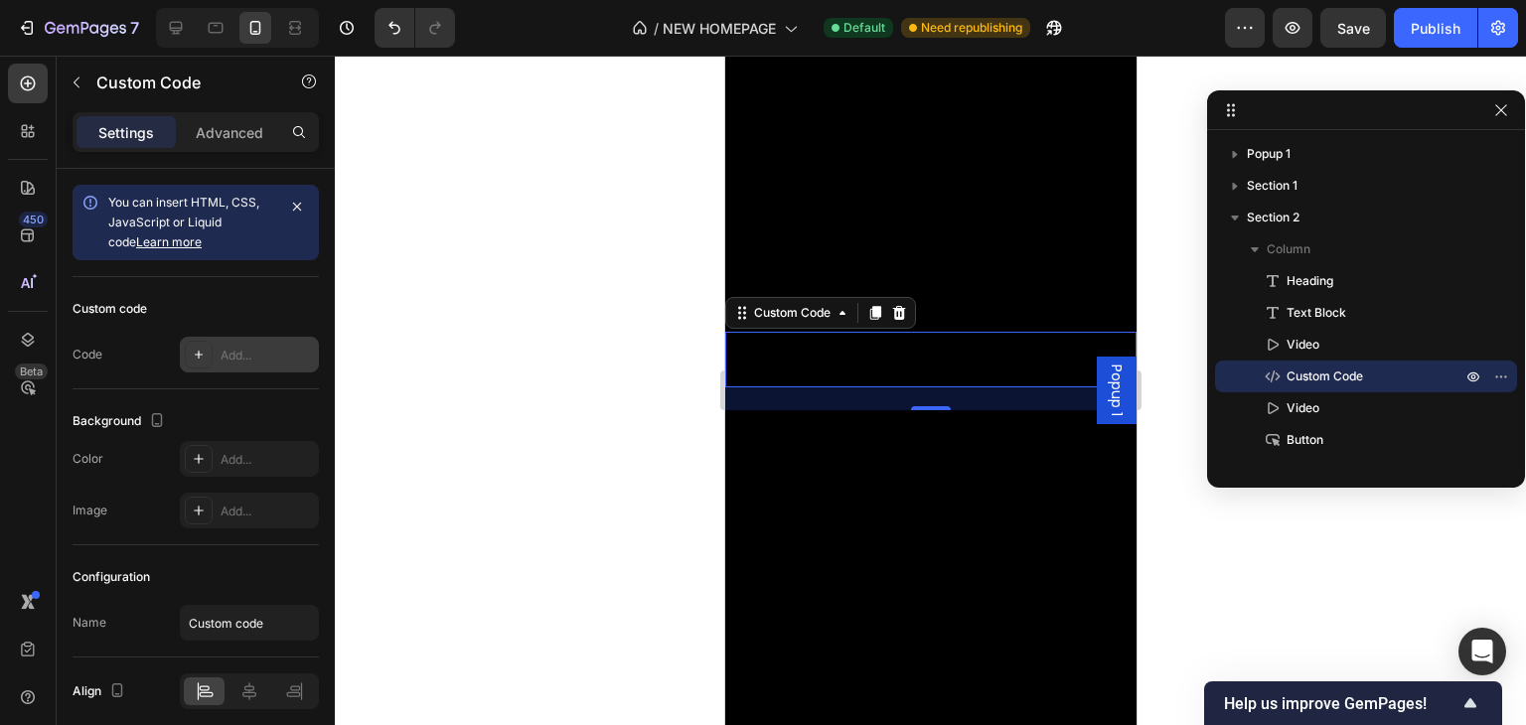
click at [254, 353] on div "Add..." at bounding box center [267, 356] width 93 height 18
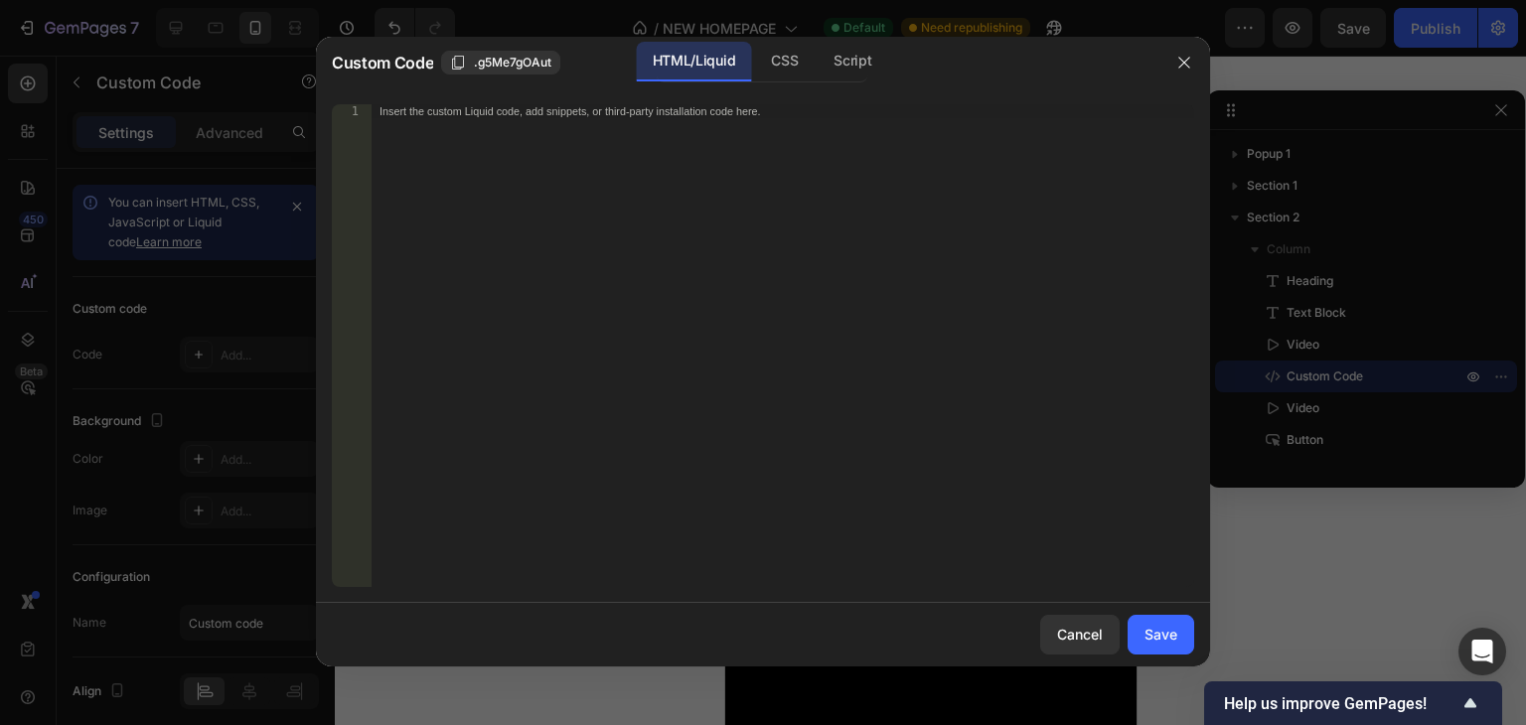
click at [783, 312] on div "Insert the custom Liquid code, add snippets, or third-party installation code h…" at bounding box center [783, 359] width 823 height 511
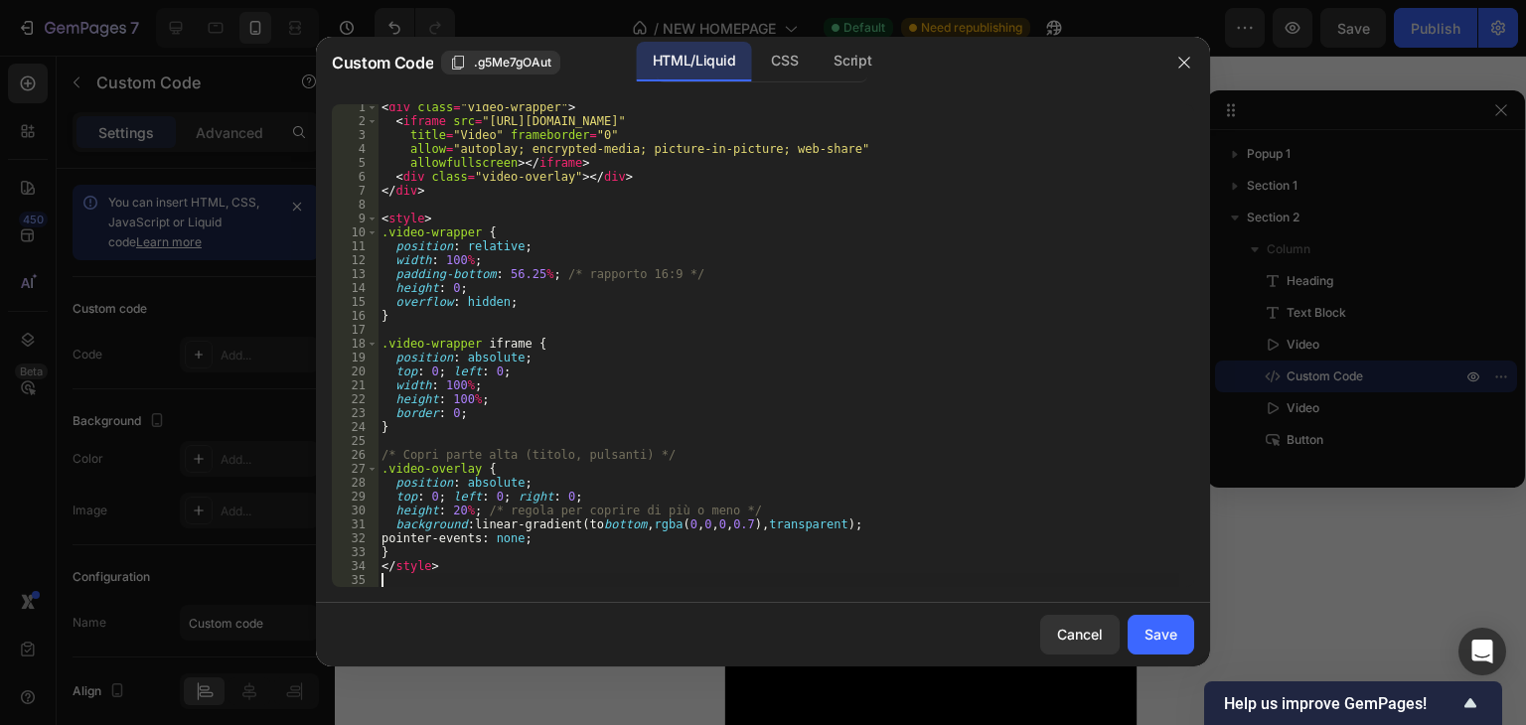
scroll to position [4, 0]
click at [1154, 629] on div "Save" at bounding box center [1161, 634] width 33 height 21
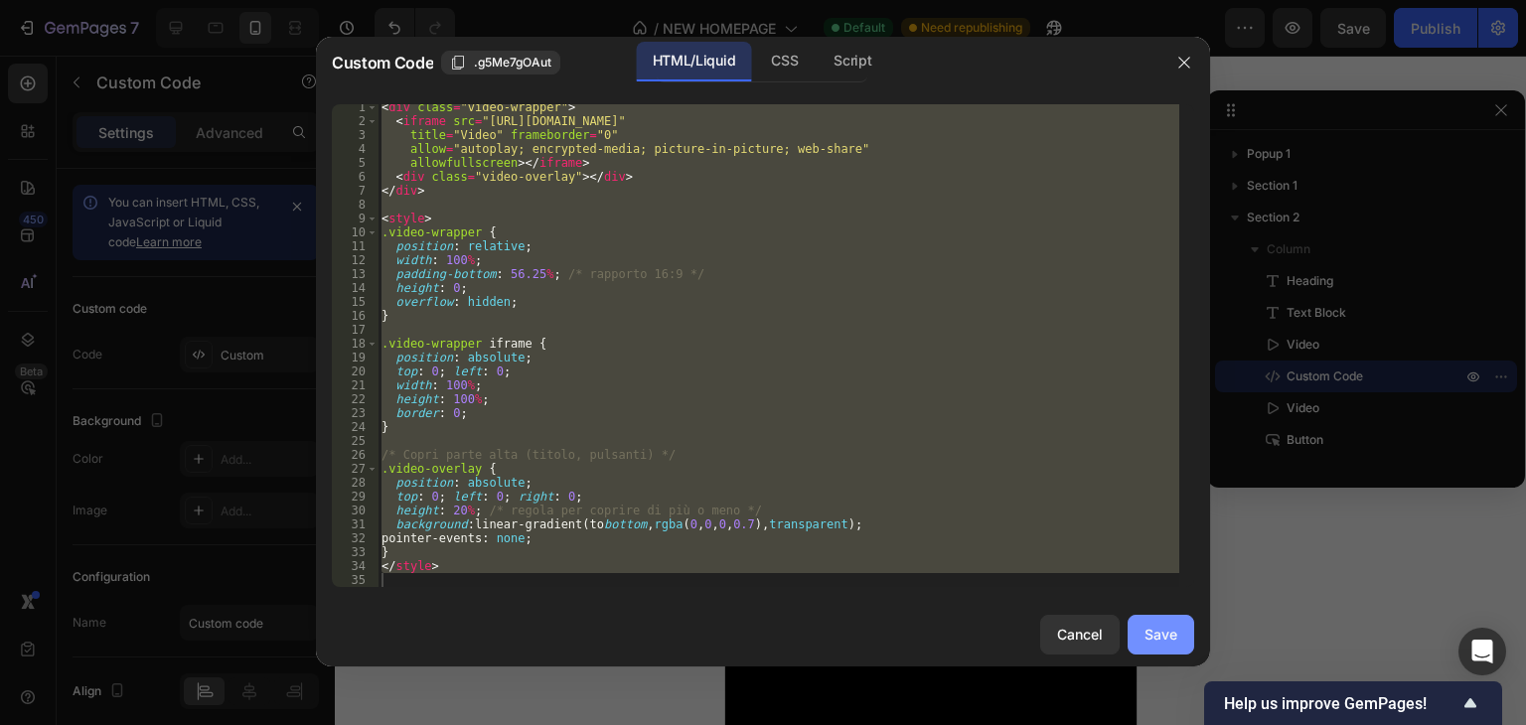
type textarea "</style>"
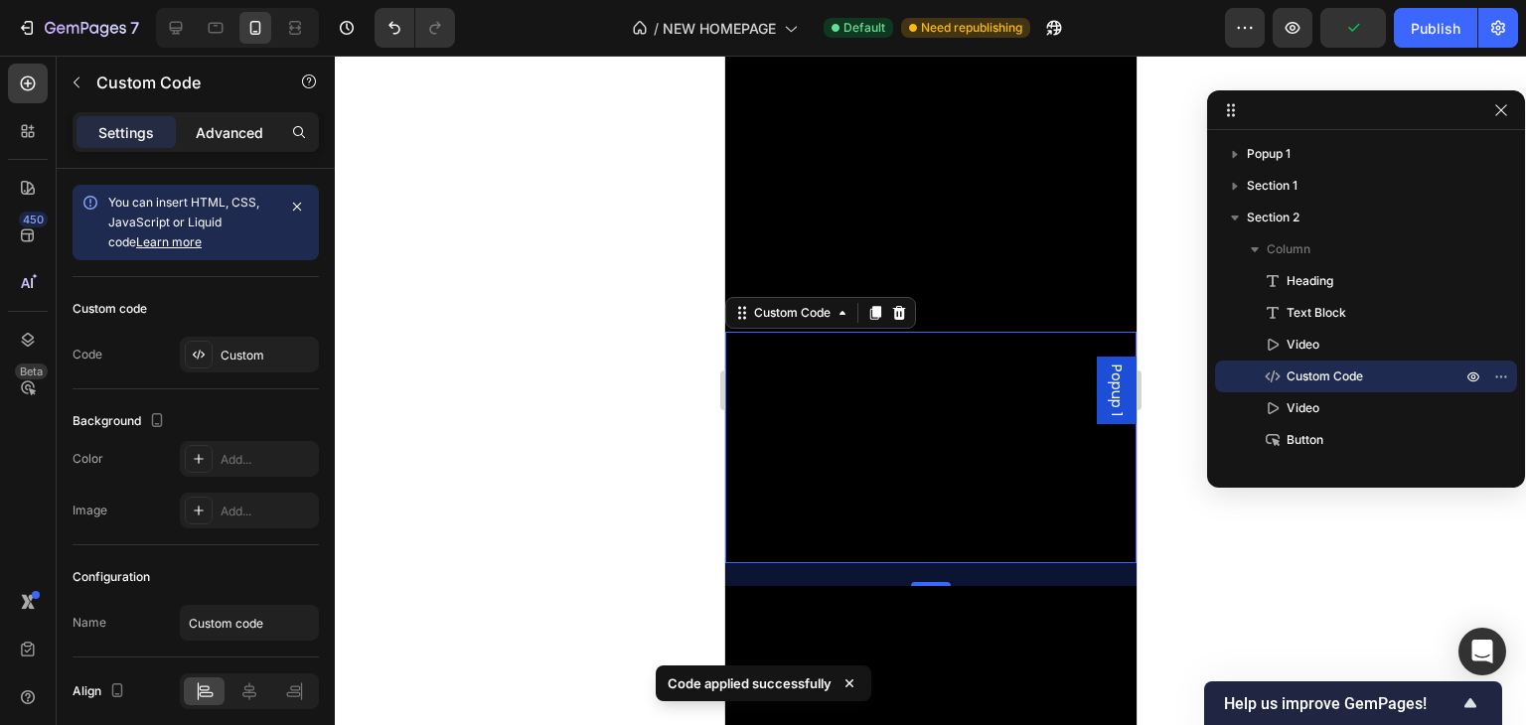
click at [227, 127] on p "Advanced" at bounding box center [230, 132] width 68 height 21
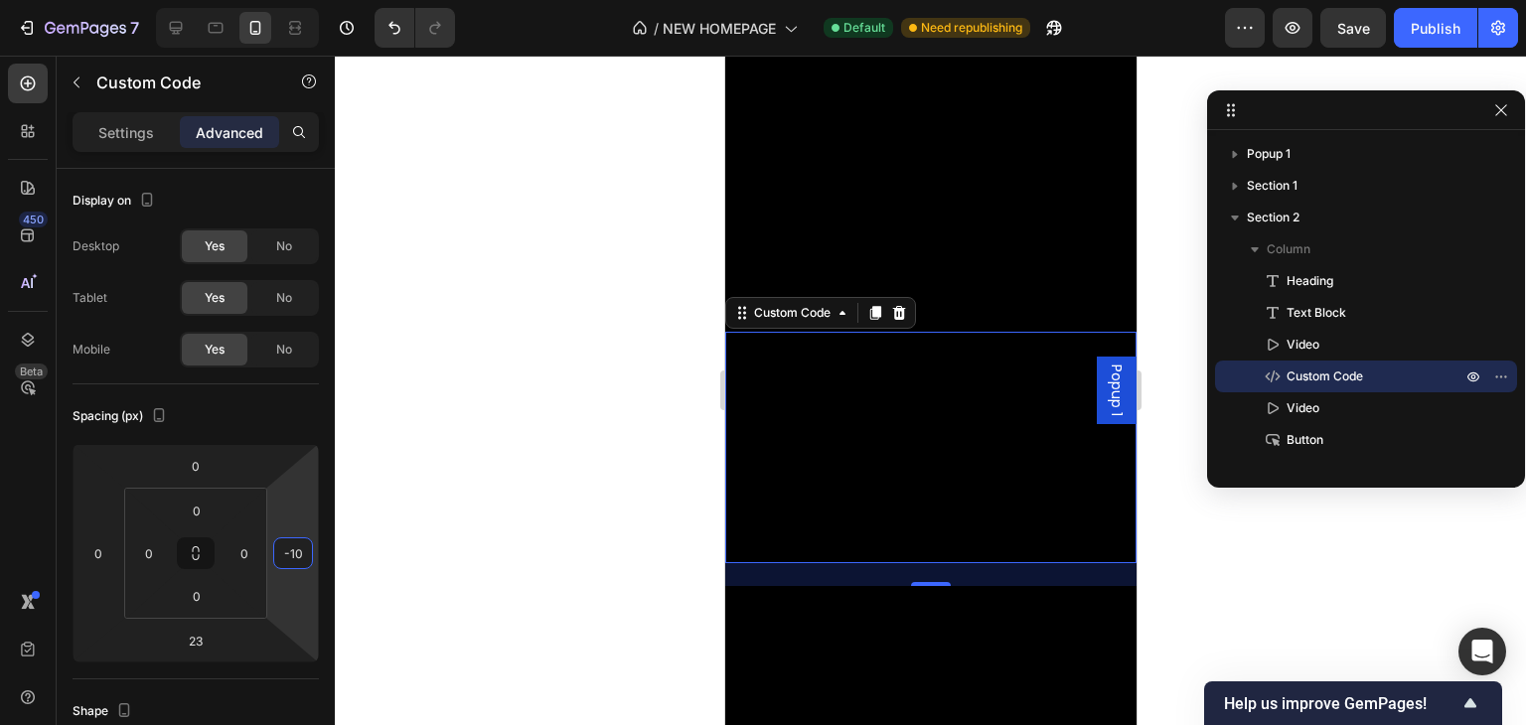
type input "-14"
drag, startPoint x: 86, startPoint y: 527, endPoint x: 0, endPoint y: 530, distance: 86.5
click at [0, 0] on html "7 / NEW HOMEPAGE Default Need republishing Preview Save Publish 450 Beta Sectio…" at bounding box center [763, 0] width 1526 height 0
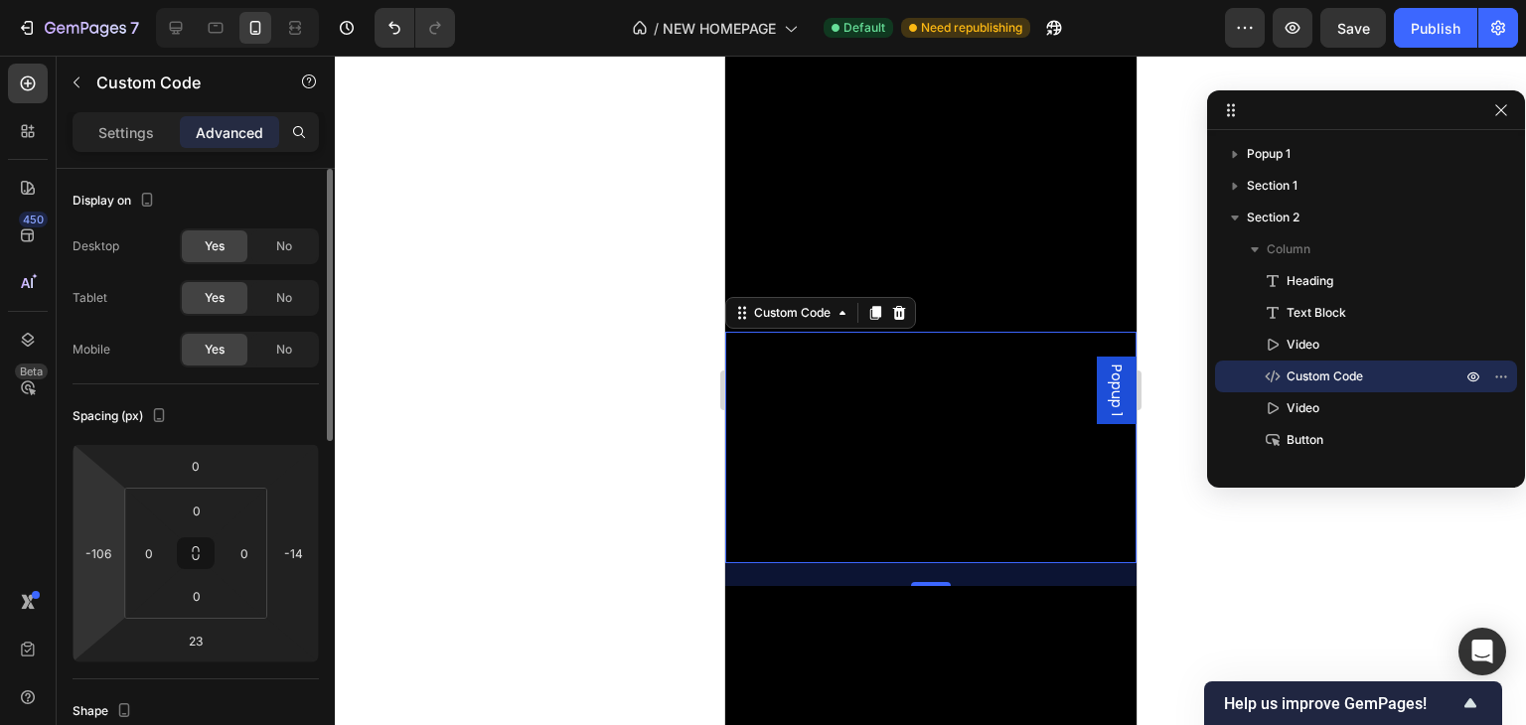
drag, startPoint x: 258, startPoint y: 562, endPoint x: 99, endPoint y: 532, distance: 161.9
click at [266, 0] on html "7 / NEW HOMEPAGE Default Need republishing Preview Save Publish 450 Beta Sectio…" at bounding box center [763, 0] width 1526 height 0
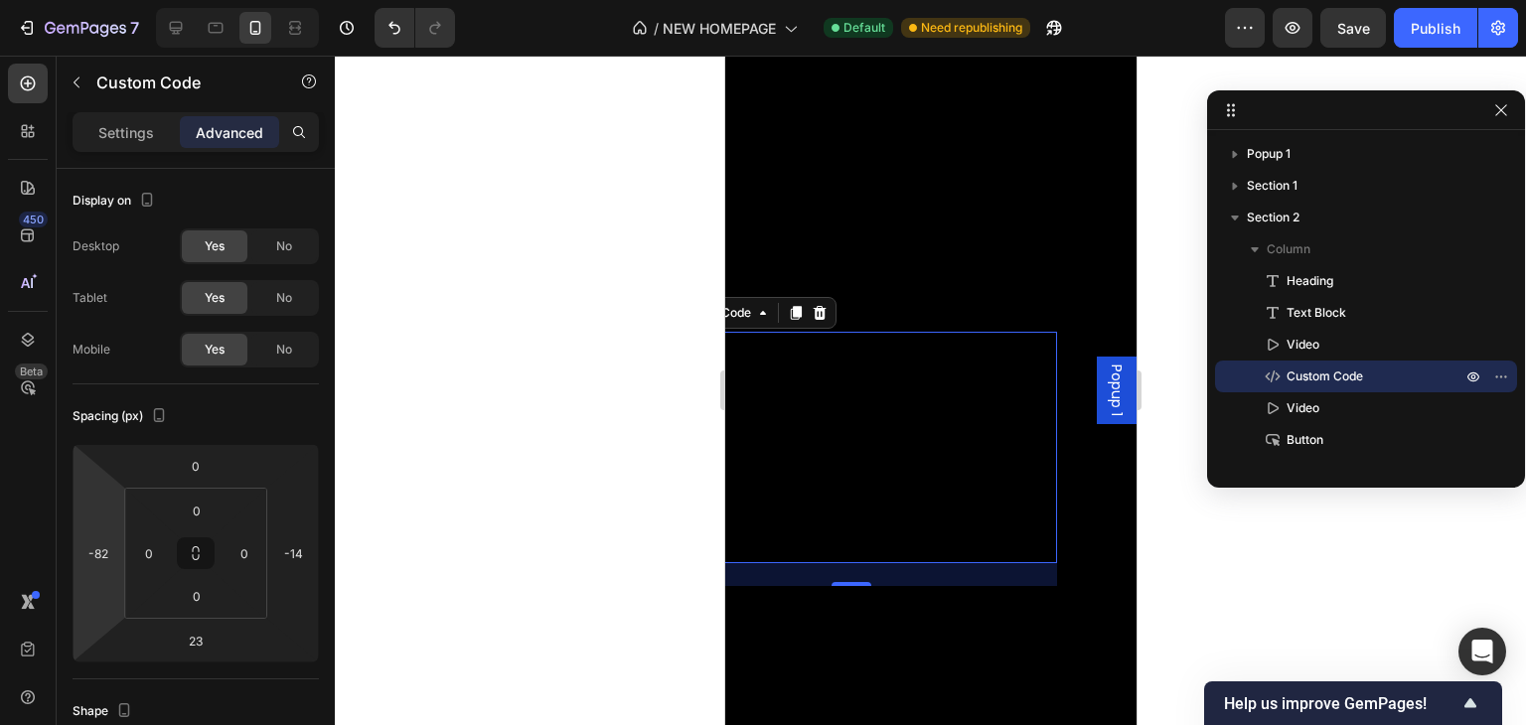
type input "-84"
drag, startPoint x: 85, startPoint y: 522, endPoint x: 0, endPoint y: 506, distance: 86.9
click at [0, 0] on html "7 / NEW HOMEPAGE Default Need republishing Preview Save Publish 450 Beta Sectio…" at bounding box center [763, 0] width 1526 height 0
click at [293, 540] on input "-14" at bounding box center [293, 553] width 30 height 30
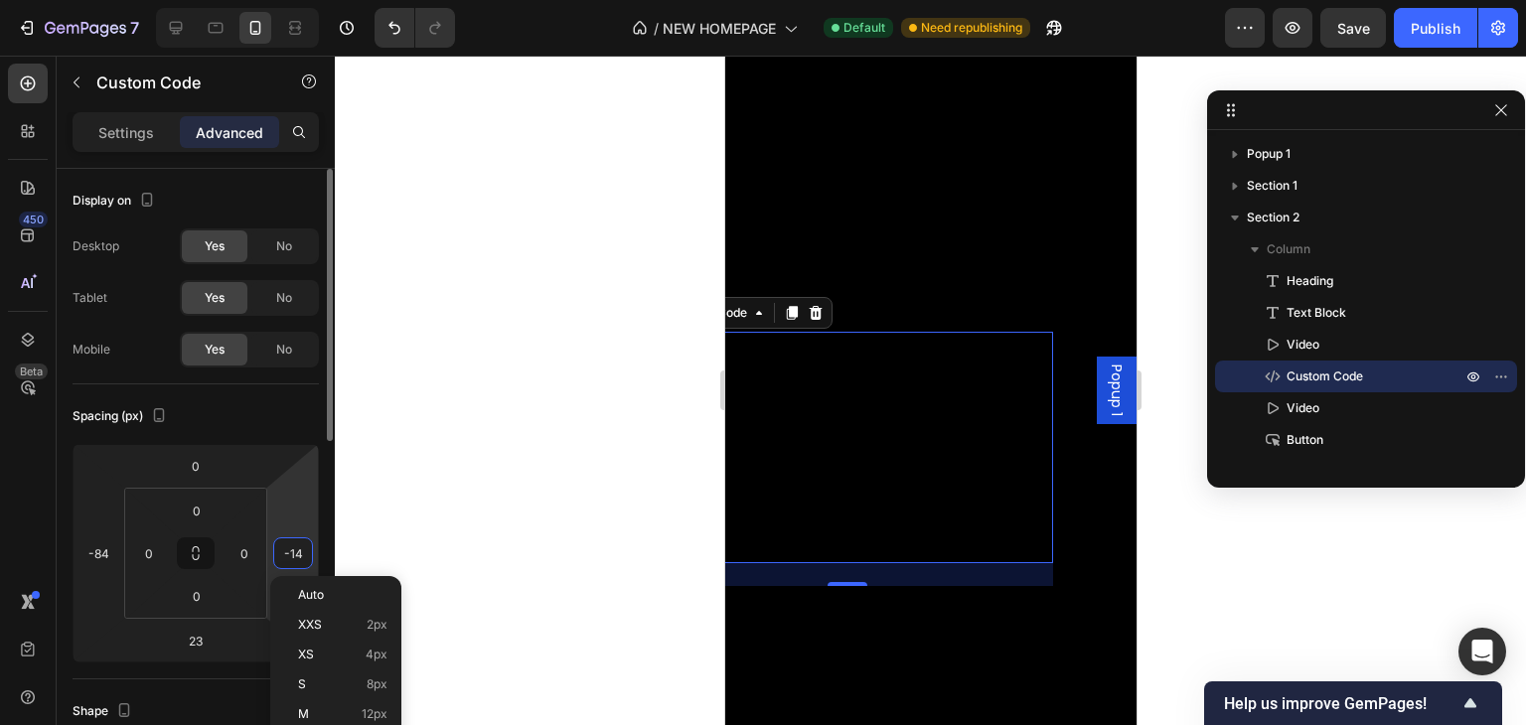
click at [293, 540] on input "-14" at bounding box center [293, 553] width 30 height 30
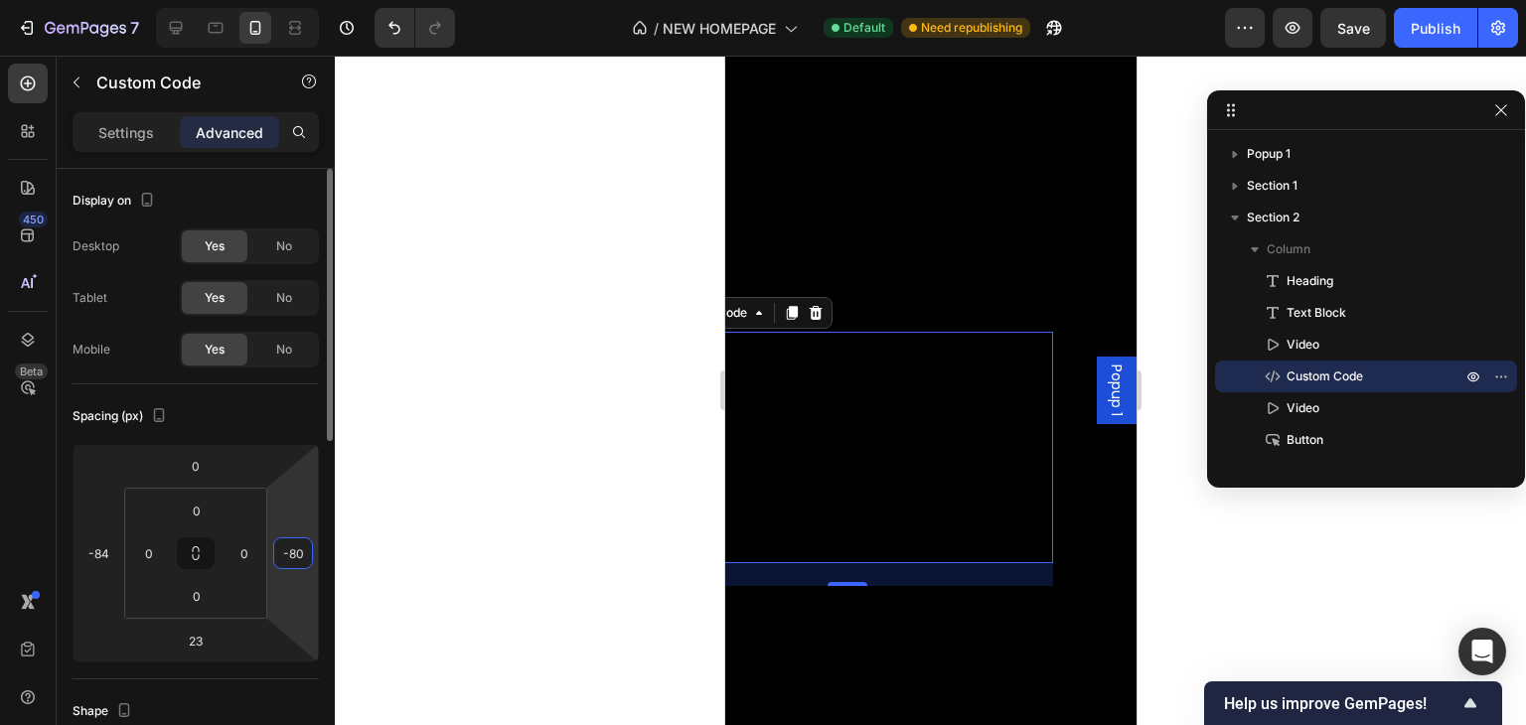
type input "-80"
click at [99, 546] on input "-84" at bounding box center [98, 553] width 30 height 30
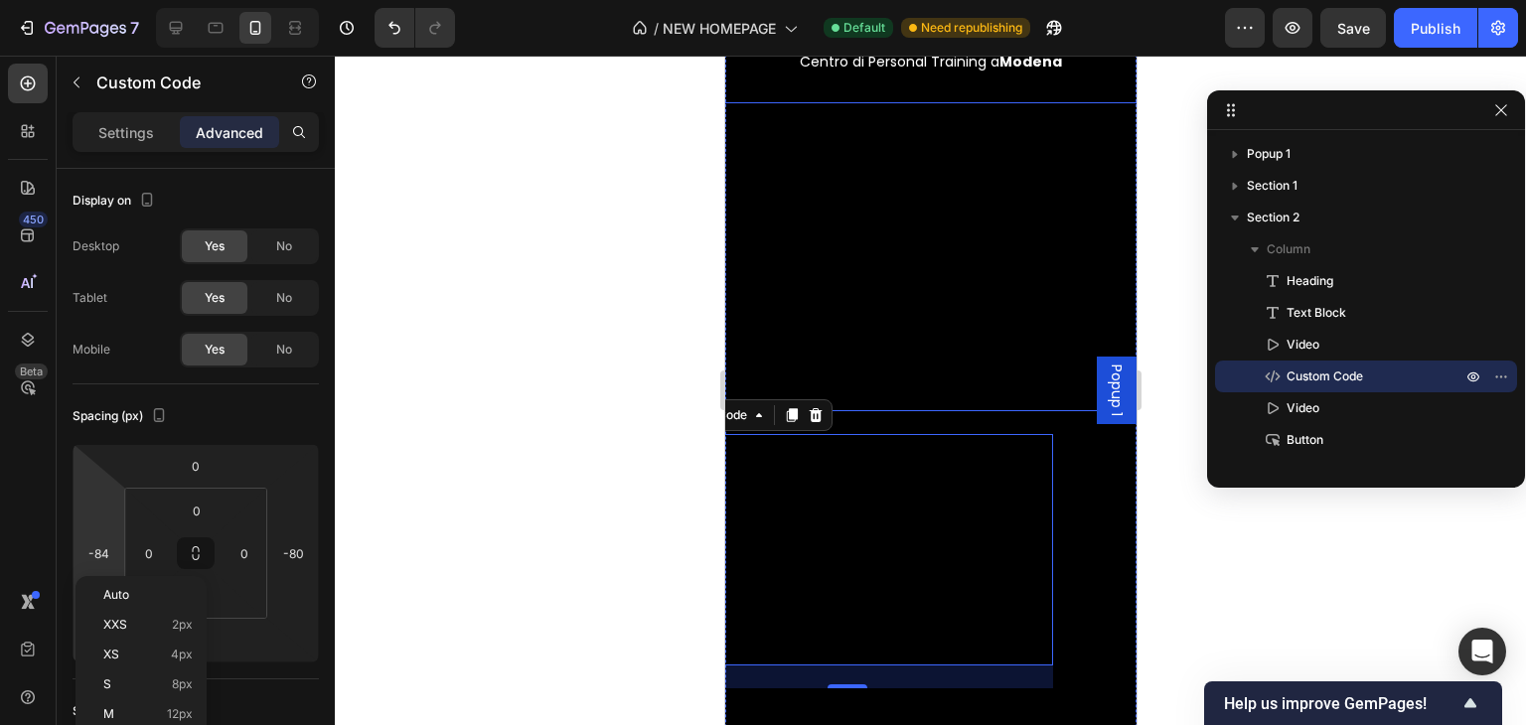
scroll to position [314, 0]
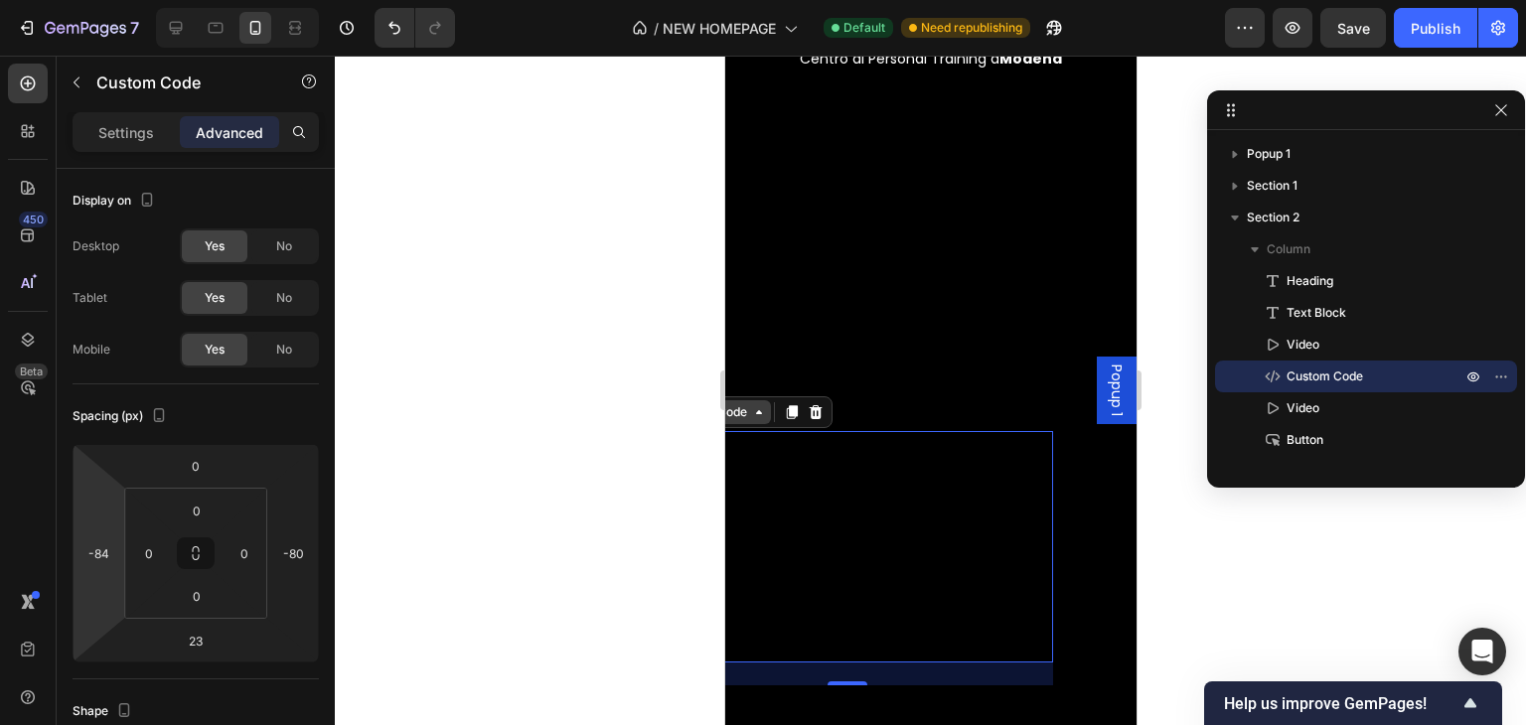
click at [744, 406] on div "Custom Code" at bounding box center [708, 412] width 84 height 18
click at [107, 129] on p "Settings" at bounding box center [126, 132] width 56 height 21
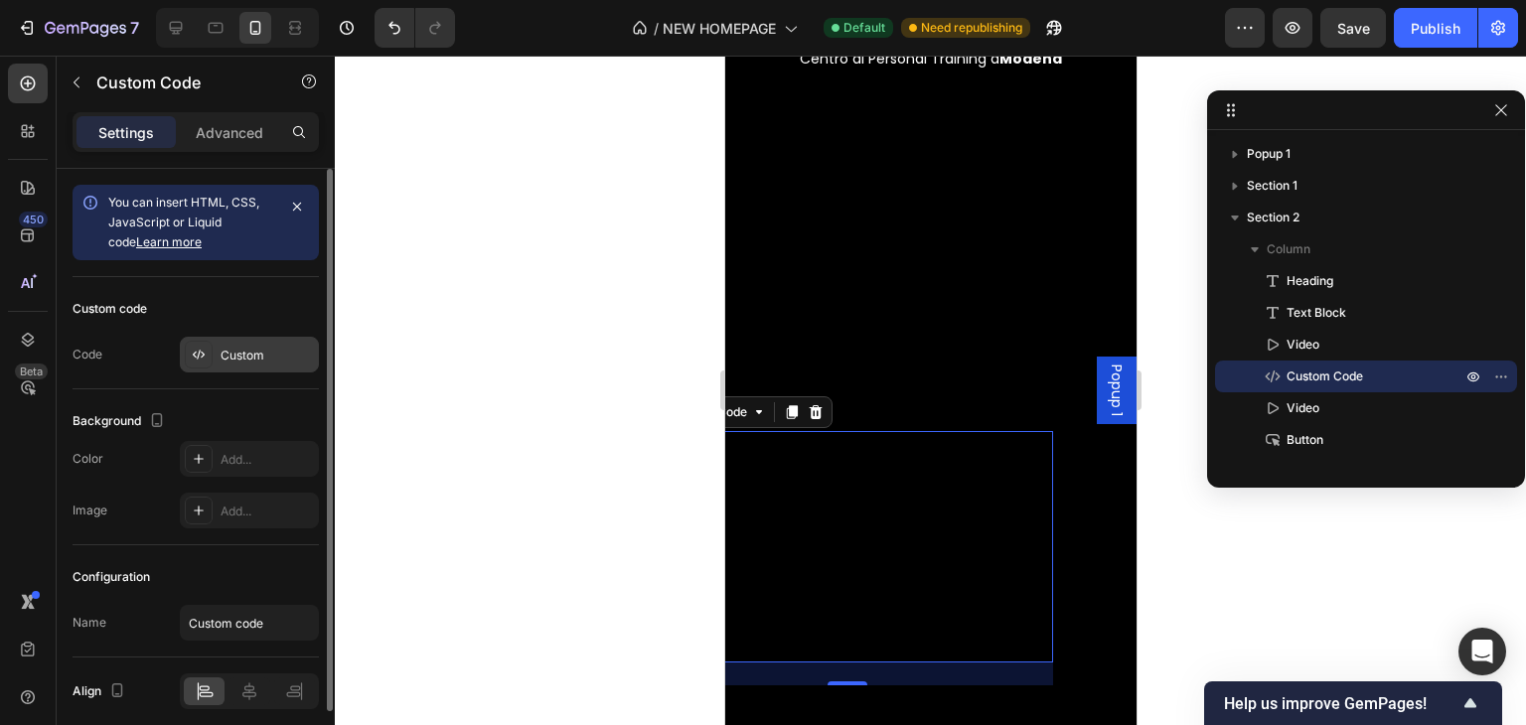
click at [223, 366] on div "Custom" at bounding box center [249, 355] width 139 height 36
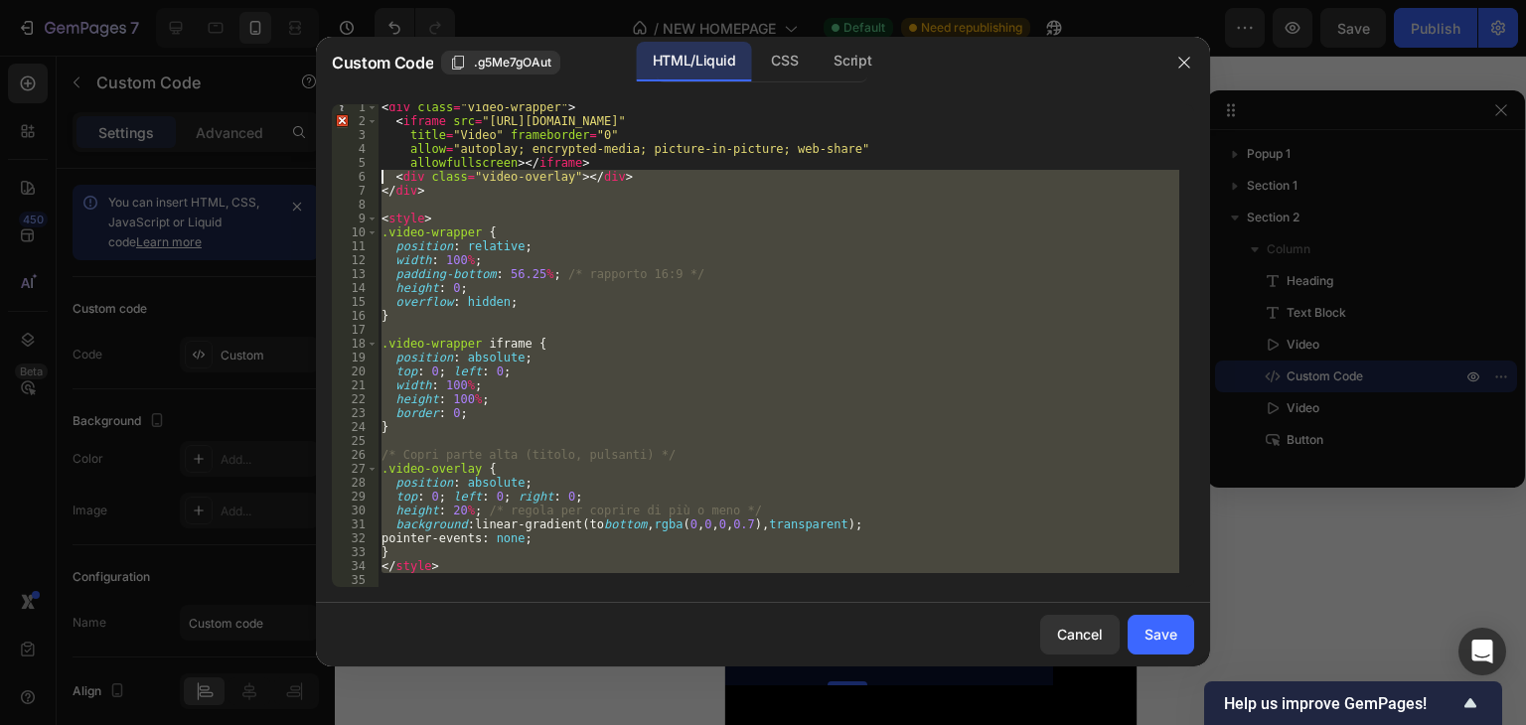
scroll to position [0, 0]
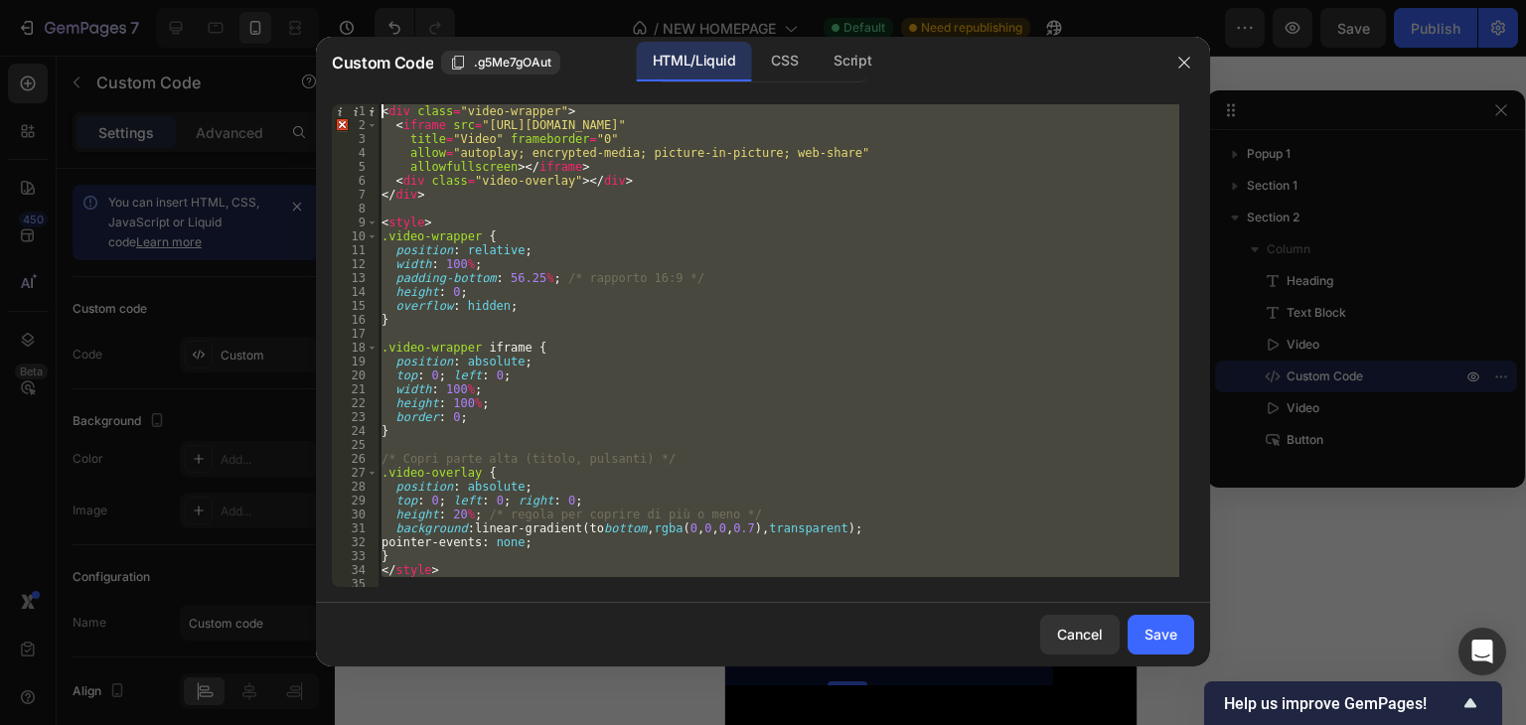
drag, startPoint x: 463, startPoint y: 577, endPoint x: 383, endPoint y: 88, distance: 495.4
click at [383, 88] on div "1 2 3 4 5 6 7 8 9 10 11 12 13 14 15 16 17 18 19 20 21 22 23 24 25 26 27 28 29 3…" at bounding box center [763, 345] width 894 height 515
type textarea "<div class="video-wrapper"> <iframe src="https://www.youtube.com/embed/z-pjQjwt…"
paste textarea
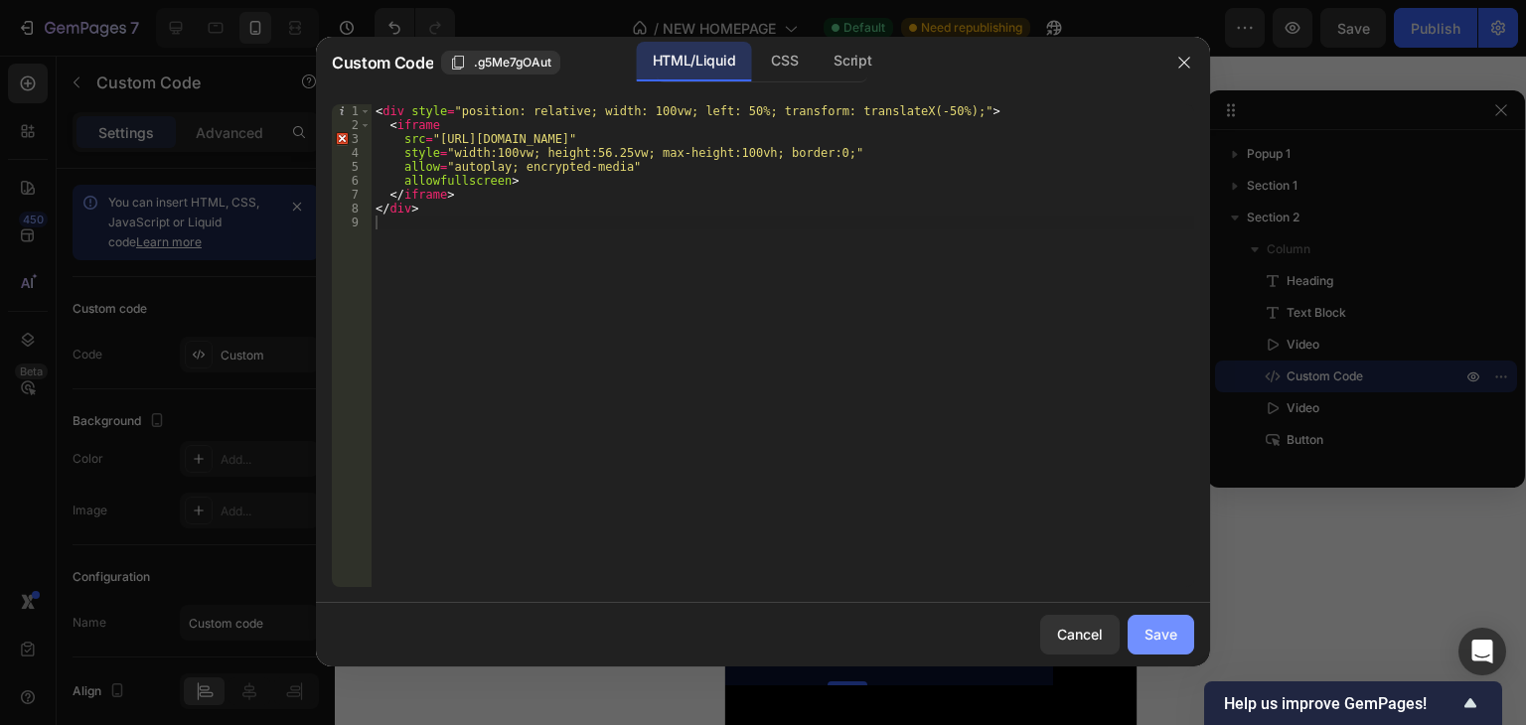
click at [1147, 629] on div "Save" at bounding box center [1161, 634] width 33 height 21
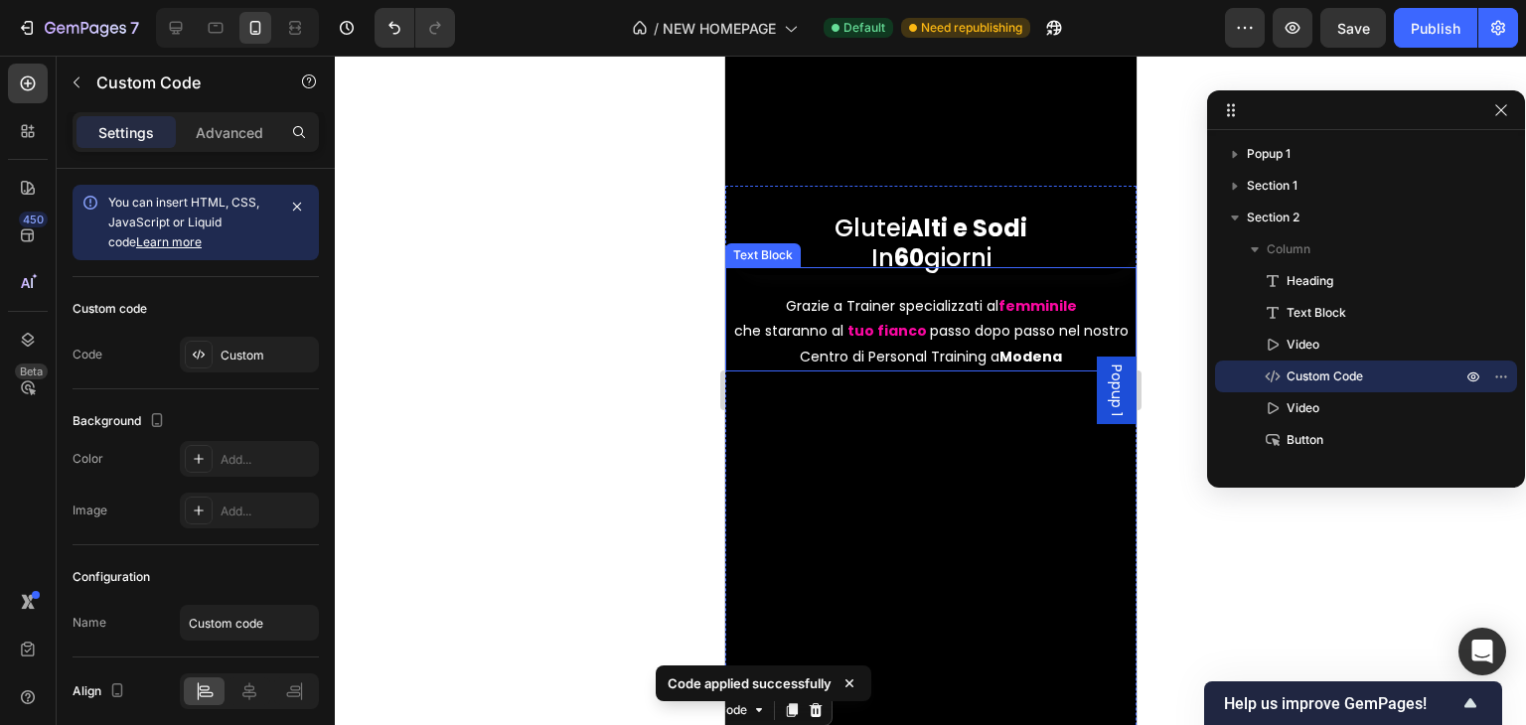
scroll to position [413, 0]
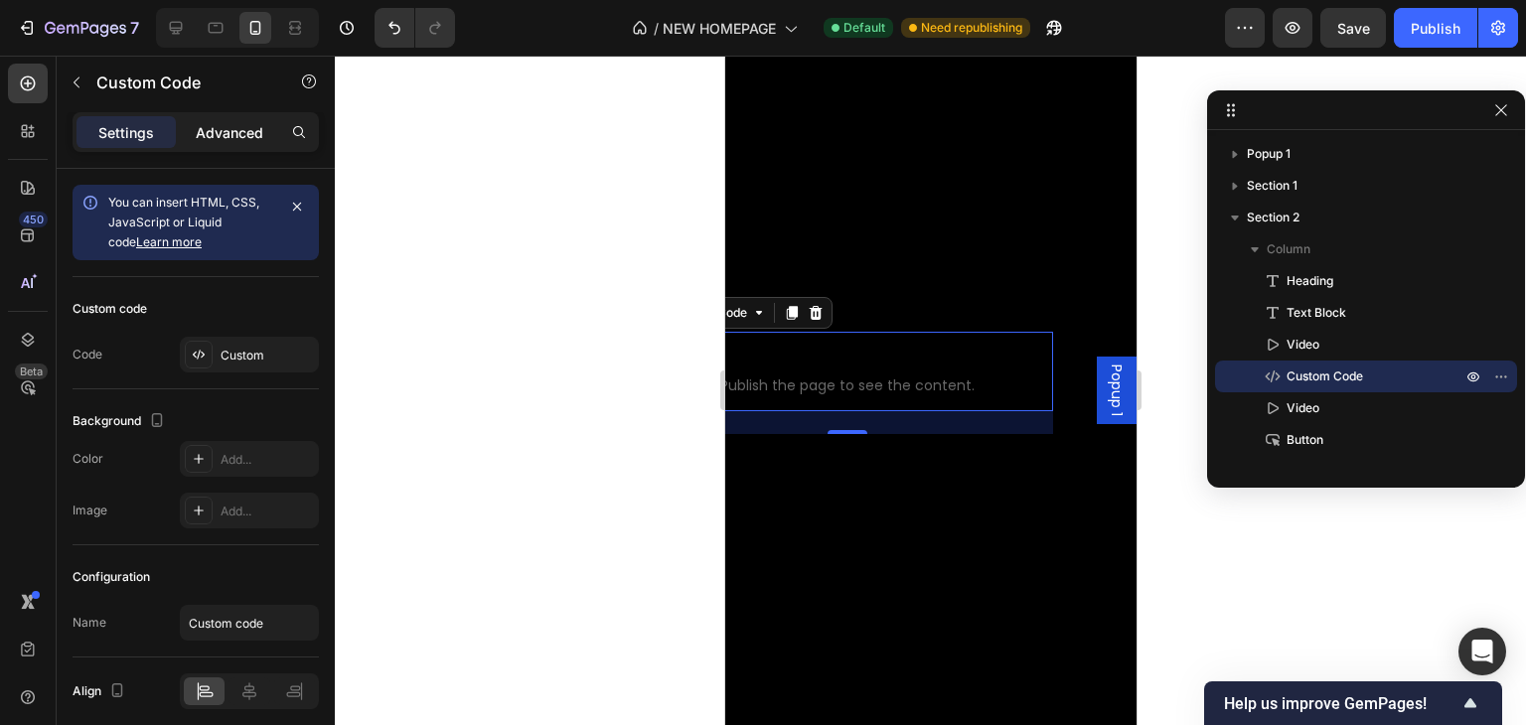
click at [199, 137] on p "Advanced" at bounding box center [230, 132] width 68 height 21
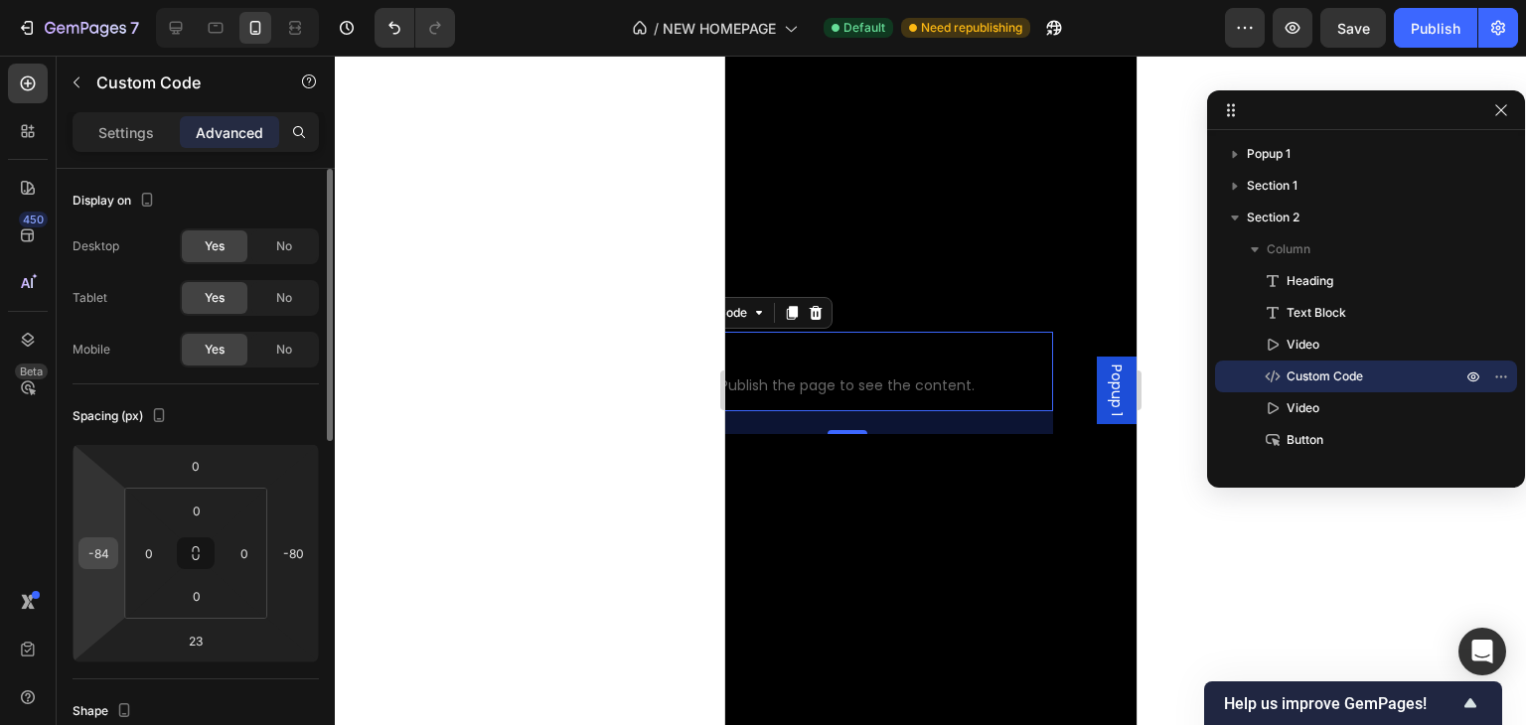
click at [107, 545] on input "-84" at bounding box center [98, 553] width 30 height 30
type input "1"
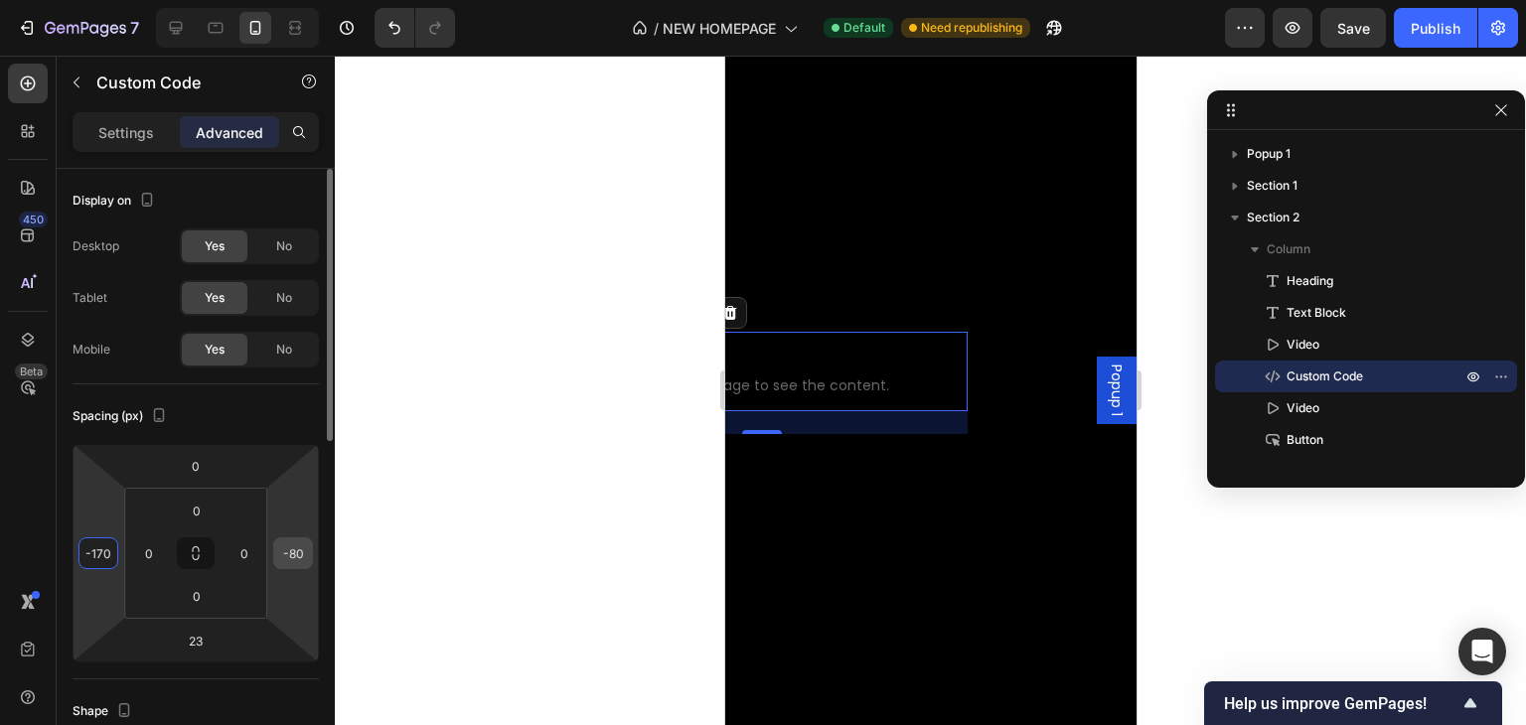
type input "-170"
click at [291, 539] on input "-80" at bounding box center [293, 553] width 30 height 30
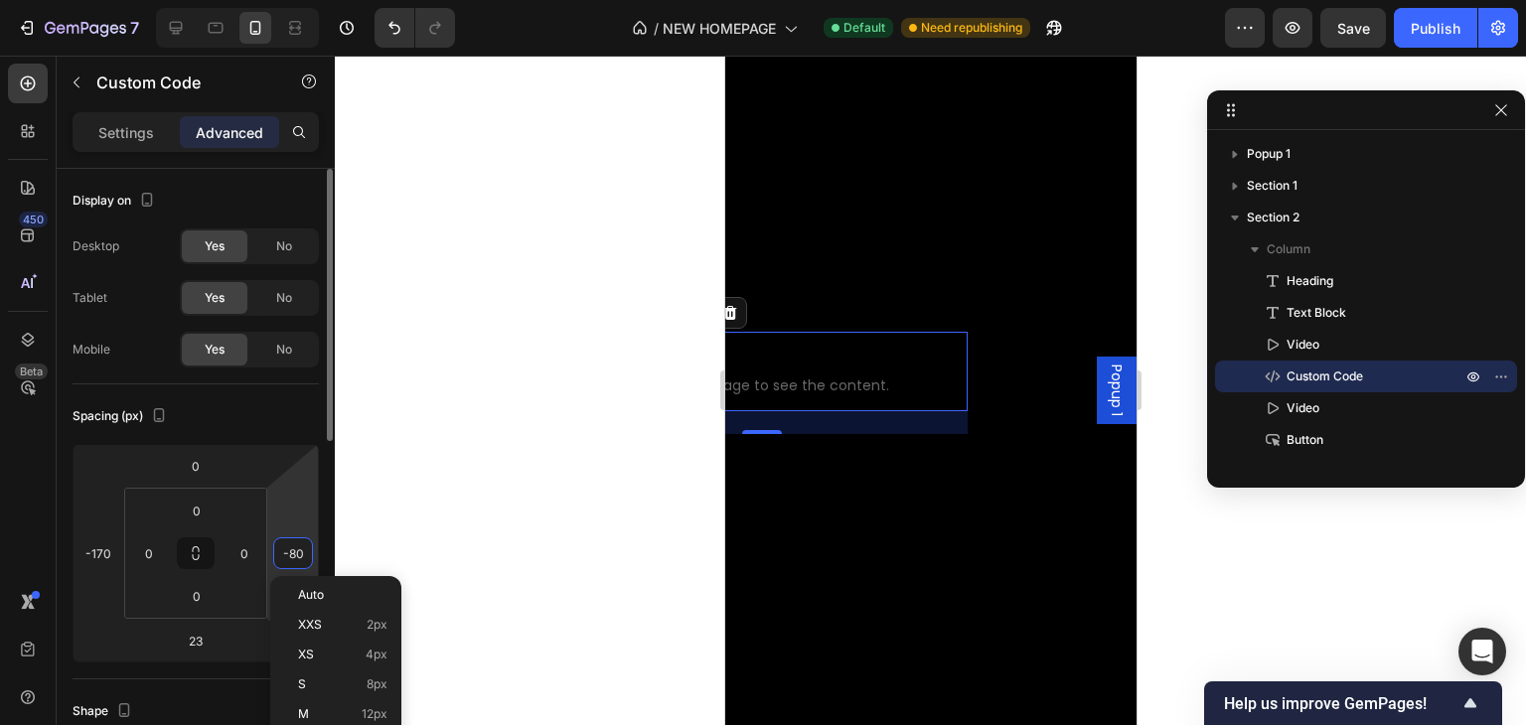
click at [291, 539] on input "-80" at bounding box center [293, 553] width 30 height 30
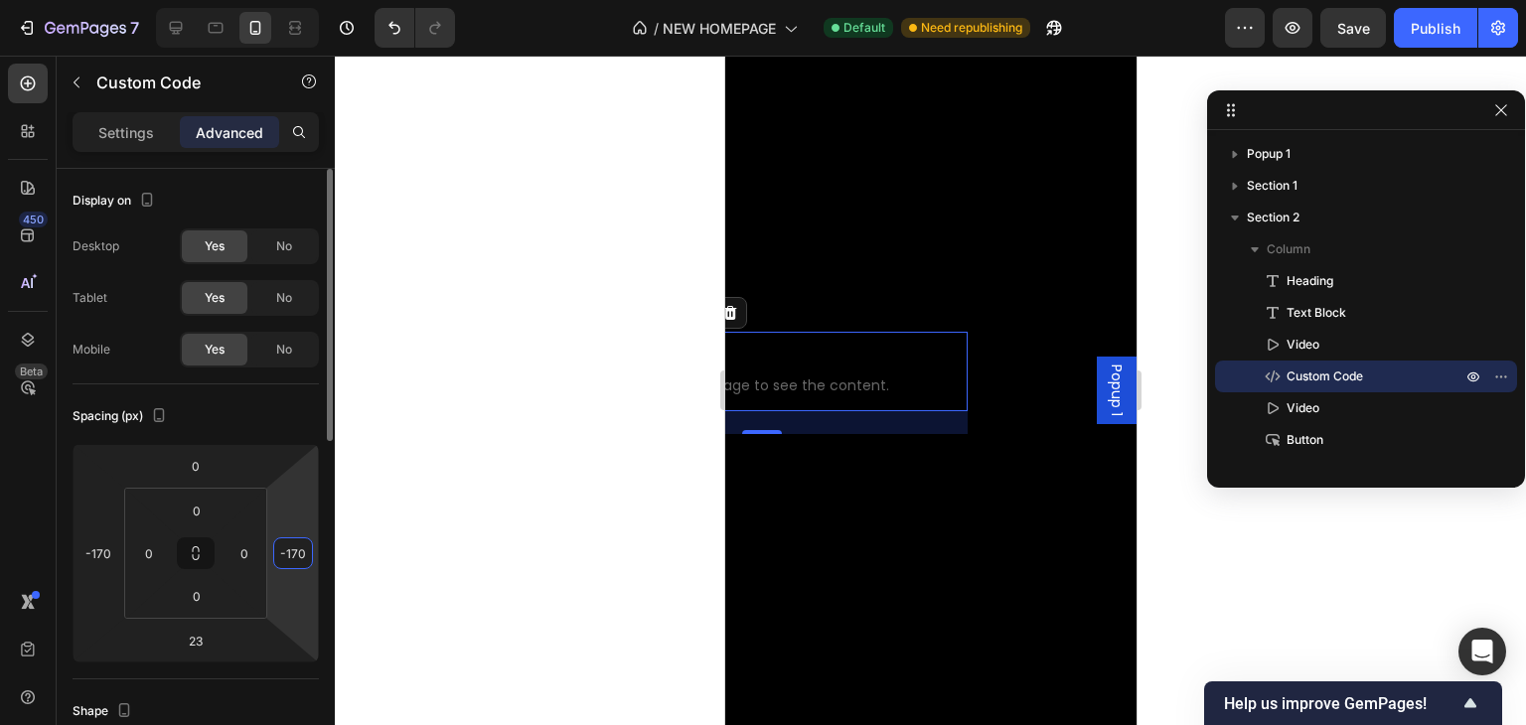
click at [291, 539] on input "-170" at bounding box center [293, 553] width 30 height 30
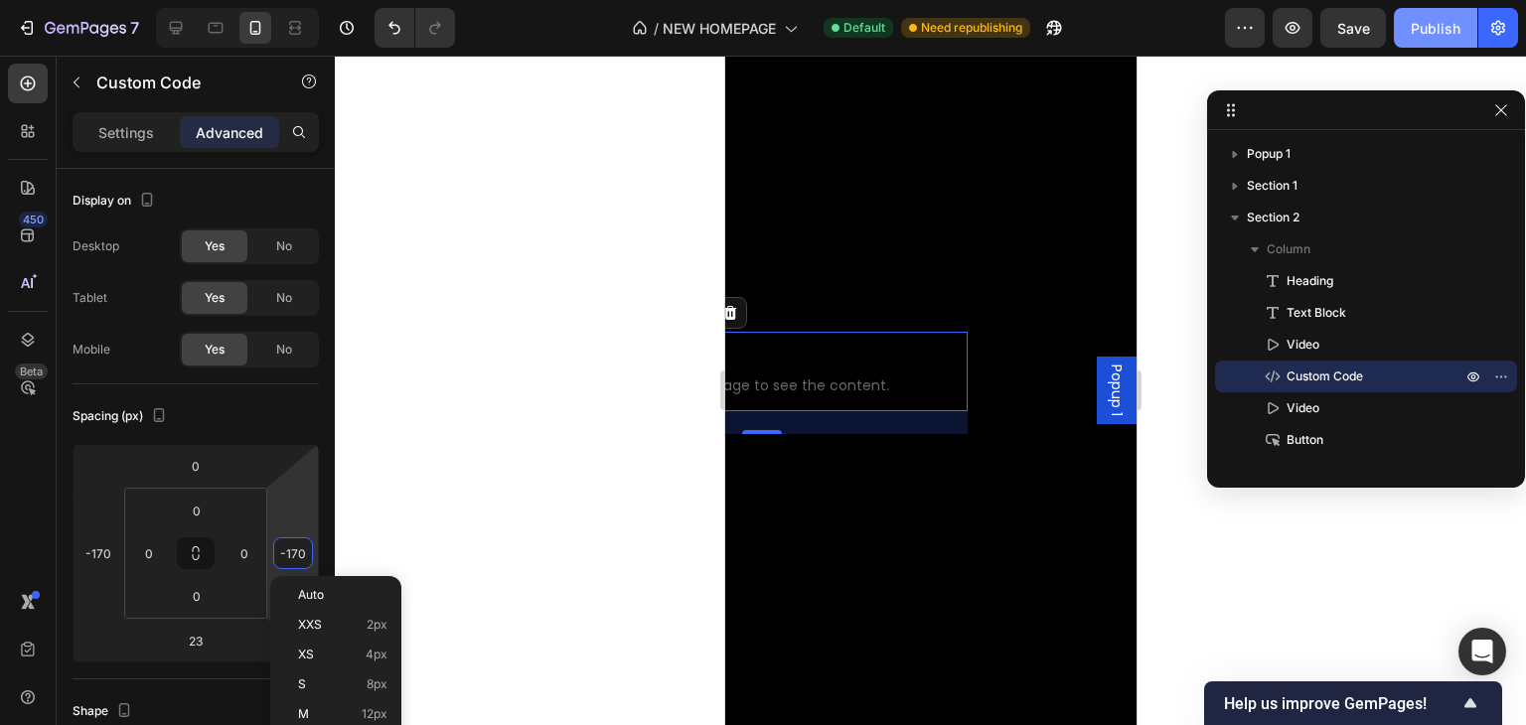
type input "-170"
click at [1435, 21] on div "Publish" at bounding box center [1436, 28] width 50 height 21
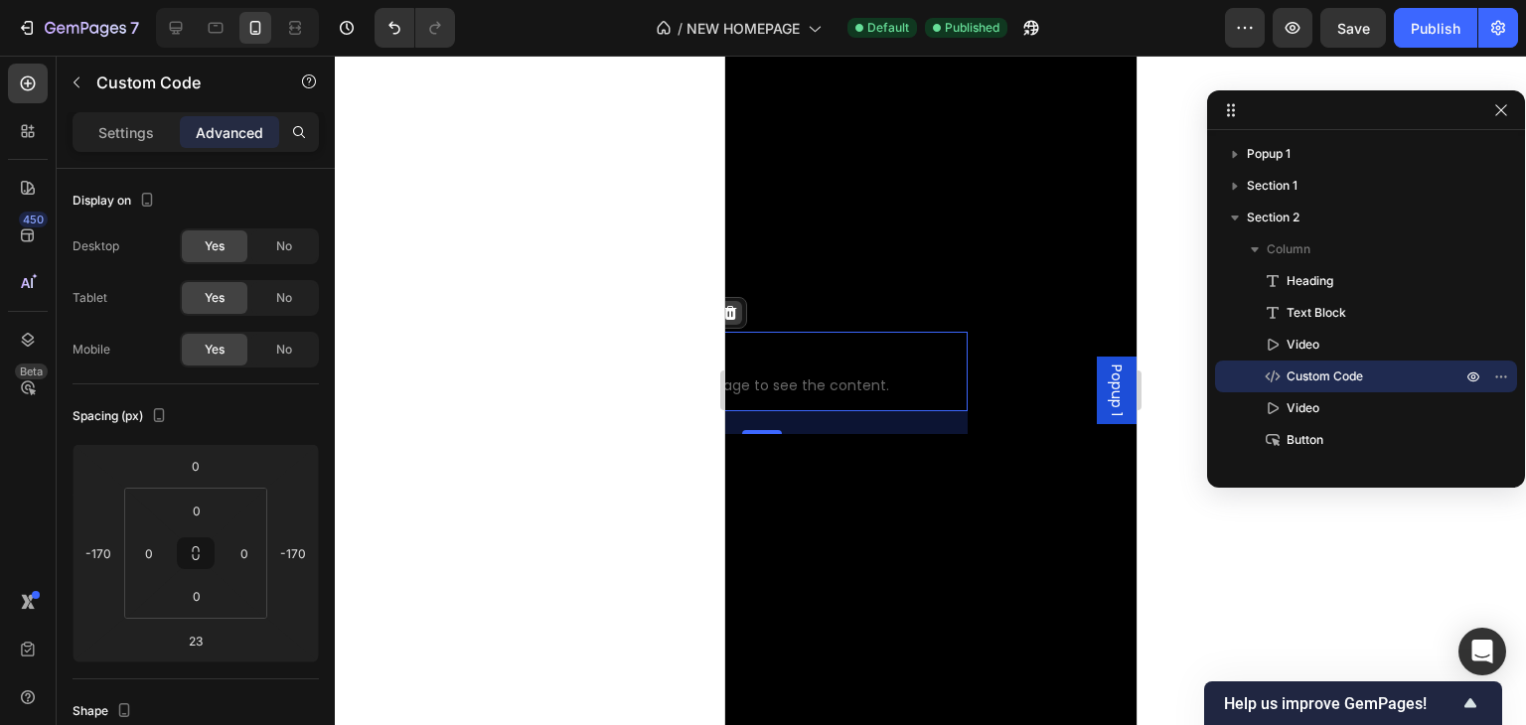
click at [737, 307] on icon at bounding box center [729, 313] width 16 height 16
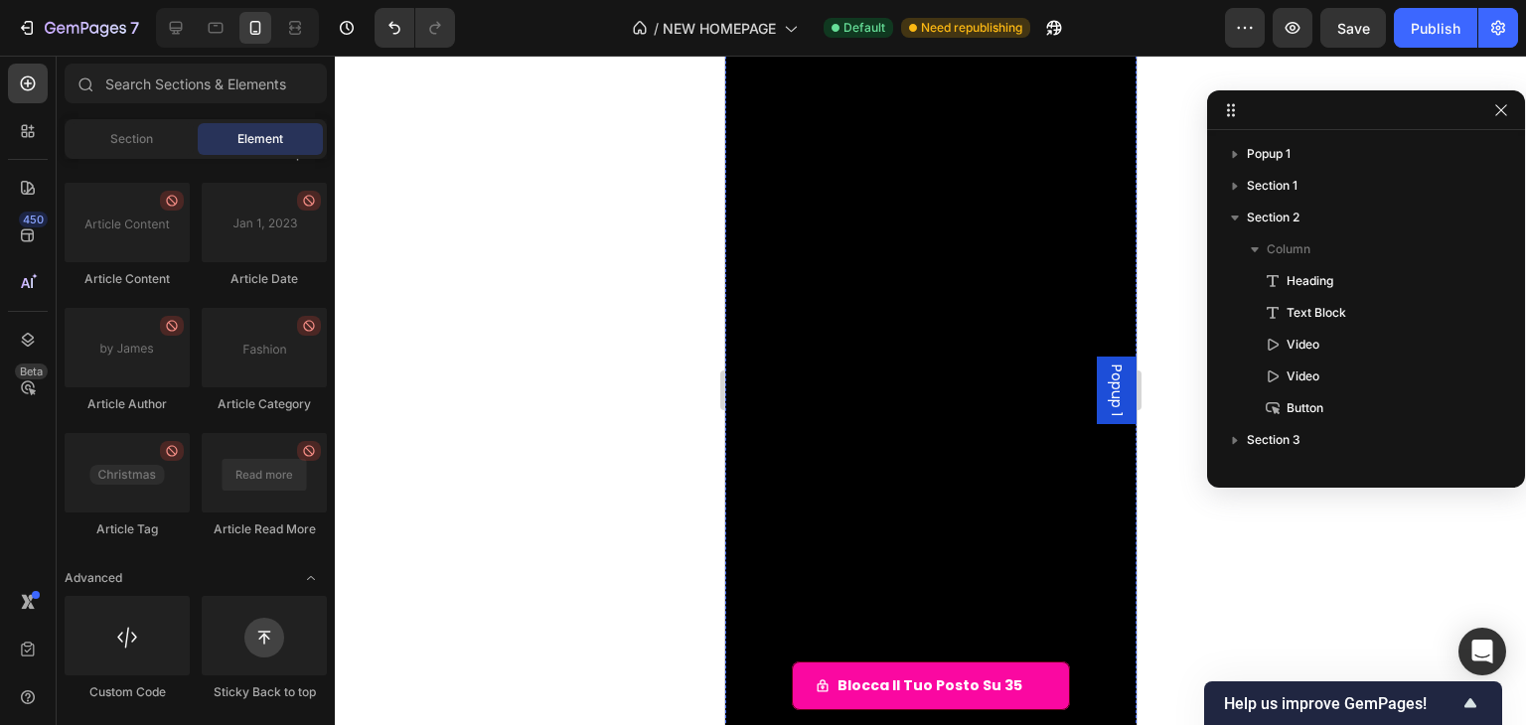
scroll to position [513, 0]
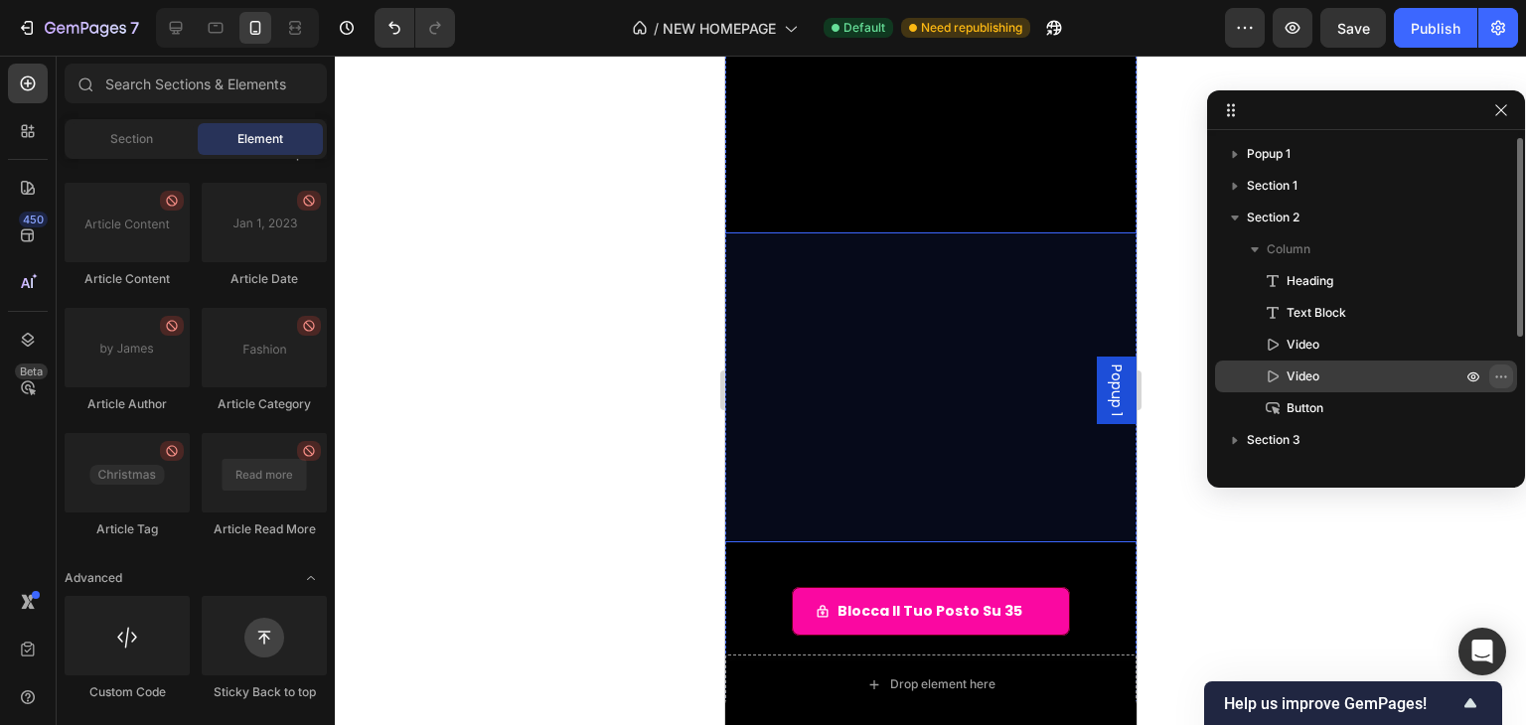
click at [1496, 378] on icon "button" at bounding box center [1496, 377] width 2 height 2
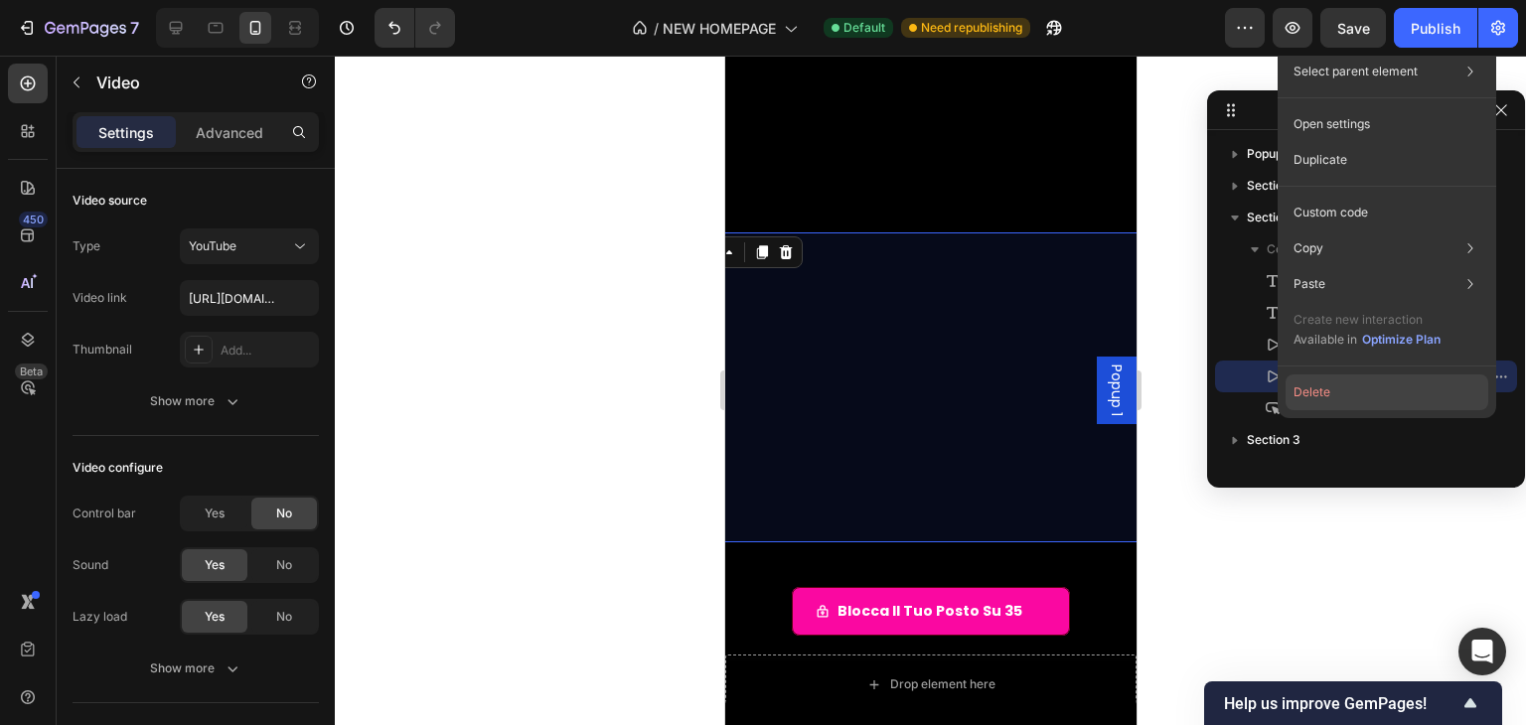
click at [1383, 390] on button "Delete" at bounding box center [1387, 393] width 203 height 36
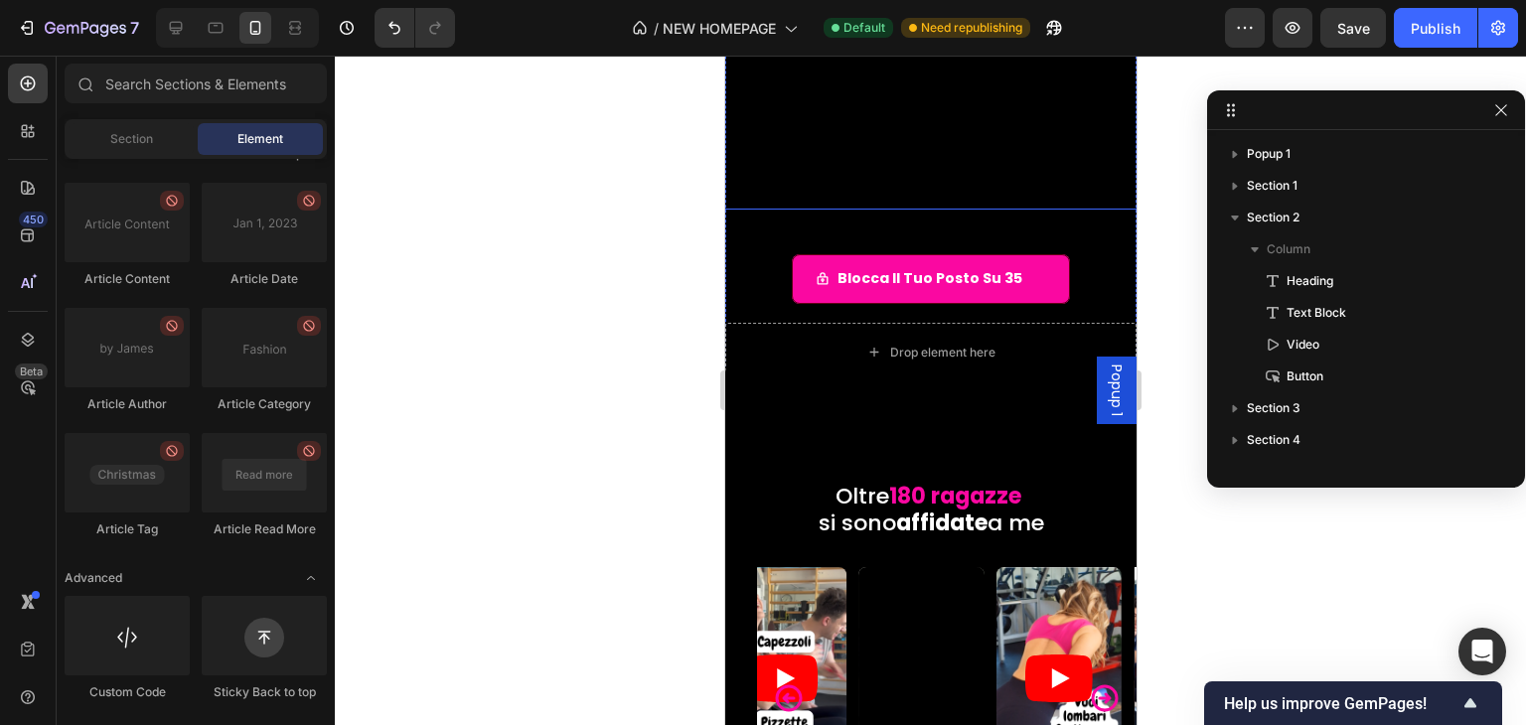
scroll to position [314, 0]
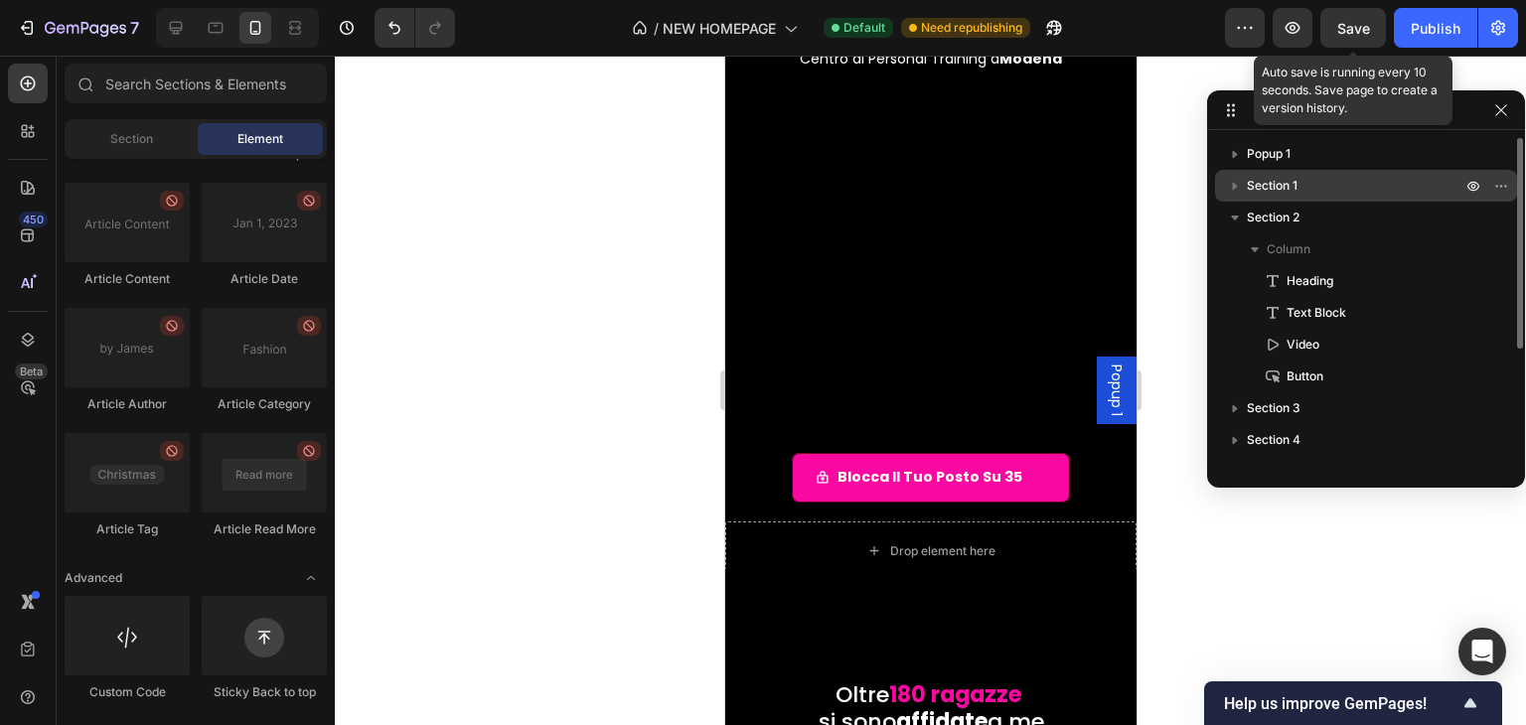
click at [1457, 23] on div "Publish" at bounding box center [1436, 28] width 50 height 21
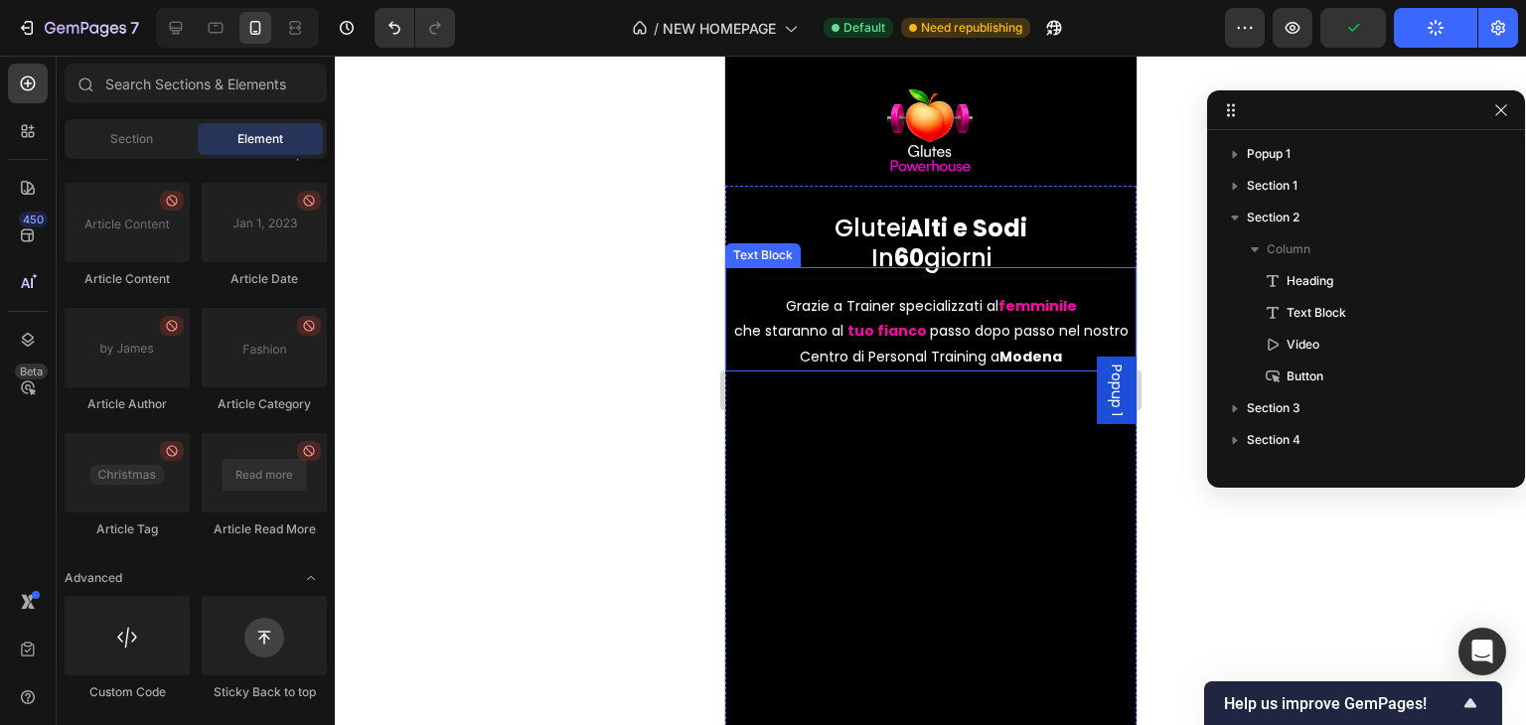
scroll to position [115, 0]
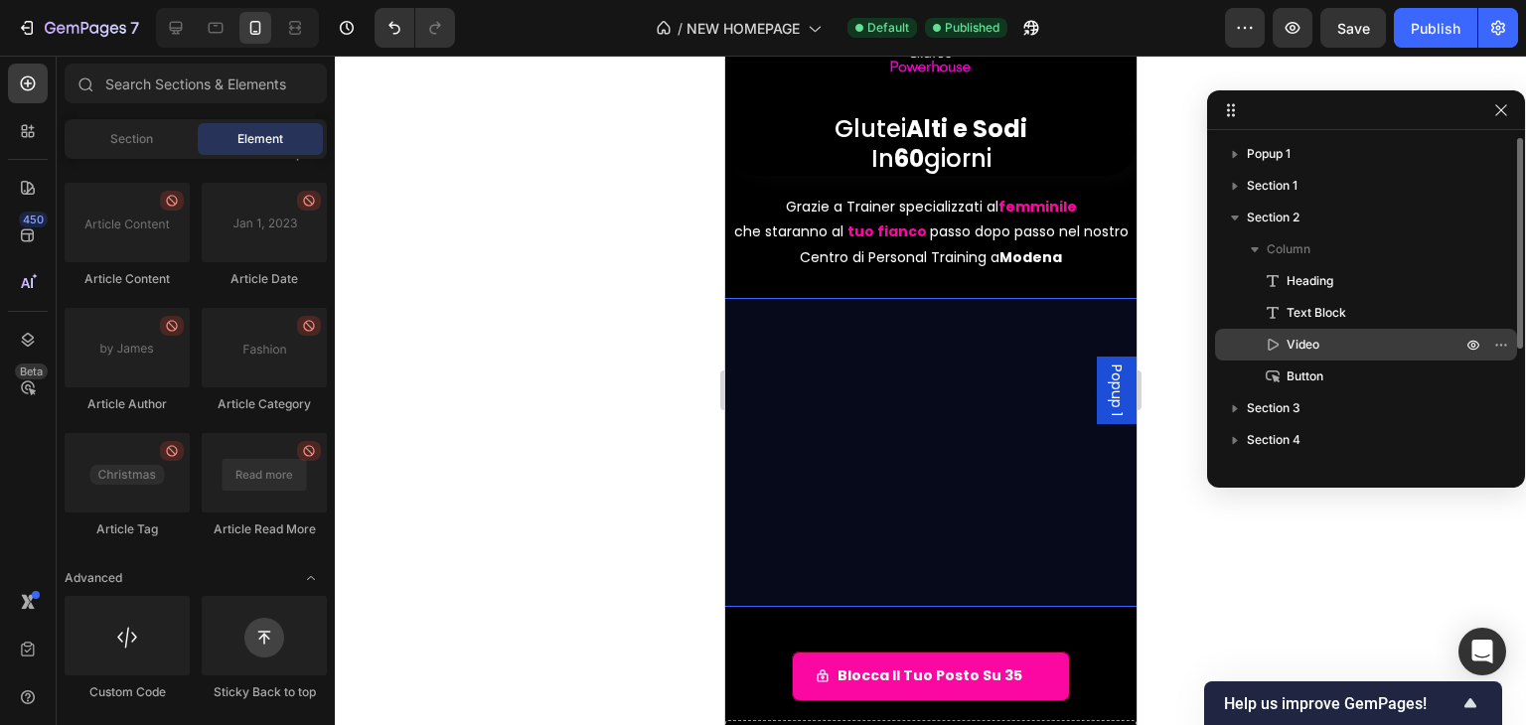
click at [1276, 345] on icon at bounding box center [1273, 345] width 20 height 20
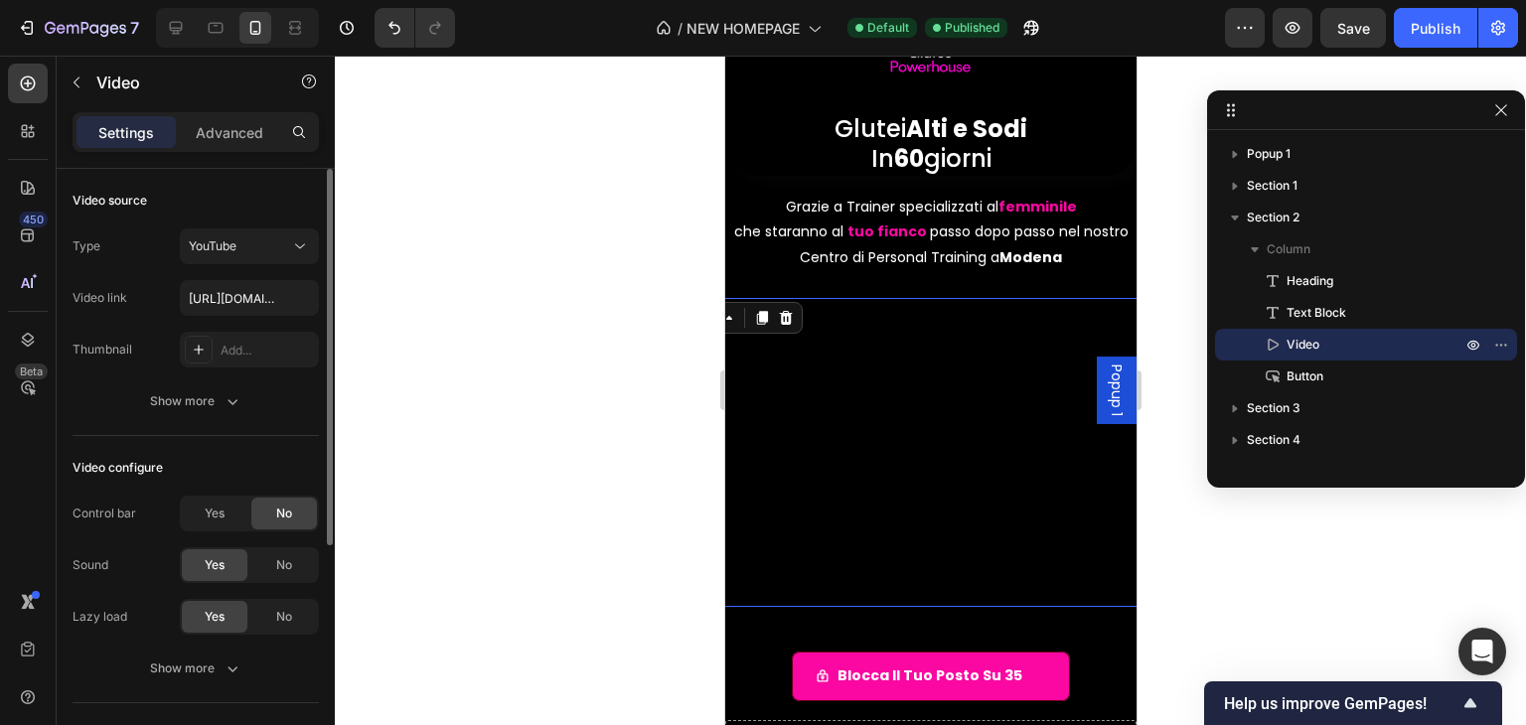
scroll to position [99, 0]
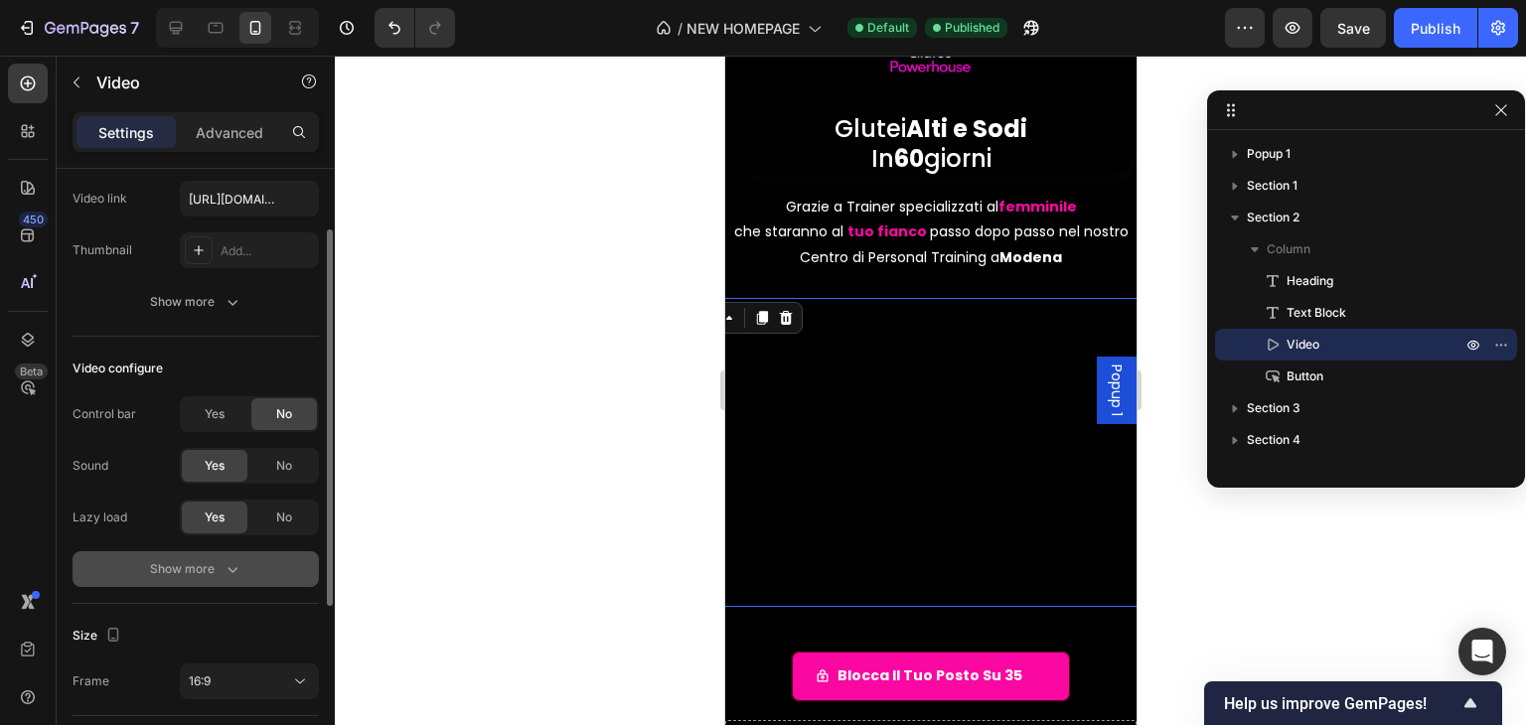
click at [234, 557] on button "Show more" at bounding box center [196, 569] width 246 height 36
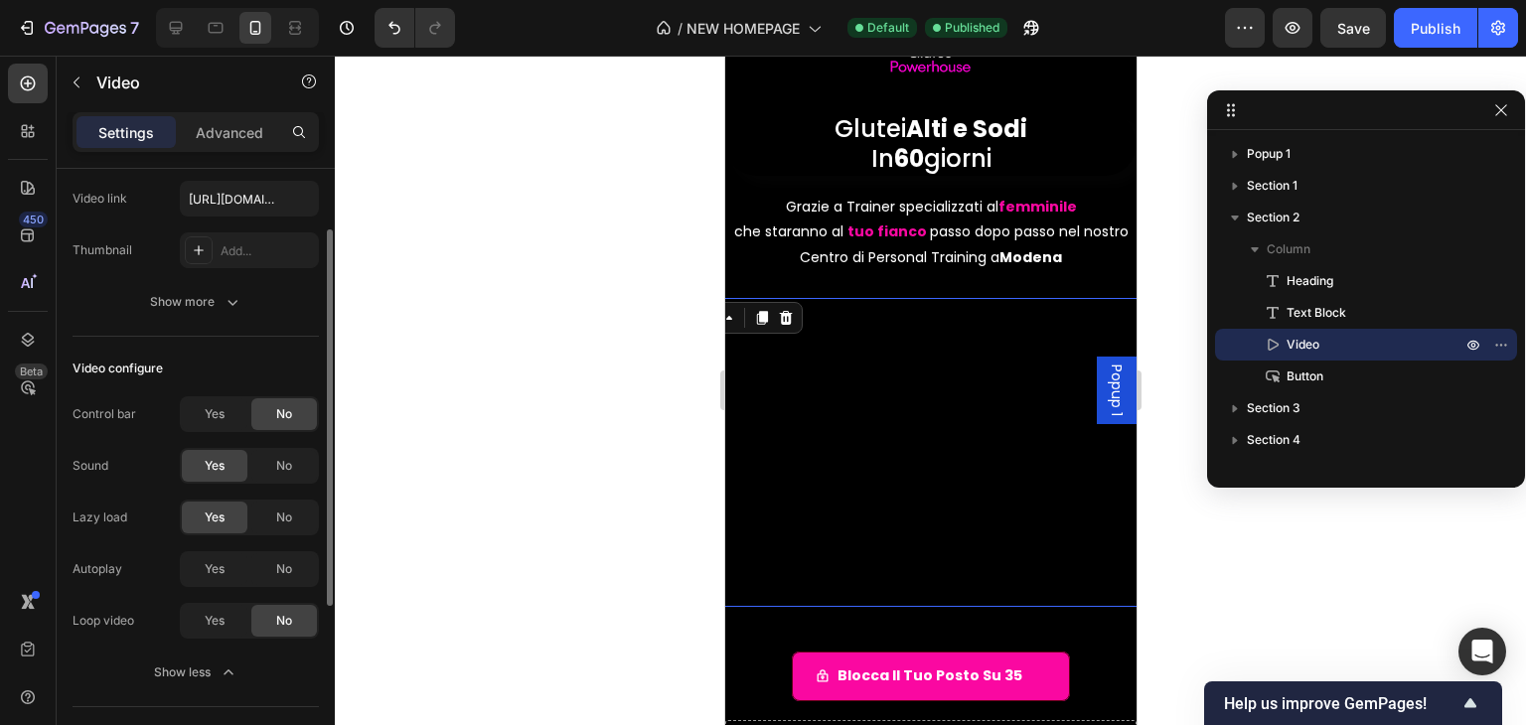
click at [102, 521] on div "Lazy load" at bounding box center [100, 518] width 55 height 18
click at [231, 625] on div "Yes" at bounding box center [215, 621] width 66 height 32
click at [140, 516] on div "Lazy load Yes No" at bounding box center [196, 518] width 246 height 36
drag, startPoint x: 122, startPoint y: 517, endPoint x: 63, endPoint y: 517, distance: 59.6
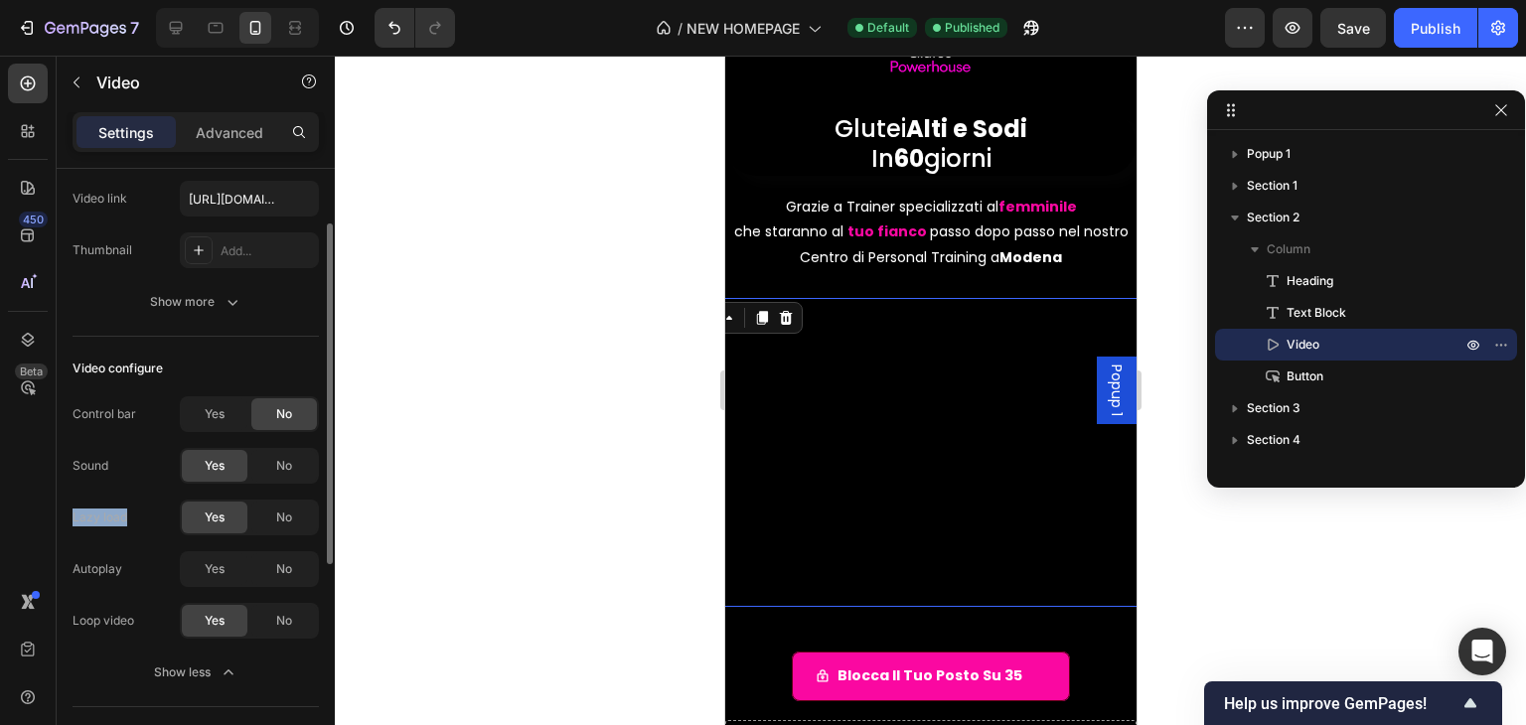
click at [63, 517] on div "Video source Type YouTube Video link https://youtu.be/z-pjQjwtTWM?si=yxX3fu9FFF…" at bounding box center [196, 620] width 278 height 1101
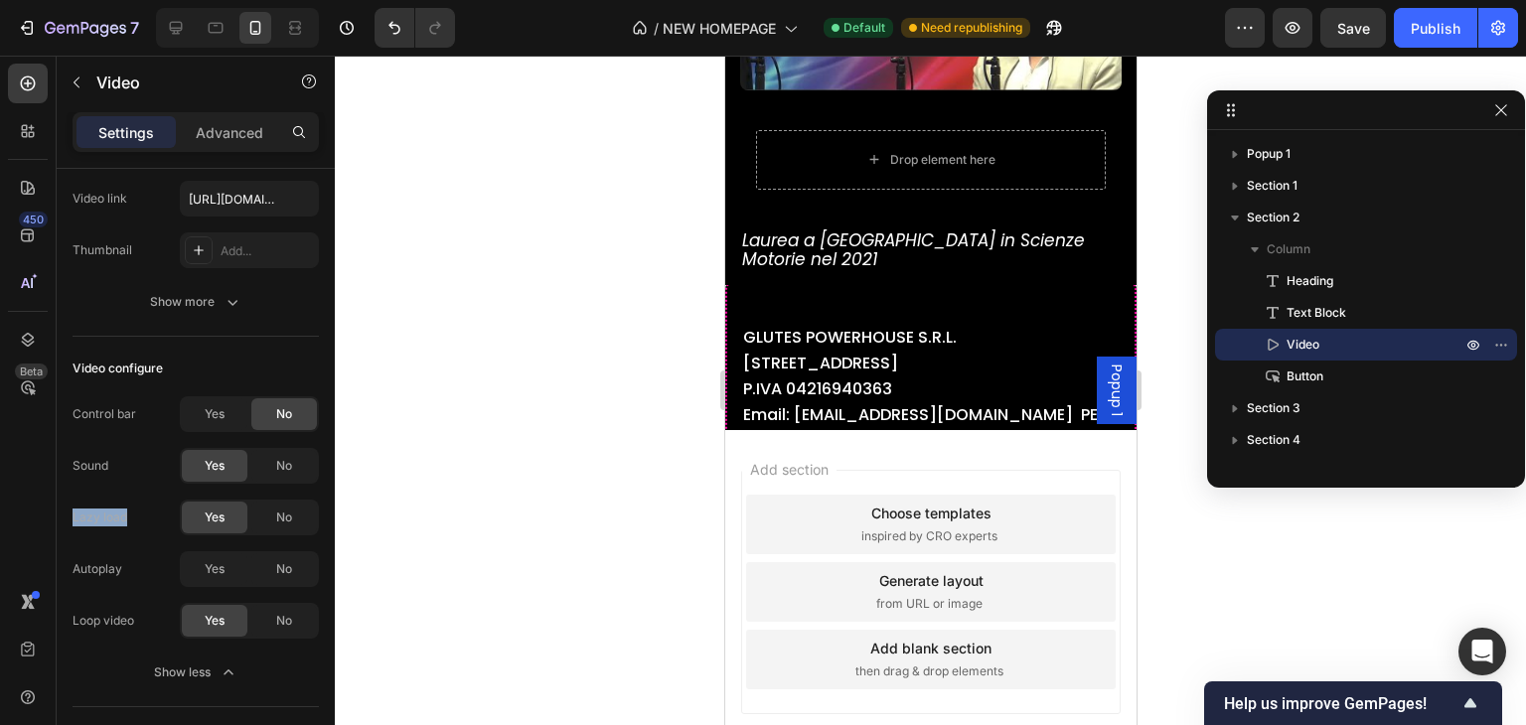
scroll to position [6871, 0]
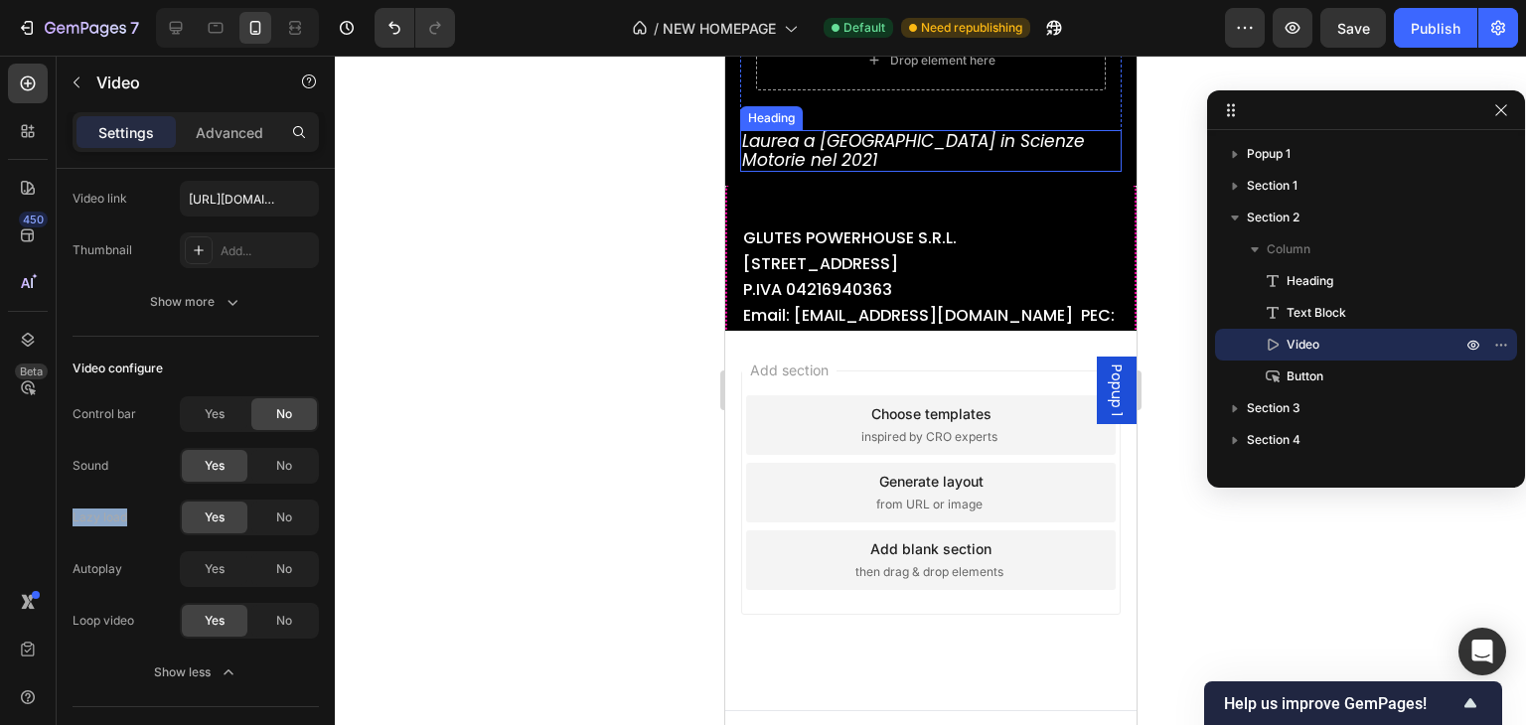
click at [921, 172] on span "Laurea a [GEOGRAPHIC_DATA] in Scienze Motorie nel 2021" at bounding box center [912, 150] width 343 height 43
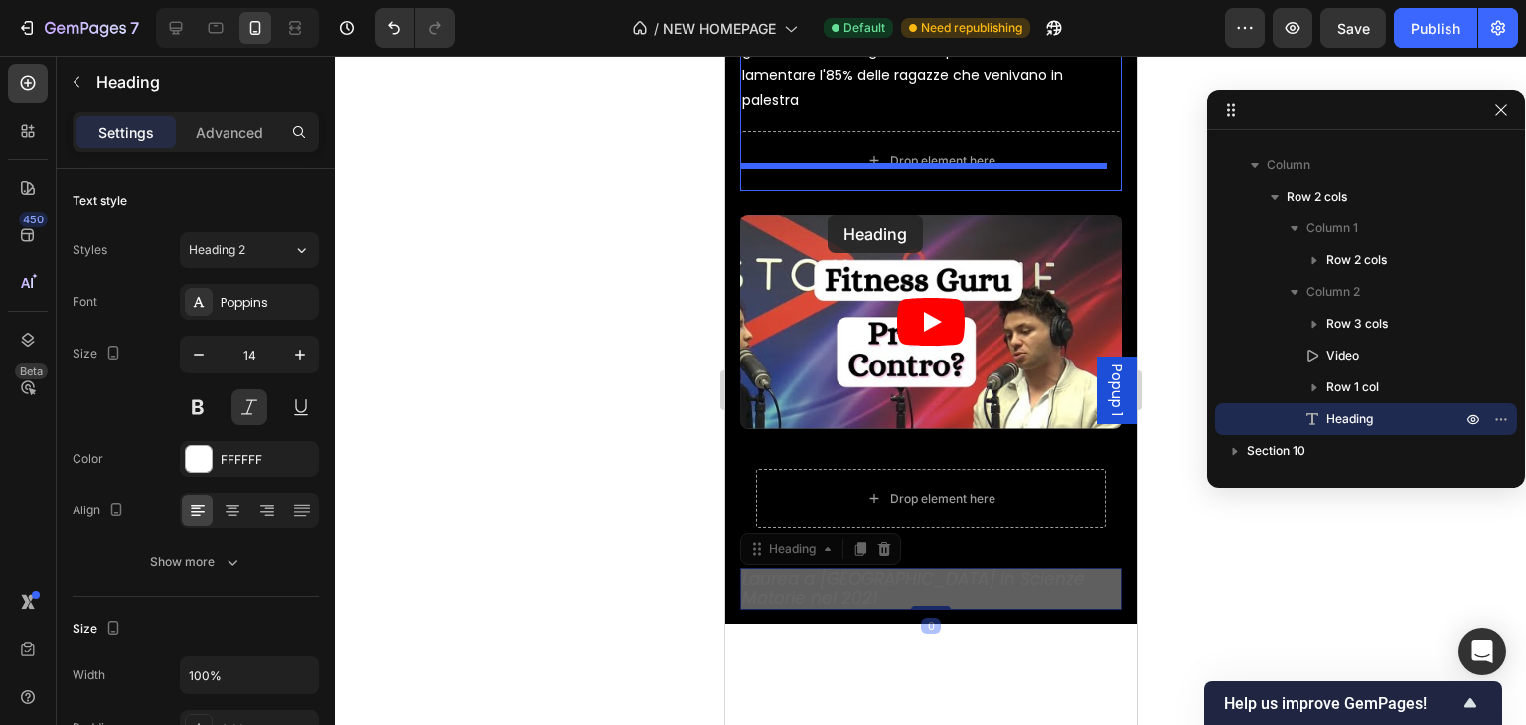
scroll to position [6373, 0]
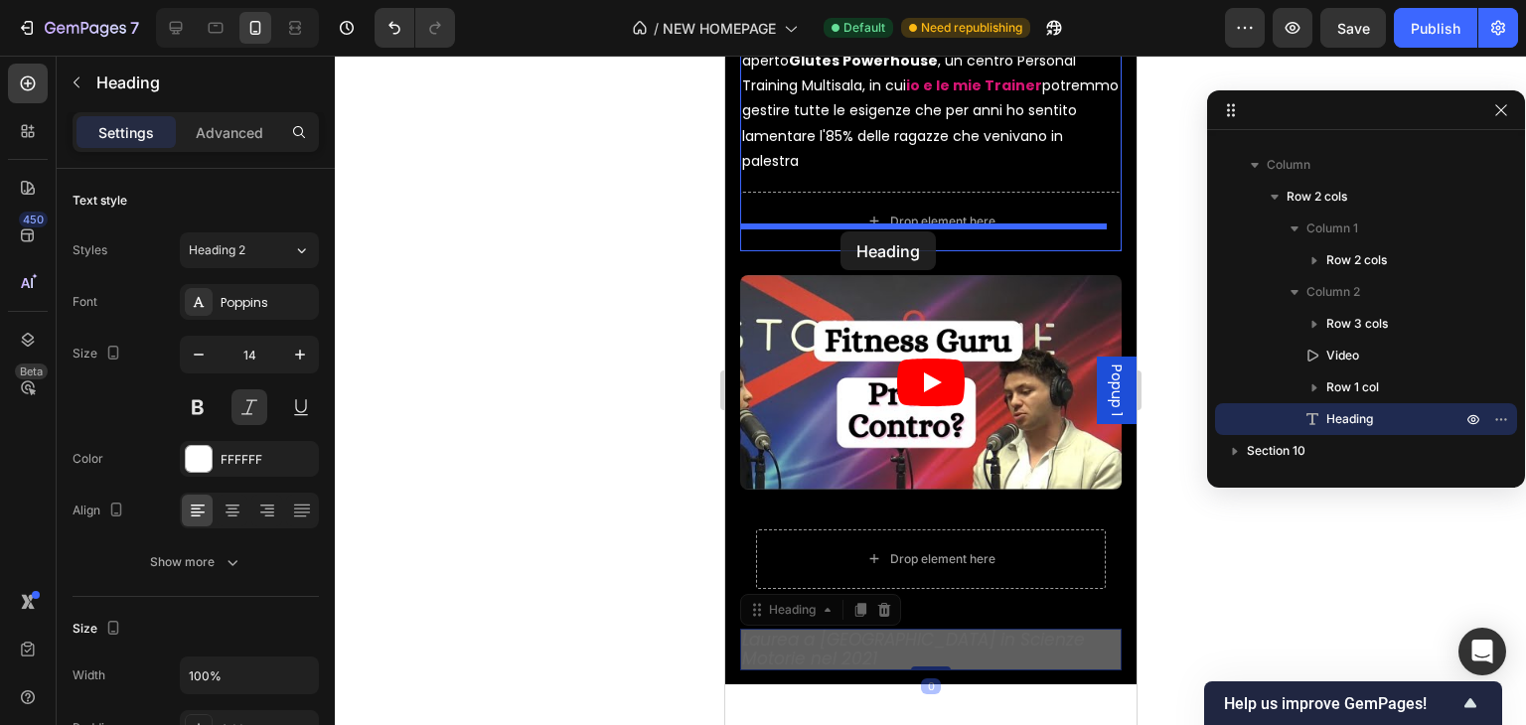
drag, startPoint x: 757, startPoint y: 589, endPoint x: 844, endPoint y: 229, distance: 370.9
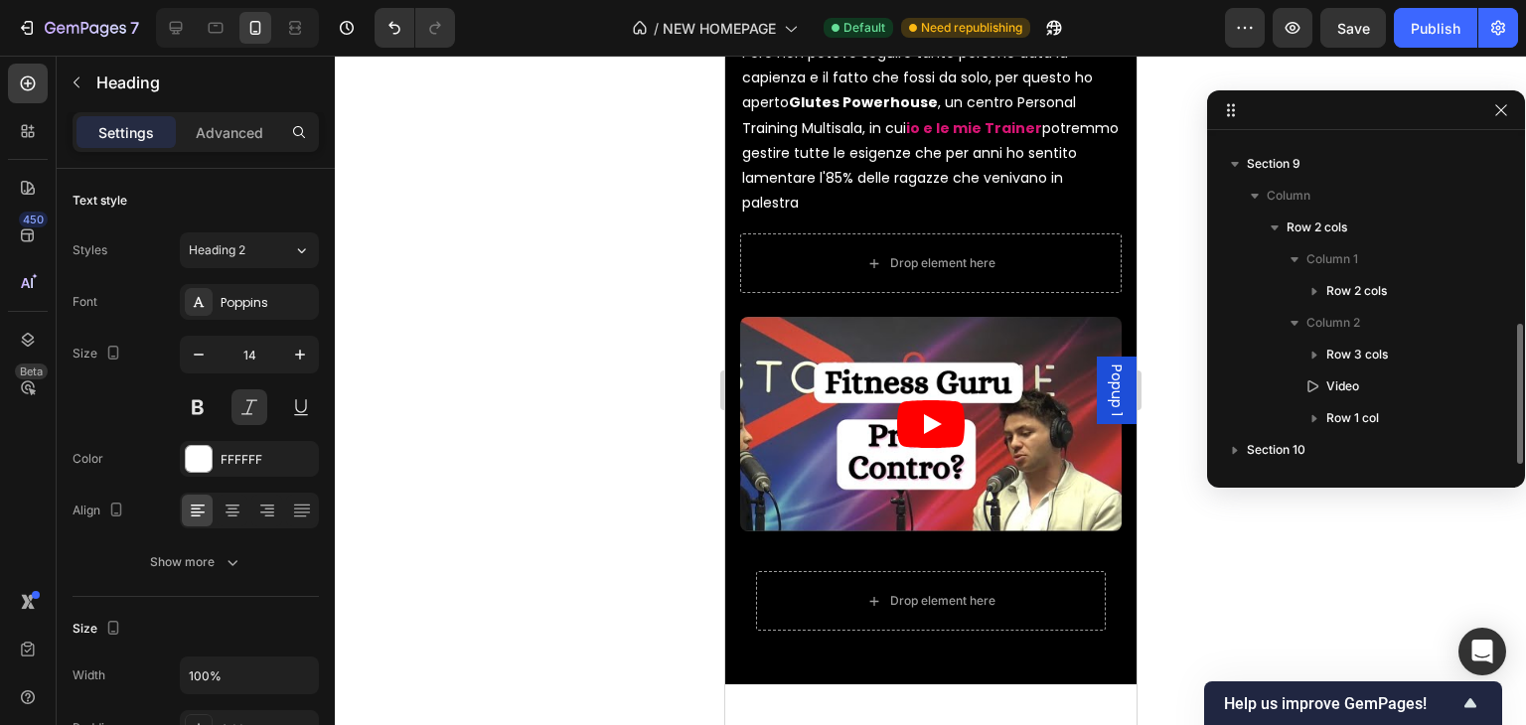
scroll to position [434, 0]
click at [199, 338] on button "button" at bounding box center [199, 355] width 36 height 36
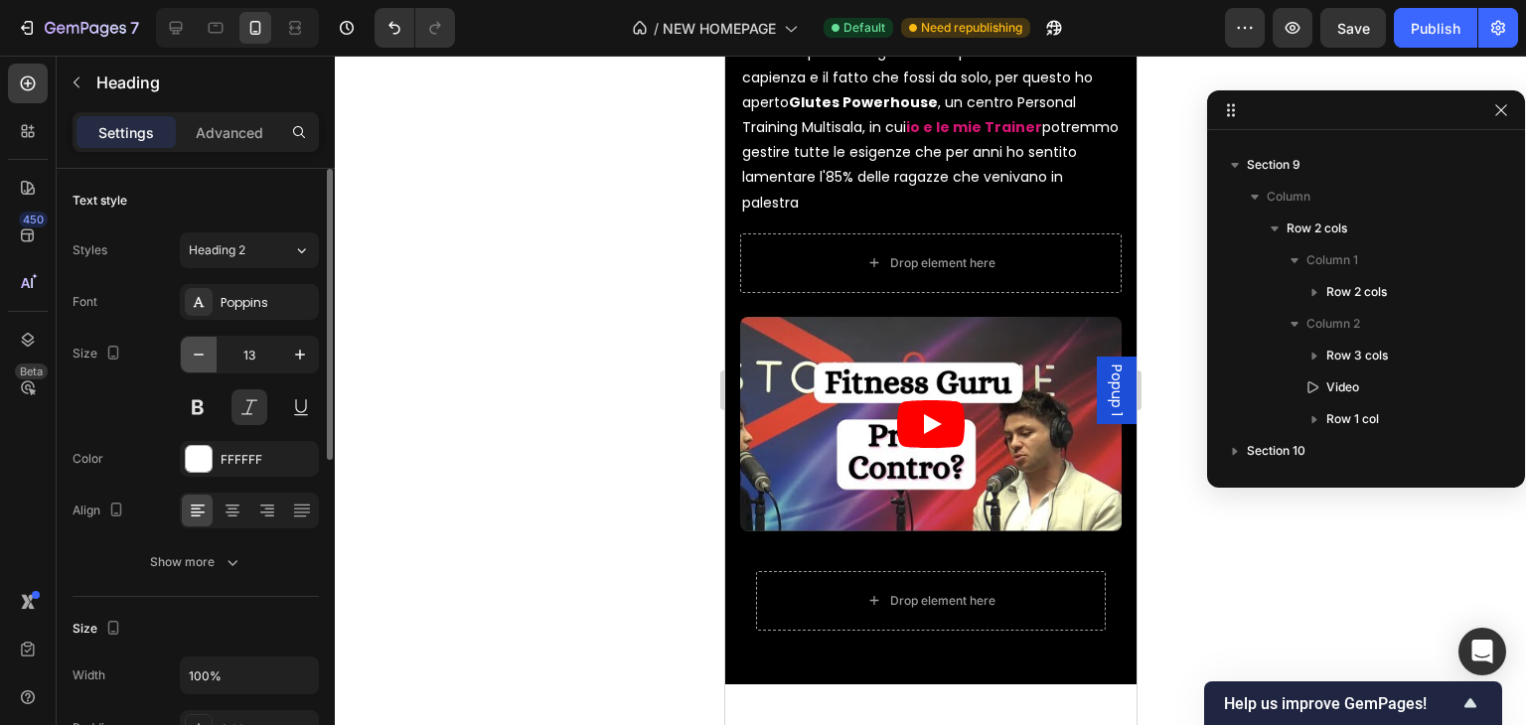
click at [199, 338] on button "button" at bounding box center [199, 355] width 36 height 36
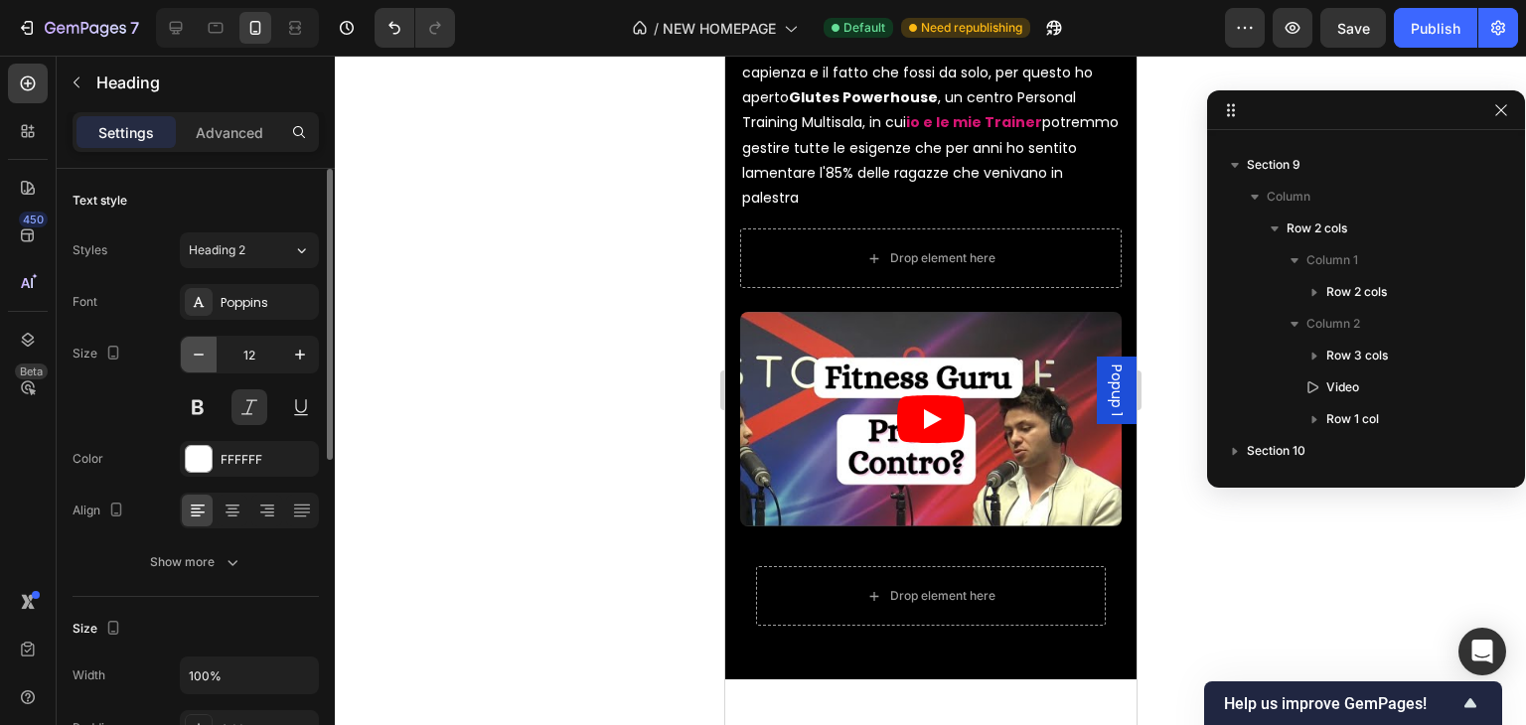
click at [199, 338] on button "button" at bounding box center [199, 355] width 36 height 36
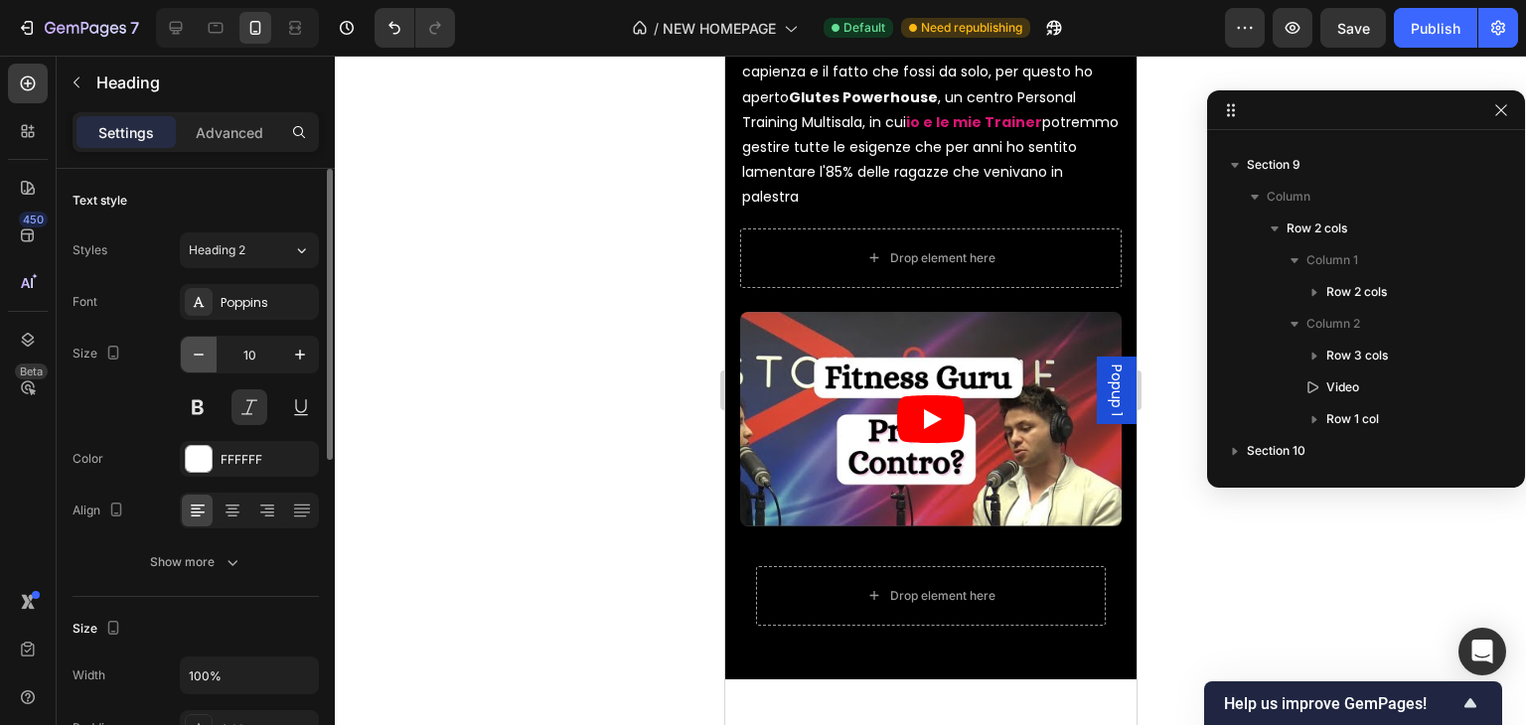
click at [199, 347] on icon "button" at bounding box center [199, 355] width 20 height 20
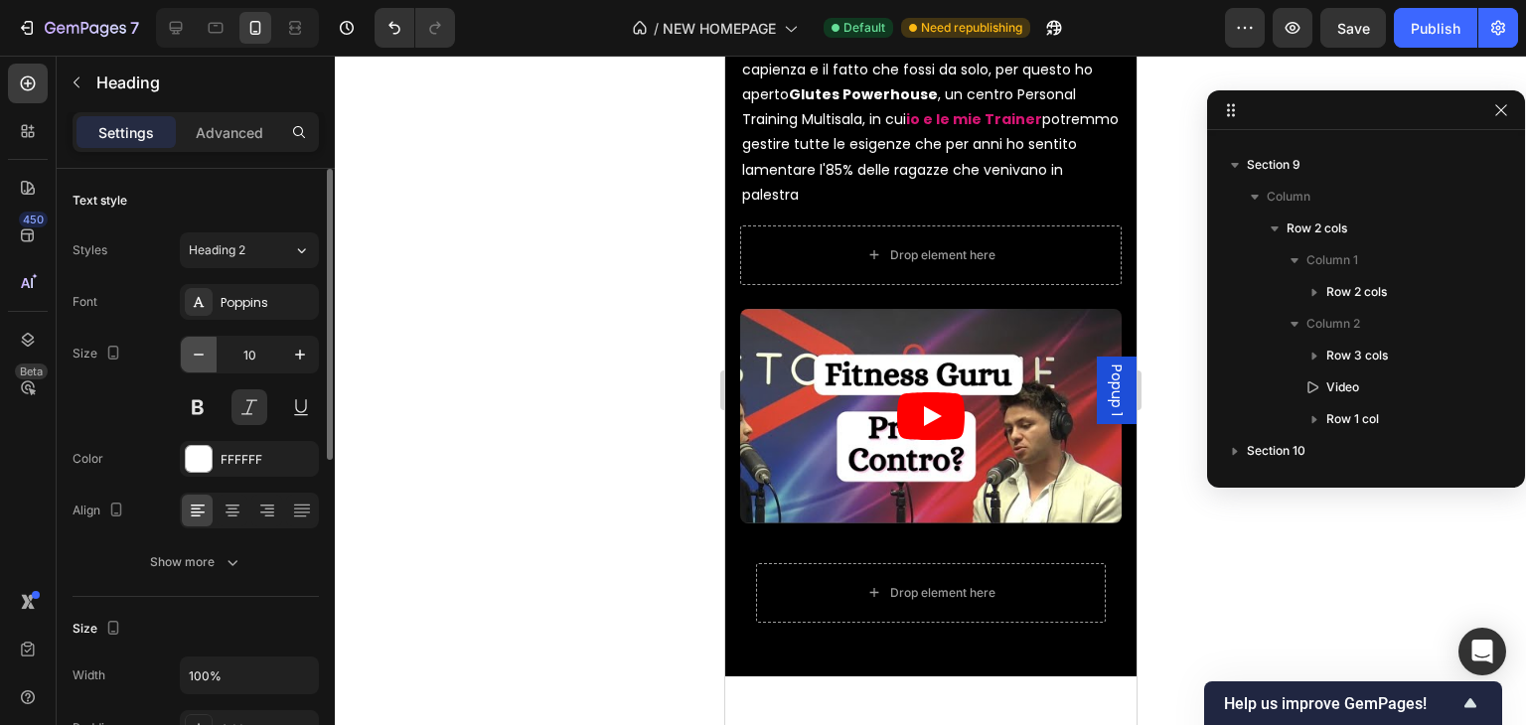
click at [199, 347] on icon "button" at bounding box center [199, 355] width 20 height 20
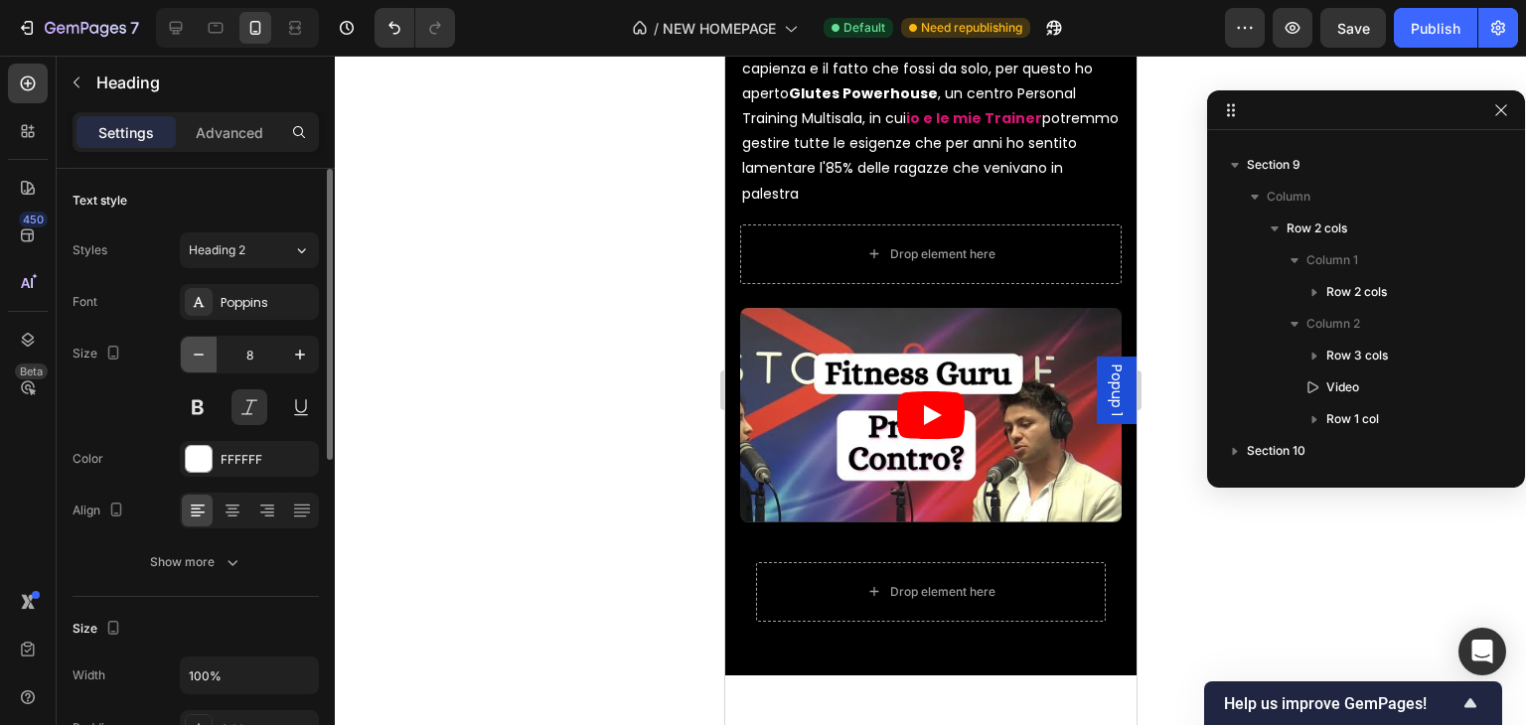
click at [199, 347] on icon "button" at bounding box center [199, 355] width 20 height 20
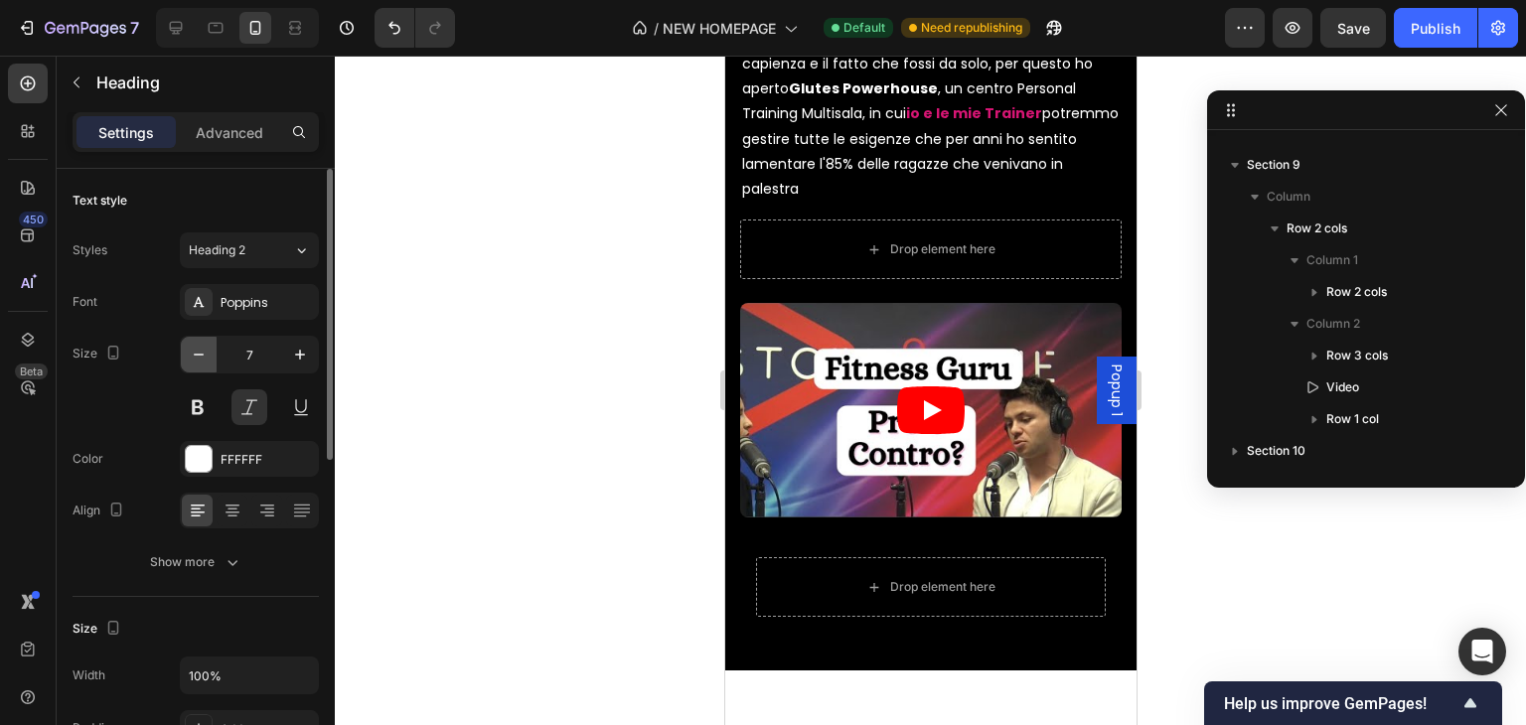
click at [199, 347] on icon "button" at bounding box center [199, 355] width 20 height 20
type input "4"
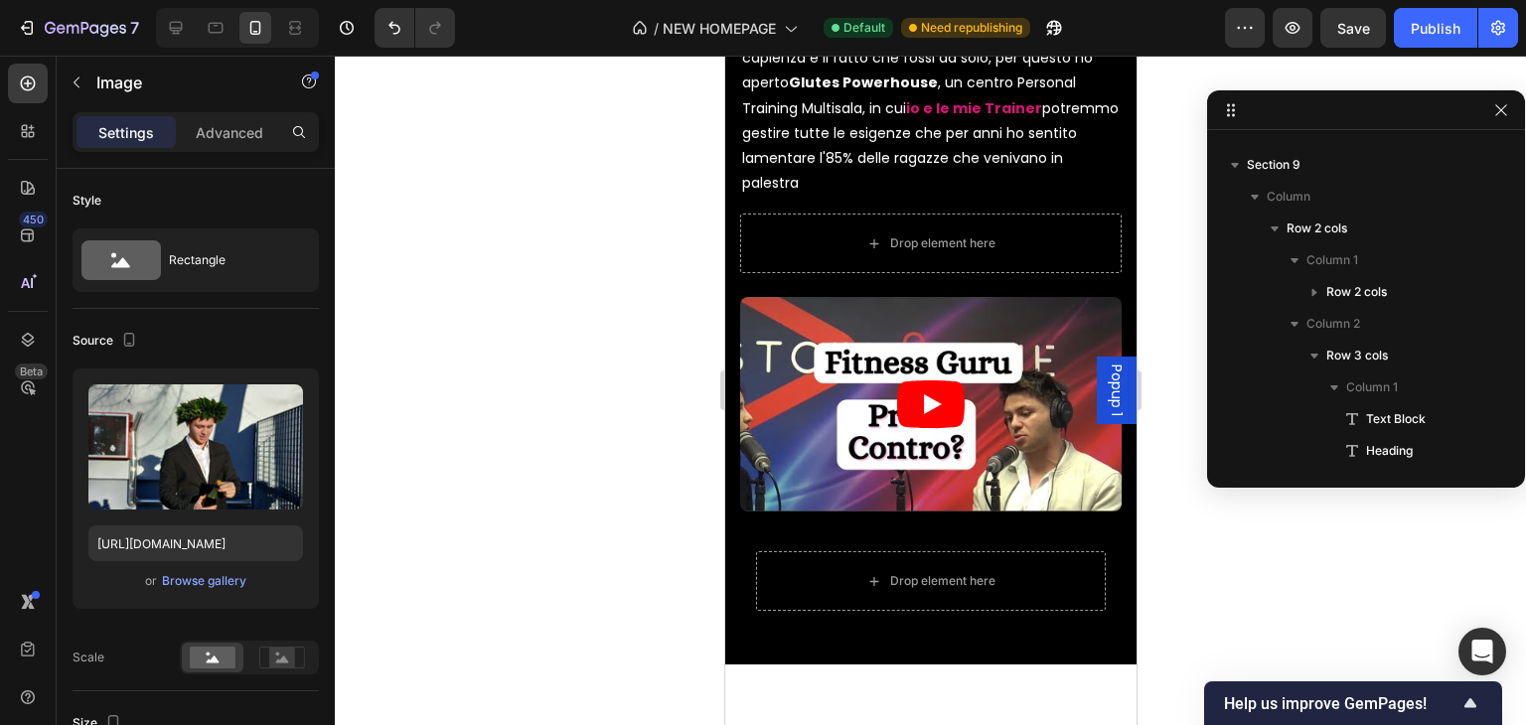
scroll to position [630, 0]
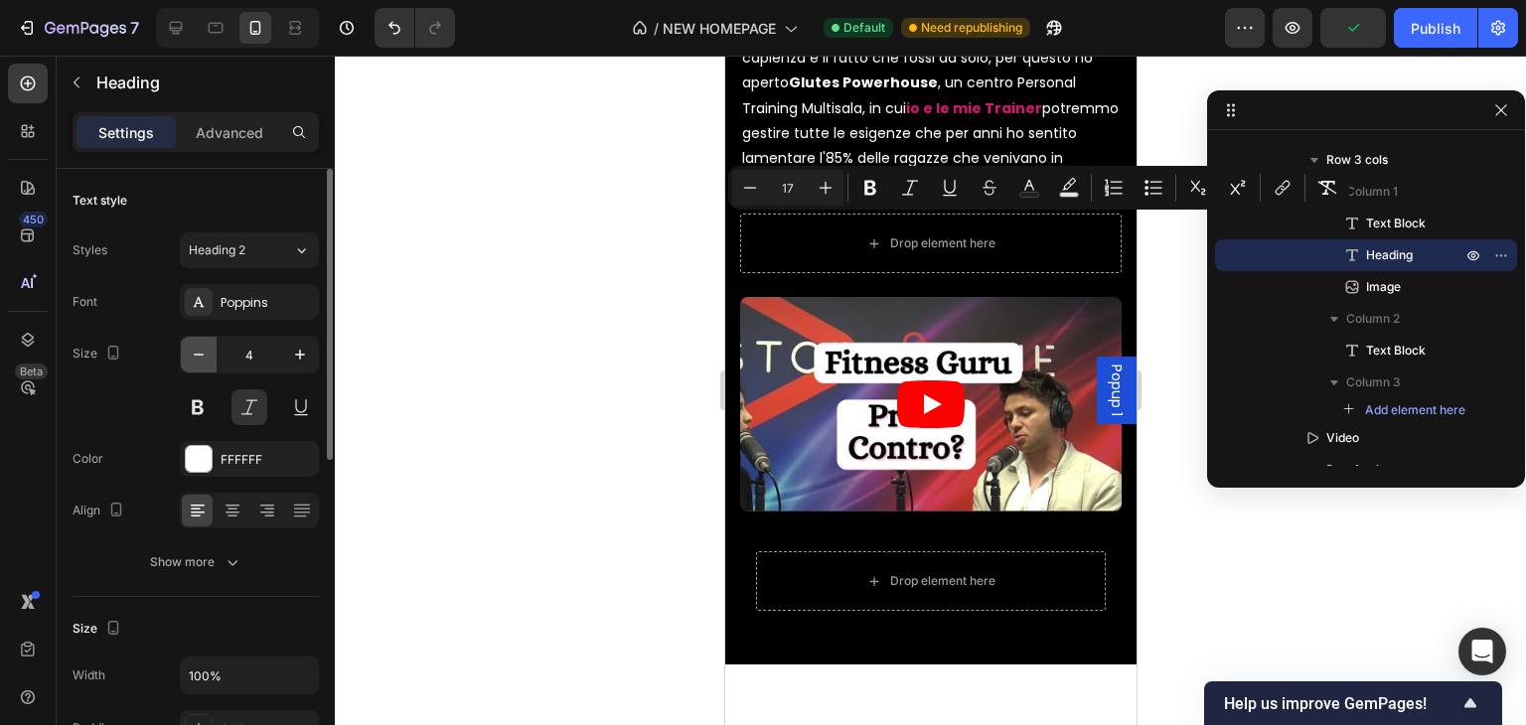
click at [202, 363] on icon "button" at bounding box center [199, 355] width 20 height 20
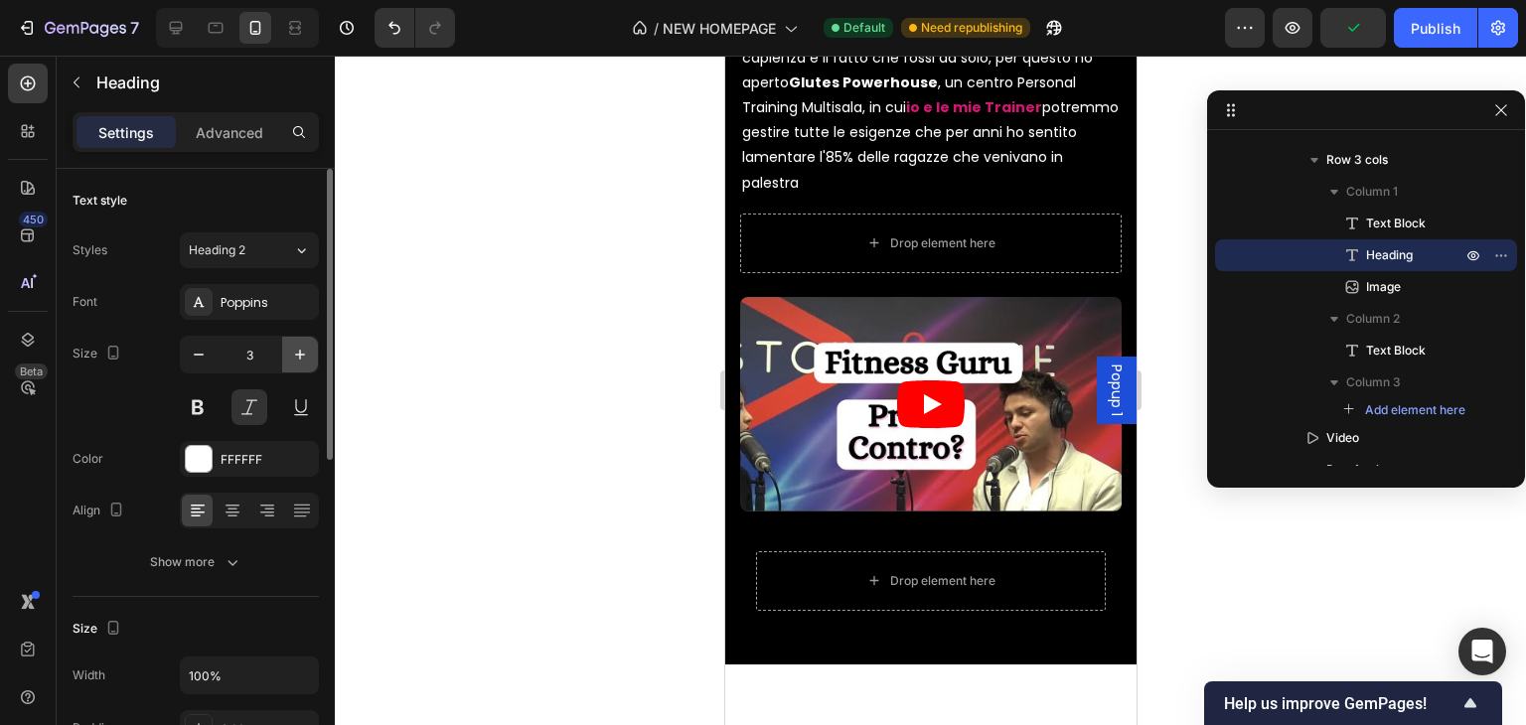
click at [310, 365] on button "button" at bounding box center [300, 355] width 36 height 36
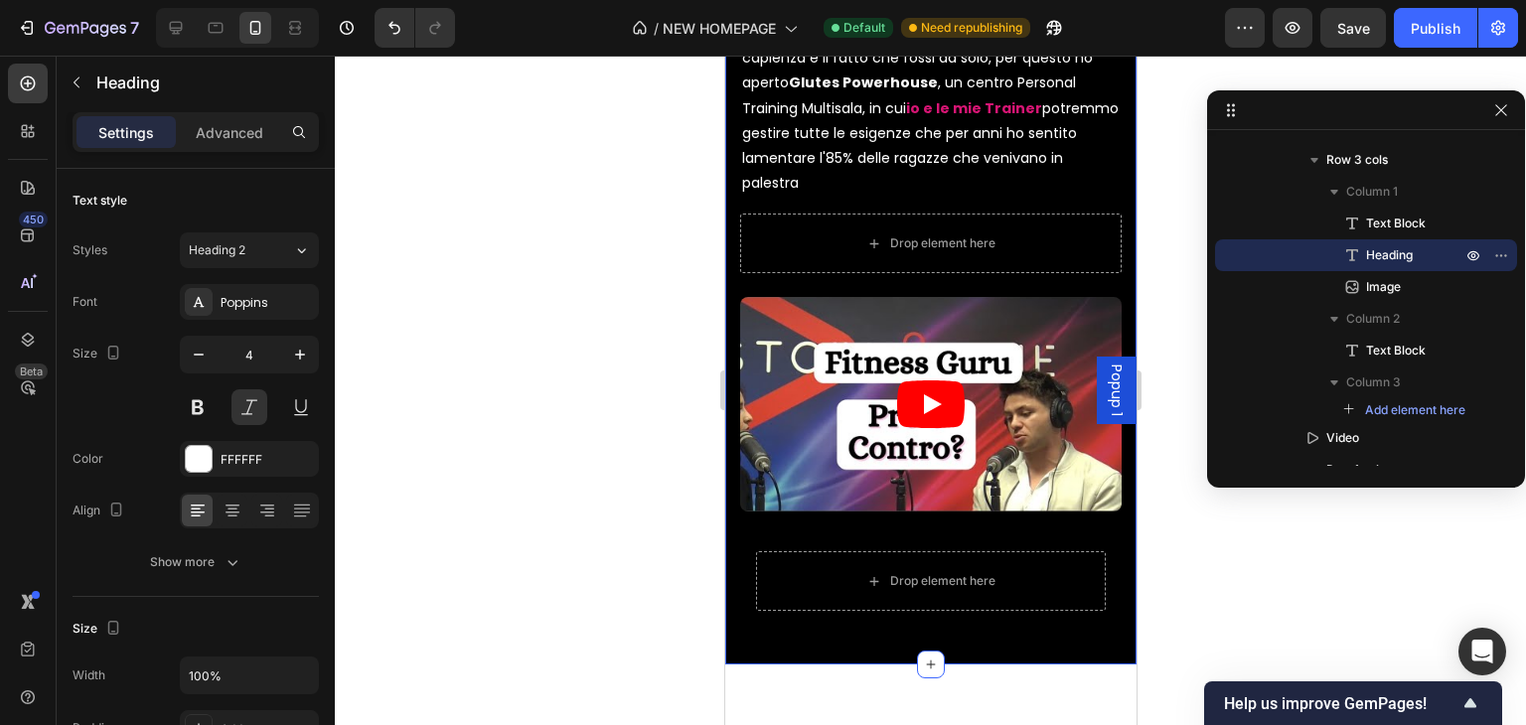
type input "5"
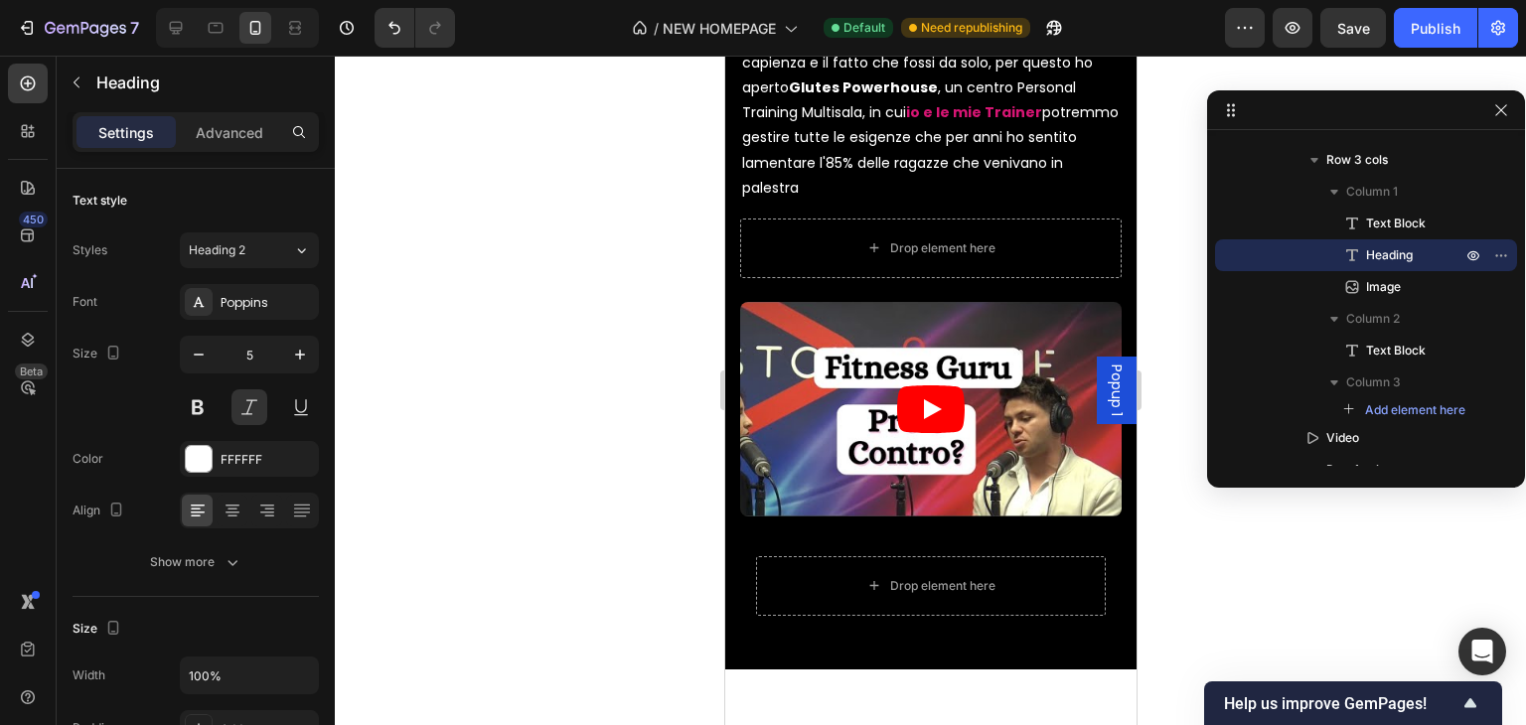
drag, startPoint x: 801, startPoint y: 216, endPoint x: 1446, endPoint y: 286, distance: 648.7
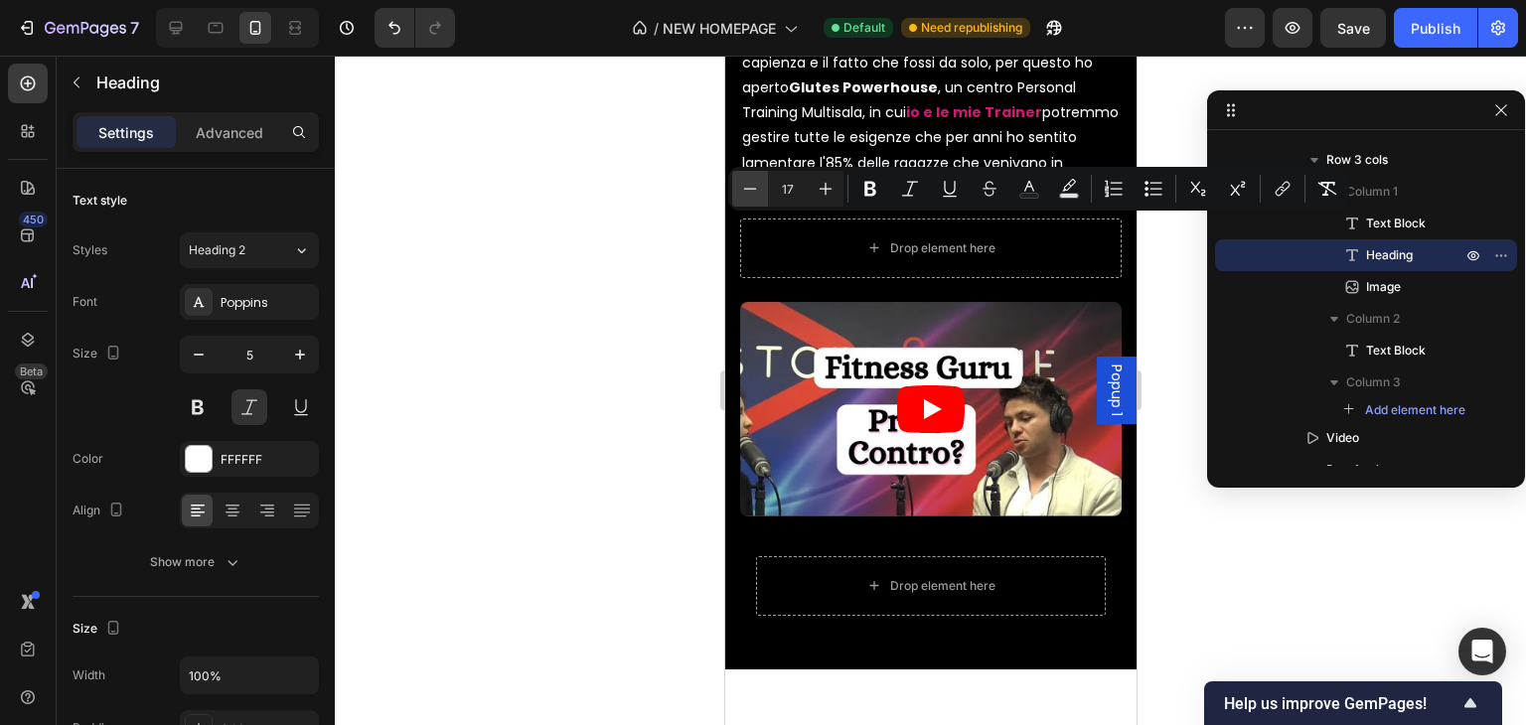
click at [764, 192] on button "Minus" at bounding box center [750, 189] width 36 height 36
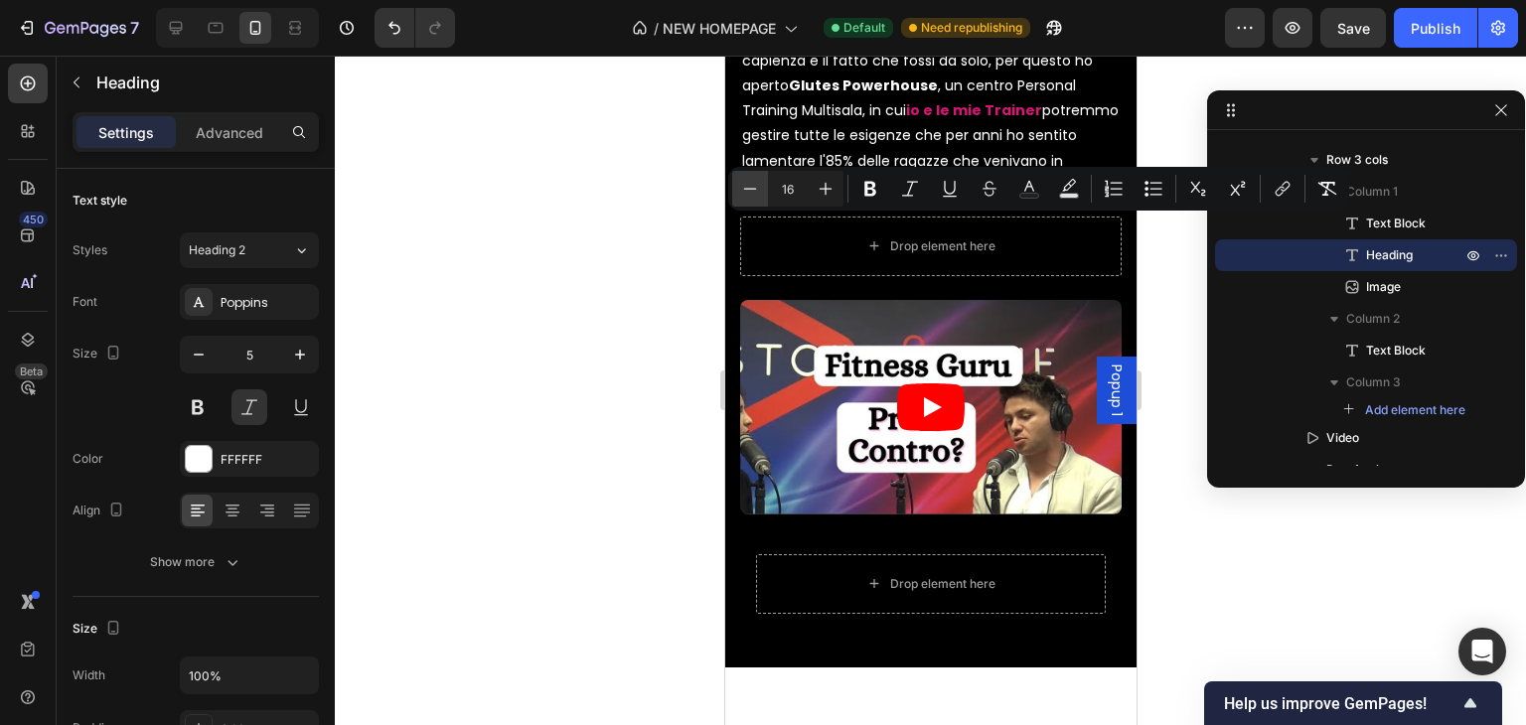
click at [764, 192] on button "Minus" at bounding box center [750, 189] width 36 height 36
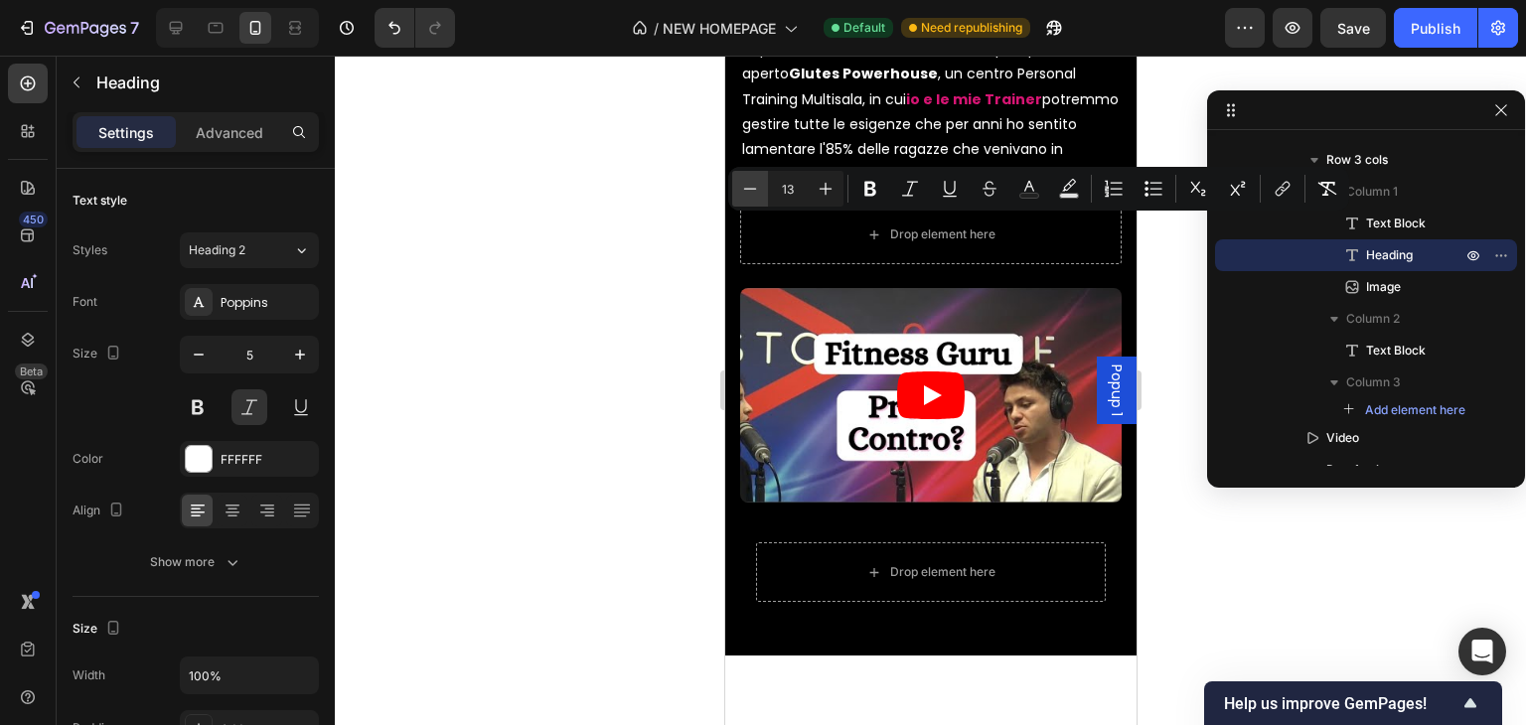
click at [764, 192] on button "Minus" at bounding box center [750, 189] width 36 height 36
type input "12"
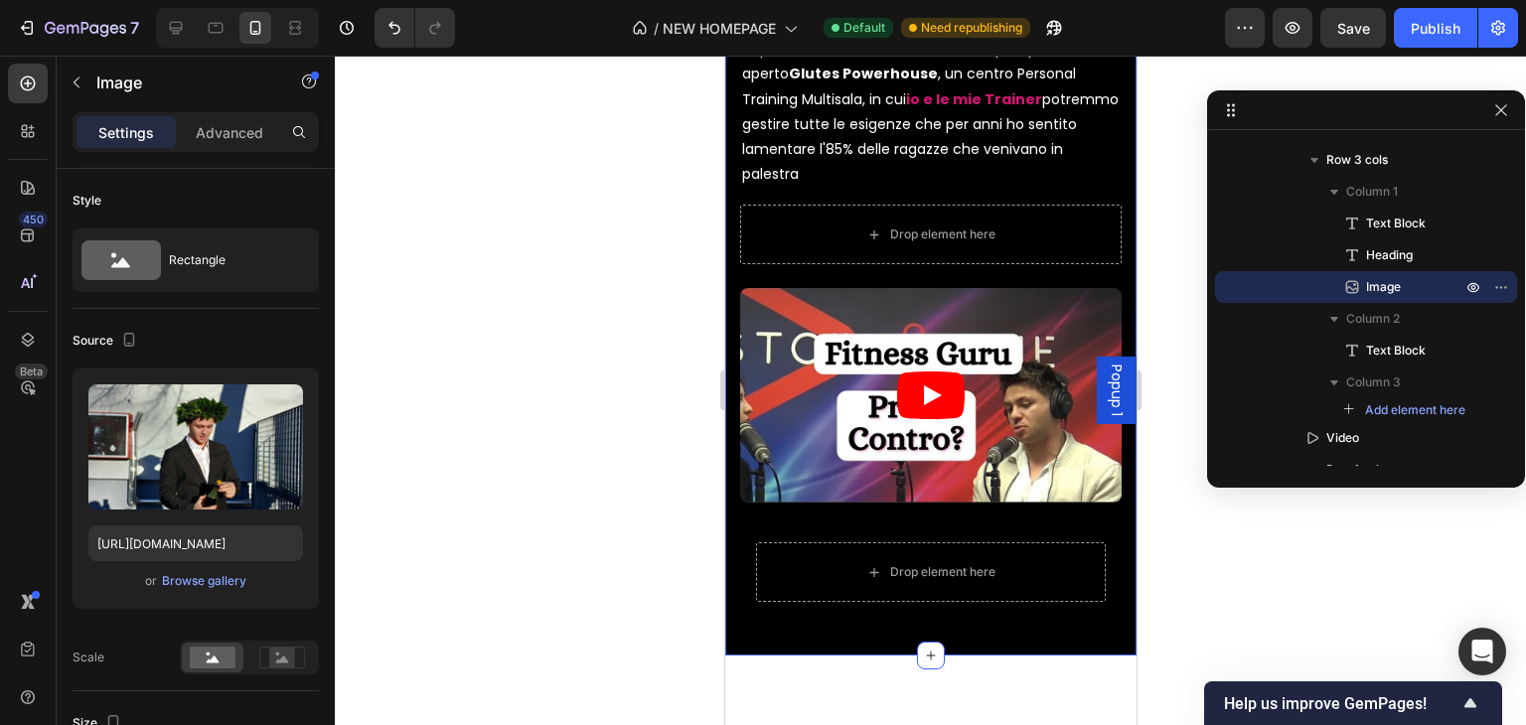
click at [571, 449] on div at bounding box center [930, 391] width 1191 height 670
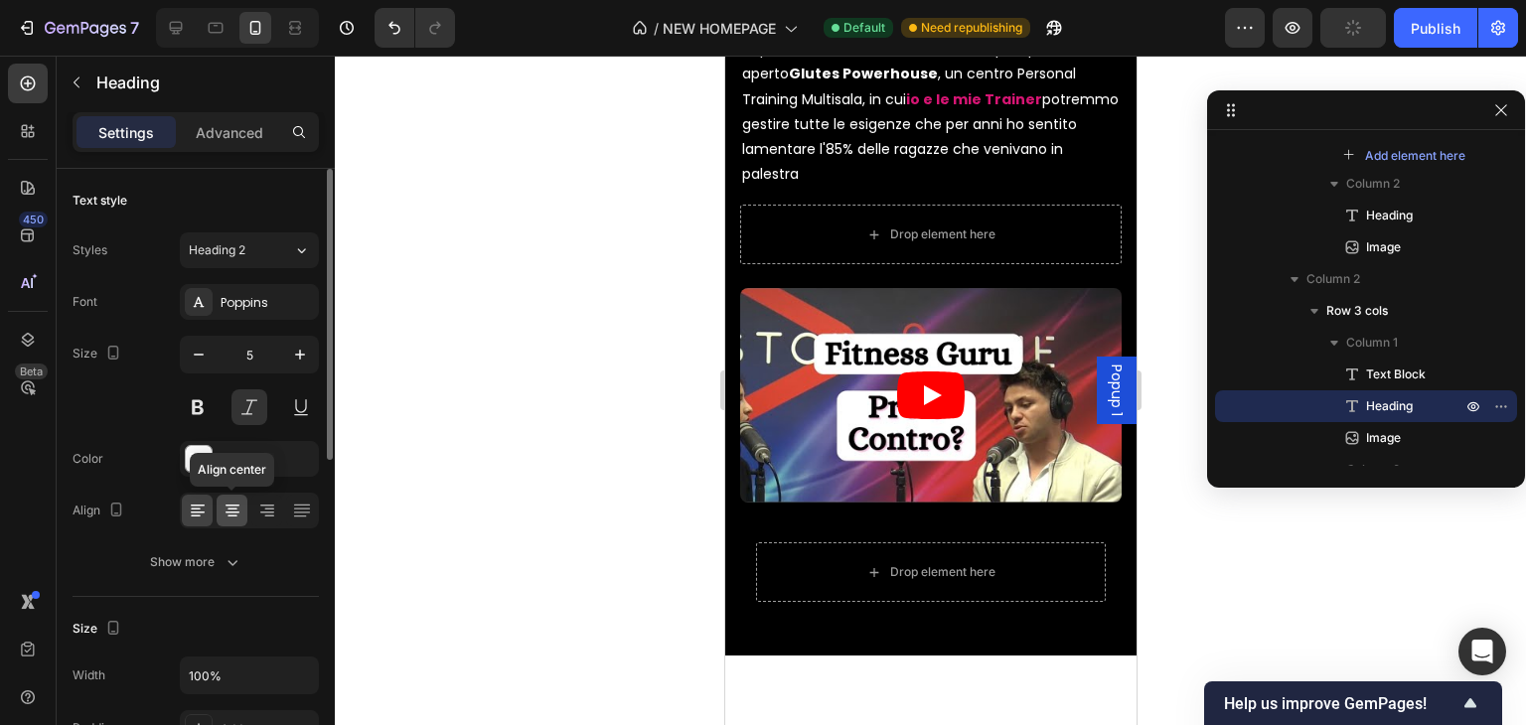
click at [231, 507] on icon at bounding box center [233, 511] width 20 height 20
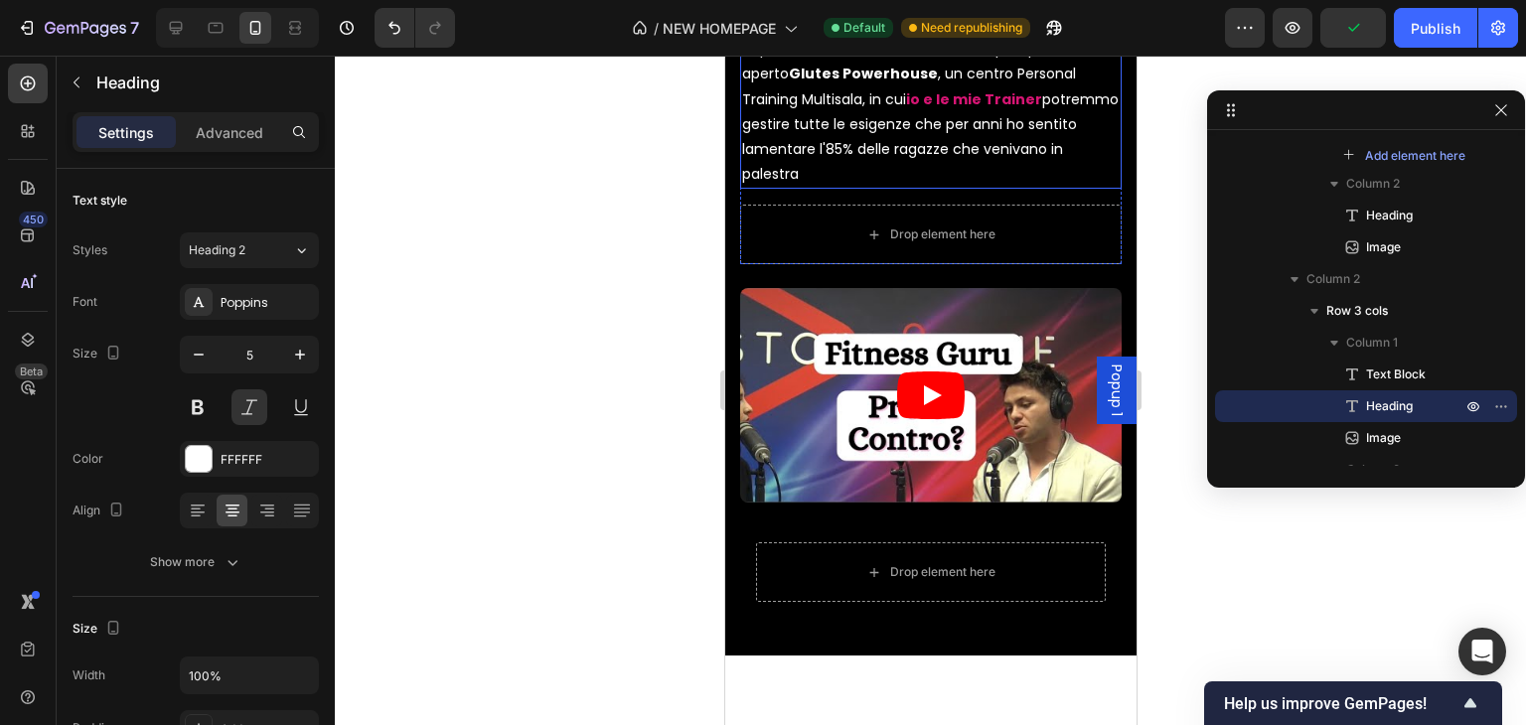
click at [999, 109] on span "Però non potevo seguire tante persone data la capienza e il fatto che fossi da …" at bounding box center [916, 61] width 351 height 95
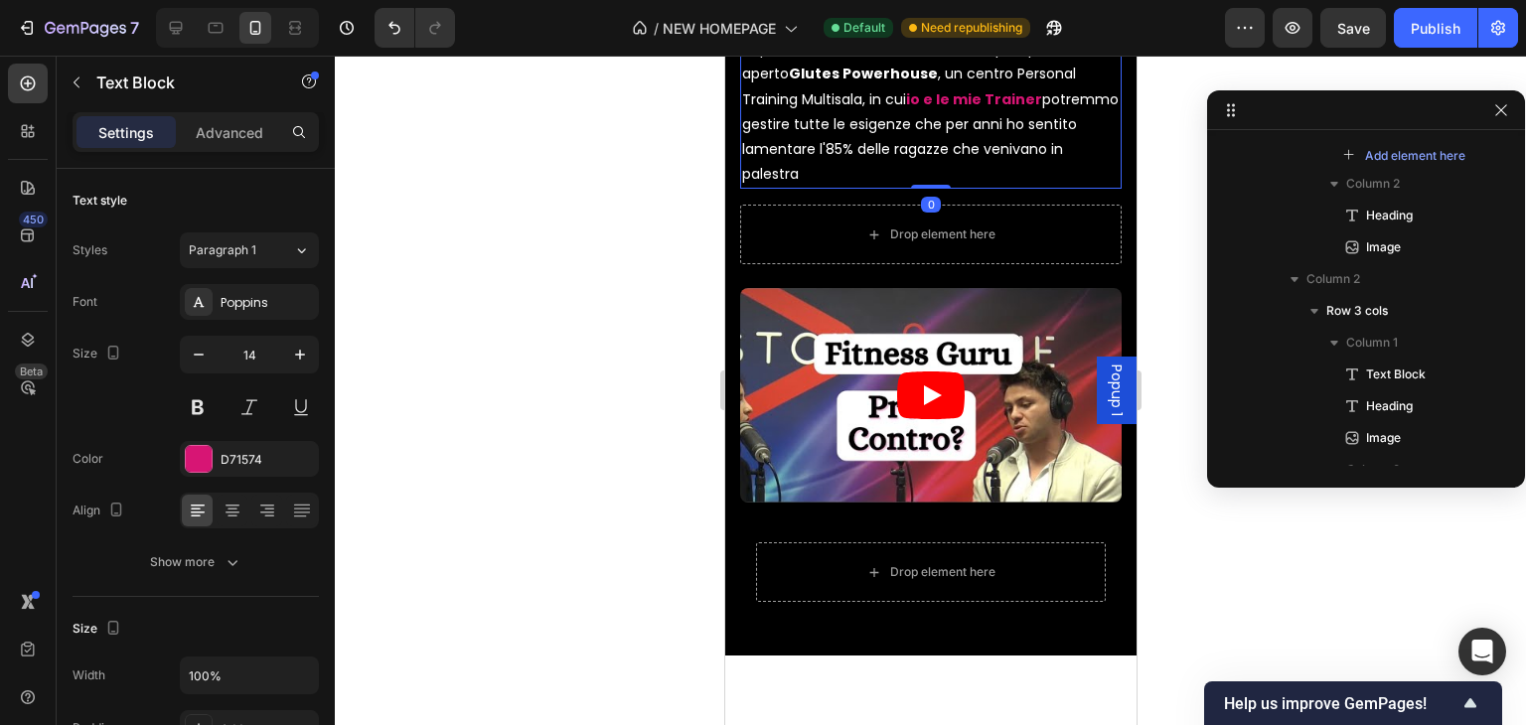
scroll to position [845, 0]
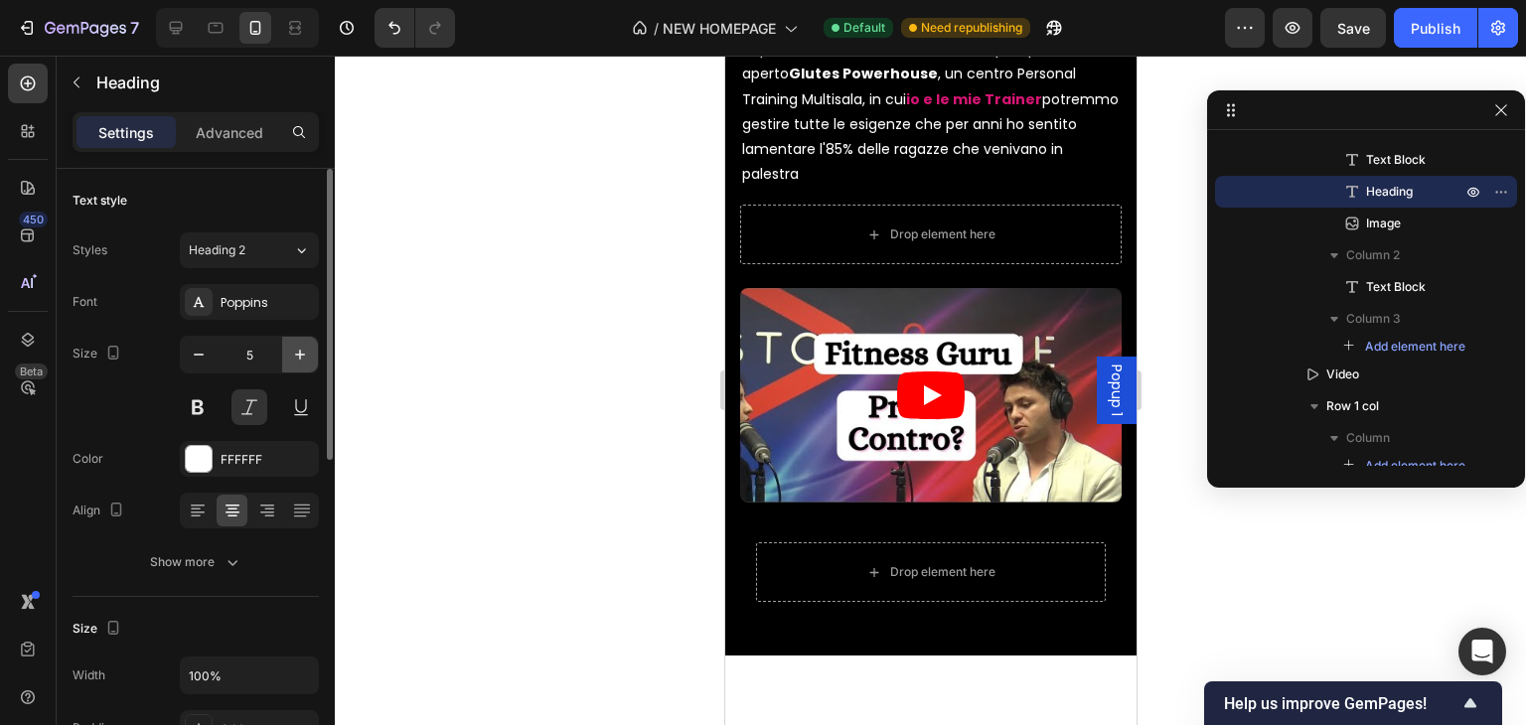
click at [297, 338] on button "button" at bounding box center [300, 355] width 36 height 36
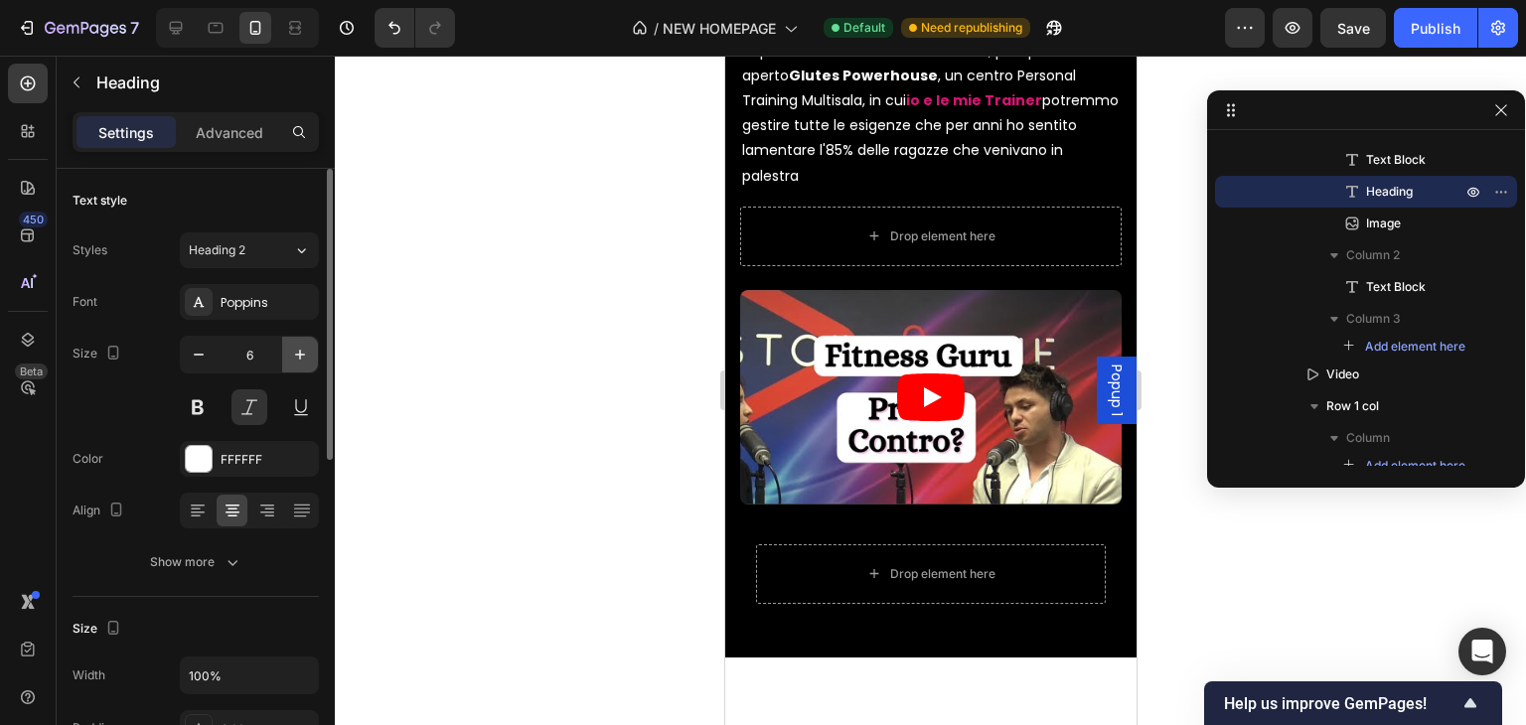
click at [297, 338] on button "button" at bounding box center [300, 355] width 36 height 36
type input "7"
click at [1418, 542] on div at bounding box center [930, 391] width 1191 height 670
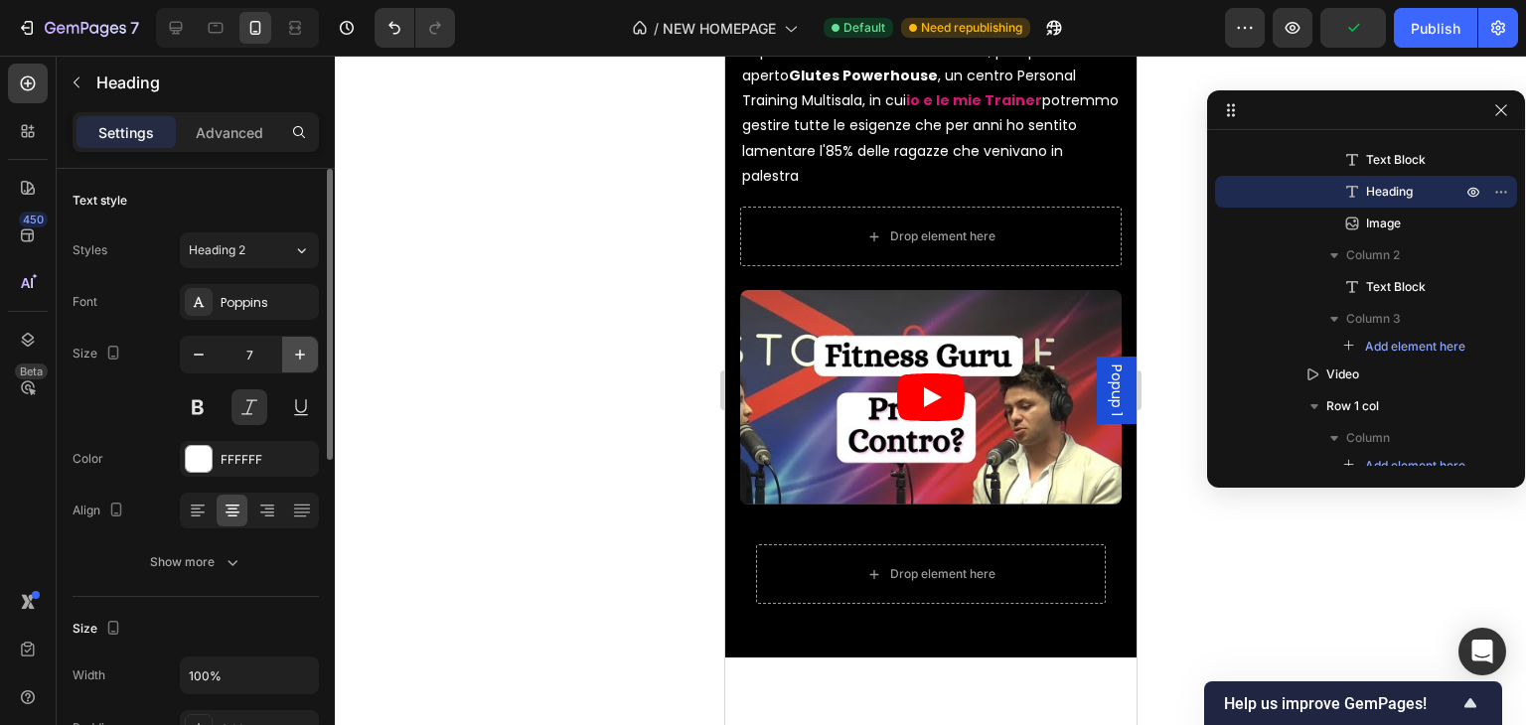
click at [294, 360] on icon "button" at bounding box center [300, 355] width 20 height 20
type input "9"
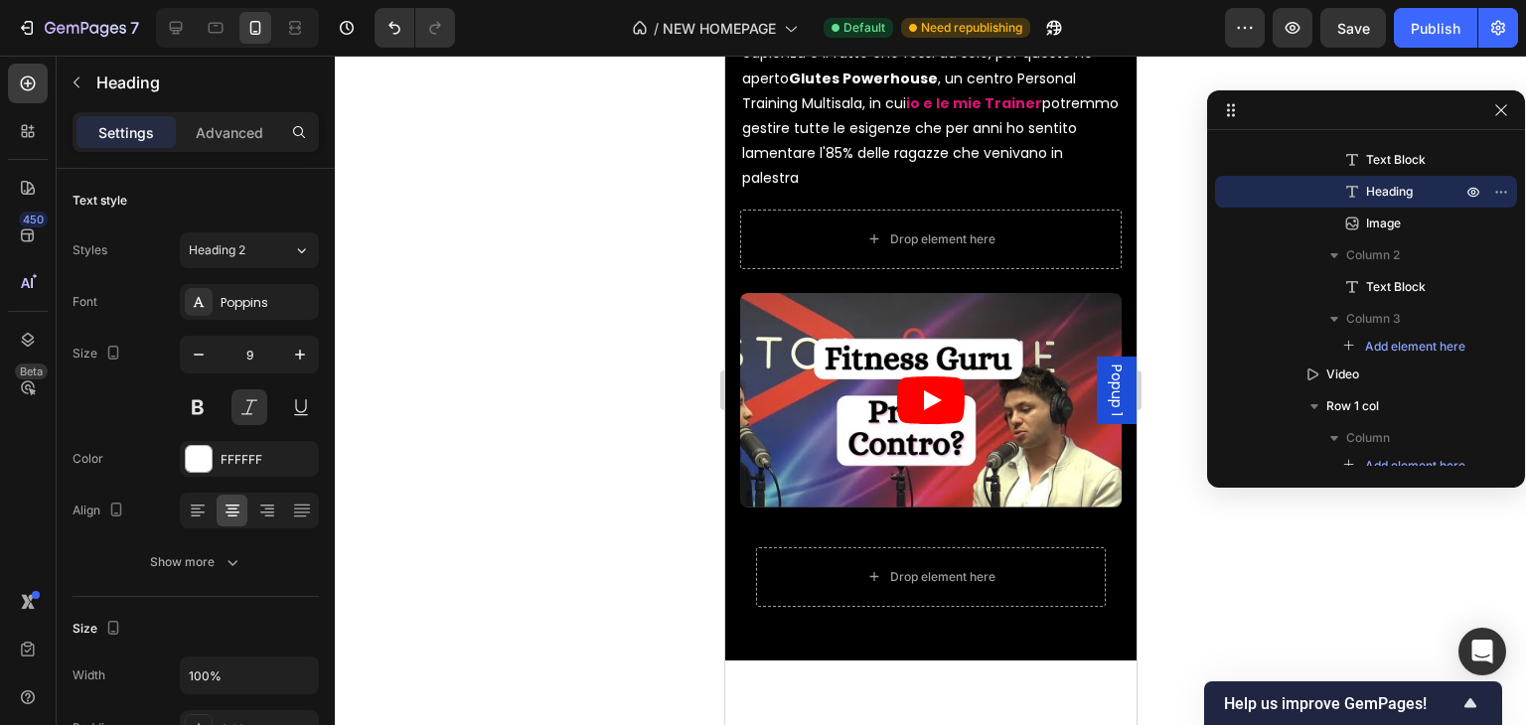
click at [1317, 547] on div at bounding box center [930, 391] width 1191 height 670
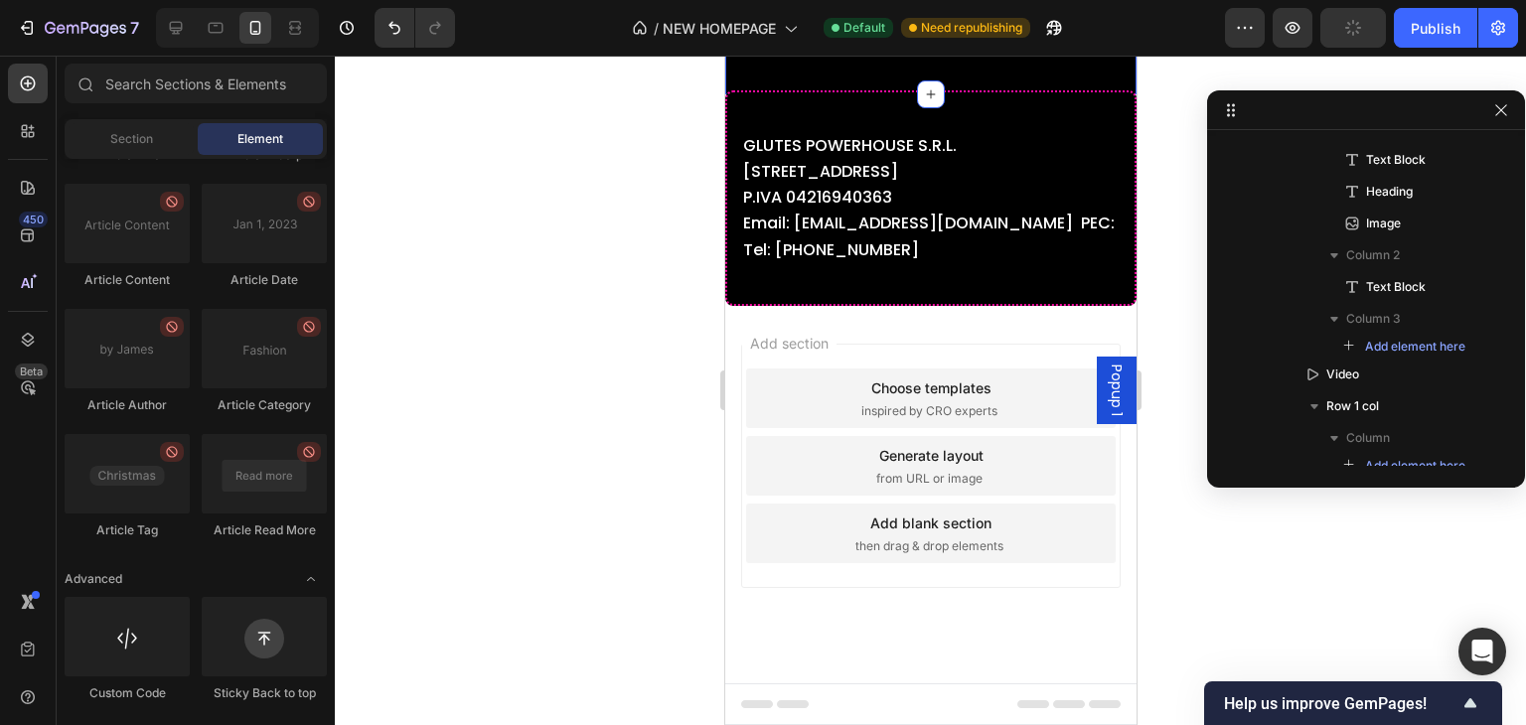
scroll to position [7267, 0]
click at [1427, 33] on div "Publish" at bounding box center [1436, 28] width 50 height 21
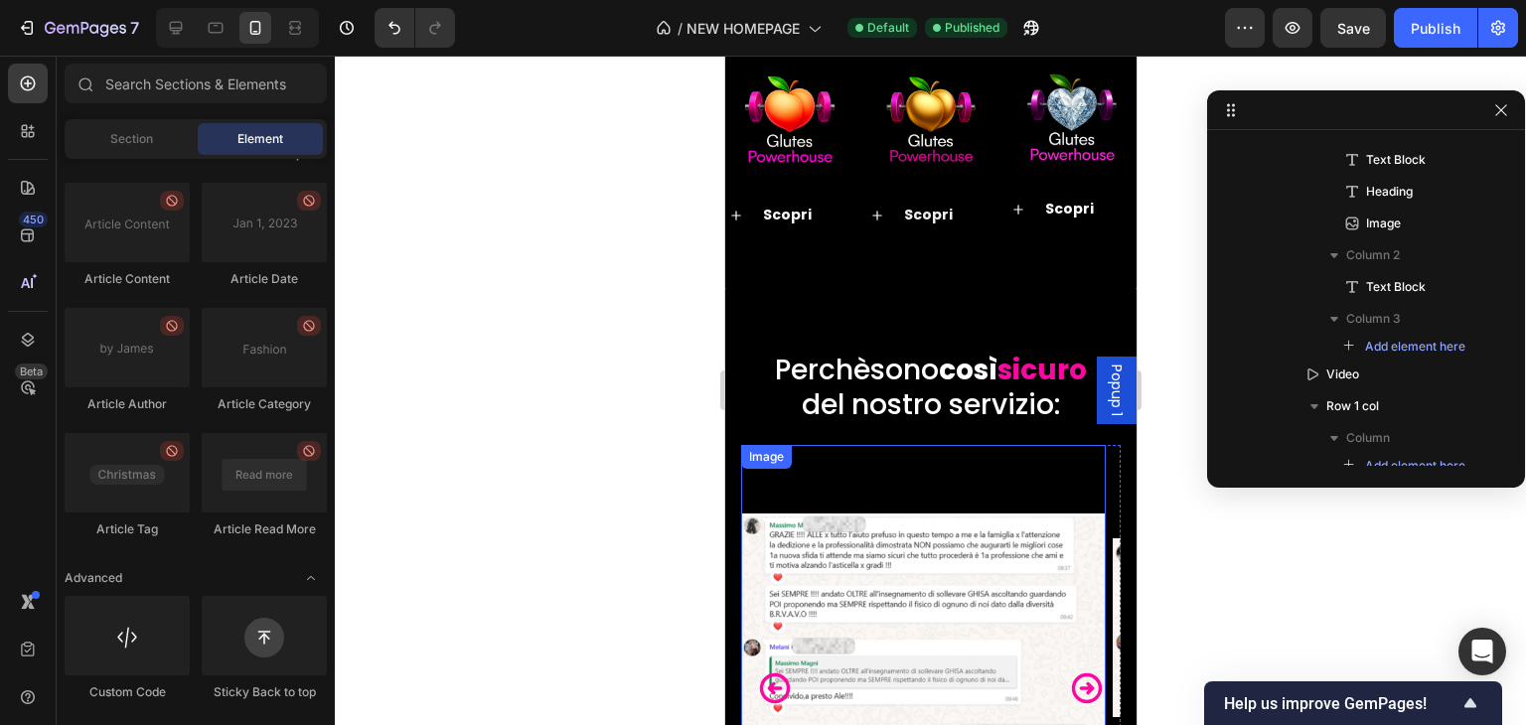
scroll to position [4021, 0]
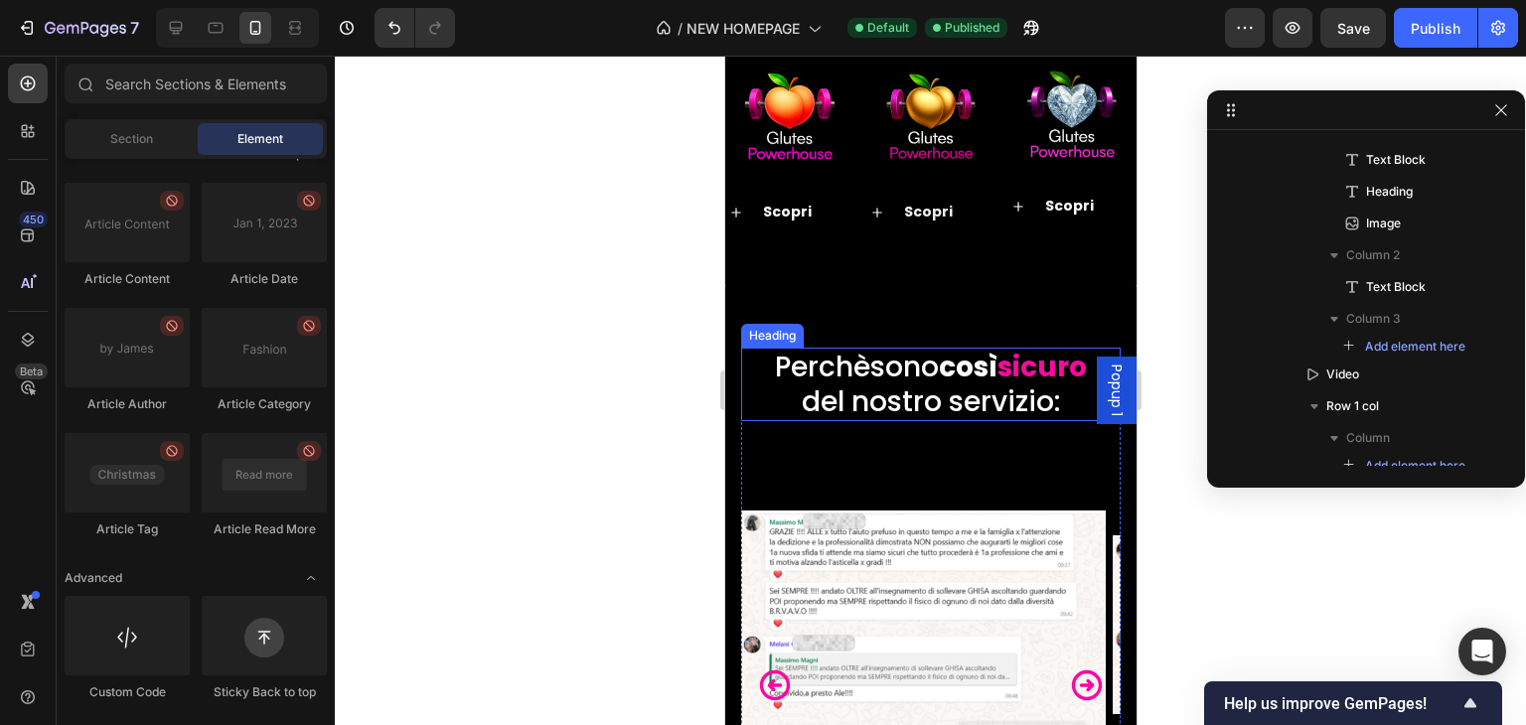
click at [877, 286] on div "Attivazione glutei 10 entrate Heading Image Text Block Scopri Accordion Rimodel…" at bounding box center [929, 135] width 411 height 302
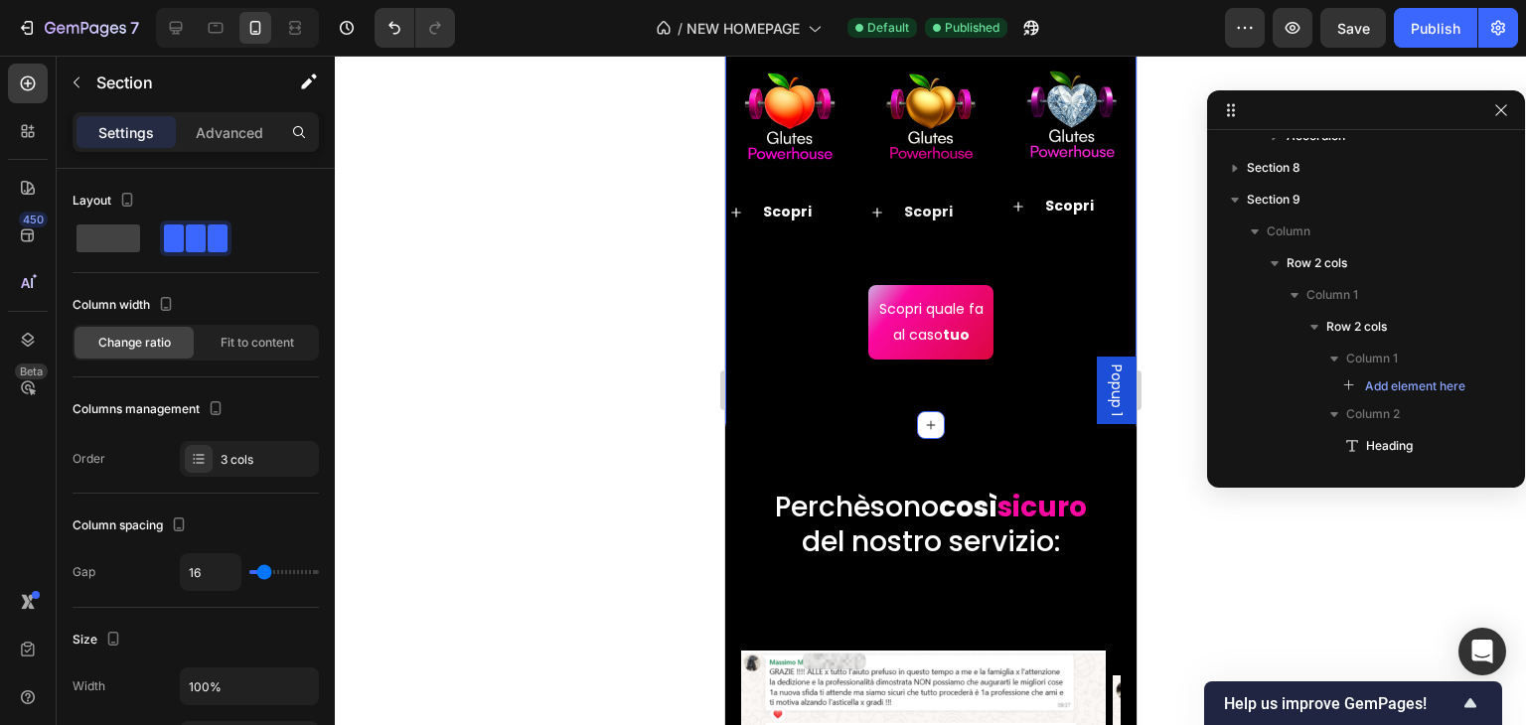
scroll to position [248, 0]
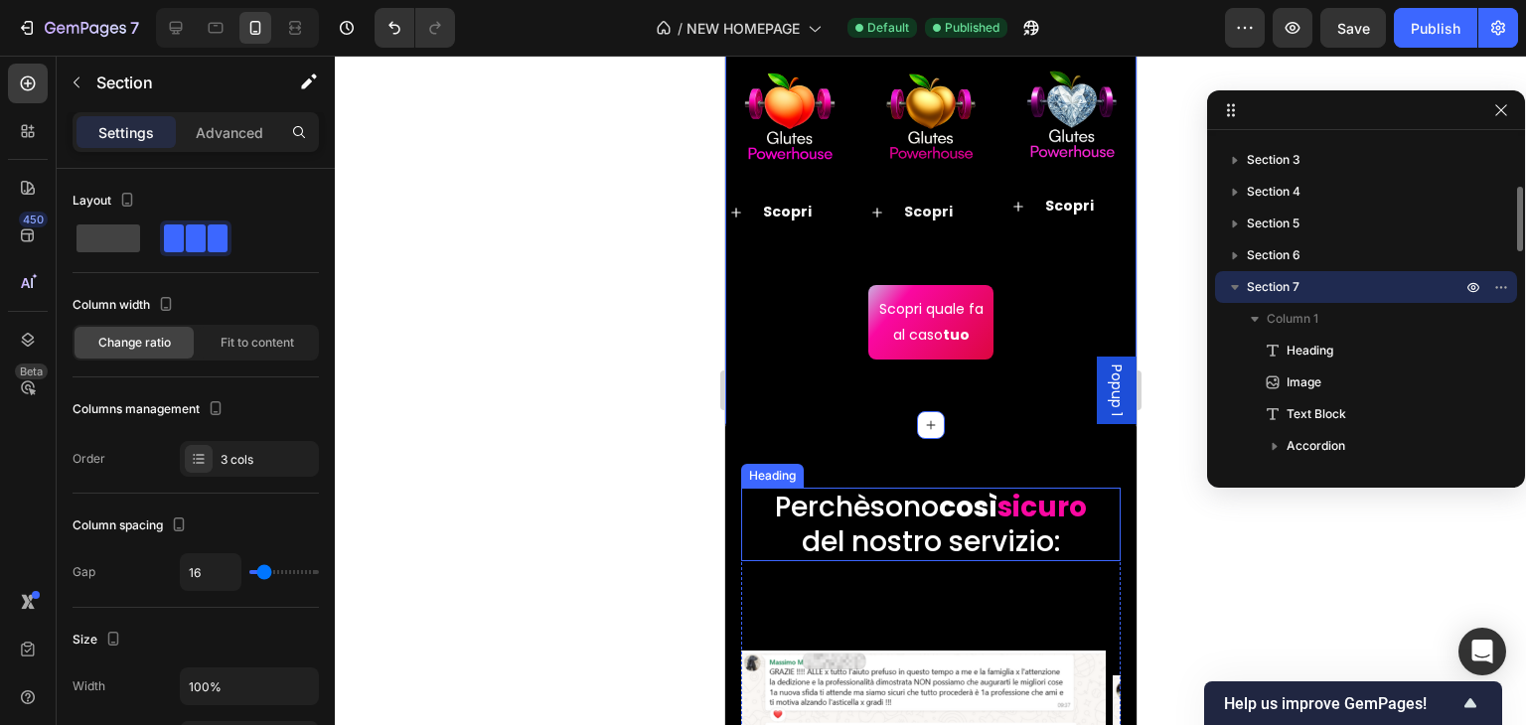
click at [997, 527] on strong "sicuro" at bounding box center [1041, 507] width 89 height 39
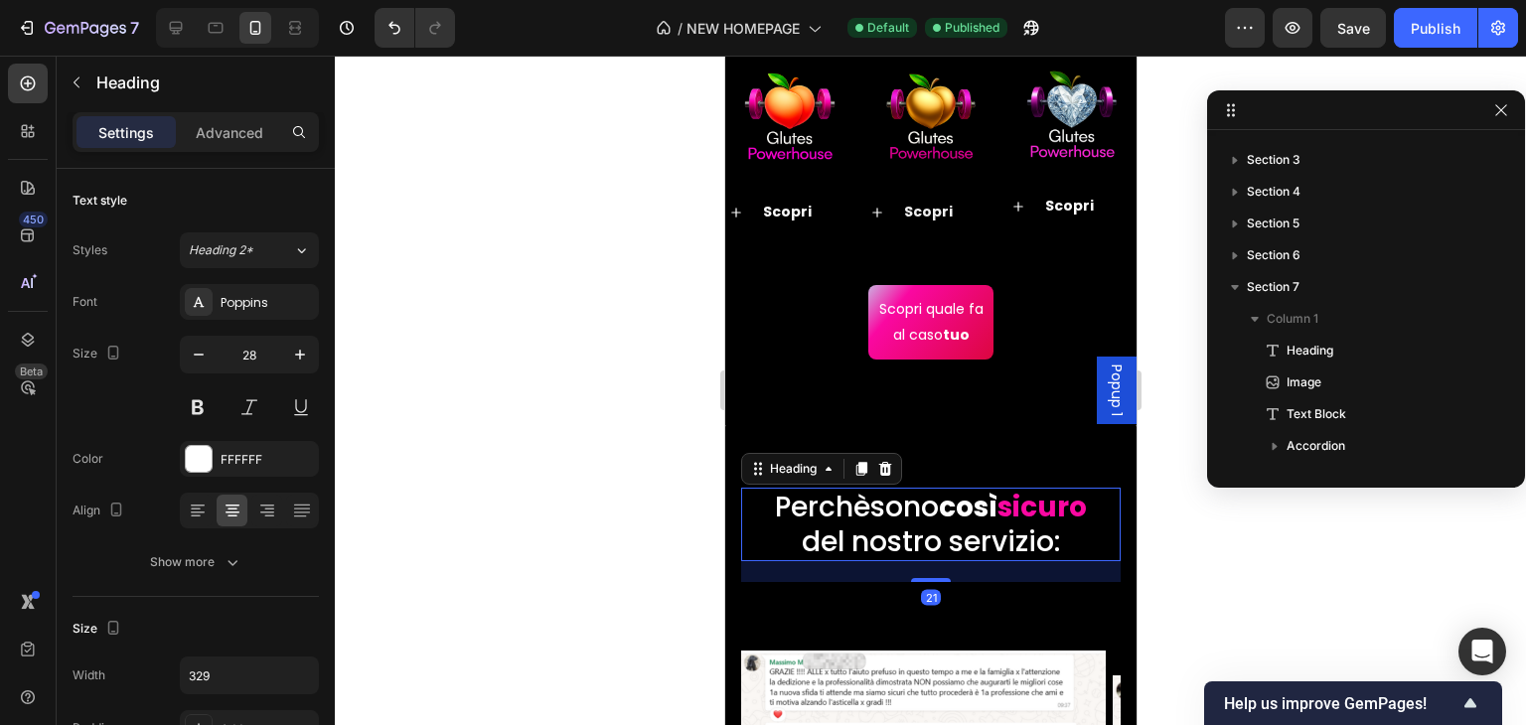
scroll to position [852, 0]
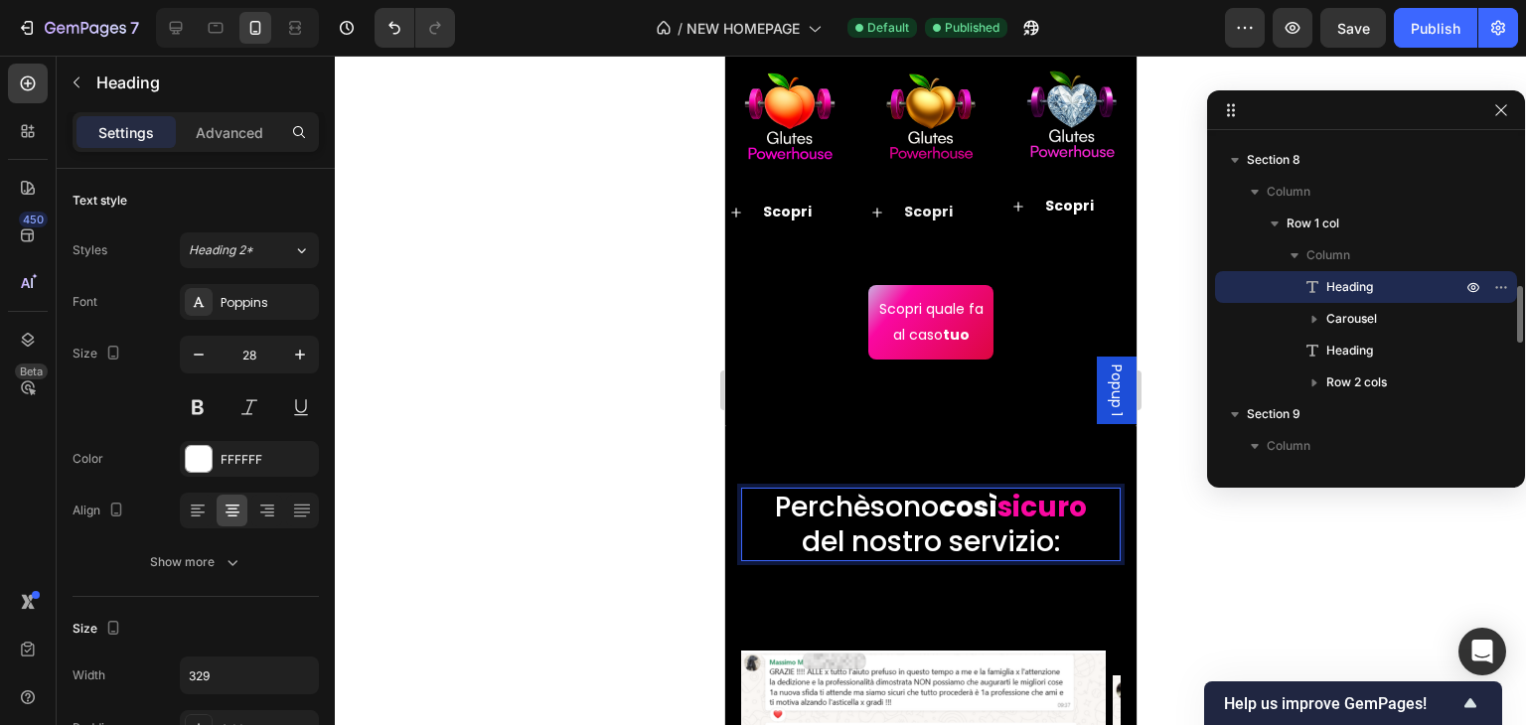
click at [997, 527] on strong "sicuro" at bounding box center [1041, 507] width 89 height 39
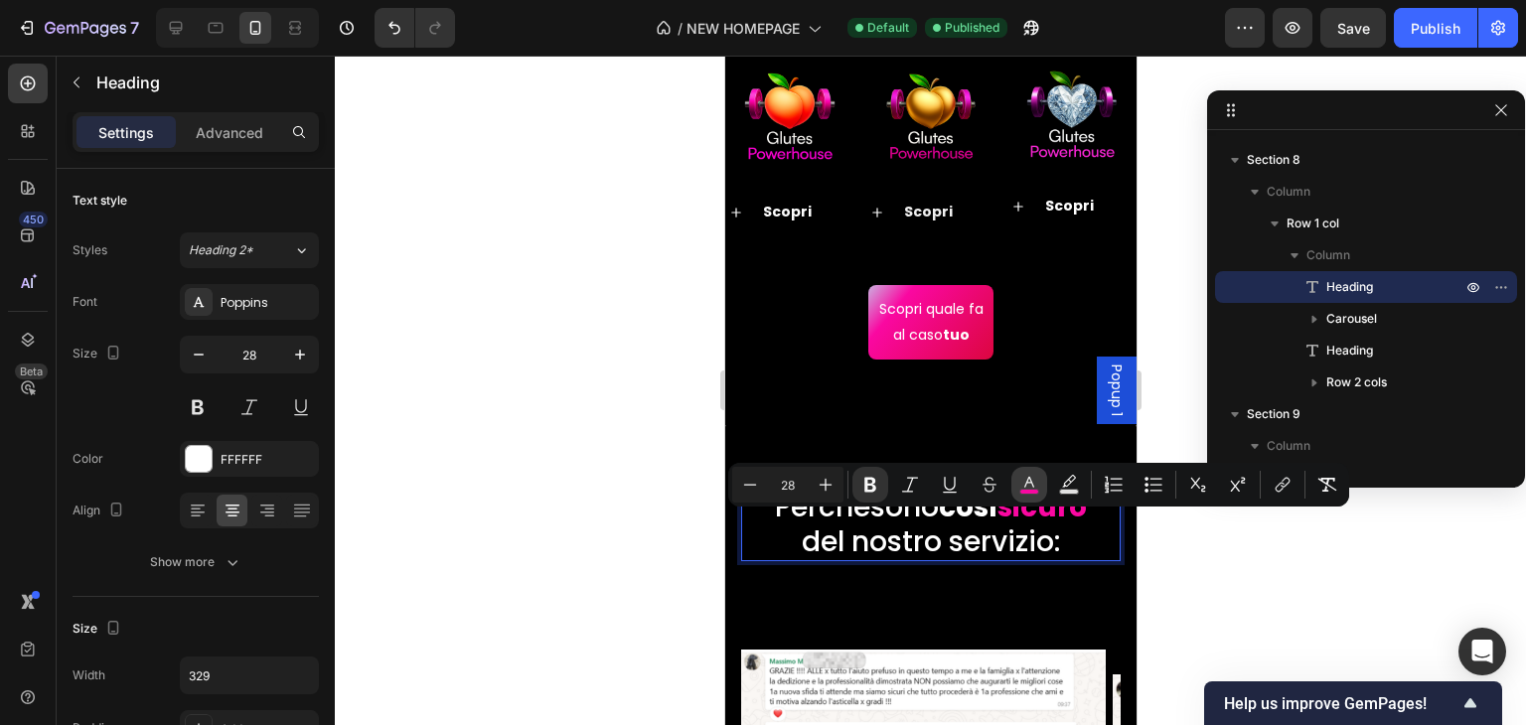
click at [1021, 482] on icon "Editor contextual toolbar" at bounding box center [1029, 485] width 20 height 20
type input "FA08A1"
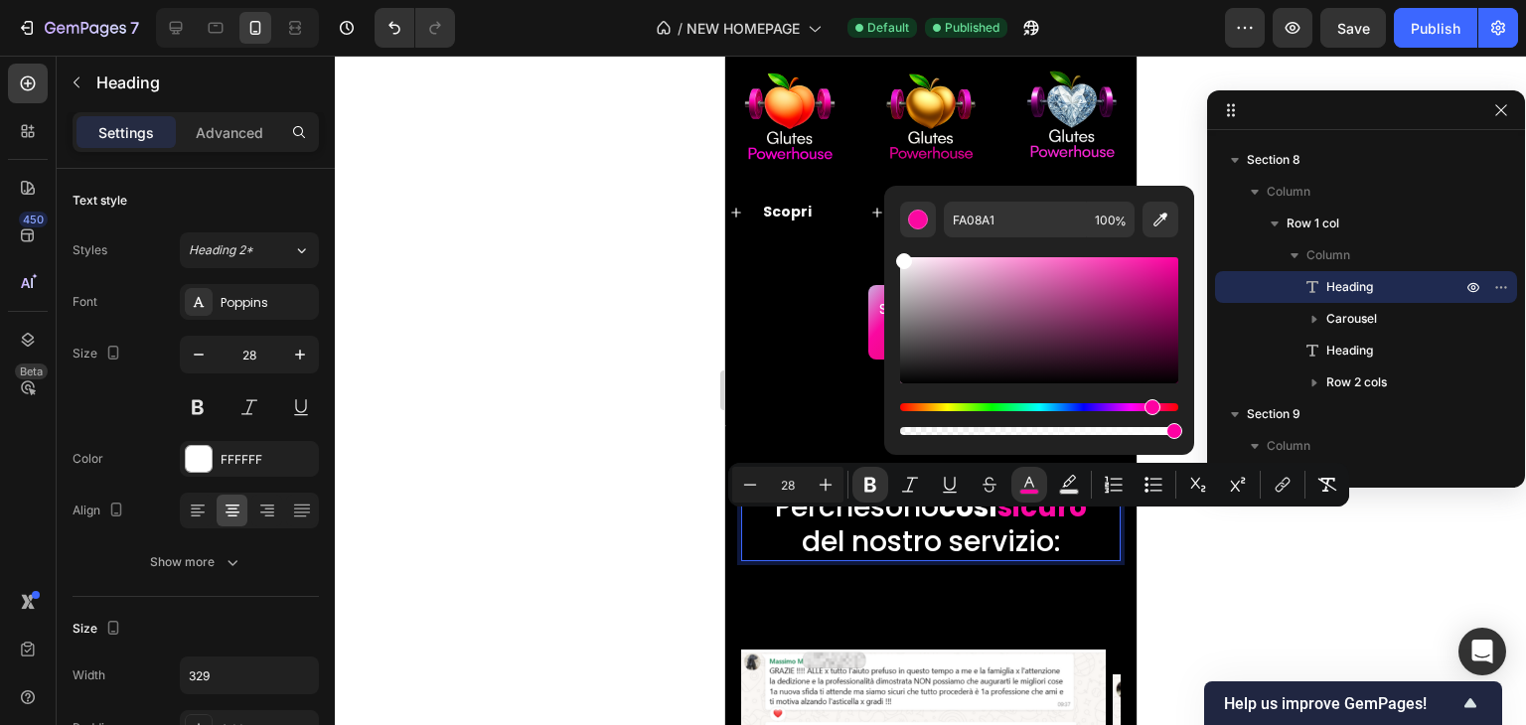
drag, startPoint x: 957, startPoint y: 311, endPoint x: 887, endPoint y: 234, distance: 103.4
click at [890, 243] on div "FA08A1 100 %" at bounding box center [1039, 312] width 310 height 253
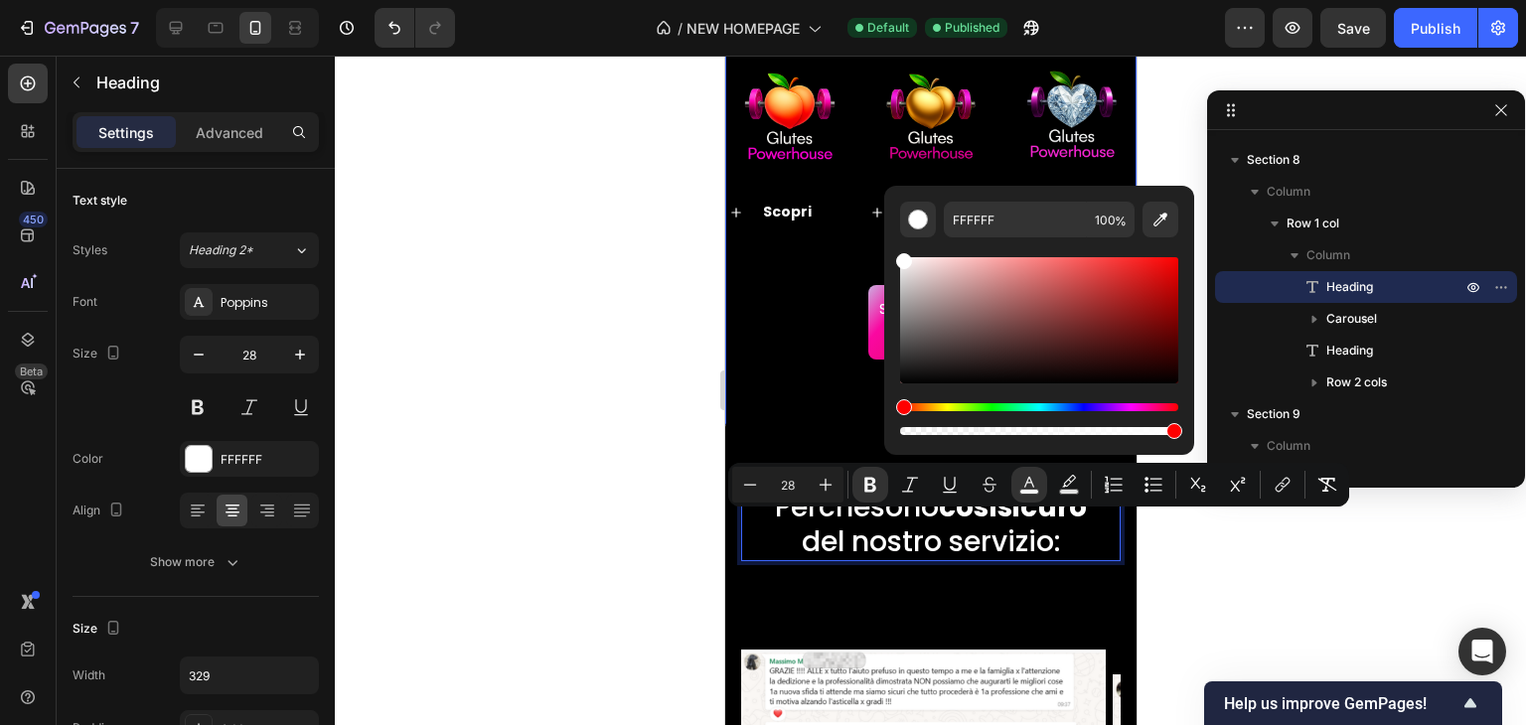
click at [746, 375] on div "Attivazione glutei 10 entrate Heading Image Text Block Scopri Accordion Rimodel…" at bounding box center [929, 204] width 411 height 441
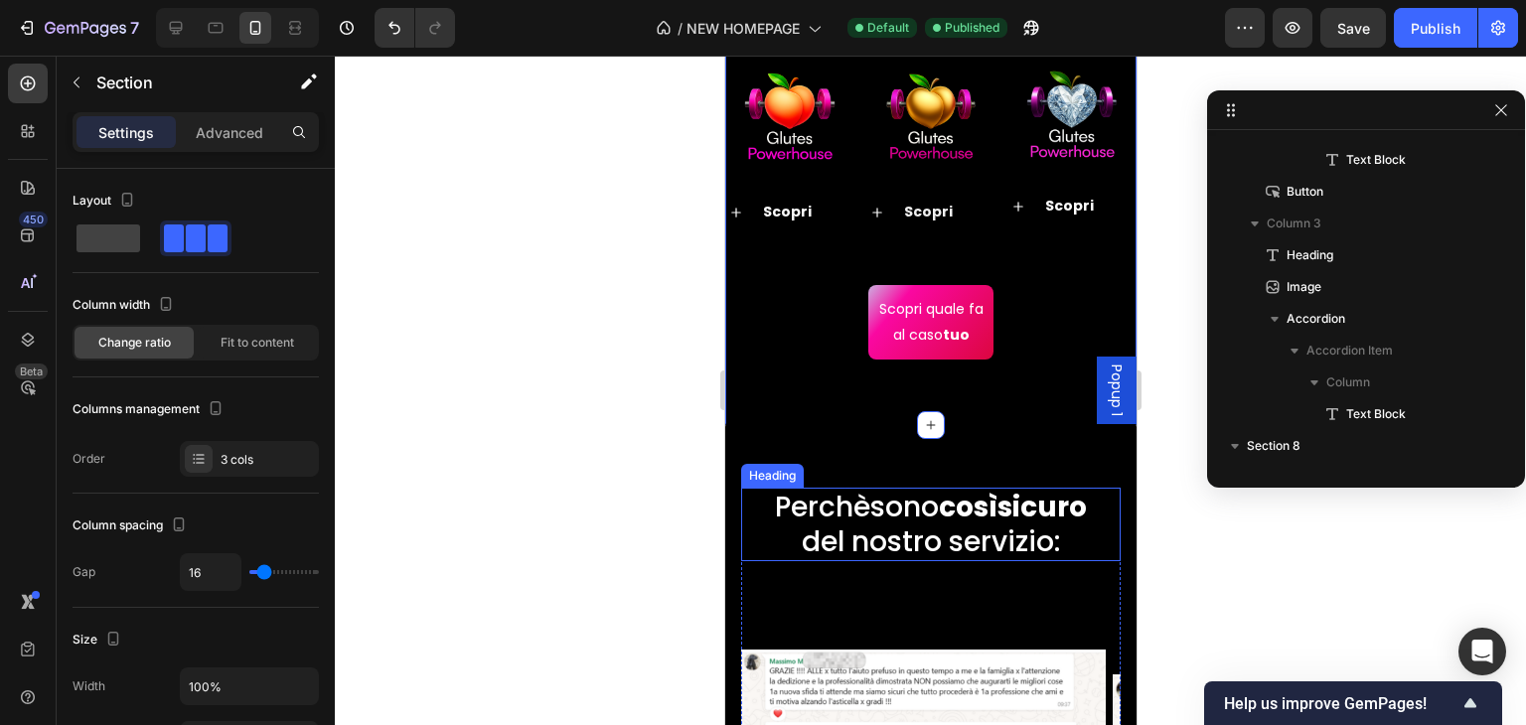
scroll to position [248, 0]
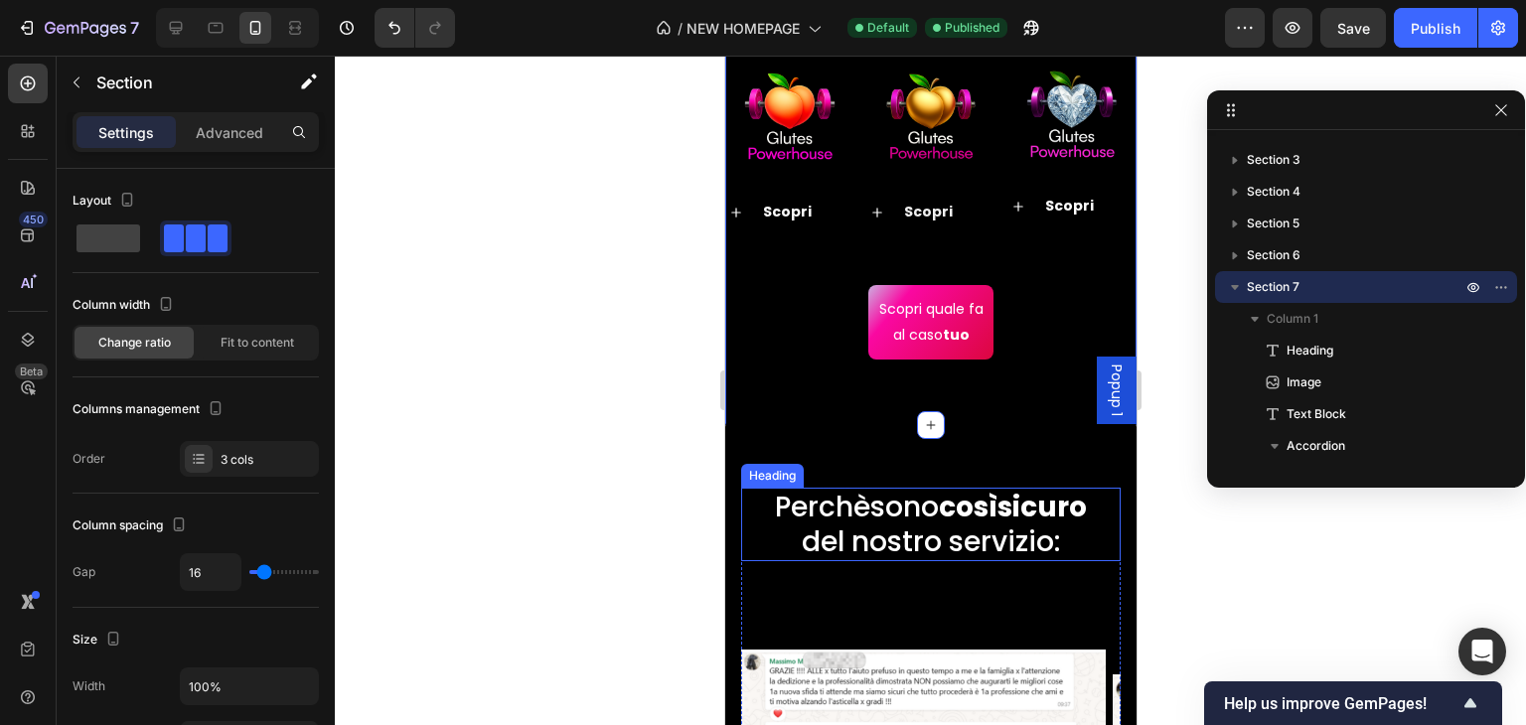
click at [846, 508] on span "Perchè" at bounding box center [821, 507] width 95 height 39
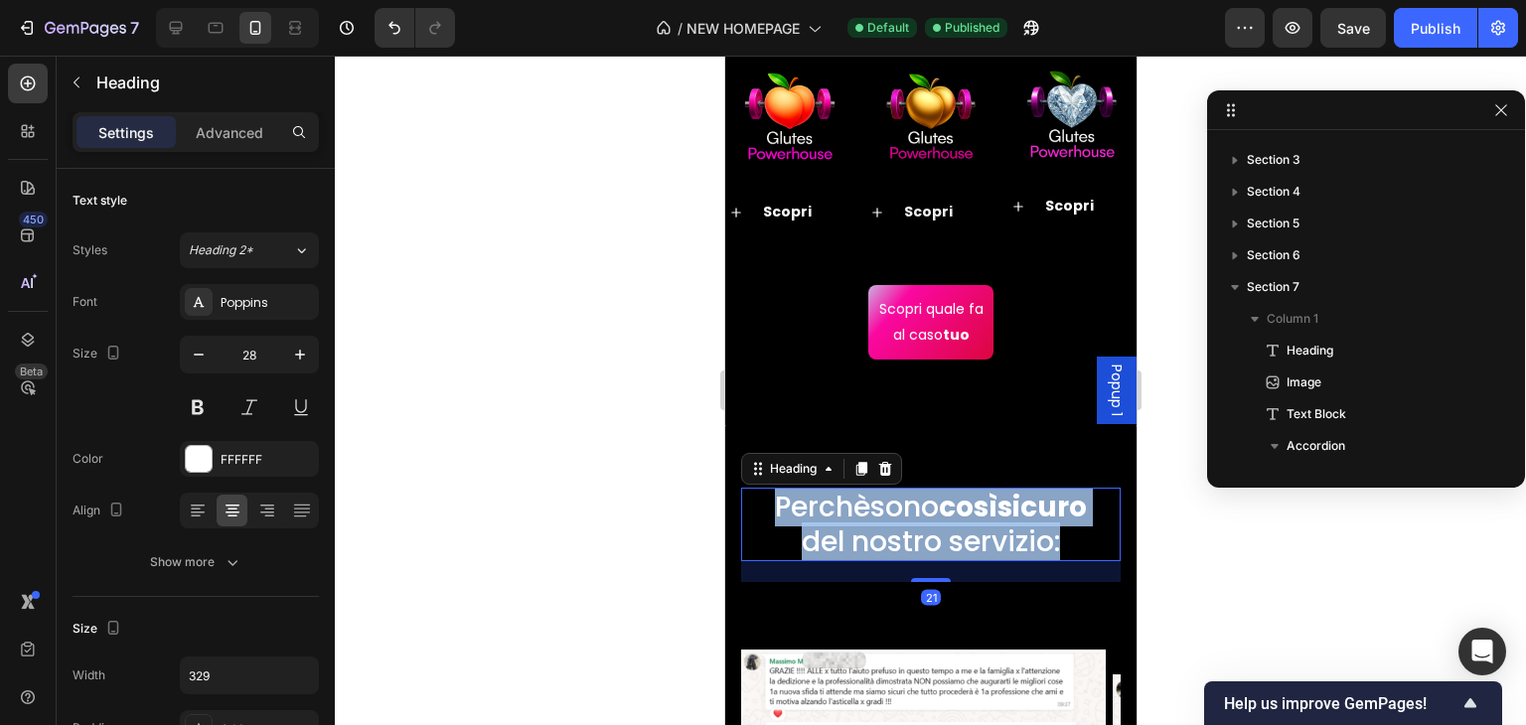
scroll to position [1139, 0]
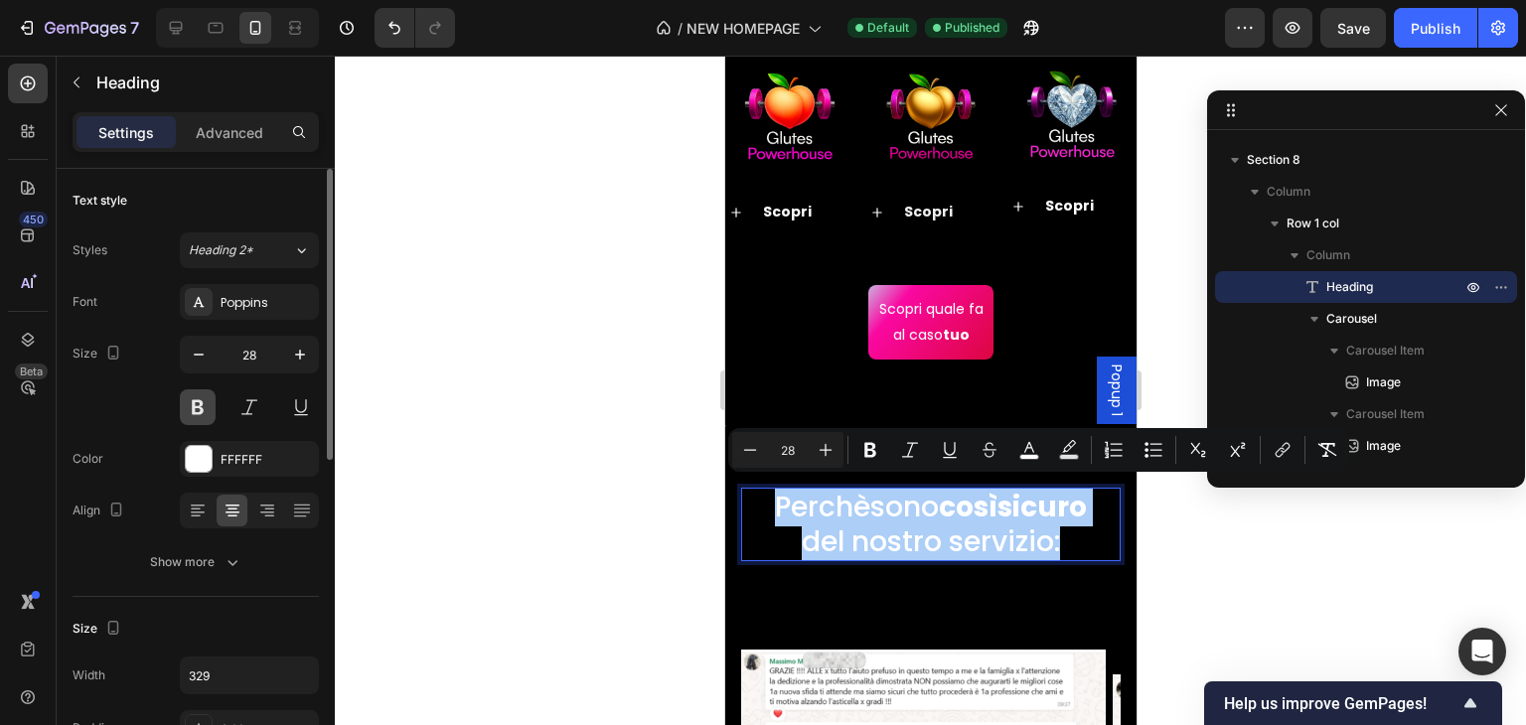
click at [199, 407] on button at bounding box center [198, 407] width 36 height 36
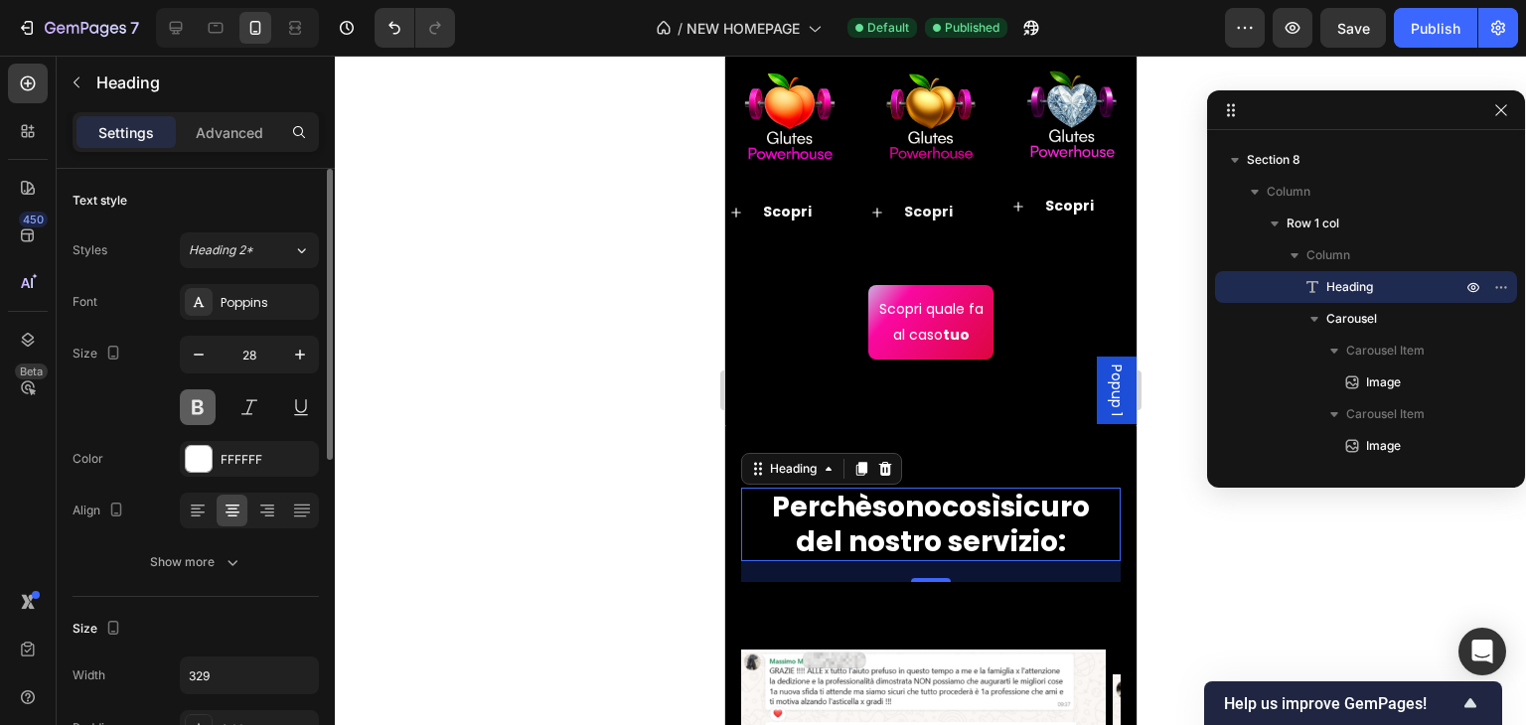
click at [199, 407] on button at bounding box center [198, 407] width 36 height 36
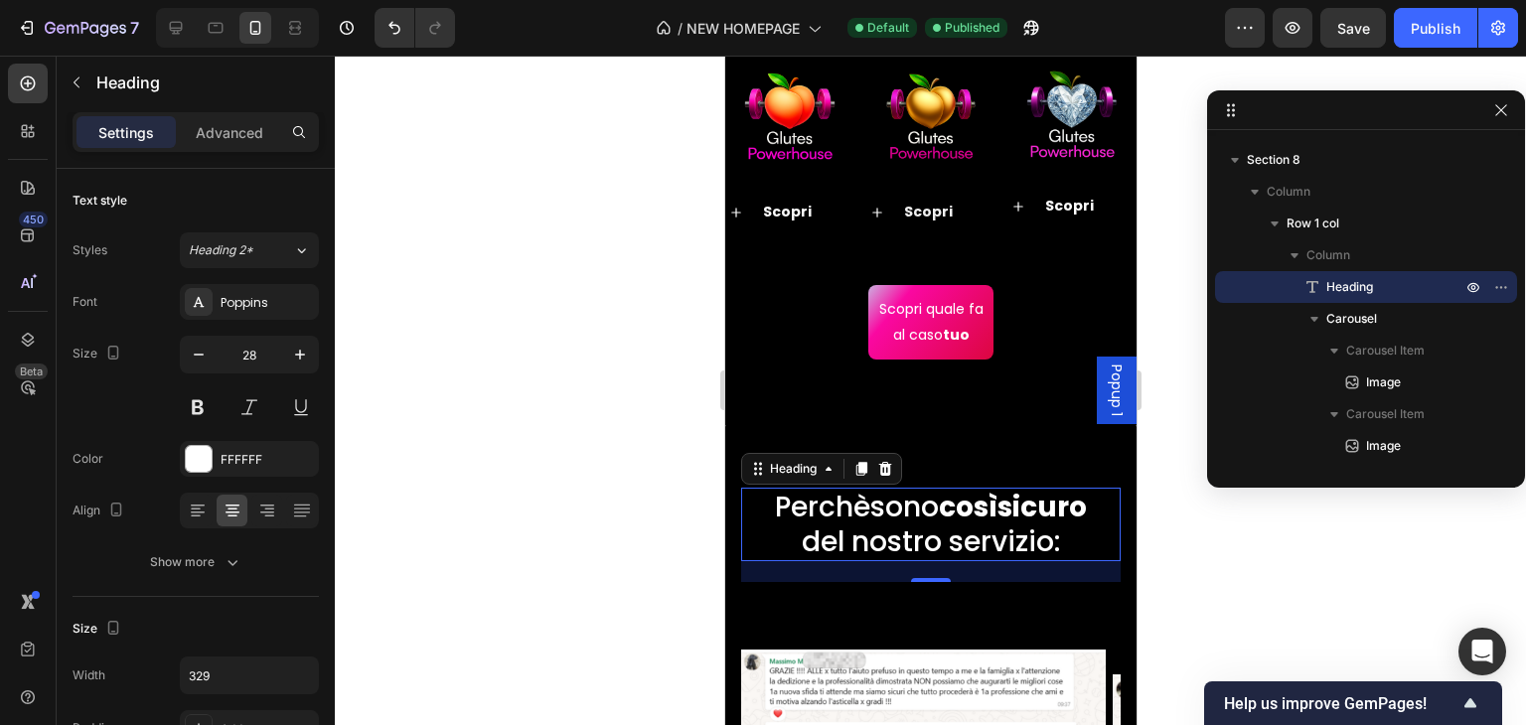
click at [997, 527] on strong "sicuro" at bounding box center [1041, 507] width 89 height 39
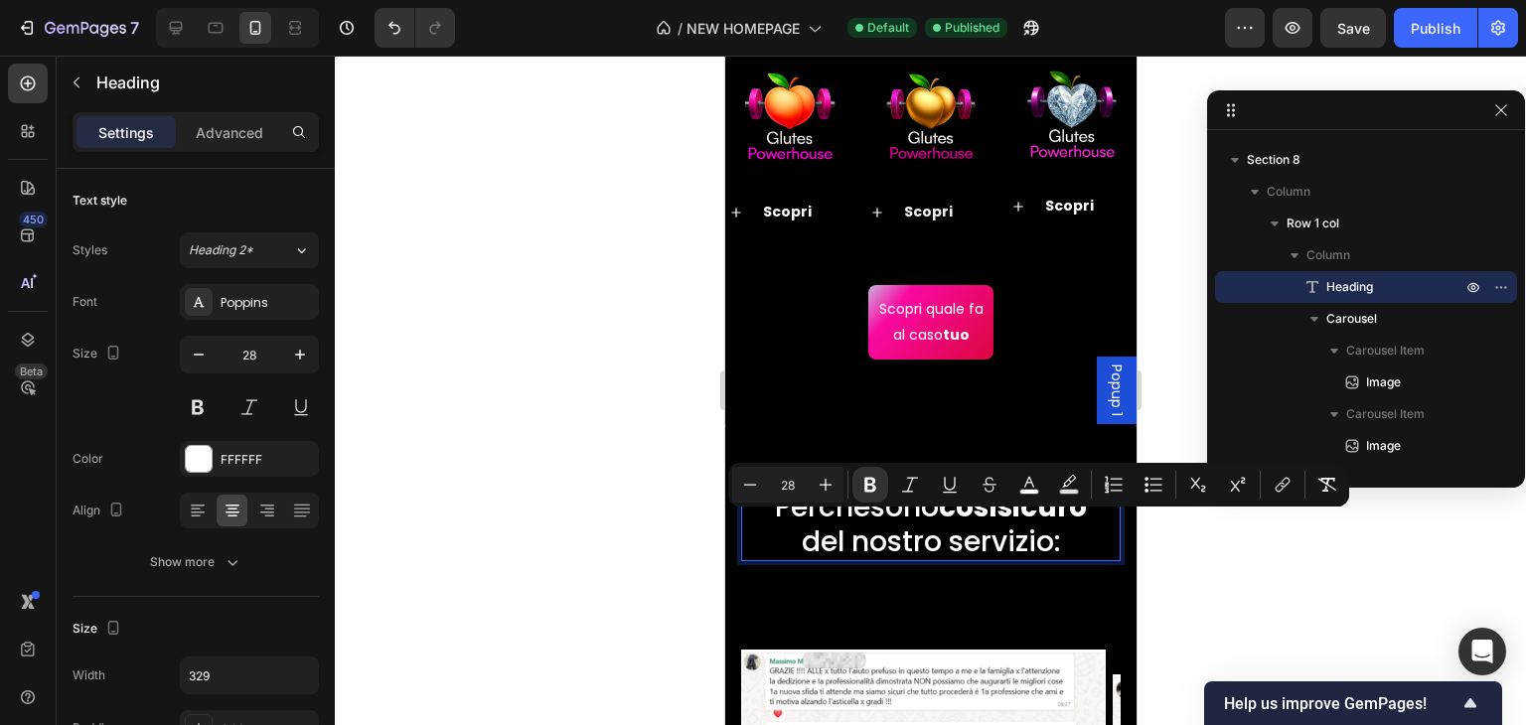
click at [925, 526] on p "Perchè sono così sicuro del nostro servizio:" at bounding box center [930, 525] width 323 height 70
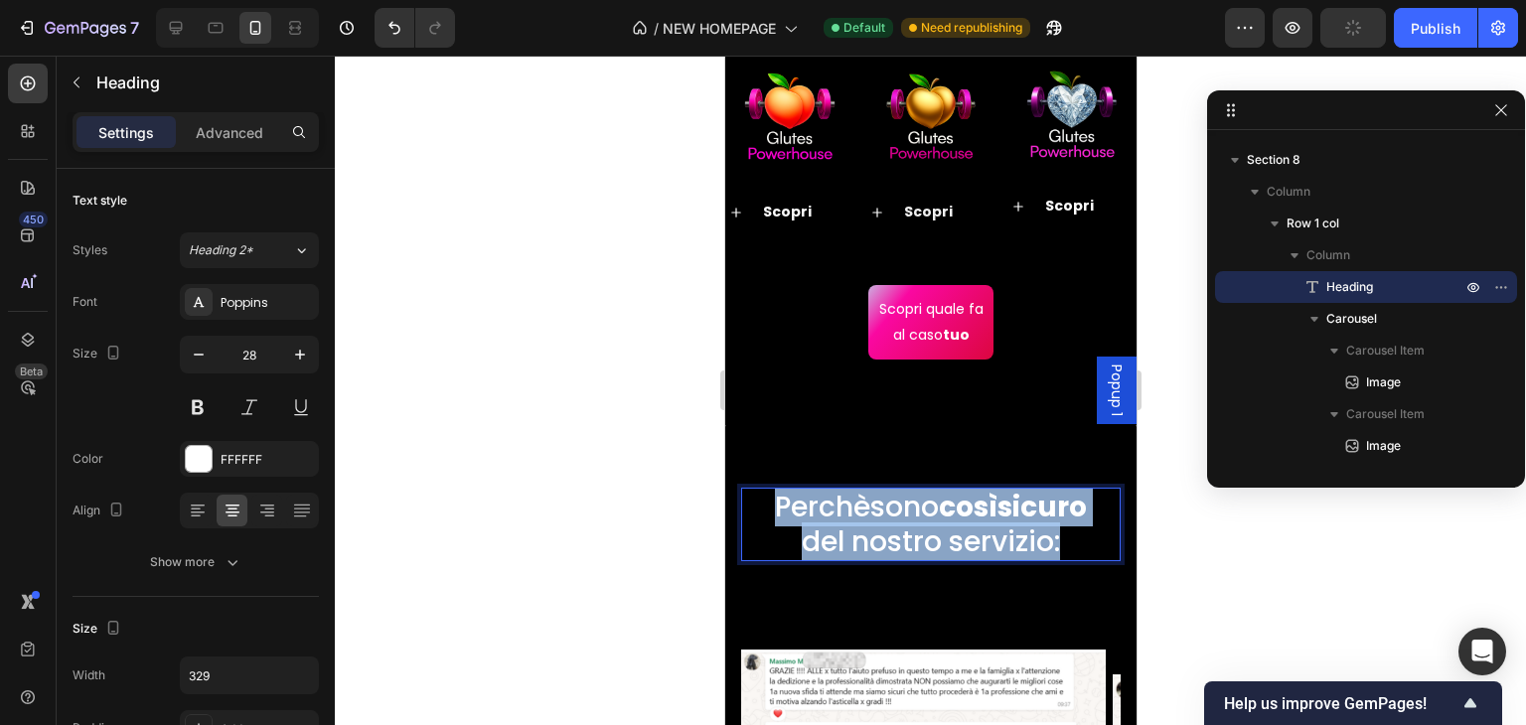
drag, startPoint x: 991, startPoint y: 569, endPoint x: 799, endPoint y: 491, distance: 207.2
click at [799, 491] on p "Perchè sono così sicuro del nostro servizio:" at bounding box center [930, 525] width 323 height 70
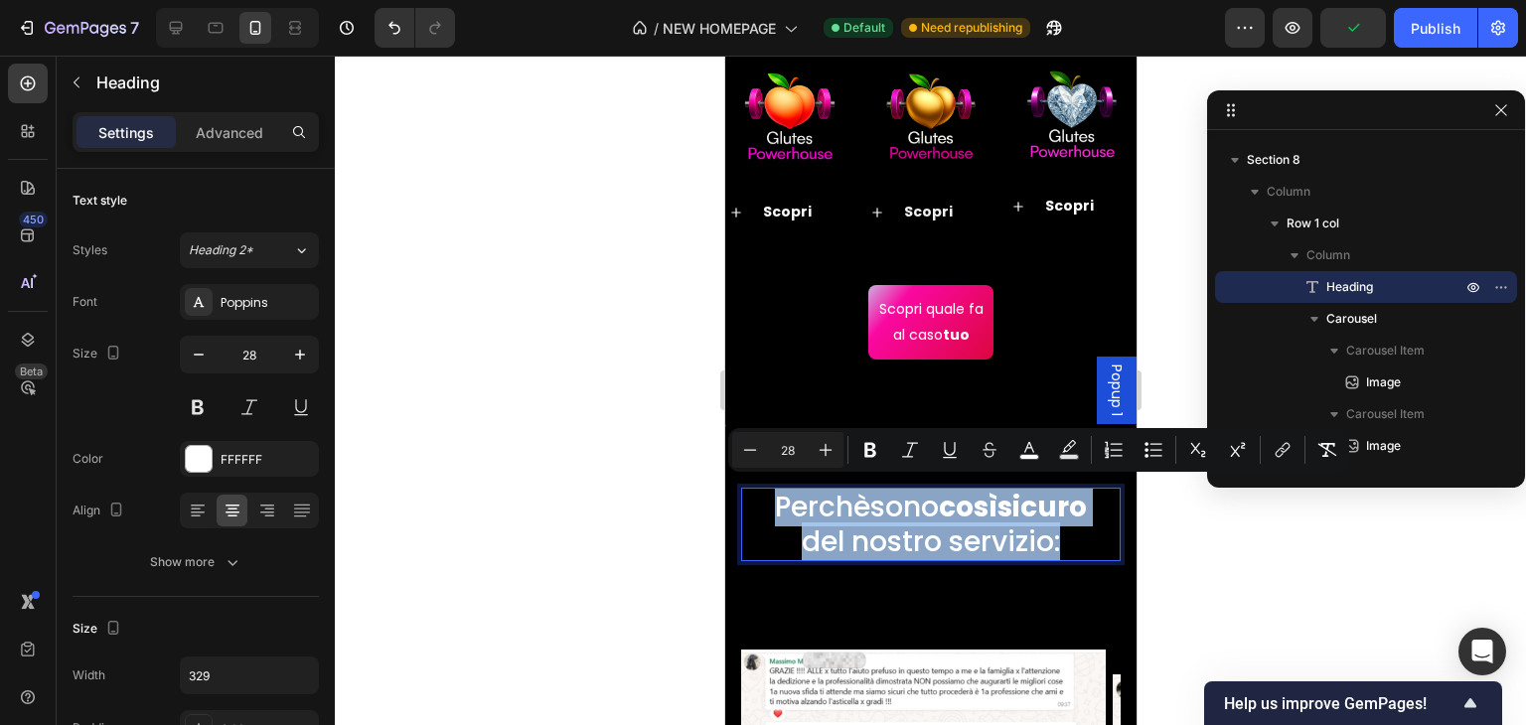
click at [863, 557] on p "Perchè sono così sicuro del nostro servizio:" at bounding box center [930, 525] width 323 height 70
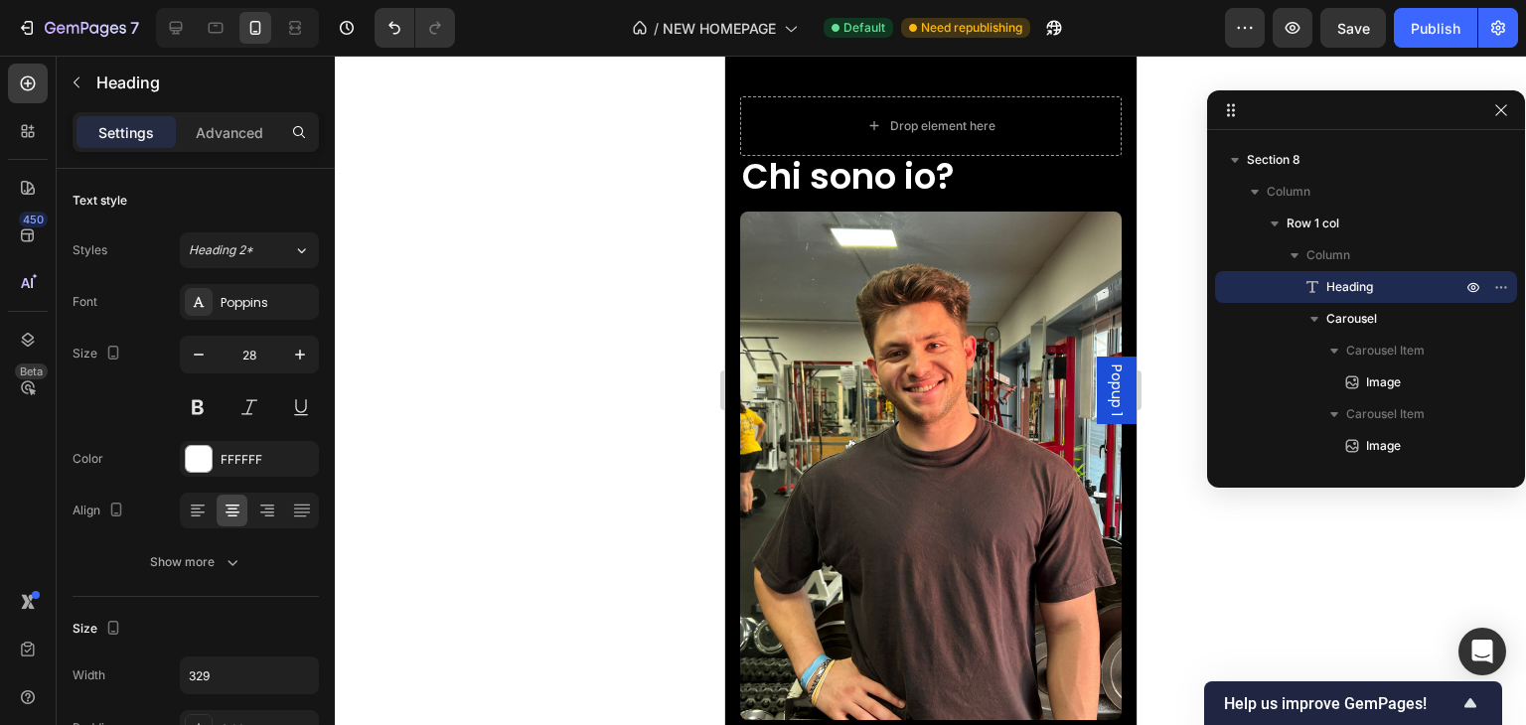
scroll to position [6107, 0]
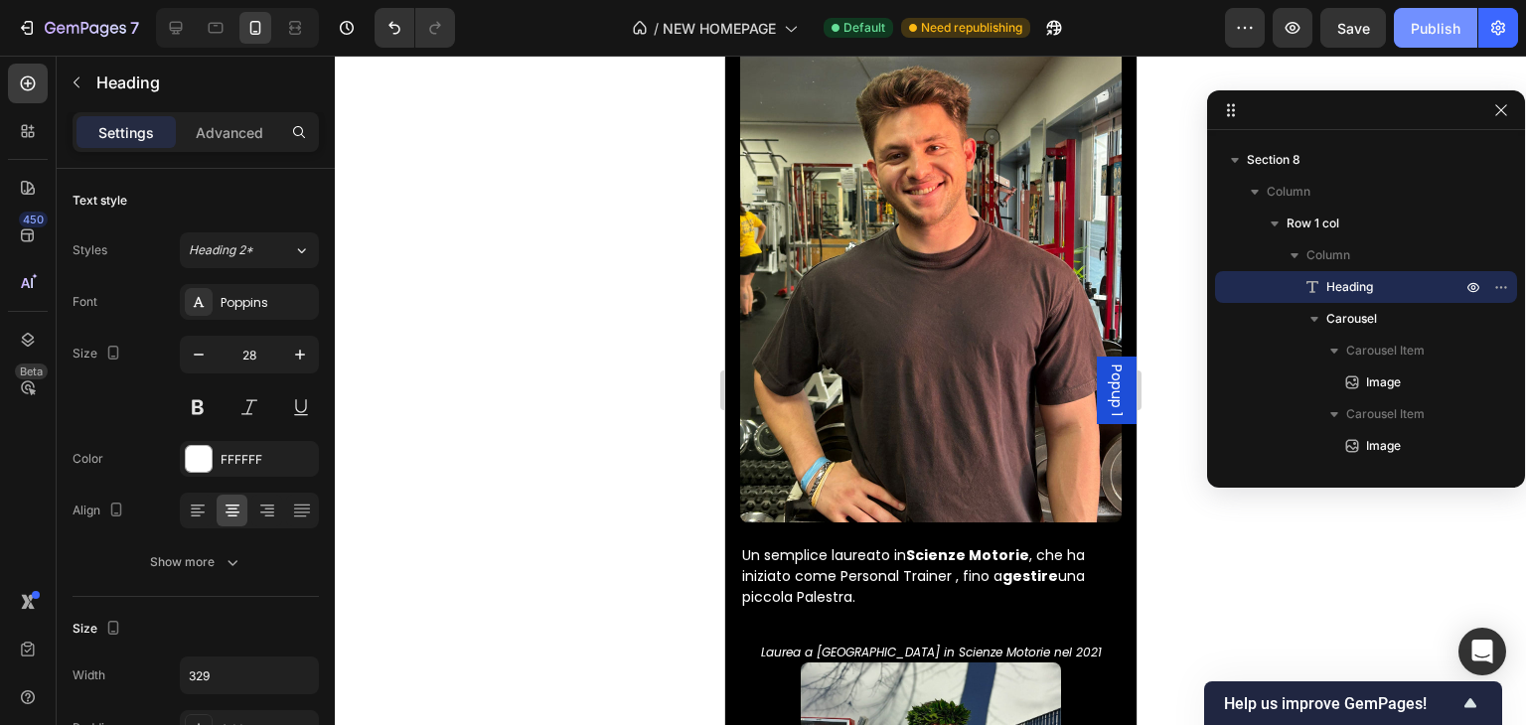
click at [1423, 30] on div "Publish" at bounding box center [1436, 28] width 50 height 21
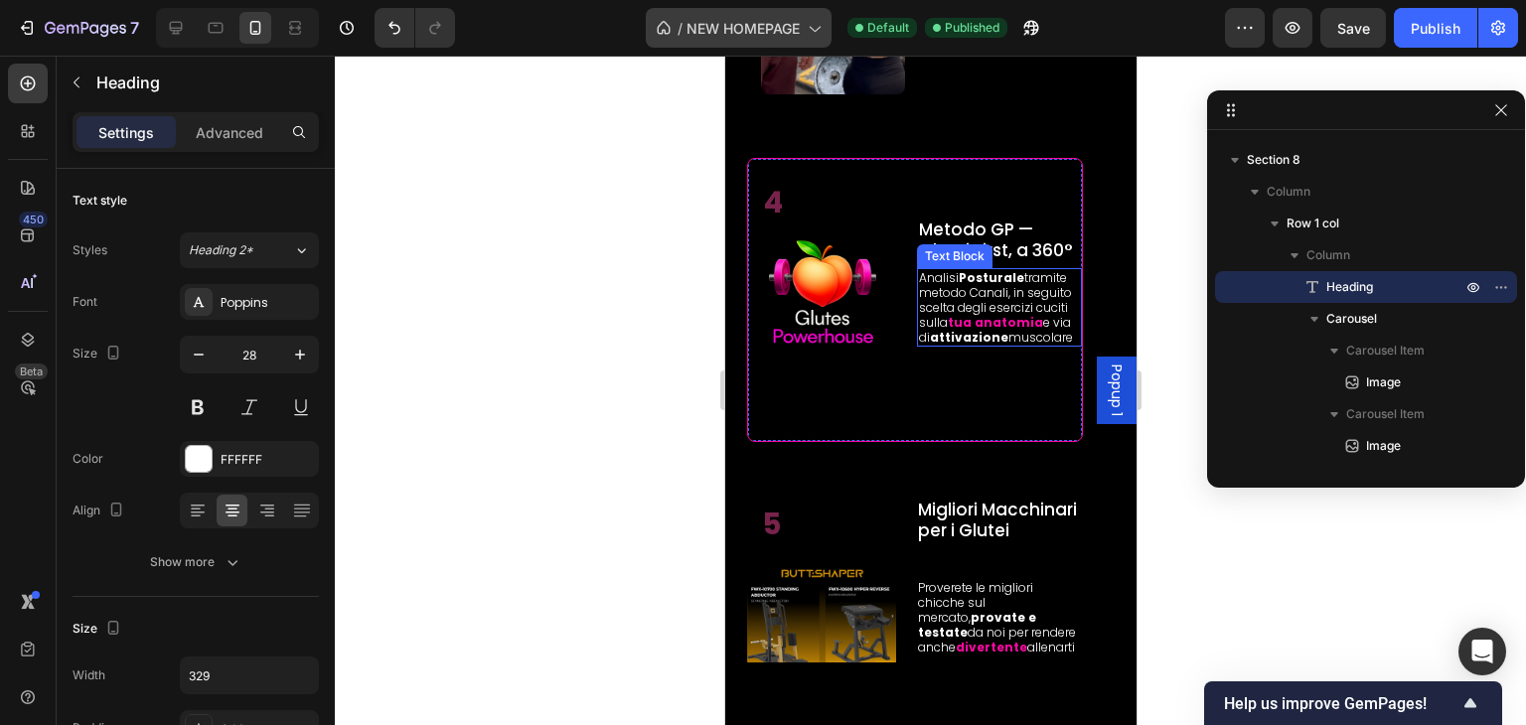
scroll to position [2899, 0]
